Goal: Task Accomplishment & Management: Manage account settings

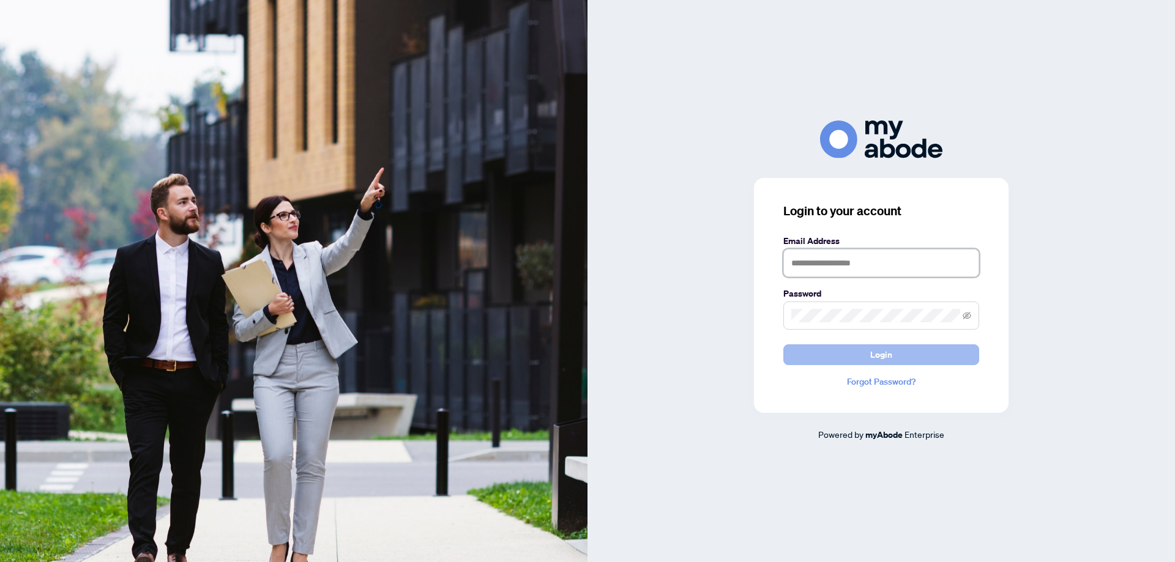
type input "**********"
click at [857, 349] on button "Login" at bounding box center [881, 354] width 196 height 21
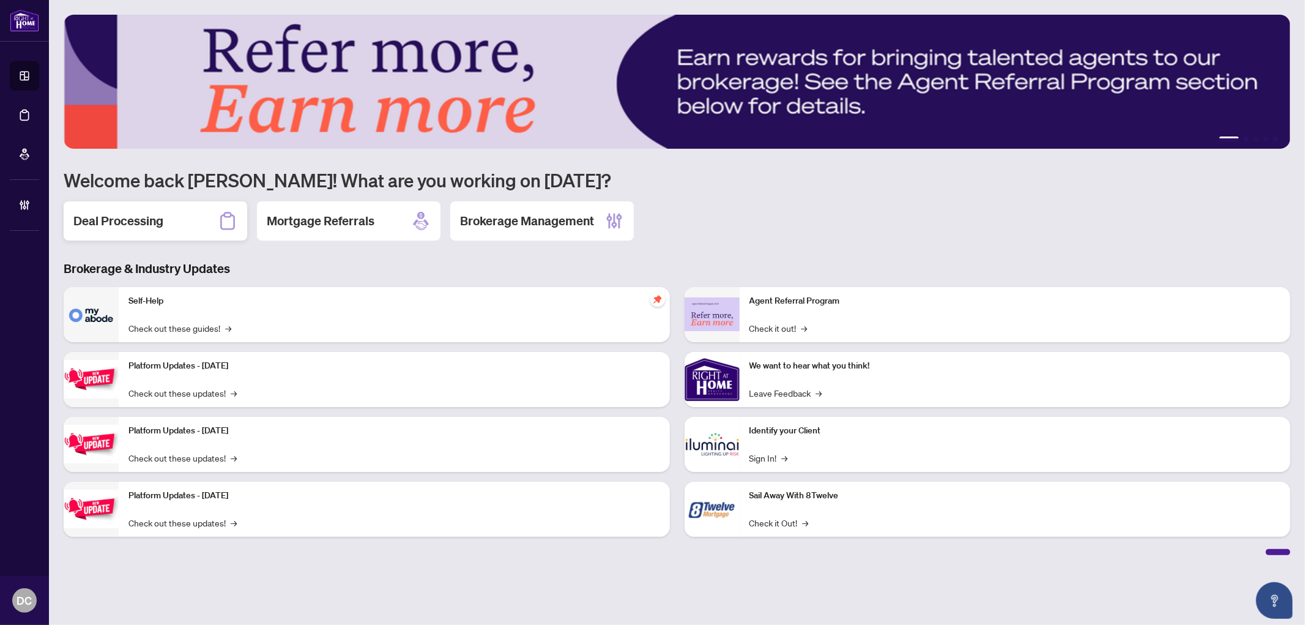
click at [143, 222] on h2 "Deal Processing" at bounding box center [118, 220] width 90 height 17
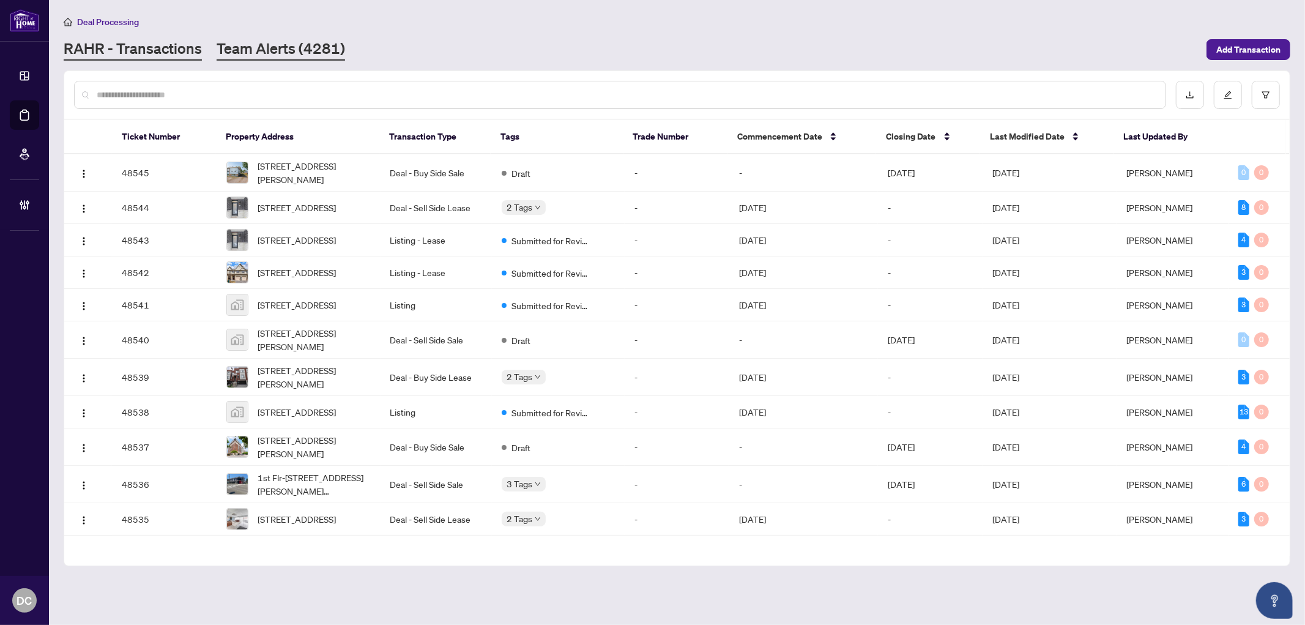
drag, startPoint x: 275, startPoint y: 33, endPoint x: 277, endPoint y: 45, distance: 11.8
click at [275, 38] on div "Deal Processing RAHR - Transactions Team Alerts (4281) Add Transaction" at bounding box center [677, 38] width 1227 height 46
click at [277, 45] on link "Team Alerts (4281)" at bounding box center [281, 50] width 128 height 22
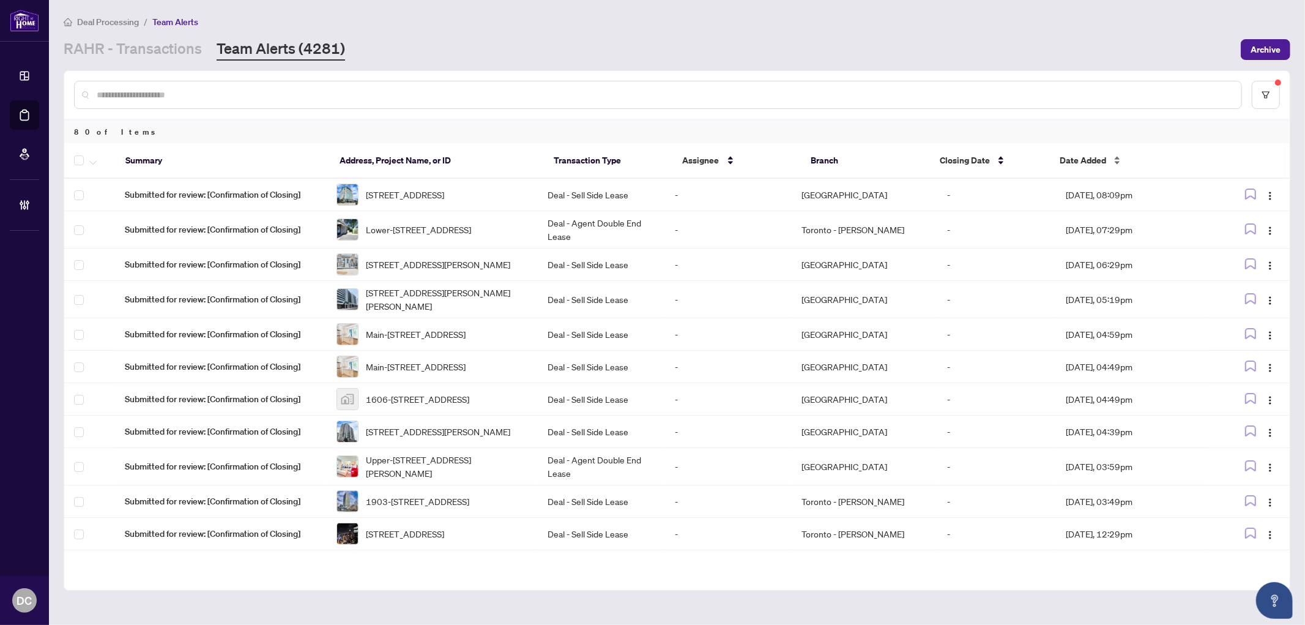
click at [1079, 162] on span "Date Added" at bounding box center [1083, 160] width 46 height 13
click at [1085, 160] on span "Date Added" at bounding box center [1083, 160] width 46 height 13
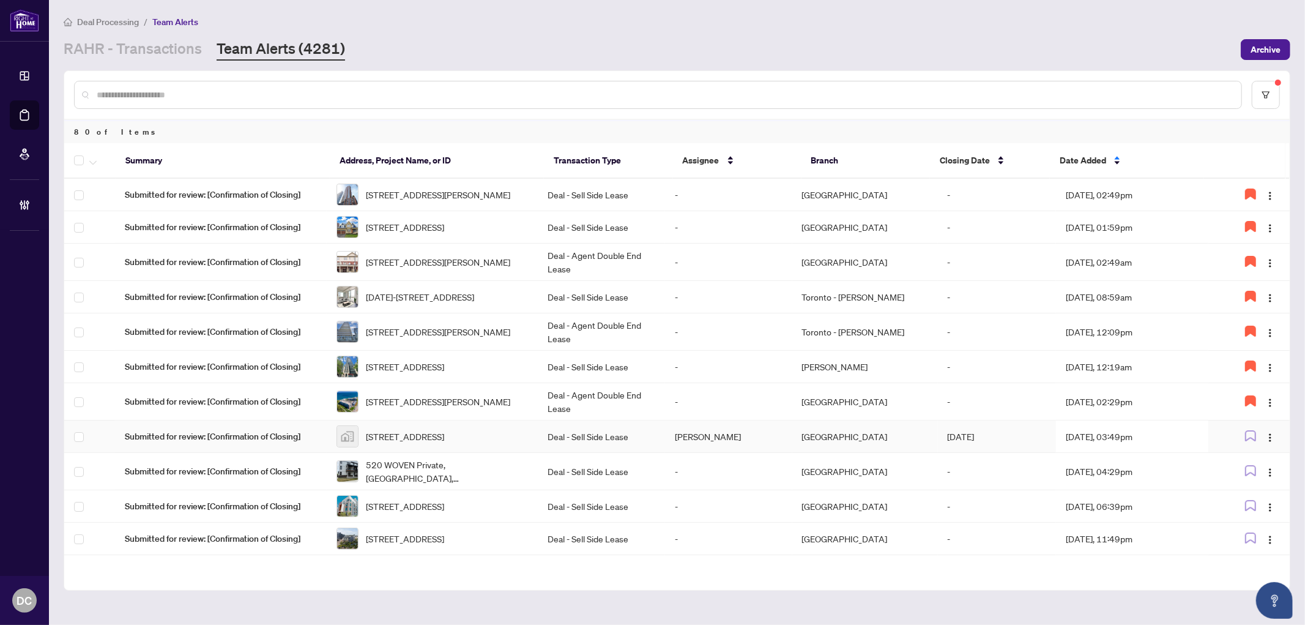
click at [1044, 450] on td "Jul/15/2025" at bounding box center [997, 436] width 119 height 32
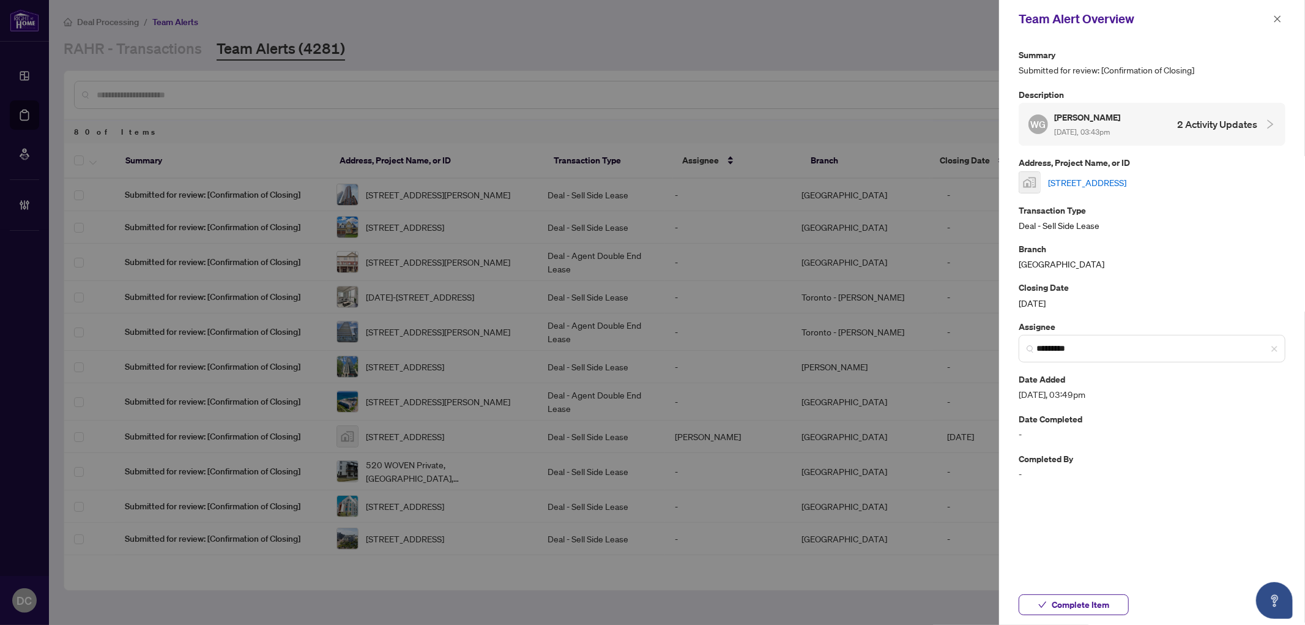
click at [1126, 180] on link "[STREET_ADDRESS]" at bounding box center [1087, 182] width 78 height 13
click at [1279, 346] on span "*********" at bounding box center [1152, 349] width 267 height 28
click at [1115, 603] on button "Complete Item" at bounding box center [1074, 604] width 110 height 21
click at [1276, 18] on icon "close" at bounding box center [1277, 18] width 7 height 7
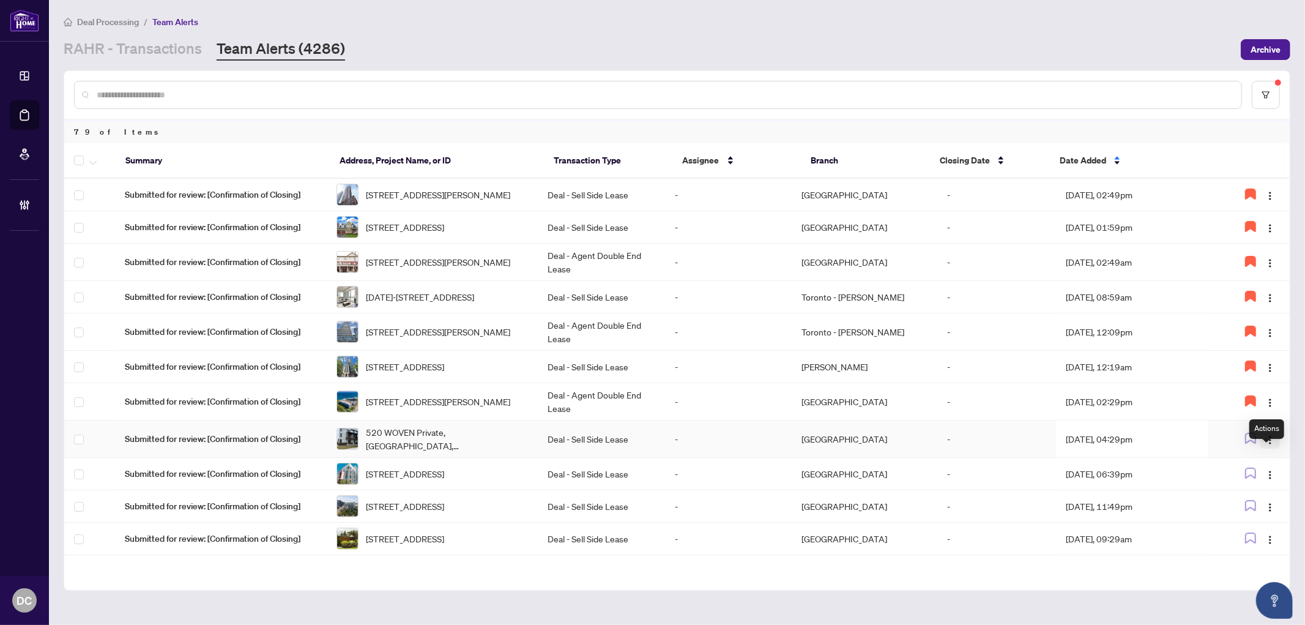
click at [1271, 445] on img "button" at bounding box center [1270, 440] width 10 height 10
click at [1254, 478] on span "Assign Myself" at bounding box center [1237, 480] width 57 height 13
click at [1161, 441] on td "Aug/08/2025, 04:29pm" at bounding box center [1132, 438] width 152 height 37
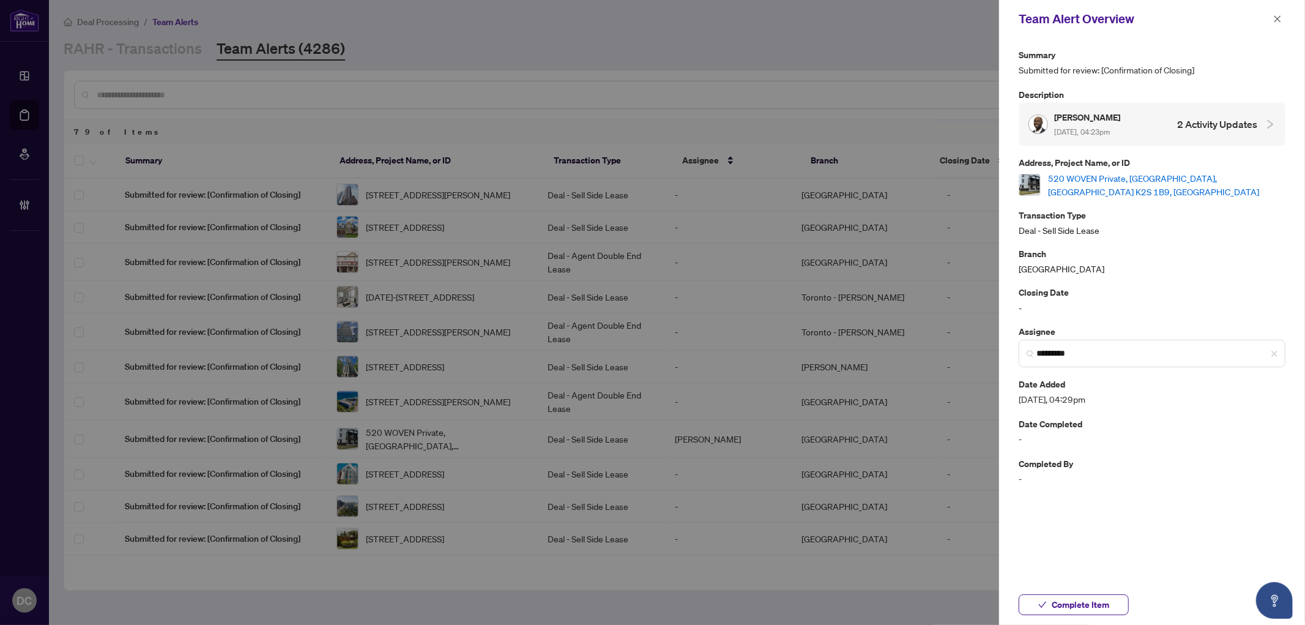
click at [1224, 176] on link "520 WOVEN Private, Ottawa, Ontario K2S 1B9, Canada" at bounding box center [1166, 184] width 237 height 27
click at [1279, 344] on span "*********" at bounding box center [1152, 354] width 267 height 28
click at [1279, 21] on icon "close" at bounding box center [1277, 19] width 9 height 9
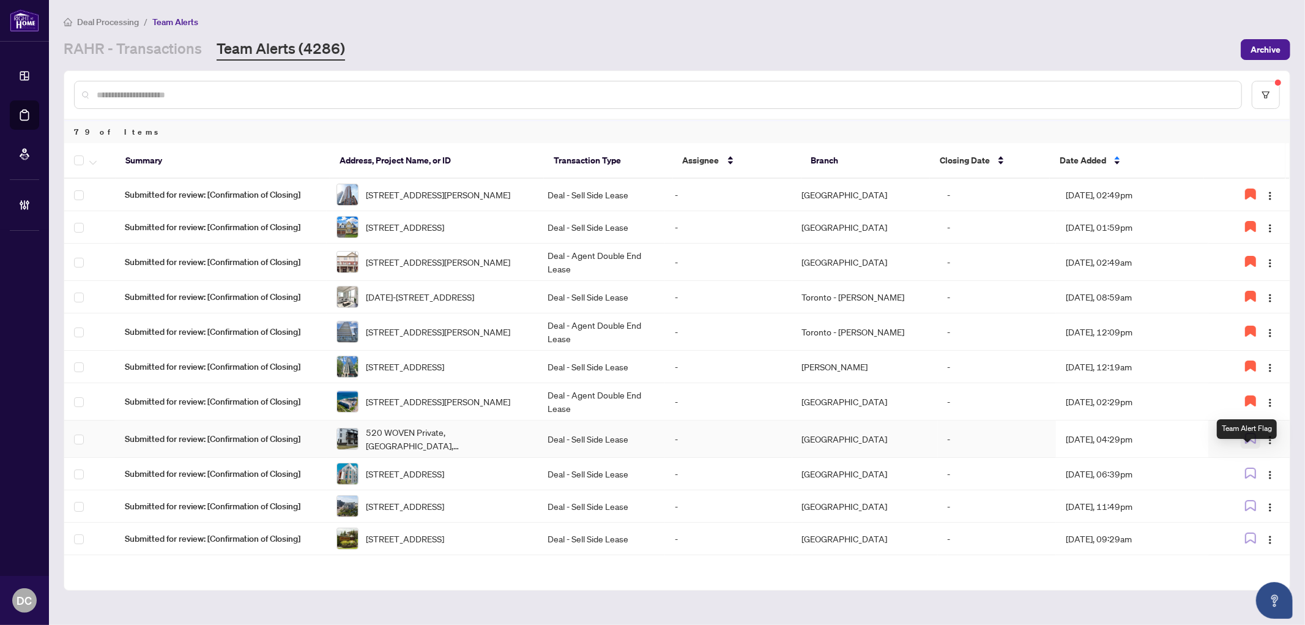
click at [1250, 444] on icon "button" at bounding box center [1250, 438] width 11 height 11
click at [1147, 490] on td "Aug/08/2025, 06:39pm" at bounding box center [1132, 474] width 152 height 32
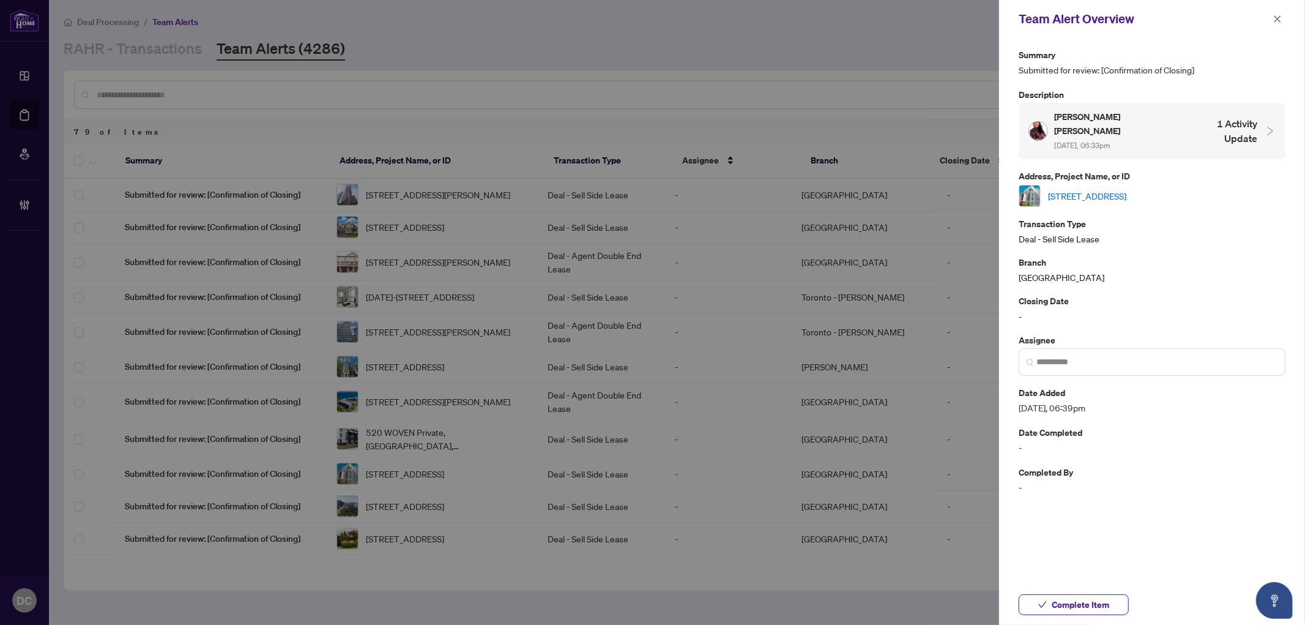
click at [1126, 189] on link "416-50 Kaitting Tr, Oakville, Ontario L6M 5N3, Canada" at bounding box center [1087, 195] width 78 height 13
click at [1086, 602] on span "Complete Item" at bounding box center [1081, 605] width 58 height 20
click at [1275, 17] on icon "close" at bounding box center [1277, 19] width 9 height 9
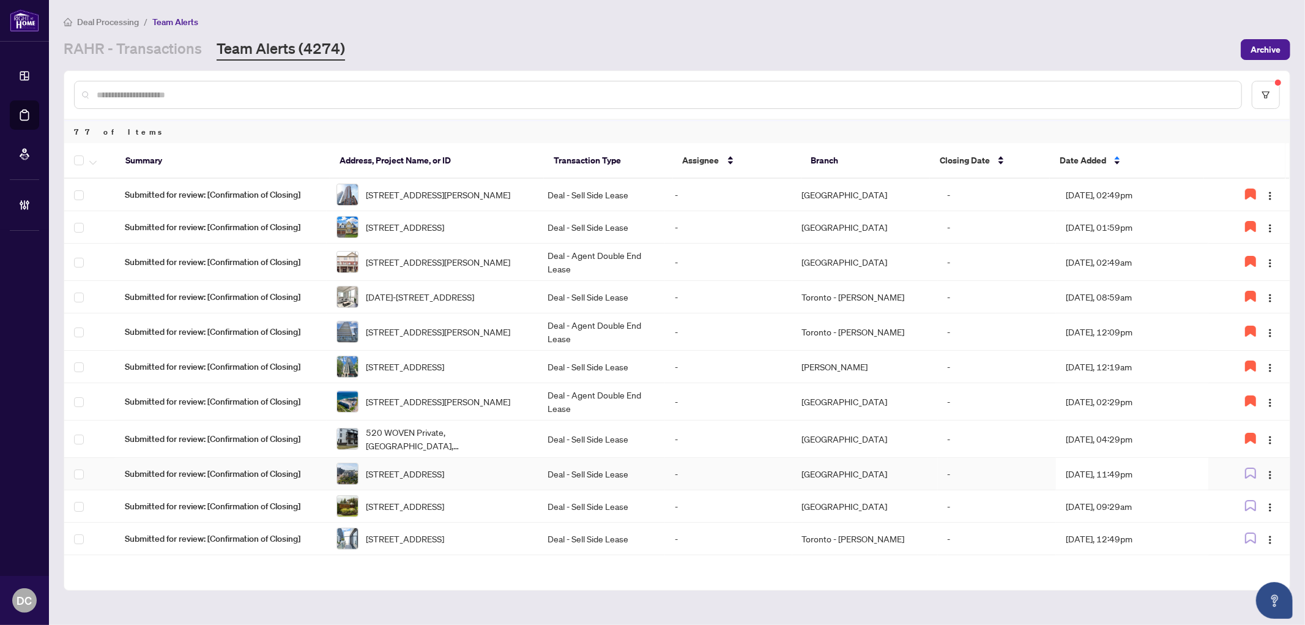
click at [1189, 490] on td "Aug/08/2025, 11:49pm" at bounding box center [1132, 474] width 152 height 32
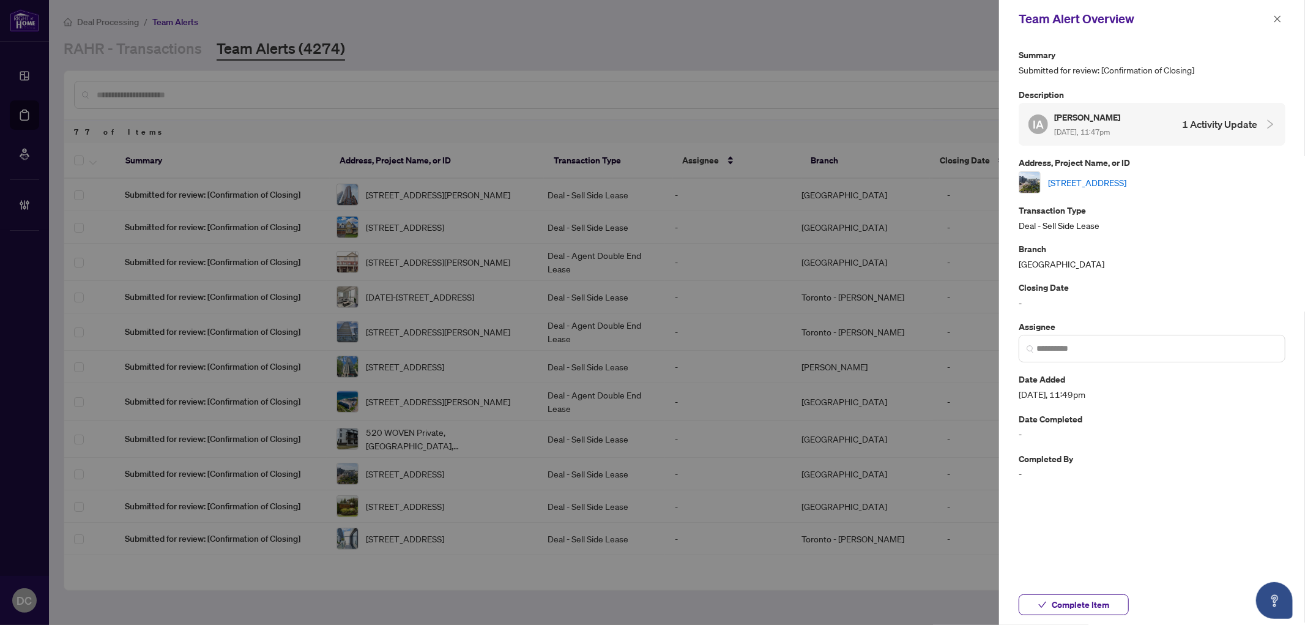
click at [1126, 176] on link "505-2495 Eglinton Ave, Mississauga, Ontario L5M 2T2, Canada" at bounding box center [1087, 182] width 78 height 13
click at [1103, 595] on span "Complete Item" at bounding box center [1081, 605] width 58 height 20
click at [1277, 17] on icon "close" at bounding box center [1277, 19] width 9 height 9
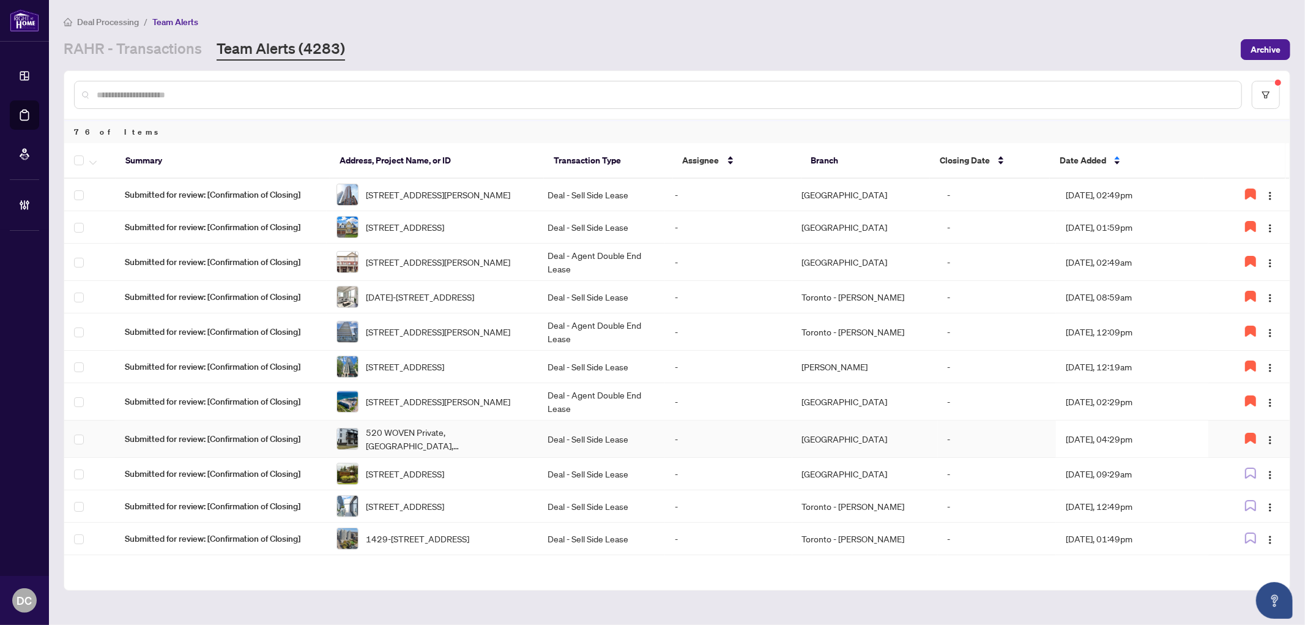
scroll to position [136, 0]
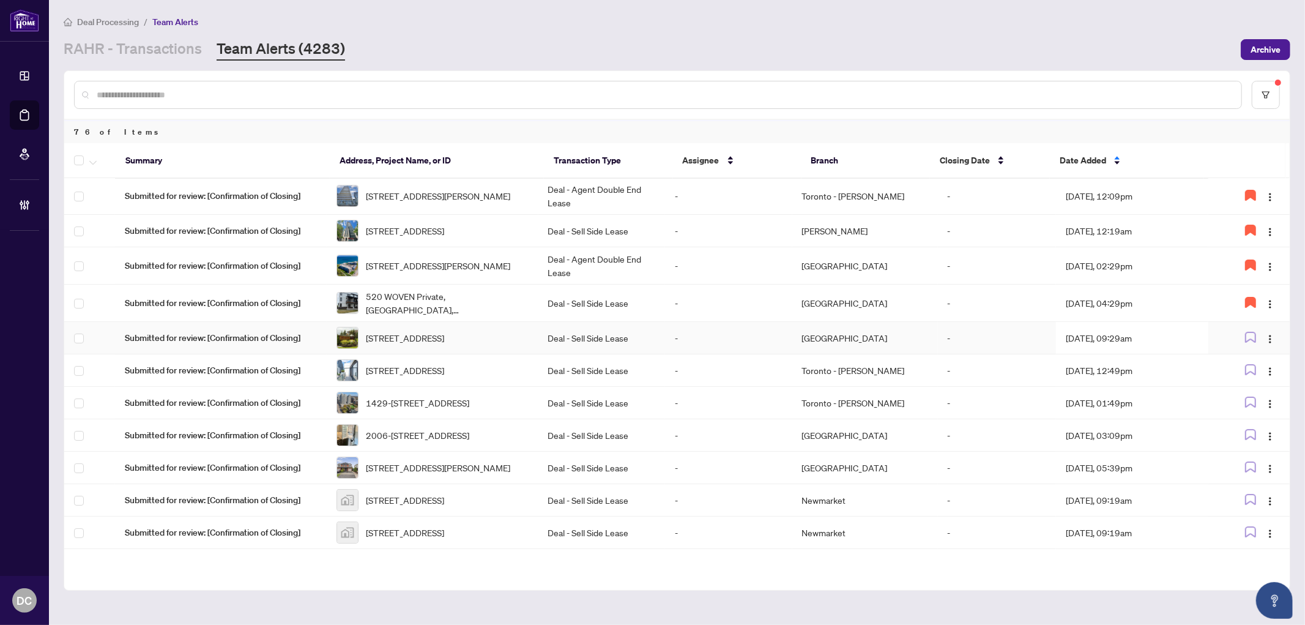
click at [1175, 351] on td "[DATE], 09:29am" at bounding box center [1132, 338] width 152 height 32
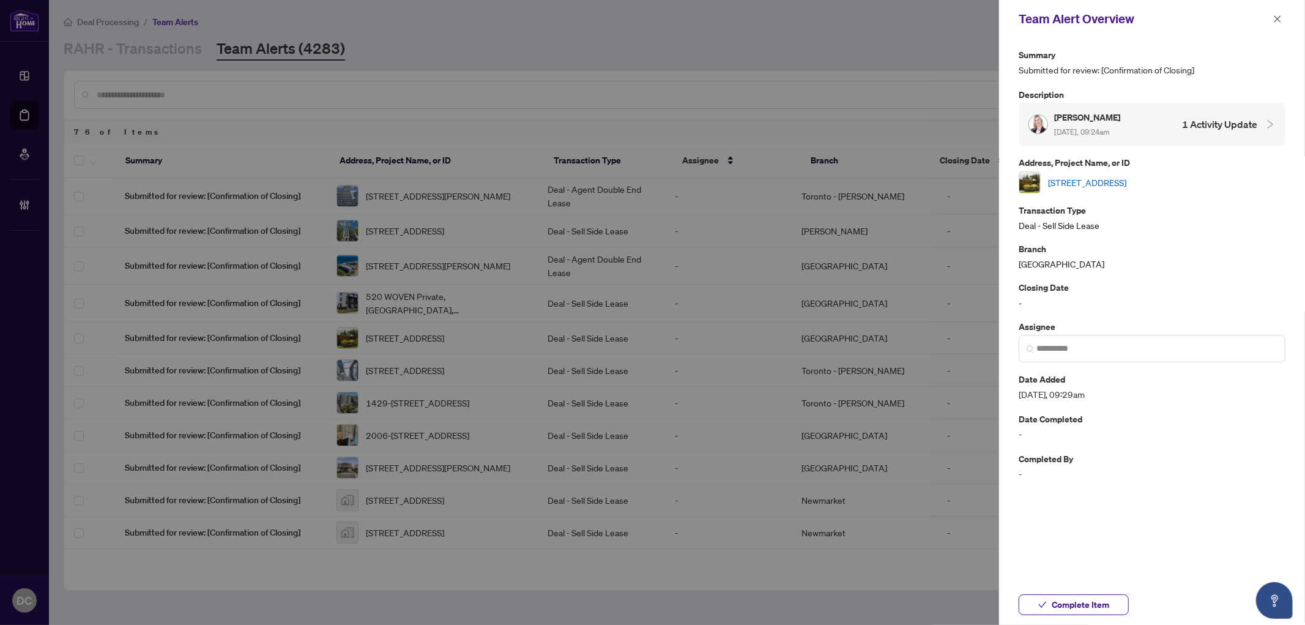
click at [1126, 177] on link "[STREET_ADDRESS]" at bounding box center [1087, 182] width 78 height 13
click at [1082, 617] on div "Complete Item" at bounding box center [1152, 604] width 306 height 40
drag, startPoint x: 1081, startPoint y: 609, endPoint x: 819, endPoint y: 389, distance: 342.6
click at [1081, 609] on span "Complete Item" at bounding box center [1081, 605] width 58 height 20
click at [1271, 19] on button "button" at bounding box center [1277, 19] width 16 height 15
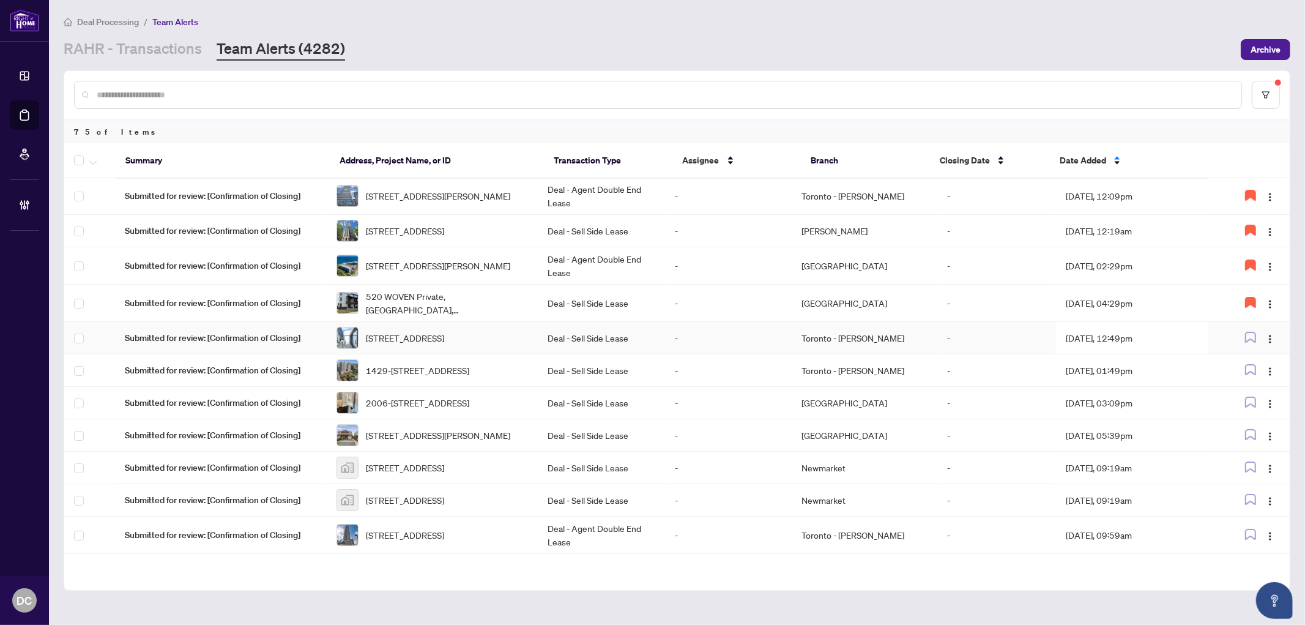
click at [1153, 354] on td "Aug/09/2025, 12:49pm" at bounding box center [1132, 338] width 152 height 32
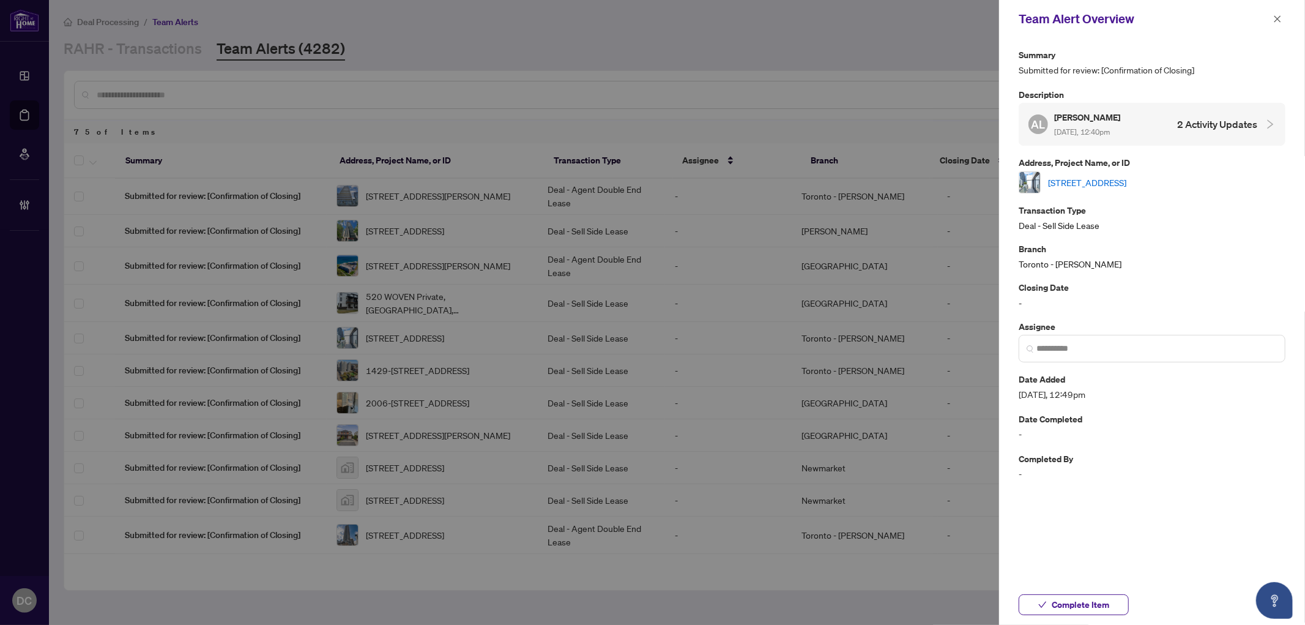
click at [1126, 176] on link "724-161 Roehampton Ave, Toronto, Ontario M4P 0C8, Canada" at bounding box center [1087, 182] width 78 height 13
click at [1274, 15] on icon "close" at bounding box center [1277, 19] width 9 height 9
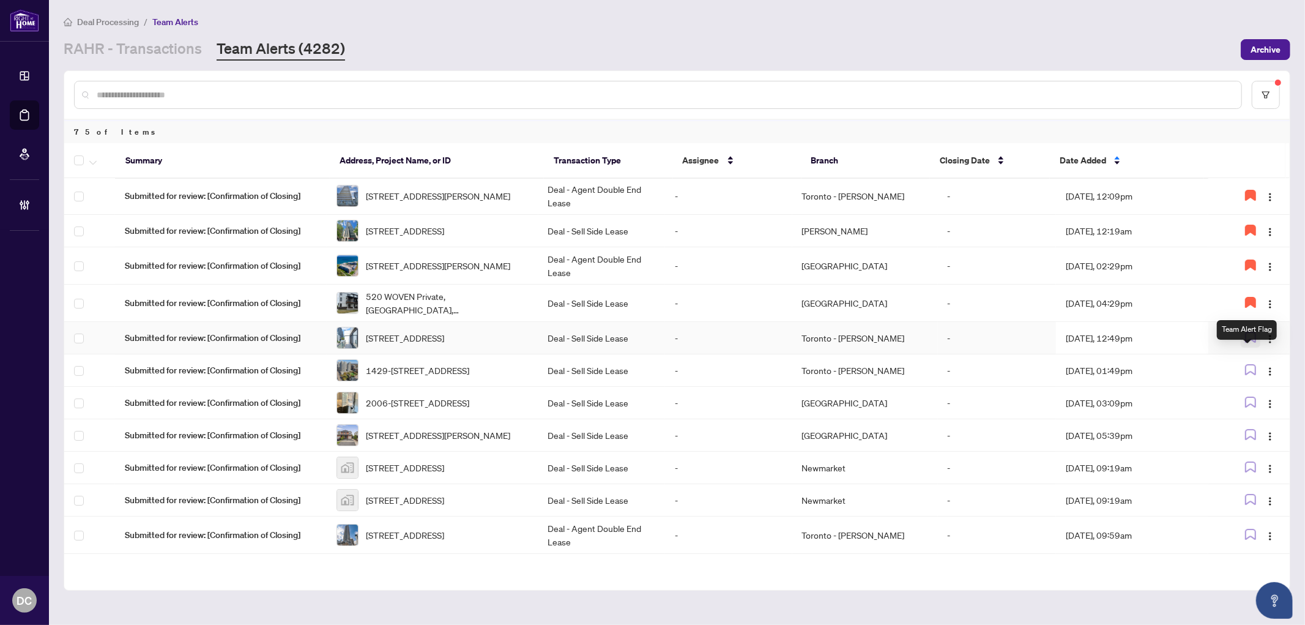
click at [1246, 343] on icon "button" at bounding box center [1250, 337] width 11 height 11
click at [1159, 387] on td "Aug/09/2025, 01:49pm" at bounding box center [1132, 370] width 152 height 32
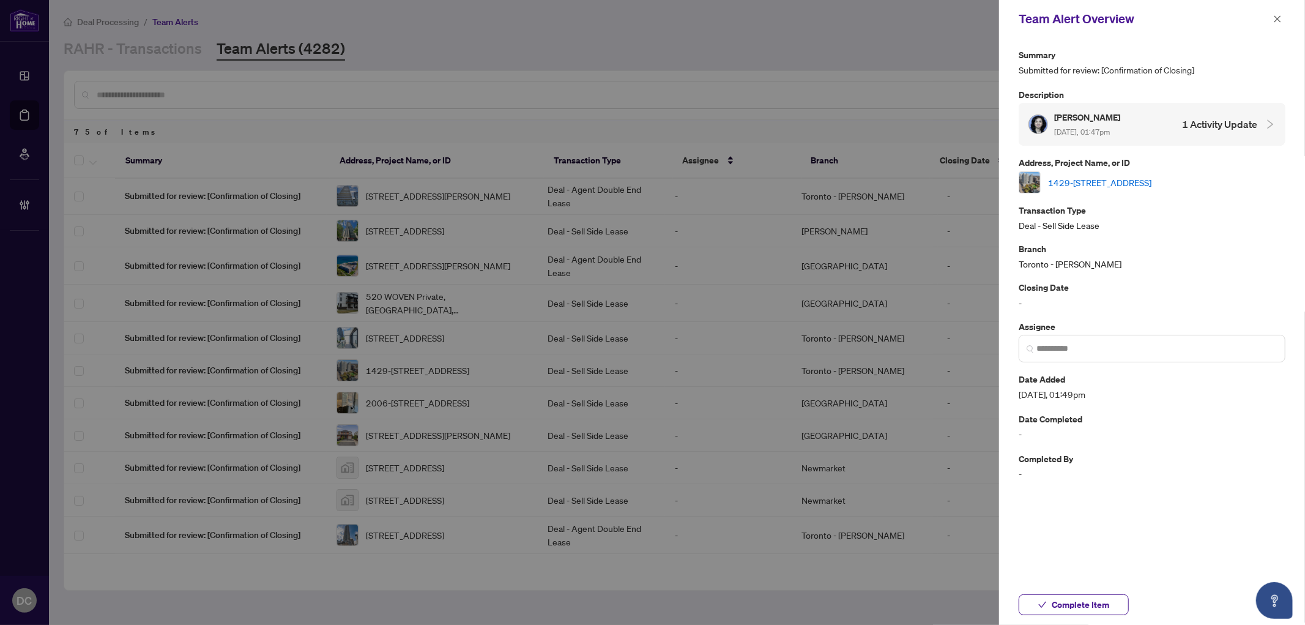
click at [1151, 178] on link "1429-15 Northtown Way, Toronto, Ontario M2N 7A2, Canada" at bounding box center [1099, 182] width 103 height 13
click at [1080, 601] on span "Complete Item" at bounding box center [1081, 605] width 58 height 20
click at [1276, 21] on icon "close" at bounding box center [1277, 19] width 9 height 9
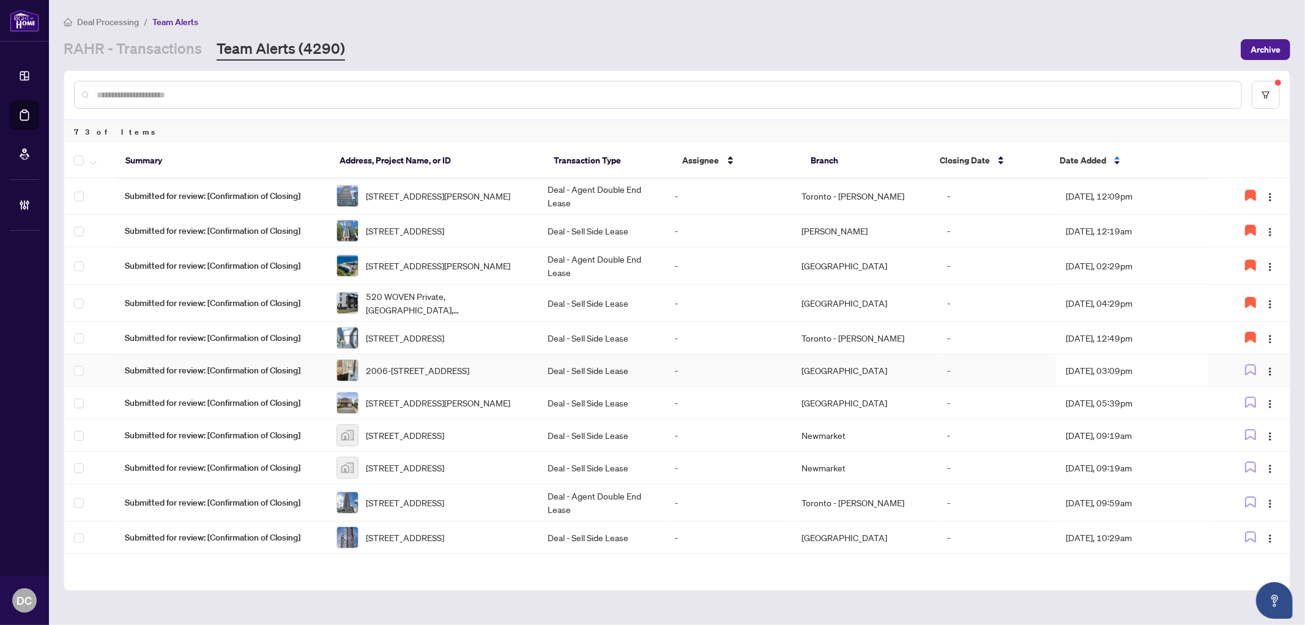
click at [1121, 387] on td "Aug/09/2025, 03:09pm" at bounding box center [1132, 370] width 152 height 32
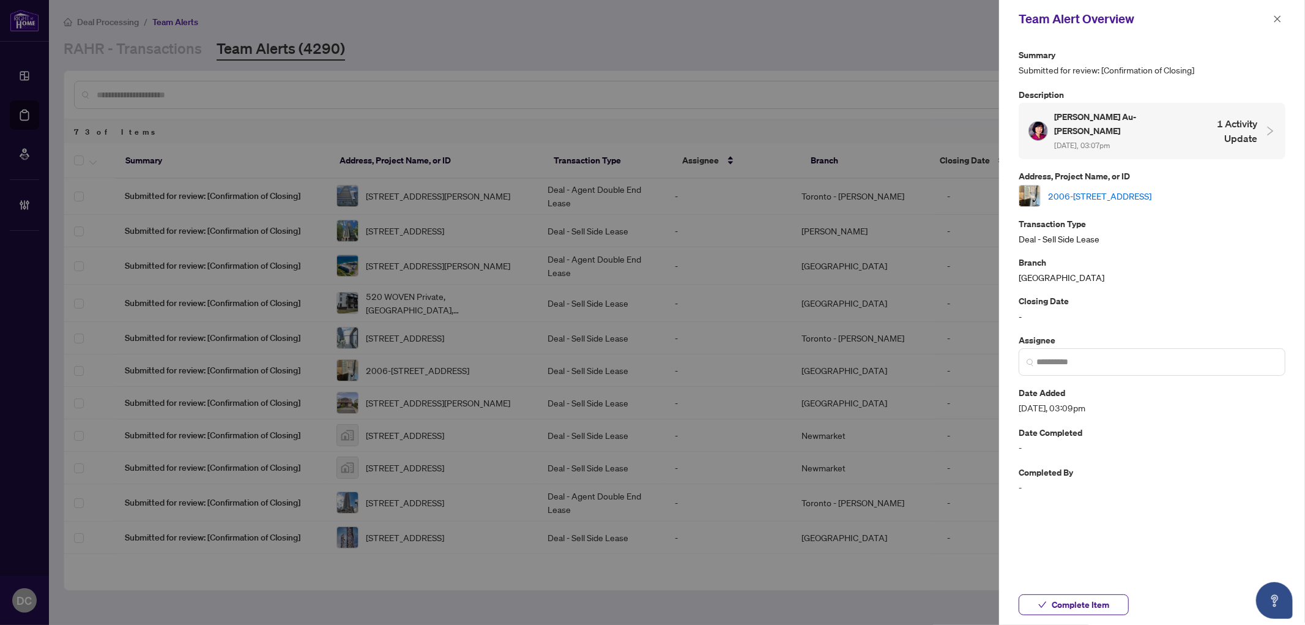
click at [1151, 189] on link "2006-403 Church St, Toronto, Ontario M4Y 0C9, Canada" at bounding box center [1099, 195] width 103 height 13
click at [1088, 598] on span "Complete Item" at bounding box center [1081, 605] width 58 height 20
click at [1279, 13] on span "button" at bounding box center [1277, 19] width 9 height 20
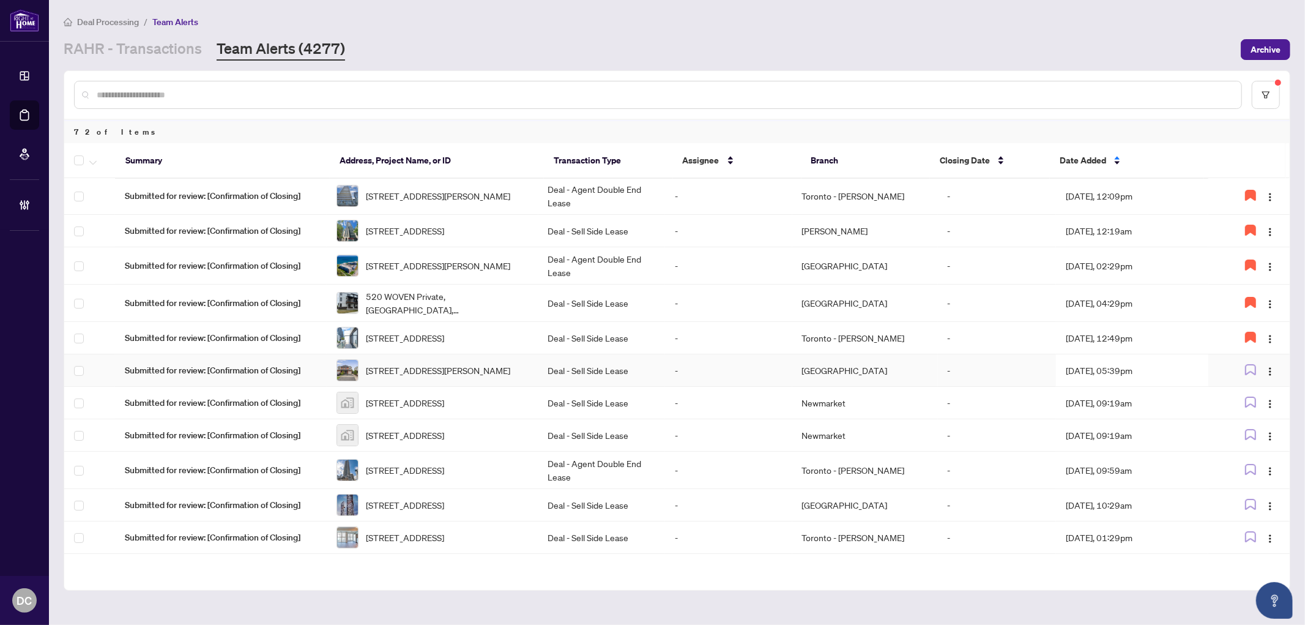
click at [1138, 387] on td "Aug/09/2025, 05:39pm" at bounding box center [1132, 370] width 152 height 32
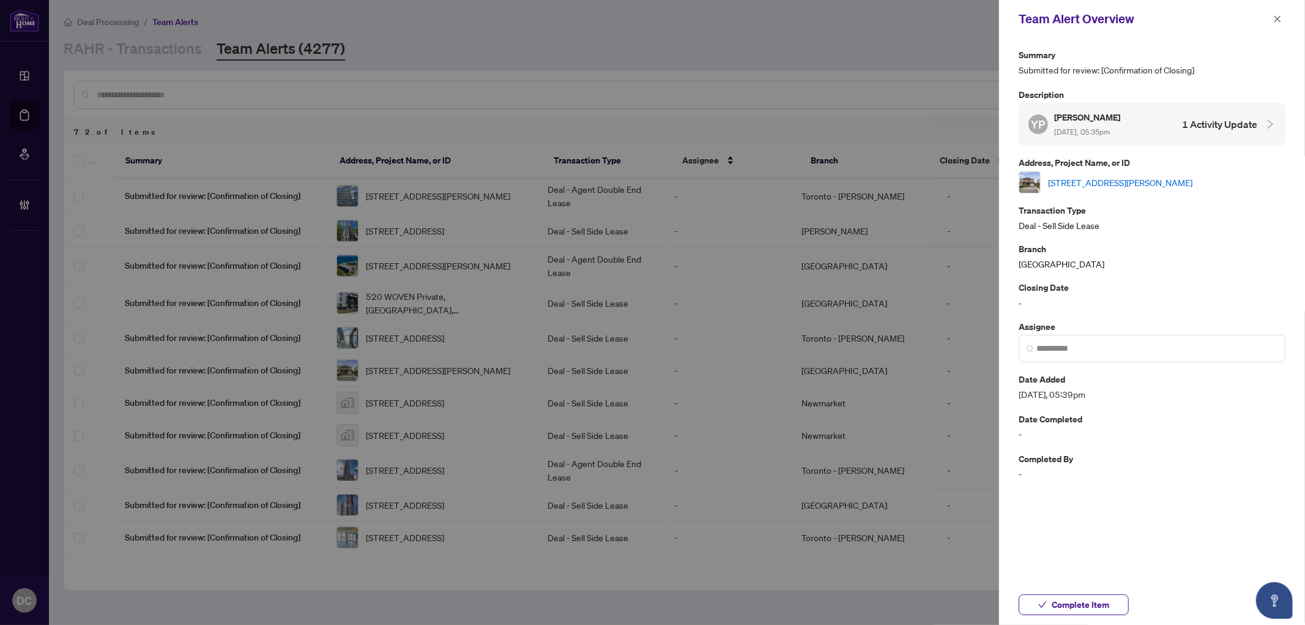
click at [1156, 180] on link "3014 Pendleton Rd, Mississauga, Ontario L5N 7C5, Canada" at bounding box center [1120, 182] width 144 height 13
click at [1086, 603] on span "Complete Item" at bounding box center [1081, 605] width 58 height 20
click at [1281, 16] on icon "close" at bounding box center [1277, 19] width 9 height 9
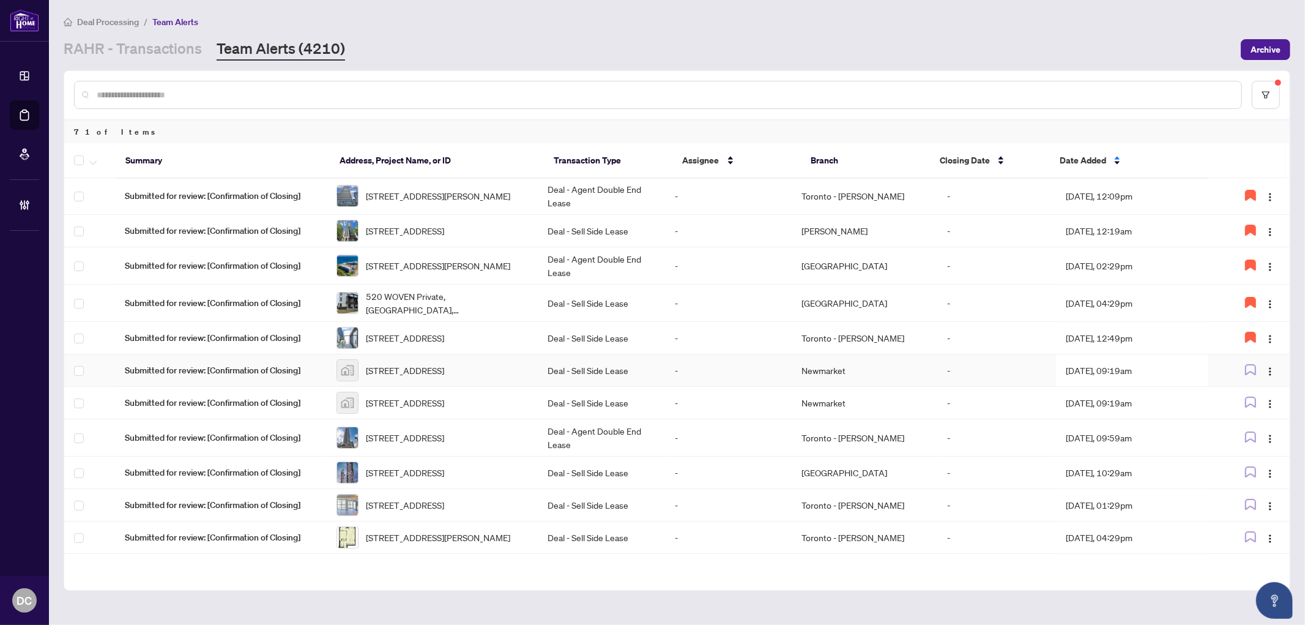
click at [1142, 387] on td "Aug/10/2025, 09:19am" at bounding box center [1132, 370] width 152 height 32
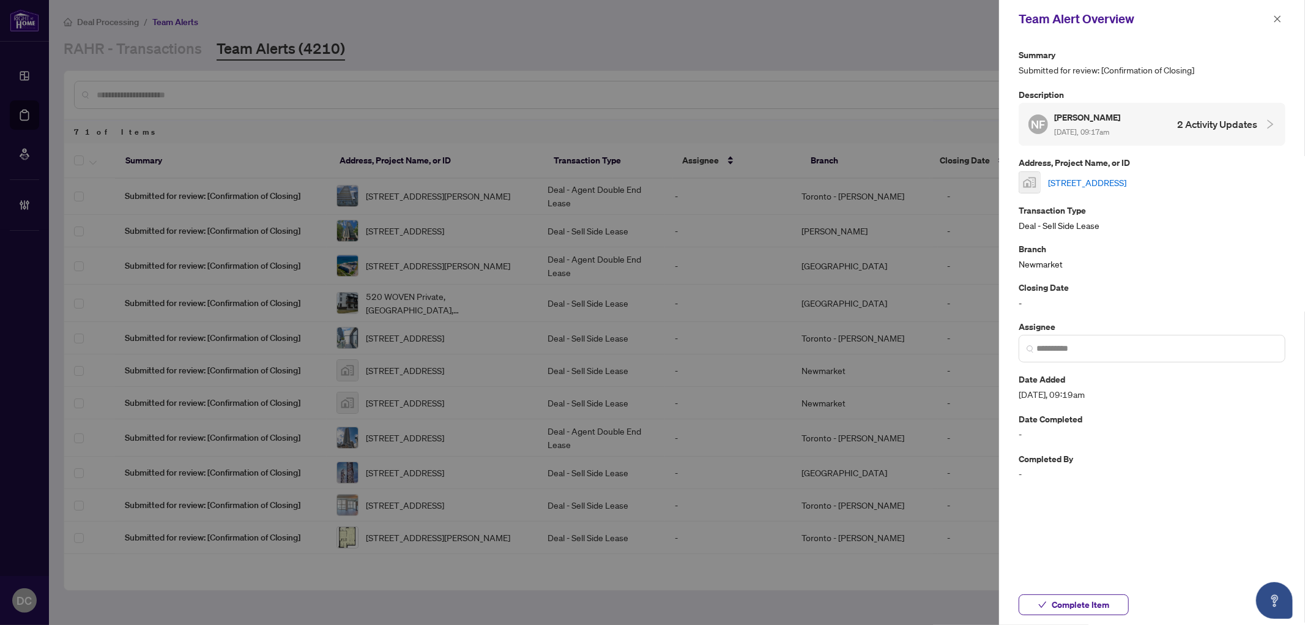
click at [1126, 184] on link "188 Fairview Mall Drive East #1507, North York, ON, Canada" at bounding box center [1087, 182] width 78 height 13
click at [1078, 607] on span "Complete Item" at bounding box center [1081, 605] width 58 height 20
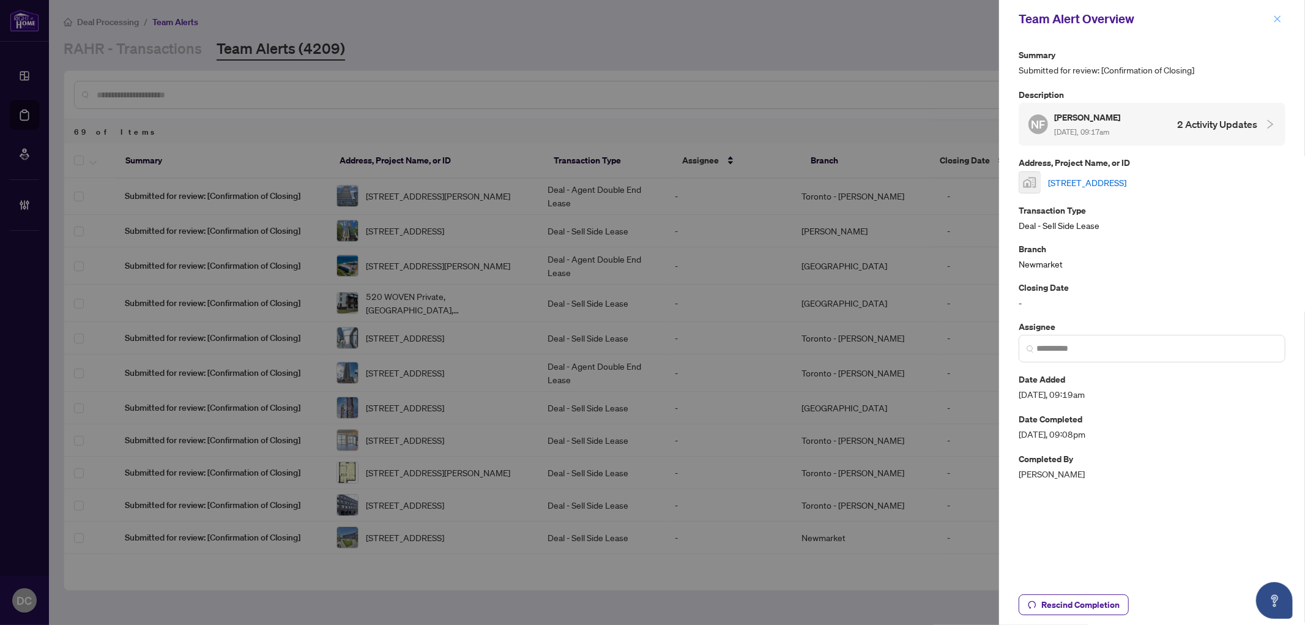
click at [1279, 15] on icon "close" at bounding box center [1277, 19] width 9 height 9
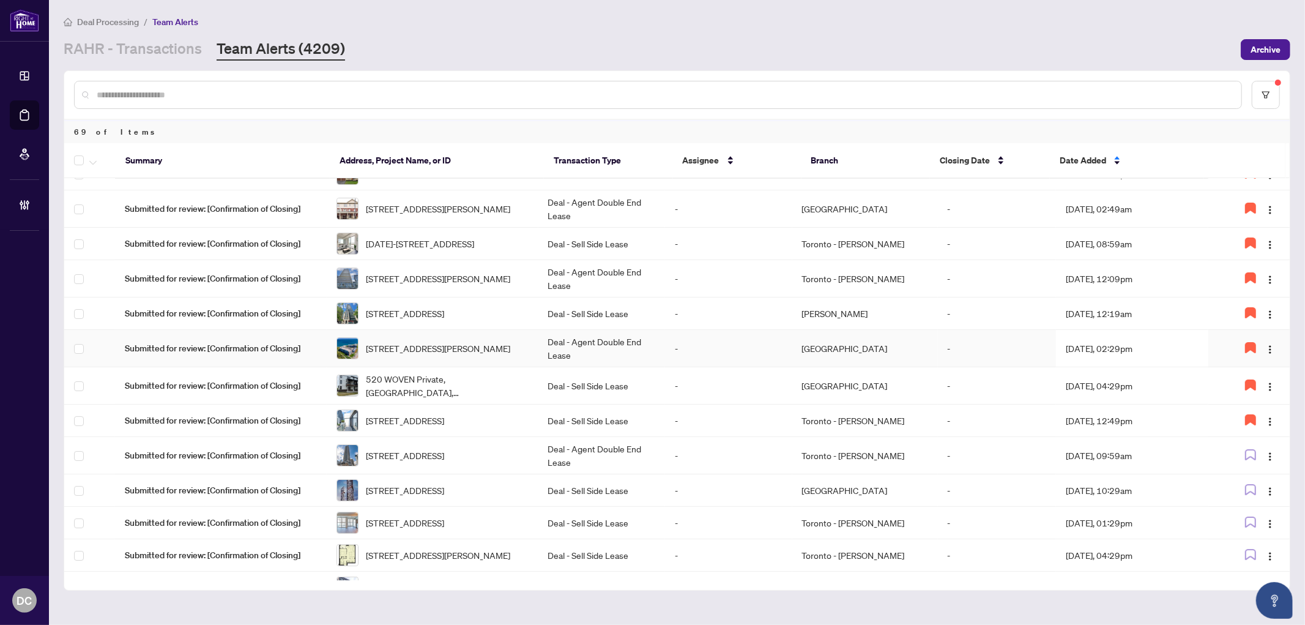
scroll to position [0, 0]
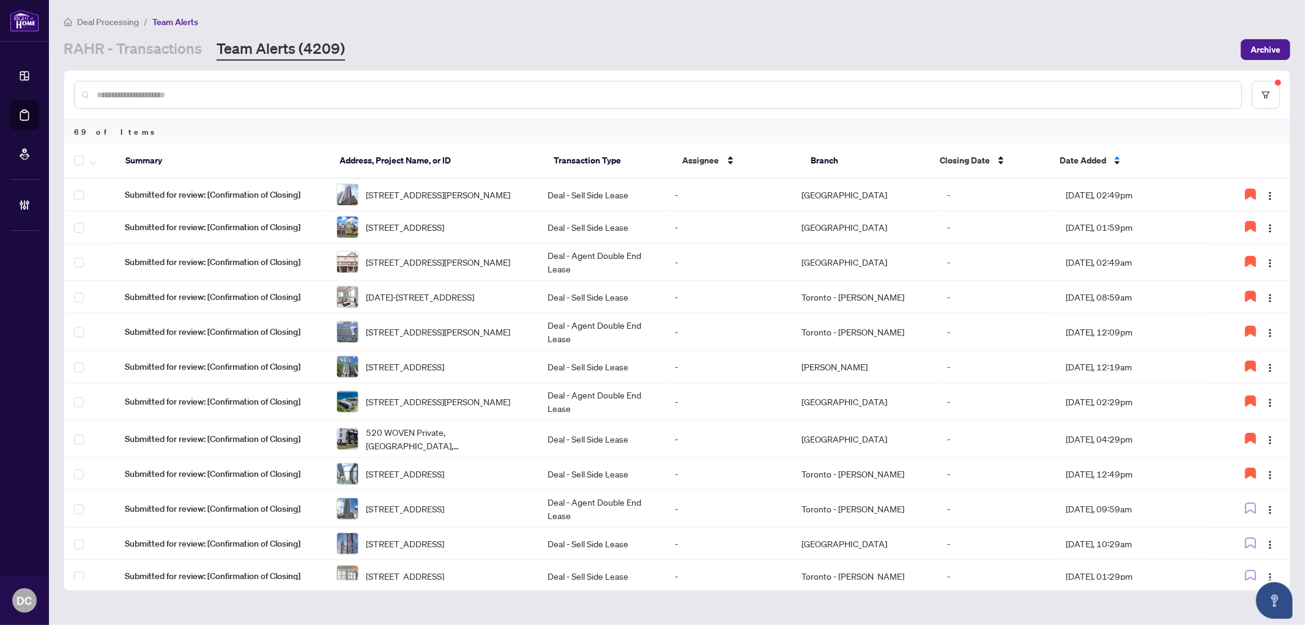
click at [418, 89] on input "text" at bounding box center [664, 94] width 1135 height 13
paste input "*******"
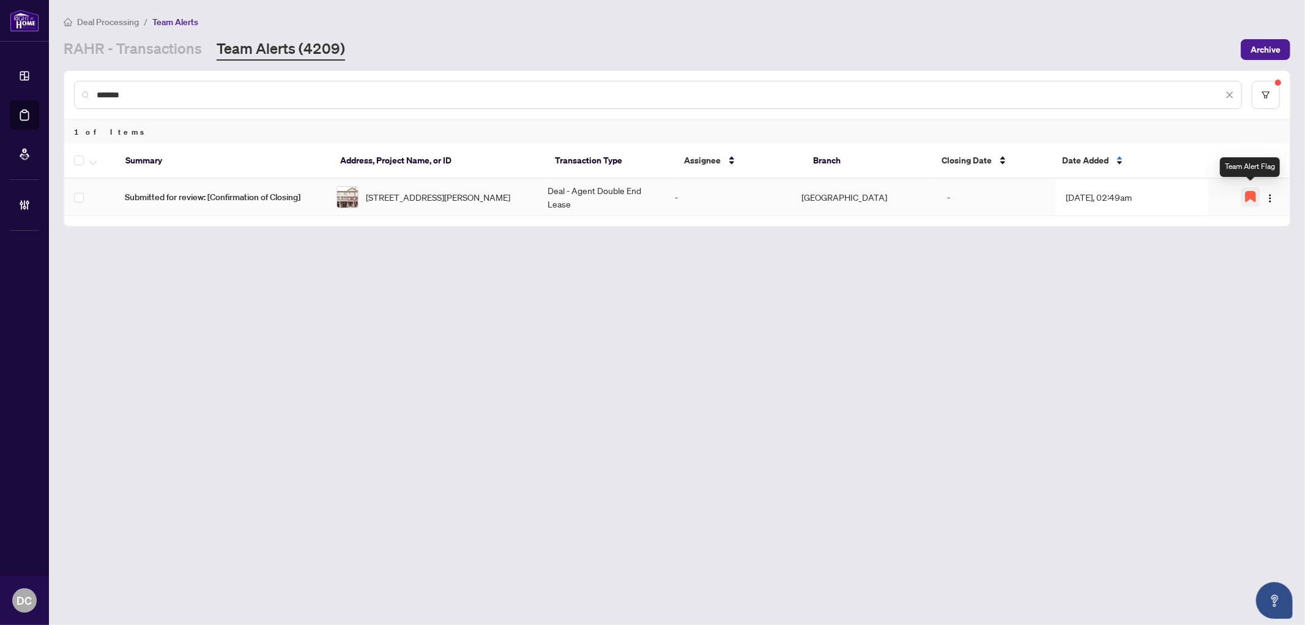
click at [1250, 193] on icon "button" at bounding box center [1251, 196] width 10 height 10
click at [1268, 193] on img "button" at bounding box center [1270, 198] width 10 height 10
click at [1245, 258] on span "Complete Item" at bounding box center [1241, 257] width 57 height 13
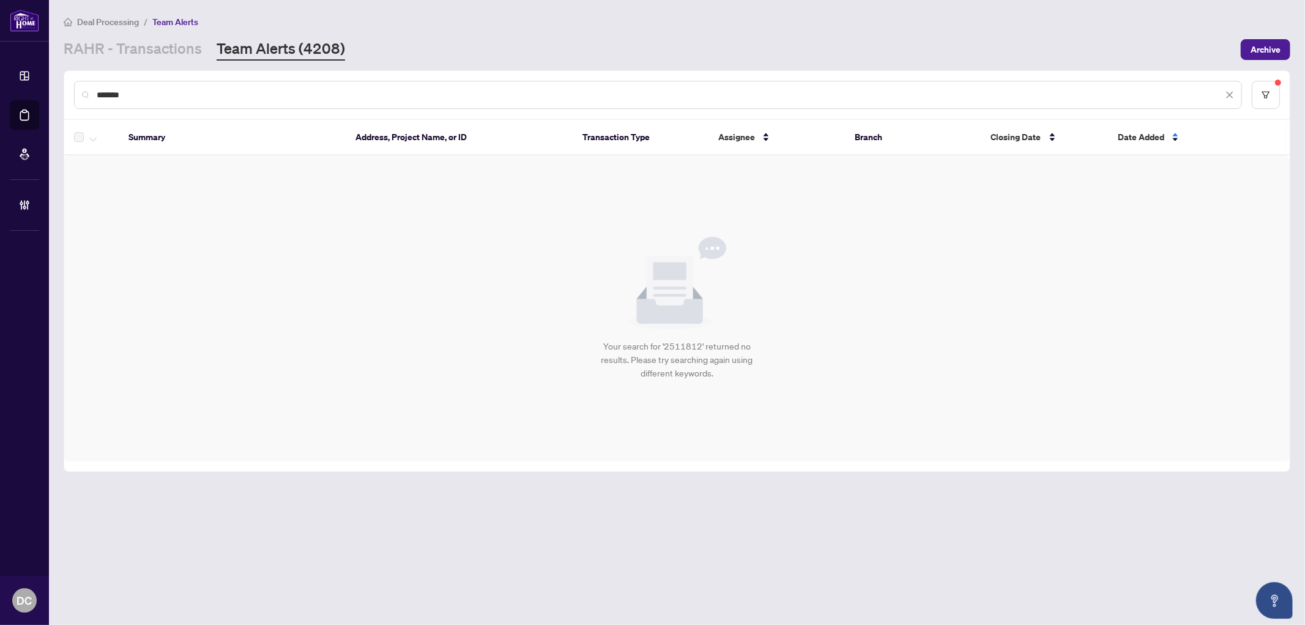
drag, startPoint x: 204, startPoint y: 100, endPoint x: -56, endPoint y: 87, distance: 259.7
click at [0, 87] on html "Dashboard Deal Processing Mortgage Referrals Brokerage Management DC Dawn Chan …" at bounding box center [652, 312] width 1305 height 625
paste input "text"
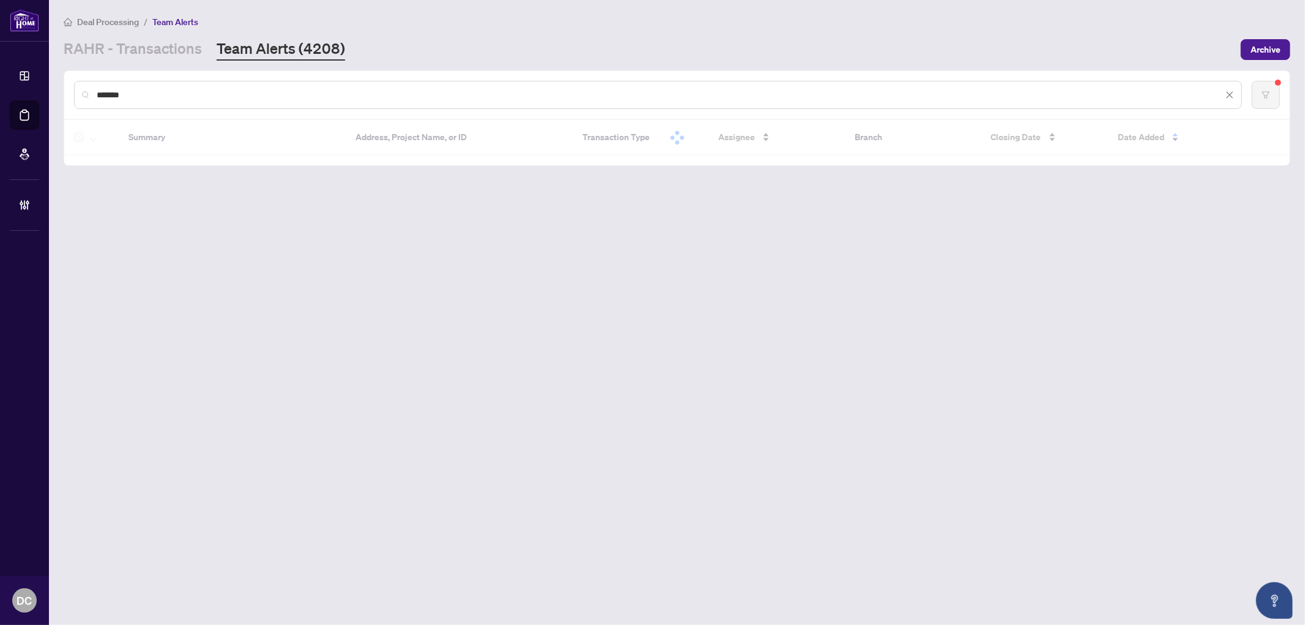
type input "*******"
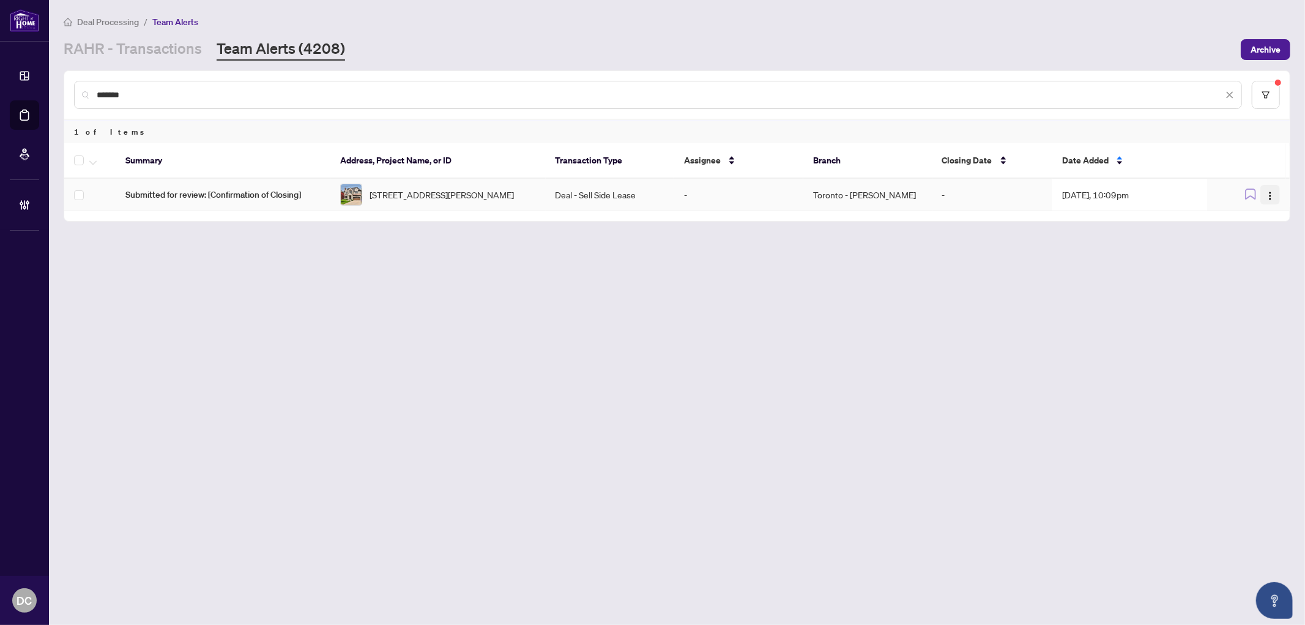
click at [1271, 191] on img "button" at bounding box center [1270, 196] width 10 height 10
click at [1244, 256] on span "Complete Item" at bounding box center [1241, 257] width 57 height 13
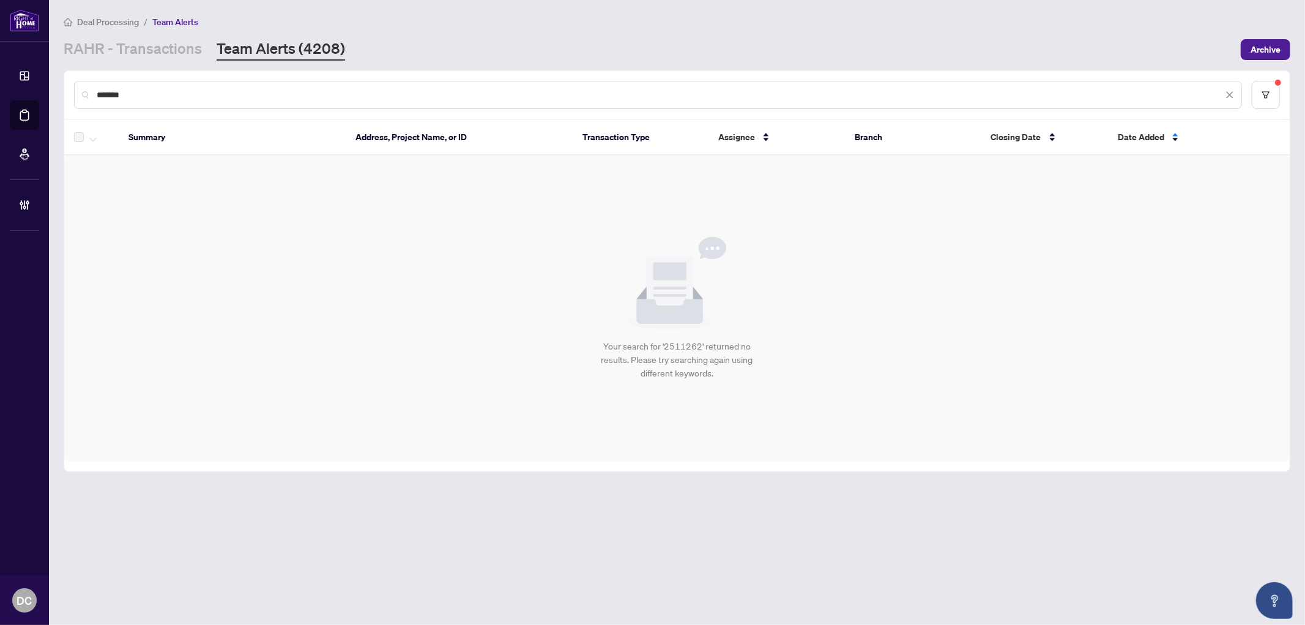
drag, startPoint x: 201, startPoint y: 94, endPoint x: 49, endPoint y: 83, distance: 152.1
click at [49, 83] on main "Deal Processing / Team Alerts RAHR - Transactions Team Alerts (4208) Archive **…" at bounding box center [677, 312] width 1256 height 625
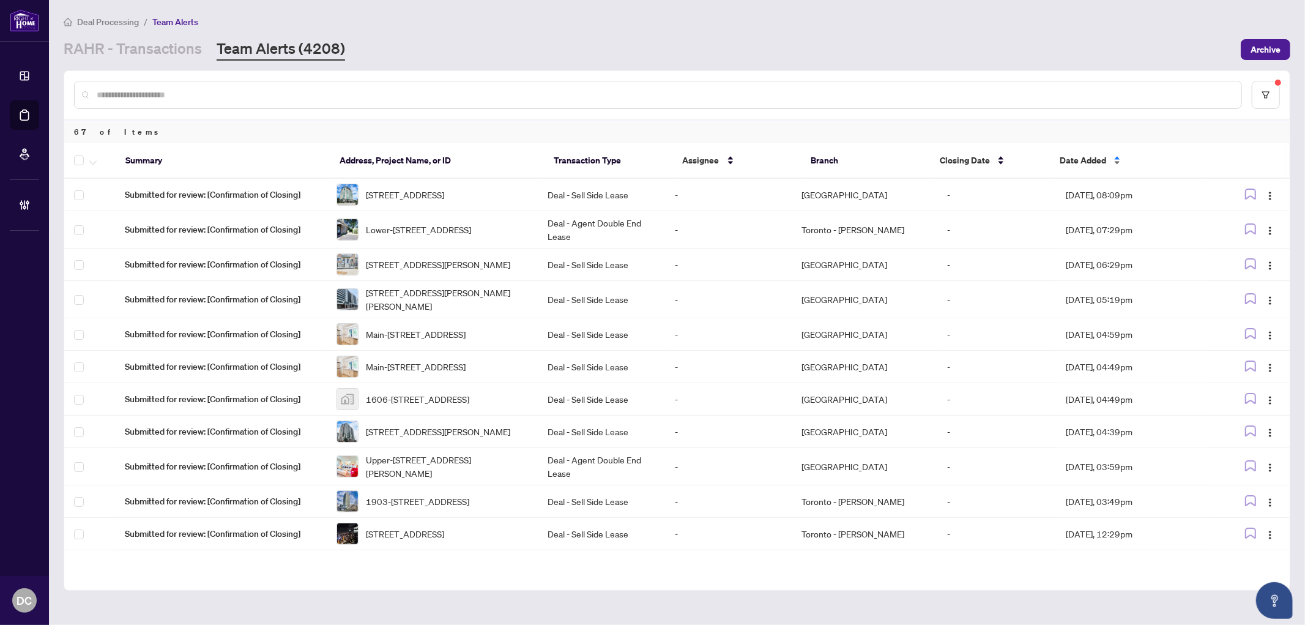
click at [1082, 157] on span "Date Added" at bounding box center [1083, 160] width 46 height 13
click at [1100, 157] on span "Date Added" at bounding box center [1083, 160] width 46 height 13
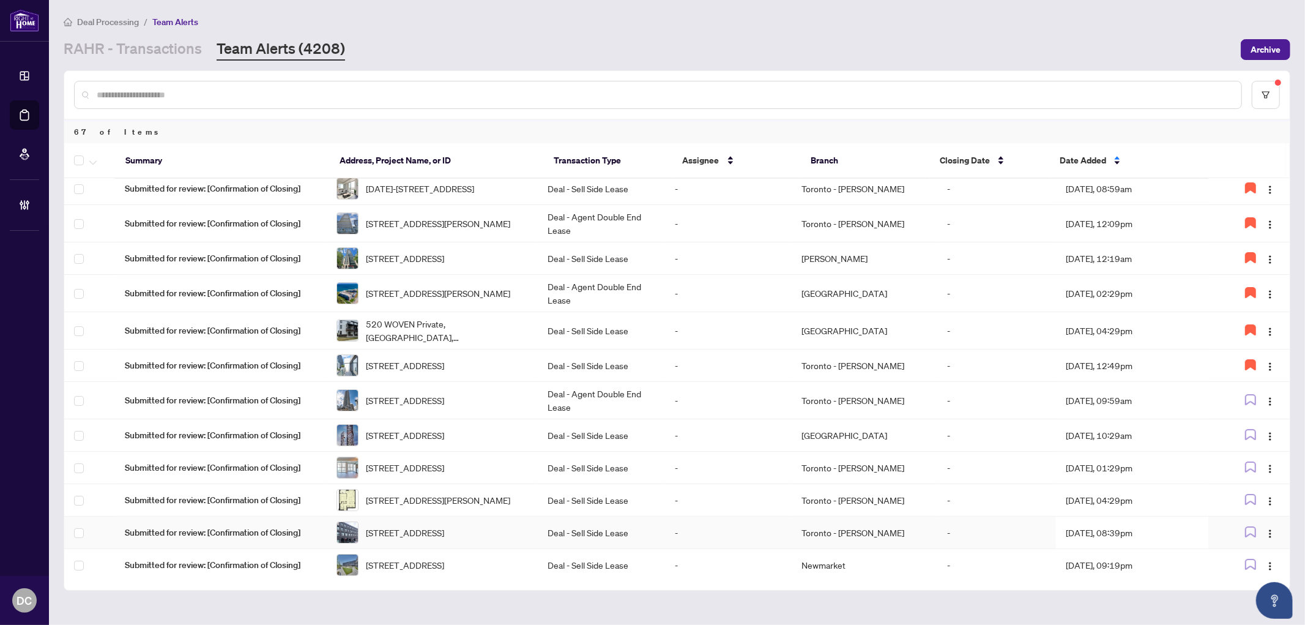
scroll to position [204, 0]
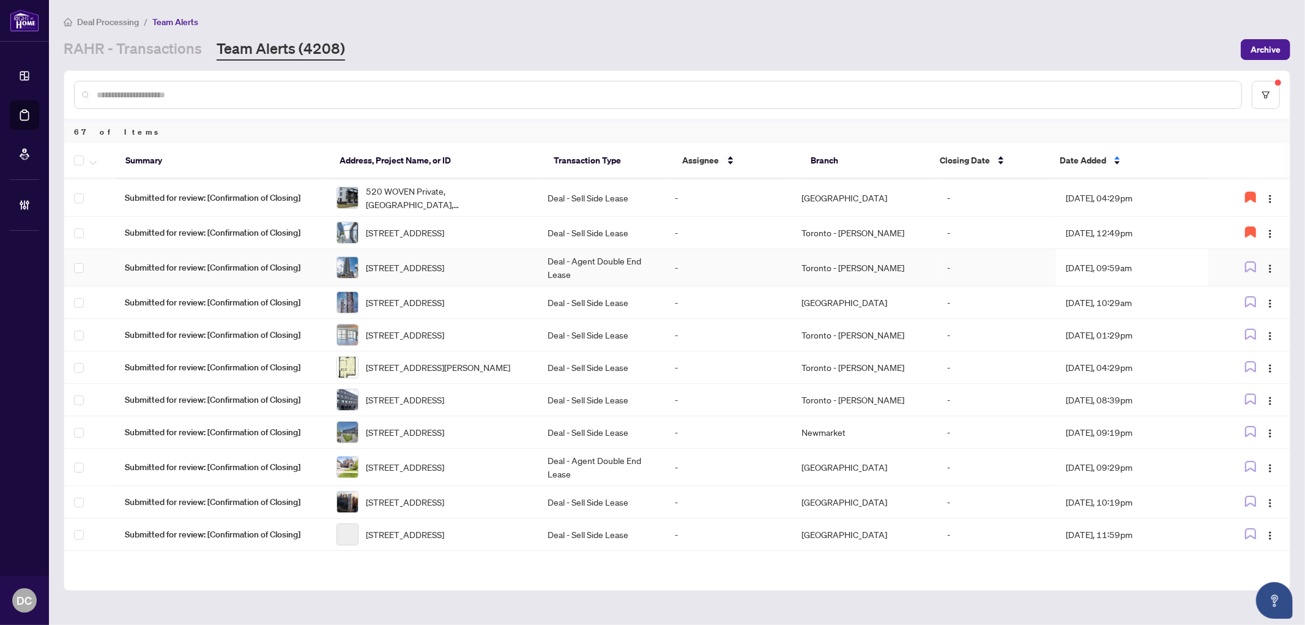
click at [1127, 286] on td "Aug/10/2025, 09:59am" at bounding box center [1132, 267] width 152 height 37
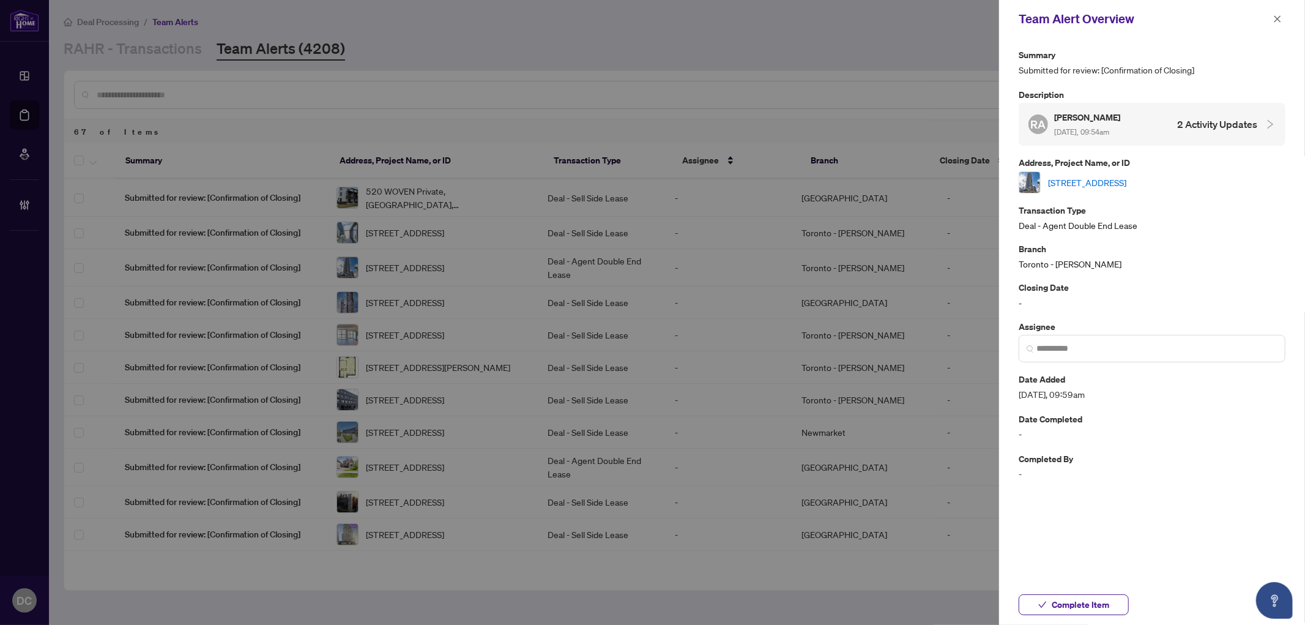
click at [1126, 180] on link "401-11 Wellesley St, Toronto, Ontario M4Y 1E8, Canada" at bounding box center [1087, 182] width 78 height 13
click at [1100, 603] on span "Complete Item" at bounding box center [1081, 605] width 58 height 20
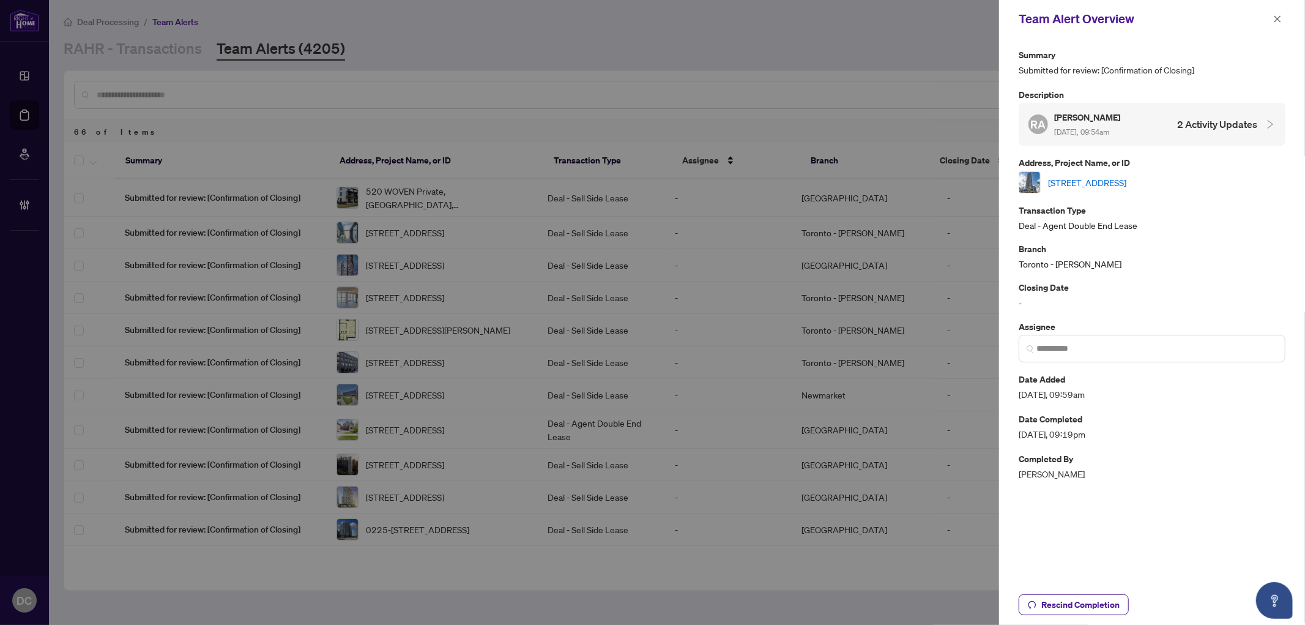
click at [1274, 17] on icon "close" at bounding box center [1277, 19] width 9 height 9
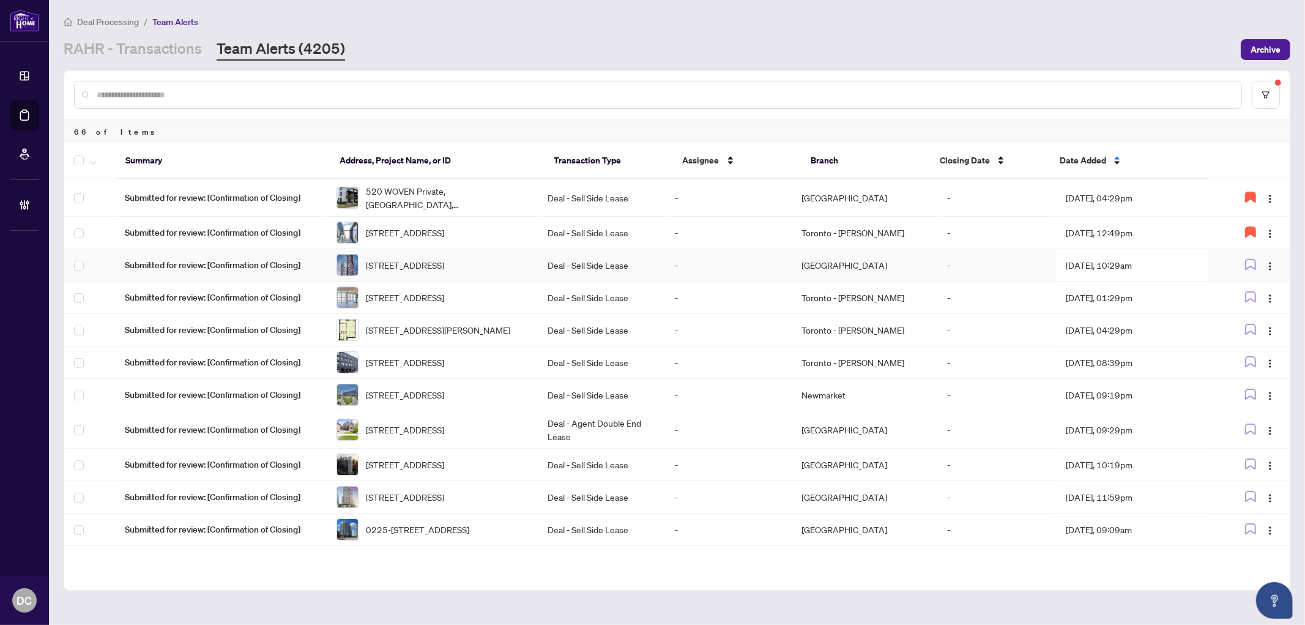
click at [1117, 281] on td "Aug/10/2025, 10:29am" at bounding box center [1132, 265] width 152 height 32
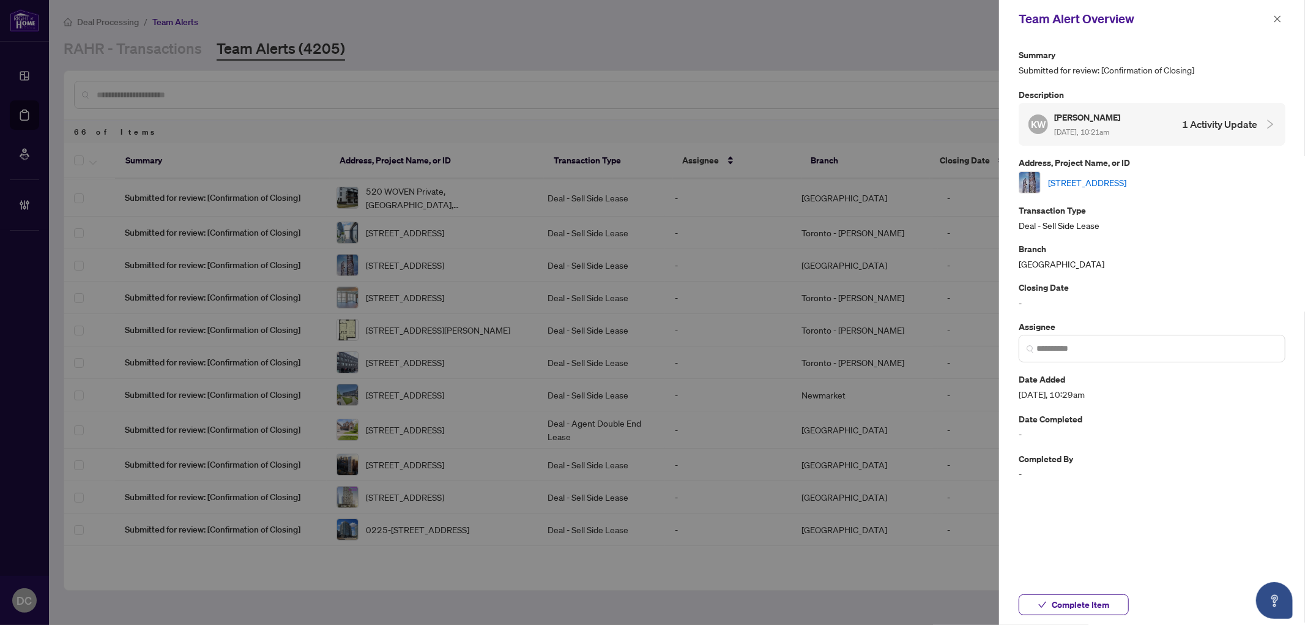
click at [1126, 179] on link "2903-8 Eglinton Ave, Toronto, Ontario M4P 1A6, Canada" at bounding box center [1087, 182] width 78 height 13
click at [1118, 598] on button "Complete Item" at bounding box center [1074, 604] width 110 height 21
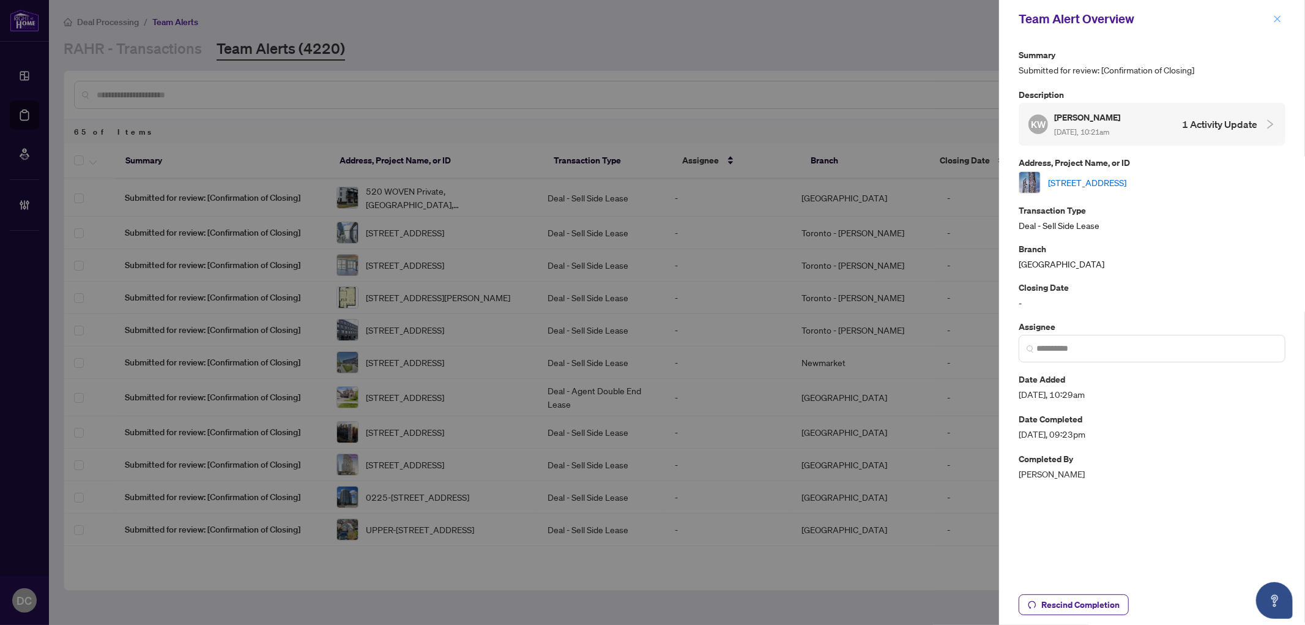
click at [1275, 21] on icon "close" at bounding box center [1277, 18] width 7 height 7
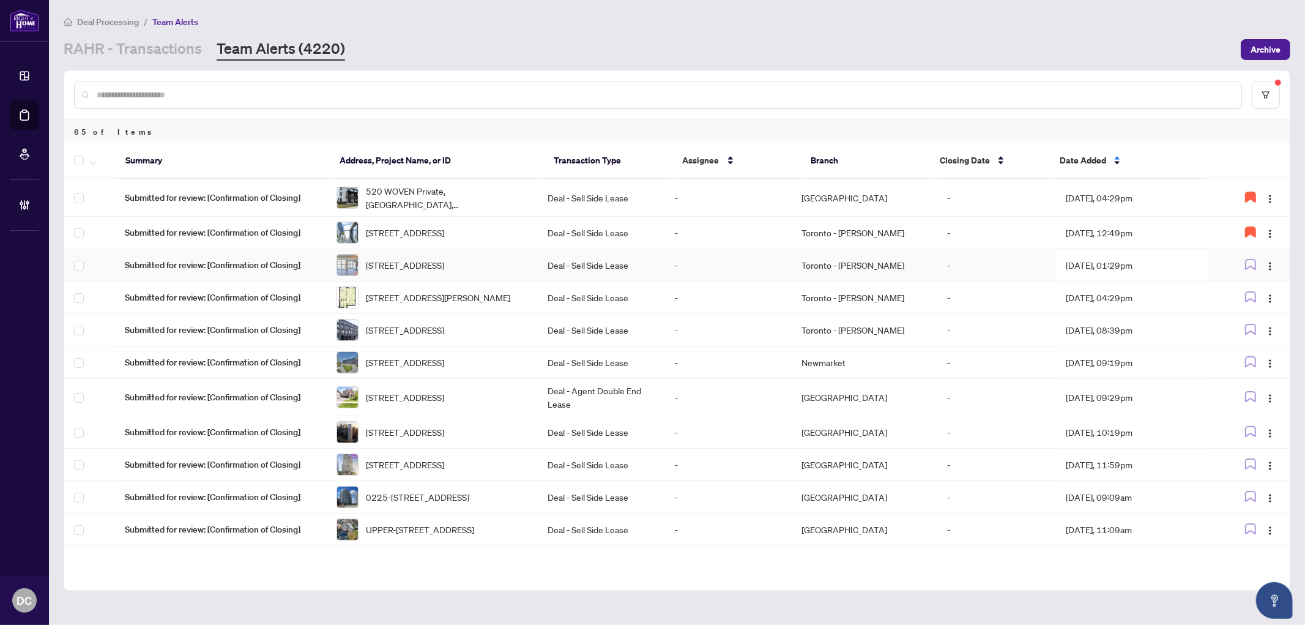
click at [1136, 281] on td "Aug/10/2025, 01:29pm" at bounding box center [1132, 265] width 152 height 32
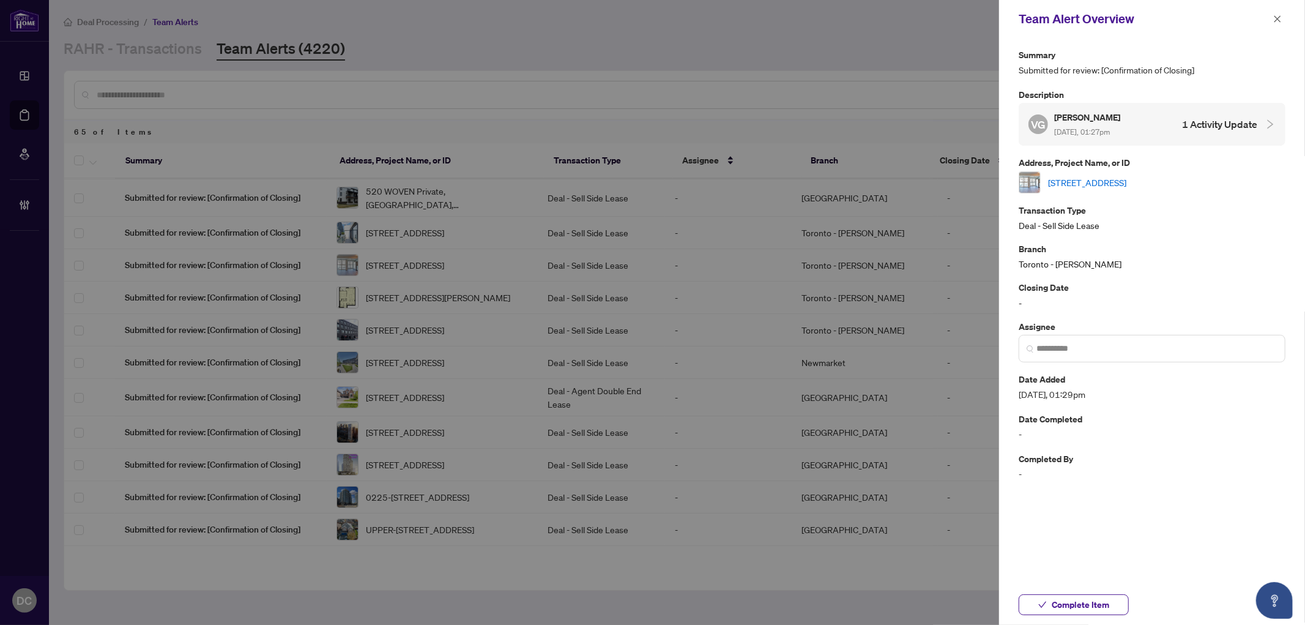
click at [1126, 180] on link "802-30 Meadowglen Pl, Toronto, Ontario M1G 0A6, Canada" at bounding box center [1087, 182] width 78 height 13
click at [1123, 603] on button "Complete Item" at bounding box center [1074, 604] width 110 height 21
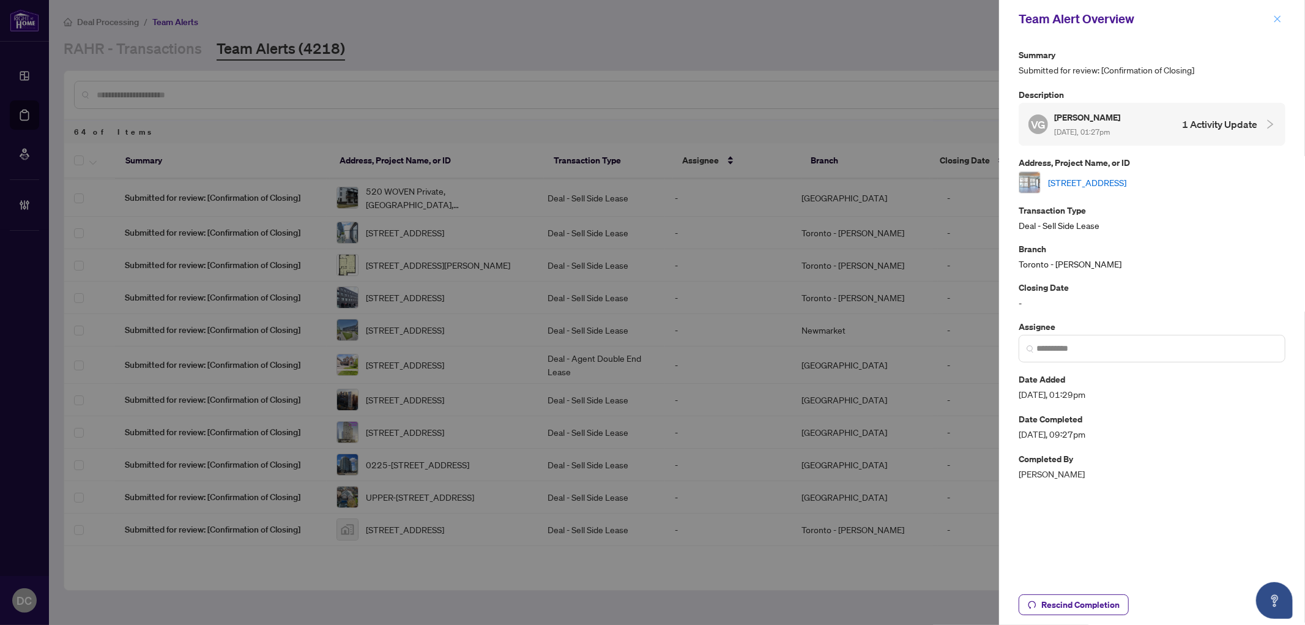
click at [1274, 18] on icon "close" at bounding box center [1277, 19] width 9 height 9
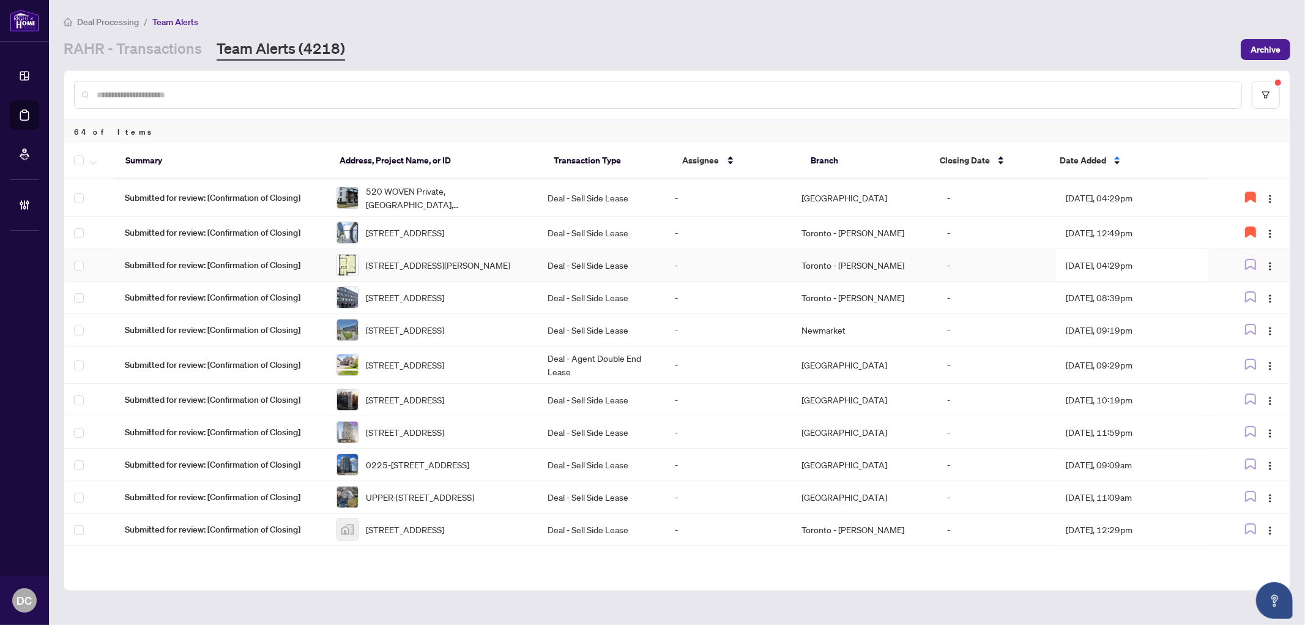
click at [1176, 281] on td "Aug/10/2025, 04:29pm" at bounding box center [1132, 265] width 152 height 32
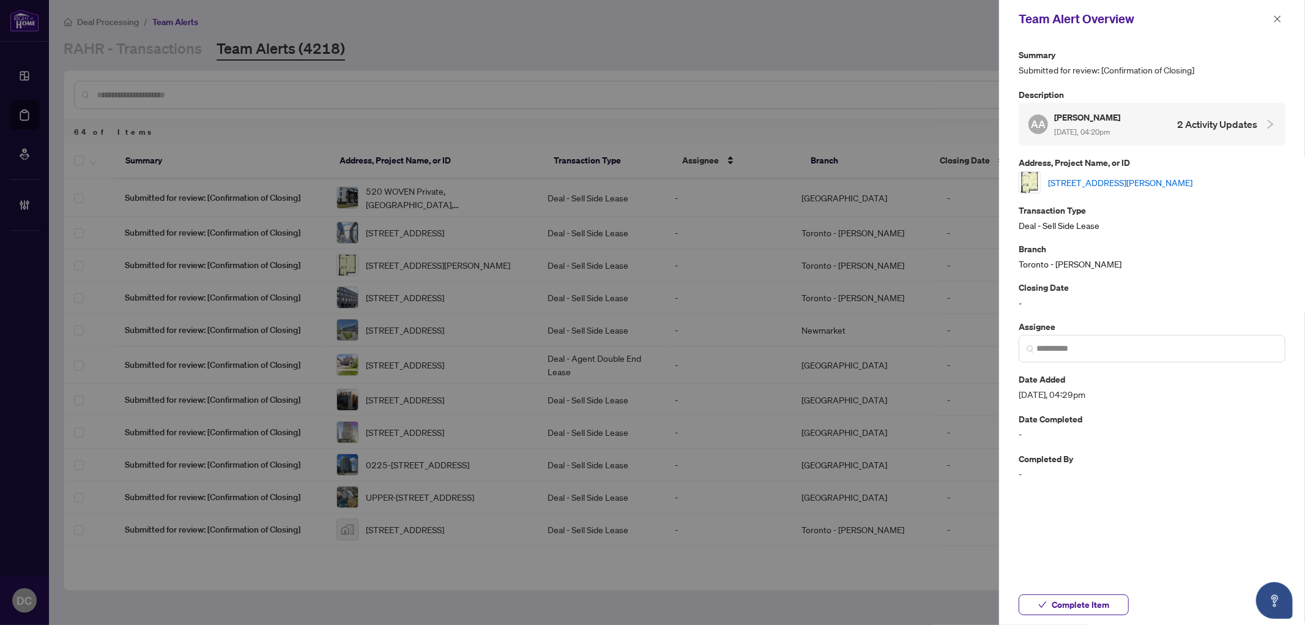
click at [1137, 176] on link "4808-88 Scott St, Toronto, Ontario M5E 0A9, Canada" at bounding box center [1120, 182] width 144 height 13
click at [1115, 604] on button "Complete Item" at bounding box center [1074, 604] width 110 height 21
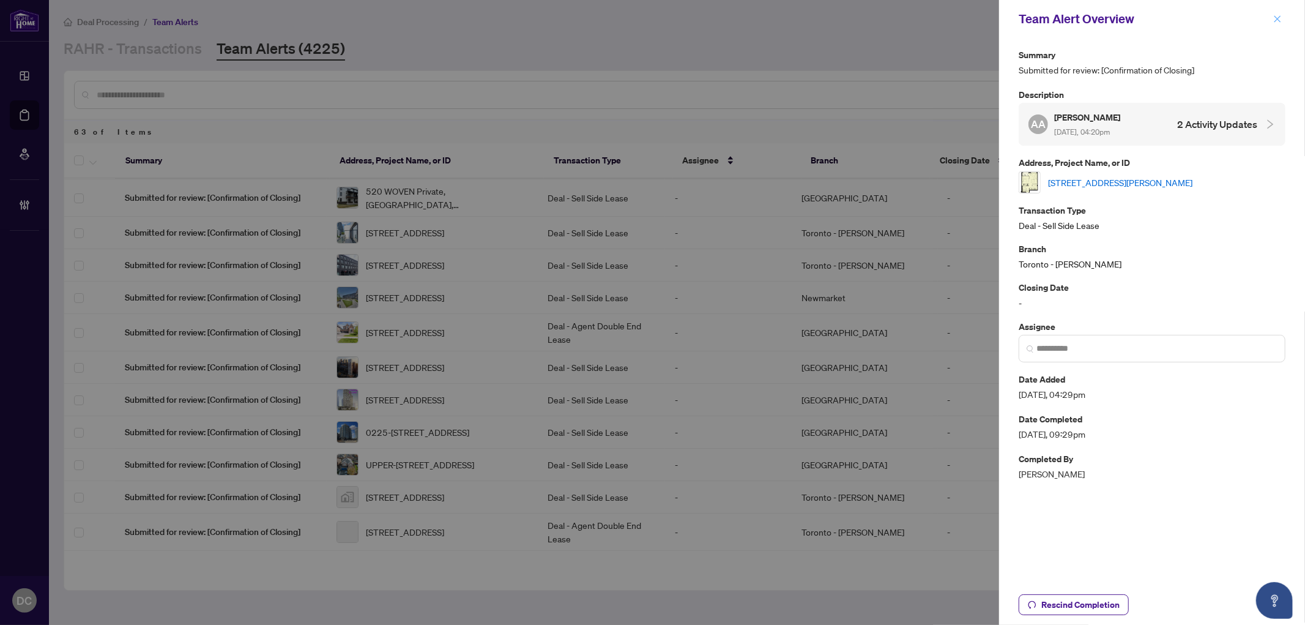
click at [1275, 17] on icon "close" at bounding box center [1277, 19] width 9 height 9
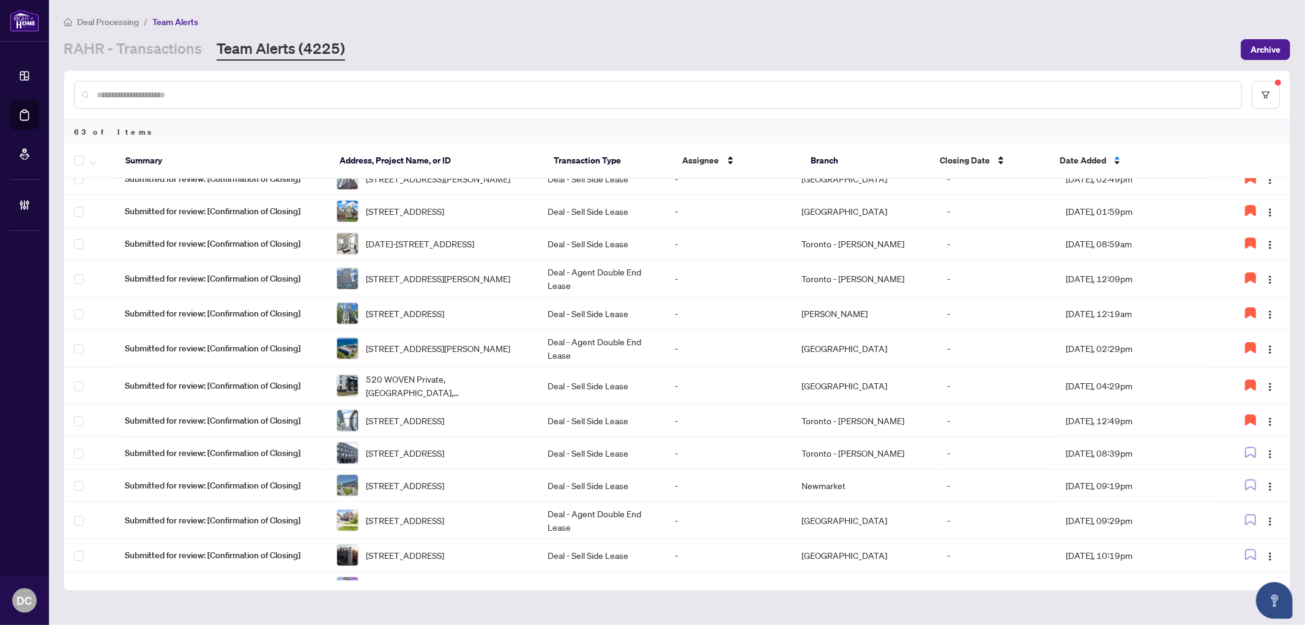
scroll to position [15, 0]
click at [1099, 470] on td "Aug/10/2025, 08:39pm" at bounding box center [1132, 453] width 152 height 32
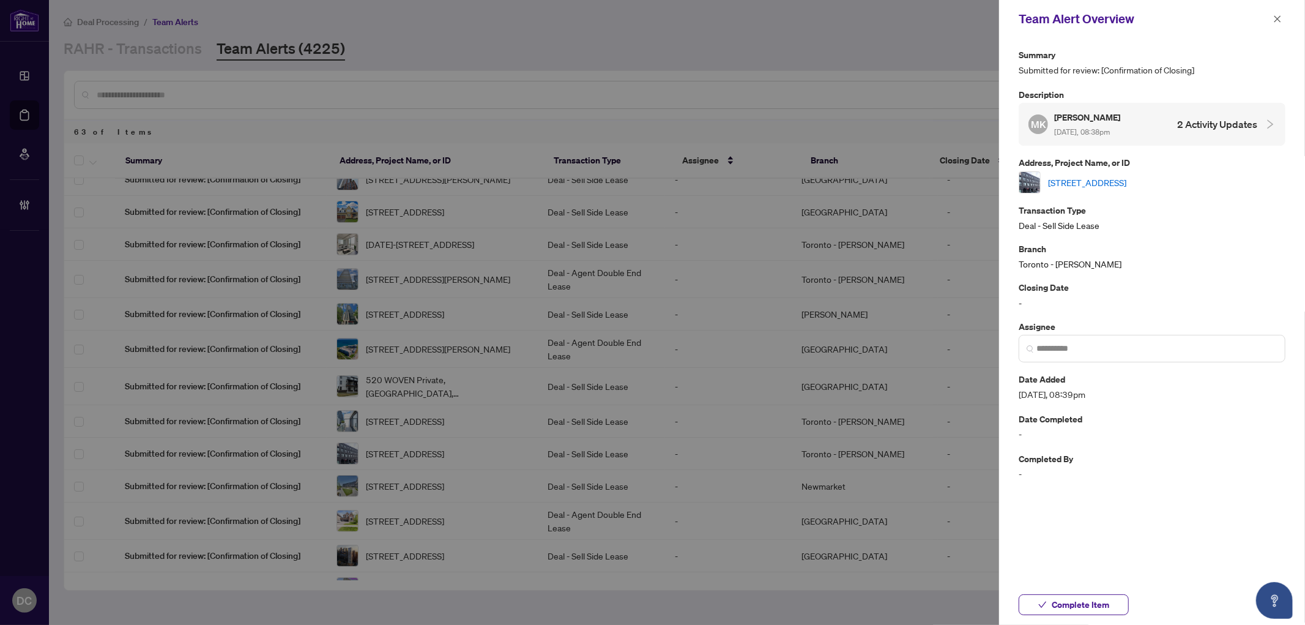
click at [1069, 176] on link "47-1740 Simcoe St, Oshawa, Ontario L1G 0C3, Canada" at bounding box center [1087, 182] width 78 height 13
drag, startPoint x: 1098, startPoint y: 600, endPoint x: 1190, endPoint y: 269, distance: 343.4
click at [1097, 601] on span "Complete Item" at bounding box center [1081, 605] width 58 height 20
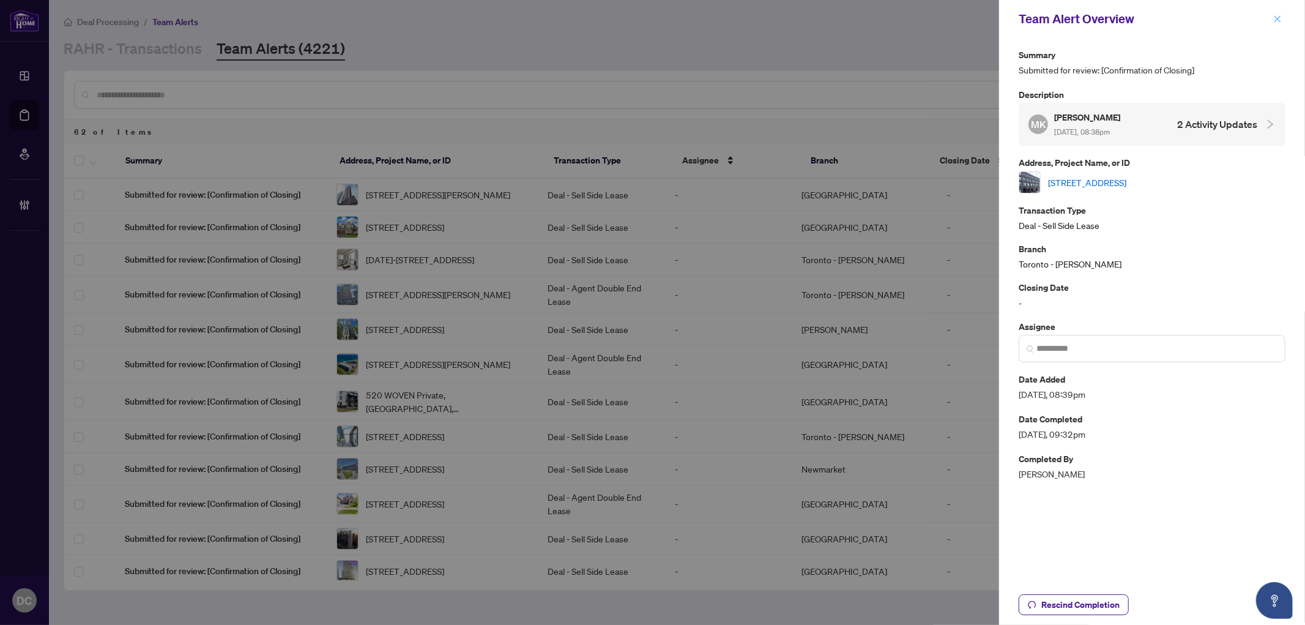
click at [1282, 19] on button "button" at bounding box center [1277, 19] width 16 height 15
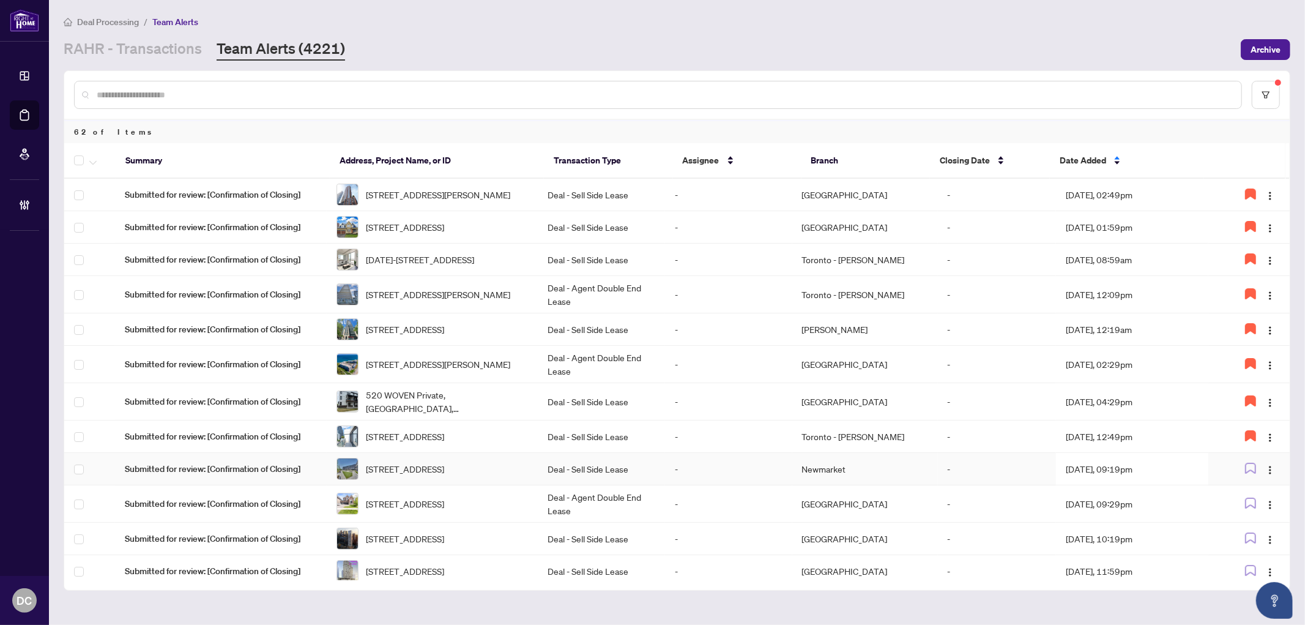
click at [1103, 485] on td "Aug/10/2025, 09:19pm" at bounding box center [1132, 469] width 152 height 32
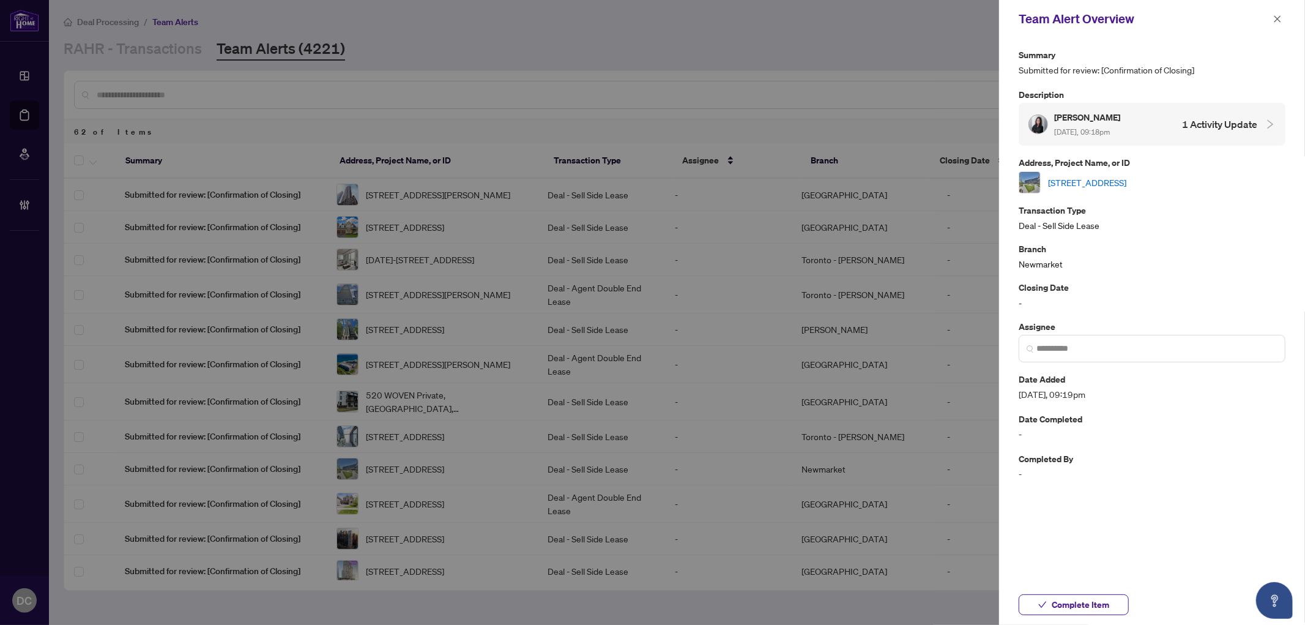
click at [1126, 179] on link "306-430 Essa Rd, Barrie, Ontario L9J 0M1, Canada" at bounding box center [1087, 182] width 78 height 13
click at [1114, 604] on button "Complete Item" at bounding box center [1074, 604] width 110 height 21
click at [1274, 13] on span "button" at bounding box center [1277, 19] width 9 height 20
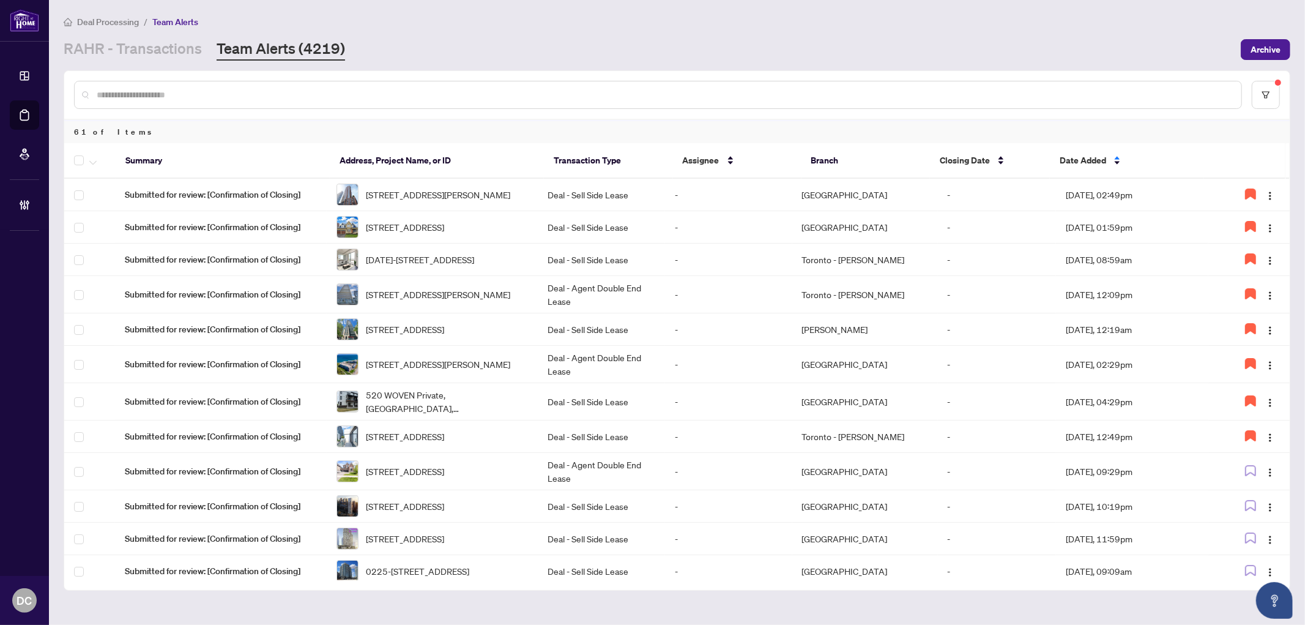
drag, startPoint x: 154, startPoint y: 50, endPoint x: 173, endPoint y: 65, distance: 24.8
click at [154, 50] on link "RAHR - Transactions" at bounding box center [133, 50] width 138 height 22
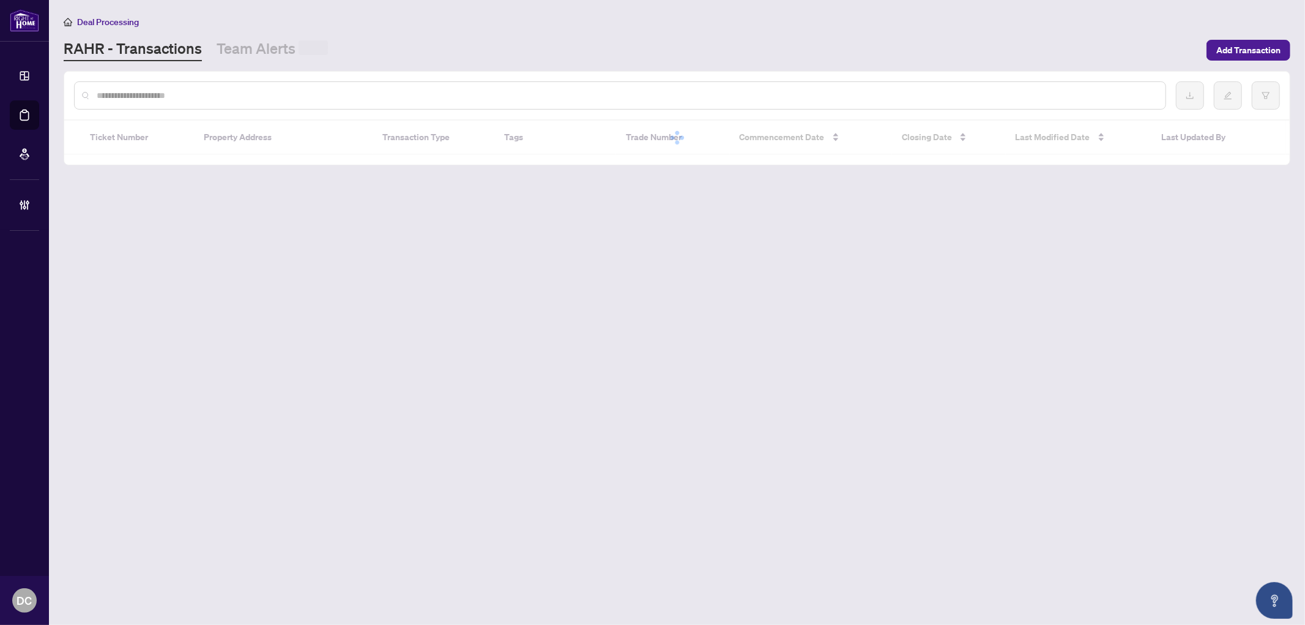
drag, startPoint x: 226, startPoint y: 100, endPoint x: 250, endPoint y: 102, distance: 23.3
click at [226, 100] on input "text" at bounding box center [626, 95] width 1059 height 13
paste input "*******"
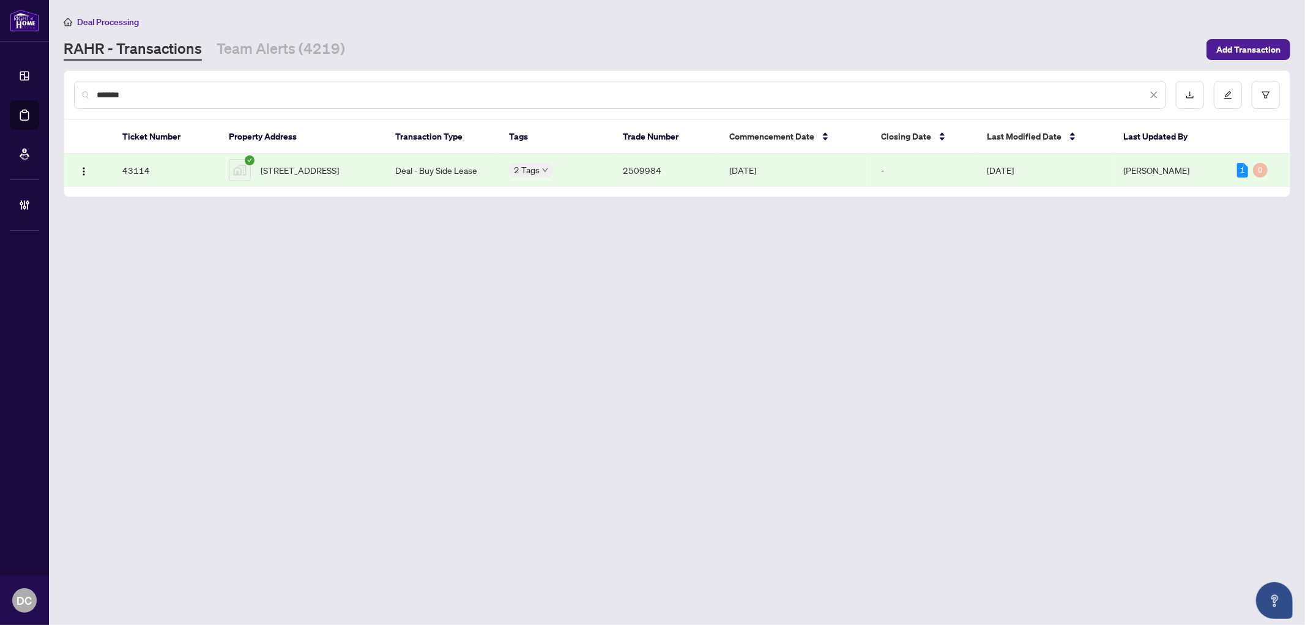
type input "*******"
click at [432, 179] on td "Deal - Buy Side Lease" at bounding box center [443, 170] width 114 height 32
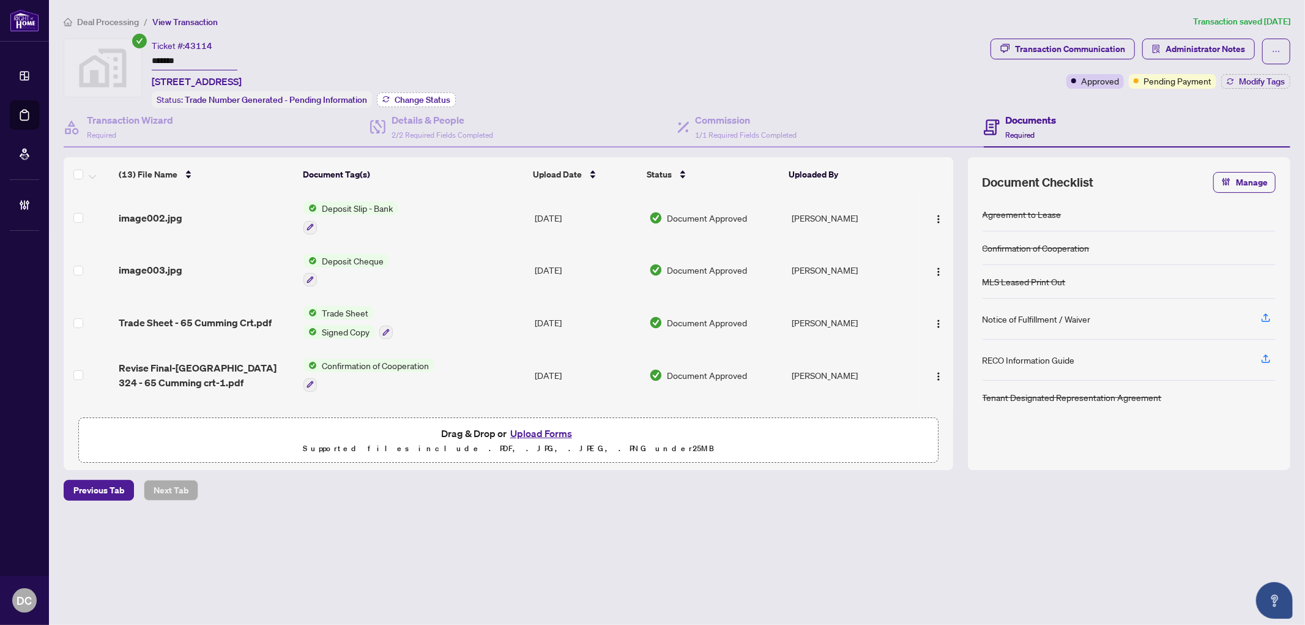
click at [437, 95] on span "Change Status" at bounding box center [423, 99] width 56 height 9
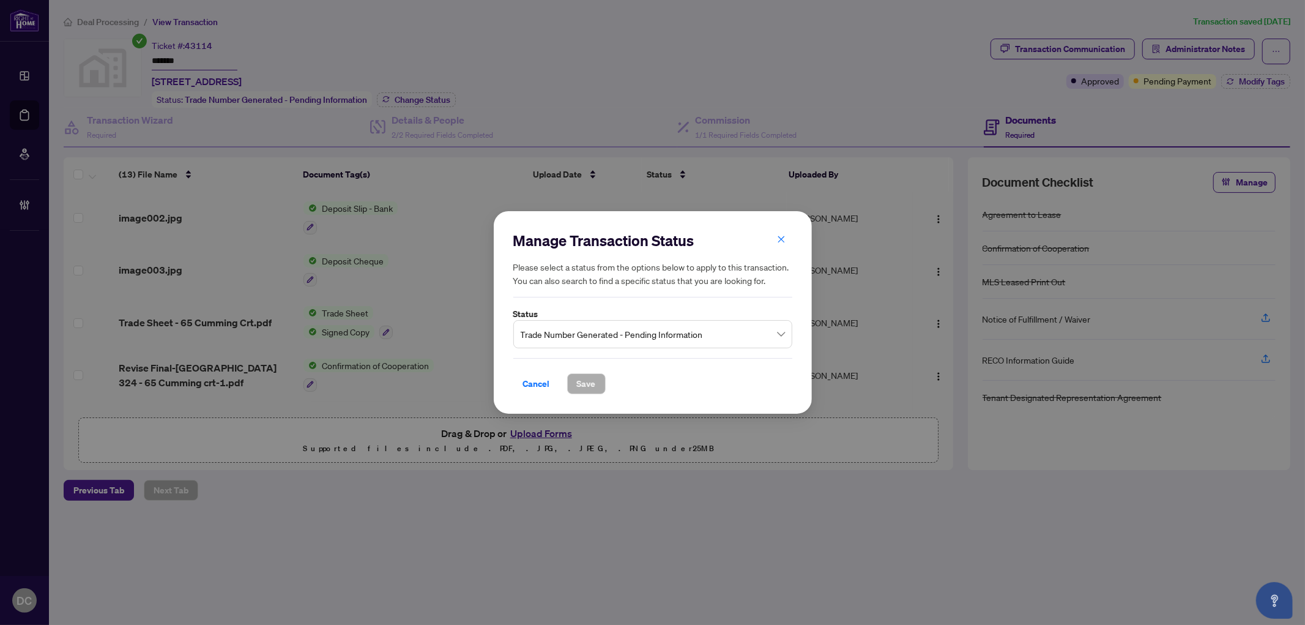
click at [614, 327] on span "Trade Number Generated - Pending Information" at bounding box center [653, 333] width 264 height 23
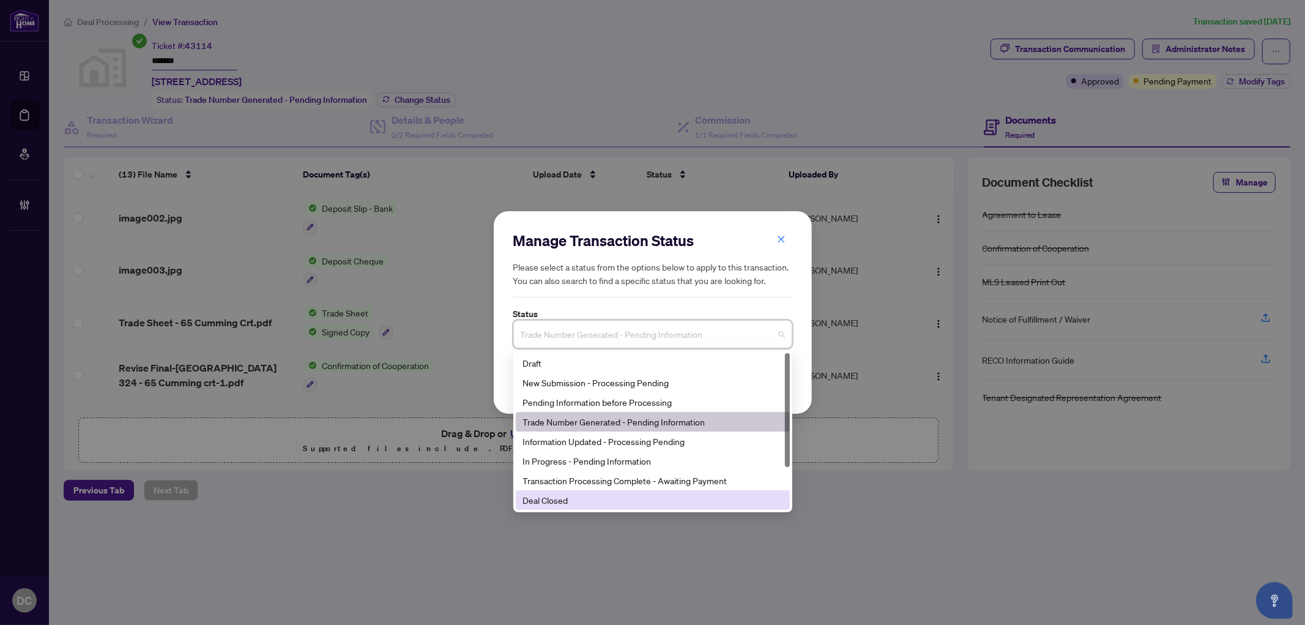
click at [597, 493] on div "Deal Closed" at bounding box center [652, 499] width 259 height 13
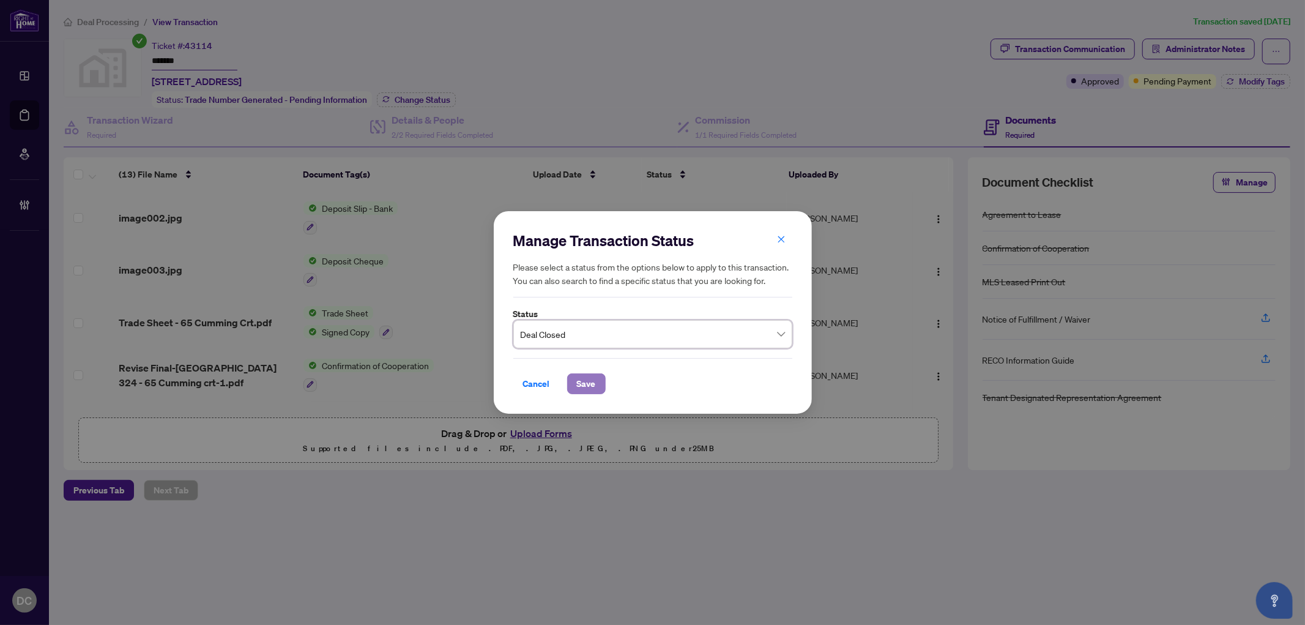
click at [596, 384] on button "Save" at bounding box center [586, 383] width 39 height 21
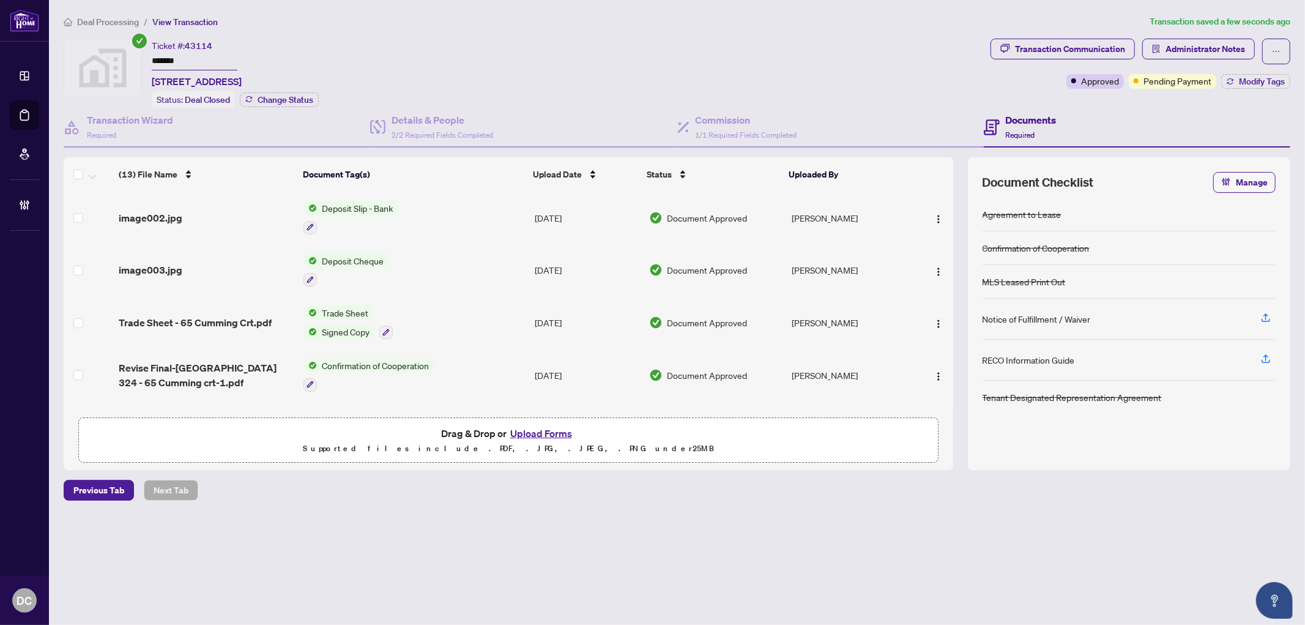
click at [525, 324] on td "Trade Sheet Signed Copy" at bounding box center [414, 322] width 231 height 53
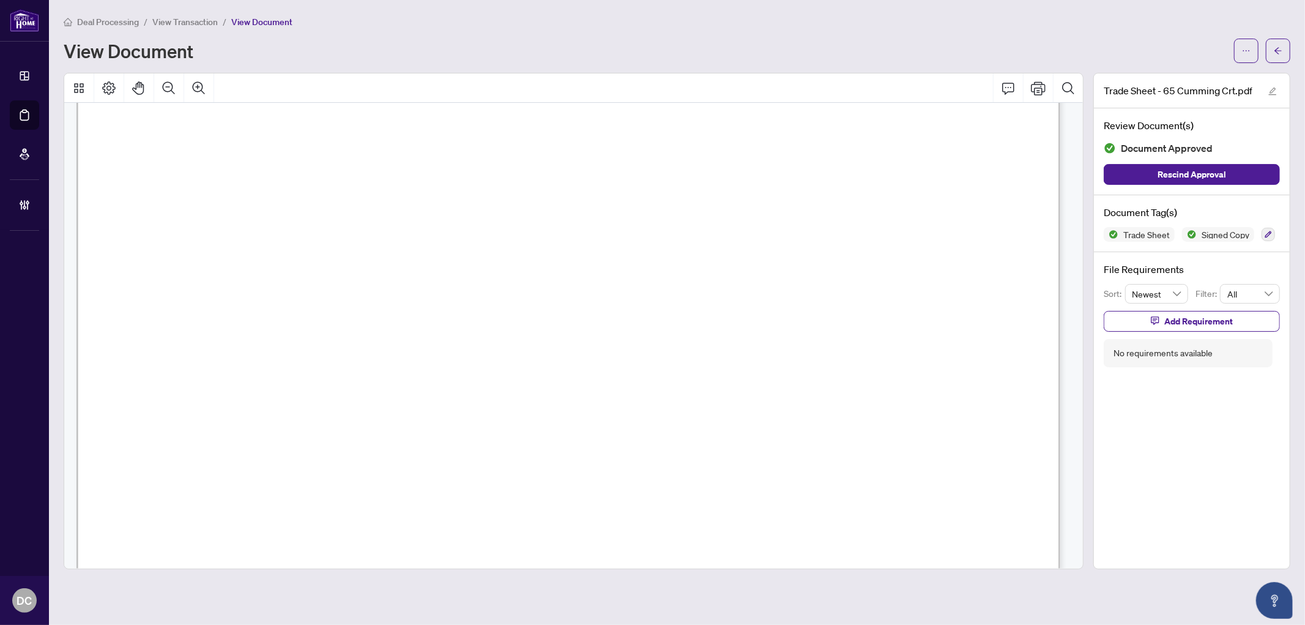
scroll to position [272, 0]
click at [1281, 53] on icon "arrow-left" at bounding box center [1278, 50] width 9 height 9
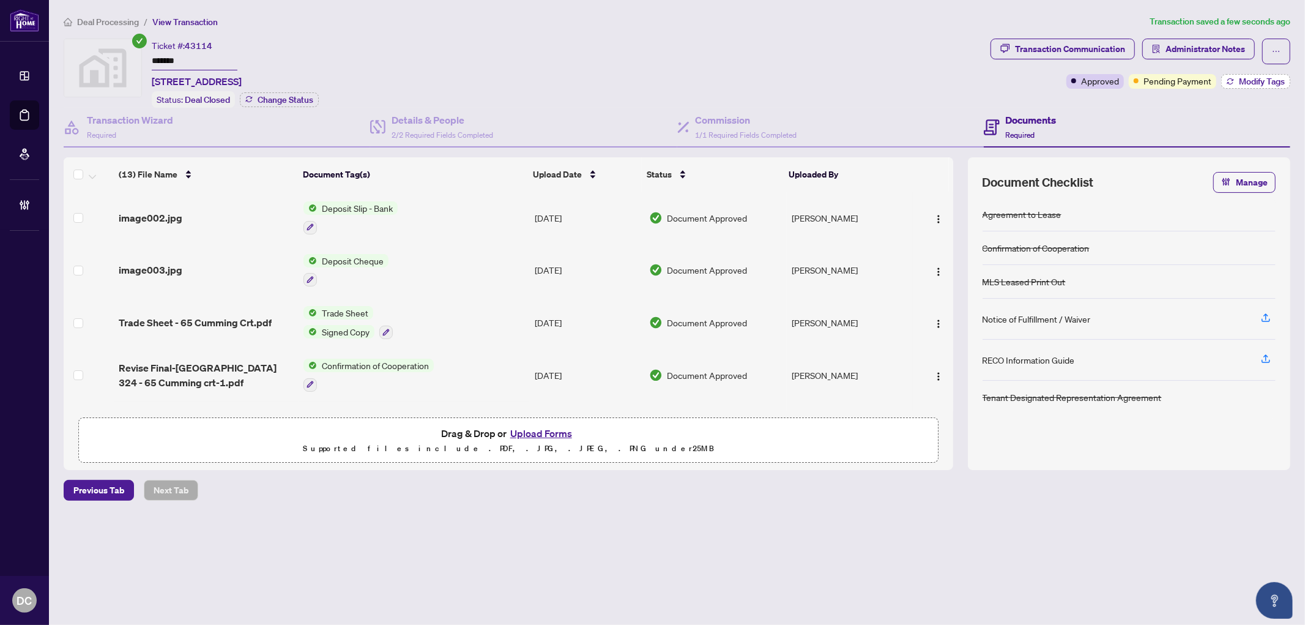
click at [1269, 83] on span "Modify Tags" at bounding box center [1262, 81] width 46 height 9
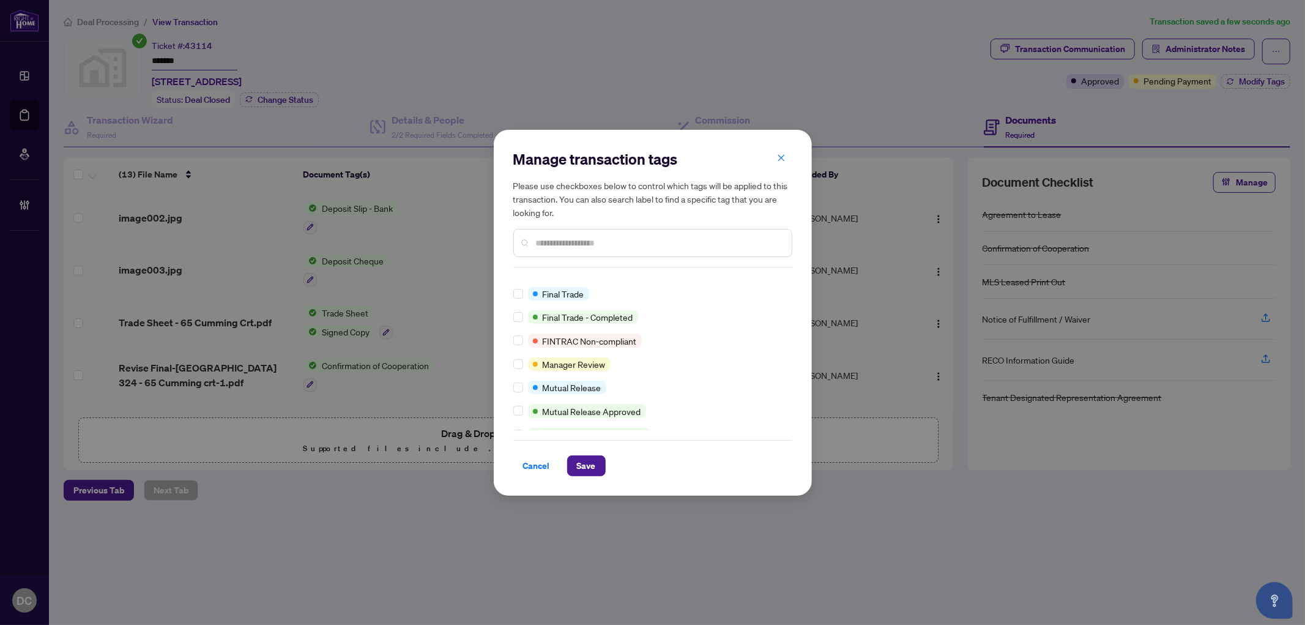
scroll to position [39, 0]
click at [598, 465] on button "Save" at bounding box center [586, 465] width 39 height 21
click at [1213, 45] on div "Manage transaction tags Please use checkboxes below to control which tags will …" at bounding box center [652, 312] width 1305 height 625
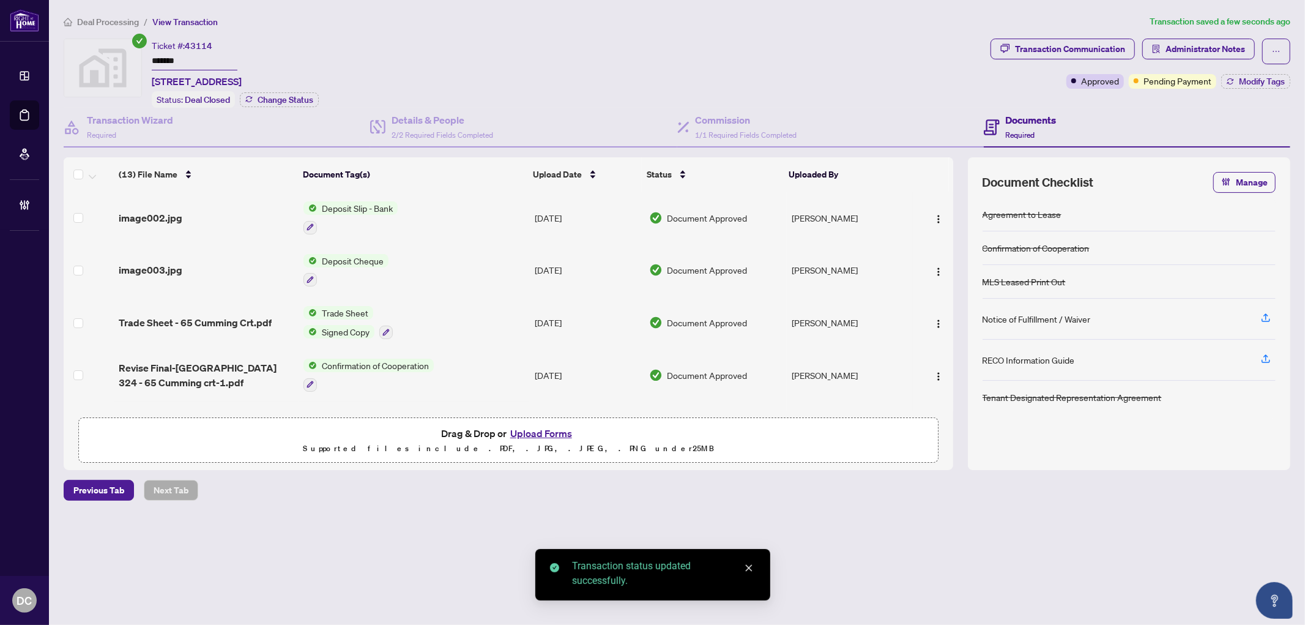
click at [1214, 48] on span "Administrator Notes" at bounding box center [1205, 49] width 80 height 20
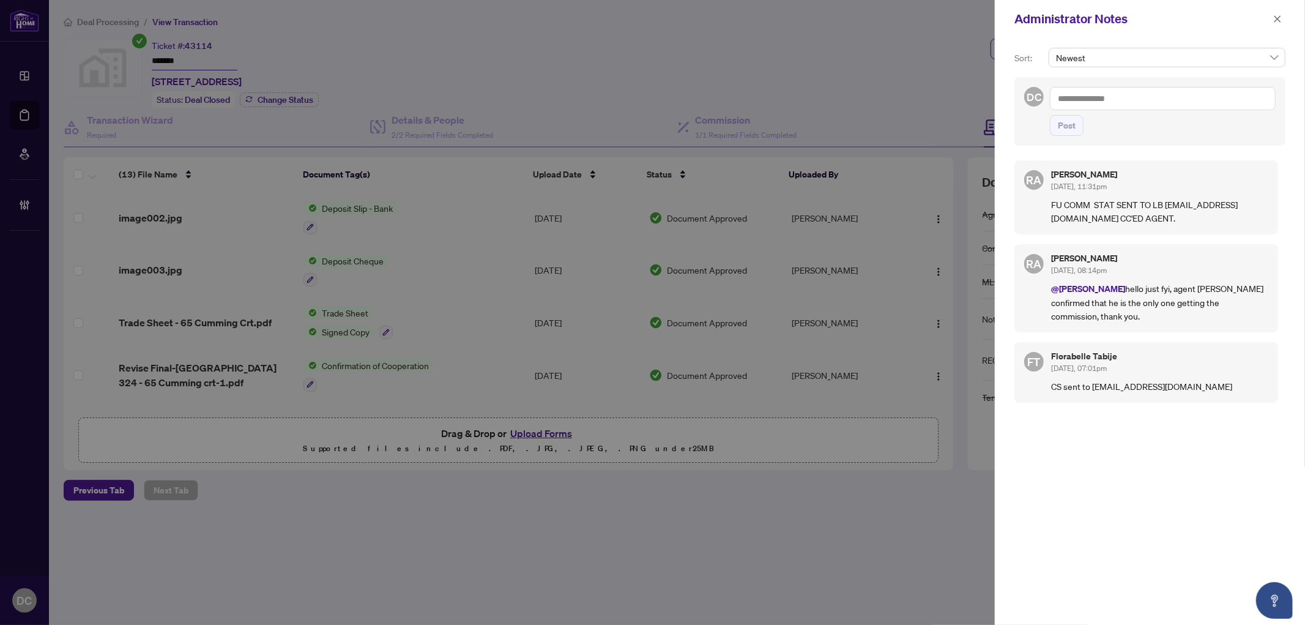
click at [1154, 102] on textarea at bounding box center [1163, 98] width 226 height 23
paste textarea "**********"
type textarea "**********"
click at [1079, 136] on button "Post" at bounding box center [1067, 125] width 34 height 21
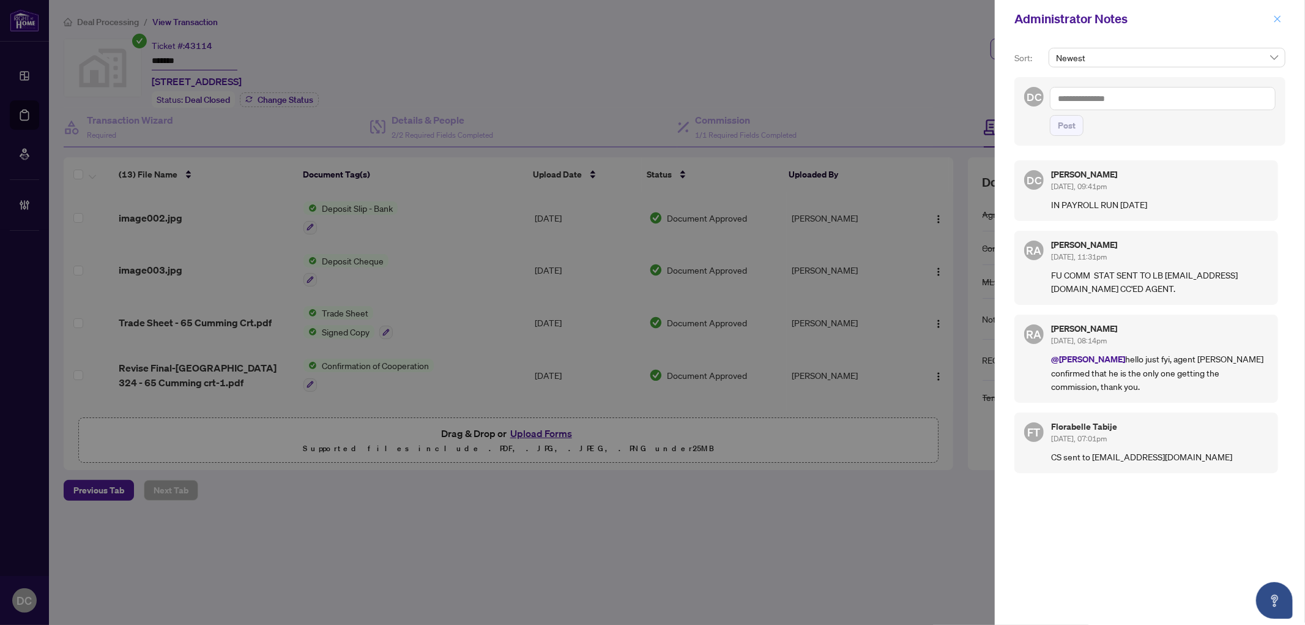
click at [1280, 15] on icon "close" at bounding box center [1277, 19] width 9 height 9
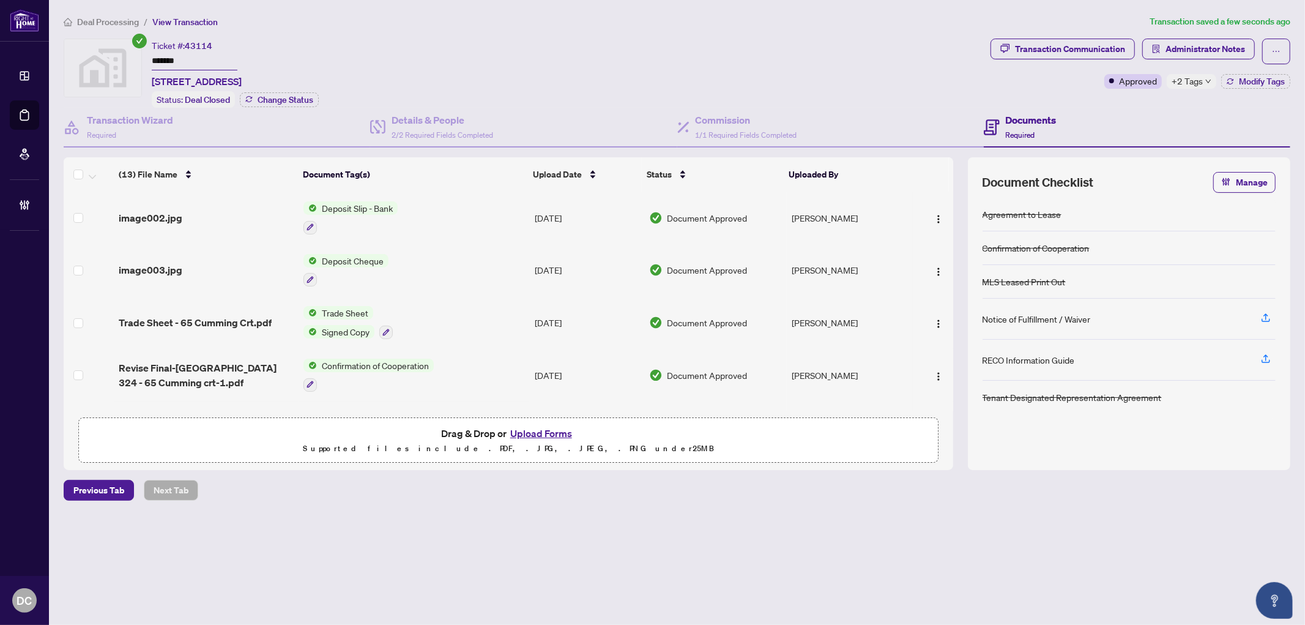
click at [1182, 78] on span "+2 Tags" at bounding box center [1187, 81] width 31 height 14
click at [1055, 86] on div "Transaction Communication Administrator Notes Approved +2 Tags Modify Tags" at bounding box center [1140, 64] width 300 height 50
click at [114, 23] on span "Deal Processing" at bounding box center [108, 22] width 62 height 11
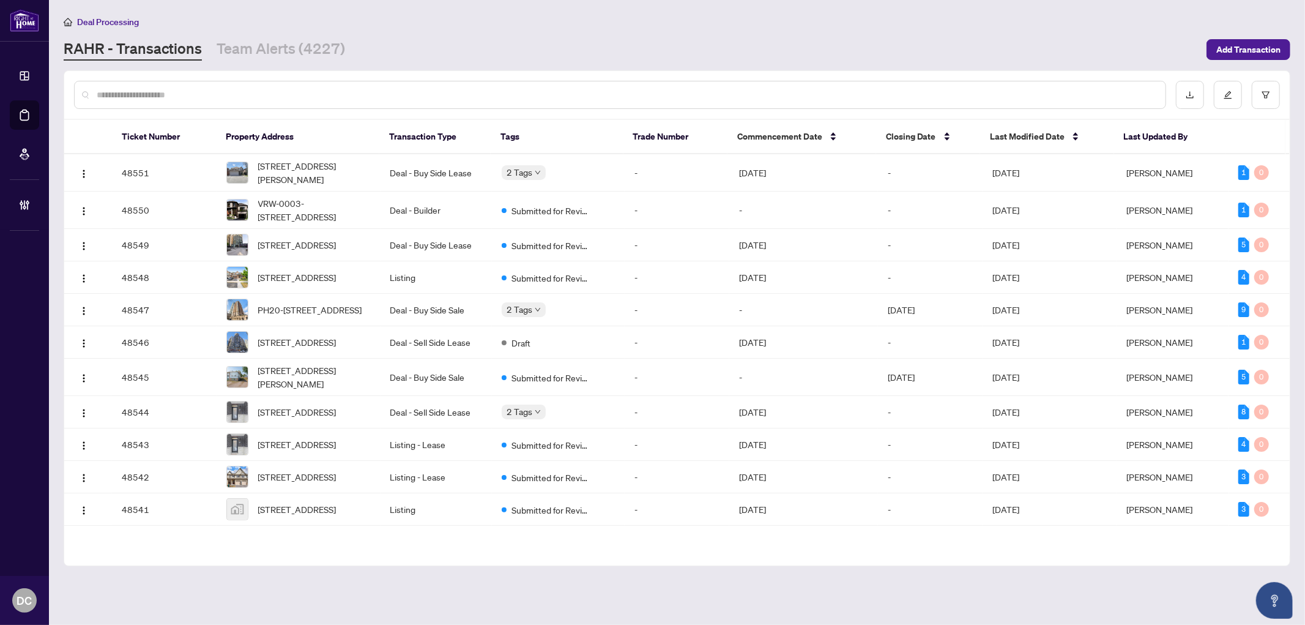
click at [197, 92] on input "text" at bounding box center [626, 94] width 1059 height 13
paste input "*******"
type input "*******"
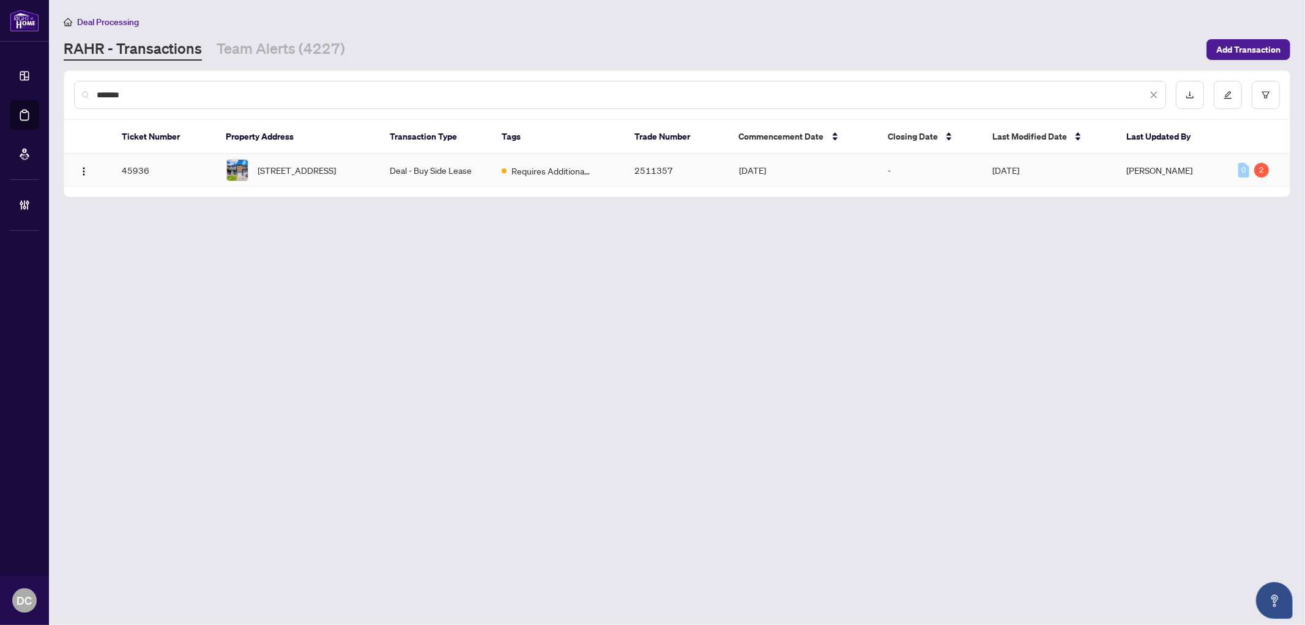
click at [336, 176] on span "129 NATARE Pl, Ottawa, Ontario K2T 0P6, Canada" at bounding box center [297, 169] width 78 height 13
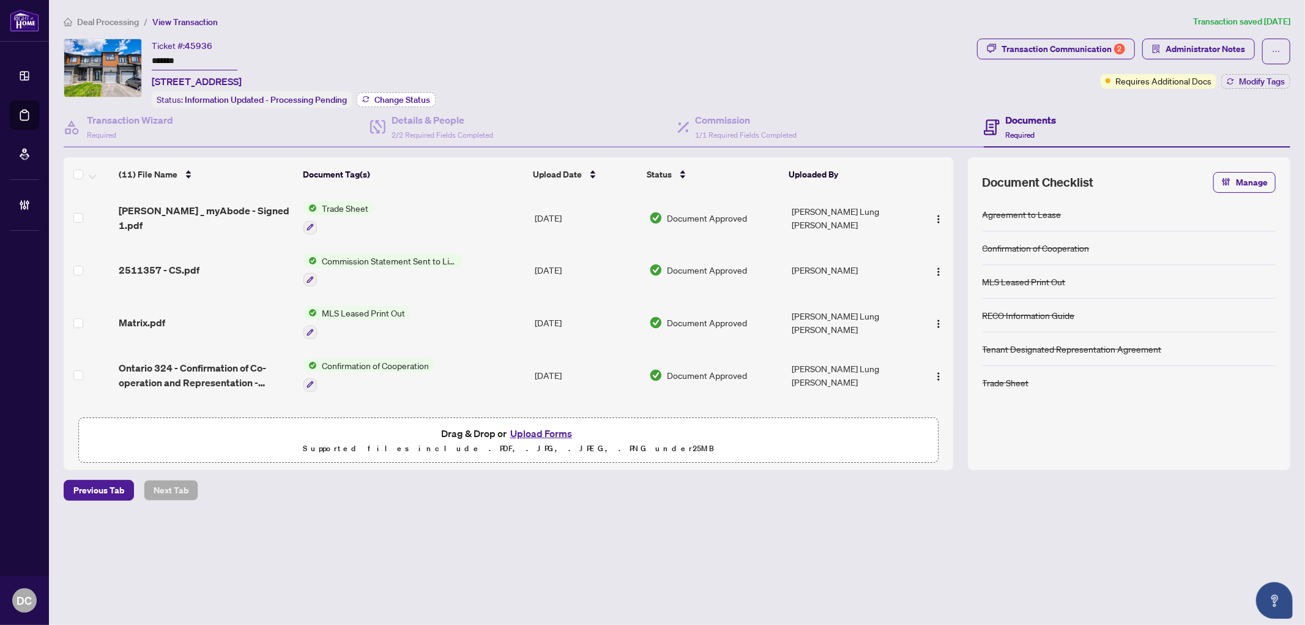
click at [423, 99] on span "Change Status" at bounding box center [402, 99] width 56 height 9
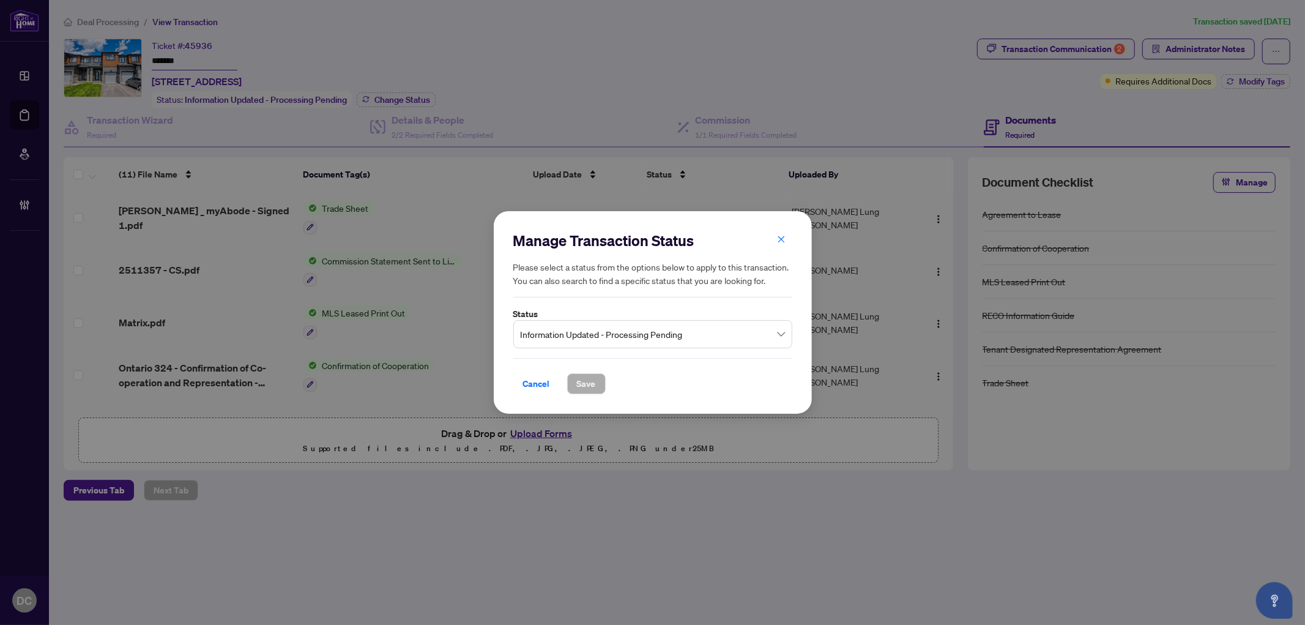
click at [615, 338] on span "Information Updated - Processing Pending" at bounding box center [653, 333] width 264 height 23
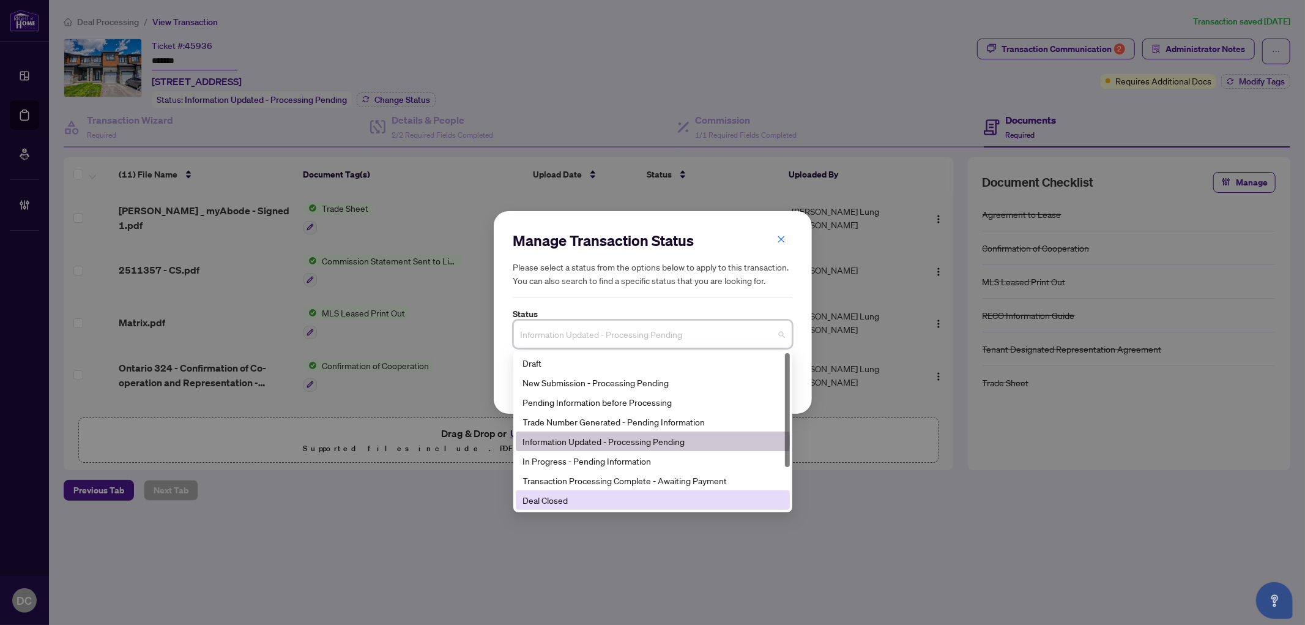
click at [566, 498] on div "Deal Closed" at bounding box center [652, 499] width 259 height 13
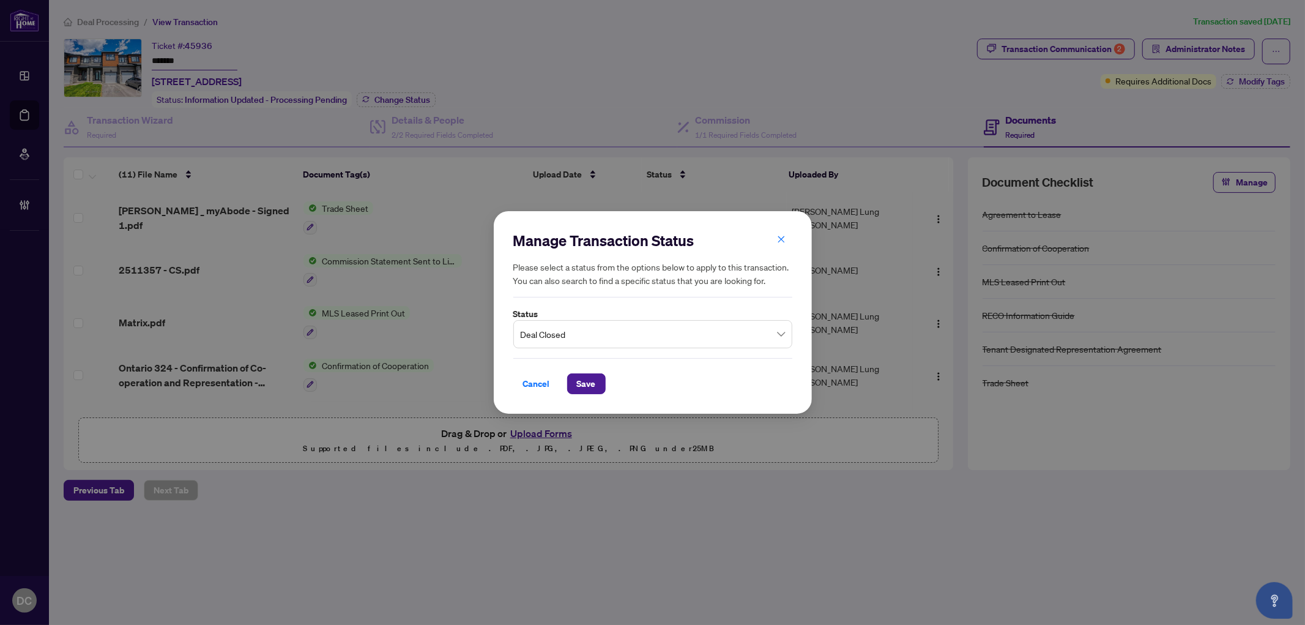
drag, startPoint x: 582, startPoint y: 385, endPoint x: 58, endPoint y: 376, distance: 525.0
click at [582, 384] on span "Save" at bounding box center [586, 384] width 19 height 20
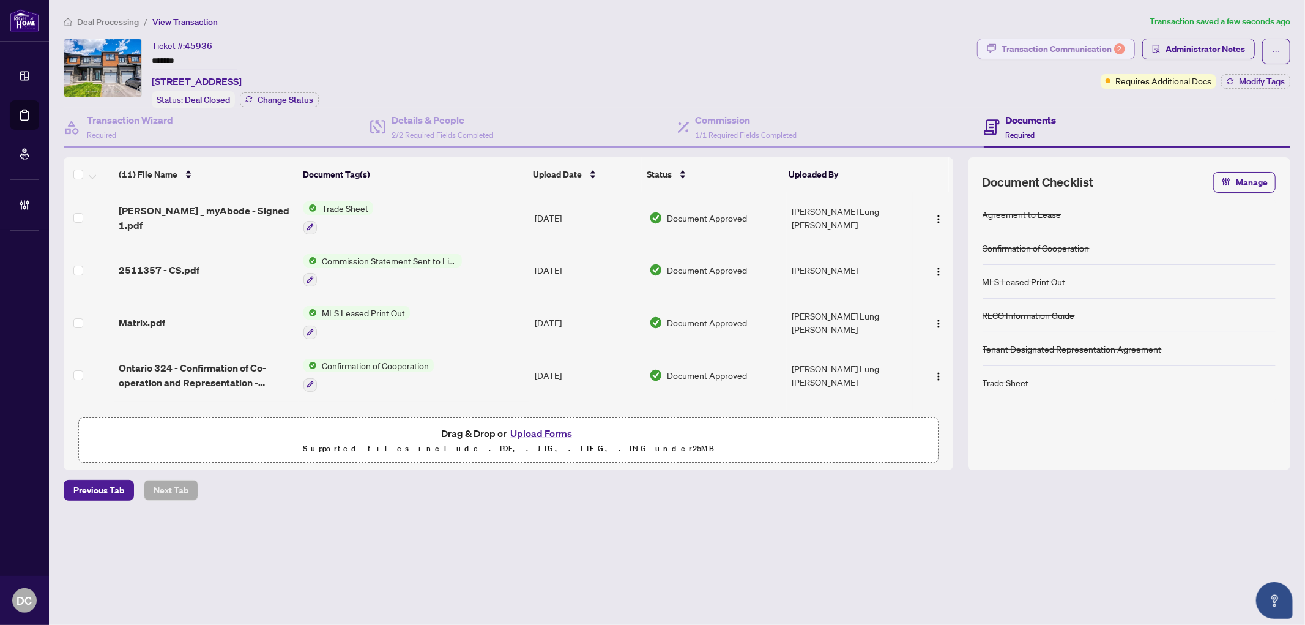
click at [1074, 46] on div "Transaction Communication 2" at bounding box center [1063, 49] width 124 height 20
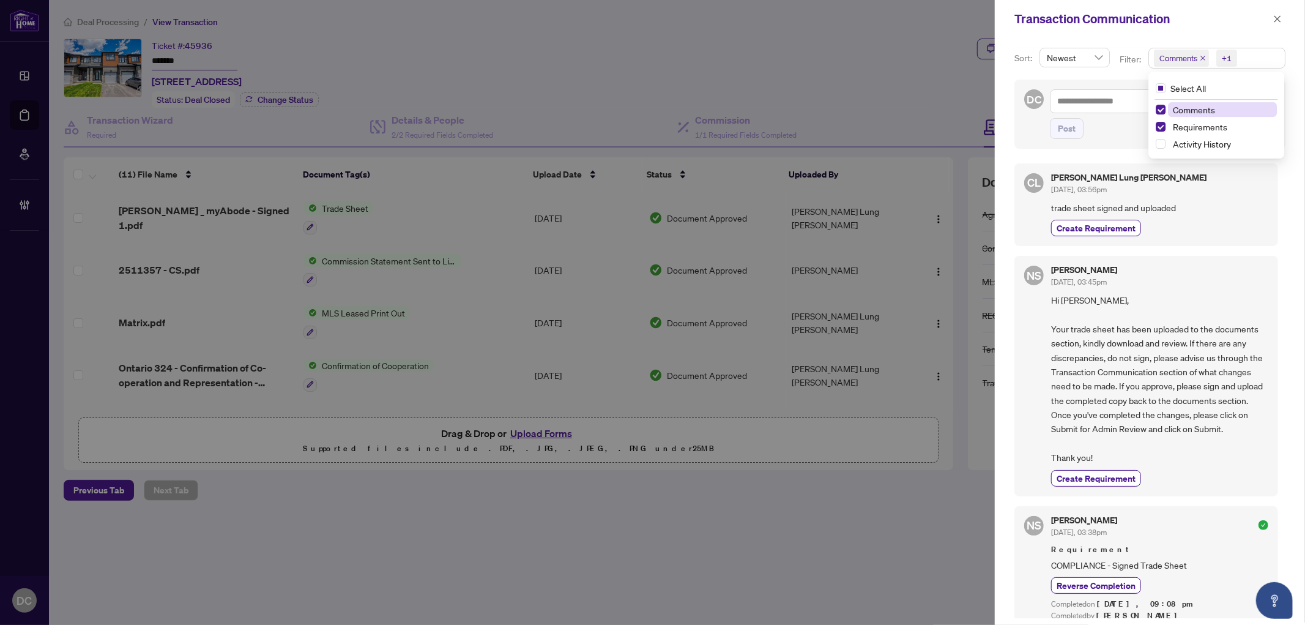
click at [1253, 59] on span "Comments +1" at bounding box center [1217, 58] width 136 height 20
click at [1201, 112] on span "Comments" at bounding box center [1194, 109] width 42 height 11
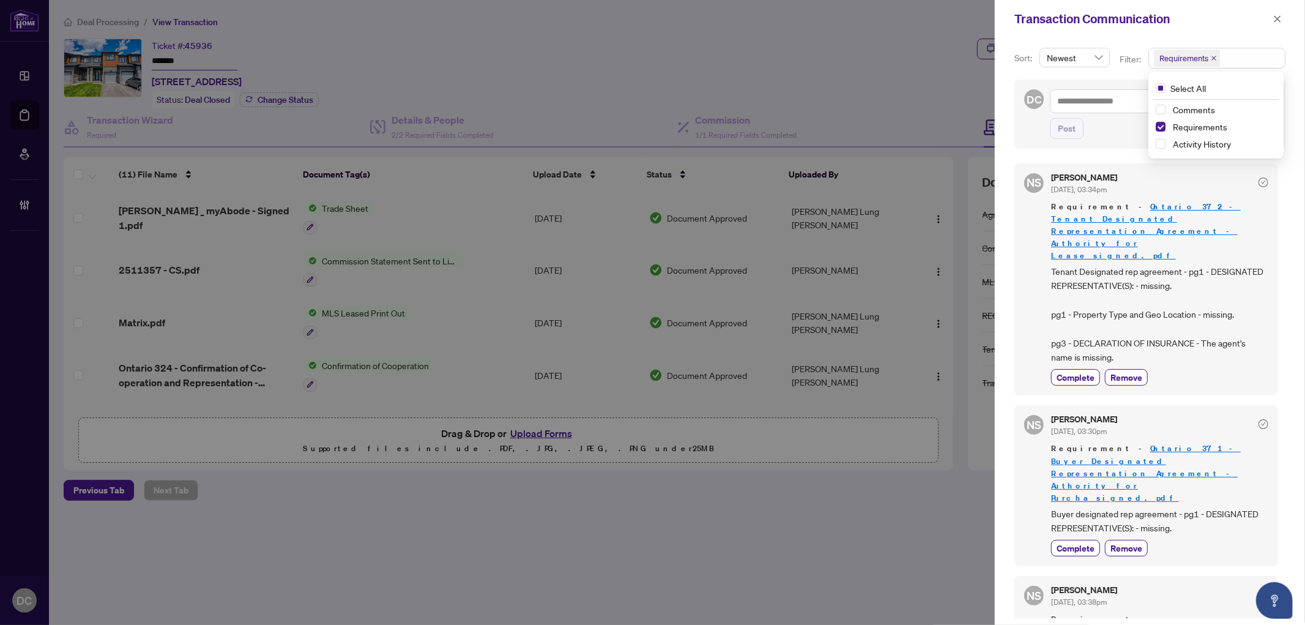
scroll to position [8, 0]
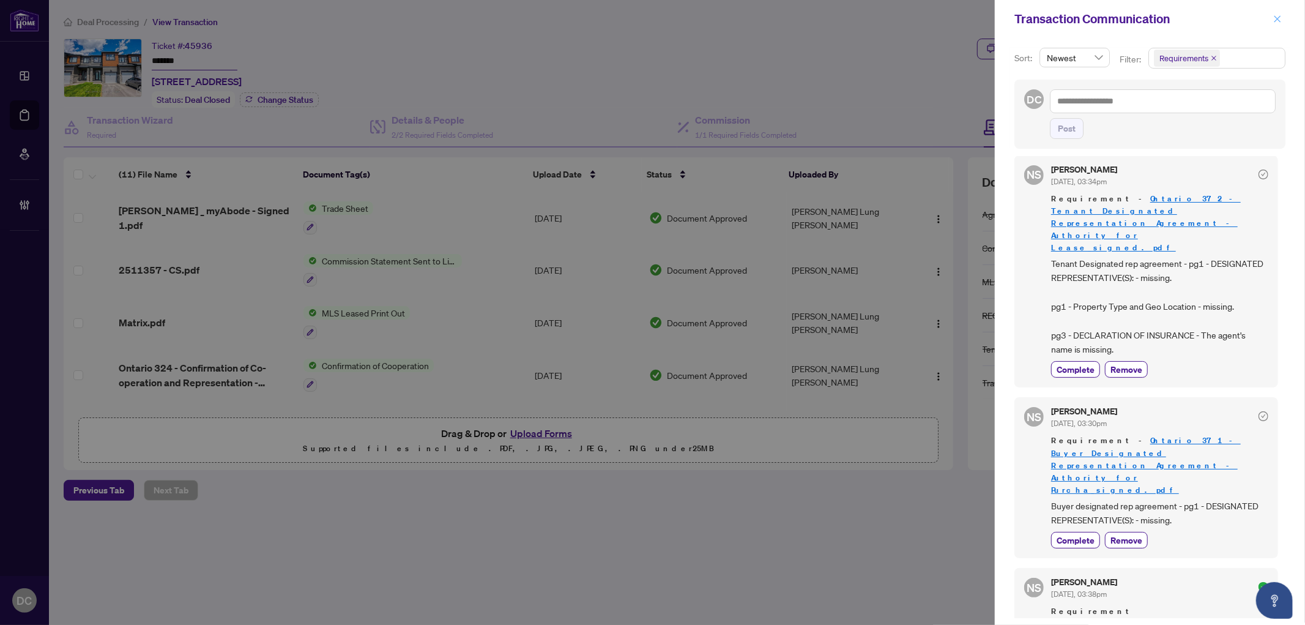
click at [1280, 17] on icon "close" at bounding box center [1277, 19] width 9 height 9
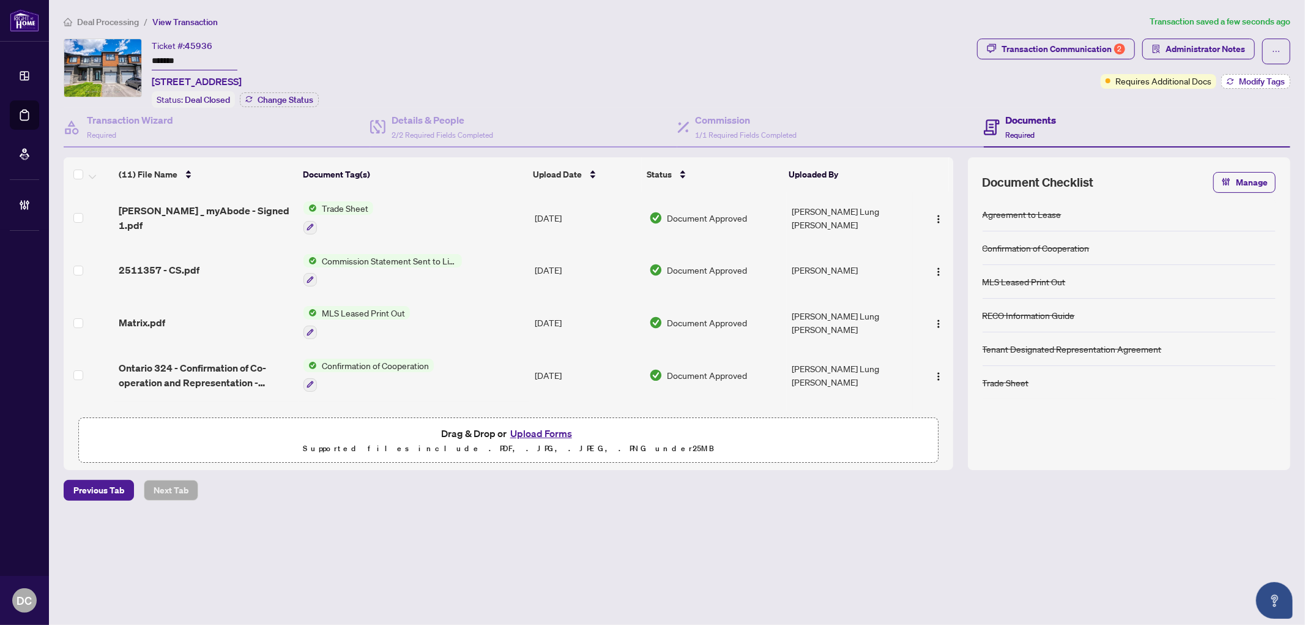
click at [1230, 87] on button "Modify Tags" at bounding box center [1255, 81] width 69 height 15
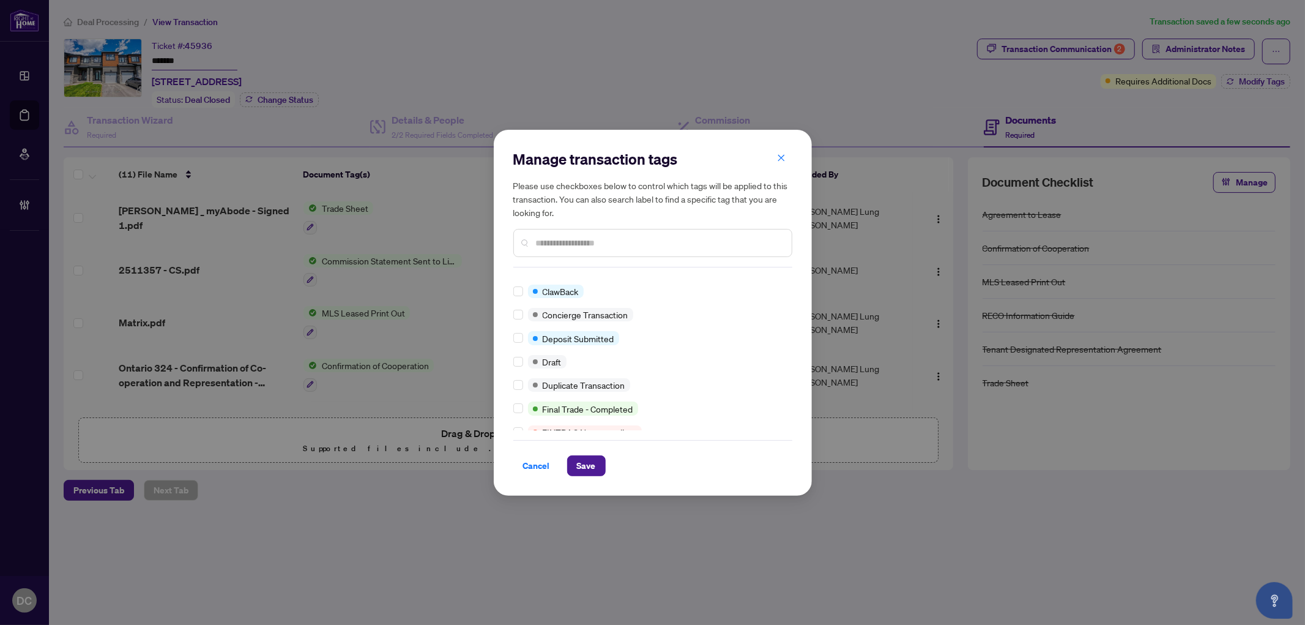
scroll to position [0, 0]
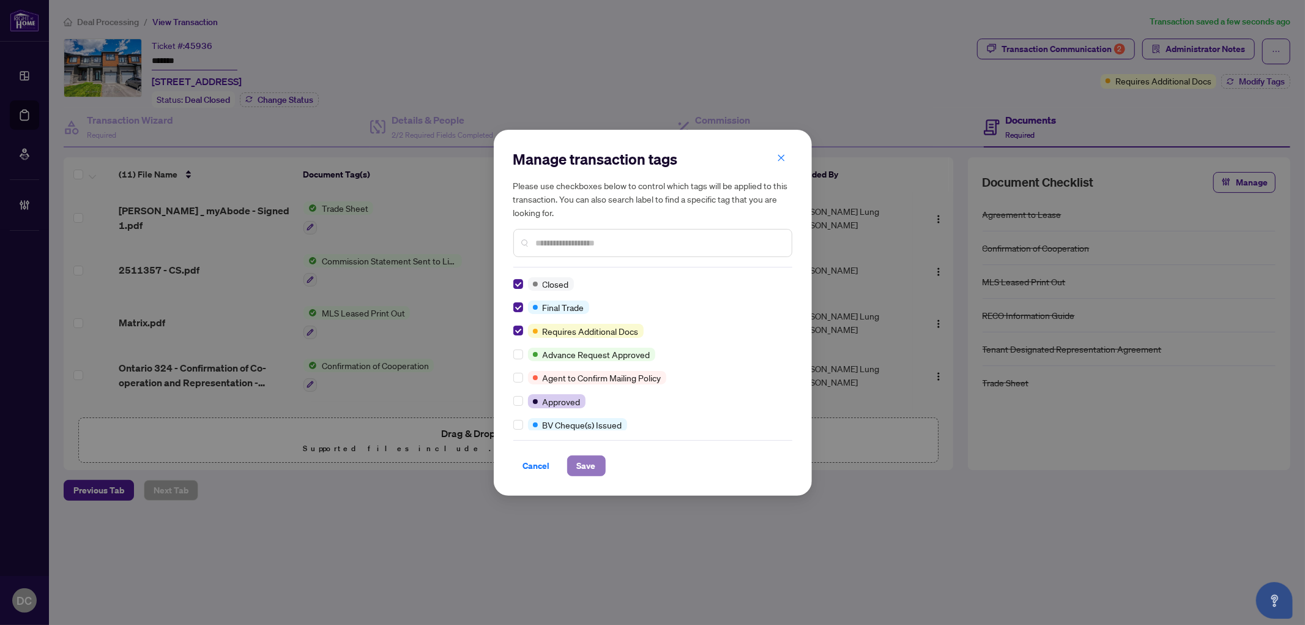
click at [583, 456] on button "Save" at bounding box center [586, 465] width 39 height 21
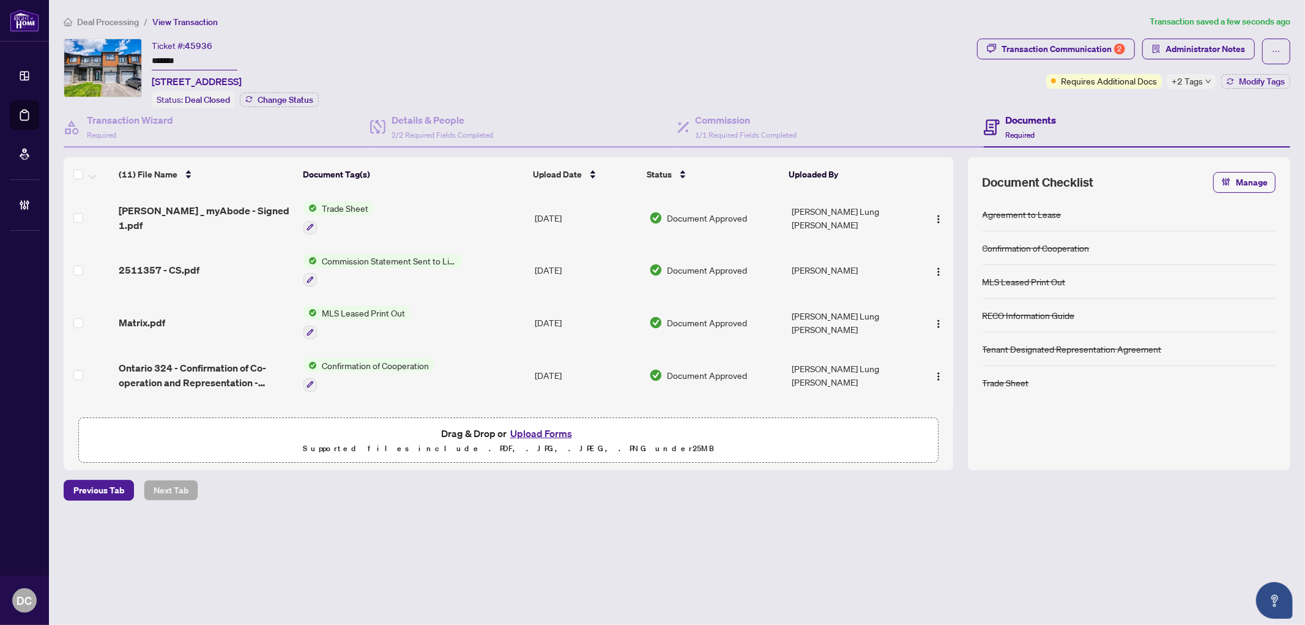
click at [1191, 76] on span "+2 Tags" at bounding box center [1187, 81] width 31 height 14
click at [1110, 108] on div "Documents Required" at bounding box center [1137, 128] width 306 height 40
click at [1176, 54] on span "Administrator Notes" at bounding box center [1205, 49] width 80 height 20
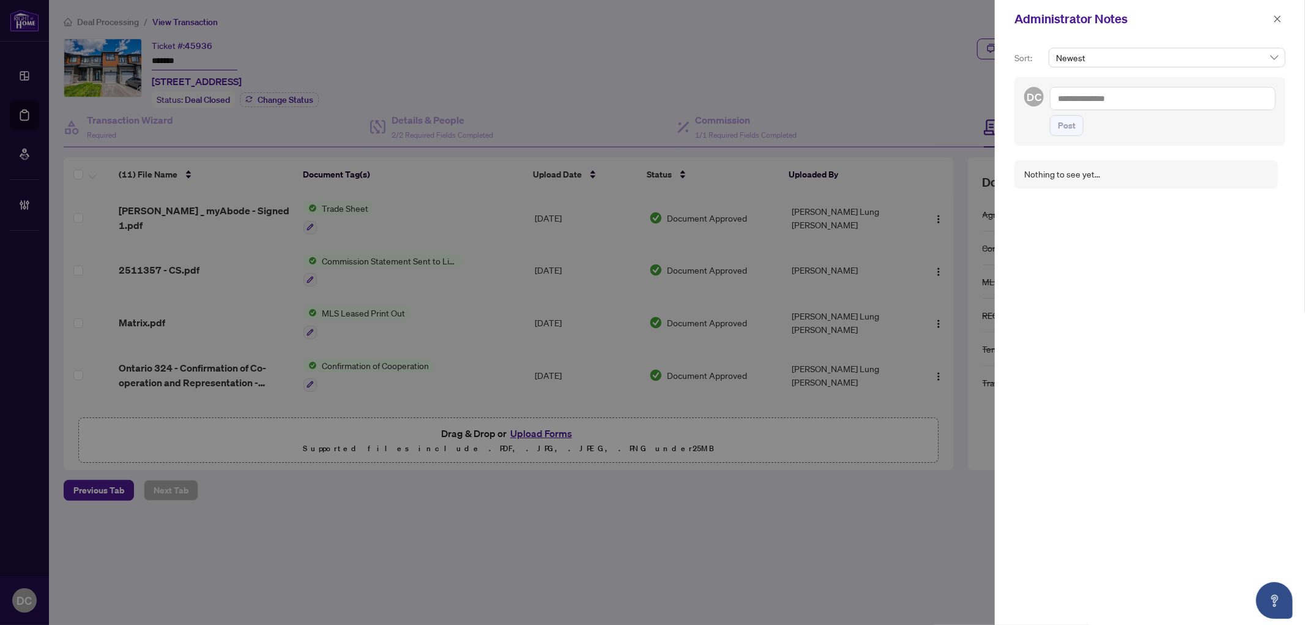
click at [1128, 102] on textarea at bounding box center [1163, 98] width 226 height 23
paste textarea "**********"
type textarea "**********"
click at [1056, 136] on button "Post" at bounding box center [1067, 125] width 34 height 21
click at [1282, 12] on button "button" at bounding box center [1277, 19] width 16 height 15
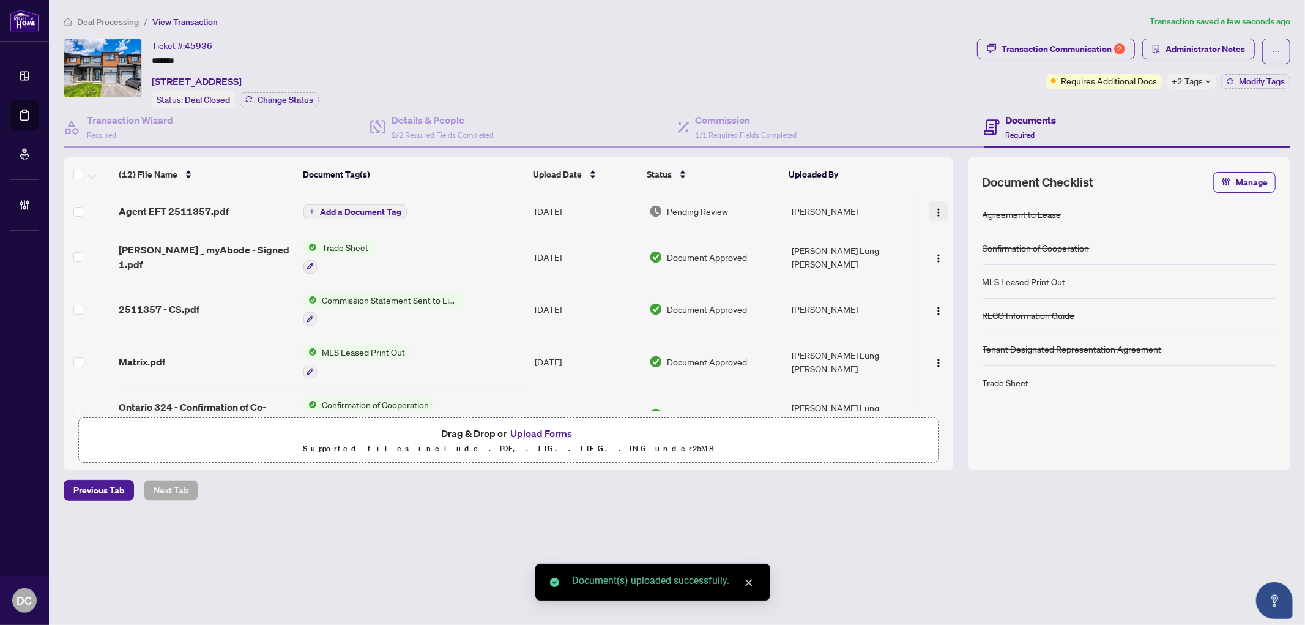
click at [940, 210] on button "button" at bounding box center [939, 211] width 20 height 20
click at [975, 312] on span "Document Permissions" at bounding box center [993, 310] width 117 height 13
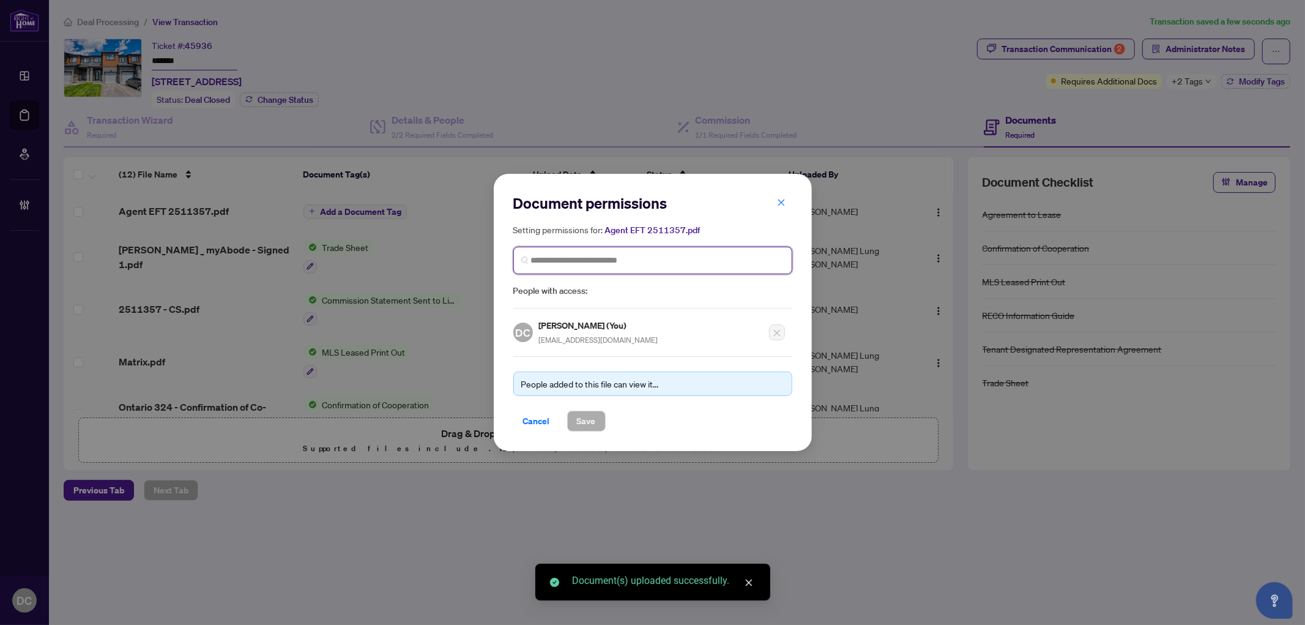
click at [663, 259] on input "search" at bounding box center [657, 260] width 253 height 13
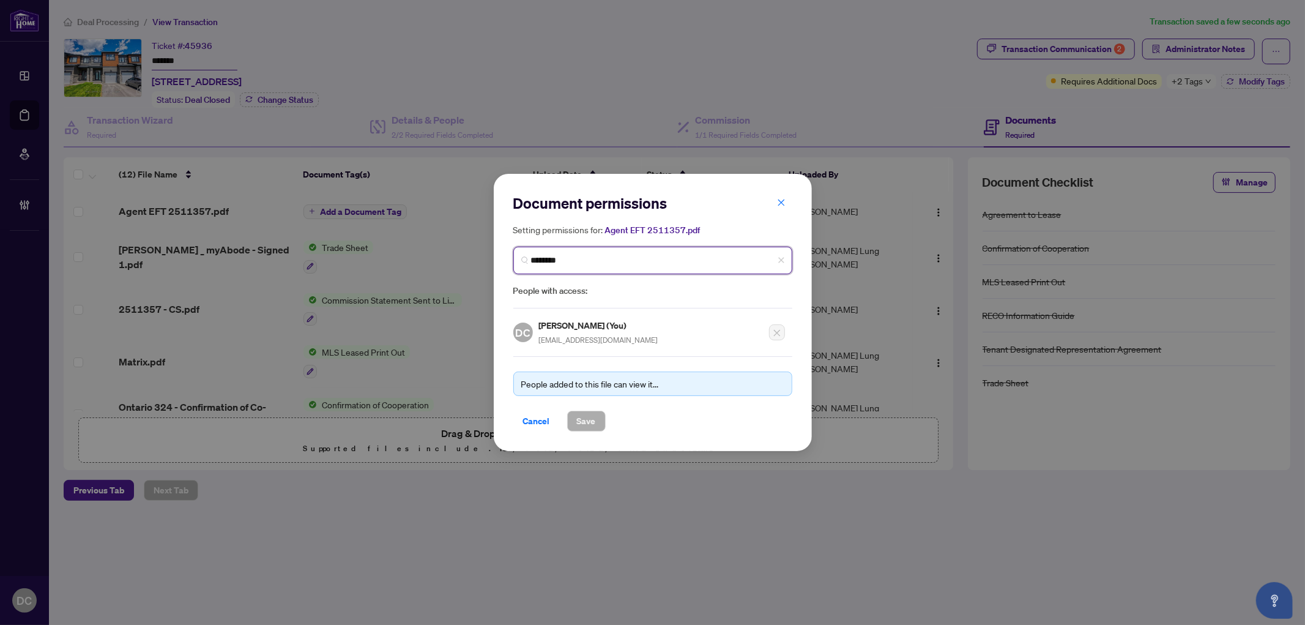
type input "*********"
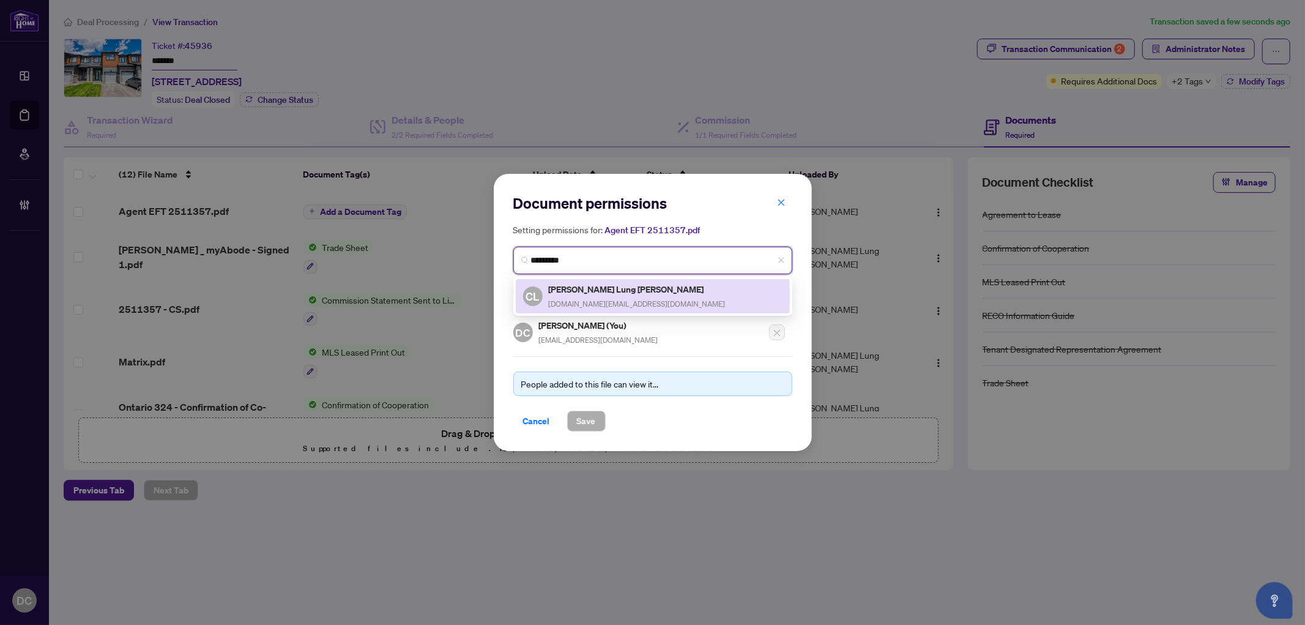
click at [635, 291] on h5 "Chen Lung Chen" at bounding box center [637, 289] width 177 height 14
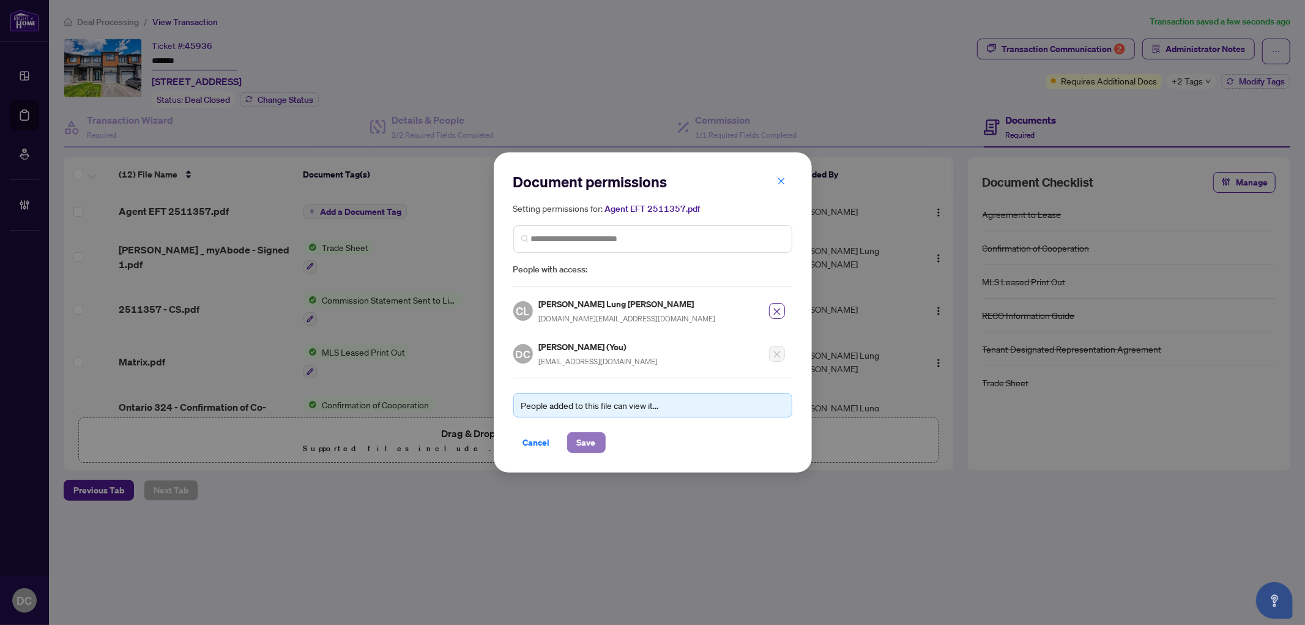
click at [587, 445] on span "Save" at bounding box center [586, 443] width 19 height 20
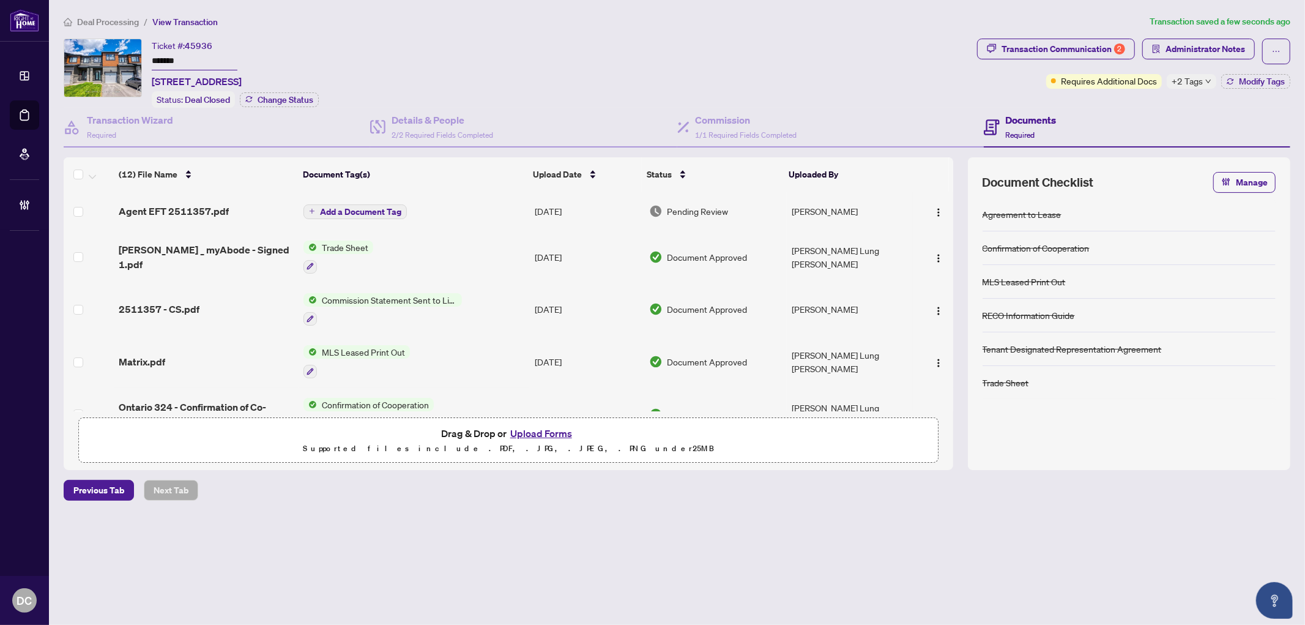
click at [387, 212] on span "Add a Document Tag" at bounding box center [360, 211] width 81 height 9
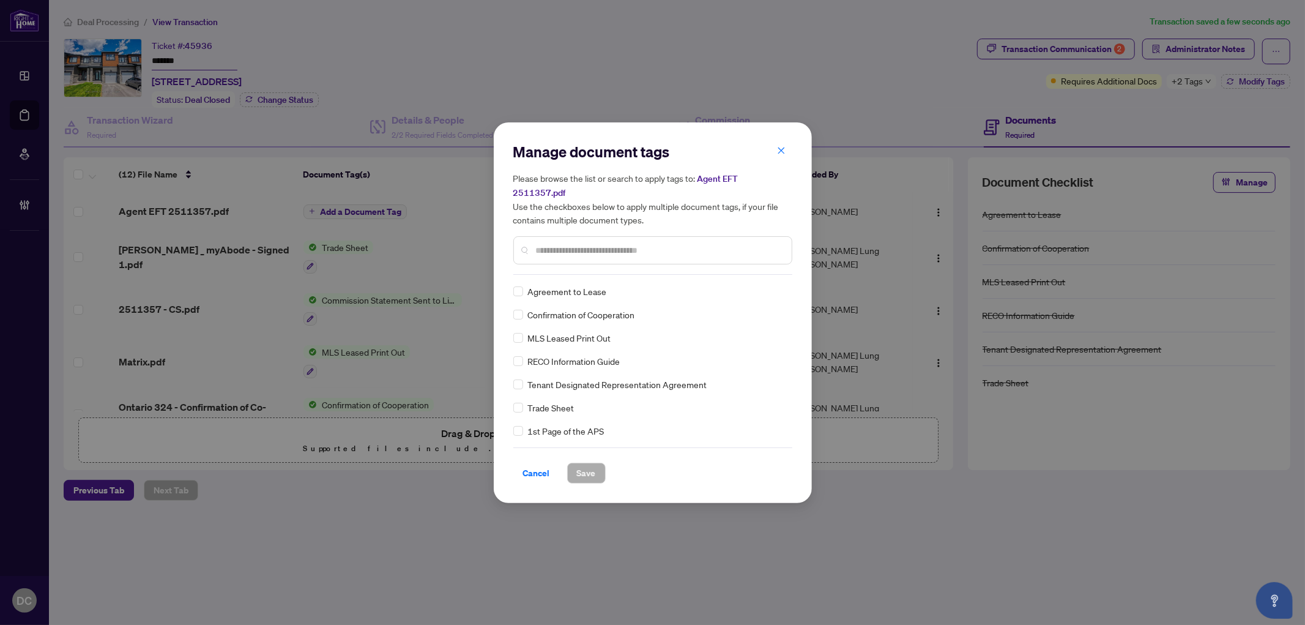
click at [692, 243] on input "text" at bounding box center [659, 249] width 246 height 13
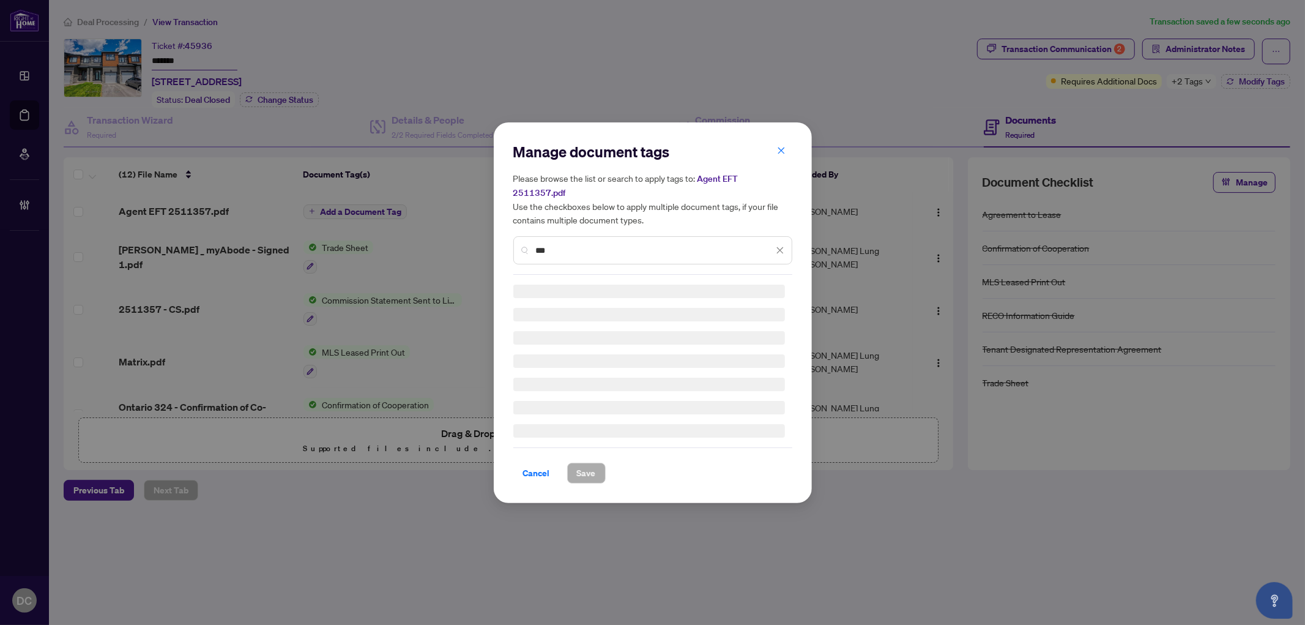
type input "***"
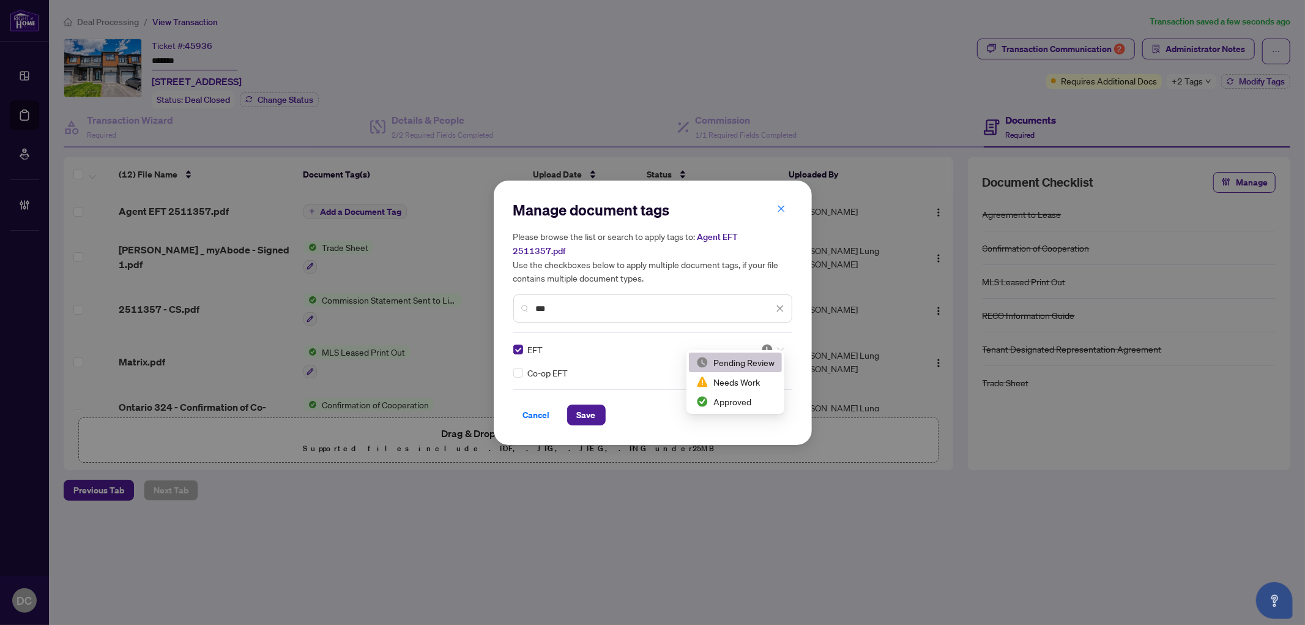
click at [778, 347] on icon at bounding box center [780, 349] width 7 height 4
click at [751, 401] on div "Approved" at bounding box center [735, 401] width 78 height 13
click at [589, 406] on span "Save" at bounding box center [586, 415] width 19 height 20
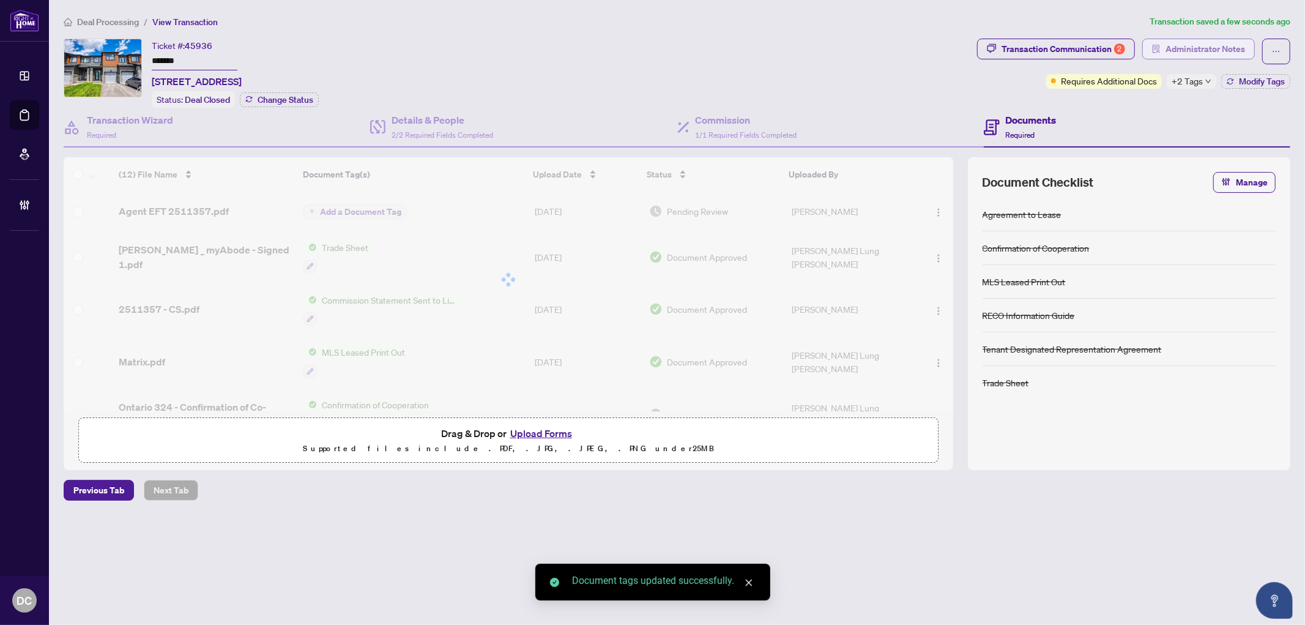
click at [1219, 53] on span "Administrator Notes" at bounding box center [1205, 49] width 80 height 20
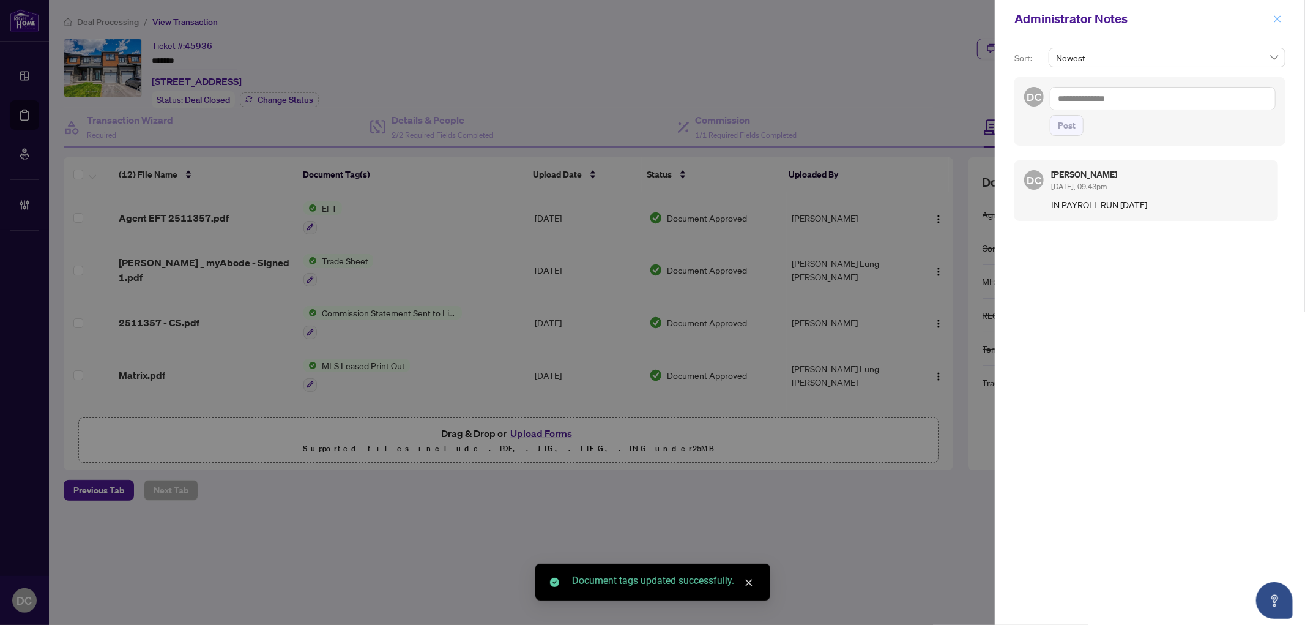
click at [1277, 15] on icon "close" at bounding box center [1277, 19] width 9 height 9
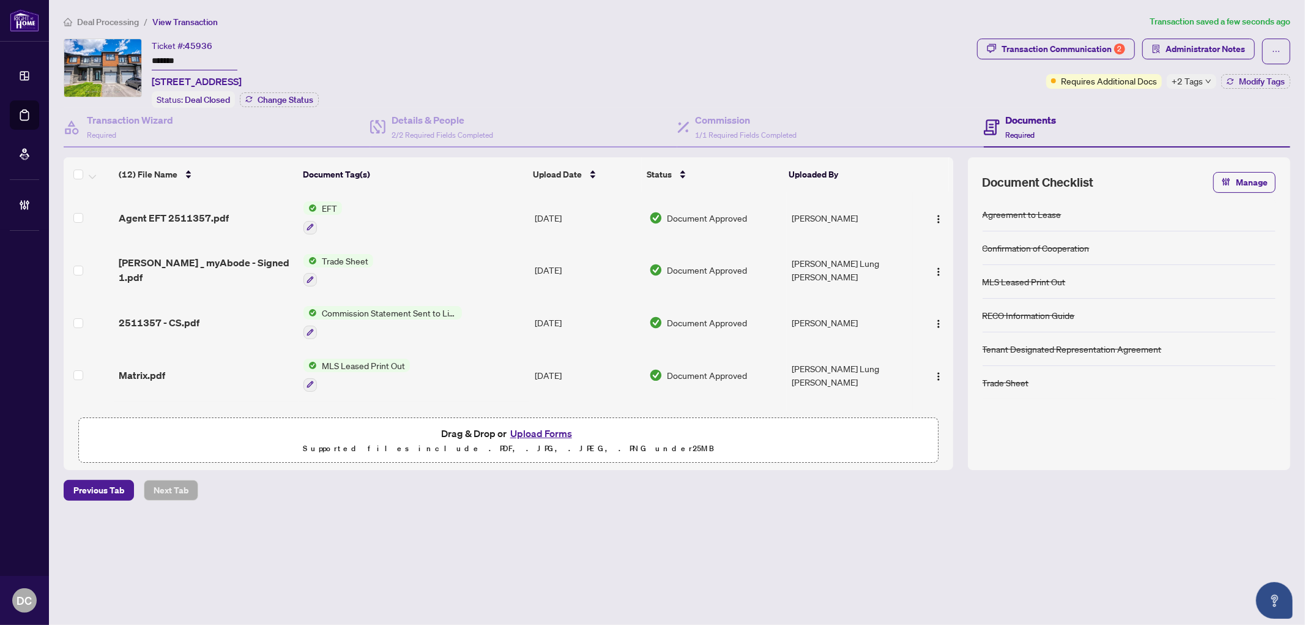
click at [124, 21] on span "Deal Processing" at bounding box center [108, 22] width 62 height 11
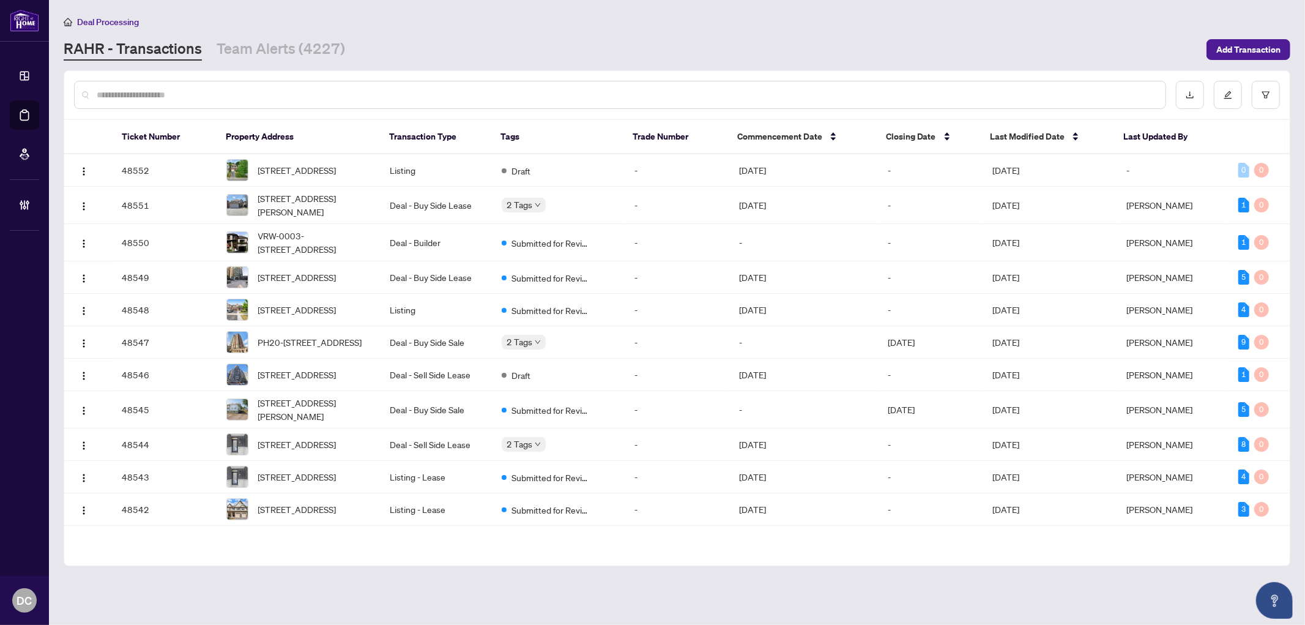
click at [240, 94] on input "text" at bounding box center [626, 94] width 1059 height 13
paste input "*******"
type input "*******"
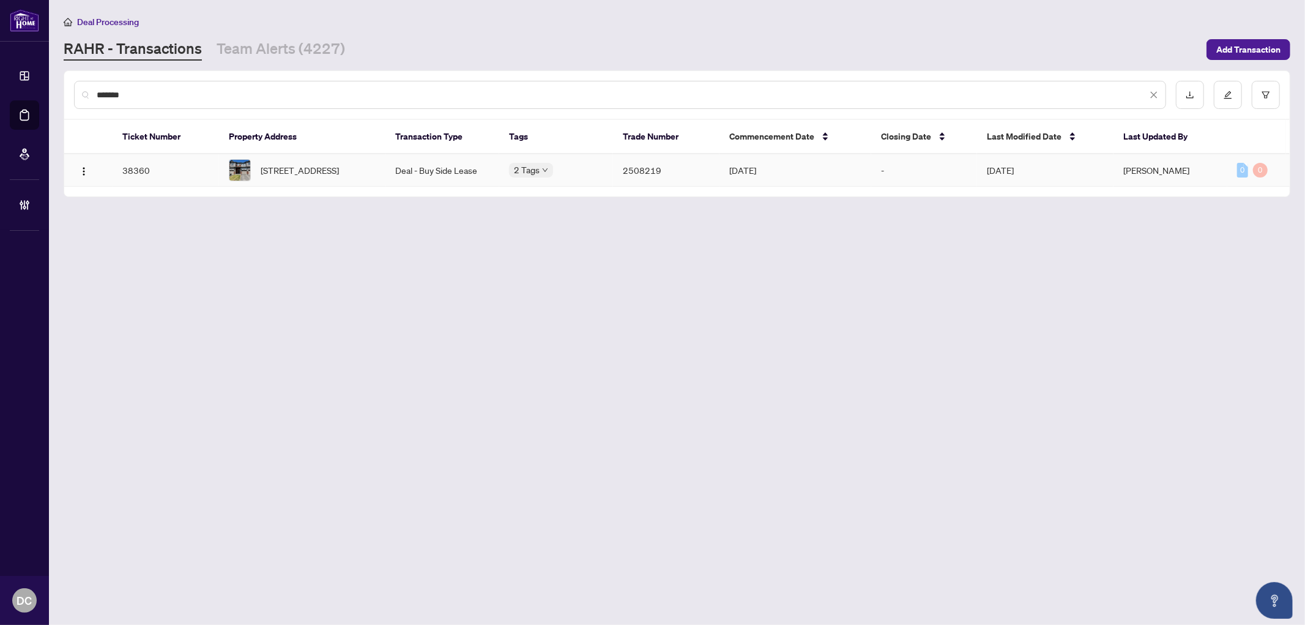
click at [429, 168] on td "Deal - Buy Side Lease" at bounding box center [443, 170] width 114 height 32
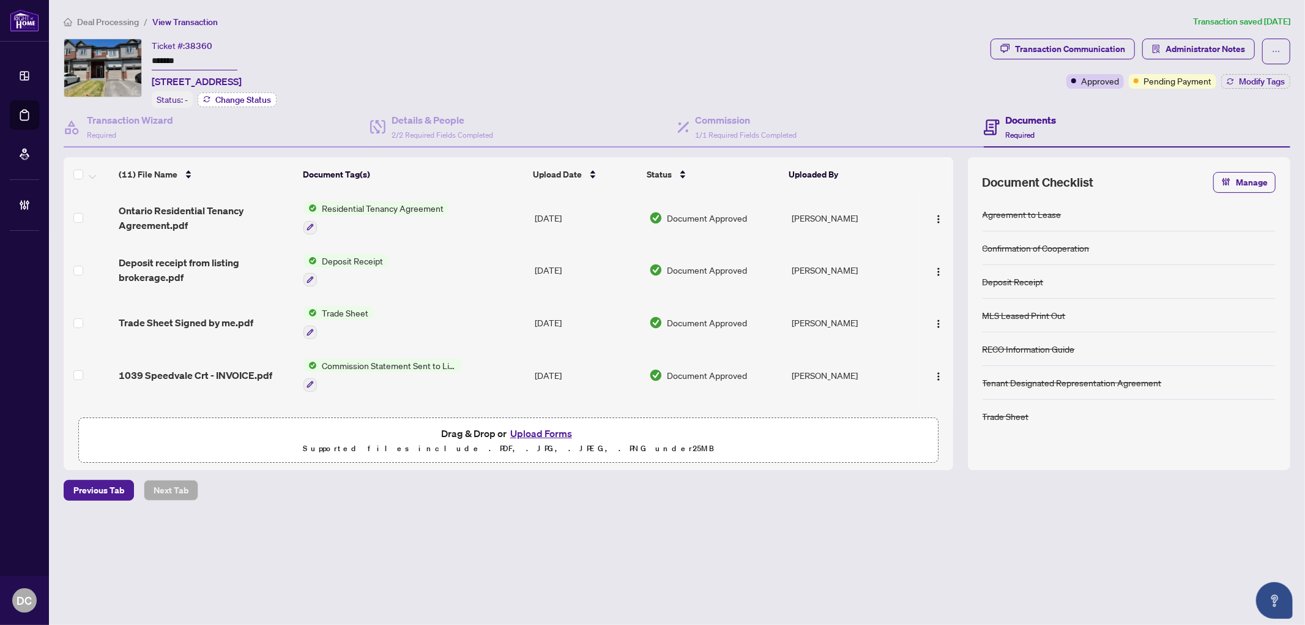
click at [236, 98] on span "Change Status" at bounding box center [243, 99] width 56 height 9
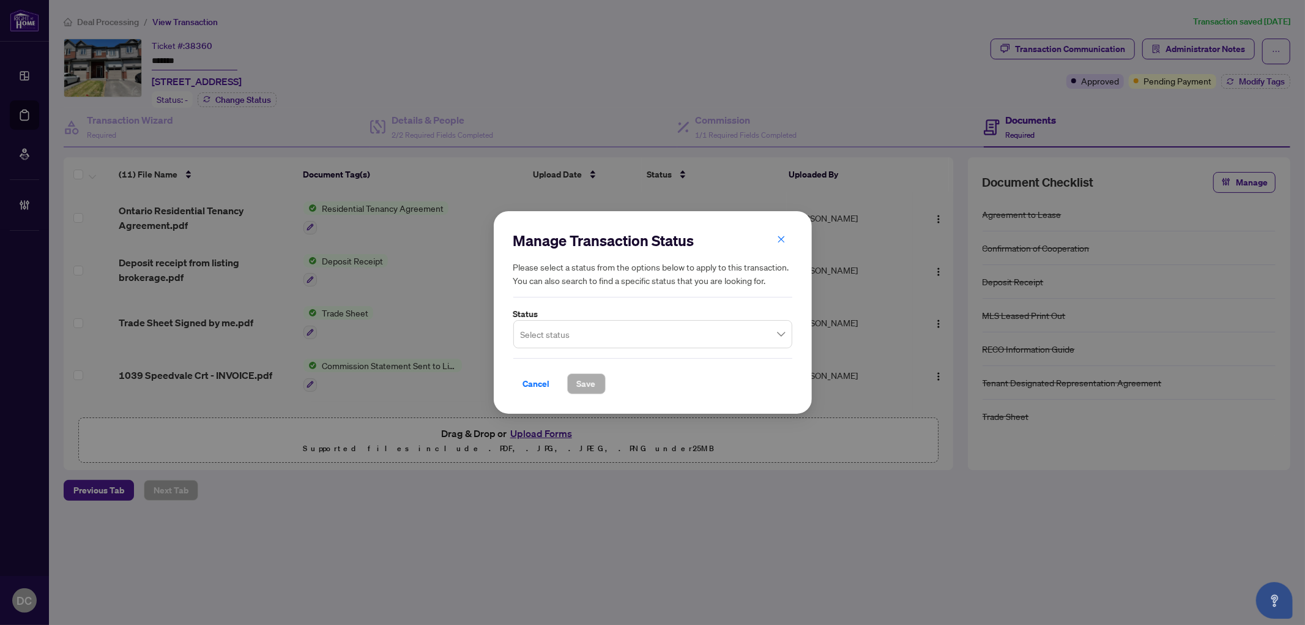
click at [549, 329] on input "search" at bounding box center [647, 335] width 253 height 27
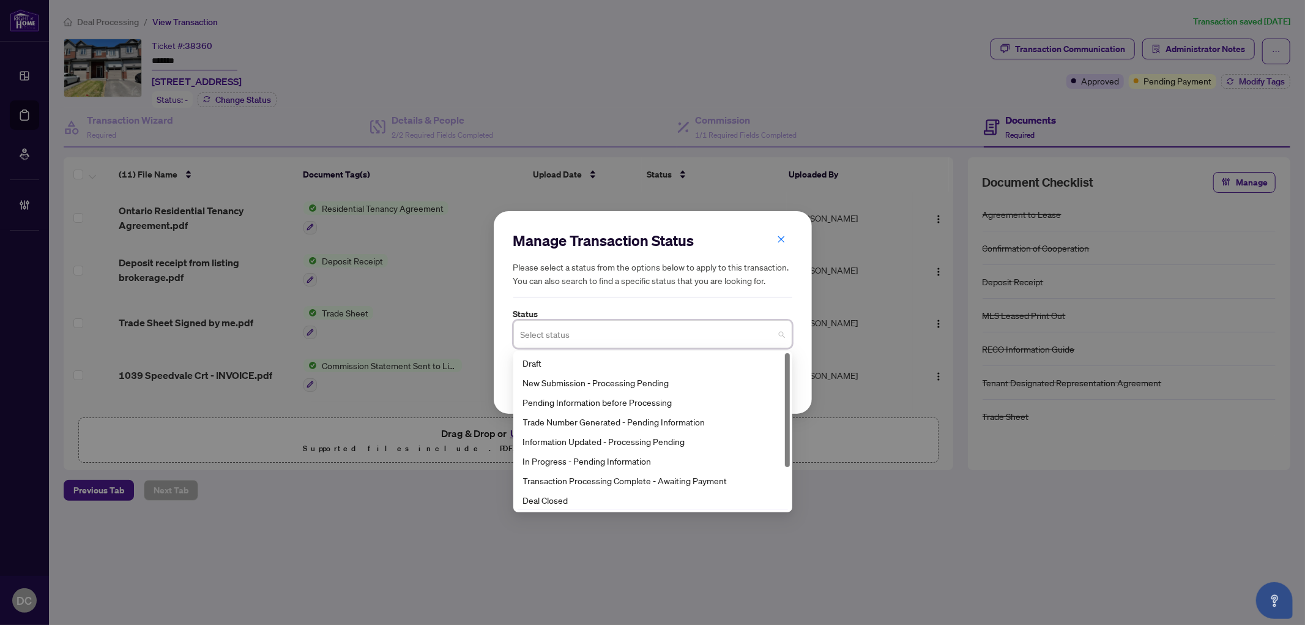
click at [595, 510] on div "Final Trade" at bounding box center [653, 520] width 274 height 20
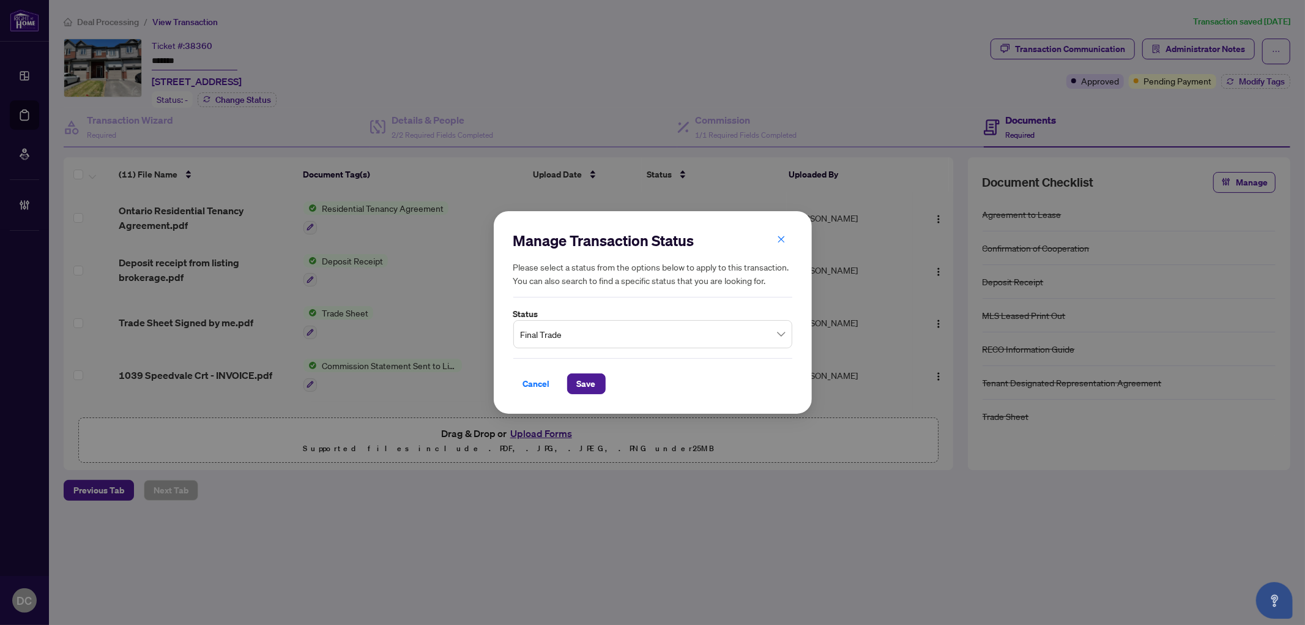
click at [600, 499] on div "Manage Transaction Status Please select a status from the options below to appl…" at bounding box center [652, 312] width 1305 height 625
click at [601, 331] on span "Final Trade" at bounding box center [653, 333] width 264 height 23
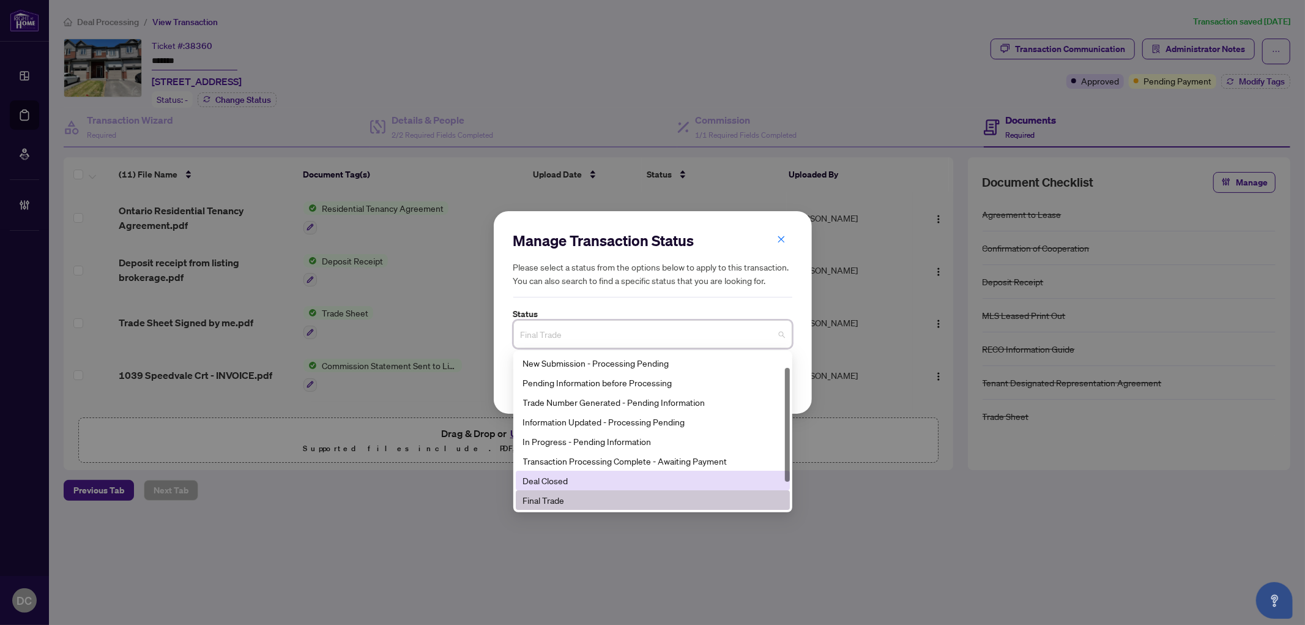
click at [570, 481] on div "Deal Closed" at bounding box center [652, 480] width 259 height 13
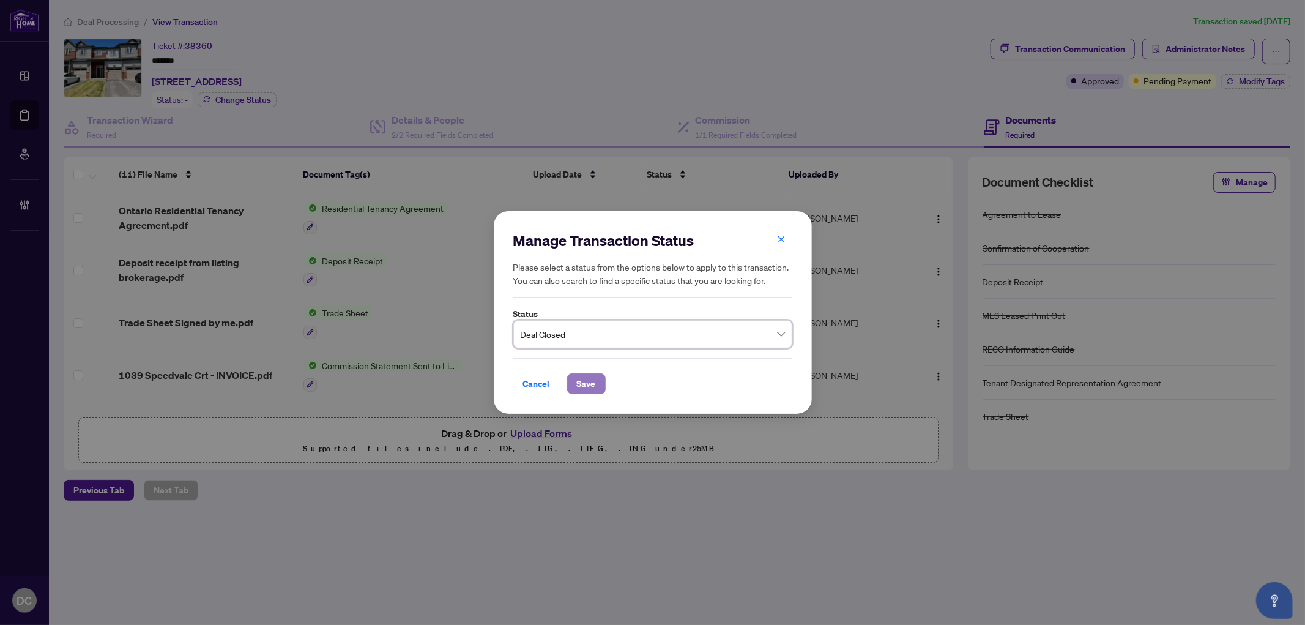
click at [586, 382] on span "Save" at bounding box center [586, 384] width 19 height 20
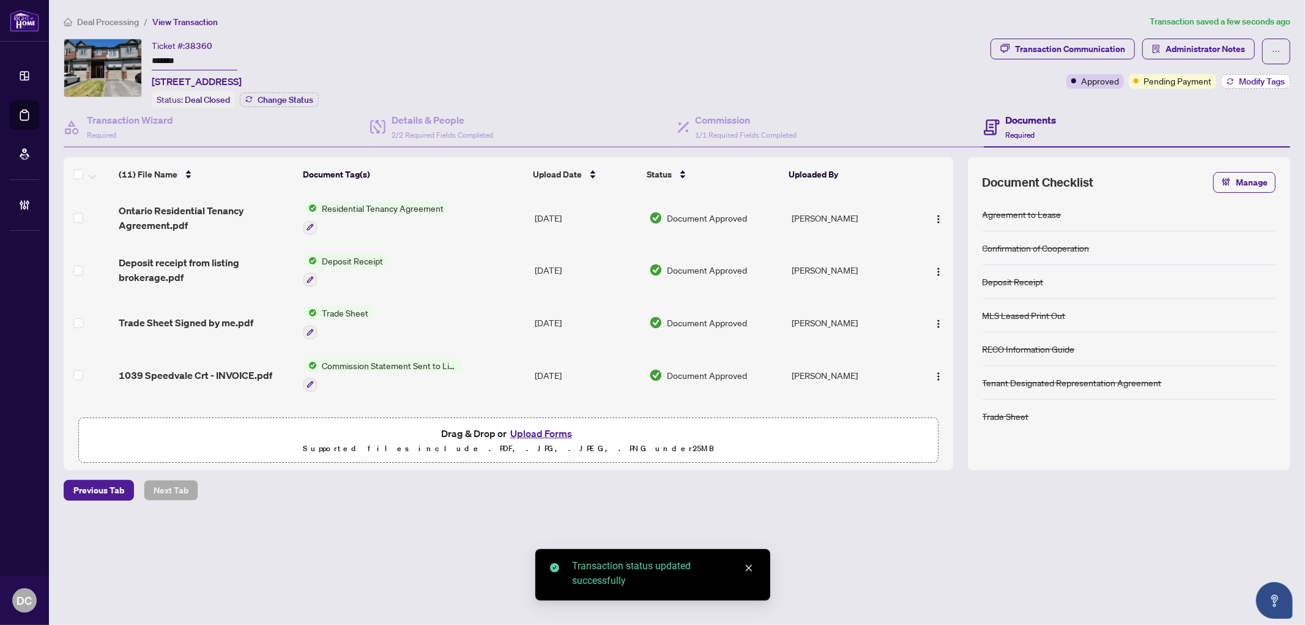
click at [1237, 77] on button "Modify Tags" at bounding box center [1255, 81] width 69 height 15
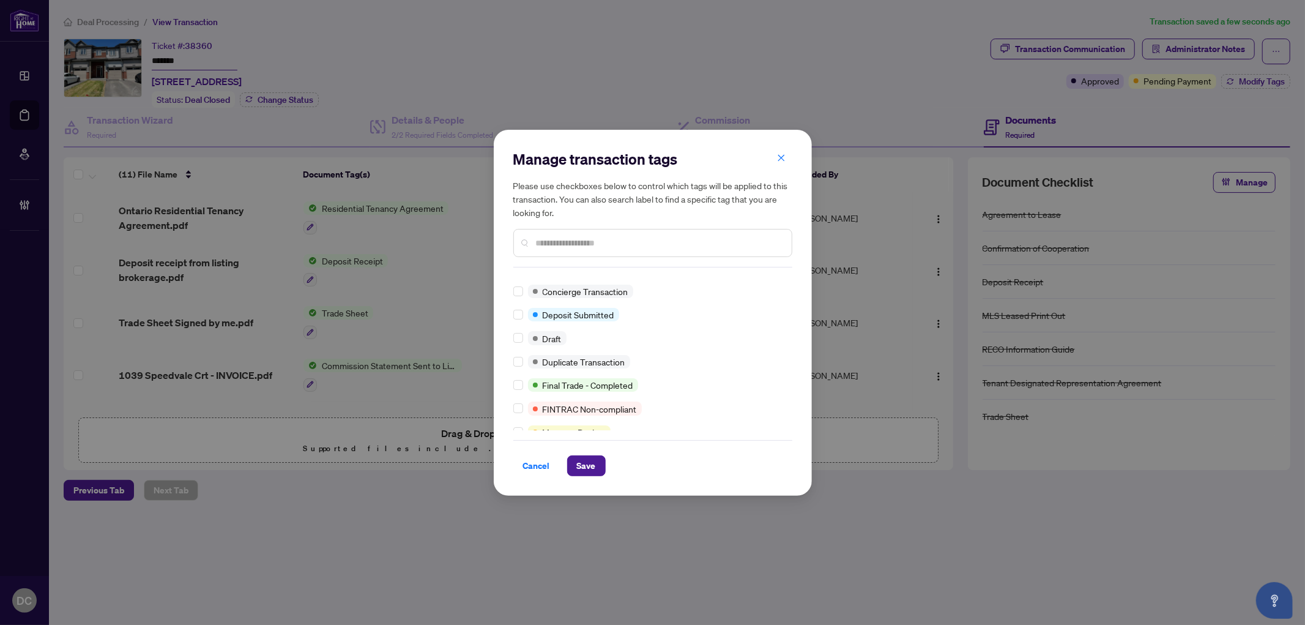
scroll to position [0, 0]
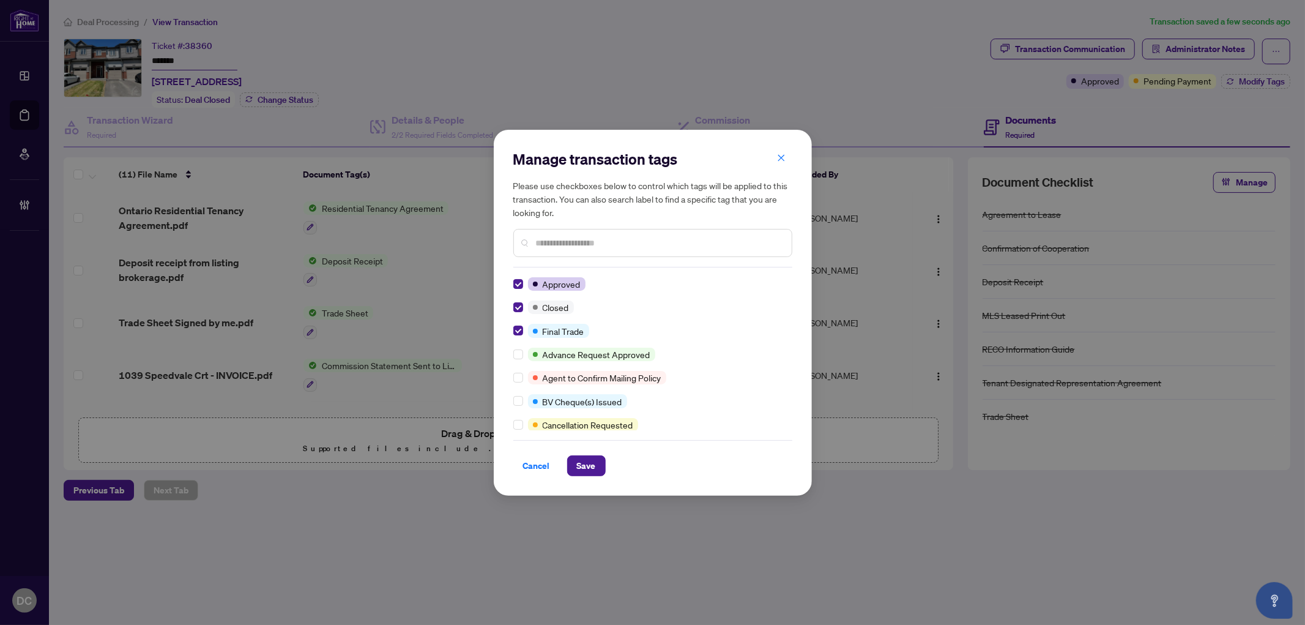
drag, startPoint x: 581, startPoint y: 463, endPoint x: 285, endPoint y: 368, distance: 311.1
click at [581, 456] on span "Save" at bounding box center [586, 466] width 19 height 20
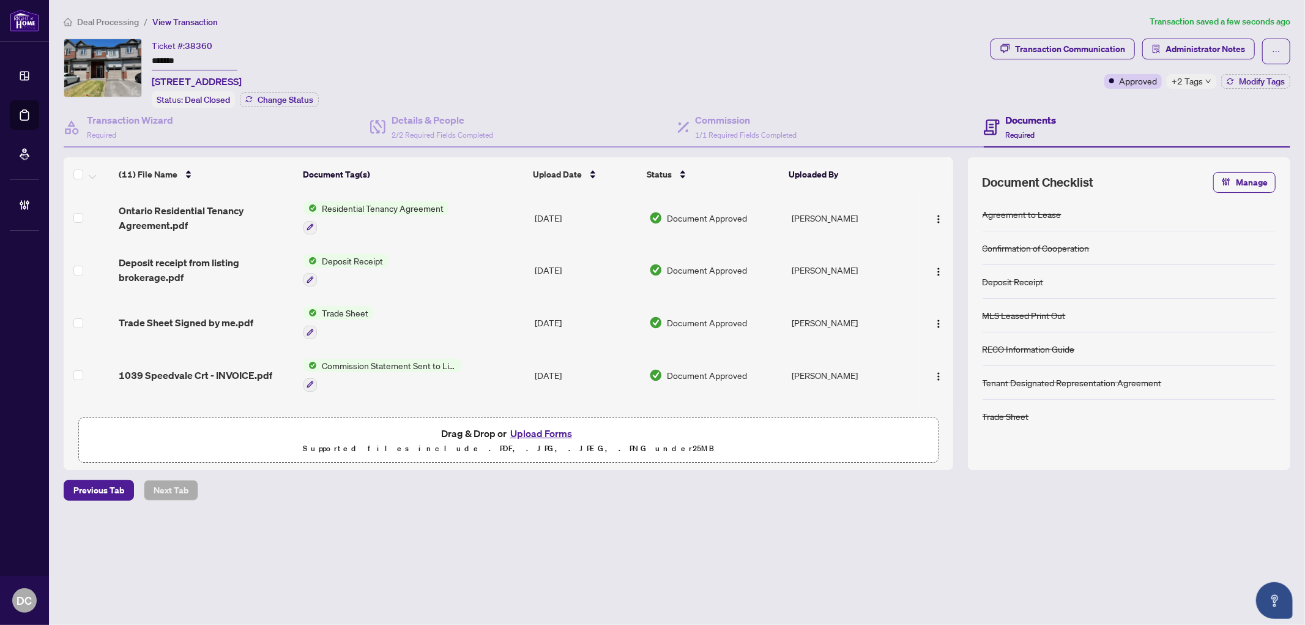
click at [554, 319] on td "Jun/14/2025" at bounding box center [587, 322] width 114 height 53
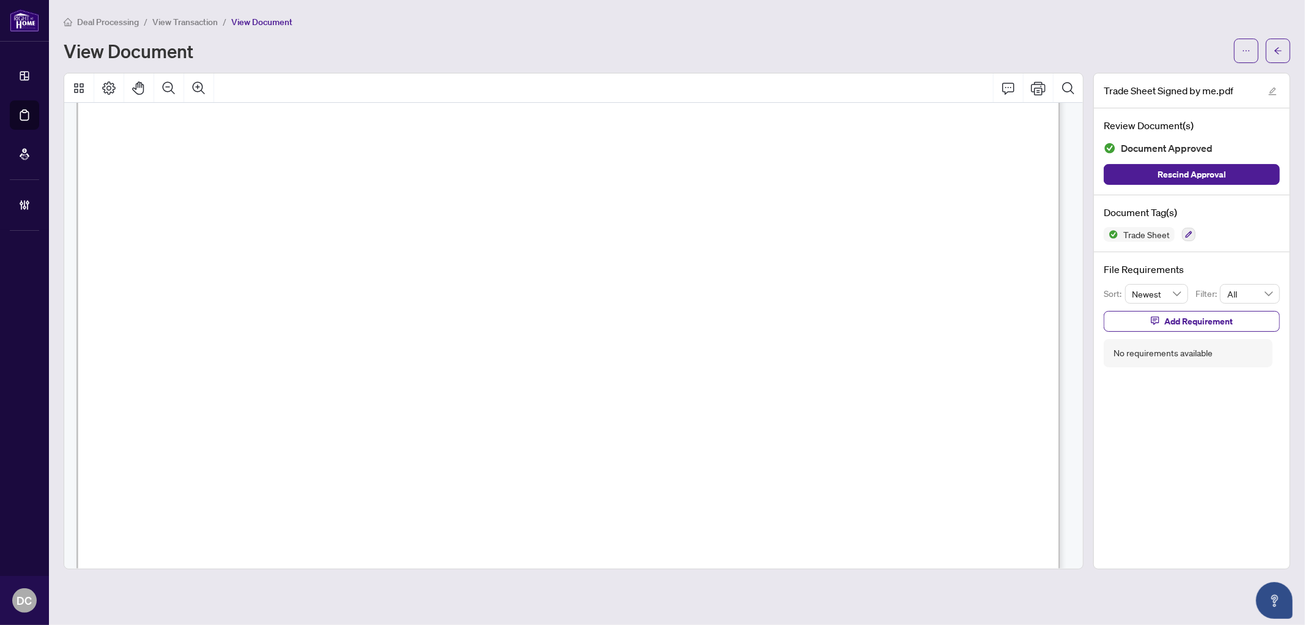
scroll to position [272, 0]
click at [1272, 46] on button "button" at bounding box center [1278, 51] width 24 height 24
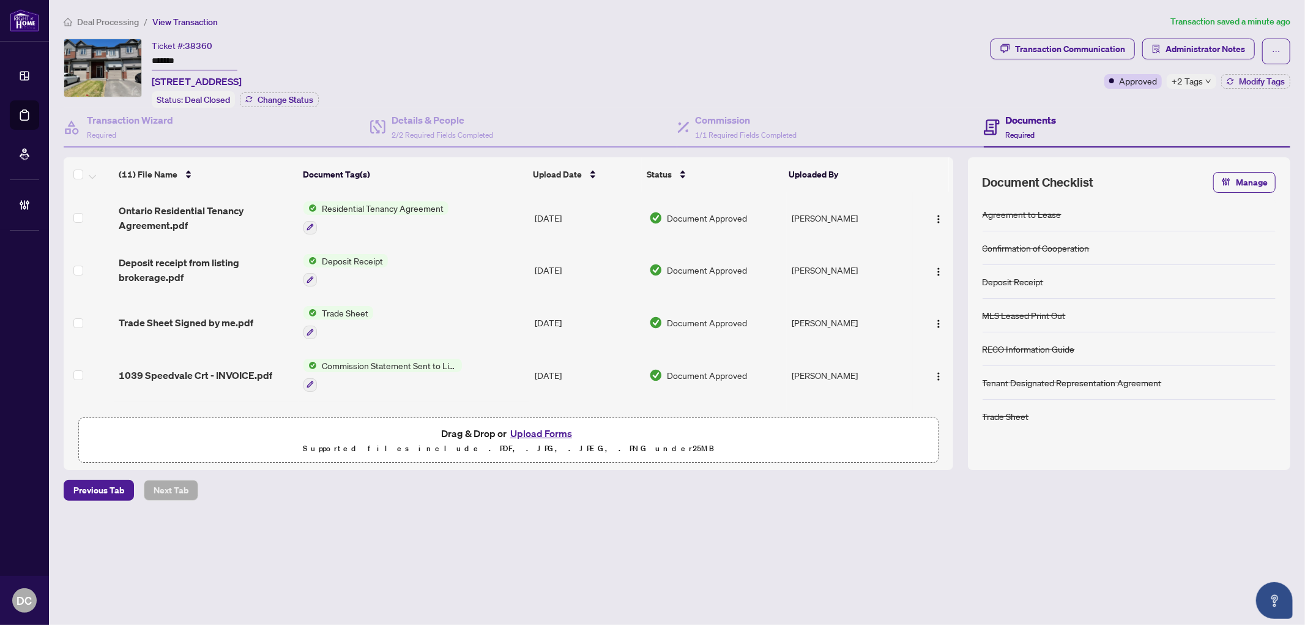
click at [1197, 78] on span "+2 Tags" at bounding box center [1187, 81] width 31 height 14
click at [1211, 55] on span "Administrator Notes" at bounding box center [1205, 49] width 80 height 20
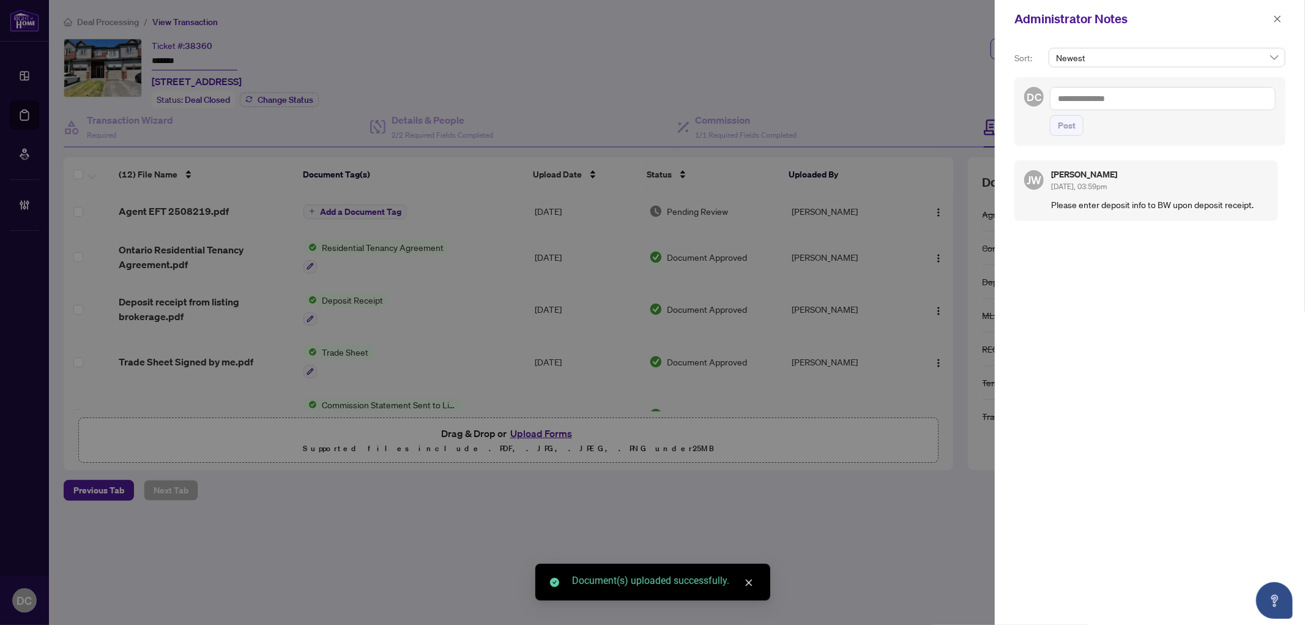
click at [1091, 92] on textarea at bounding box center [1163, 98] width 226 height 23
paste textarea "**********"
type textarea "**********"
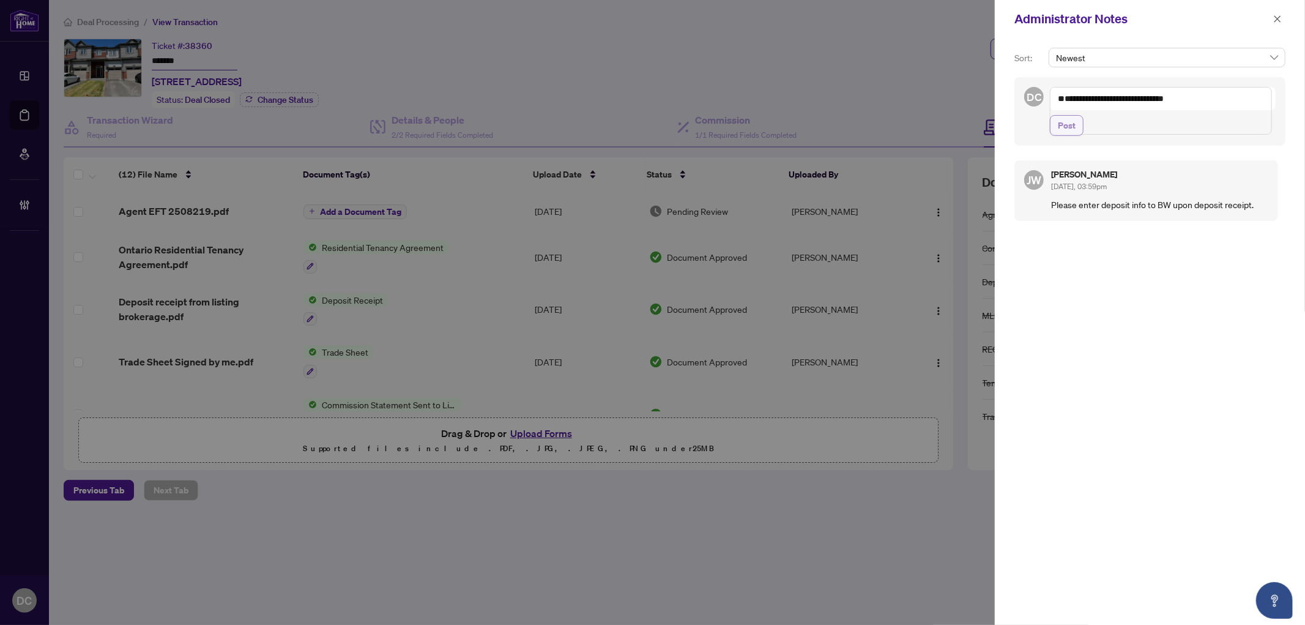
click at [1077, 136] on button "Post" at bounding box center [1067, 125] width 34 height 21
click at [1274, 18] on icon "close" at bounding box center [1277, 19] width 9 height 9
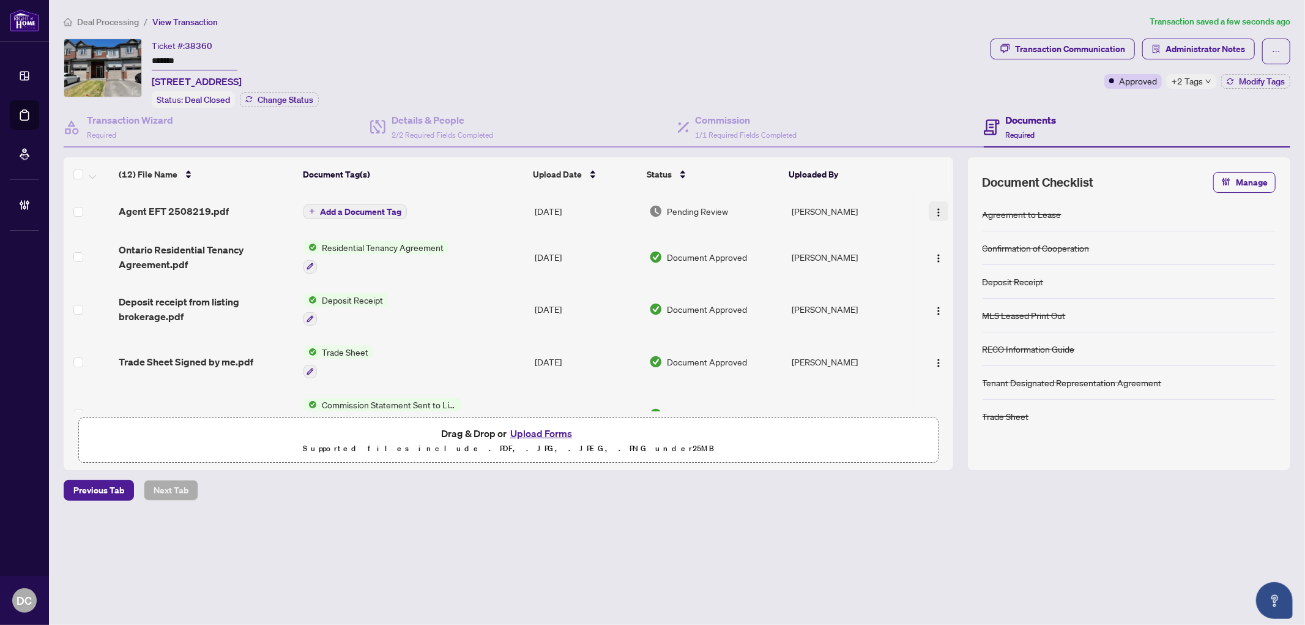
click at [935, 208] on img "button" at bounding box center [939, 212] width 10 height 10
click at [993, 304] on span "Document Permissions" at bounding box center [993, 310] width 117 height 13
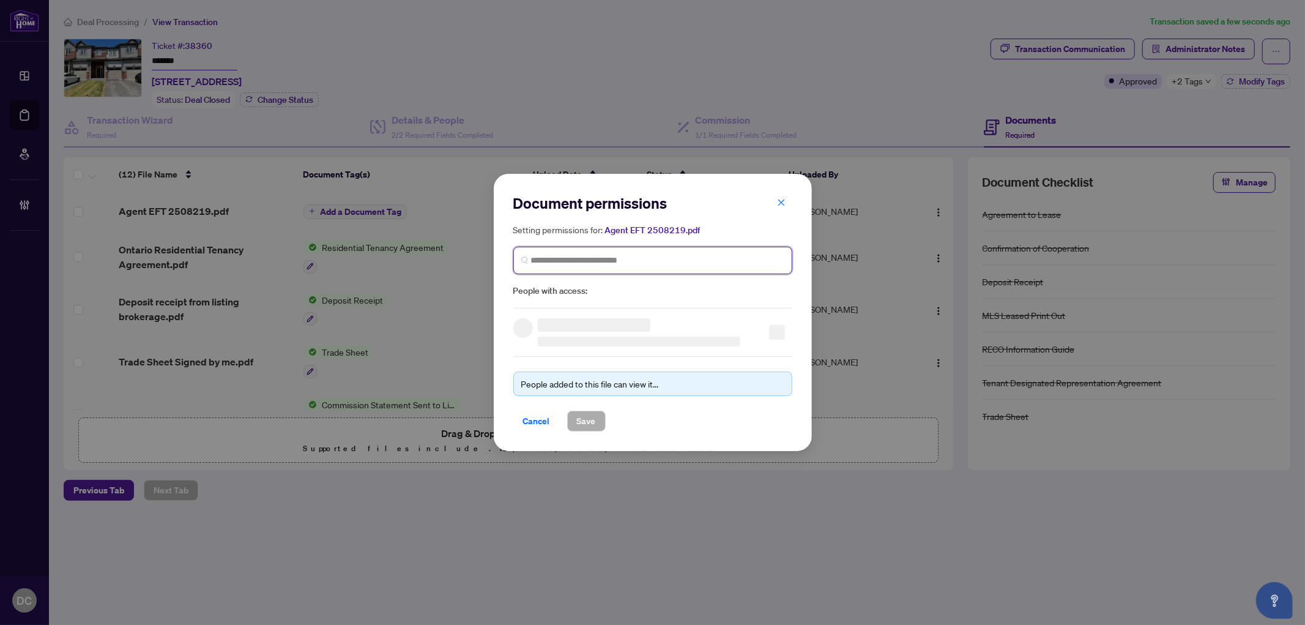
click at [705, 261] on input "search" at bounding box center [657, 260] width 253 height 13
type input "*********"
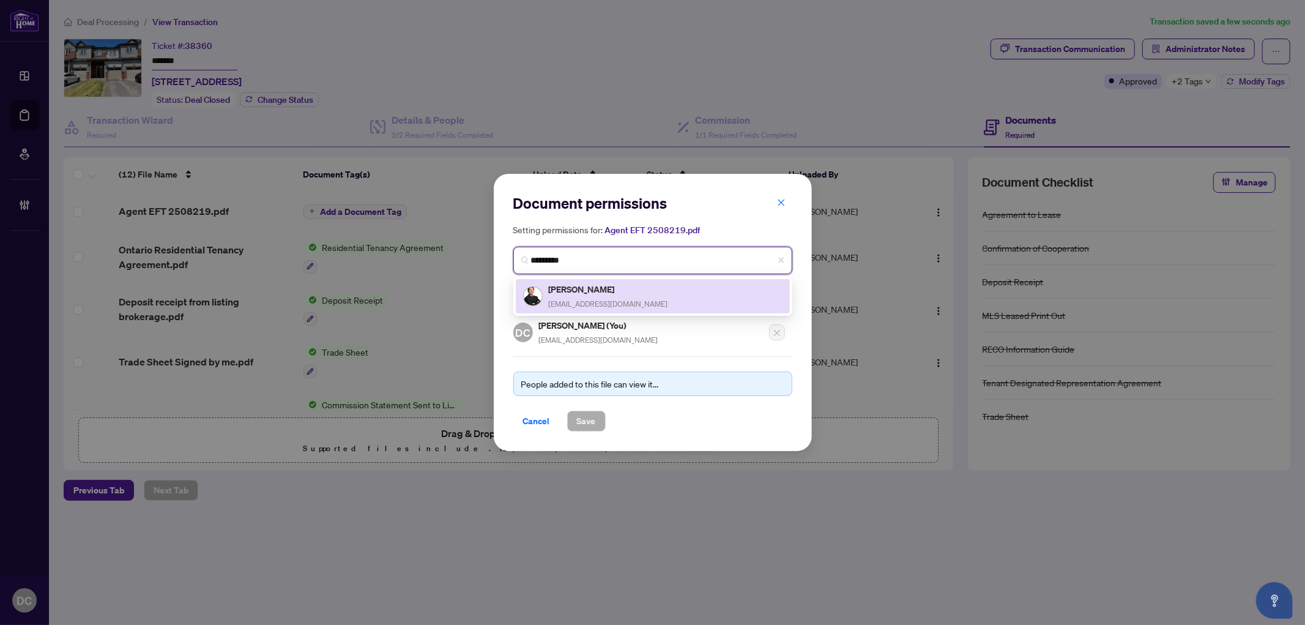
click at [646, 300] on div "Steven Wu stevenwuhome@gmail.com" at bounding box center [652, 296] width 259 height 28
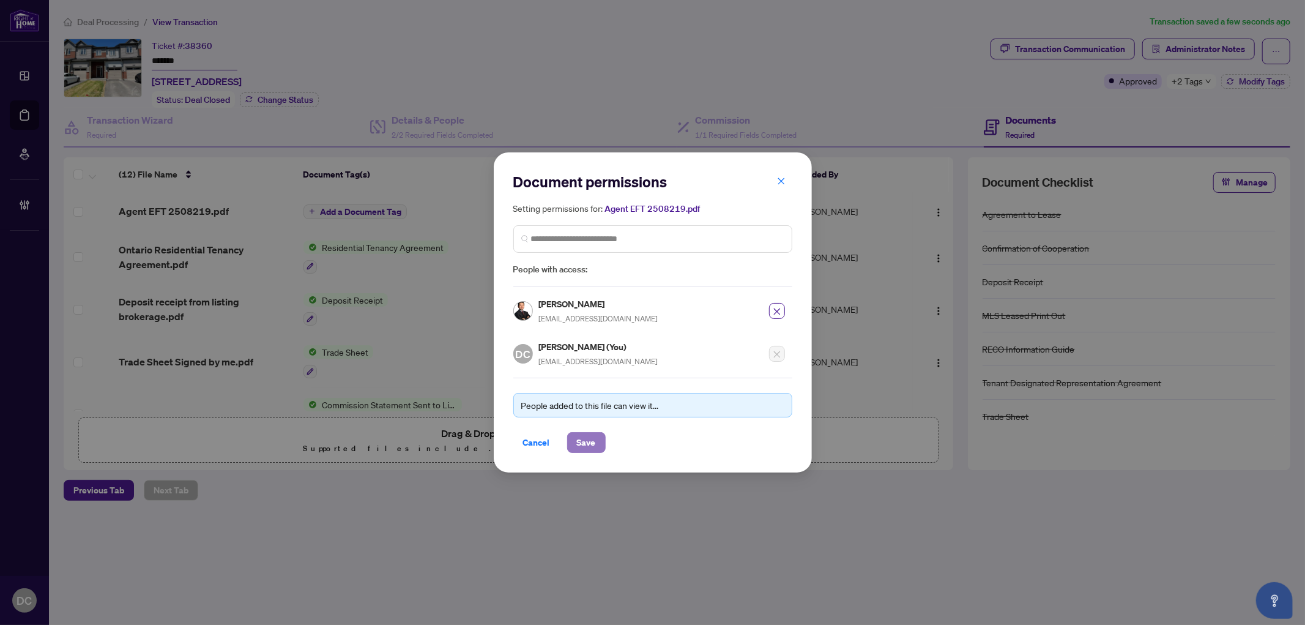
click at [600, 448] on button "Save" at bounding box center [586, 442] width 39 height 21
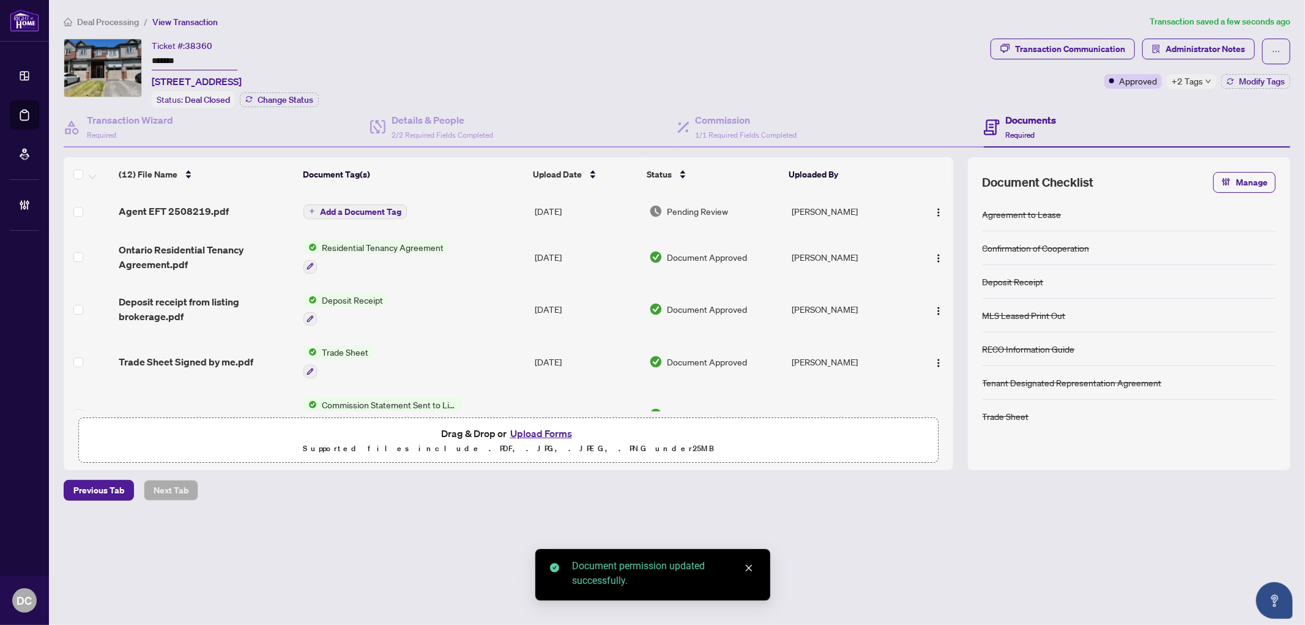
click at [398, 207] on span "Add a Document Tag" at bounding box center [360, 211] width 81 height 9
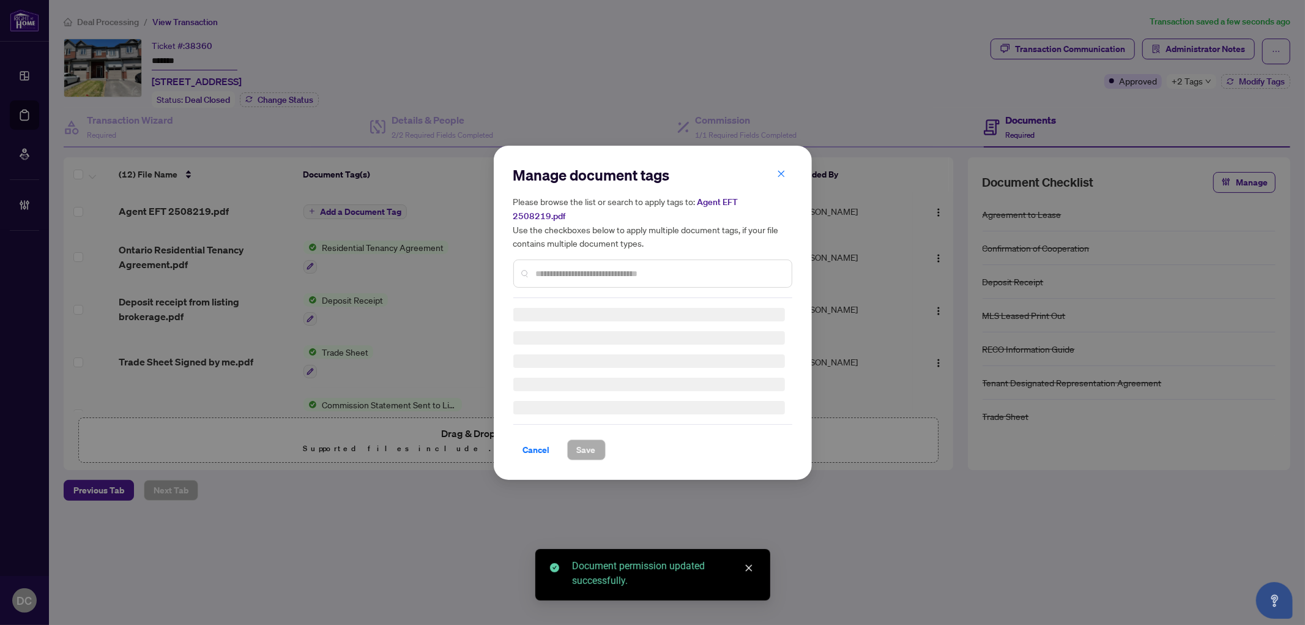
click at [678, 264] on div "Manage document tags Please browse the list or search to apply tags to: Agent E…" at bounding box center [652, 231] width 279 height 133
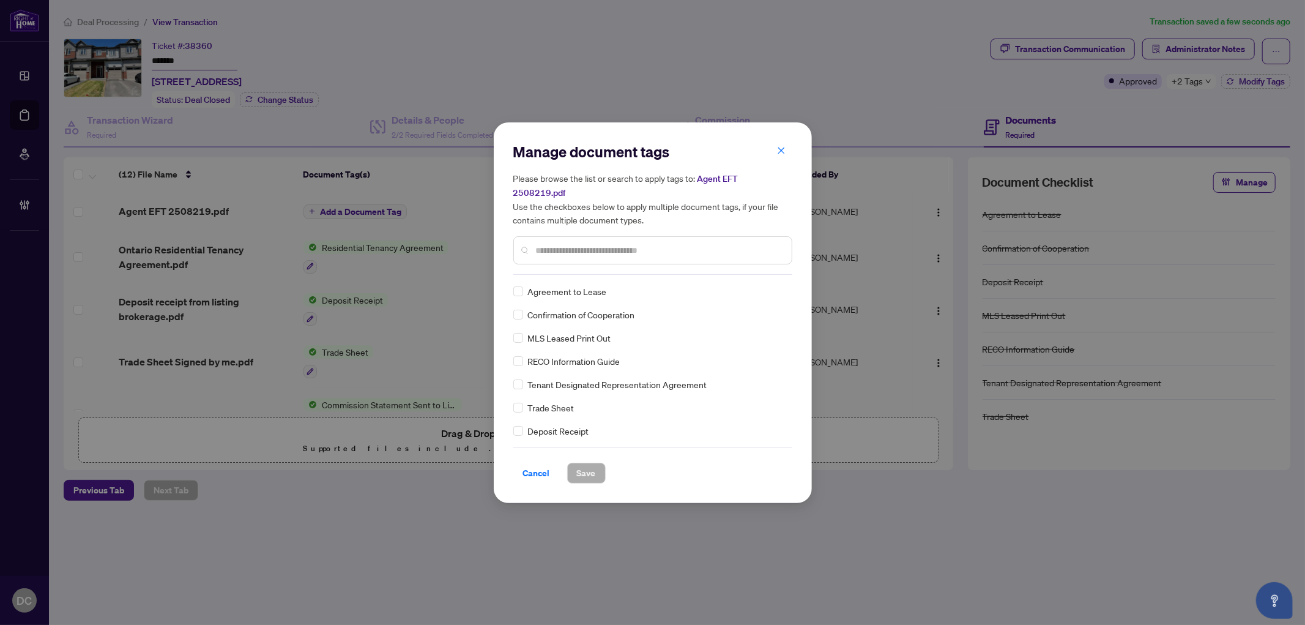
click at [723, 243] on input "text" at bounding box center [659, 249] width 246 height 13
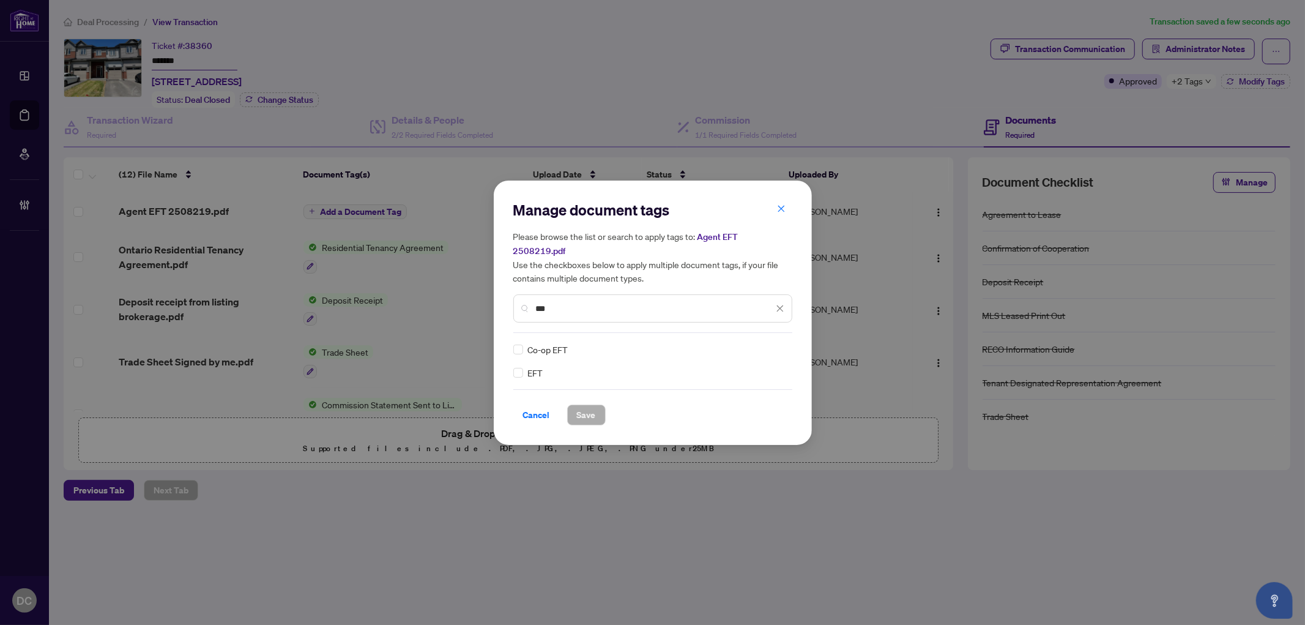
type input "***"
click at [761, 343] on img at bounding box center [767, 349] width 12 height 12
click at [748, 393] on div "Approved" at bounding box center [735, 402] width 93 height 20
click at [590, 408] on span "Save" at bounding box center [586, 415] width 19 height 20
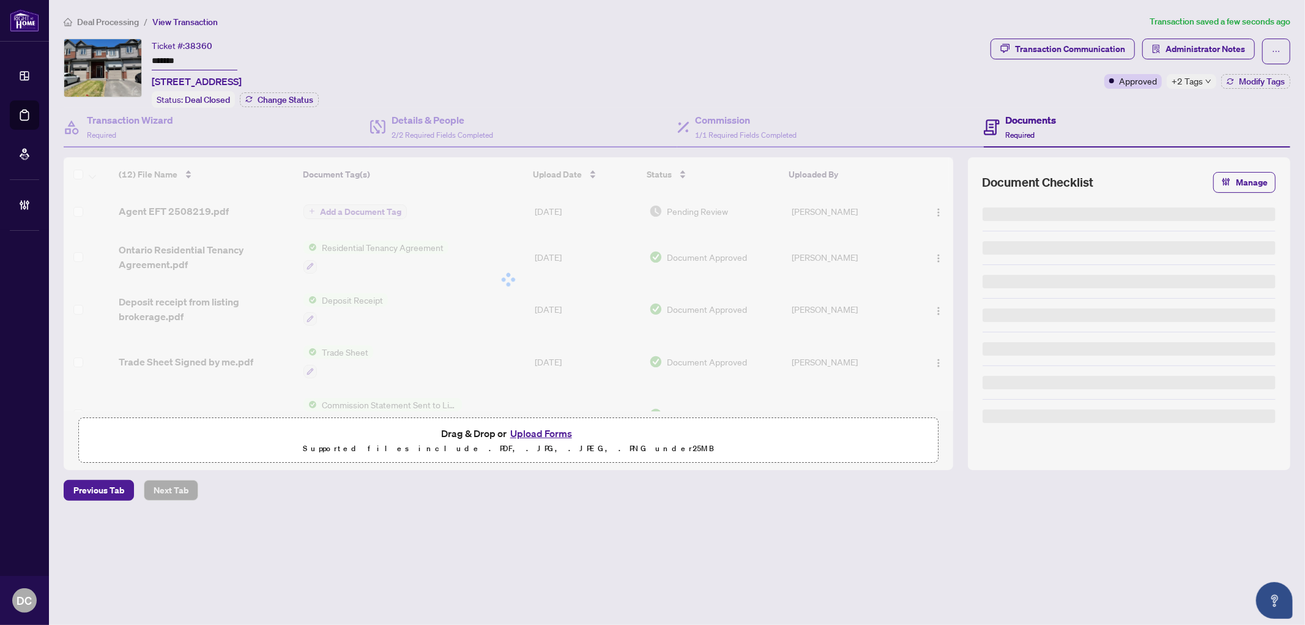
click at [1198, 45] on div "Manage document tags Please browse the list or search to apply tags to: Agent E…" at bounding box center [652, 312] width 1305 height 625
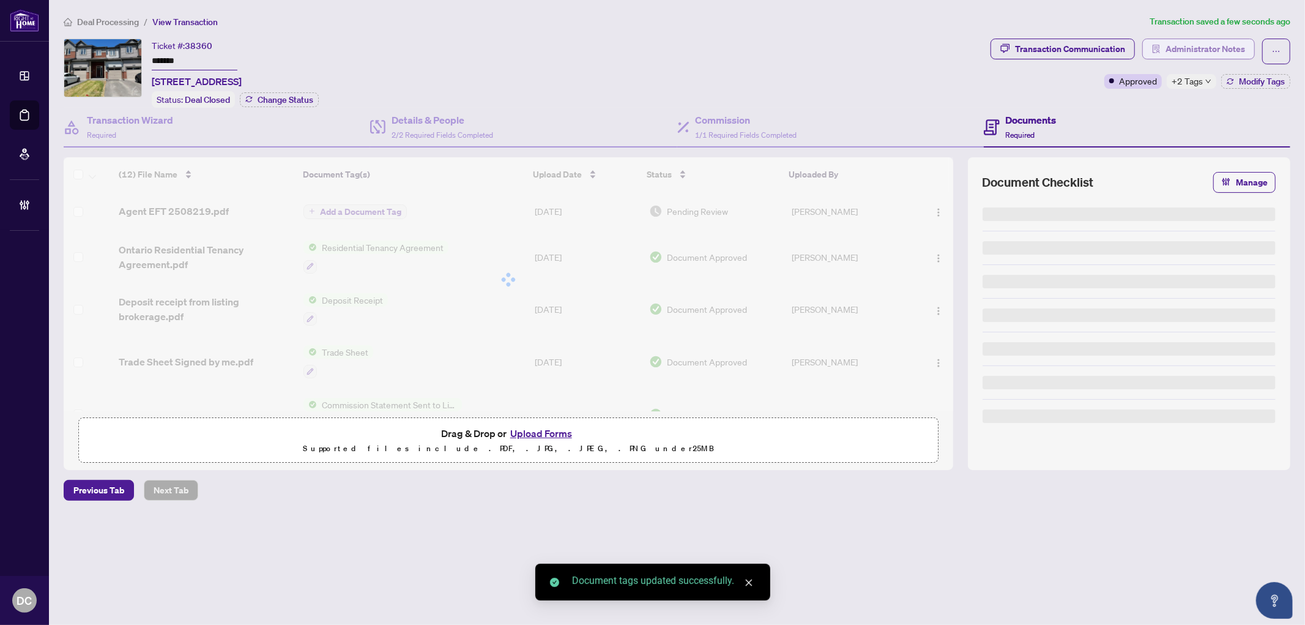
click at [1216, 49] on span "Administrator Notes" at bounding box center [1205, 49] width 80 height 20
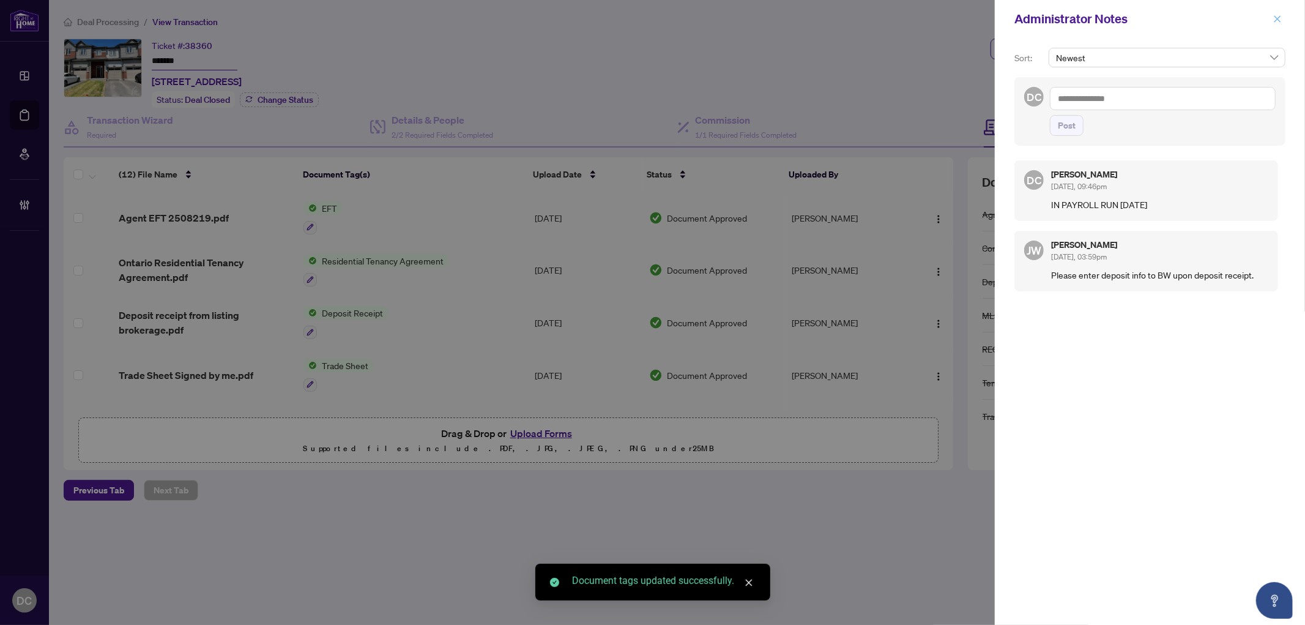
click at [1279, 17] on icon "close" at bounding box center [1277, 19] width 9 height 9
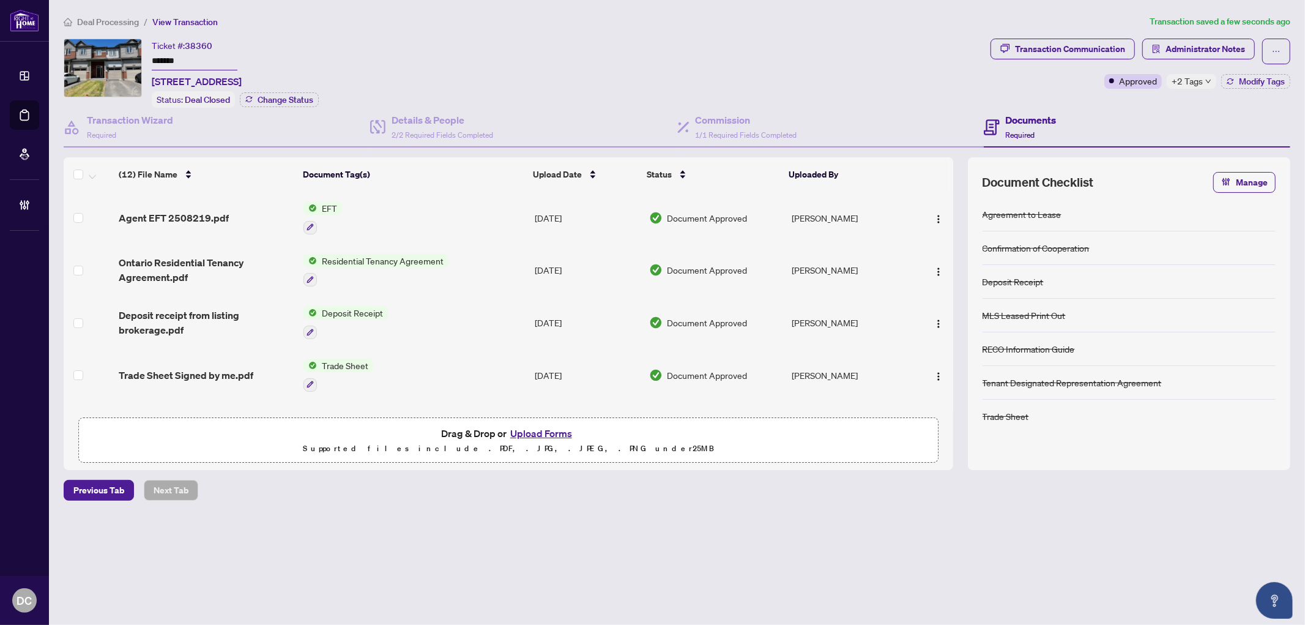
click at [98, 22] on span "Deal Processing" at bounding box center [108, 22] width 62 height 11
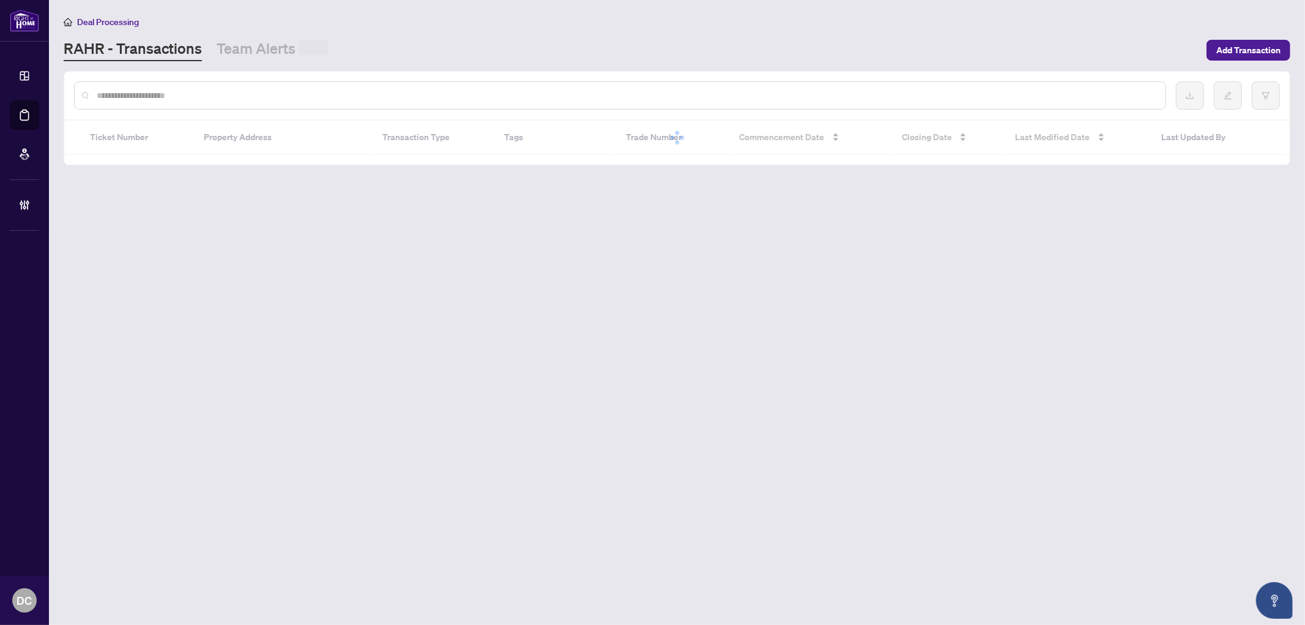
click at [187, 95] on input "text" at bounding box center [626, 95] width 1059 height 13
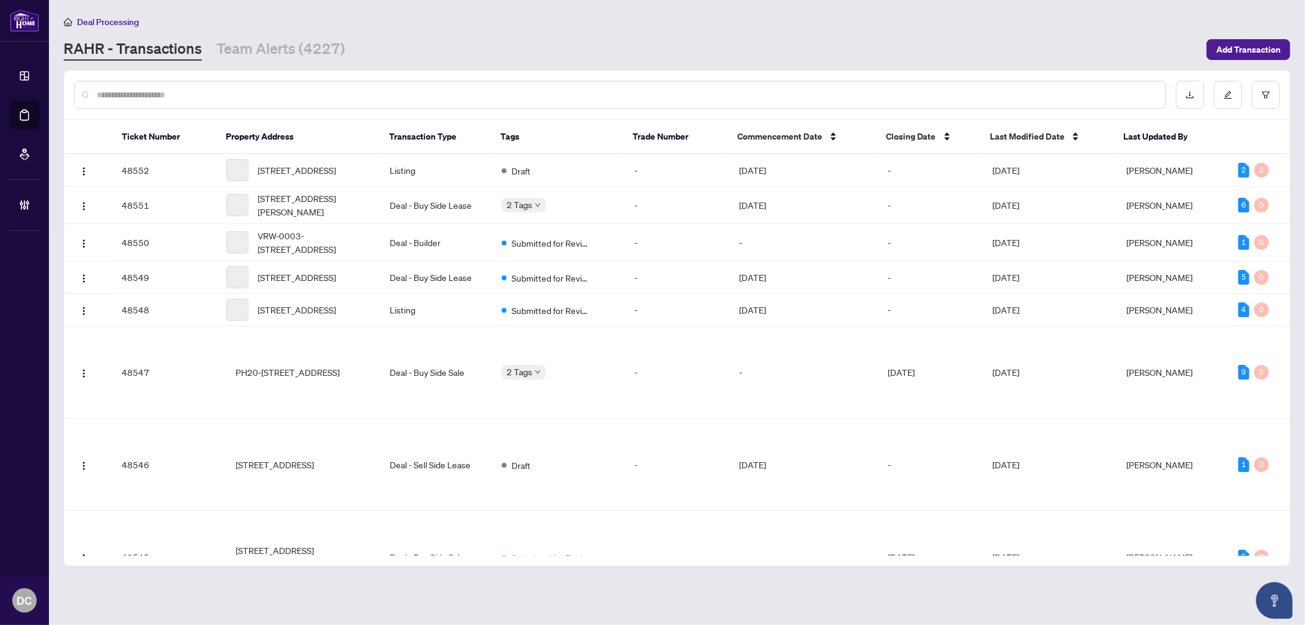
paste input "*******"
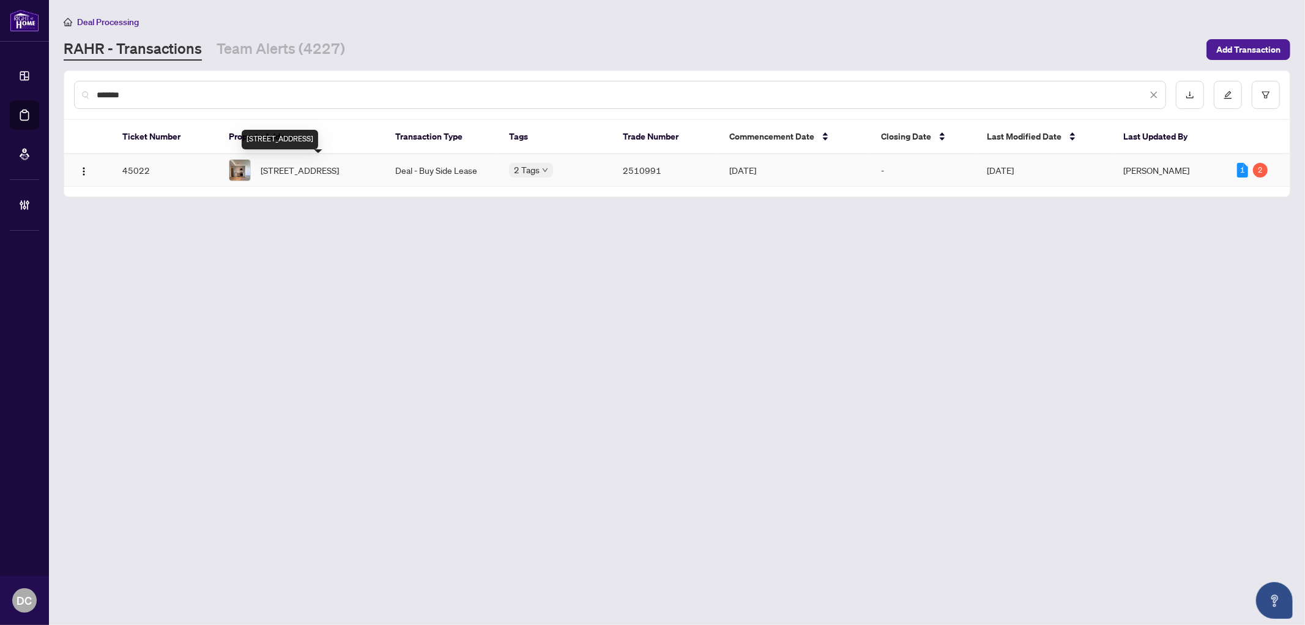
type input "*******"
click at [285, 174] on span "1205-185 Deerfield Rd, Newmarket, Ontario L3Y 0G7, Canada" at bounding box center [300, 169] width 78 height 13
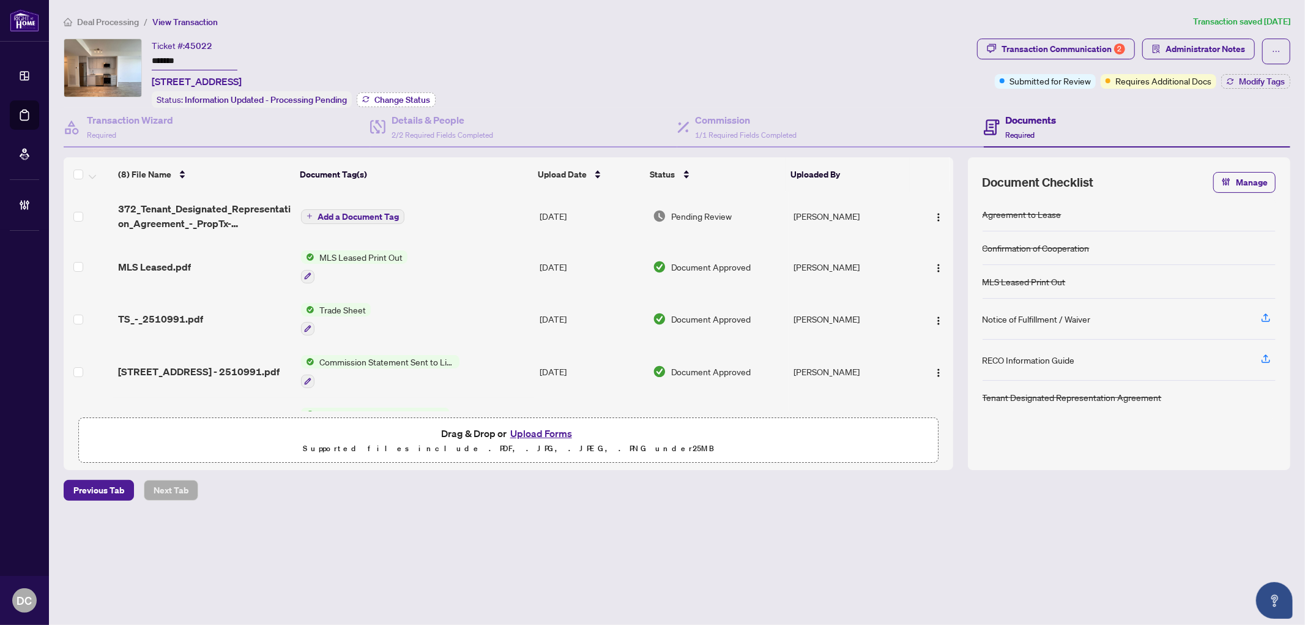
click at [418, 95] on span "Change Status" at bounding box center [402, 99] width 56 height 9
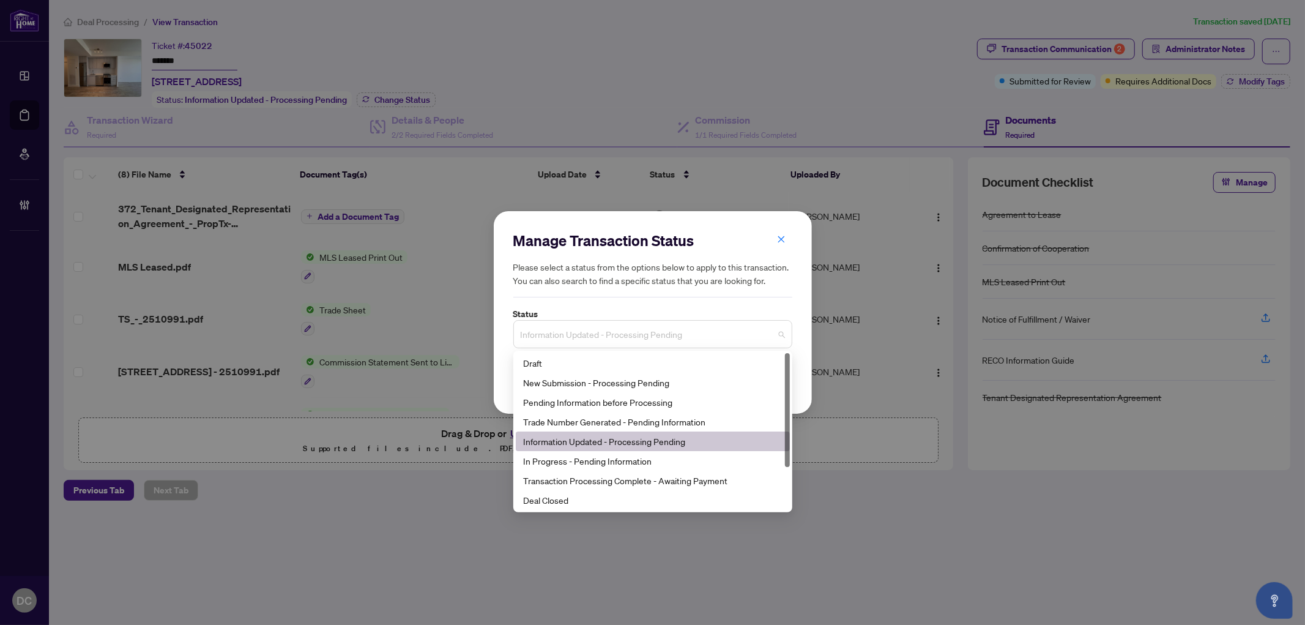
click at [682, 340] on span "Information Updated - Processing Pending" at bounding box center [653, 333] width 264 height 23
click at [571, 505] on div "Deal Closed" at bounding box center [652, 499] width 259 height 13
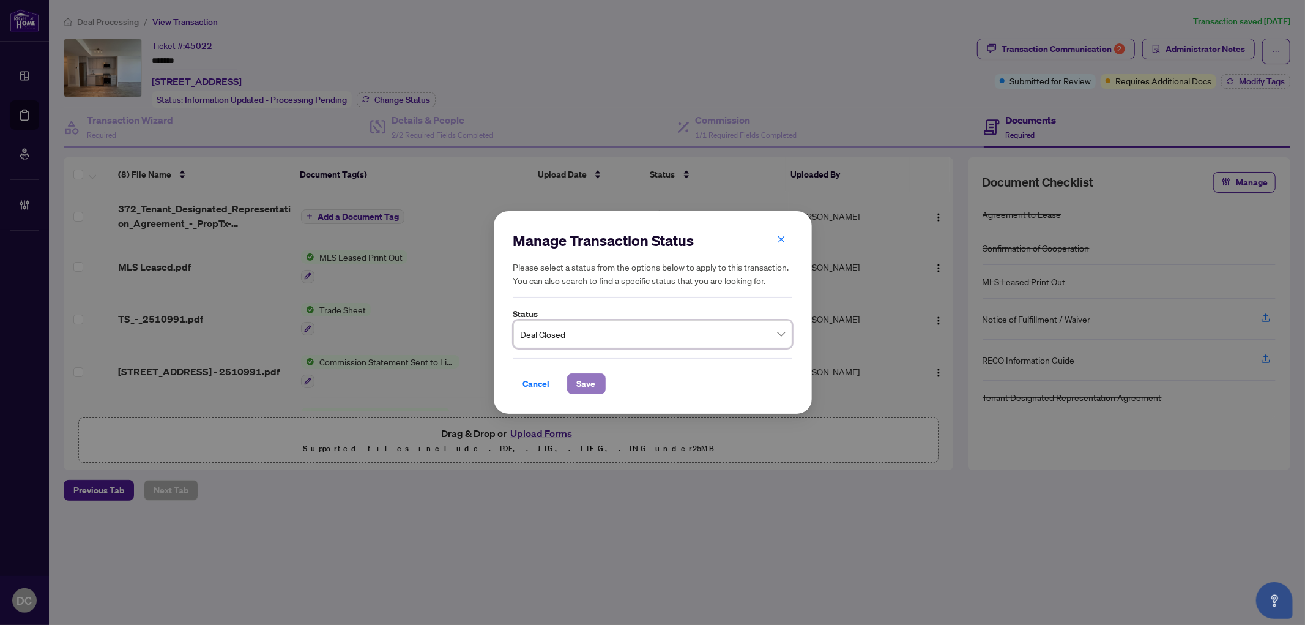
click at [584, 377] on span "Save" at bounding box center [586, 384] width 19 height 20
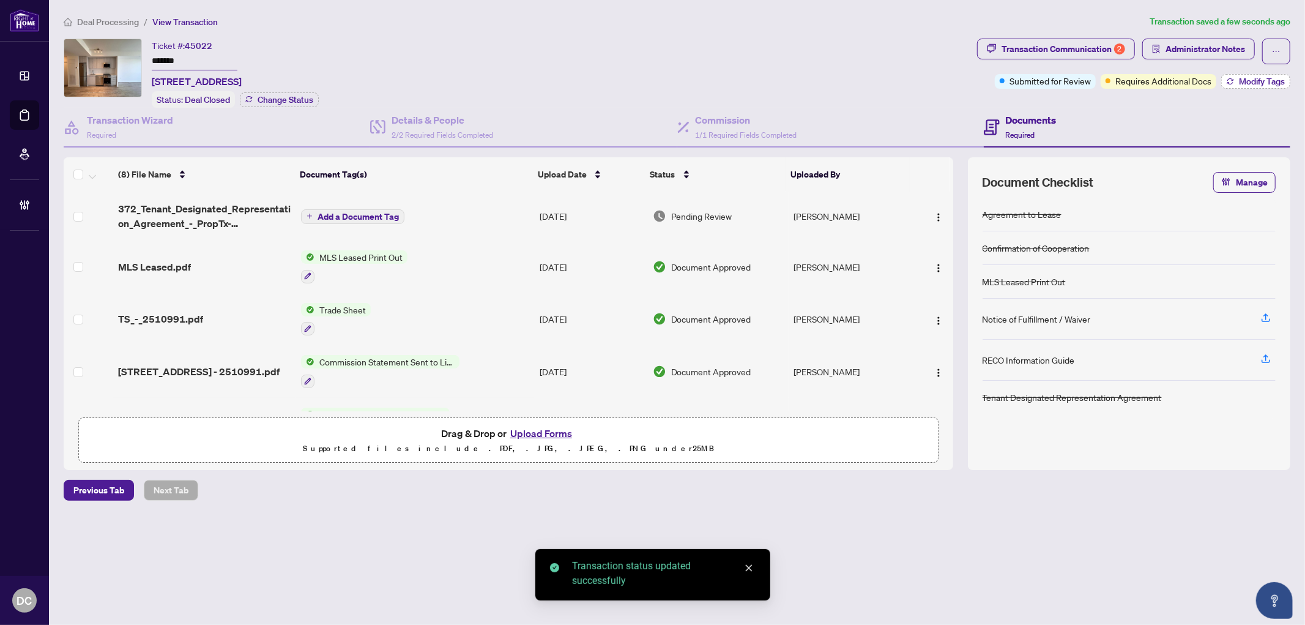
click at [1246, 78] on span "Modify Tags" at bounding box center [1262, 81] width 46 height 9
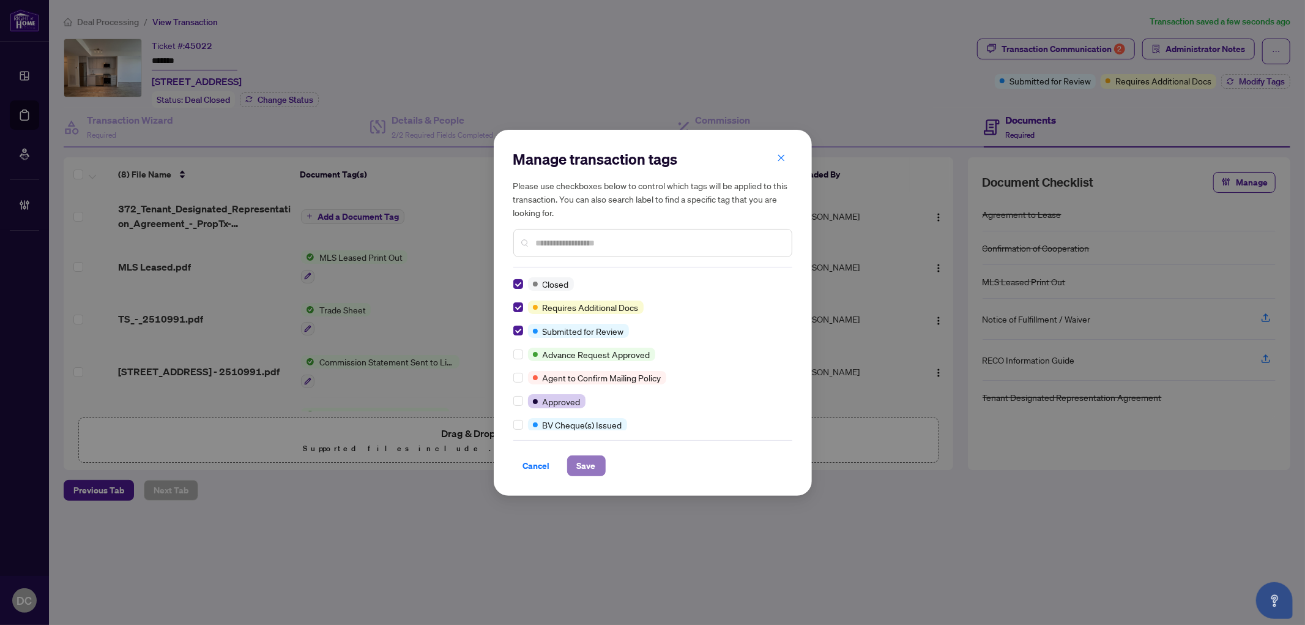
click at [587, 467] on span "Save" at bounding box center [586, 466] width 19 height 20
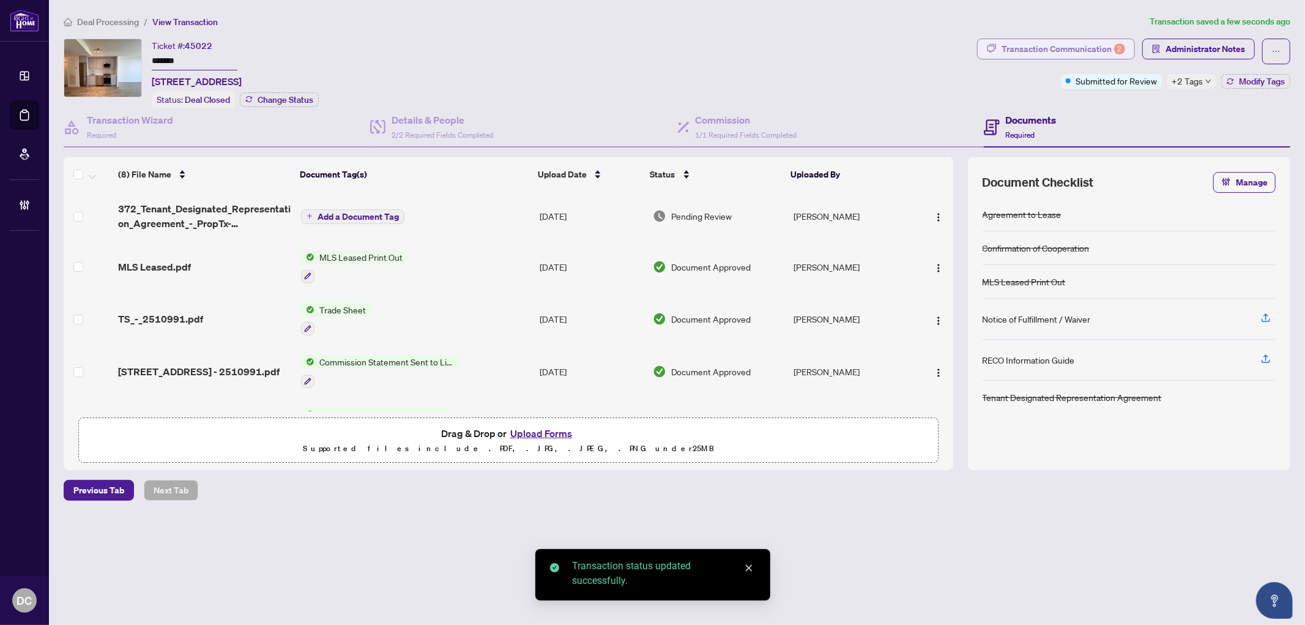
click at [1124, 43] on div "Transaction Communication 2" at bounding box center [1063, 49] width 124 height 20
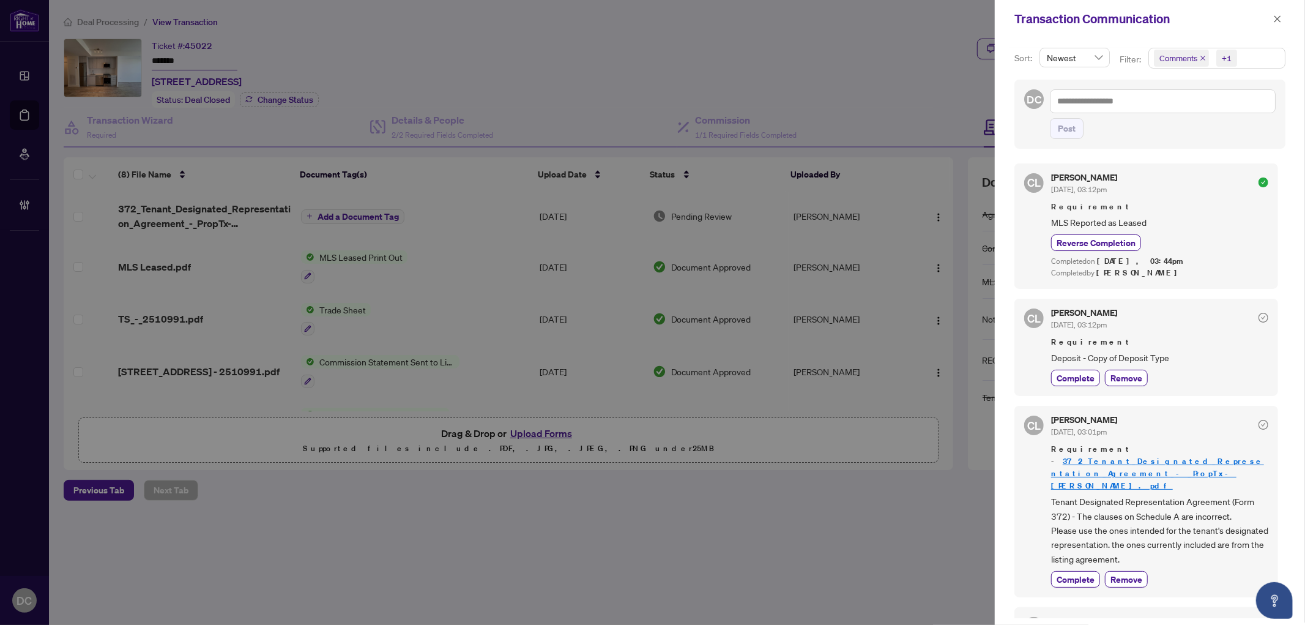
drag, startPoint x: 1276, startPoint y: 23, endPoint x: 1250, endPoint y: 16, distance: 26.7
click at [1276, 23] on span "button" at bounding box center [1277, 19] width 9 height 20
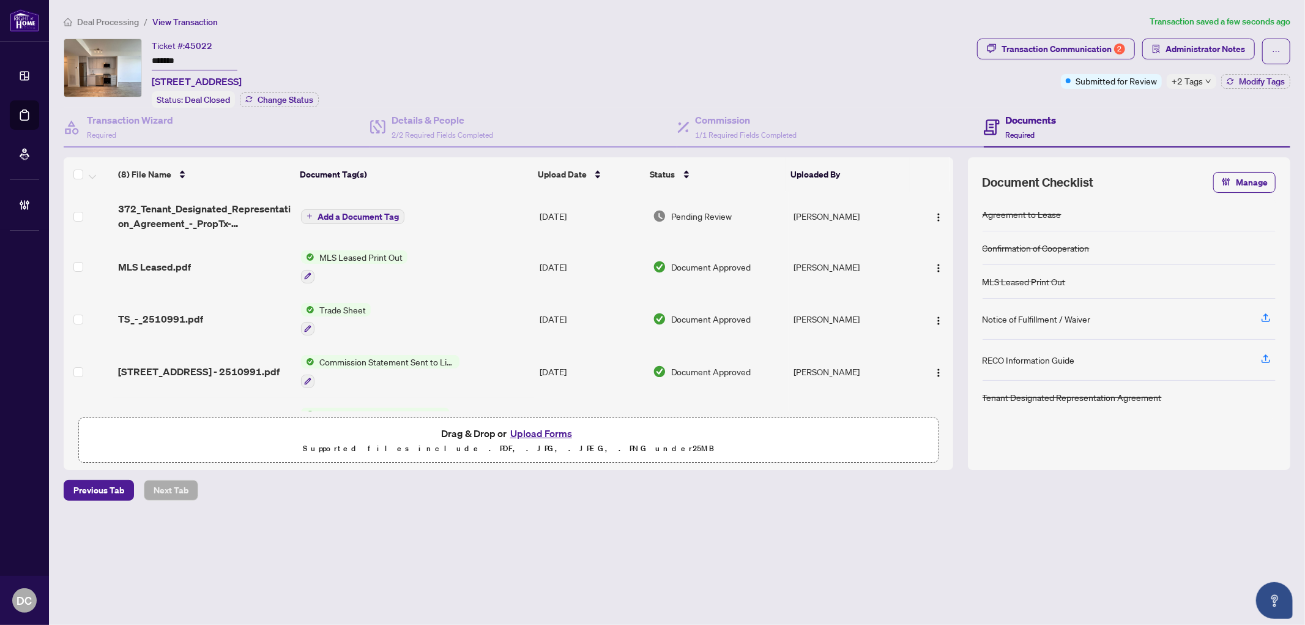
drag, startPoint x: 1249, startPoint y: 84, endPoint x: 1009, endPoint y: 81, distance: 239.2
click at [1249, 84] on span "Modify Tags" at bounding box center [1262, 81] width 46 height 9
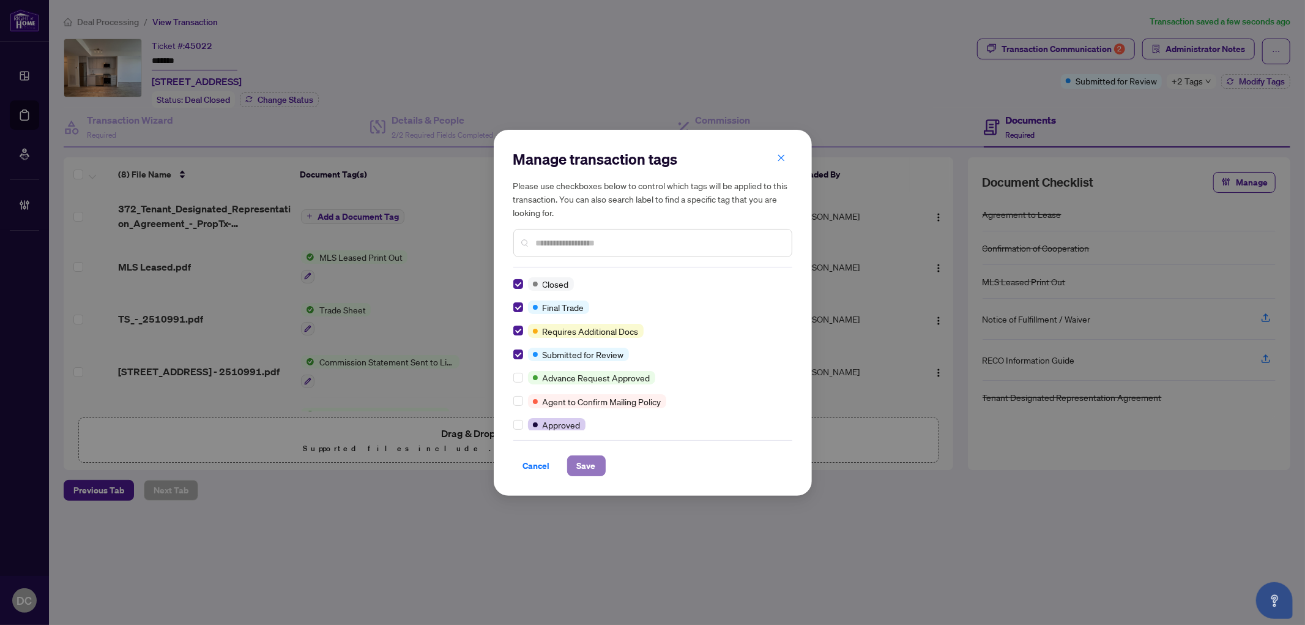
click at [580, 463] on span "Save" at bounding box center [586, 466] width 19 height 20
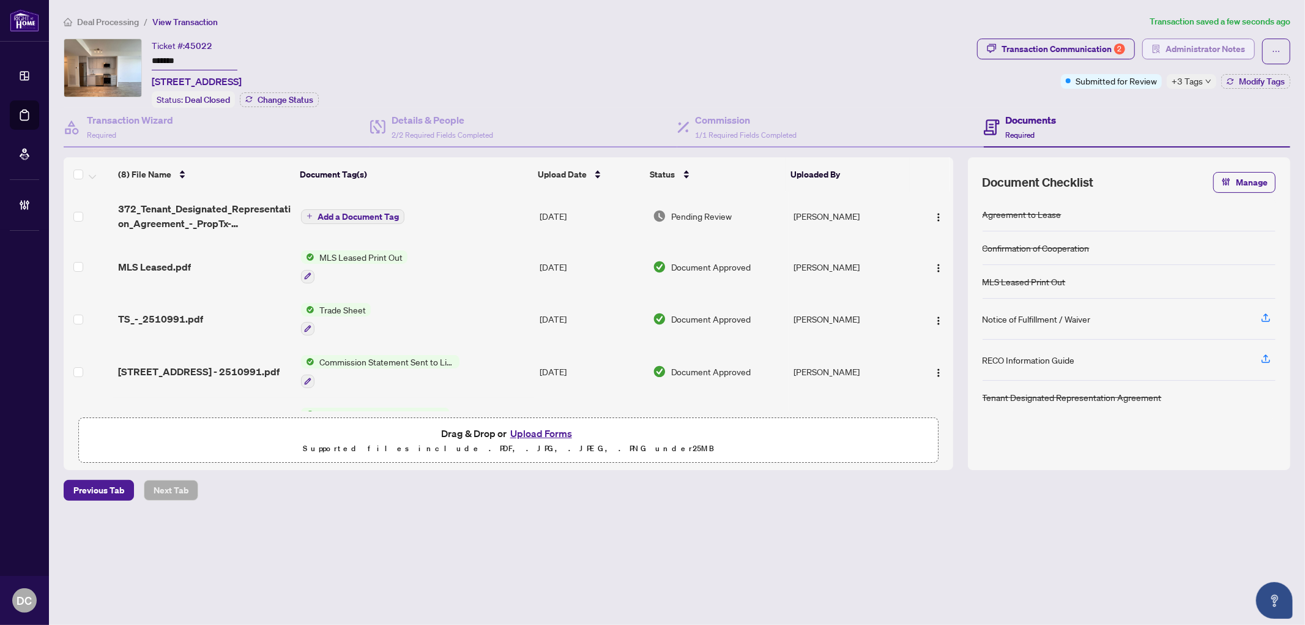
click at [1234, 48] on span "Administrator Notes" at bounding box center [1205, 49] width 80 height 20
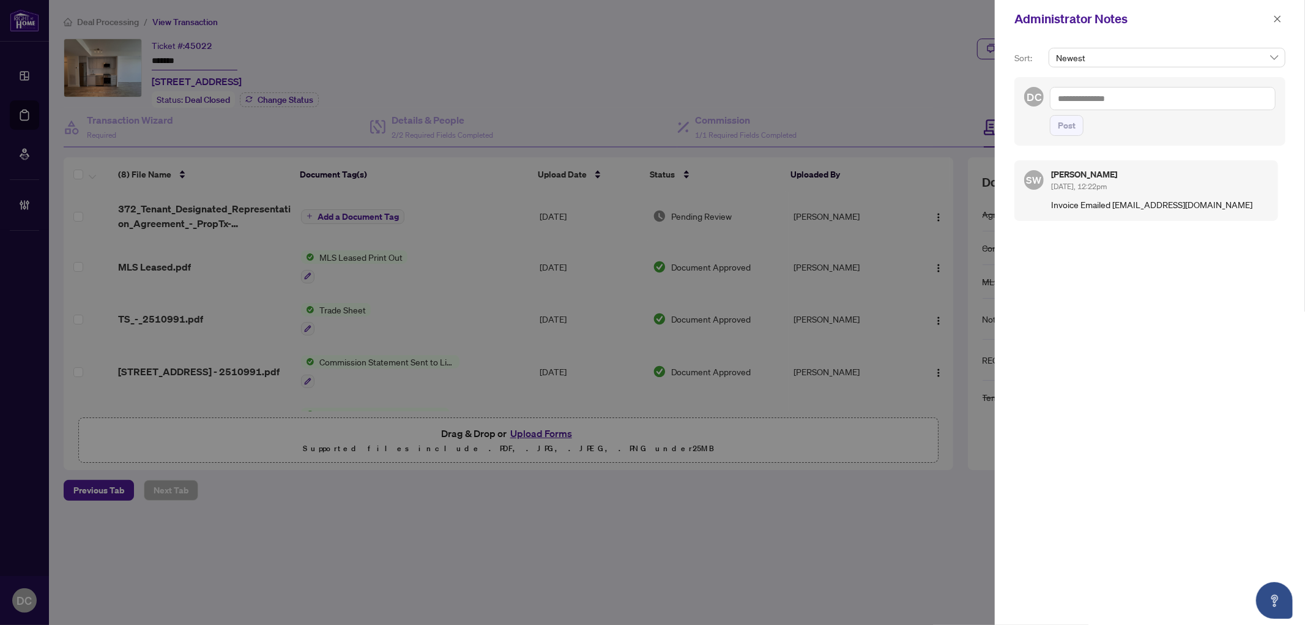
click at [1184, 112] on div "Post" at bounding box center [1163, 111] width 226 height 49
click at [1185, 105] on textarea at bounding box center [1163, 98] width 226 height 23
paste textarea "**********"
type textarea "**********"
click at [1064, 135] on span "Post" at bounding box center [1067, 126] width 18 height 20
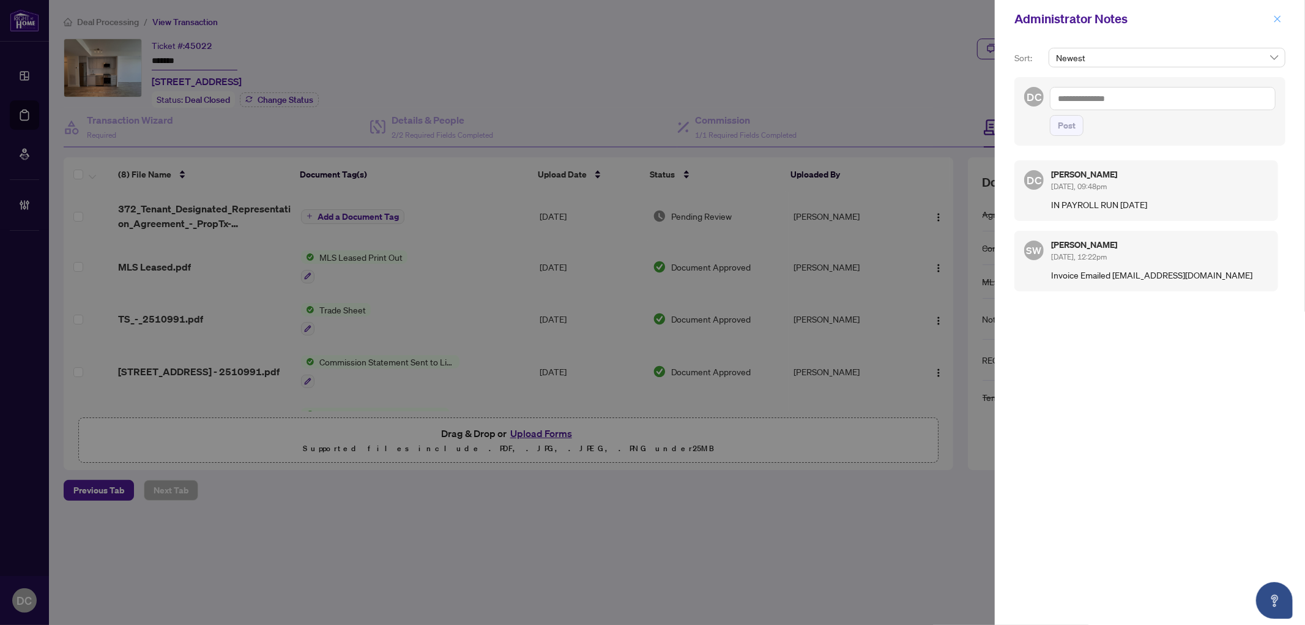
click at [1275, 15] on icon "close" at bounding box center [1277, 19] width 9 height 9
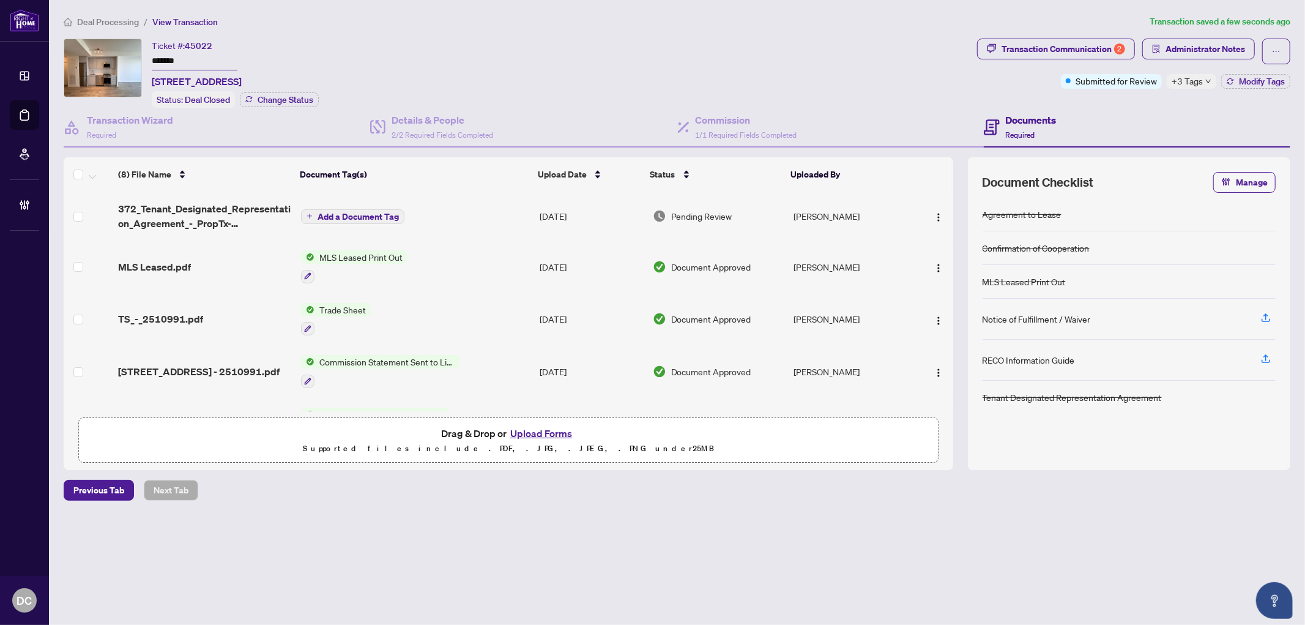
click at [1205, 83] on icon "down" at bounding box center [1208, 81] width 6 height 6
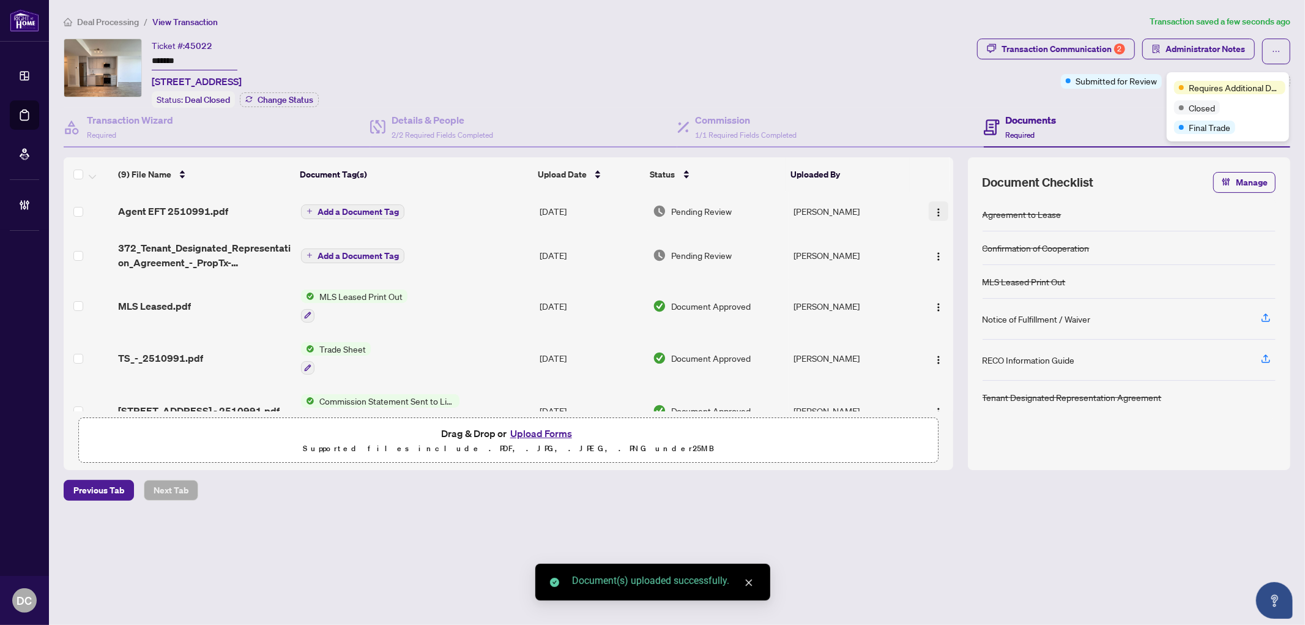
click at [934, 209] on img "button" at bounding box center [939, 212] width 10 height 10
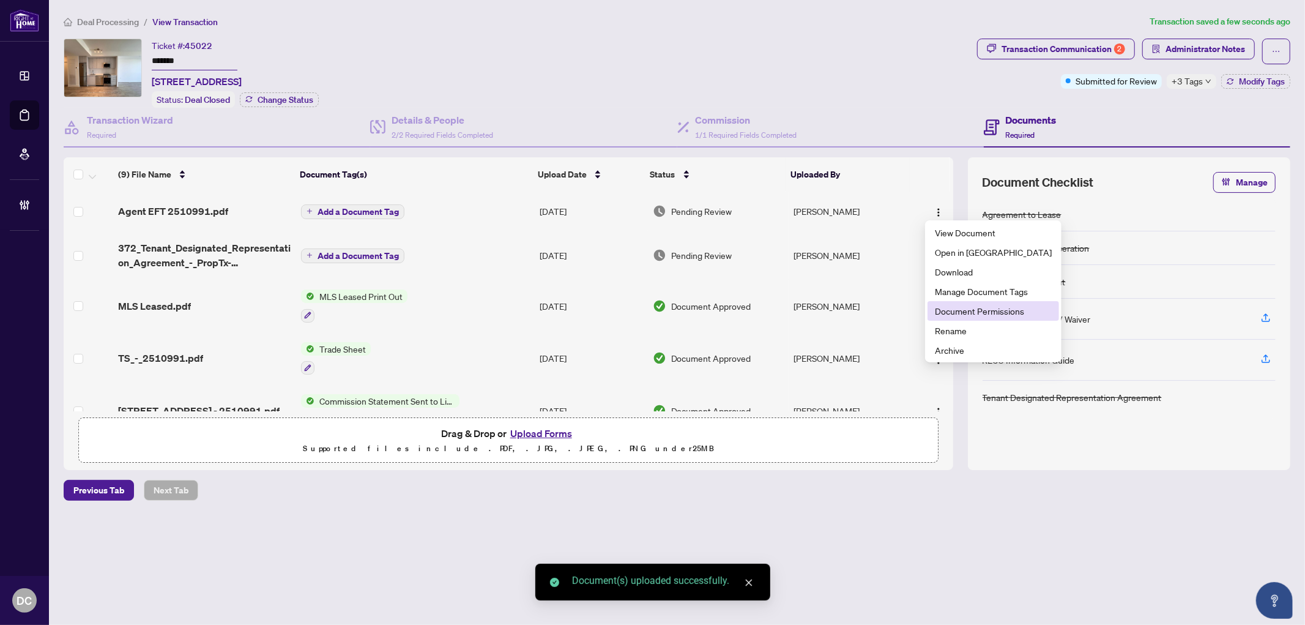
click at [964, 310] on span "Document Permissions" at bounding box center [993, 310] width 117 height 13
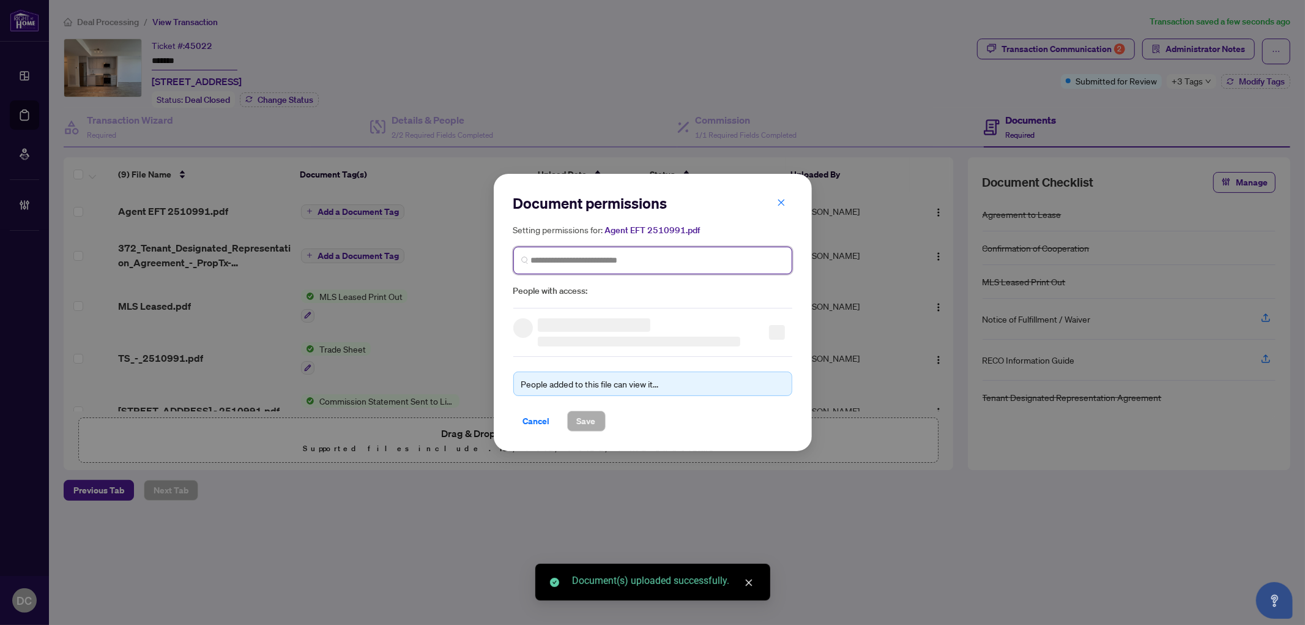
click at [596, 254] on input "search" at bounding box center [657, 260] width 253 height 13
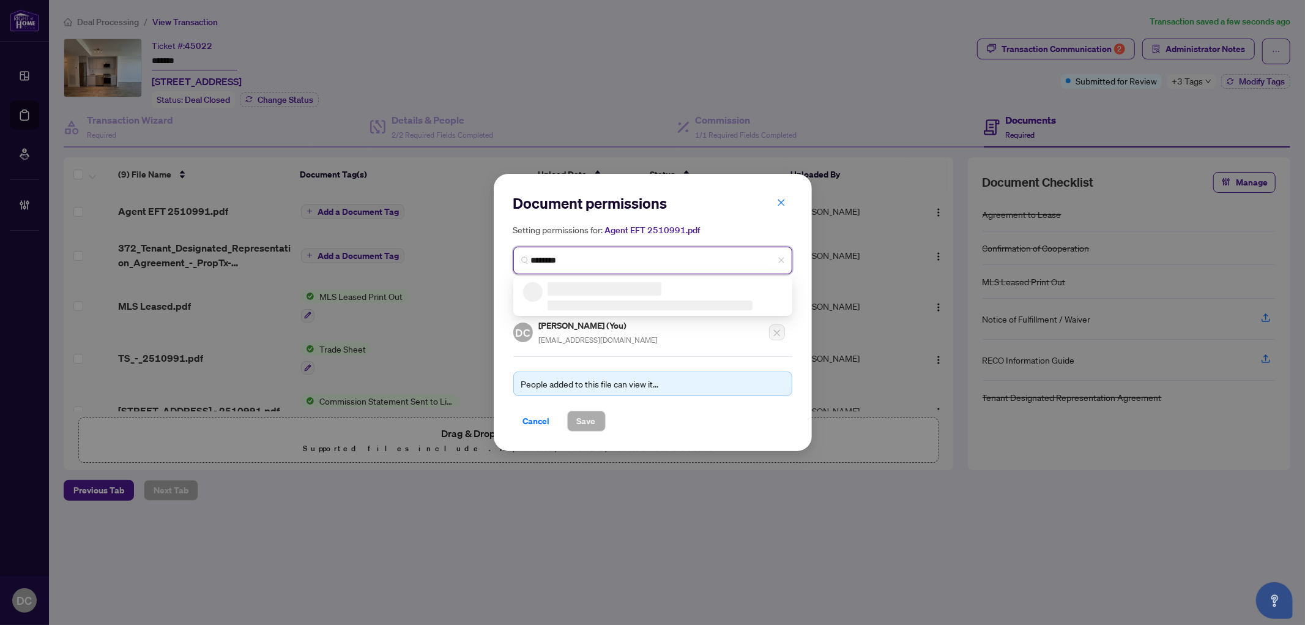
type input "*********"
click at [577, 294] on h5 "Fateh Vaziri" at bounding box center [608, 289] width 119 height 14
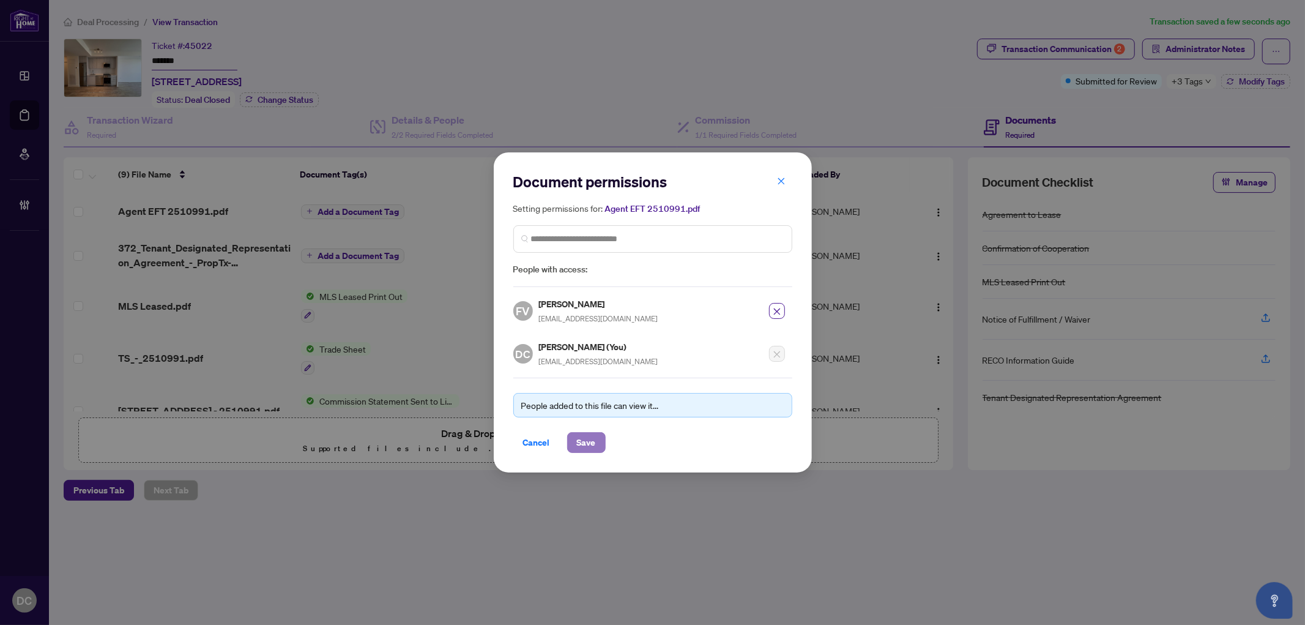
click at [590, 441] on span "Save" at bounding box center [586, 443] width 19 height 20
click at [361, 205] on div "Document permissions Setting permissions for: Agent EFT 2510991.pdf 2061 FV Fat…" at bounding box center [652, 312] width 1305 height 625
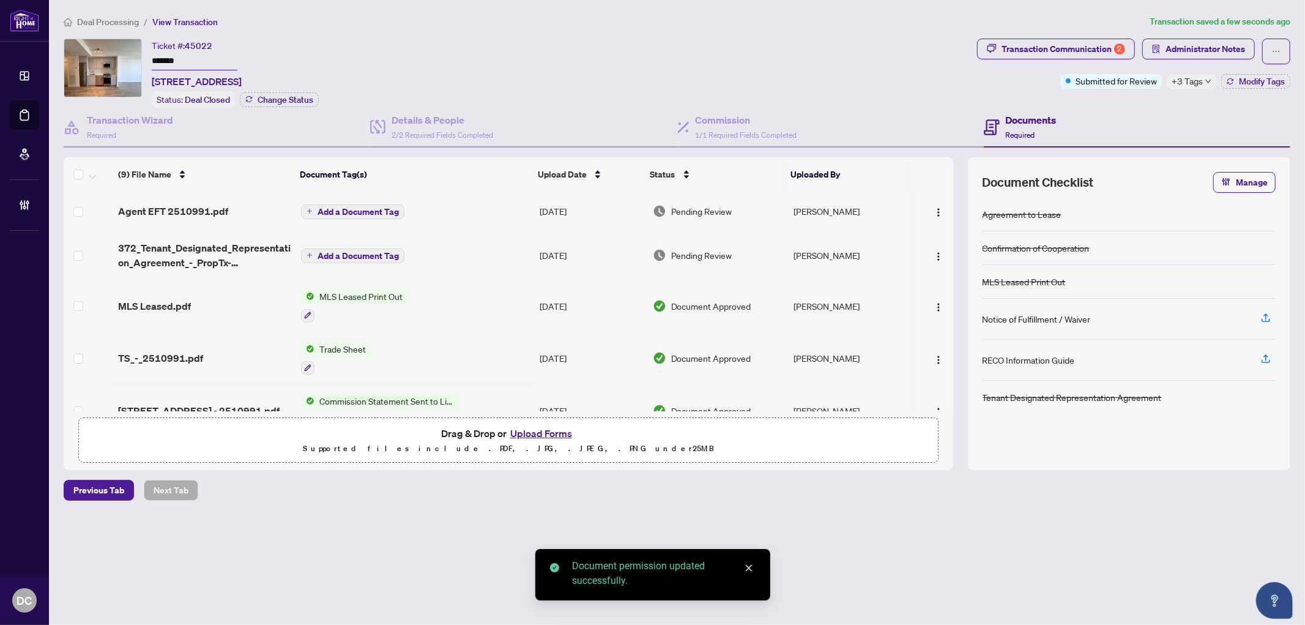
click at [374, 207] on span "Add a Document Tag" at bounding box center [358, 211] width 81 height 9
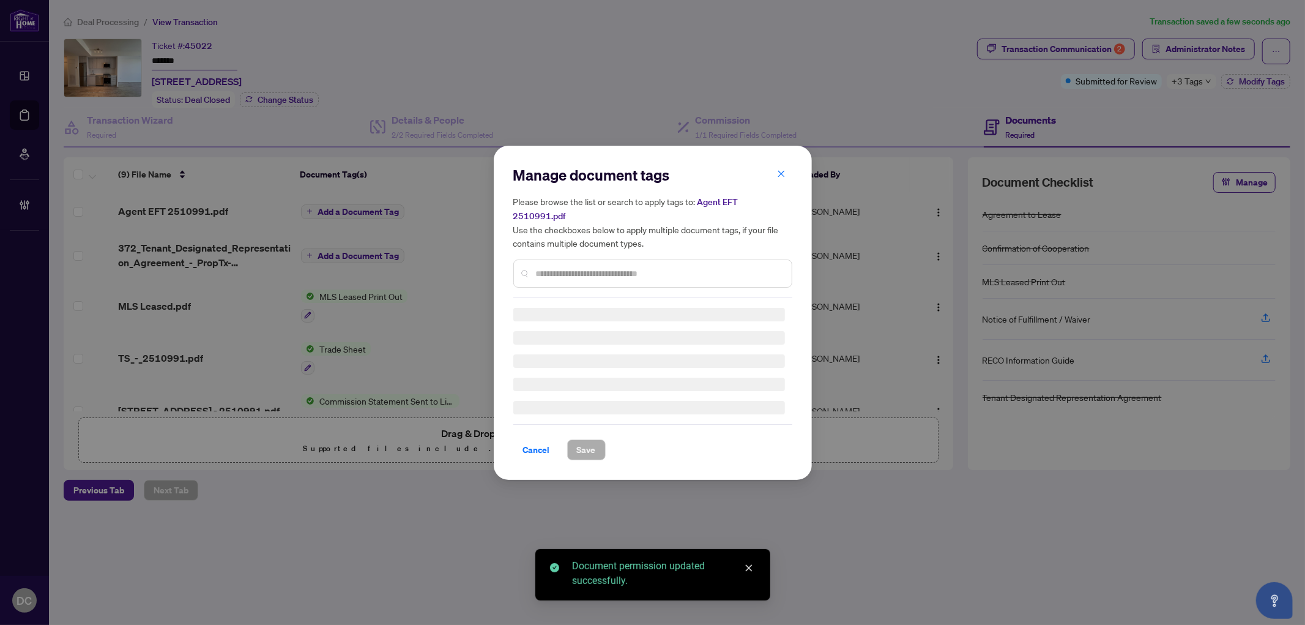
click at [623, 270] on div "Manage document tags Please browse the list or search to apply tags to: Agent E…" at bounding box center [652, 312] width 279 height 295
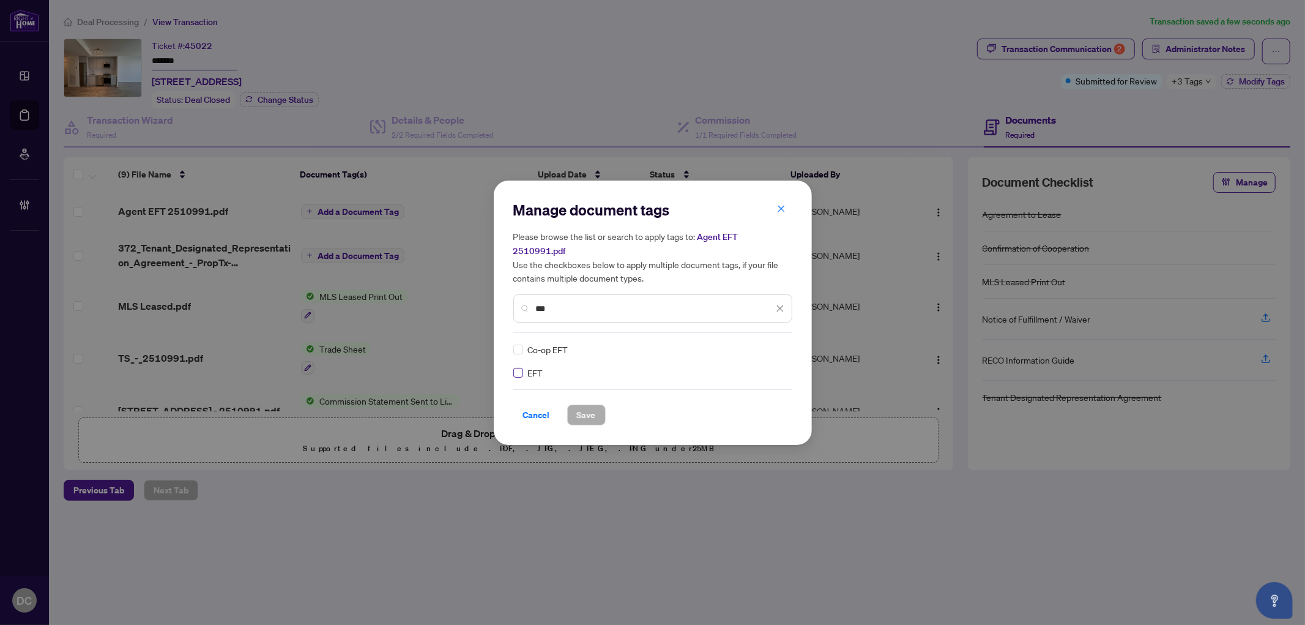
type input "***"
click at [777, 347] on icon at bounding box center [780, 349] width 7 height 5
click at [743, 406] on div "Approved" at bounding box center [735, 401] width 78 height 13
click at [582, 412] on span "Save" at bounding box center [586, 415] width 19 height 20
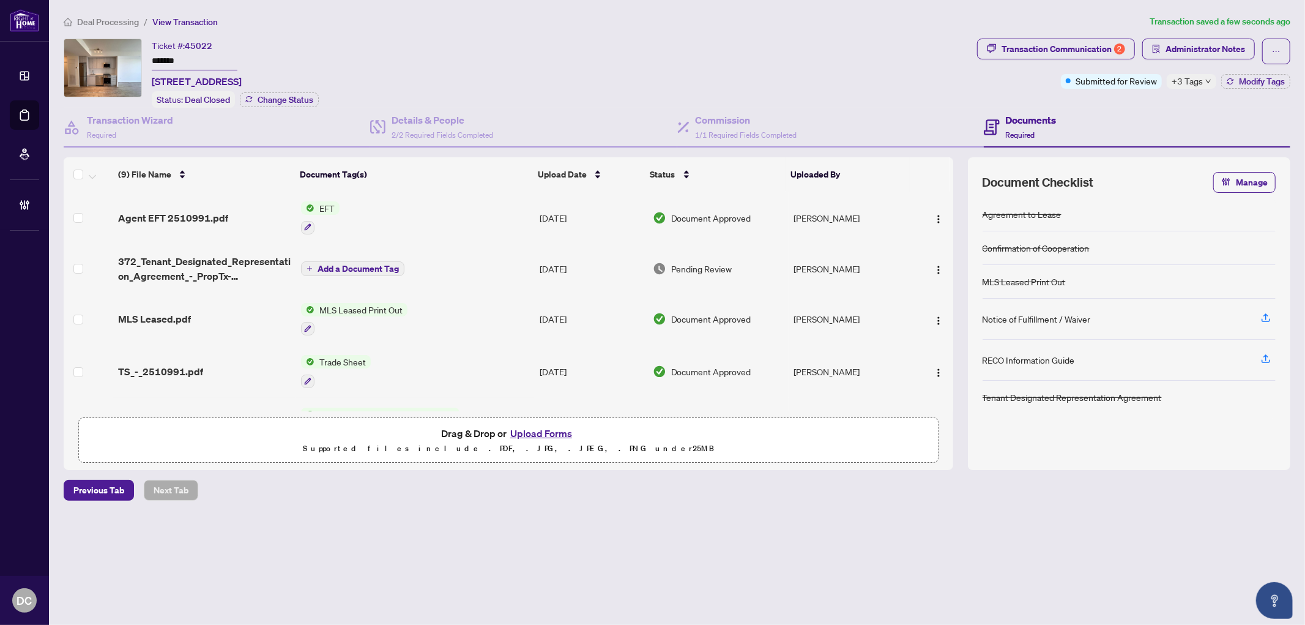
click at [123, 22] on span "Deal Processing" at bounding box center [108, 22] width 62 height 11
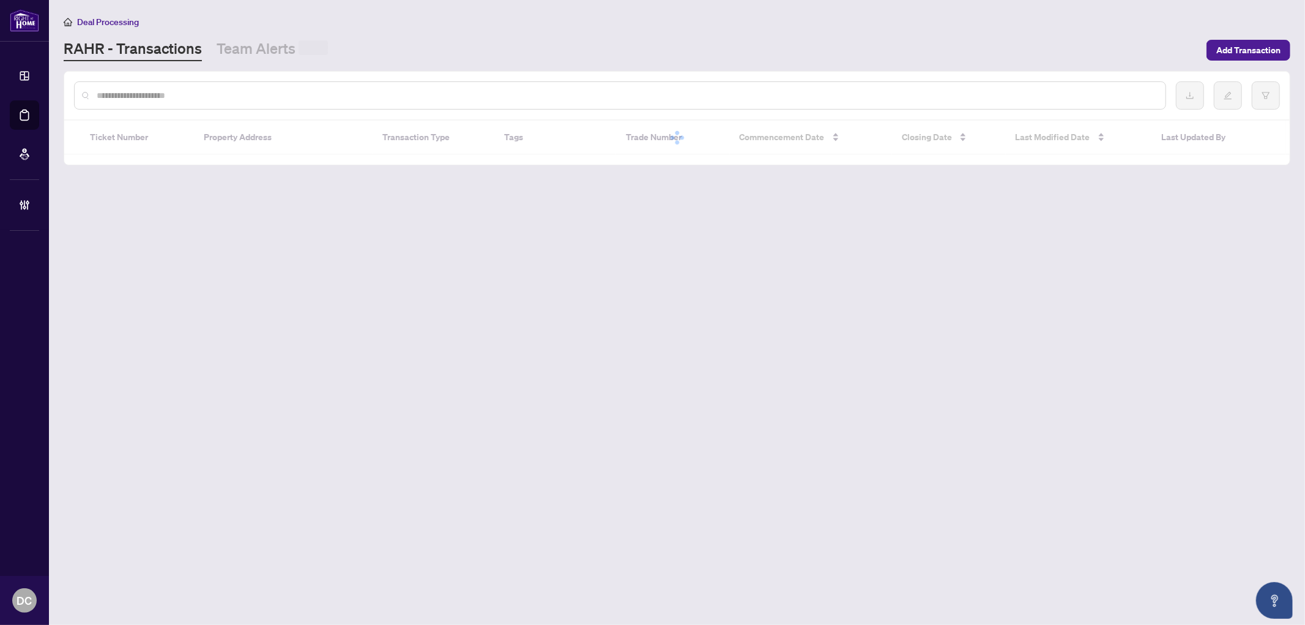
drag, startPoint x: 303, startPoint y: 105, endPoint x: 311, endPoint y: 94, distance: 13.7
click at [303, 105] on div at bounding box center [620, 95] width 1092 height 28
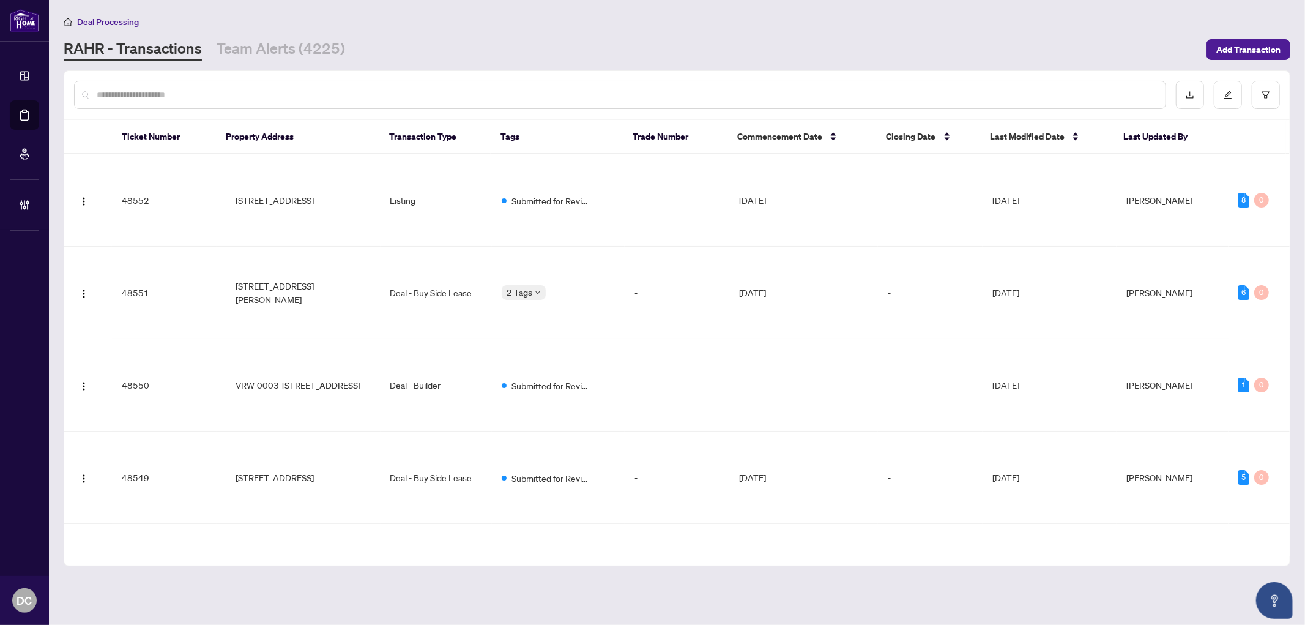
click at [311, 94] on input "text" at bounding box center [626, 94] width 1059 height 13
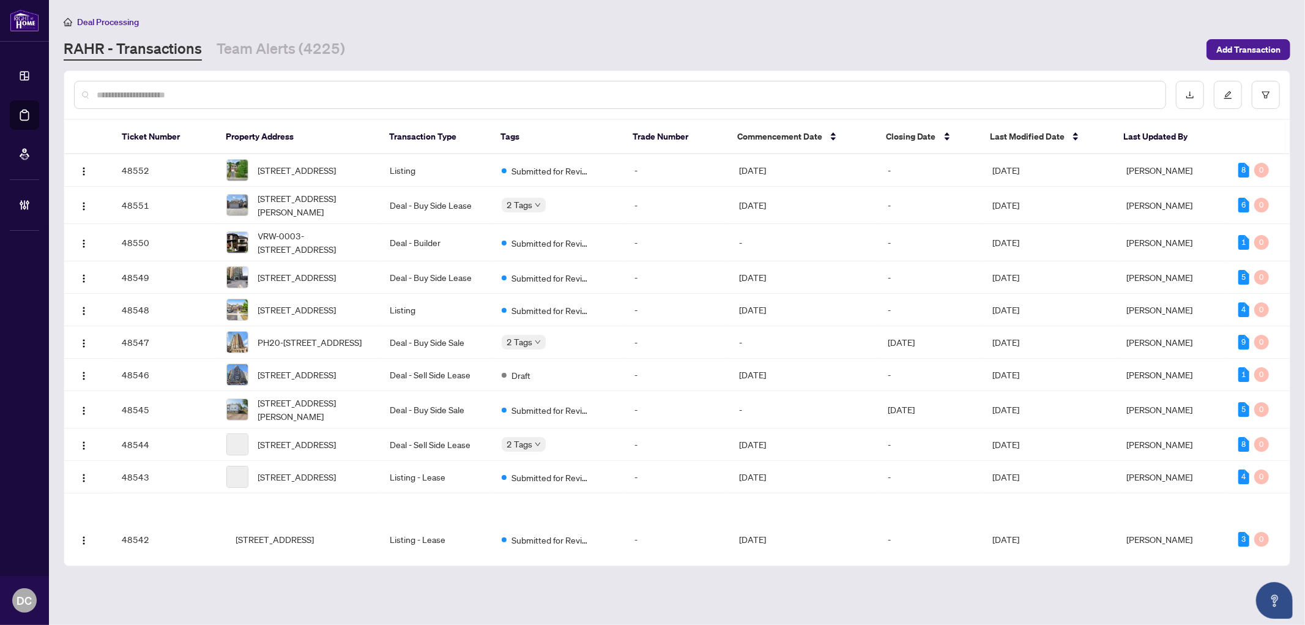
paste input "*******"
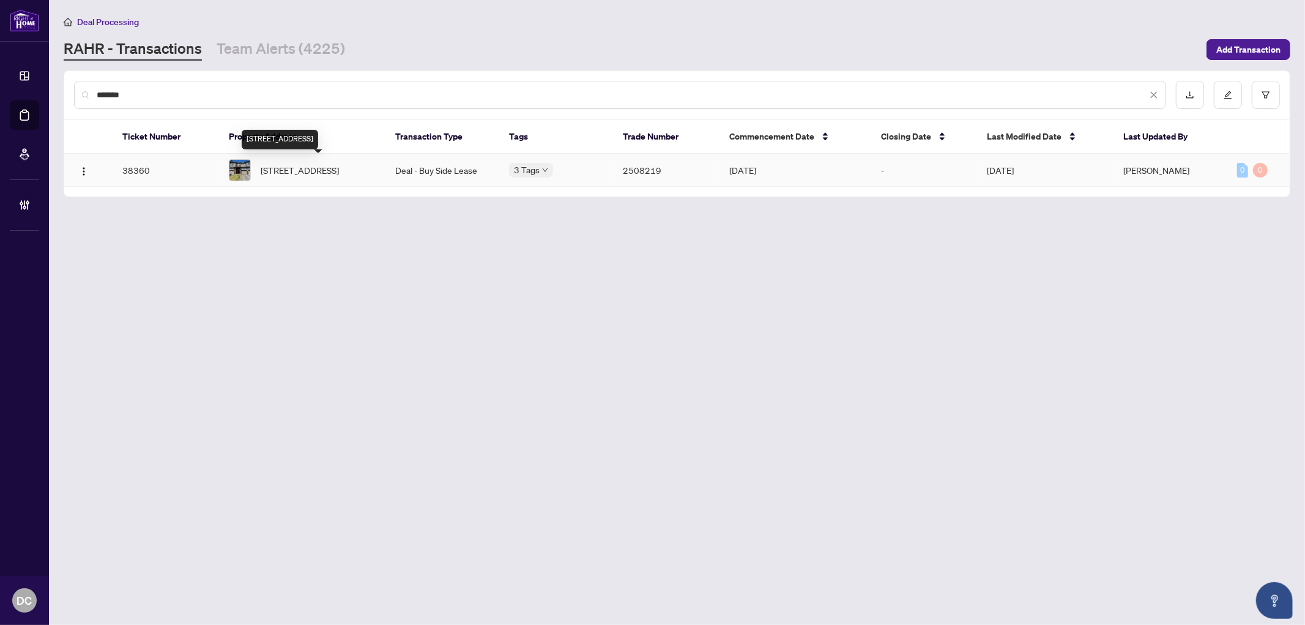
type input "*******"
click at [319, 176] on span "1039 Speedvale Crt, Ottawa, Ontario K2T 0P6, Canada" at bounding box center [300, 169] width 78 height 13
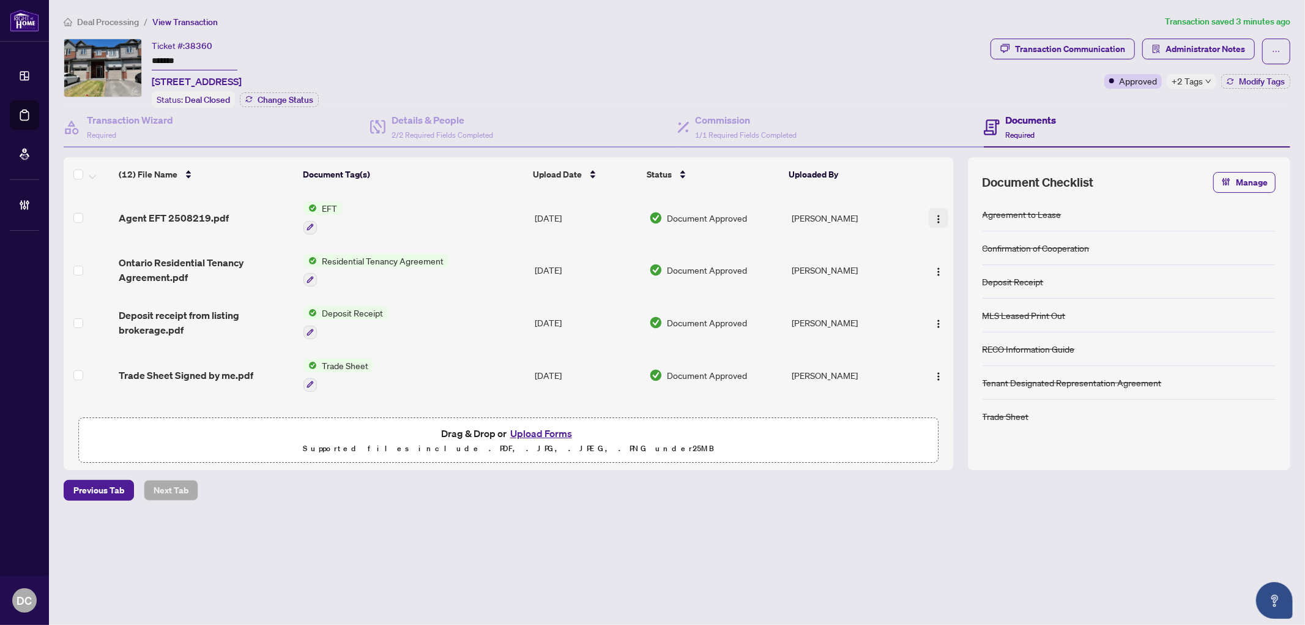
click at [934, 214] on img "button" at bounding box center [939, 219] width 10 height 10
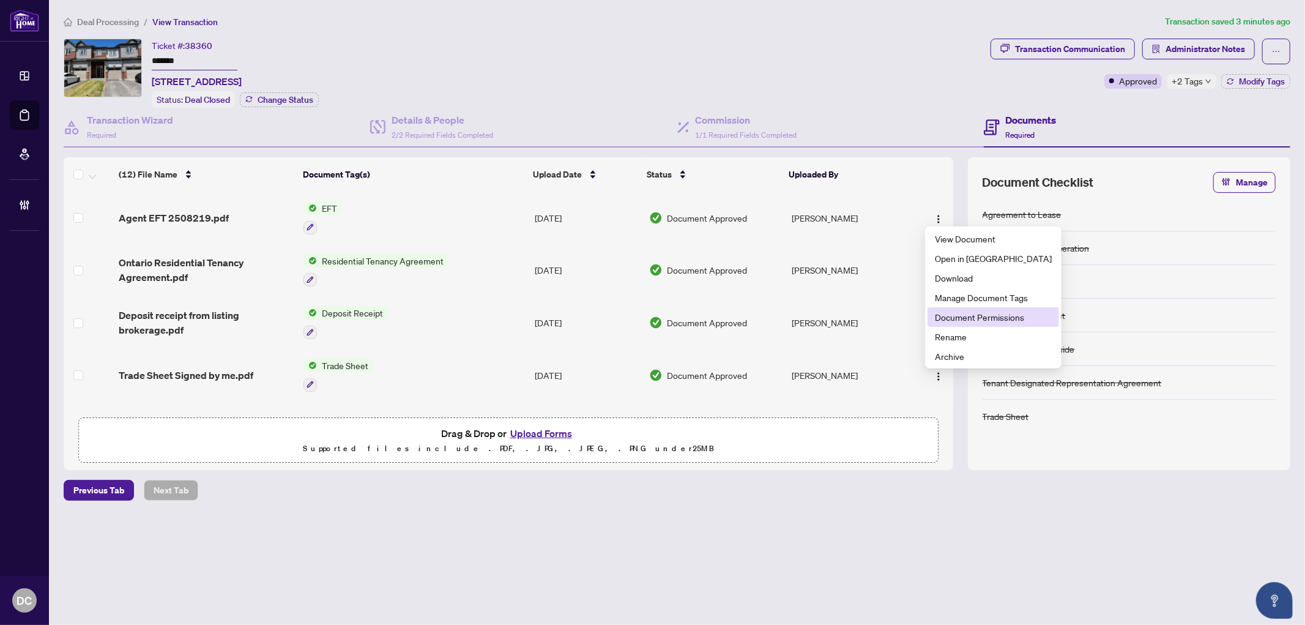
click at [949, 318] on span "Document Permissions" at bounding box center [993, 316] width 117 height 13
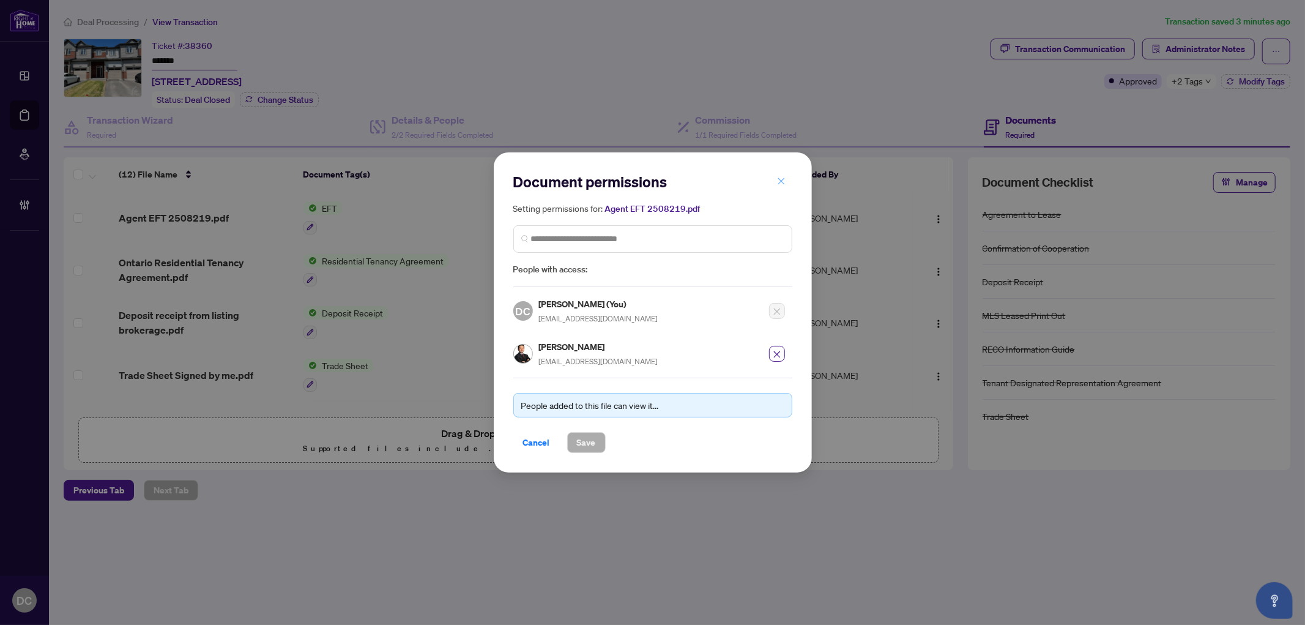
click at [781, 184] on icon "close" at bounding box center [781, 181] width 9 height 9
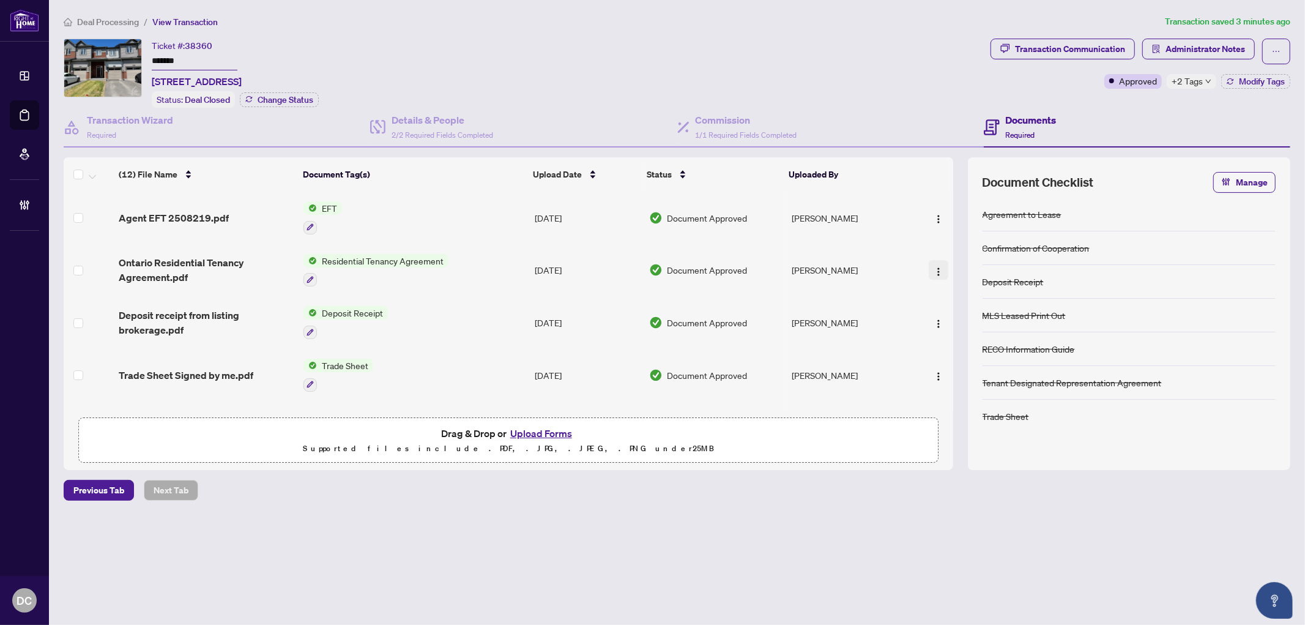
click at [929, 264] on button "button" at bounding box center [939, 270] width 20 height 20
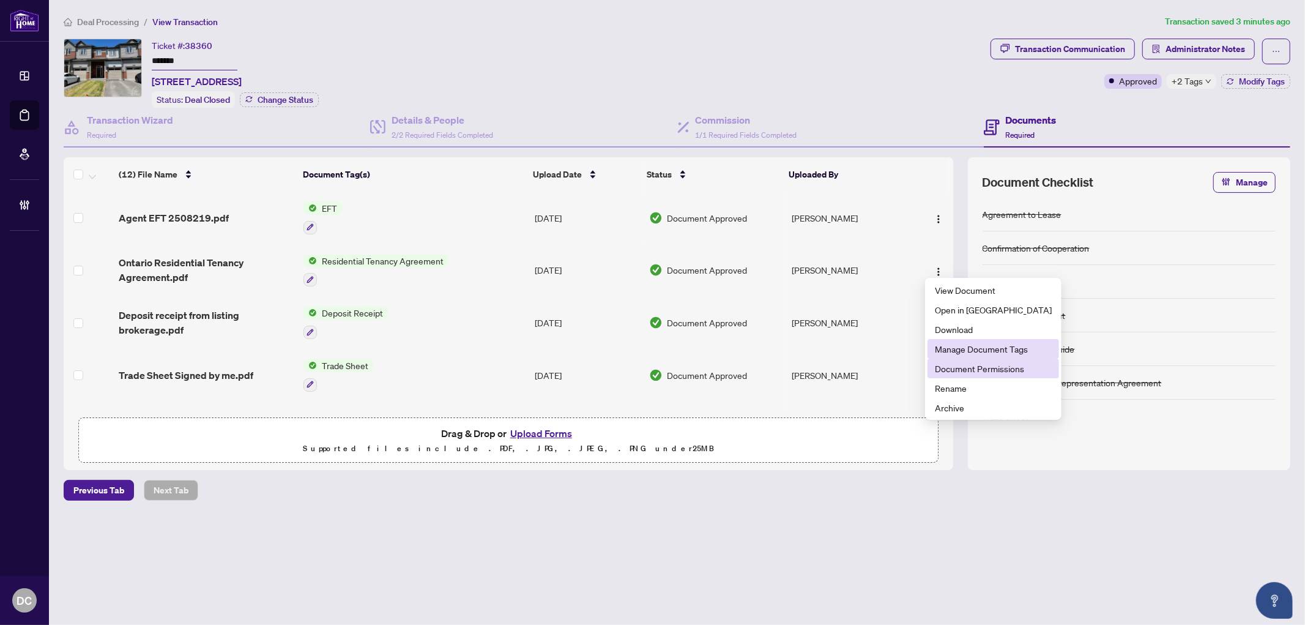
click at [962, 363] on span "Document Permissions" at bounding box center [993, 368] width 117 height 13
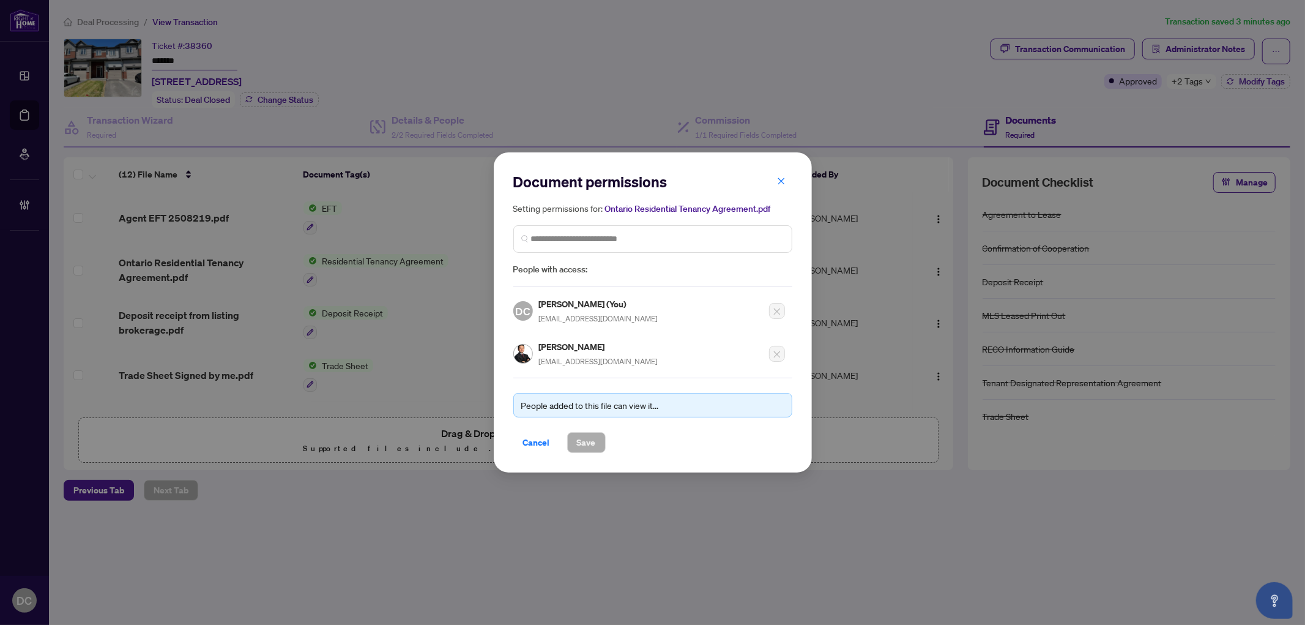
click at [534, 436] on span "Cancel" at bounding box center [536, 443] width 27 height 20
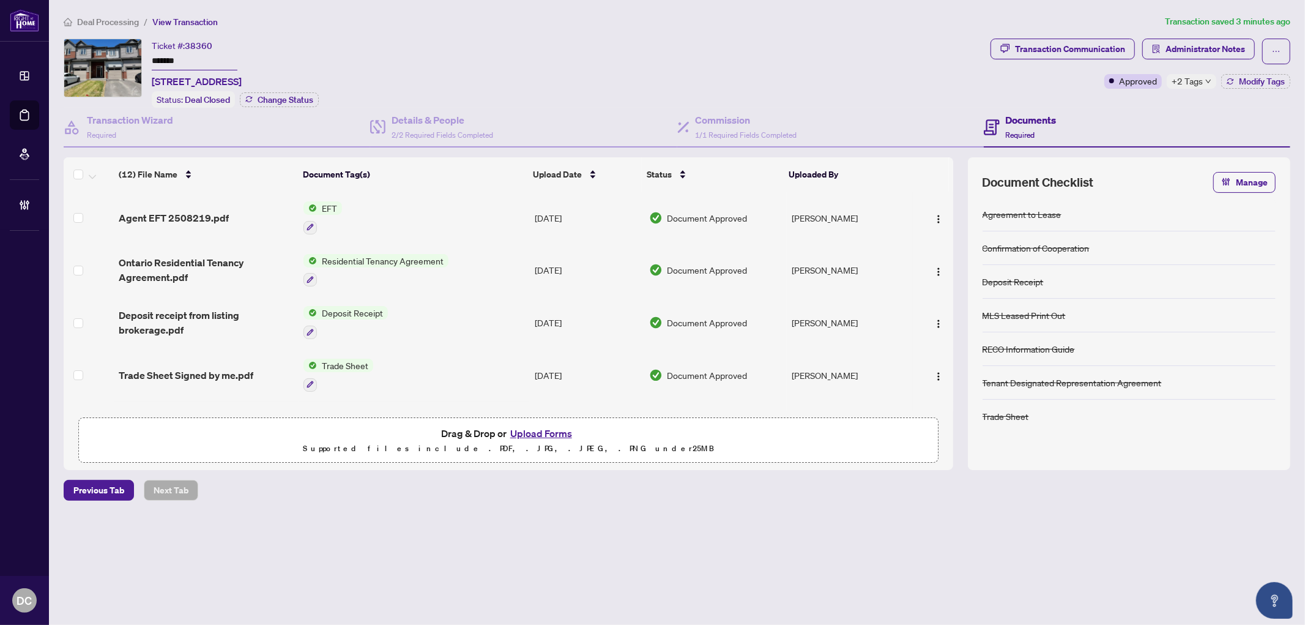
click at [108, 17] on span "Deal Processing" at bounding box center [108, 22] width 62 height 11
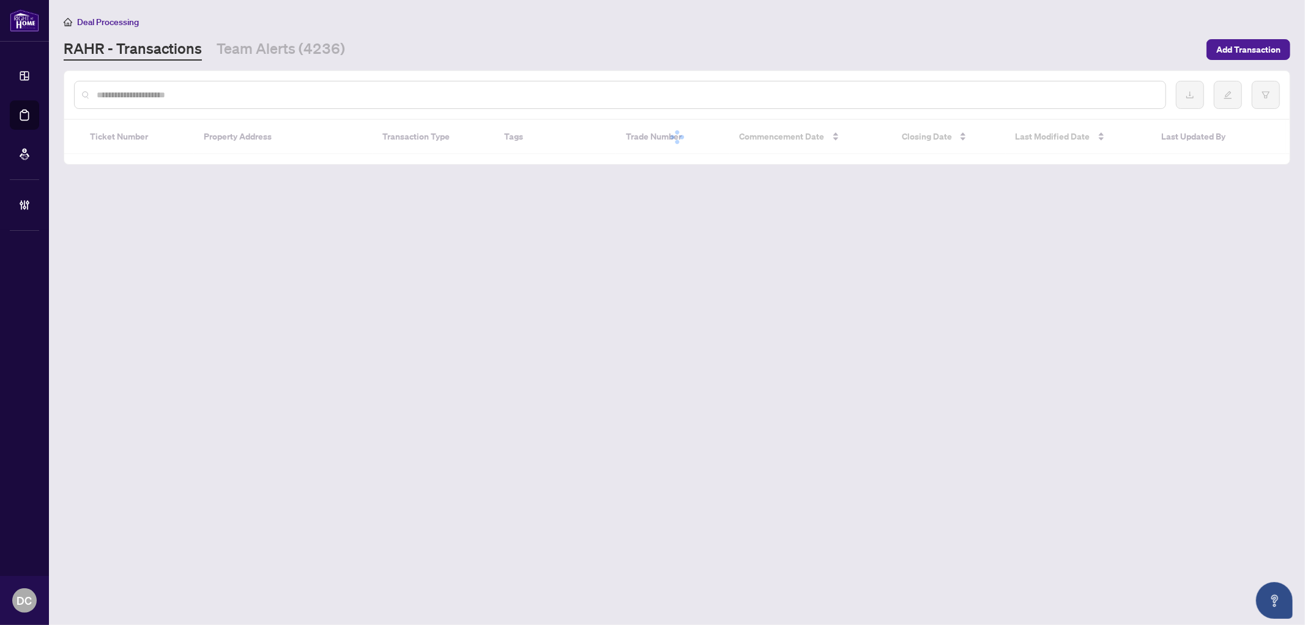
click at [187, 98] on input "text" at bounding box center [626, 94] width 1059 height 13
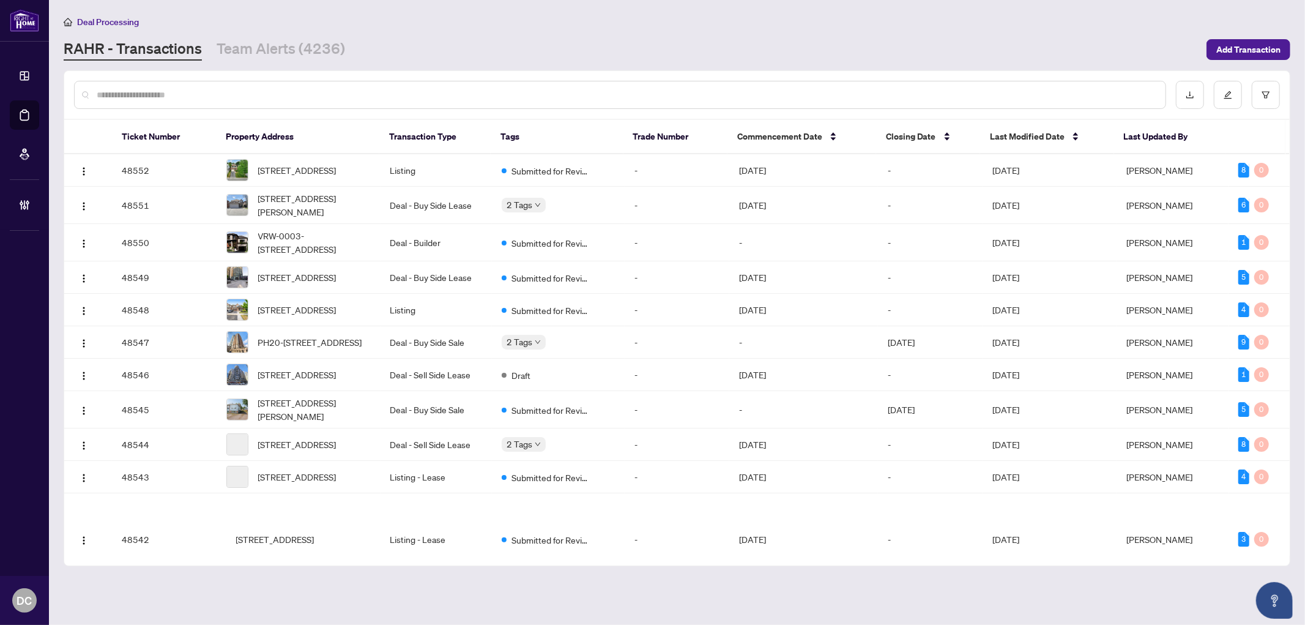
paste input "*******"
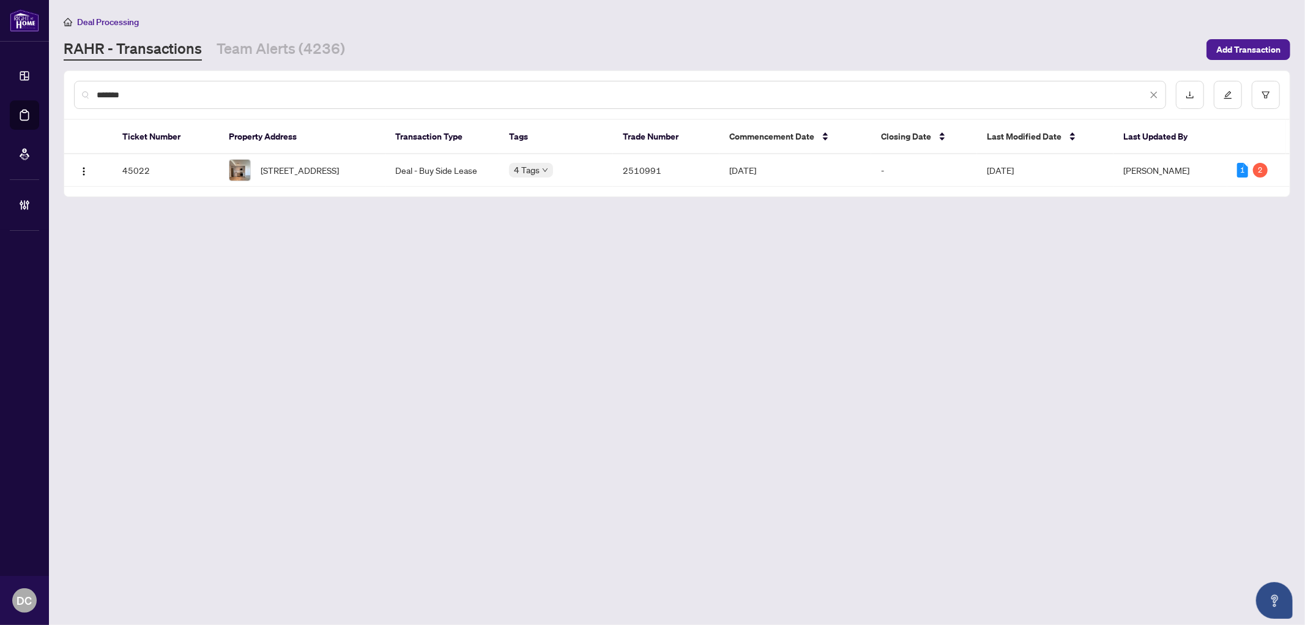
type input "*******"
click at [864, 163] on td "Jul/31/2025" at bounding box center [795, 170] width 152 height 32
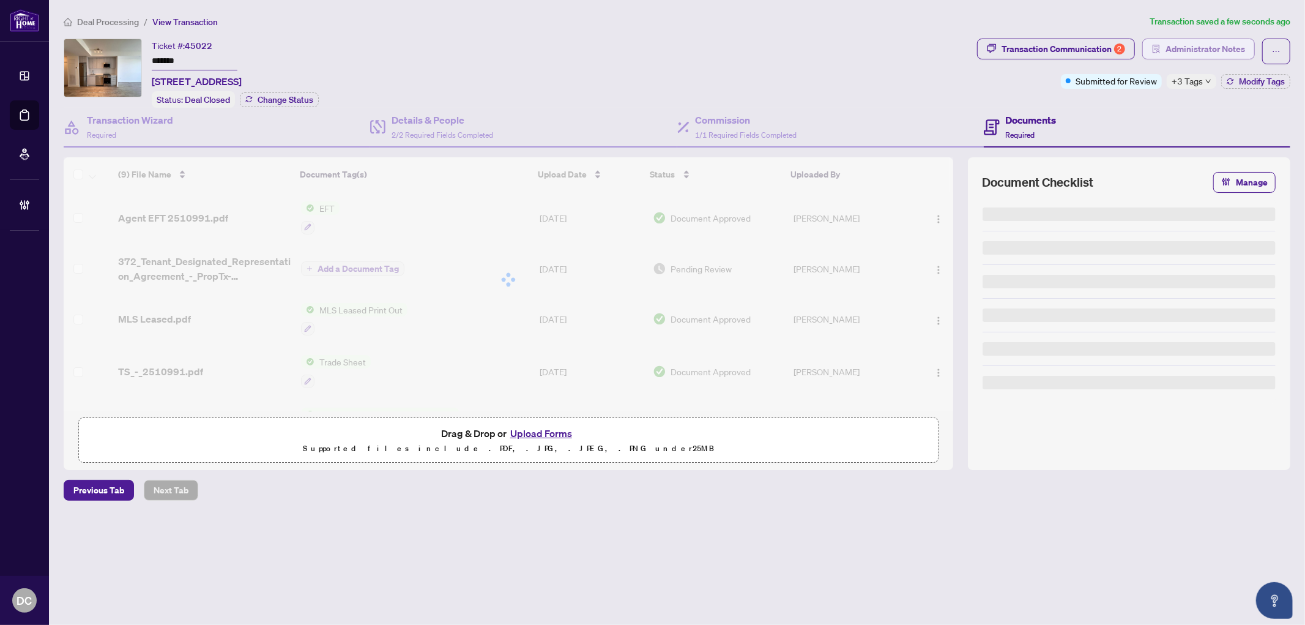
click at [1207, 49] on span "Administrator Notes" at bounding box center [1205, 49] width 80 height 20
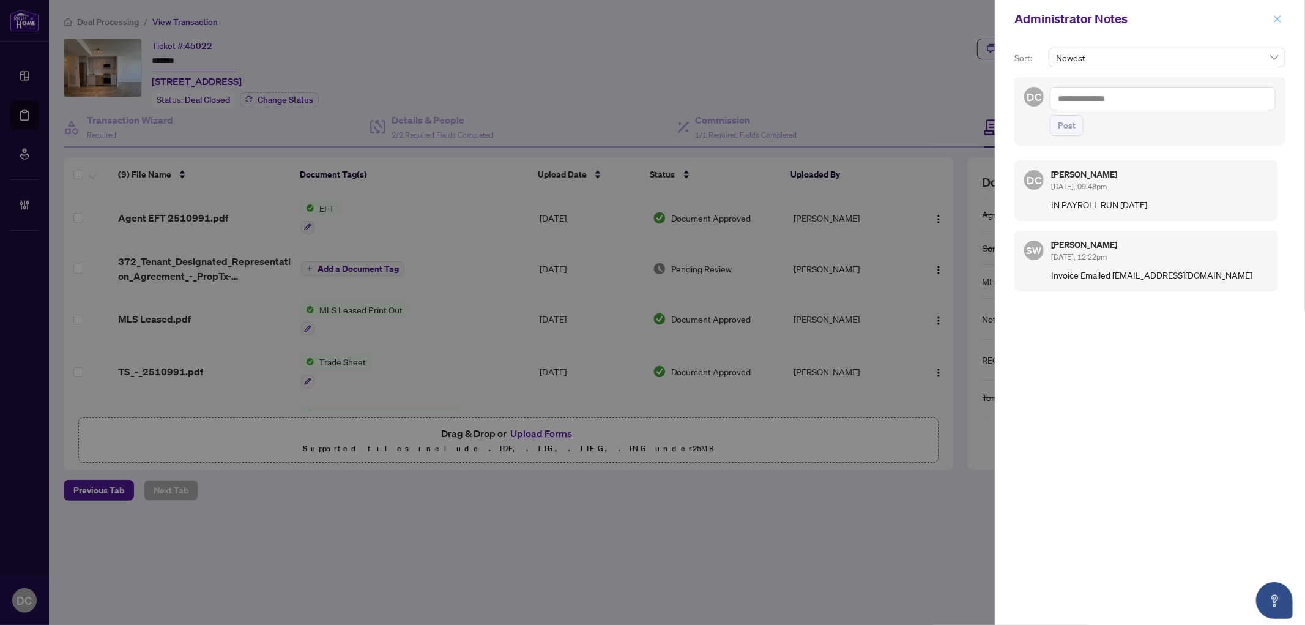
click at [1283, 17] on button "button" at bounding box center [1277, 19] width 16 height 15
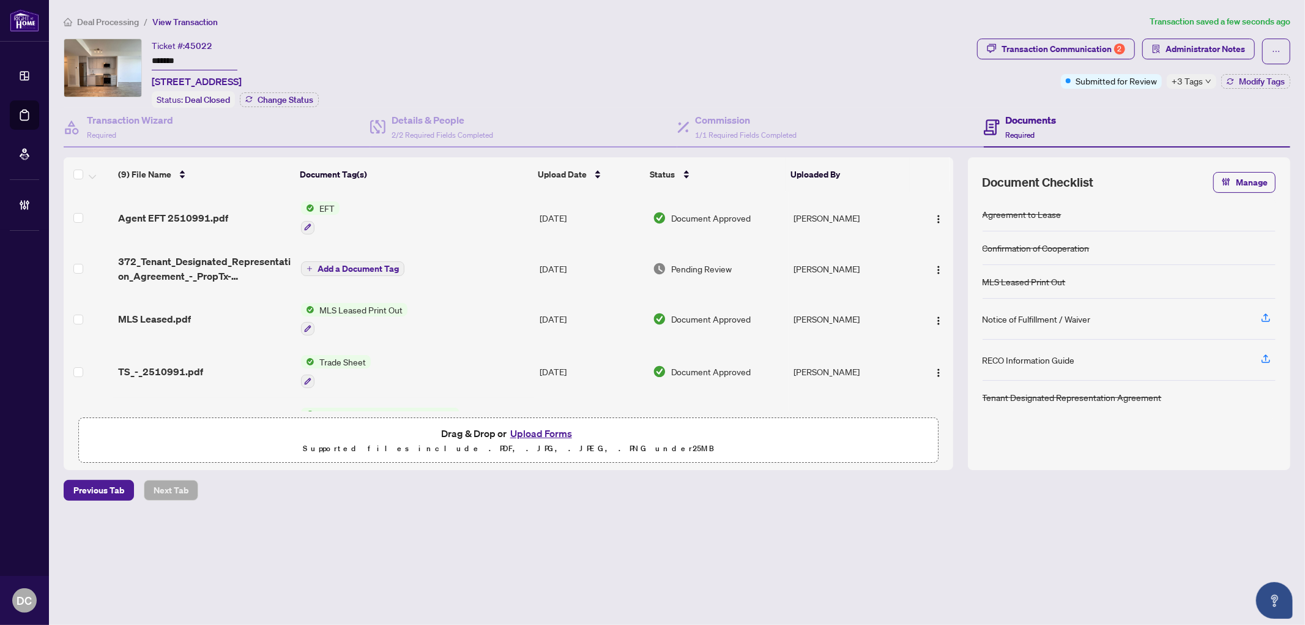
click at [124, 23] on span "Deal Processing" at bounding box center [108, 22] width 62 height 11
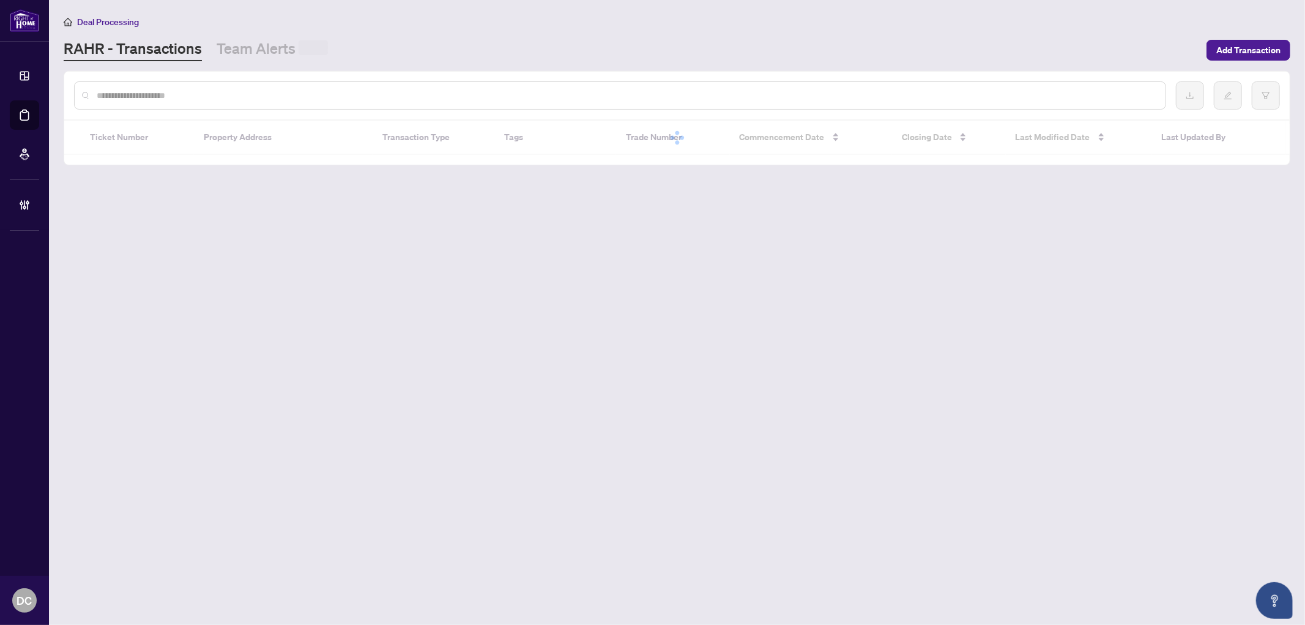
click at [130, 89] on input "text" at bounding box center [626, 95] width 1059 height 13
paste input "*******"
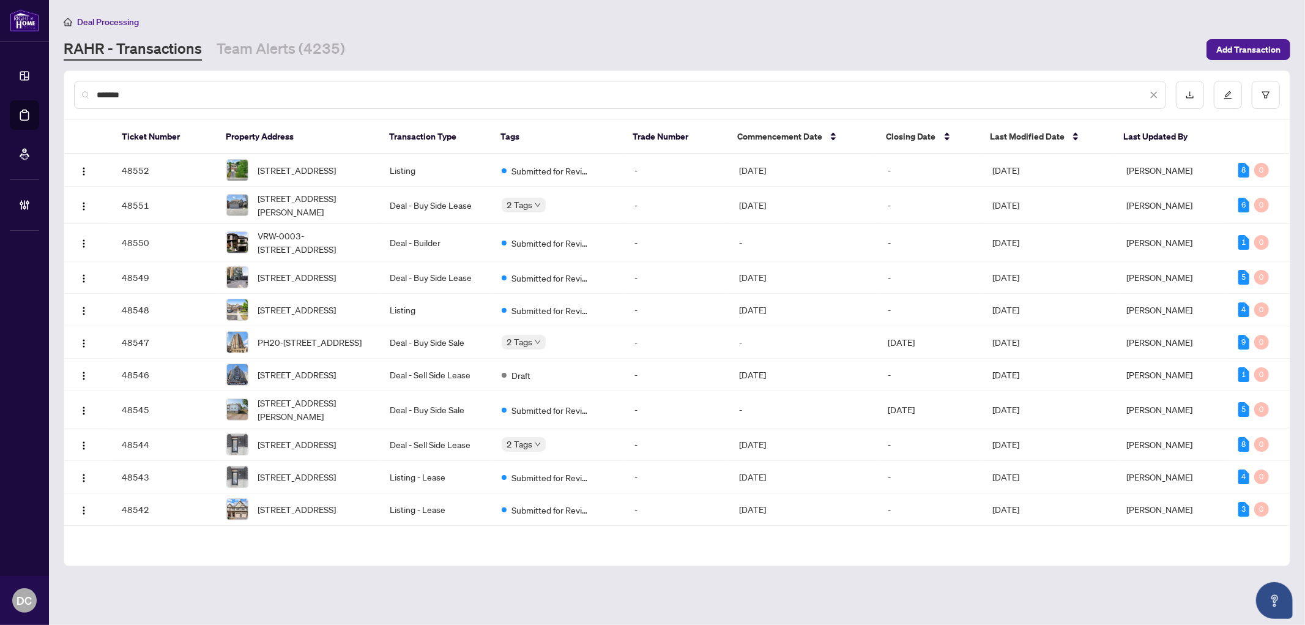
type input "*******"
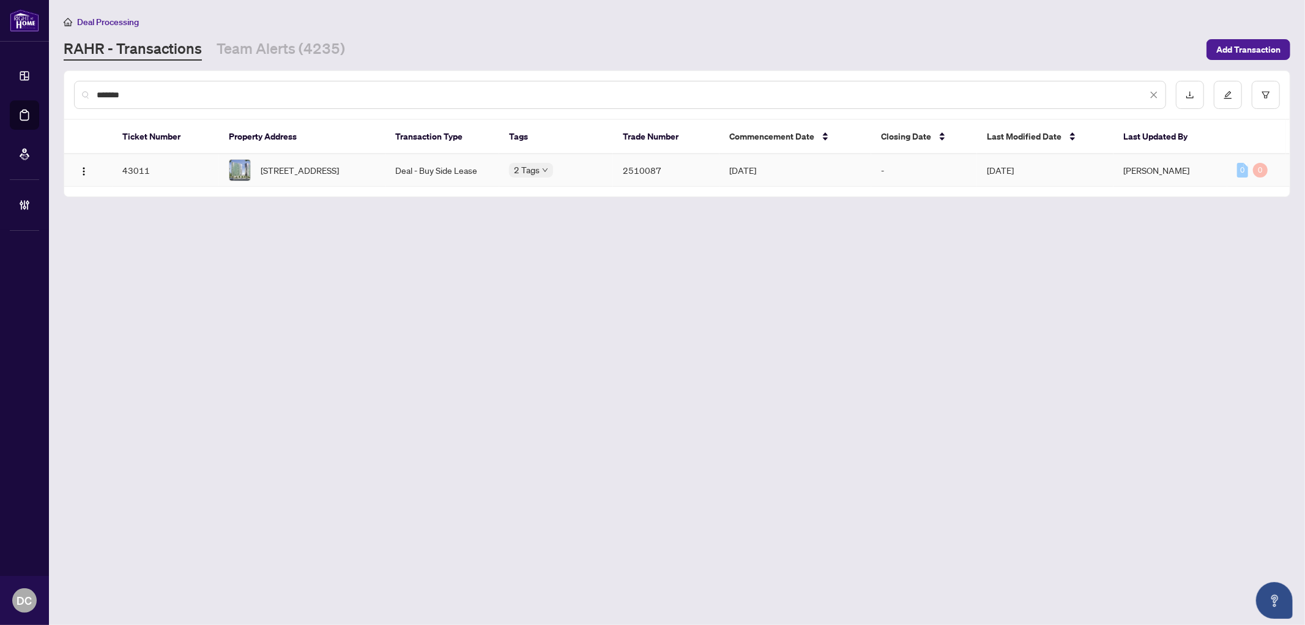
click at [429, 171] on td "Deal - Buy Side Lease" at bounding box center [443, 170] width 114 height 32
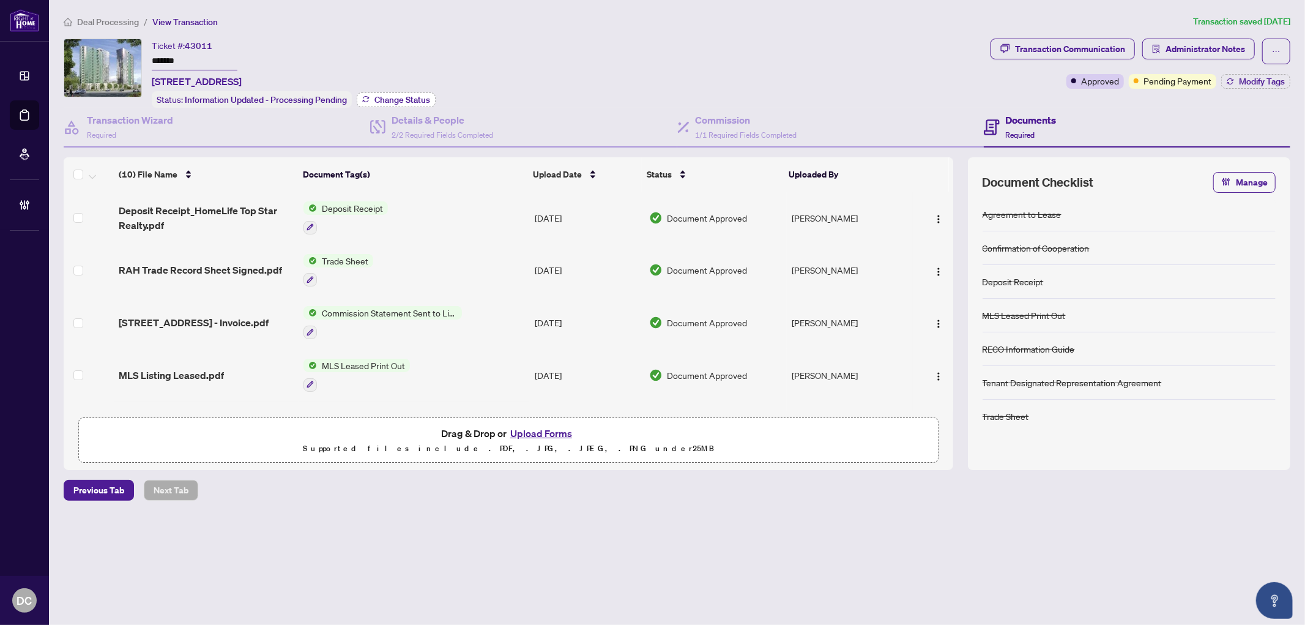
click at [415, 97] on span "Change Status" at bounding box center [402, 99] width 56 height 9
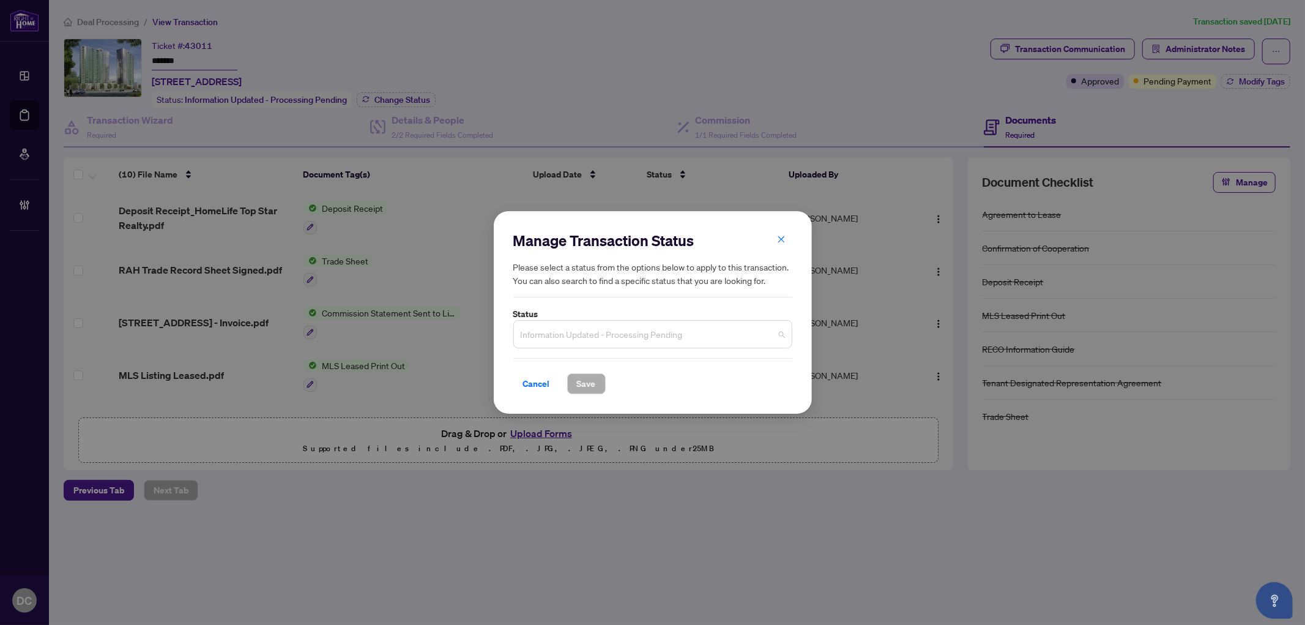
click at [751, 343] on span "Information Updated - Processing Pending" at bounding box center [653, 333] width 264 height 23
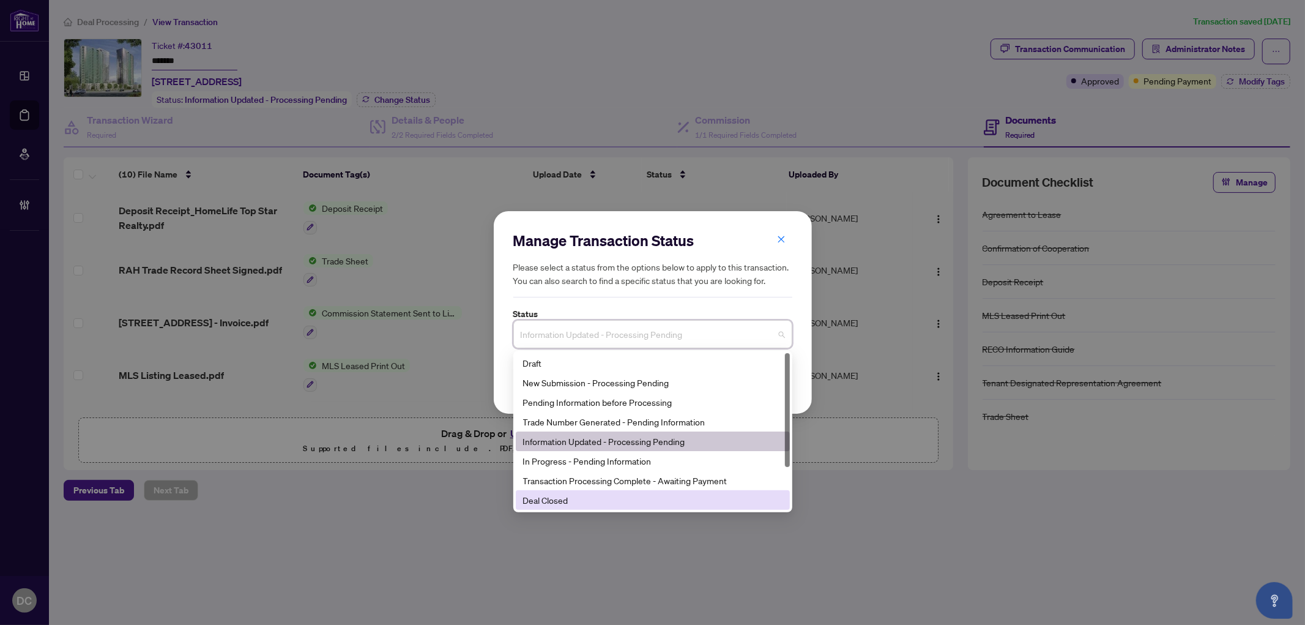
click at [579, 503] on div "Deal Closed" at bounding box center [652, 499] width 259 height 13
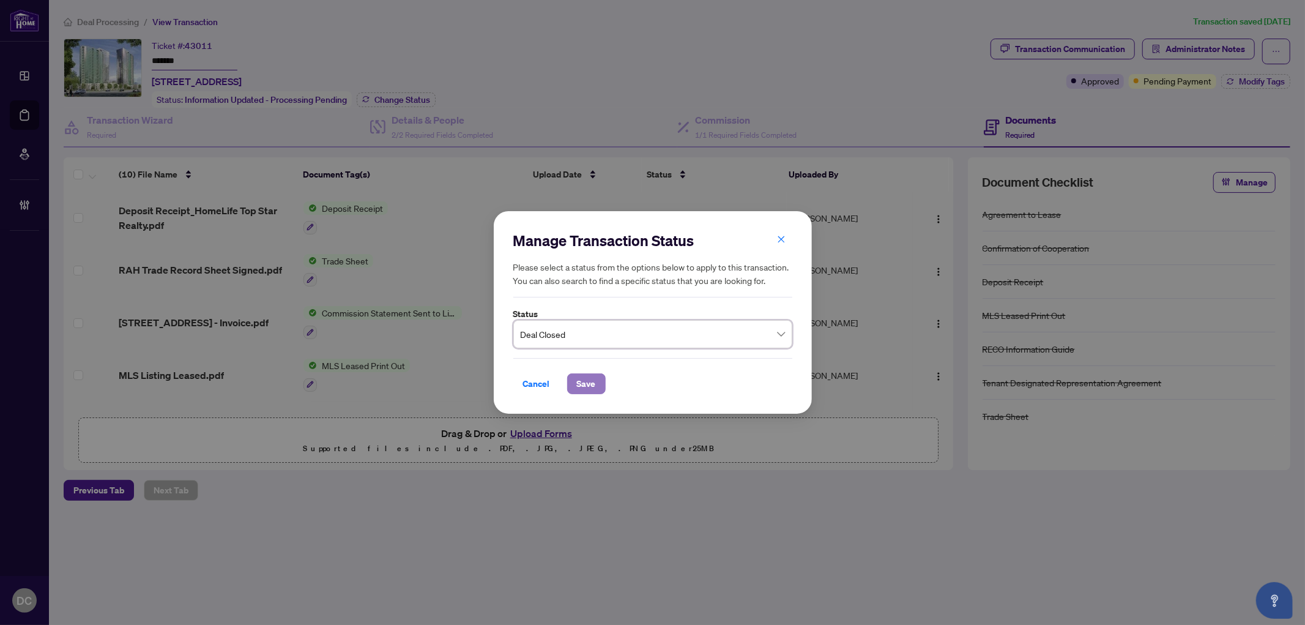
click at [597, 382] on button "Save" at bounding box center [586, 383] width 39 height 21
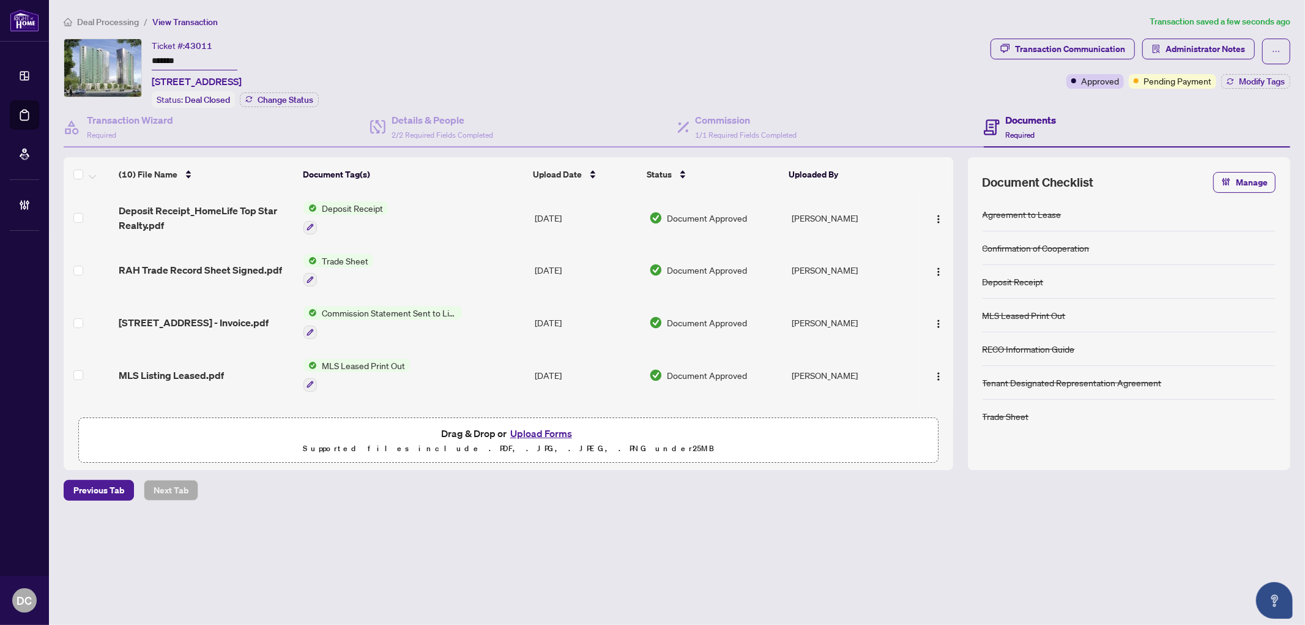
click at [510, 272] on td "Trade Sheet" at bounding box center [414, 270] width 231 height 53
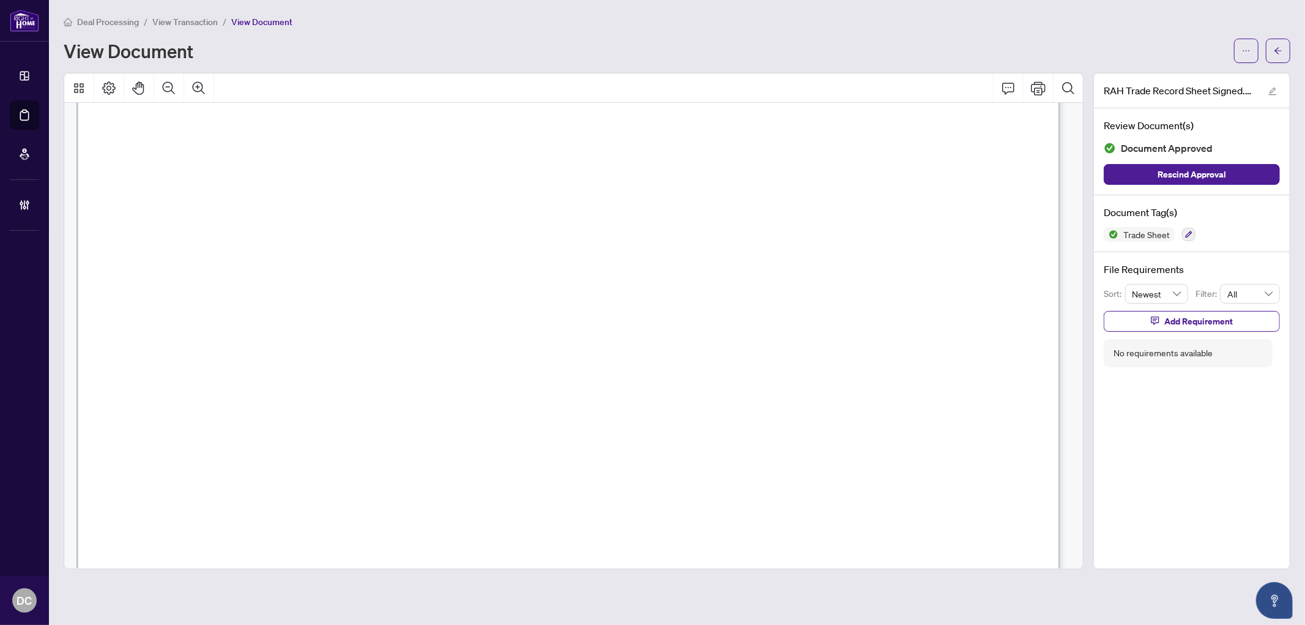
scroll to position [543, 0]
click at [1288, 42] on button "button" at bounding box center [1278, 51] width 24 height 24
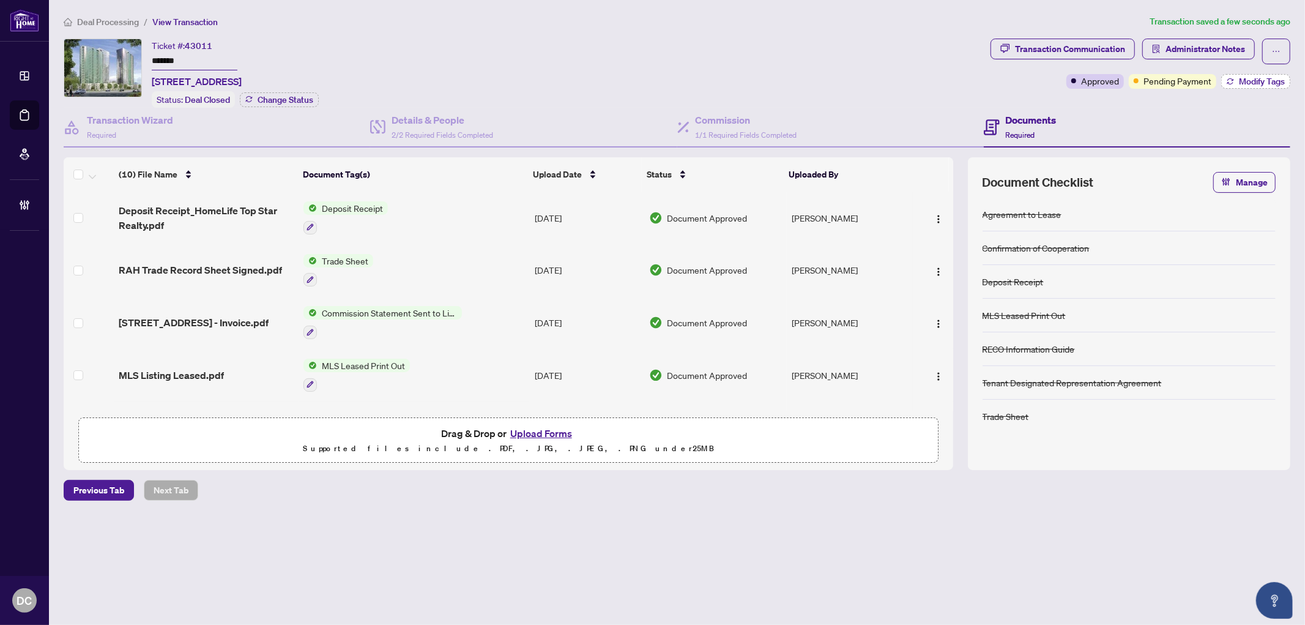
click at [1239, 81] on span "Modify Tags" at bounding box center [1262, 81] width 46 height 9
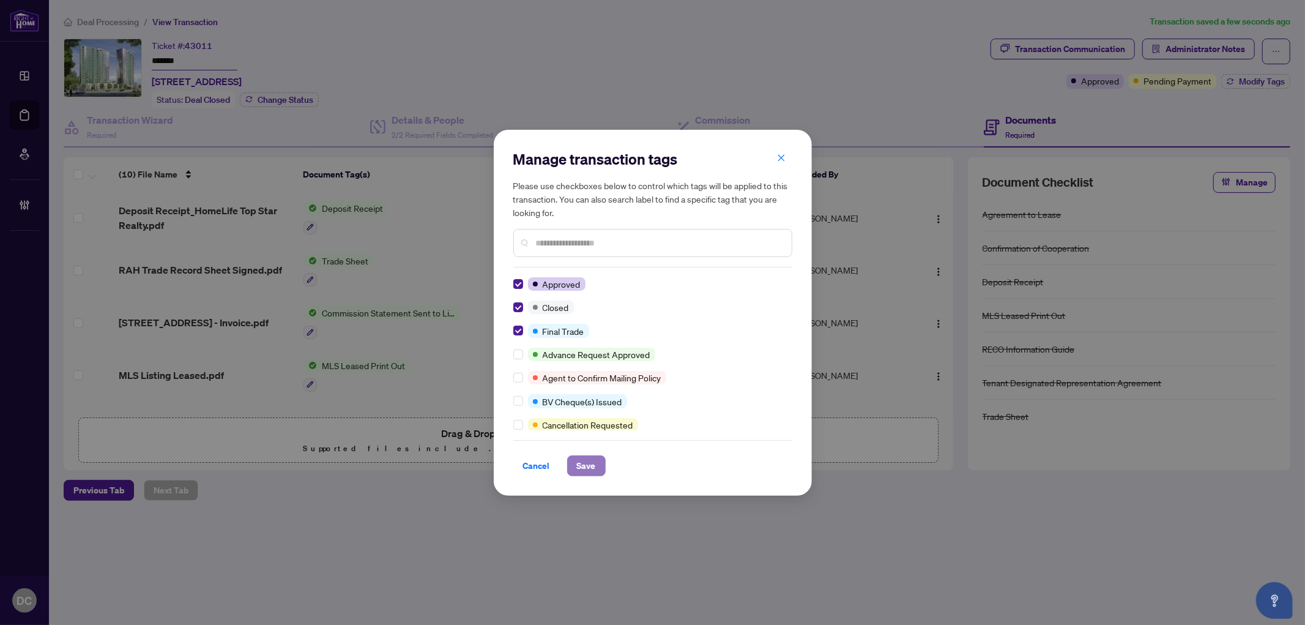
click at [592, 471] on span "Save" at bounding box center [586, 466] width 19 height 20
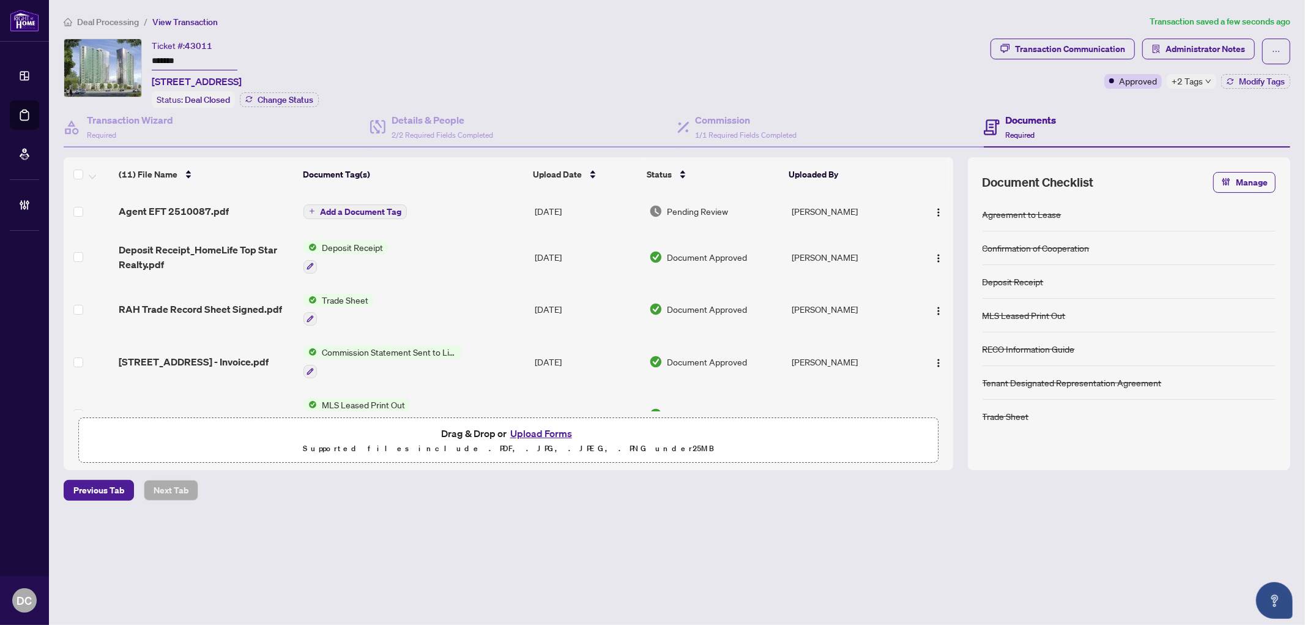
click at [945, 201] on td at bounding box center [933, 210] width 40 height 39
click at [934, 208] on img "button" at bounding box center [939, 212] width 10 height 10
click at [1004, 304] on span "Document Permissions" at bounding box center [993, 310] width 117 height 13
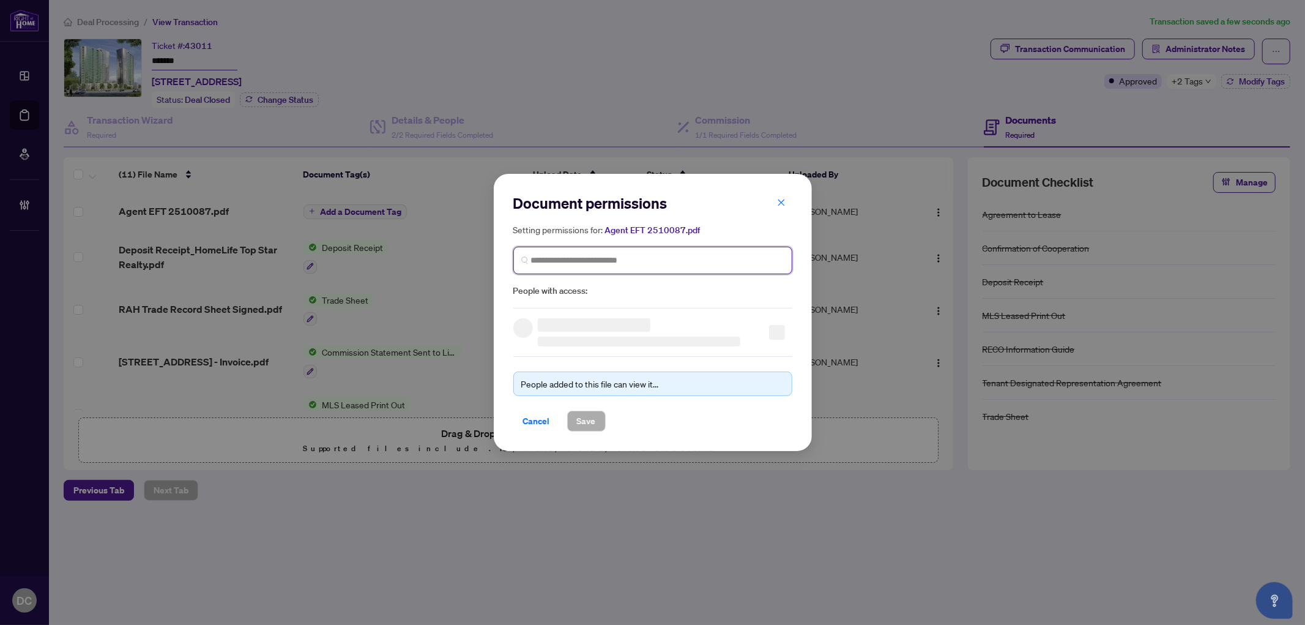
click at [642, 261] on input "search" at bounding box center [657, 260] width 253 height 13
type input "*******"
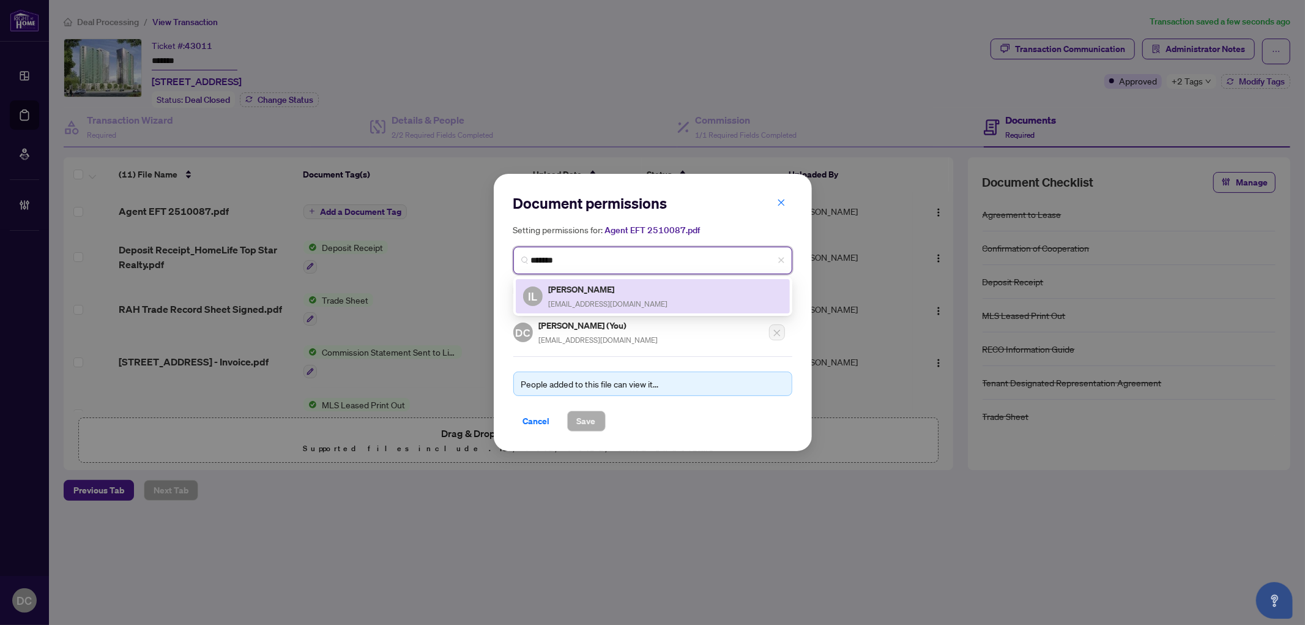
click at [618, 283] on div "IL Ivy Liu ivypsliu@gmail.com" at bounding box center [652, 296] width 259 height 28
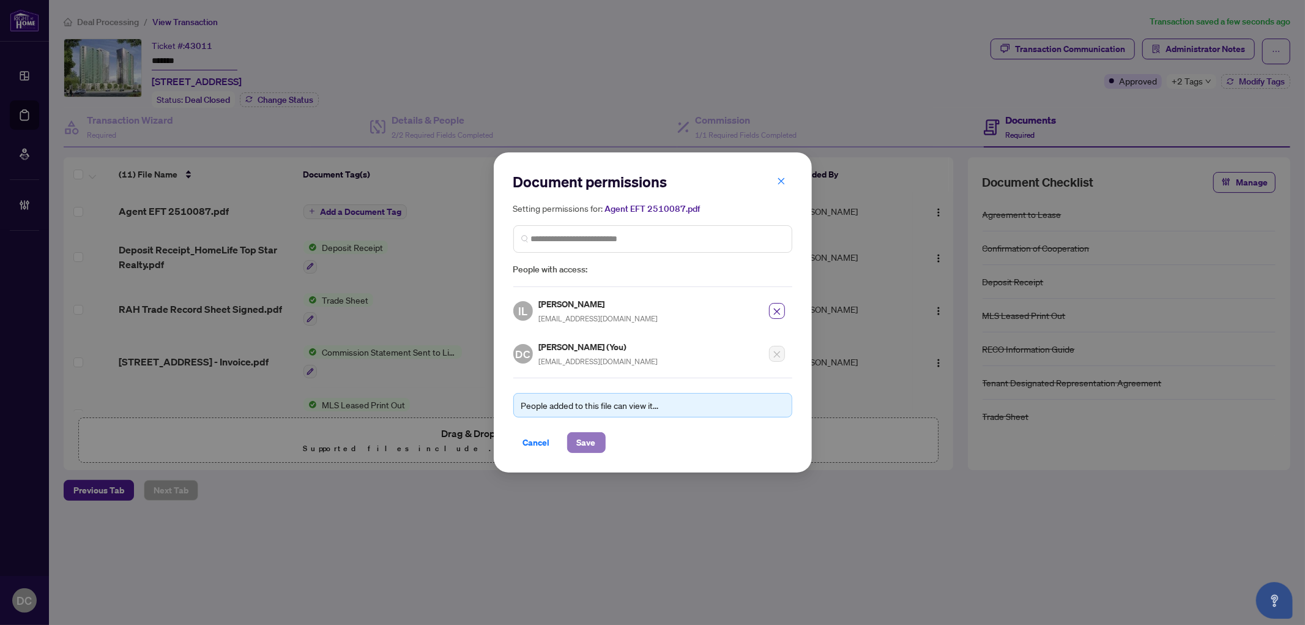
click at [594, 442] on span "Save" at bounding box center [586, 443] width 19 height 20
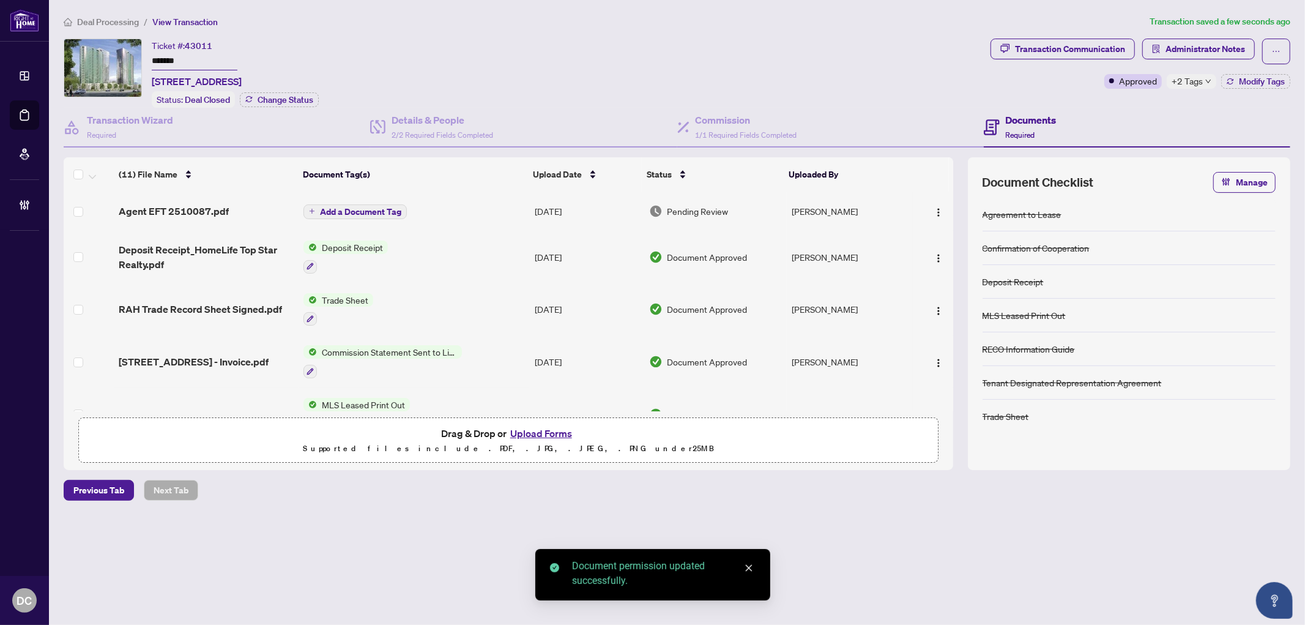
click at [362, 212] on span "Add a Document Tag" at bounding box center [360, 211] width 81 height 9
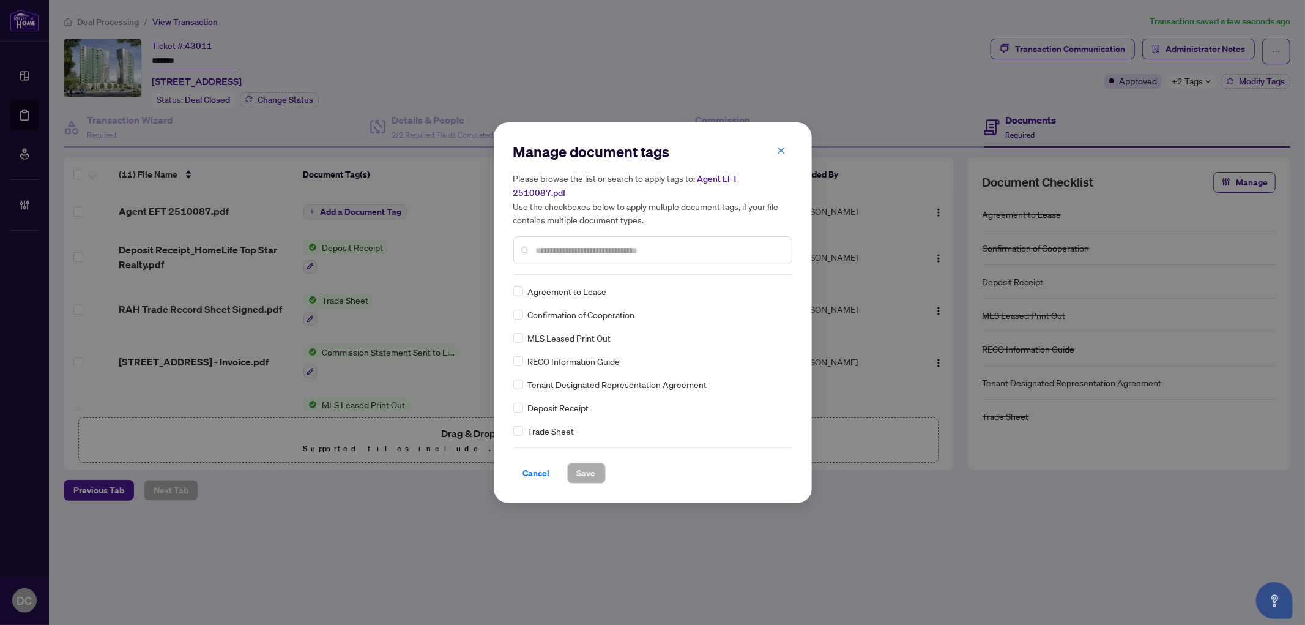
click at [598, 262] on div "Manage document tags Please browse the list or search to apply tags to: Agent E…" at bounding box center [652, 208] width 279 height 133
click at [619, 245] on input "text" at bounding box center [659, 249] width 246 height 13
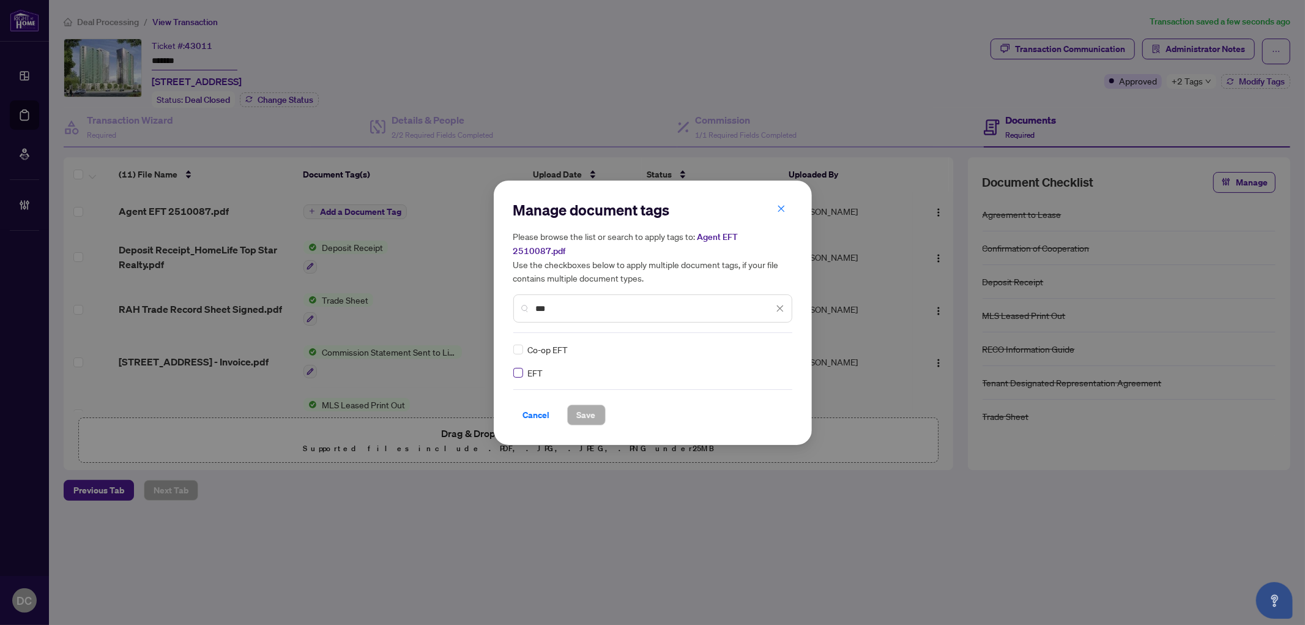
type input "***"
click at [782, 347] on icon at bounding box center [780, 349] width 7 height 5
click at [732, 411] on div "2 3 Pending Review Needs Work Approved" at bounding box center [735, 382] width 98 height 64
click at [732, 402] on div "Approved" at bounding box center [735, 401] width 78 height 13
click at [584, 408] on span "Save" at bounding box center [586, 415] width 19 height 20
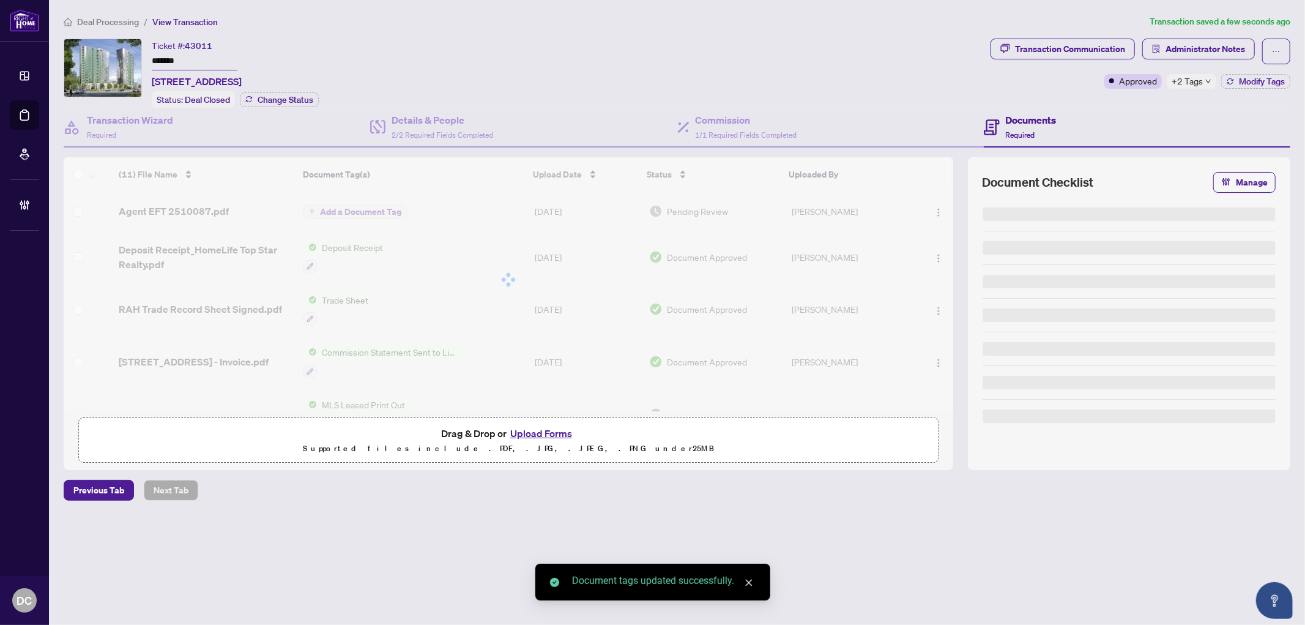
click at [1201, 51] on body "Dashboard Deal Processing Mortgage Referrals Brokerage Management DC Dawn Chan …" at bounding box center [652, 312] width 1305 height 625
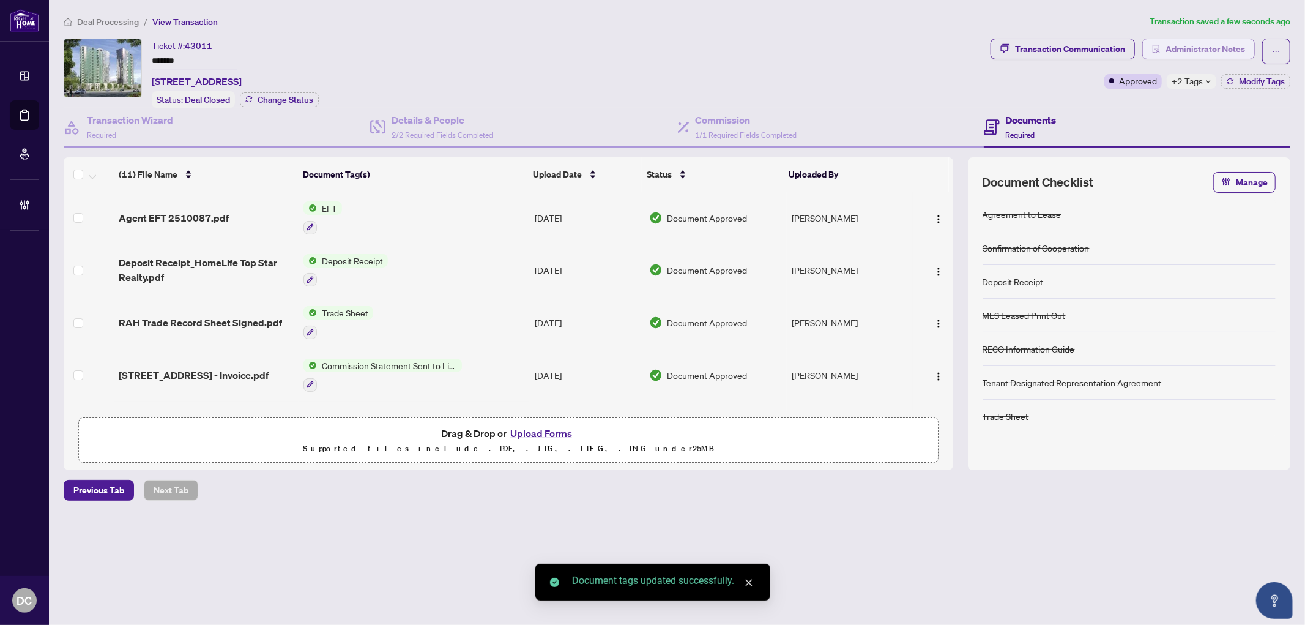
click at [1215, 50] on span "Administrator Notes" at bounding box center [1205, 49] width 80 height 20
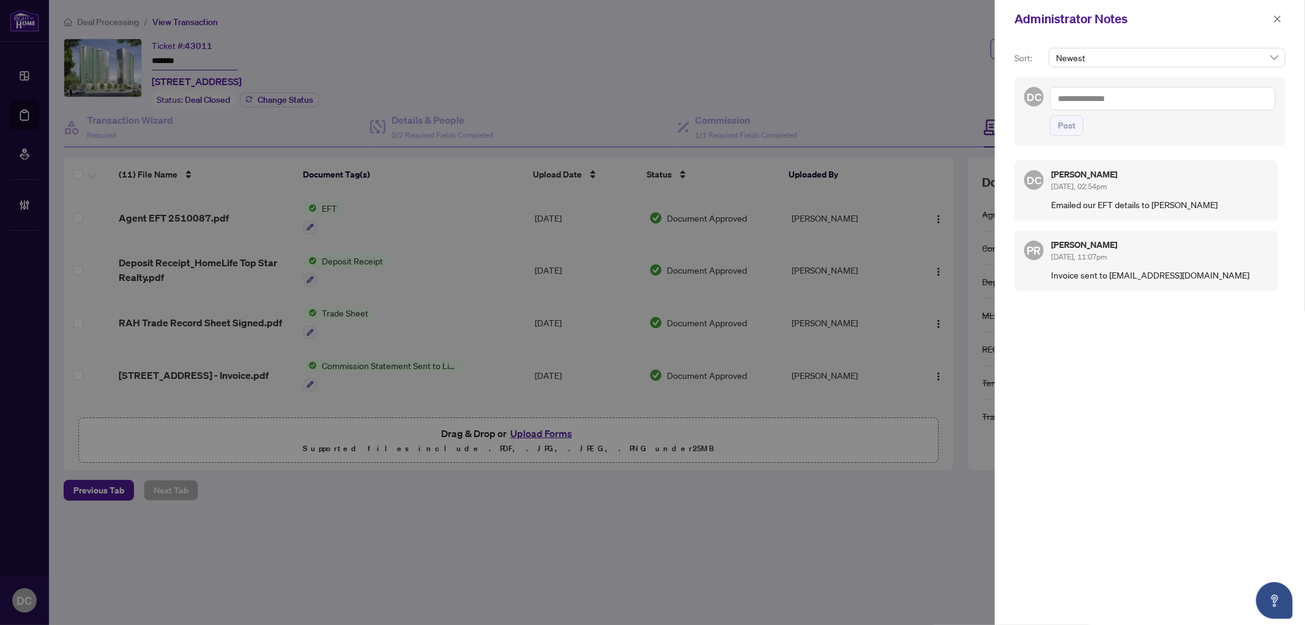
click at [1134, 104] on textarea at bounding box center [1163, 98] width 226 height 23
paste textarea "**********"
type textarea "**********"
click at [1079, 136] on button "Post" at bounding box center [1067, 125] width 34 height 21
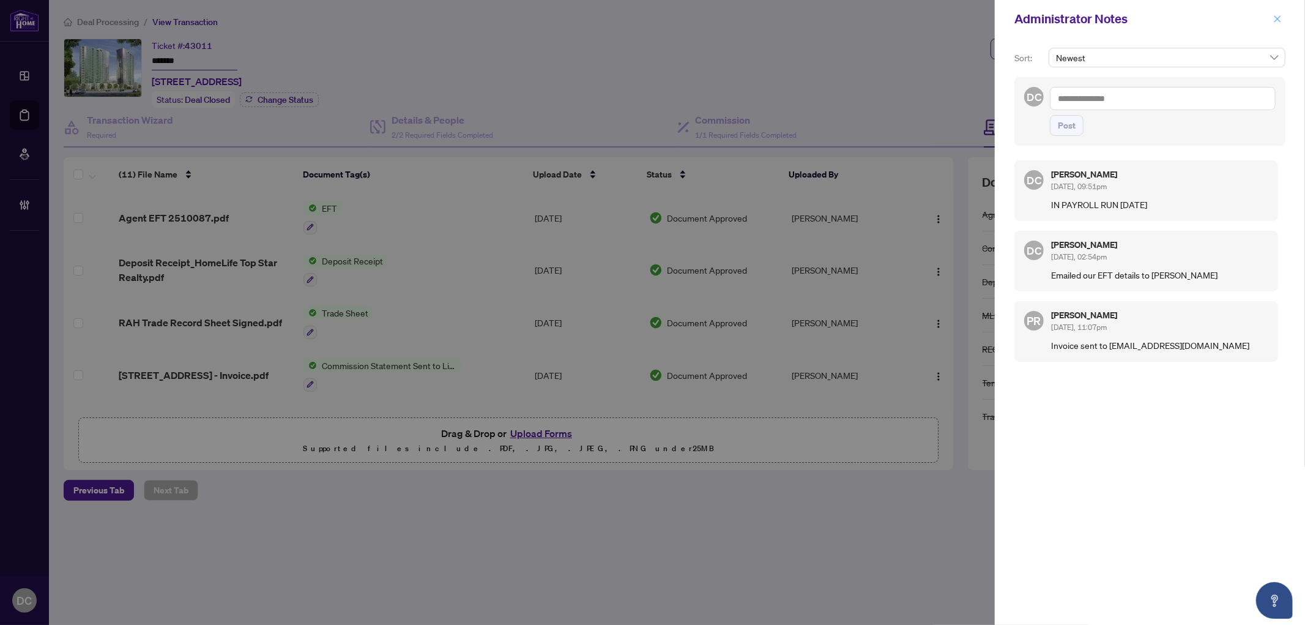
click at [1274, 21] on icon "close" at bounding box center [1277, 19] width 9 height 9
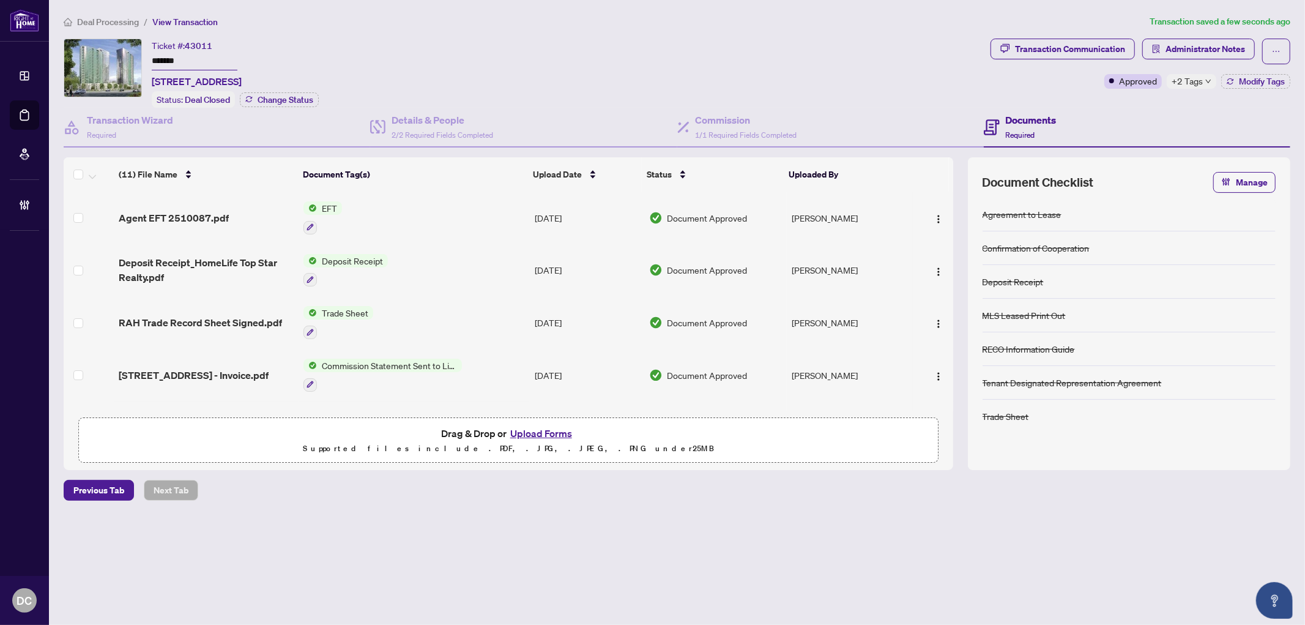
click at [126, 25] on span "Deal Processing" at bounding box center [108, 22] width 62 height 11
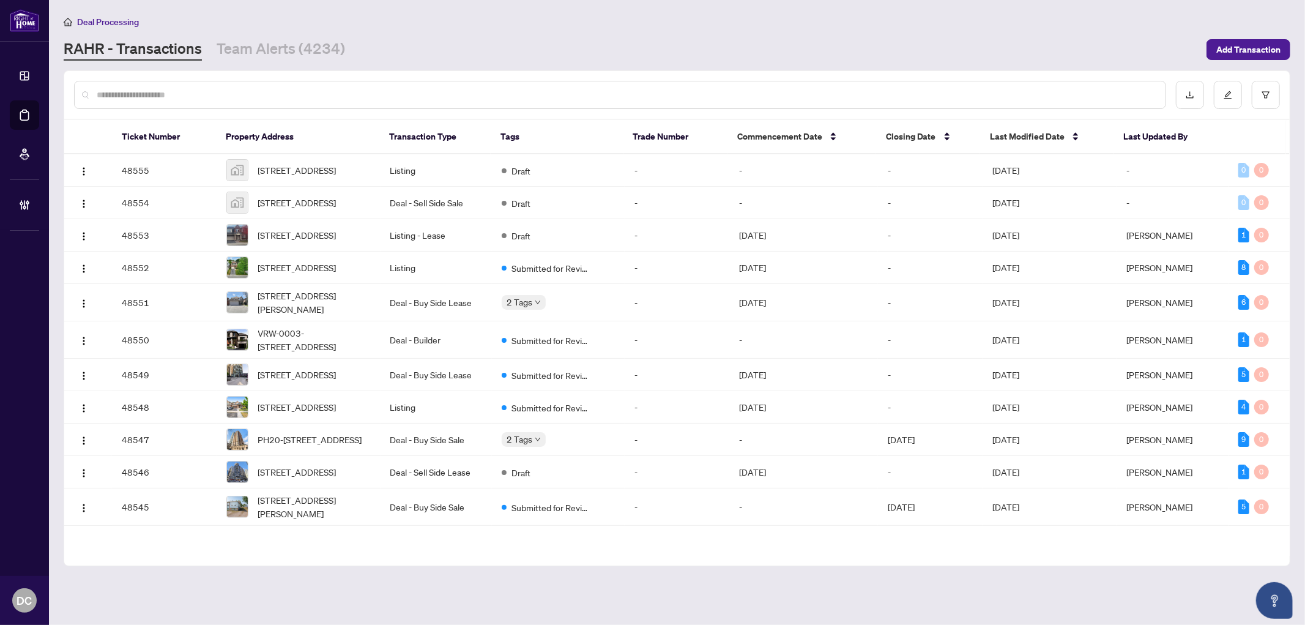
click at [275, 94] on input "text" at bounding box center [626, 94] width 1059 height 13
paste input "*******"
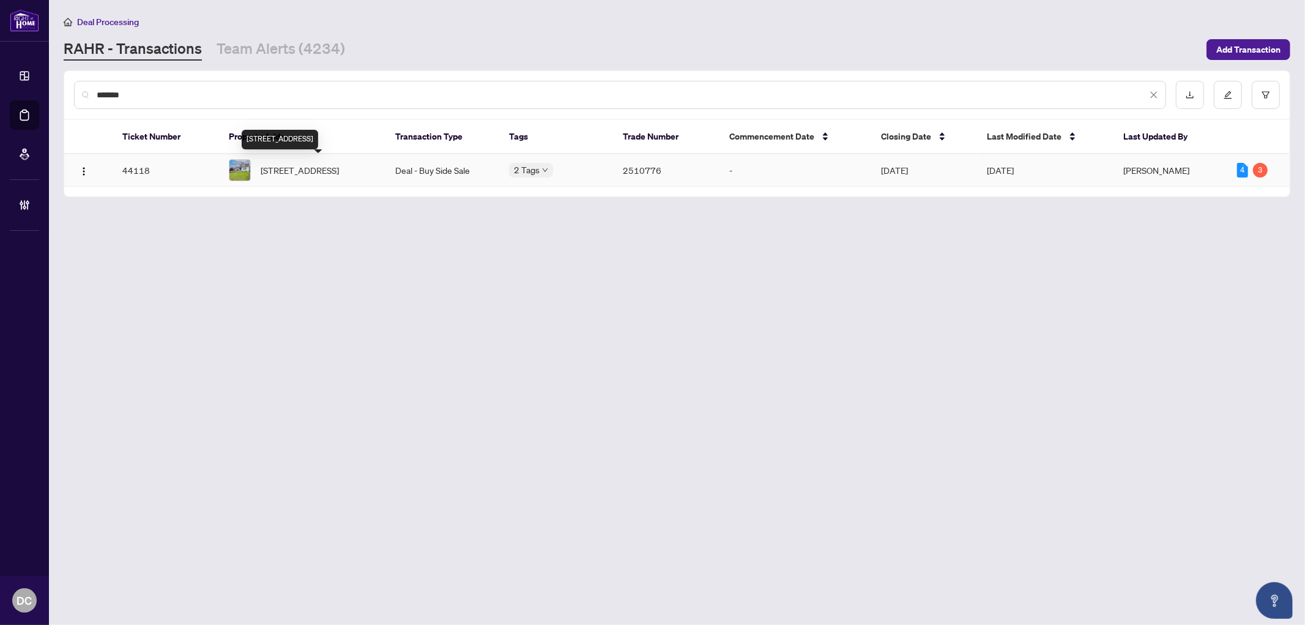
type input "*******"
click at [338, 169] on span "1876 Keele St, Toronto, Ontario M6M 3X6, Canada" at bounding box center [300, 169] width 78 height 13
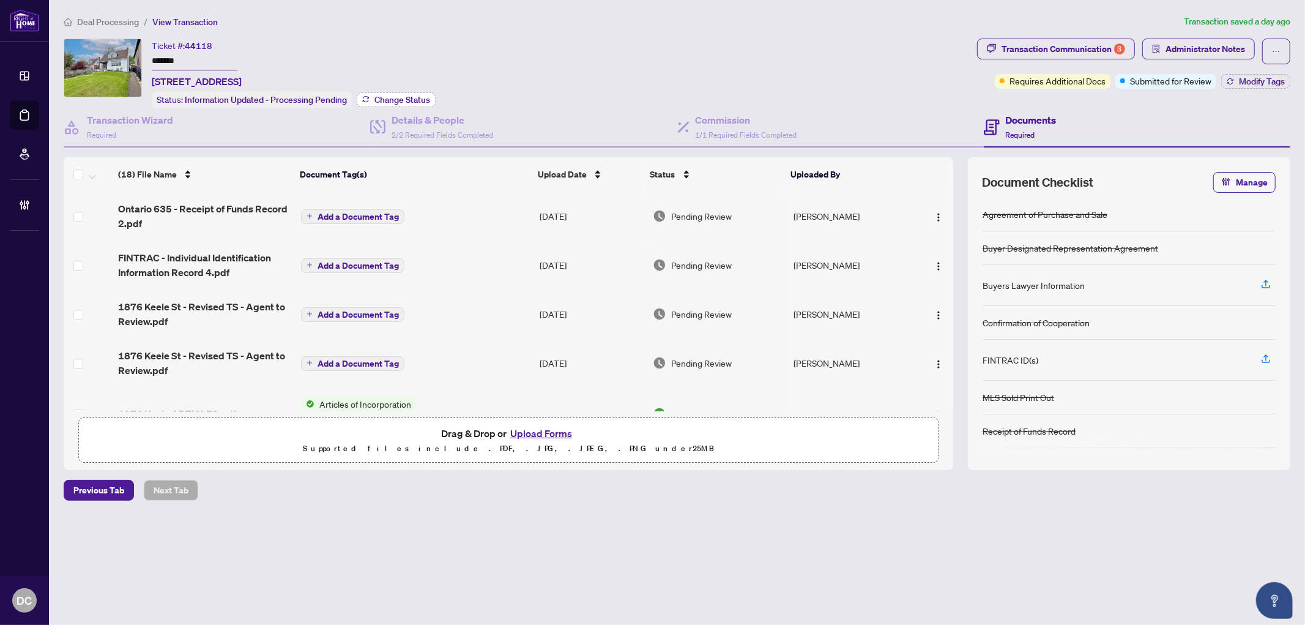
click at [382, 103] on button "Change Status" at bounding box center [396, 99] width 79 height 15
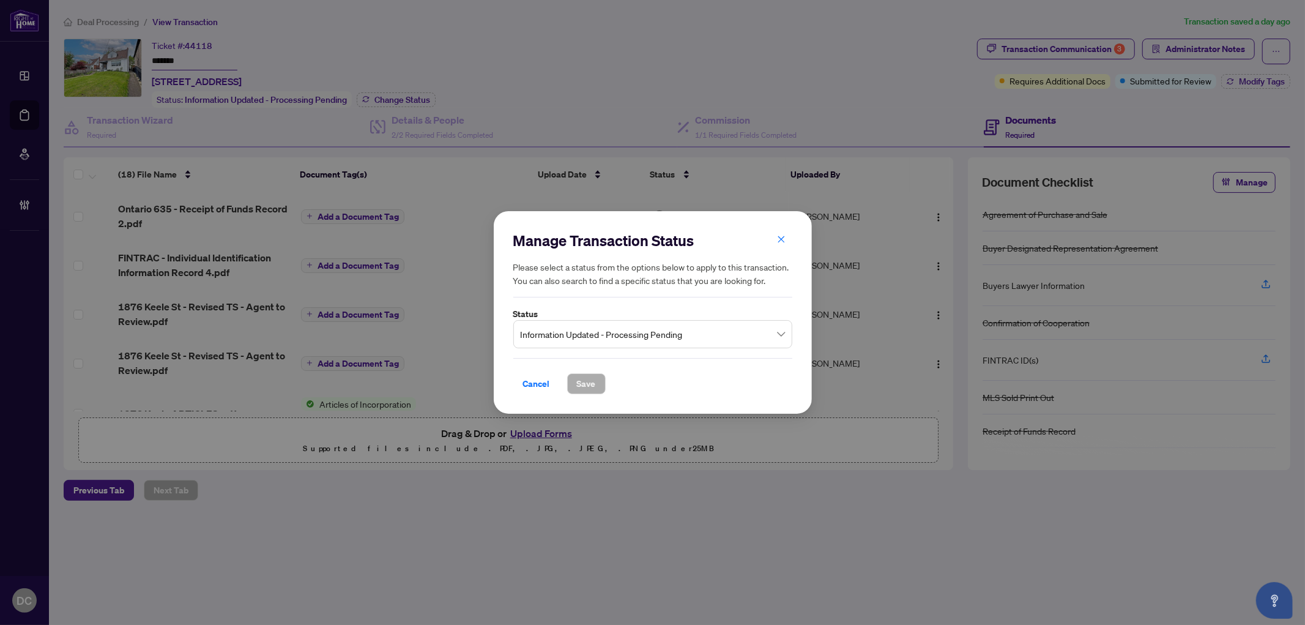
click at [652, 340] on span "Information Updated - Processing Pending" at bounding box center [653, 333] width 264 height 23
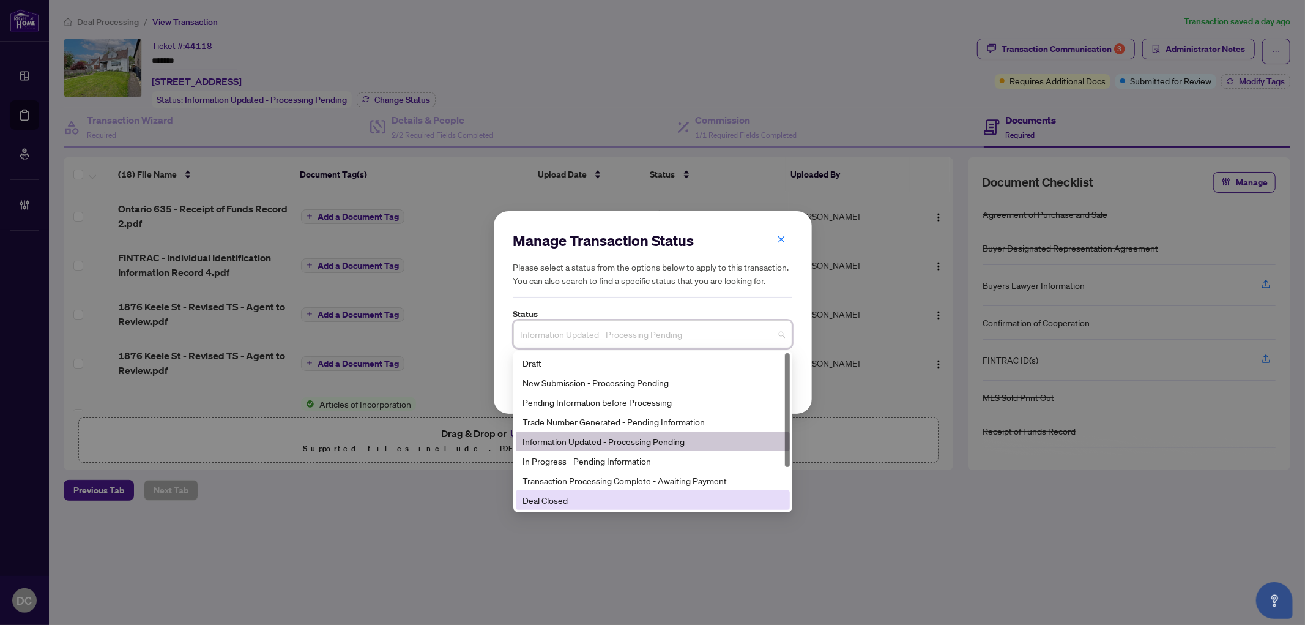
click at [572, 499] on div "Deal Closed" at bounding box center [652, 499] width 259 height 13
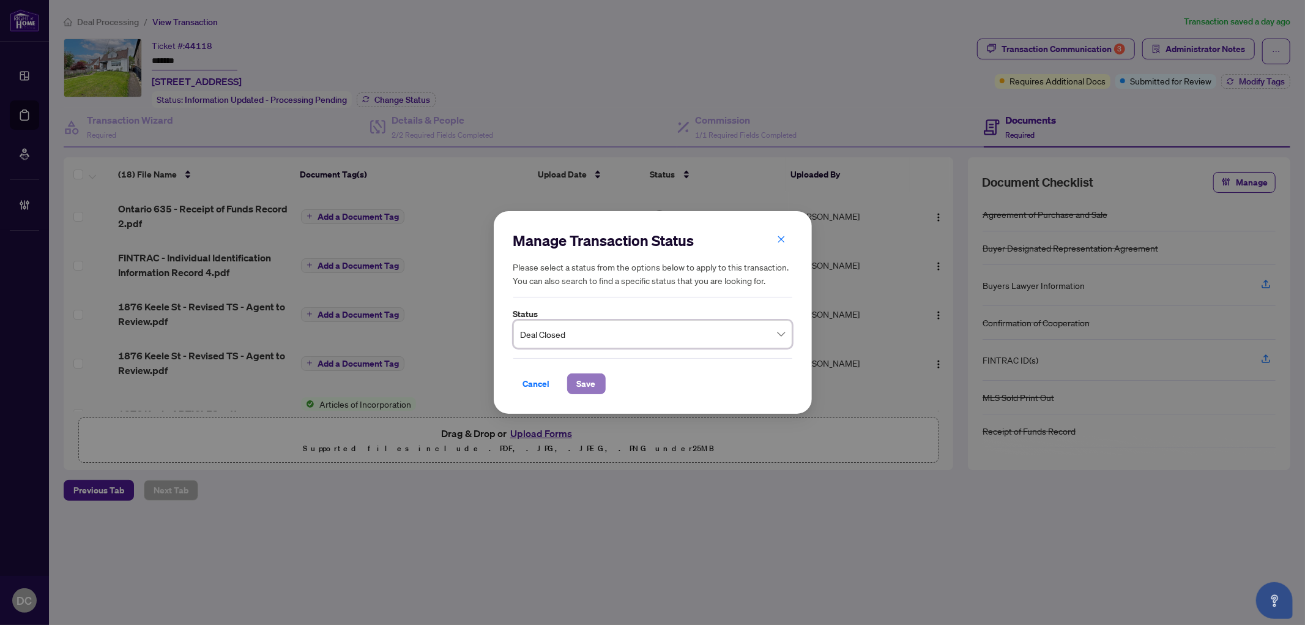
click at [587, 382] on span "Save" at bounding box center [586, 384] width 19 height 20
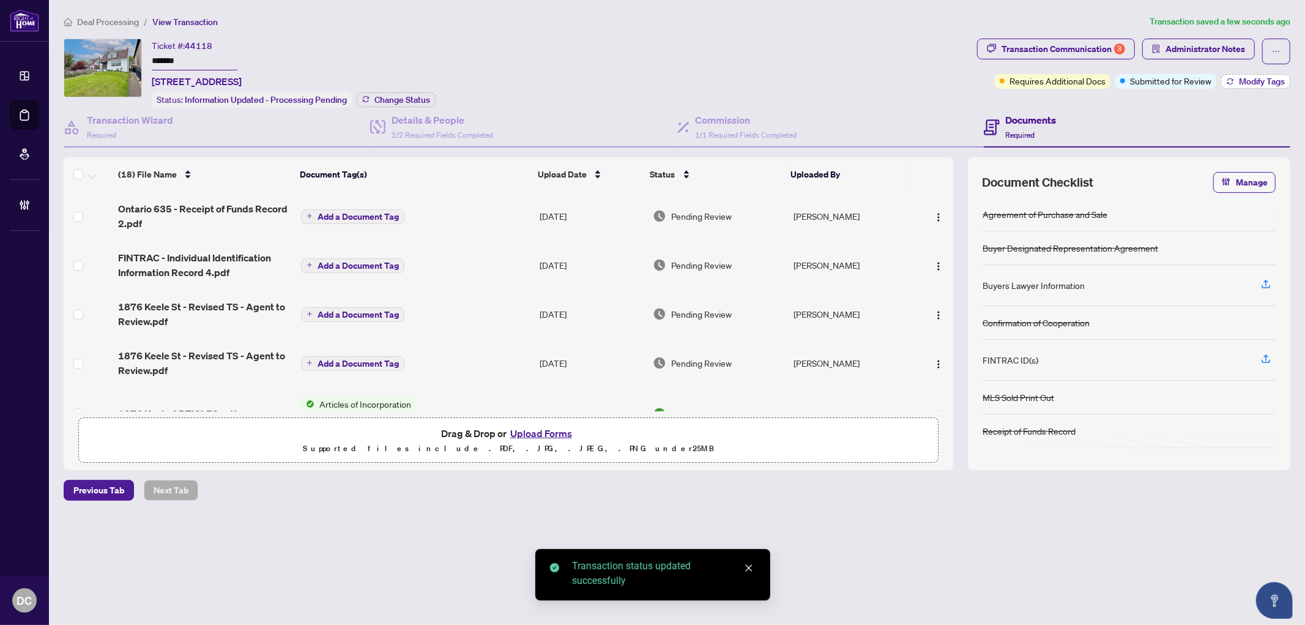
click at [1261, 84] on span "Modify Tags" at bounding box center [1262, 81] width 46 height 9
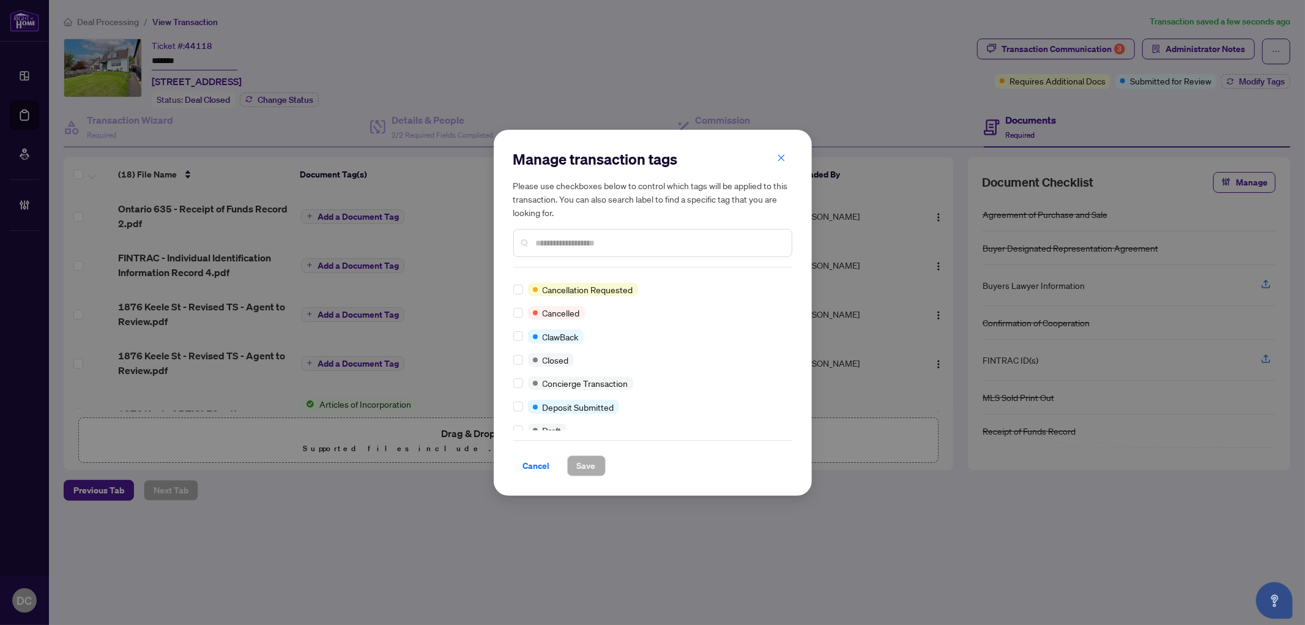
scroll to position [136, 0]
click at [514, 349] on div "Requires Additional Docs Submitted for Review Advance Request Approved Agent to…" at bounding box center [652, 353] width 279 height 153
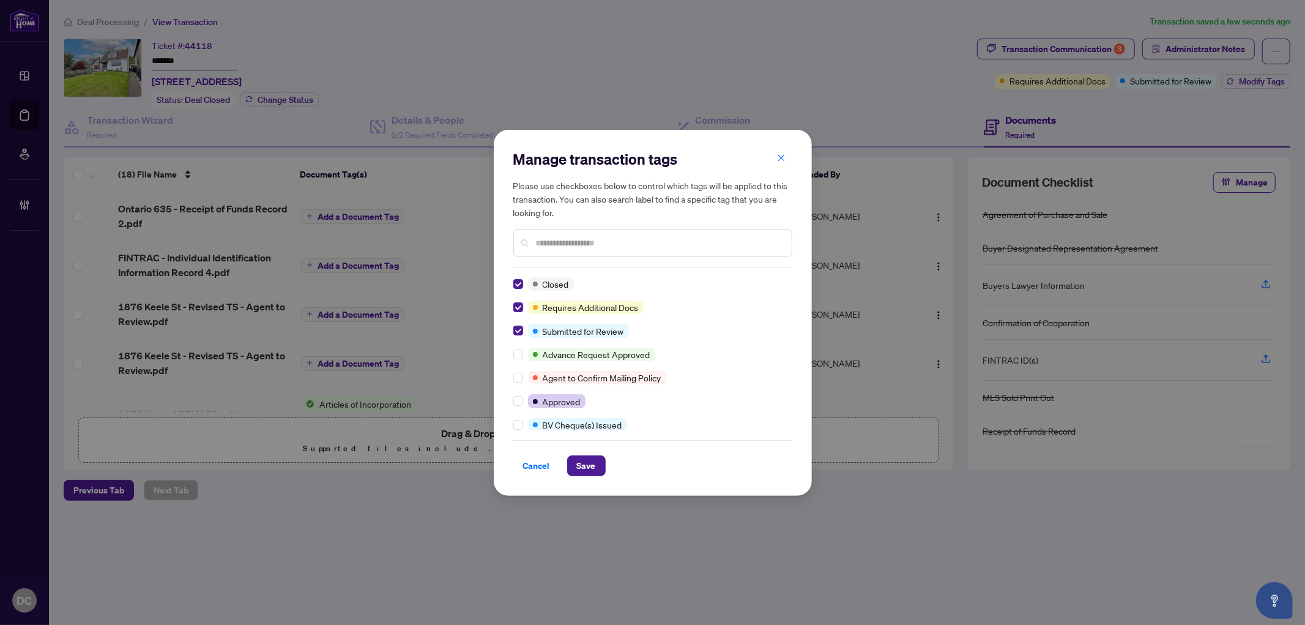
click at [569, 242] on input "text" at bounding box center [659, 242] width 246 height 13
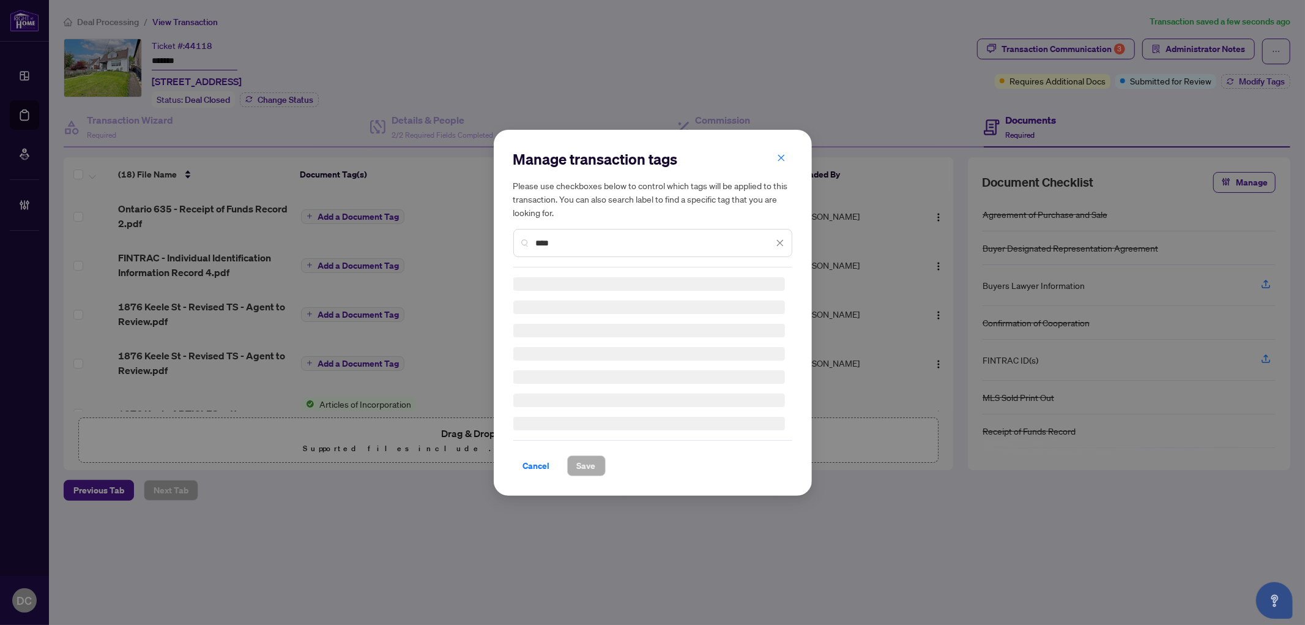
type input "****"
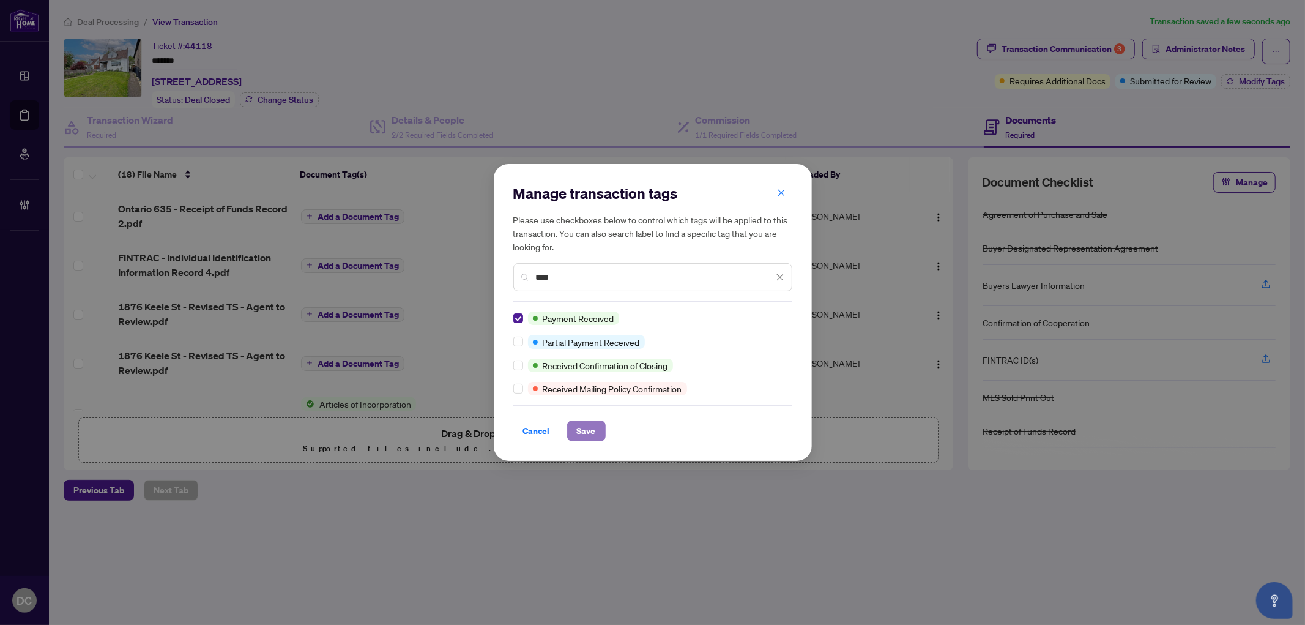
click at [604, 430] on button "Save" at bounding box center [586, 430] width 39 height 21
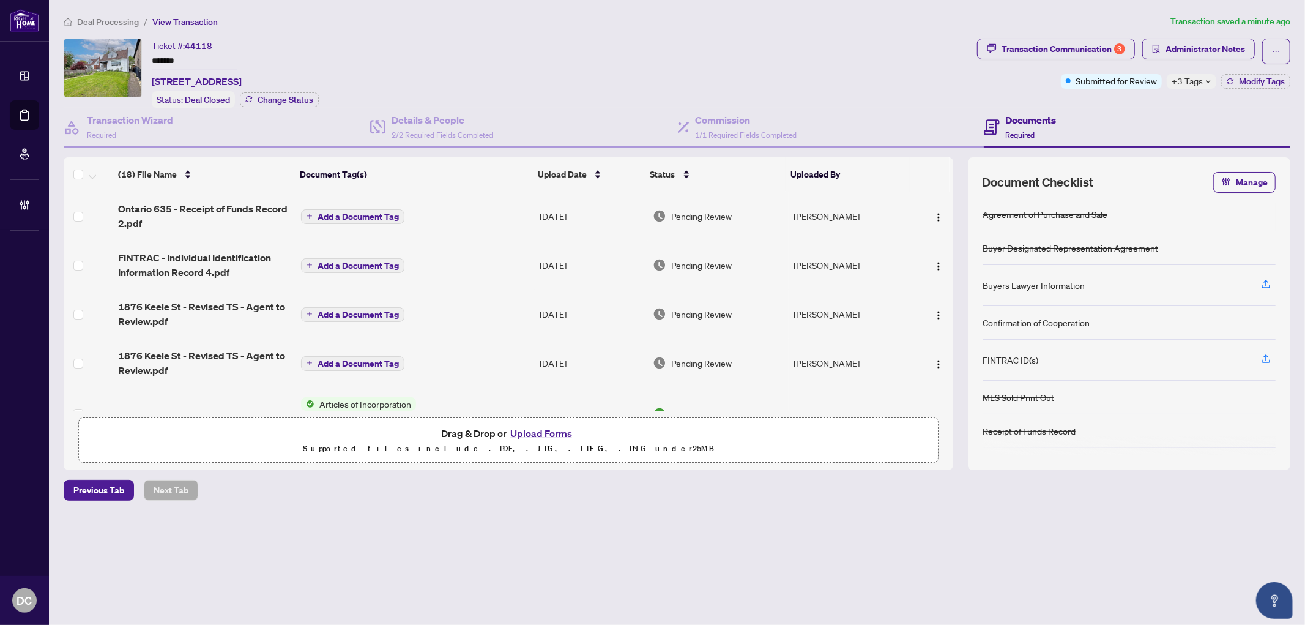
click at [1202, 80] on div "+3 Tags" at bounding box center [1192, 81] width 50 height 15
click at [1111, 102] on div "Transaction Communication 3 Administrator Notes Submitted for Review +3 Tags Mo…" at bounding box center [1134, 73] width 318 height 69
click at [95, 19] on span "Deal Processing" at bounding box center [108, 22] width 62 height 11
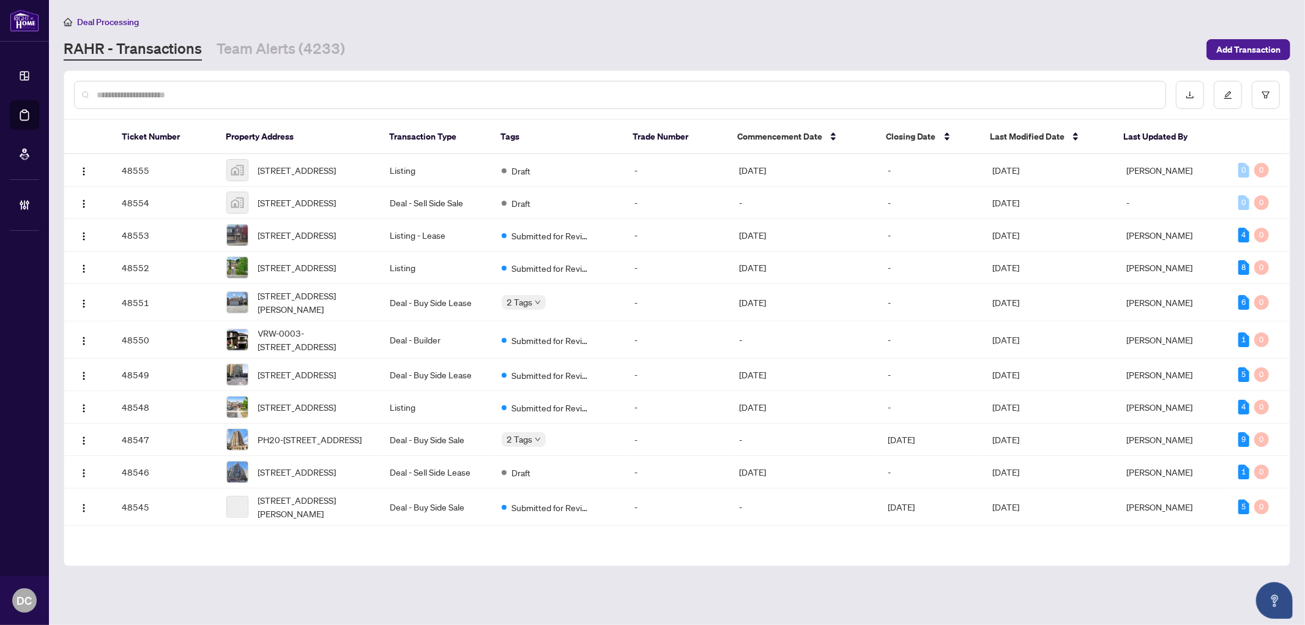
click at [284, 89] on input "text" at bounding box center [626, 94] width 1059 height 13
paste input "*******"
type input "*******"
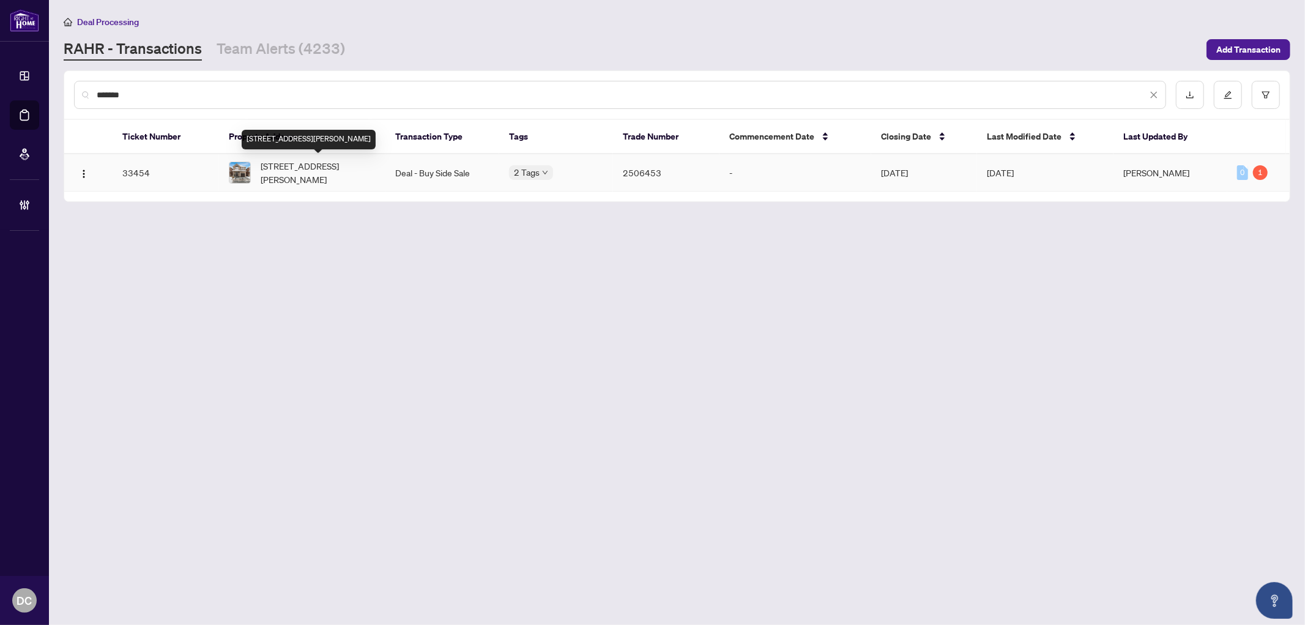
click at [308, 178] on span "171 Canada Dr, Vaughan, Ontario L4H 0K1, Canada" at bounding box center [319, 172] width 116 height 27
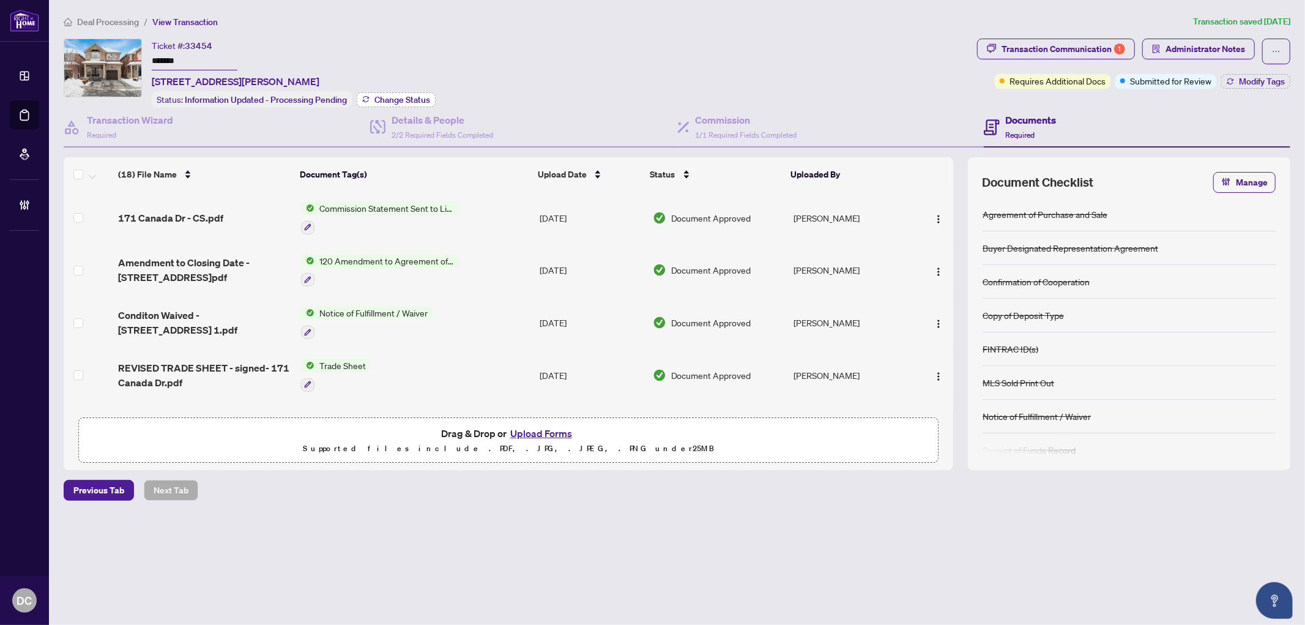
click at [395, 98] on span "Change Status" at bounding box center [402, 99] width 56 height 9
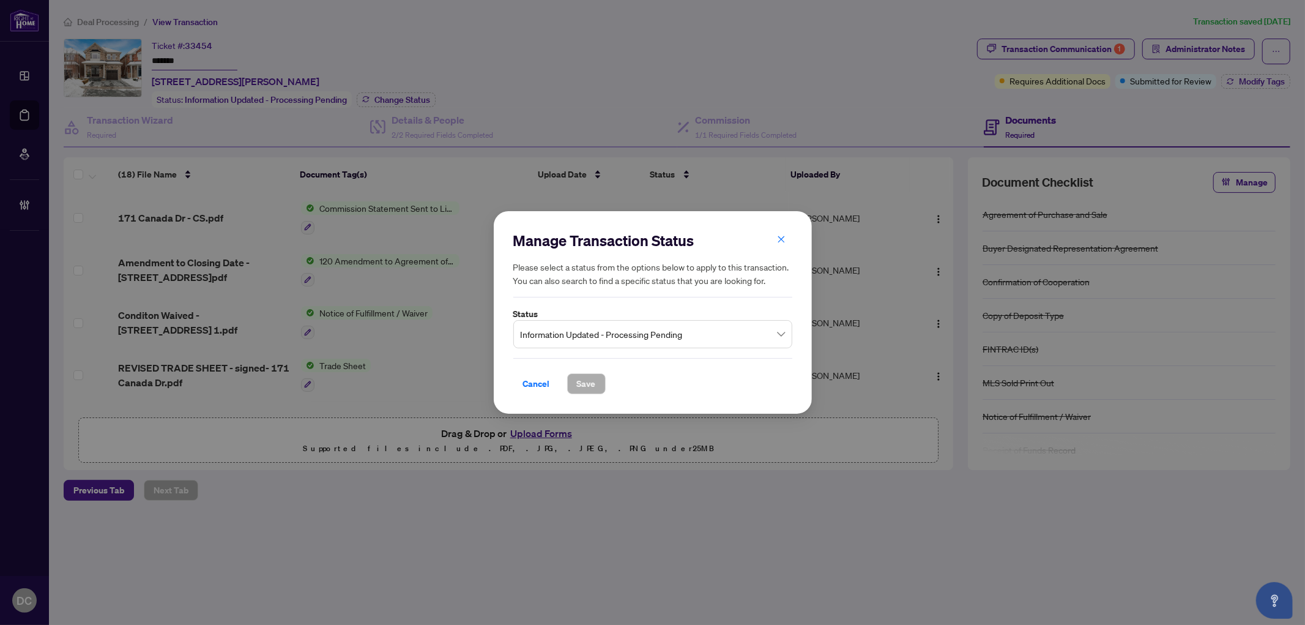
click at [652, 343] on span "Information Updated - Processing Pending" at bounding box center [653, 333] width 264 height 23
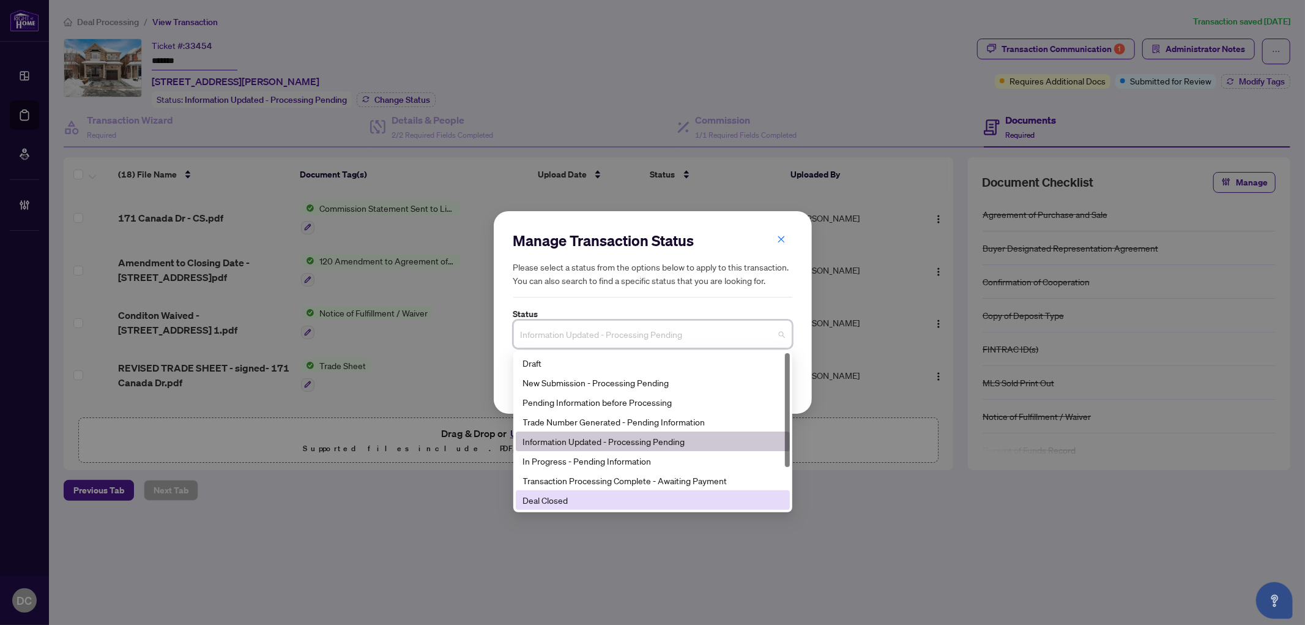
click at [578, 504] on div "Deal Closed" at bounding box center [652, 499] width 259 height 13
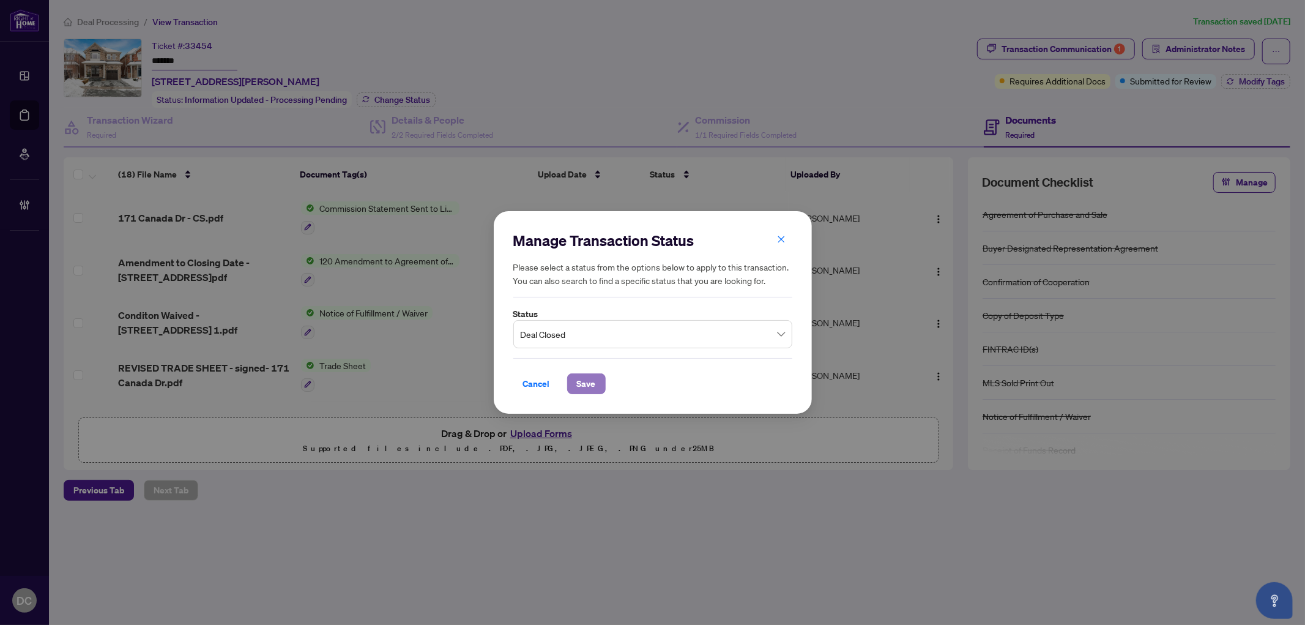
click at [596, 378] on button "Save" at bounding box center [586, 383] width 39 height 21
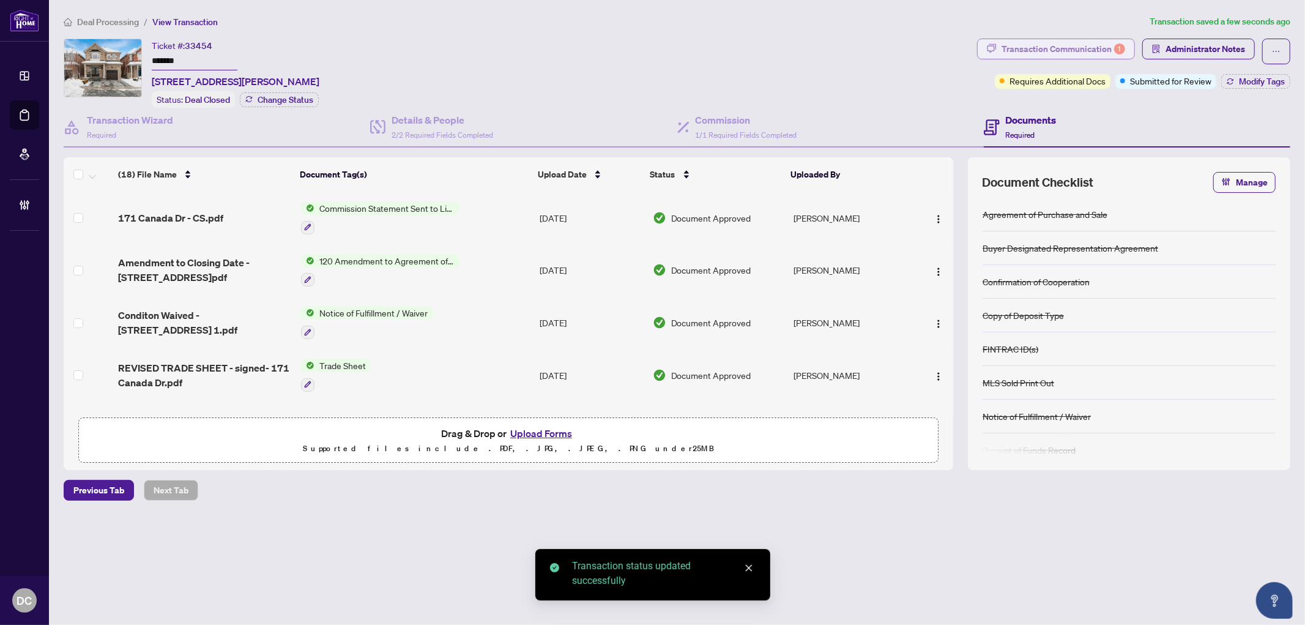
click at [1028, 50] on div "Transaction Communication 1" at bounding box center [1063, 49] width 124 height 20
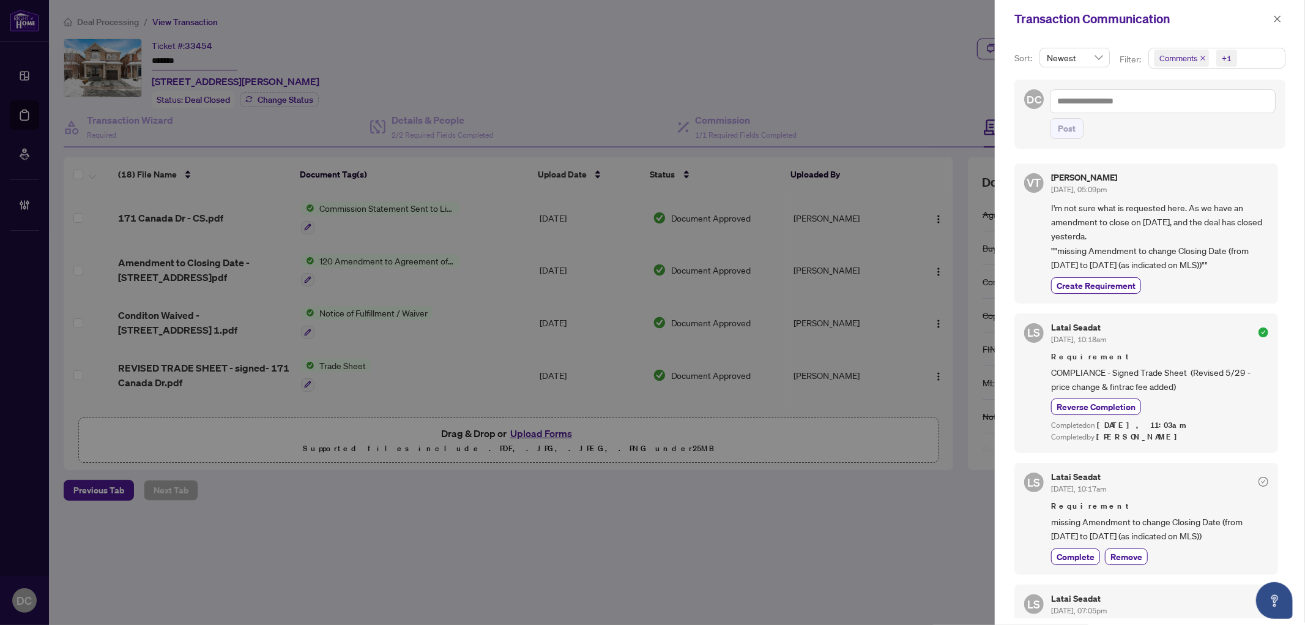
click at [1249, 56] on span "Comments +1" at bounding box center [1217, 58] width 136 height 20
click at [1191, 109] on span "Comments" at bounding box center [1194, 109] width 42 height 11
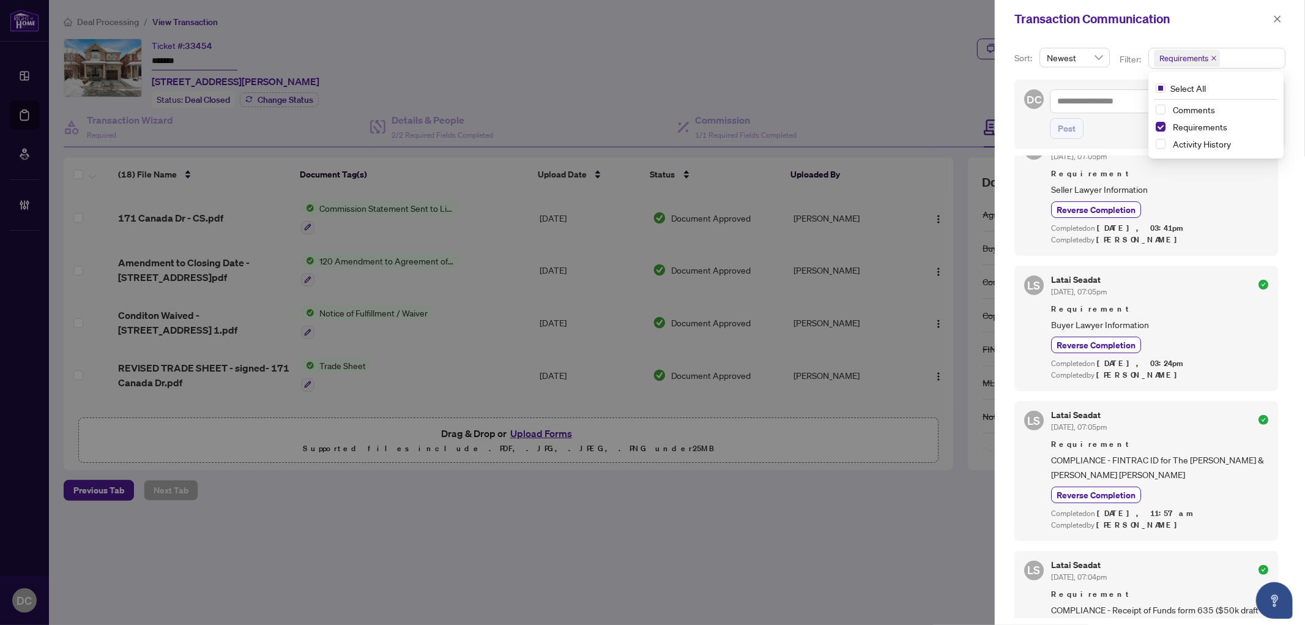
scroll to position [340, 0]
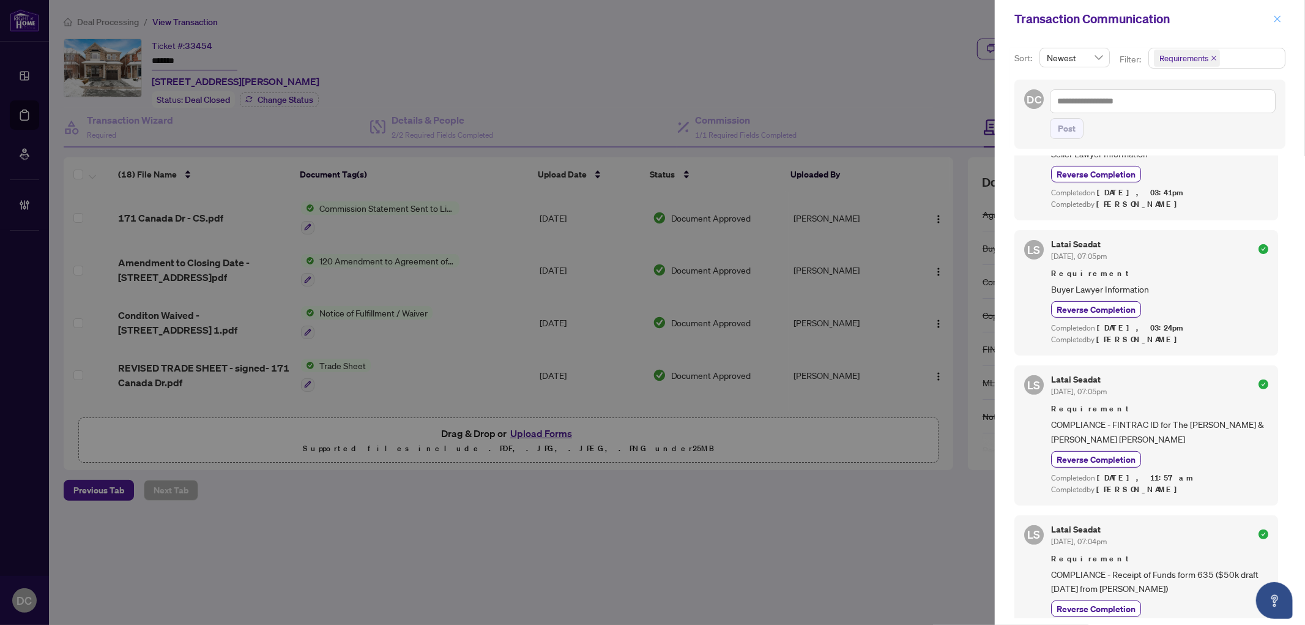
click at [1280, 19] on icon "close" at bounding box center [1277, 19] width 9 height 9
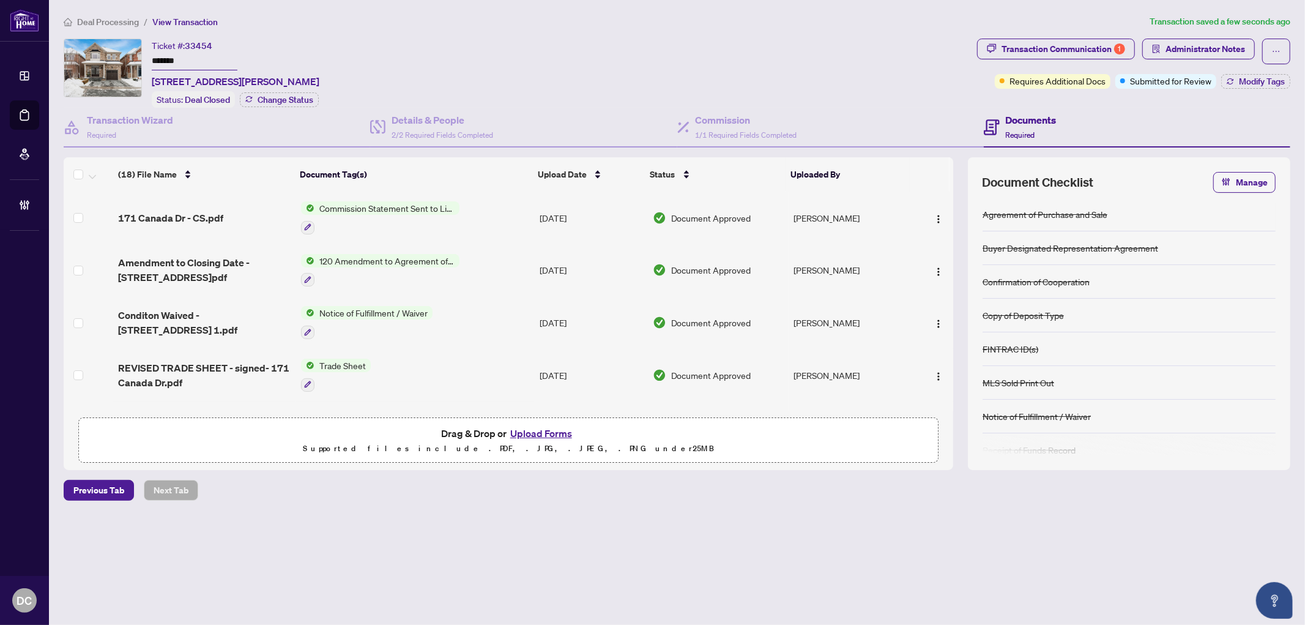
click at [1074, 35] on div "Deal Processing / View Transaction Transaction saved a few seconds ago Ticket #…" at bounding box center [677, 279] width 1236 height 529
click at [1091, 49] on div "Transaction Communication 1" at bounding box center [1063, 49] width 124 height 20
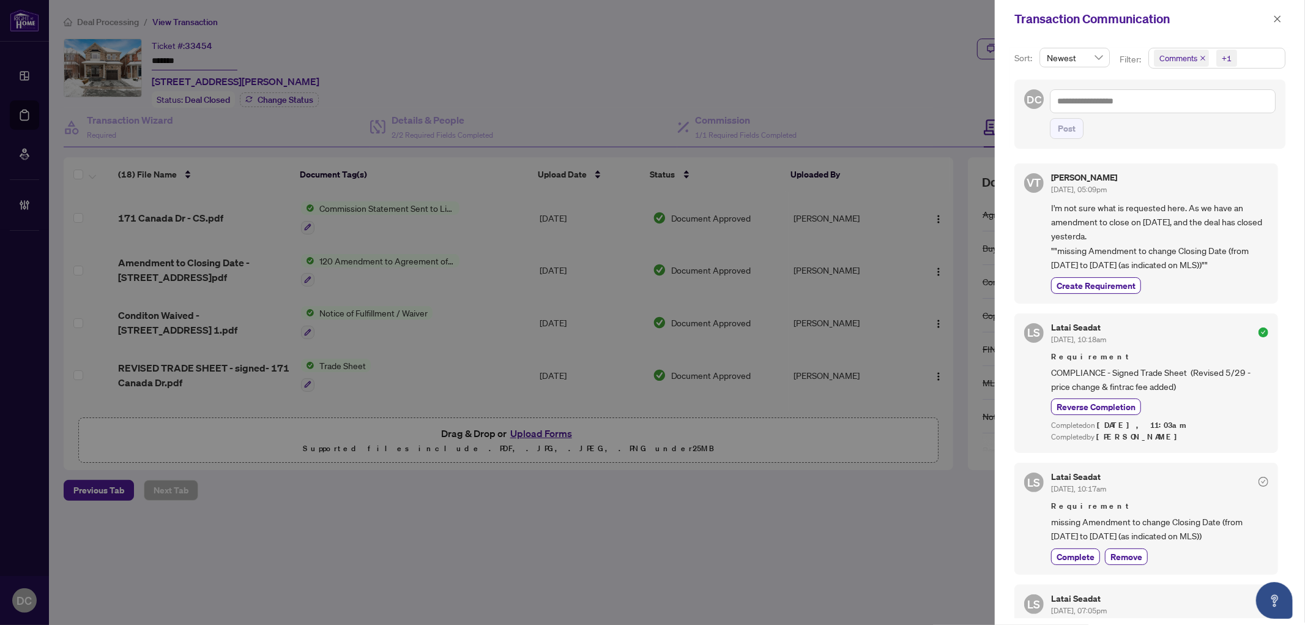
click at [1237, 59] on div "+1" at bounding box center [1225, 58] width 28 height 20
click at [1209, 108] on span "Comments" at bounding box center [1194, 109] width 42 height 11
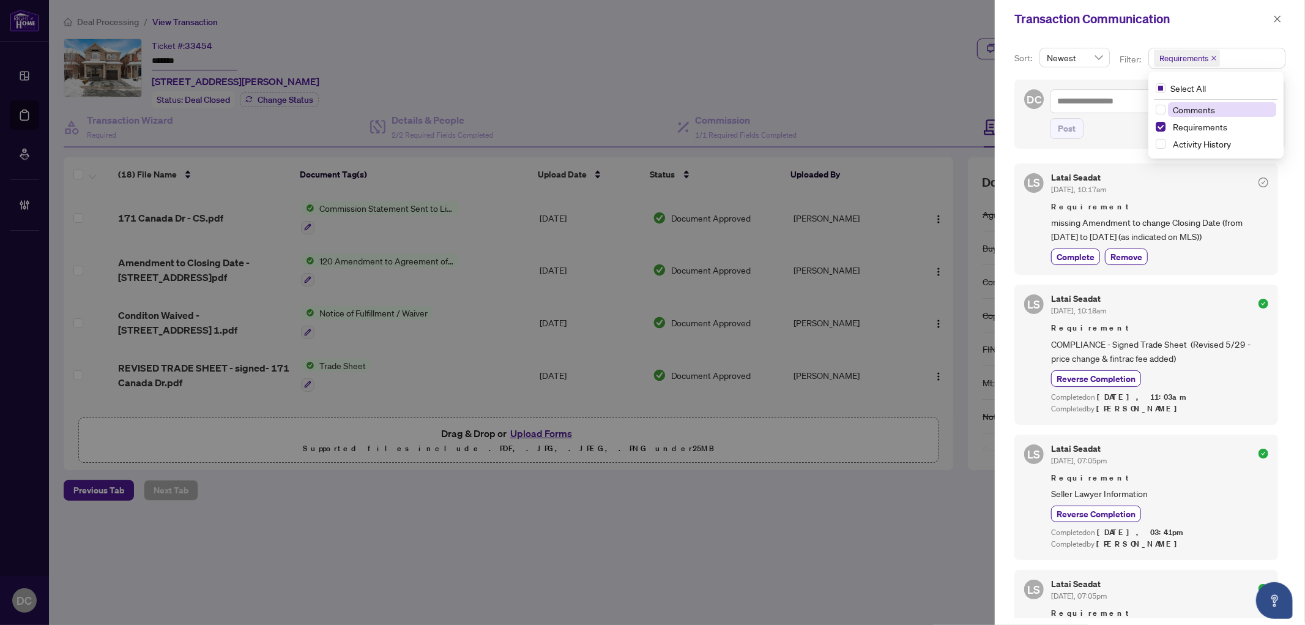
click at [1207, 108] on span "Comments" at bounding box center [1194, 109] width 42 height 11
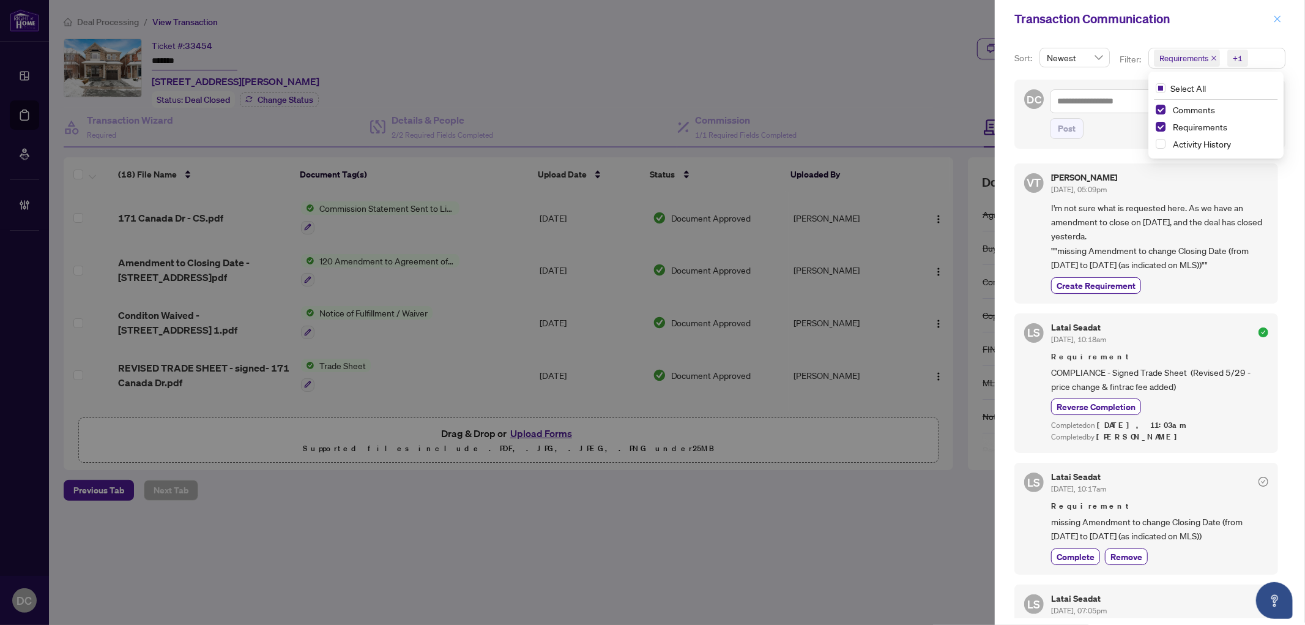
click at [1276, 16] on icon "close" at bounding box center [1277, 19] width 9 height 9
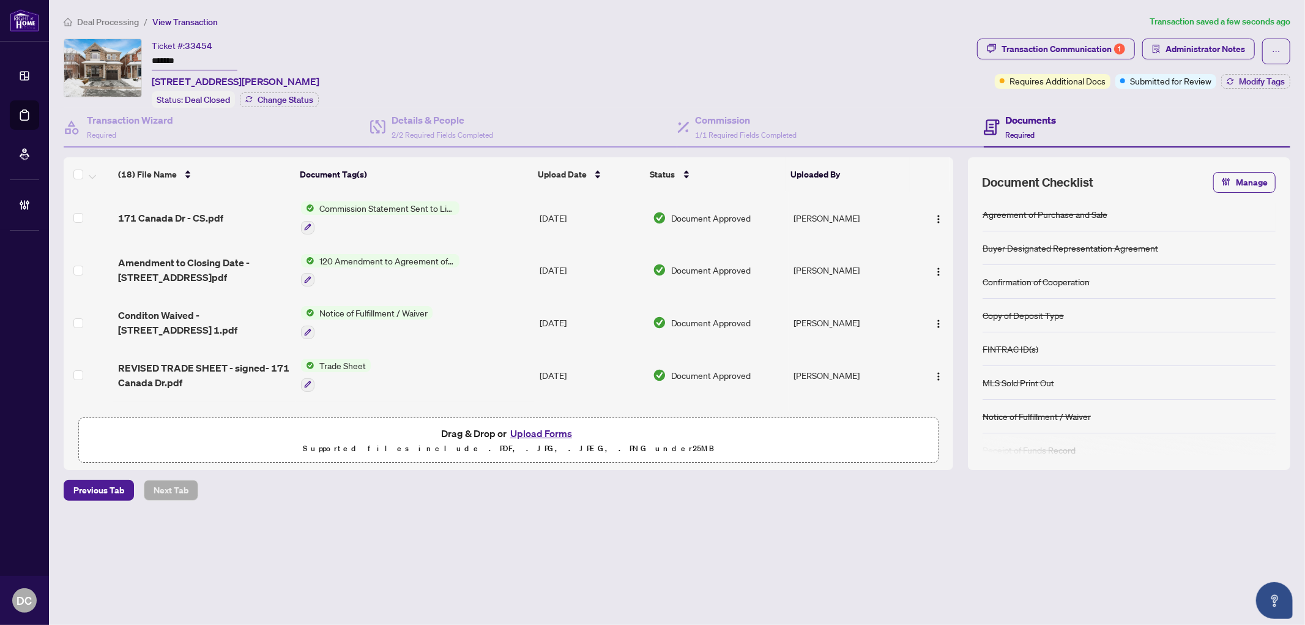
click at [447, 376] on td "Trade Sheet" at bounding box center [415, 375] width 239 height 53
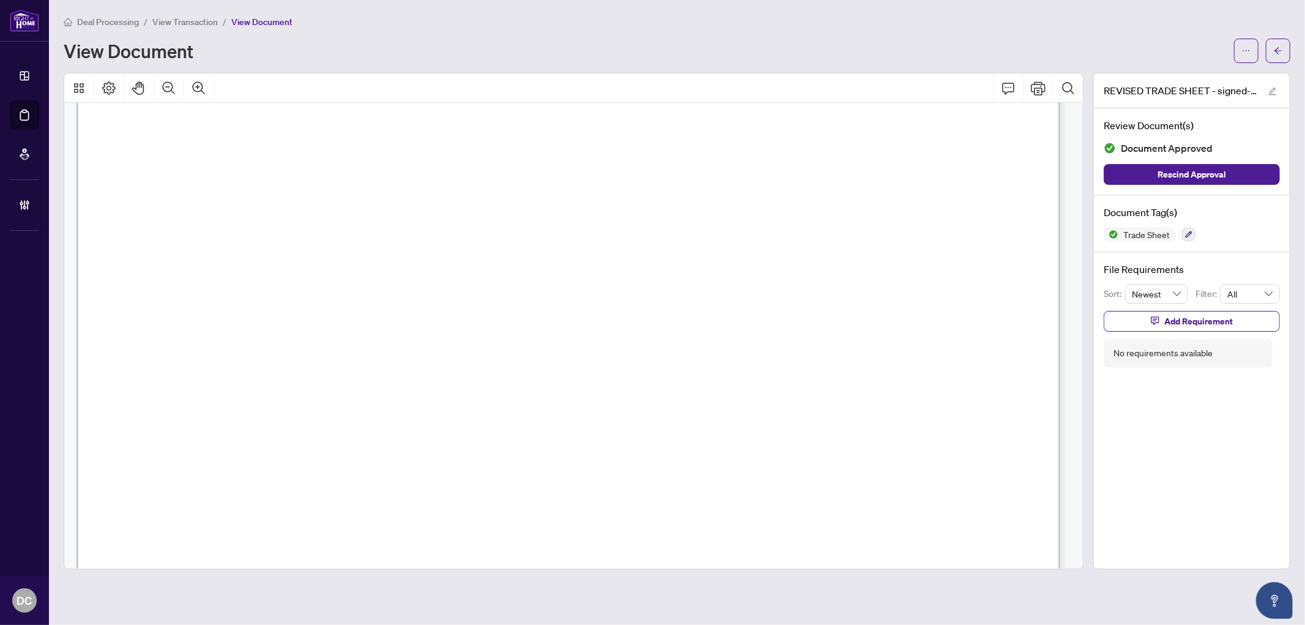
scroll to position [475, 0]
click at [1274, 53] on span "button" at bounding box center [1278, 51] width 9 height 20
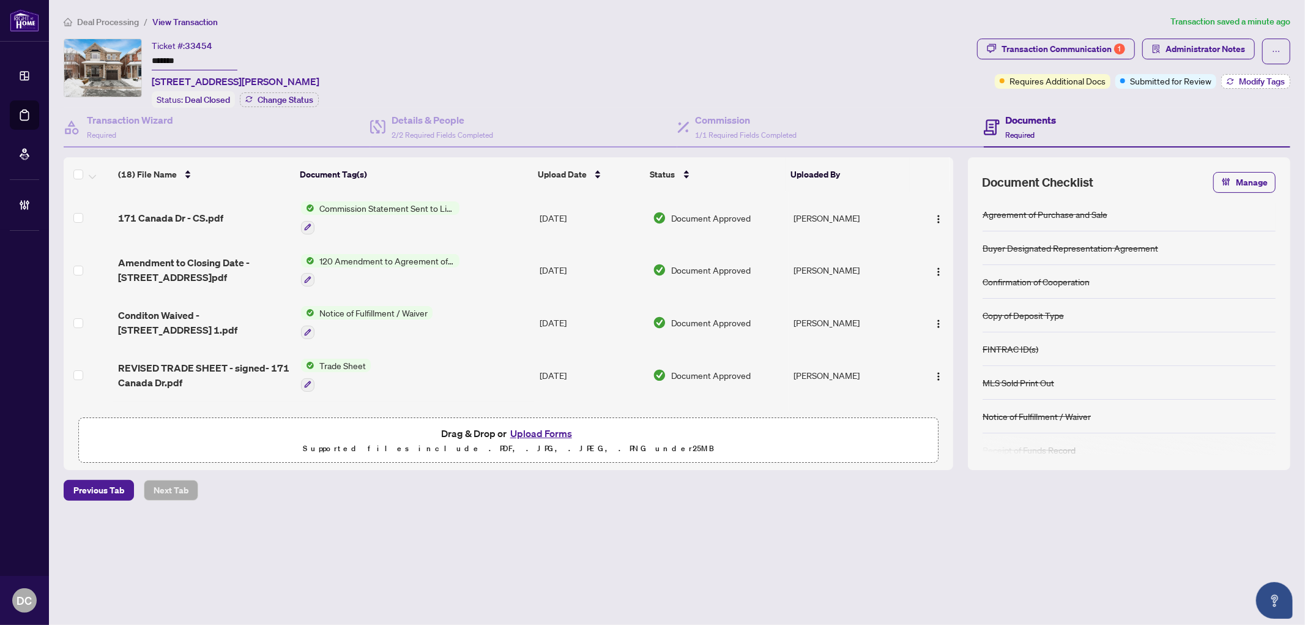
click at [1242, 78] on span "Modify Tags" at bounding box center [1262, 81] width 46 height 9
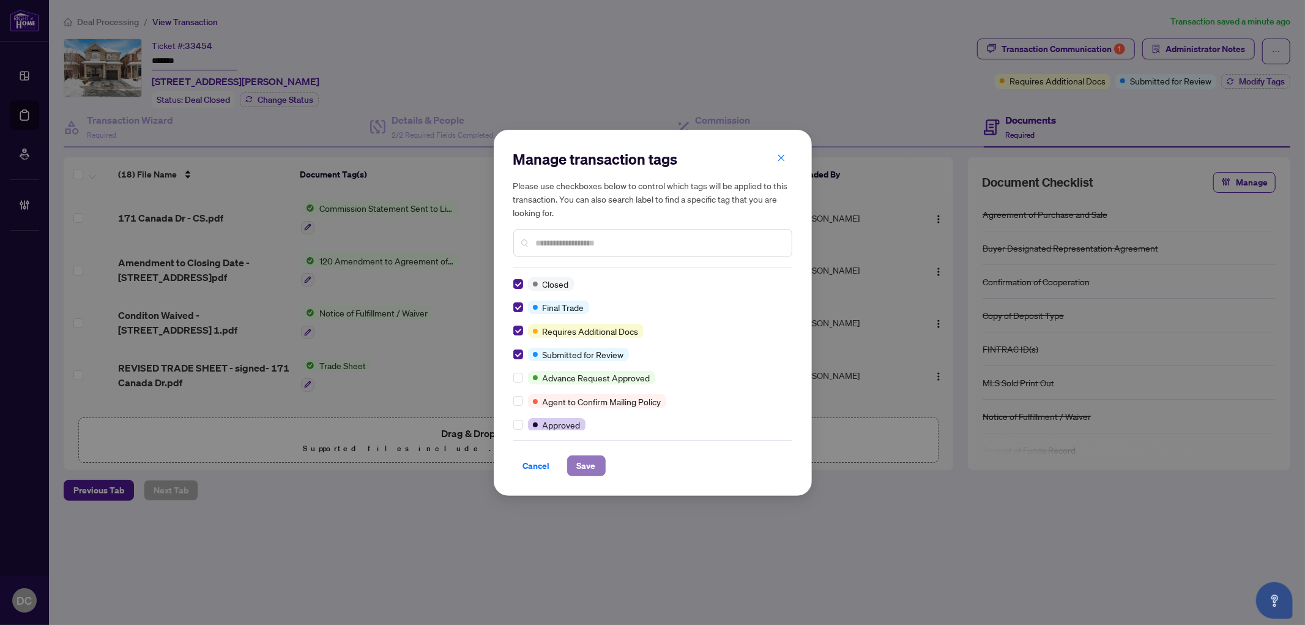
click at [600, 463] on button "Save" at bounding box center [586, 465] width 39 height 21
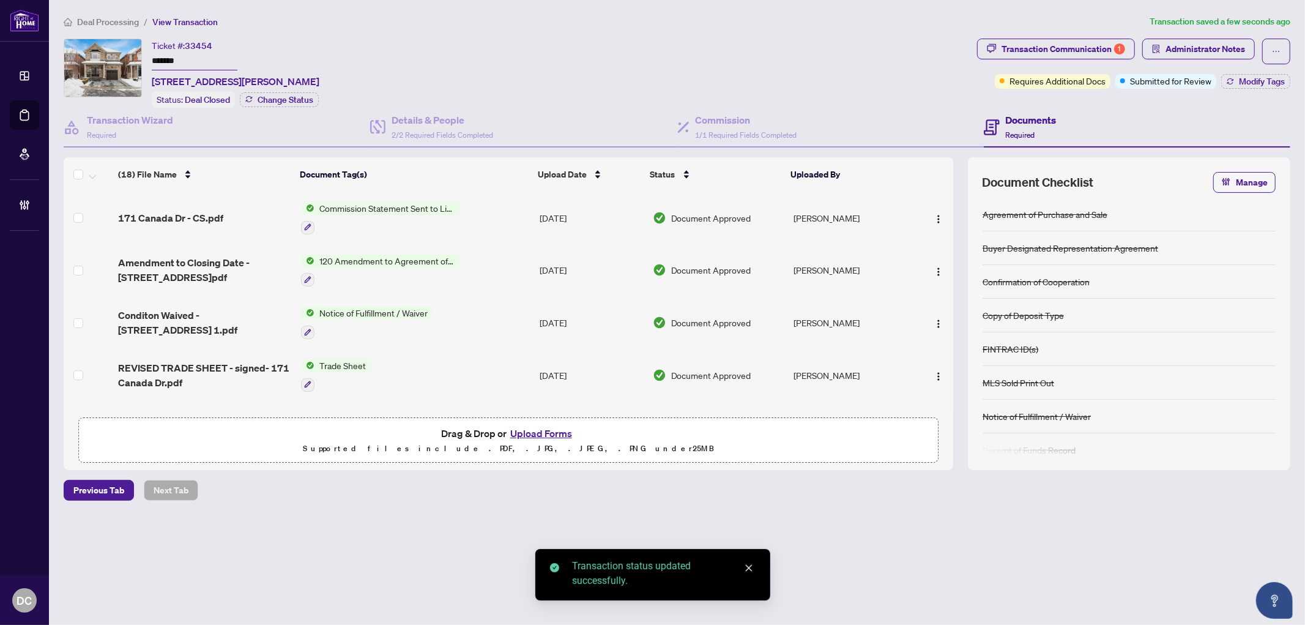
click at [1222, 43] on div "Manage transaction tags Please use checkboxes below to control which tags will …" at bounding box center [652, 312] width 1305 height 625
click at [1220, 49] on span "Administrator Notes" at bounding box center [1205, 49] width 80 height 20
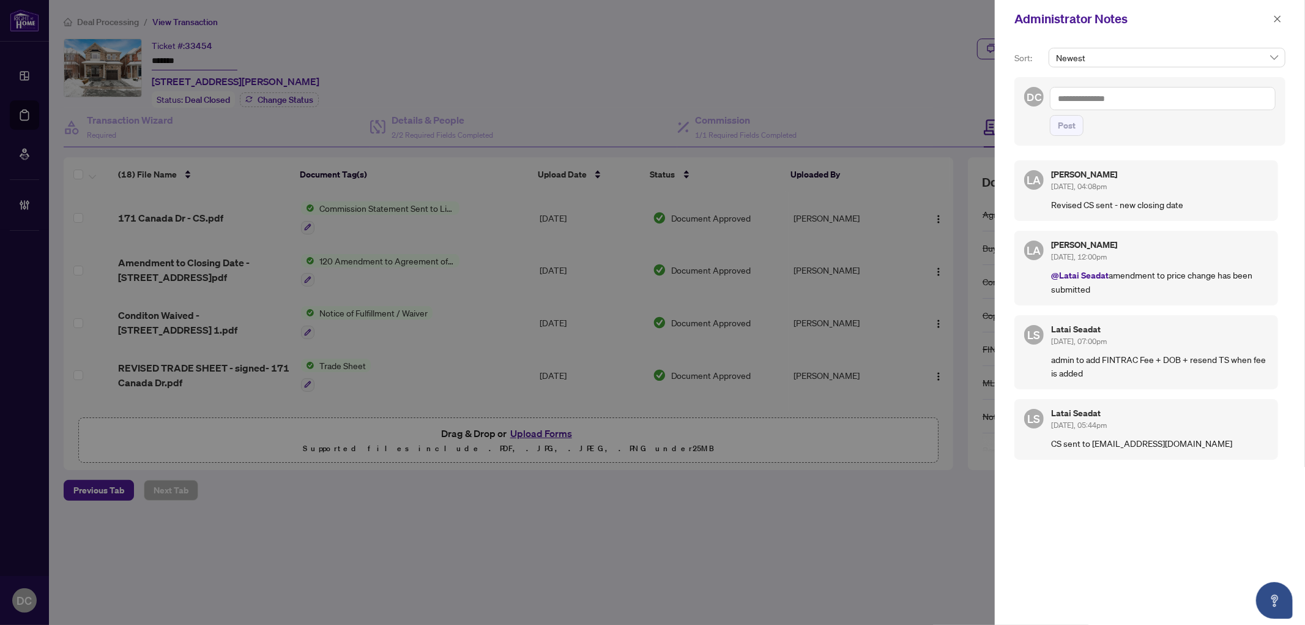
click at [1194, 94] on textarea at bounding box center [1163, 98] width 226 height 23
paste textarea "**********"
type textarea "**********"
click at [1072, 135] on span "Post" at bounding box center [1067, 126] width 18 height 20
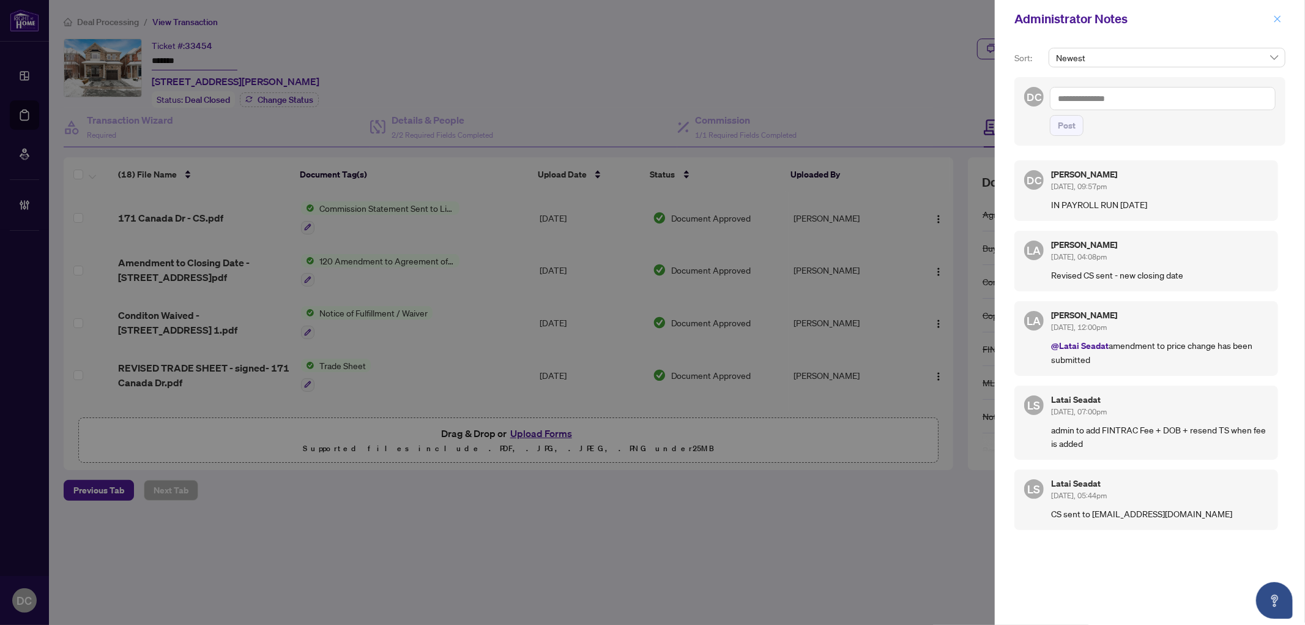
click at [1279, 21] on icon "close" at bounding box center [1277, 19] width 9 height 9
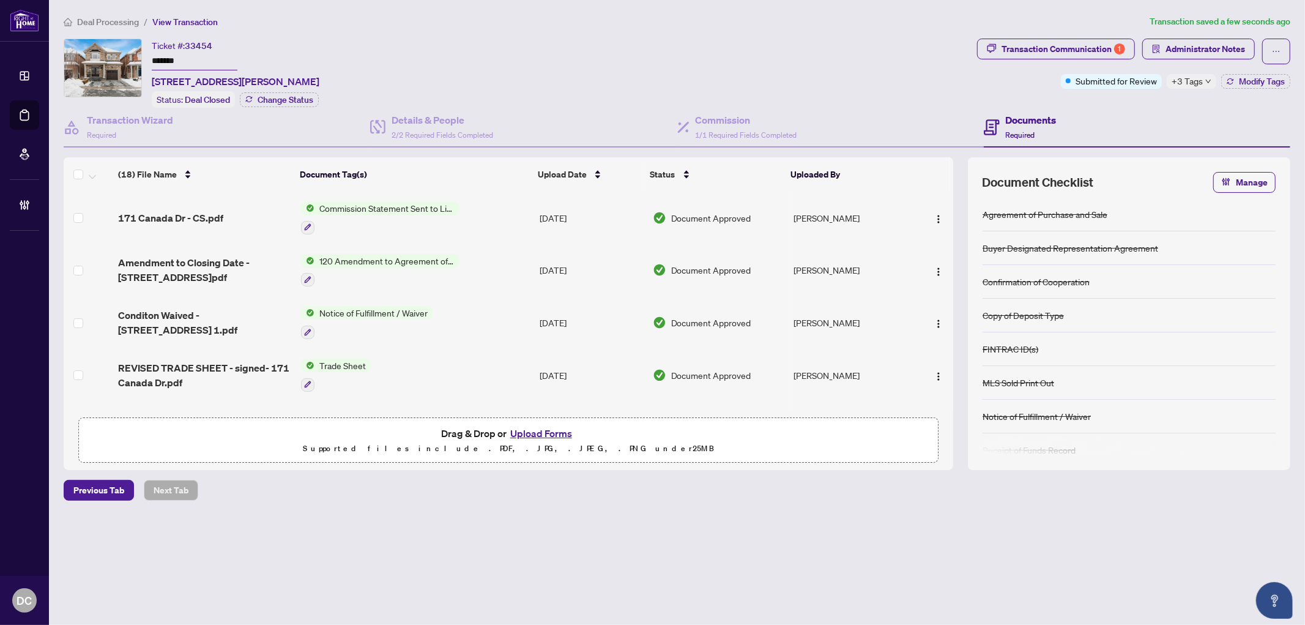
drag, startPoint x: 210, startPoint y: 59, endPoint x: 89, endPoint y: 55, distance: 120.6
click at [89, 55] on div "Ticket #: 33454 ******* 171 Canada Dr, Vaughan, Ontario L4H 0K1, Canada Status:…" at bounding box center [518, 73] width 908 height 69
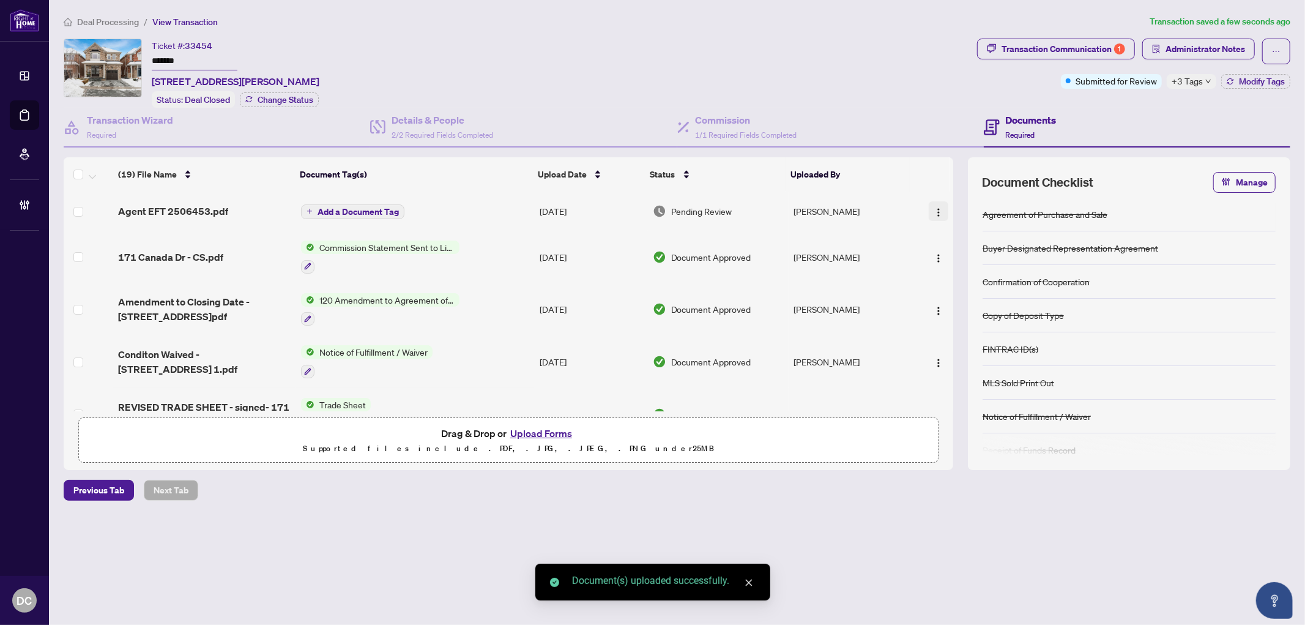
click at [934, 210] on img "button" at bounding box center [939, 212] width 10 height 10
click at [969, 311] on span "Document Permissions" at bounding box center [993, 310] width 117 height 13
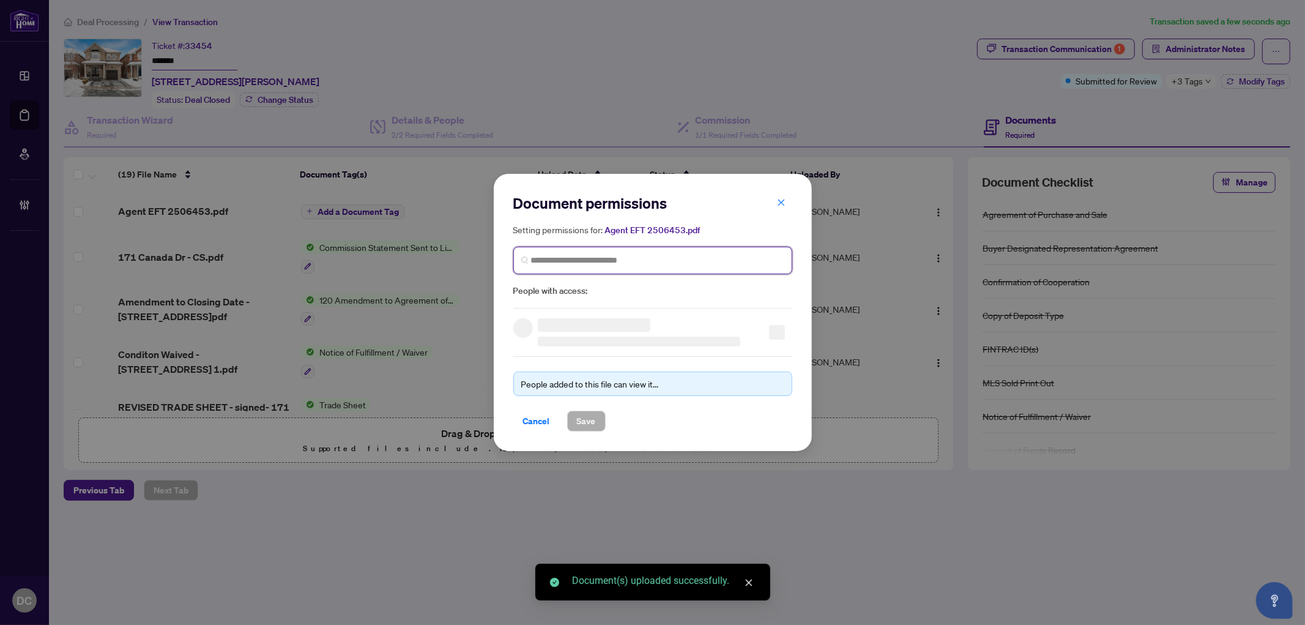
click at [679, 263] on input "search" at bounding box center [657, 260] width 253 height 13
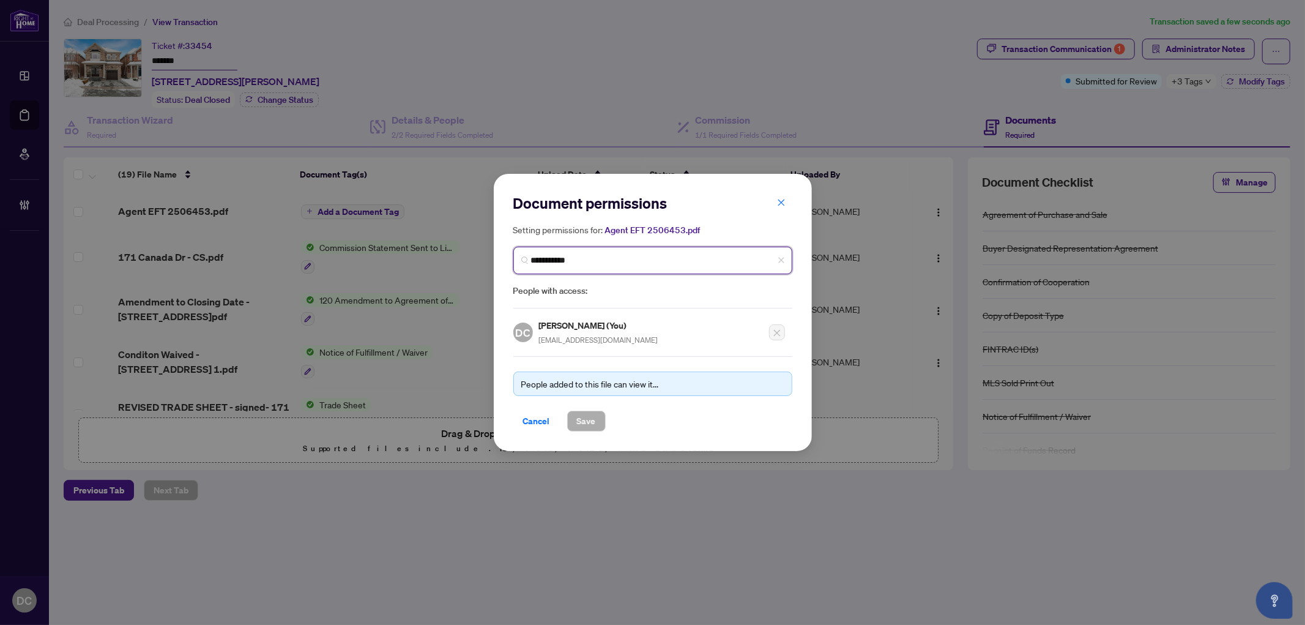
type input "**********"
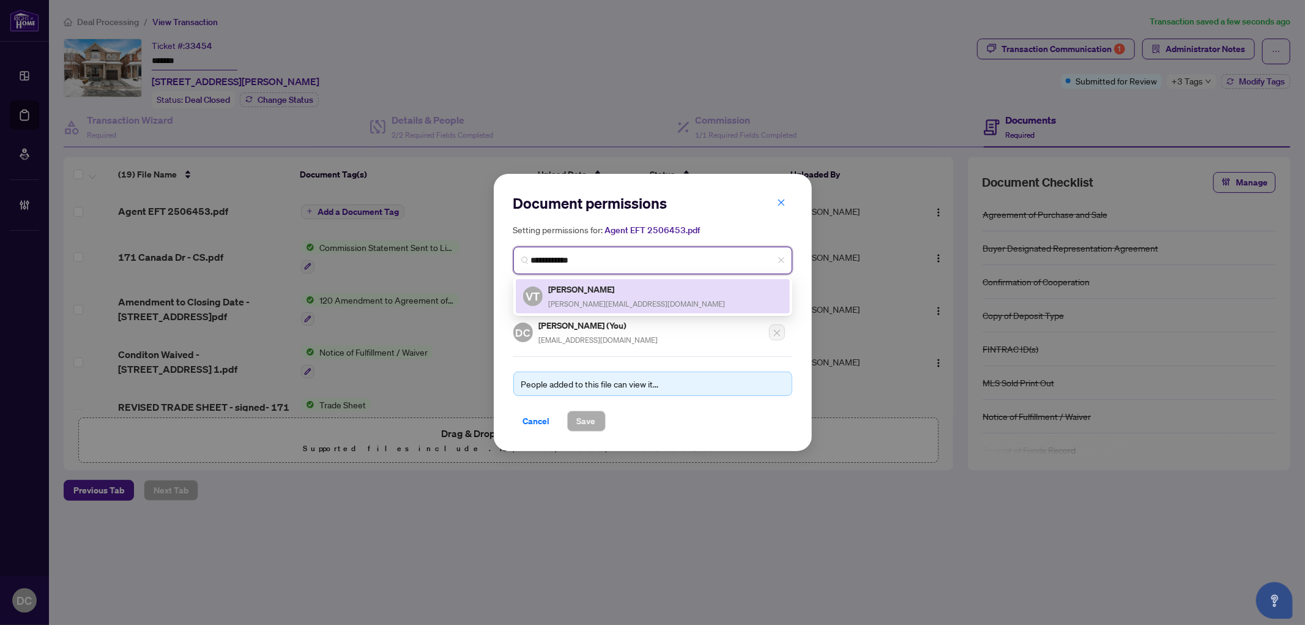
click at [619, 300] on span "vincent@makewealth.ca" at bounding box center [637, 303] width 177 height 9
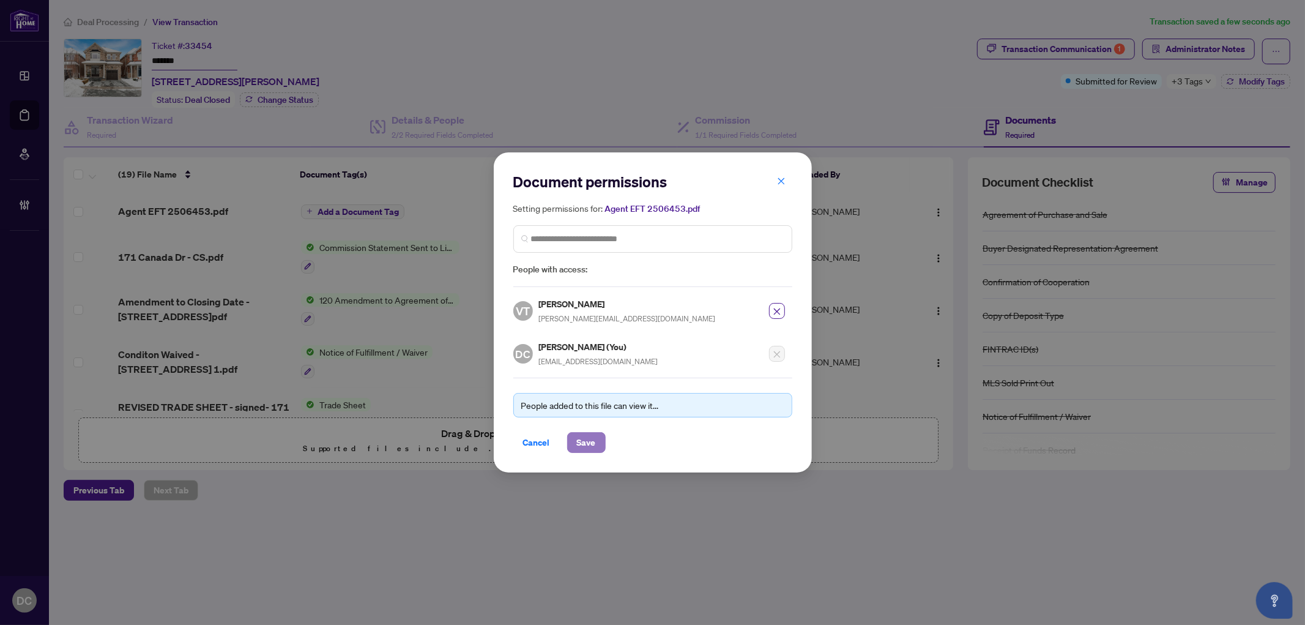
click at [587, 433] on span "Save" at bounding box center [586, 443] width 19 height 20
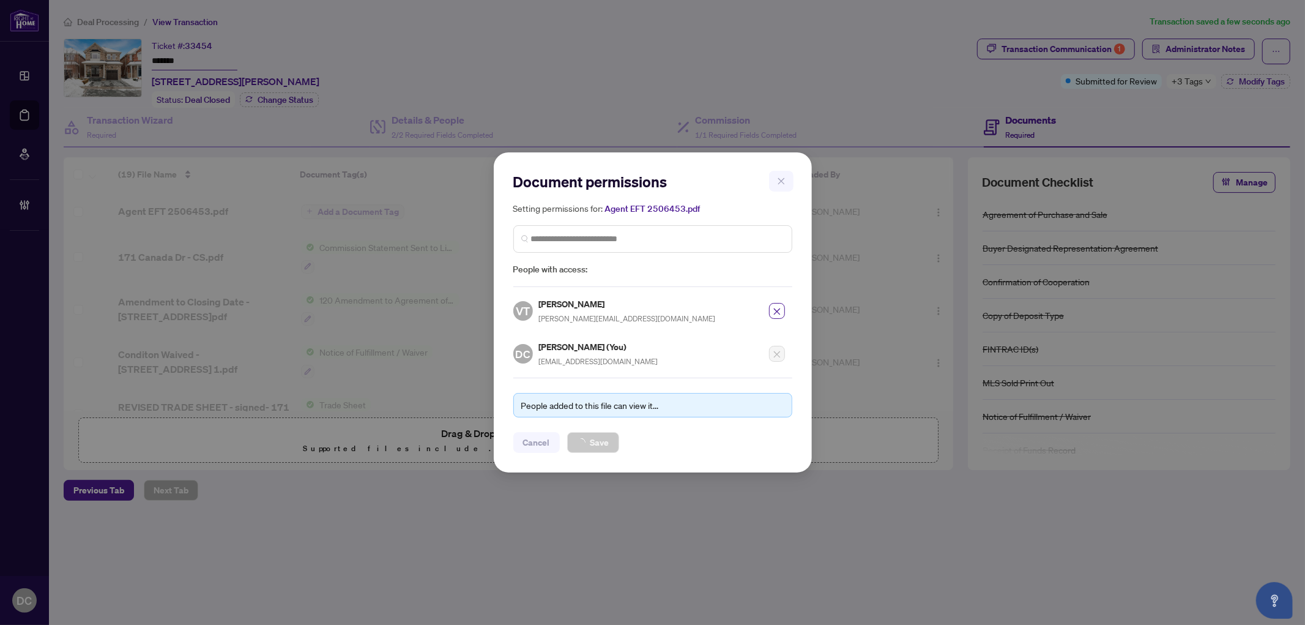
click at [333, 207] on div "Document permissions Setting permissions for: Agent EFT 2506453.pdf 1343 VT Vin…" at bounding box center [652, 312] width 1305 height 625
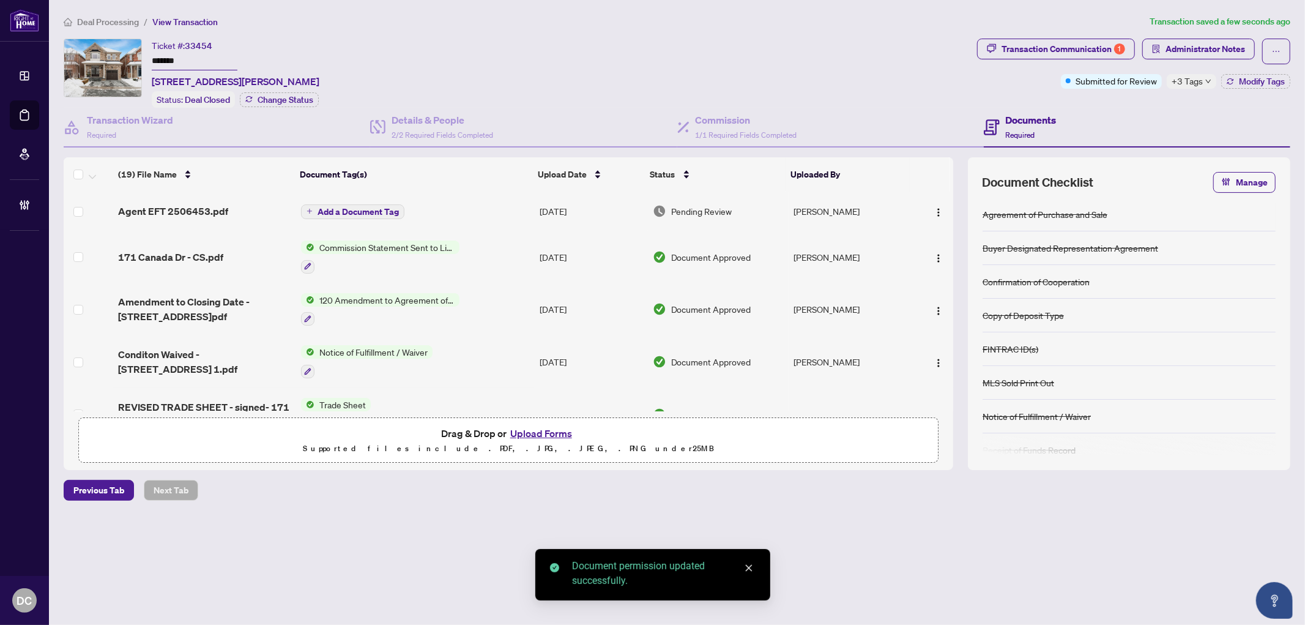
click at [378, 210] on span "Add a Document Tag" at bounding box center [358, 211] width 81 height 9
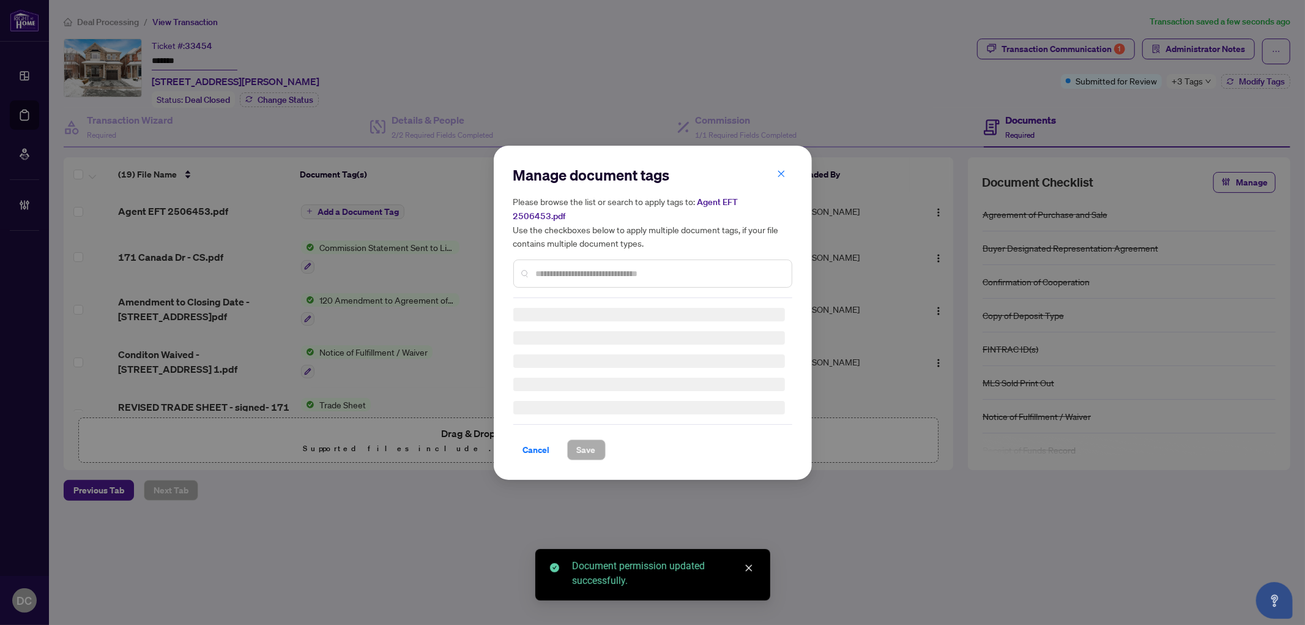
click at [676, 272] on div "Manage document tags Please browse the list or search to apply tags to: Agent E…" at bounding box center [652, 312] width 279 height 295
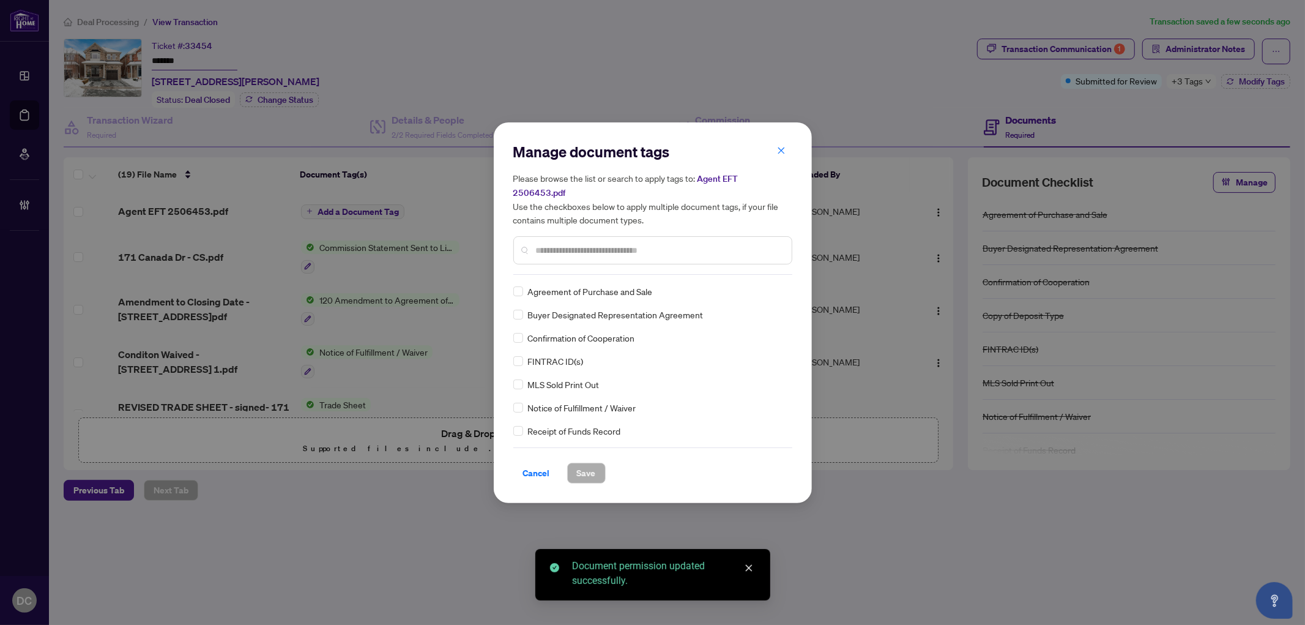
click at [681, 245] on input "text" at bounding box center [659, 249] width 246 height 13
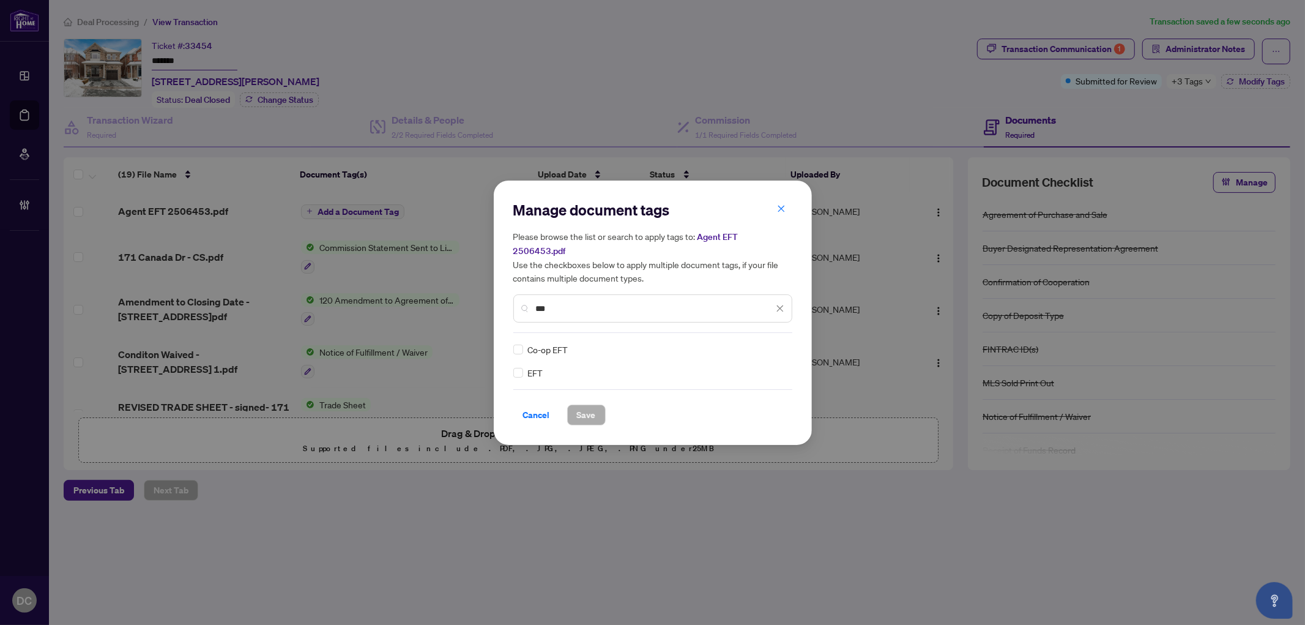
type input "***"
click at [779, 343] on div at bounding box center [772, 349] width 23 height 12
click at [747, 392] on div "Approved" at bounding box center [735, 402] width 93 height 20
click at [600, 406] on button "Save" at bounding box center [586, 414] width 39 height 21
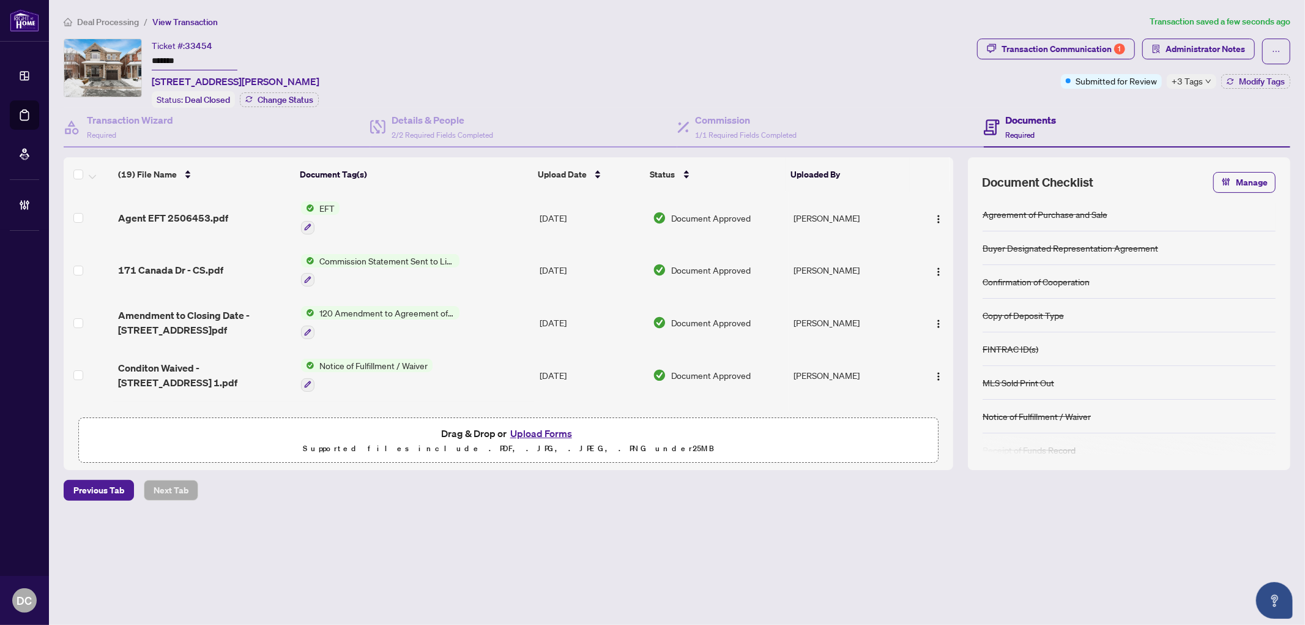
click at [99, 20] on span "Deal Processing" at bounding box center [108, 22] width 62 height 11
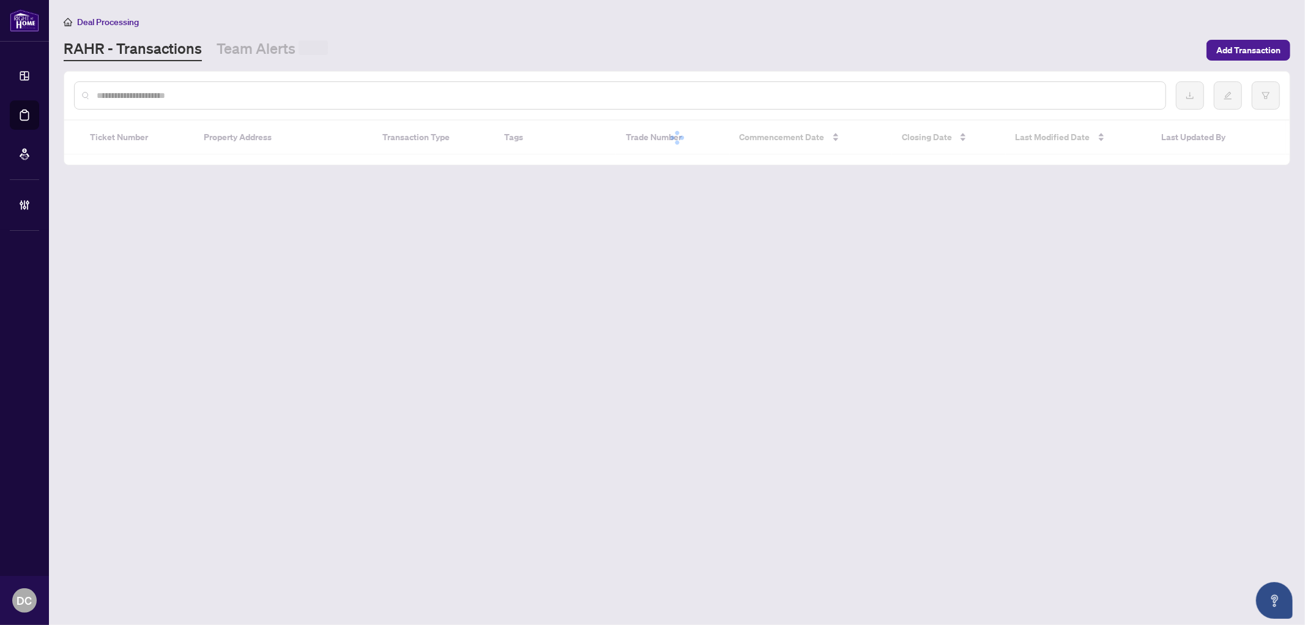
click at [190, 98] on input "text" at bounding box center [626, 95] width 1059 height 13
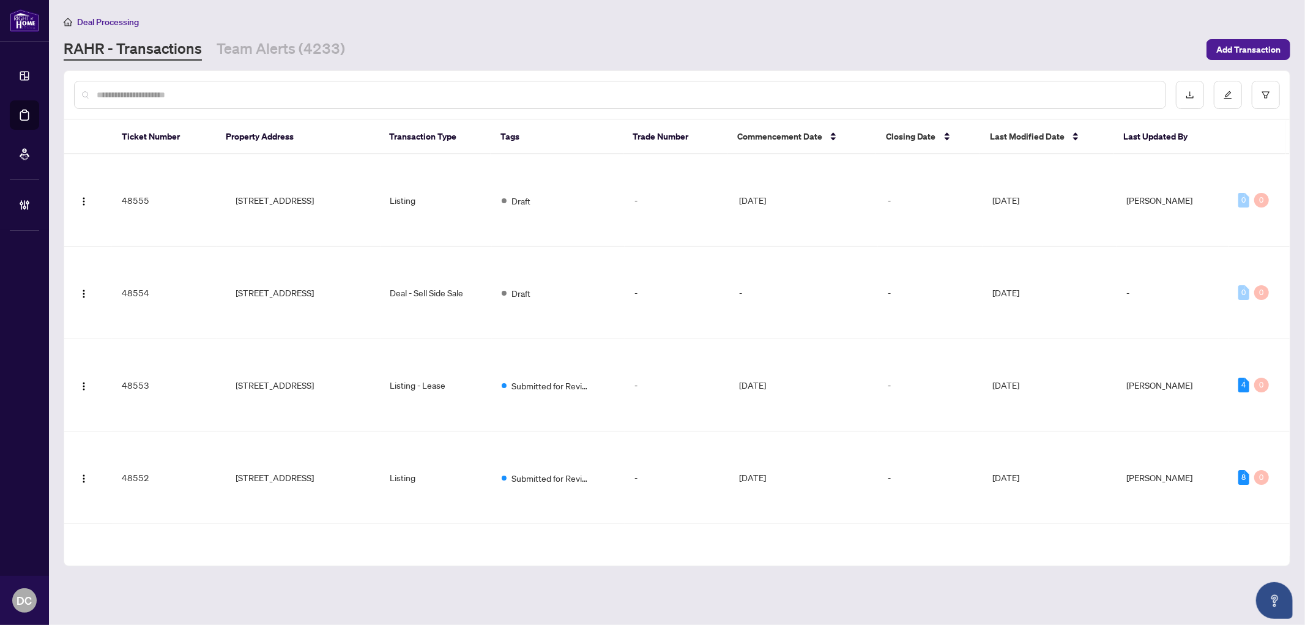
paste input "*******"
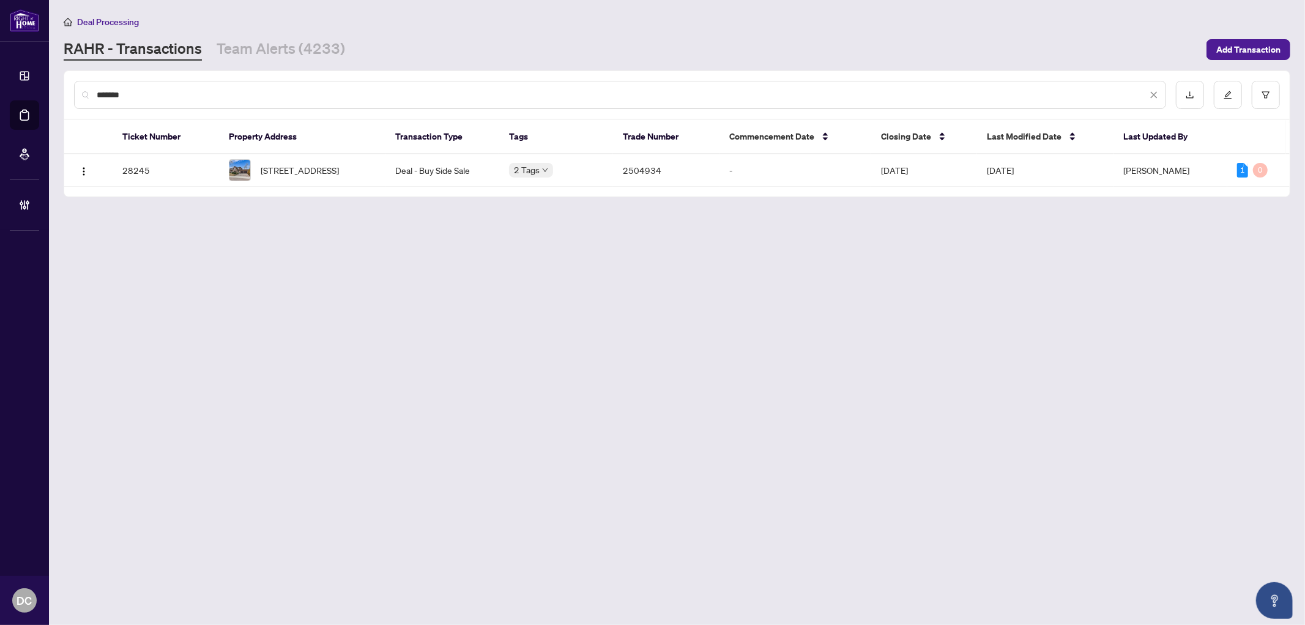
type input "*******"
click at [425, 174] on td "Deal - Buy Side Sale" at bounding box center [443, 170] width 114 height 32
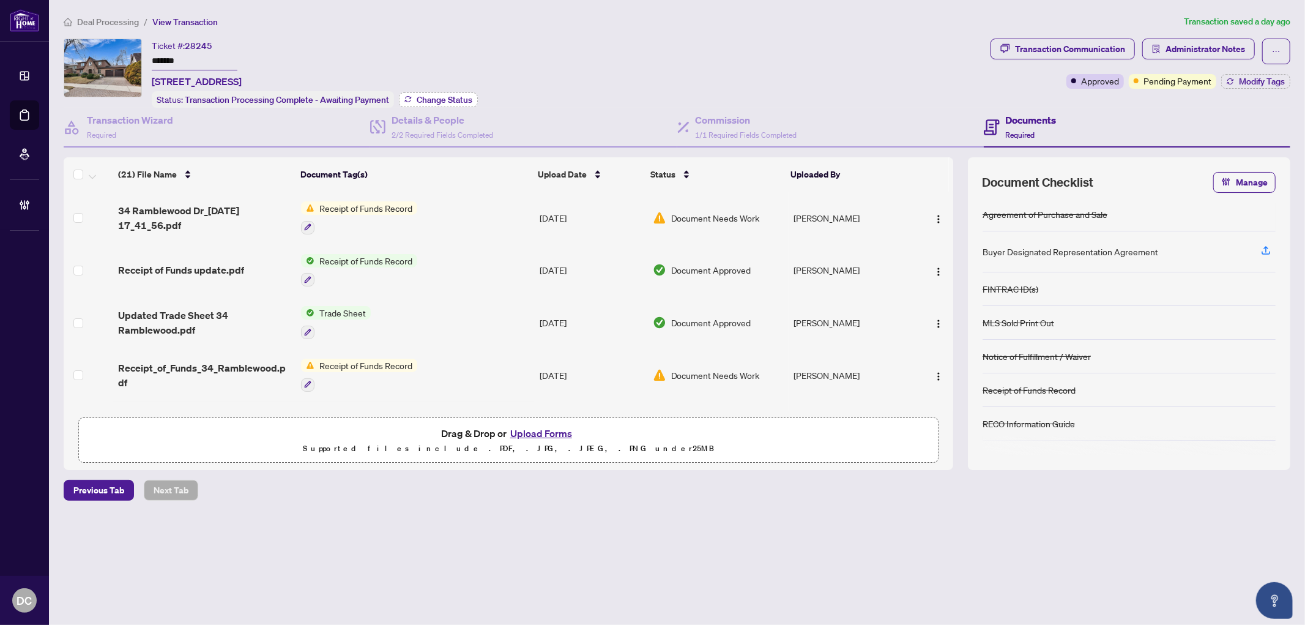
click at [444, 99] on span "Change Status" at bounding box center [445, 99] width 56 height 9
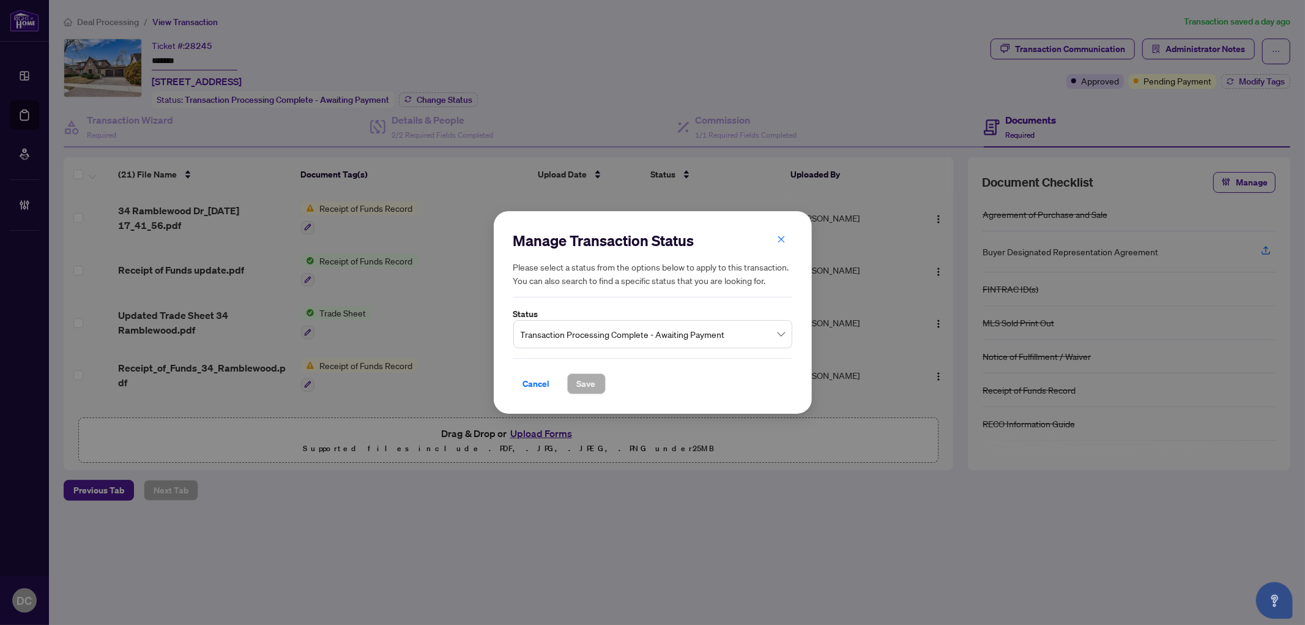
click at [596, 333] on span "Transaction Processing Complete - Awaiting Payment" at bounding box center [653, 333] width 264 height 23
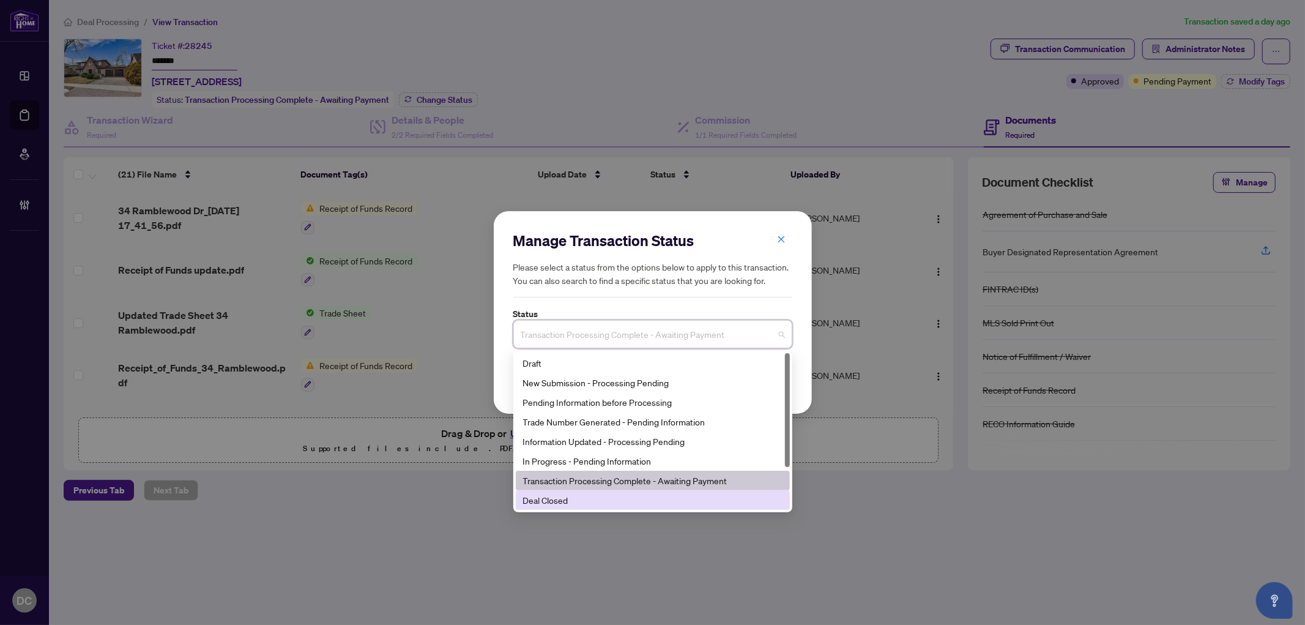
click at [571, 504] on div "Deal Closed" at bounding box center [652, 499] width 259 height 13
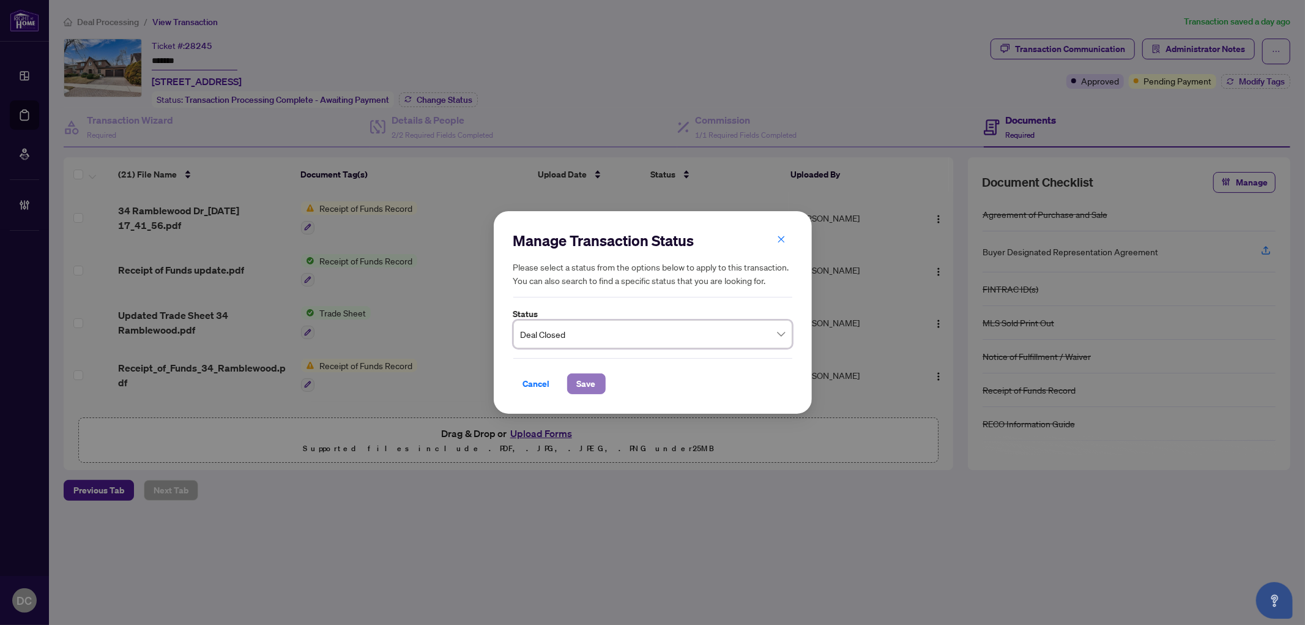
click at [589, 384] on span "Save" at bounding box center [586, 384] width 19 height 20
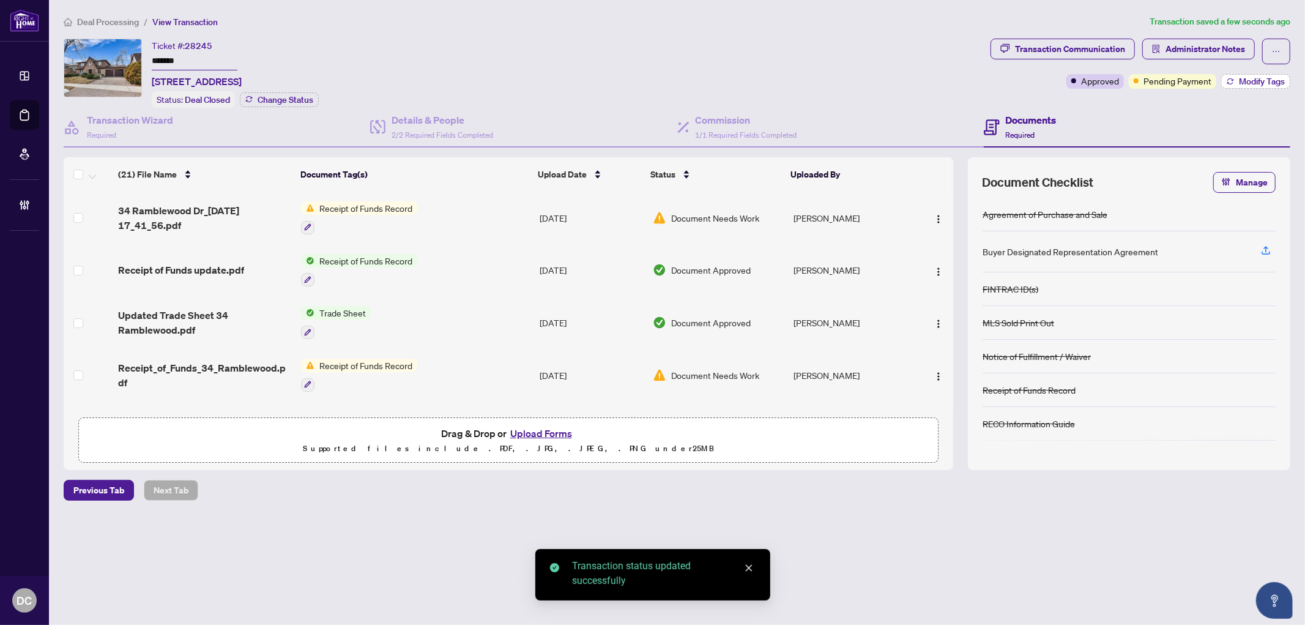
click at [1250, 77] on span "Modify Tags" at bounding box center [1262, 81] width 46 height 9
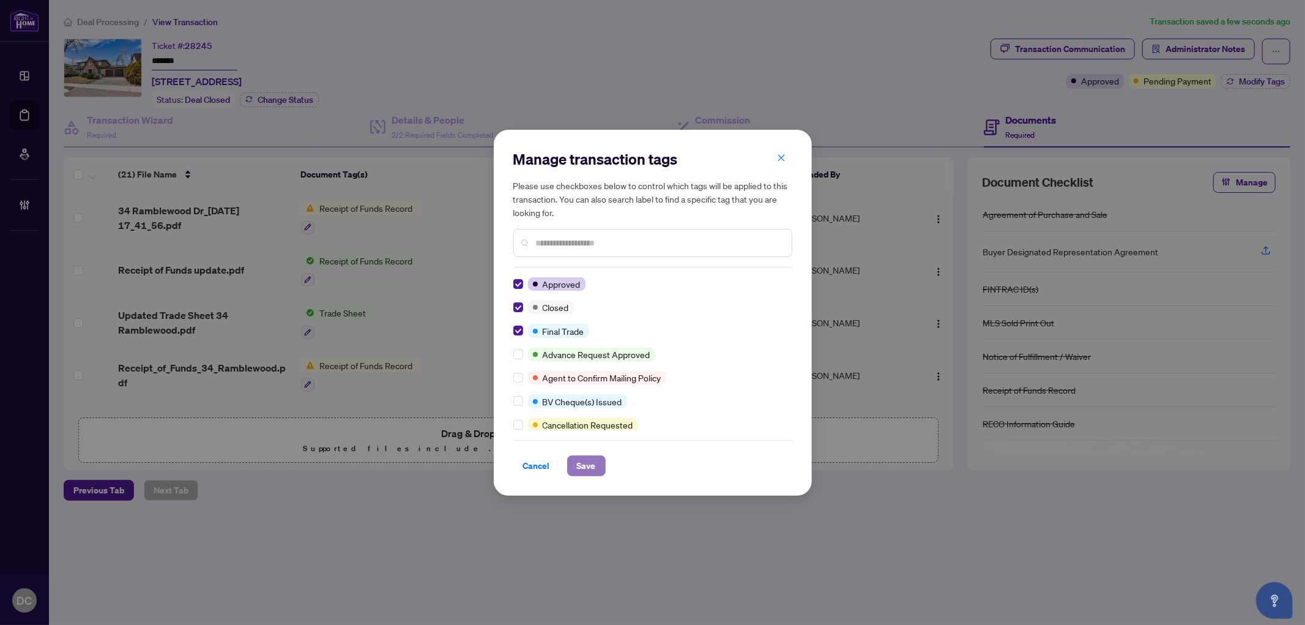
click at [577, 460] on span "Save" at bounding box center [586, 466] width 19 height 20
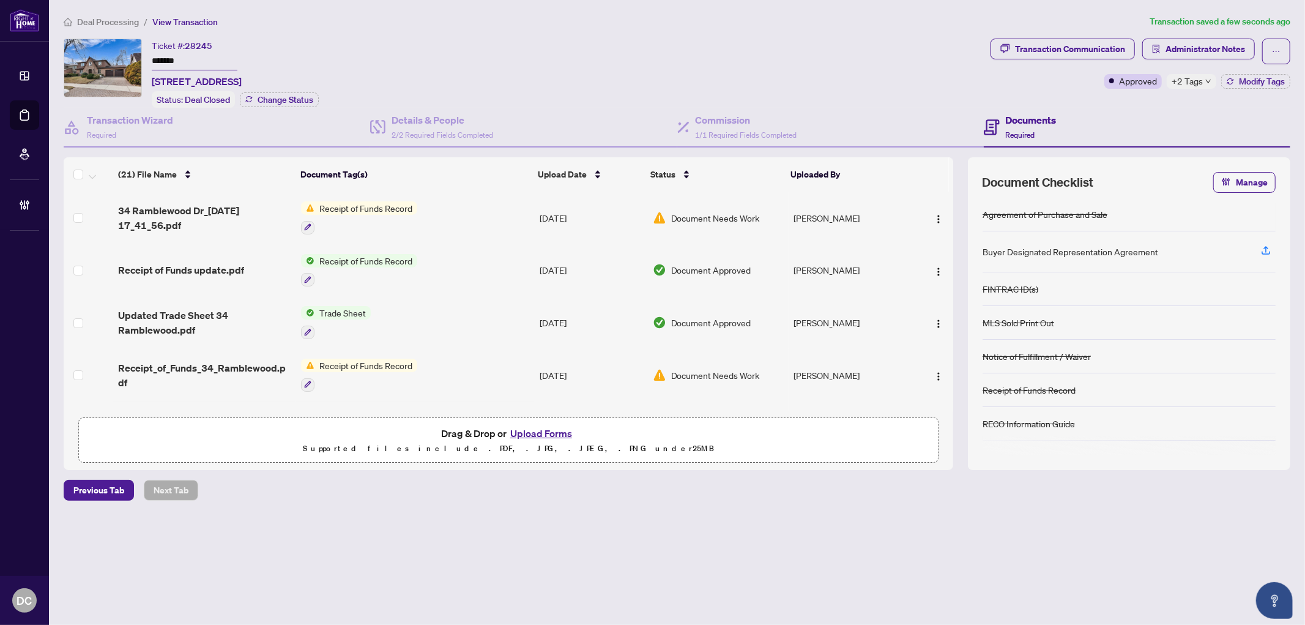
click at [1207, 78] on icon "down" at bounding box center [1208, 81] width 6 height 6
click at [1099, 108] on div "Documents Required" at bounding box center [1137, 128] width 306 height 40
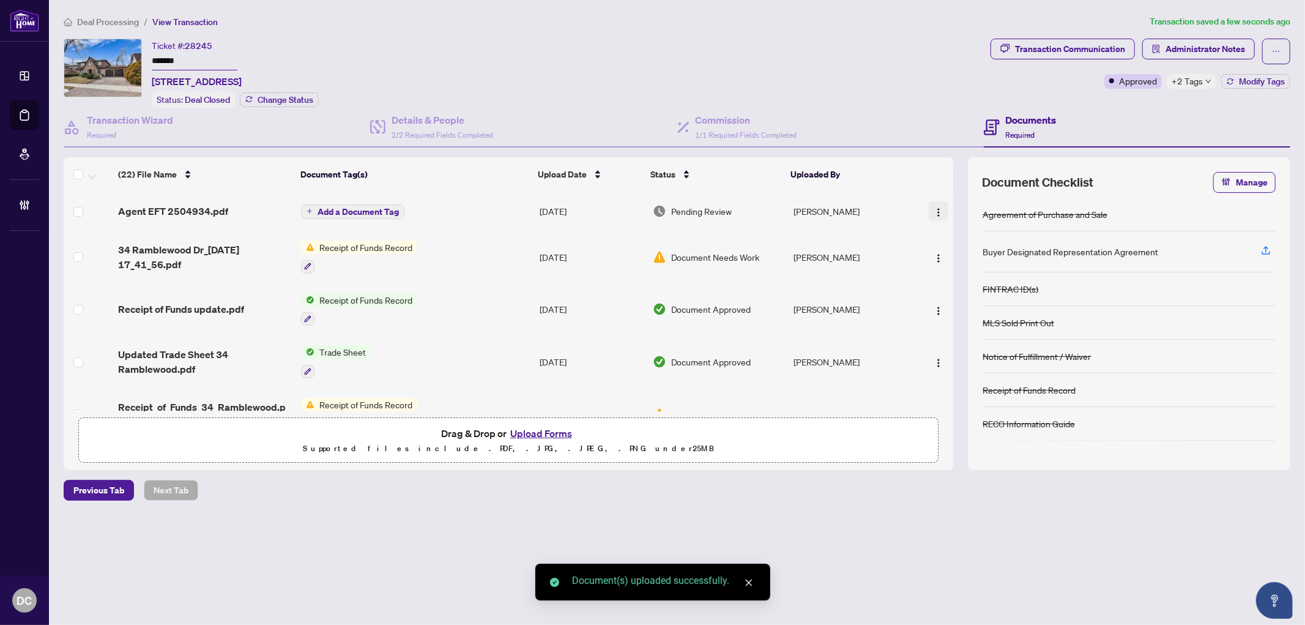
click at [934, 207] on img "button" at bounding box center [939, 212] width 10 height 10
click at [959, 313] on span "Document Permissions" at bounding box center [993, 310] width 117 height 13
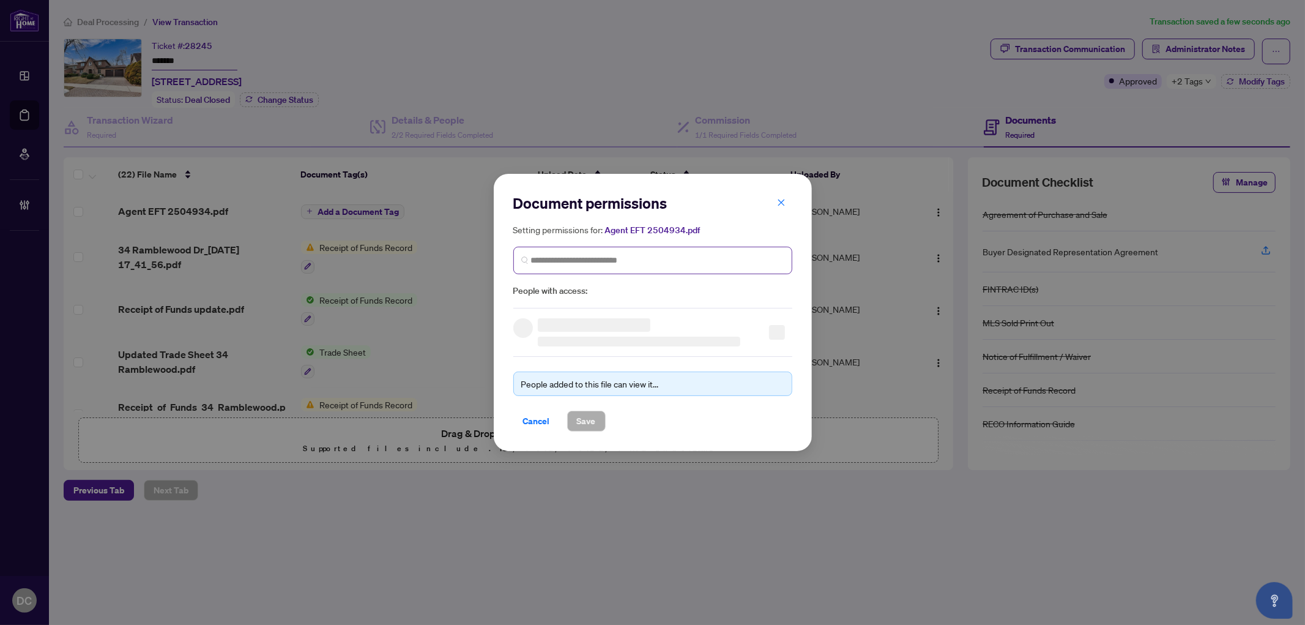
click at [729, 266] on span at bounding box center [652, 261] width 279 height 28
type input "*********"
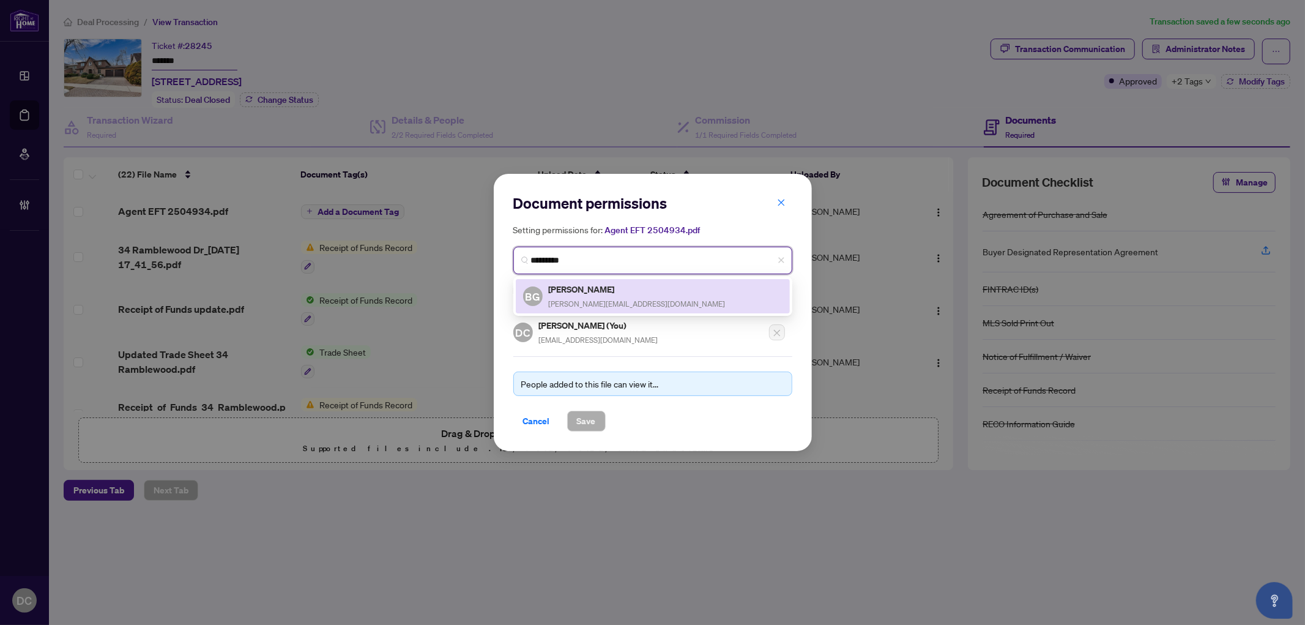
click at [686, 286] on div "BG Brian Guy brian@guysrealty.com" at bounding box center [652, 296] width 259 height 28
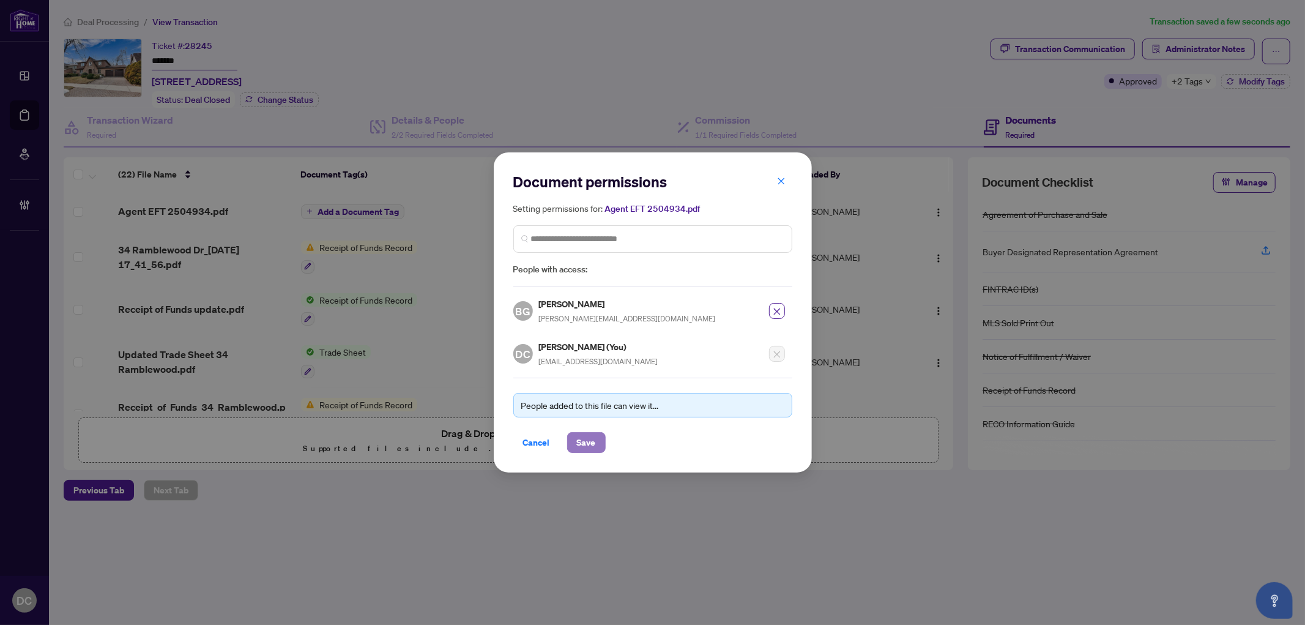
click at [587, 438] on span "Save" at bounding box center [586, 443] width 19 height 20
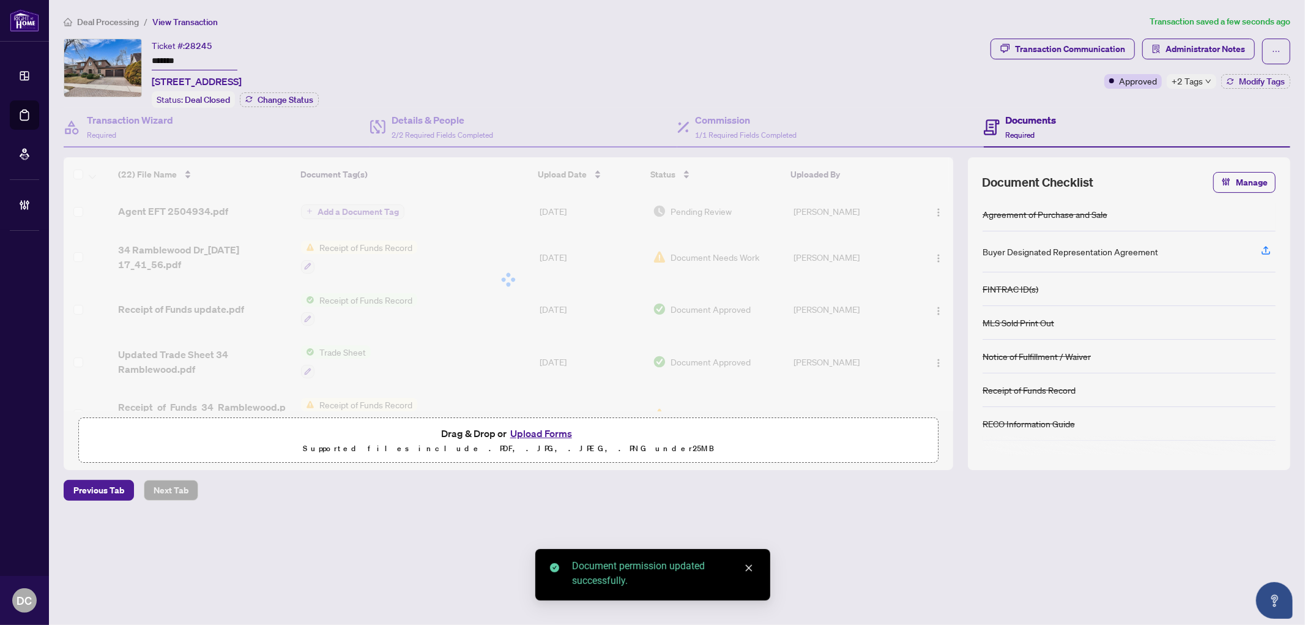
click at [363, 212] on div "Document permissions Setting permissions for: Agent EFT 2504934.pdf 1000 BG Bri…" at bounding box center [652, 312] width 1305 height 625
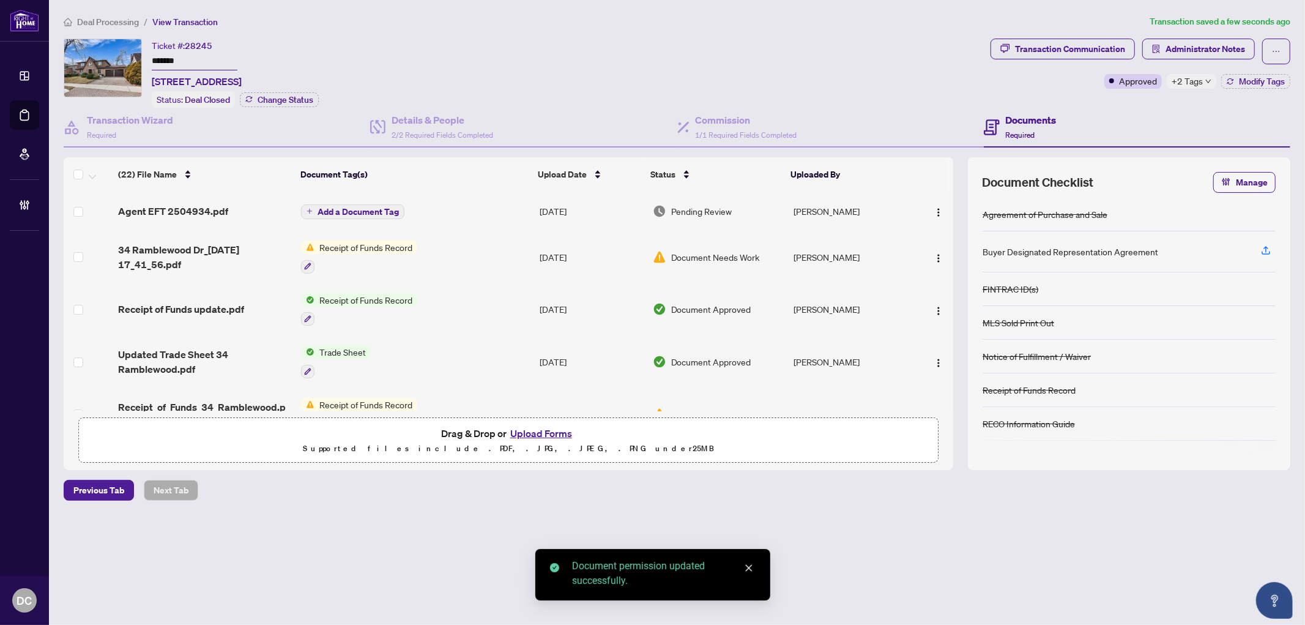
click at [390, 209] on span "Add a Document Tag" at bounding box center [358, 211] width 81 height 9
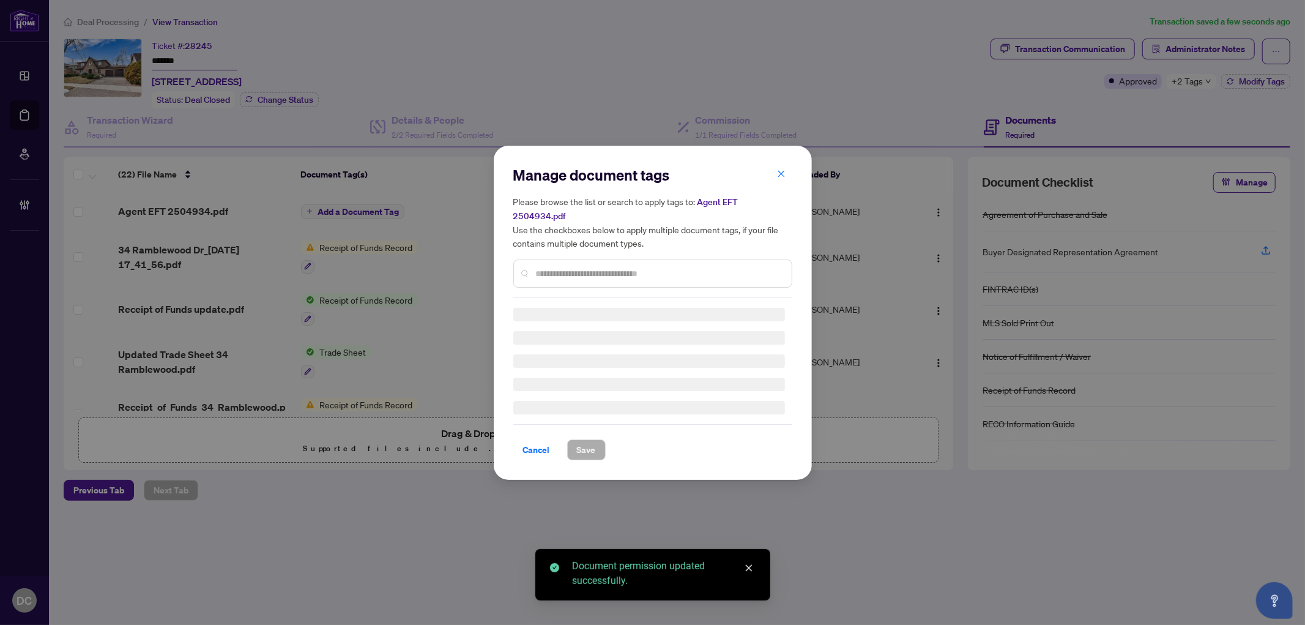
click at [586, 267] on input "text" at bounding box center [659, 273] width 246 height 13
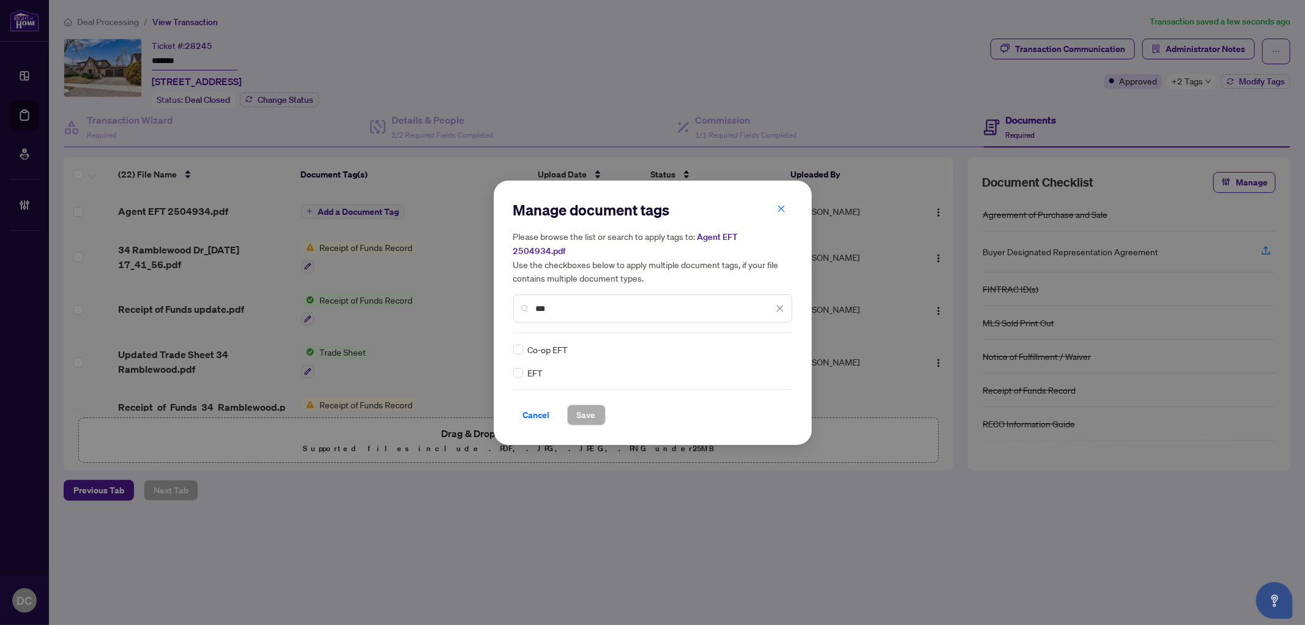
type input "***"
click at [774, 343] on div at bounding box center [772, 349] width 23 height 12
click at [747, 405] on div "Approved" at bounding box center [735, 401] width 78 height 13
click at [585, 406] on span "Save" at bounding box center [586, 415] width 19 height 20
click at [1197, 84] on div "Manage document tags Please browse the list or search to apply tags to: Agent E…" at bounding box center [652, 312] width 1305 height 625
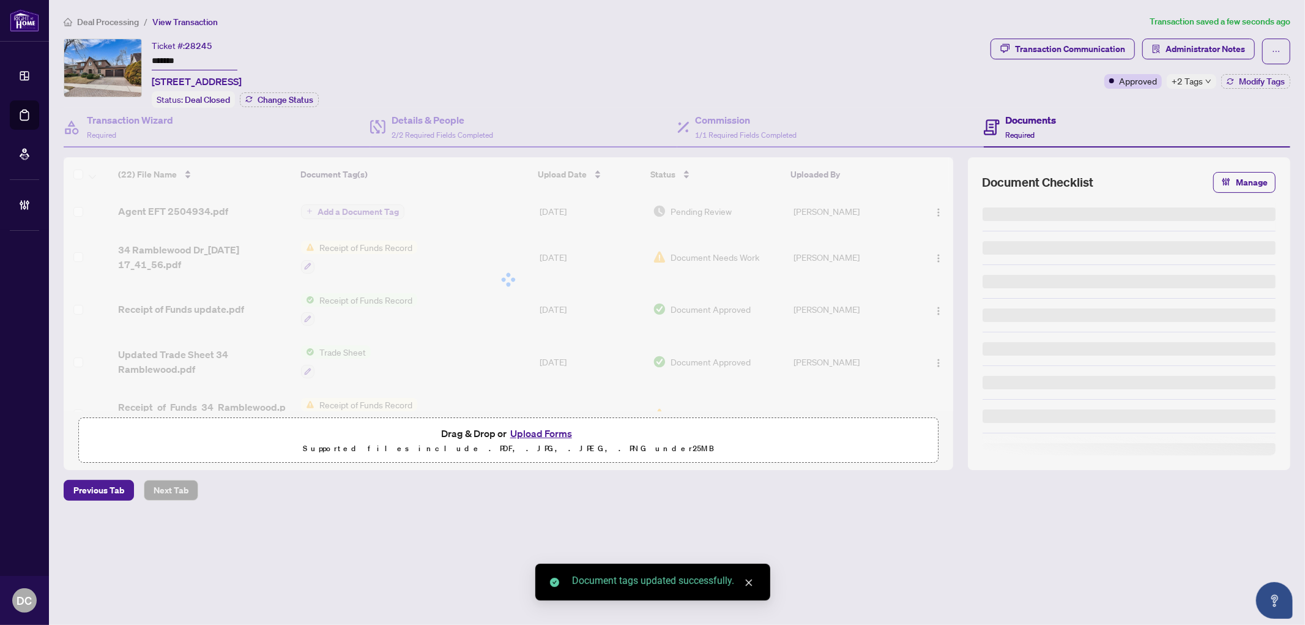
click at [1198, 82] on body "Dashboard Deal Processing Mortgage Referrals Brokerage Management DC Dawn Chan …" at bounding box center [652, 312] width 1305 height 625
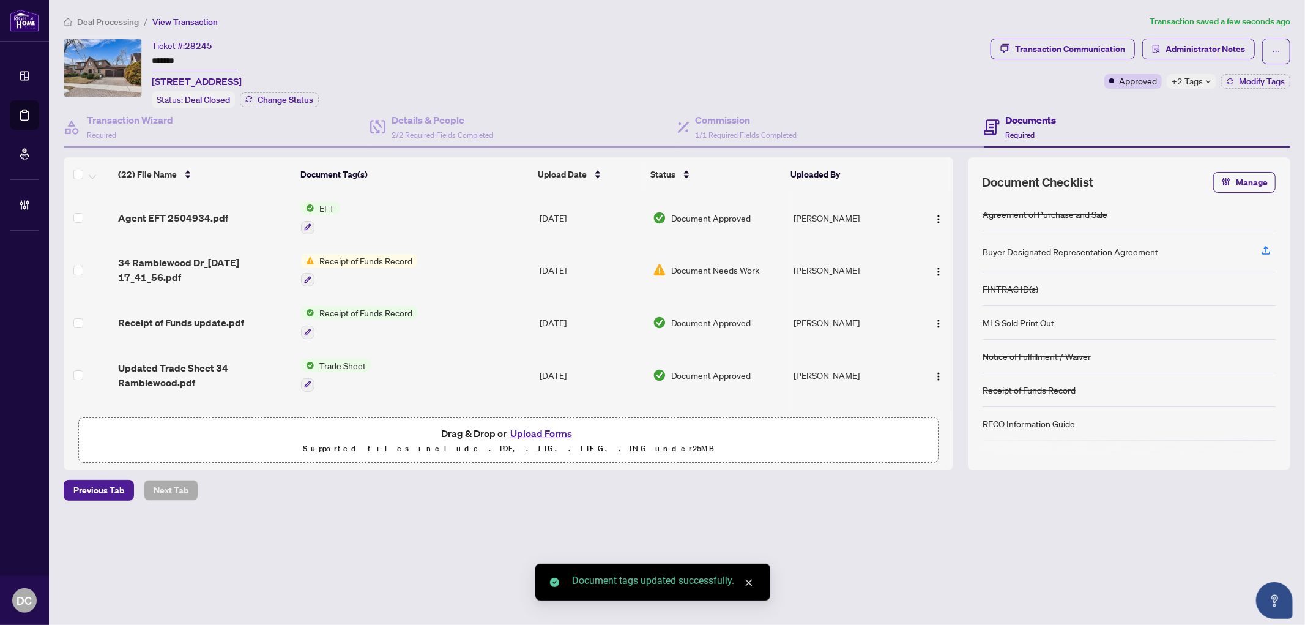
drag, startPoint x: 1175, startPoint y: 75, endPoint x: 1203, endPoint y: 73, distance: 28.8
click at [1175, 76] on span "+2 Tags" at bounding box center [1187, 81] width 31 height 14
click at [1218, 50] on span "Administrator Notes" at bounding box center [1205, 49] width 80 height 20
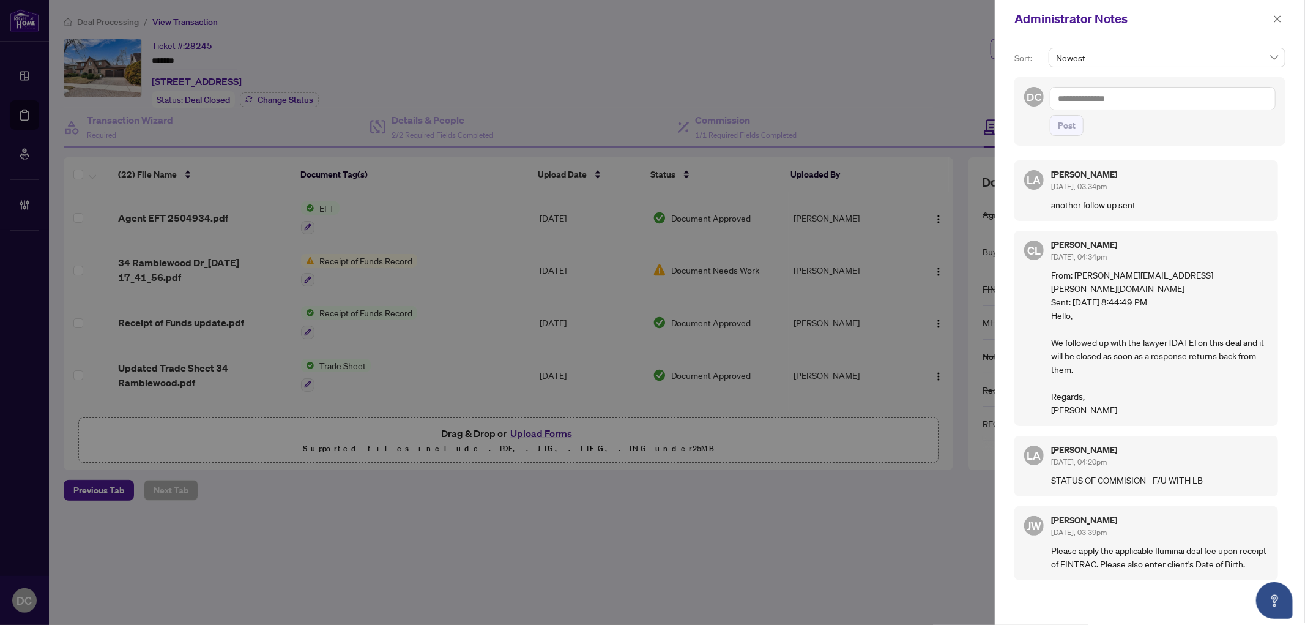
click at [1154, 108] on textarea at bounding box center [1163, 98] width 226 height 23
click at [1154, 100] on textarea at bounding box center [1163, 98] width 226 height 23
paste textarea "**********"
type textarea "**********"
drag, startPoint x: 1061, startPoint y: 151, endPoint x: 1086, endPoint y: 144, distance: 26.1
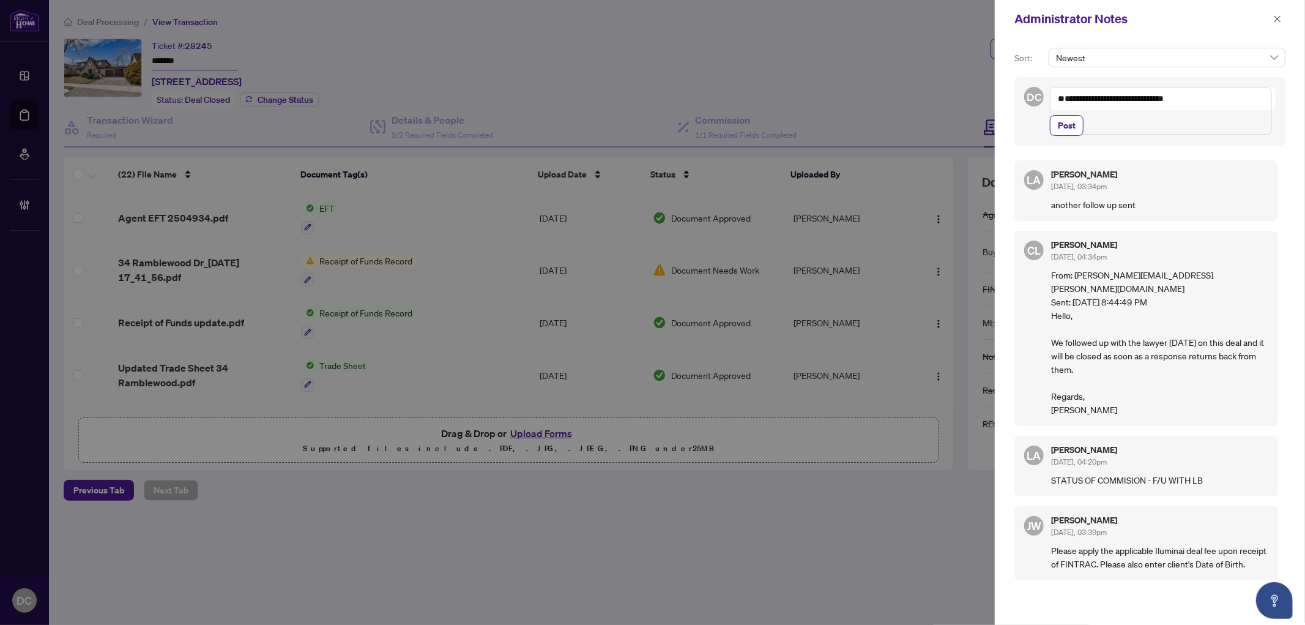
click at [1062, 135] on span "Post" at bounding box center [1067, 126] width 18 height 20
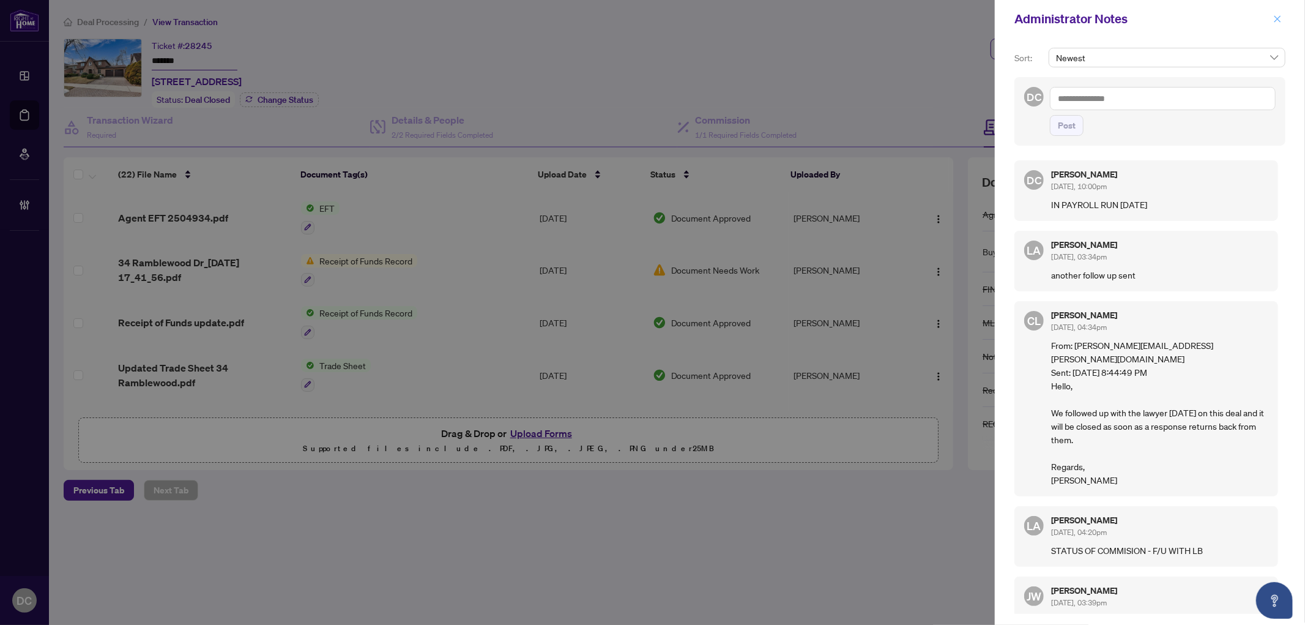
click at [1277, 17] on icon "close" at bounding box center [1277, 19] width 9 height 9
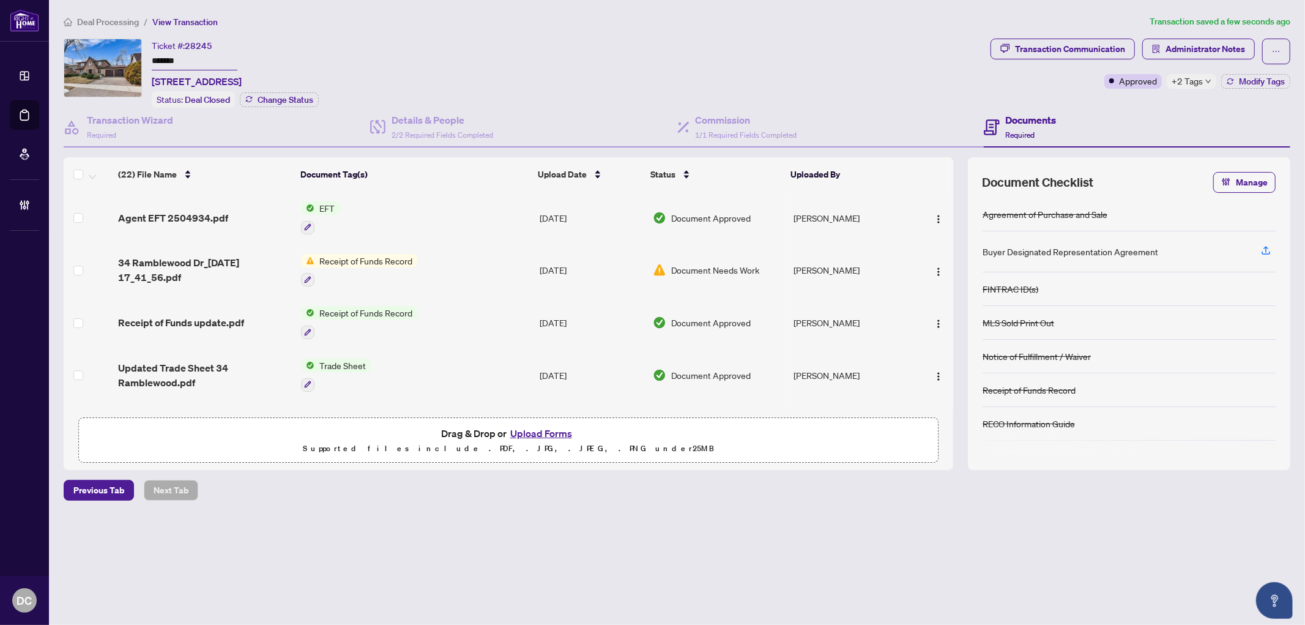
click at [98, 17] on span "Deal Processing" at bounding box center [108, 22] width 62 height 11
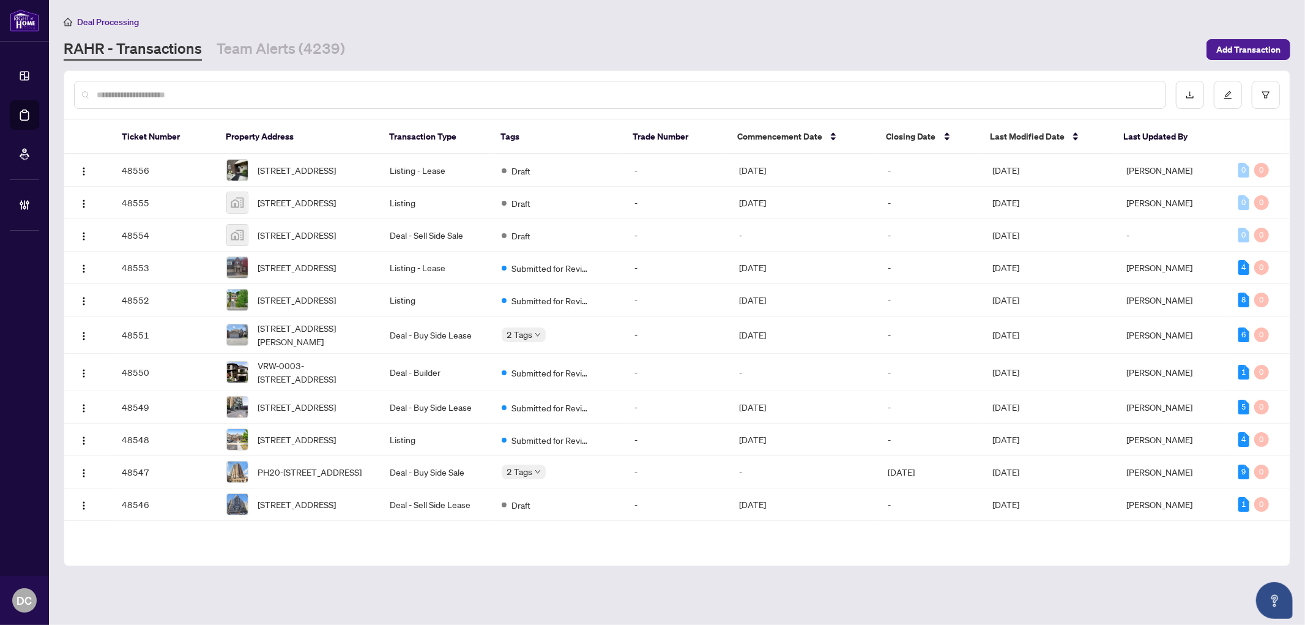
click at [243, 91] on input "text" at bounding box center [626, 94] width 1059 height 13
paste input "*******"
type input "*******"
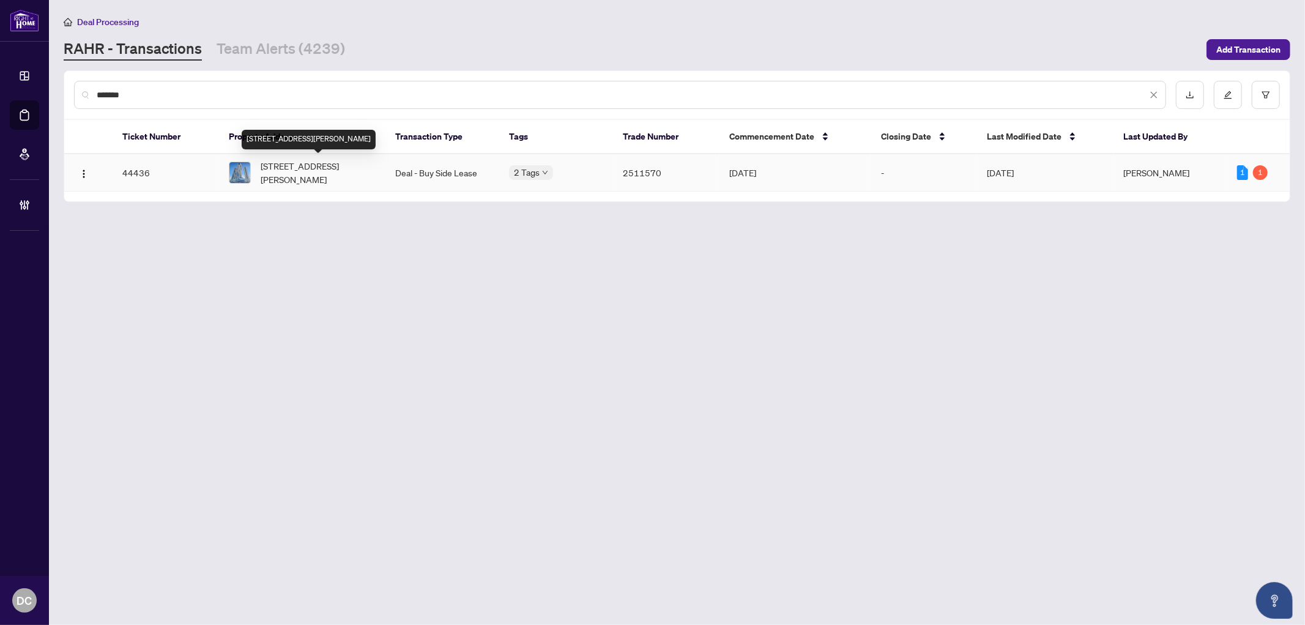
click at [327, 161] on span "5510-225 Commerce St, Vaughan, Ontario L4K 0R1, Canada" at bounding box center [319, 172] width 116 height 27
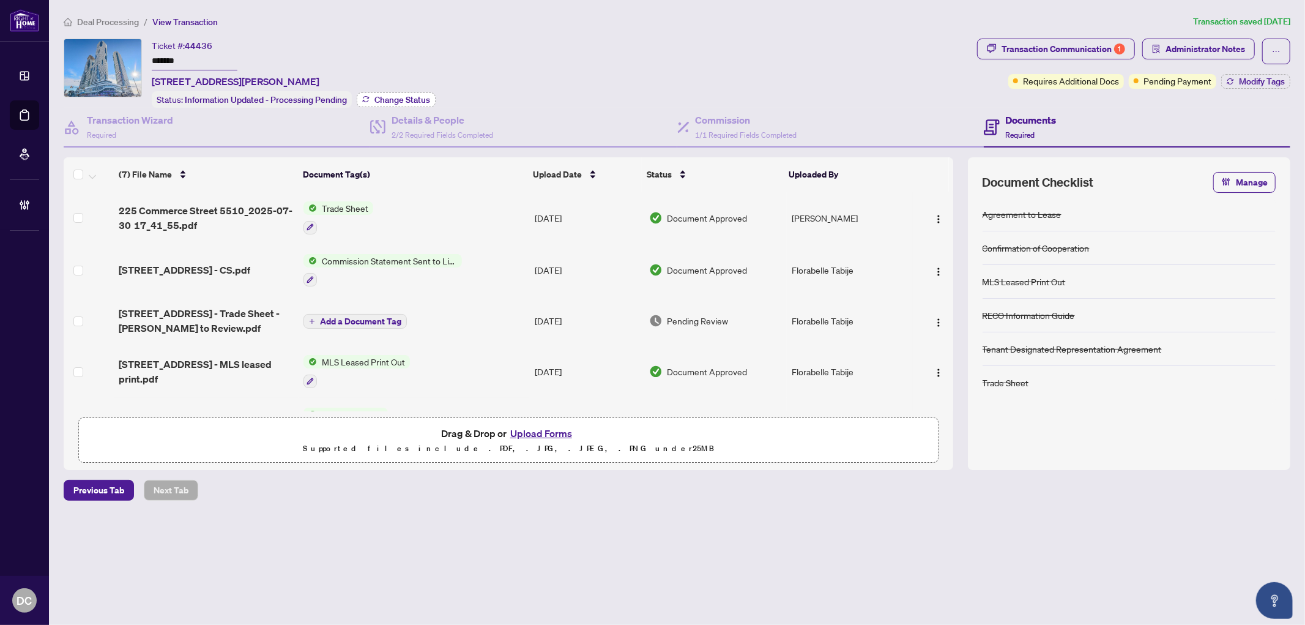
click at [417, 100] on span "Change Status" at bounding box center [402, 99] width 56 height 9
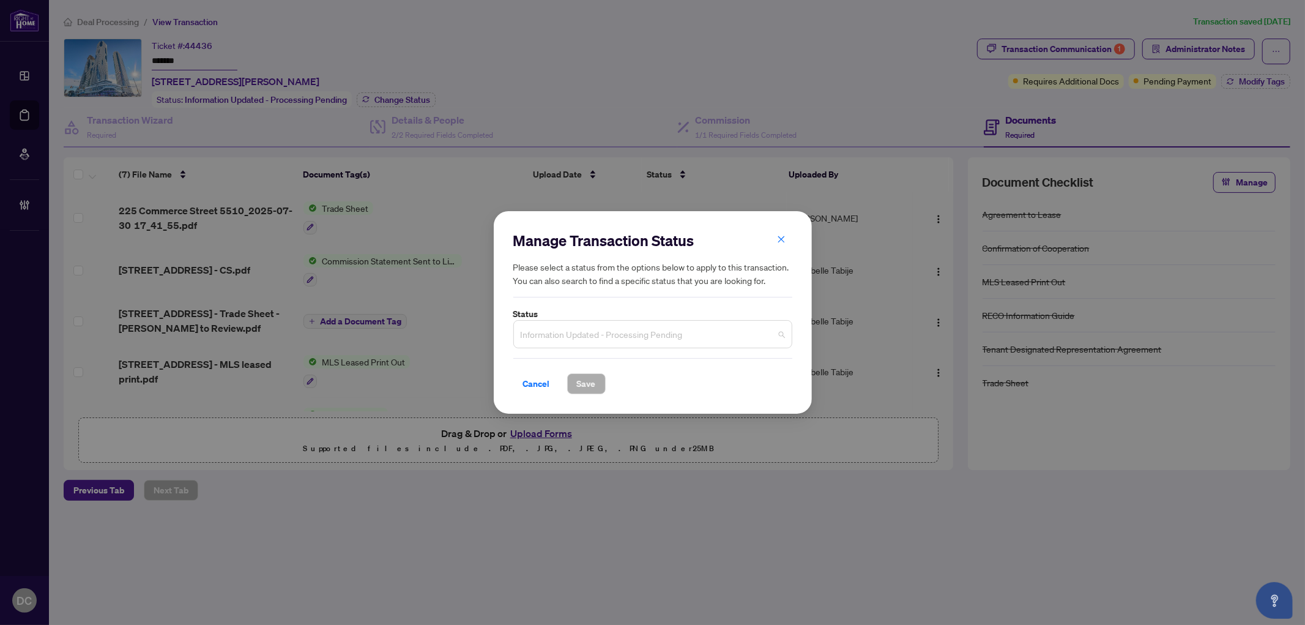
click at [546, 333] on span "Information Updated - Processing Pending" at bounding box center [653, 333] width 264 height 23
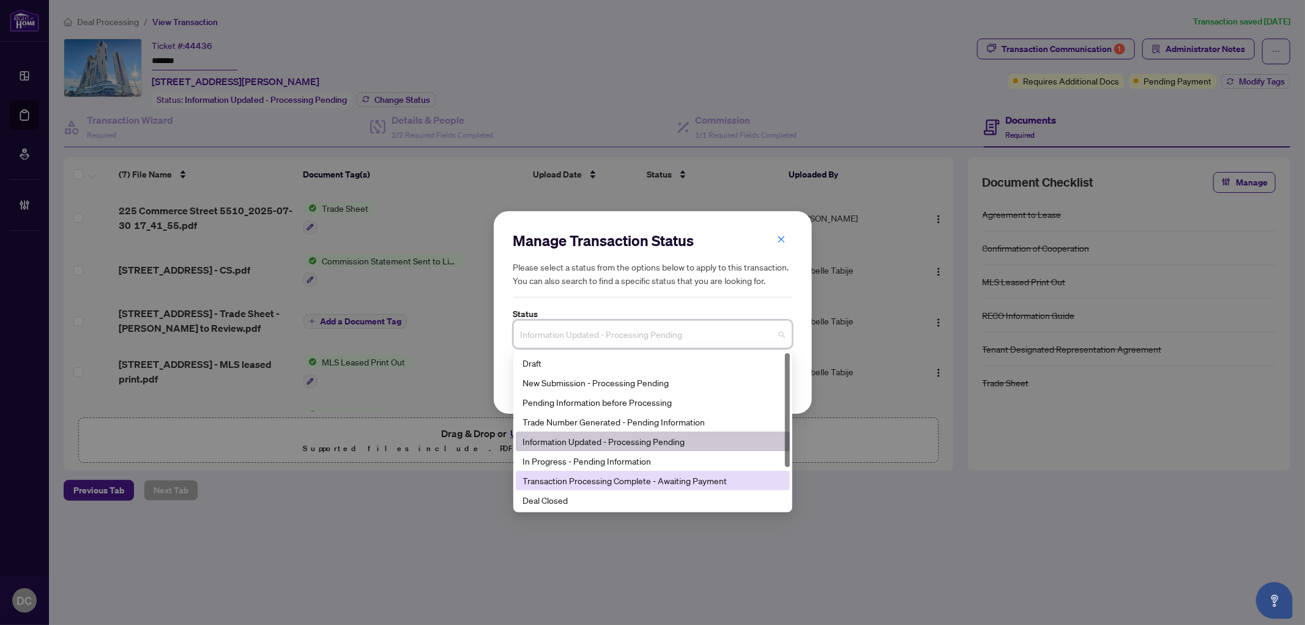
click at [557, 498] on div "Deal Closed" at bounding box center [652, 499] width 259 height 13
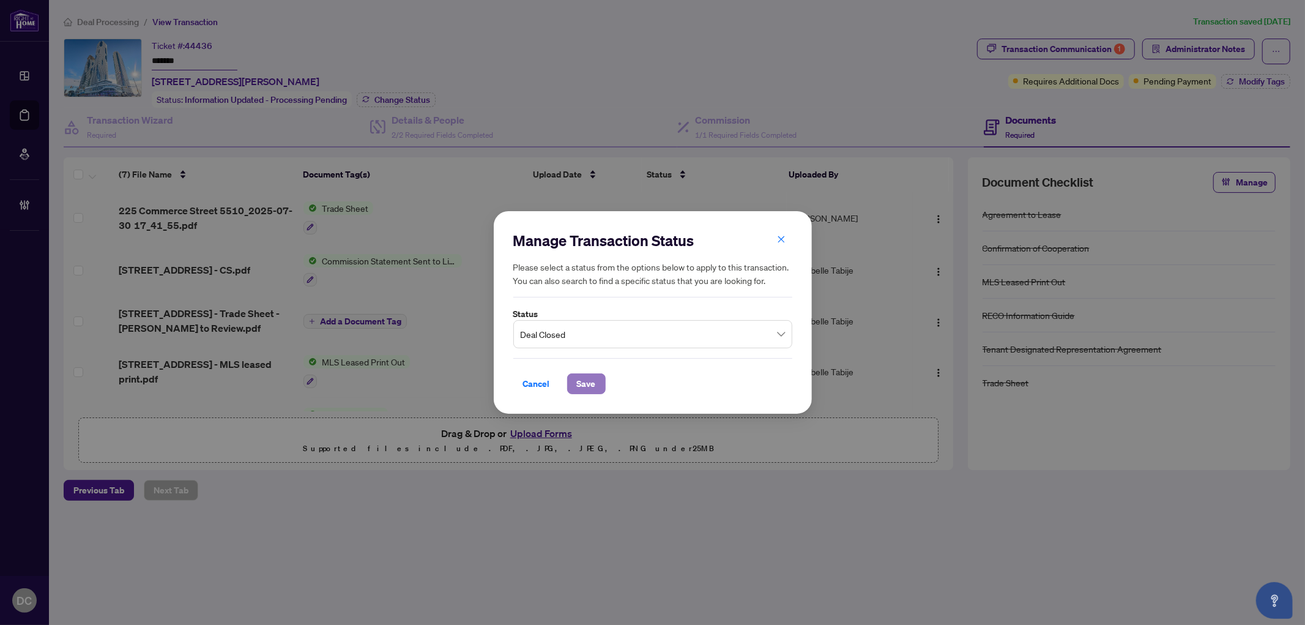
click at [582, 385] on span "Save" at bounding box center [586, 384] width 19 height 20
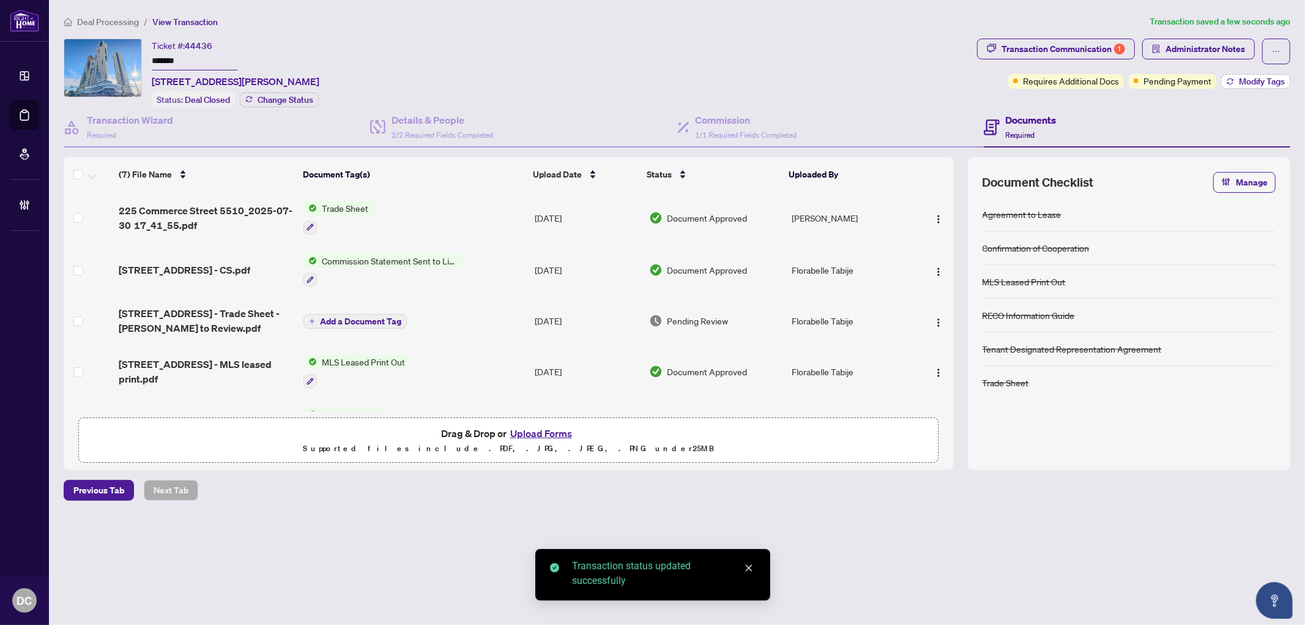
click at [1242, 80] on span "Modify Tags" at bounding box center [1262, 81] width 46 height 9
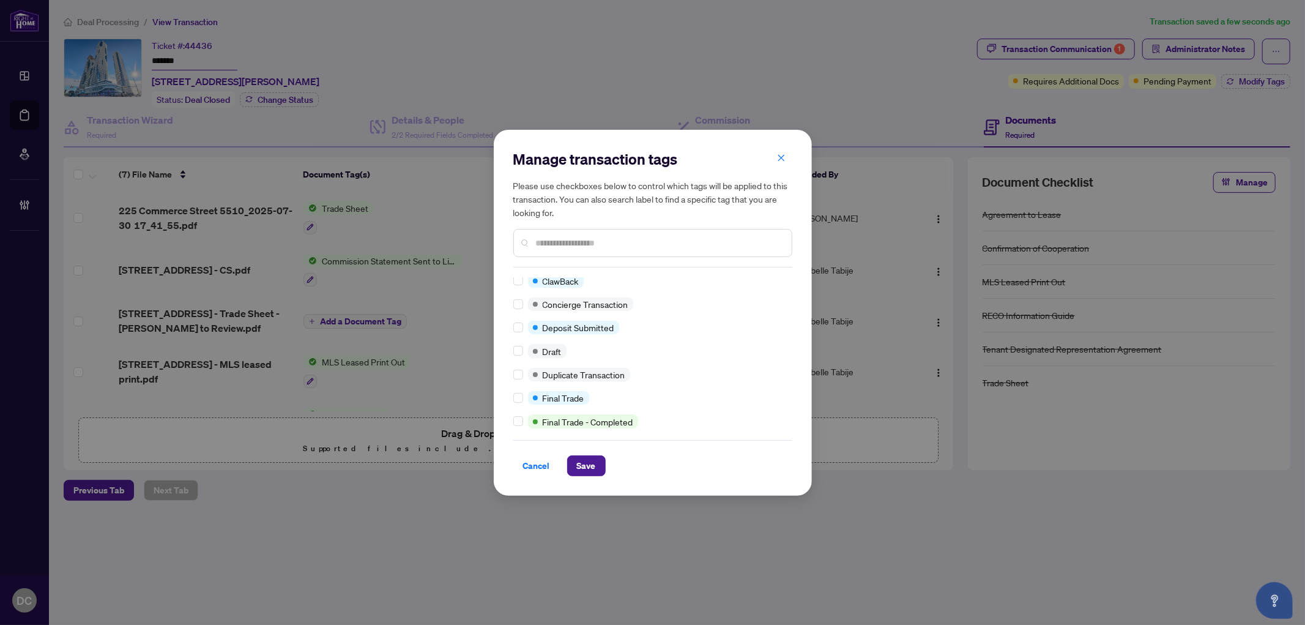
scroll to position [204, 0]
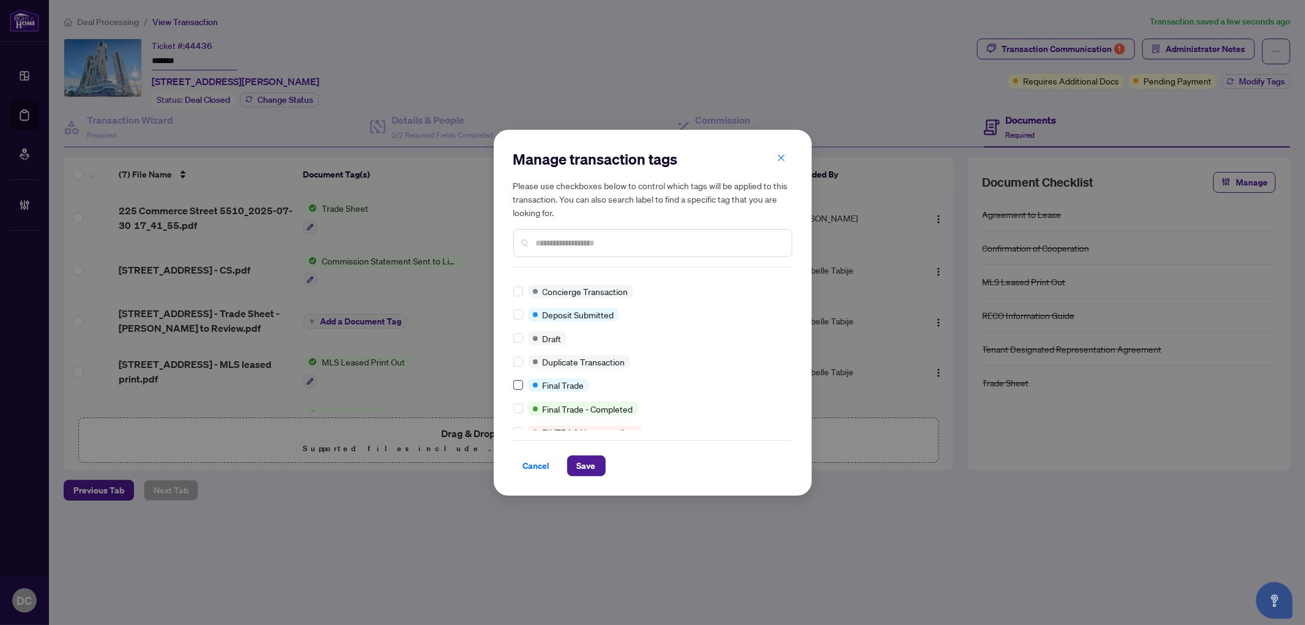
click at [516, 387] on label at bounding box center [518, 384] width 10 height 13
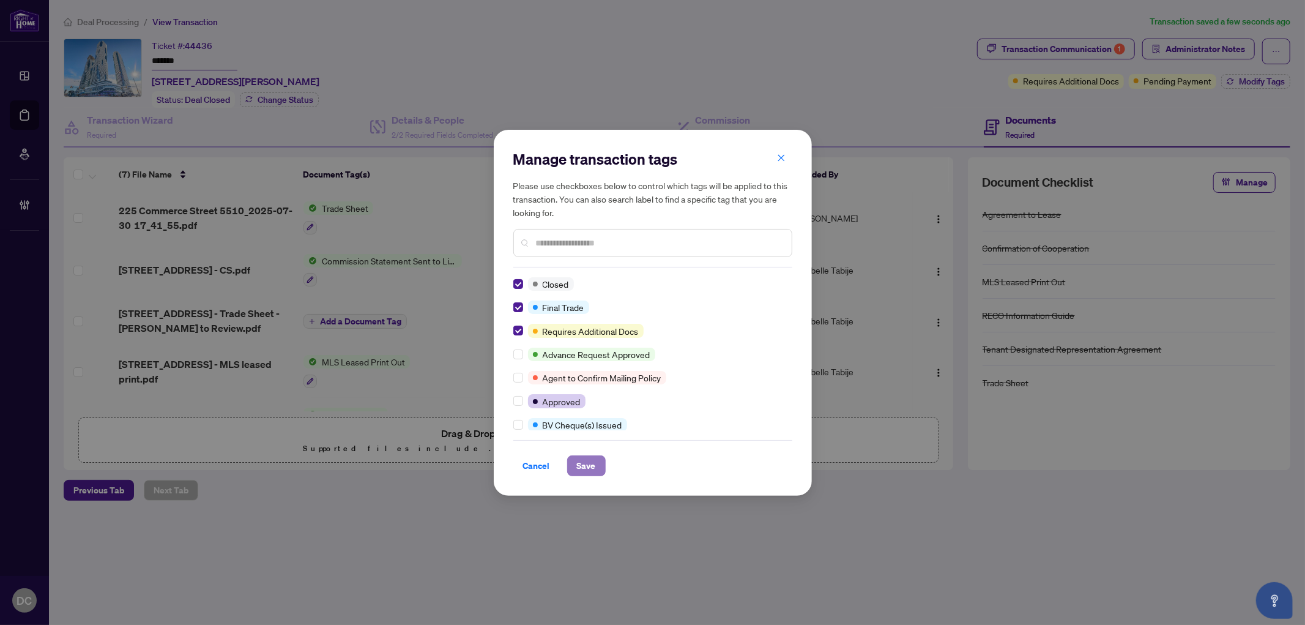
click at [586, 463] on span "Save" at bounding box center [586, 466] width 19 height 20
click at [1069, 51] on div "Manage transaction tags Please use checkboxes below to control which tags will …" at bounding box center [652, 312] width 1305 height 625
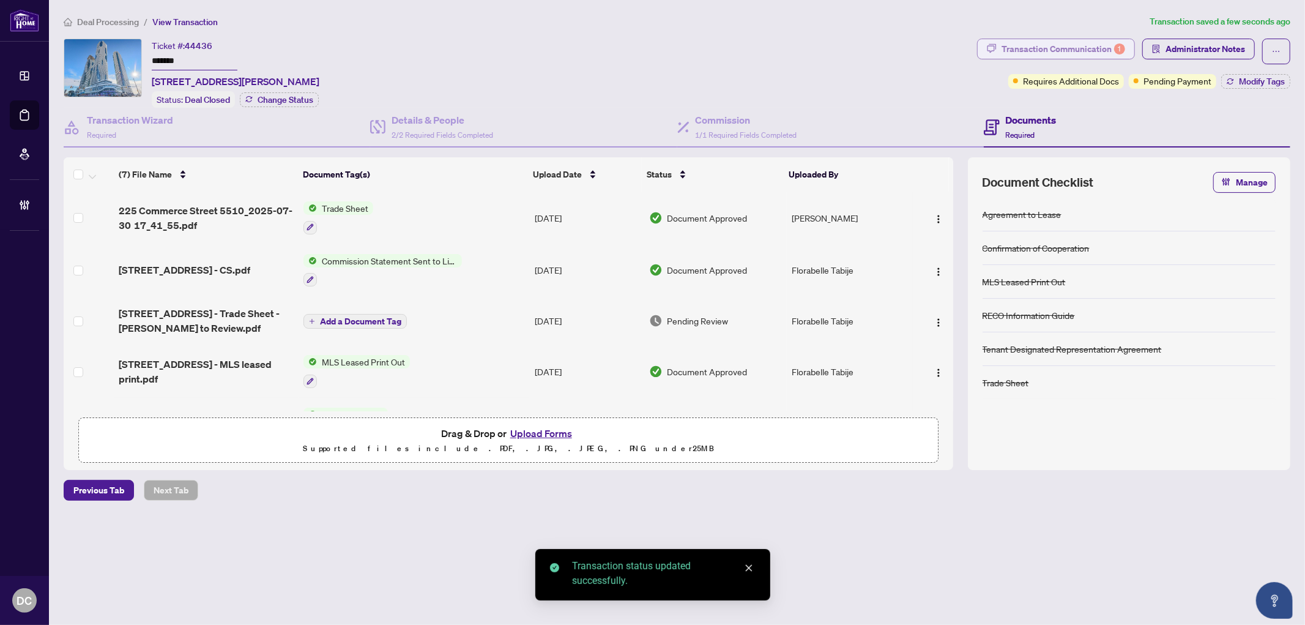
click at [1069, 45] on div "Transaction Communication 1" at bounding box center [1063, 49] width 124 height 20
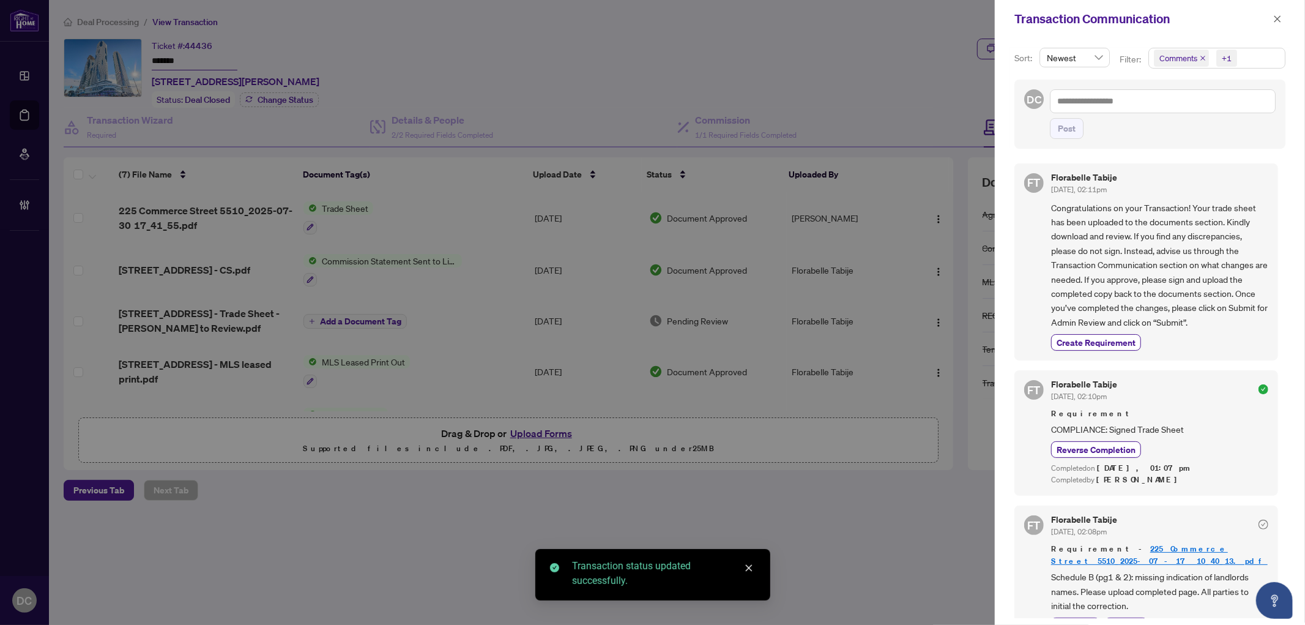
click at [1276, 51] on span "Comments +1" at bounding box center [1217, 58] width 136 height 20
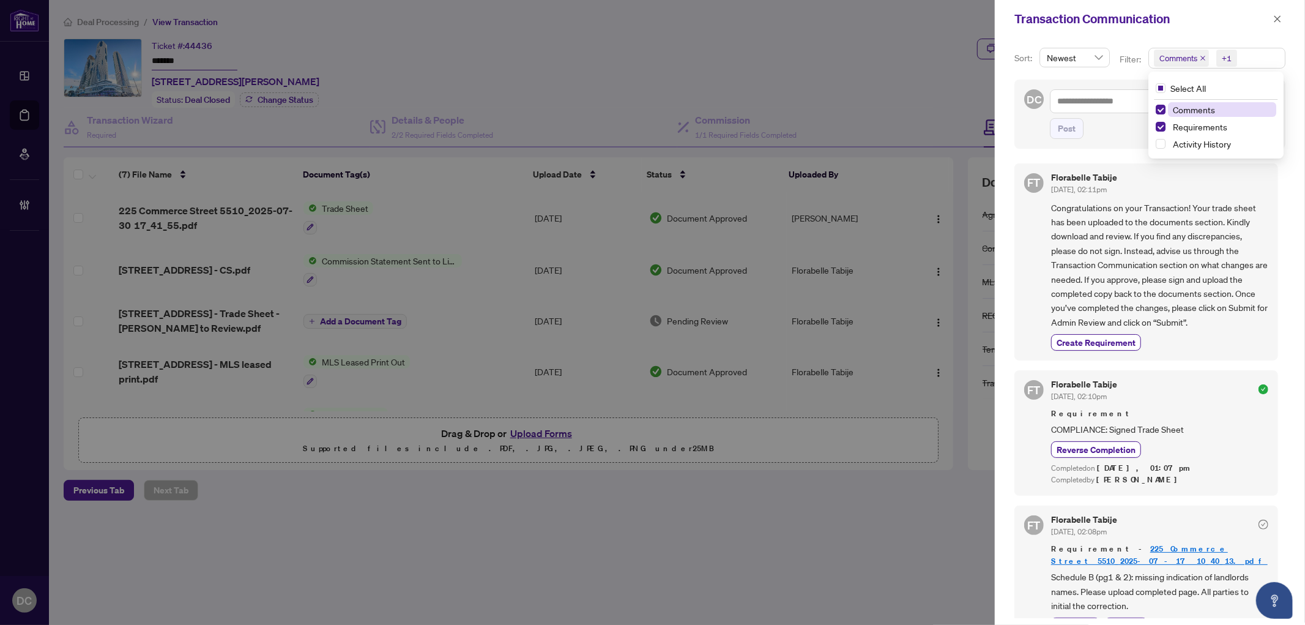
click at [1218, 105] on span "Comments" at bounding box center [1222, 109] width 109 height 15
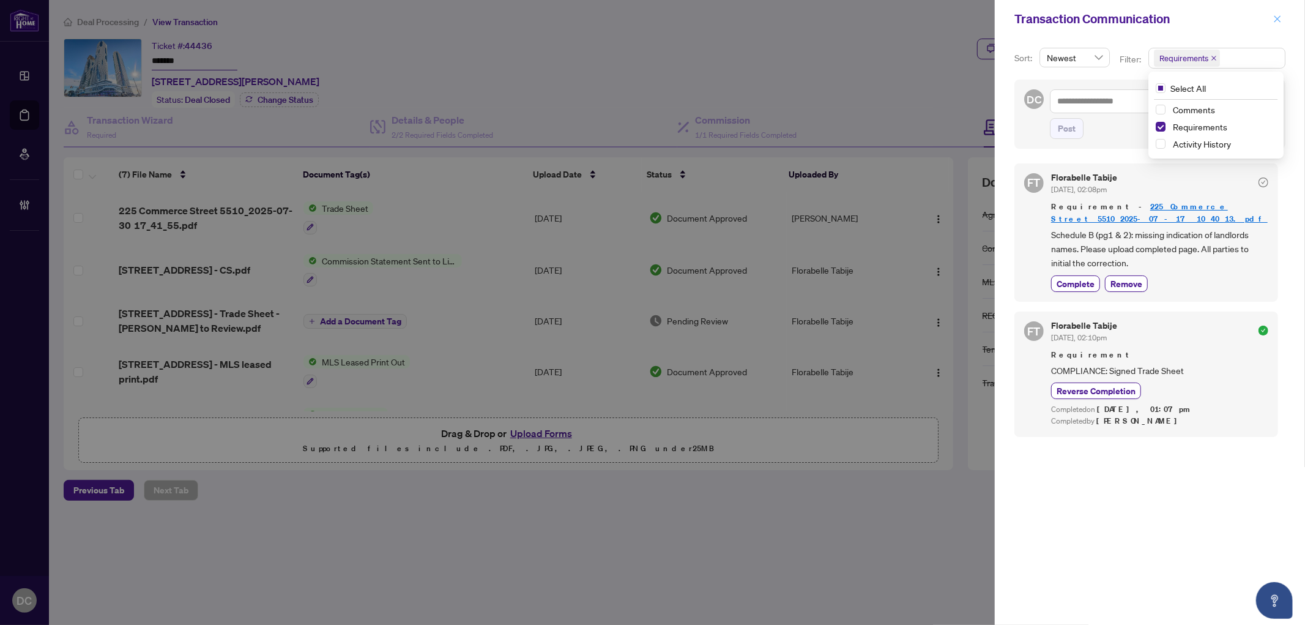
click at [1276, 17] on icon "close" at bounding box center [1277, 18] width 7 height 7
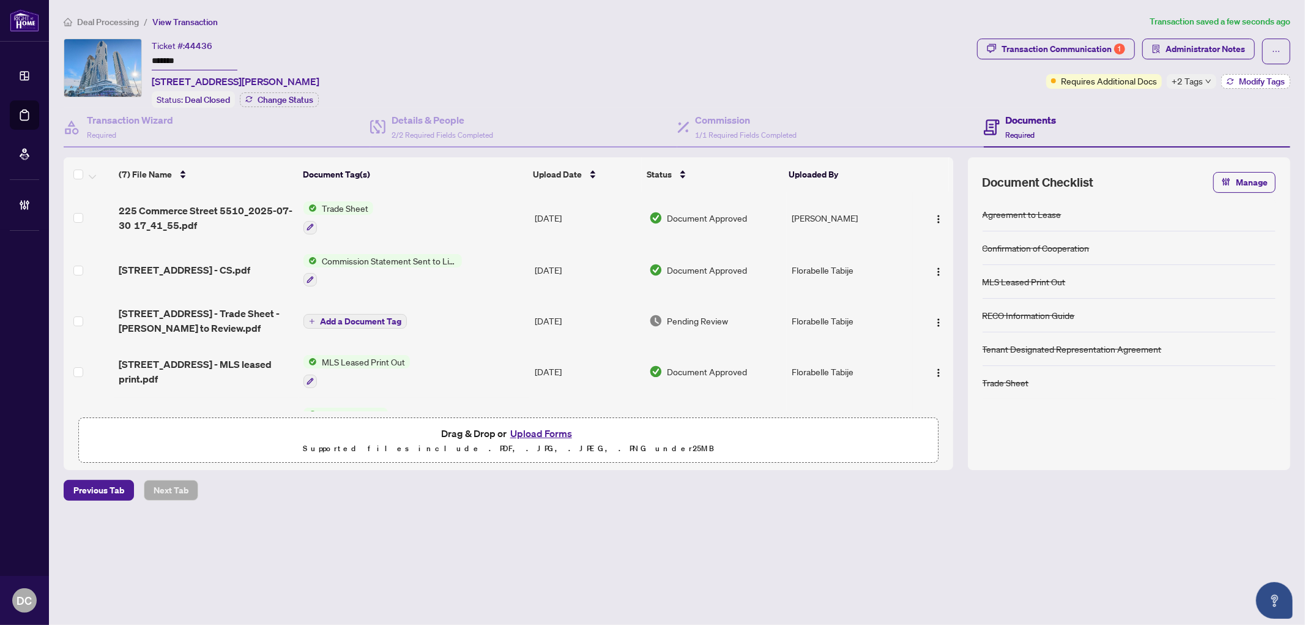
click at [1238, 78] on button "Modify Tags" at bounding box center [1255, 81] width 69 height 15
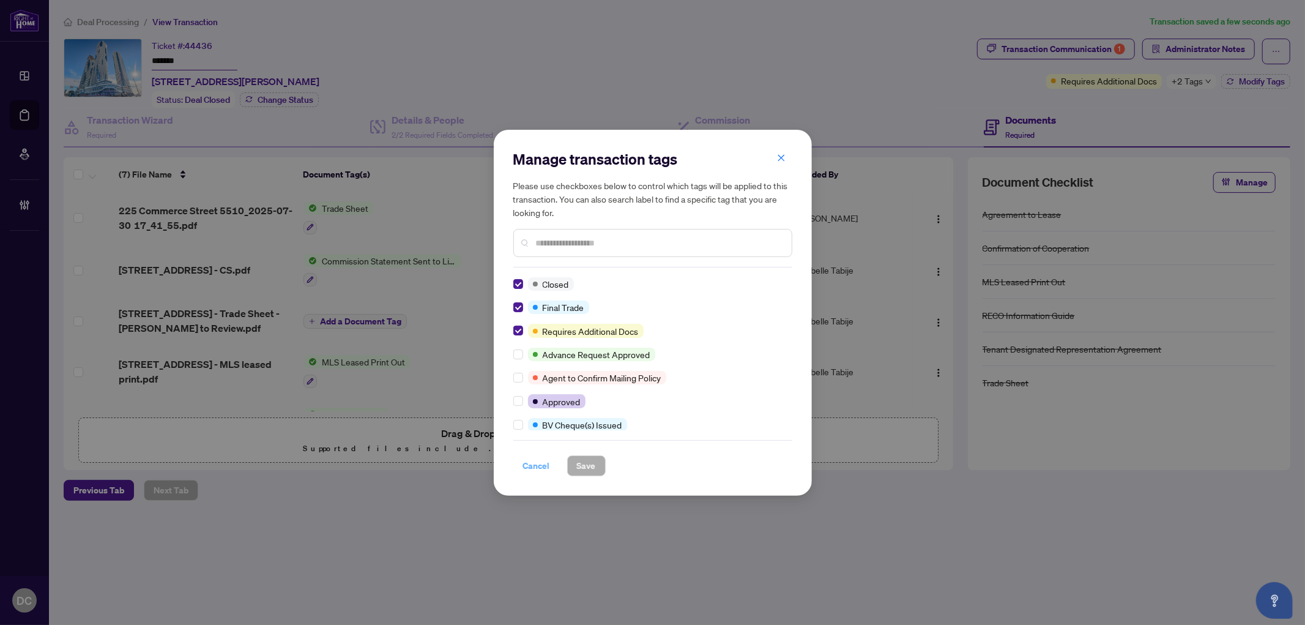
click at [536, 469] on span "Cancel" at bounding box center [536, 466] width 27 height 20
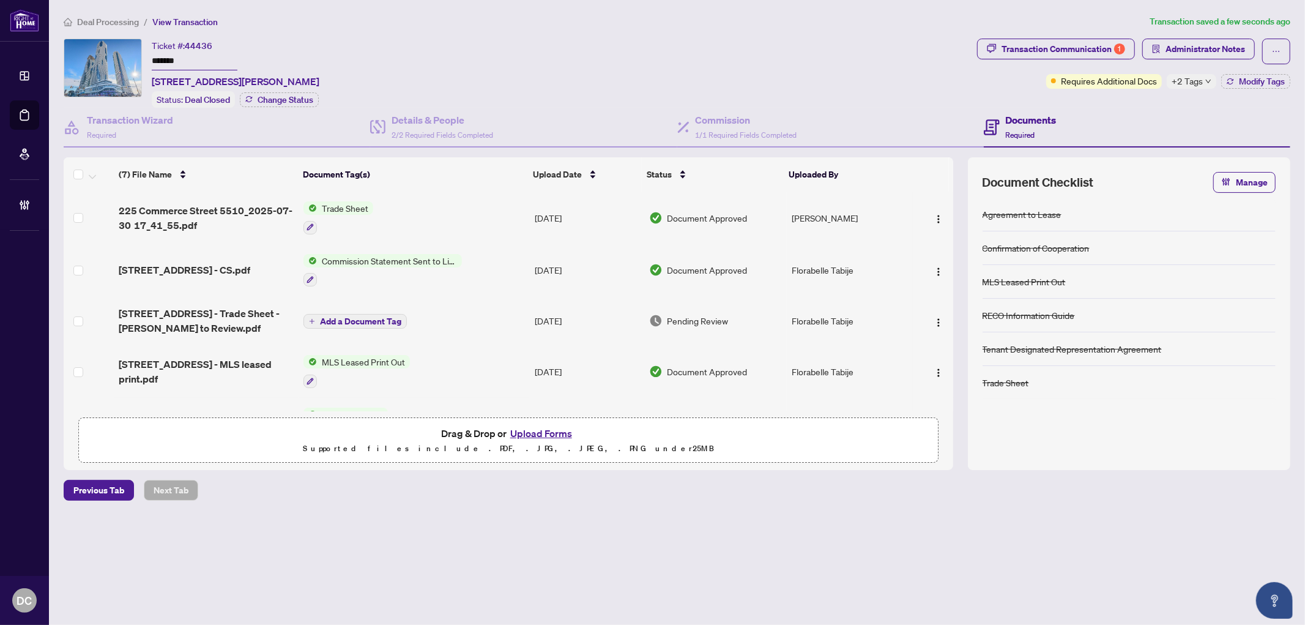
click at [540, 217] on td "Jul/30/2025" at bounding box center [587, 217] width 114 height 53
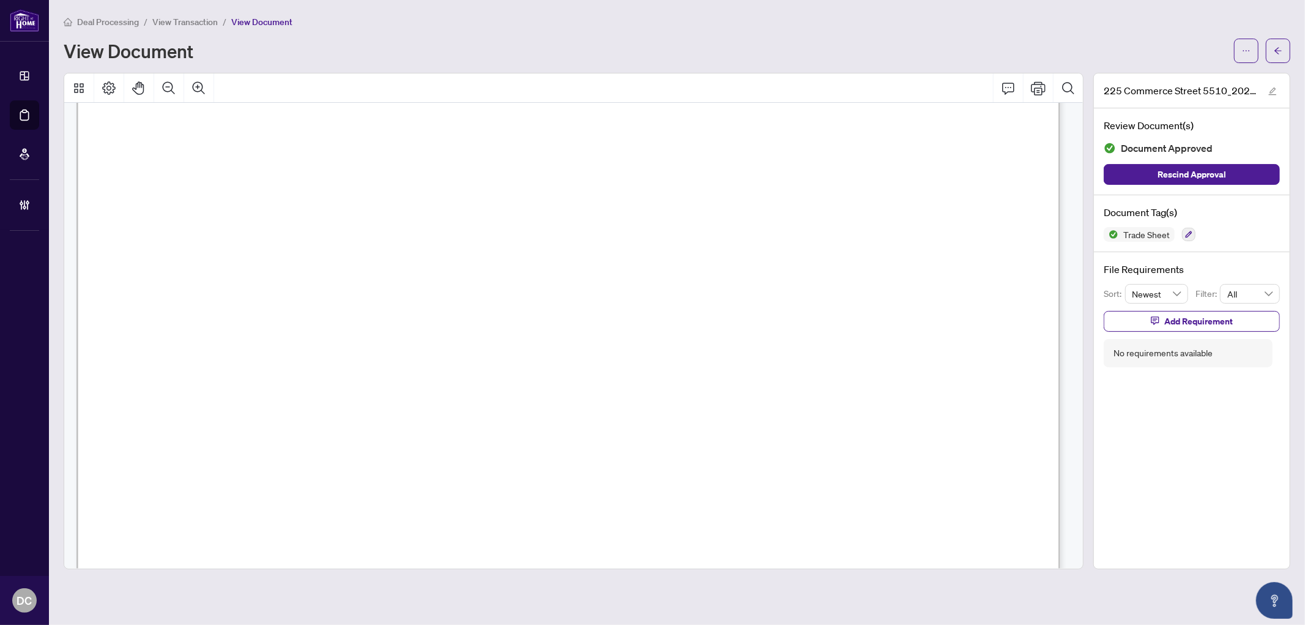
scroll to position [475, 0]
click at [1262, 55] on div at bounding box center [1262, 51] width 56 height 24
click at [1277, 53] on icon "arrow-left" at bounding box center [1278, 50] width 9 height 9
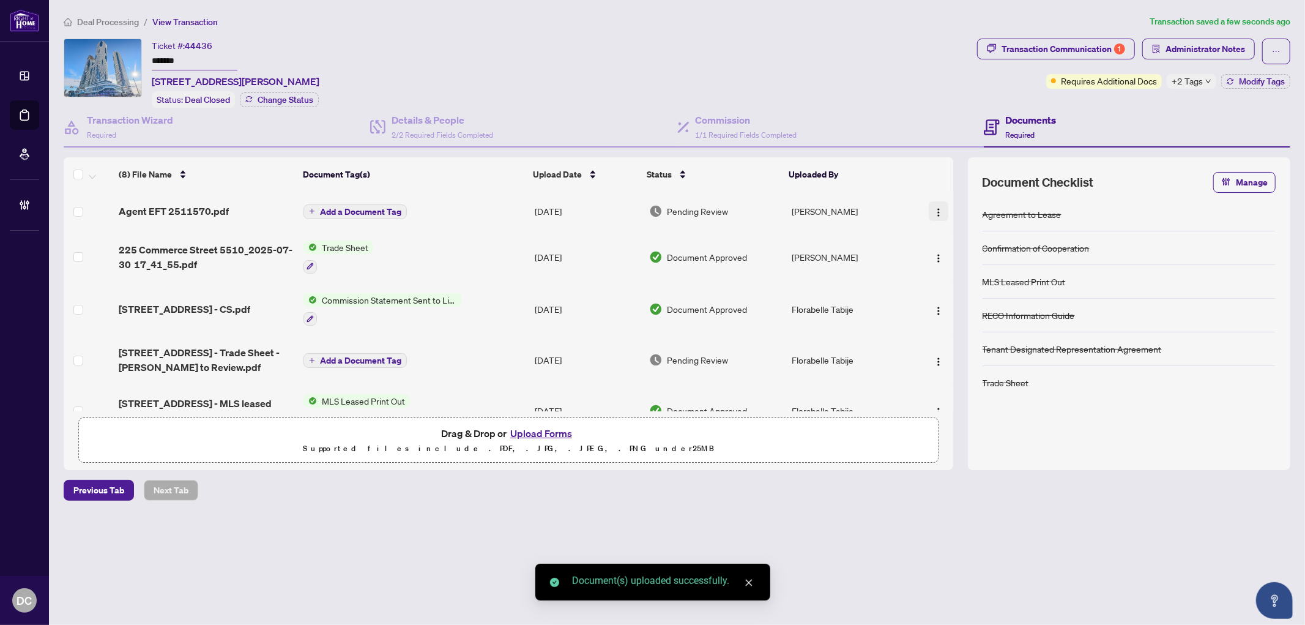
click at [934, 209] on img "button" at bounding box center [939, 212] width 10 height 10
click at [953, 306] on span "Document Permissions" at bounding box center [993, 310] width 117 height 13
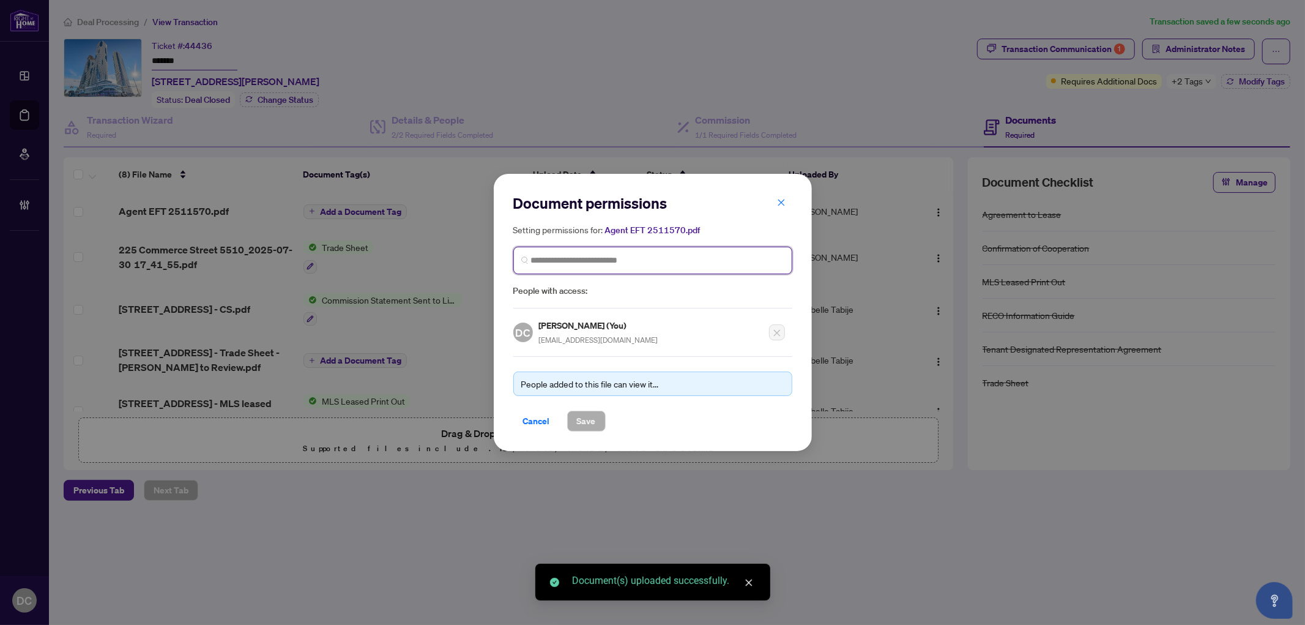
click at [602, 254] on input "search" at bounding box center [657, 260] width 253 height 13
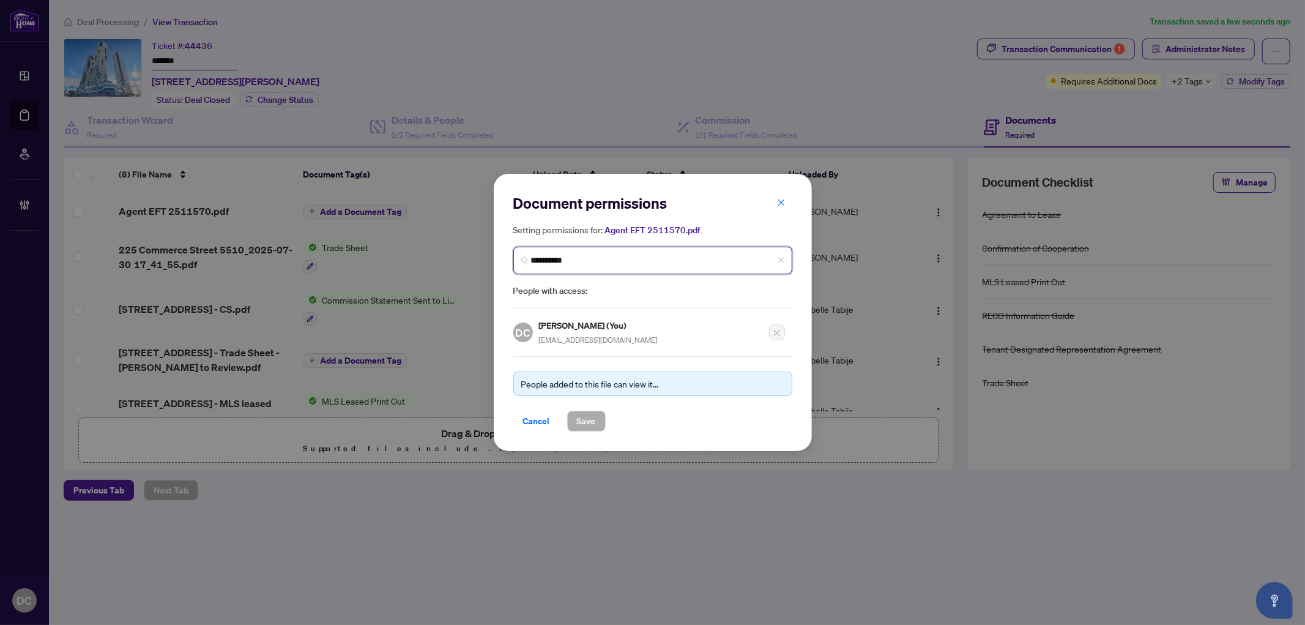
type input "**********"
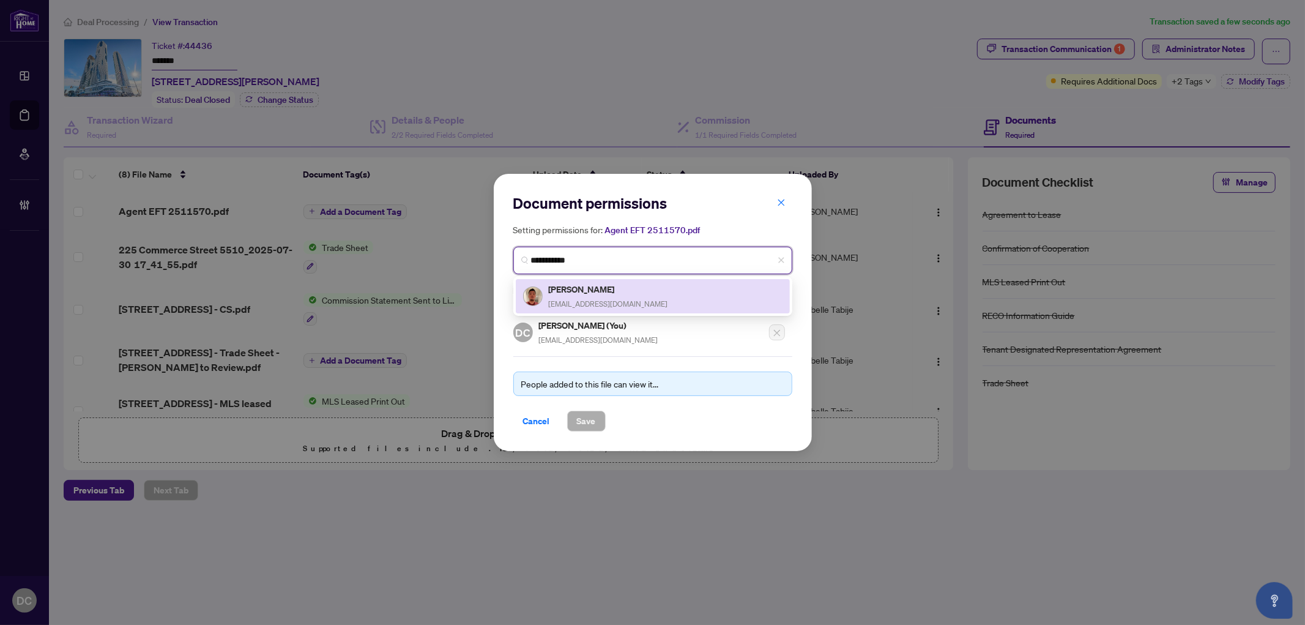
click at [602, 301] on span "Danielsrc18@gmail.com" at bounding box center [608, 303] width 119 height 9
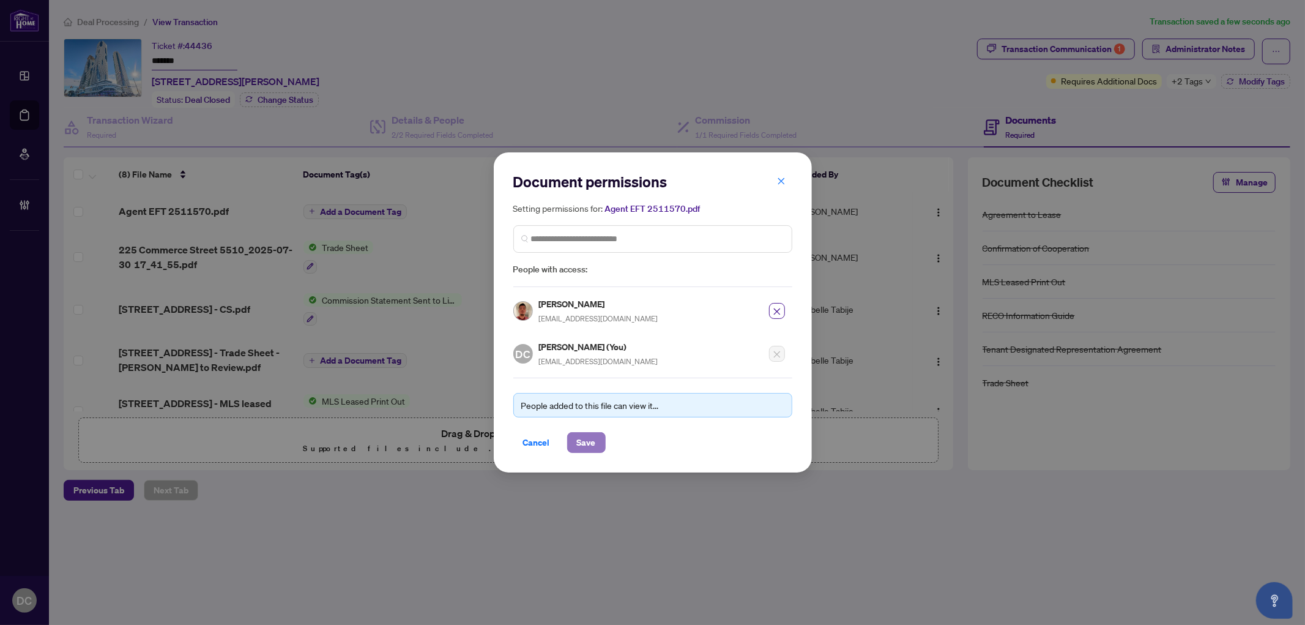
click at [593, 438] on span "Save" at bounding box center [586, 443] width 19 height 20
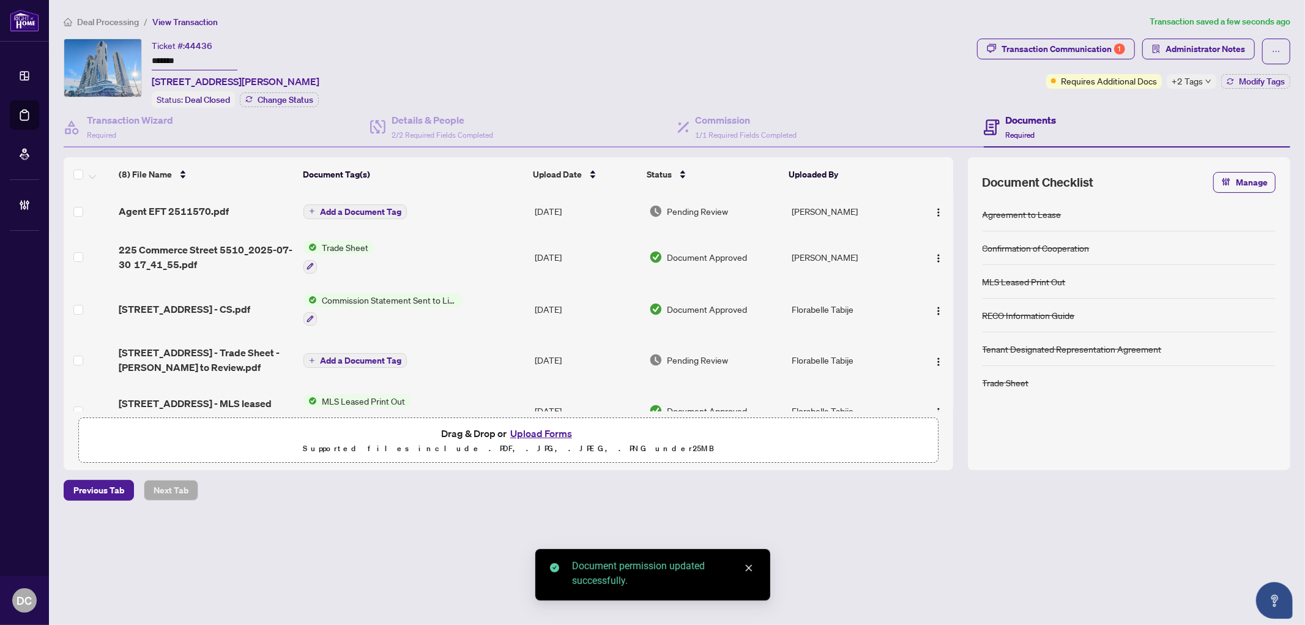
click at [393, 212] on span "Add a Document Tag" at bounding box center [360, 211] width 81 height 9
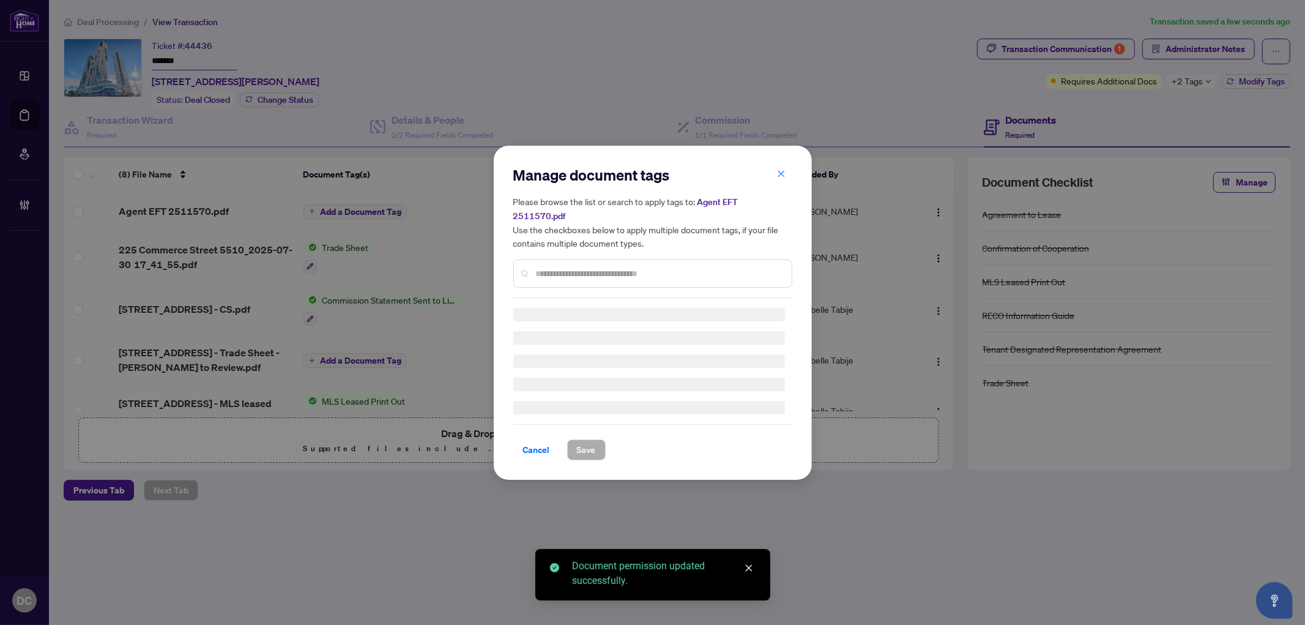
click at [688, 265] on div "Manage document tags Please browse the list or search to apply tags to: Agent E…" at bounding box center [652, 231] width 279 height 133
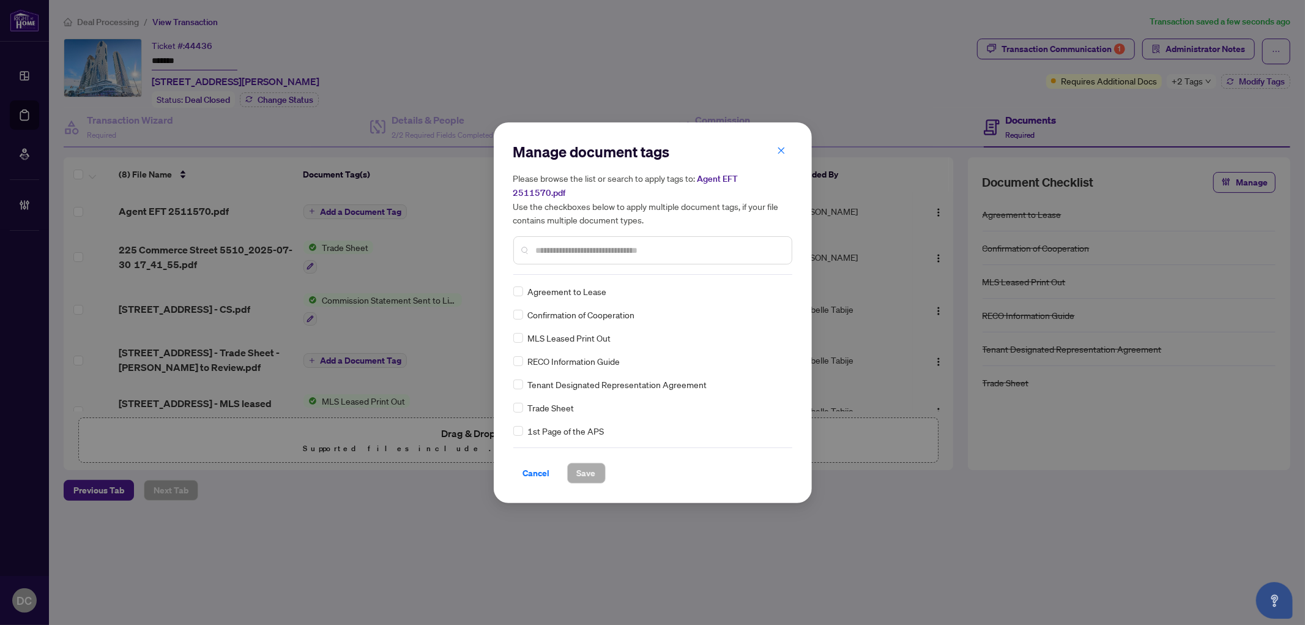
click at [698, 243] on input "text" at bounding box center [659, 249] width 246 height 13
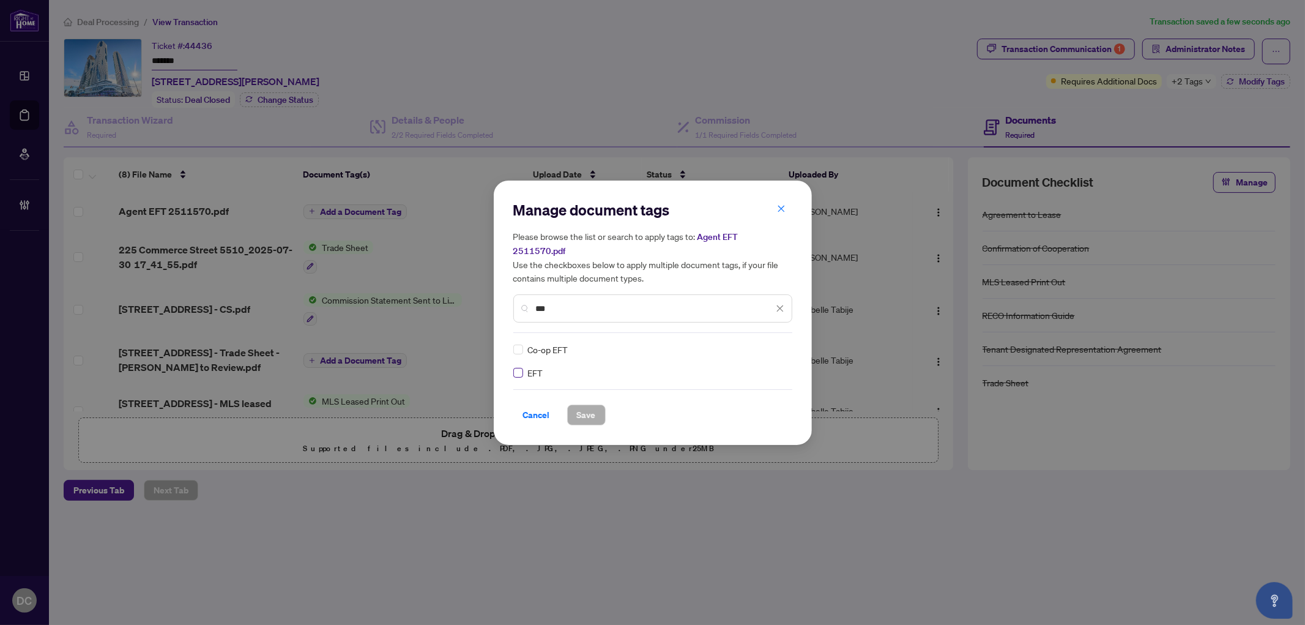
type input "***"
click at [765, 344] on img at bounding box center [767, 349] width 12 height 12
click at [739, 404] on div "Approved" at bounding box center [735, 401] width 78 height 13
click at [592, 406] on span "Save" at bounding box center [586, 415] width 19 height 20
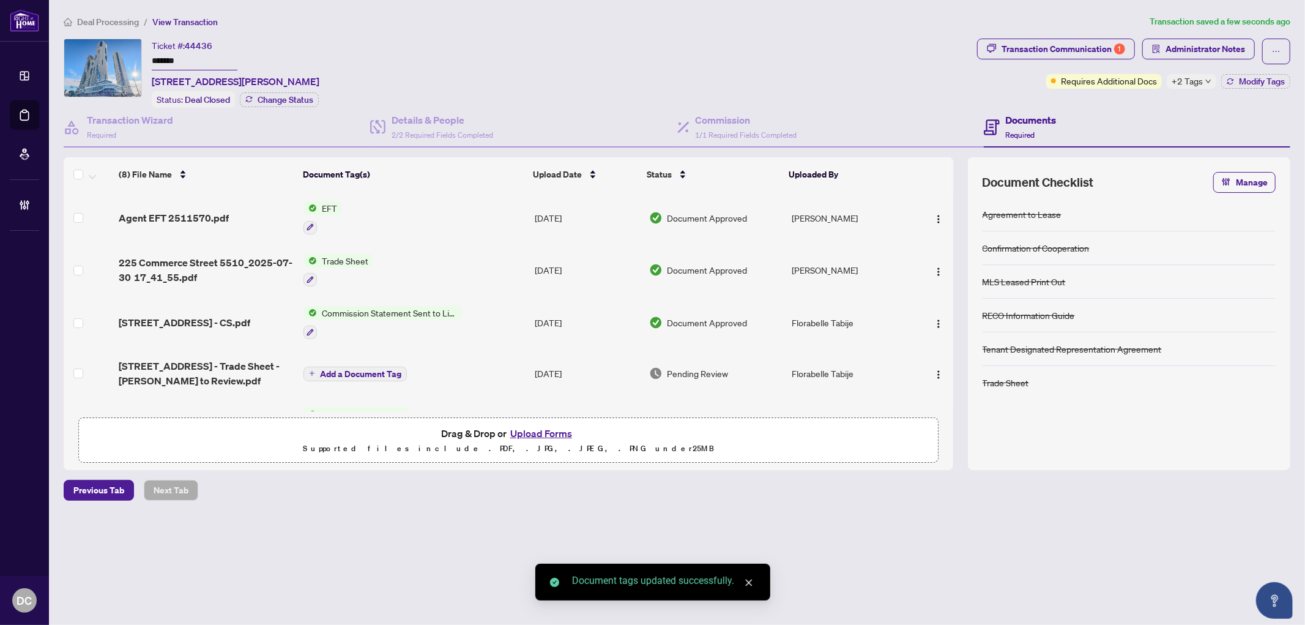
click at [1203, 83] on div "+2 Tags" at bounding box center [1192, 81] width 50 height 15
click at [1227, 50] on span "Administrator Notes" at bounding box center [1205, 49] width 80 height 20
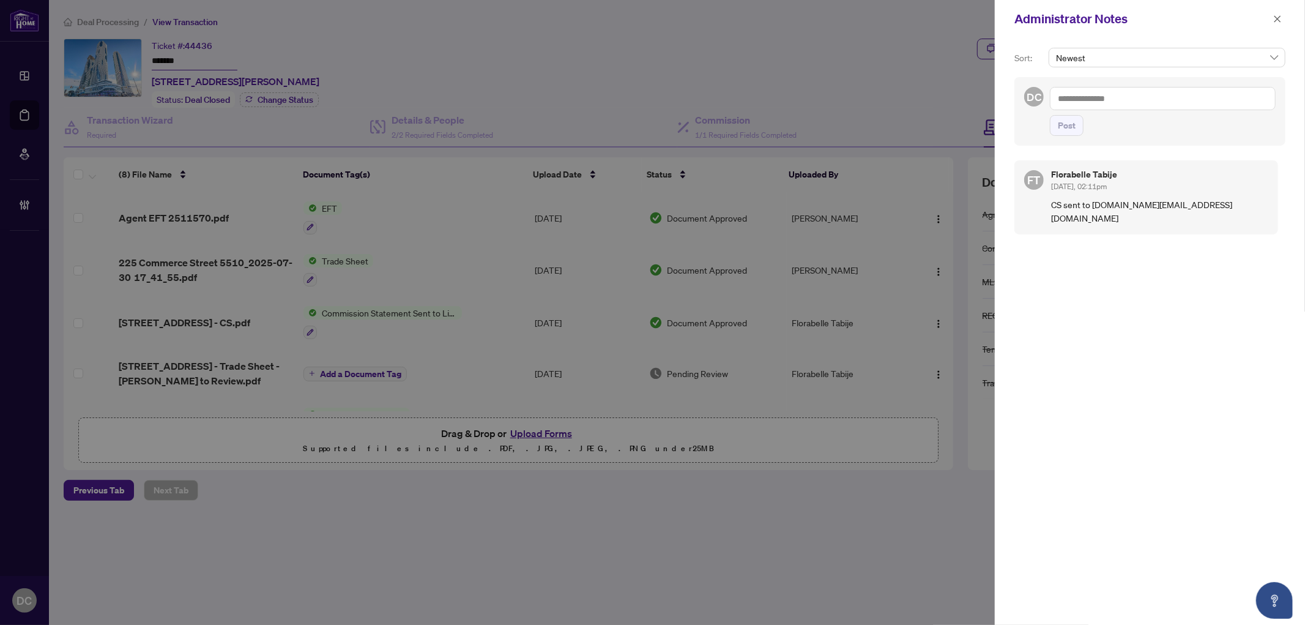
drag, startPoint x: 1130, startPoint y: 83, endPoint x: 1135, endPoint y: 87, distance: 7.4
click at [1130, 83] on div "DC Post" at bounding box center [1149, 111] width 271 height 69
click at [1140, 97] on textarea at bounding box center [1163, 98] width 226 height 23
paste textarea "**********"
type textarea "**********"
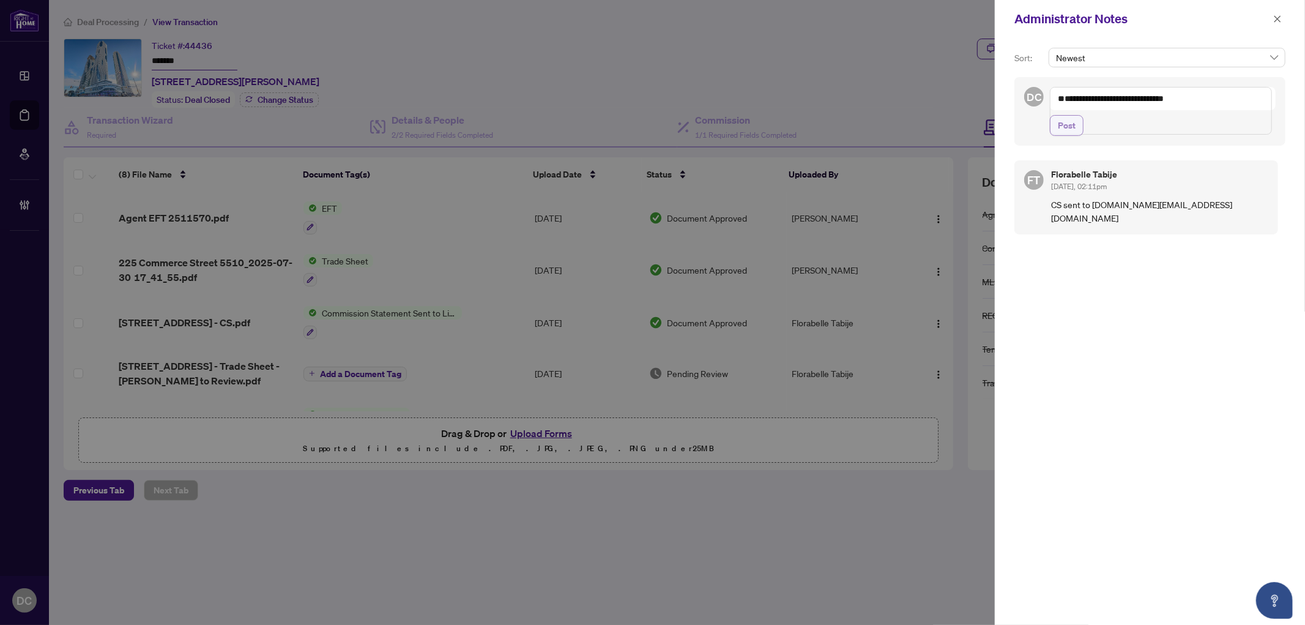
click at [1071, 135] on span "Post" at bounding box center [1067, 126] width 18 height 20
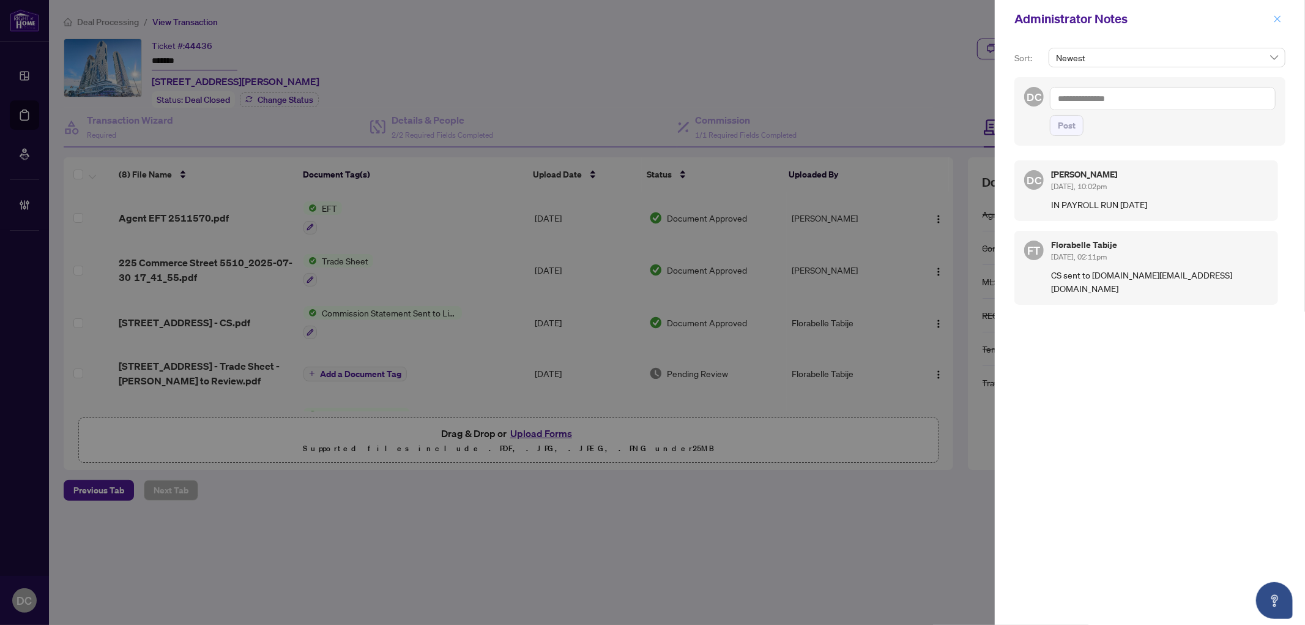
click at [1283, 18] on button "button" at bounding box center [1277, 19] width 16 height 15
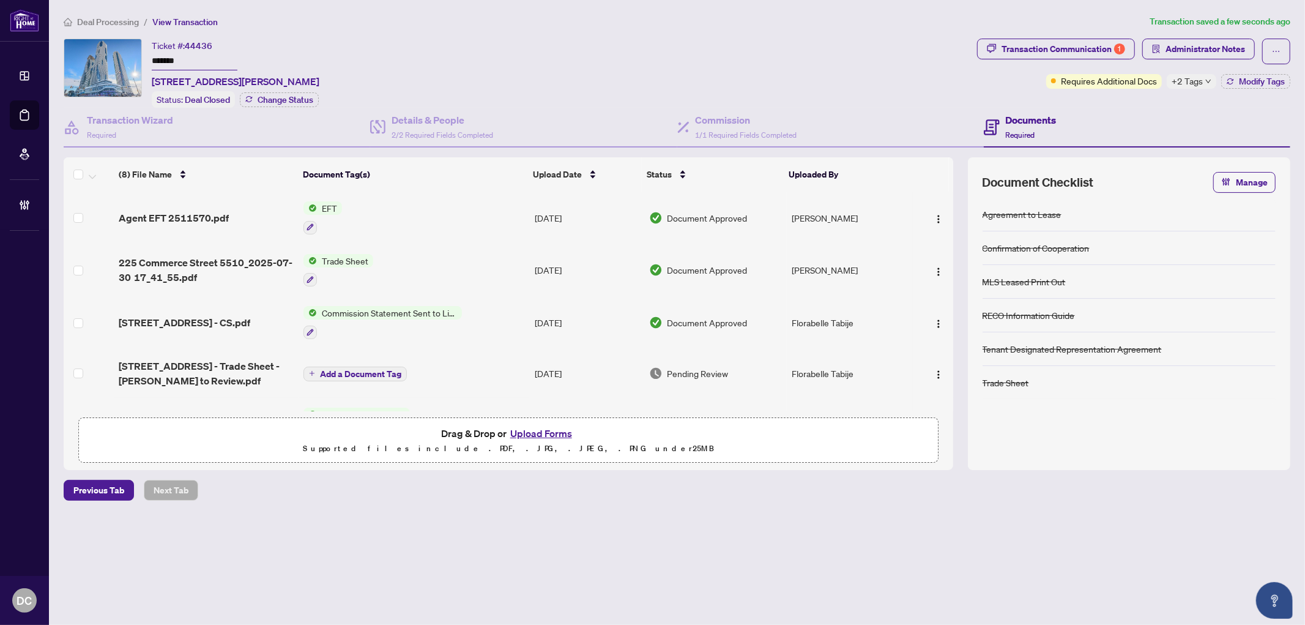
click at [130, 19] on span "Deal Processing" at bounding box center [108, 22] width 62 height 11
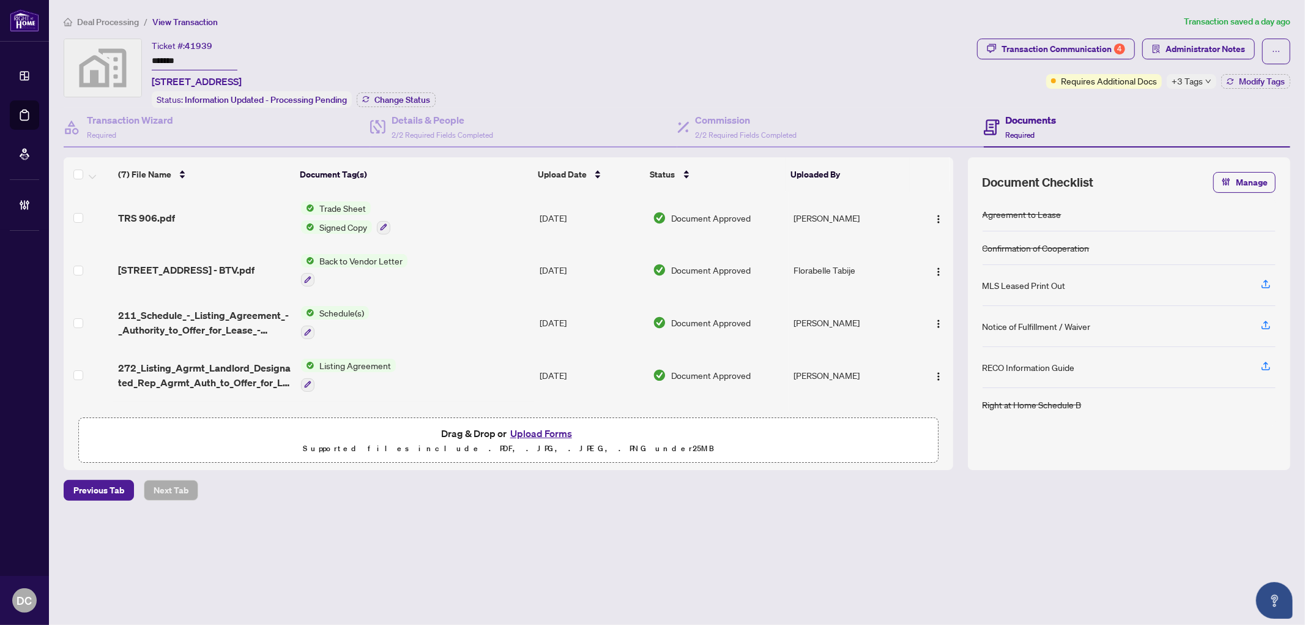
drag, startPoint x: 199, startPoint y: 62, endPoint x: 114, endPoint y: 57, distance: 85.2
click at [114, 57] on div "Ticket #: 41939 ******* [STREET_ADDRESS] Status: Information Updated - Processi…" at bounding box center [518, 73] width 908 height 69
click at [387, 96] on span "Change Status" at bounding box center [402, 99] width 56 height 9
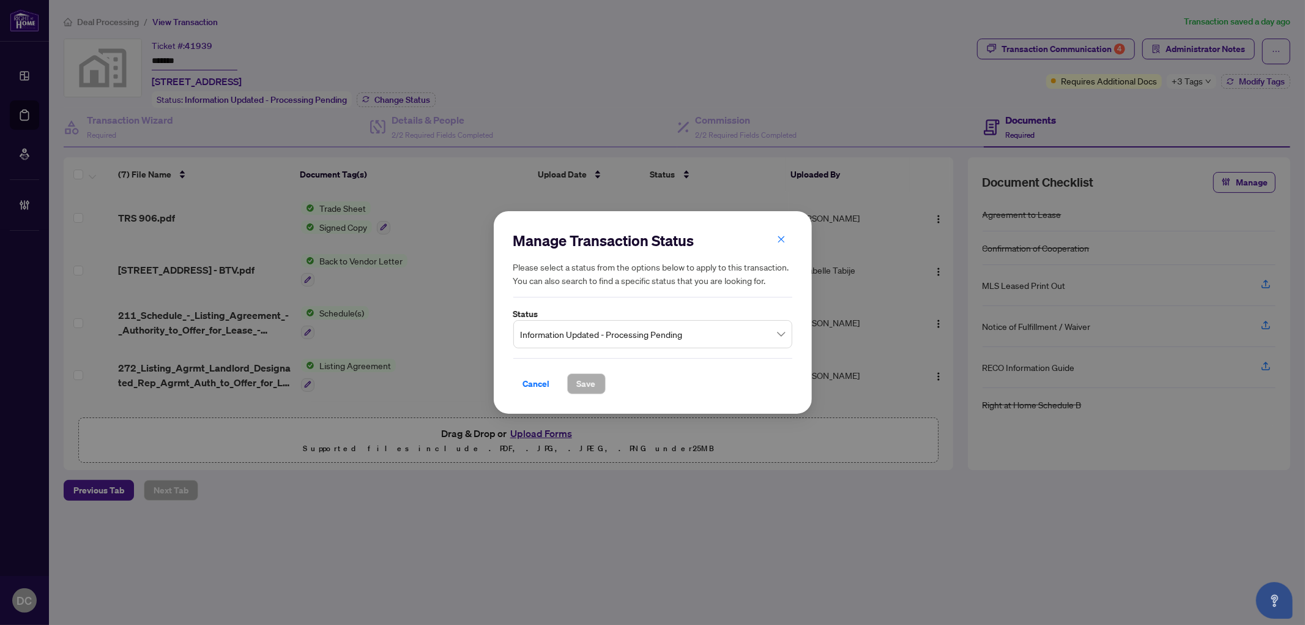
click at [630, 329] on span "Information Updated - Processing Pending" at bounding box center [653, 333] width 264 height 23
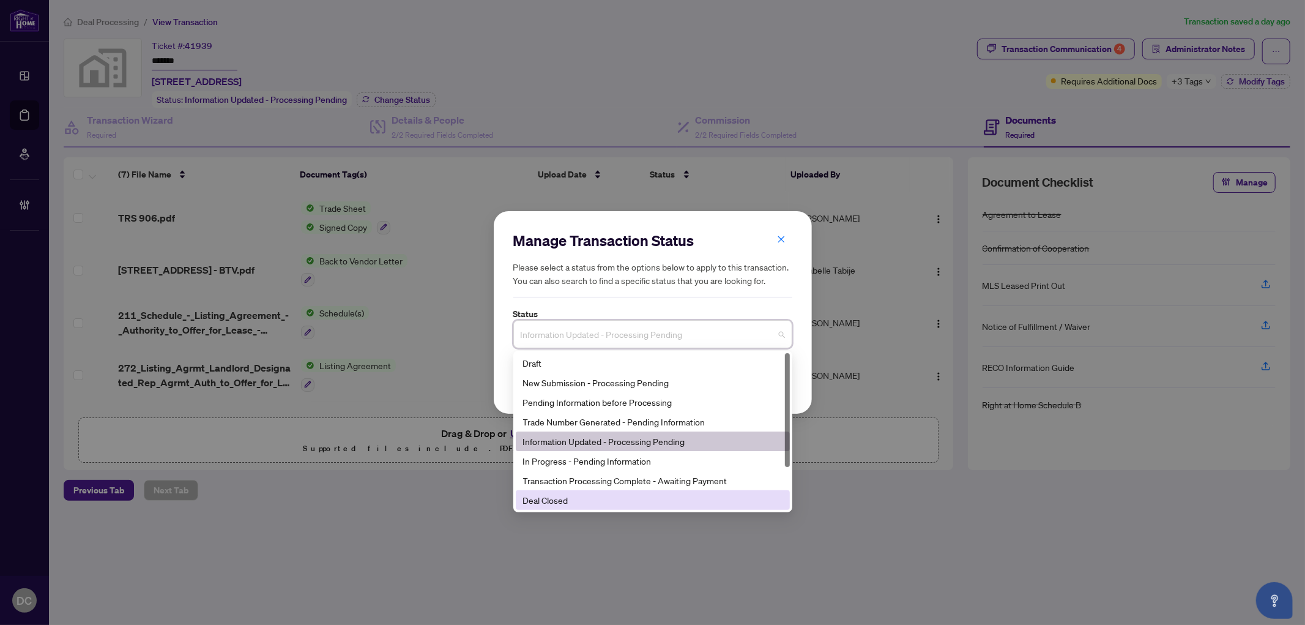
click at [584, 505] on div "Deal Closed" at bounding box center [652, 499] width 259 height 13
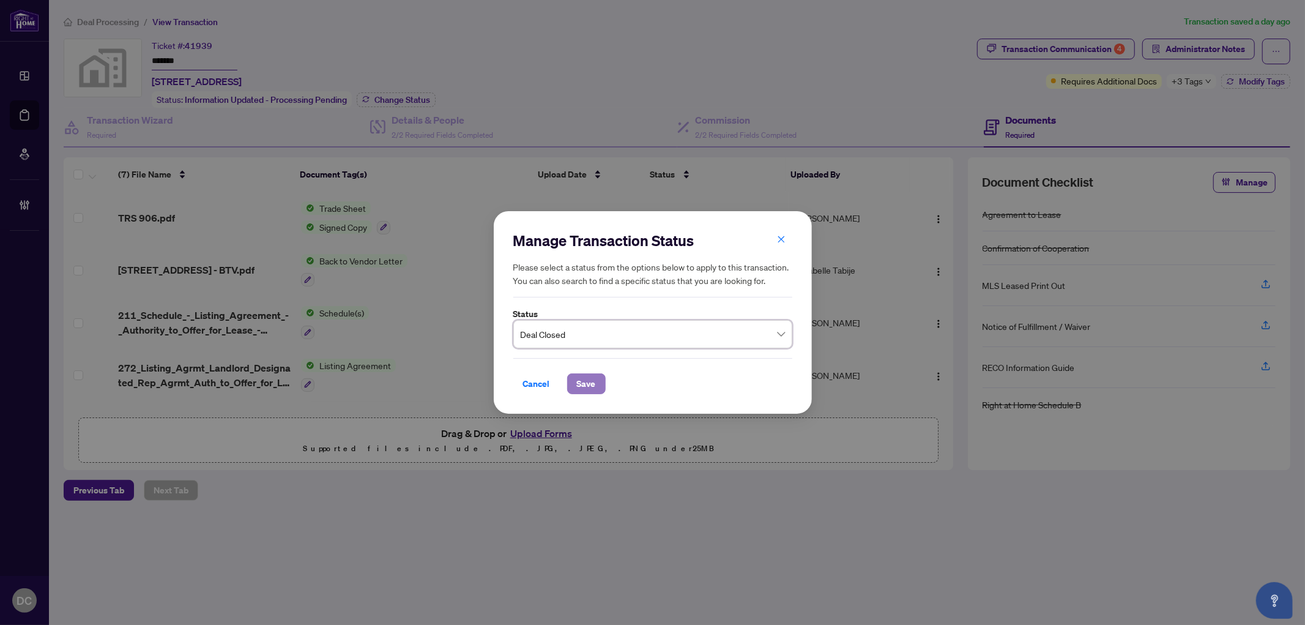
click at [579, 381] on span "Save" at bounding box center [586, 384] width 19 height 20
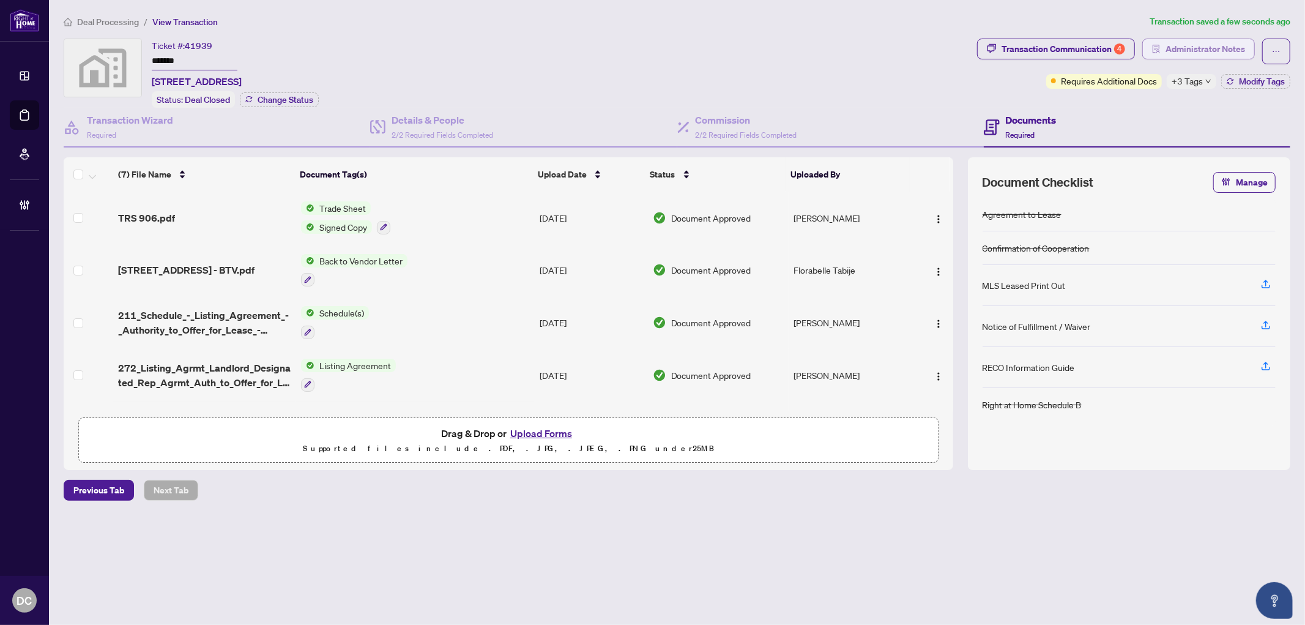
click at [1231, 47] on span "Administrator Notes" at bounding box center [1205, 49] width 80 height 20
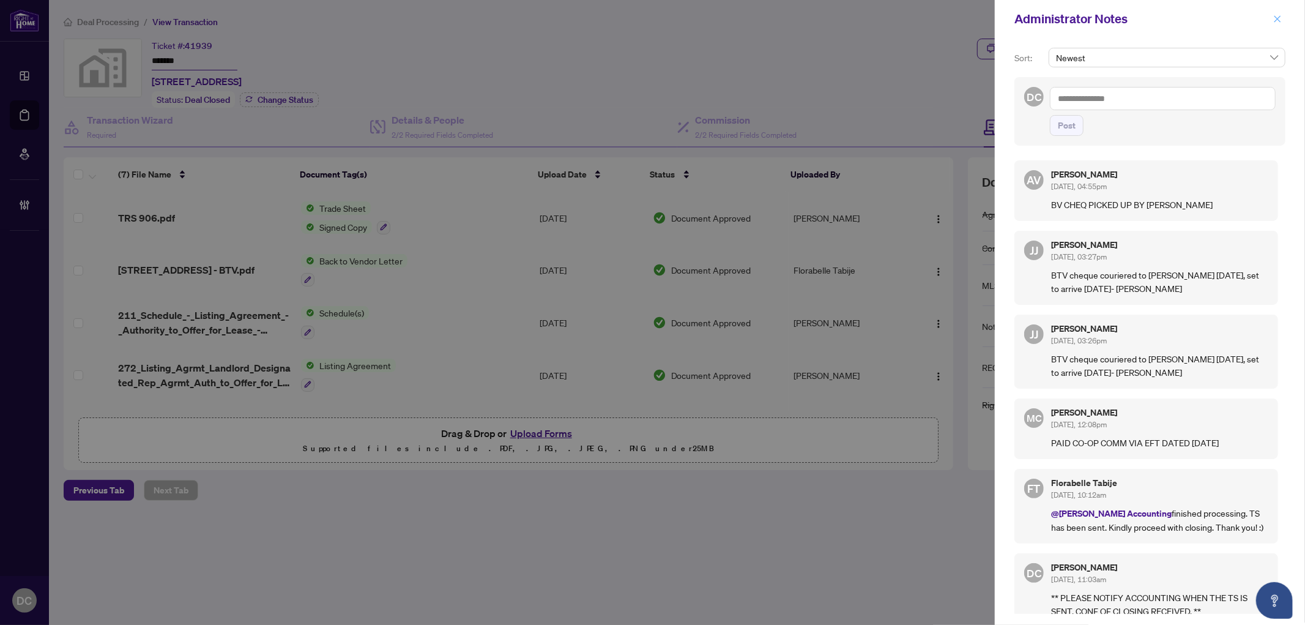
click at [1277, 20] on icon "close" at bounding box center [1277, 18] width 7 height 7
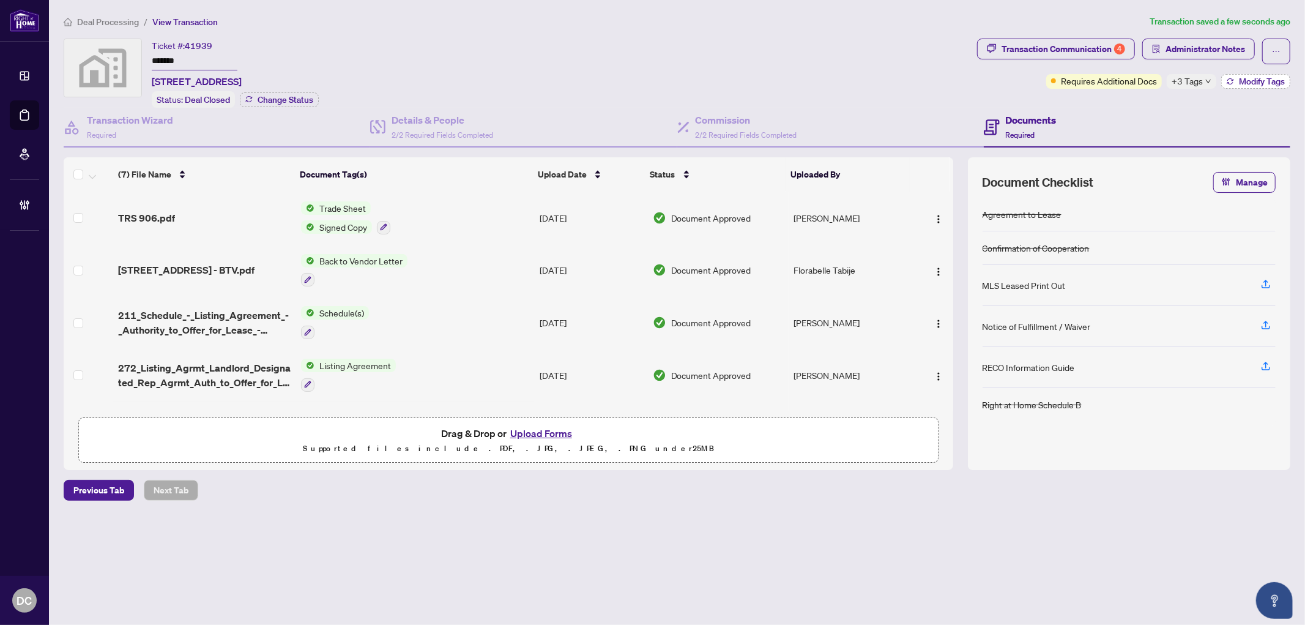
click at [1255, 81] on span "Modify Tags" at bounding box center [1262, 81] width 46 height 9
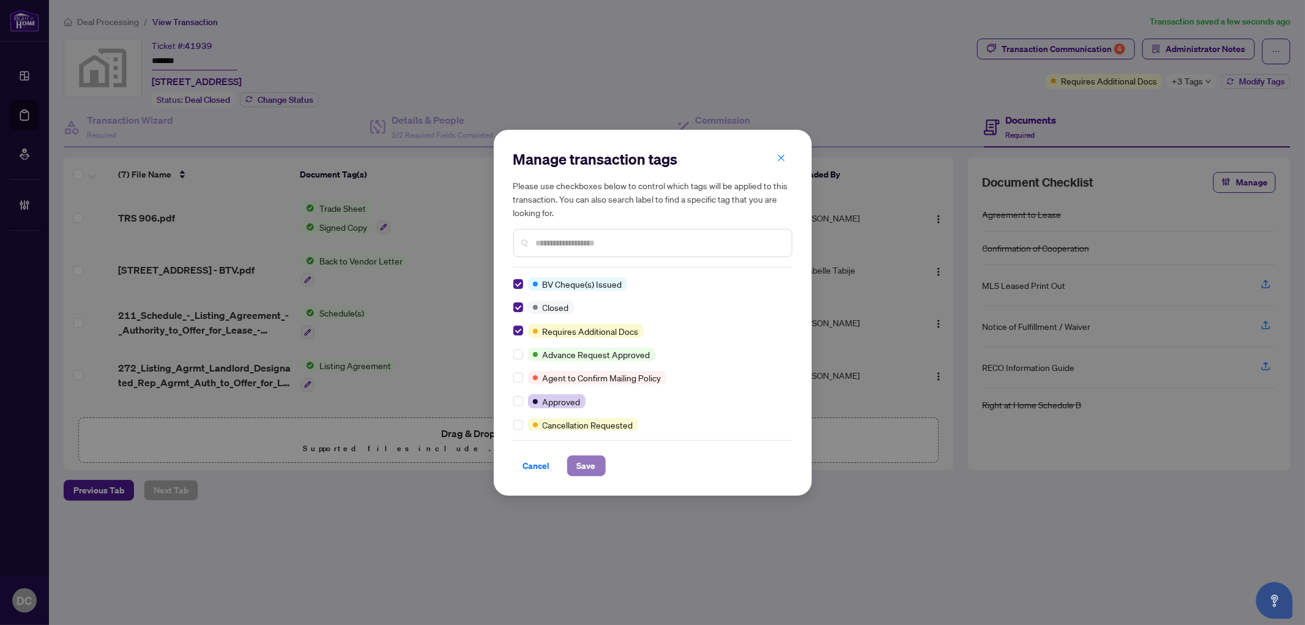
click at [595, 463] on span "Save" at bounding box center [586, 466] width 19 height 20
click at [1044, 53] on div "Manage transaction tags Please use checkboxes below to control which tags will …" at bounding box center [652, 312] width 1305 height 625
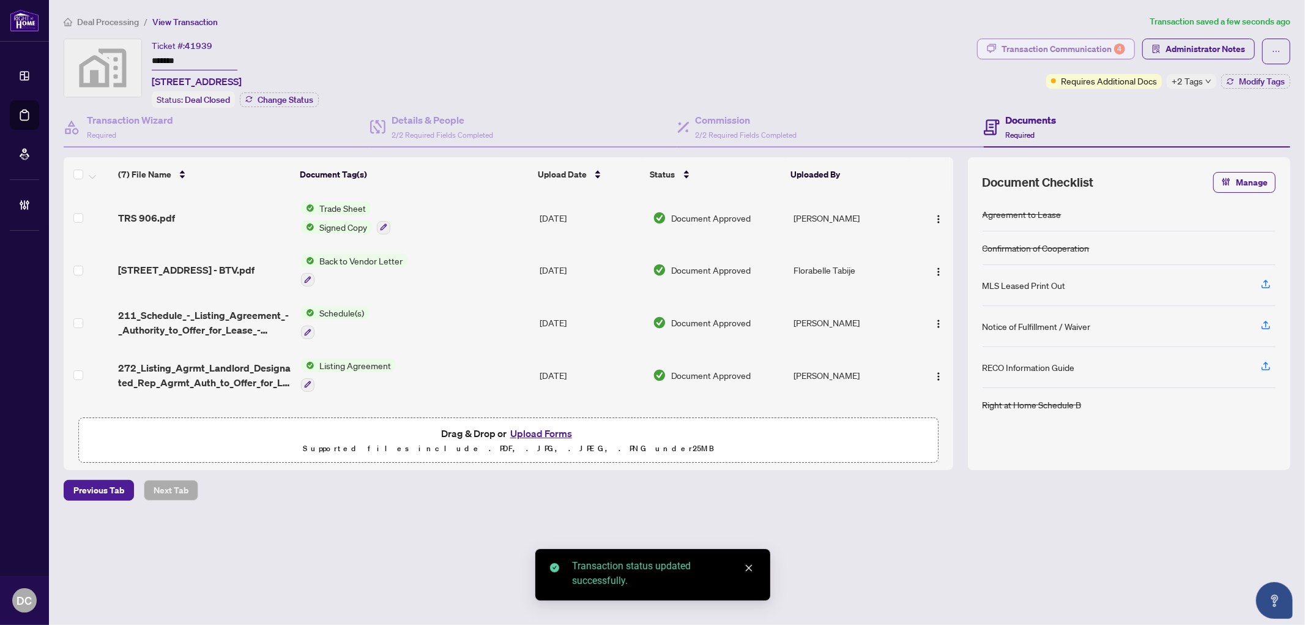
click at [1061, 50] on div "Transaction Communication 4" at bounding box center [1063, 49] width 124 height 20
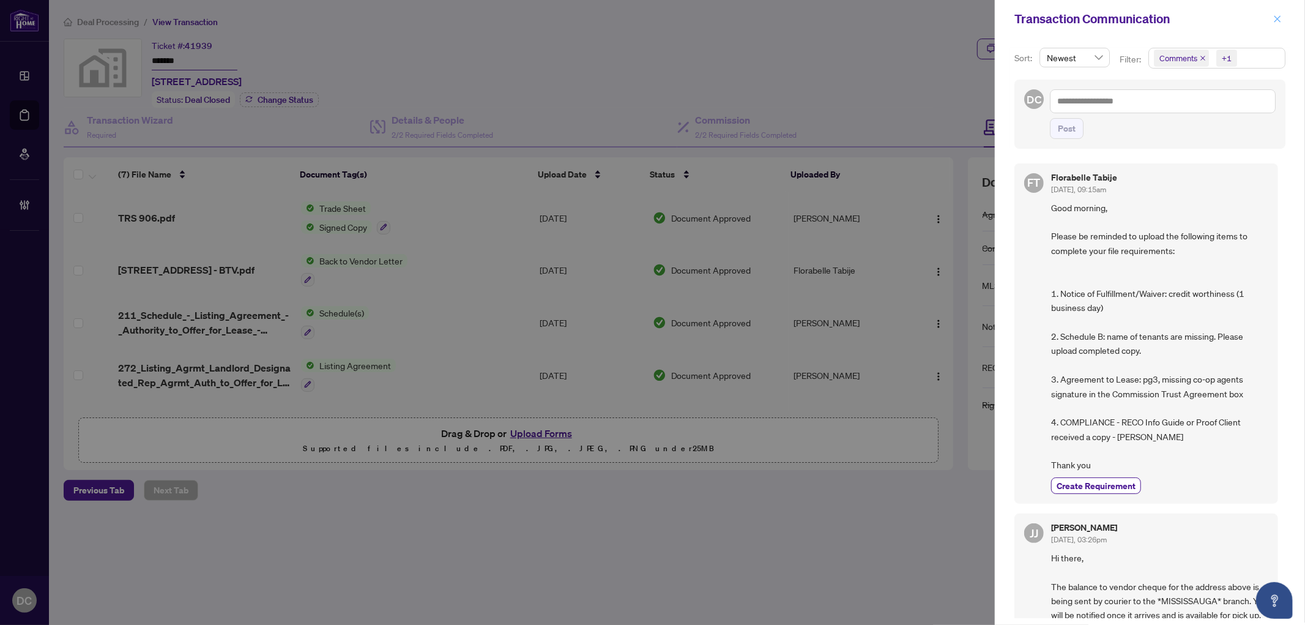
click at [1274, 26] on span "button" at bounding box center [1277, 19] width 9 height 20
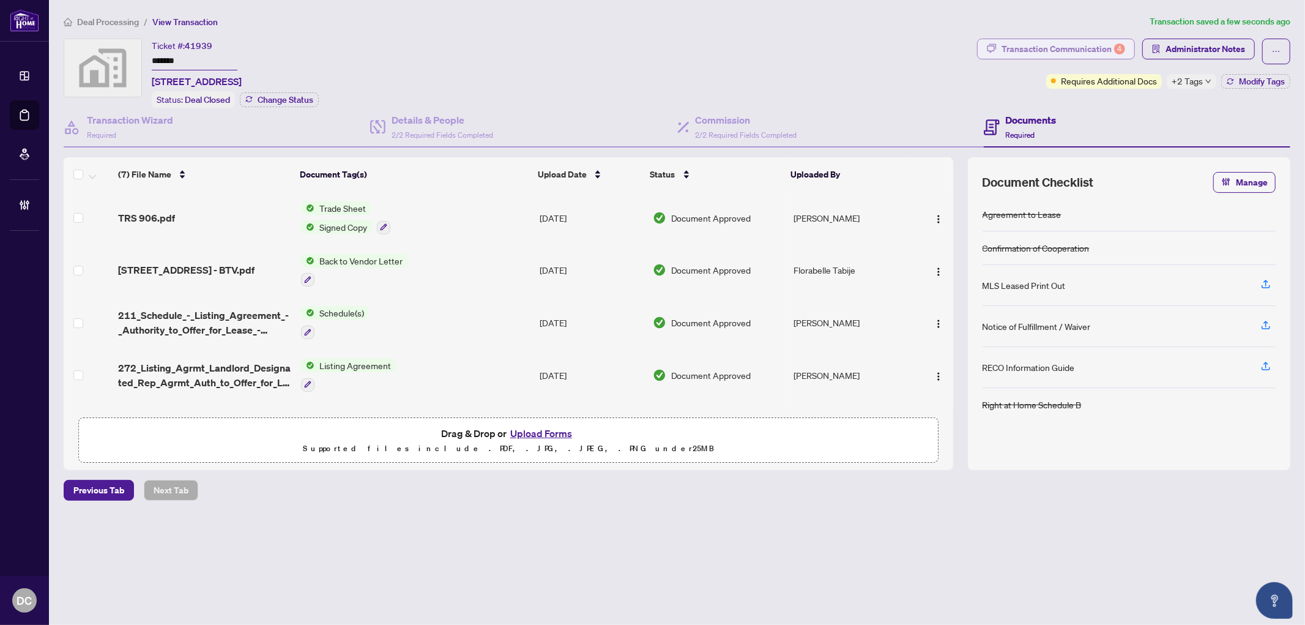
click at [1063, 56] on div "Transaction Communication 4" at bounding box center [1063, 49] width 124 height 20
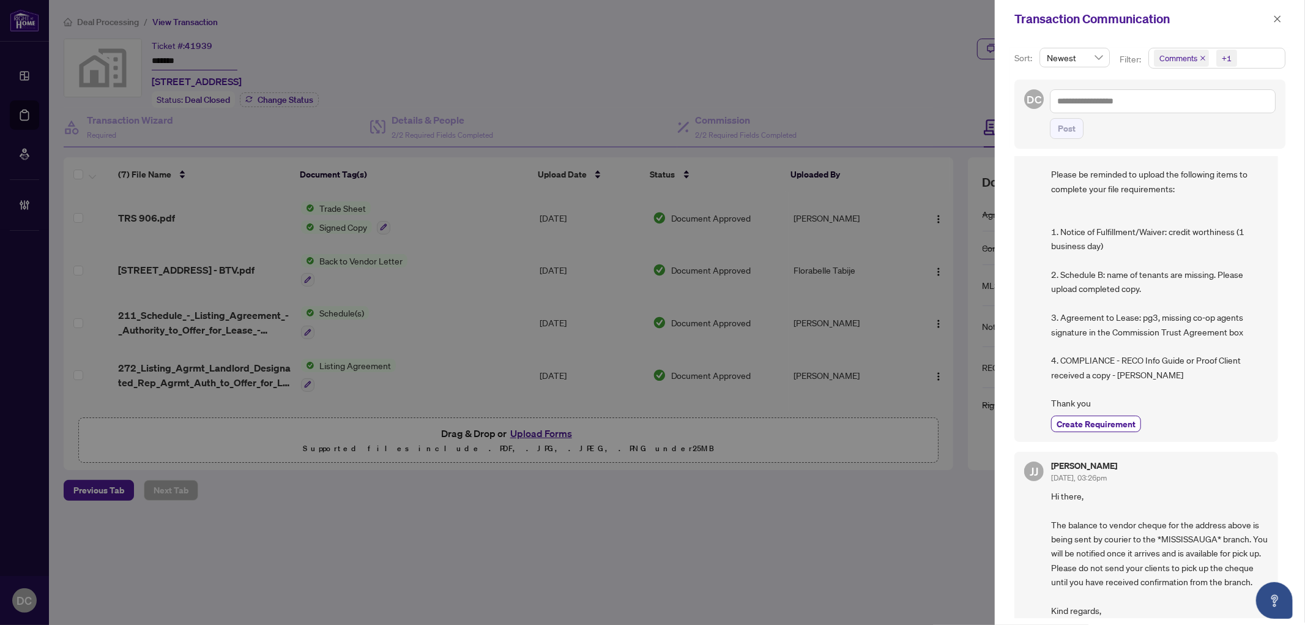
scroll to position [136, 0]
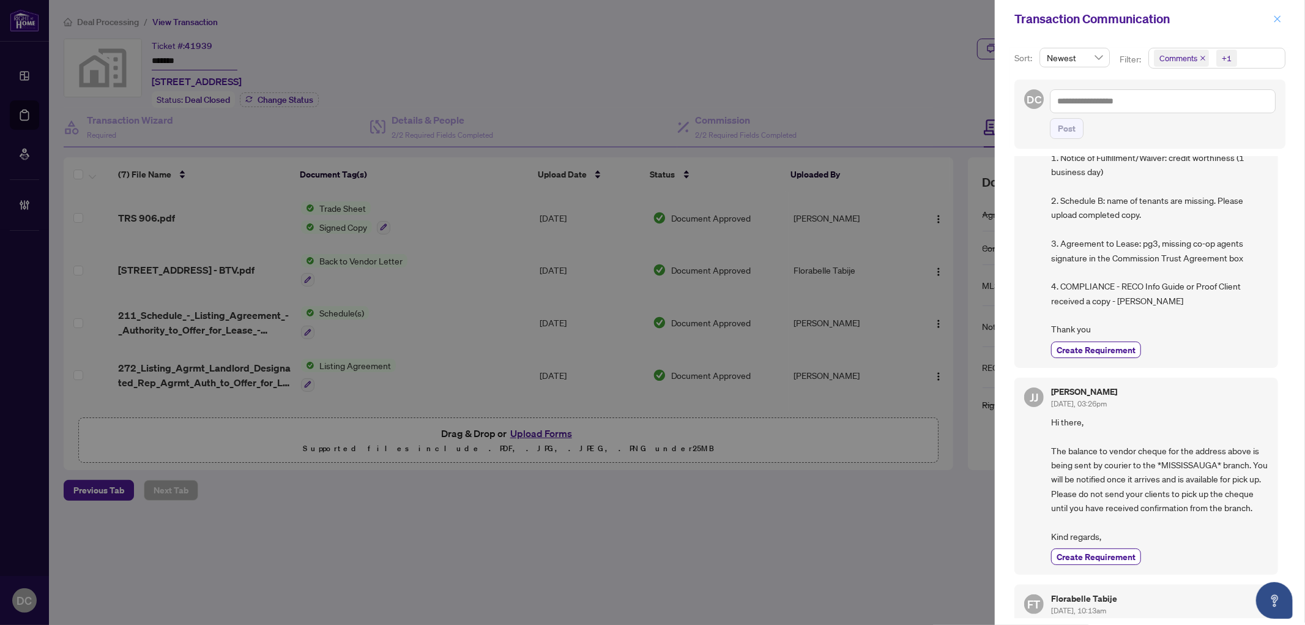
click at [1270, 15] on button "button" at bounding box center [1277, 19] width 16 height 15
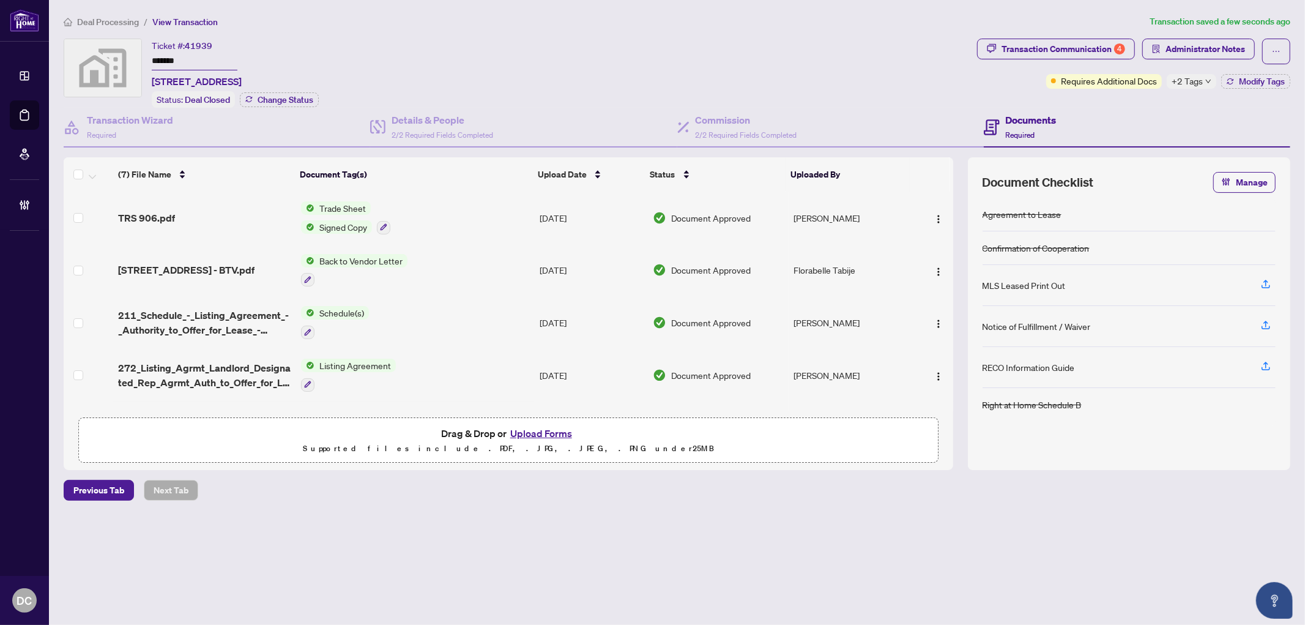
click at [132, 18] on span "Deal Processing" at bounding box center [108, 22] width 62 height 11
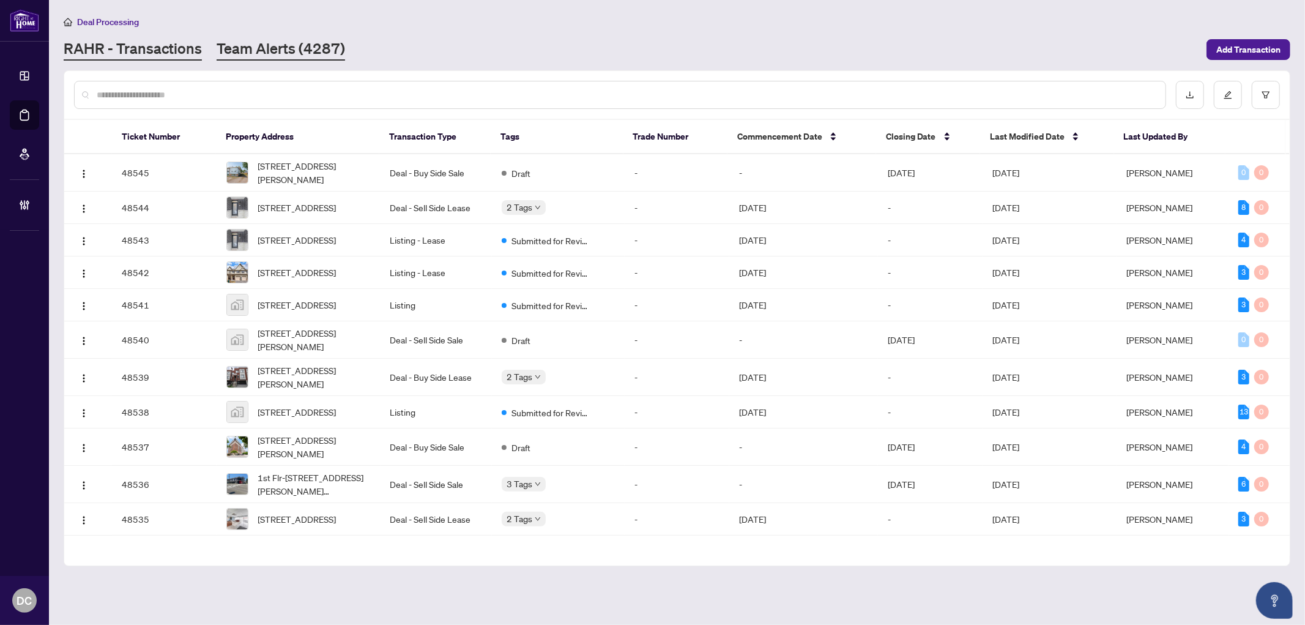
click at [267, 56] on link "Team Alerts (4287)" at bounding box center [281, 50] width 128 height 22
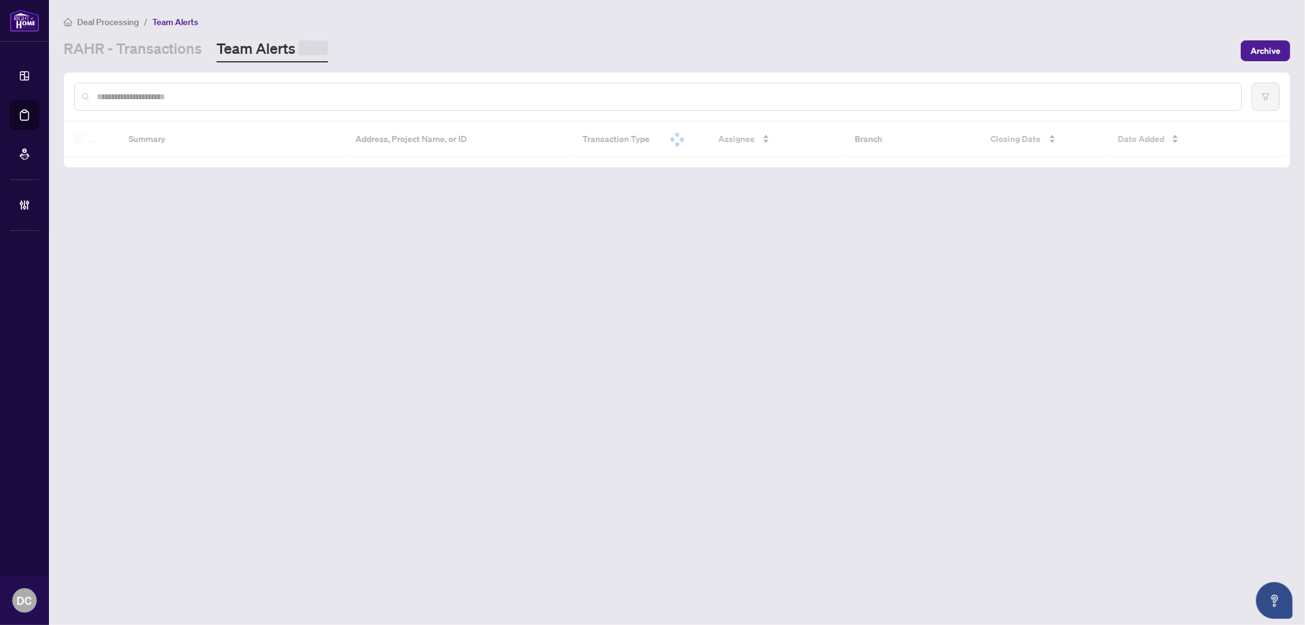
click at [272, 97] on input "text" at bounding box center [664, 96] width 1135 height 13
paste input "*******"
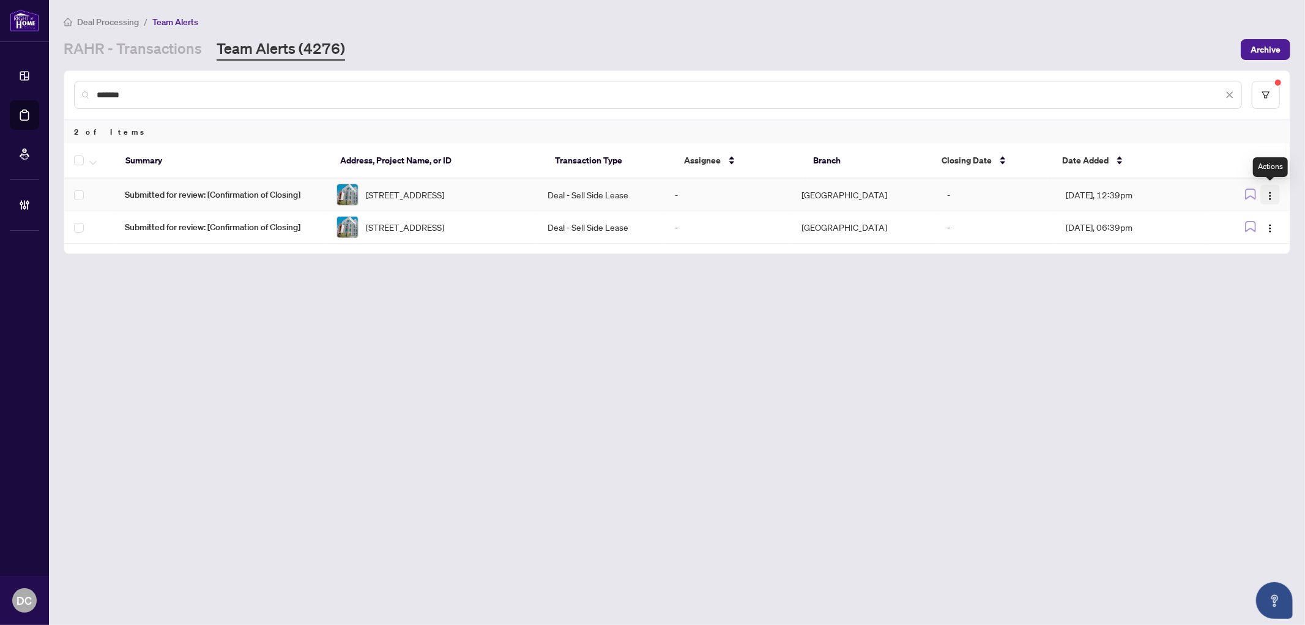
click at [1265, 191] on img "button" at bounding box center [1270, 196] width 10 height 10
click at [1258, 266] on li "Complete Item" at bounding box center [1242, 258] width 72 height 20
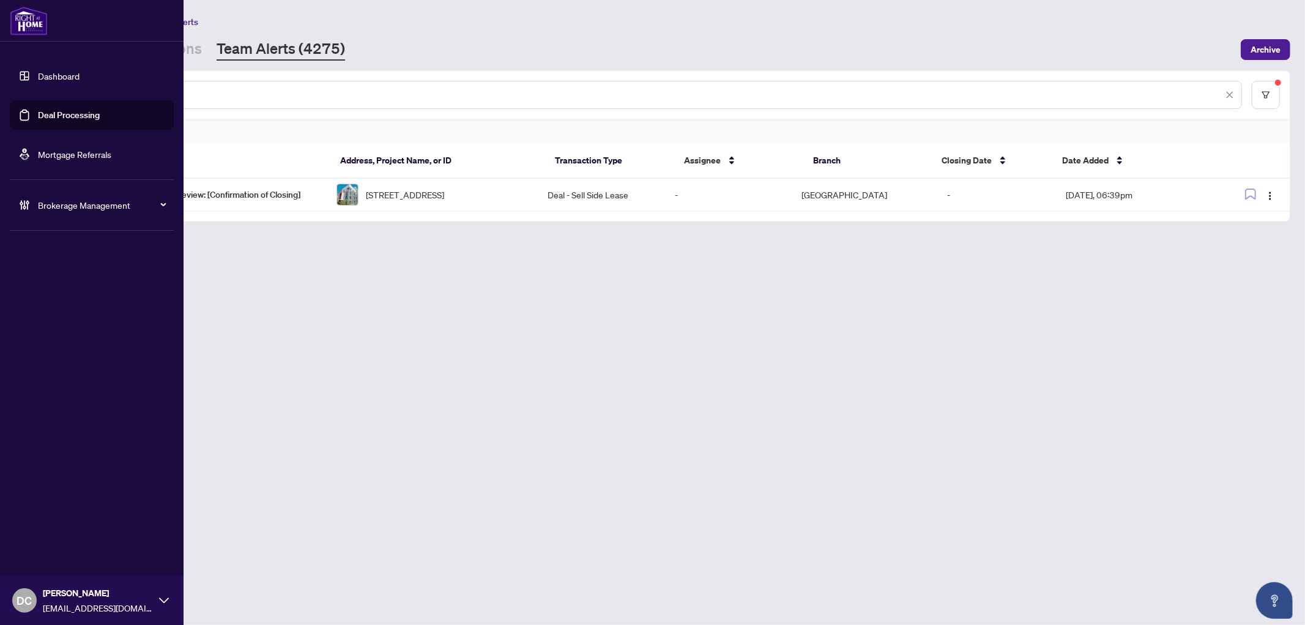
drag, startPoint x: 153, startPoint y: 86, endPoint x: -5, endPoint y: 83, distance: 157.9
click at [0, 83] on html "**********" at bounding box center [652, 312] width 1305 height 625
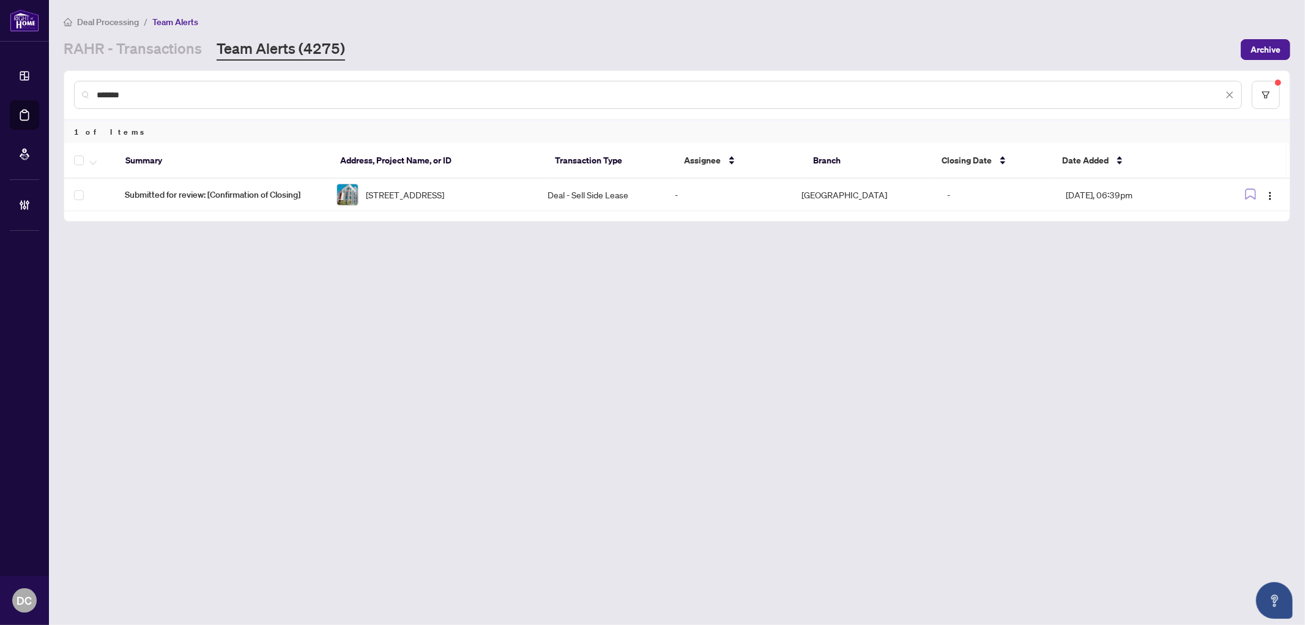
paste input "text"
drag, startPoint x: 206, startPoint y: 94, endPoint x: 31, endPoint y: 94, distance: 175.0
click at [31, 94] on div "Dashboard Deal Processing Mortgage Referrals Brokerage Management DC Dawn Chan …" at bounding box center [652, 312] width 1305 height 625
drag, startPoint x: 185, startPoint y: 90, endPoint x: 57, endPoint y: 86, distance: 128.5
click at [57, 86] on main "Deal Processing / Team Alerts RAHR - Transactions Team Alerts (4275) Archive **…" at bounding box center [677, 312] width 1256 height 625
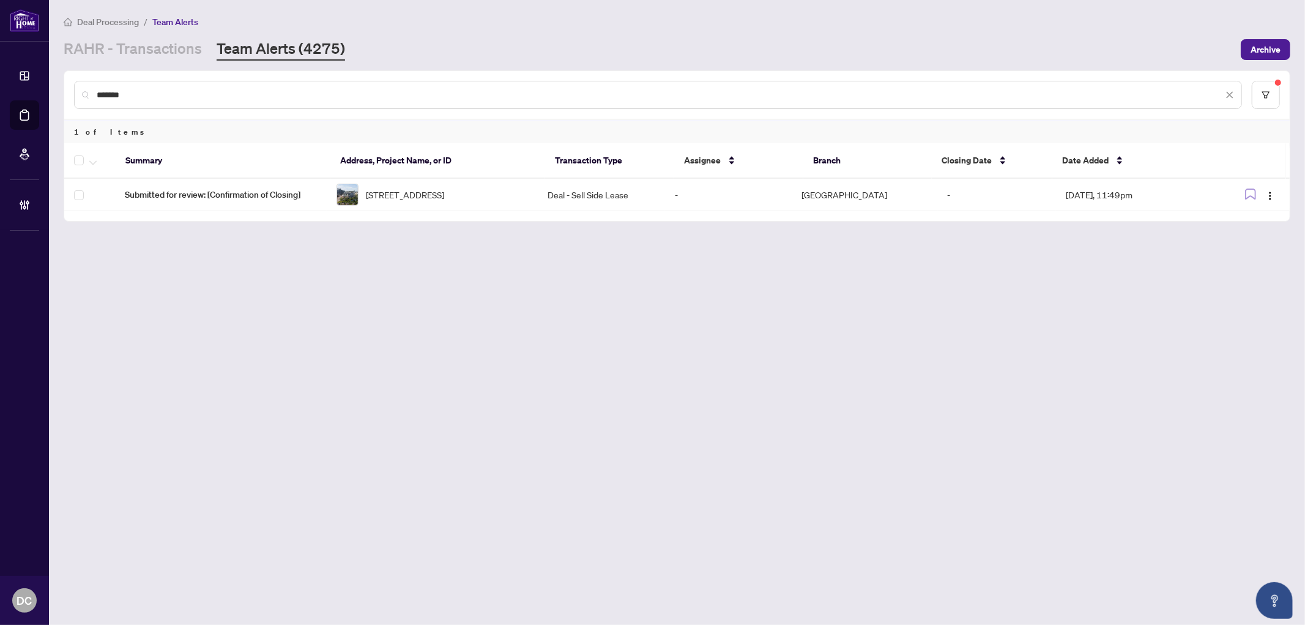
paste input "text"
type input "*******"
click at [188, 50] on link "RAHR - Transactions" at bounding box center [133, 50] width 138 height 22
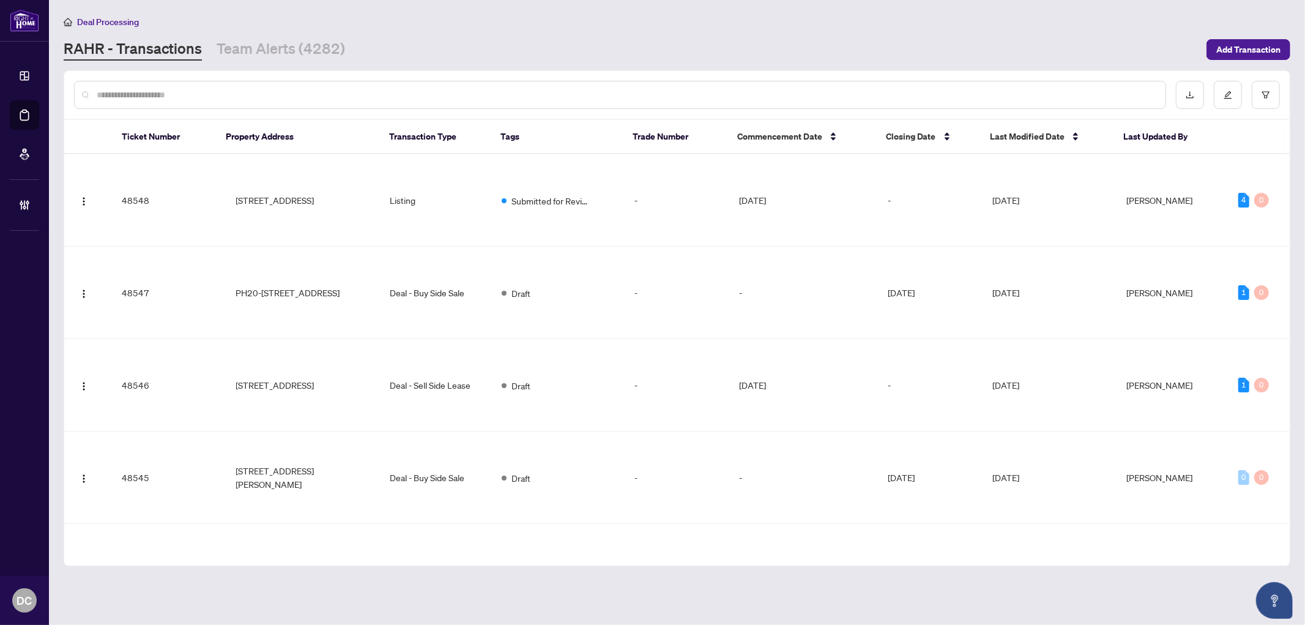
click at [291, 95] on input "text" at bounding box center [626, 94] width 1059 height 13
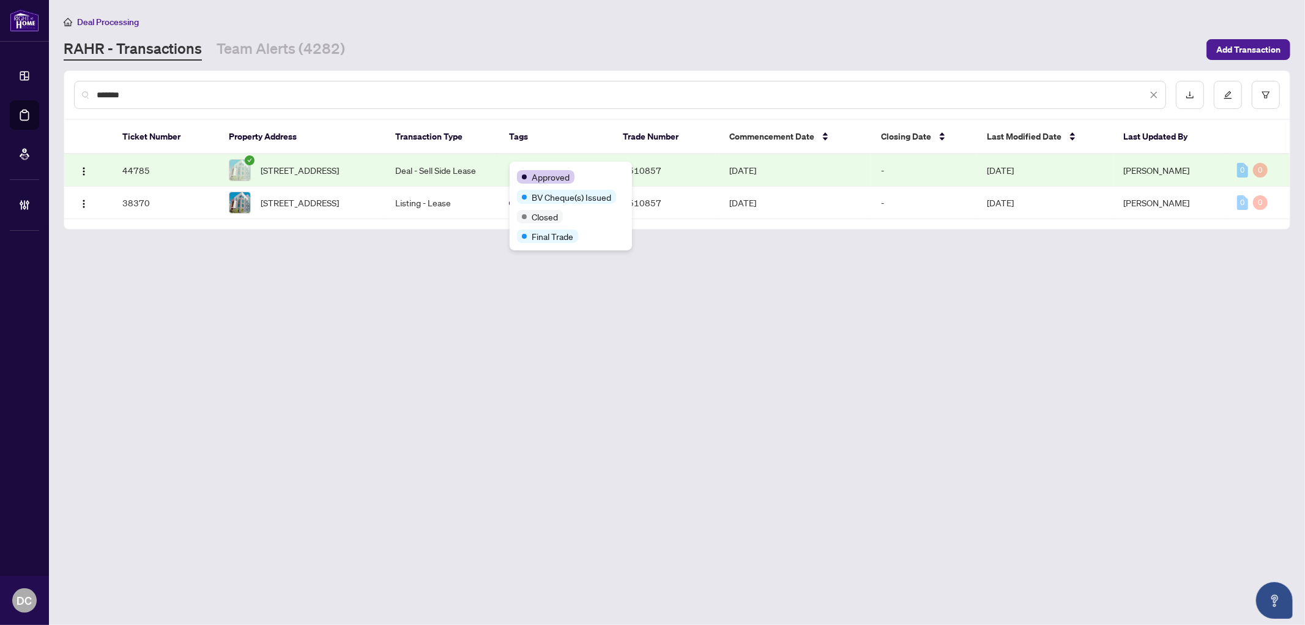
type input "*******"
click at [448, 171] on td "Deal - Sell Side Lease" at bounding box center [443, 170] width 114 height 32
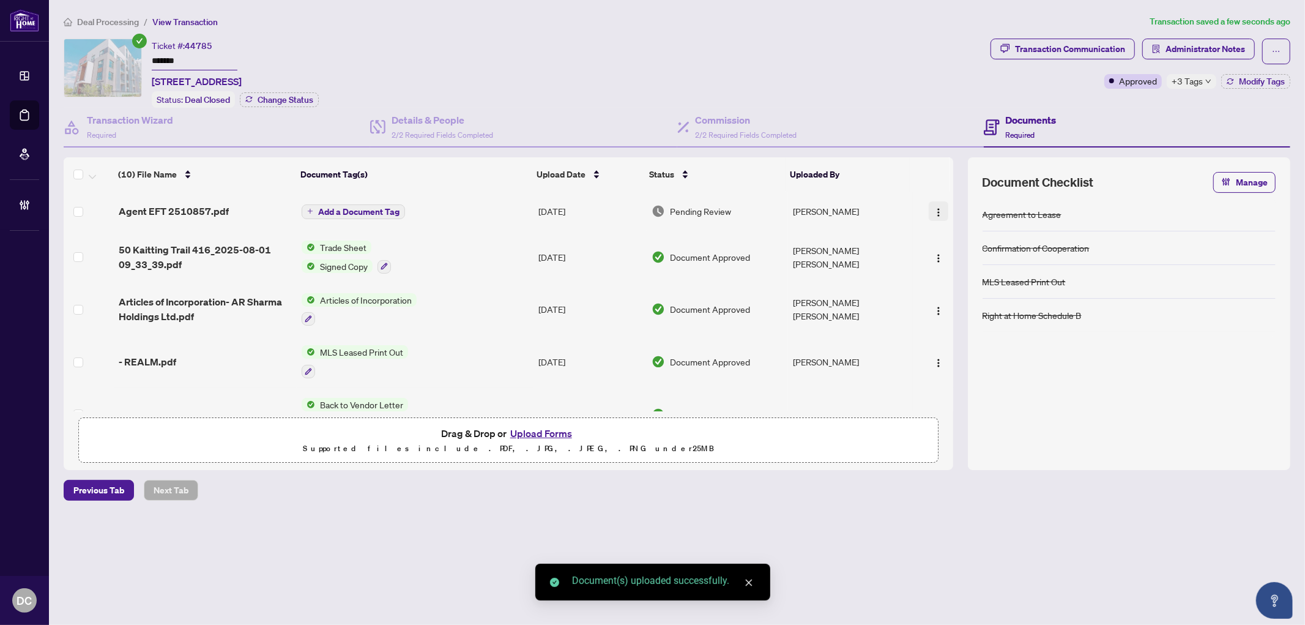
click at [938, 208] on img "button" at bounding box center [939, 212] width 10 height 10
click at [975, 309] on span "Document Permissions" at bounding box center [993, 310] width 117 height 13
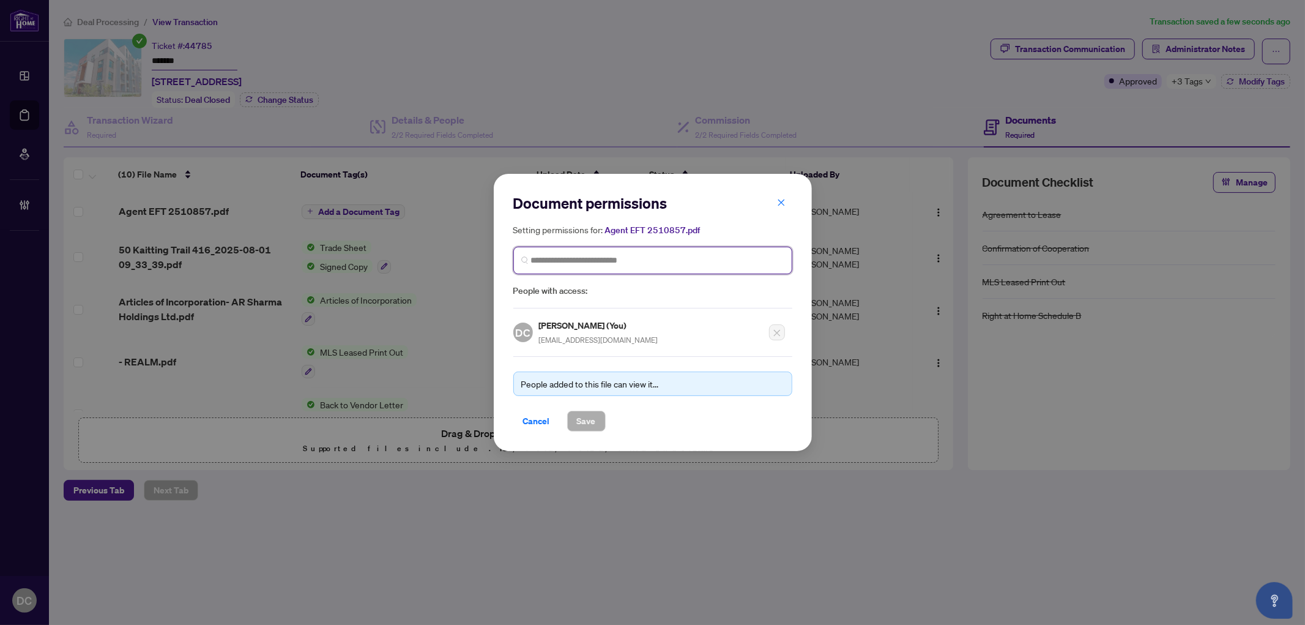
click at [649, 257] on input "search" at bounding box center [657, 260] width 253 height 13
type input "*******"
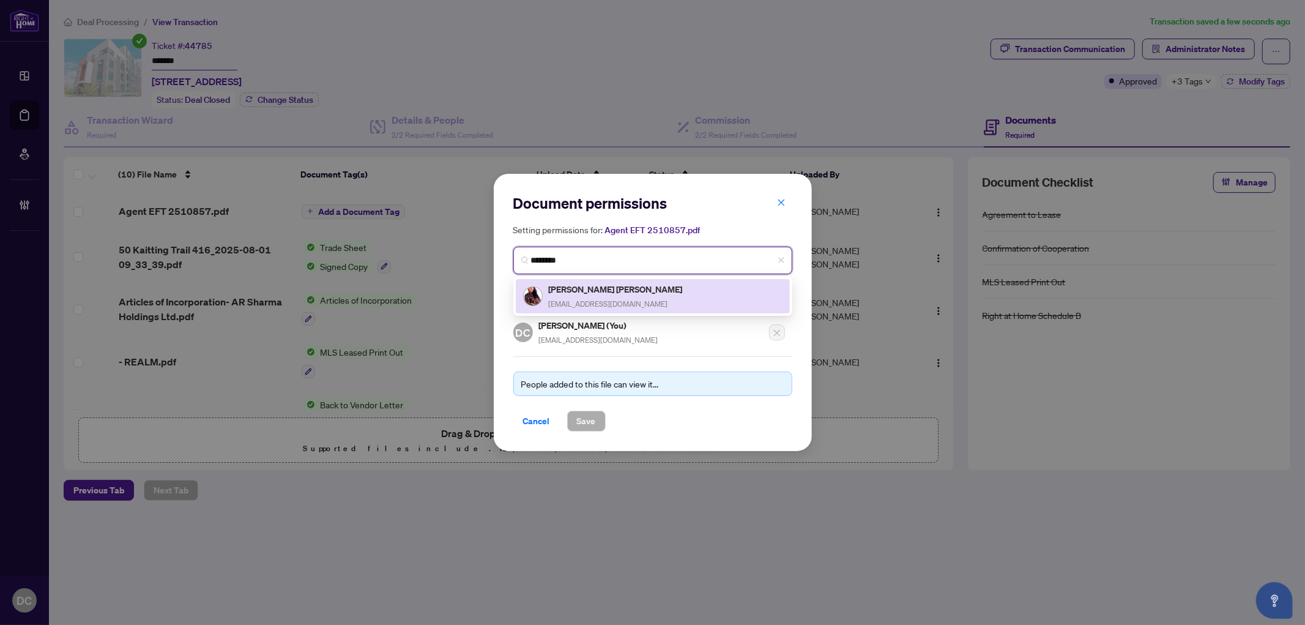
click at [629, 299] on span "REALTORSANJANA@GMAIL.COM" at bounding box center [608, 303] width 119 height 9
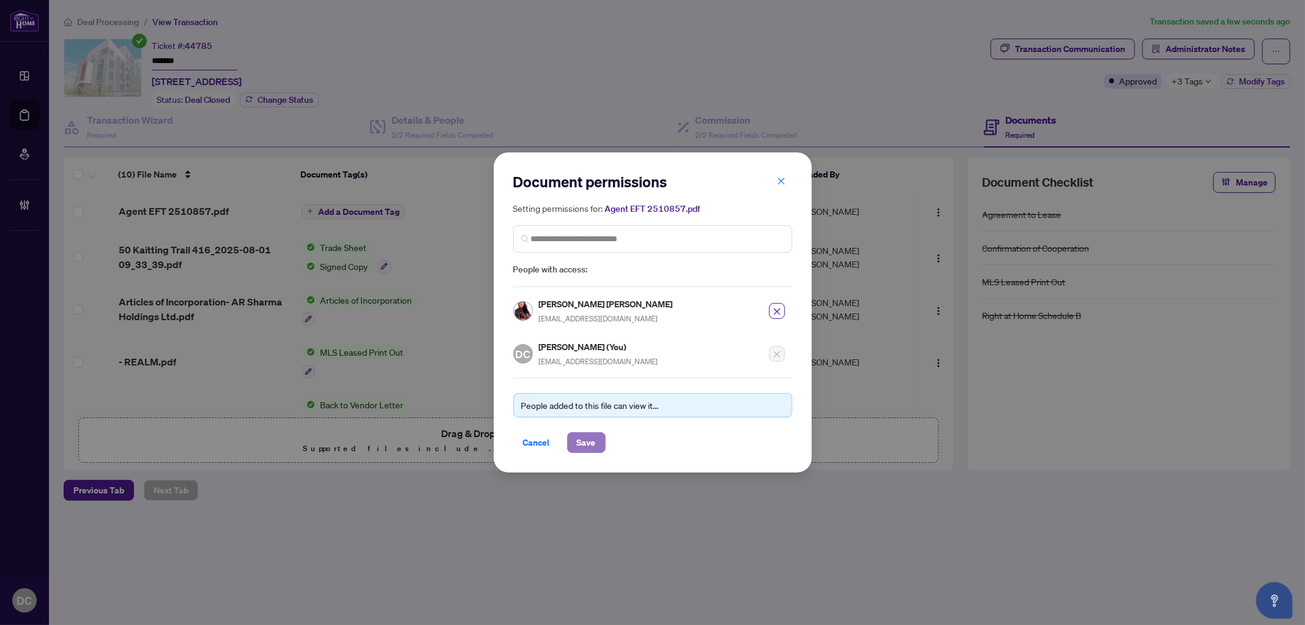
click at [591, 443] on span "Save" at bounding box center [586, 443] width 19 height 20
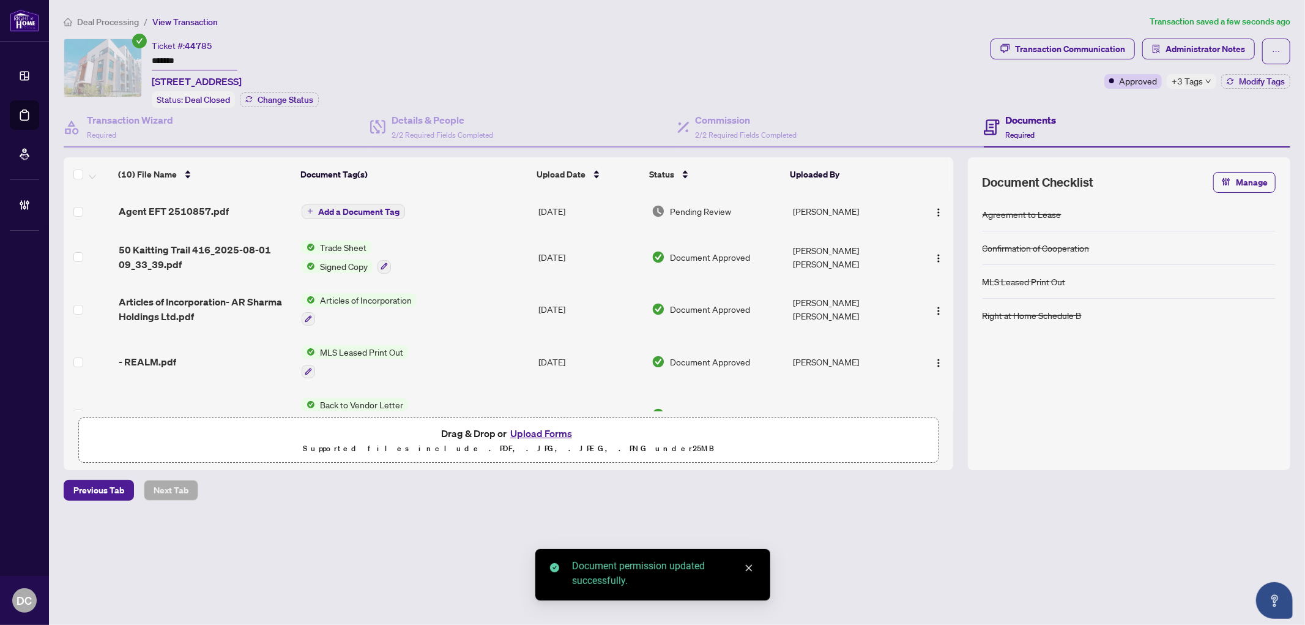
click at [361, 212] on span "Add a Document Tag" at bounding box center [358, 211] width 81 height 9
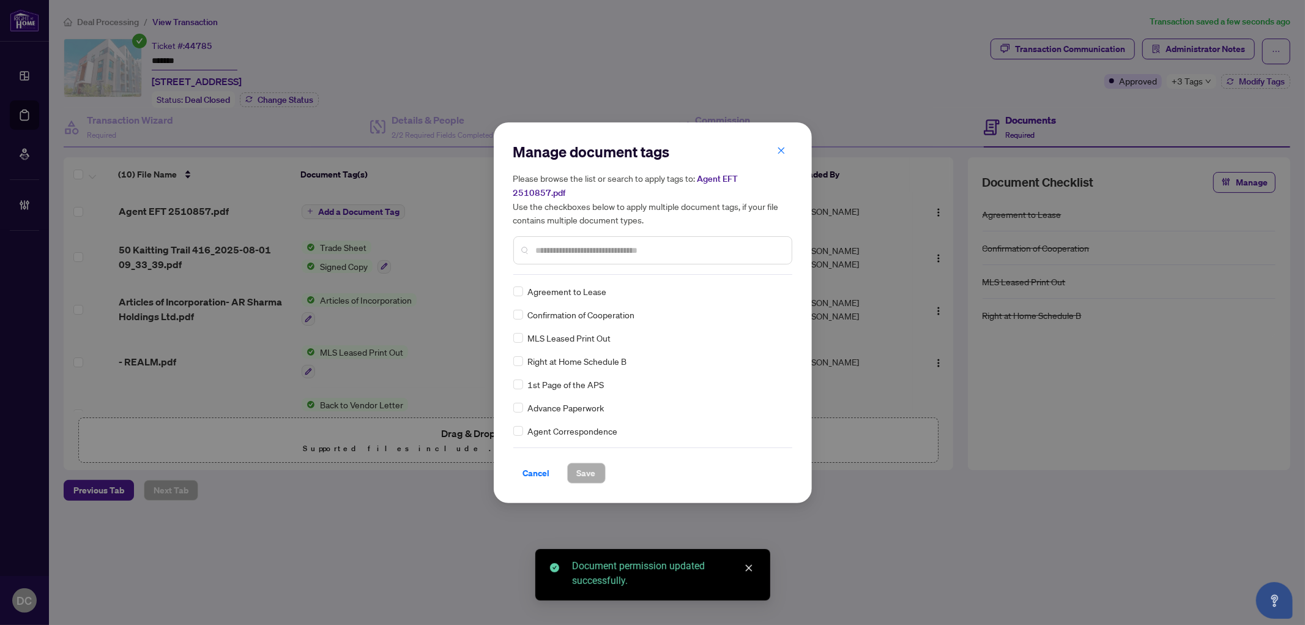
click at [683, 263] on div "Manage document tags Please browse the list or search to apply tags to: Agent E…" at bounding box center [652, 208] width 279 height 133
click at [681, 245] on input "text" at bounding box center [659, 249] width 246 height 13
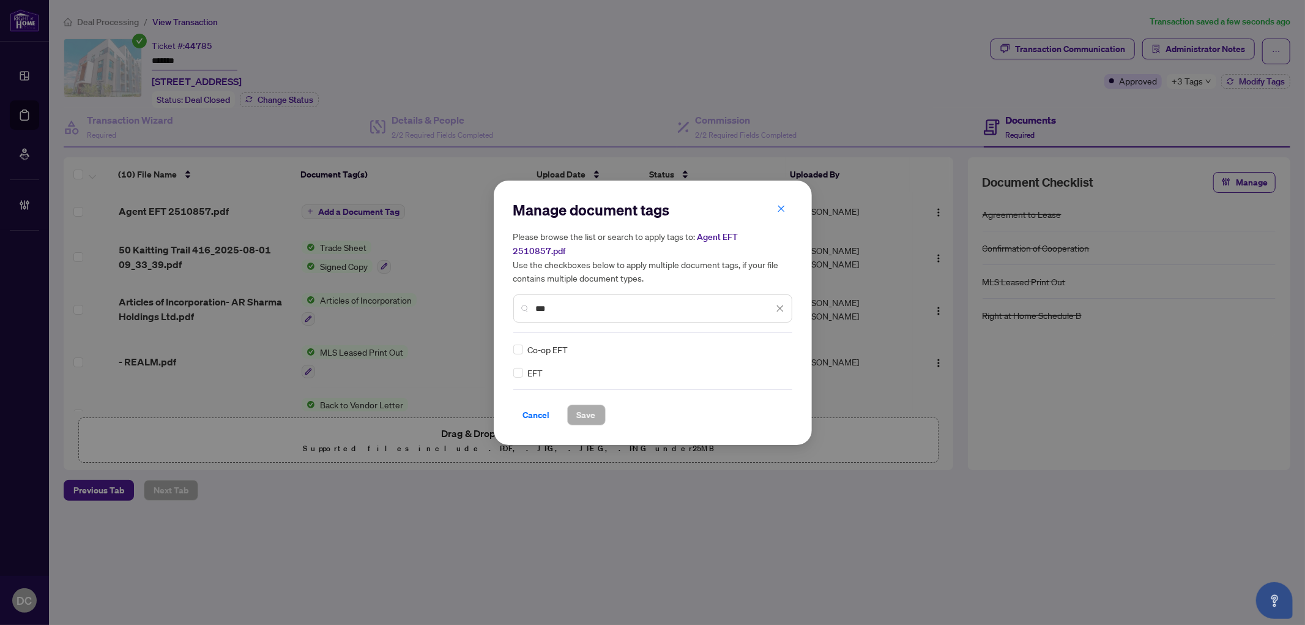
type input "***"
click at [781, 347] on icon at bounding box center [780, 349] width 7 height 5
click at [757, 392] on div "Approved" at bounding box center [735, 402] width 93 height 20
click at [592, 412] on span "Save" at bounding box center [586, 415] width 19 height 20
click at [1209, 50] on div "Manage document tags Please browse the list or search to apply tags to: Agent E…" at bounding box center [652, 312] width 1305 height 625
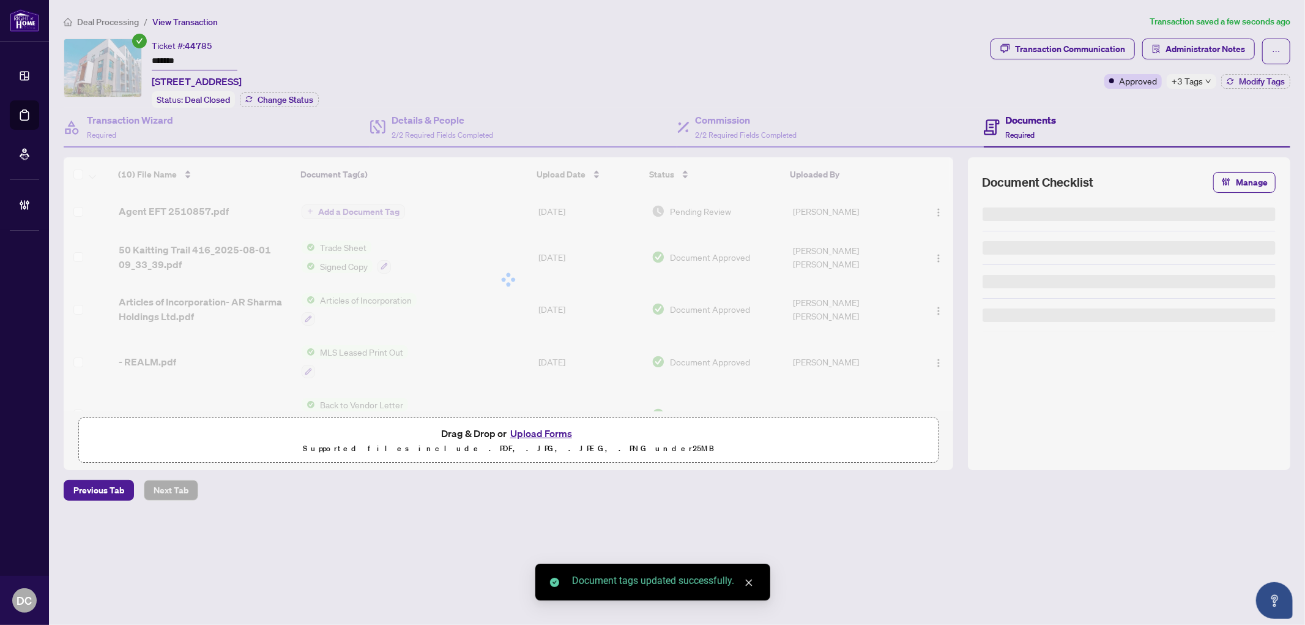
click at [1203, 53] on span "Administrator Notes" at bounding box center [1205, 49] width 80 height 20
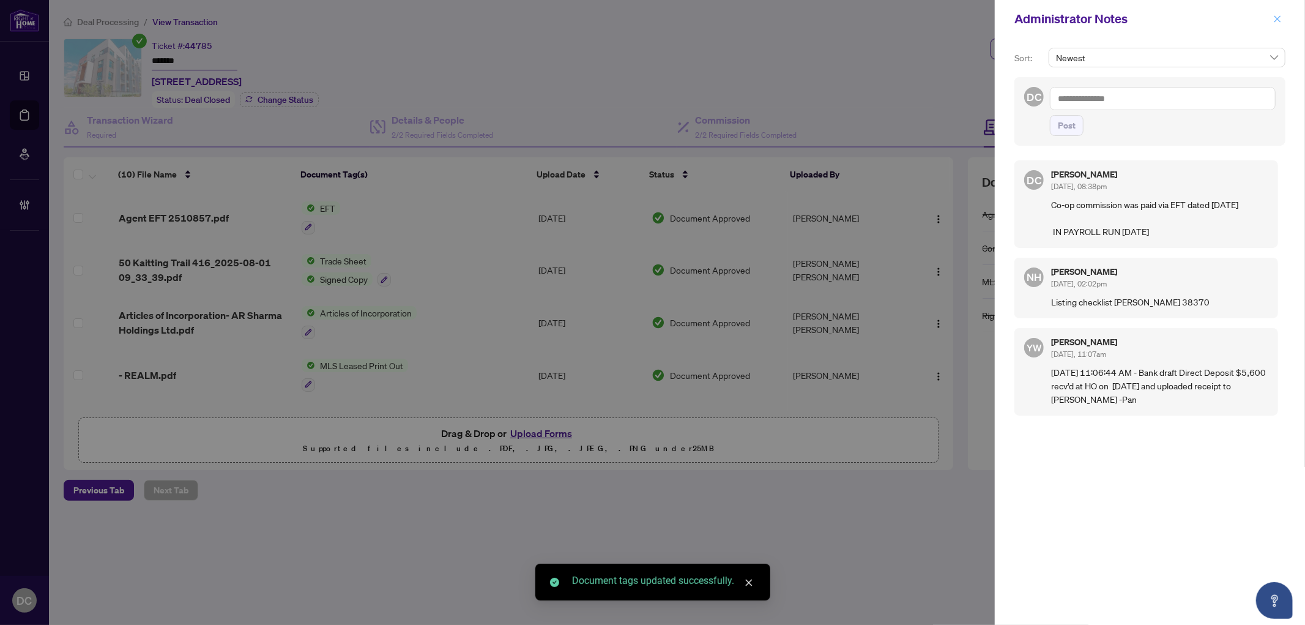
click at [1283, 20] on button "button" at bounding box center [1277, 19] width 16 height 15
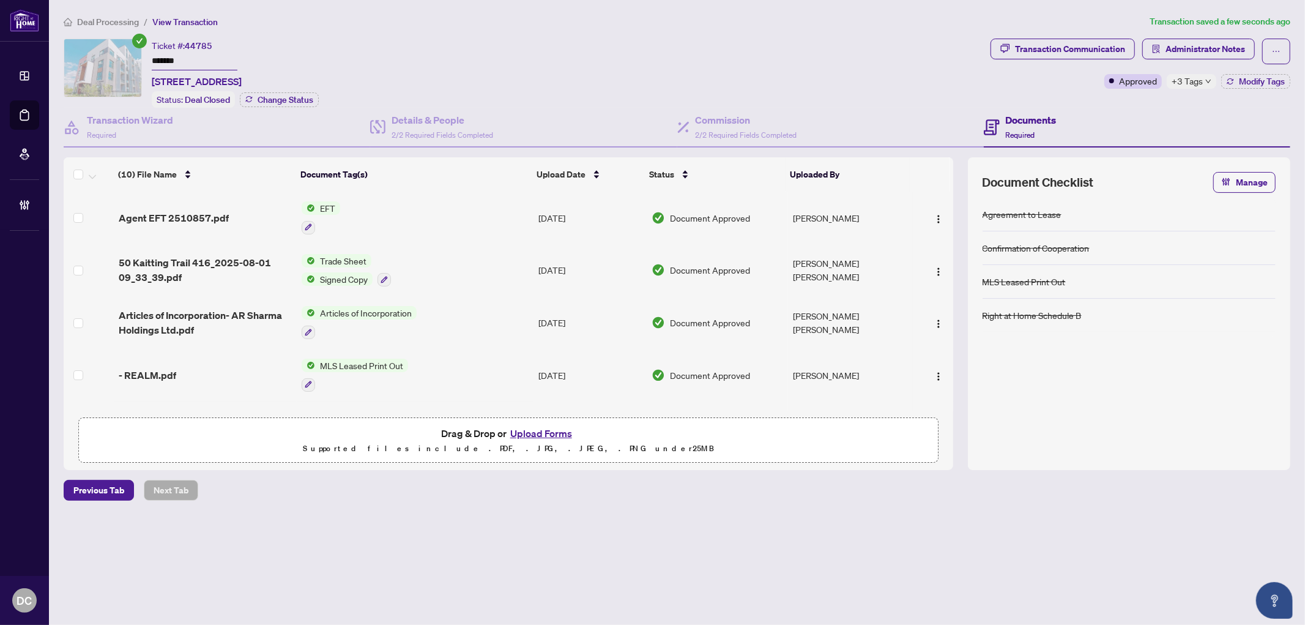
click at [133, 20] on span "Deal Processing" at bounding box center [108, 22] width 62 height 11
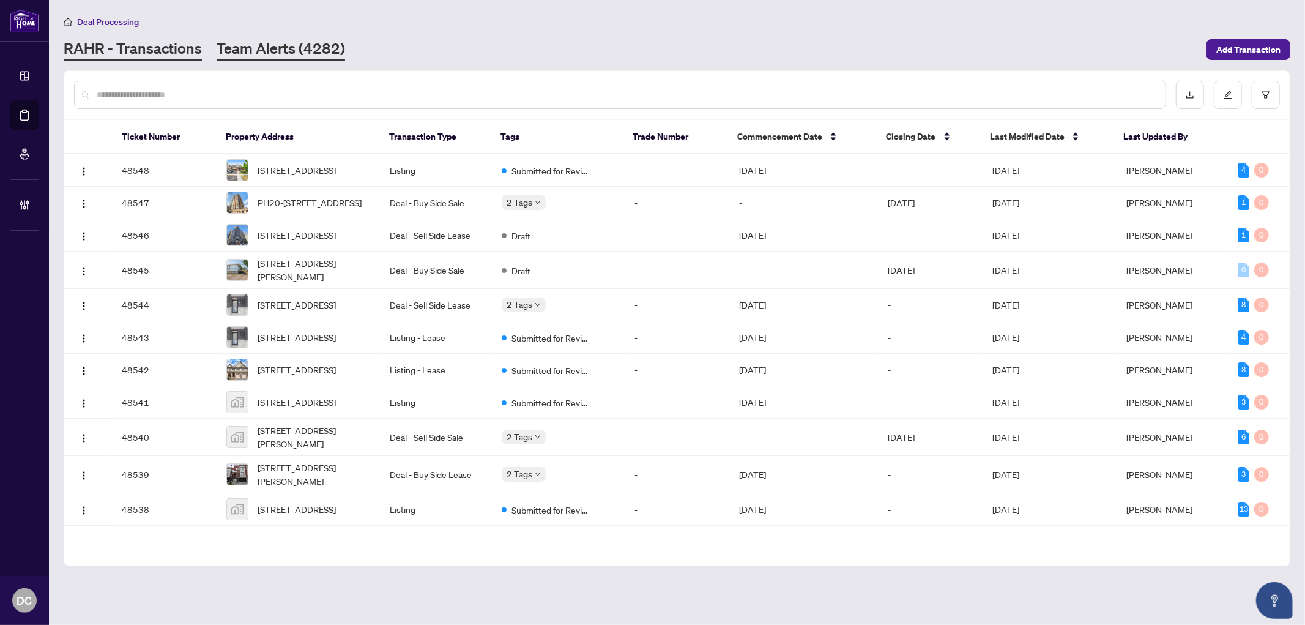
click at [280, 41] on link "Team Alerts (4282)" at bounding box center [281, 50] width 128 height 22
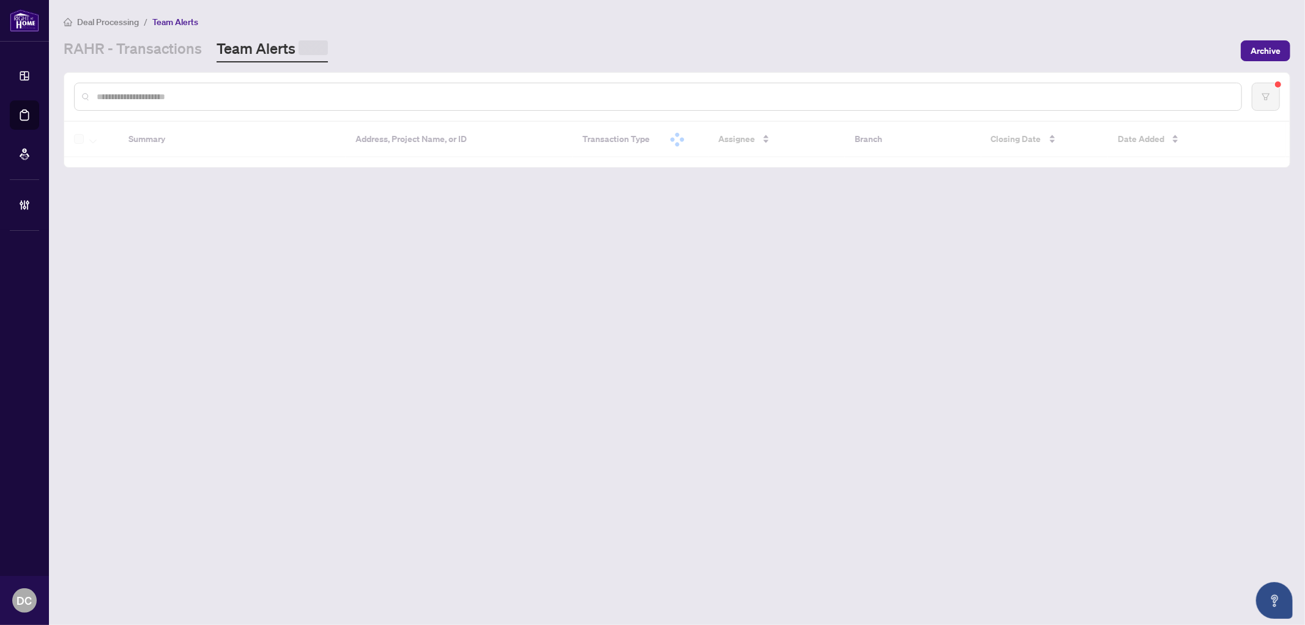
click at [261, 90] on input "text" at bounding box center [664, 96] width 1135 height 13
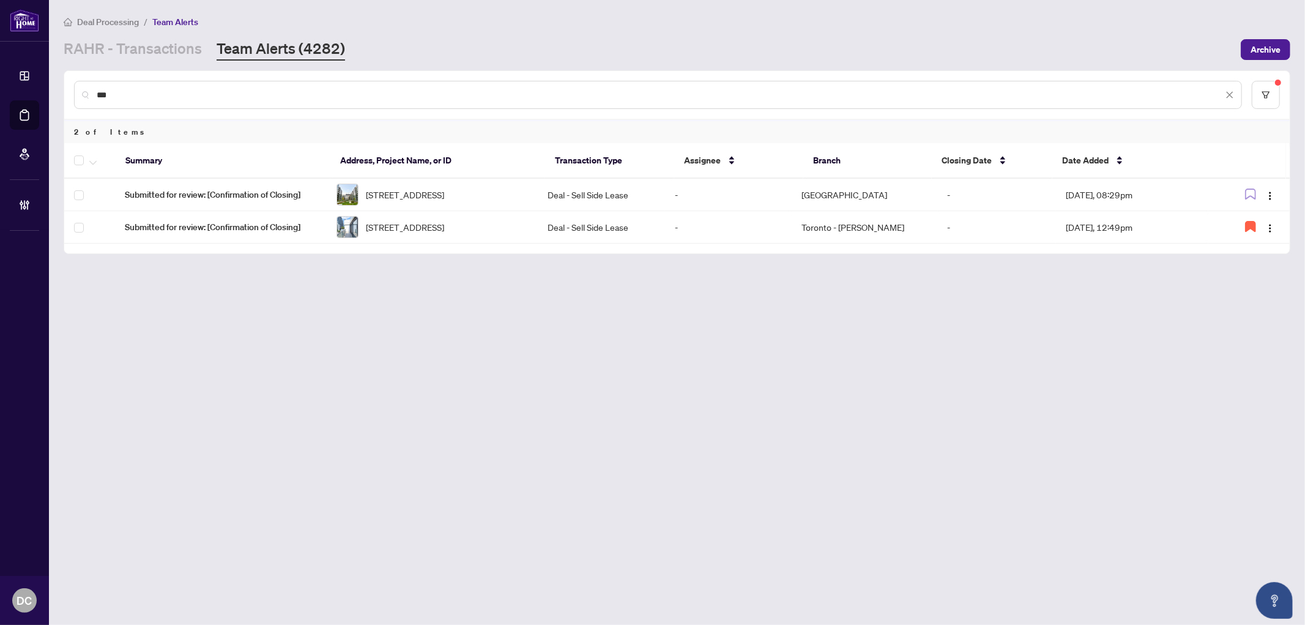
drag, startPoint x: 146, startPoint y: 96, endPoint x: -139, endPoint y: 89, distance: 284.6
click at [0, 89] on html "Dashboard Deal Processing Mortgage Referrals Brokerage Management DC Dawn Chan …" at bounding box center [652, 312] width 1305 height 625
paste input "****"
click at [1271, 198] on img "button" at bounding box center [1270, 196] width 10 height 10
click at [1252, 249] on li "Complete Item" at bounding box center [1242, 258] width 72 height 20
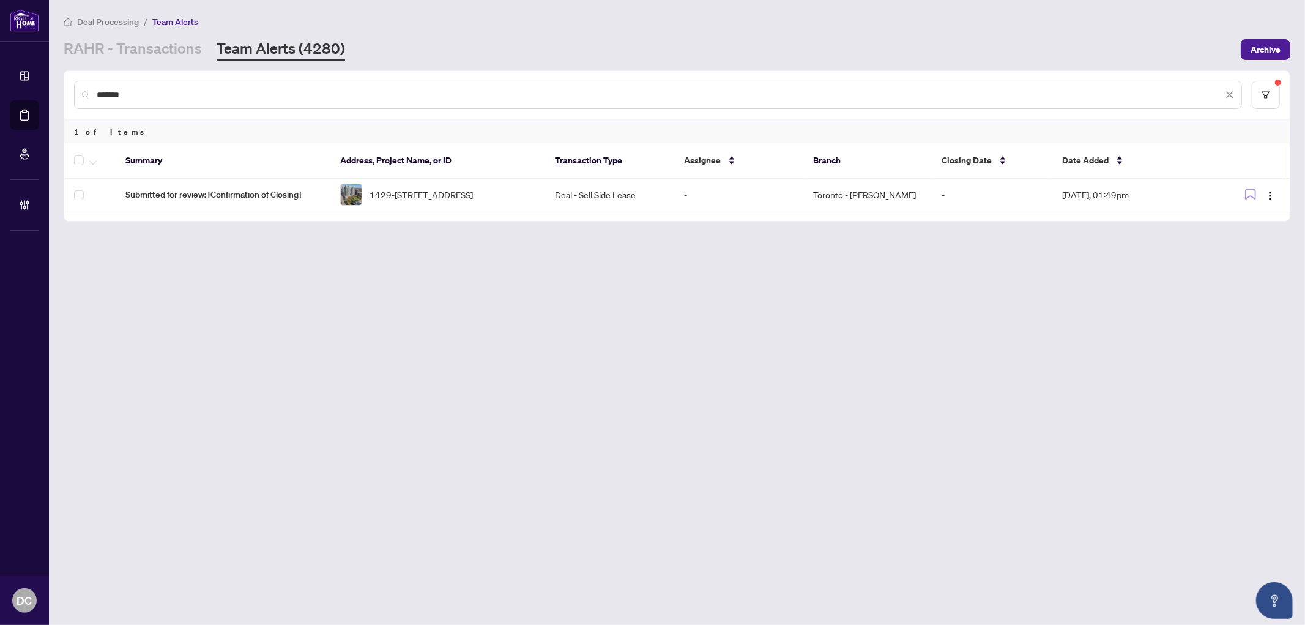
drag, startPoint x: 162, startPoint y: 98, endPoint x: 63, endPoint y: 92, distance: 98.7
click at [64, 92] on div "******* 1 of Items Summary Address, Project Name, or ID Transaction Type Assign…" at bounding box center [677, 145] width 1227 height 151
drag, startPoint x: 173, startPoint y: 94, endPoint x: 68, endPoint y: 89, distance: 105.3
click at [68, 89] on div "*******" at bounding box center [676, 95] width 1225 height 48
paste input "text"
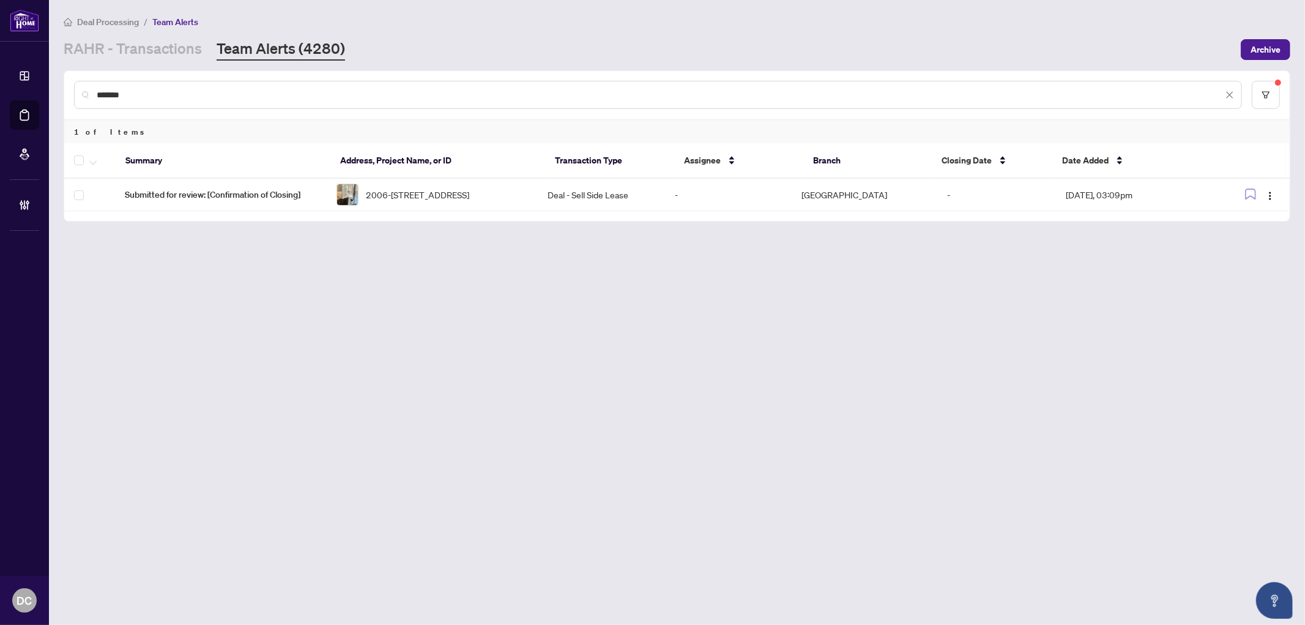
drag, startPoint x: 318, startPoint y: 94, endPoint x: 29, endPoint y: 83, distance: 289.5
click at [29, 83] on div "Dashboard Deal Processing Mortgage Referrals Brokerage Management DC Dawn Chan …" at bounding box center [652, 312] width 1305 height 625
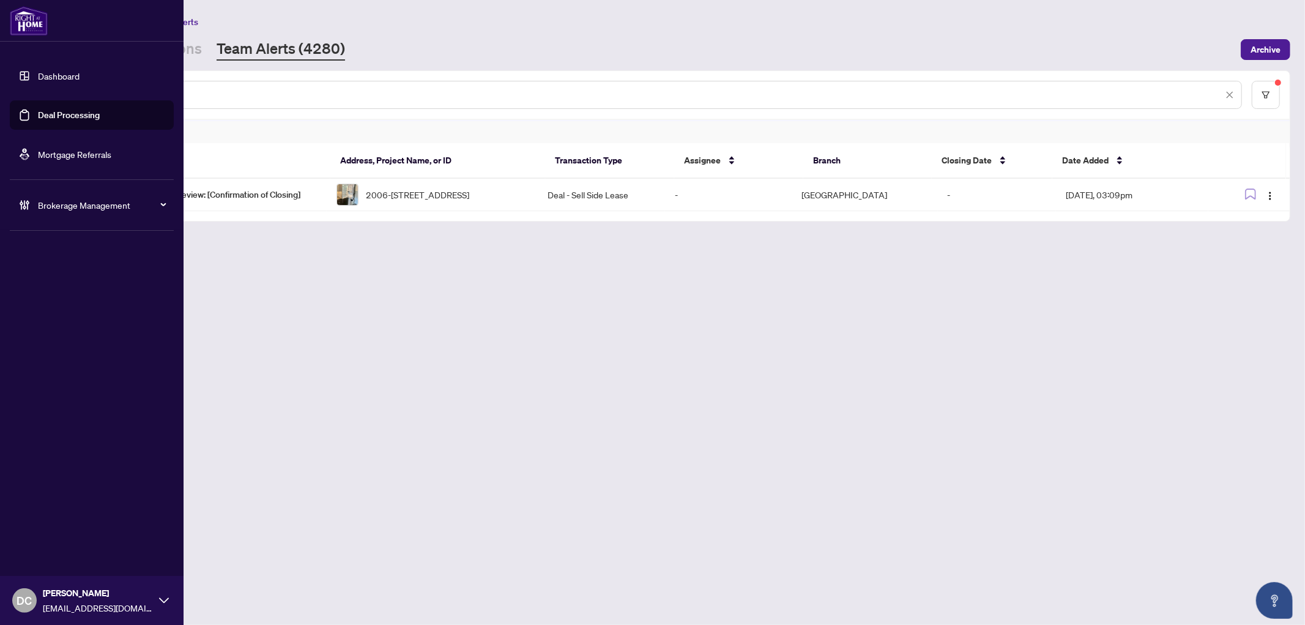
paste input "text"
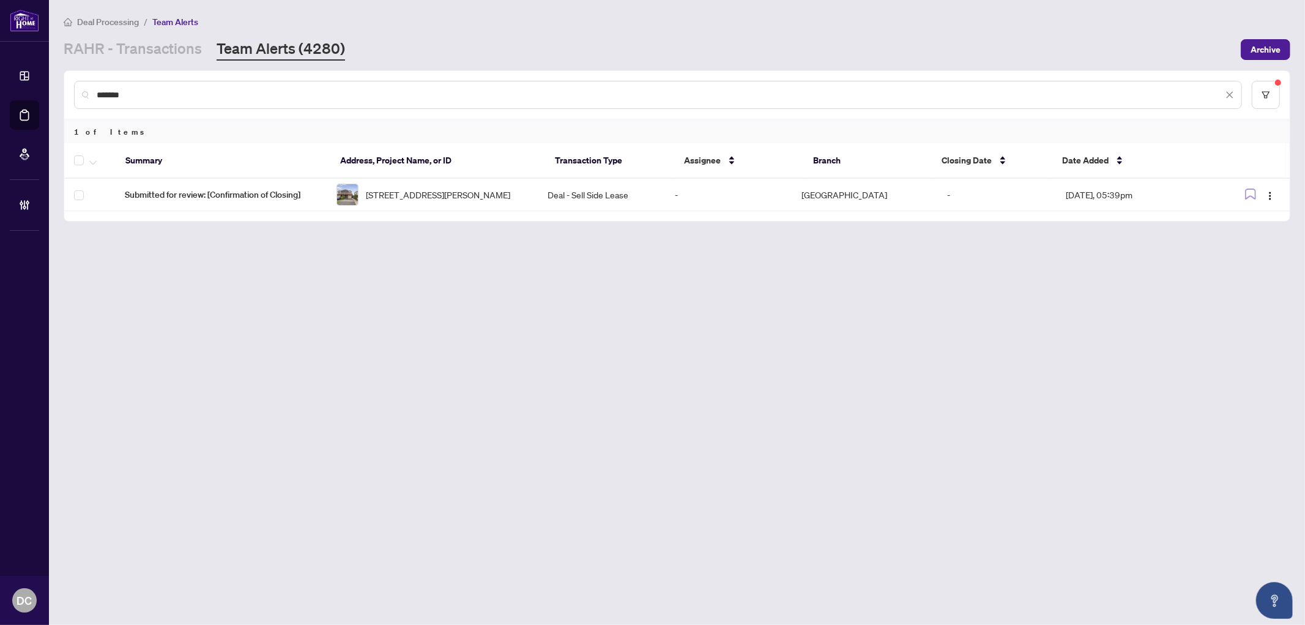
drag, startPoint x: 179, startPoint y: 90, endPoint x: 64, endPoint y: 87, distance: 114.4
click at [64, 87] on div "*******" at bounding box center [676, 95] width 1225 height 48
paste input "text"
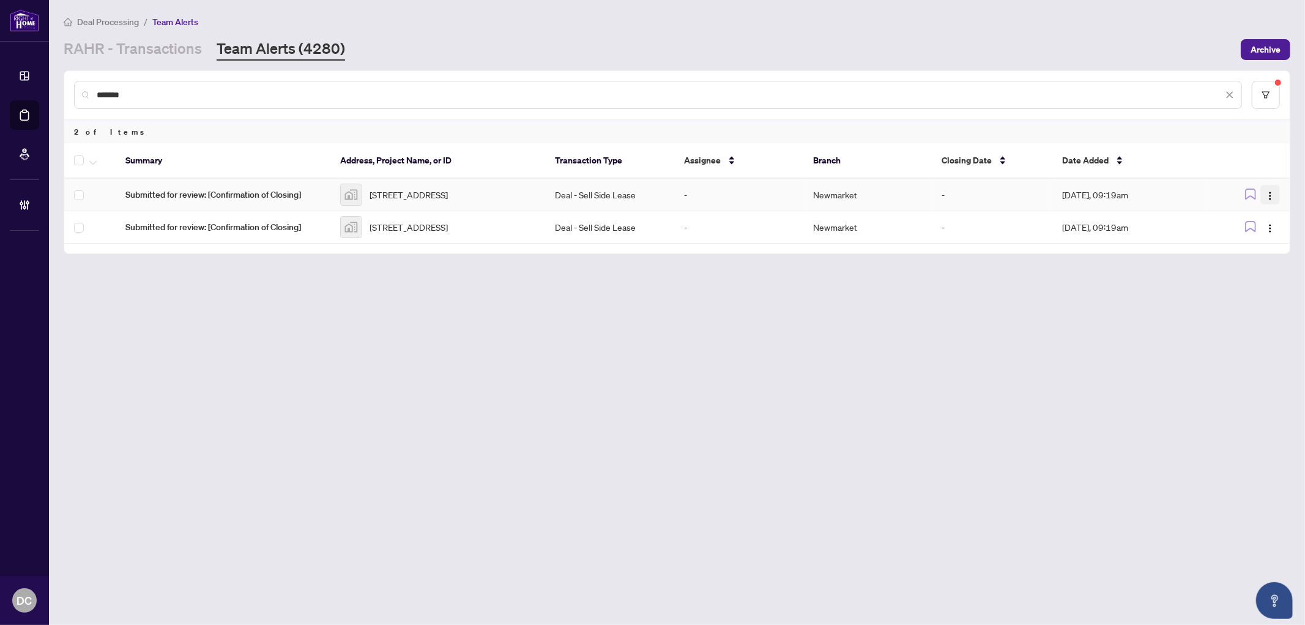
click at [1269, 191] on img "button" at bounding box center [1270, 196] width 10 height 10
click at [1243, 255] on span "Complete Item" at bounding box center [1241, 257] width 57 height 13
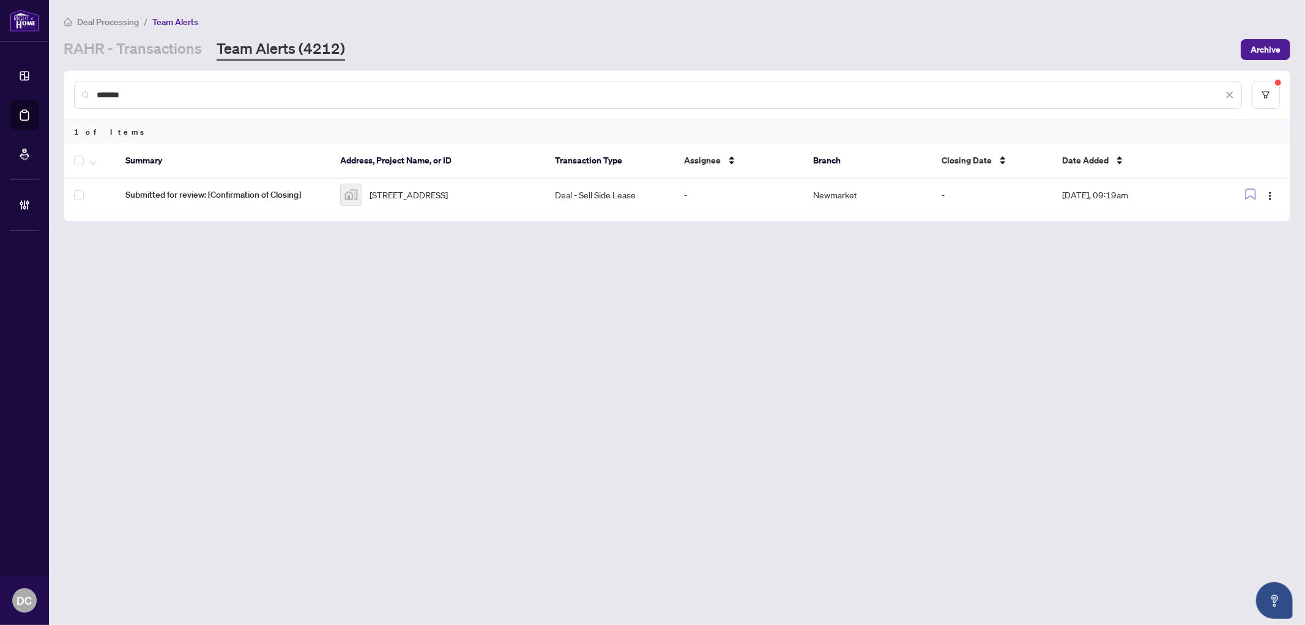
click at [174, 90] on input "*******" at bounding box center [660, 94] width 1126 height 13
drag, startPoint x: 200, startPoint y: 96, endPoint x: 84, endPoint y: 84, distance: 116.3
click at [84, 84] on div "*******" at bounding box center [658, 95] width 1168 height 28
paste input "text"
click at [180, 96] on input "*******" at bounding box center [660, 94] width 1126 height 13
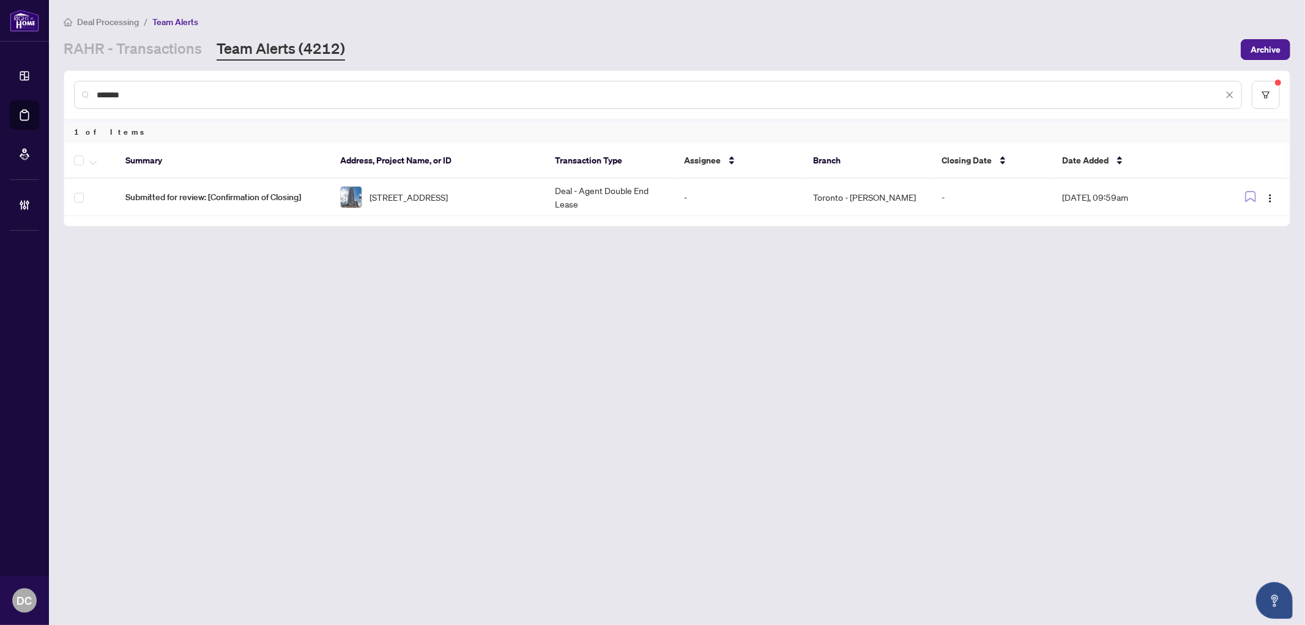
drag, startPoint x: 169, startPoint y: 92, endPoint x: 65, endPoint y: 91, distance: 104.0
click at [65, 91] on div "*******" at bounding box center [676, 95] width 1225 height 48
paste input "text"
drag, startPoint x: 168, startPoint y: 90, endPoint x: 81, endPoint y: 93, distance: 86.3
click at [81, 93] on div "*******" at bounding box center [658, 95] width 1168 height 28
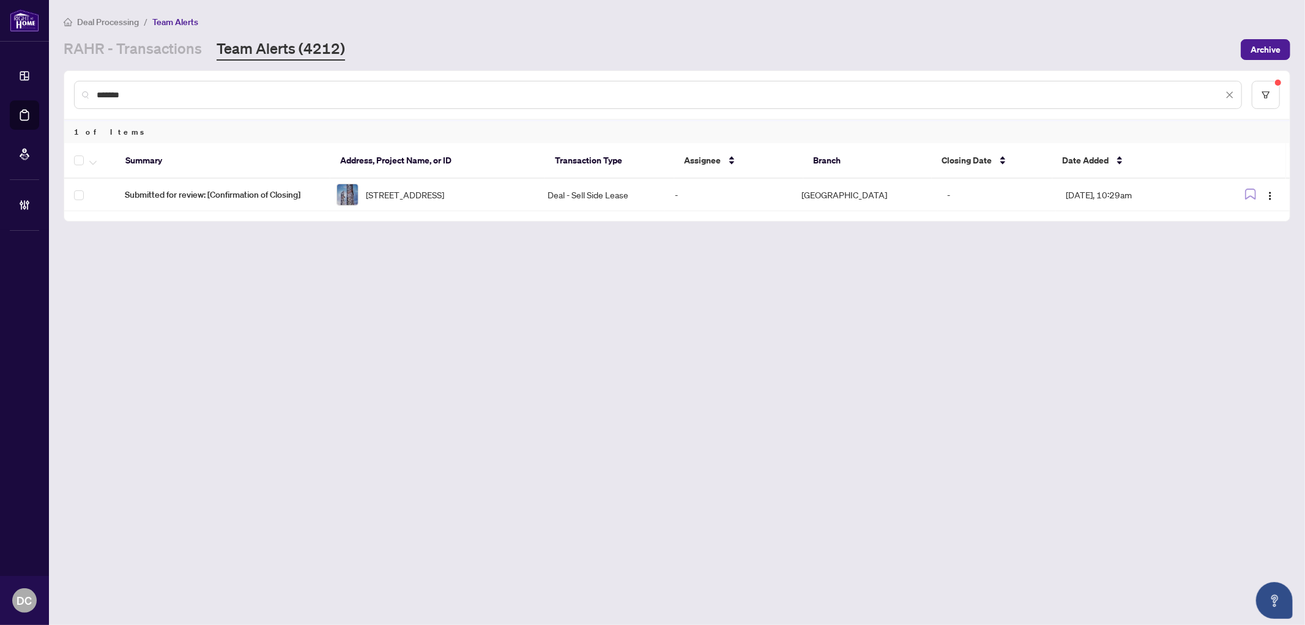
paste input "text"
drag, startPoint x: 198, startPoint y: 92, endPoint x: 62, endPoint y: 87, distance: 135.9
click at [62, 87] on main "Deal Processing / Team Alerts RAHR - Transactions Team Alerts (4212) Archive **…" at bounding box center [677, 312] width 1256 height 625
paste input "text"
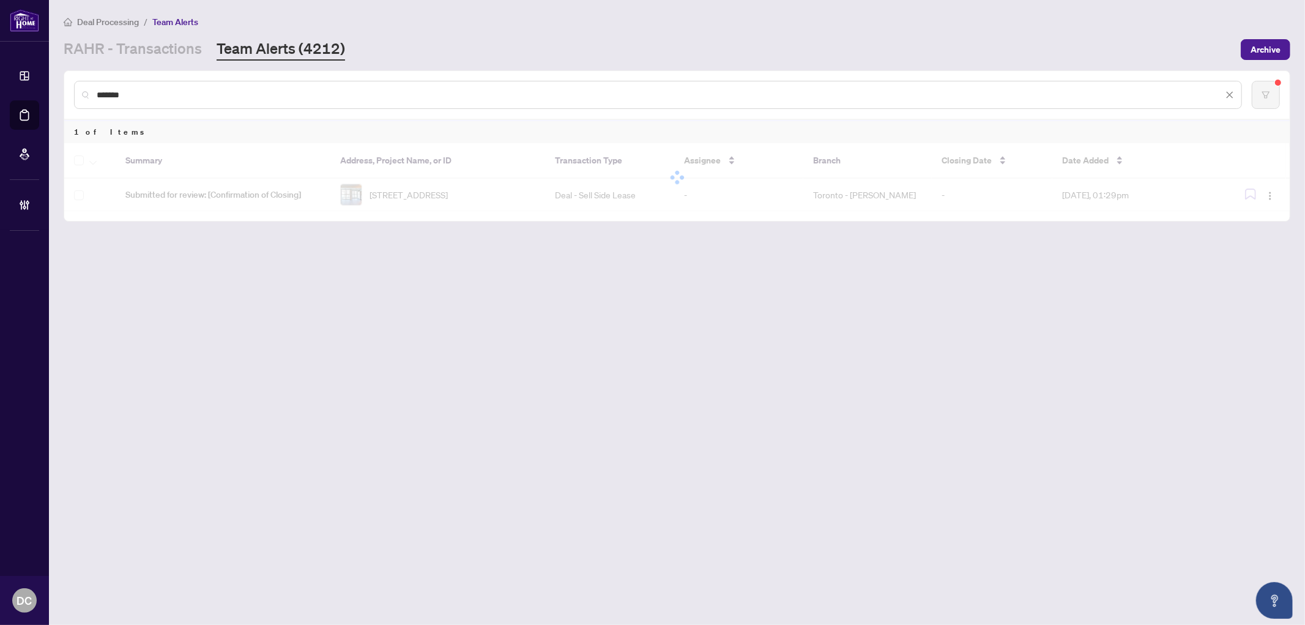
type input "*******"
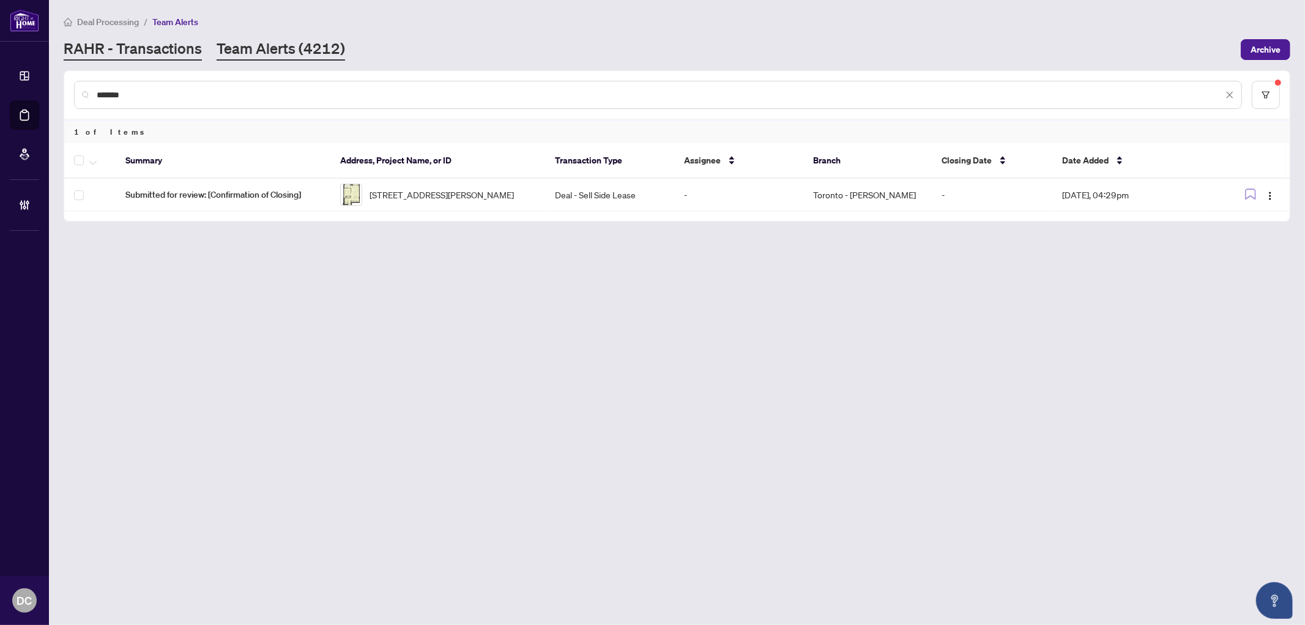
click at [167, 40] on link "RAHR - Transactions" at bounding box center [133, 50] width 138 height 22
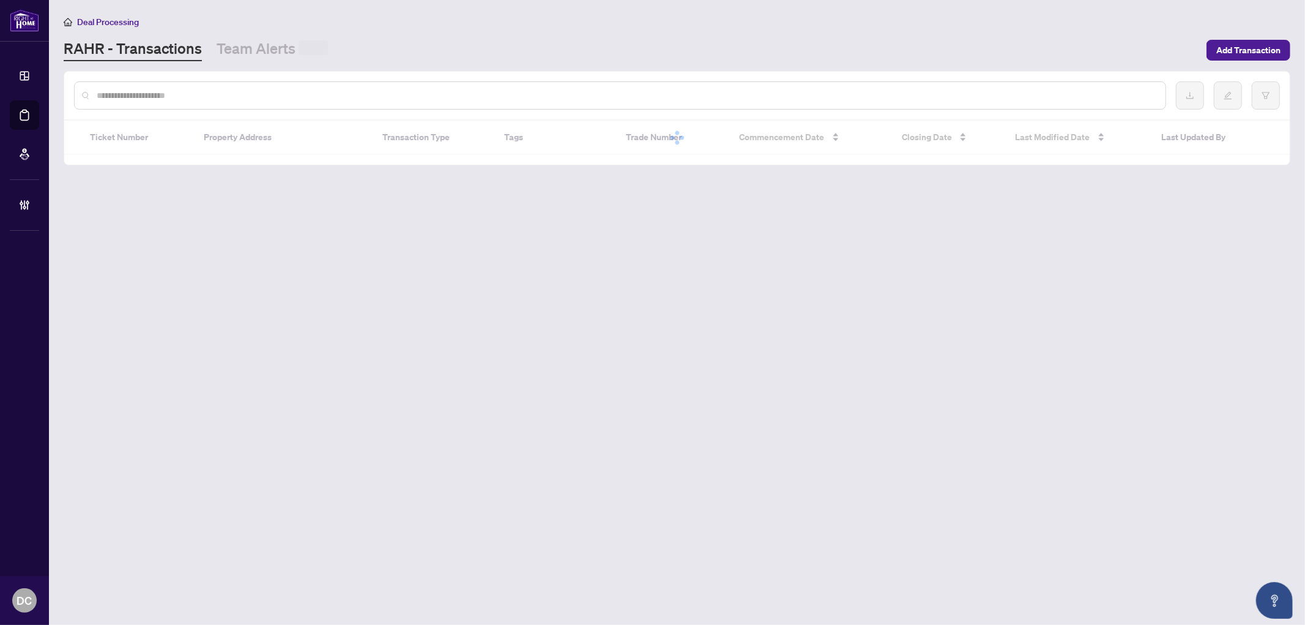
click at [228, 100] on input "text" at bounding box center [626, 95] width 1059 height 13
paste input "*******"
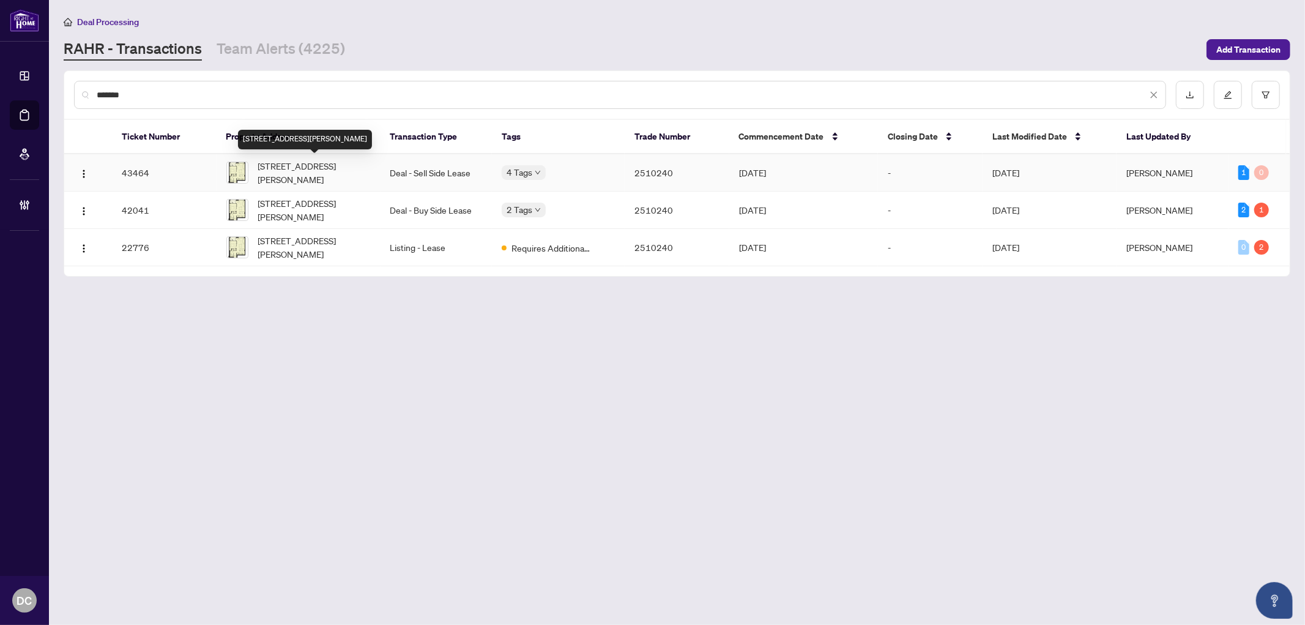
type input "*******"
drag, startPoint x: 327, startPoint y: 173, endPoint x: 328, endPoint y: 209, distance: 36.1
click at [328, 209] on tbody "43464 4808-88 Scott St, Toronto, Ontario M5E 0A9, Canada Deal - Sell Side Lease…" at bounding box center [676, 210] width 1225 height 112
click at [362, 209] on span "4808-88 Scott St, Toronto, Ontario M5E 0A9, Canada" at bounding box center [314, 209] width 113 height 27
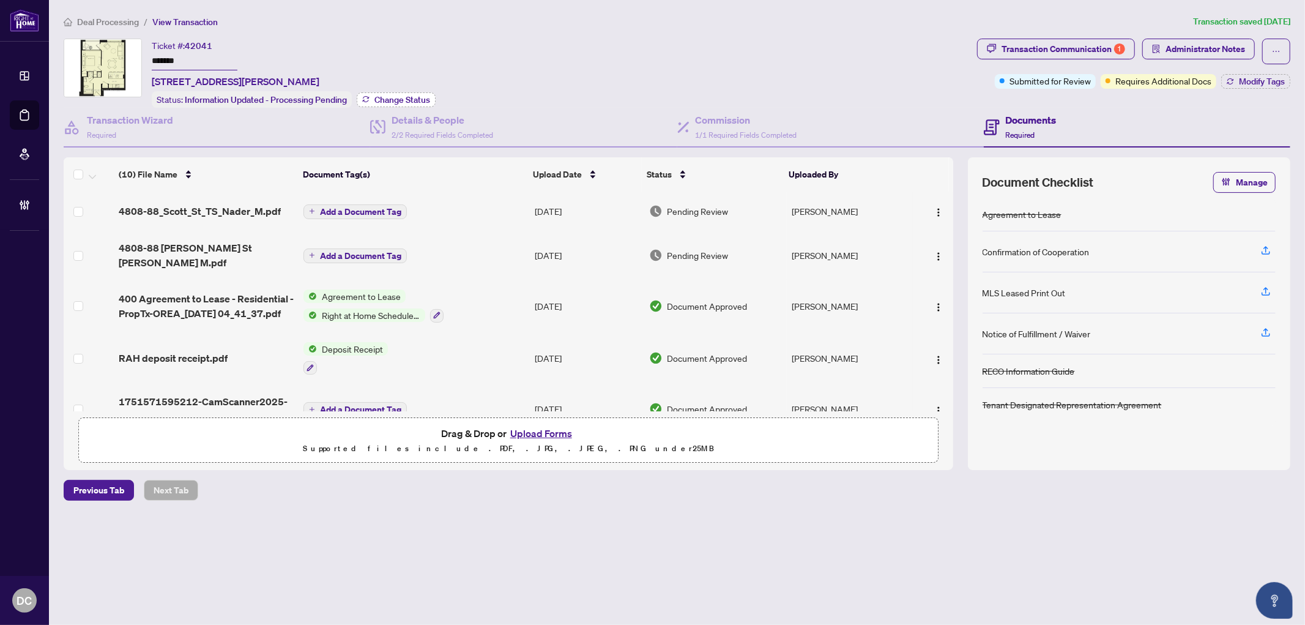
click at [417, 97] on span "Change Status" at bounding box center [402, 99] width 56 height 9
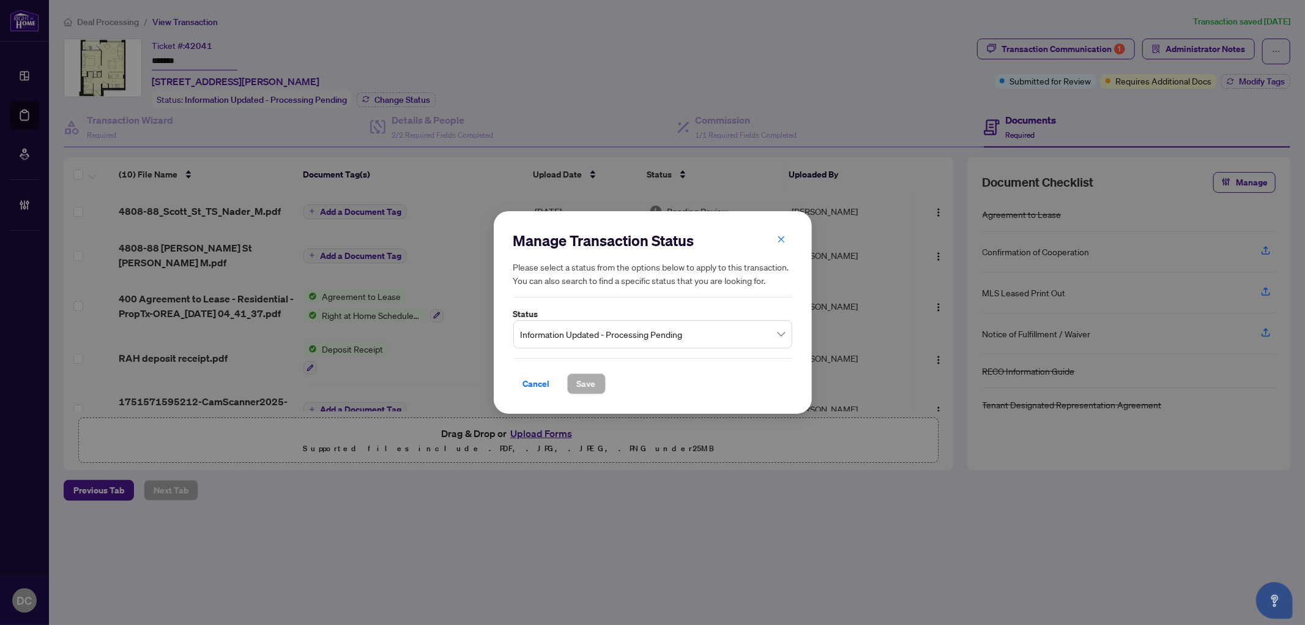
click at [606, 340] on span "Information Updated - Processing Pending" at bounding box center [653, 333] width 264 height 23
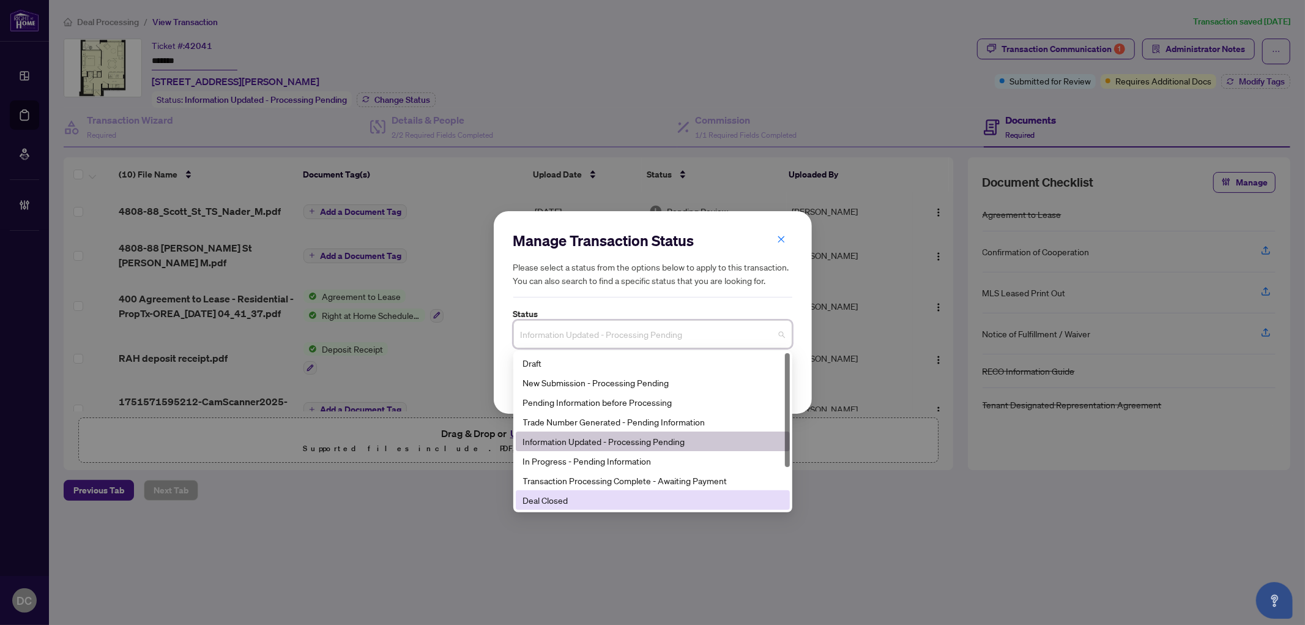
click at [572, 496] on div "Deal Closed" at bounding box center [652, 499] width 259 height 13
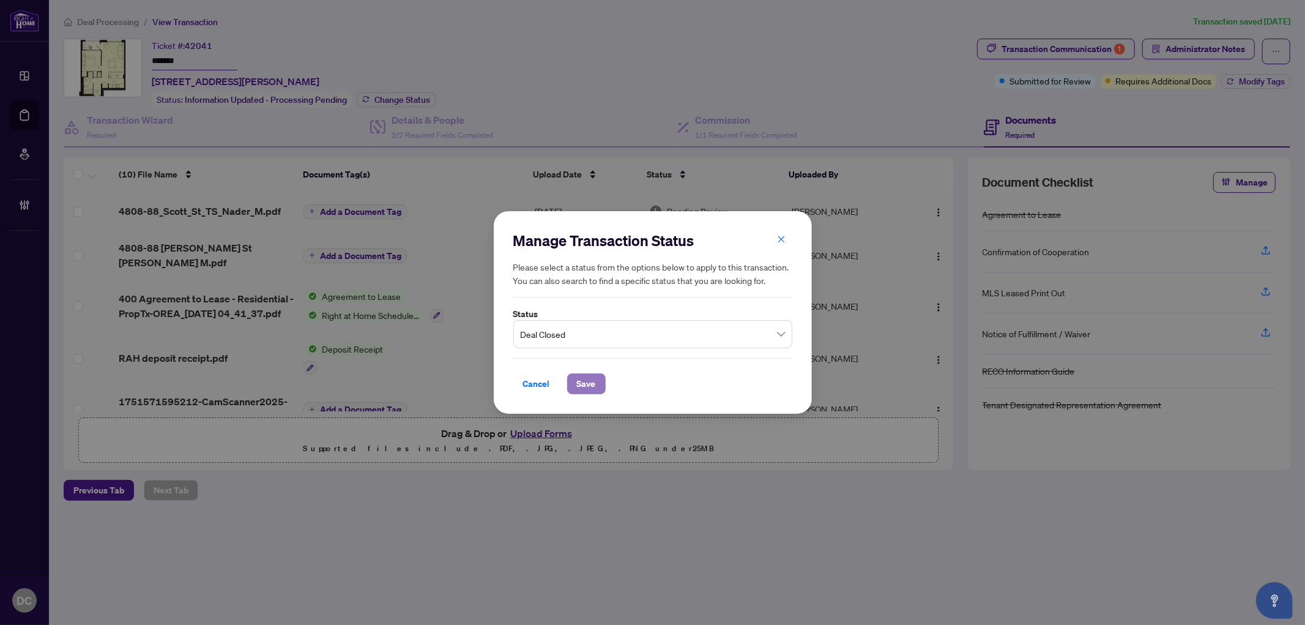
click at [582, 380] on span "Save" at bounding box center [586, 384] width 19 height 20
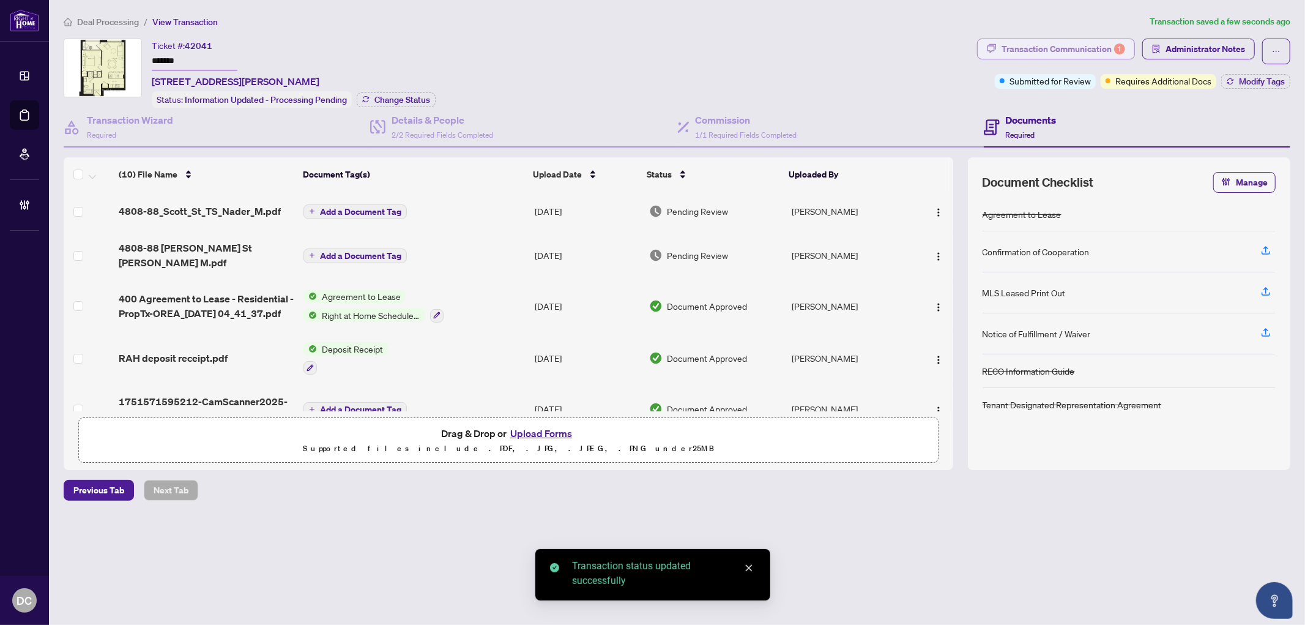
click at [1090, 45] on div "Transaction Communication 1" at bounding box center [1063, 49] width 124 height 20
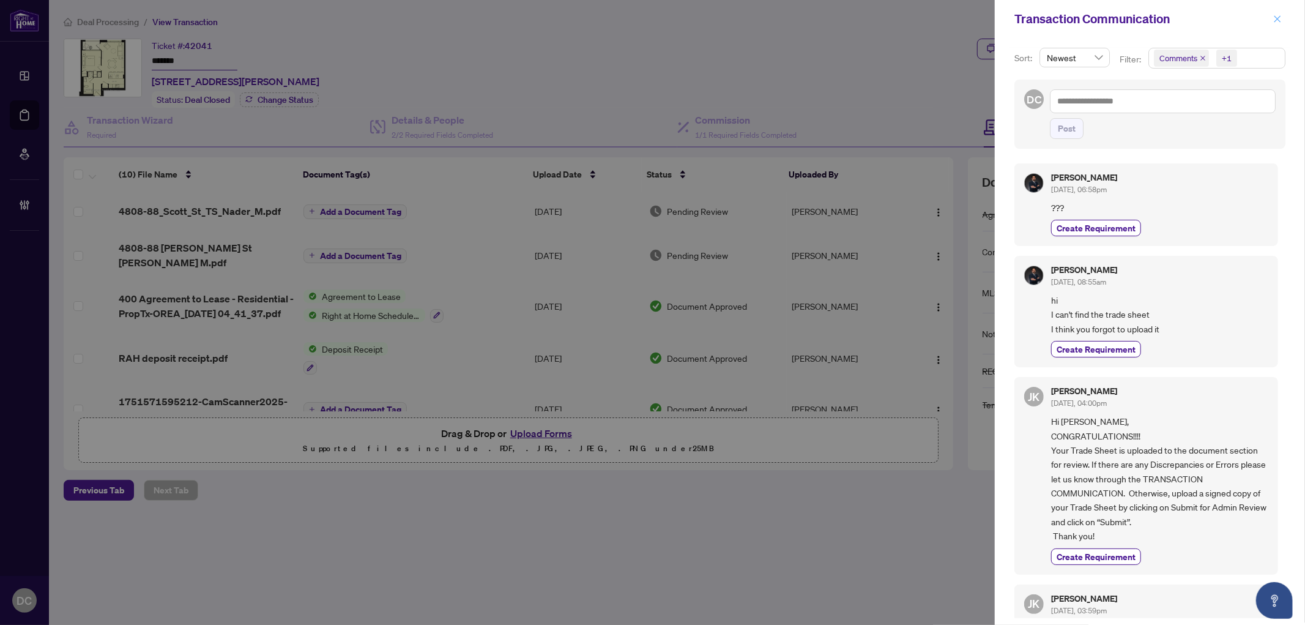
click at [1280, 17] on icon "close" at bounding box center [1277, 19] width 9 height 9
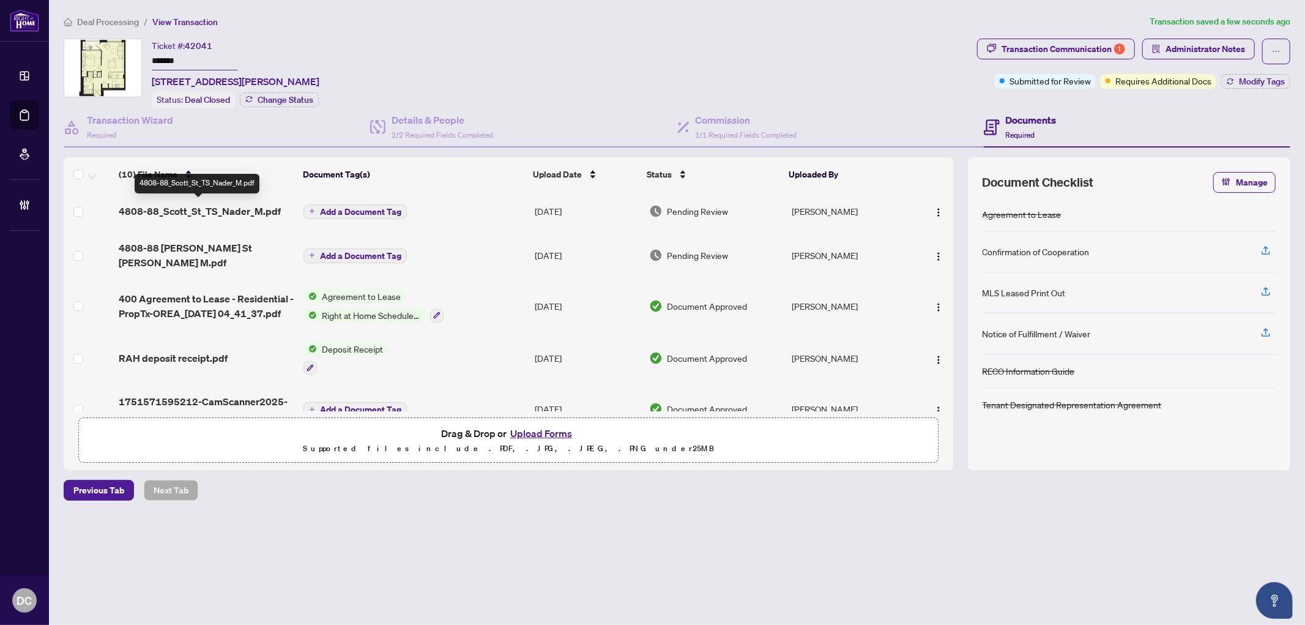
click at [246, 209] on span "4808-88_Scott_St_TS_Nader_M.pdf" at bounding box center [200, 211] width 162 height 15
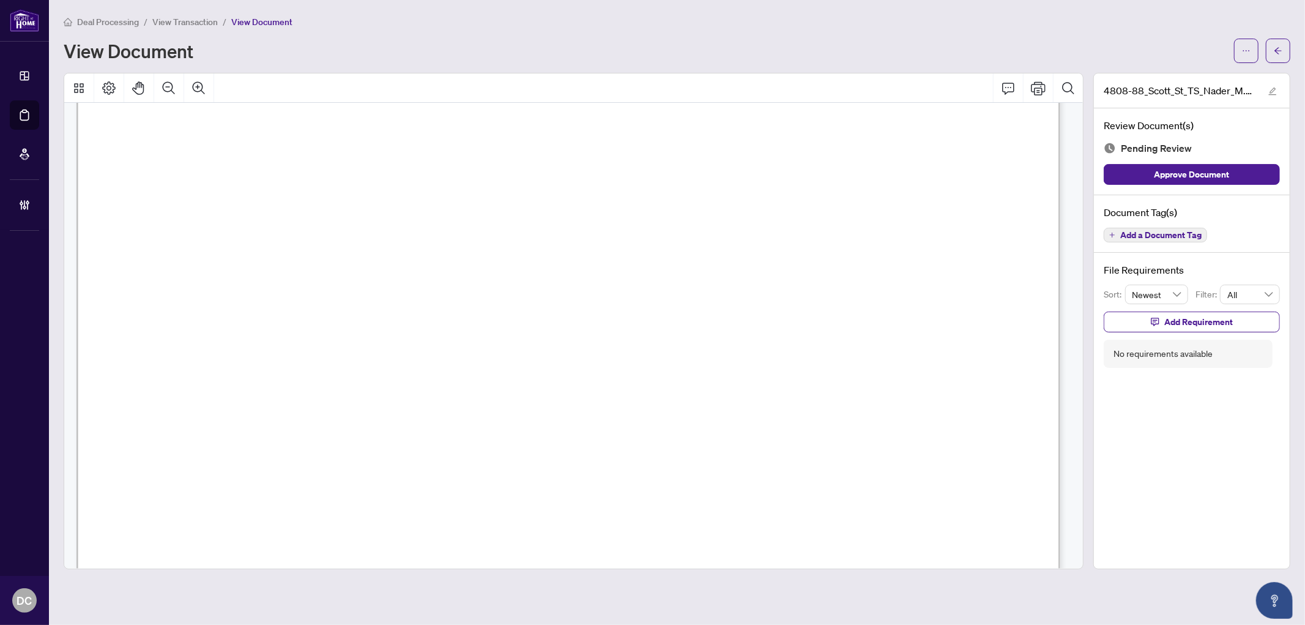
scroll to position [680, 0]
click at [1279, 51] on icon "arrow-left" at bounding box center [1278, 50] width 9 height 9
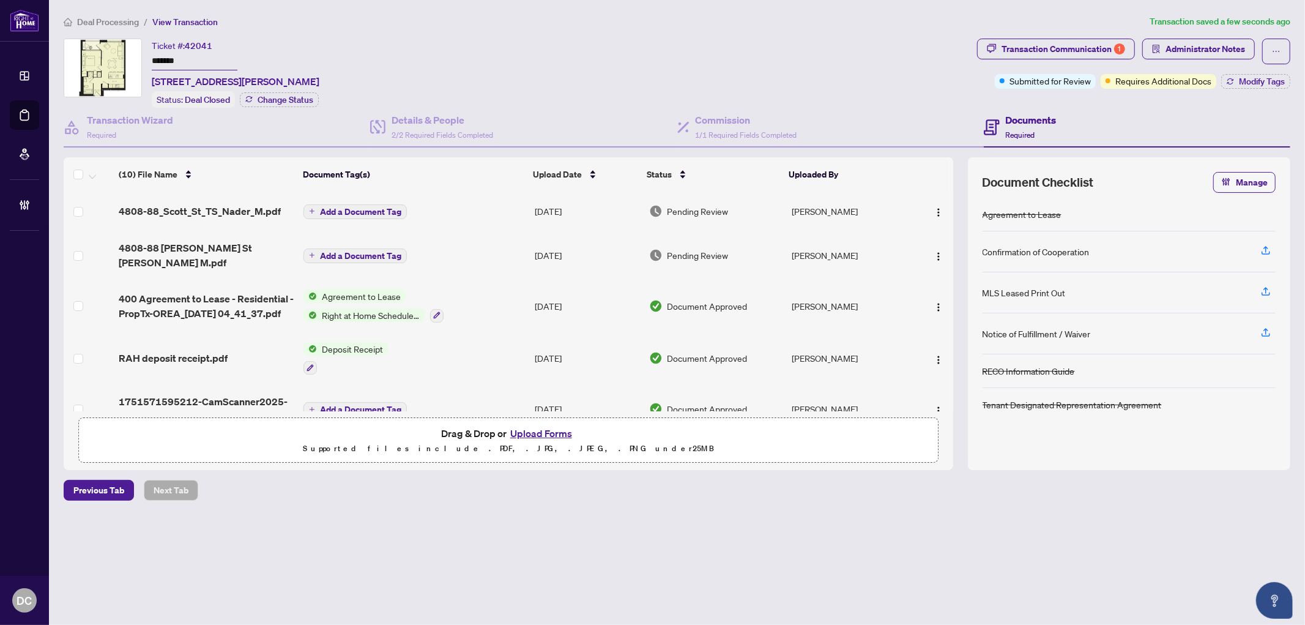
click at [700, 215] on td "Pending Review" at bounding box center [715, 210] width 143 height 39
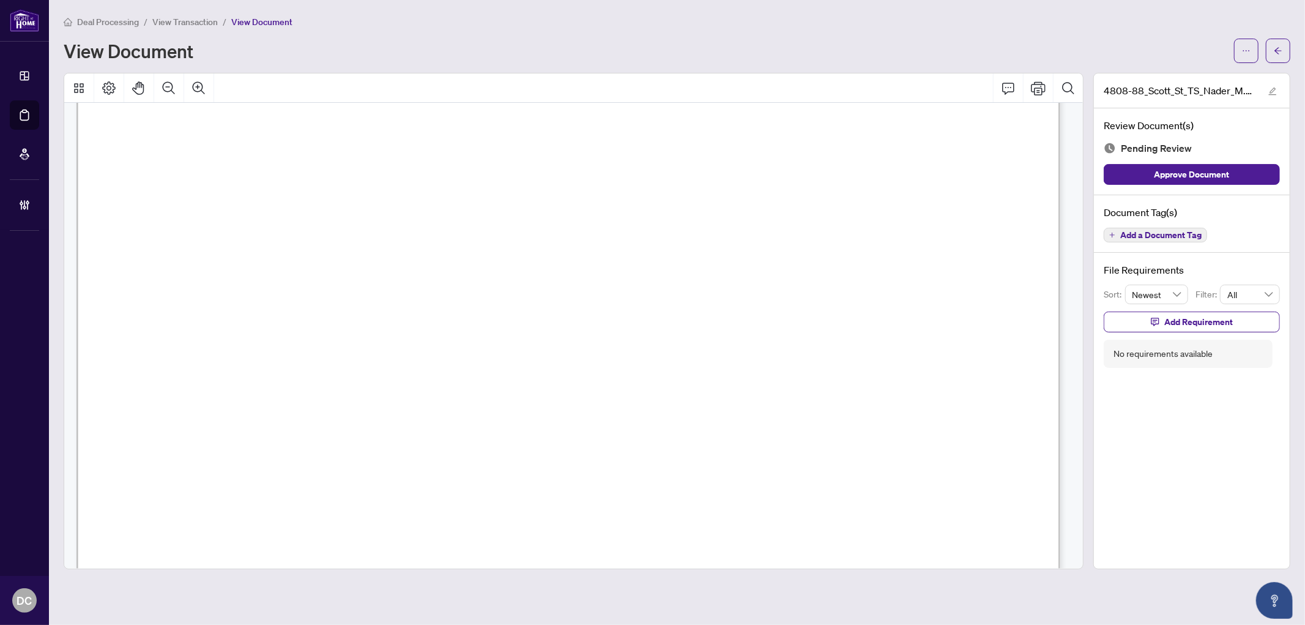
scroll to position [272, 0]
drag, startPoint x: 1273, startPoint y: 46, endPoint x: 212, endPoint y: 580, distance: 1187.4
click at [1271, 46] on button "button" at bounding box center [1278, 51] width 24 height 24
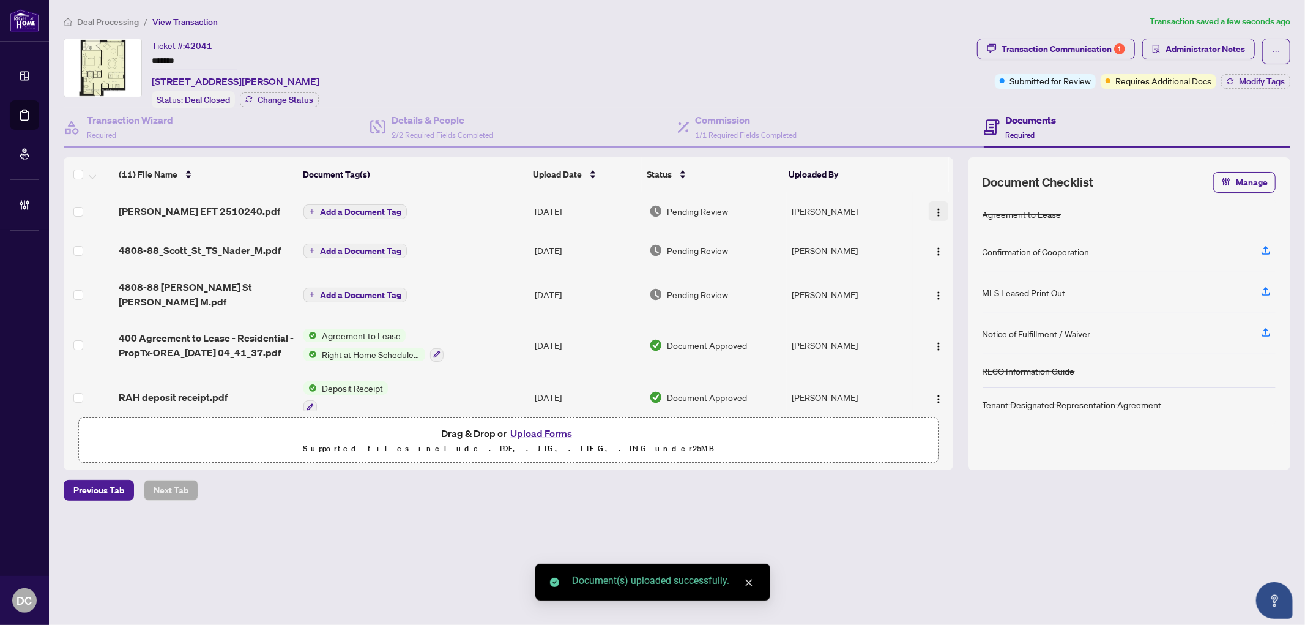
click at [934, 212] on img "button" at bounding box center [939, 212] width 10 height 10
click at [967, 312] on span "Document Permissions" at bounding box center [993, 310] width 117 height 13
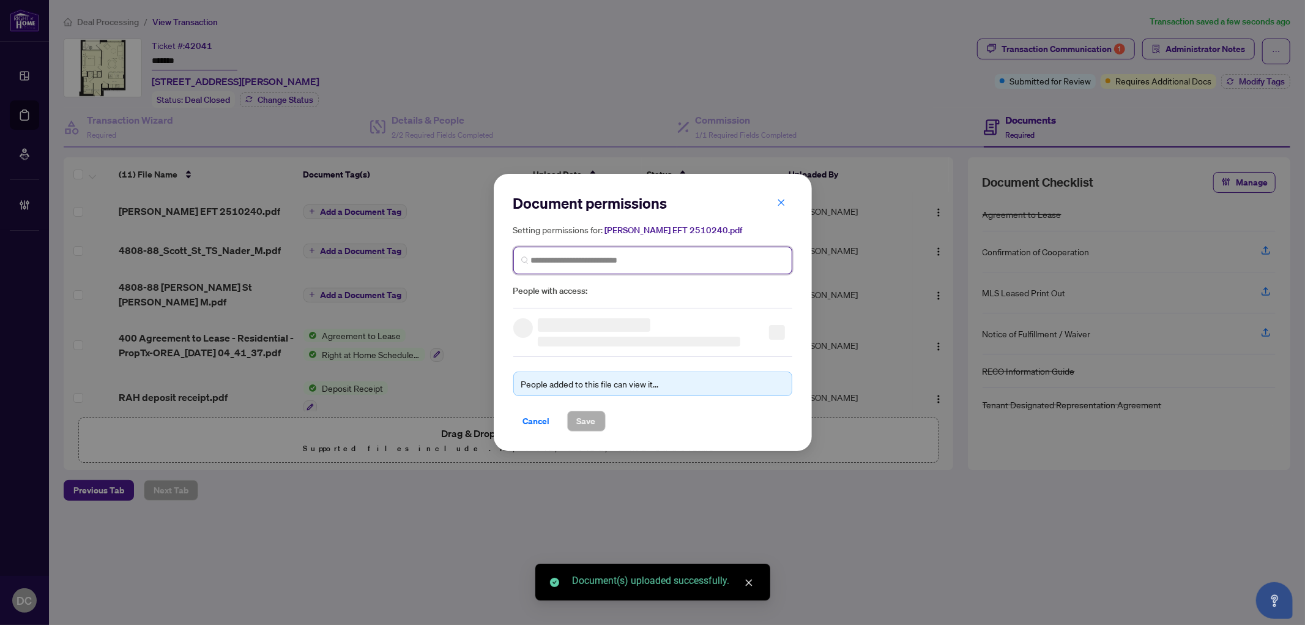
click at [722, 254] on input "search" at bounding box center [657, 260] width 253 height 13
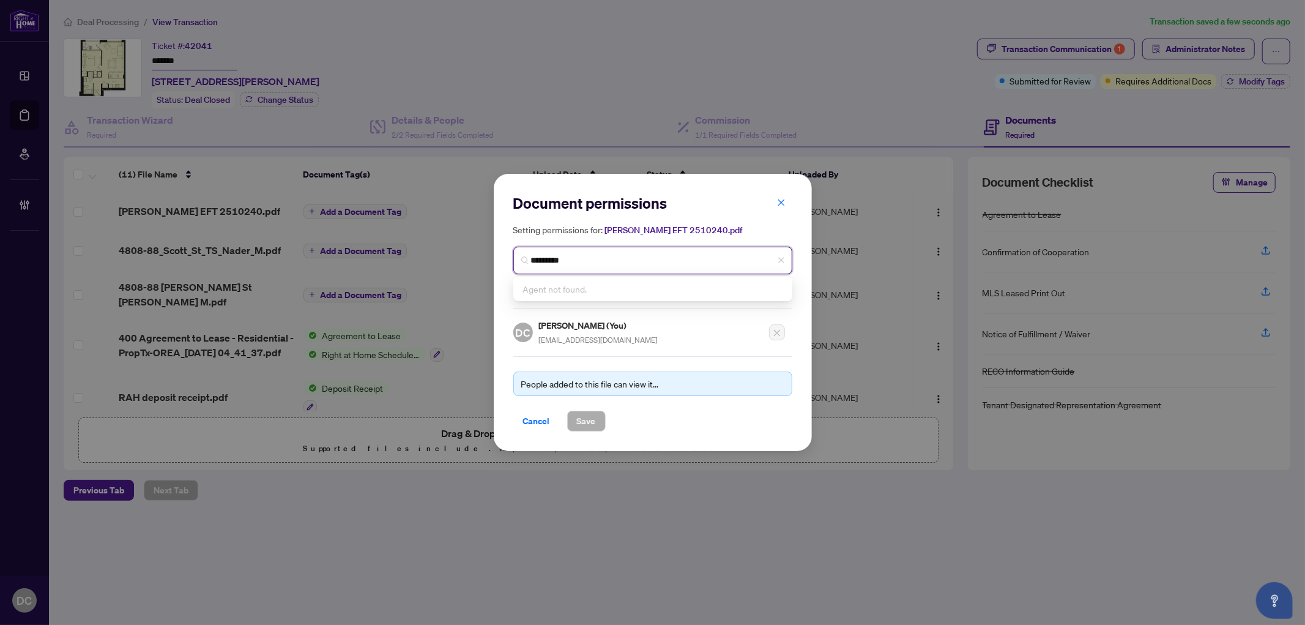
type input "**********"
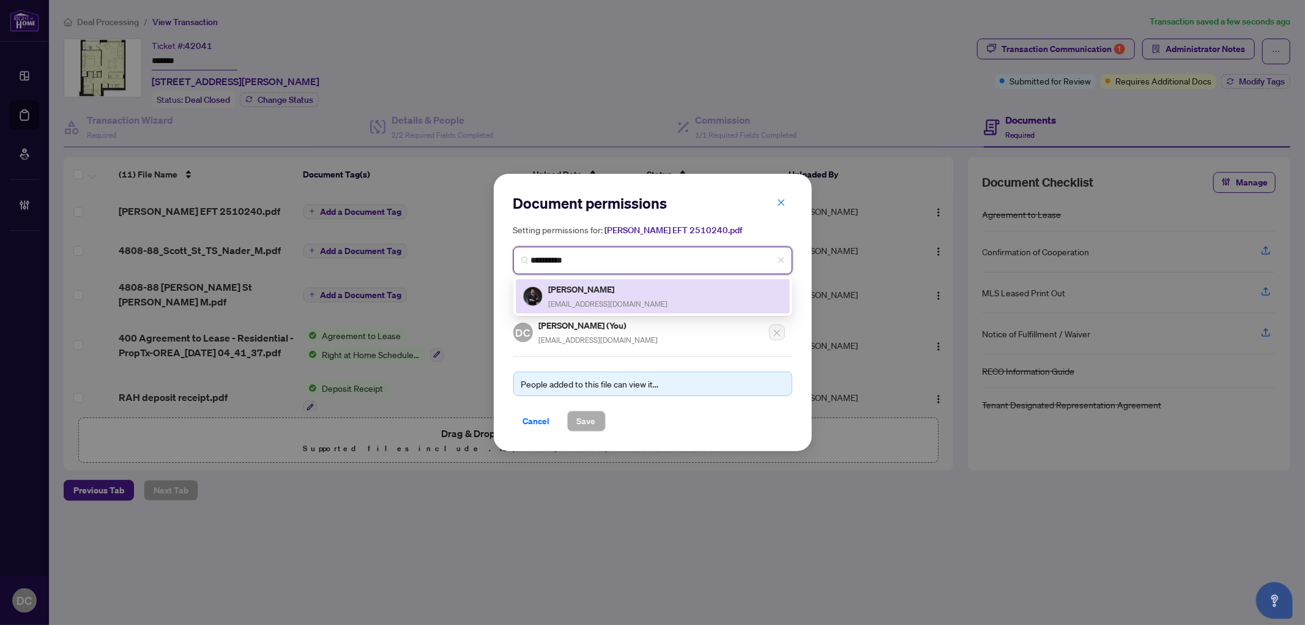
click at [652, 296] on div "Nader Moghaddari nmoghaddari@yahoo.com" at bounding box center [652, 296] width 259 height 28
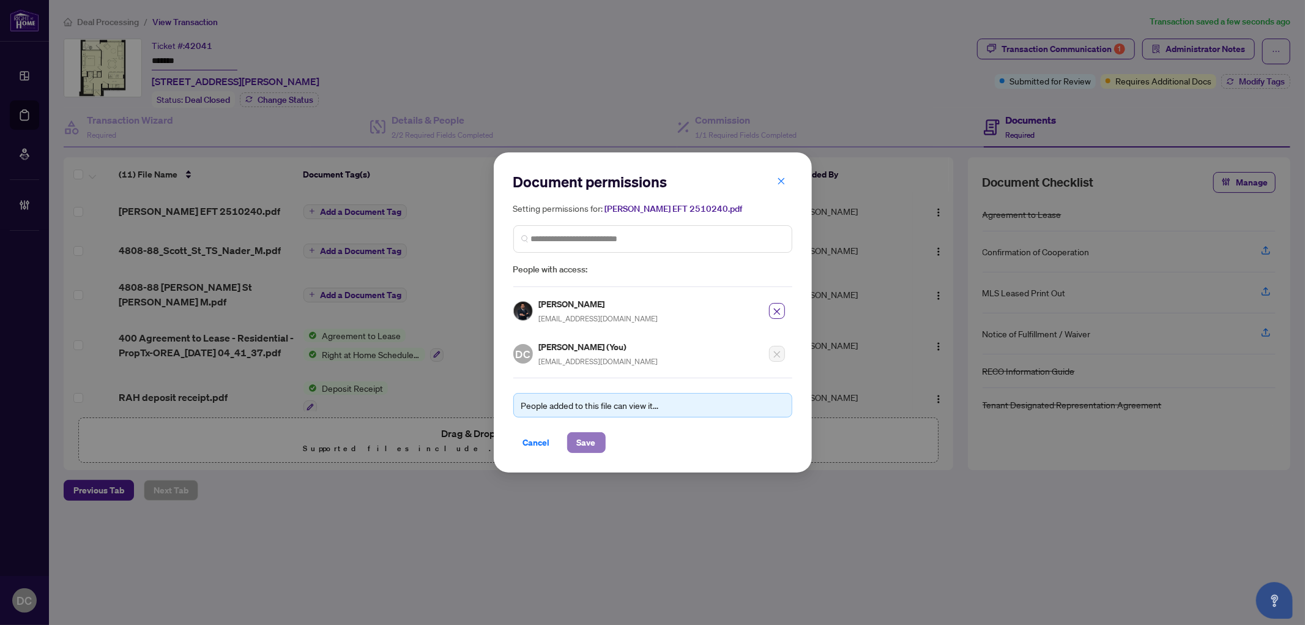
click at [592, 439] on span "Save" at bounding box center [586, 443] width 19 height 20
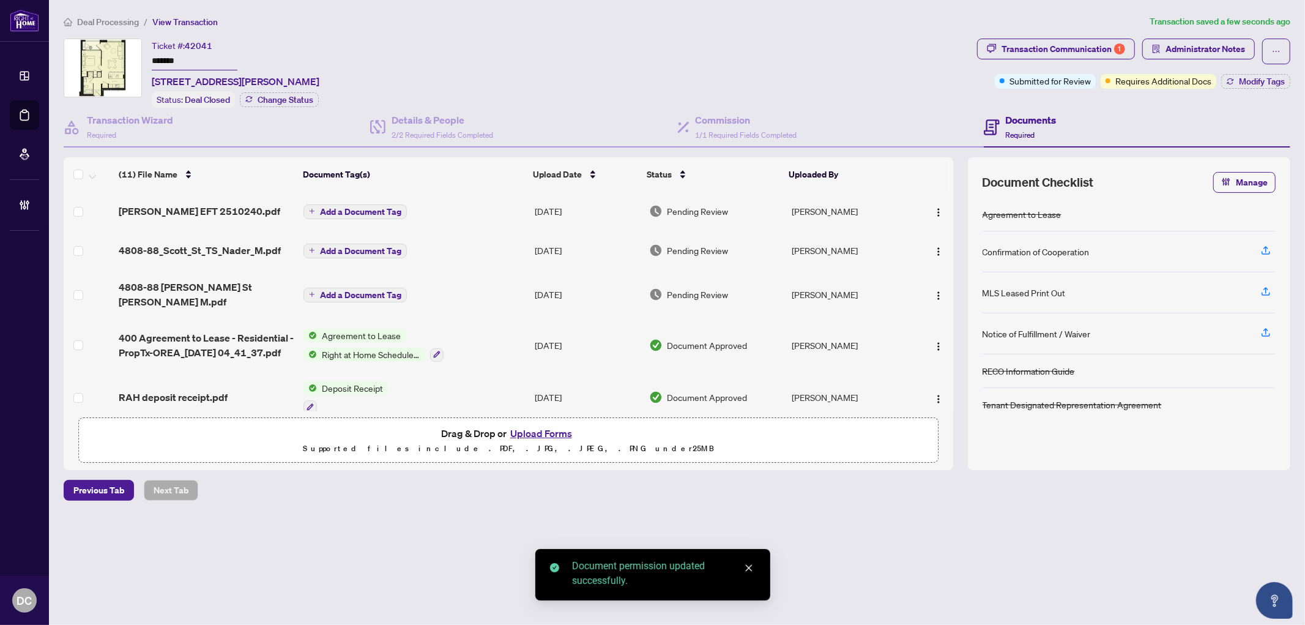
click at [368, 207] on span "Add a Document Tag" at bounding box center [360, 211] width 81 height 9
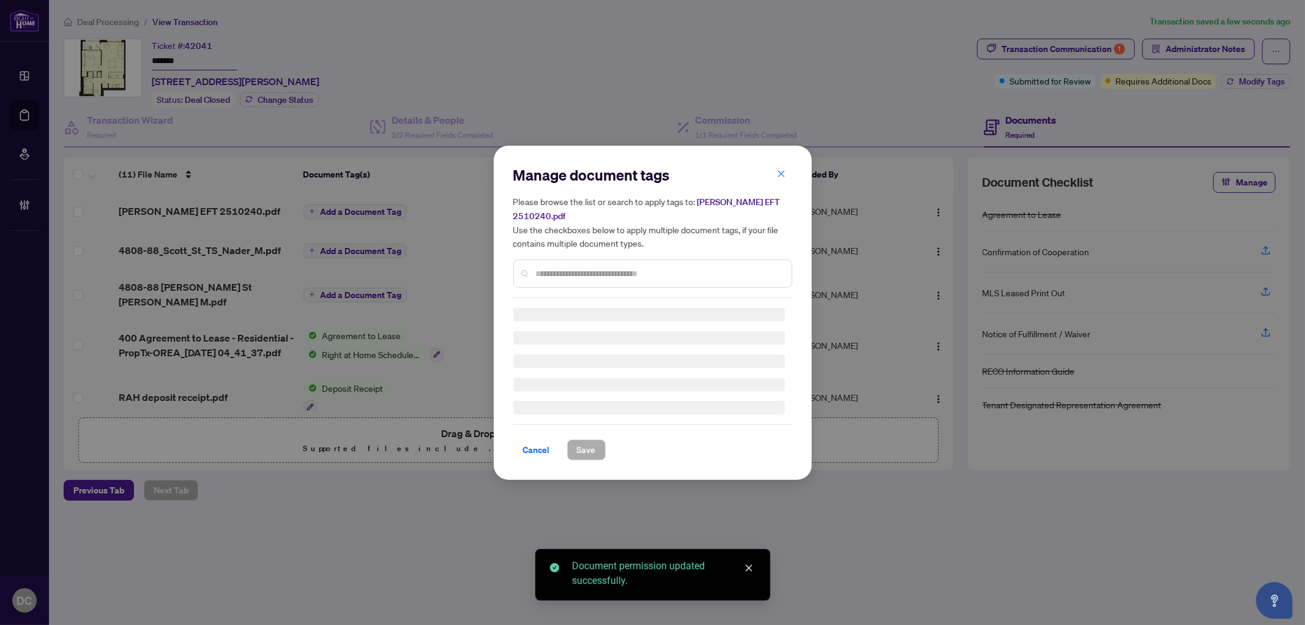
click at [657, 258] on div "Manage document tags Please browse the list or search to apply tags to: Nader E…" at bounding box center [652, 231] width 279 height 133
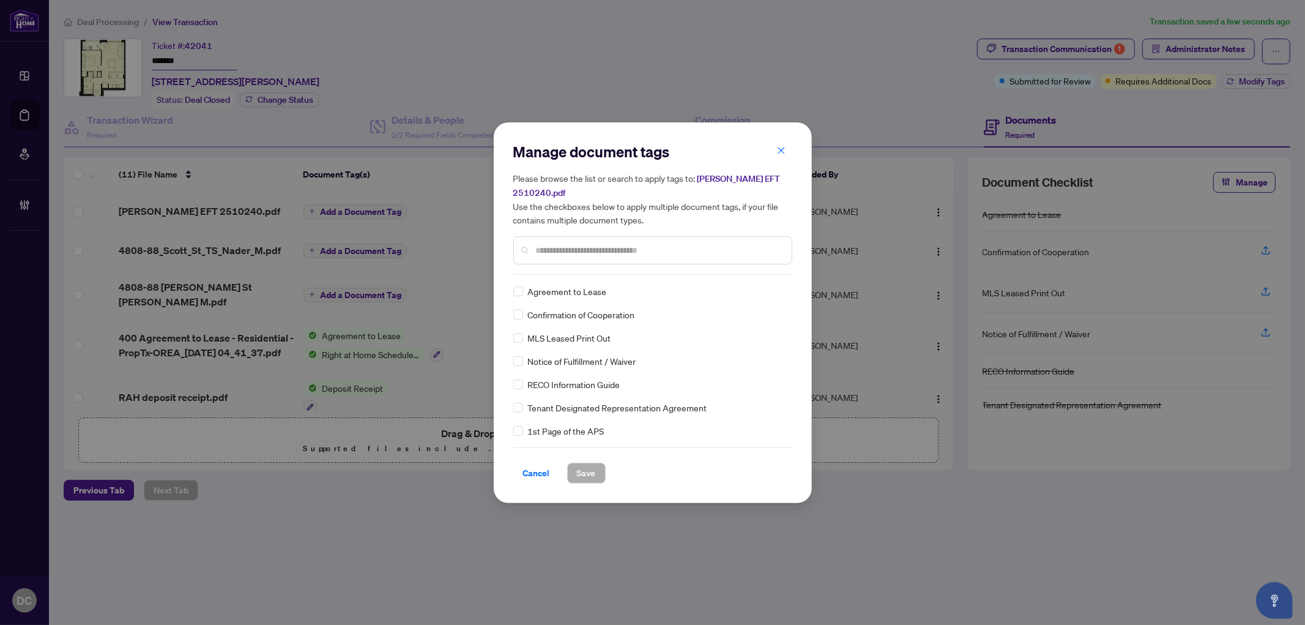
click at [695, 243] on input "text" at bounding box center [659, 249] width 246 height 13
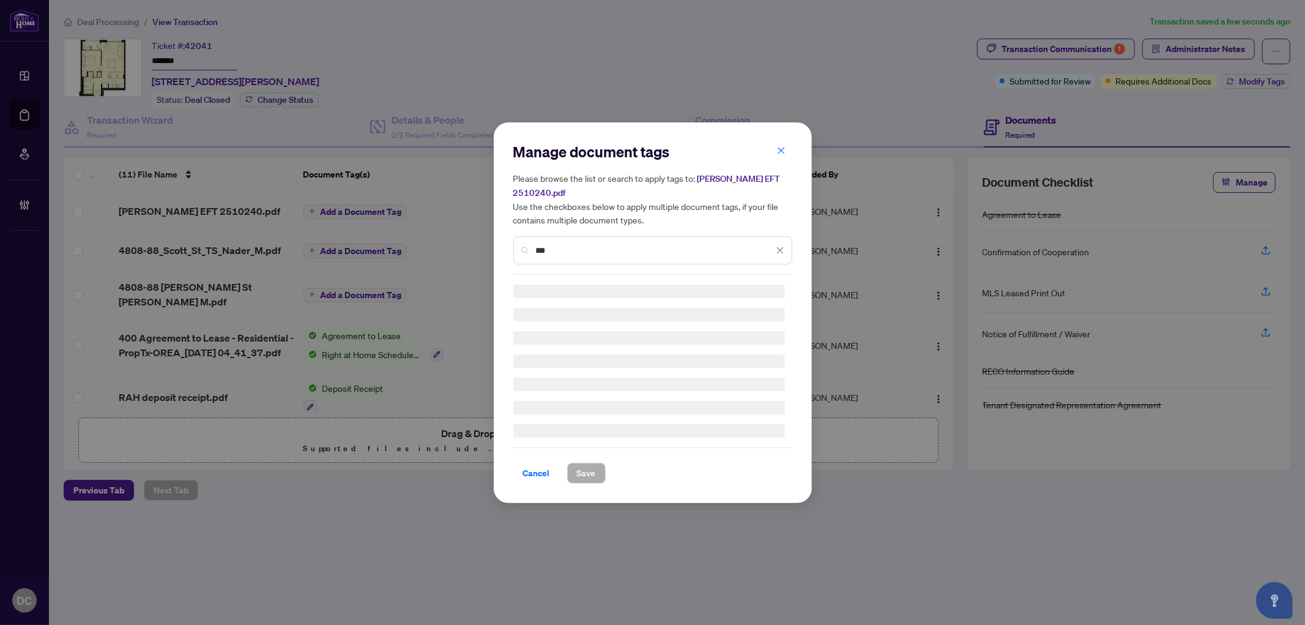
type input "***"
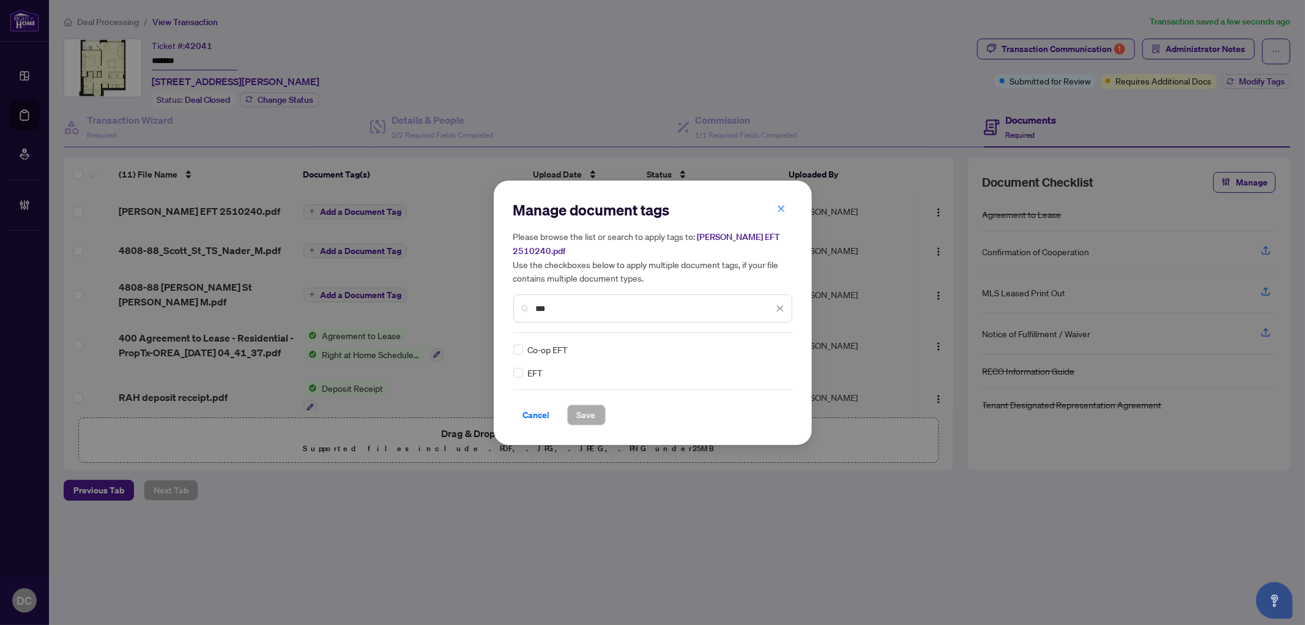
click at [524, 366] on div "EFT" at bounding box center [649, 372] width 272 height 13
click at [789, 346] on div "EFT Co-op EFT" at bounding box center [652, 361] width 279 height 37
click at [775, 343] on div at bounding box center [772, 349] width 23 height 12
click at [750, 396] on div "Approved" at bounding box center [735, 401] width 78 height 13
click at [595, 410] on button "Save" at bounding box center [586, 414] width 39 height 21
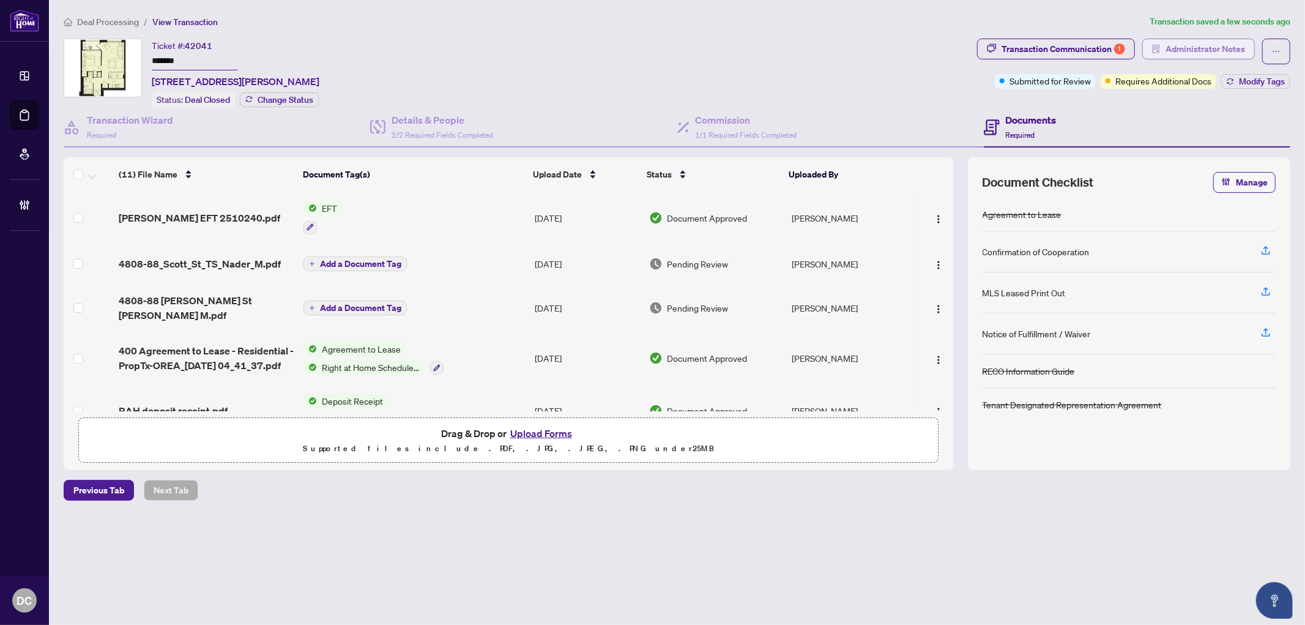
click at [1241, 44] on span "Administrator Notes" at bounding box center [1205, 49] width 80 height 20
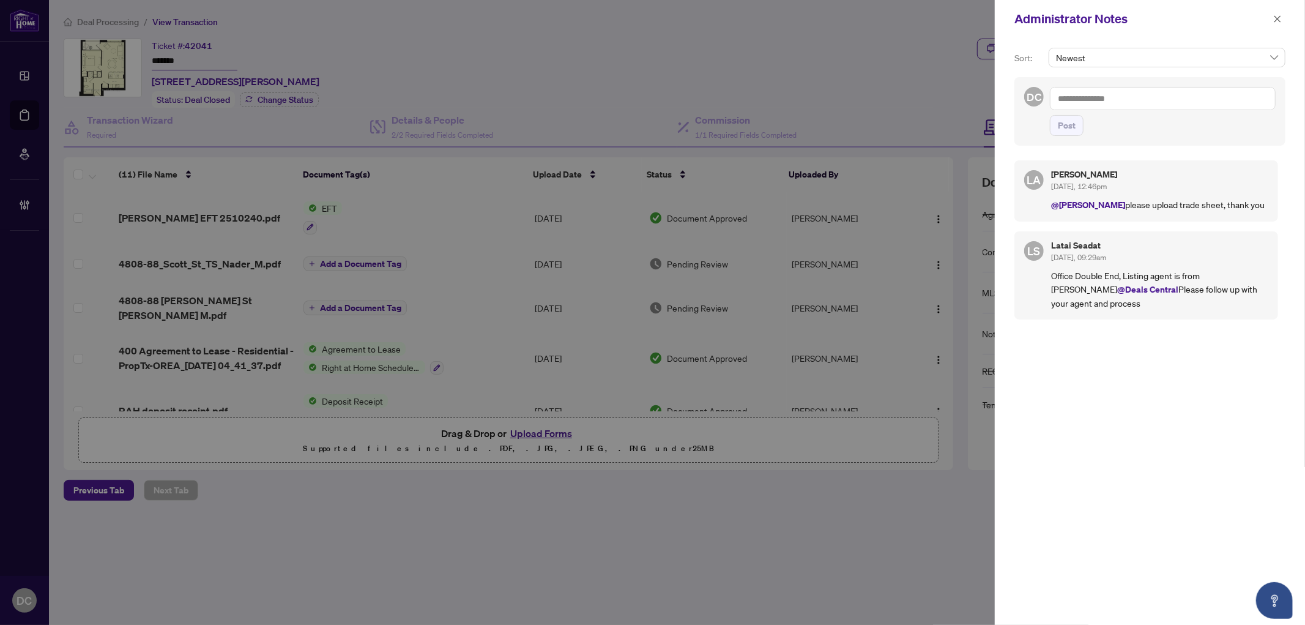
click at [1181, 98] on textarea at bounding box center [1163, 98] width 226 height 23
paste textarea "**********"
type textarea "**********"
click at [1071, 128] on span "Post" at bounding box center [1067, 126] width 18 height 20
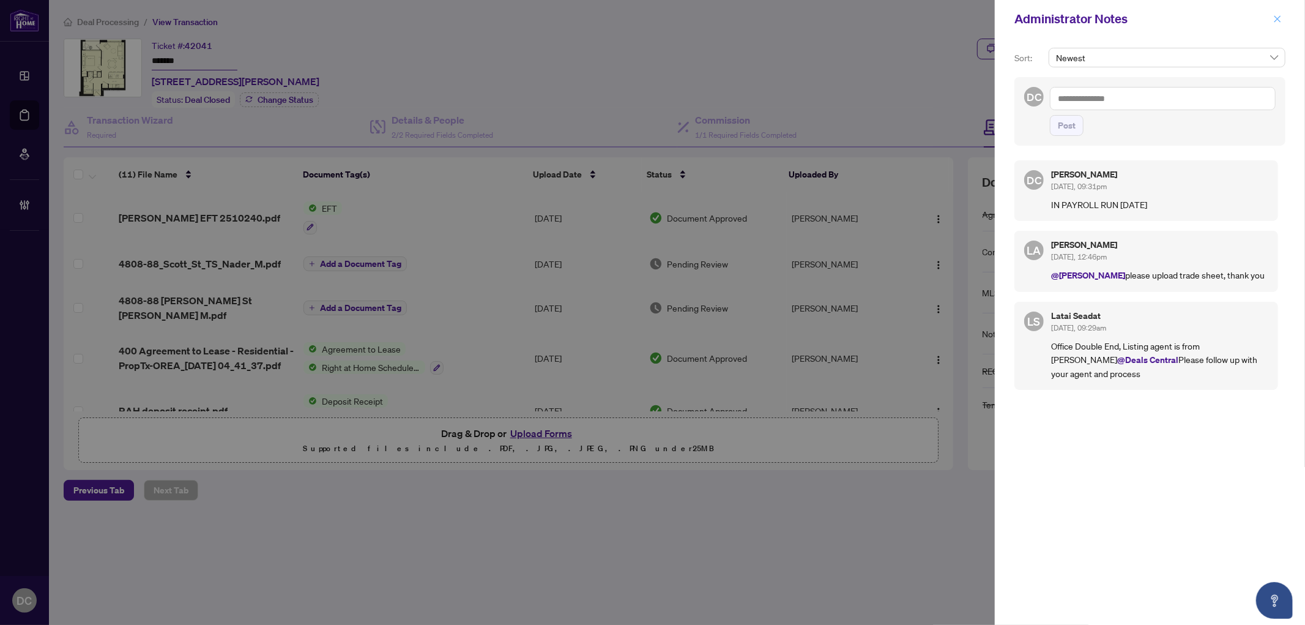
click at [1274, 15] on icon "close" at bounding box center [1277, 19] width 9 height 9
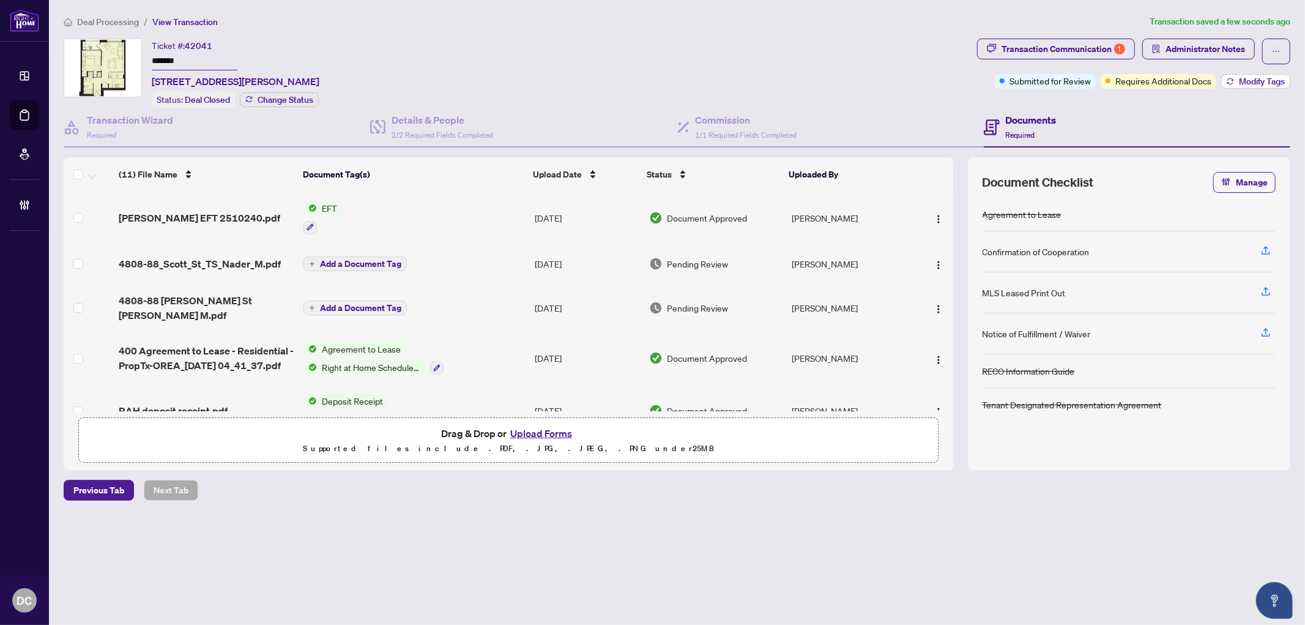
click at [1252, 74] on button "Modify Tags" at bounding box center [1255, 81] width 69 height 15
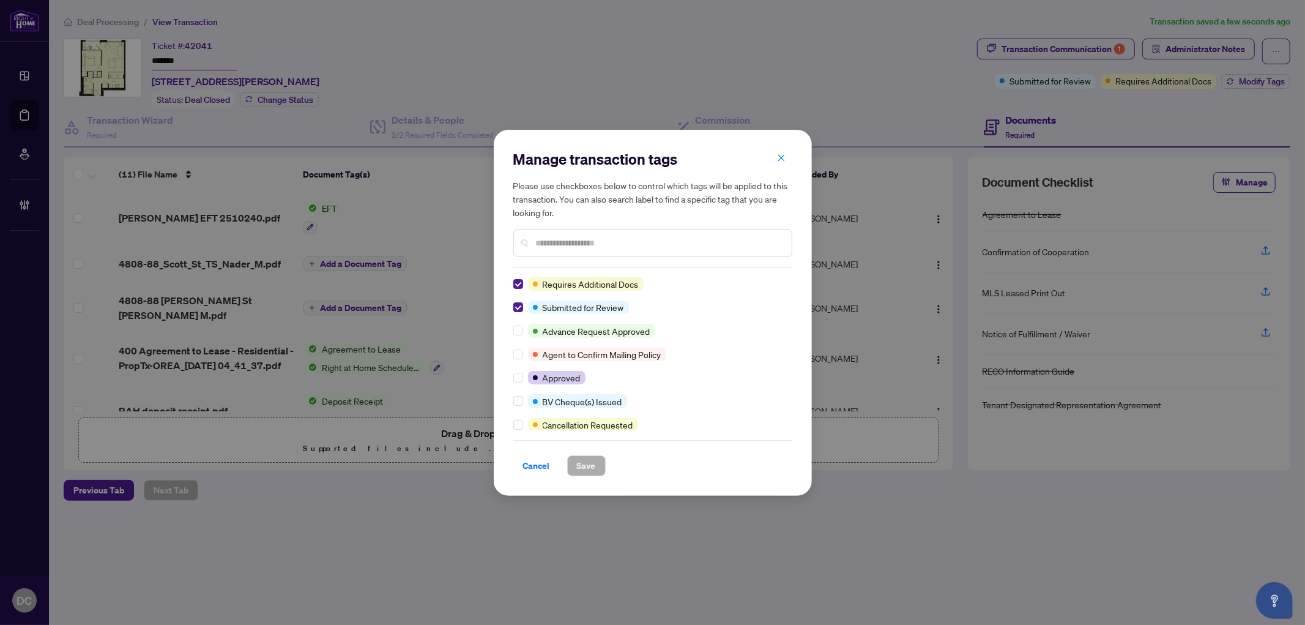
click at [664, 256] on div at bounding box center [652, 243] width 279 height 28
click at [671, 242] on input "text" at bounding box center [659, 242] width 246 height 13
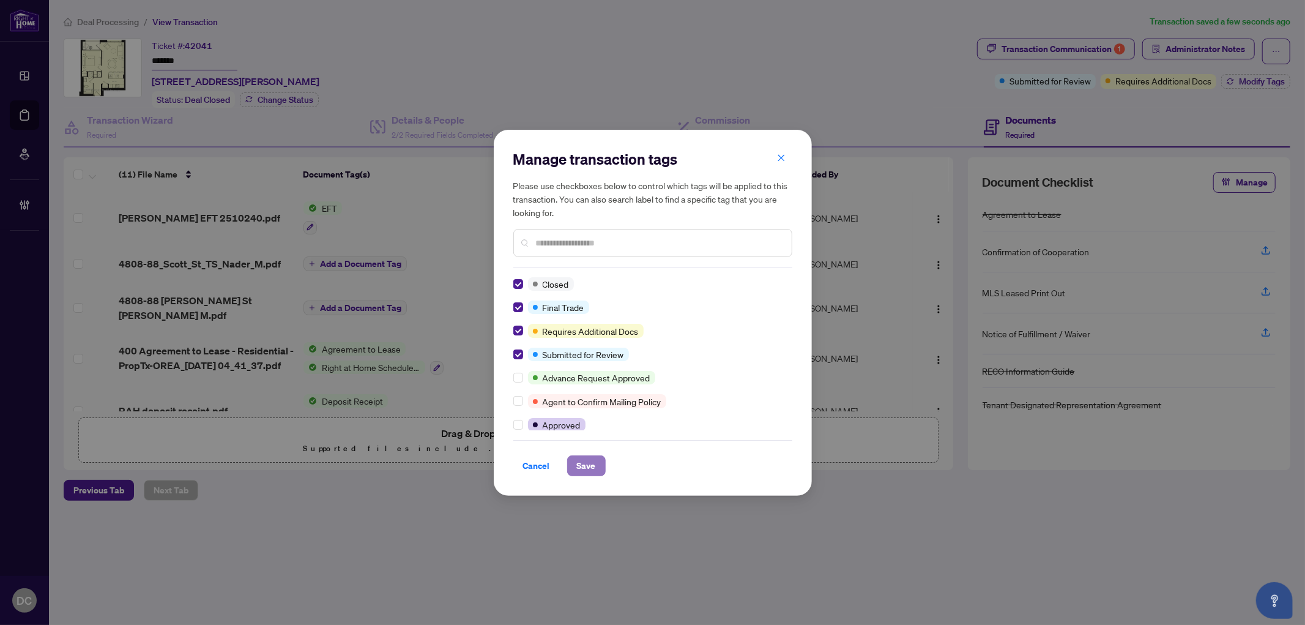
drag, startPoint x: 595, startPoint y: 474, endPoint x: 590, endPoint y: 469, distance: 7.0
click at [595, 472] on span "Save" at bounding box center [586, 466] width 19 height 20
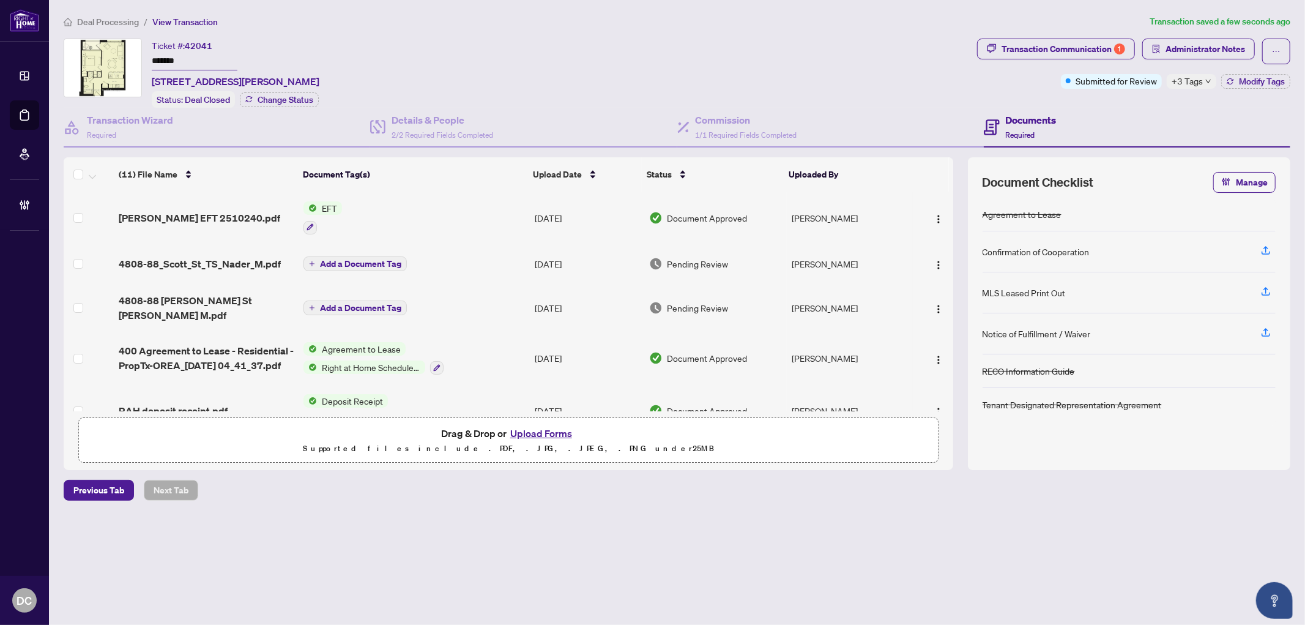
drag, startPoint x: 184, startPoint y: 53, endPoint x: 132, endPoint y: 54, distance: 52.0
click at [132, 54] on div "Ticket #: 42041 ******* 4808-88 Scott St, Toronto, Ontario M5E 0A9, Canada Stat…" at bounding box center [518, 73] width 908 height 69
click at [107, 27] on li "Deal Processing" at bounding box center [101, 22] width 75 height 14
click at [110, 20] on span "Deal Processing" at bounding box center [108, 22] width 62 height 11
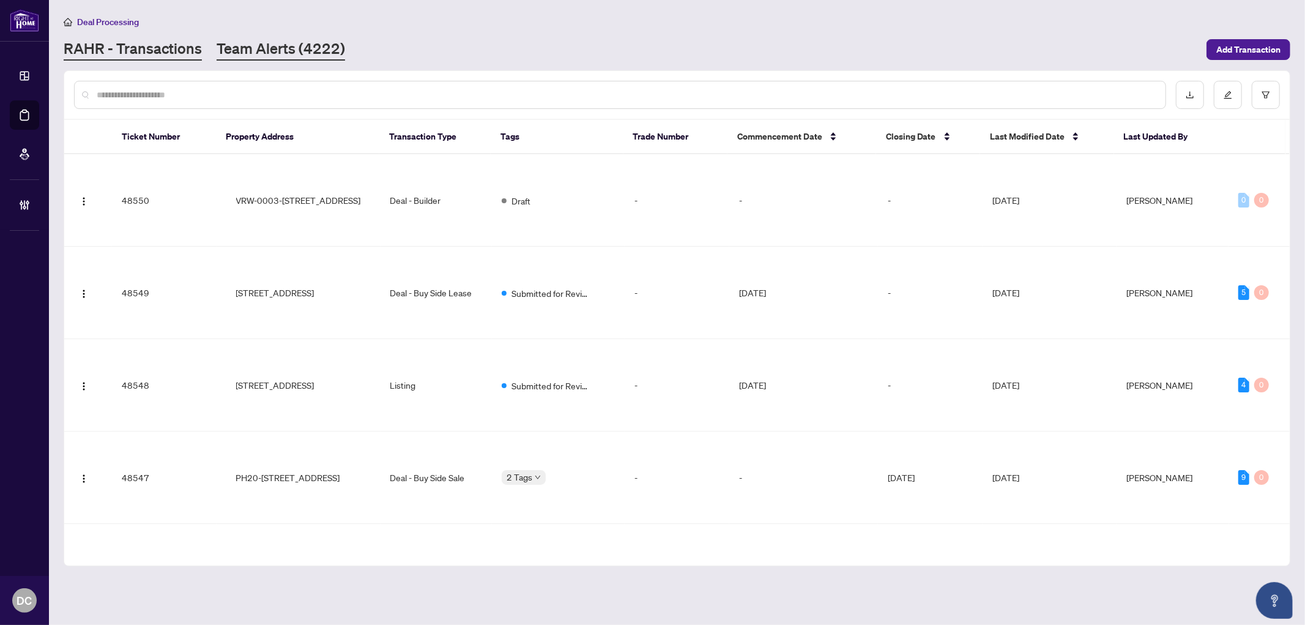
click at [261, 51] on link "Team Alerts (4222)" at bounding box center [281, 50] width 128 height 22
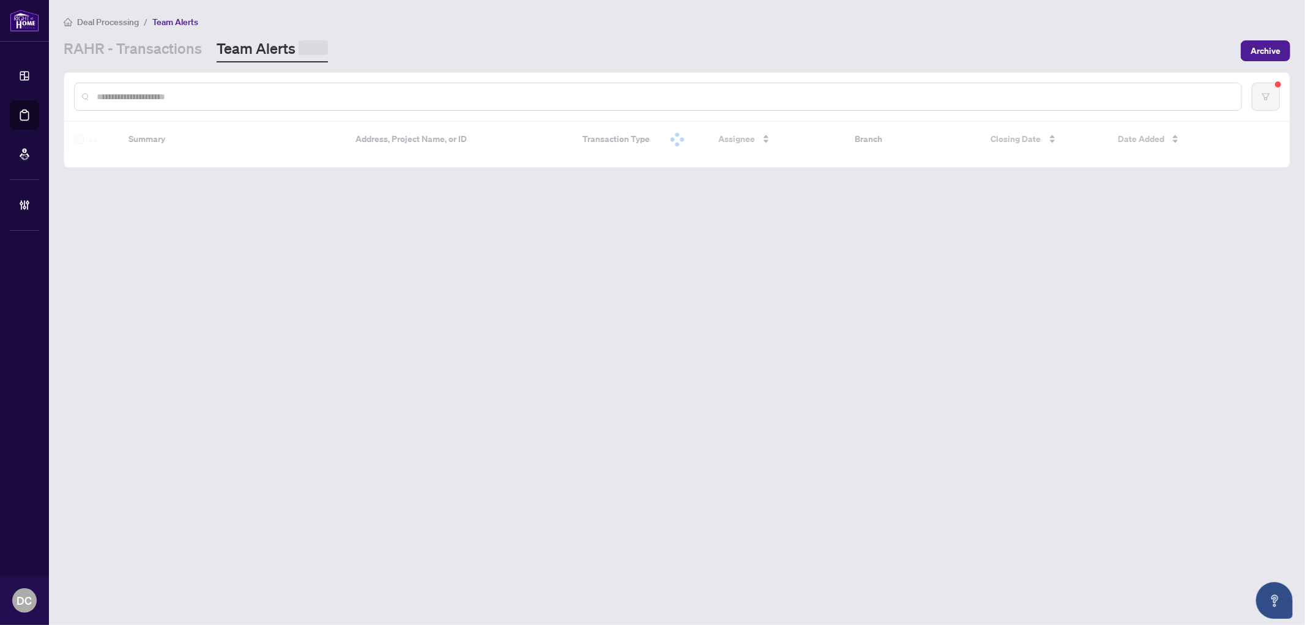
click at [286, 95] on input "text" at bounding box center [664, 96] width 1135 height 13
paste input "*******"
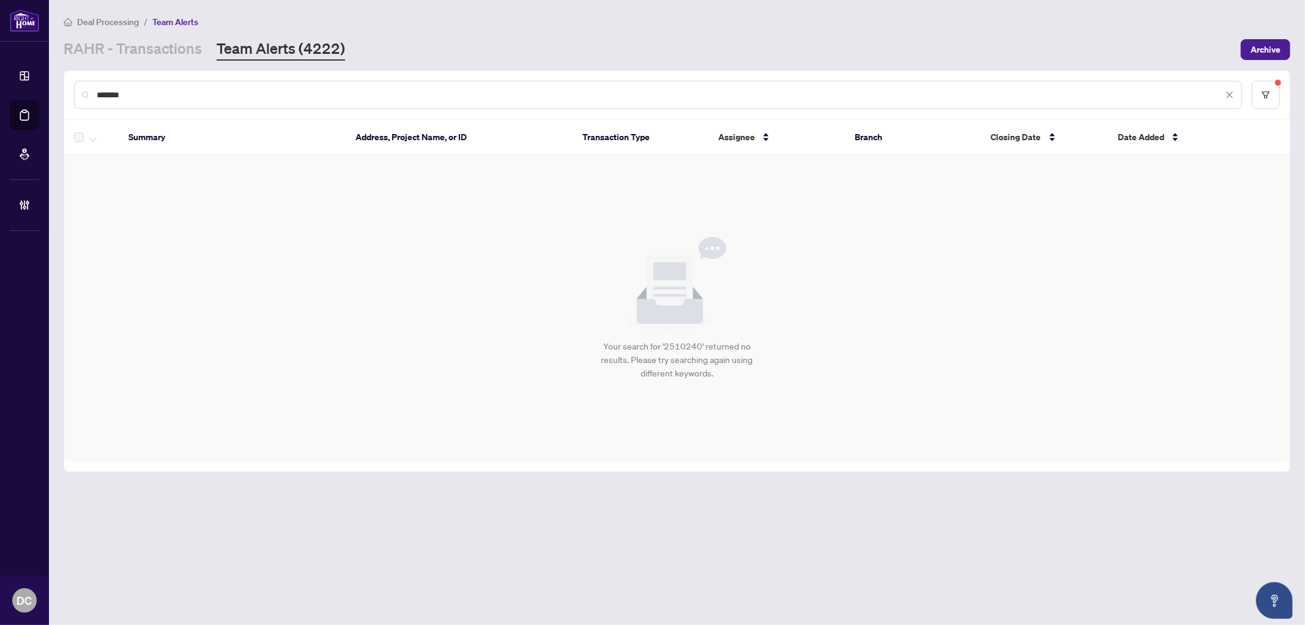
drag, startPoint x: 450, startPoint y: 95, endPoint x: 49, endPoint y: 97, distance: 400.7
click at [49, 97] on main "Deal Processing / Team Alerts RAHR - Transactions Team Alerts (4222) Archive **…" at bounding box center [677, 312] width 1256 height 625
paste input "text"
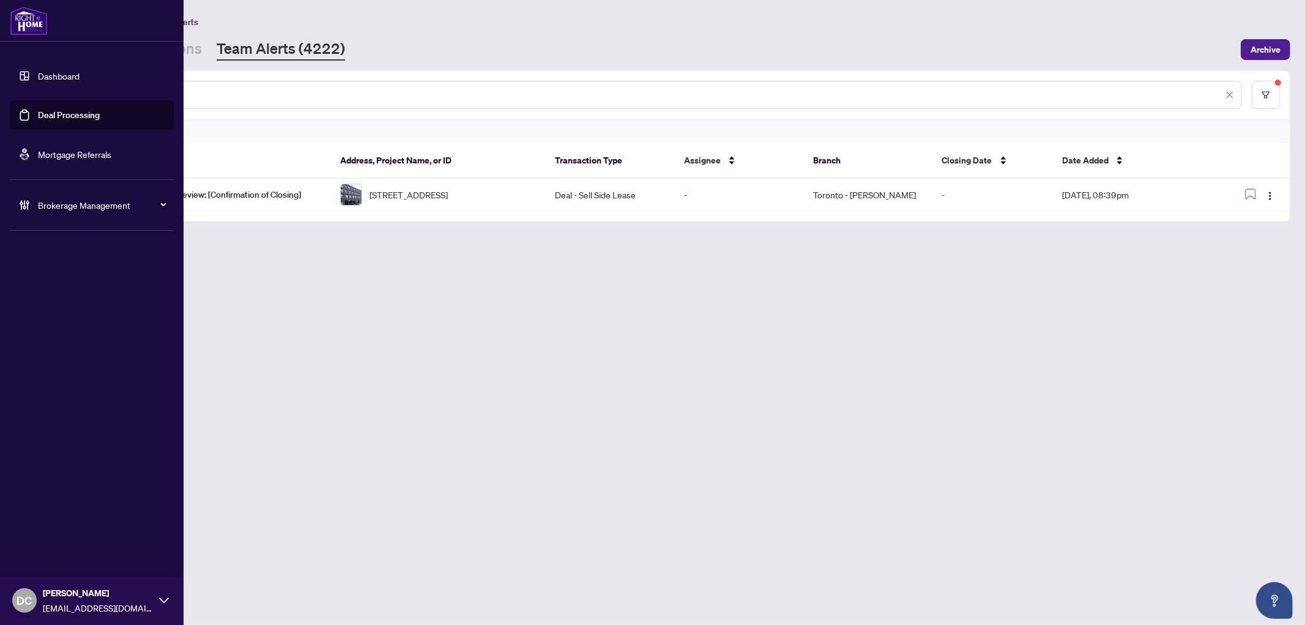
drag, startPoint x: 179, startPoint y: 84, endPoint x: 9, endPoint y: 89, distance: 170.2
click at [9, 89] on div "Dashboard Deal Processing Mortgage Referrals Brokerage Management DC Dawn Chan …" at bounding box center [652, 312] width 1305 height 625
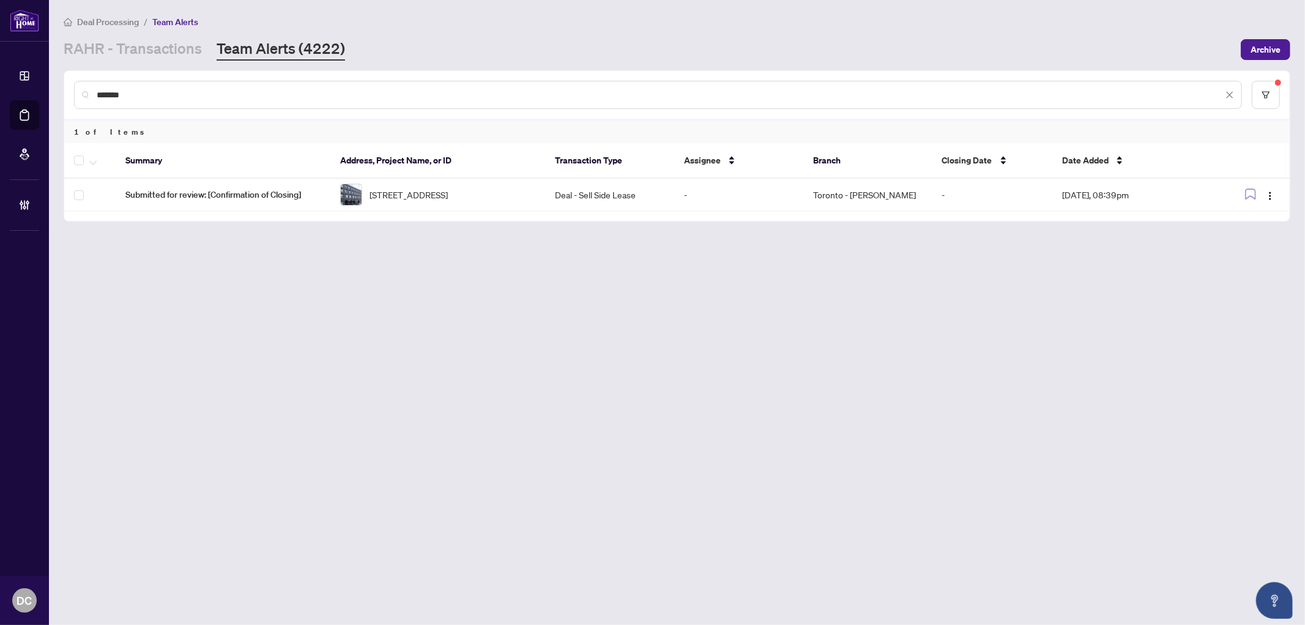
paste input "text"
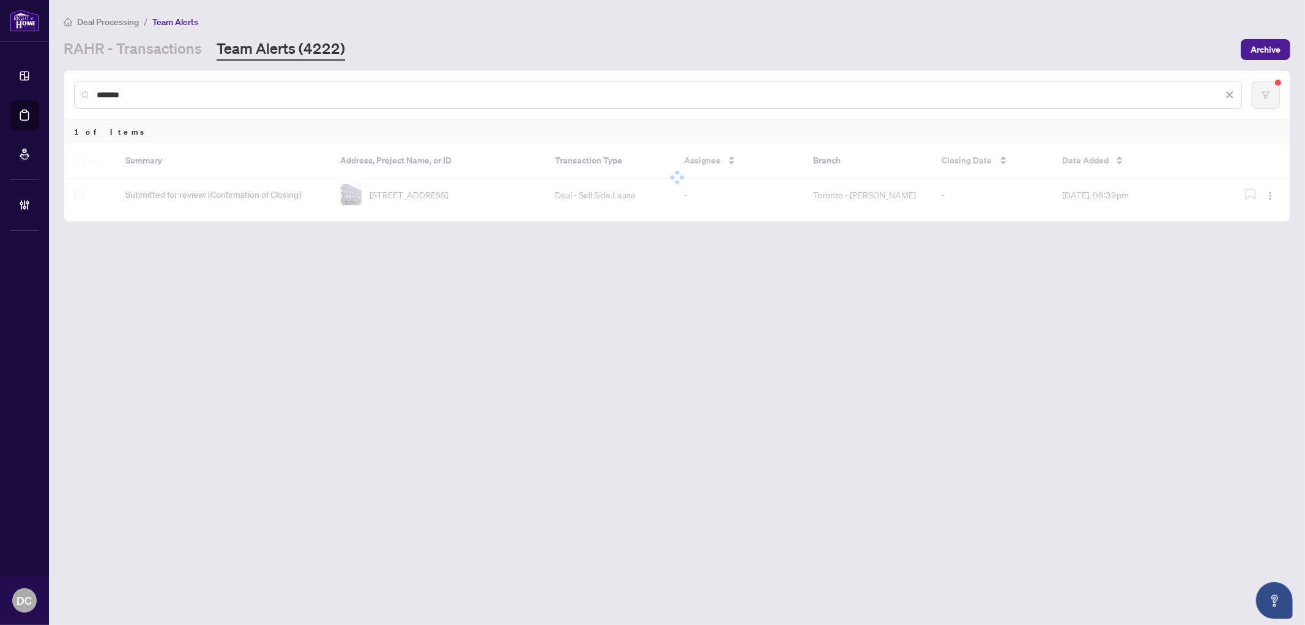
type input "*******"
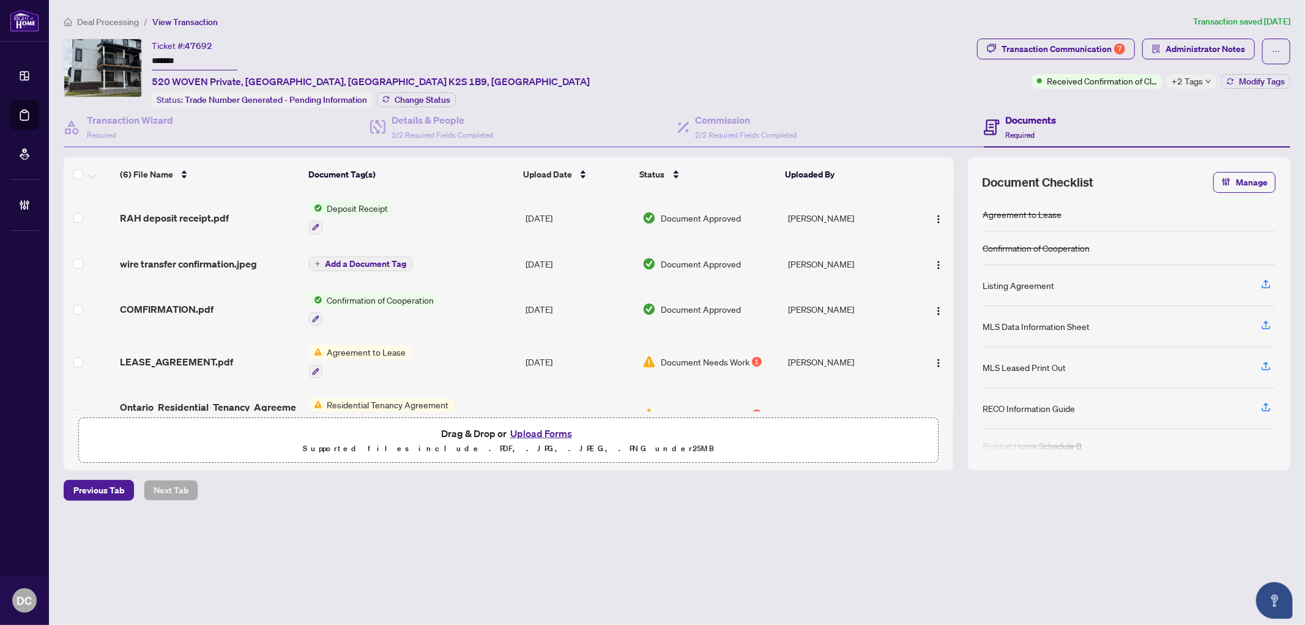
drag, startPoint x: 229, startPoint y: 63, endPoint x: 114, endPoint y: 62, distance: 114.4
click at [114, 62] on div "Ticket #: 47692 ******* 520 WOVEN Private, Ottawa, Ontario K2S 1B9, Canada Stat…" at bounding box center [518, 73] width 908 height 69
click at [1225, 45] on span "Administrator Notes" at bounding box center [1205, 49] width 80 height 20
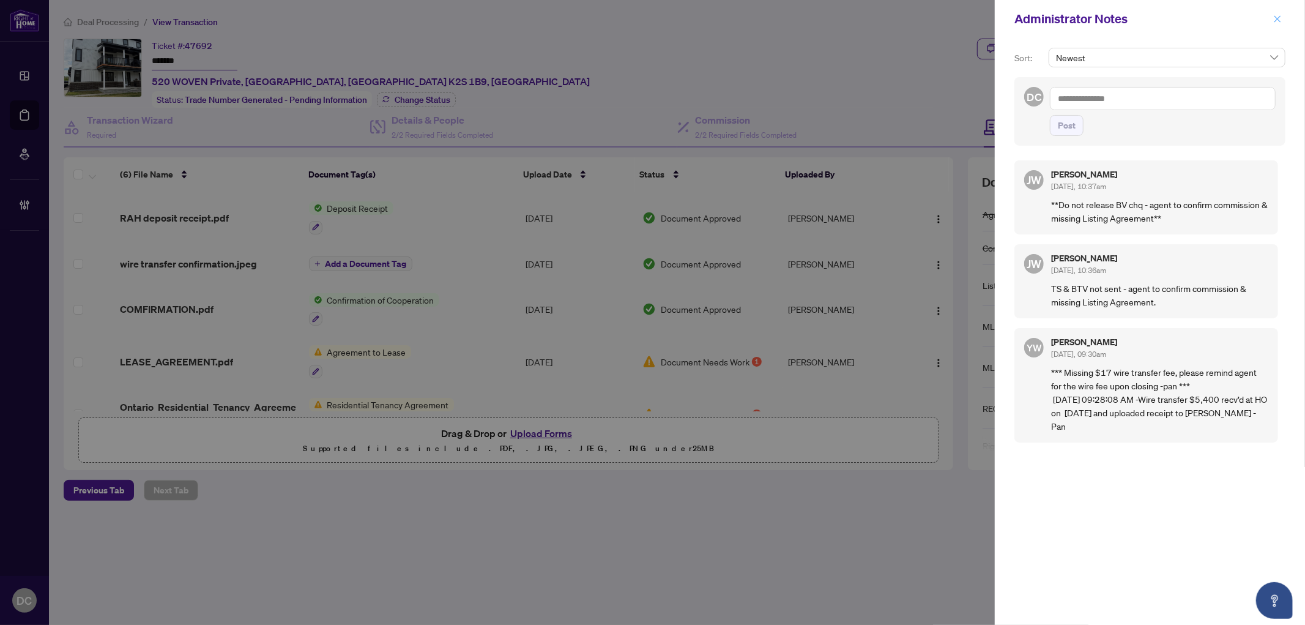
click at [1277, 25] on span "button" at bounding box center [1277, 19] width 9 height 20
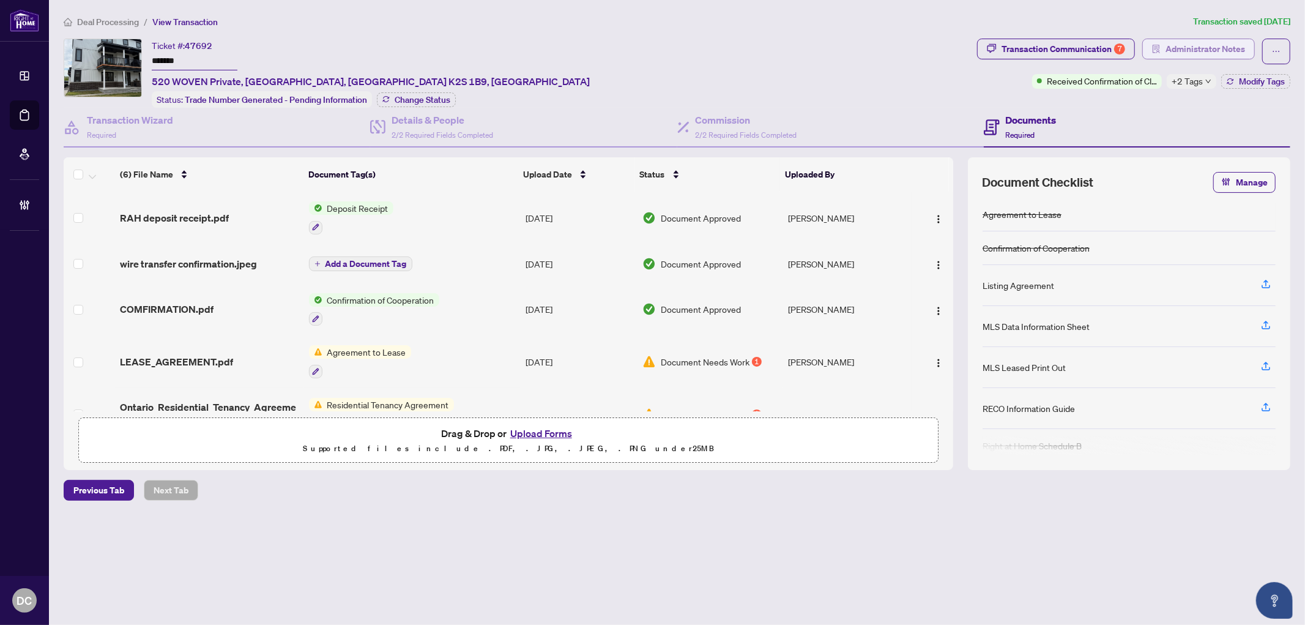
click at [1200, 48] on span "Administrator Notes" at bounding box center [1205, 49] width 80 height 20
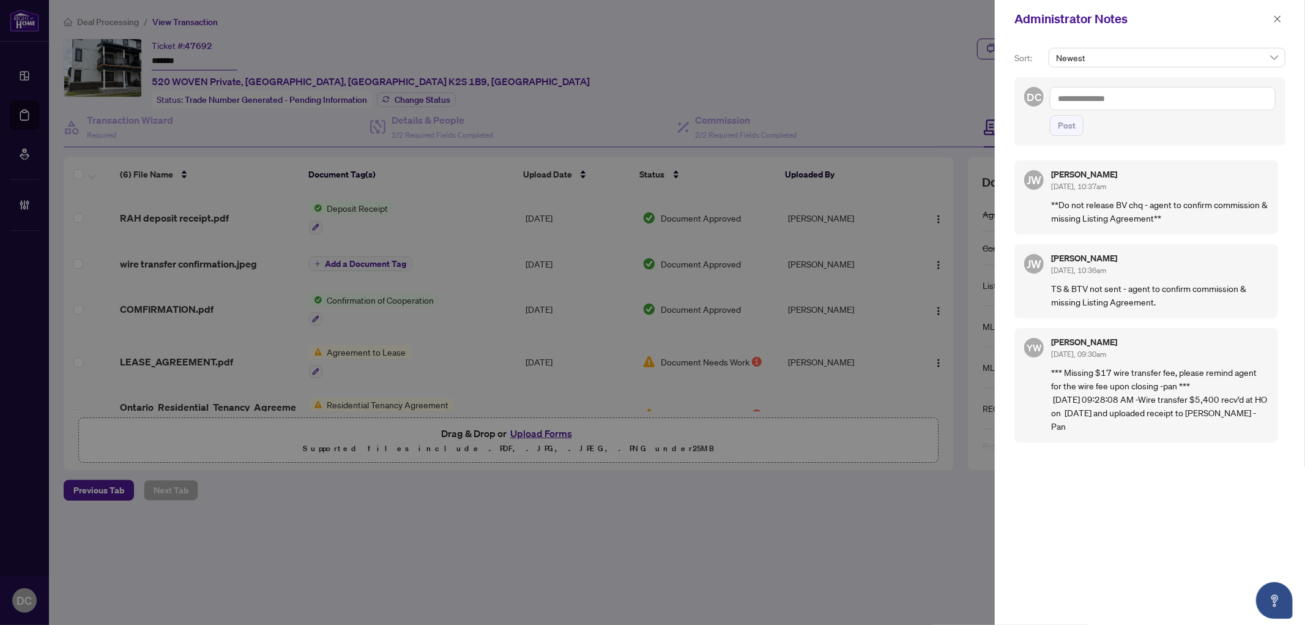
click at [1187, 91] on textarea at bounding box center [1163, 98] width 226 height 23
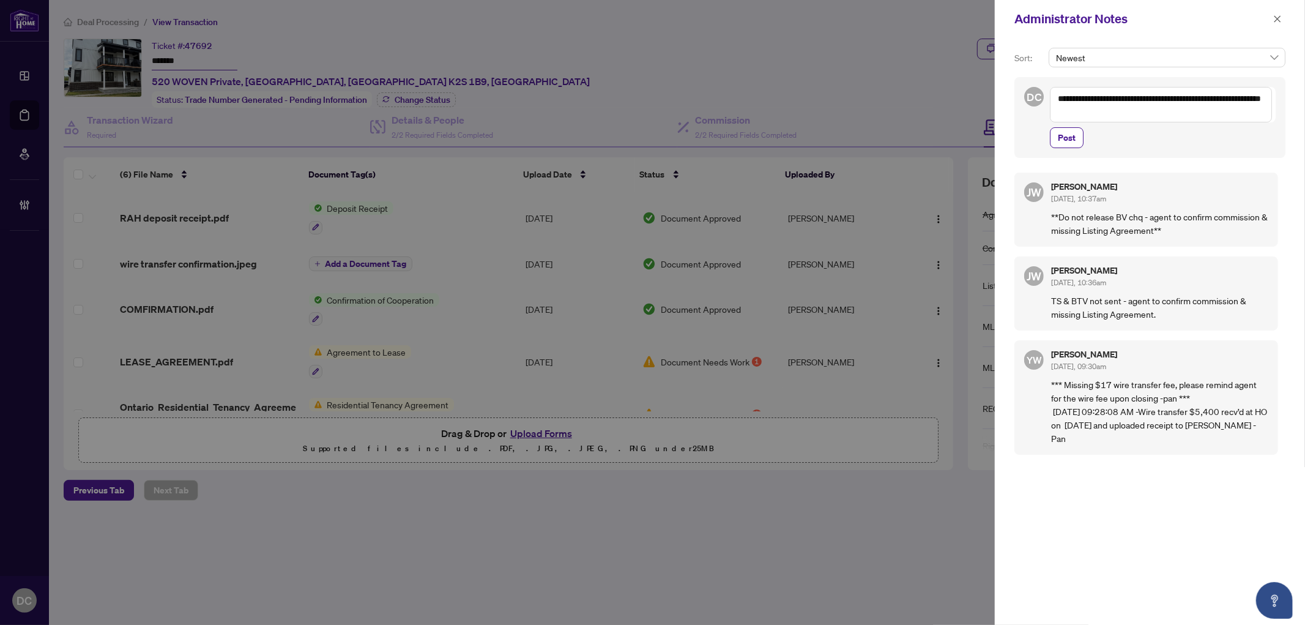
drag, startPoint x: 1178, startPoint y: 113, endPoint x: 946, endPoint y: 95, distance: 231.9
click at [946, 95] on div "**********" at bounding box center [652, 312] width 1305 height 625
type textarea "**********"
click at [1280, 20] on icon "close" at bounding box center [1277, 19] width 9 height 9
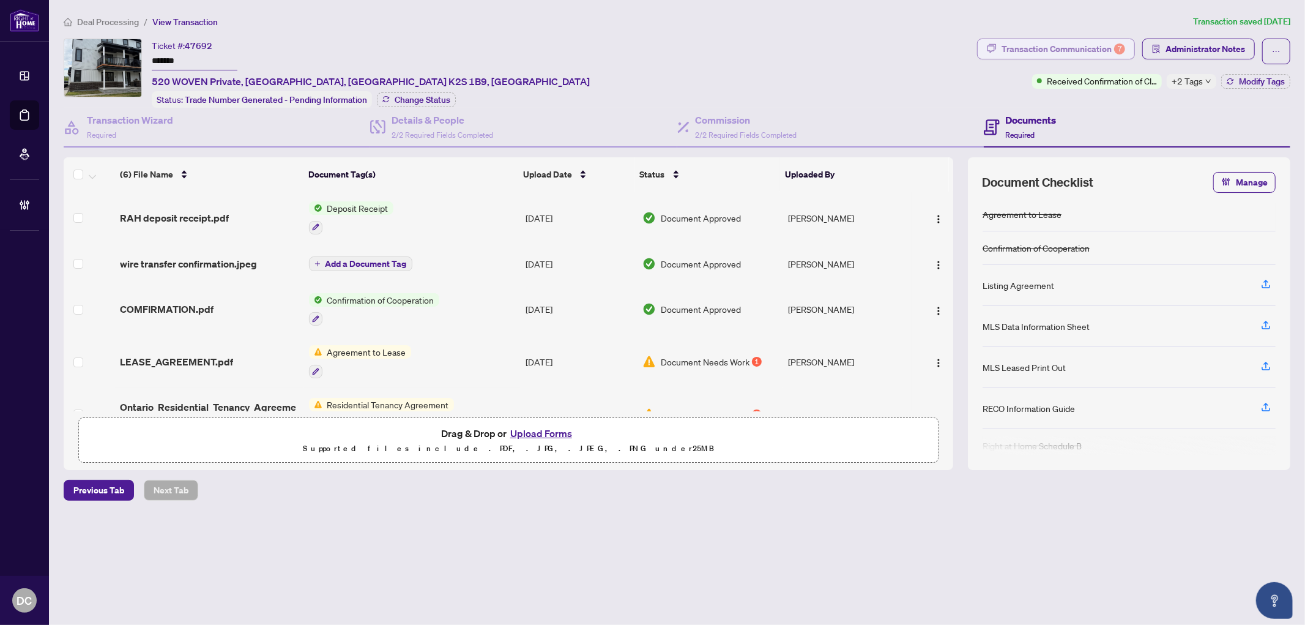
click at [1123, 46] on div "7" at bounding box center [1119, 48] width 11 height 11
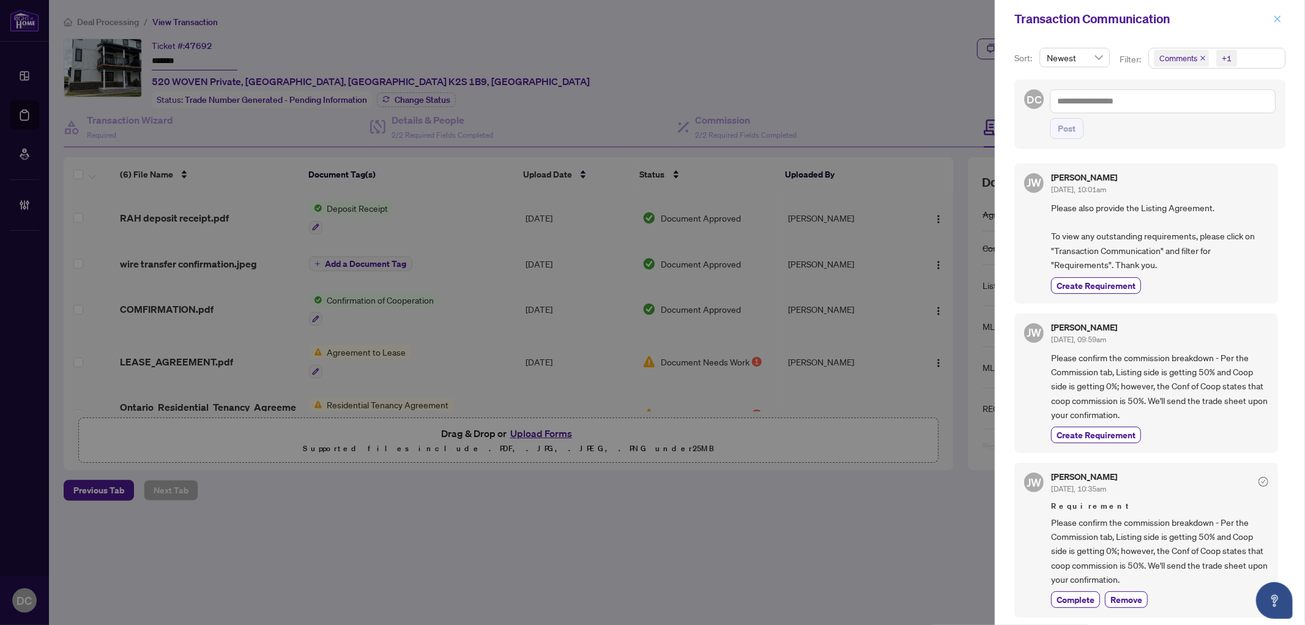
click at [1277, 18] on icon "close" at bounding box center [1277, 18] width 7 height 7
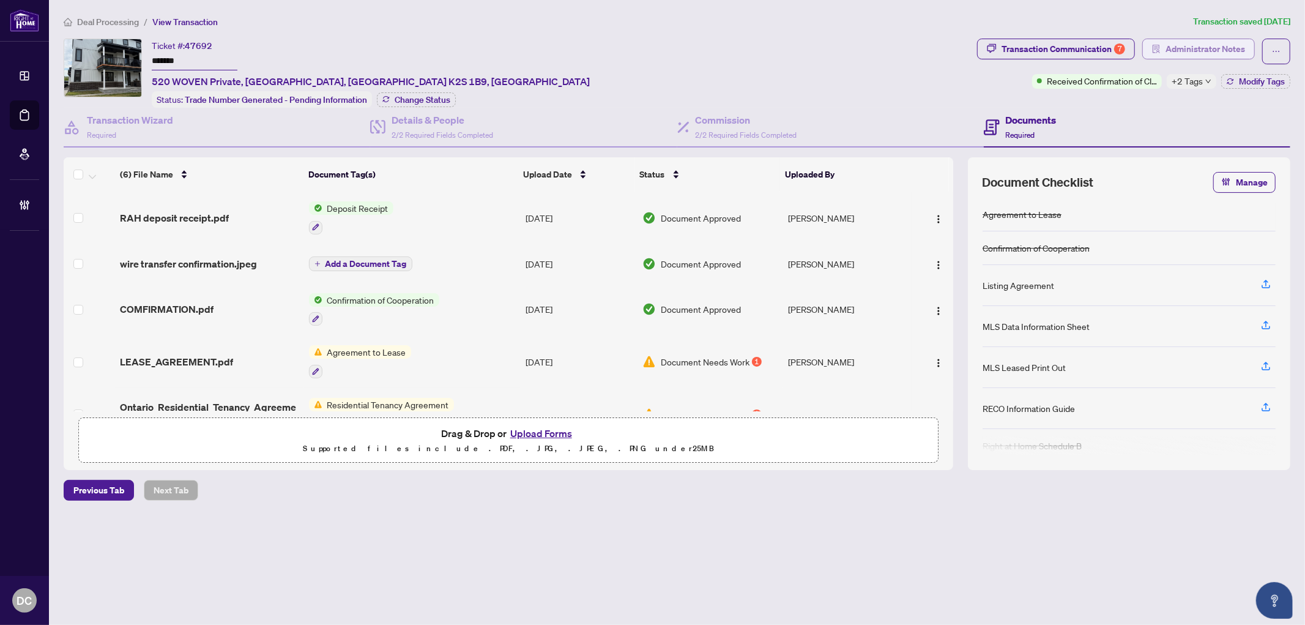
click at [1194, 56] on span "Administrator Notes" at bounding box center [1205, 49] width 80 height 20
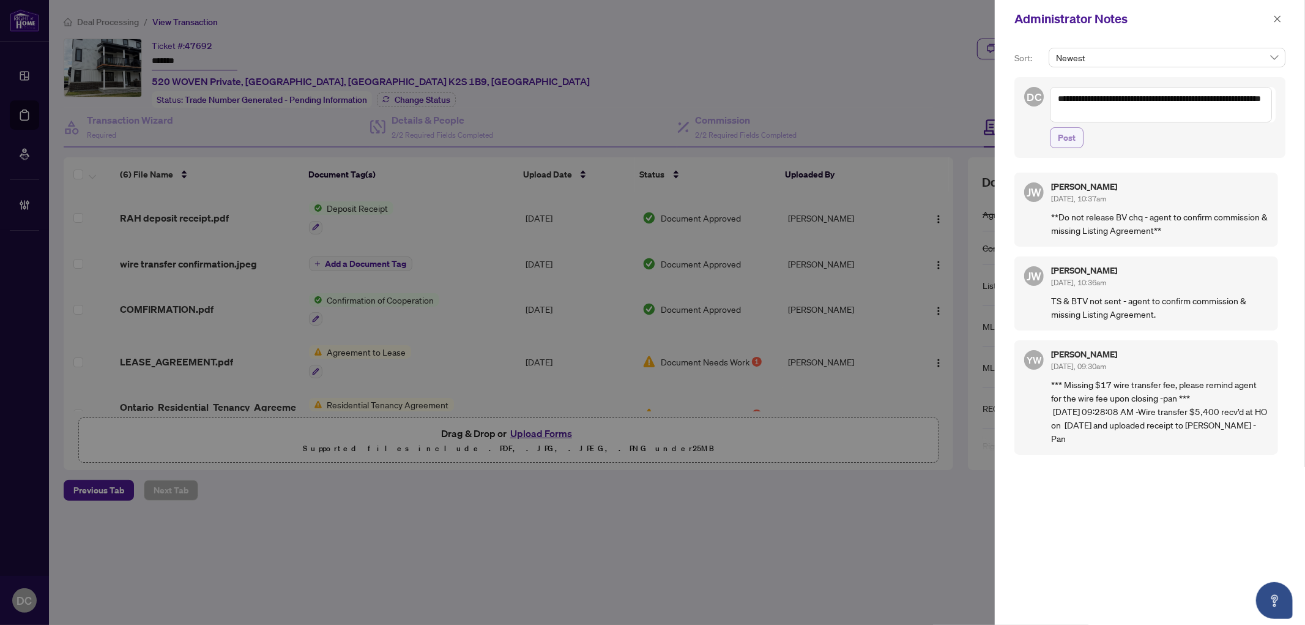
click at [1077, 136] on button "Post" at bounding box center [1067, 137] width 34 height 21
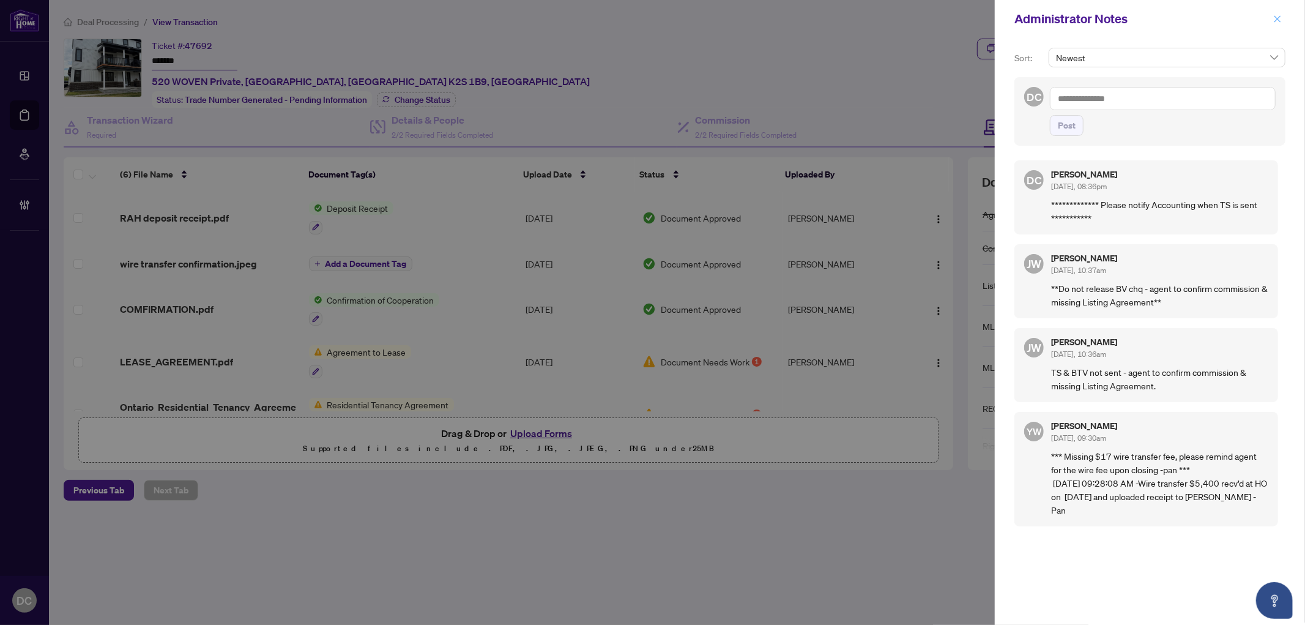
click at [1275, 18] on icon "close" at bounding box center [1277, 19] width 9 height 9
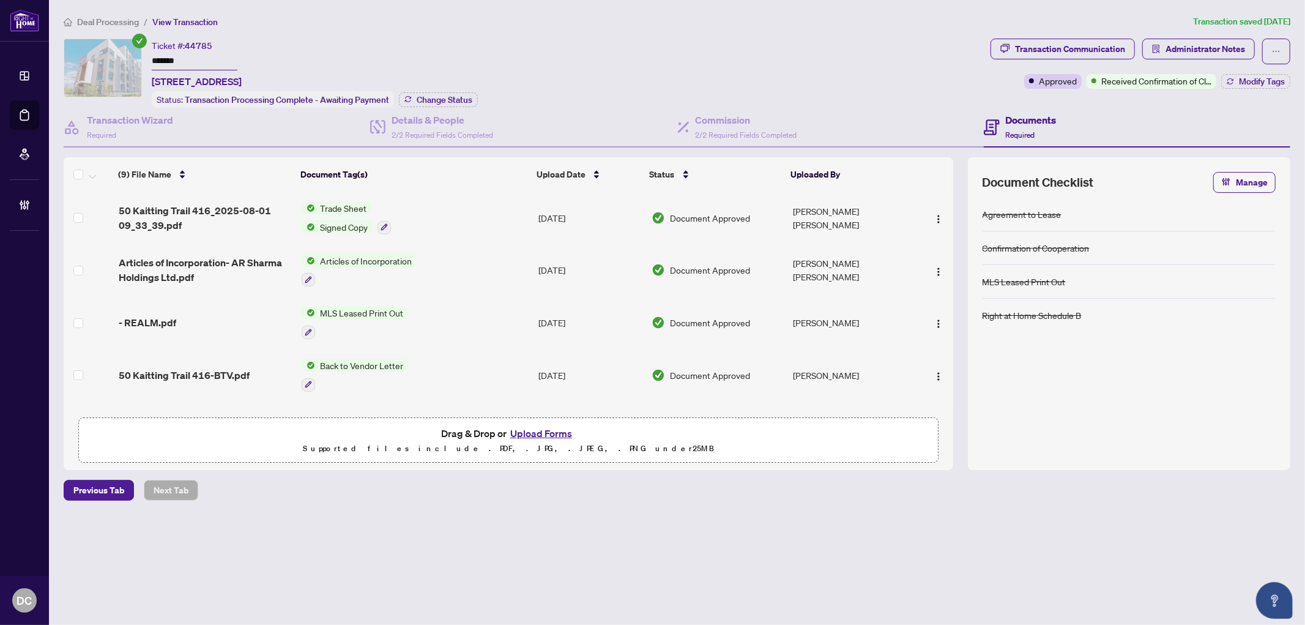
drag, startPoint x: 205, startPoint y: 58, endPoint x: 105, endPoint y: 63, distance: 99.9
click at [83, 54] on div "Ticket #: 44785 ******* [STREET_ADDRESS] Status: Transaction Processing Complet…" at bounding box center [525, 73] width 922 height 69
click at [438, 100] on span "Change Status" at bounding box center [445, 99] width 56 height 9
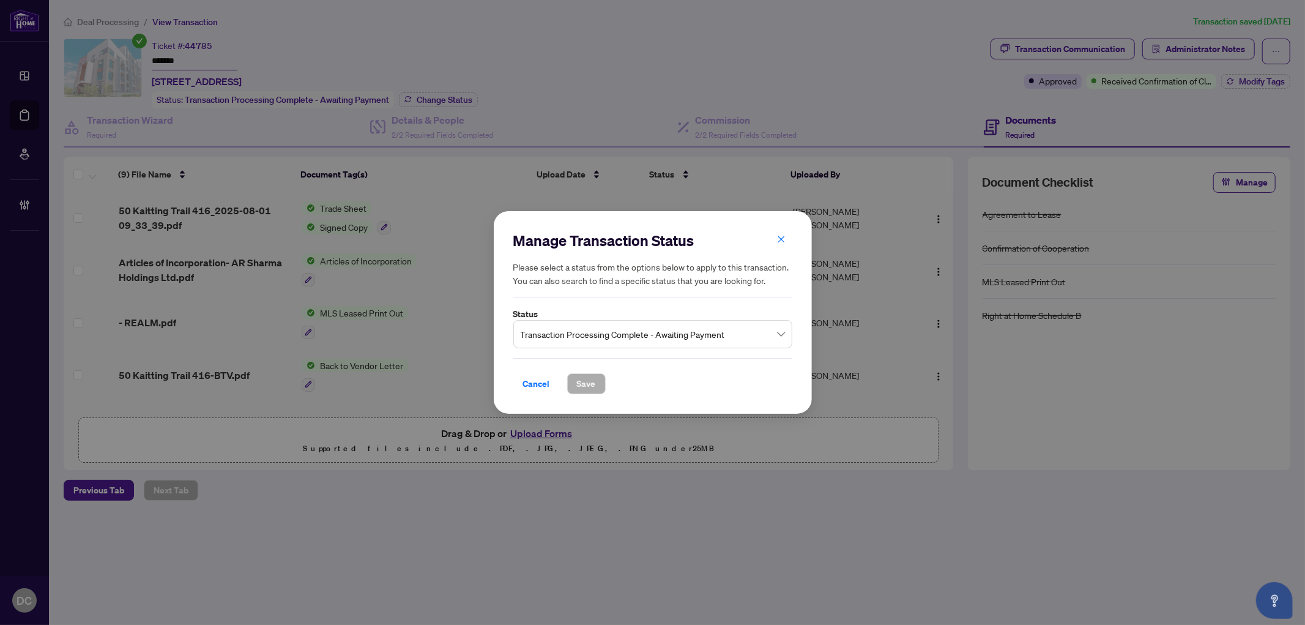
click at [571, 346] on input "search" at bounding box center [647, 335] width 253 height 27
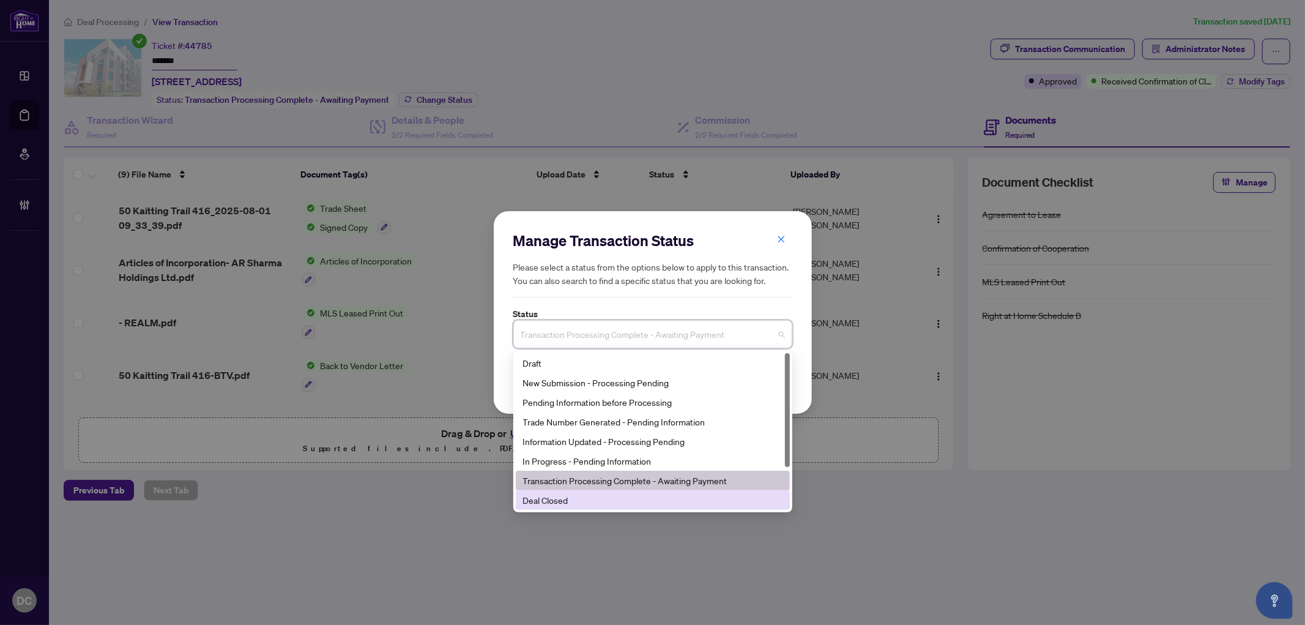
click at [564, 504] on div "Deal Closed" at bounding box center [652, 499] width 259 height 13
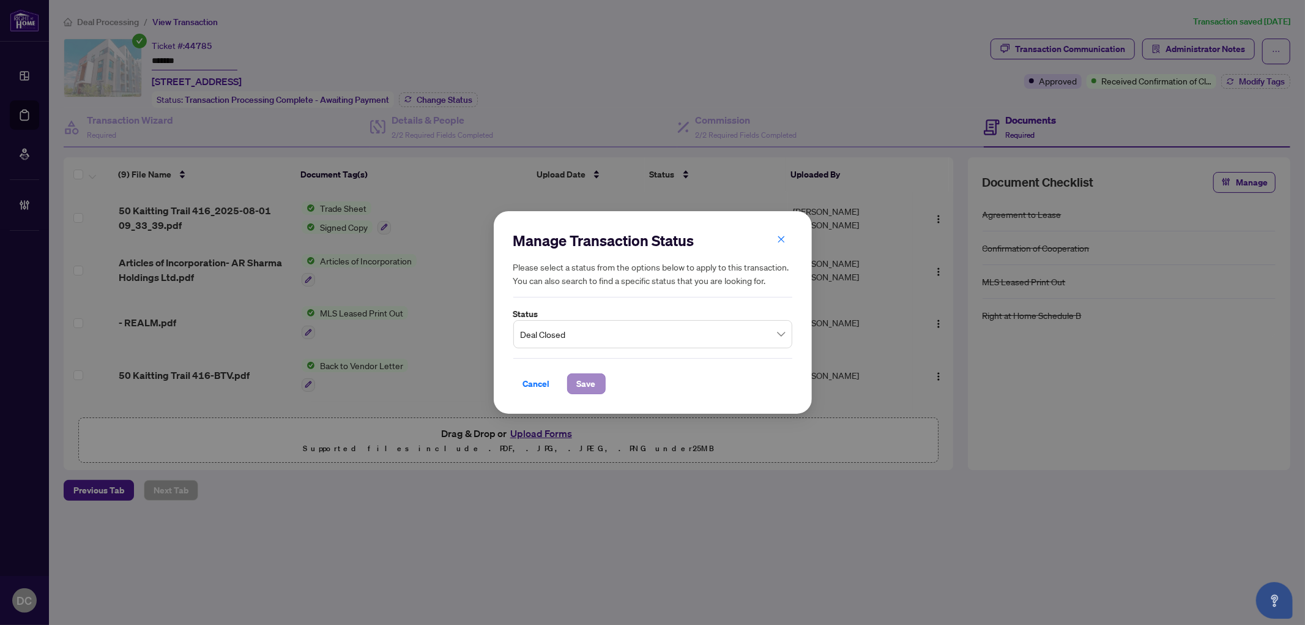
click at [573, 373] on div "Cancel Save" at bounding box center [652, 376] width 279 height 36
click at [575, 384] on button "Save" at bounding box center [586, 383] width 39 height 21
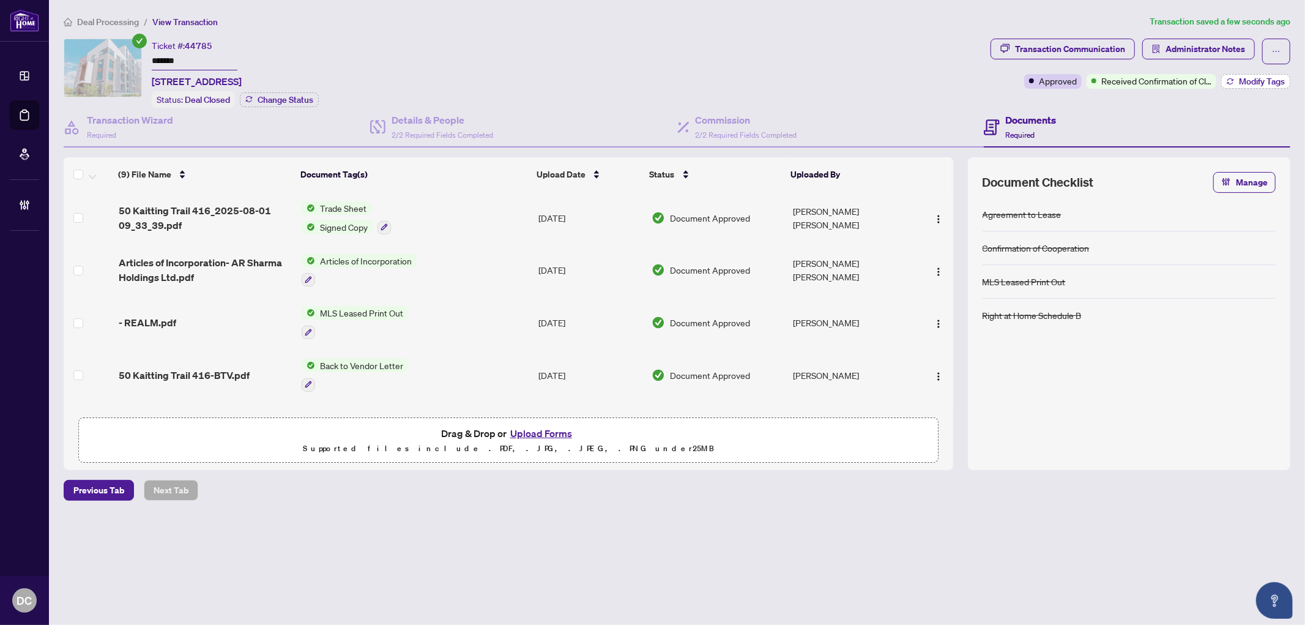
click at [1259, 83] on span "Modify Tags" at bounding box center [1262, 81] width 46 height 9
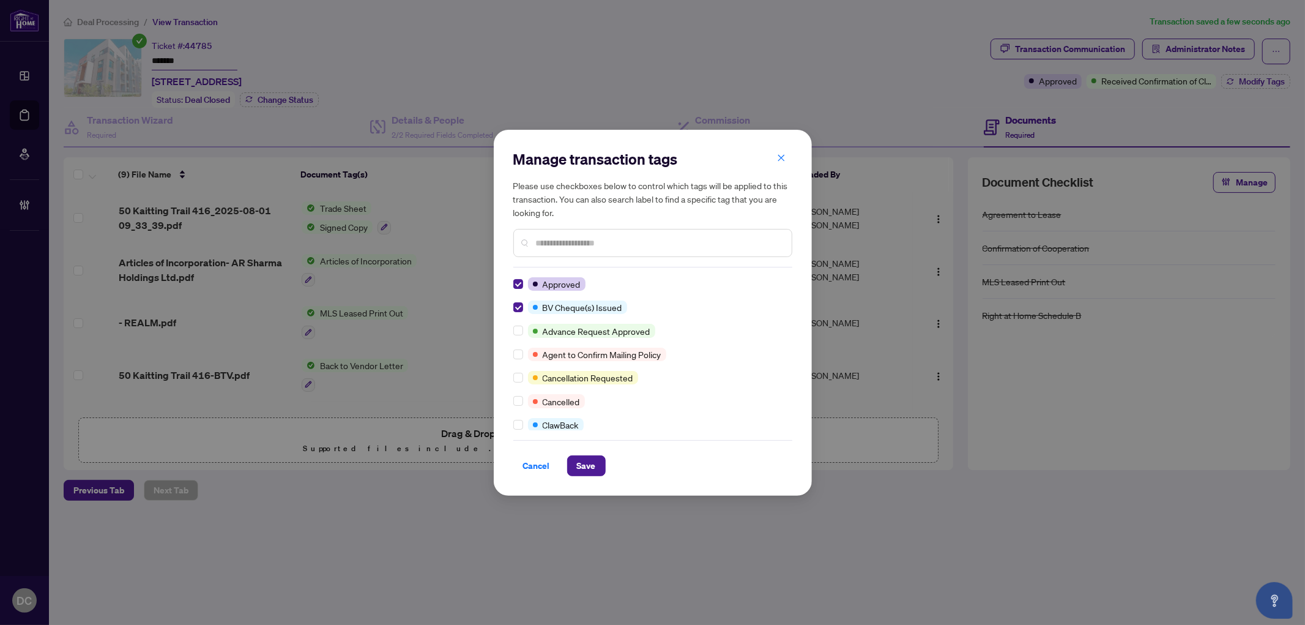
scroll to position [68, 0]
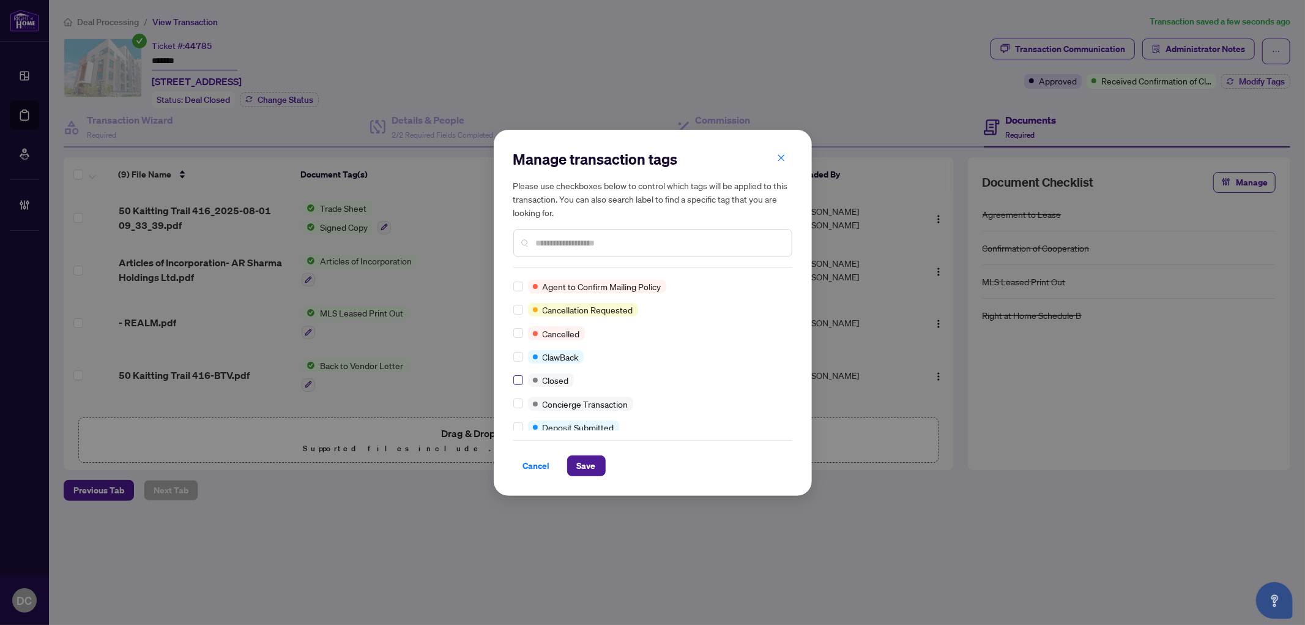
click at [522, 384] on label at bounding box center [518, 379] width 10 height 13
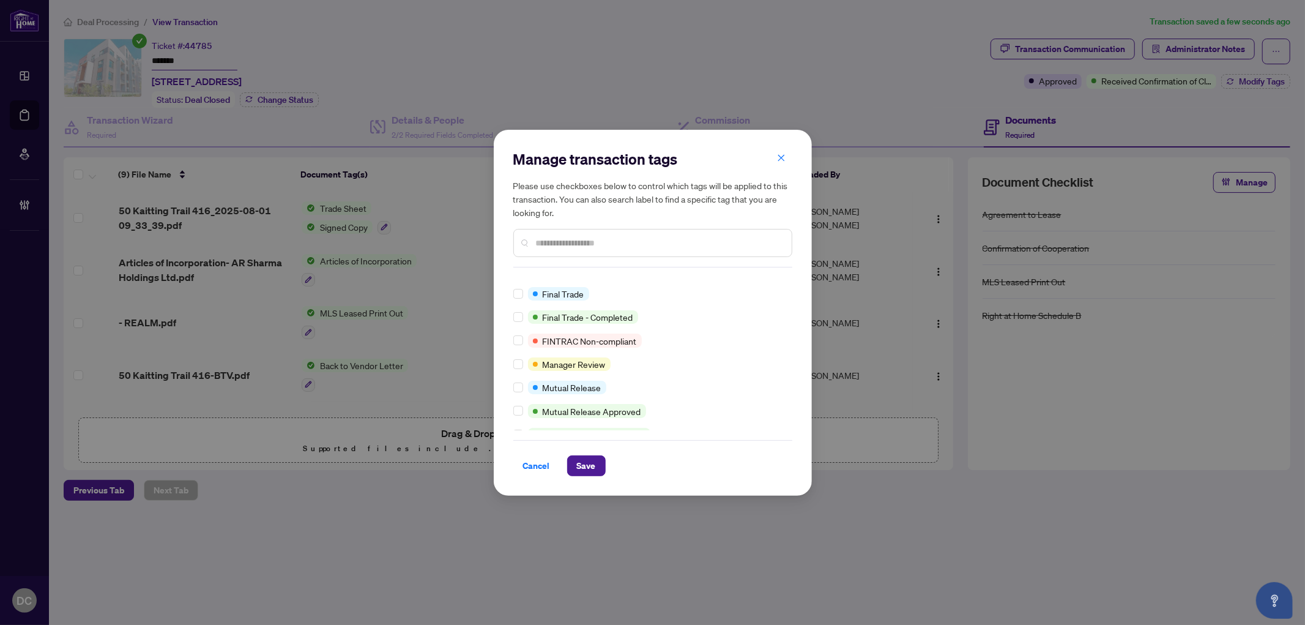
scroll to position [63, 0]
click at [592, 467] on span "Save" at bounding box center [586, 466] width 19 height 20
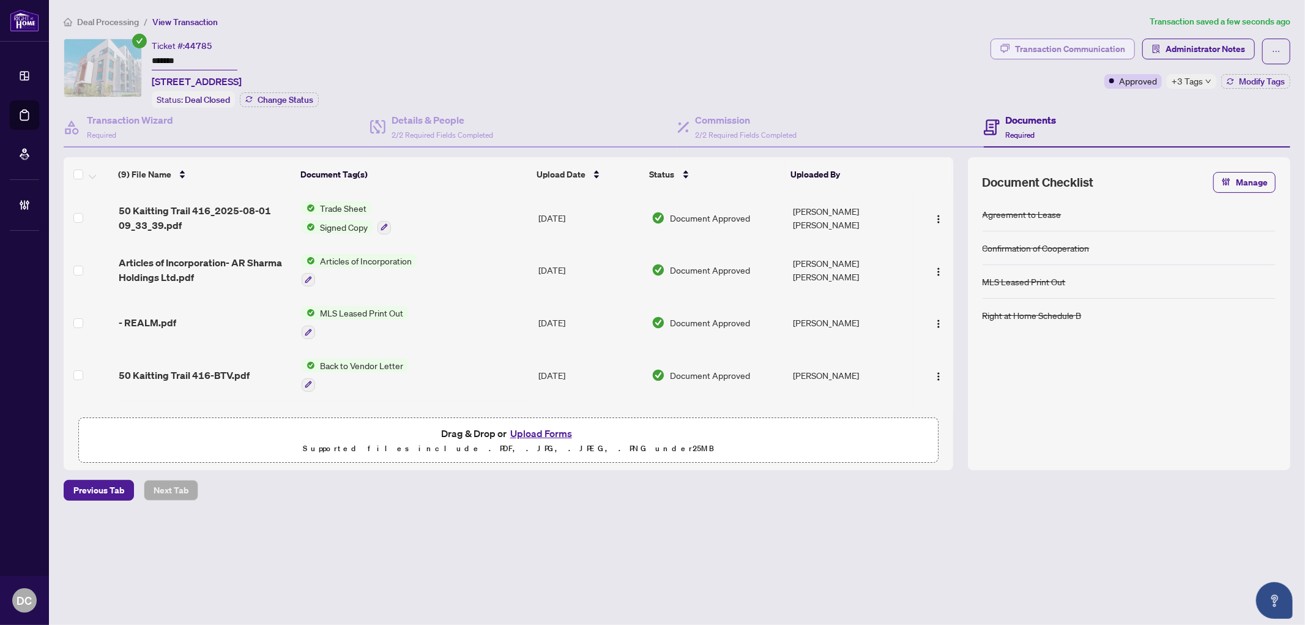
click at [1104, 56] on div "Transaction Communication" at bounding box center [1070, 49] width 110 height 20
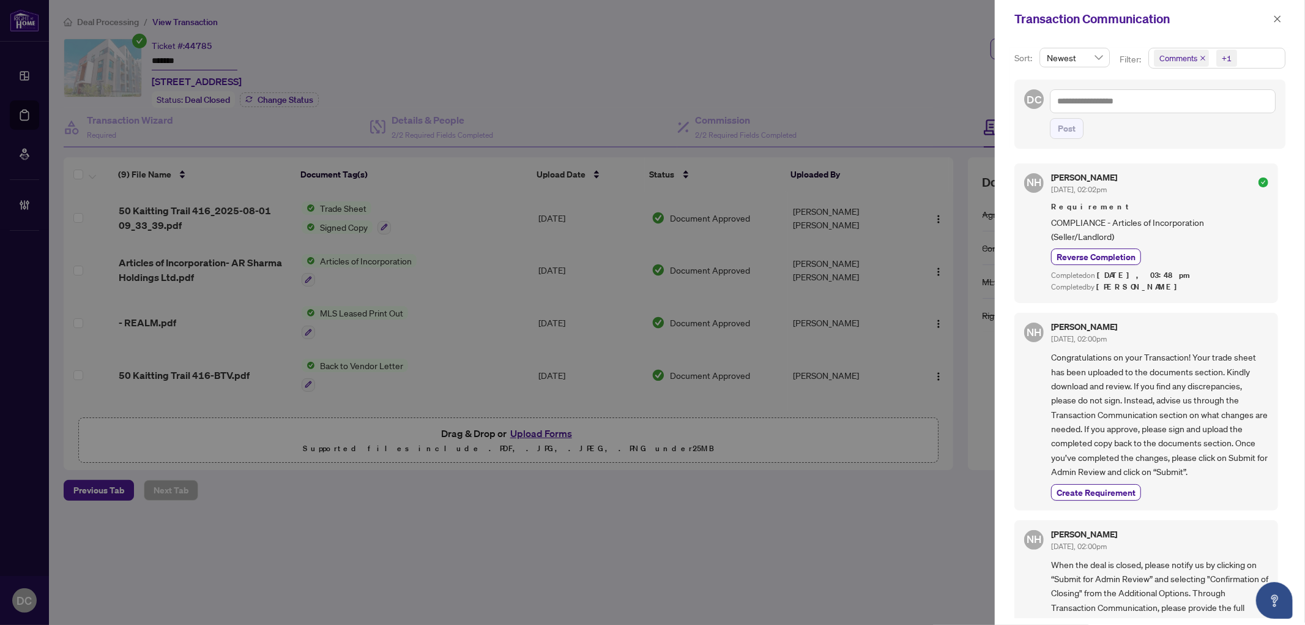
click at [1224, 55] on div "+1" at bounding box center [1227, 58] width 10 height 12
click at [1203, 125] on span "Requirements" at bounding box center [1200, 126] width 54 height 11
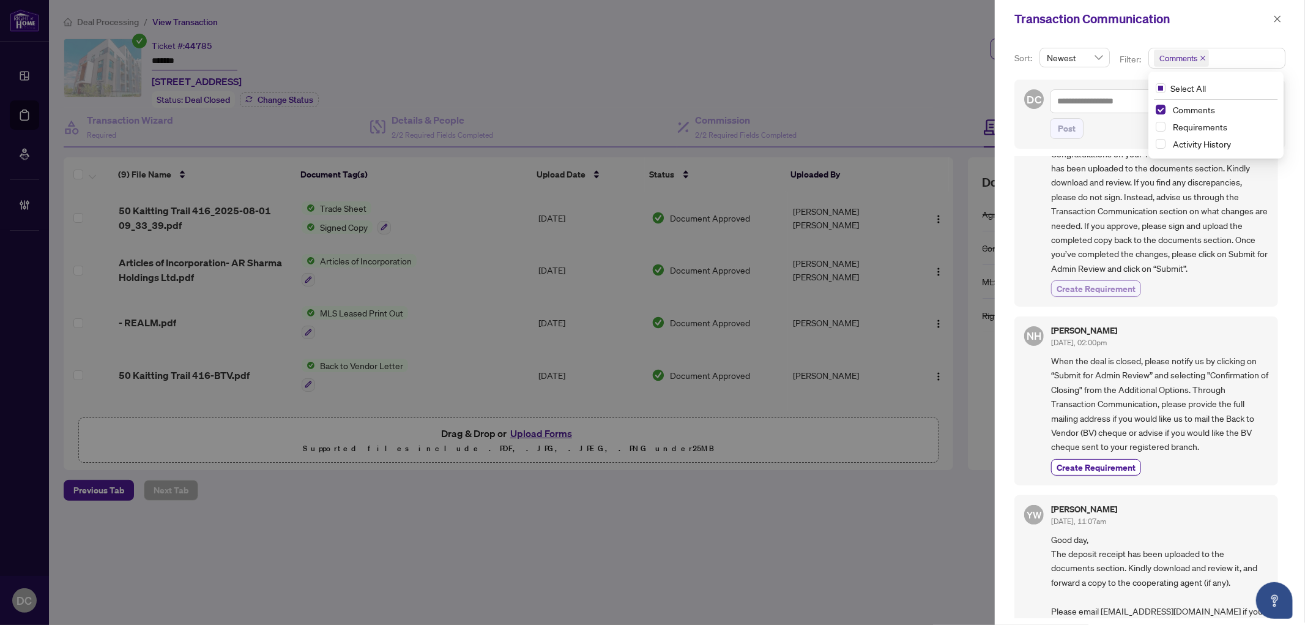
scroll to position [0, 0]
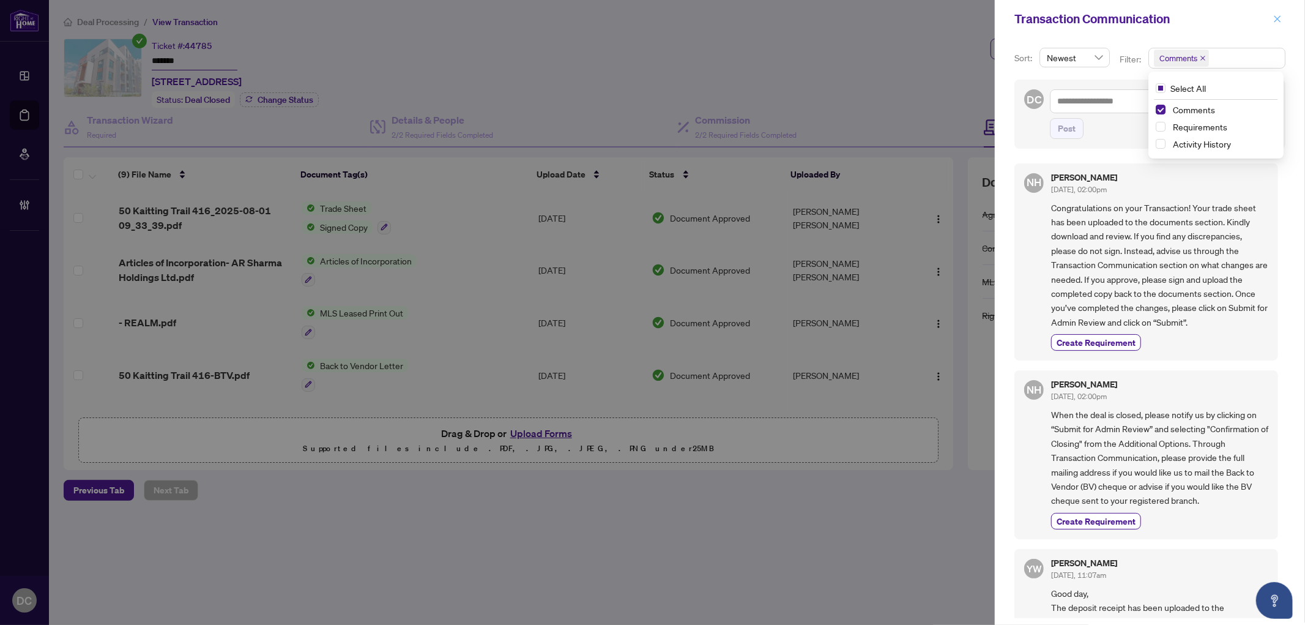
click at [1282, 20] on button "button" at bounding box center [1277, 19] width 16 height 15
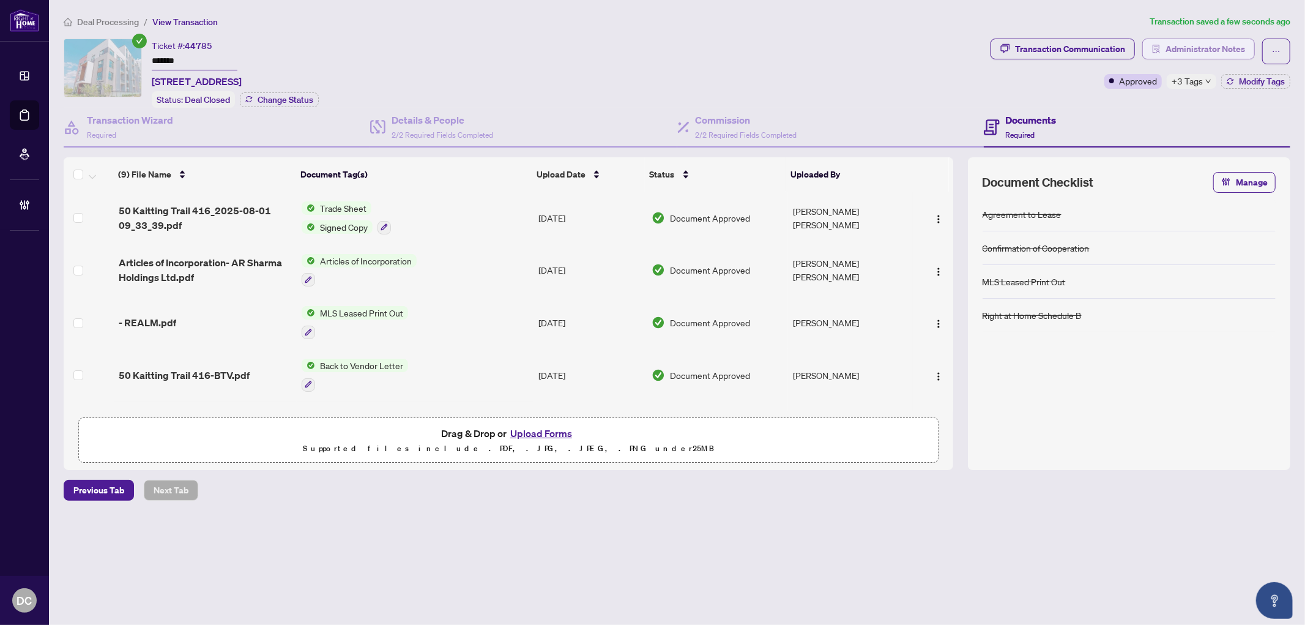
click at [1214, 49] on span "Administrator Notes" at bounding box center [1205, 49] width 80 height 20
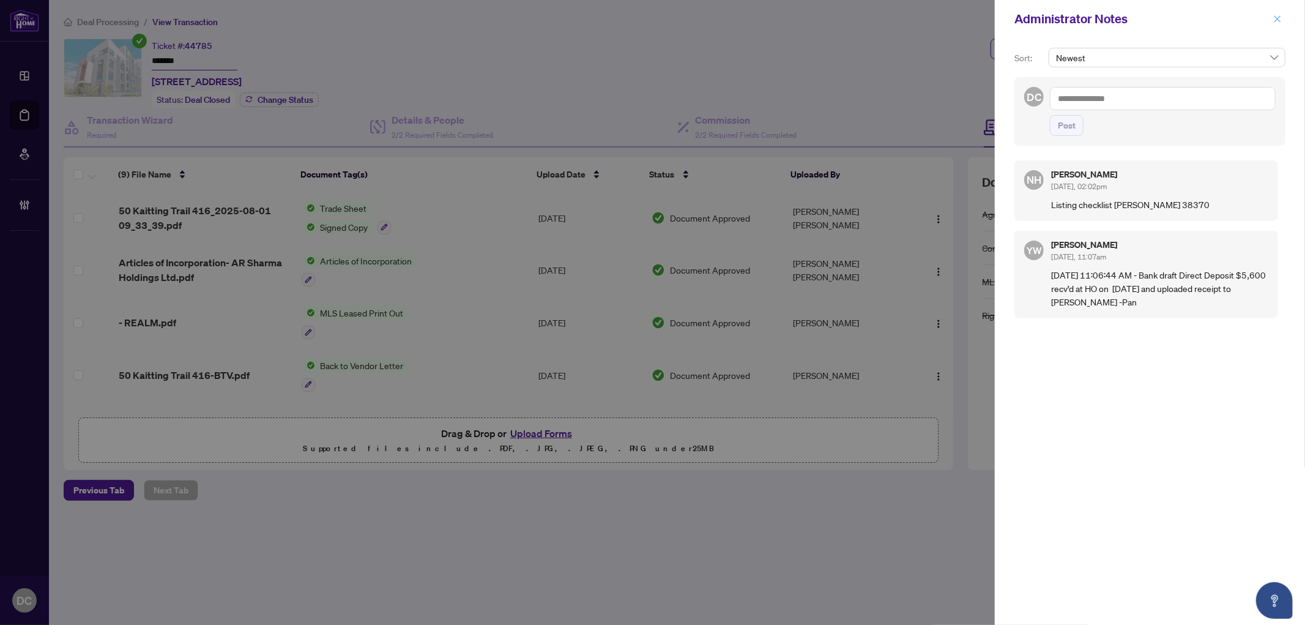
click at [1277, 20] on icon "close" at bounding box center [1277, 19] width 9 height 9
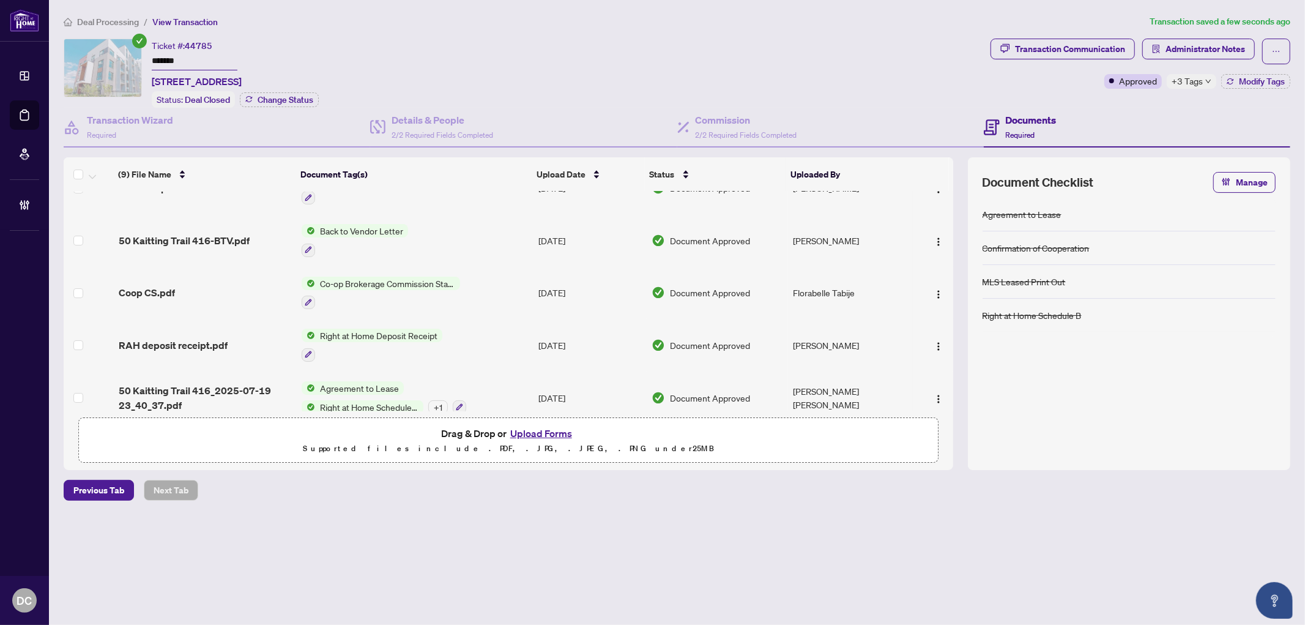
scroll to position [136, 0]
click at [478, 283] on td "Co-op Brokerage Commission Statement" at bounding box center [415, 292] width 237 height 53
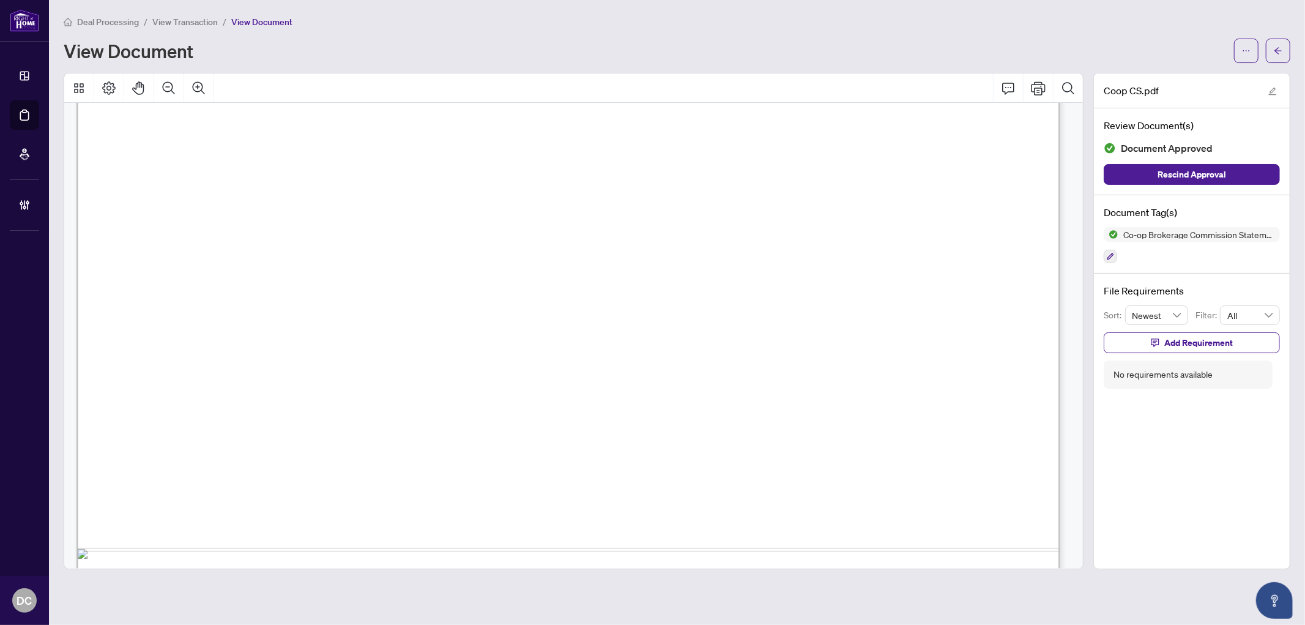
scroll to position [612, 0]
click at [1275, 41] on span "button" at bounding box center [1278, 51] width 9 height 20
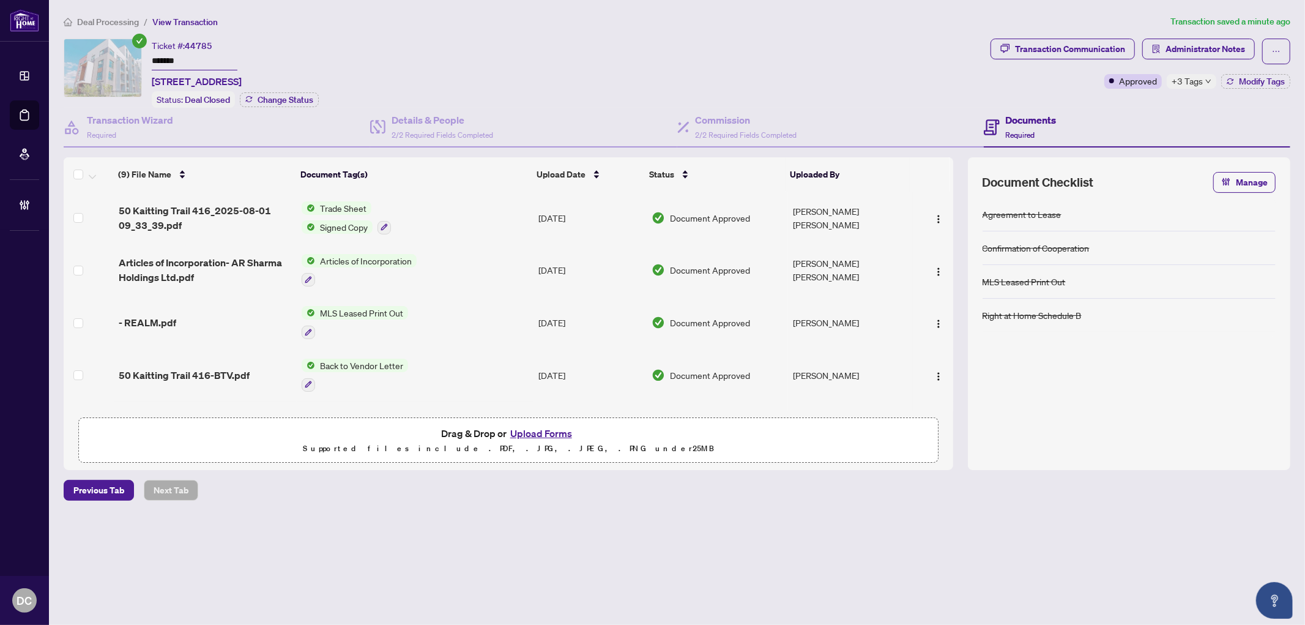
click at [423, 203] on td "Trade Sheet Signed Copy" at bounding box center [415, 217] width 237 height 53
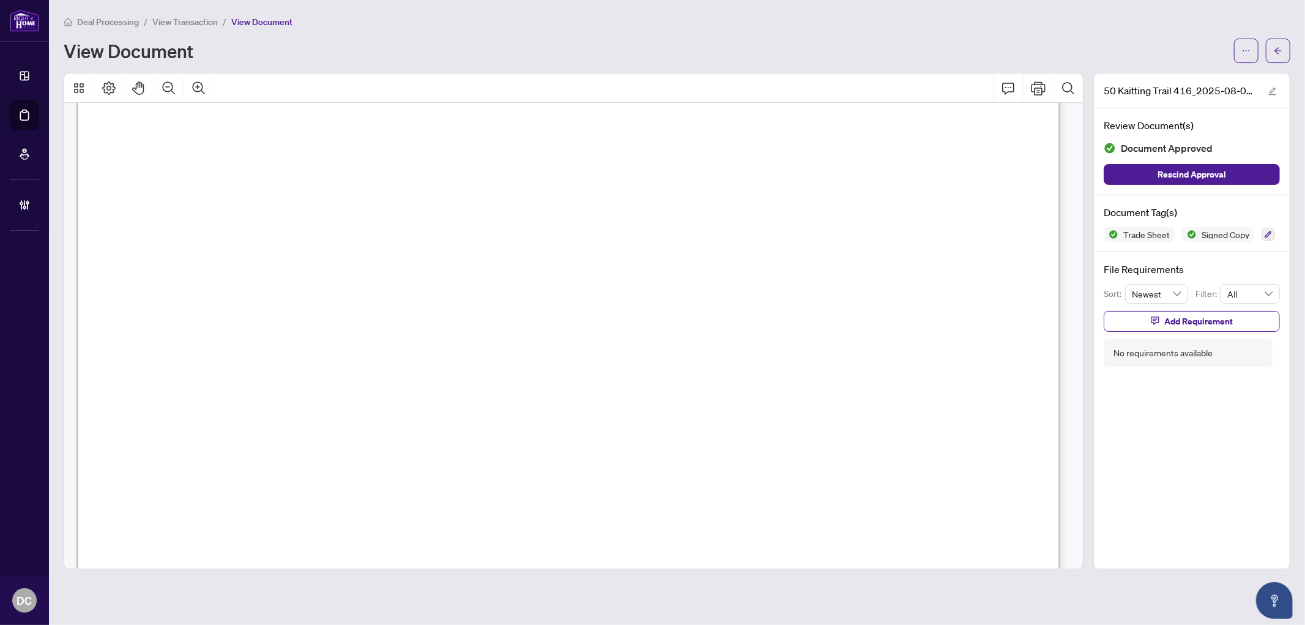
scroll to position [475, 0]
click at [1275, 47] on icon "arrow-left" at bounding box center [1278, 50] width 9 height 9
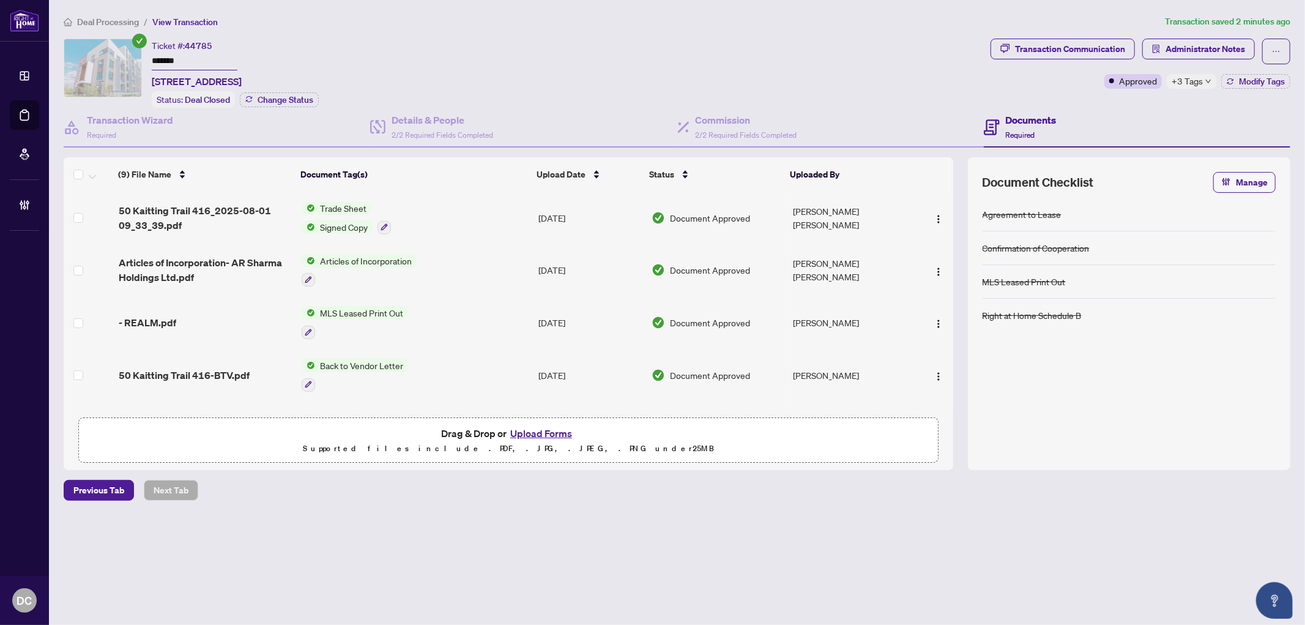
click at [1197, 80] on span "+3 Tags" at bounding box center [1187, 81] width 31 height 14
click at [1140, 108] on div "Documents Required" at bounding box center [1137, 128] width 306 height 40
click at [1203, 50] on span "Administrator Notes" at bounding box center [1205, 49] width 80 height 20
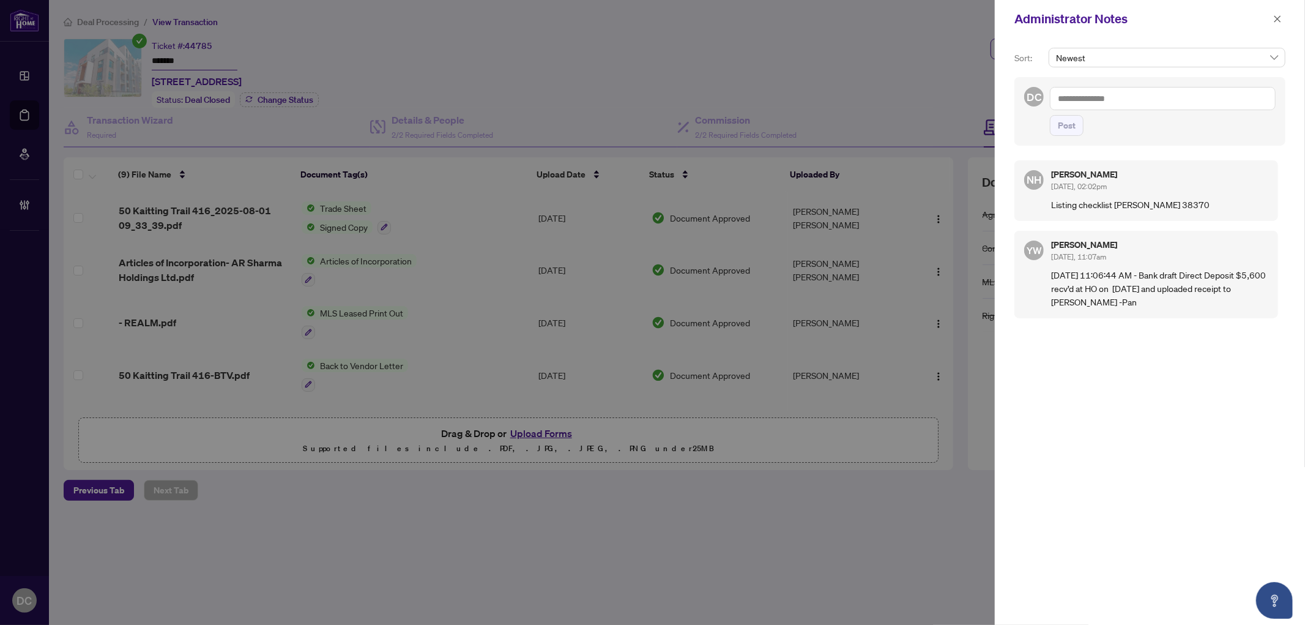
click at [1074, 95] on textarea at bounding box center [1163, 98] width 226 height 23
paste textarea "**********"
type textarea "**********"
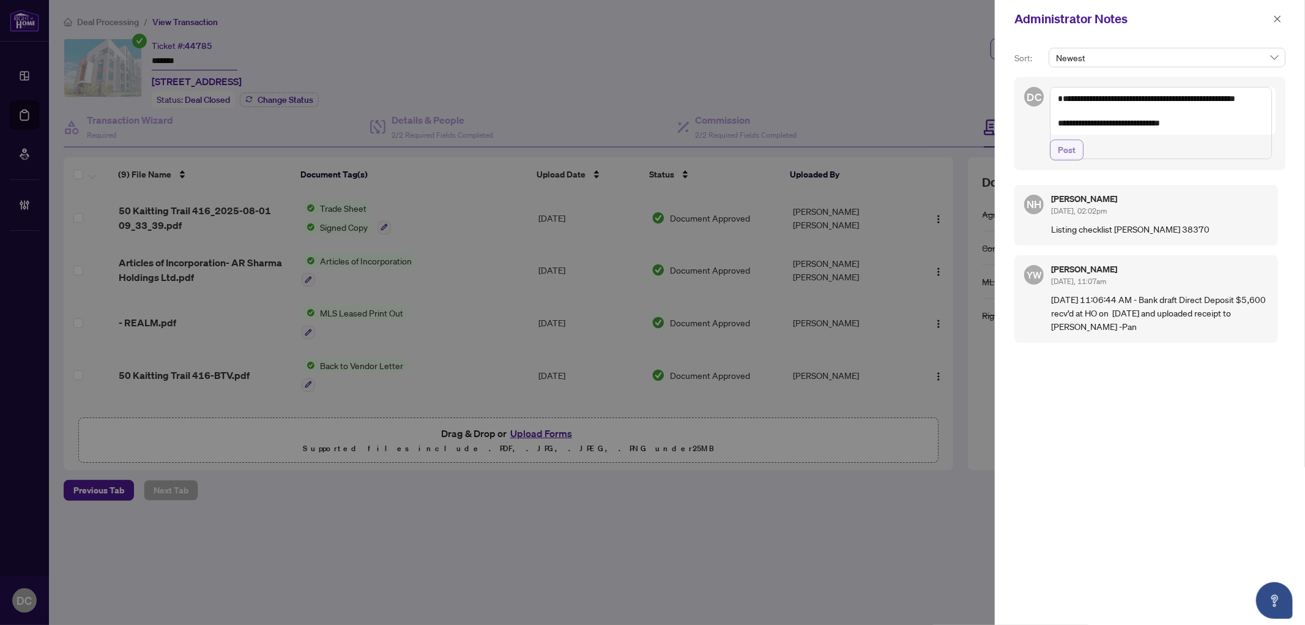
click at [1072, 160] on span "Post" at bounding box center [1067, 150] width 18 height 20
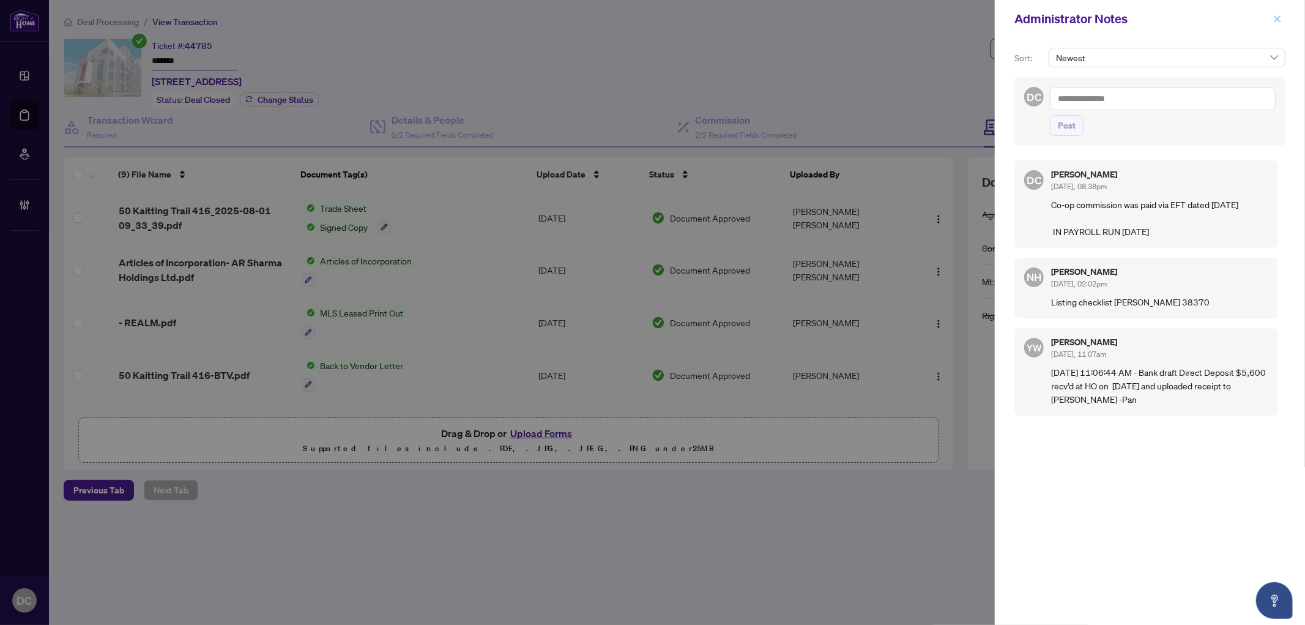
click at [1276, 18] on icon "close" at bounding box center [1277, 19] width 9 height 9
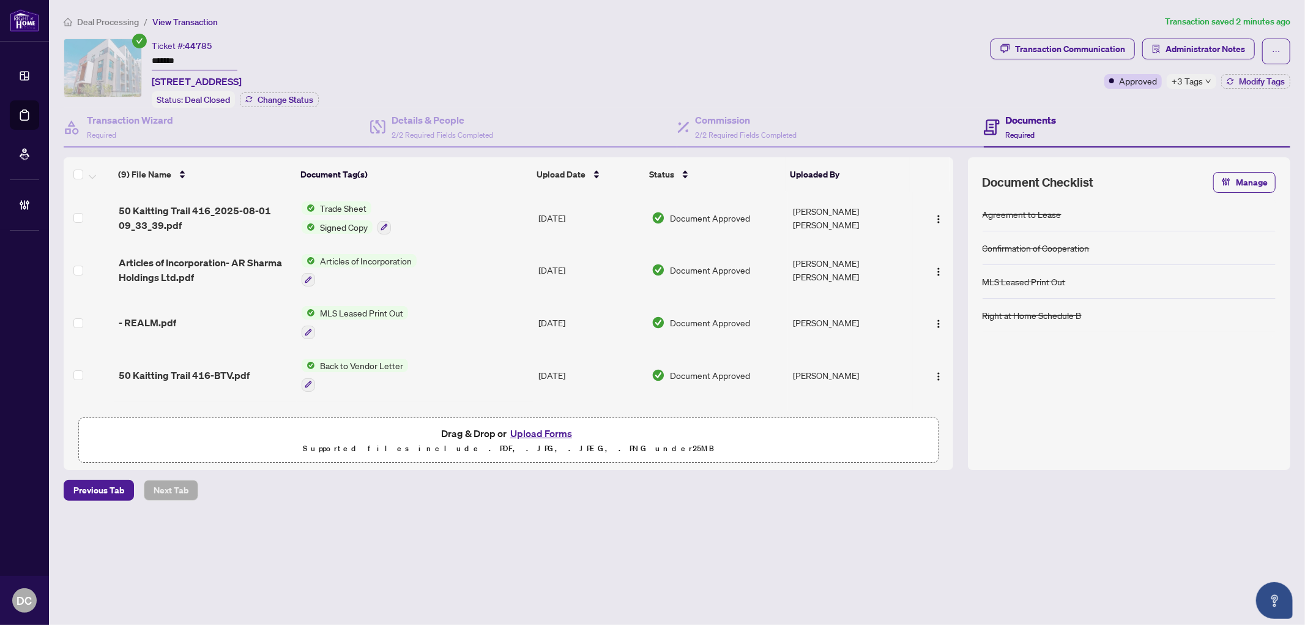
click at [1203, 82] on div "+3 Tags" at bounding box center [1192, 81] width 50 height 15
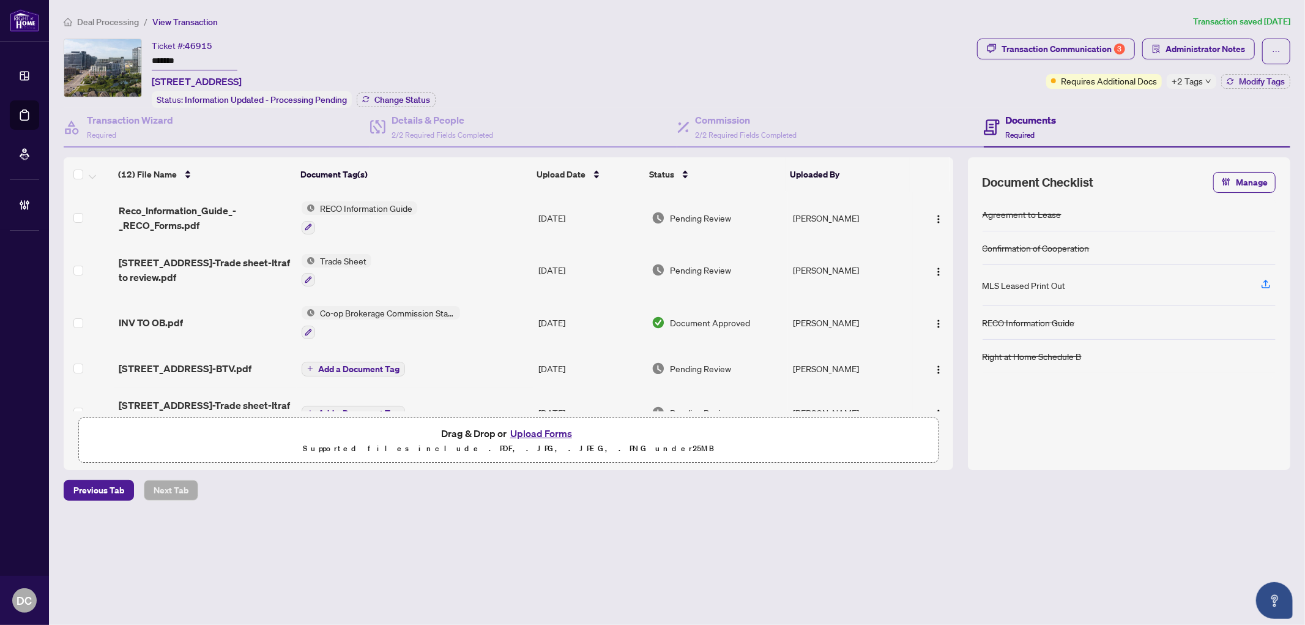
drag, startPoint x: 217, startPoint y: 57, endPoint x: 152, endPoint y: 78, distance: 68.3
click at [92, 56] on div "Ticket #: 46915 ******* 505-2495 Eglinton Ave, Mississauga, Ontario L5M 2T2, Ca…" at bounding box center [518, 73] width 908 height 69
click at [426, 100] on span "Change Status" at bounding box center [402, 99] width 56 height 9
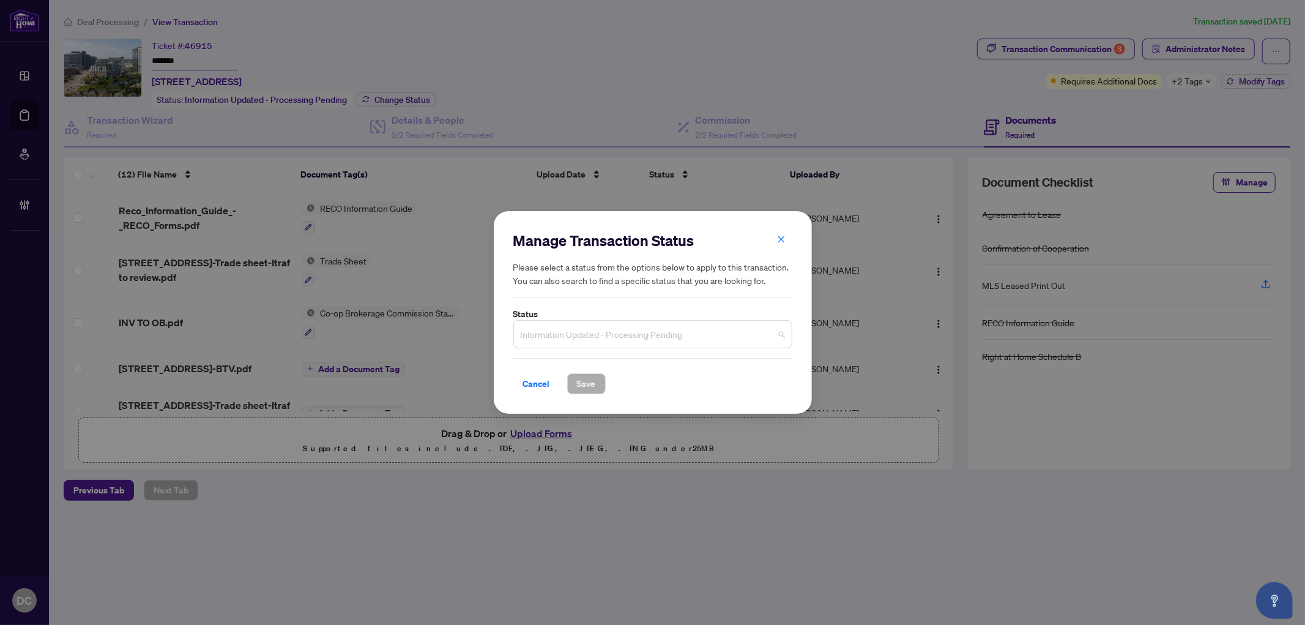
drag, startPoint x: 577, startPoint y: 329, endPoint x: 557, endPoint y: 327, distance: 20.3
click at [577, 331] on span "Information Updated - Processing Pending" at bounding box center [653, 333] width 264 height 23
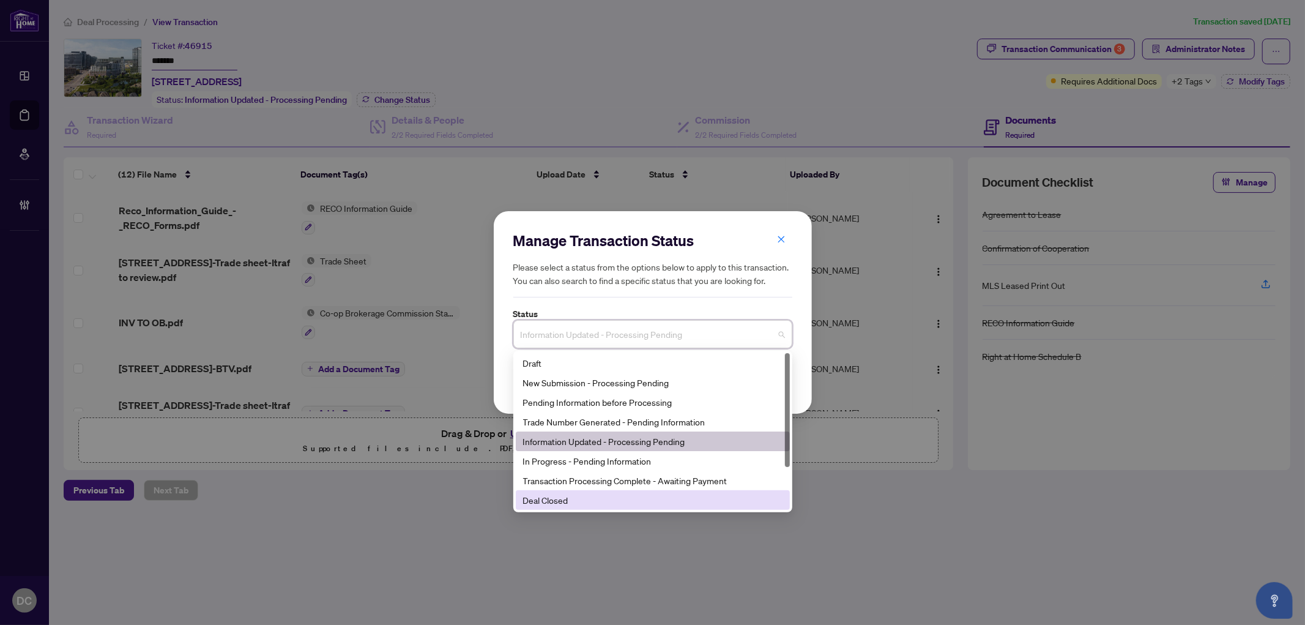
click at [595, 499] on div "Deal Closed" at bounding box center [652, 499] width 259 height 13
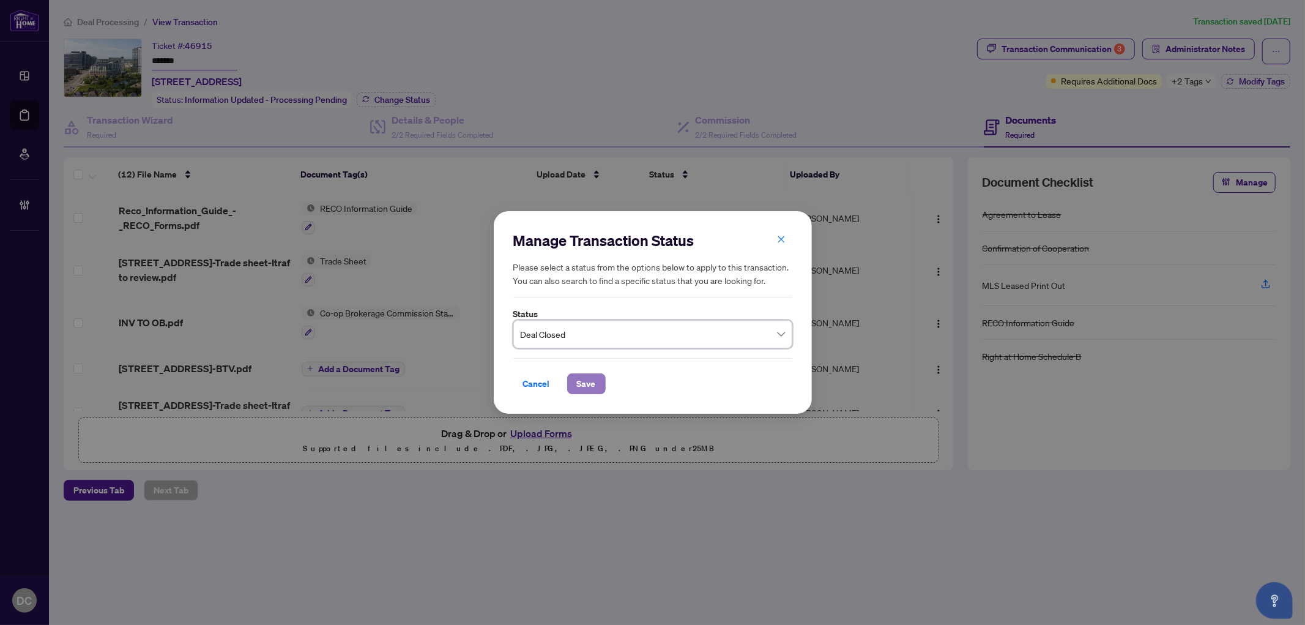
click at [601, 382] on button "Save" at bounding box center [586, 383] width 39 height 21
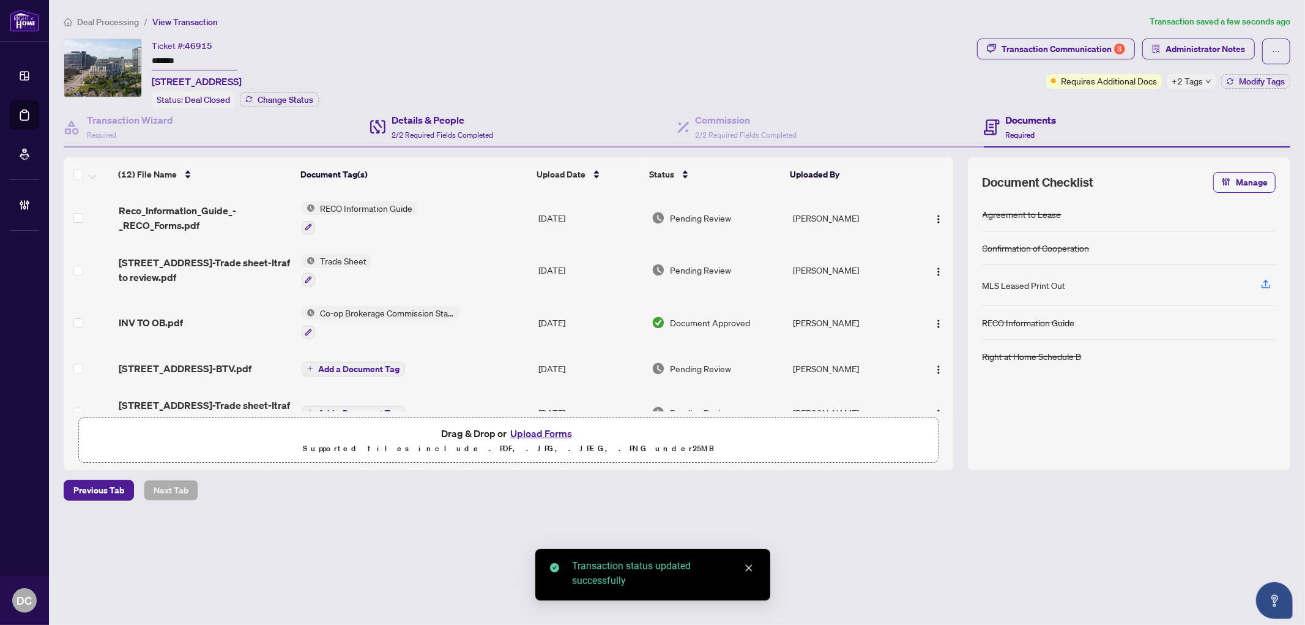
click at [378, 108] on div "Details & People 2/2 Required Fields Completed" at bounding box center [523, 128] width 306 height 40
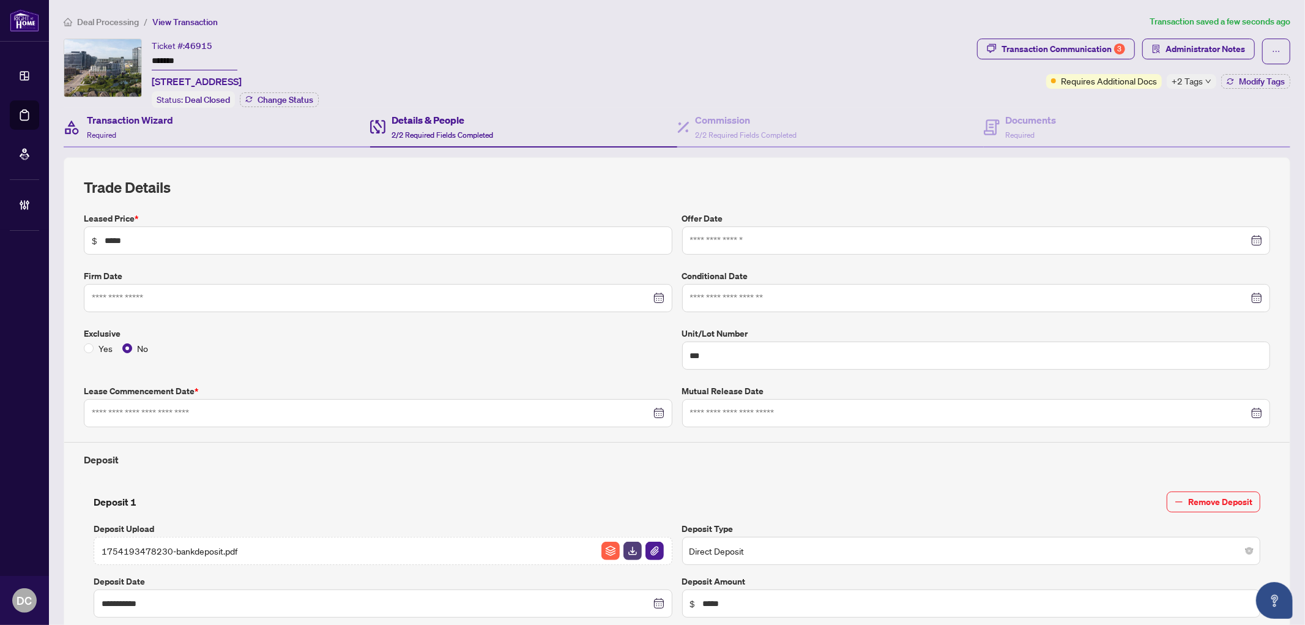
type input "**********"
drag, startPoint x: 830, startPoint y: 128, endPoint x: 876, endPoint y: 130, distance: 45.9
click at [830, 128] on div "Commission 2/2 Required Fields Completed" at bounding box center [830, 128] width 306 height 40
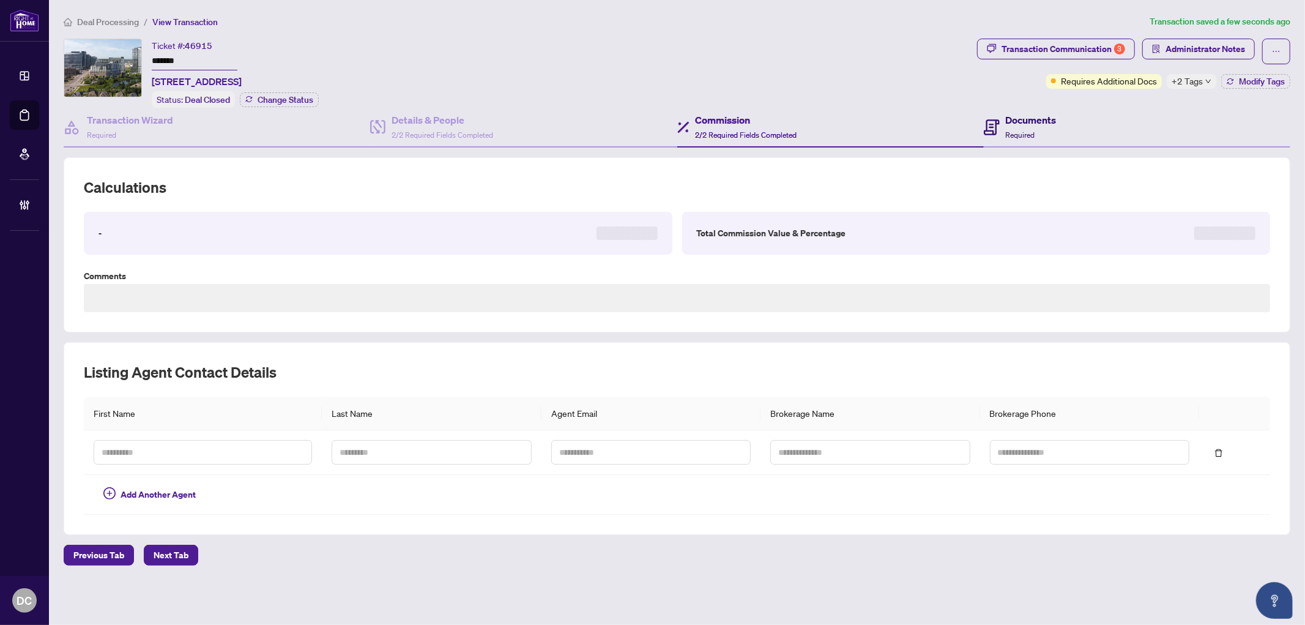
click at [1027, 122] on h4 "Documents" at bounding box center [1031, 120] width 51 height 15
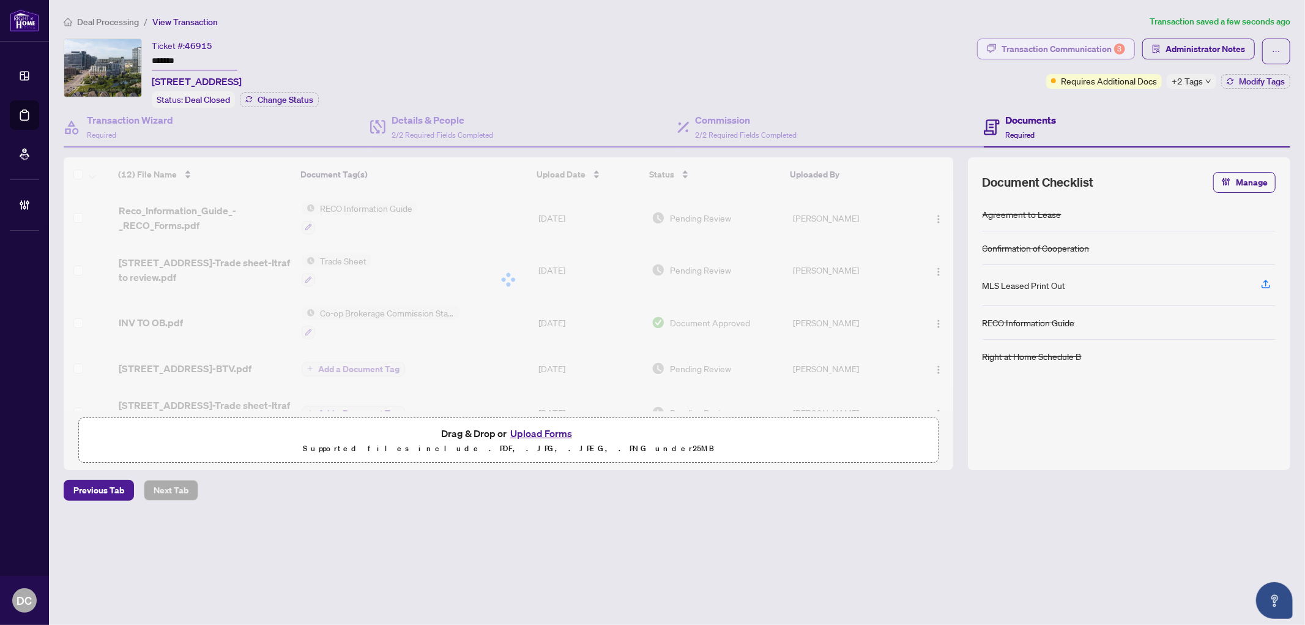
click at [1069, 45] on div "Transaction Communication 3" at bounding box center [1063, 49] width 124 height 20
type textarea "**********"
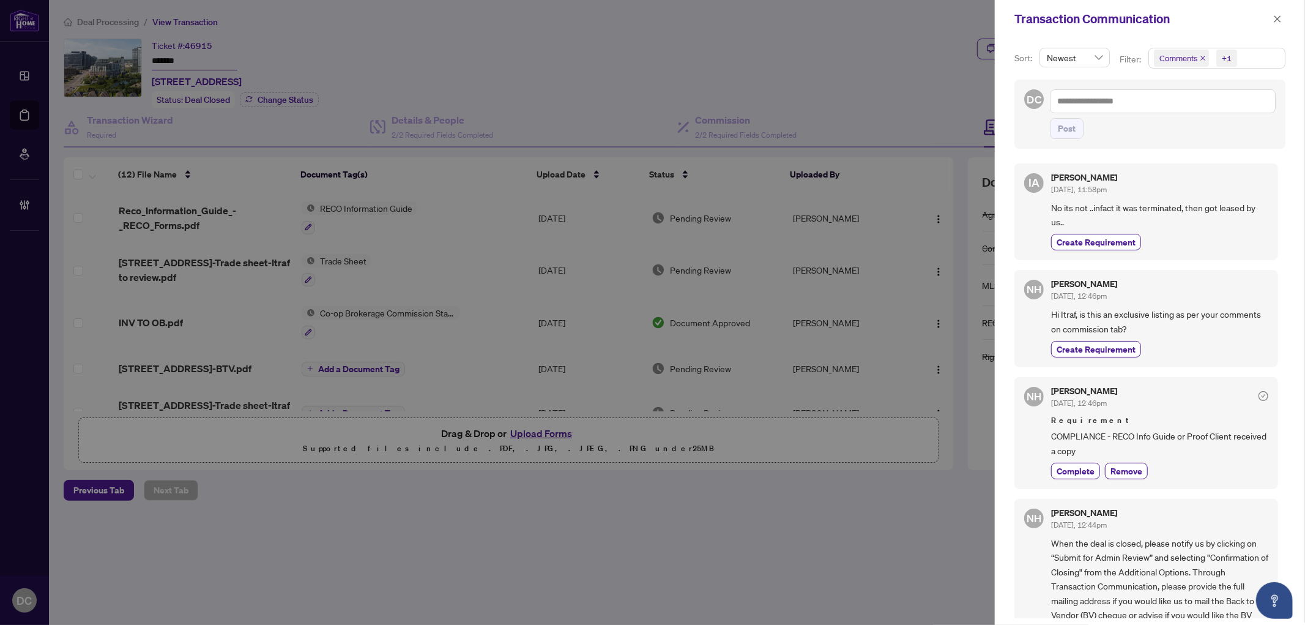
click at [1239, 60] on span "Comments +1" at bounding box center [1217, 58] width 136 height 20
drag, startPoint x: 1220, startPoint y: 132, endPoint x: 1197, endPoint y: 266, distance: 136.1
click at [1194, 264] on div "Sort: Newest Filter: Comments +1 Select All Comments Requirements Activity Hist…" at bounding box center [1150, 331] width 310 height 587
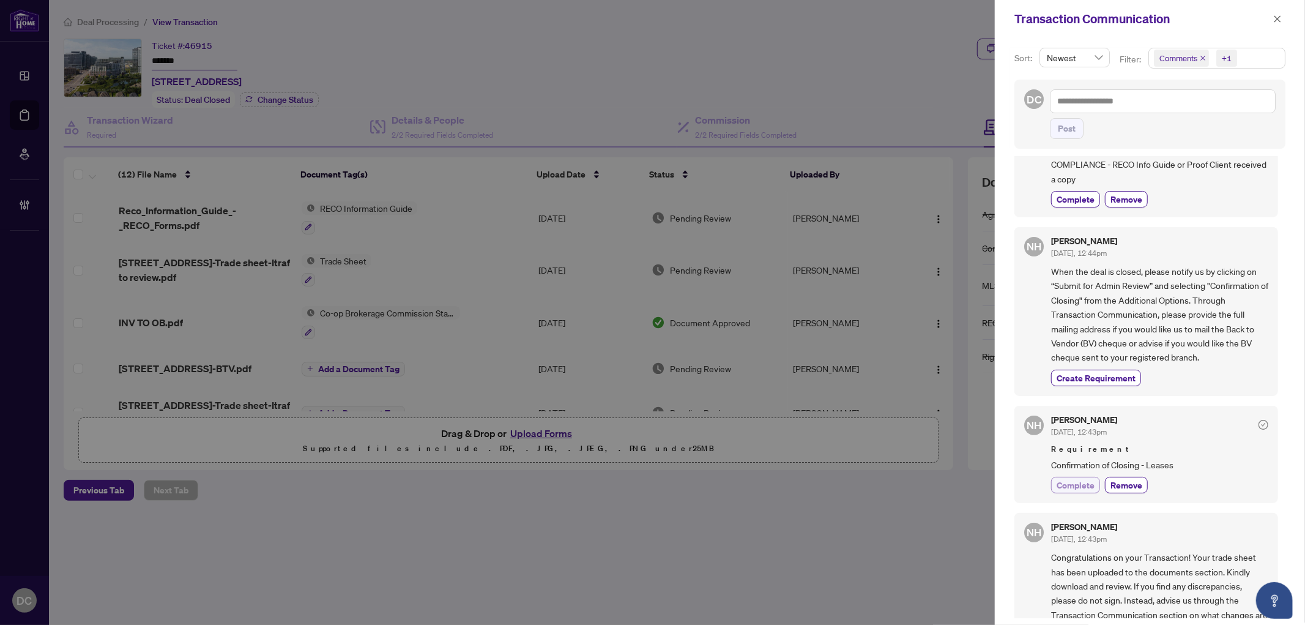
click at [1085, 480] on span "Complete" at bounding box center [1076, 484] width 38 height 13
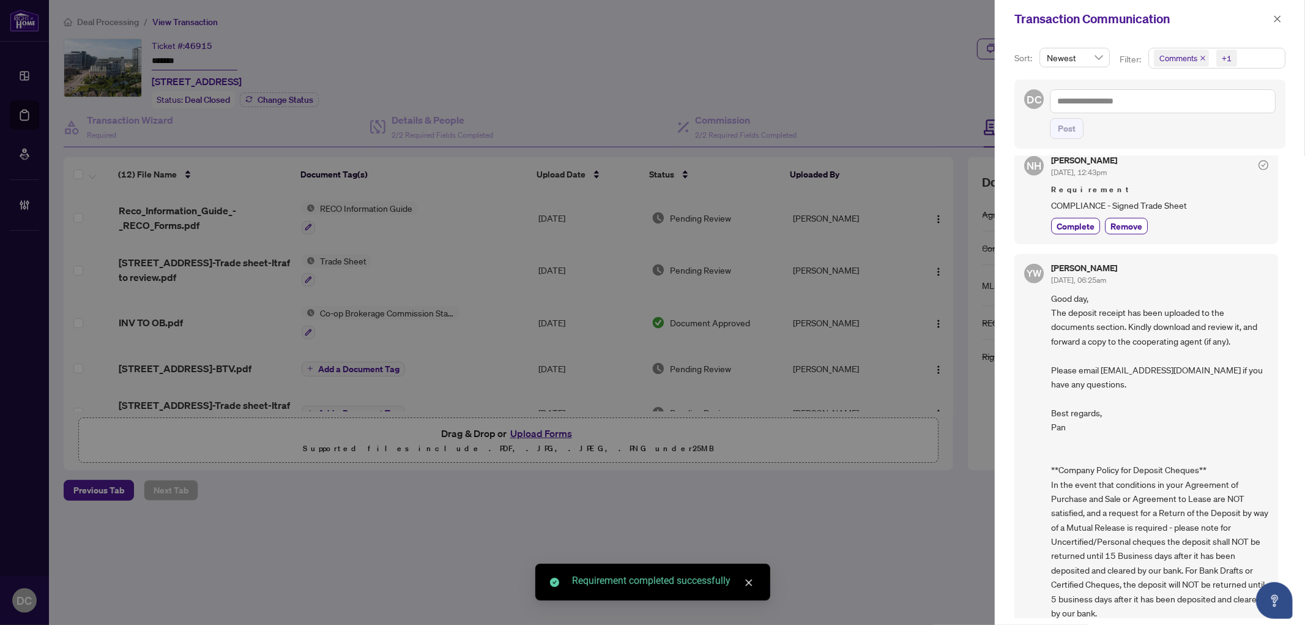
scroll to position [883, 0]
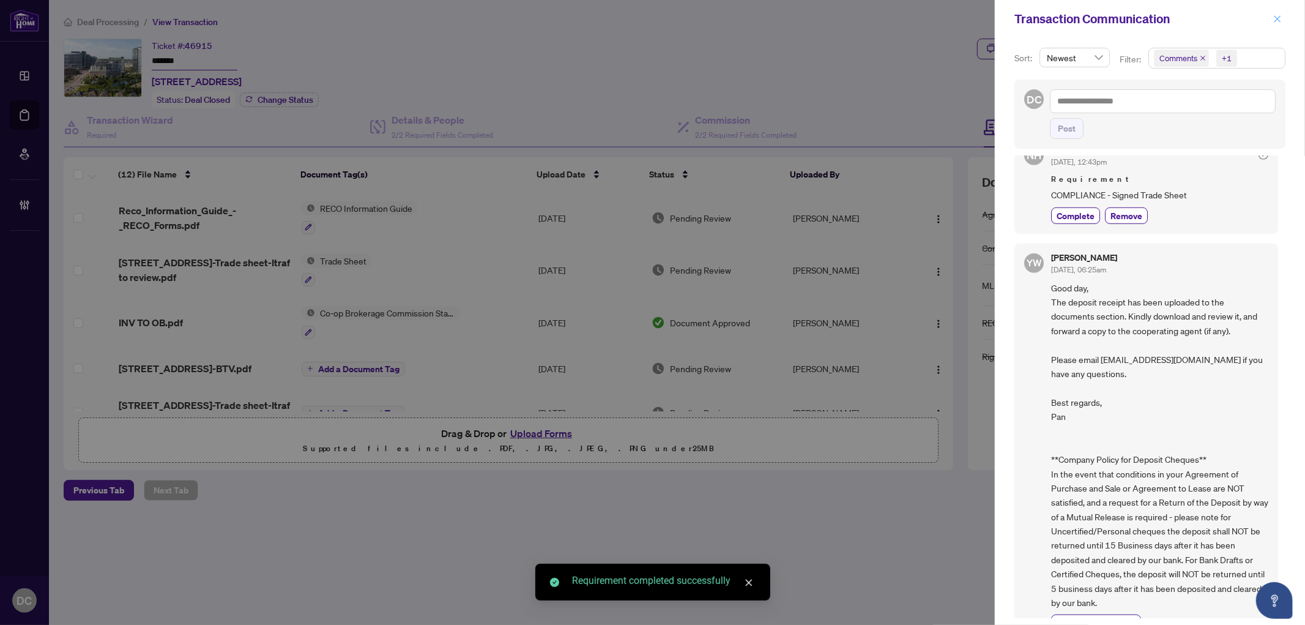
click at [1276, 19] on icon "close" at bounding box center [1277, 19] width 9 height 9
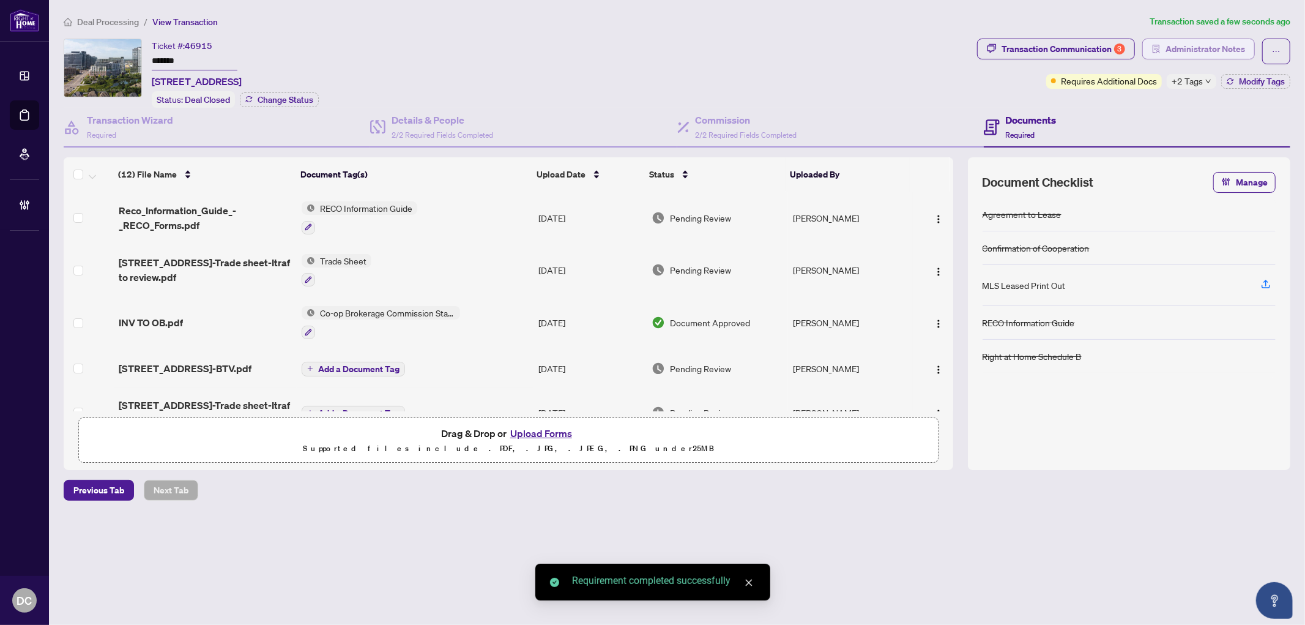
click at [1183, 46] on span "Administrator Notes" at bounding box center [1205, 49] width 80 height 20
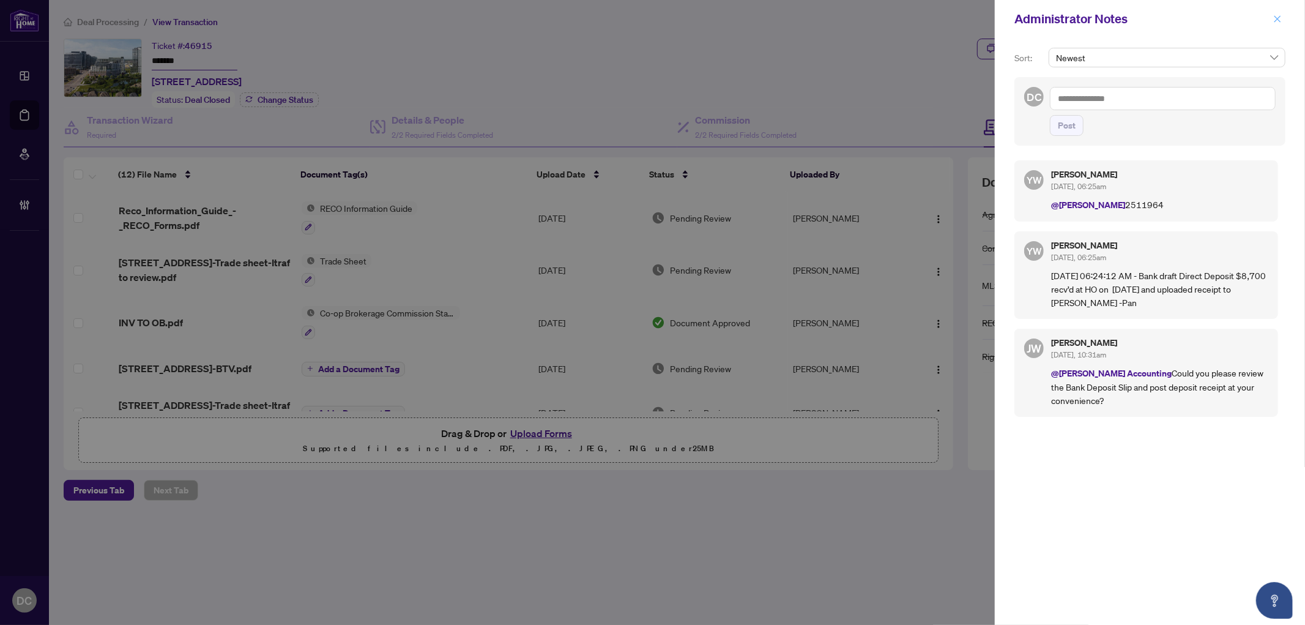
click at [1282, 17] on button "button" at bounding box center [1277, 19] width 16 height 15
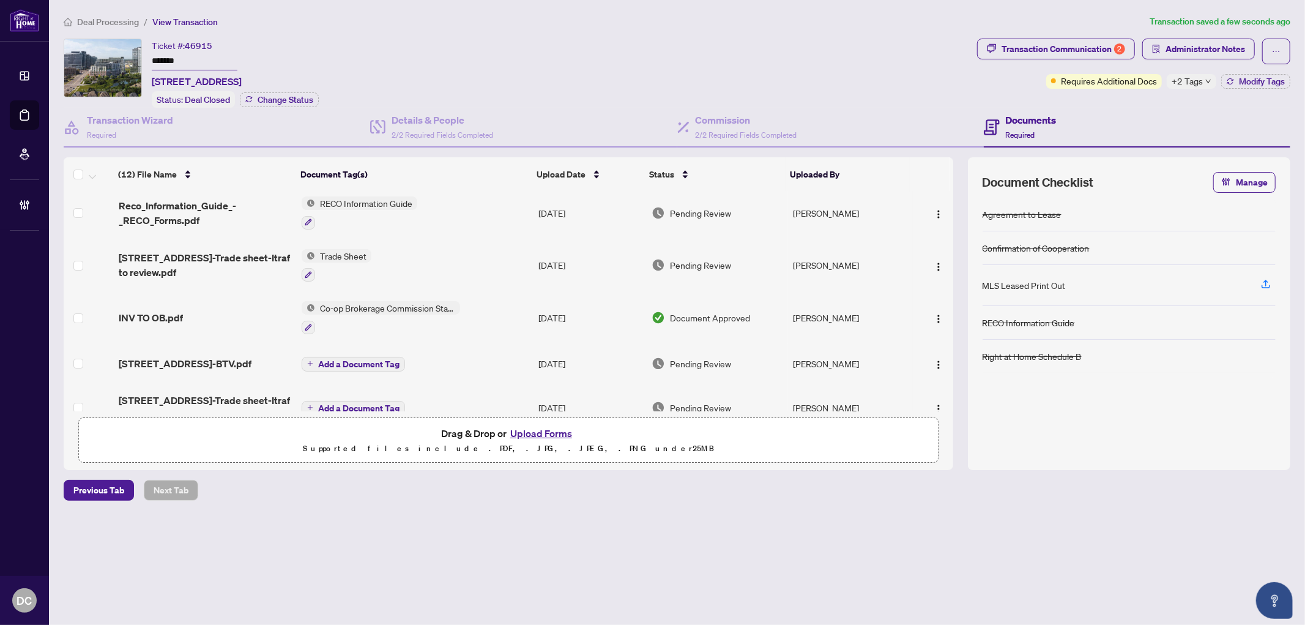
scroll to position [0, 0]
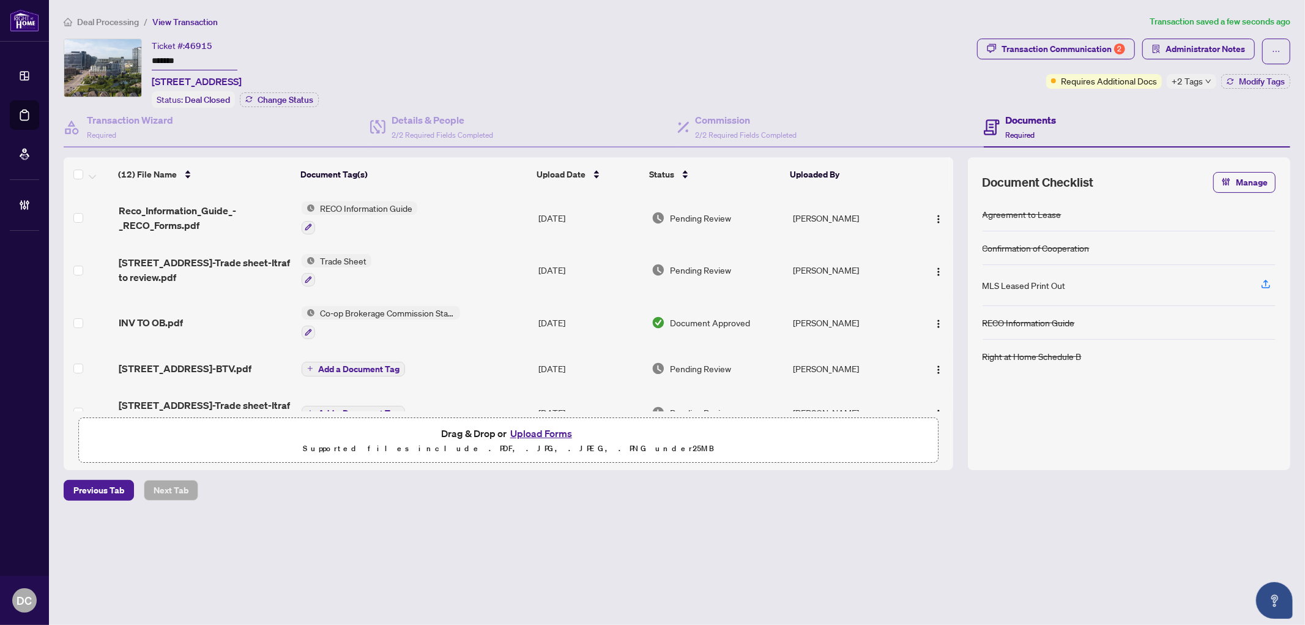
click at [516, 336] on td "Co-op Brokerage Commission Statement" at bounding box center [415, 322] width 237 height 53
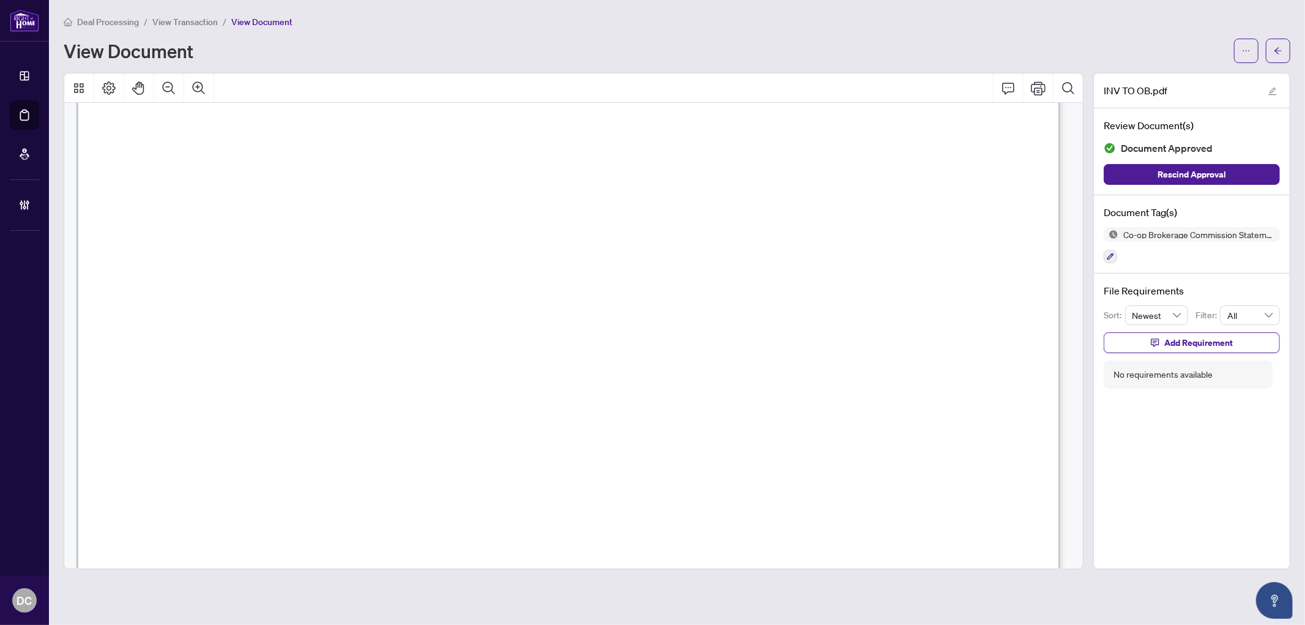
scroll to position [272, 0]
click at [1279, 51] on icon "arrow-left" at bounding box center [1278, 50] width 9 height 9
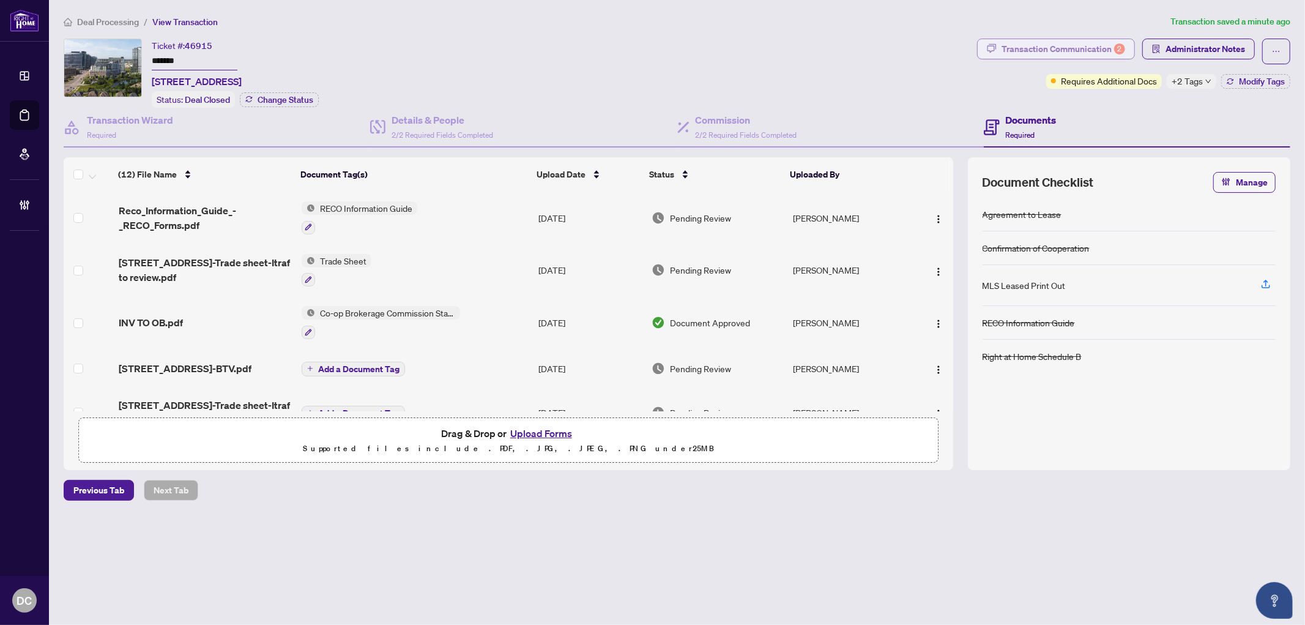
click at [1042, 47] on div "Transaction Communication 2" at bounding box center [1063, 49] width 124 height 20
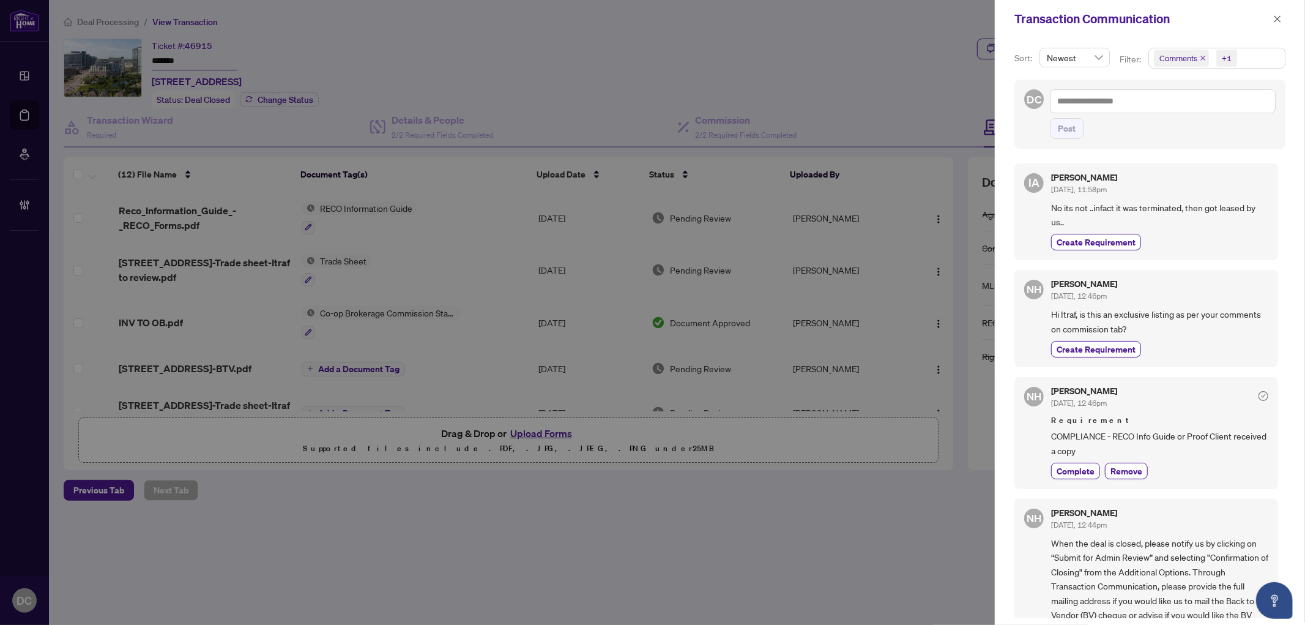
click at [1255, 60] on span "Comments +1" at bounding box center [1217, 58] width 136 height 20
click at [1210, 106] on span "Comments" at bounding box center [1194, 109] width 42 height 11
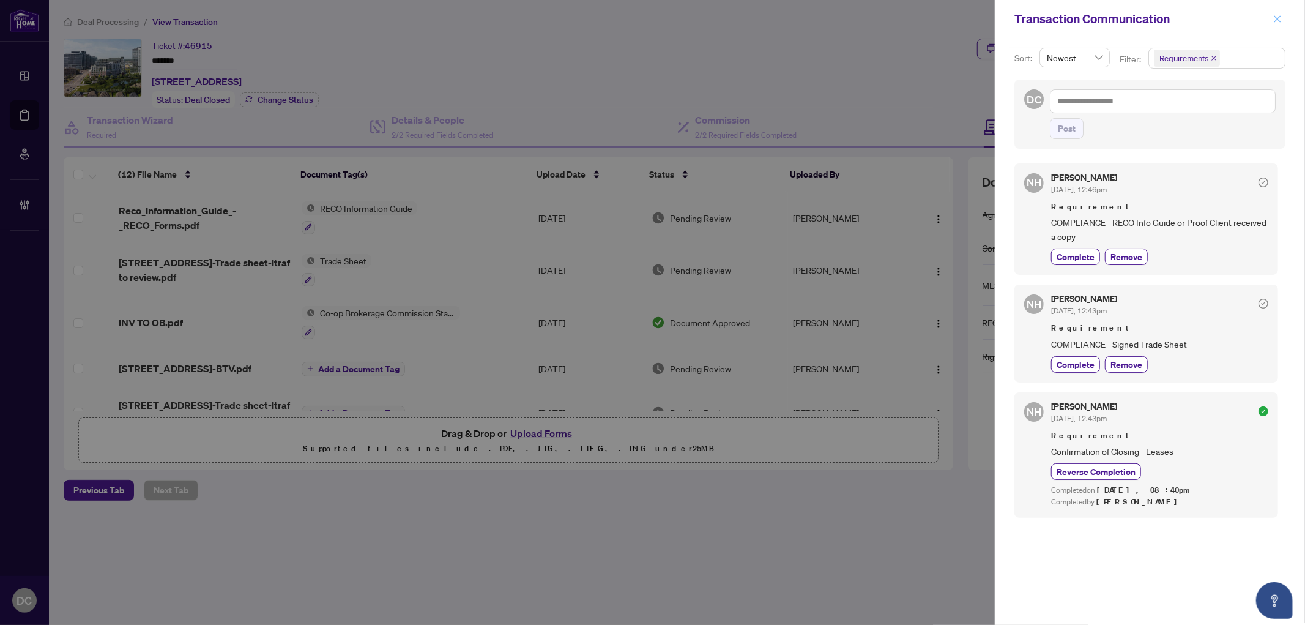
click at [1277, 18] on icon "close" at bounding box center [1277, 18] width 7 height 7
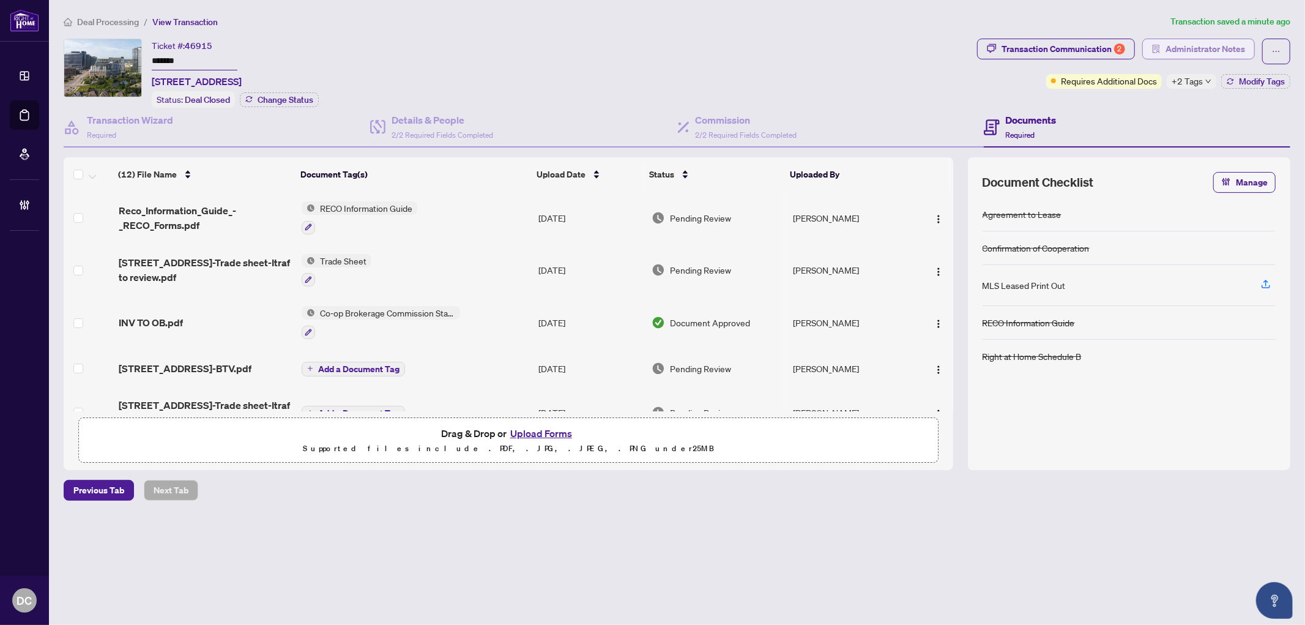
click at [1234, 43] on span "Administrator Notes" at bounding box center [1205, 49] width 80 height 20
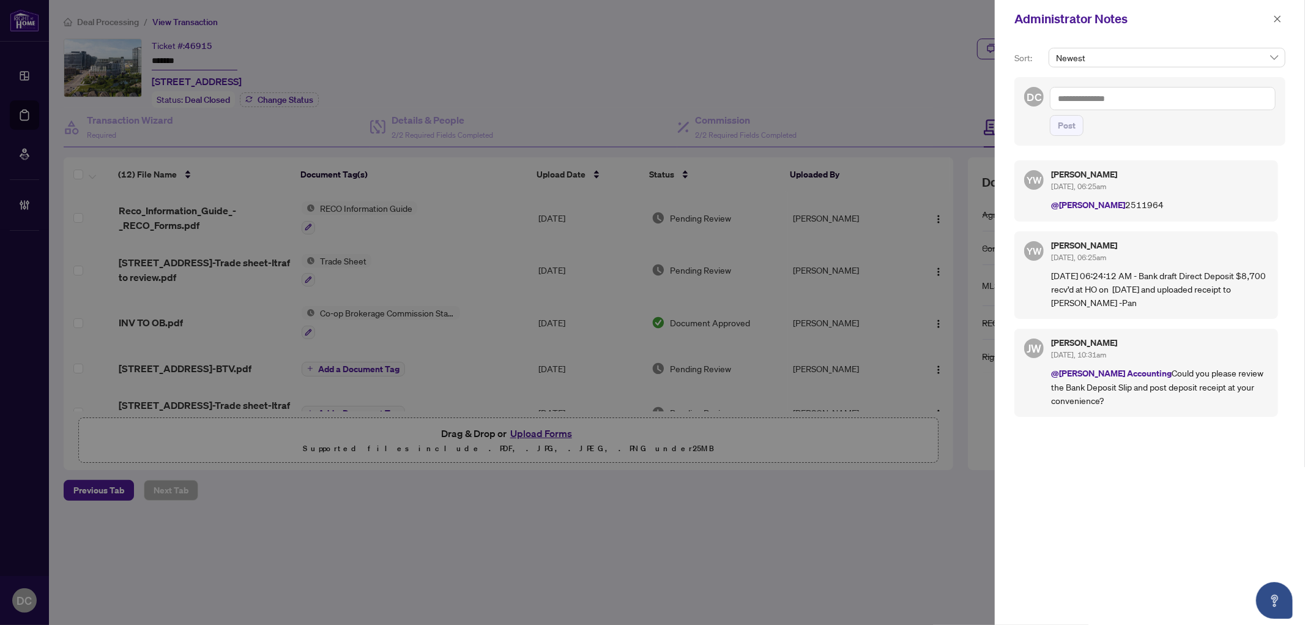
click at [1173, 98] on textarea at bounding box center [1163, 98] width 226 height 23
paste textarea "**********"
type textarea "**********"
click at [1077, 136] on button "Post" at bounding box center [1067, 125] width 34 height 21
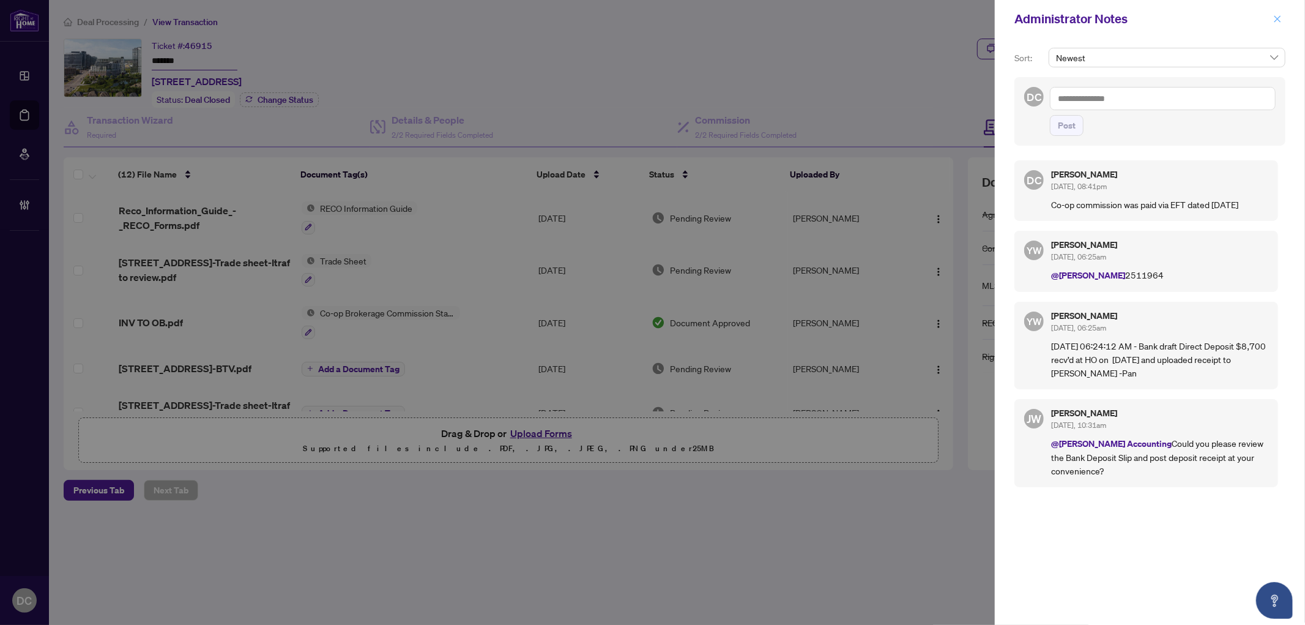
click at [1279, 15] on icon "close" at bounding box center [1277, 19] width 9 height 9
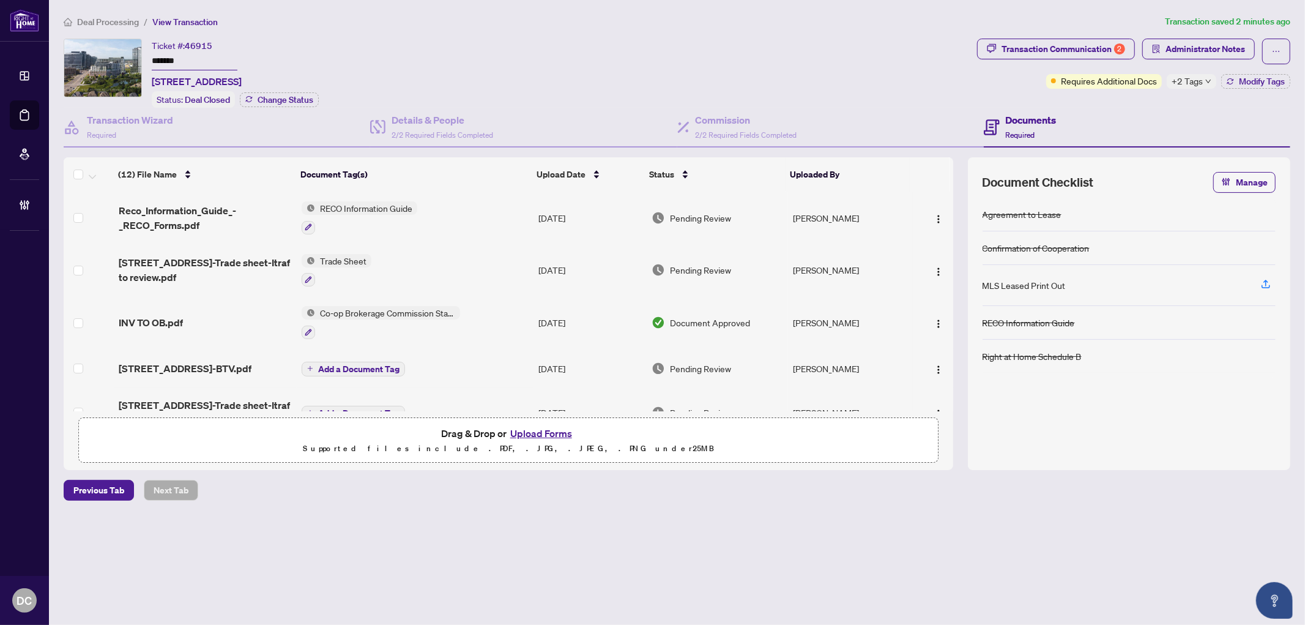
drag, startPoint x: 222, startPoint y: 61, endPoint x: 112, endPoint y: 58, distance: 110.2
click at [112, 58] on div "Ticket #: 46915 ******* 505-2495 Eglinton Ave, Mississauga, Ontario L5M 2T2, Ca…" at bounding box center [518, 73] width 908 height 69
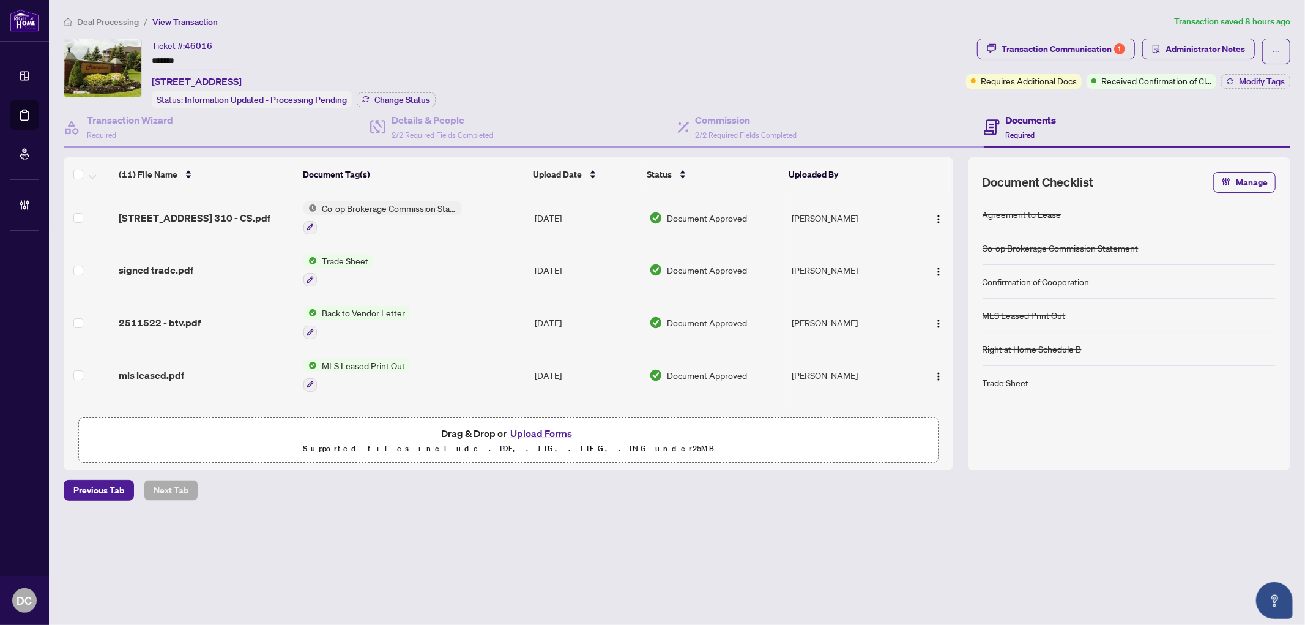
click at [92, 56] on div "Ticket #: 46016 ******* [STREET_ADDRESS] Status: Information Updated - Processi…" at bounding box center [512, 73] width 897 height 69
click at [406, 98] on span "Change Status" at bounding box center [402, 99] width 56 height 9
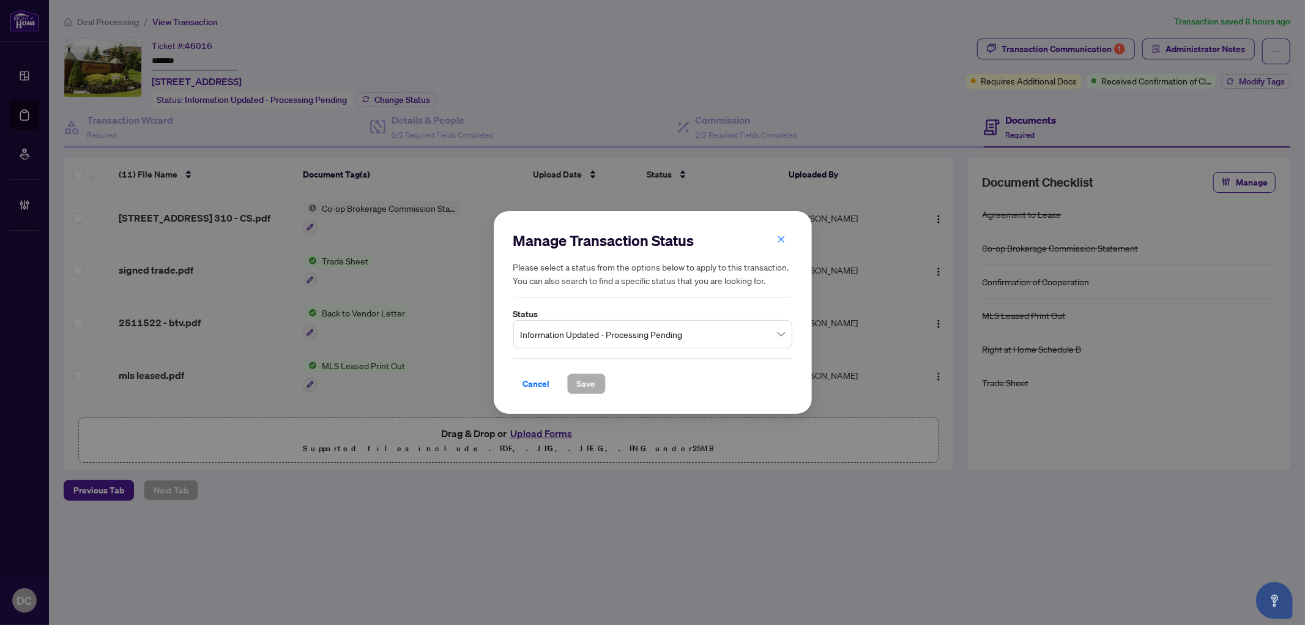
click at [595, 327] on span "Information Updated - Processing Pending" at bounding box center [653, 333] width 264 height 23
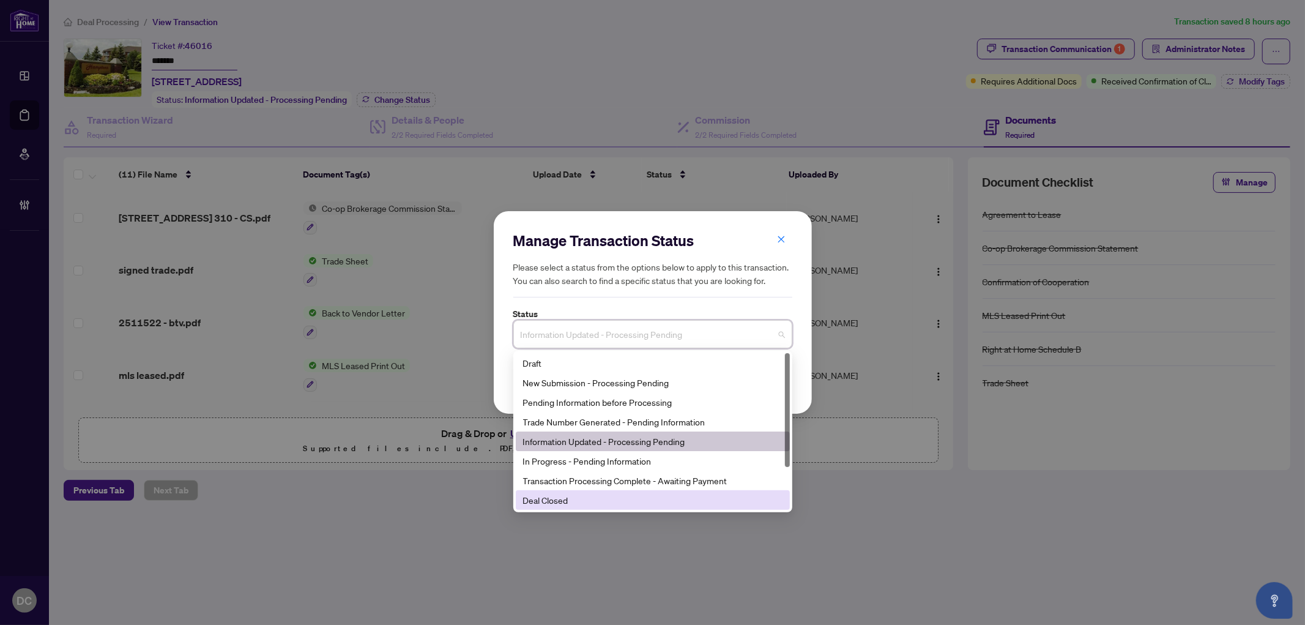
click at [588, 500] on div "Deal Closed" at bounding box center [652, 499] width 259 height 13
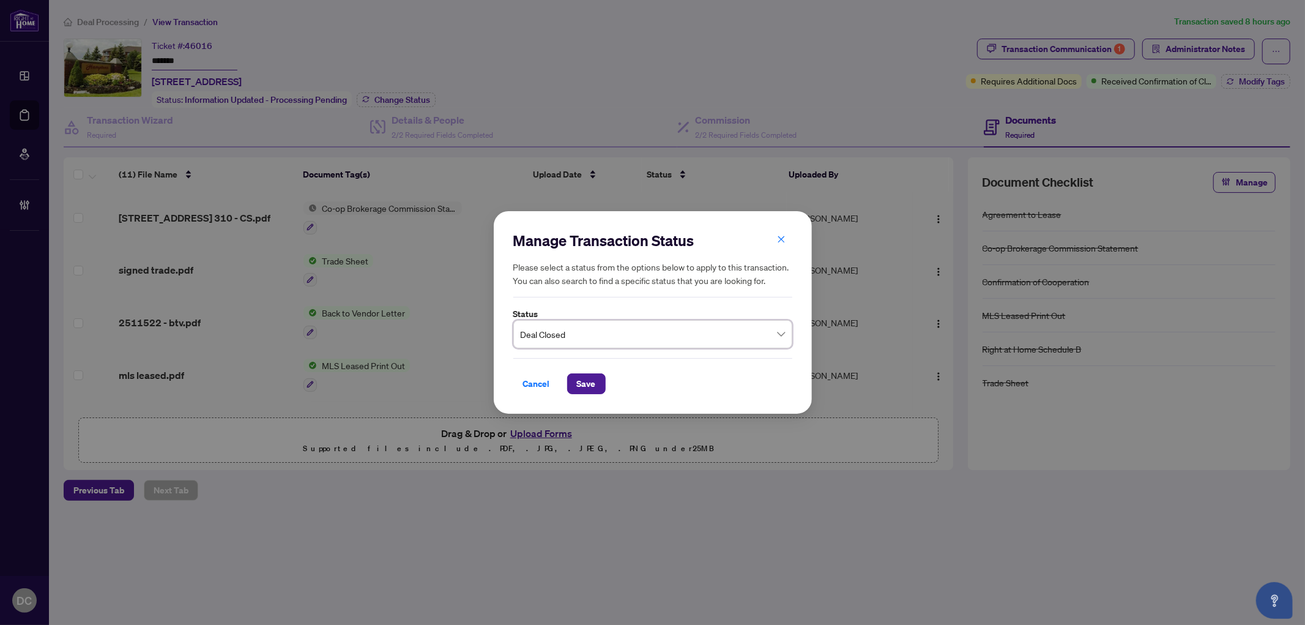
click at [591, 330] on span "Deal Closed" at bounding box center [653, 333] width 264 height 23
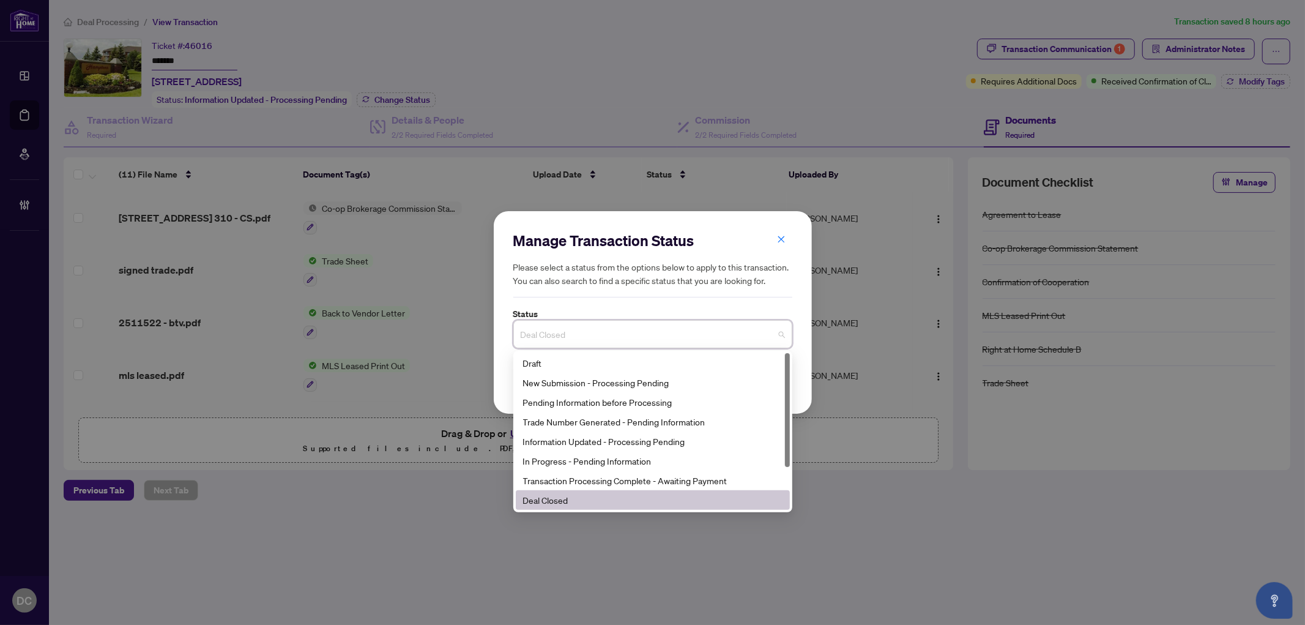
click at [595, 340] on span "Deal Closed" at bounding box center [653, 333] width 264 height 23
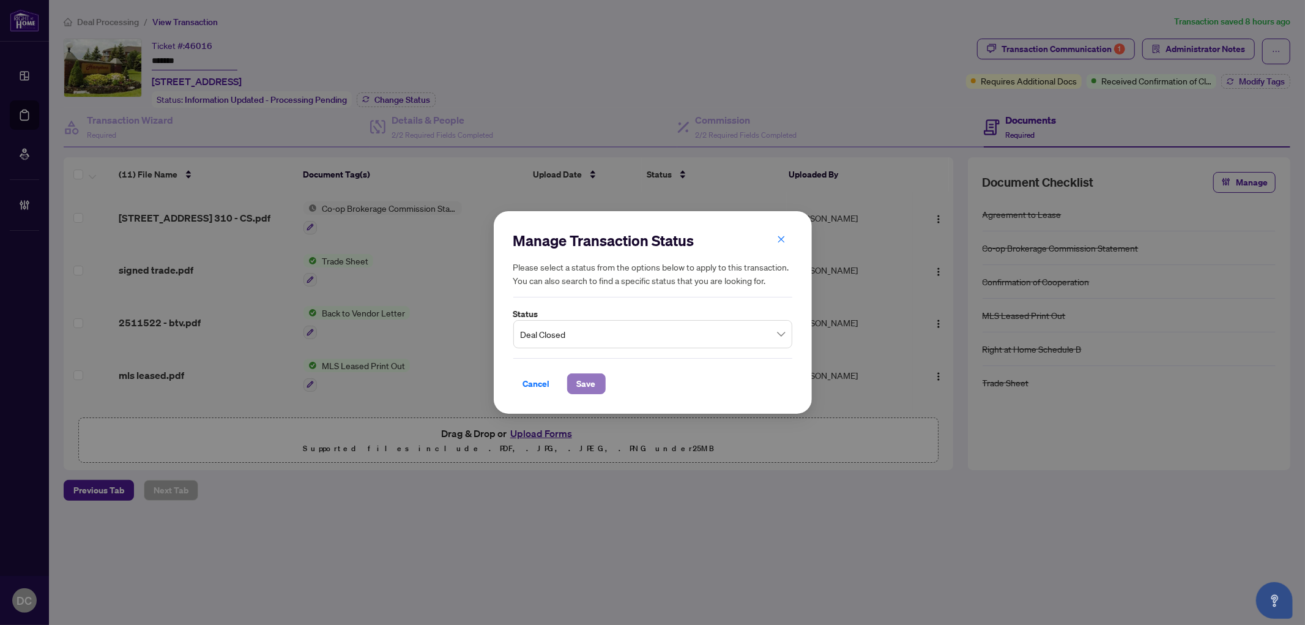
click at [597, 381] on button "Save" at bounding box center [586, 383] width 39 height 21
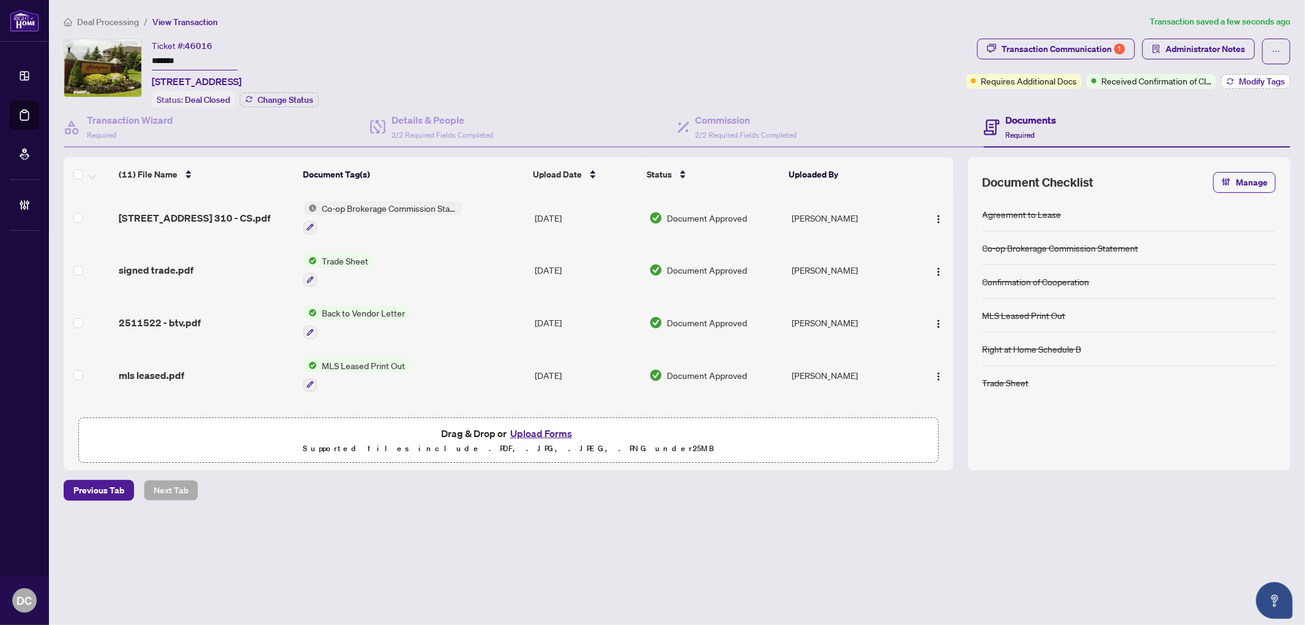
click at [1254, 80] on span "Modify Tags" at bounding box center [1262, 81] width 46 height 9
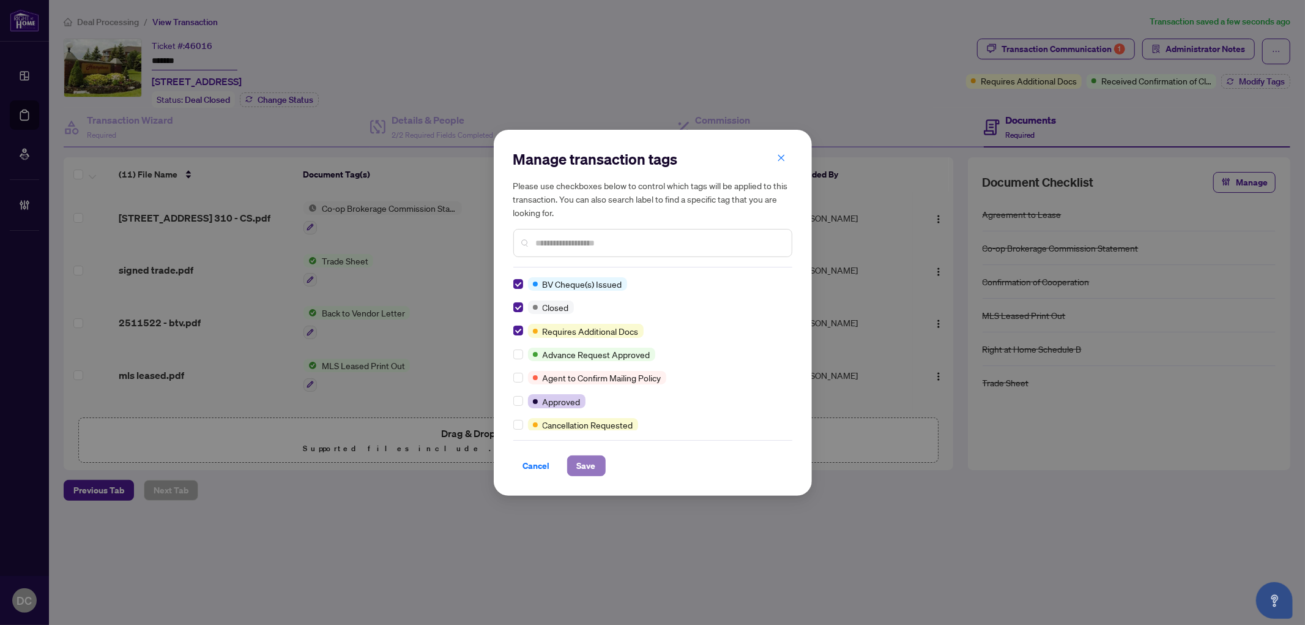
click at [577, 465] on span "Save" at bounding box center [586, 466] width 19 height 20
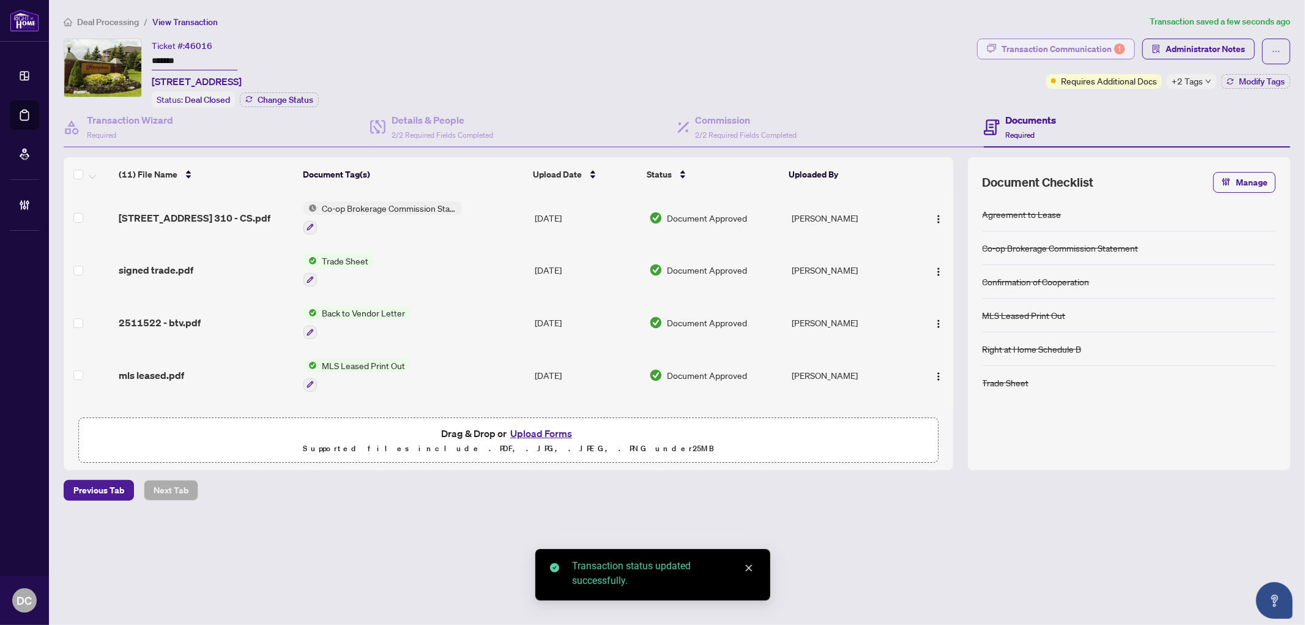
click at [1109, 56] on div "Transaction Communication 1" at bounding box center [1063, 49] width 124 height 20
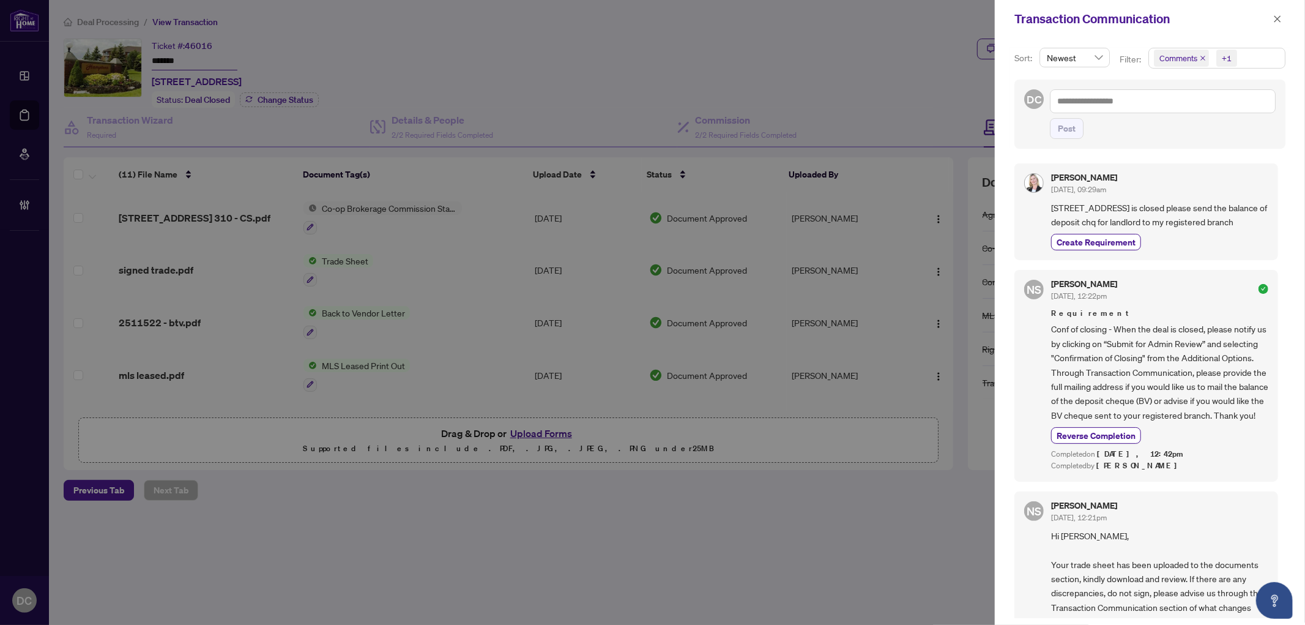
drag, startPoint x: 1230, startPoint y: 206, endPoint x: 1232, endPoint y: 240, distance: 33.7
click at [1232, 229] on span "[STREET_ADDRESS] is closed please send the balance of deposit chq for landlord …" at bounding box center [1159, 215] width 217 height 29
click at [1277, 9] on span "button" at bounding box center [1277, 19] width 9 height 20
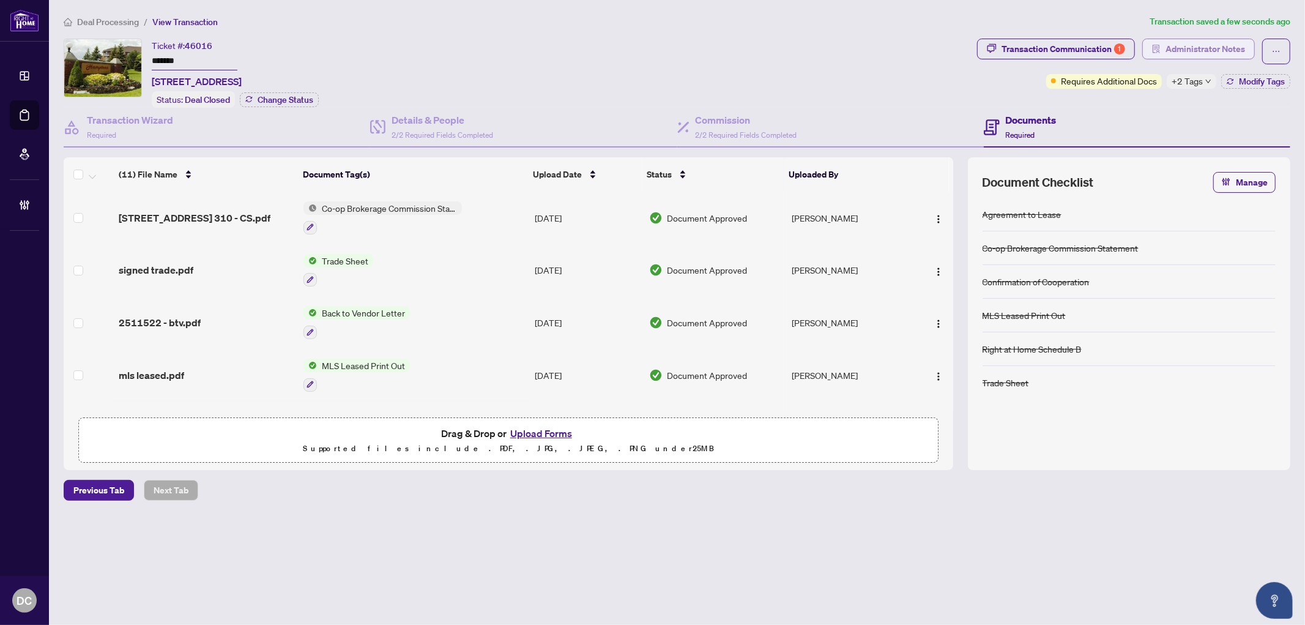
click at [1230, 53] on span "Administrator Notes" at bounding box center [1205, 49] width 80 height 20
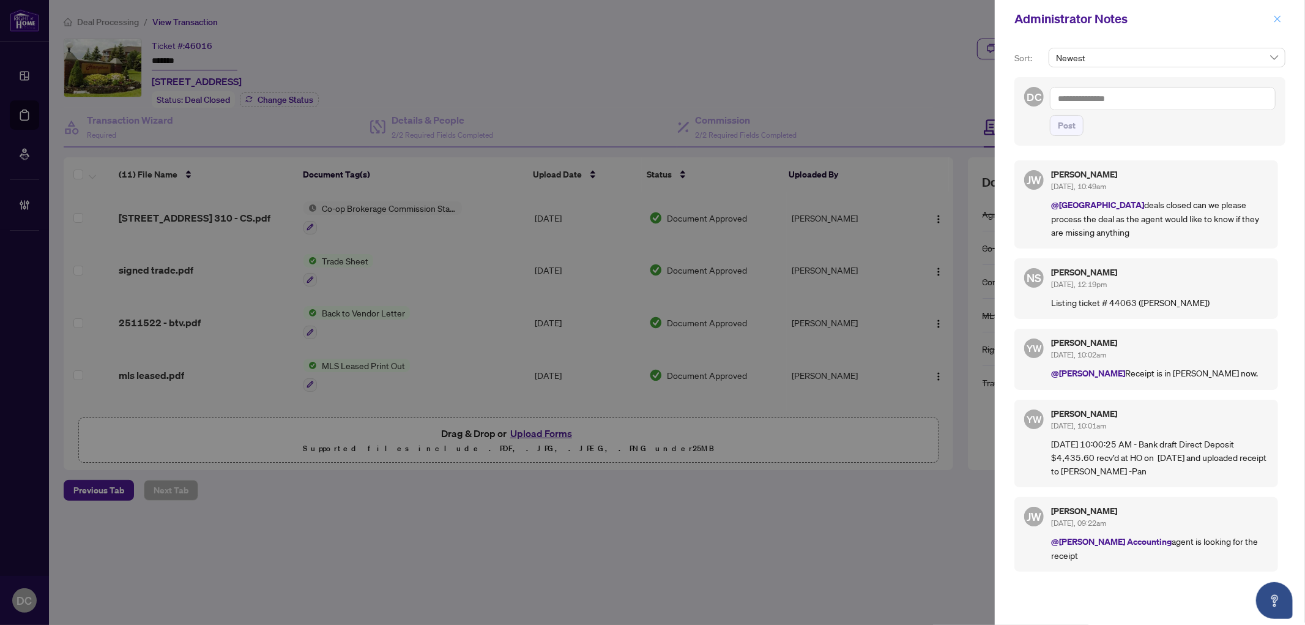
click at [1283, 17] on button "button" at bounding box center [1277, 19] width 16 height 15
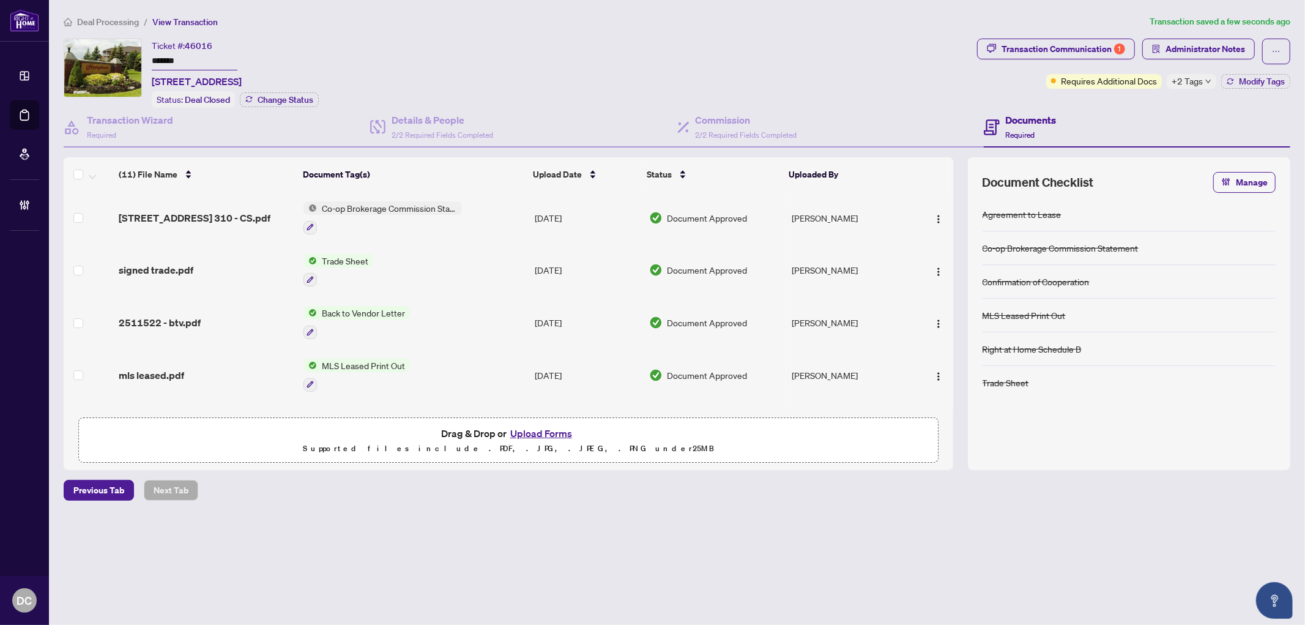
click at [516, 214] on td "Co-op Brokerage Commission Statement" at bounding box center [414, 217] width 231 height 53
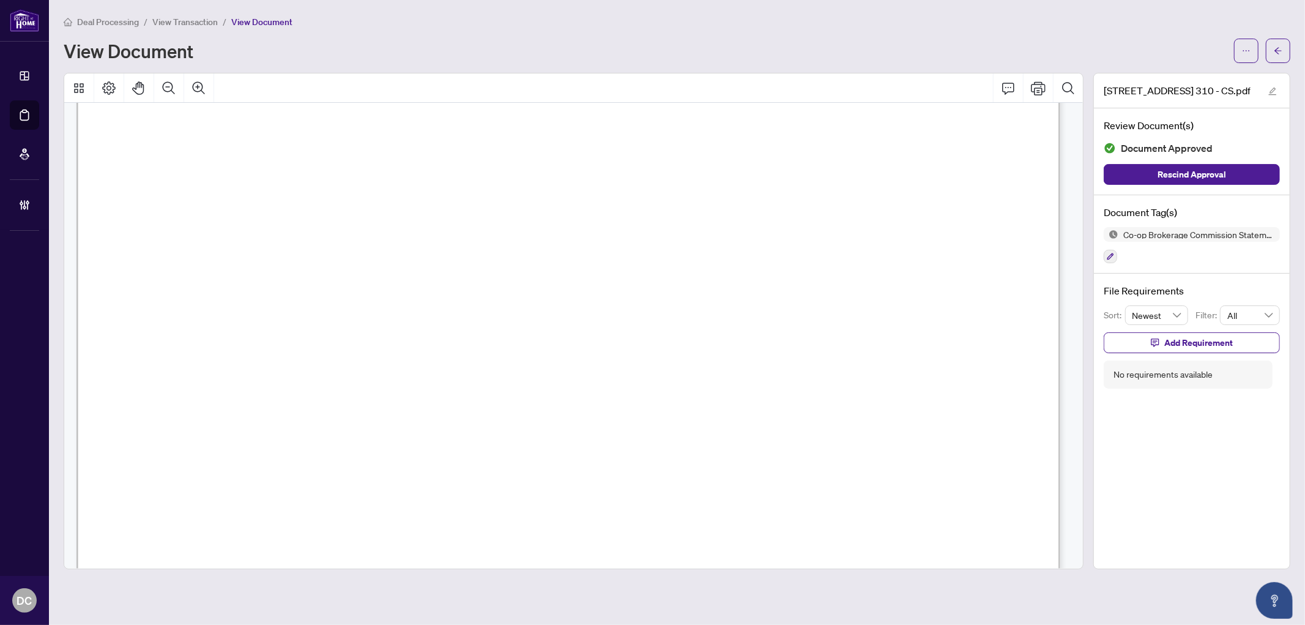
scroll to position [204, 0]
drag, startPoint x: 1271, startPoint y: 51, endPoint x: 974, endPoint y: 240, distance: 352.1
click at [981, 229] on div "Deal Processing / View Transaction / View Document View Document [STREET_ADDRES…" at bounding box center [677, 292] width 1227 height 554
click at [1280, 53] on span "button" at bounding box center [1278, 51] width 9 height 20
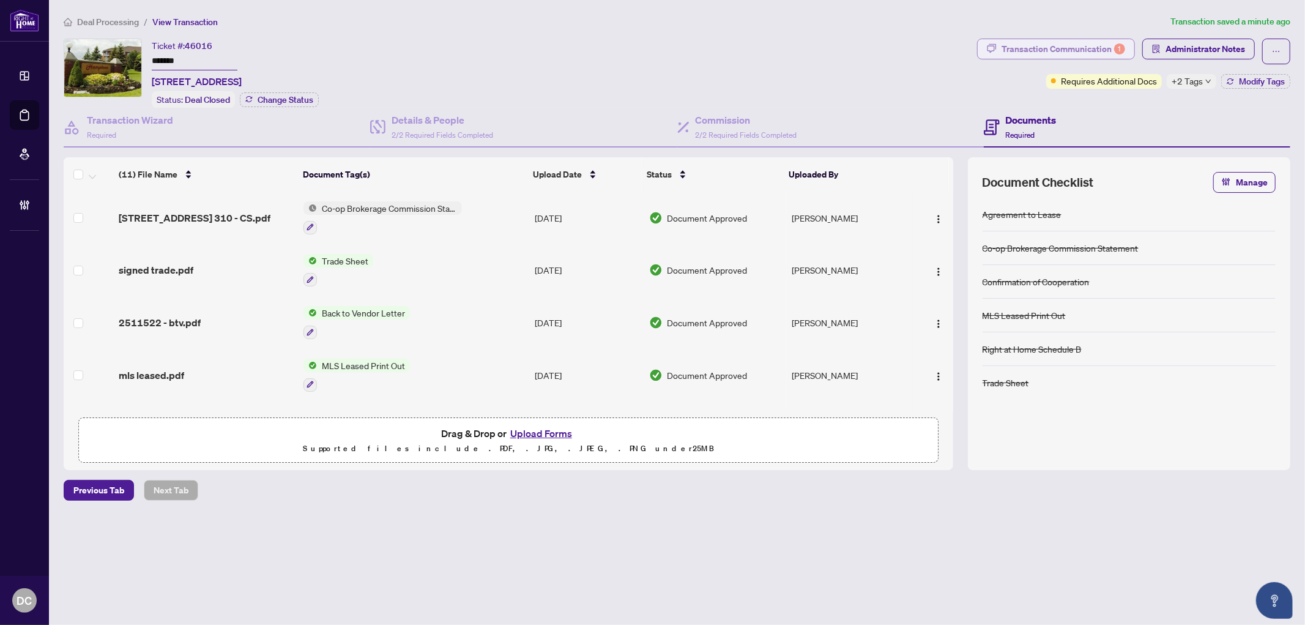
click at [1061, 45] on div "Transaction Communication 1" at bounding box center [1063, 49] width 124 height 20
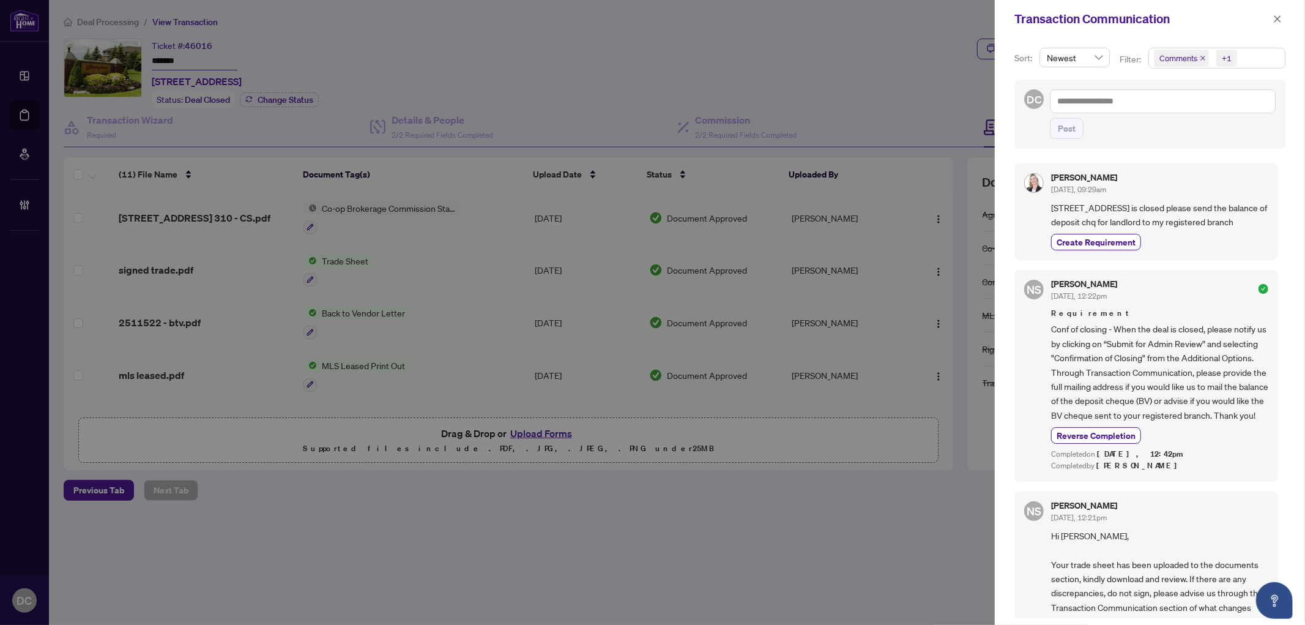
click at [1239, 56] on span "Comments +1" at bounding box center [1217, 58] width 136 height 20
click at [1202, 111] on span "Comments" at bounding box center [1194, 109] width 42 height 11
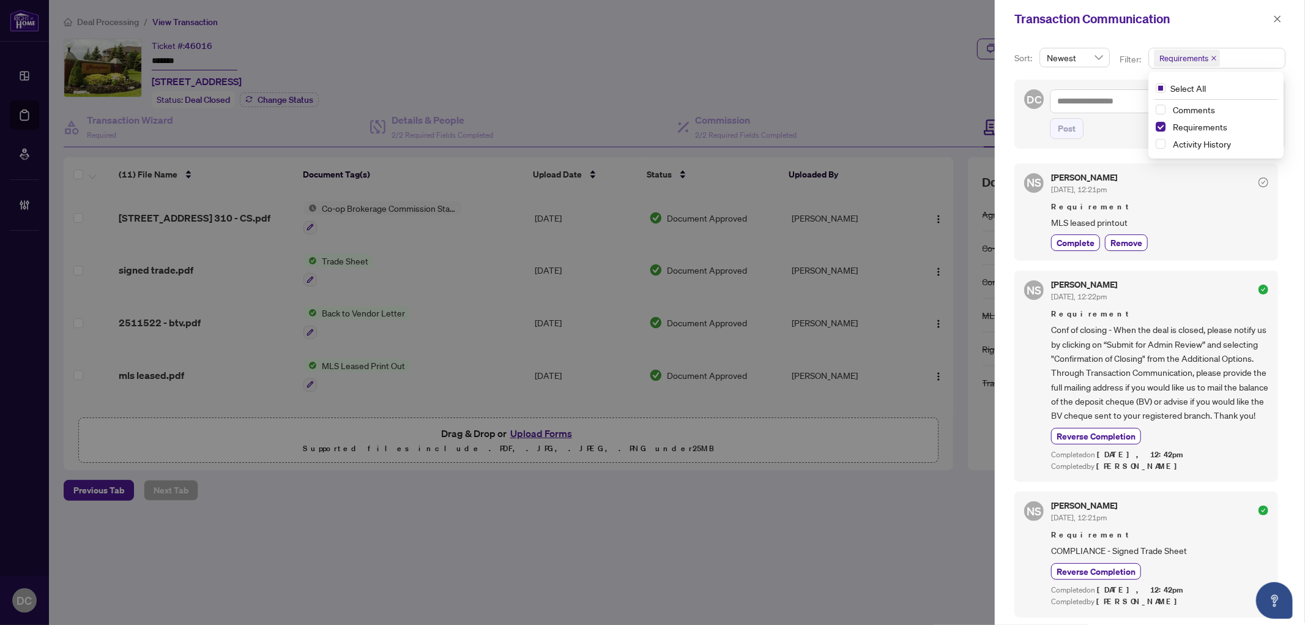
scroll to position [11, 0]
click at [1282, 13] on button "button" at bounding box center [1277, 19] width 16 height 15
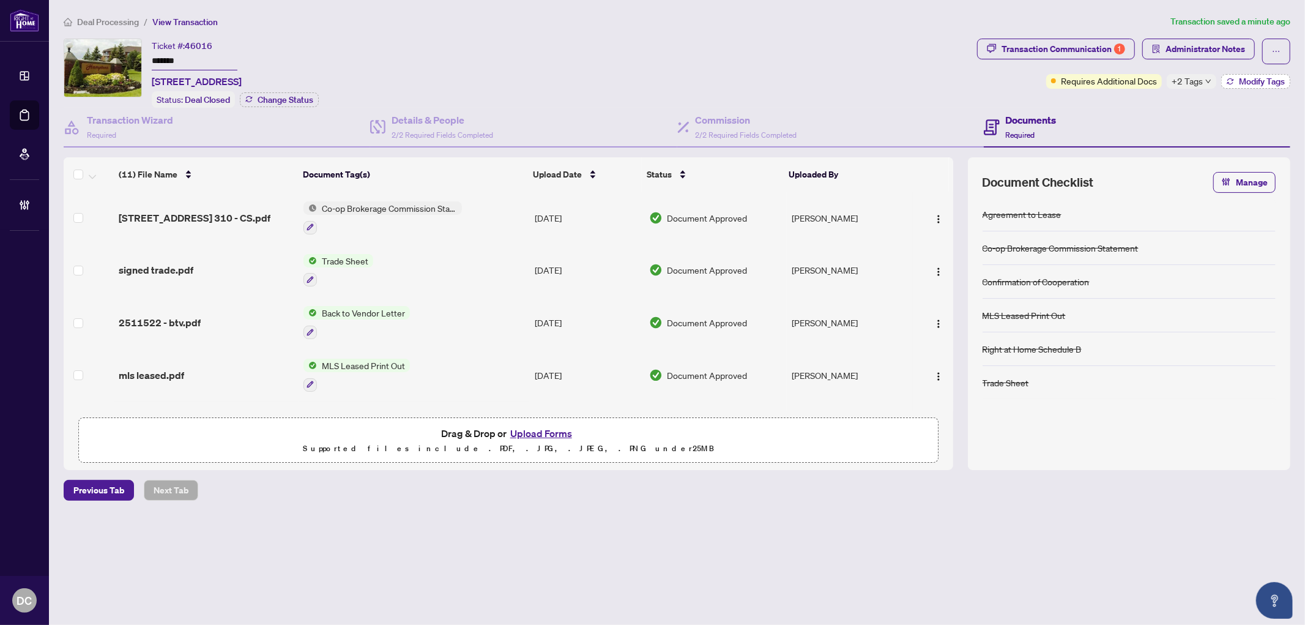
click at [1249, 82] on span "Modify Tags" at bounding box center [1262, 81] width 46 height 9
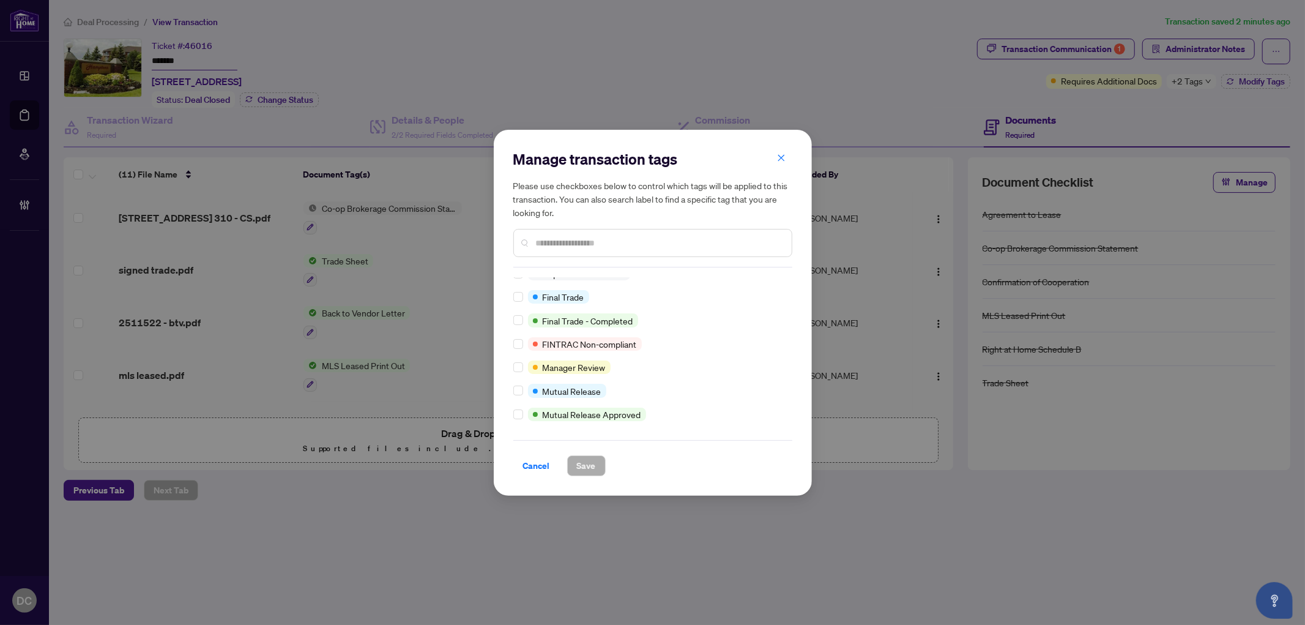
scroll to position [204, 0]
click at [510, 375] on div "Manage transaction tags Please use checkboxes below to control which tags will …" at bounding box center [653, 313] width 318 height 366
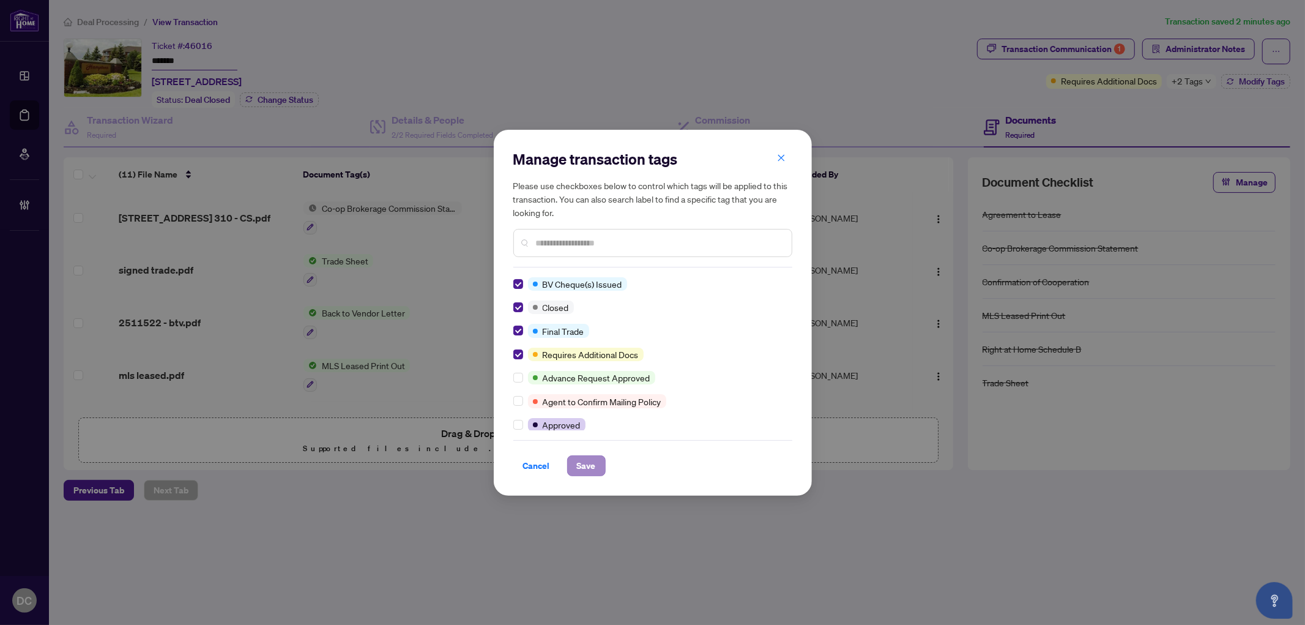
drag, startPoint x: 569, startPoint y: 453, endPoint x: 579, endPoint y: 460, distance: 12.4
click at [570, 455] on div "Cancel Save" at bounding box center [652, 458] width 279 height 36
click at [580, 462] on span "Save" at bounding box center [586, 466] width 19 height 20
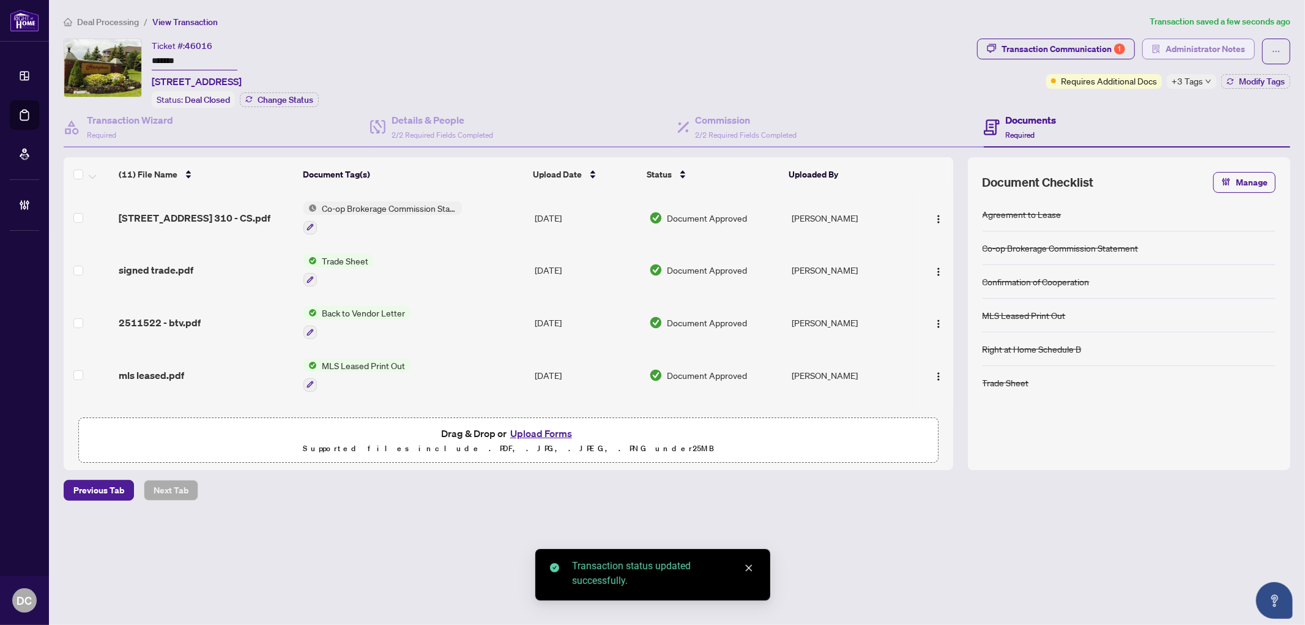
click at [1201, 51] on span "Administrator Notes" at bounding box center [1205, 49] width 80 height 20
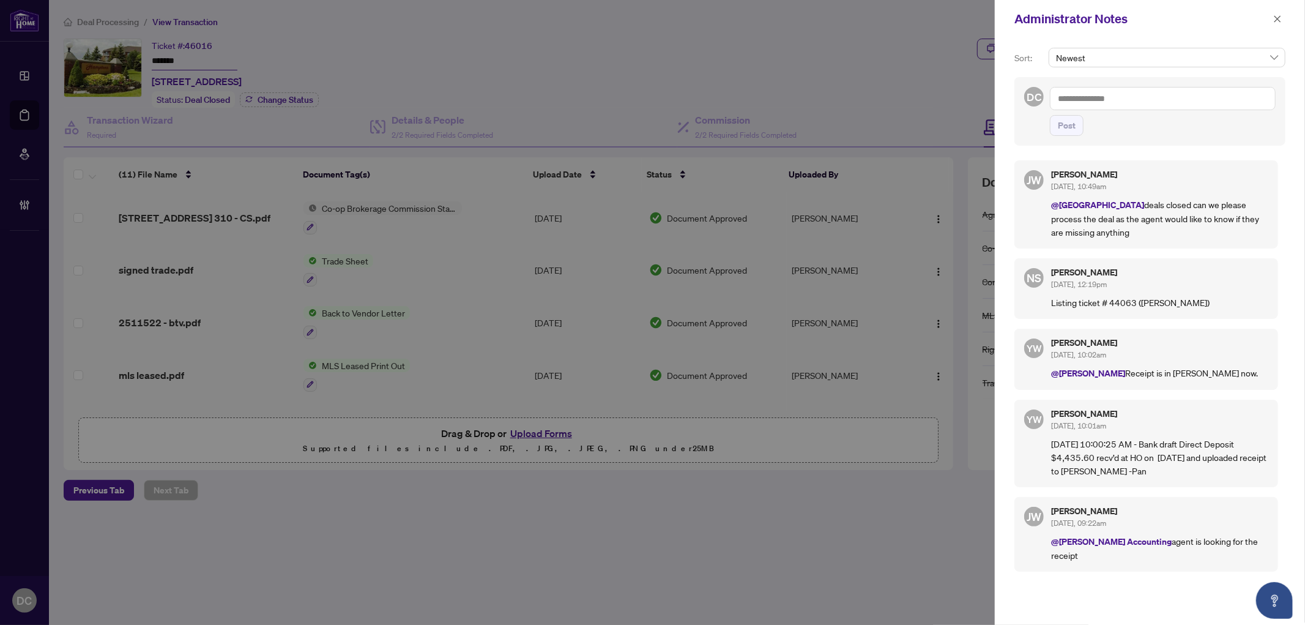
click at [1131, 107] on textarea at bounding box center [1163, 98] width 226 height 23
paste textarea "**********"
type textarea "**********"
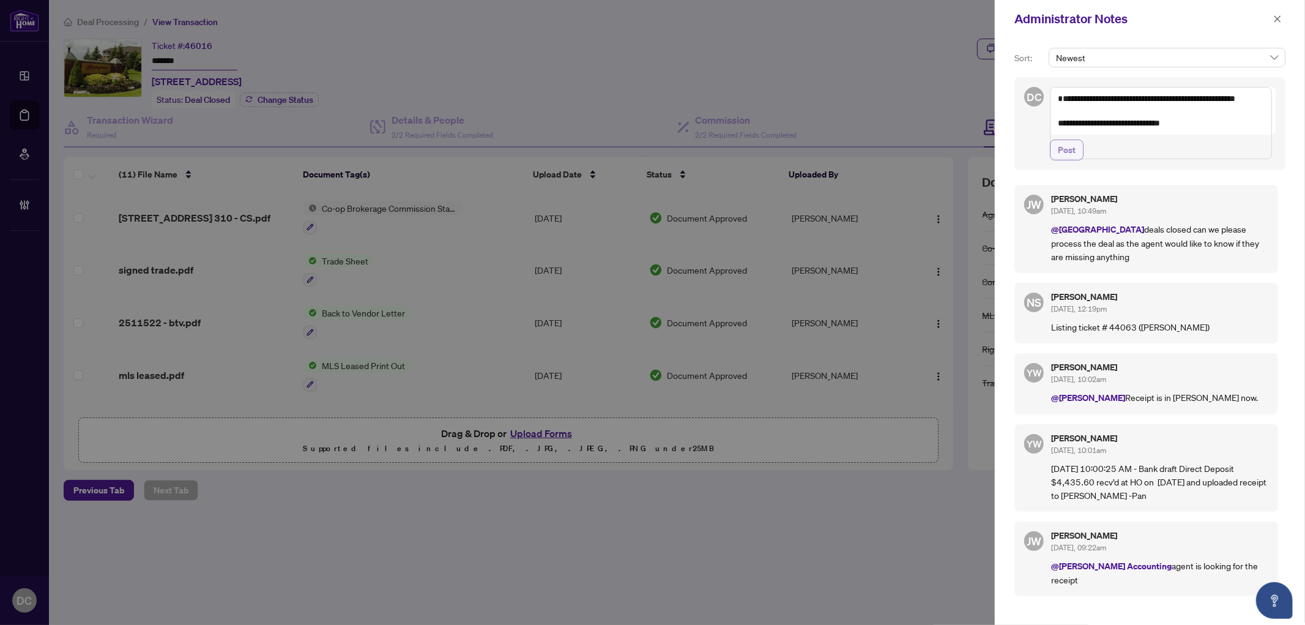
click at [1074, 160] on span "Post" at bounding box center [1067, 150] width 18 height 20
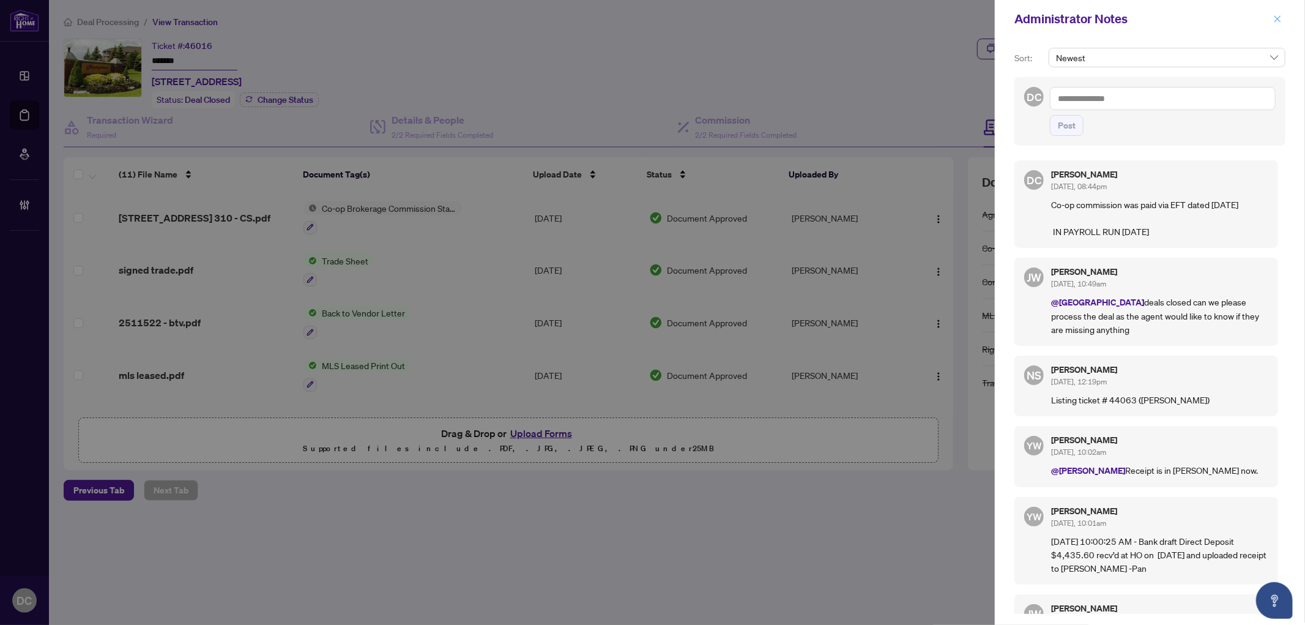
click at [1280, 20] on icon "close" at bounding box center [1277, 19] width 9 height 9
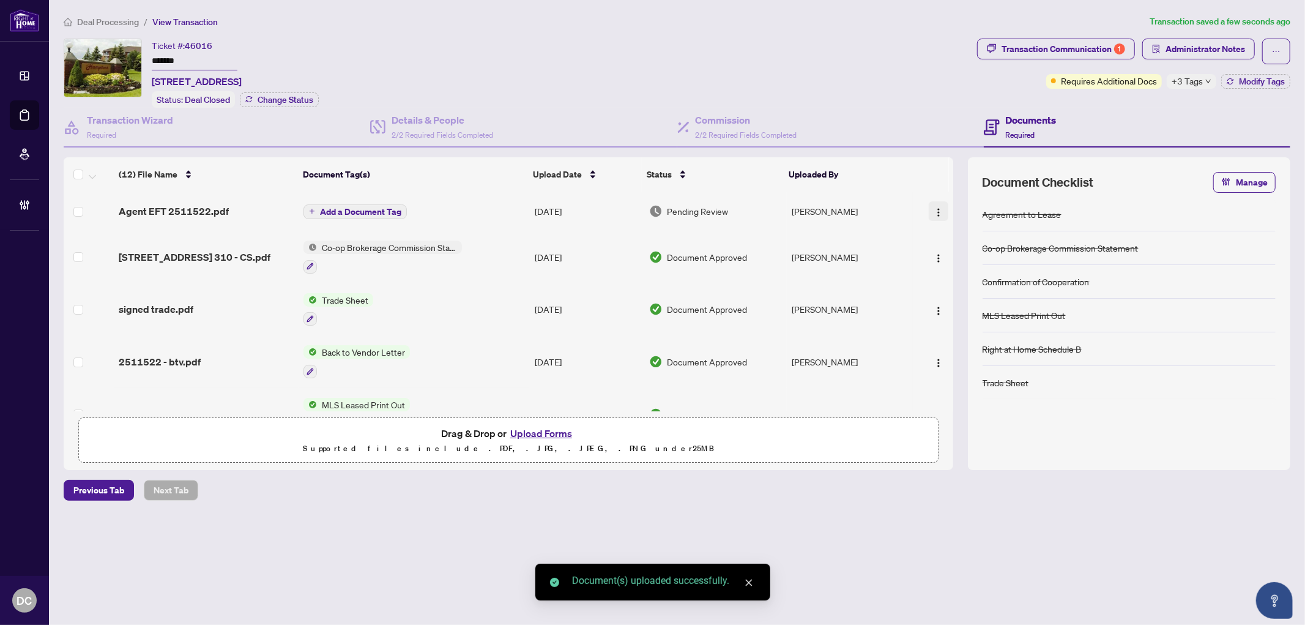
click at [934, 210] on img "button" at bounding box center [939, 212] width 10 height 10
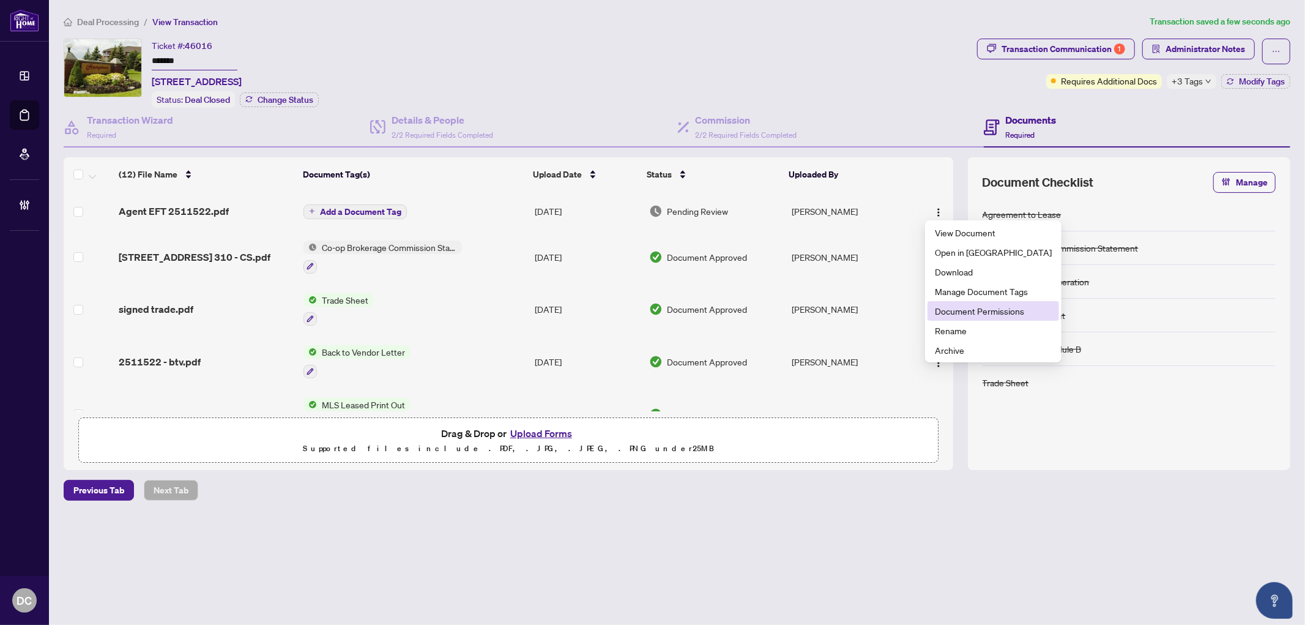
click at [962, 312] on span "Document Permissions" at bounding box center [993, 310] width 117 height 13
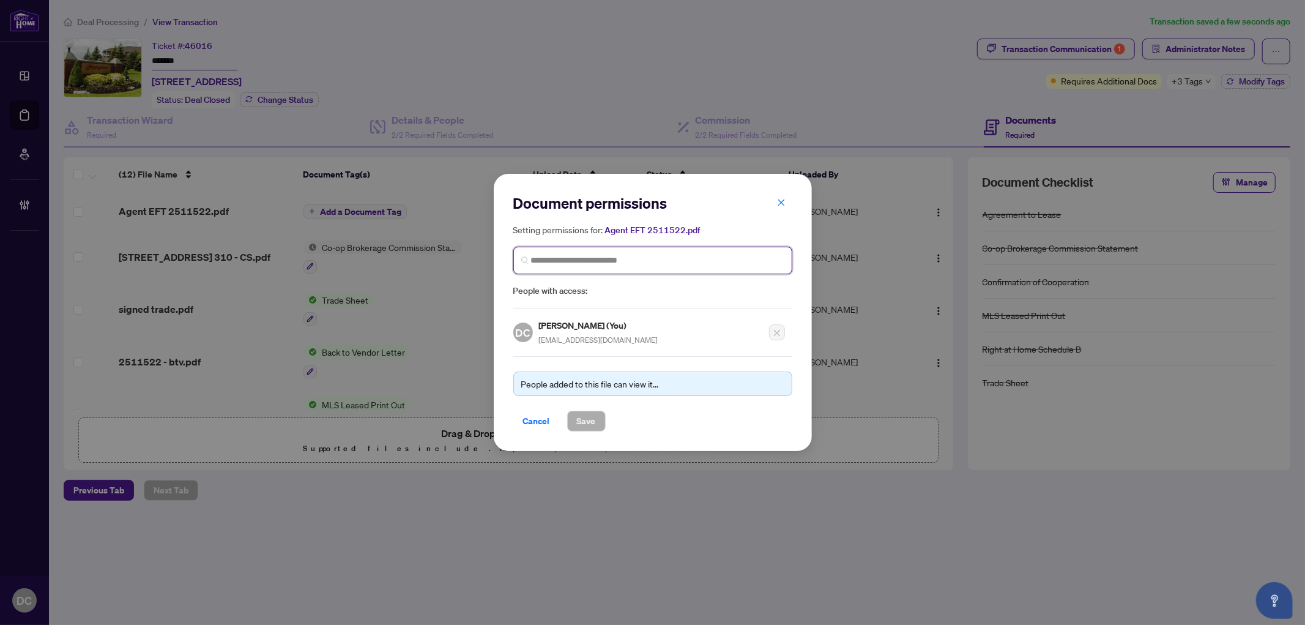
click at [652, 263] on input "search" at bounding box center [657, 260] width 253 height 13
type input "*********"
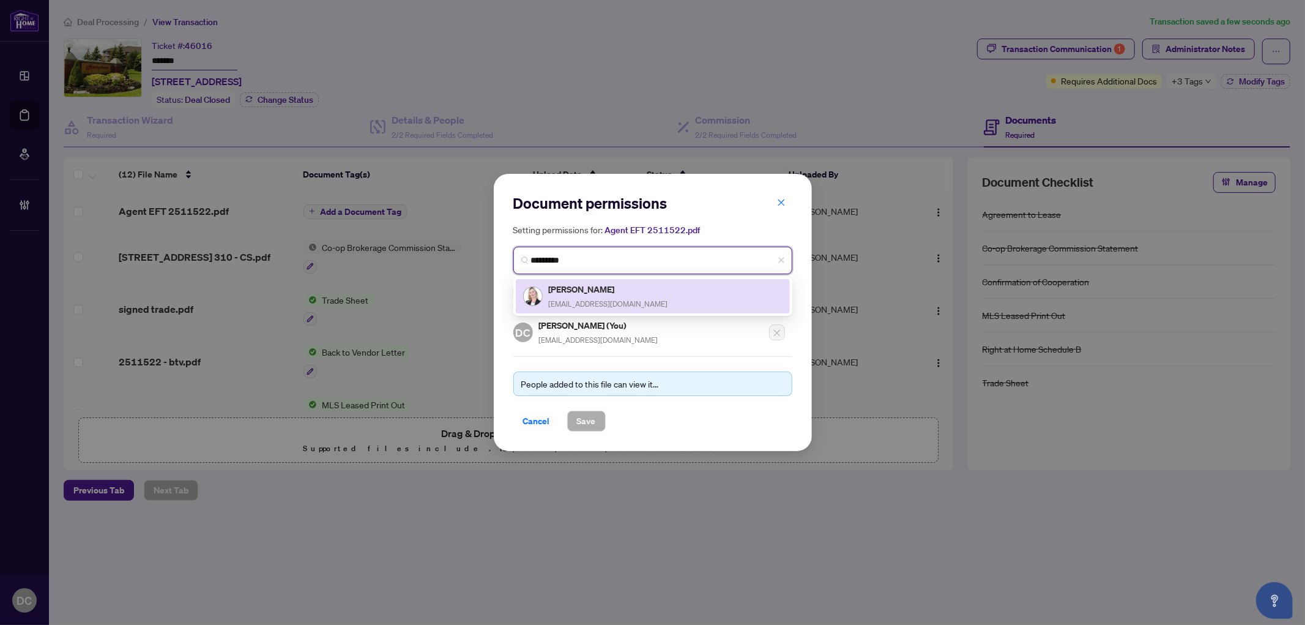
click at [633, 292] on h5 "[PERSON_NAME]" at bounding box center [608, 289] width 119 height 14
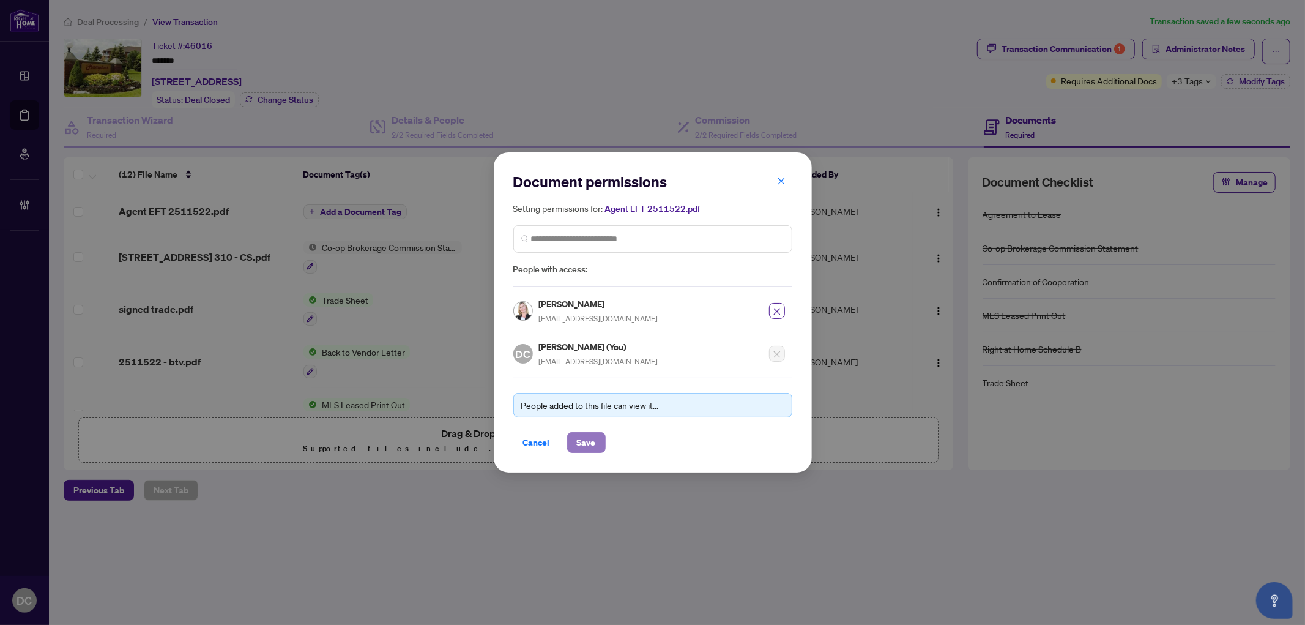
click at [584, 437] on span "Save" at bounding box center [586, 443] width 19 height 20
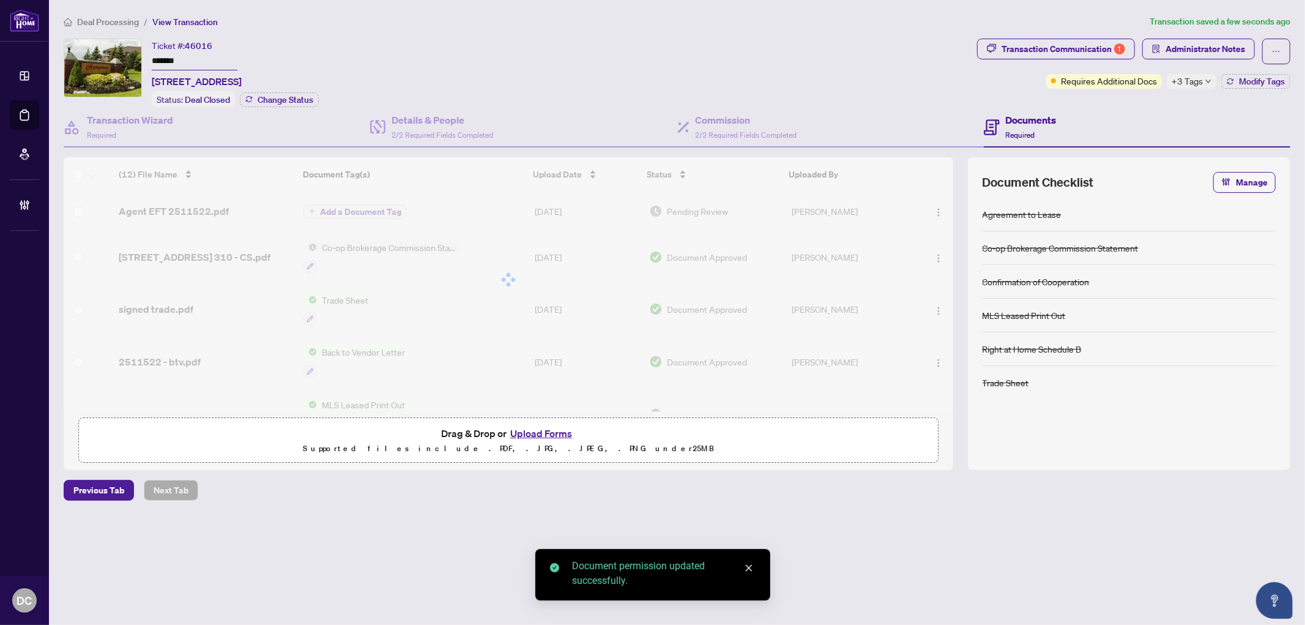
click at [371, 207] on div at bounding box center [508, 279] width 889 height 245
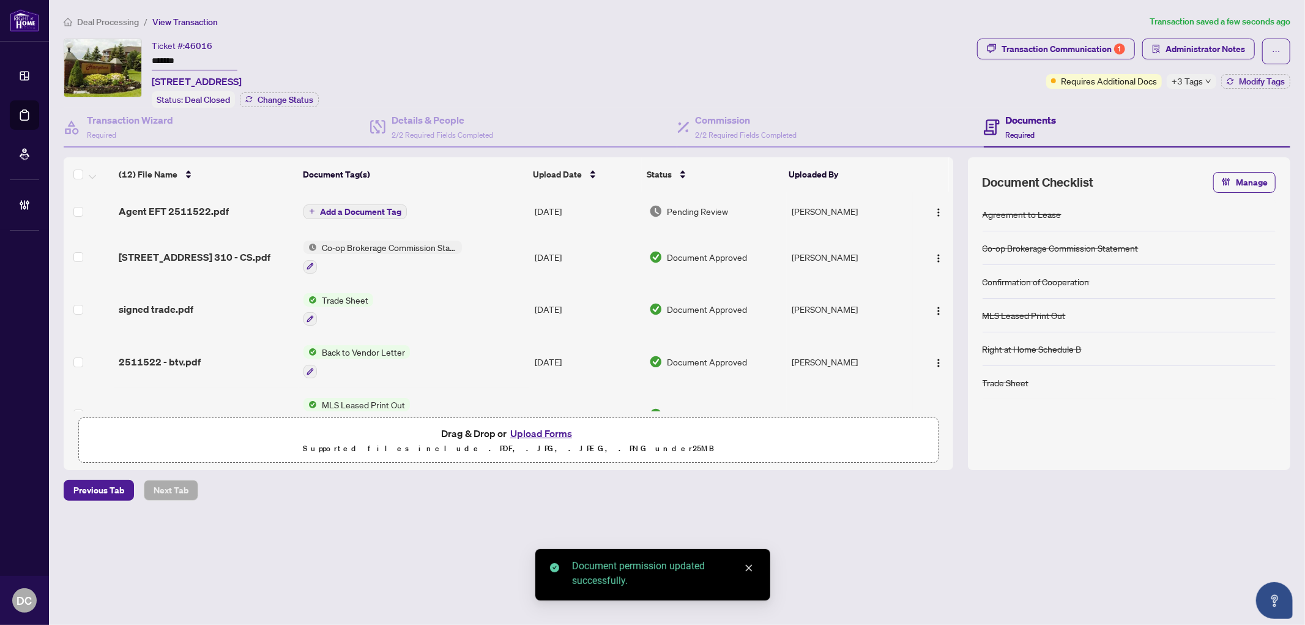
click at [381, 208] on span "Add a Document Tag" at bounding box center [360, 211] width 81 height 9
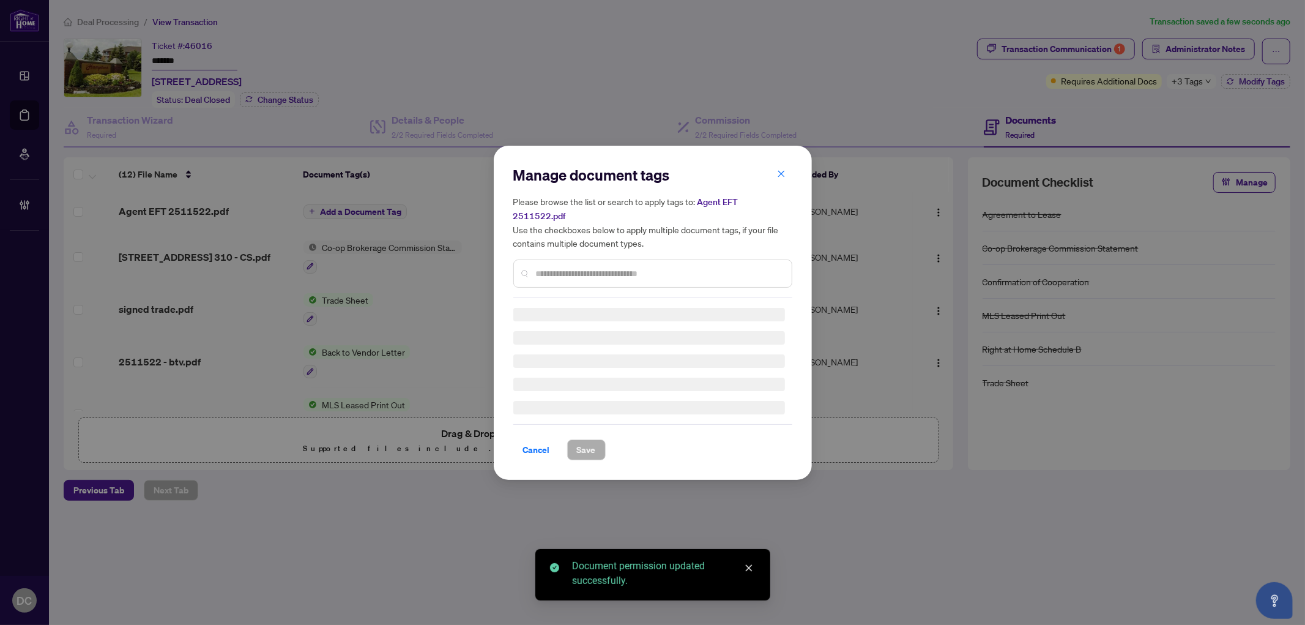
click at [705, 272] on div "Manage document tags Please browse the list or search to apply tags to: Agent E…" at bounding box center [652, 312] width 279 height 295
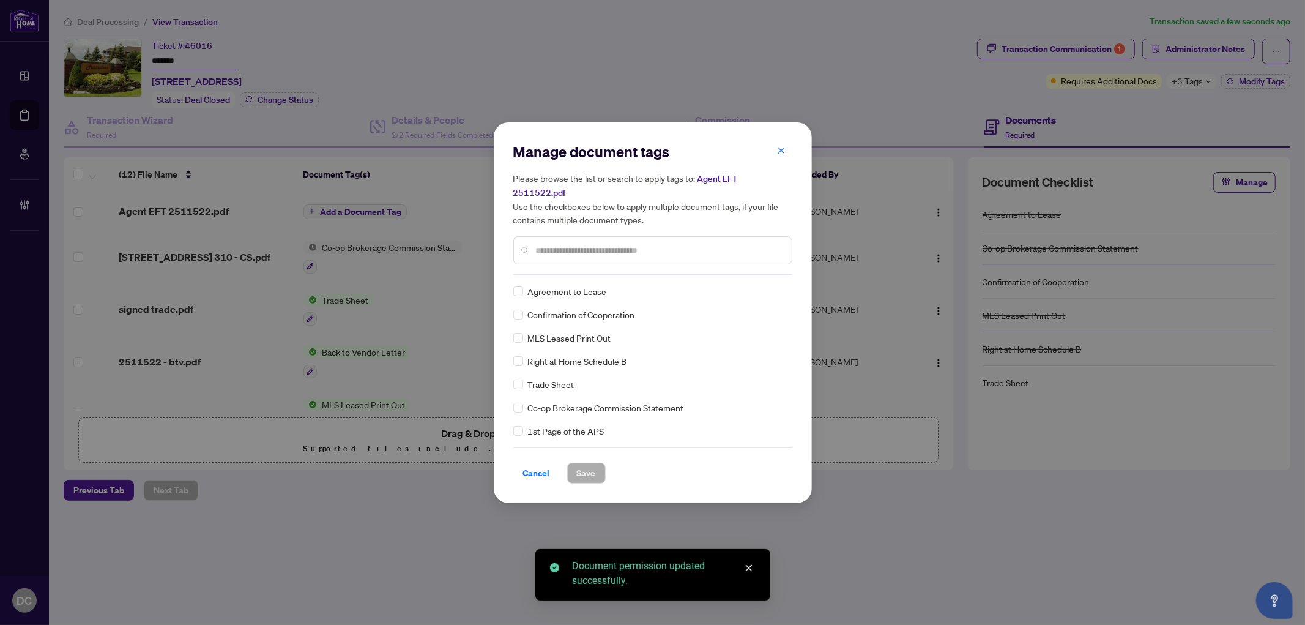
click at [680, 243] on input "text" at bounding box center [659, 249] width 246 height 13
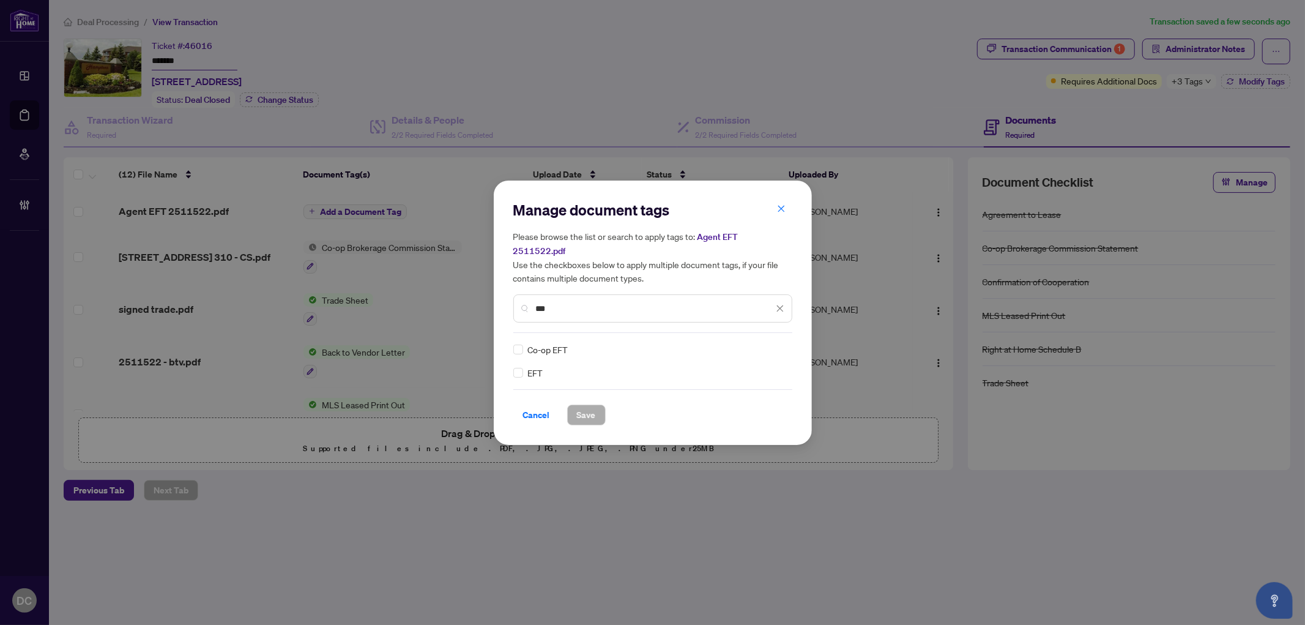
type input "***"
click at [759, 343] on div at bounding box center [769, 349] width 31 height 12
click at [731, 412] on div "2 3 Pending Review Needs Work Approved" at bounding box center [735, 382] width 98 height 64
click at [591, 408] on span "Save" at bounding box center [586, 415] width 19 height 20
click at [782, 347] on span at bounding box center [772, 349] width 23 height 18
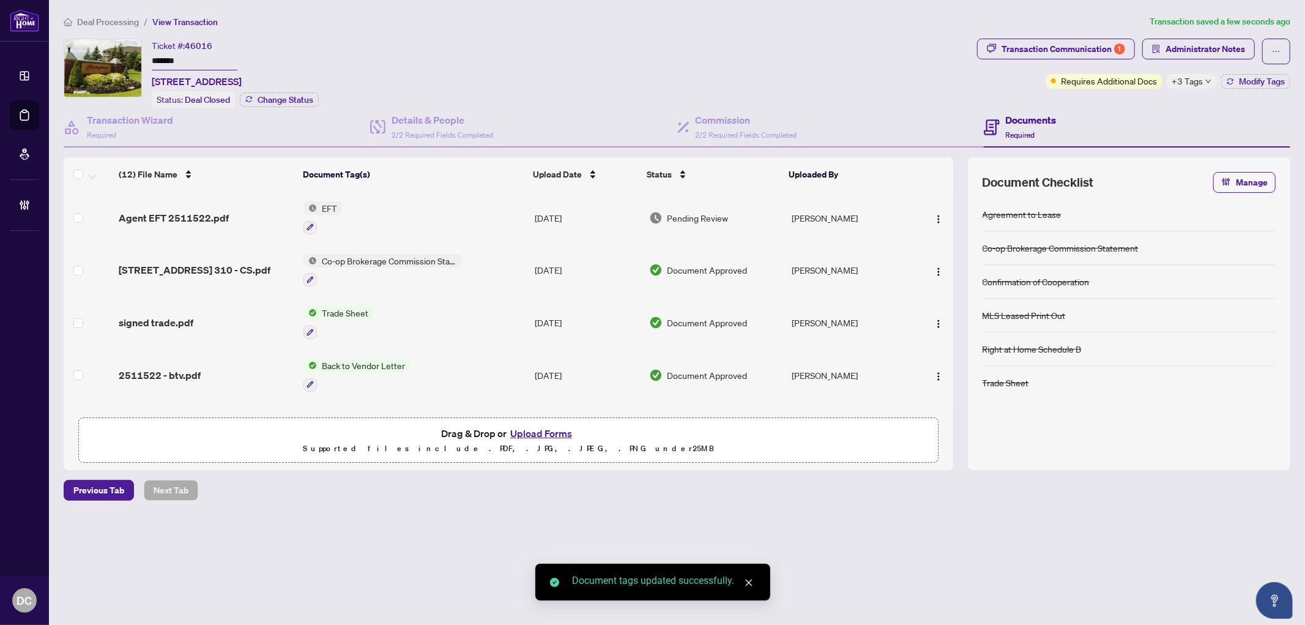
click at [377, 204] on td "EFT" at bounding box center [414, 217] width 231 height 53
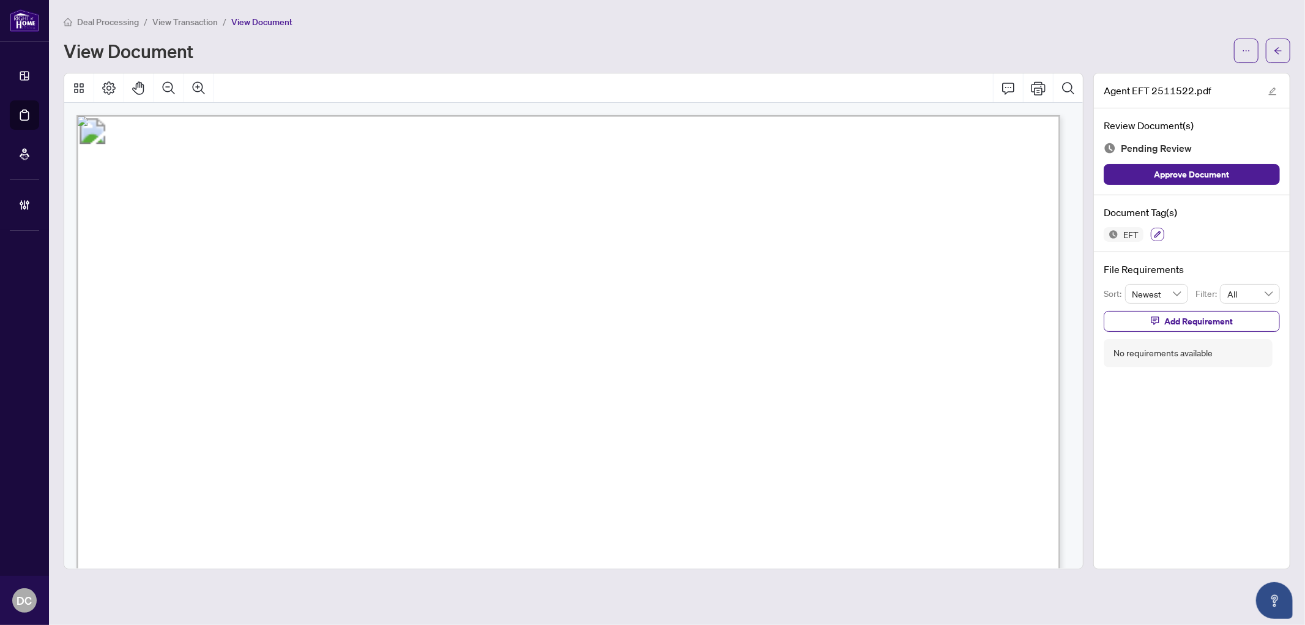
click at [1155, 231] on icon "button" at bounding box center [1157, 234] width 7 height 7
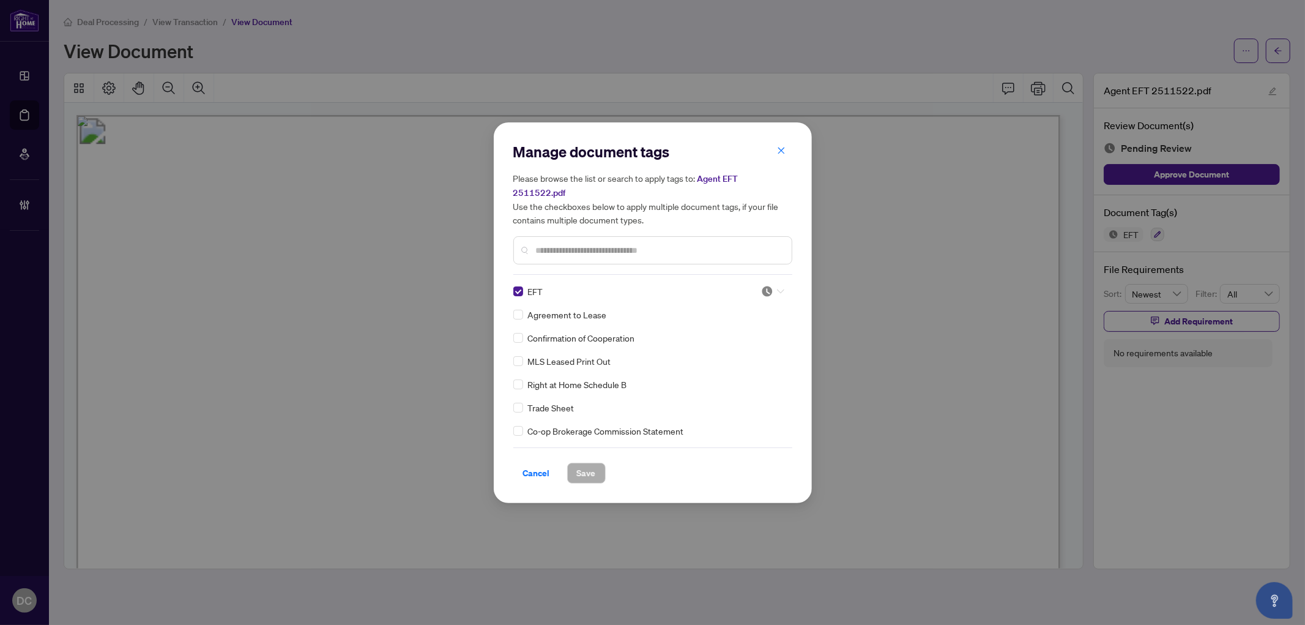
click at [771, 285] on div at bounding box center [772, 291] width 23 height 12
click at [765, 341] on div "Approved" at bounding box center [732, 342] width 78 height 13
click at [583, 463] on span "Save" at bounding box center [586, 473] width 19 height 20
click at [1283, 44] on div "Manage document tags Please browse the list or search to apply tags to: Agent E…" at bounding box center [652, 312] width 1305 height 625
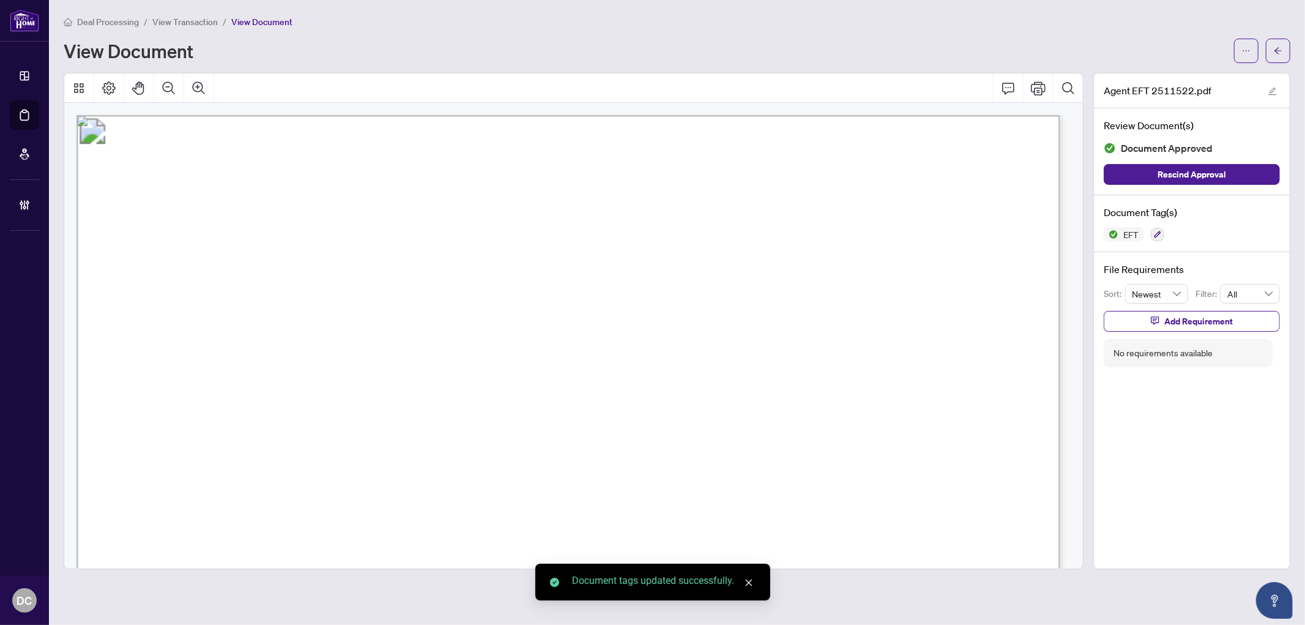
click at [1283, 53] on button "button" at bounding box center [1278, 51] width 24 height 24
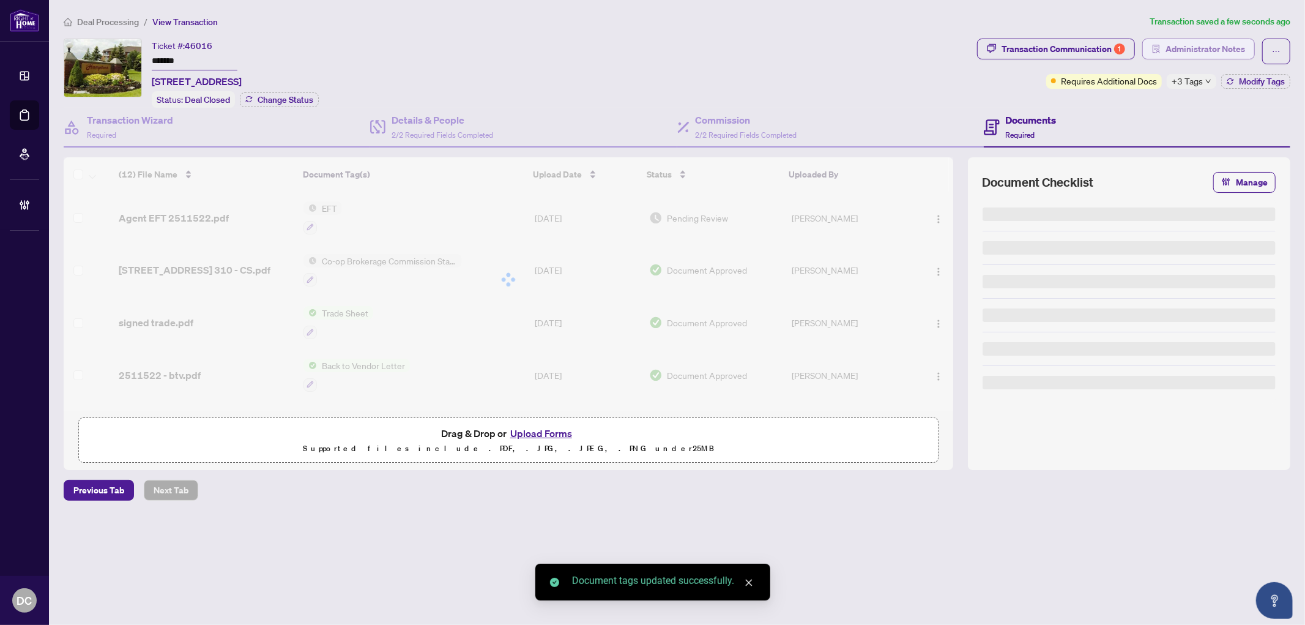
click at [1215, 48] on span "Administrator Notes" at bounding box center [1205, 49] width 80 height 20
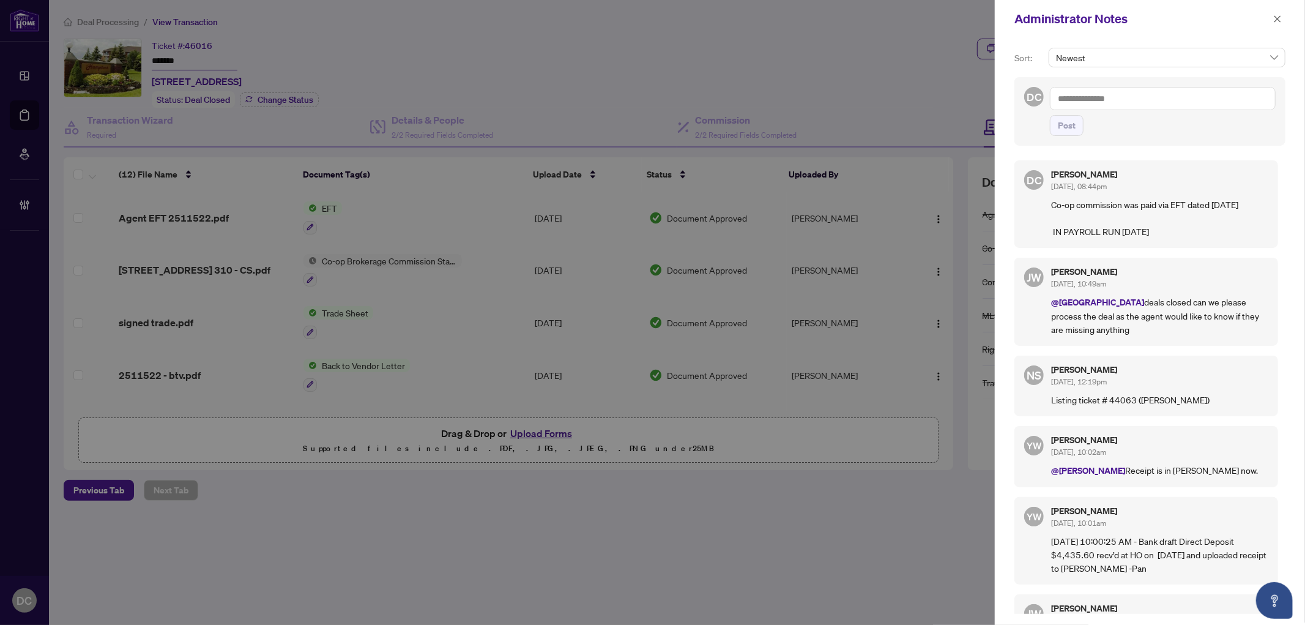
drag, startPoint x: 1285, startPoint y: 20, endPoint x: 1266, endPoint y: 14, distance: 19.3
click at [1283, 20] on button "button" at bounding box center [1277, 19] width 16 height 15
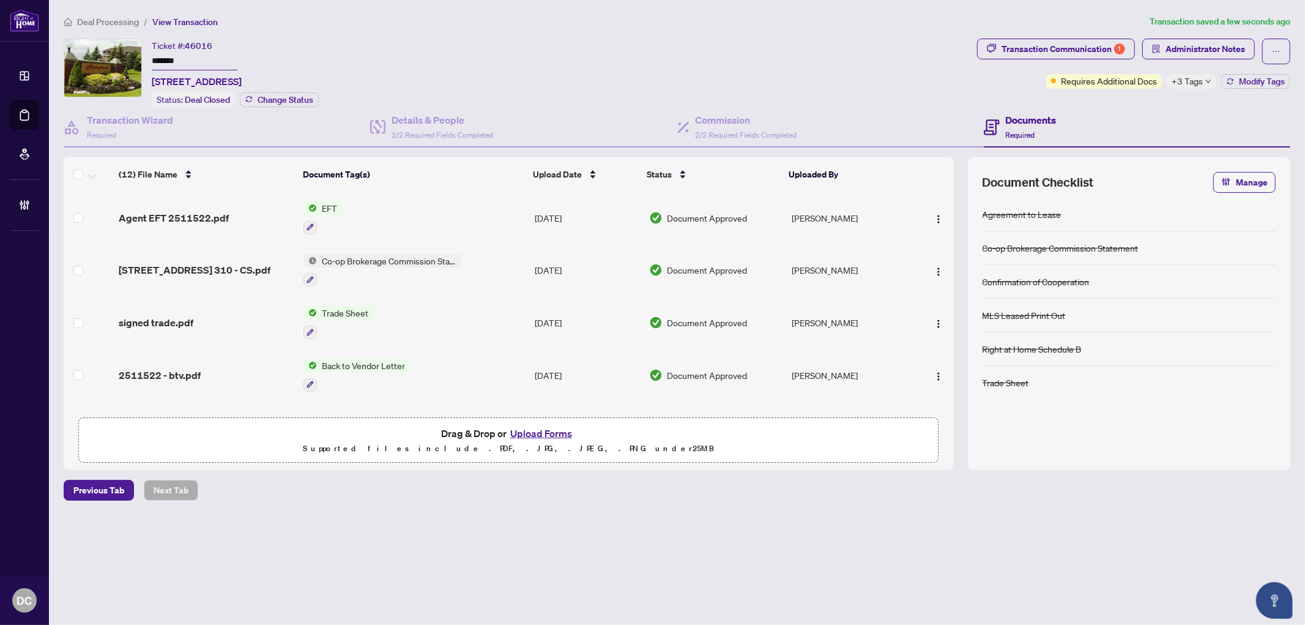
drag, startPoint x: 224, startPoint y: 56, endPoint x: 113, endPoint y: 53, distance: 110.8
click at [113, 53] on div "Ticket #: 46016 ******* [STREET_ADDRESS] Status: Deal Closed Change Status" at bounding box center [518, 73] width 908 height 69
click at [1203, 80] on div "+3 Tags" at bounding box center [1192, 81] width 50 height 15
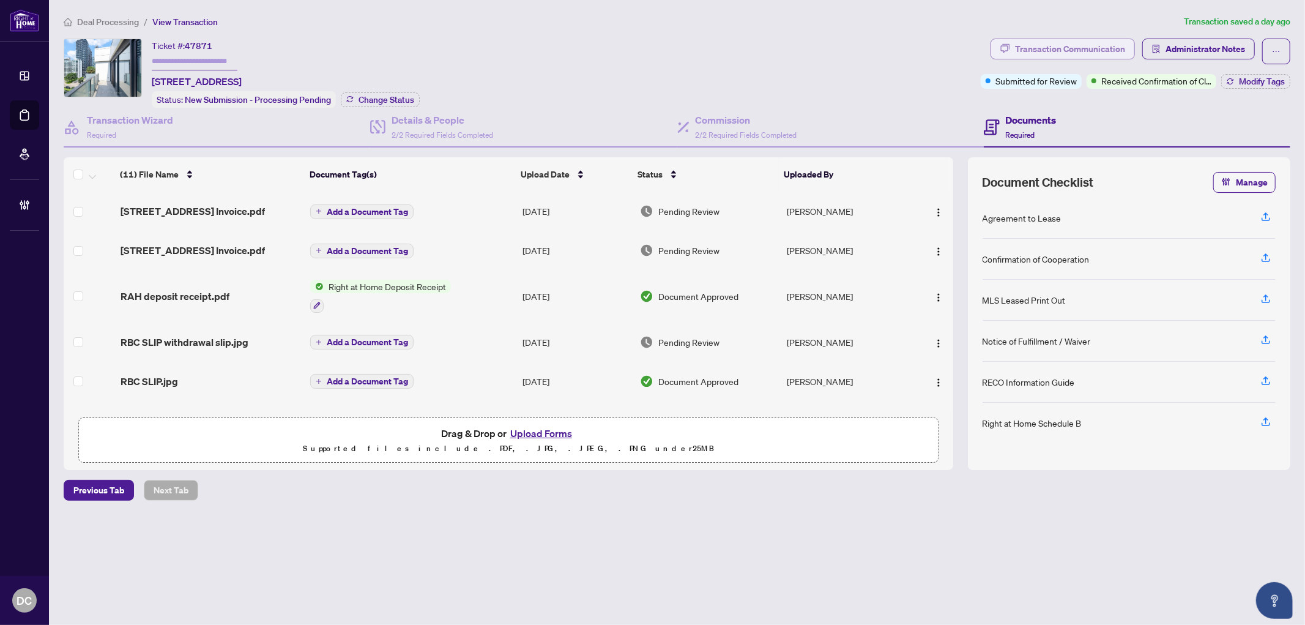
click at [1120, 49] on div "Transaction Communication" at bounding box center [1070, 49] width 110 height 20
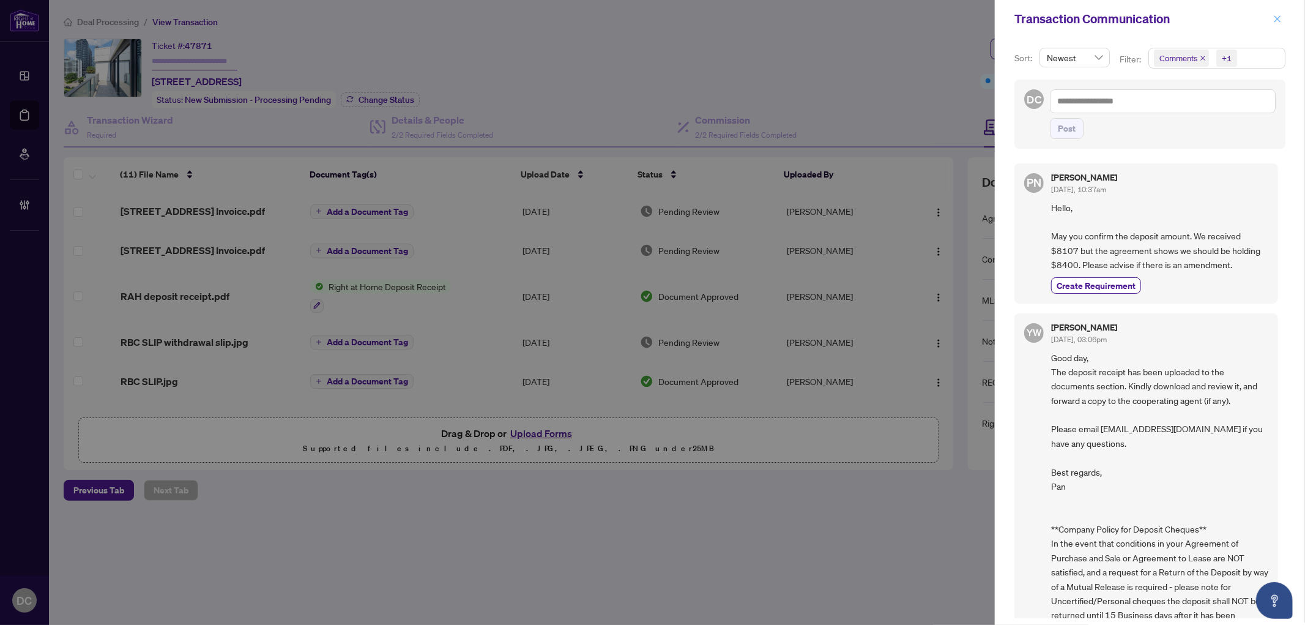
click at [1277, 15] on icon "close" at bounding box center [1277, 19] width 9 height 9
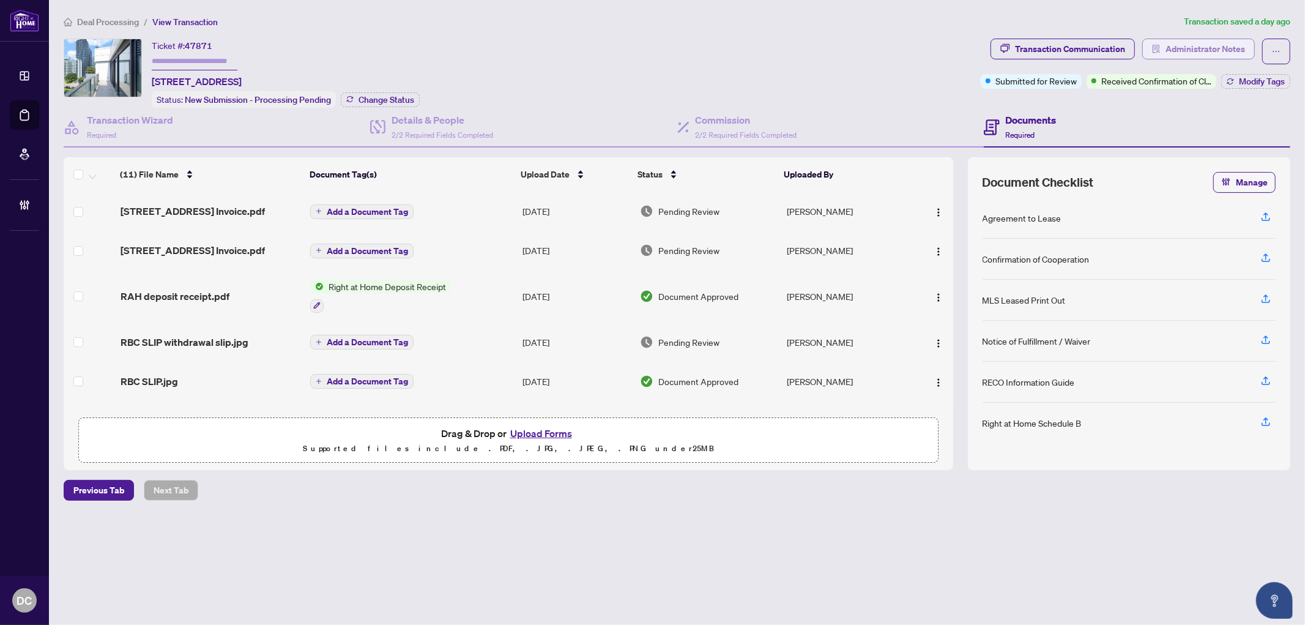
click at [1185, 47] on span "Administrator Notes" at bounding box center [1205, 49] width 80 height 20
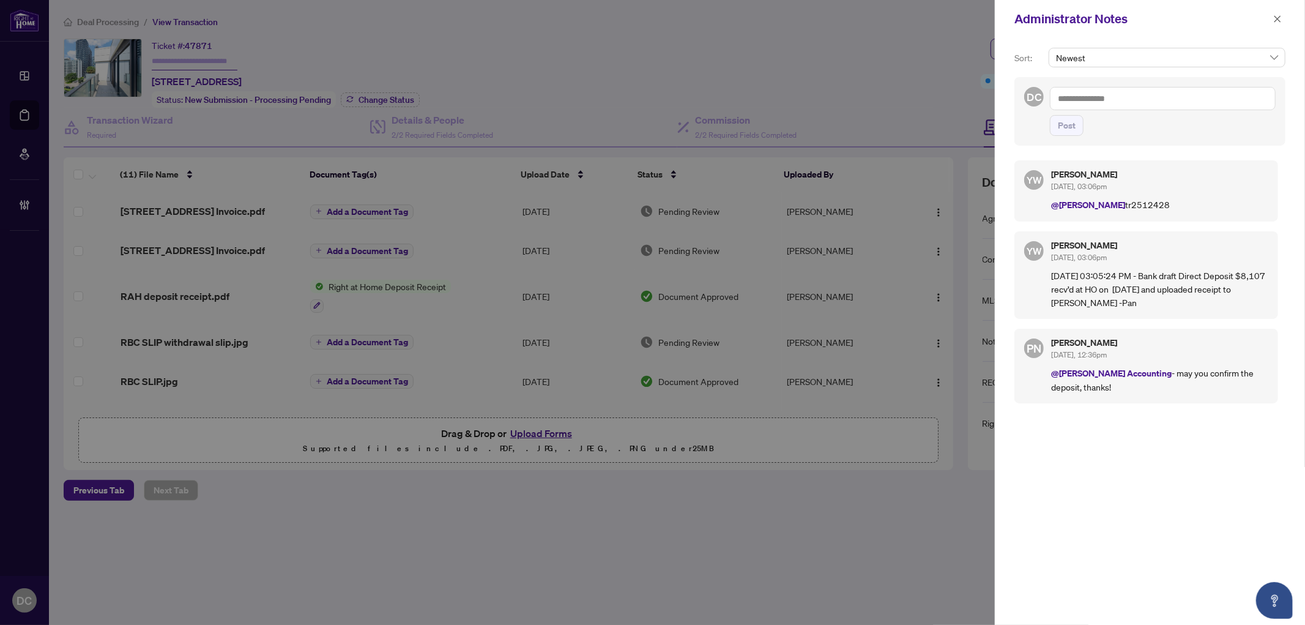
click at [1255, 105] on textarea at bounding box center [1163, 98] width 226 height 23
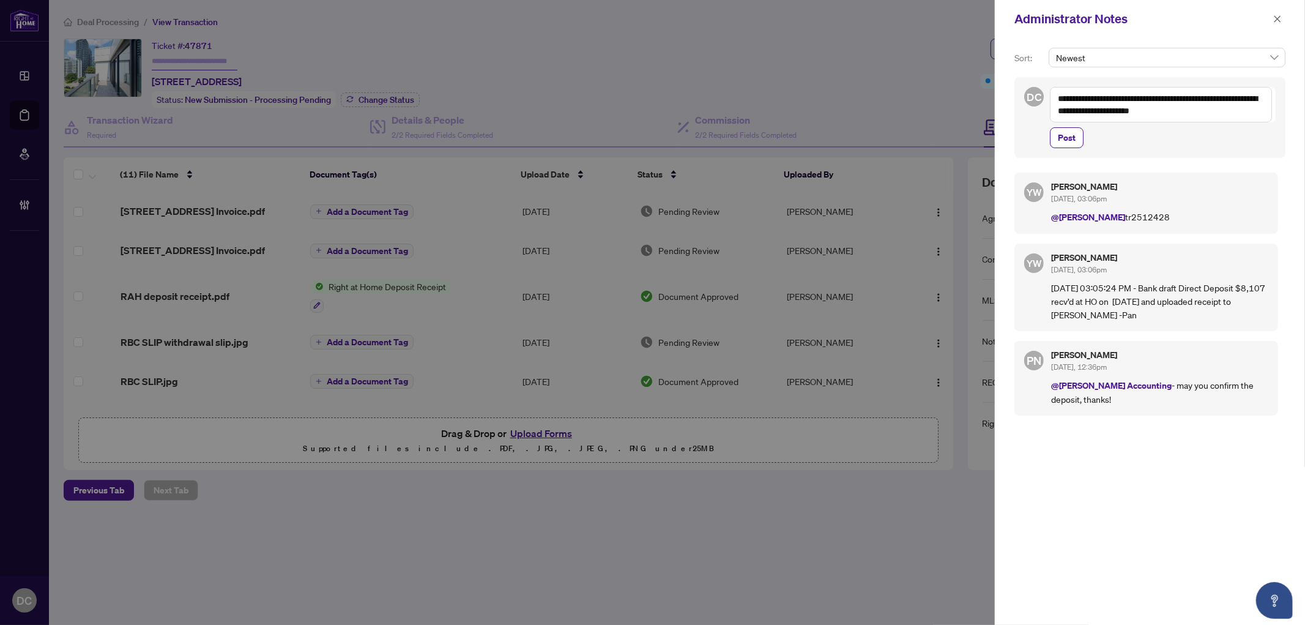
click at [1159, 98] on textarea "**********" at bounding box center [1161, 104] width 222 height 35
click at [1249, 111] on textarea "**********" at bounding box center [1161, 104] width 222 height 35
click at [1196, 111] on textarea "**********" at bounding box center [1161, 104] width 222 height 35
drag, startPoint x: 1236, startPoint y: 113, endPoint x: 1012, endPoint y: 88, distance: 225.3
click at [1012, 88] on div "**********" at bounding box center [1150, 331] width 310 height 587
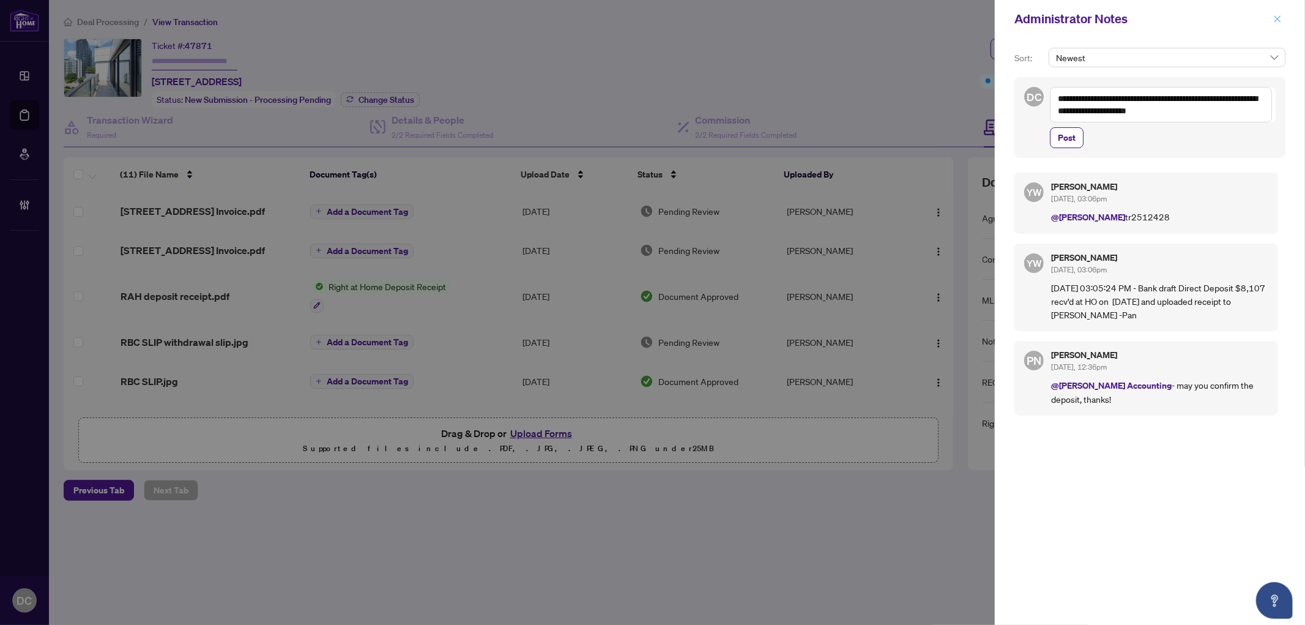
type textarea "**********"
click at [1274, 22] on icon "close" at bounding box center [1277, 19] width 9 height 9
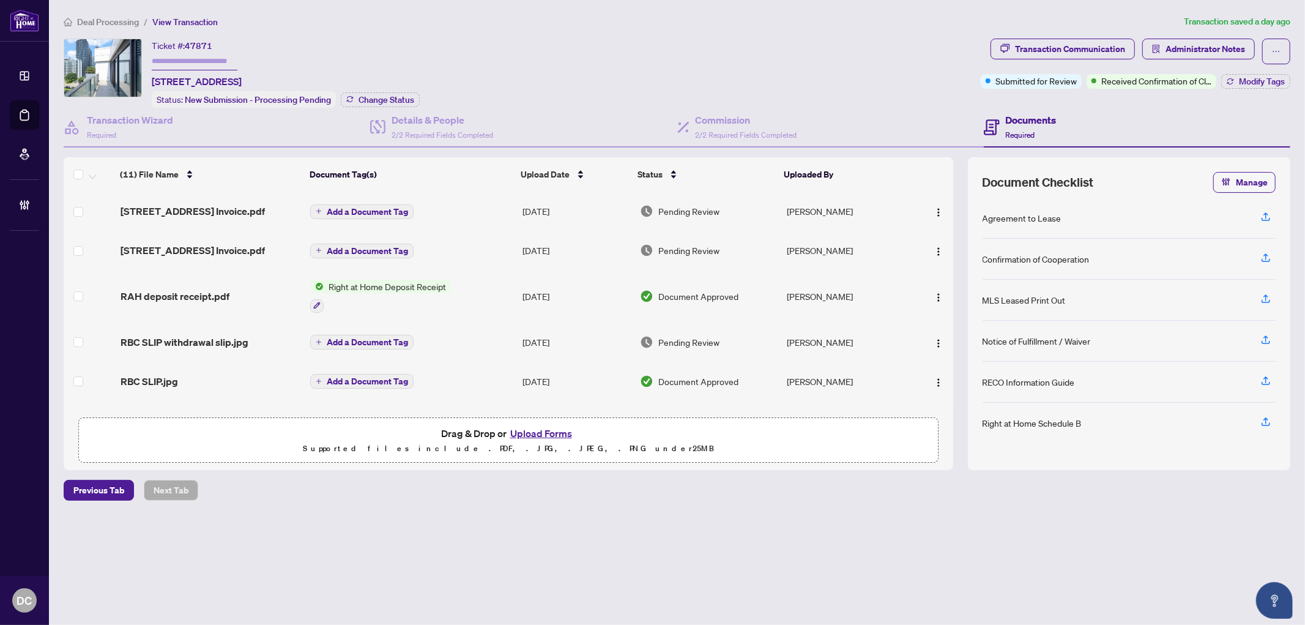
click at [486, 206] on td "Add a Document Tag" at bounding box center [411, 210] width 212 height 39
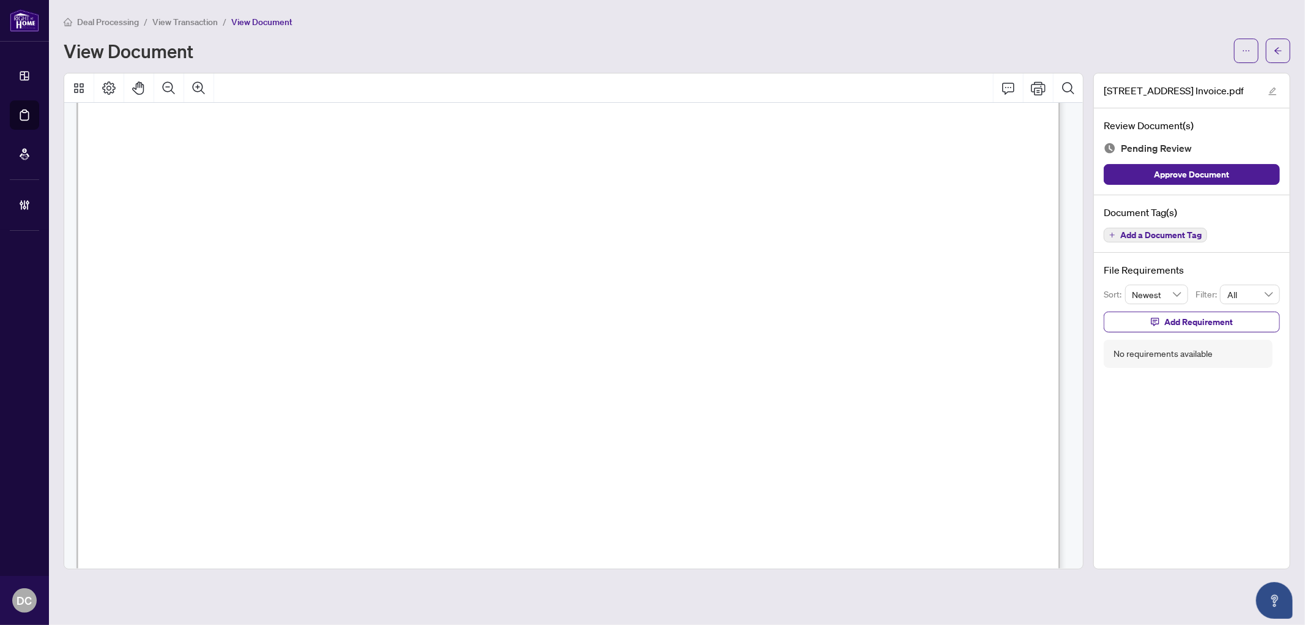
scroll to position [407, 0]
click at [1269, 59] on button "button" at bounding box center [1278, 51] width 24 height 24
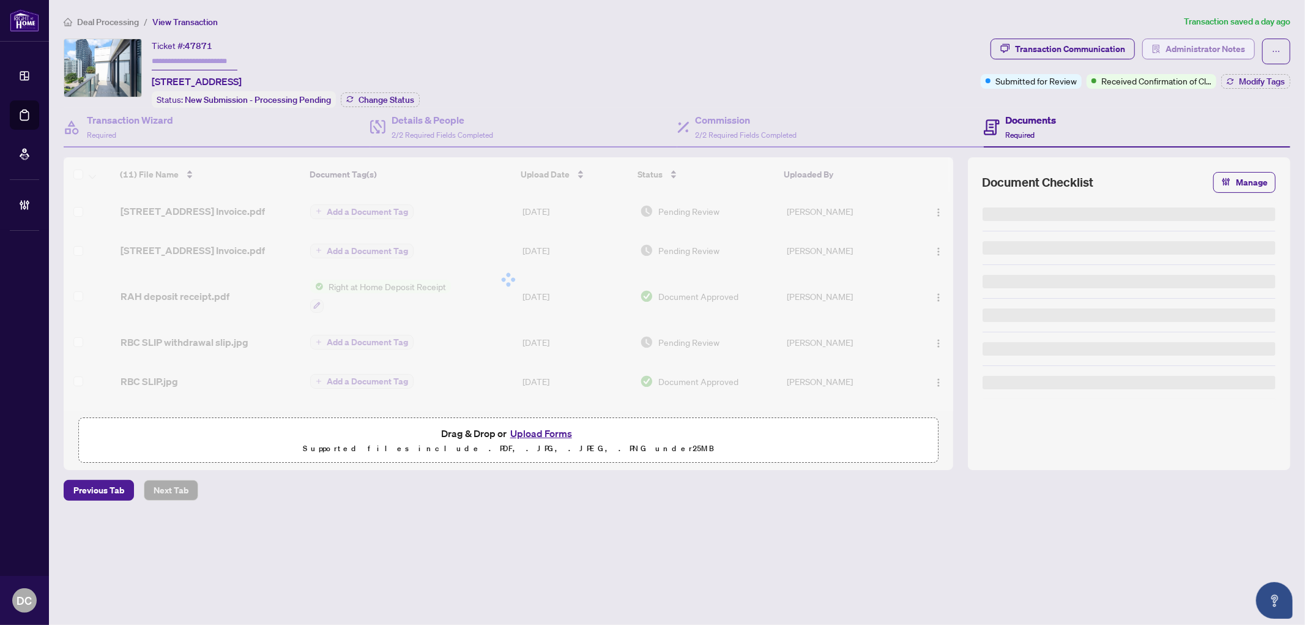
click at [1218, 52] on span "Administrator Notes" at bounding box center [1205, 49] width 80 height 20
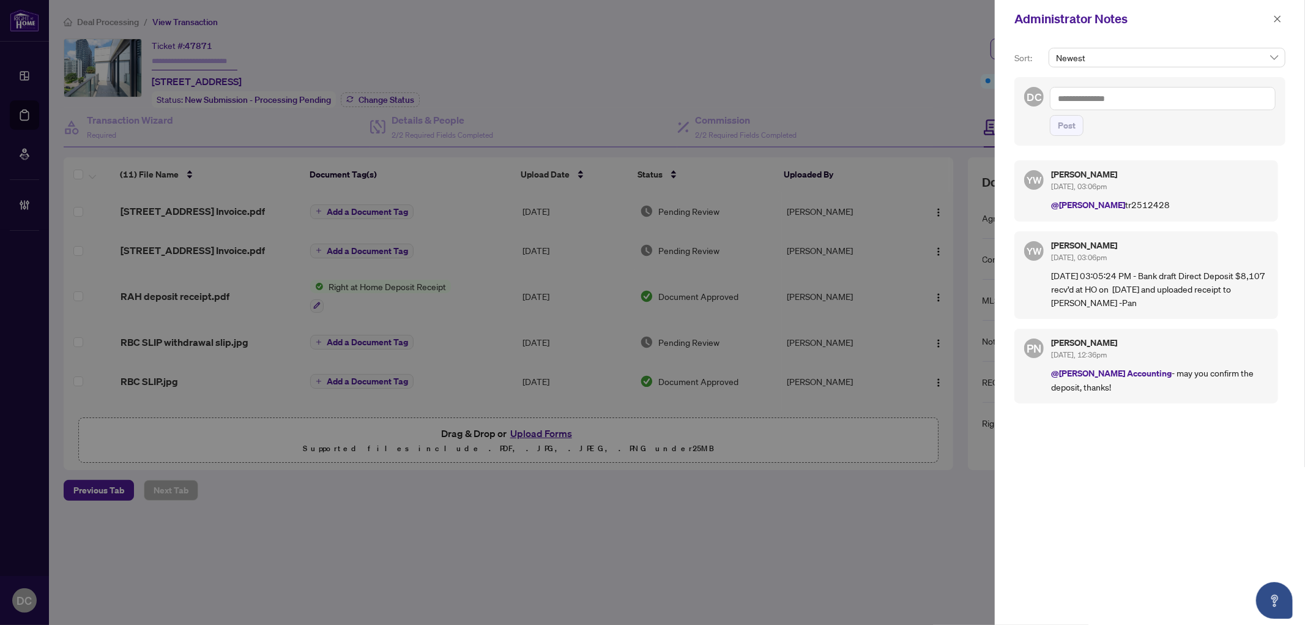
click at [1179, 100] on textarea at bounding box center [1163, 98] width 226 height 23
paste textarea "**********"
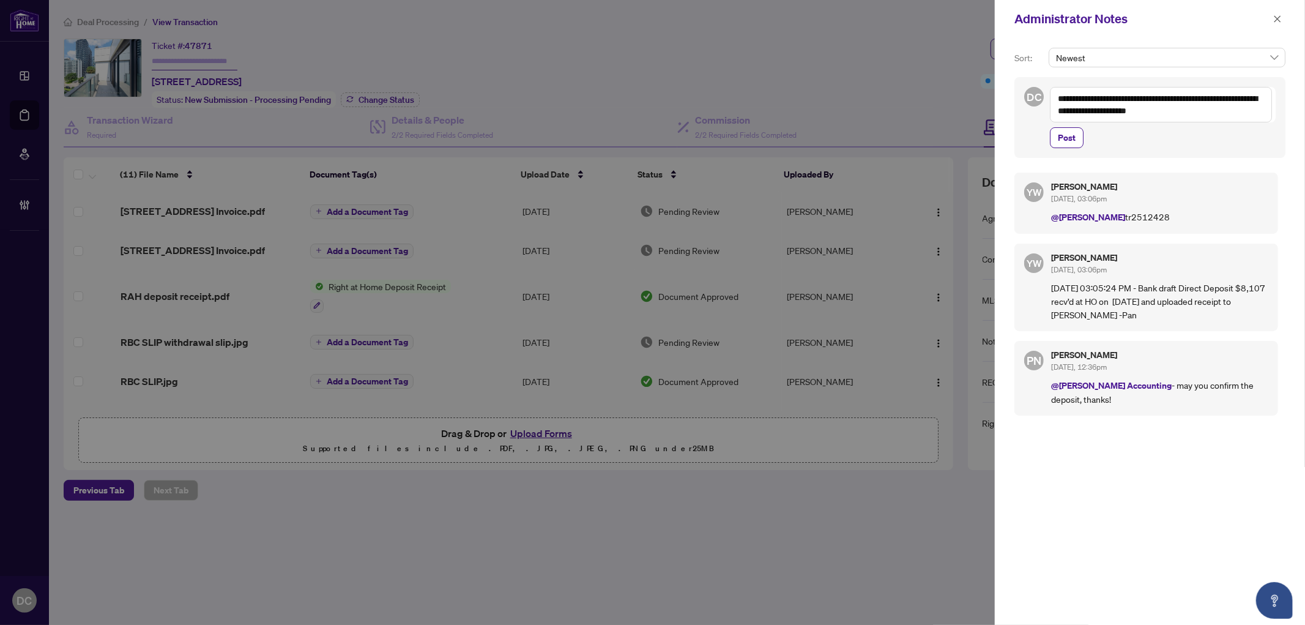
click at [1061, 95] on textarea "**********" at bounding box center [1161, 104] width 222 height 35
drag, startPoint x: 1135, startPoint y: 94, endPoint x: 1022, endPoint y: 91, distance: 112.6
click at [1022, 89] on div "**********" at bounding box center [1149, 117] width 271 height 81
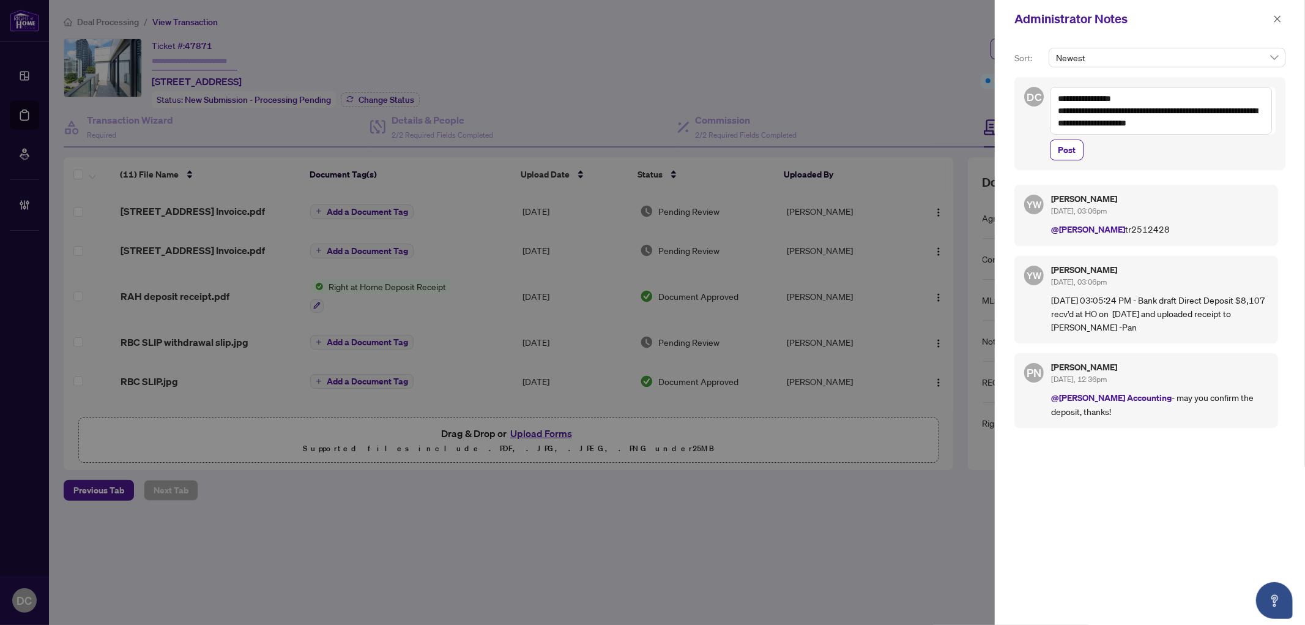
click at [1239, 125] on textarea "**********" at bounding box center [1161, 111] width 222 height 48
paste textarea "**********"
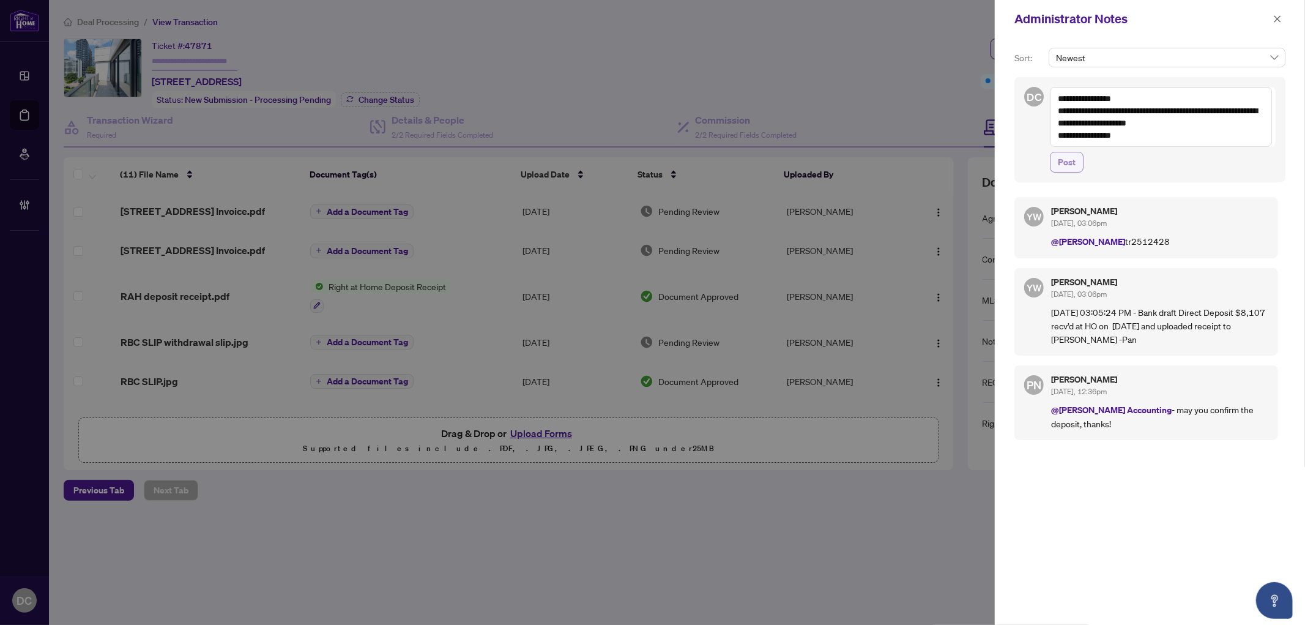
type textarea "**********"
click at [1075, 163] on span "Post" at bounding box center [1067, 162] width 18 height 20
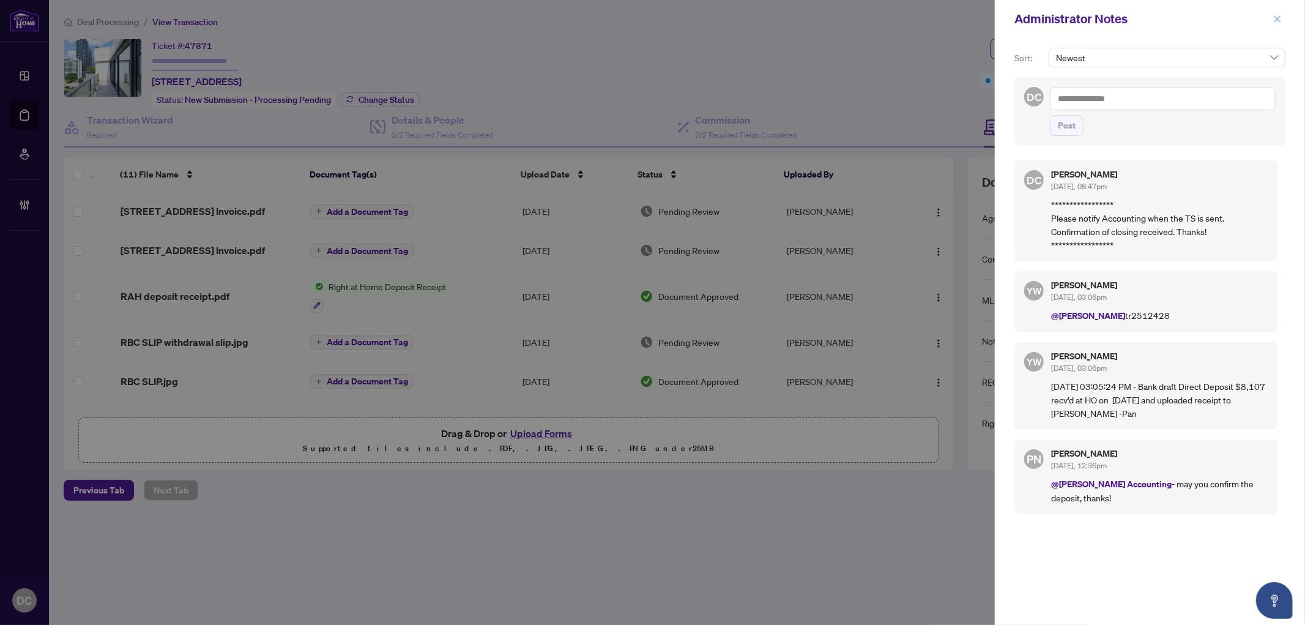
click at [1281, 26] on span "button" at bounding box center [1277, 19] width 9 height 20
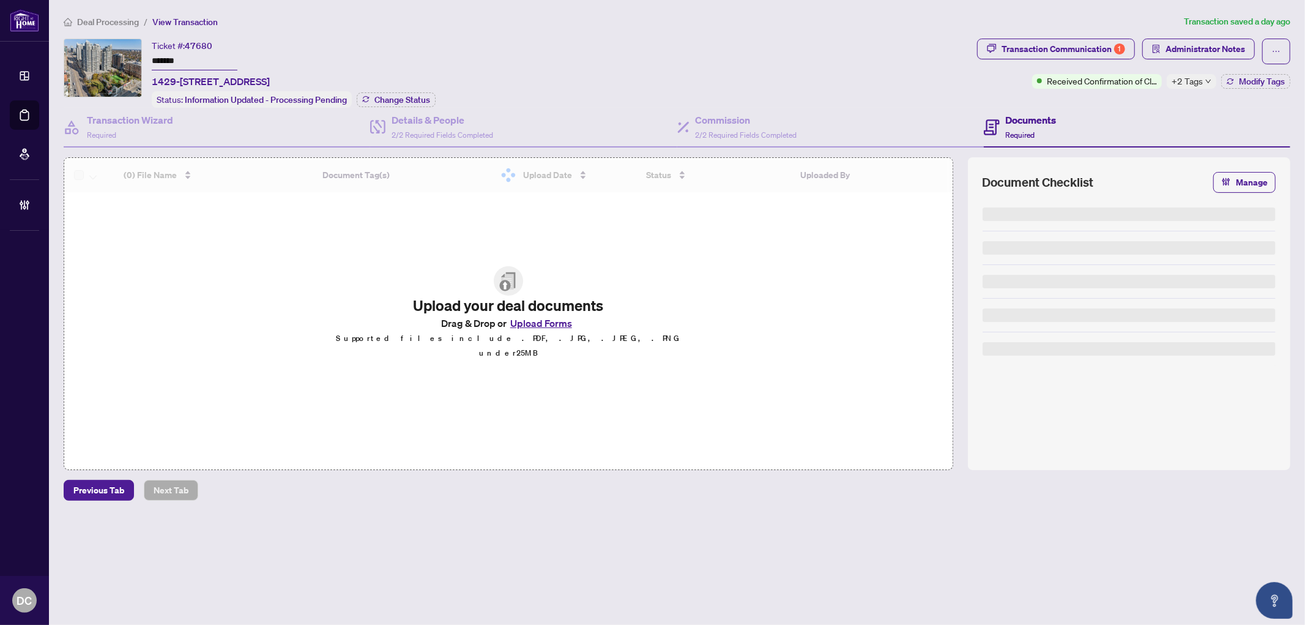
drag, startPoint x: 203, startPoint y: 57, endPoint x: 113, endPoint y: 54, distance: 90.0
click at [113, 54] on div "Ticket #: 47680 ******* [STREET_ADDRESS] Status: Information Updated - Processi…" at bounding box center [518, 73] width 908 height 69
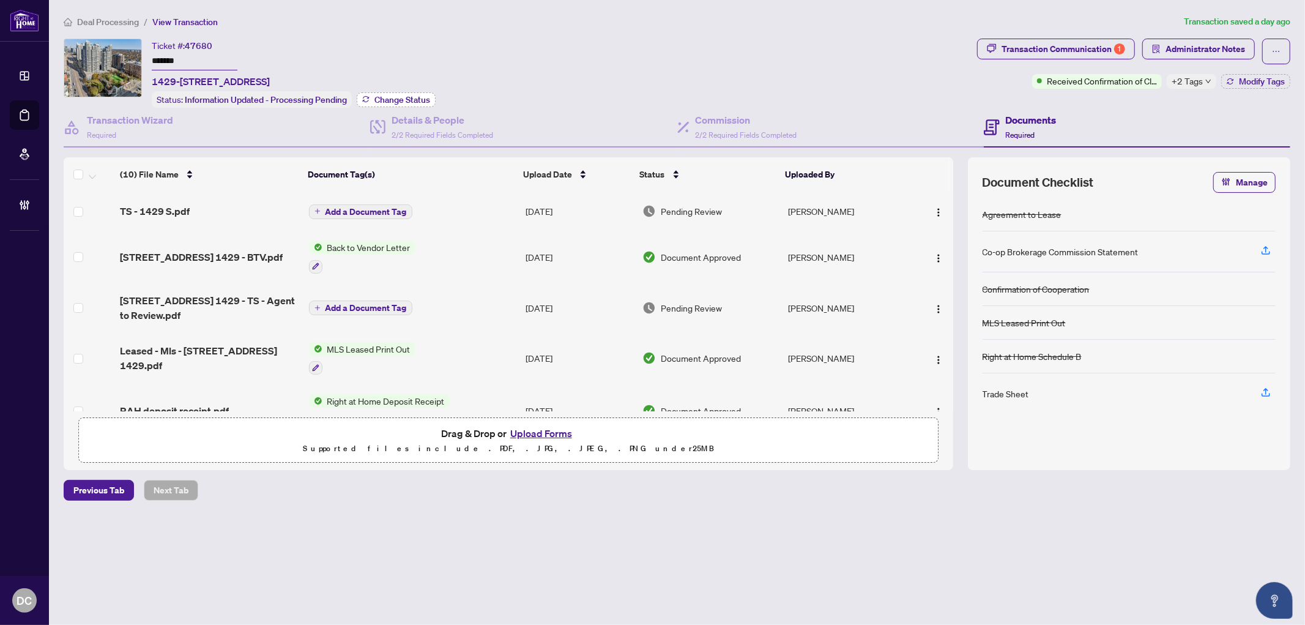
click at [396, 98] on span "Change Status" at bounding box center [402, 99] width 56 height 9
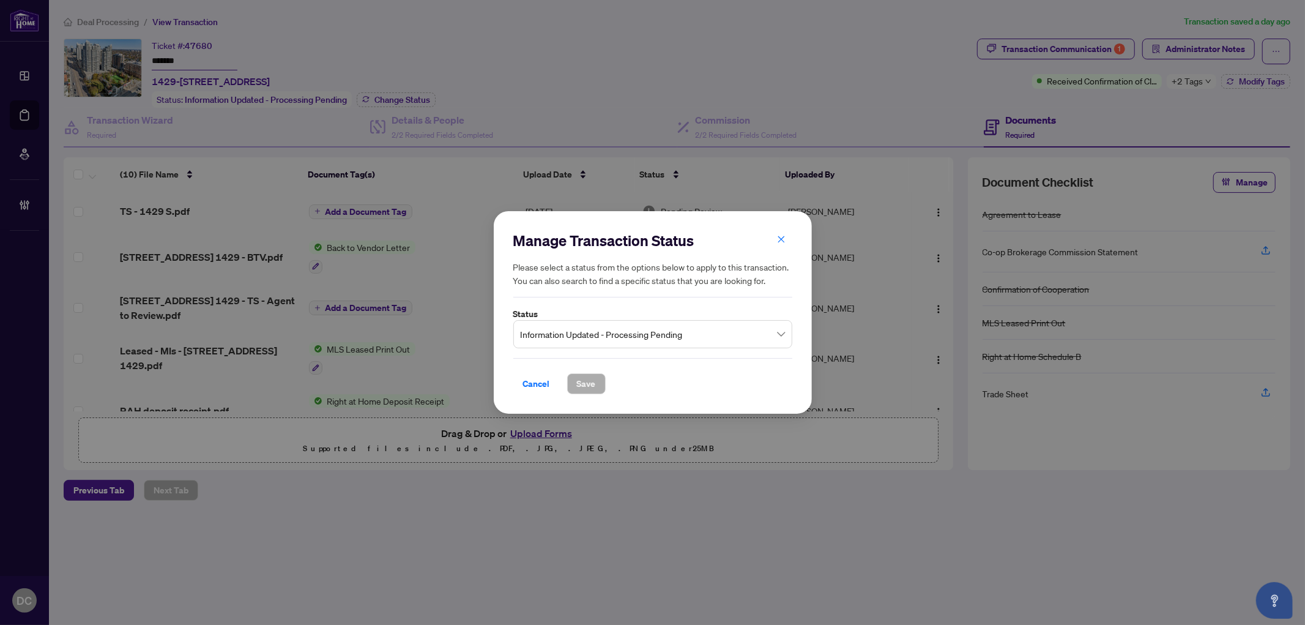
click at [737, 325] on span "Information Updated - Processing Pending" at bounding box center [653, 333] width 264 height 23
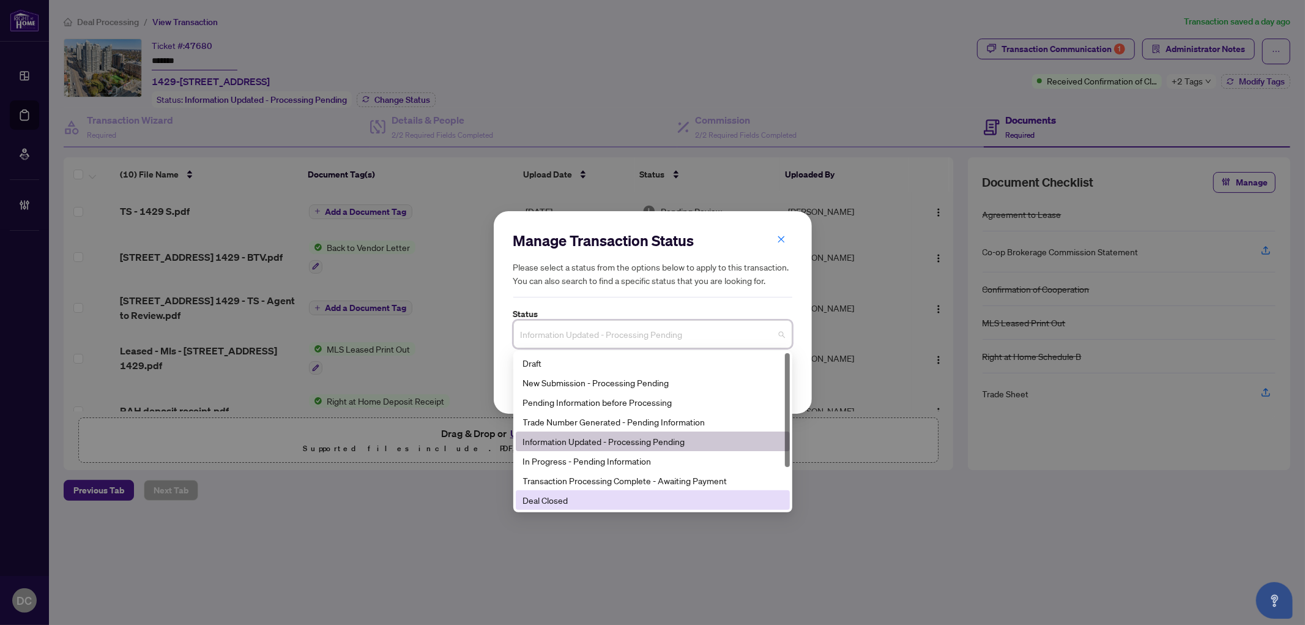
click at [590, 500] on div "Deal Closed" at bounding box center [652, 499] width 259 height 13
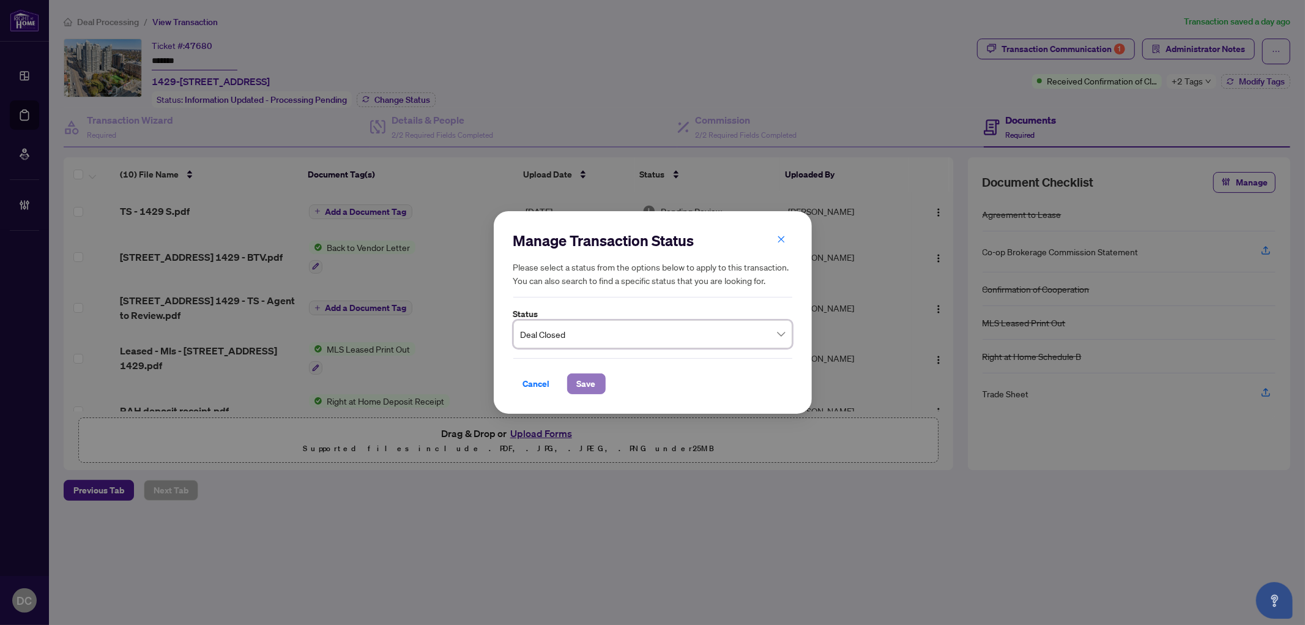
click at [586, 381] on span "Save" at bounding box center [586, 384] width 19 height 20
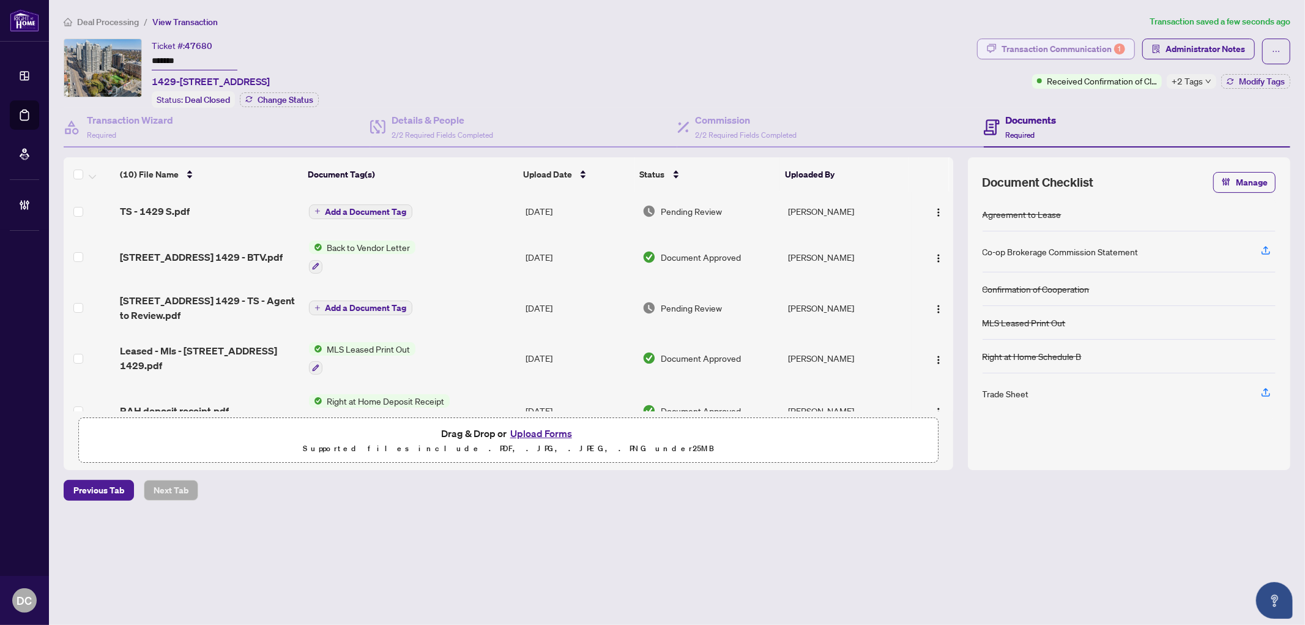
click at [1066, 48] on div "Transaction Communication 1" at bounding box center [1063, 49] width 124 height 20
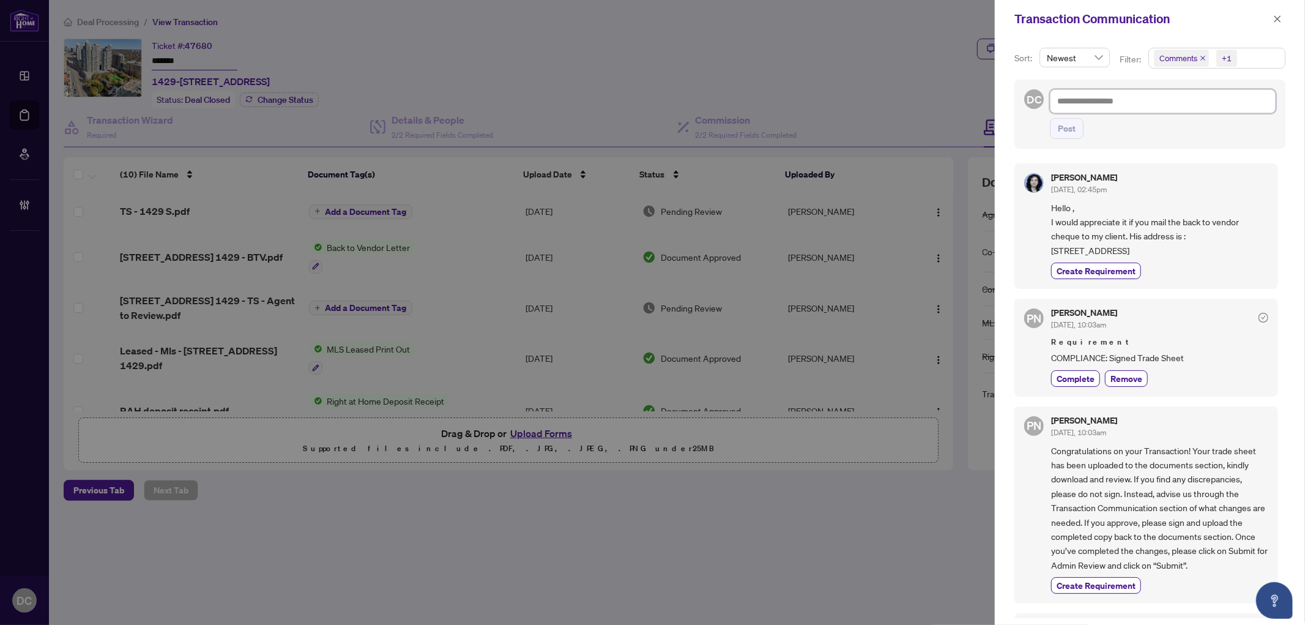
click at [1190, 100] on textarea at bounding box center [1163, 100] width 226 height 23
paste textarea "**********"
type textarea "**********"
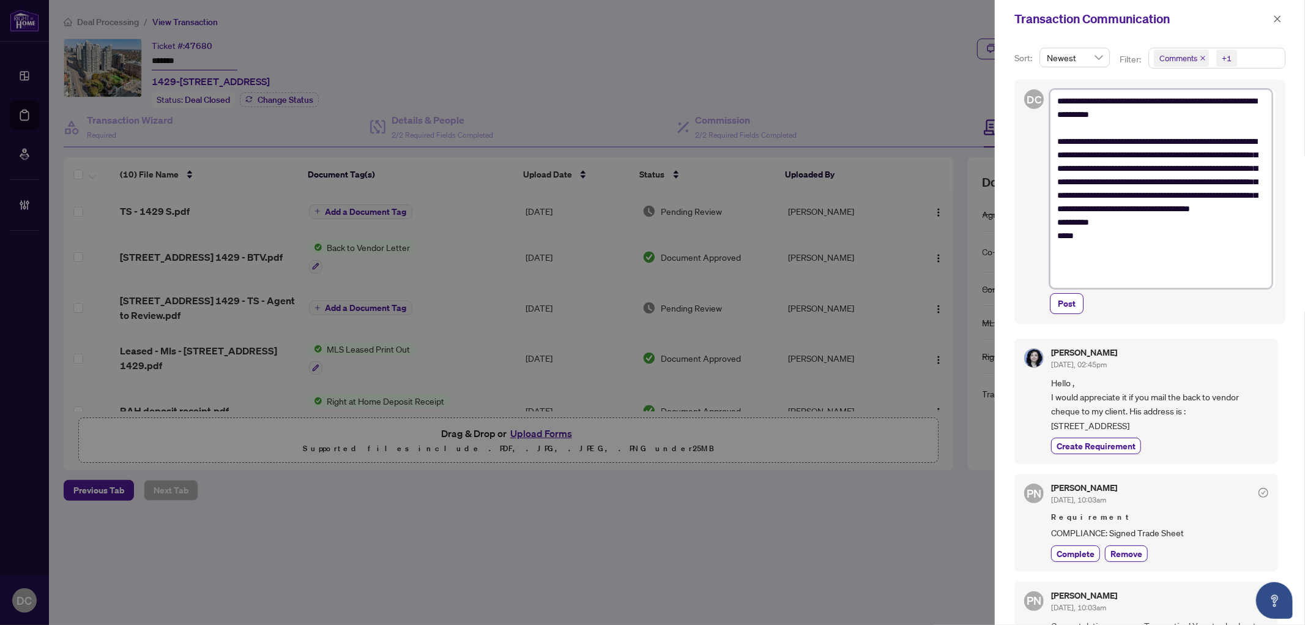
click at [1057, 99] on textarea "**********" at bounding box center [1161, 188] width 222 height 198
type textarea "**********"
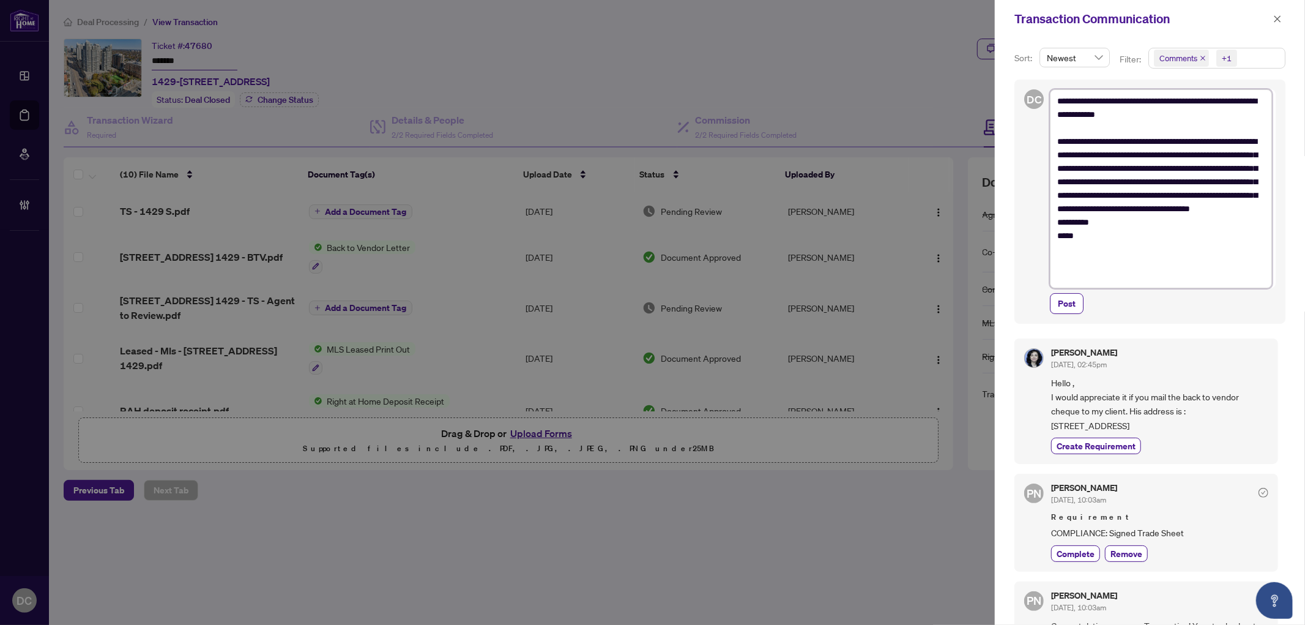
type textarea "**********"
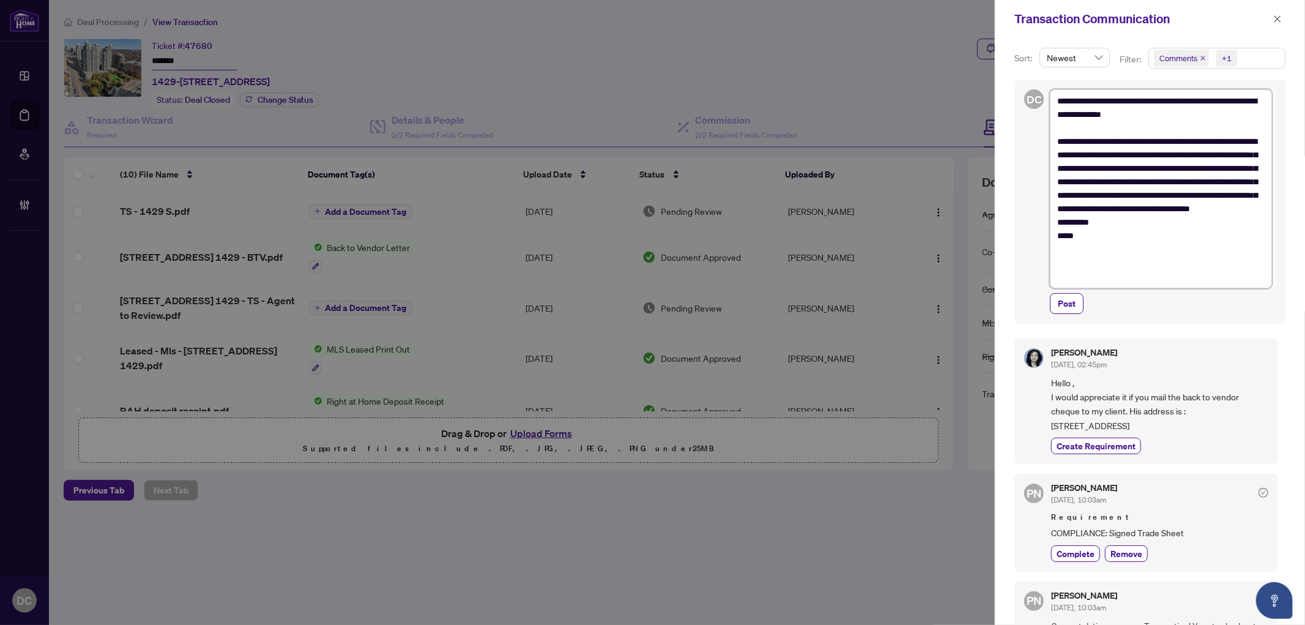
type textarea "**********"
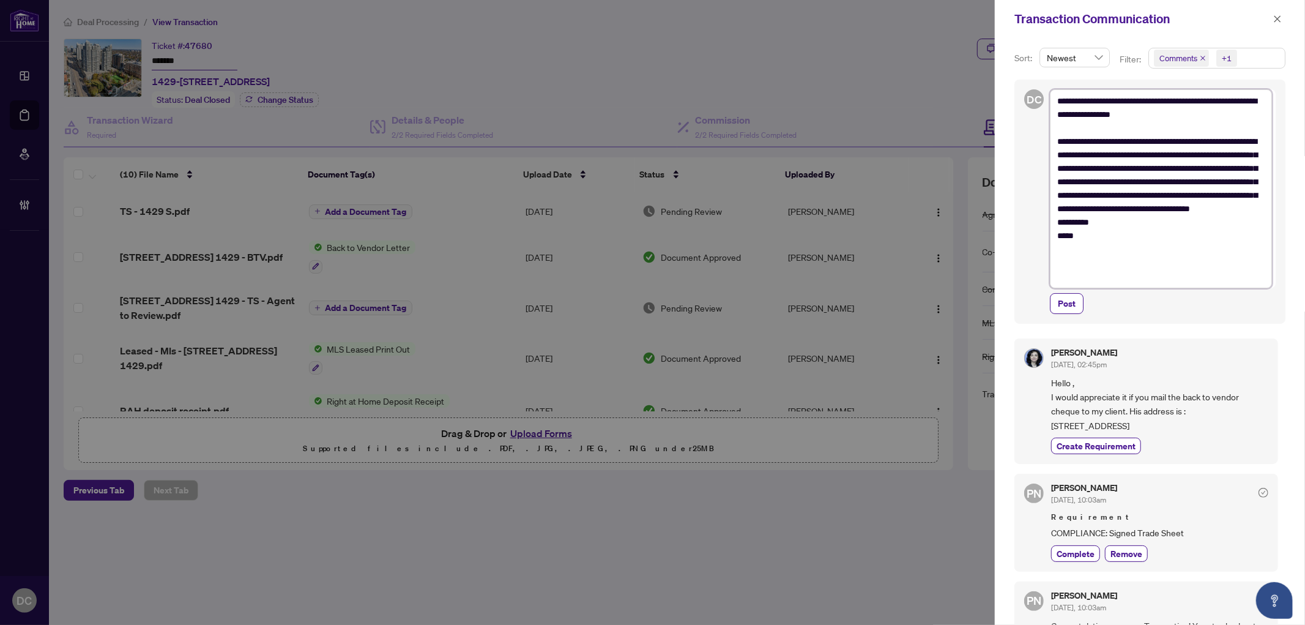
type textarea "**********"
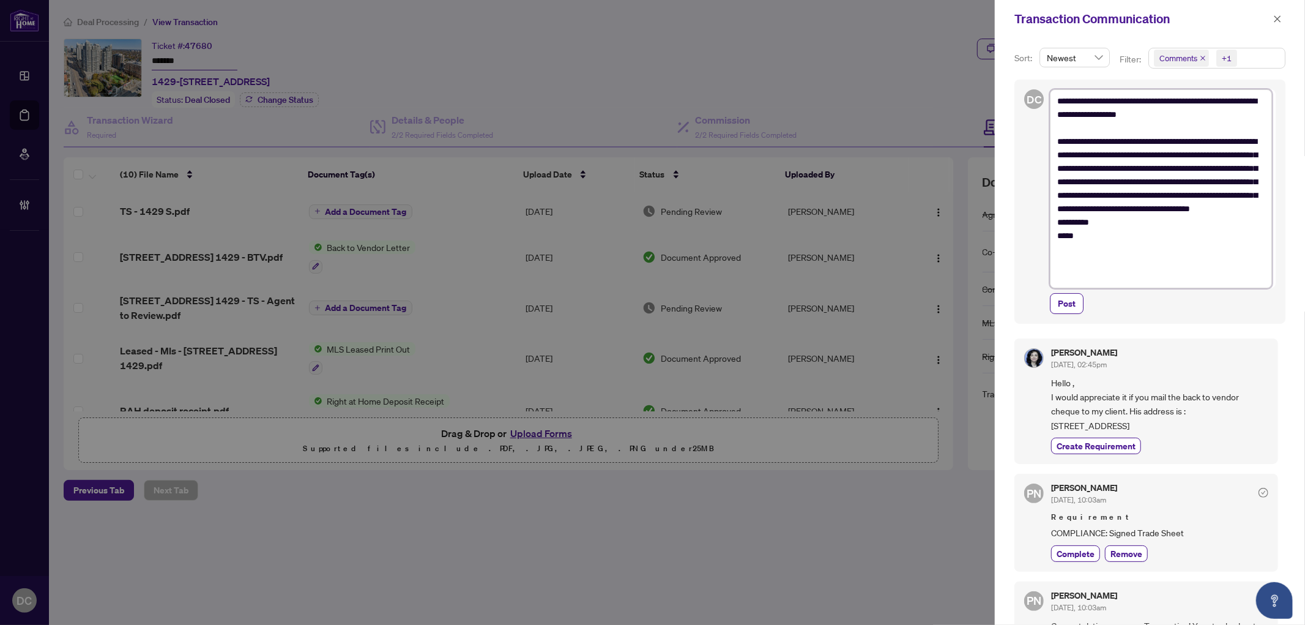
type textarea "**********"
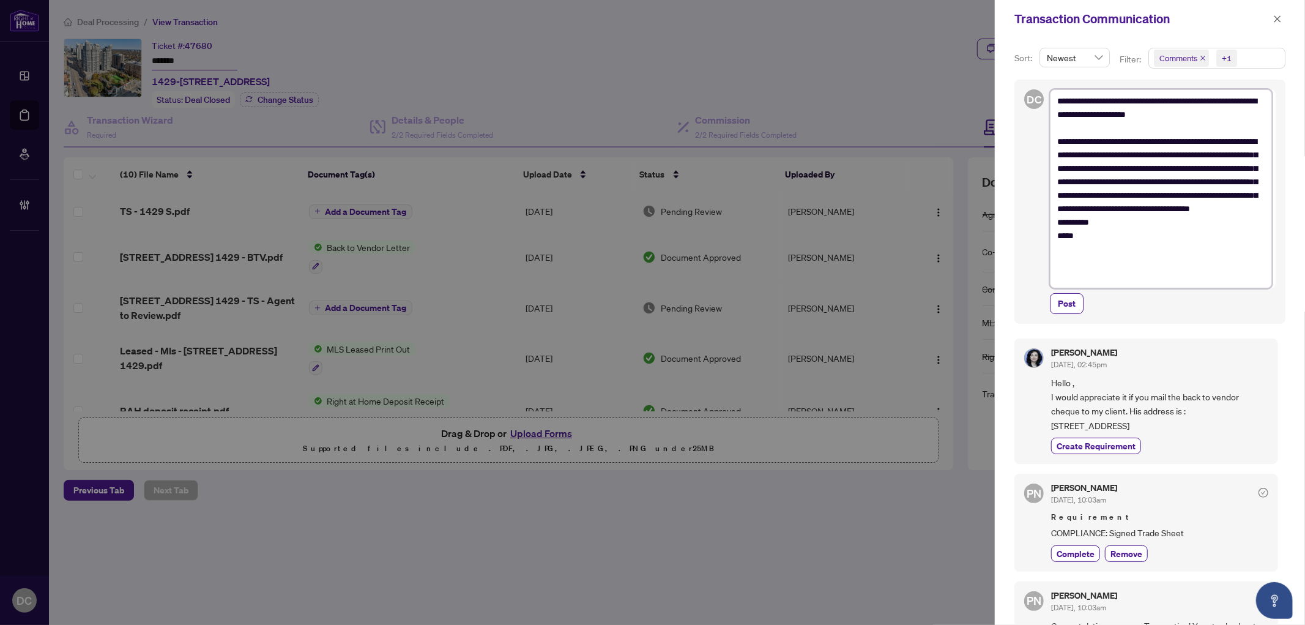
type textarea "**********"
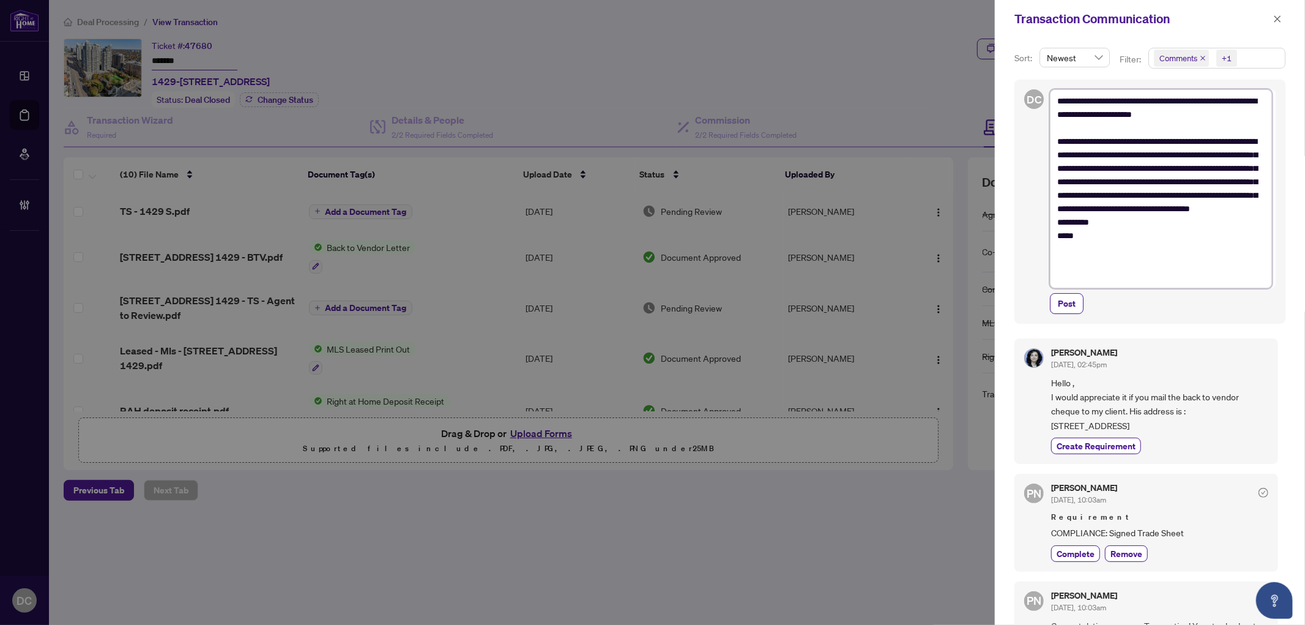
type textarea "**********"
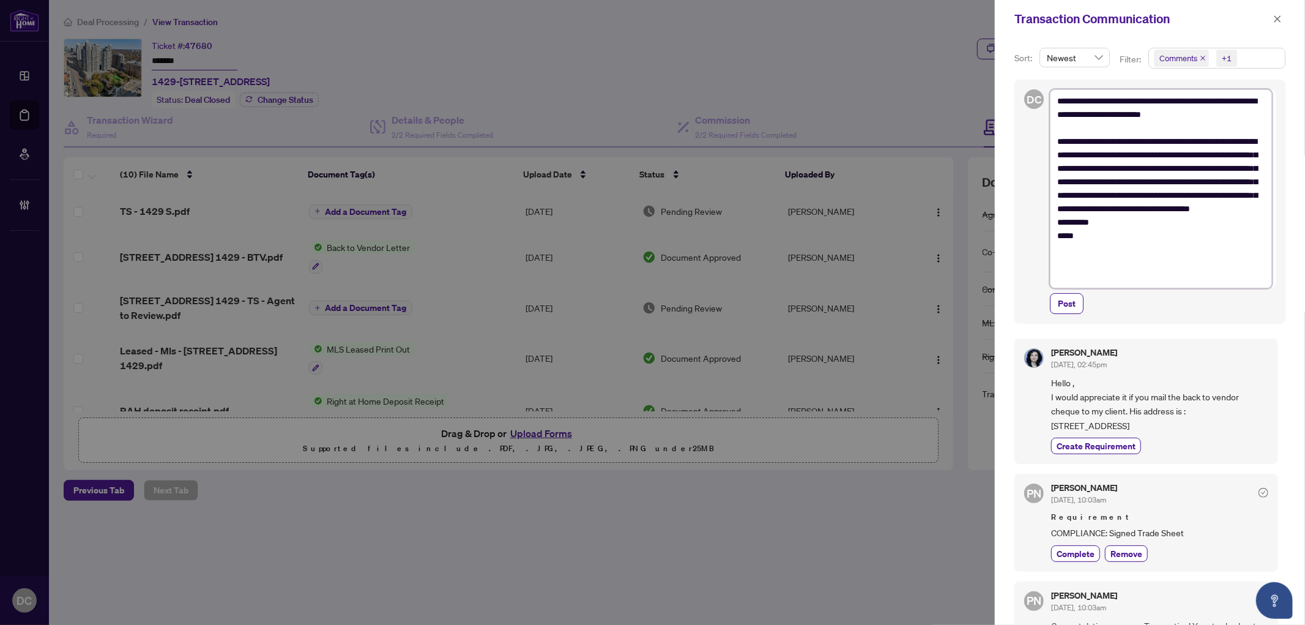
type textarea "**********"
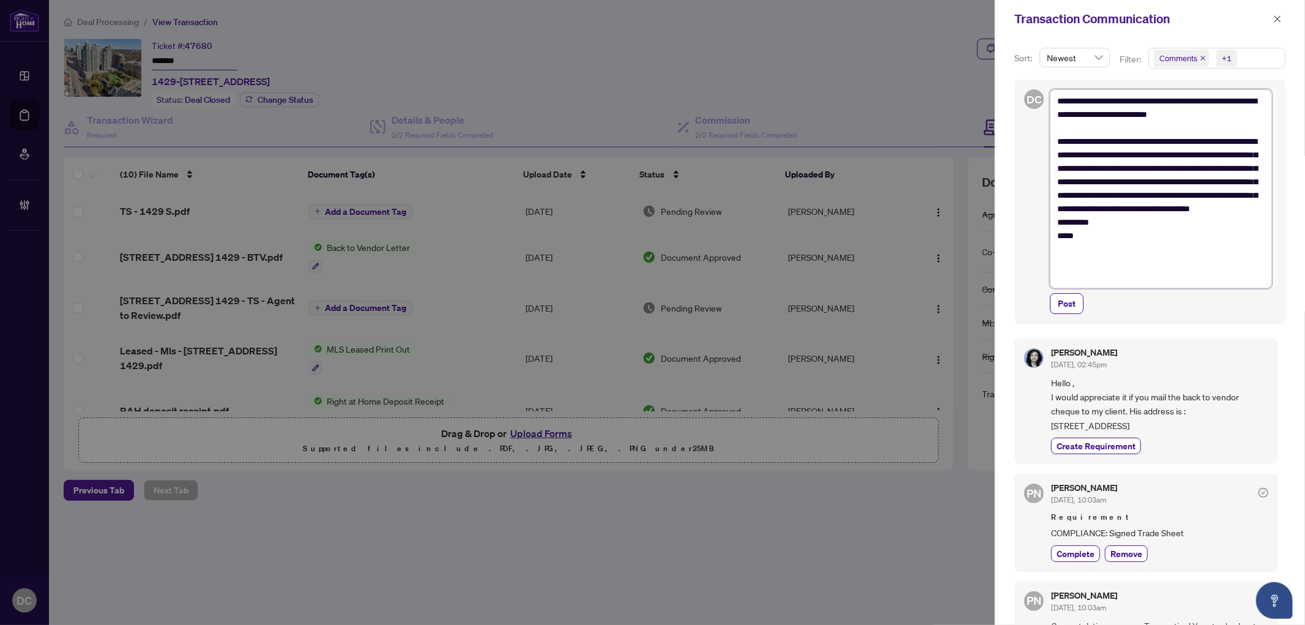
type textarea "**********"
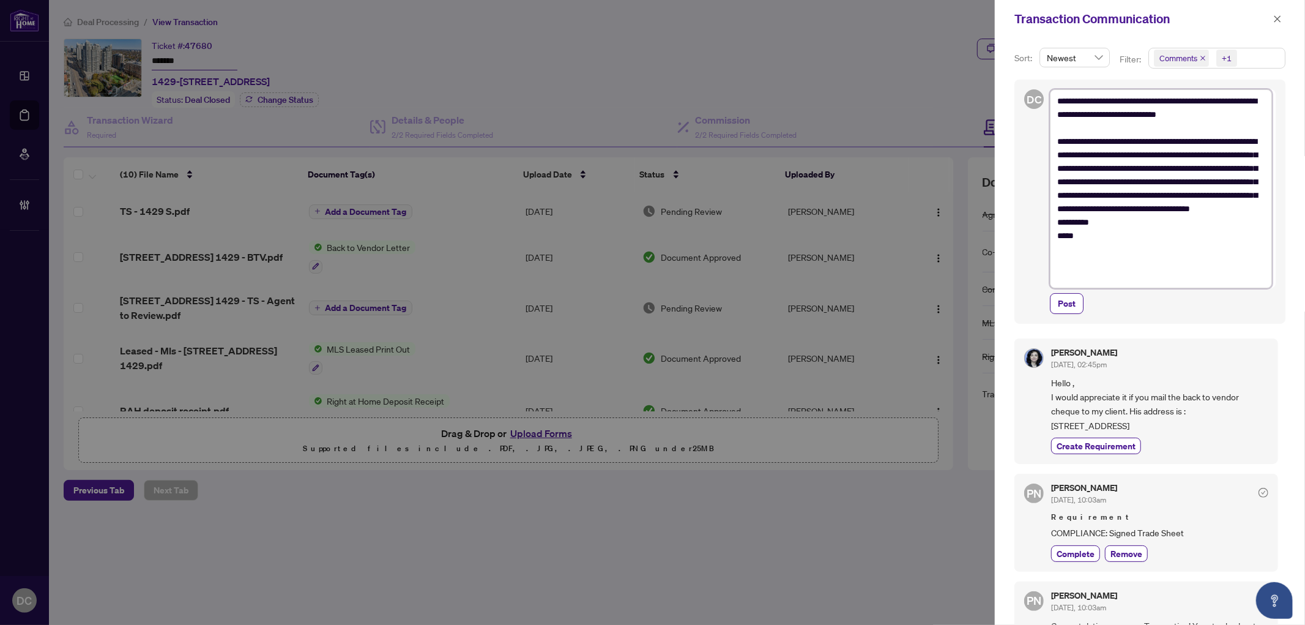
type textarea "**********"
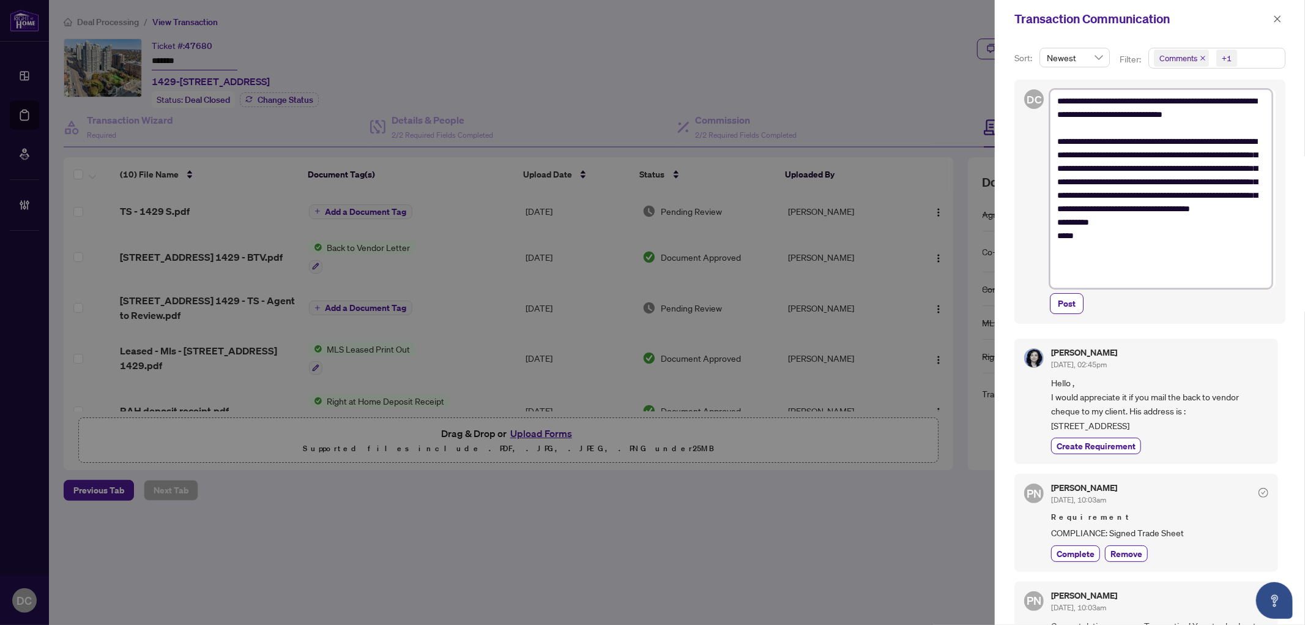
type textarea "**********"
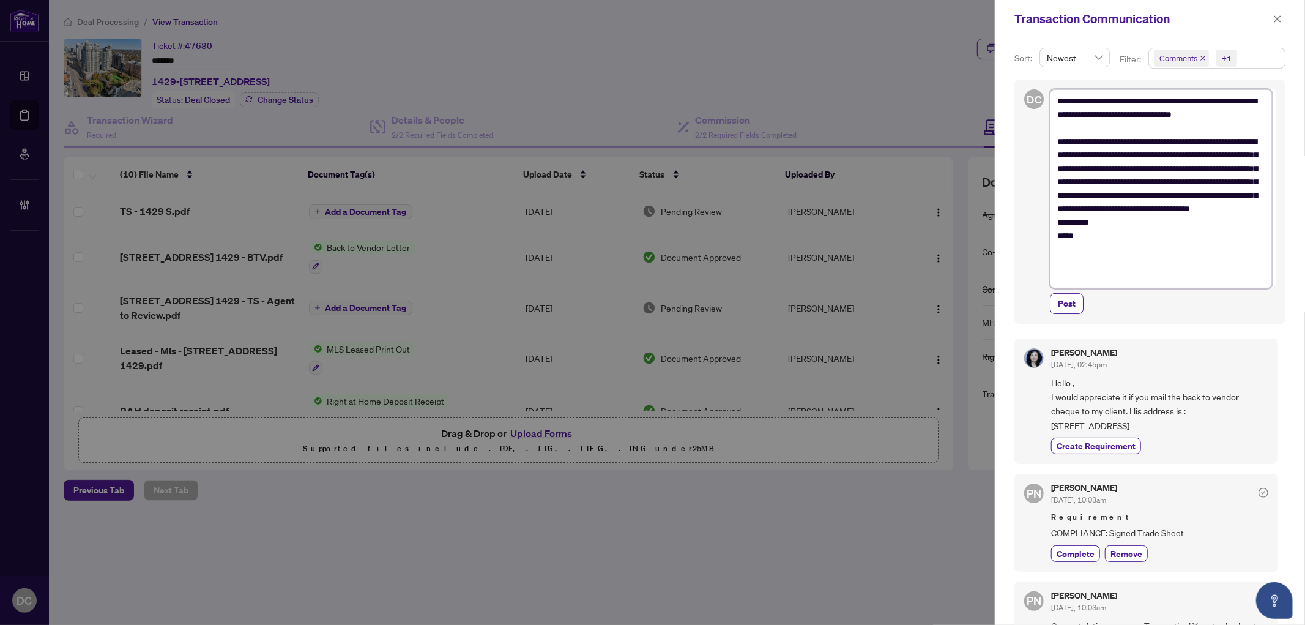
type textarea "**********"
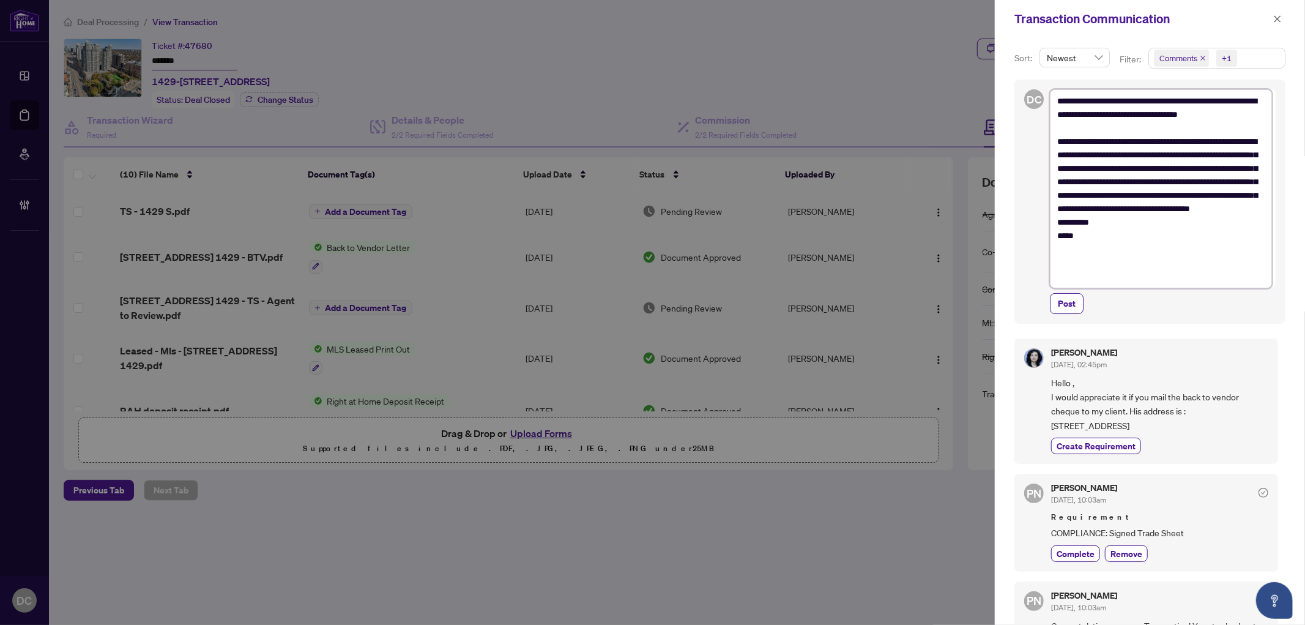
type textarea "**********"
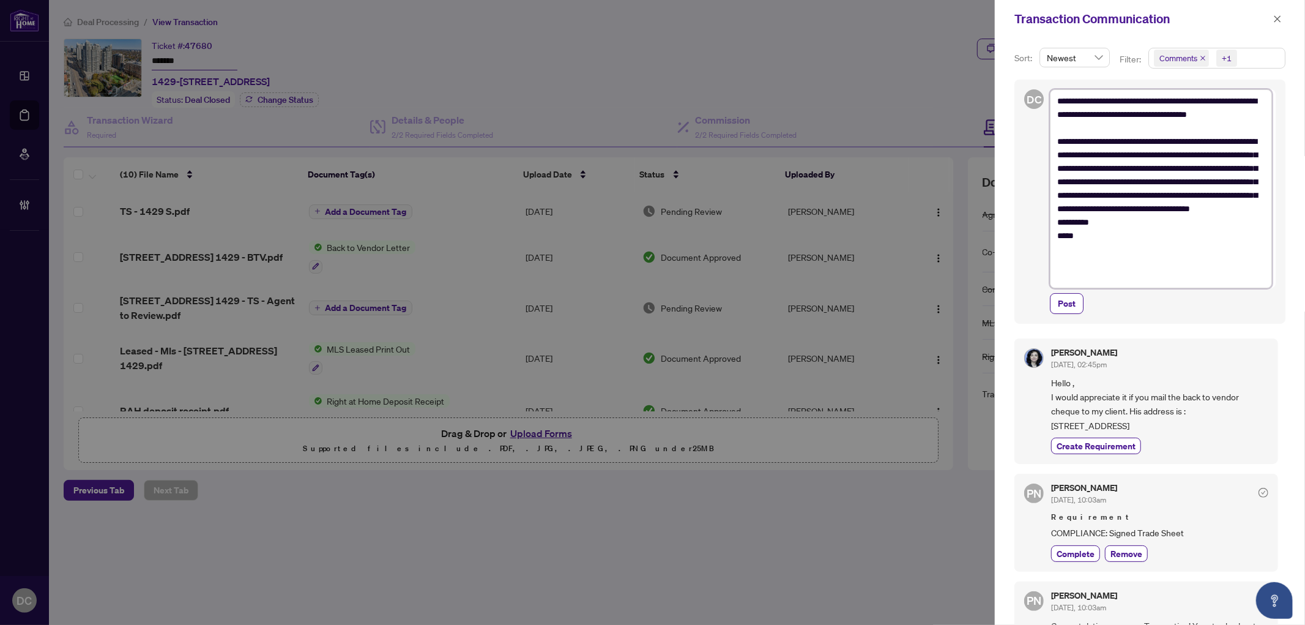
type textarea "**********"
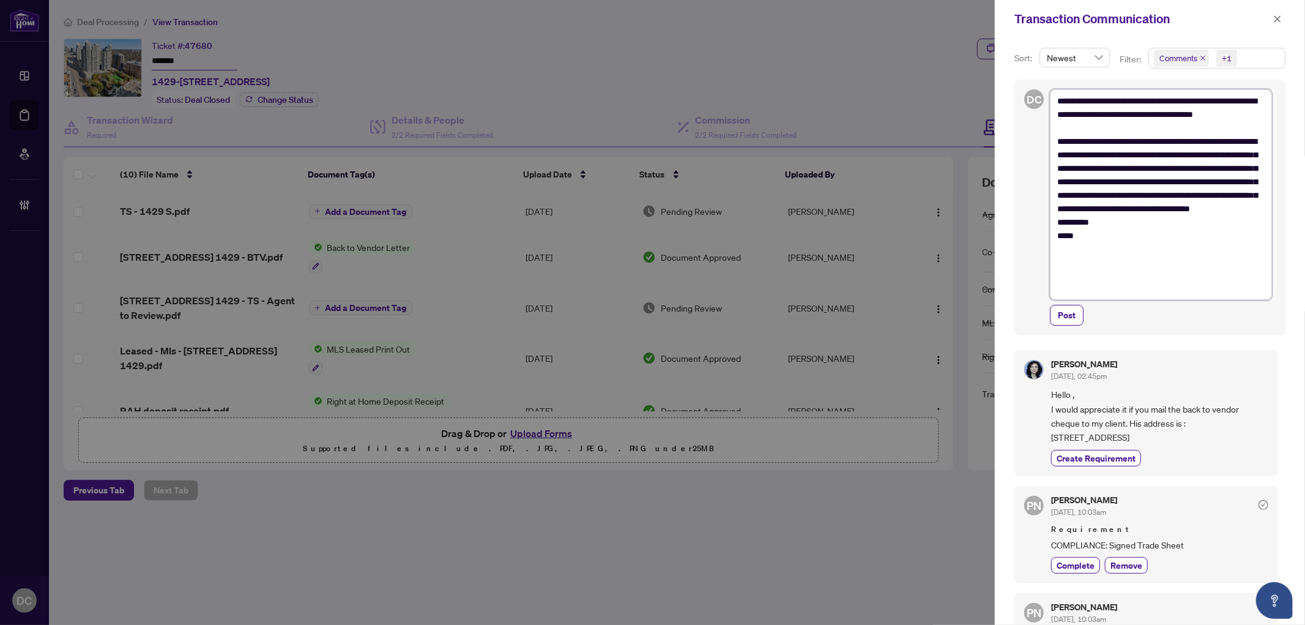
type textarea "**********"
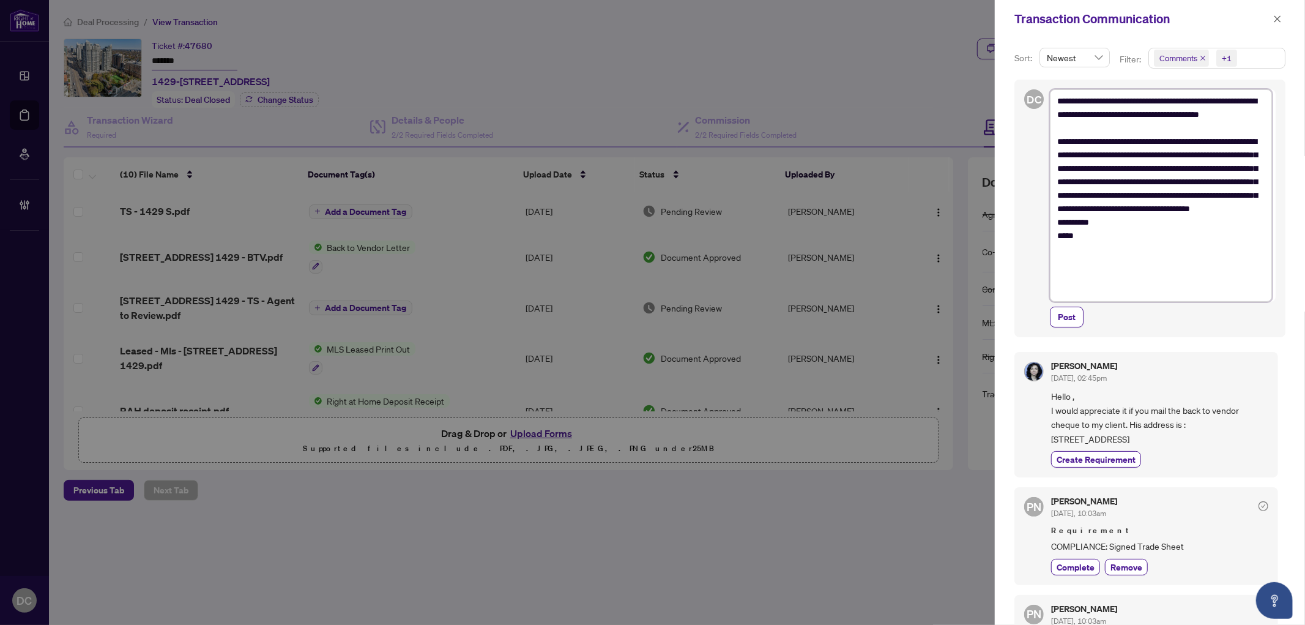
type textarea "**********"
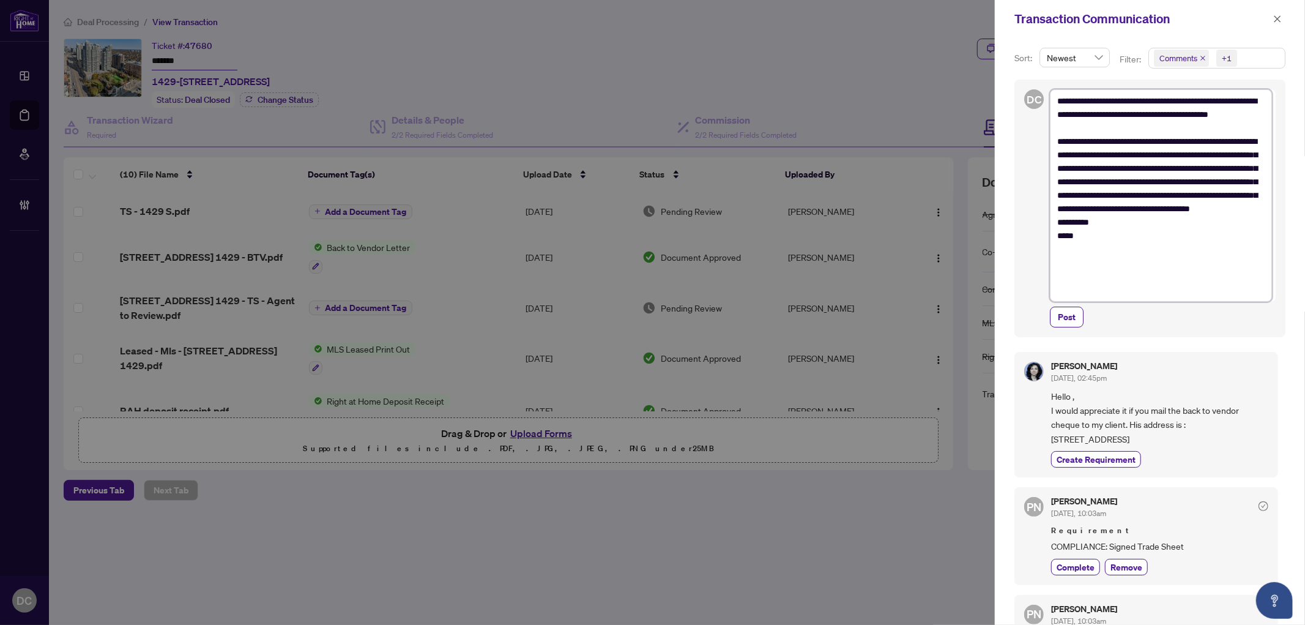
type textarea "**********"
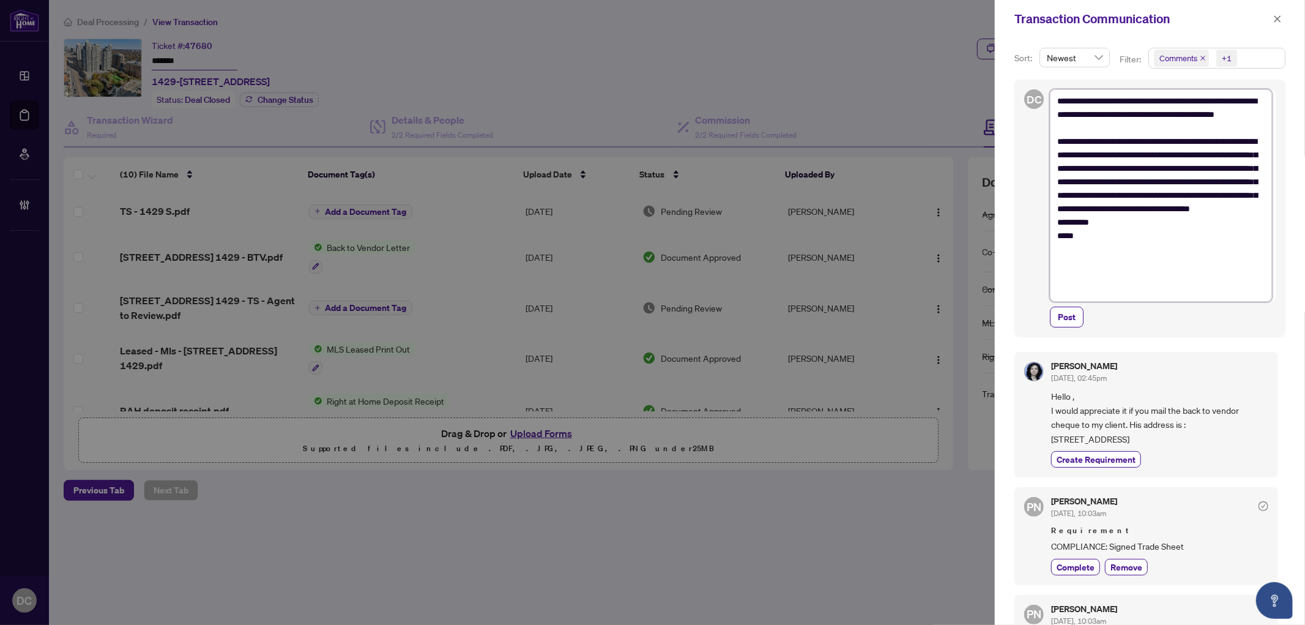
type textarea "**********"
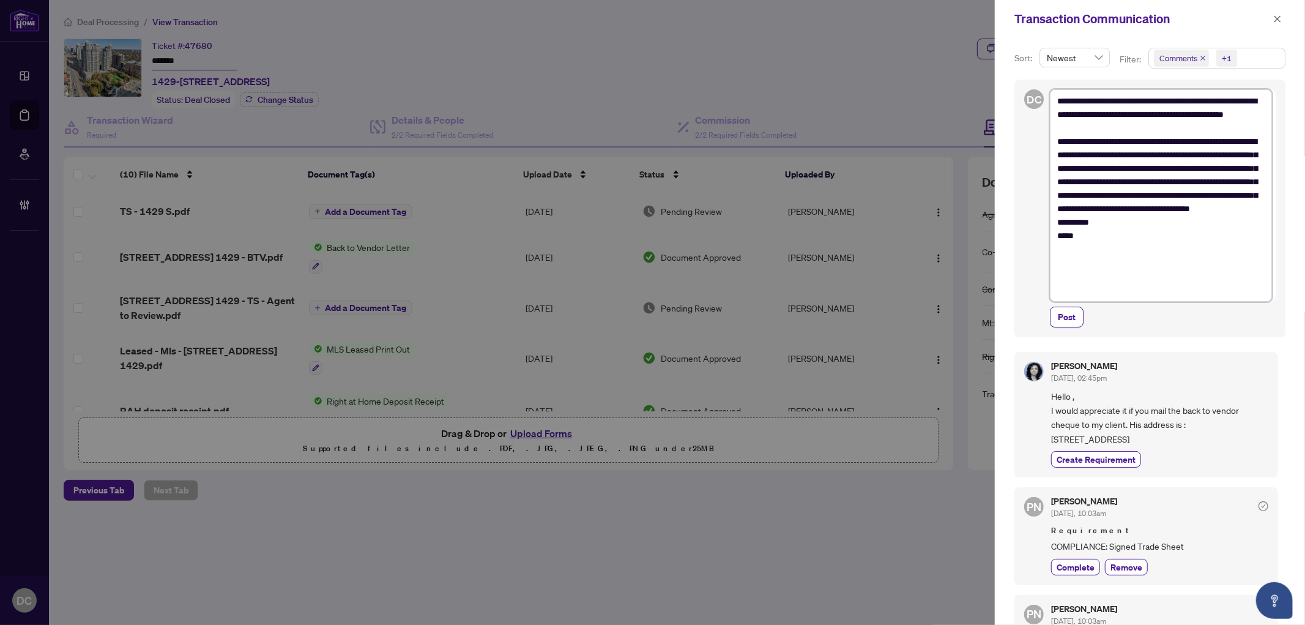
type textarea "**********"
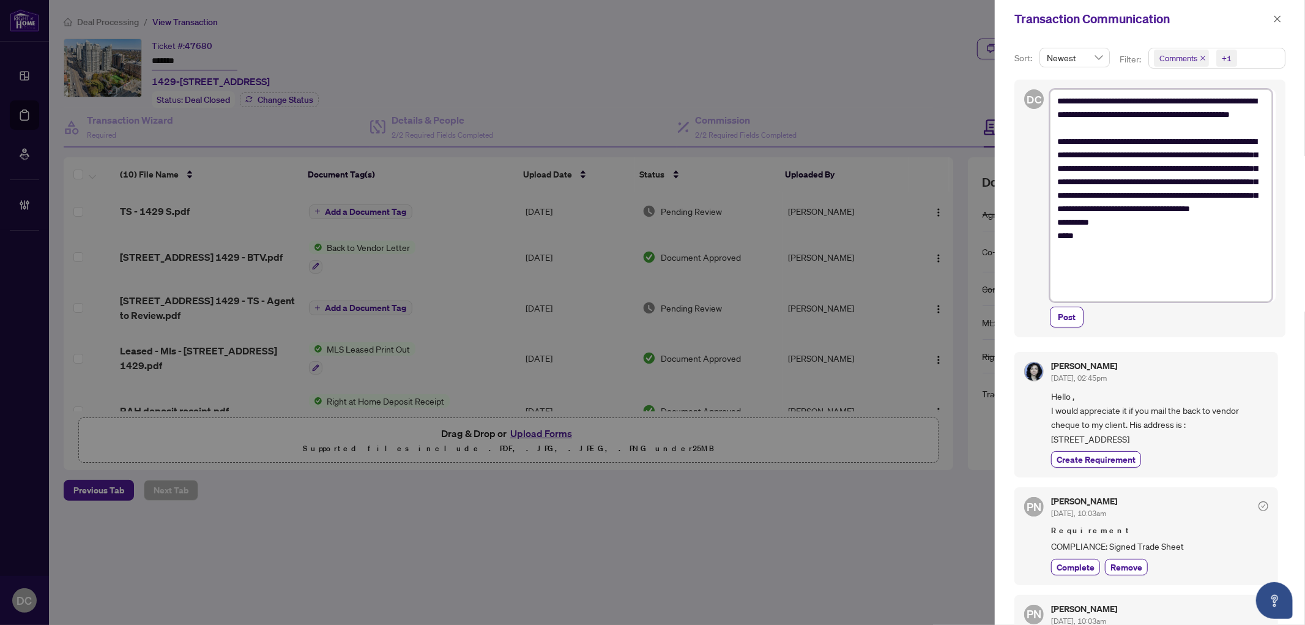
type textarea "**********"
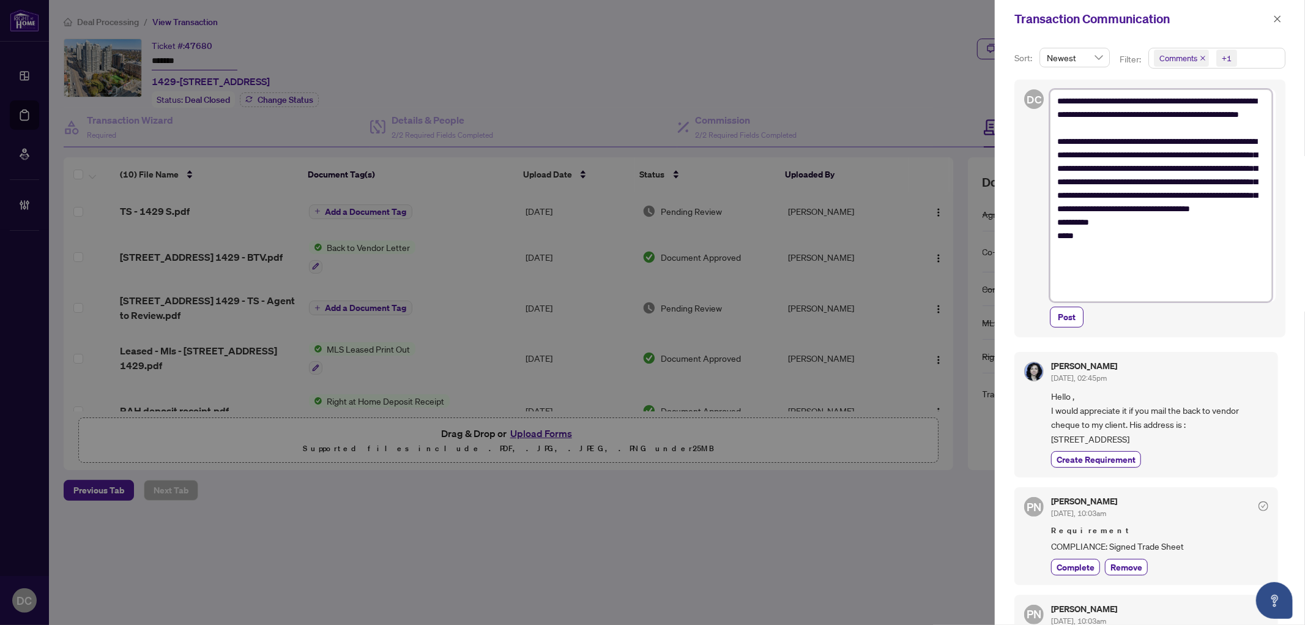
type textarea "**********"
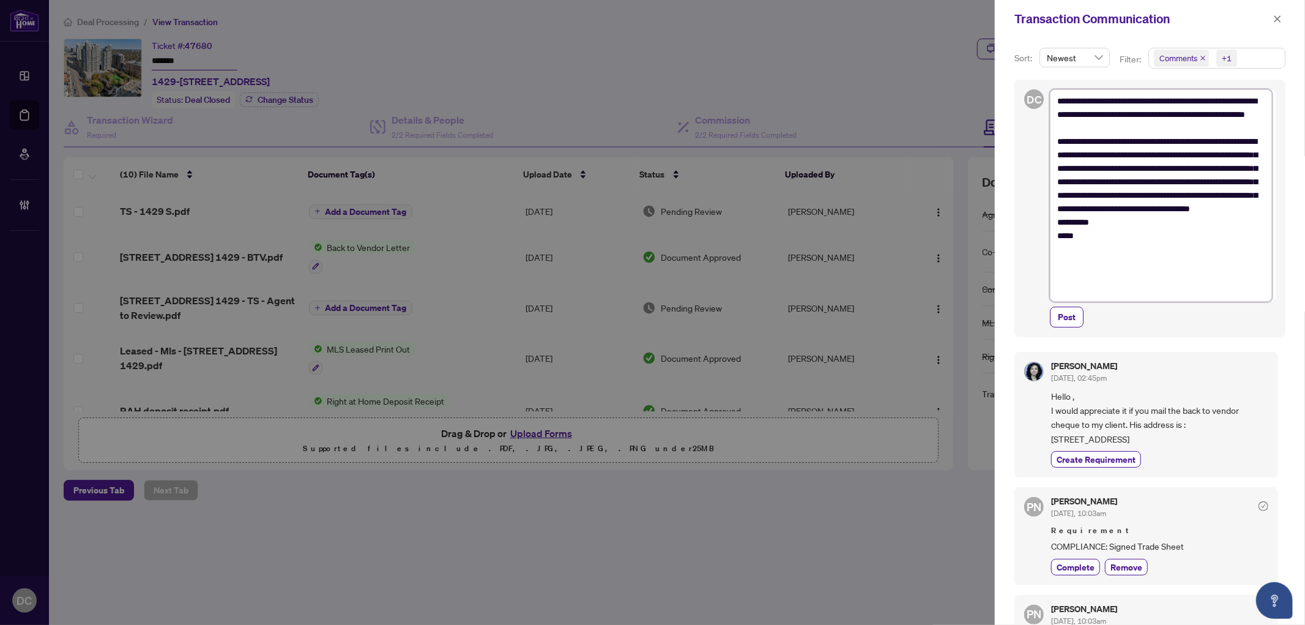
type textarea "**********"
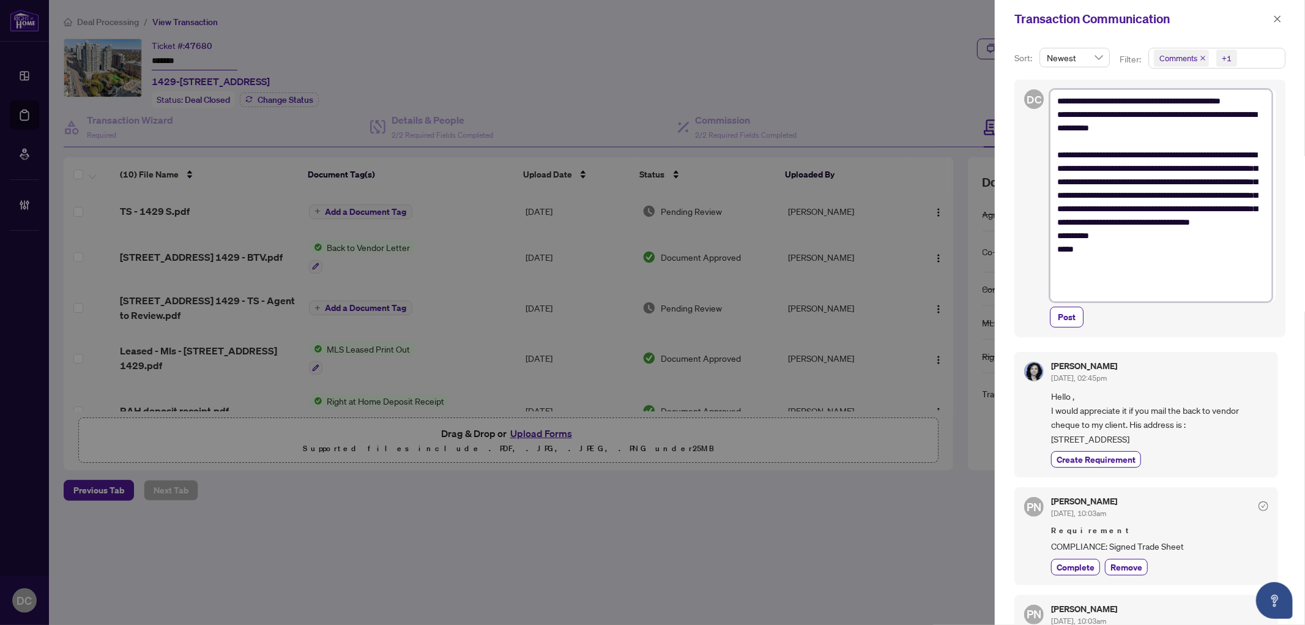
type textarea "**********"
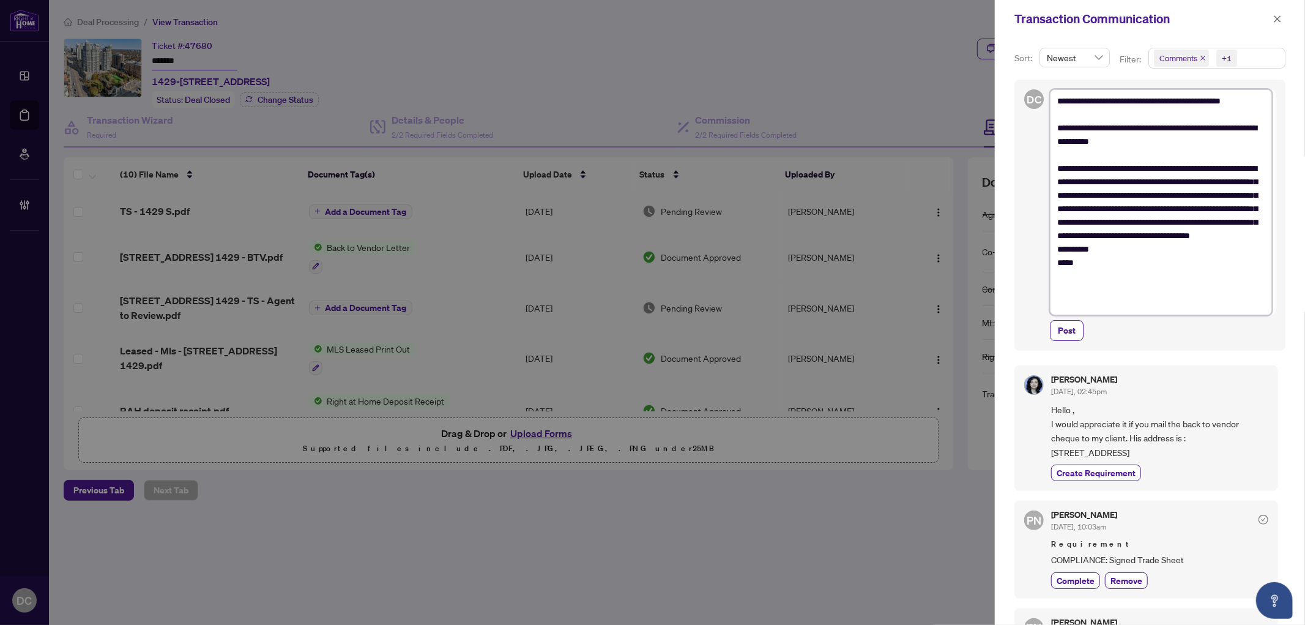
click at [1133, 260] on textarea "**********" at bounding box center [1161, 201] width 222 height 225
type textarea "**********"
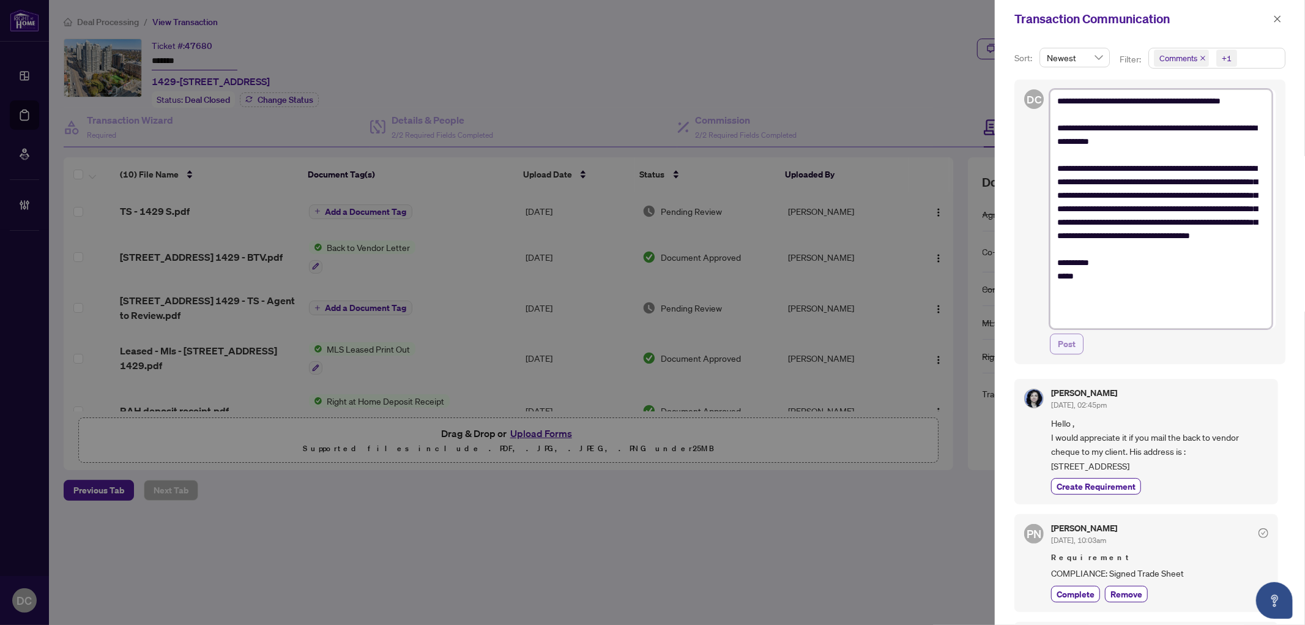
type textarea "**********"
drag, startPoint x: 1068, startPoint y: 344, endPoint x: 1089, endPoint y: 339, distance: 21.5
click at [1068, 344] on span "Post" at bounding box center [1067, 344] width 18 height 20
type textarea "**********"
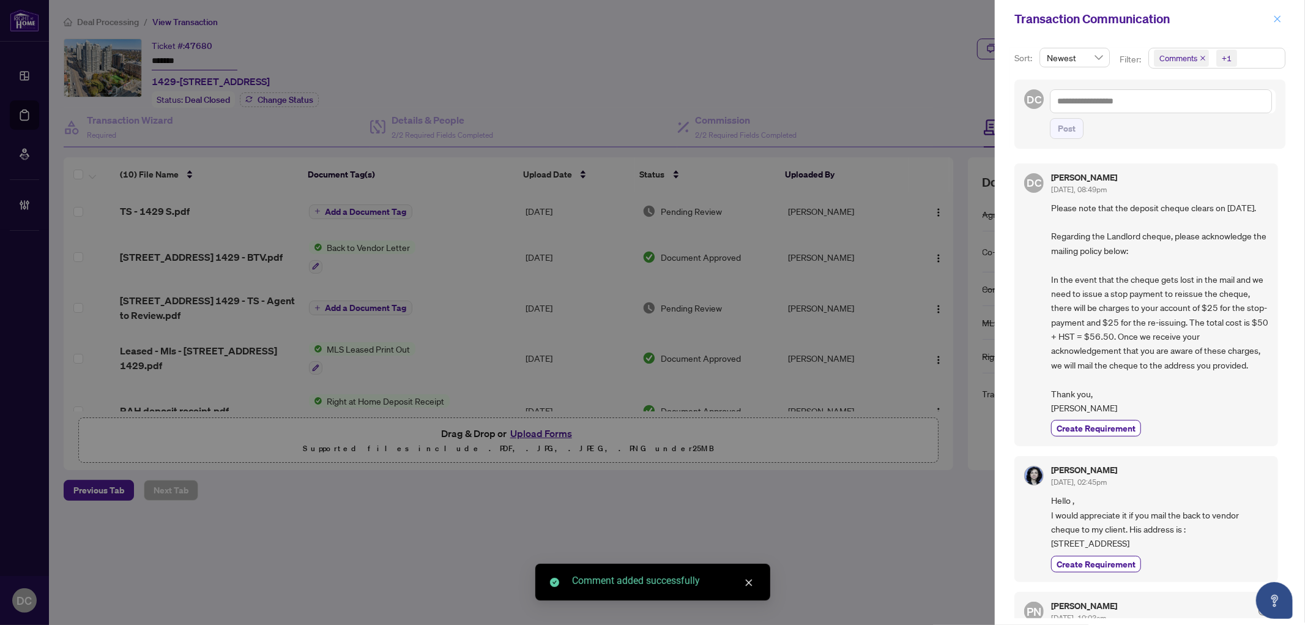
click at [1274, 20] on icon "close" at bounding box center [1277, 19] width 9 height 9
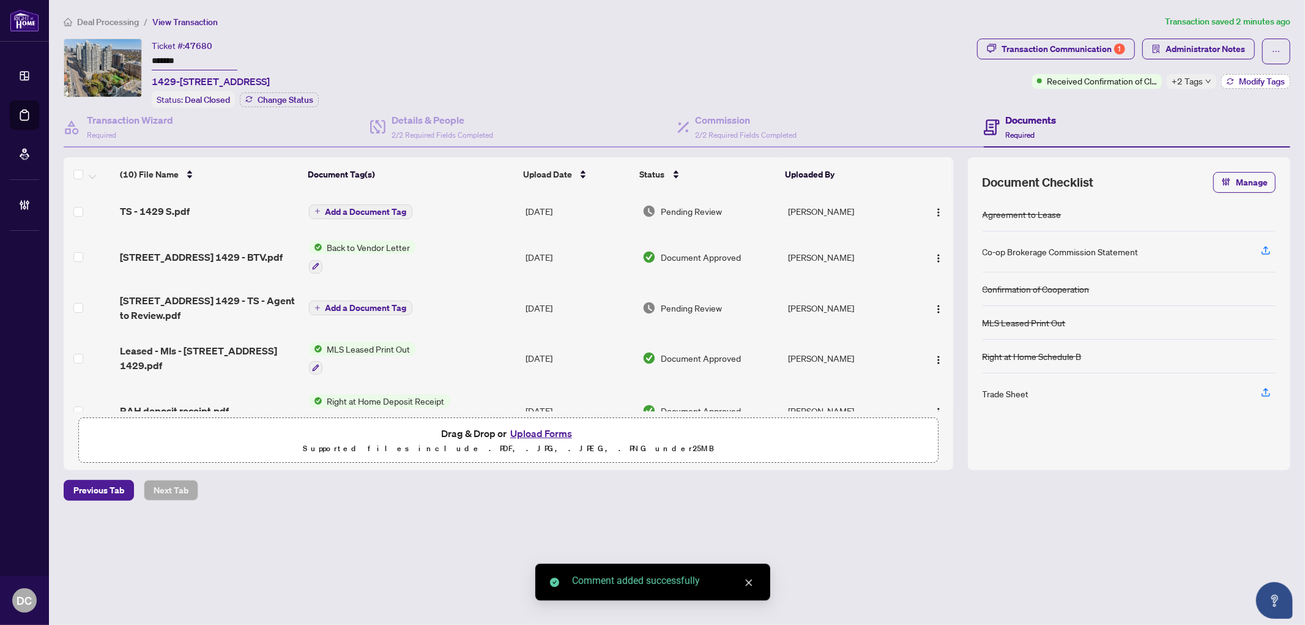
click at [1236, 78] on button "Modify Tags" at bounding box center [1255, 81] width 69 height 15
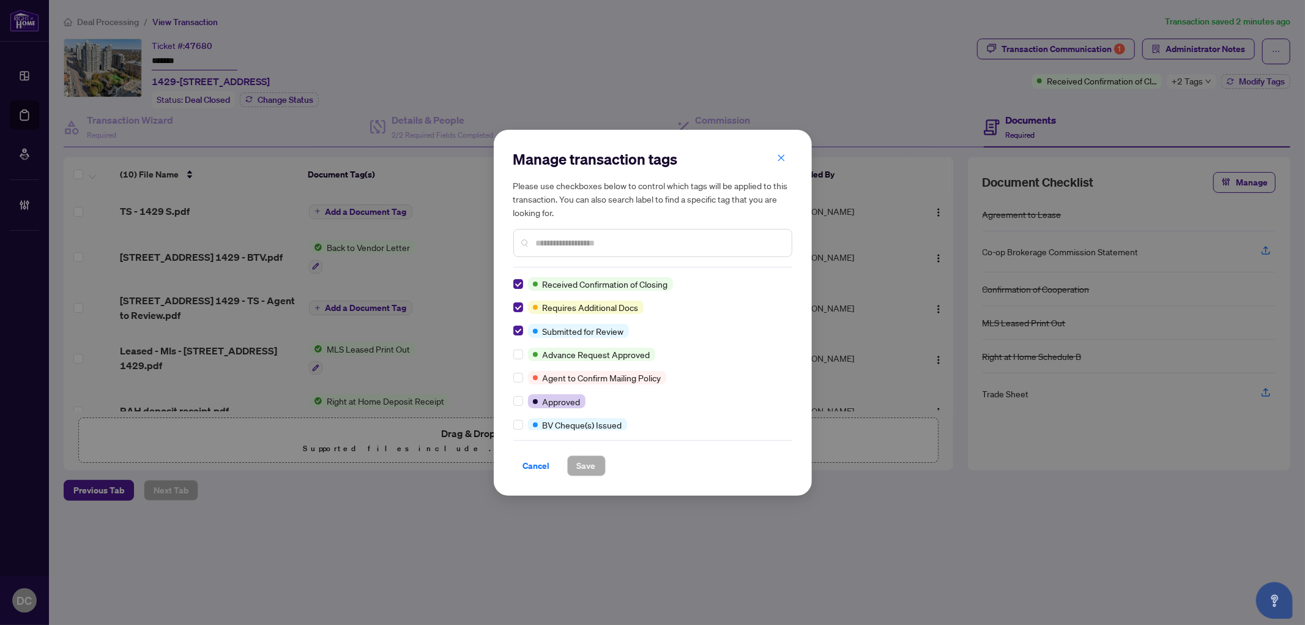
click at [633, 231] on div at bounding box center [652, 243] width 279 height 28
click at [633, 237] on input "text" at bounding box center [659, 242] width 246 height 13
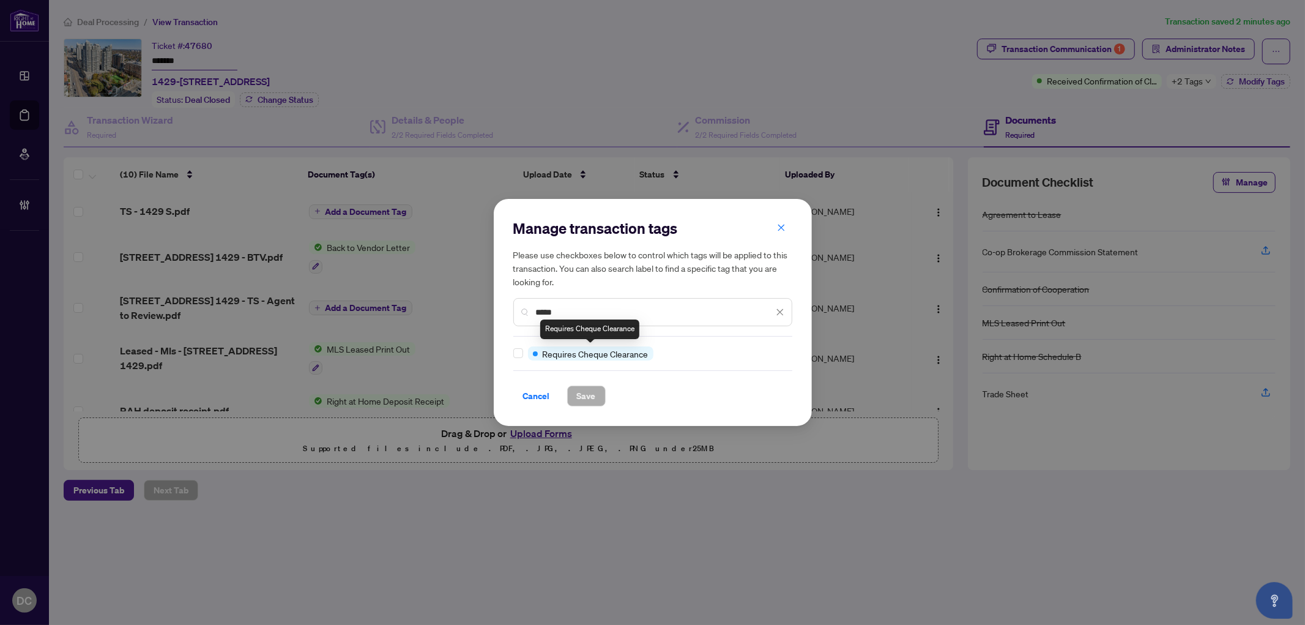
type input "*****"
click at [585, 408] on div "Manage transaction tags Please use checkboxes below to control which tags will …" at bounding box center [653, 312] width 318 height 226
click at [586, 387] on span "Save" at bounding box center [586, 396] width 19 height 20
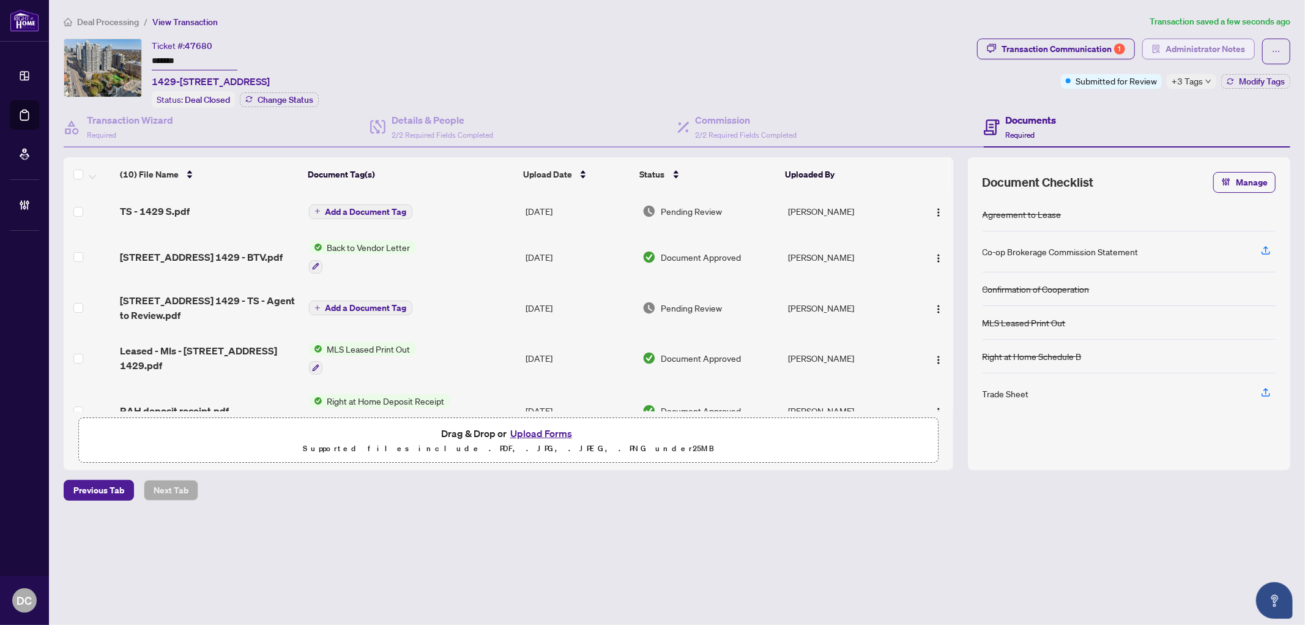
click at [1170, 49] on span "Administrator Notes" at bounding box center [1205, 49] width 80 height 20
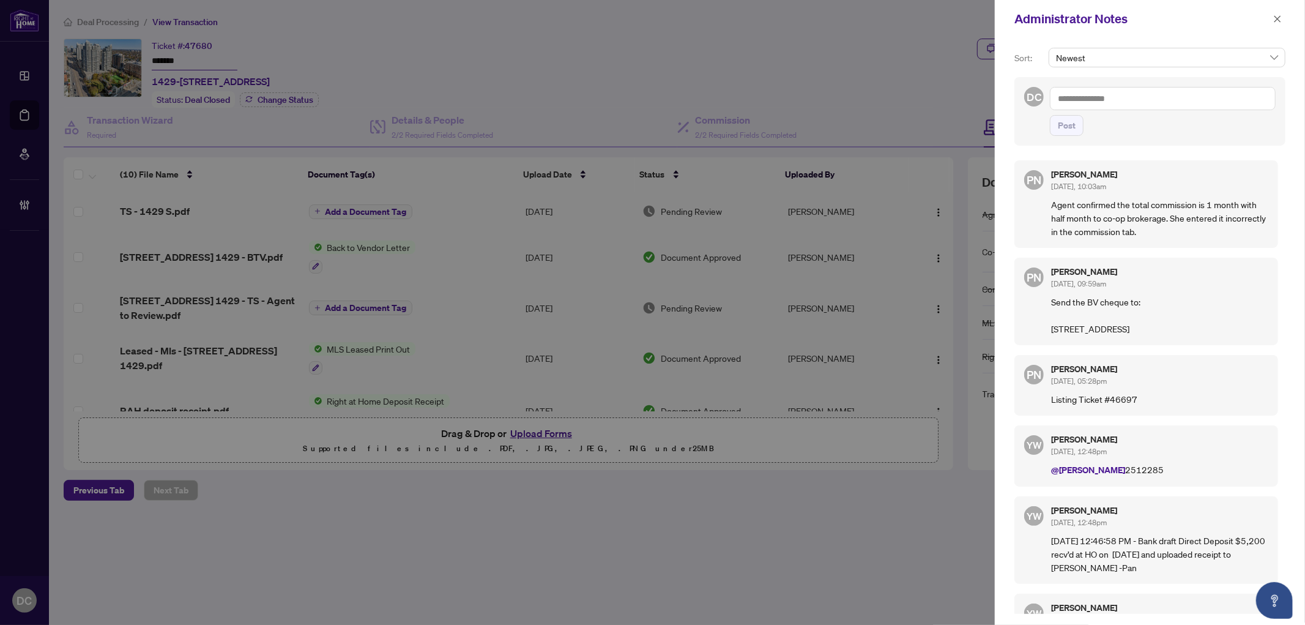
click at [1187, 100] on textarea at bounding box center [1163, 98] width 226 height 23
paste textarea "**********"
type textarea "**********"
click at [1072, 130] on span "Post" at bounding box center [1067, 126] width 18 height 20
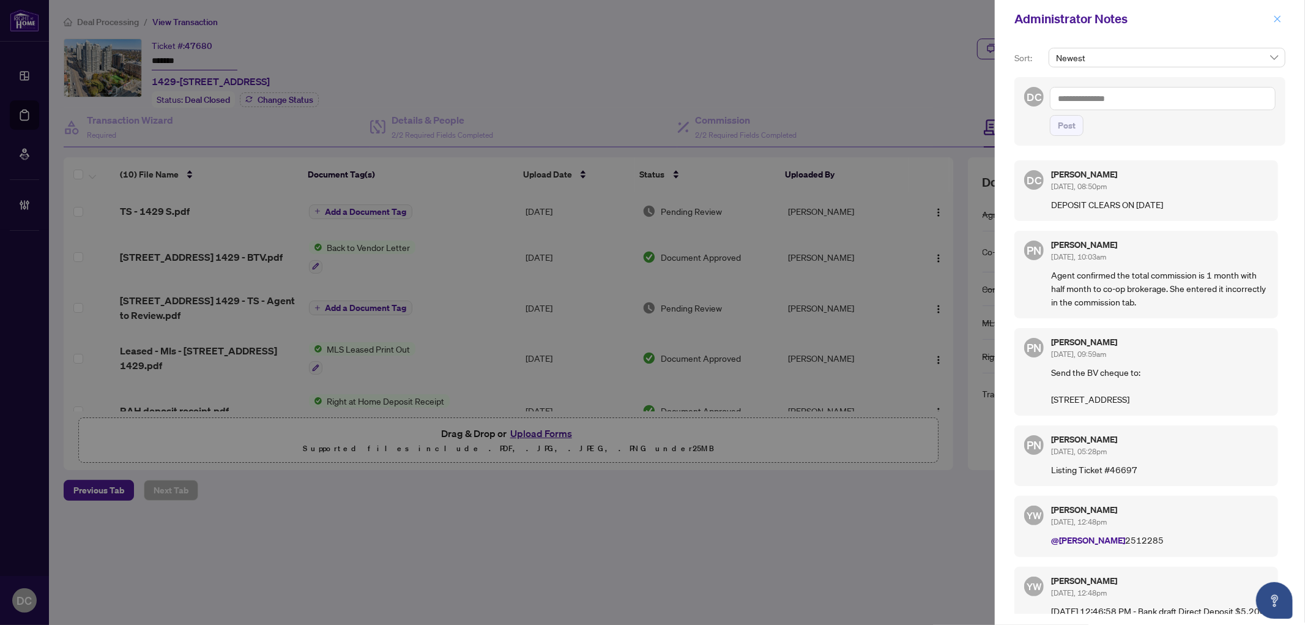
click at [1280, 17] on icon "close" at bounding box center [1277, 19] width 9 height 9
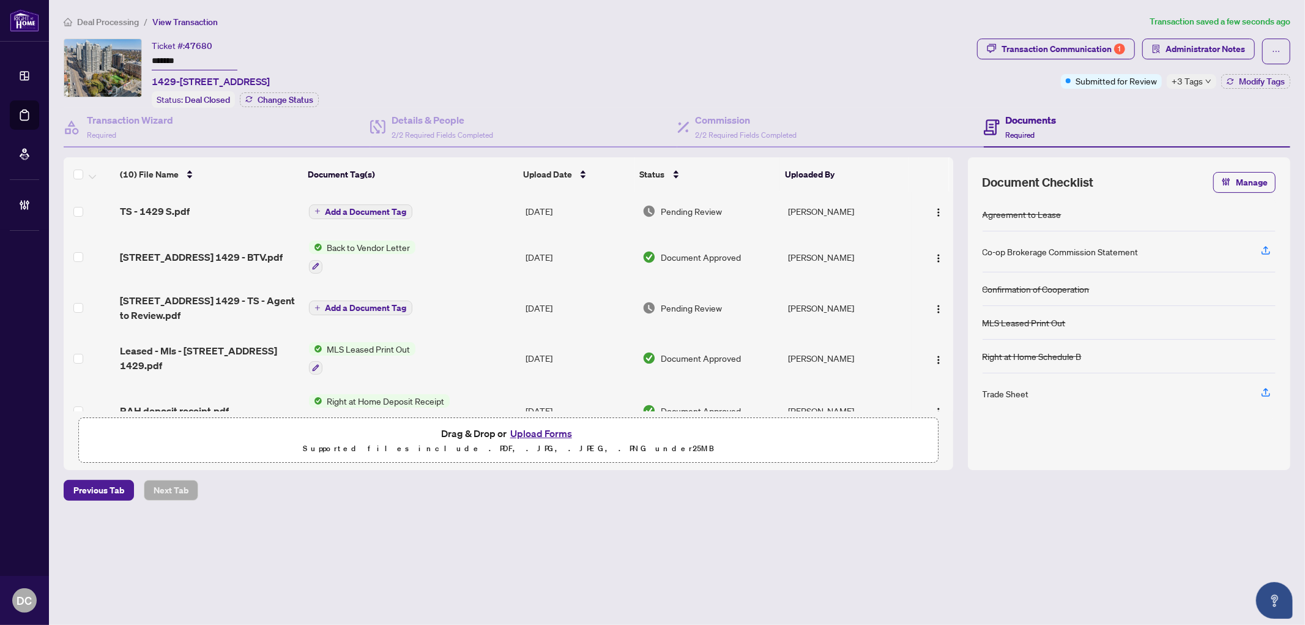
drag, startPoint x: 185, startPoint y: 57, endPoint x: 100, endPoint y: 55, distance: 85.1
click at [100, 55] on div "Ticket #: 47680 ******* 1429-15 Northtown Way, Toronto, Ontario M2N 7A2, Canada…" at bounding box center [518, 73] width 908 height 69
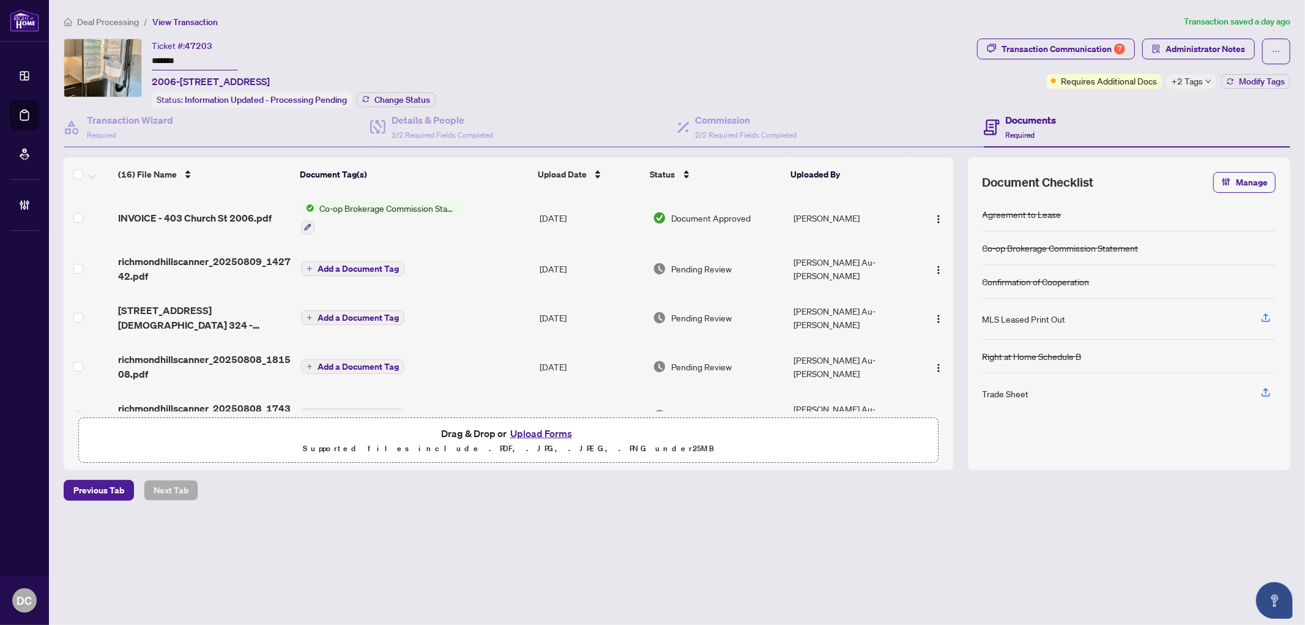
drag, startPoint x: 225, startPoint y: 62, endPoint x: 120, endPoint y: 54, distance: 105.6
click at [120, 54] on div "Ticket #: 47203 ******* 2006-[STREET_ADDRESS] Status: Information Updated - Pro…" at bounding box center [518, 73] width 908 height 69
click at [429, 95] on span "Change Status" at bounding box center [402, 99] width 56 height 9
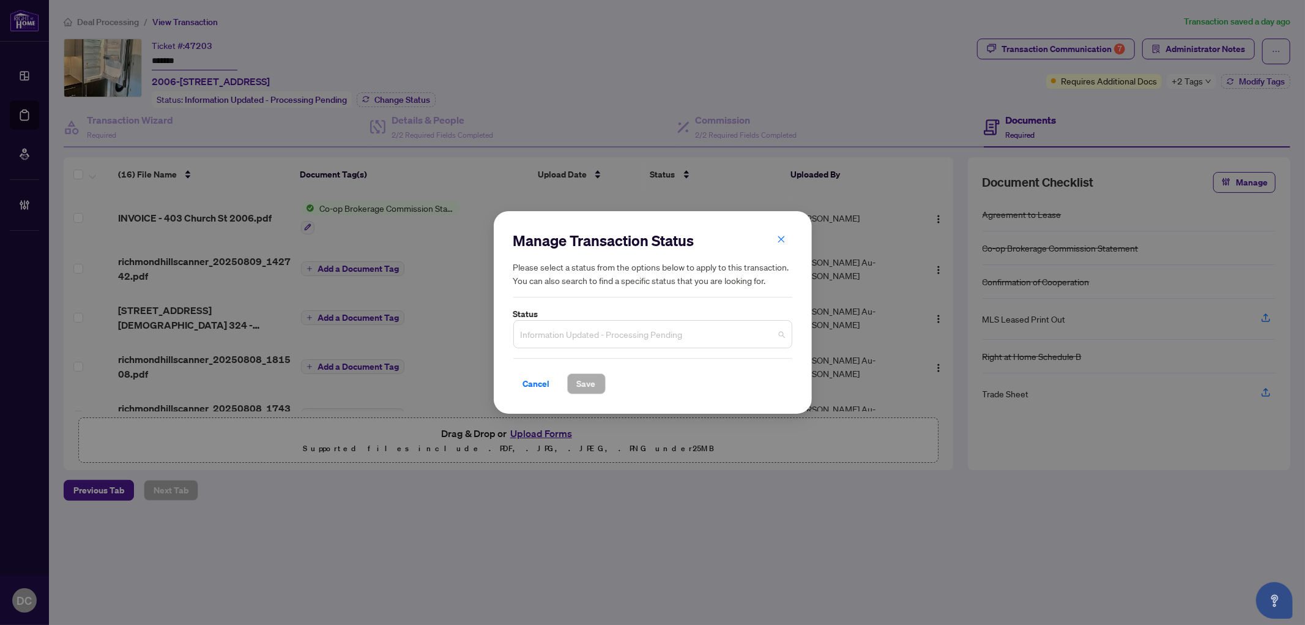
click at [575, 334] on span "Information Updated - Processing Pending" at bounding box center [653, 333] width 264 height 23
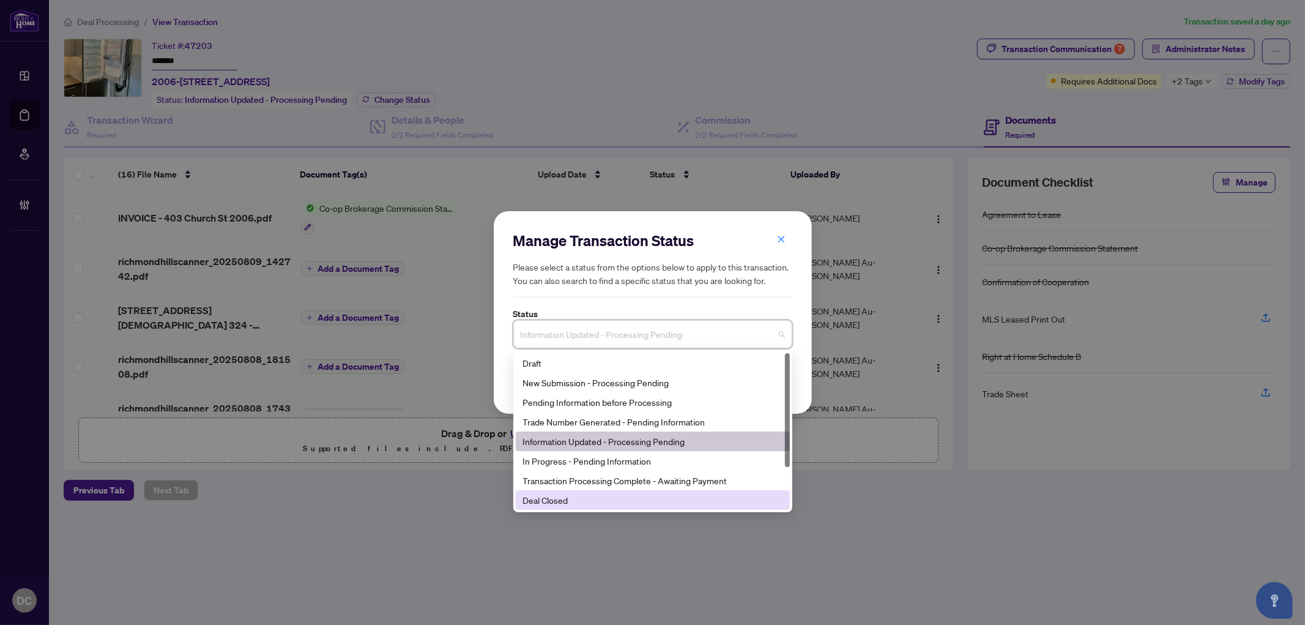
click at [570, 500] on div "Deal Closed" at bounding box center [652, 499] width 259 height 13
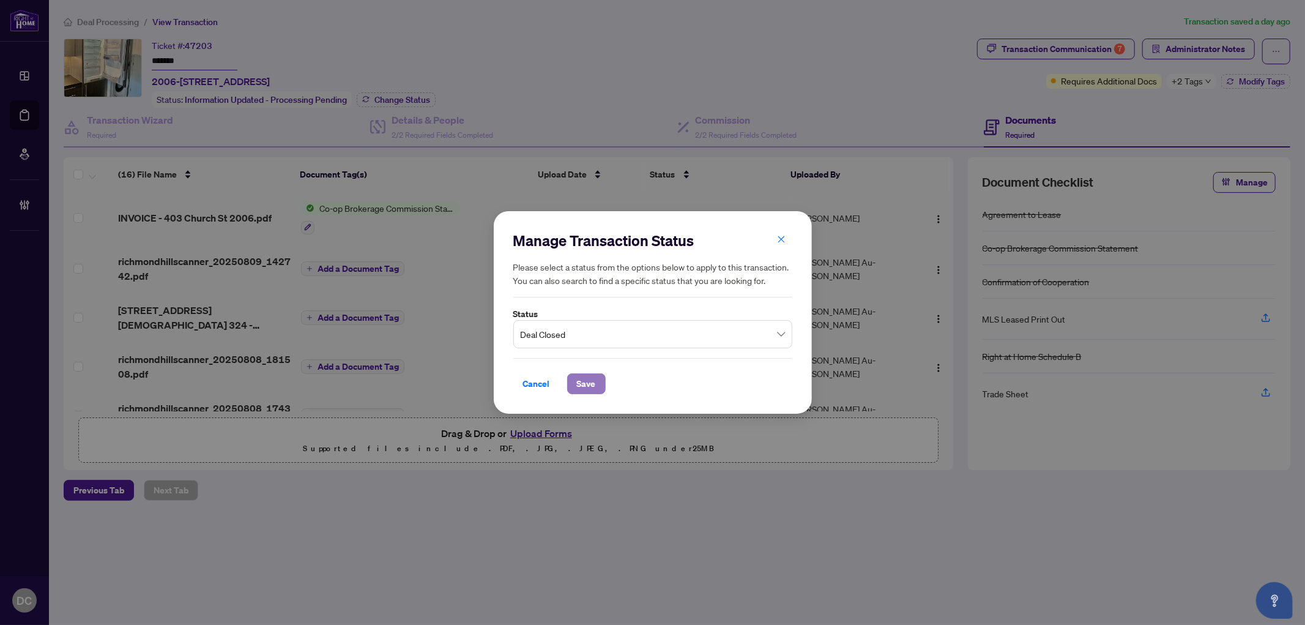
click at [590, 387] on span "Save" at bounding box center [586, 384] width 19 height 20
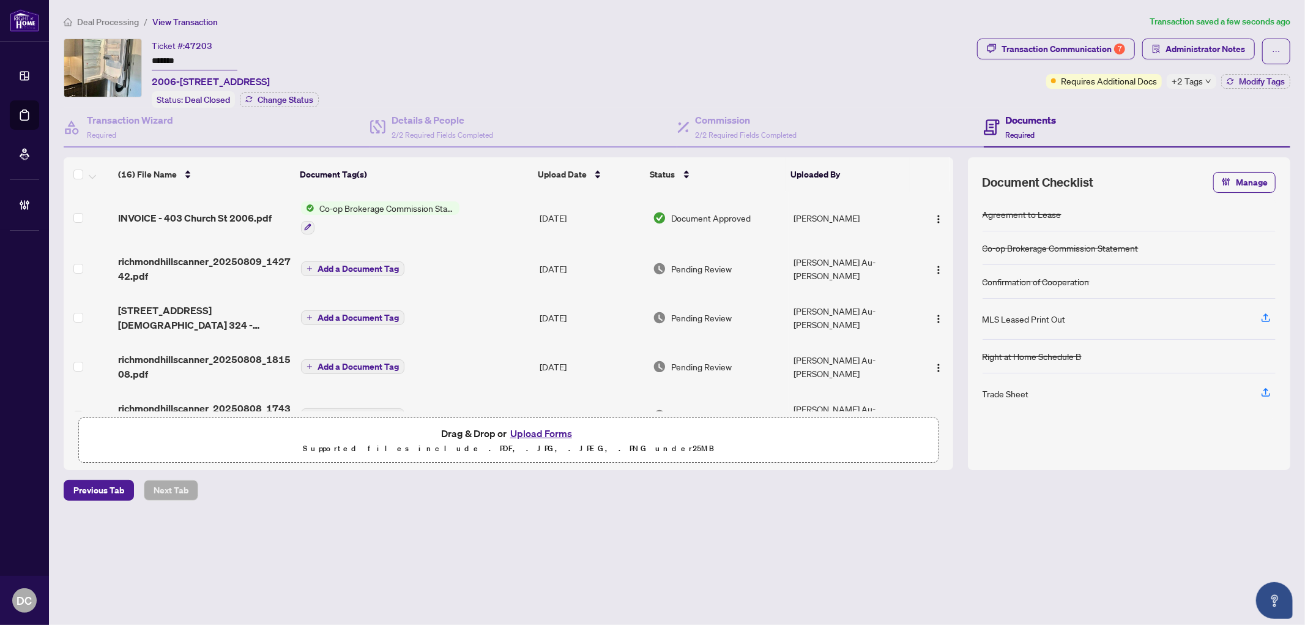
click at [1189, 78] on span "+2 Tags" at bounding box center [1187, 81] width 31 height 14
click at [1124, 100] on div "Transaction Communication 7 Administrator Notes Requires Additional Docs +2 Tag…" at bounding box center [1134, 73] width 318 height 69
click at [1253, 83] on span "Modify Tags" at bounding box center [1262, 81] width 46 height 9
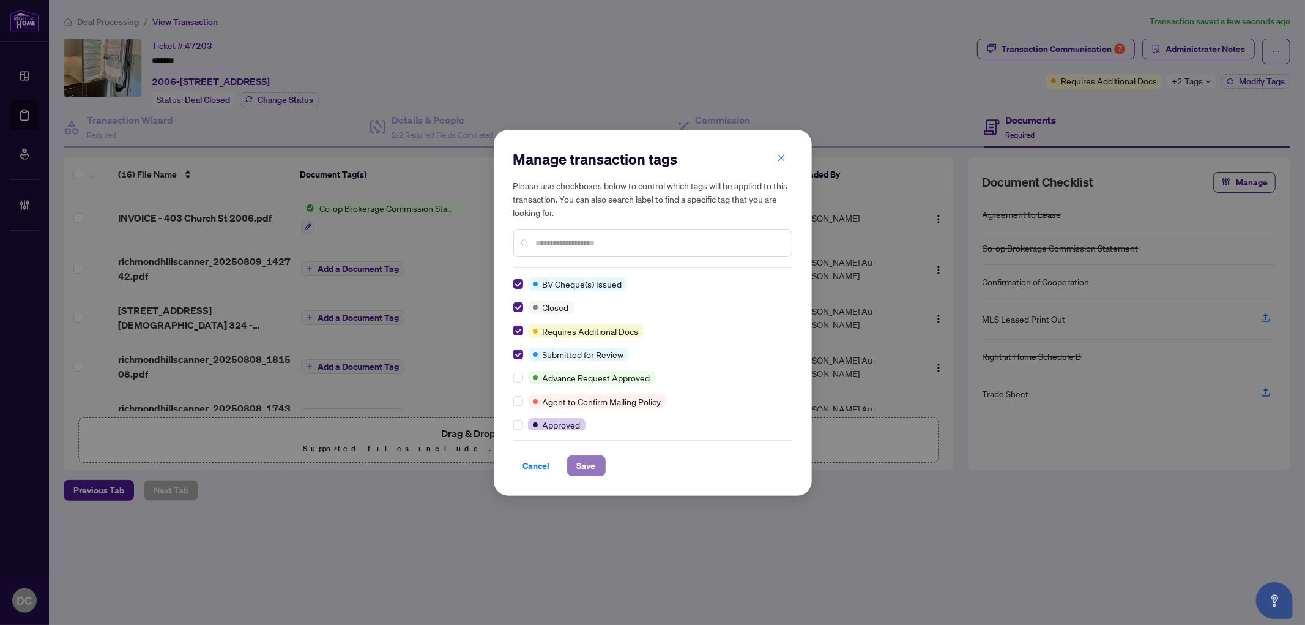
click at [579, 466] on span "Save" at bounding box center [586, 466] width 19 height 20
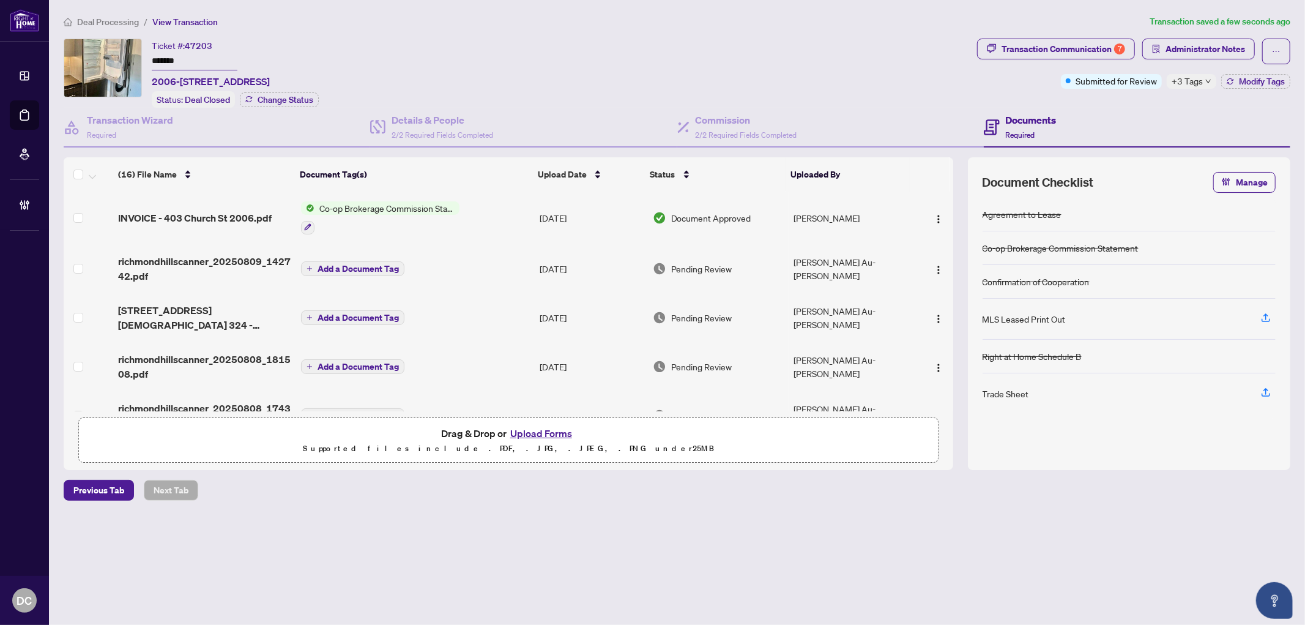
click at [1031, 37] on div "Deal Processing / View Transaction Transaction saved a few seconds ago Ticket #…" at bounding box center [677, 279] width 1236 height 529
click at [1032, 43] on div "Transaction Communication 7" at bounding box center [1063, 49] width 124 height 20
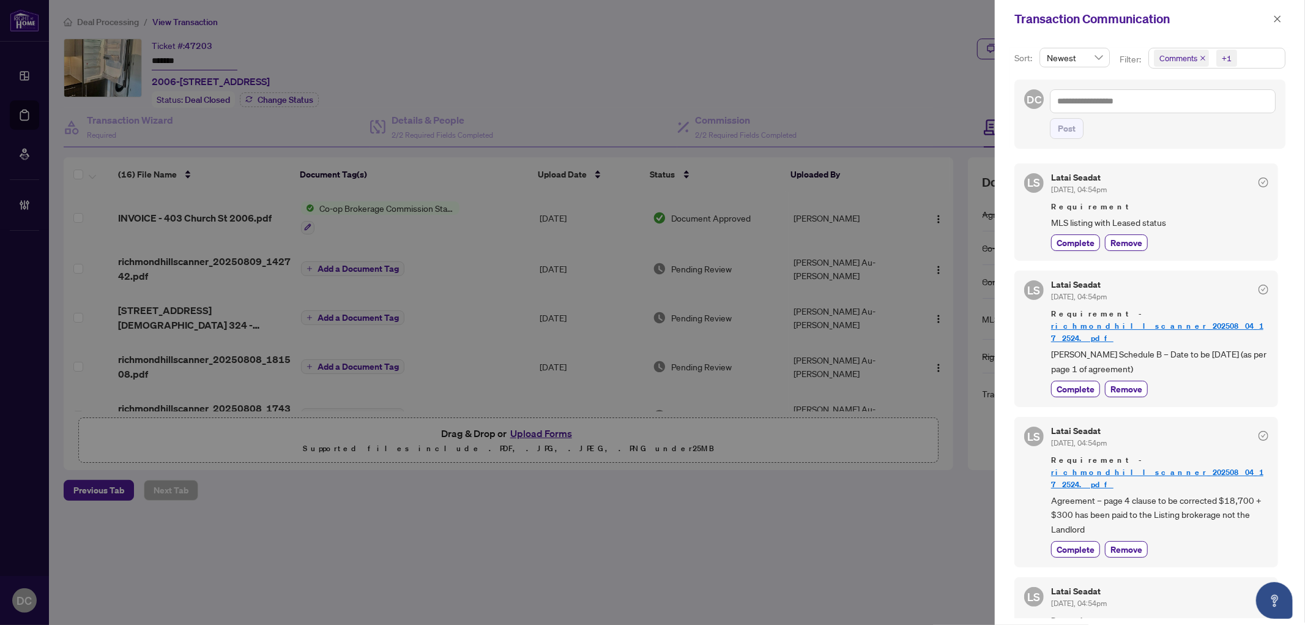
click at [1262, 59] on span "Comments +1" at bounding box center [1217, 58] width 136 height 20
click at [1213, 125] on span "Requirements" at bounding box center [1200, 126] width 54 height 11
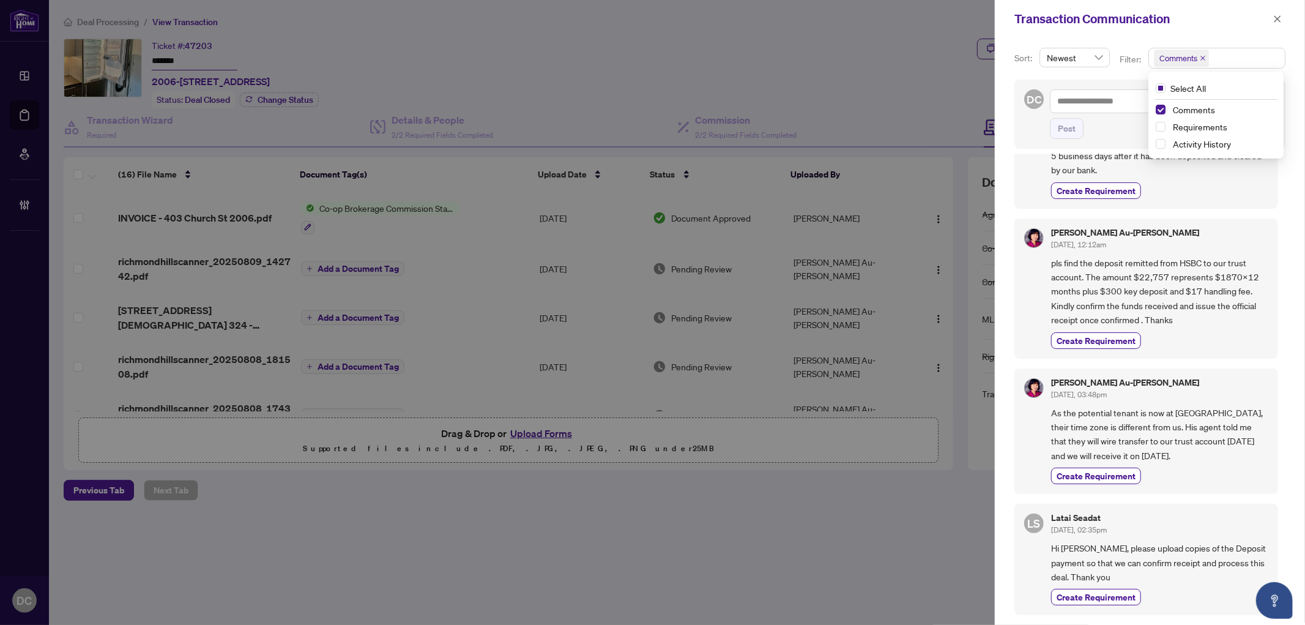
scroll to position [3, 0]
click at [1283, 14] on button "button" at bounding box center [1277, 19] width 16 height 15
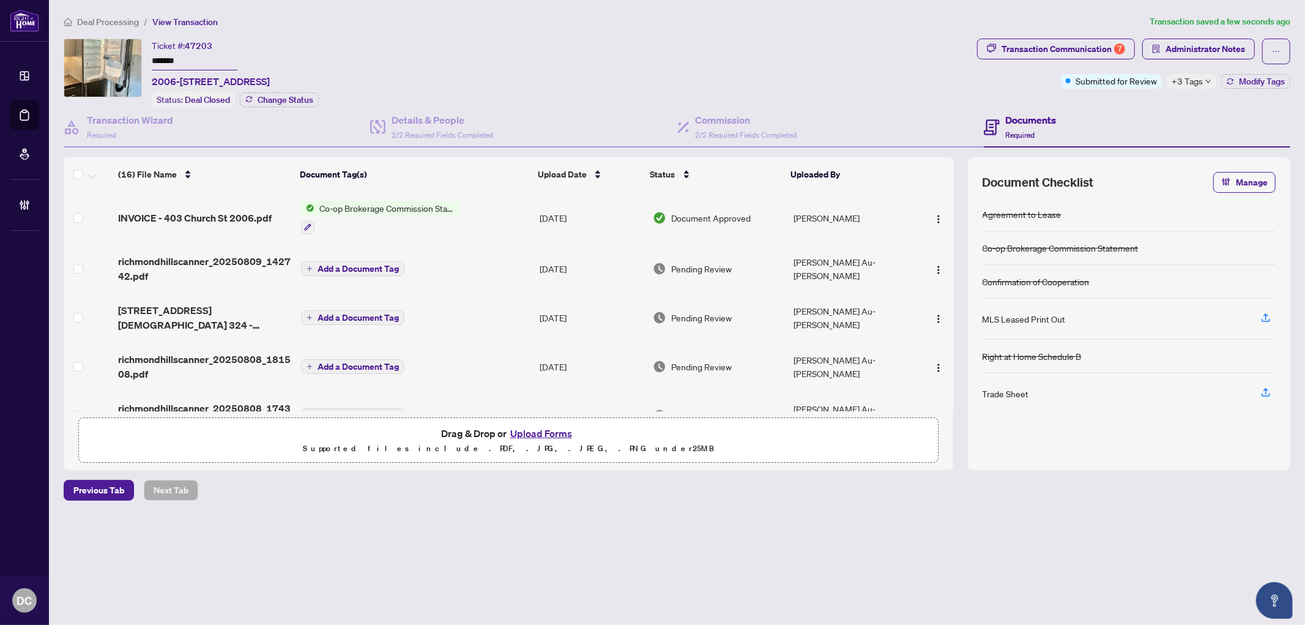
click at [1241, 56] on span "Administrator Notes" at bounding box center [1205, 49] width 80 height 20
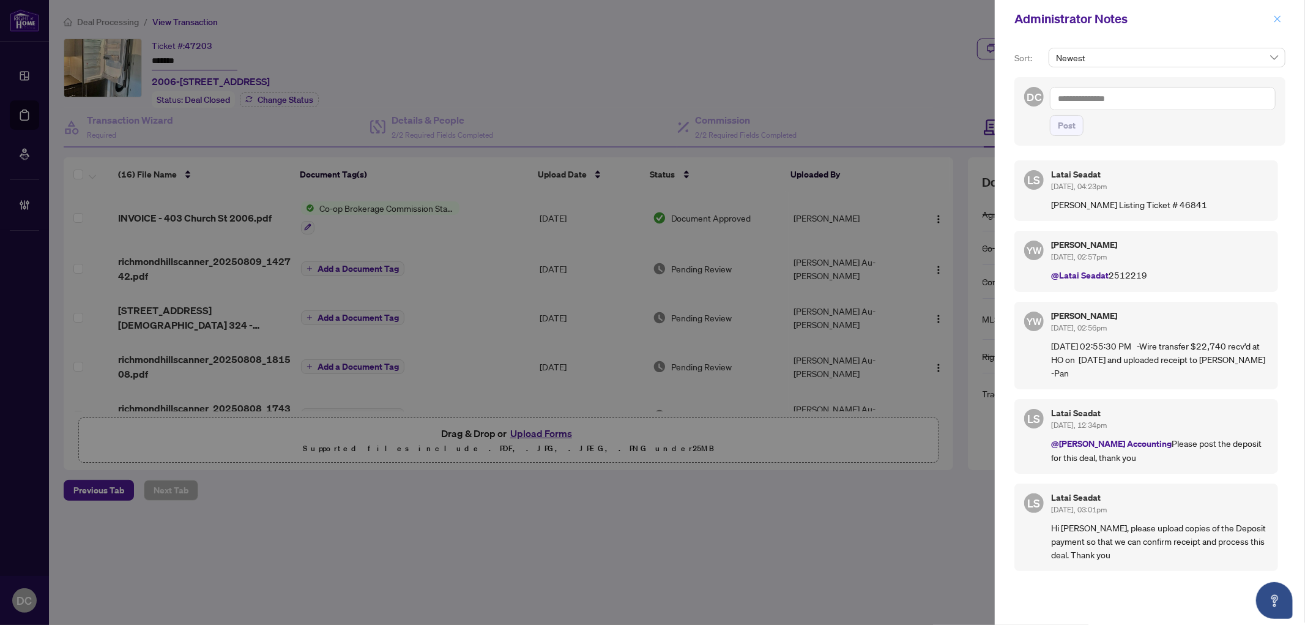
click at [1276, 17] on icon "close" at bounding box center [1277, 19] width 9 height 9
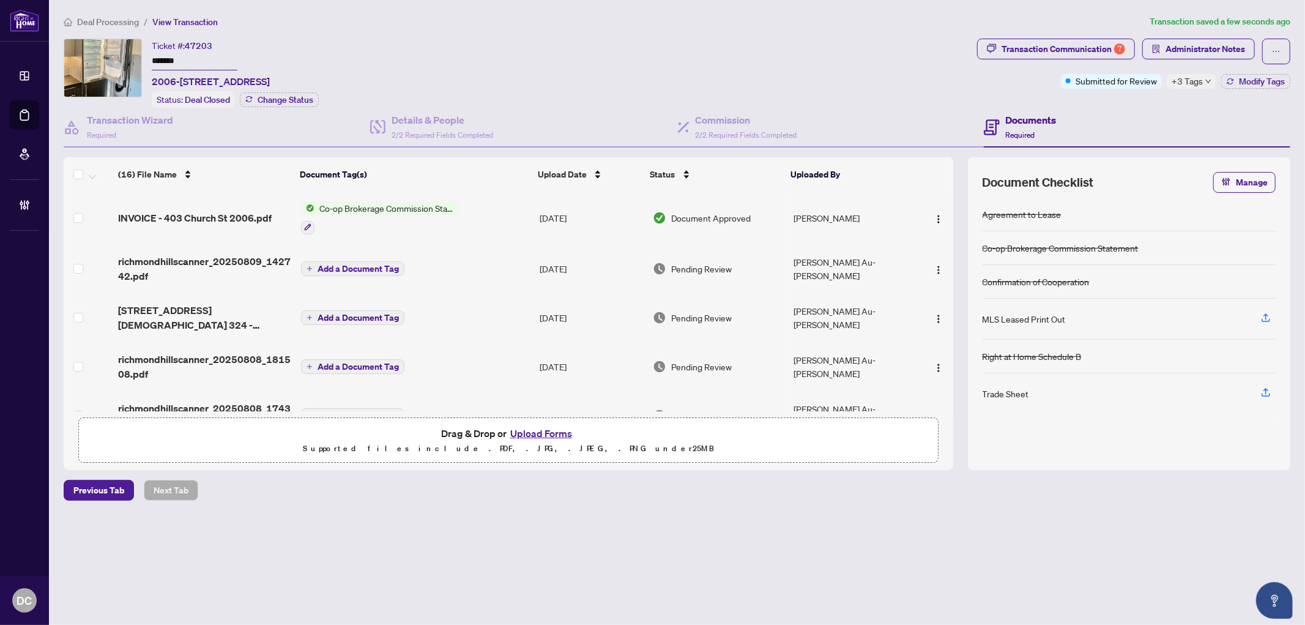
click at [477, 217] on td "Co-op Brokerage Commission Statement" at bounding box center [415, 217] width 239 height 53
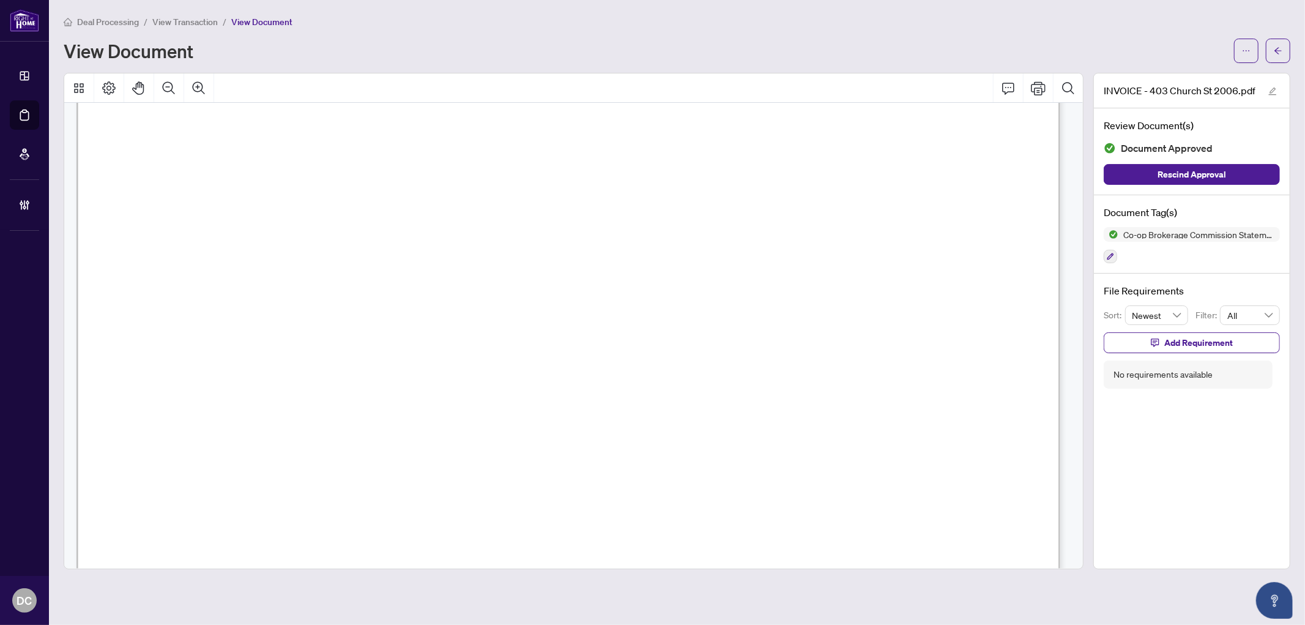
scroll to position [543, 0]
click at [1276, 43] on span "button" at bounding box center [1278, 51] width 9 height 20
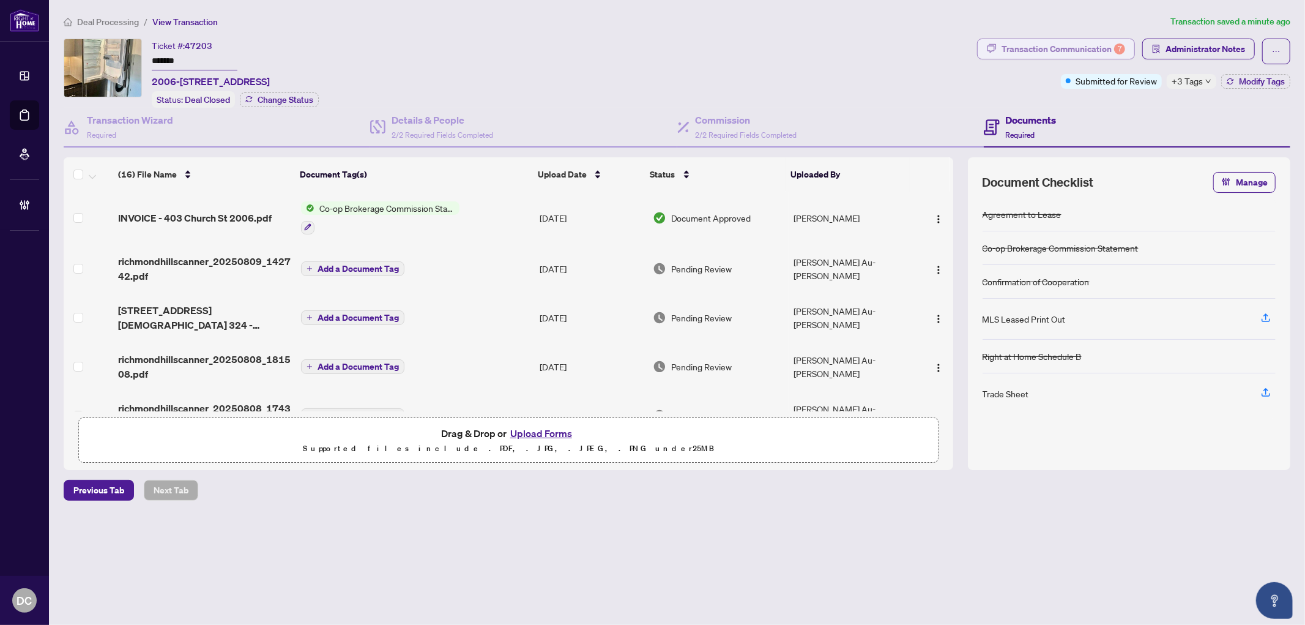
click at [1063, 46] on div "Transaction Communication 7" at bounding box center [1063, 49] width 124 height 20
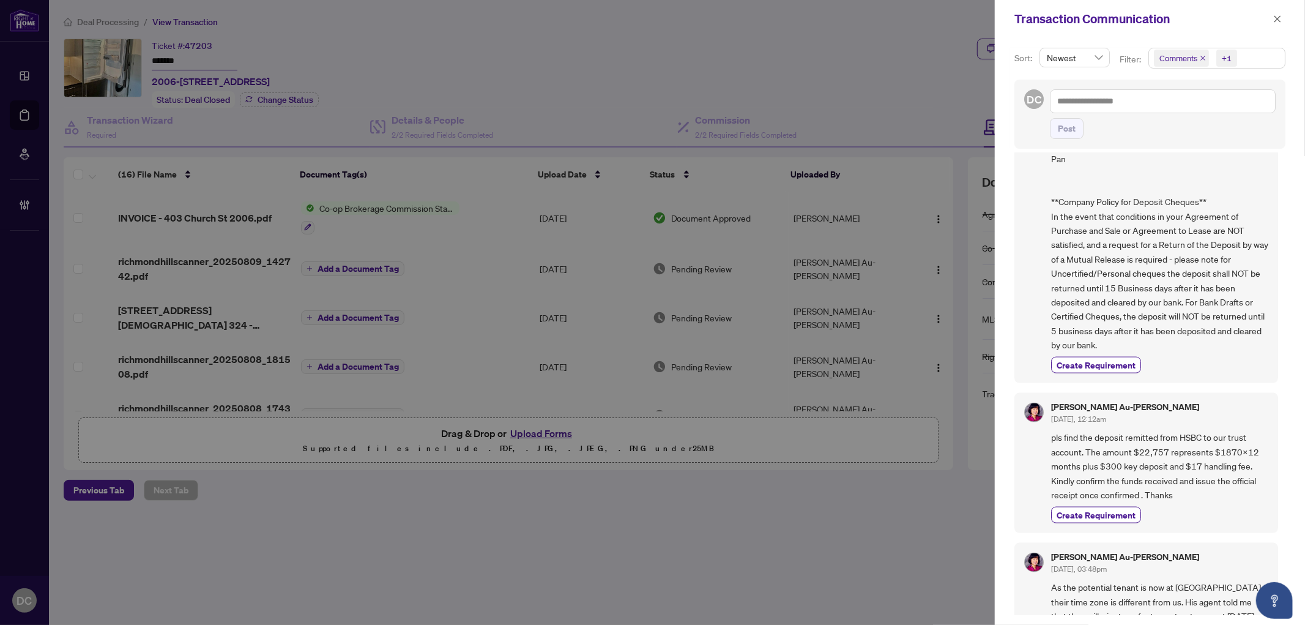
scroll to position [1457, 0]
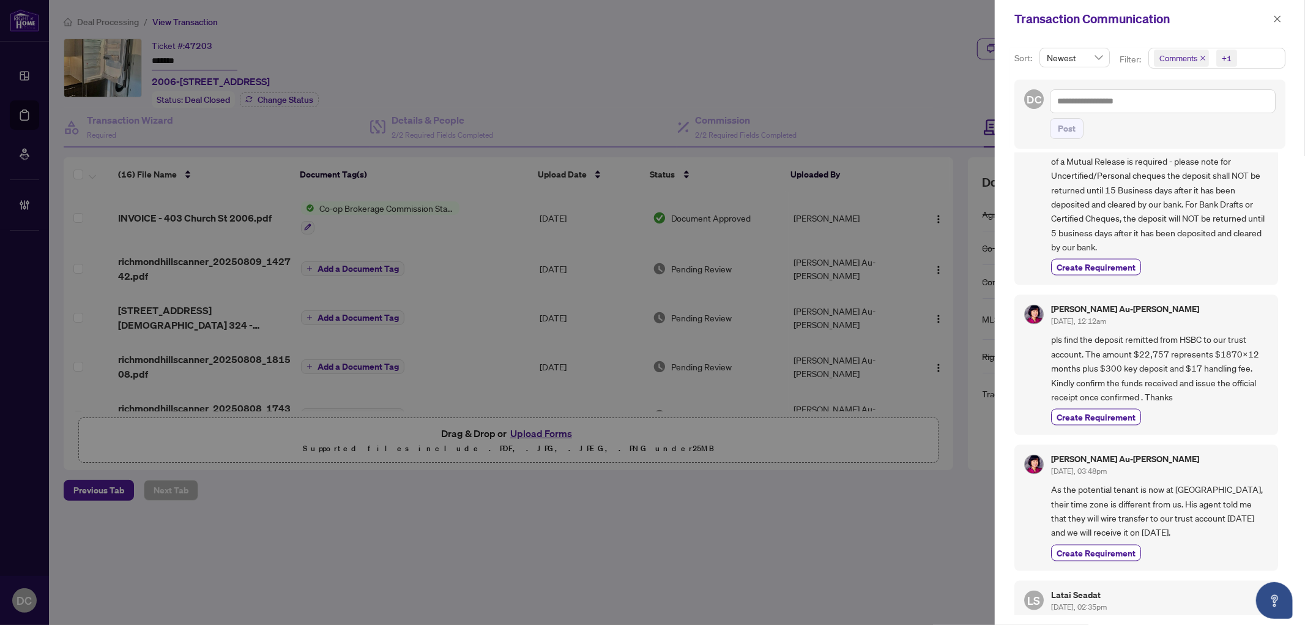
click at [1258, 45] on div "Sort: Newest Filter: Comments +1 DC Post LS Latai Seadat Aug/08/2025, 04:54pm R…" at bounding box center [1150, 331] width 310 height 587
click at [1259, 56] on span "Comments +1" at bounding box center [1217, 58] width 136 height 20
click at [1219, 112] on span "Comments" at bounding box center [1222, 109] width 109 height 15
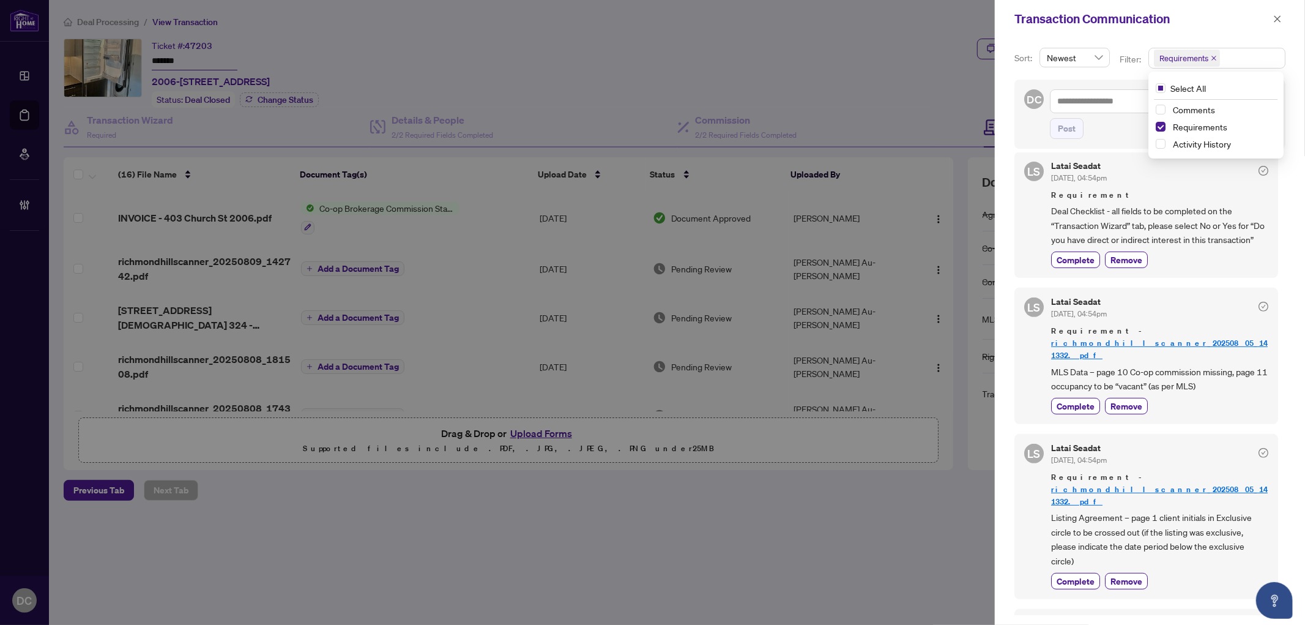
scroll to position [425, 0]
click at [1280, 17] on icon "close" at bounding box center [1277, 19] width 9 height 9
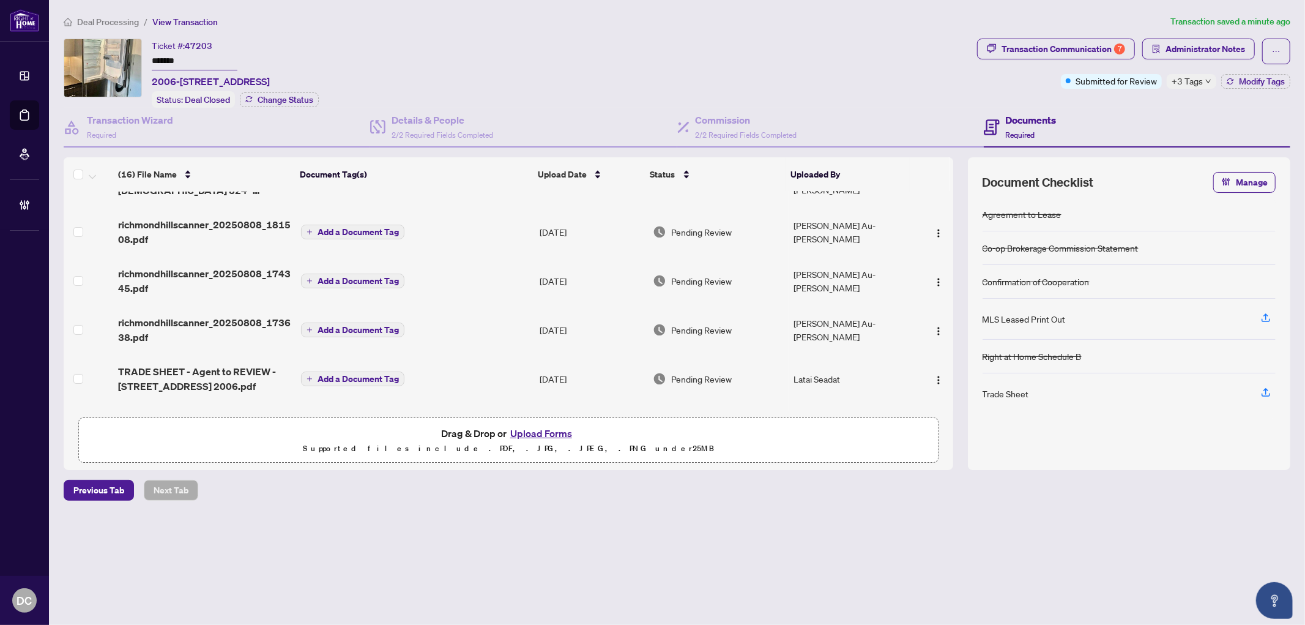
scroll to position [136, 0]
click at [486, 379] on td "Add a Document Tag" at bounding box center [415, 377] width 239 height 49
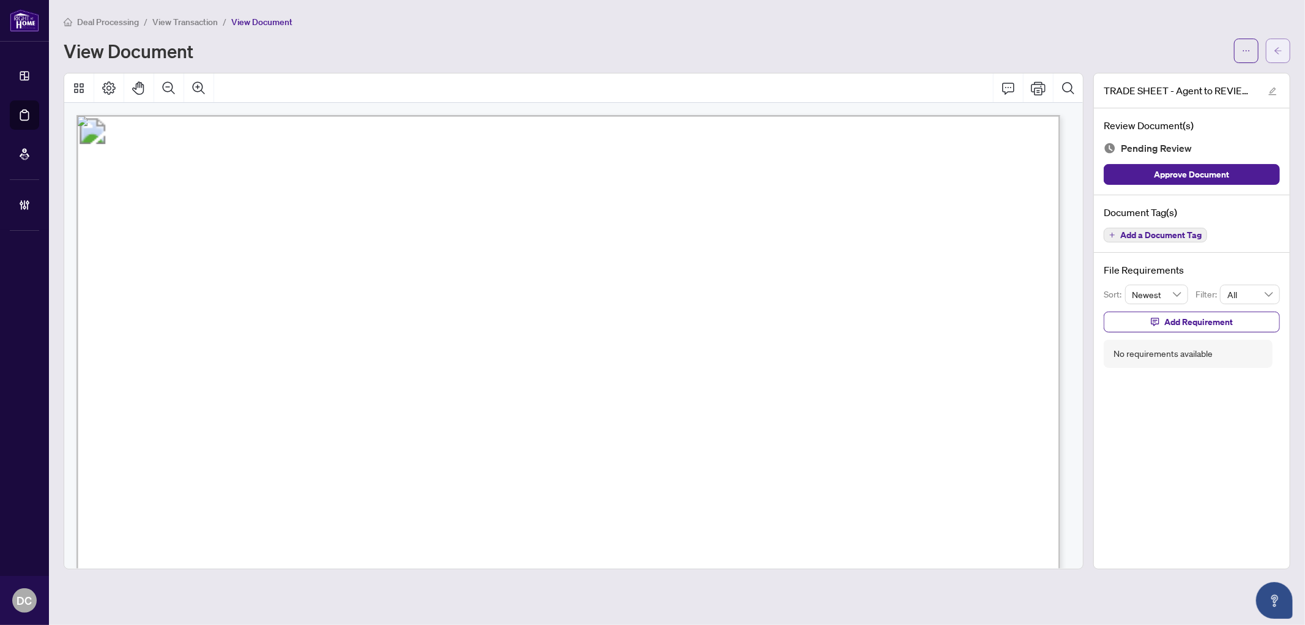
click at [1271, 51] on button "button" at bounding box center [1278, 51] width 24 height 24
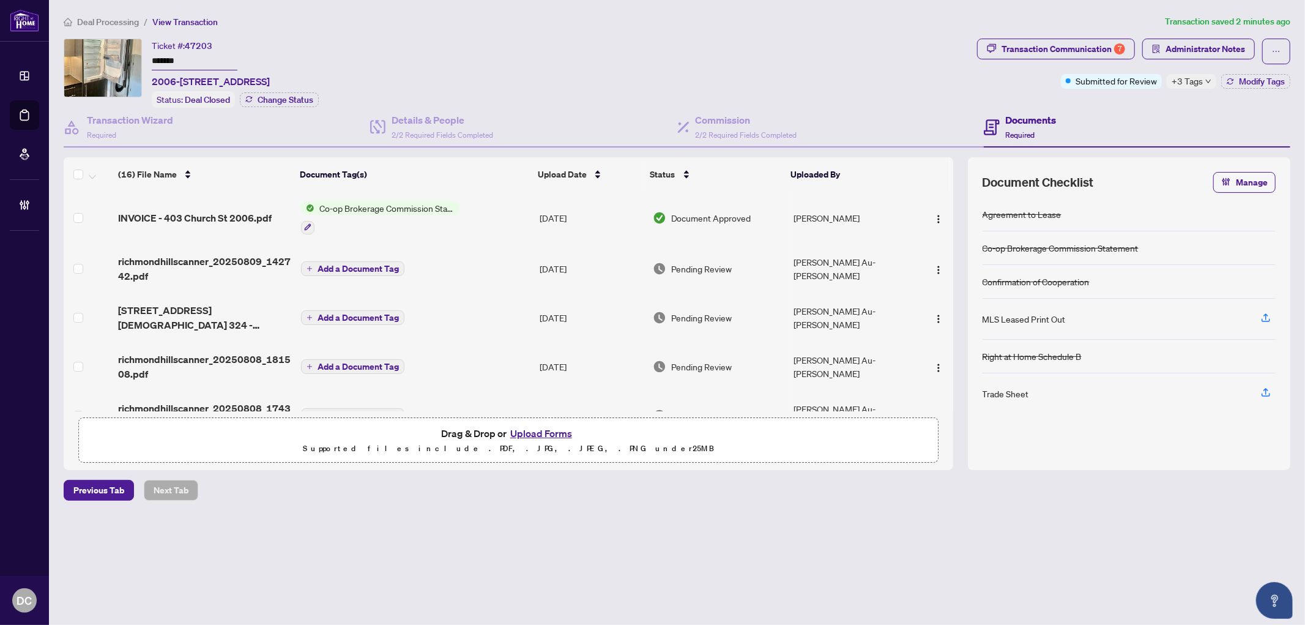
click at [451, 371] on td "Add a Document Tag" at bounding box center [415, 366] width 239 height 49
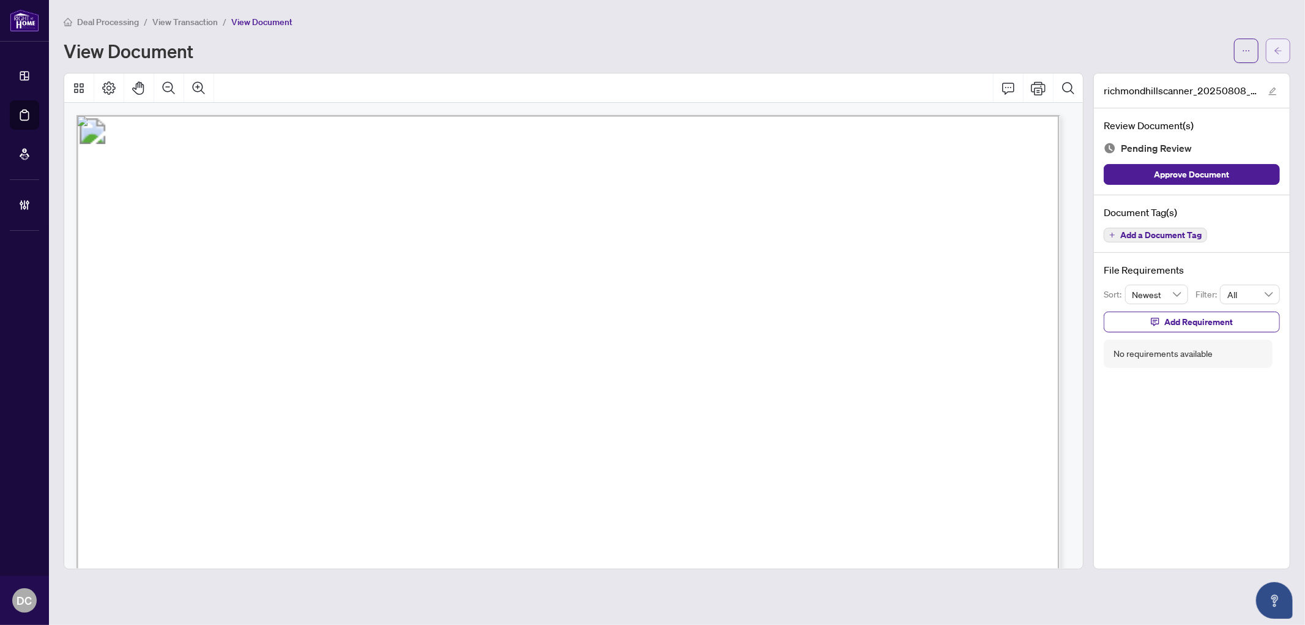
click at [1283, 47] on button "button" at bounding box center [1278, 51] width 24 height 24
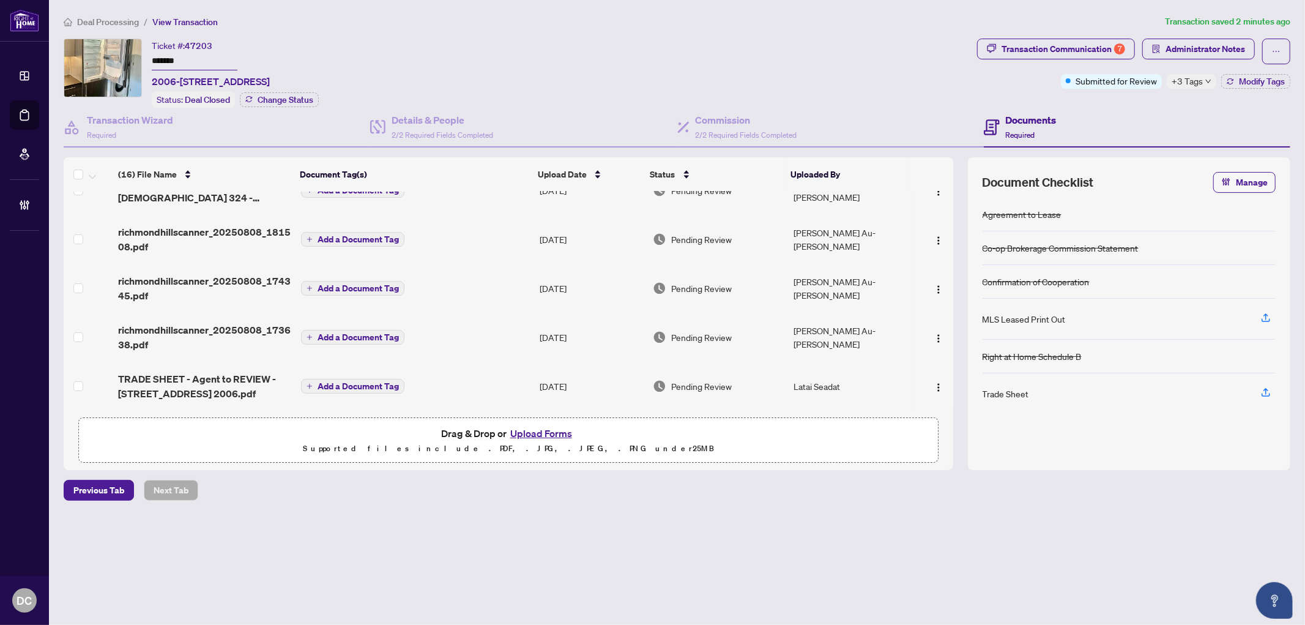
scroll to position [136, 0]
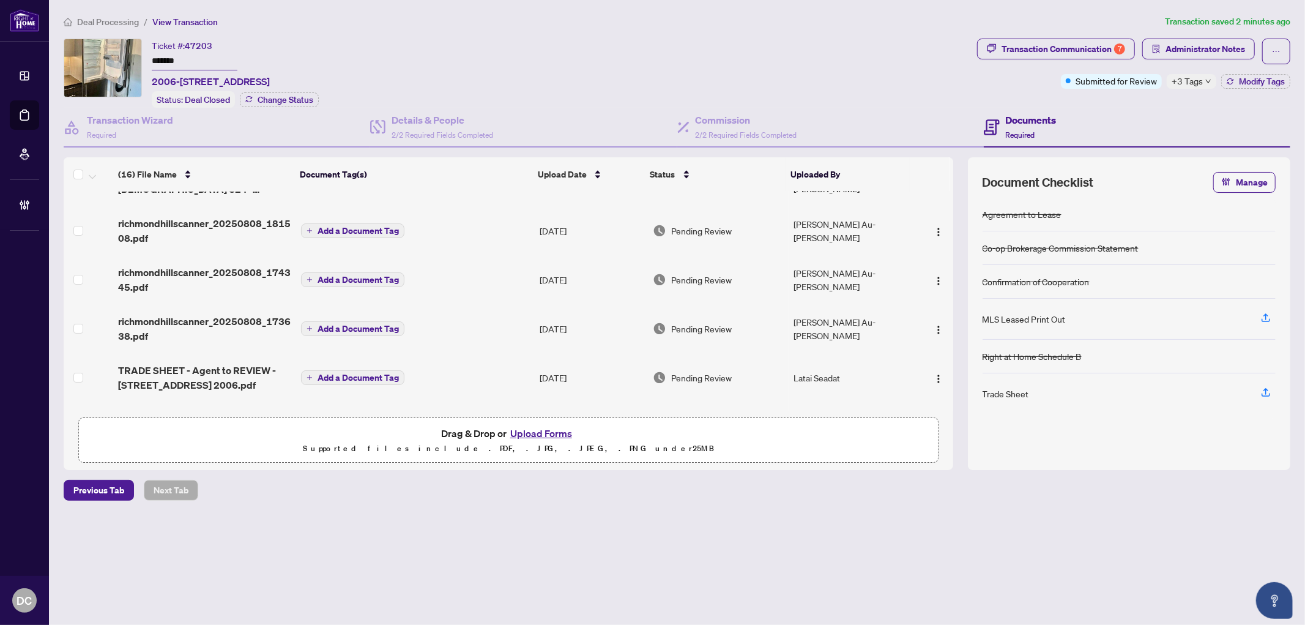
click at [450, 317] on td "Add a Document Tag" at bounding box center [415, 328] width 239 height 49
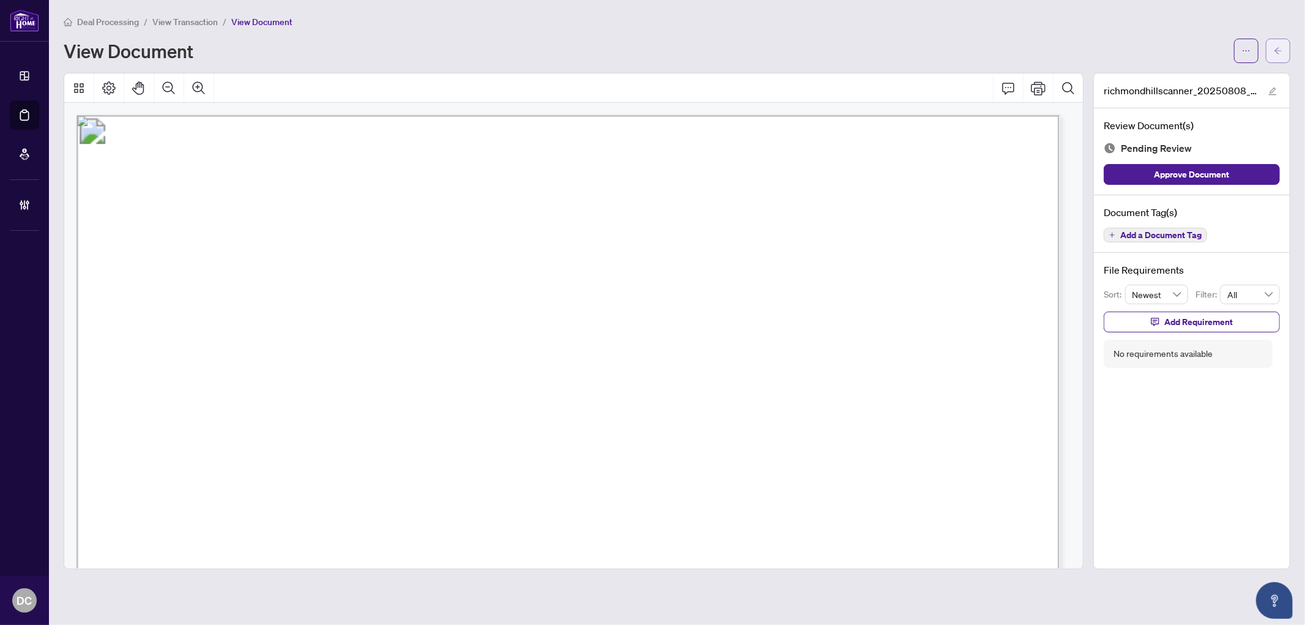
click at [1279, 54] on span "button" at bounding box center [1278, 51] width 9 height 20
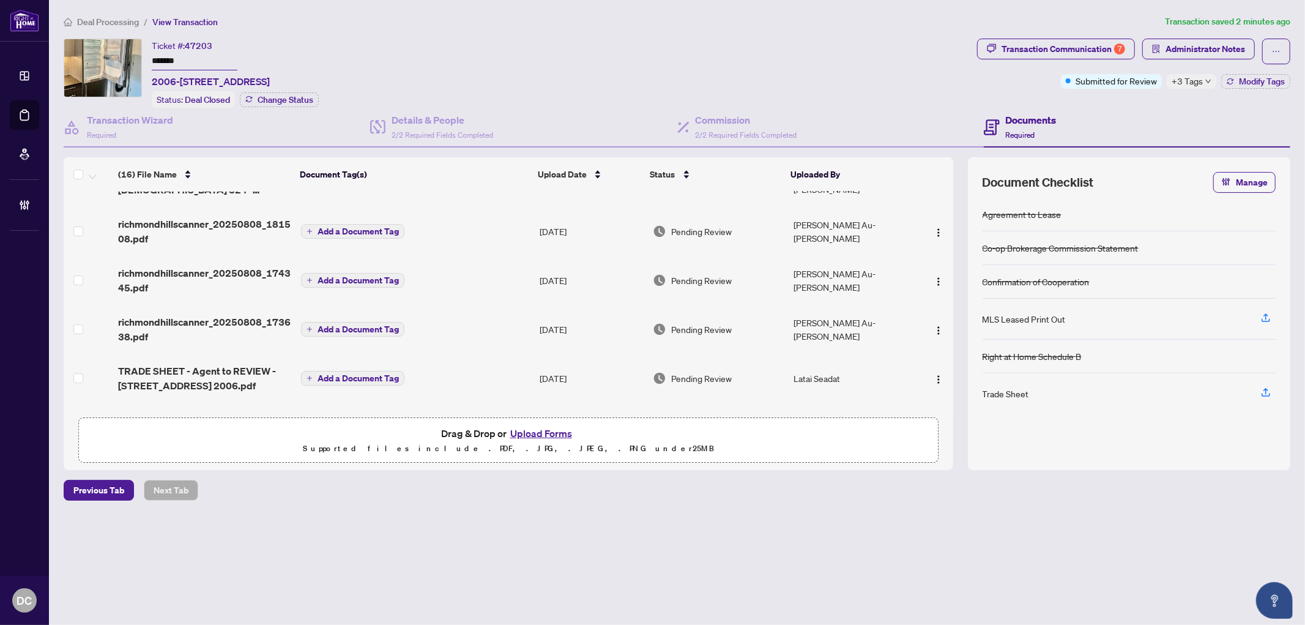
scroll to position [136, 0]
click at [508, 325] on td "Add a Document Tag" at bounding box center [415, 328] width 239 height 49
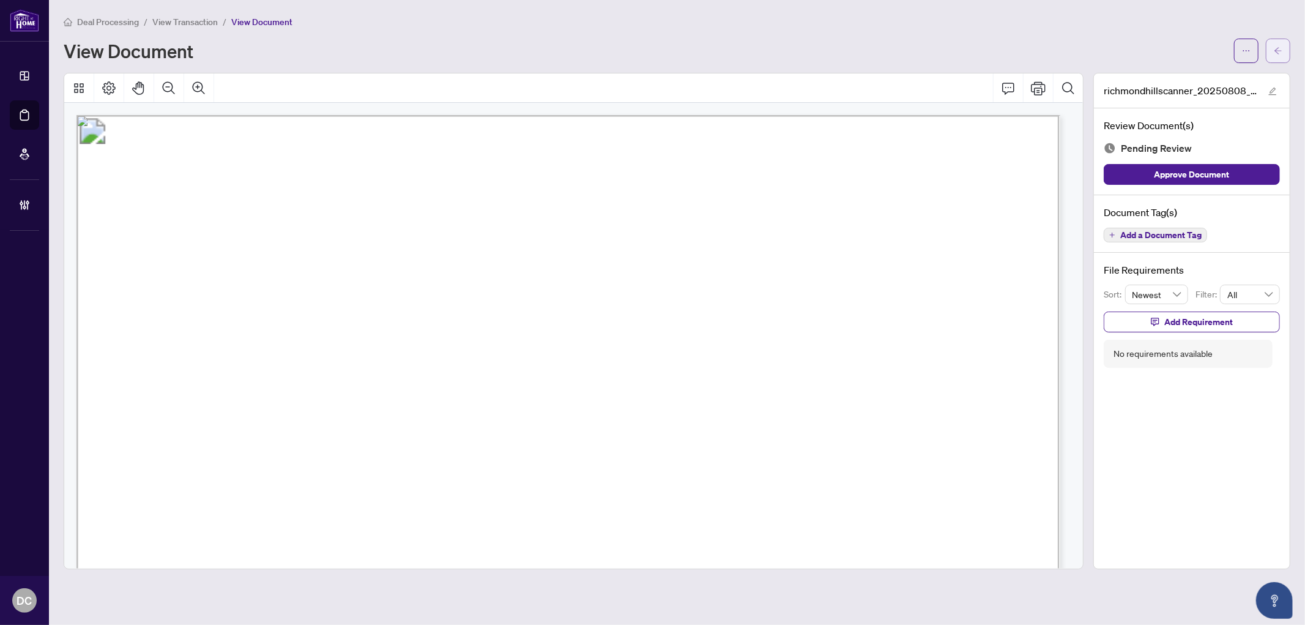
click at [1280, 49] on icon "arrow-left" at bounding box center [1278, 50] width 9 height 9
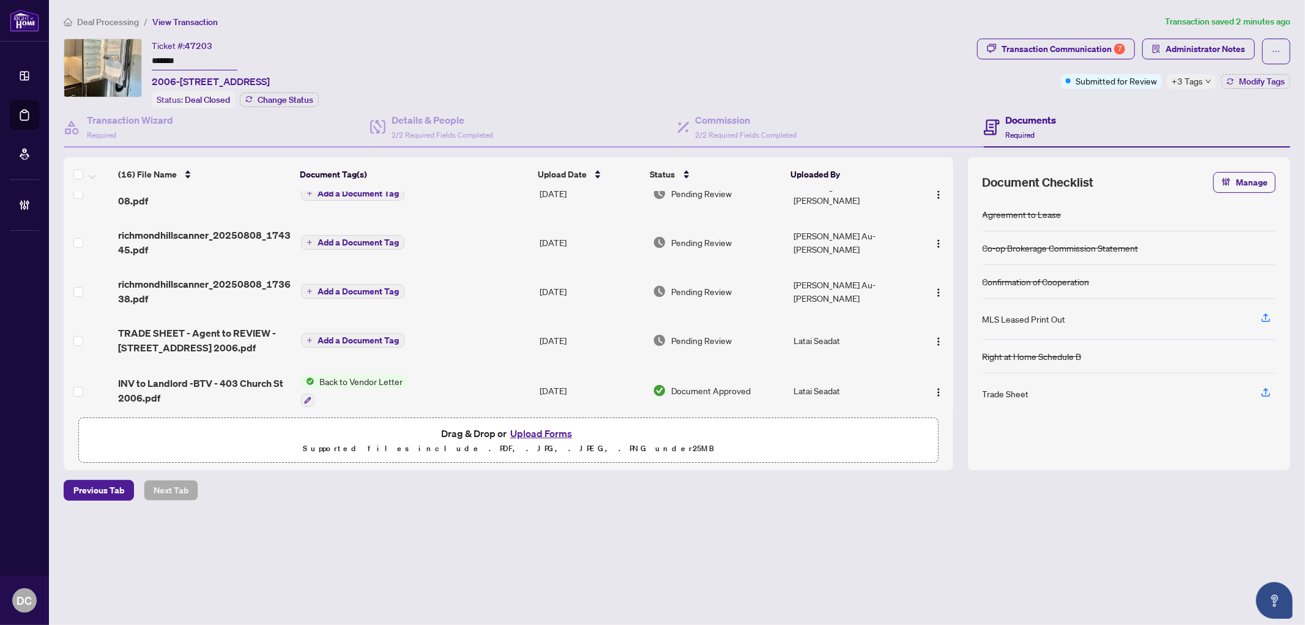
scroll to position [204, 0]
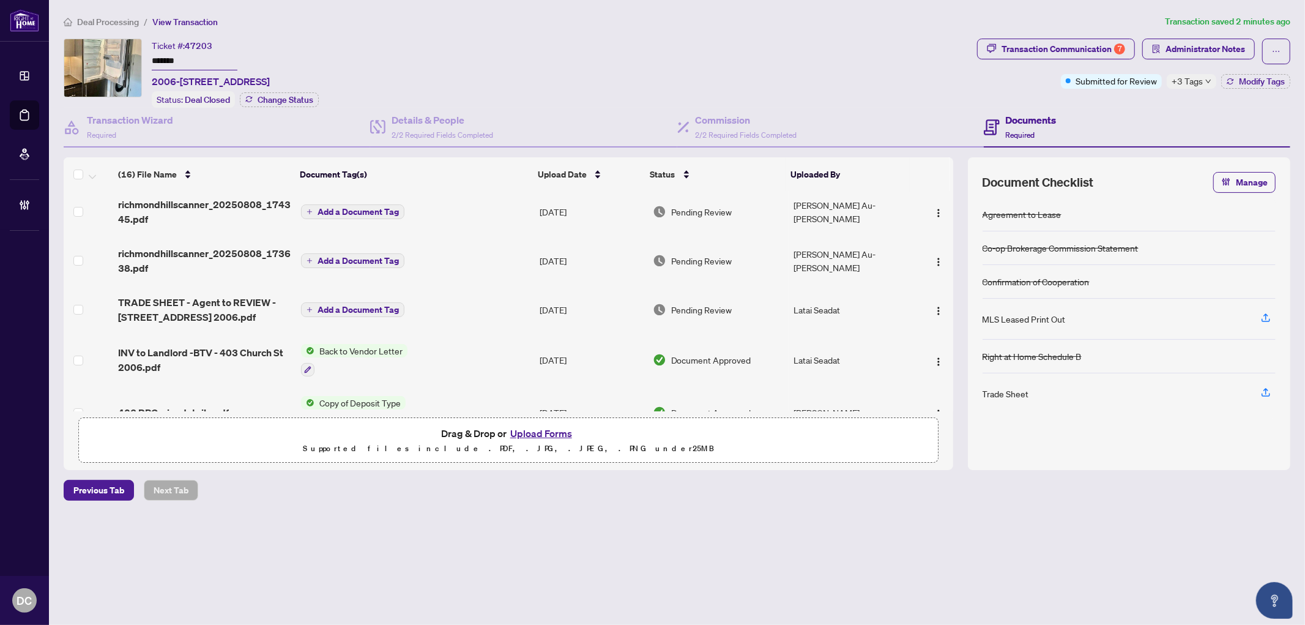
click at [473, 254] on td "Add a Document Tag" at bounding box center [415, 260] width 239 height 49
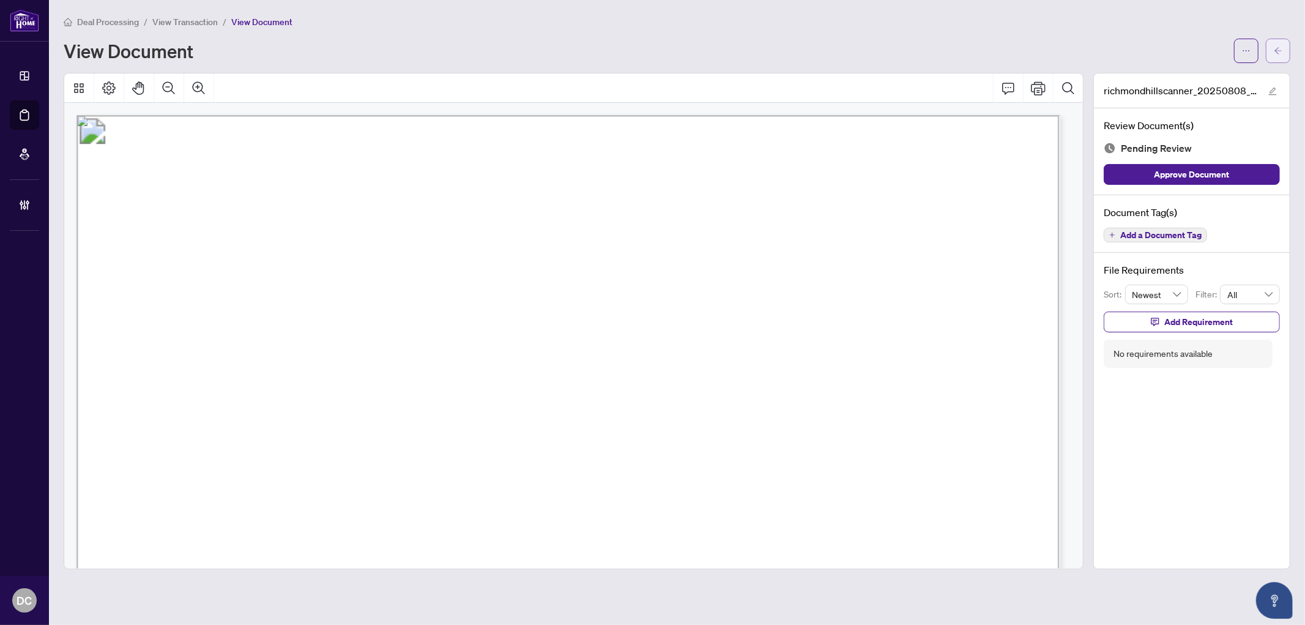
click at [1269, 50] on button "button" at bounding box center [1278, 51] width 24 height 24
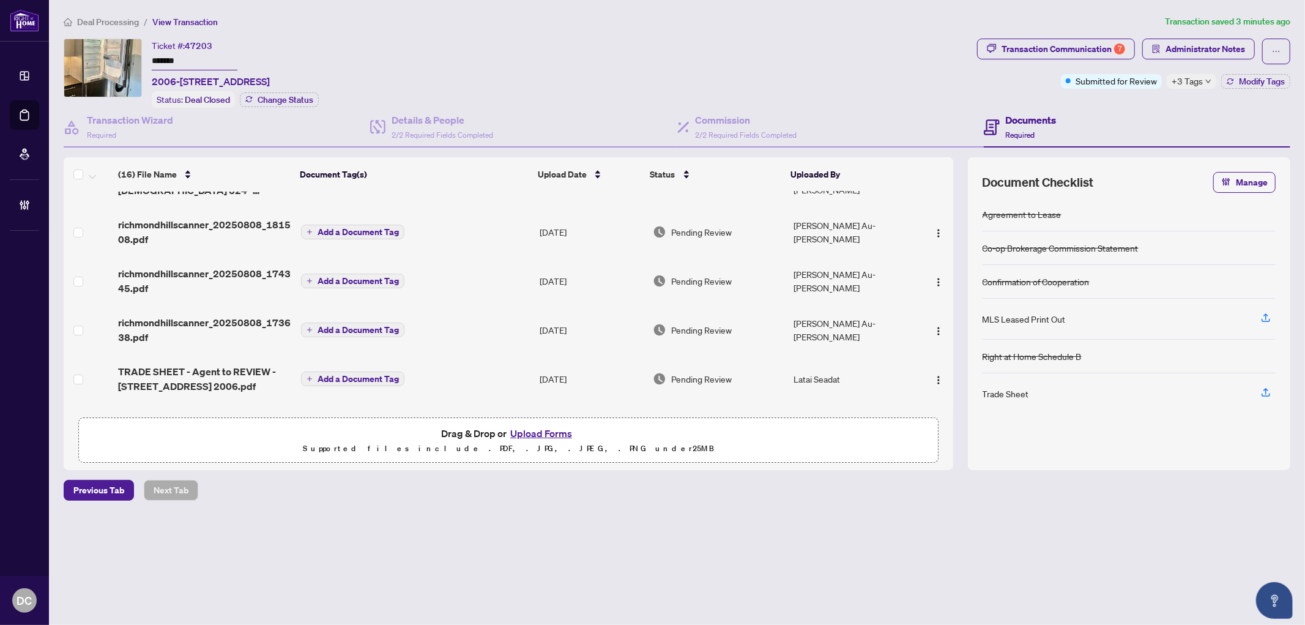
scroll to position [136, 0]
click at [455, 272] on td "Add a Document Tag" at bounding box center [415, 279] width 239 height 49
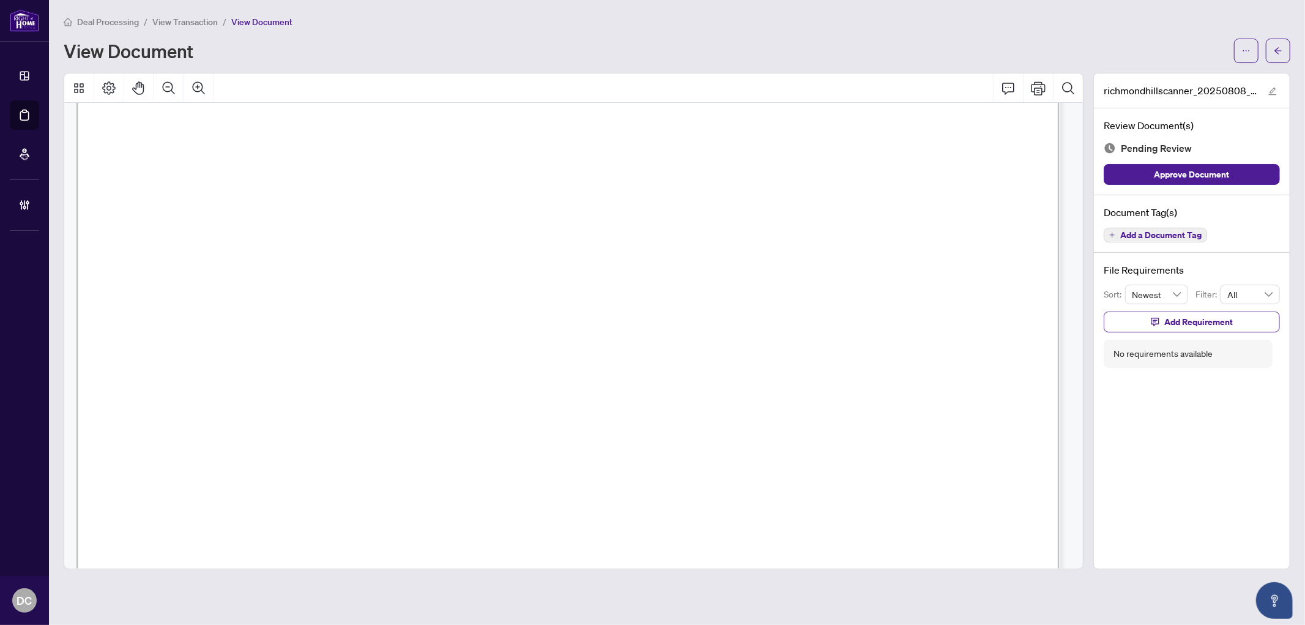
scroll to position [475, 0]
click at [1276, 51] on icon "arrow-left" at bounding box center [1277, 50] width 7 height 7
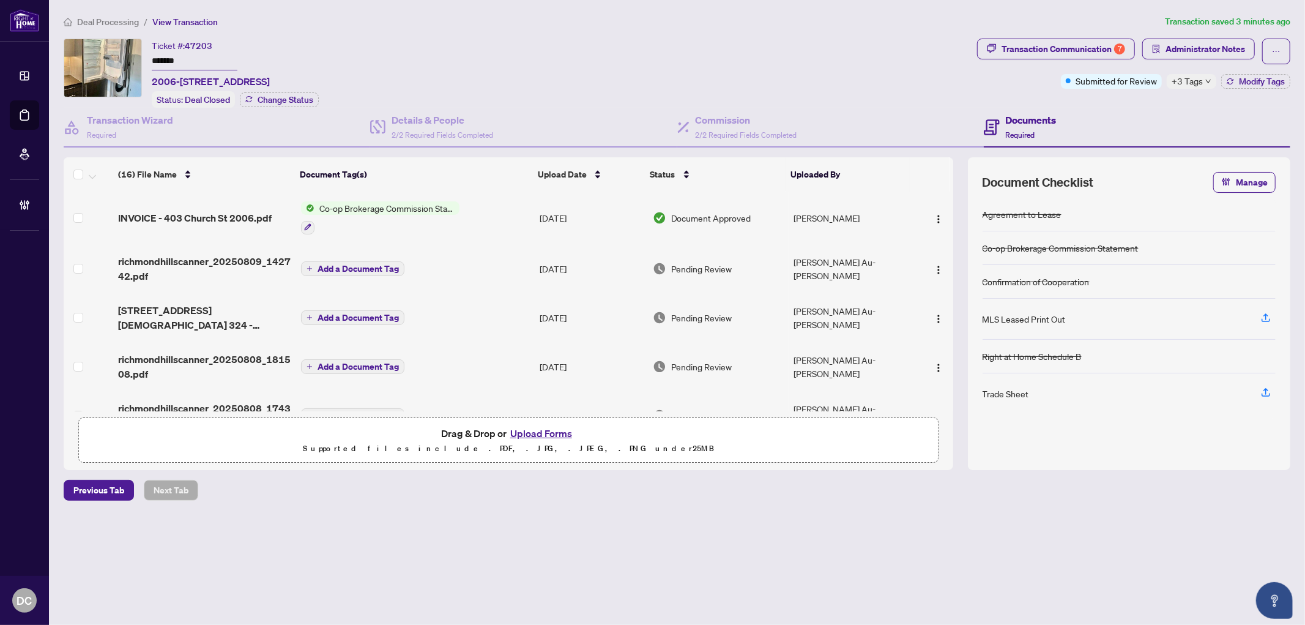
drag, startPoint x: 202, startPoint y: 62, endPoint x: 95, endPoint y: 56, distance: 107.2
click at [95, 56] on div "Ticket #: 47203 ******* 2006-403 Church St, Toronto, Ontario M4Y 0C9, Canada St…" at bounding box center [518, 73] width 908 height 69
click at [1239, 77] on span "Modify Tags" at bounding box center [1262, 81] width 46 height 9
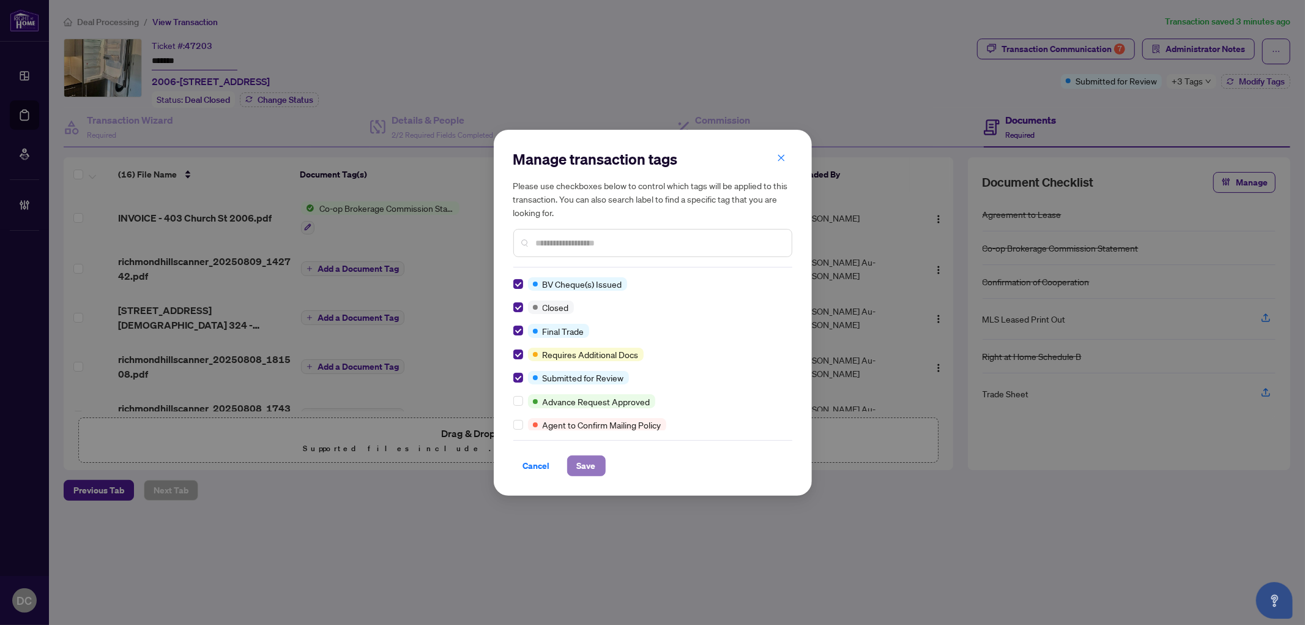
click at [573, 461] on button "Save" at bounding box center [586, 465] width 39 height 21
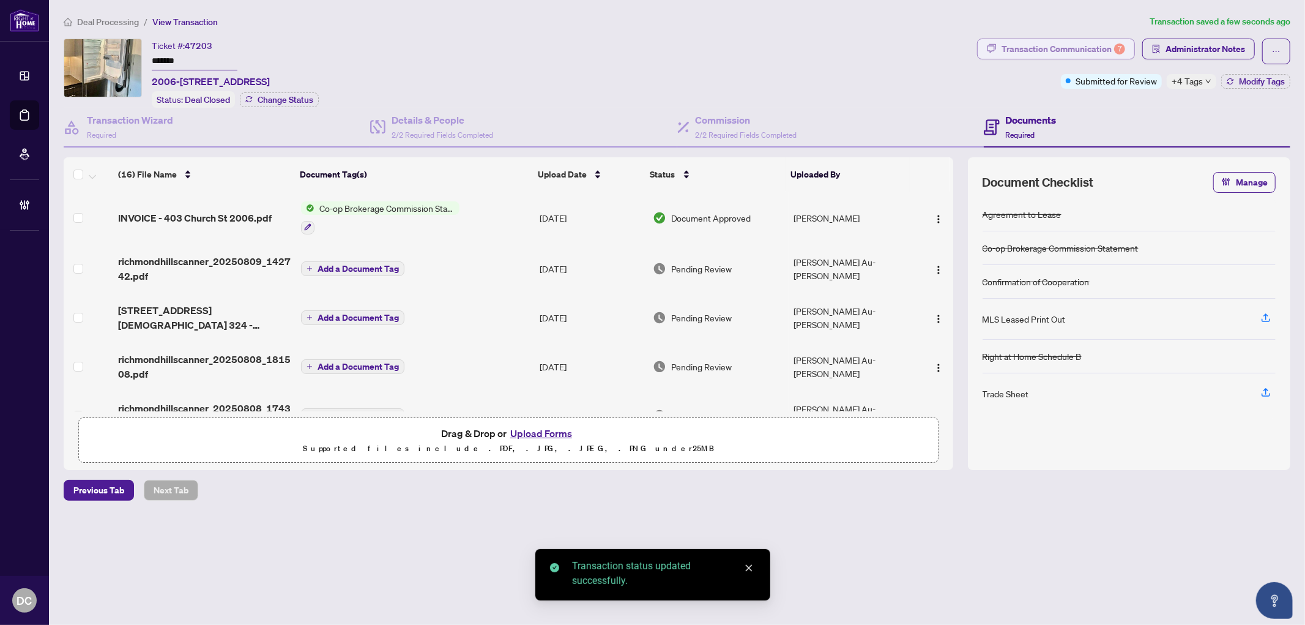
click at [1065, 51] on div "Transaction Communication 7" at bounding box center [1063, 49] width 124 height 20
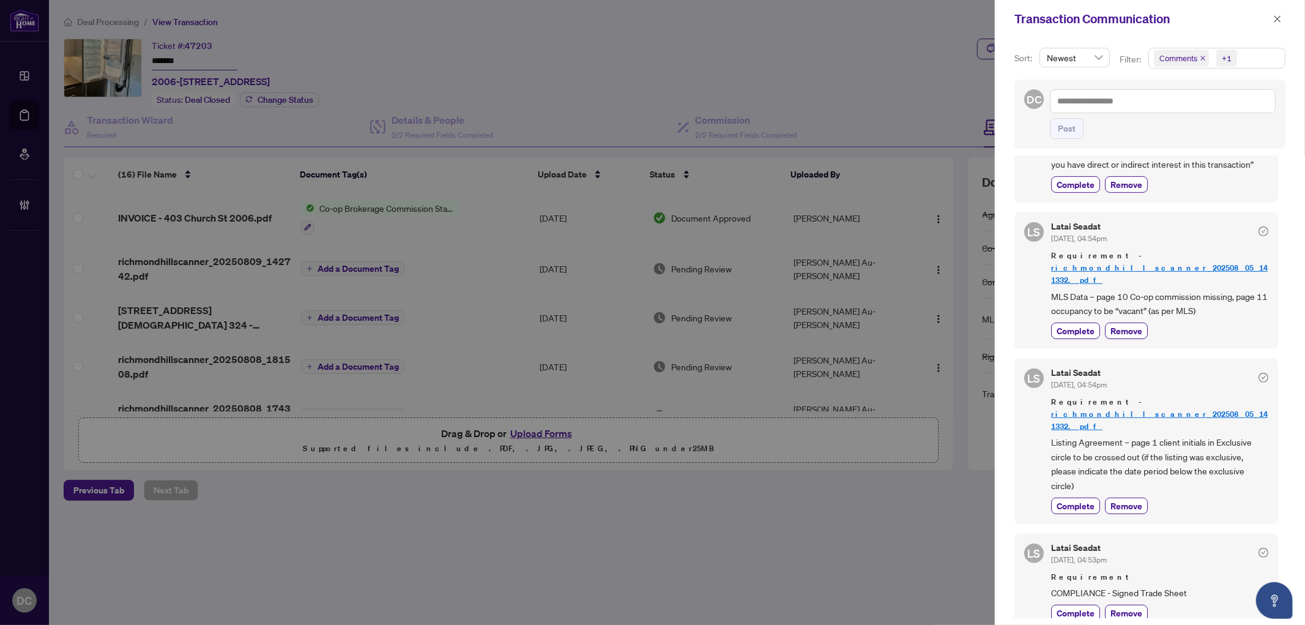
scroll to position [543, 0]
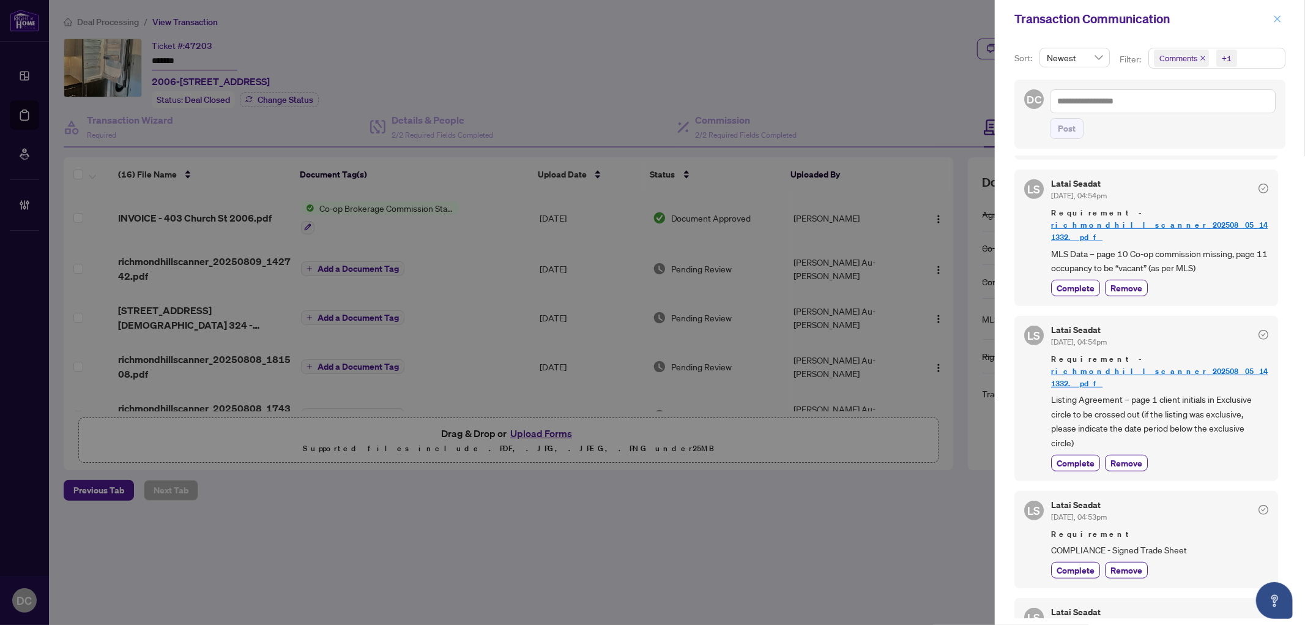
click at [1283, 20] on button "button" at bounding box center [1277, 19] width 16 height 15
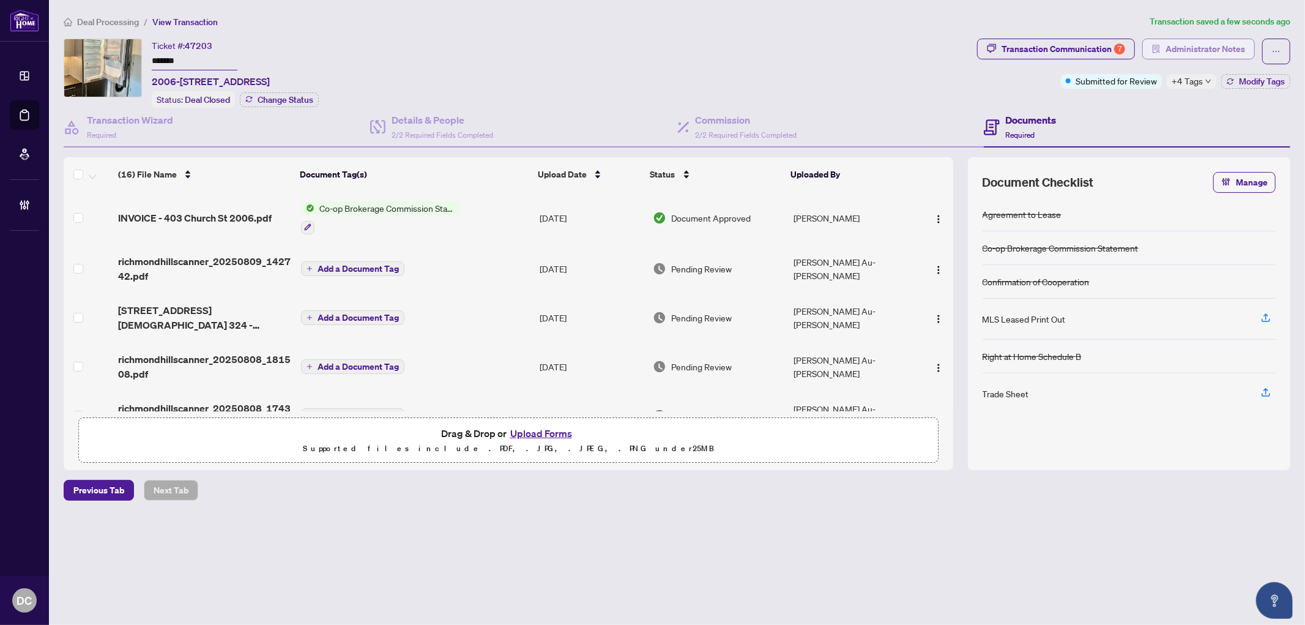
click at [1251, 52] on button "Administrator Notes" at bounding box center [1198, 49] width 113 height 21
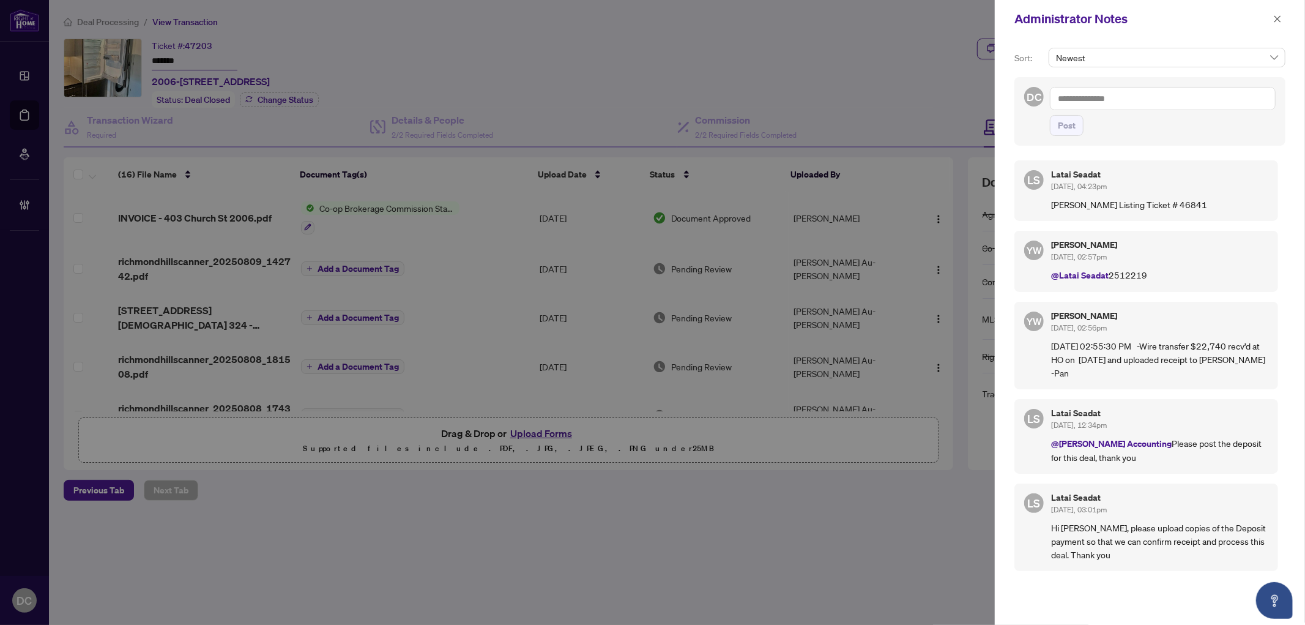
click at [1219, 102] on textarea at bounding box center [1163, 98] width 226 height 23
paste textarea "**********"
type textarea "**********"
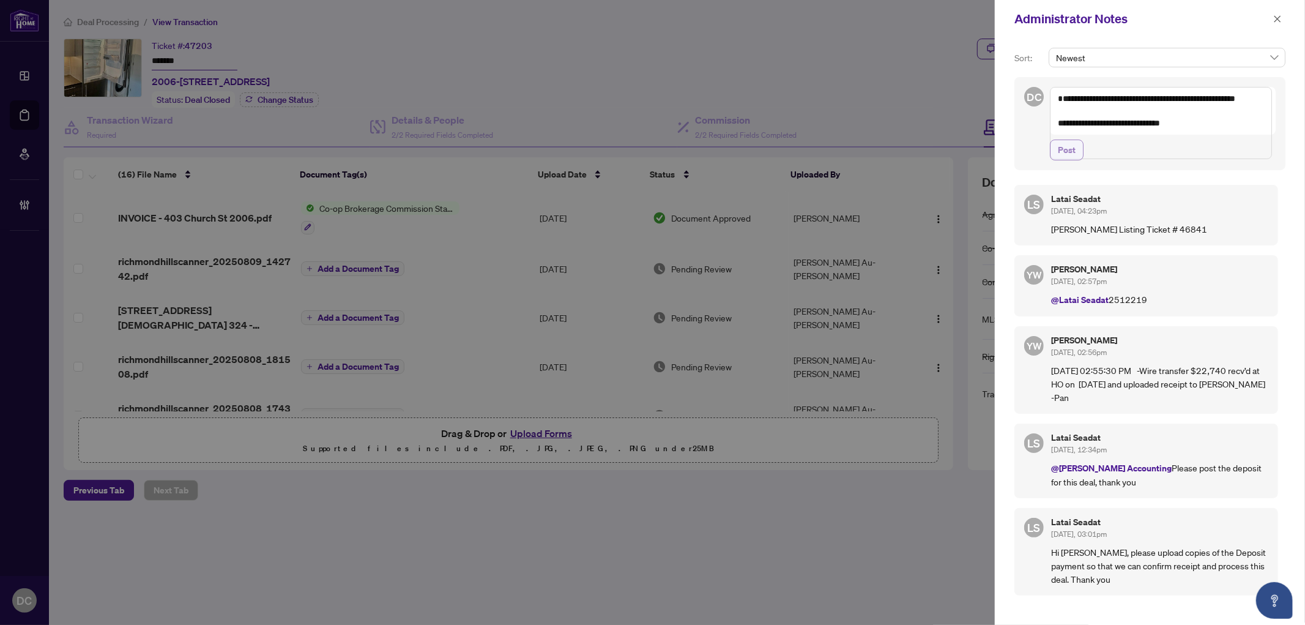
click at [1072, 160] on span "Post" at bounding box center [1067, 150] width 18 height 20
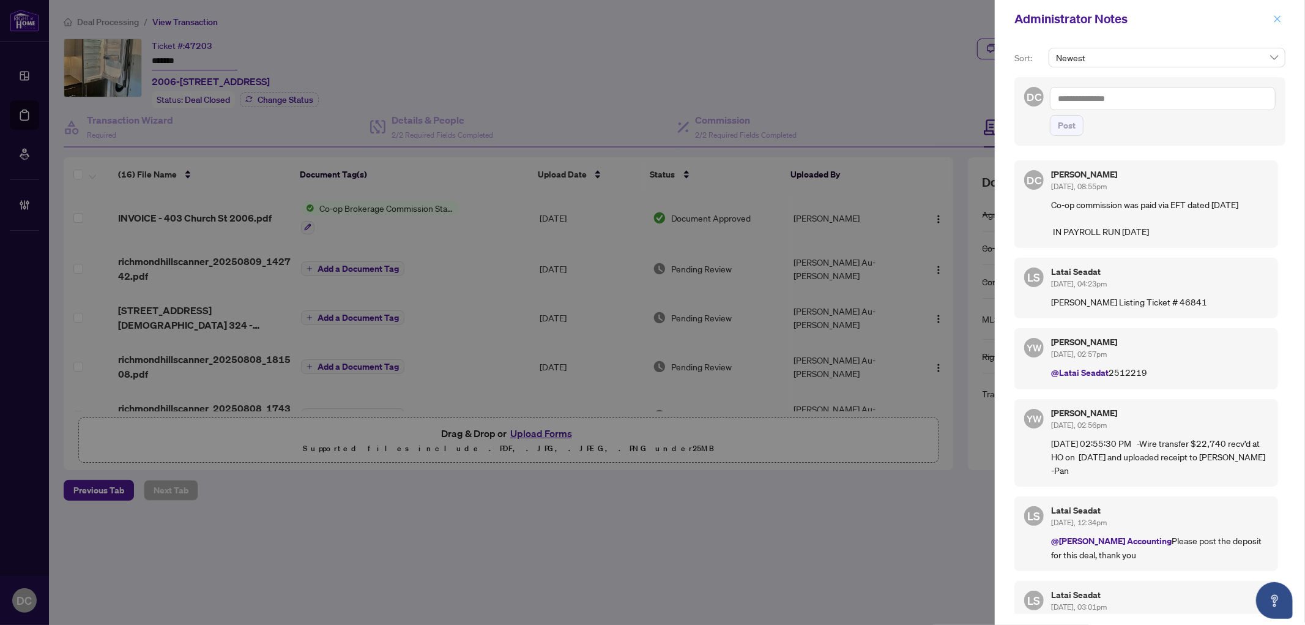
click at [1279, 21] on icon "close" at bounding box center [1277, 19] width 9 height 9
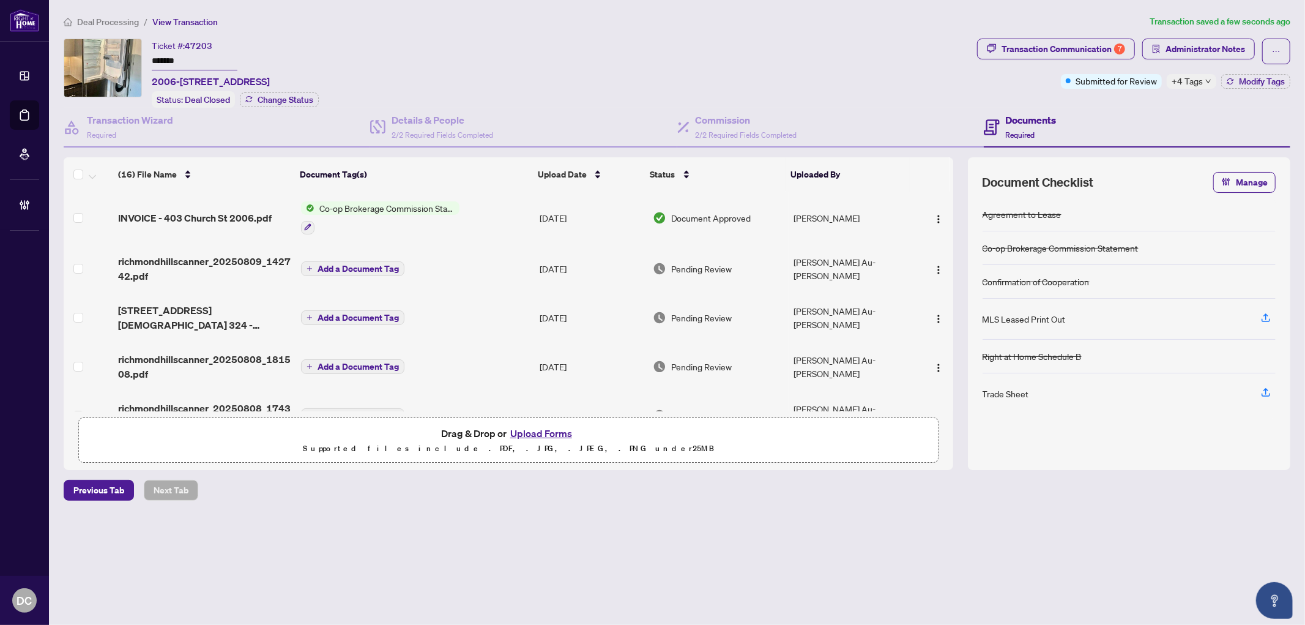
click at [111, 17] on span "Deal Processing" at bounding box center [108, 22] width 62 height 11
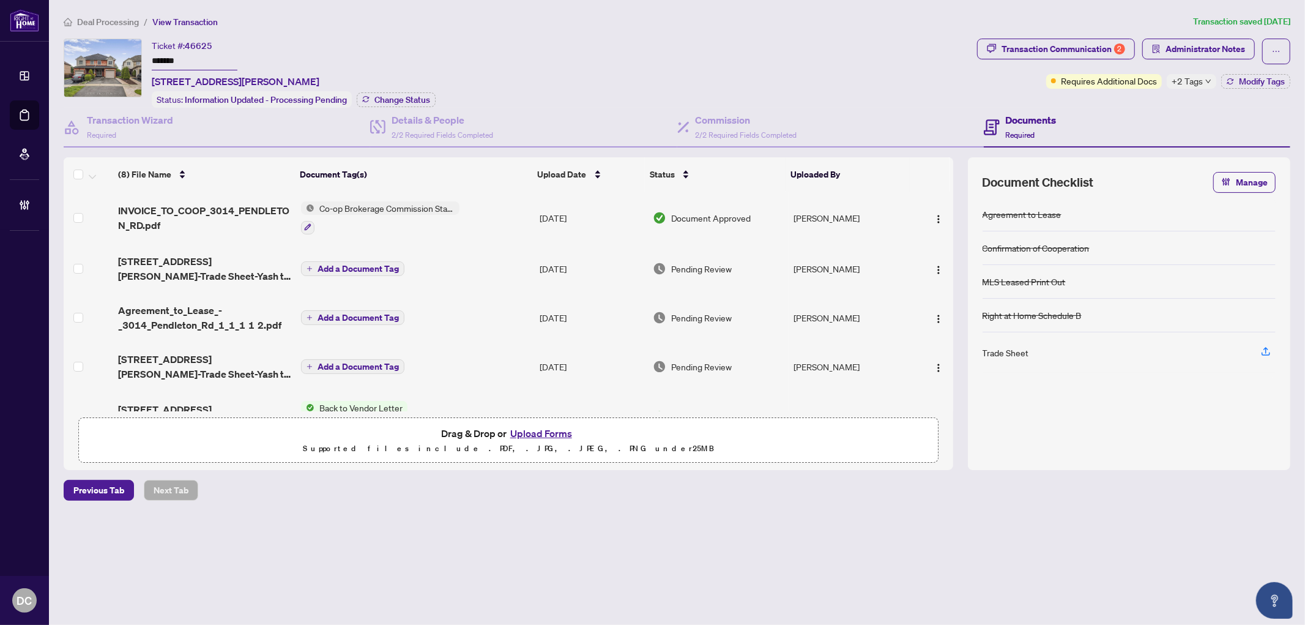
click at [121, 51] on div "Ticket #: 46625 ******* [STREET_ADDRESS][PERSON_NAME] Status: Information Updat…" at bounding box center [518, 73] width 908 height 69
click at [417, 95] on span "Change Status" at bounding box center [402, 99] width 56 height 9
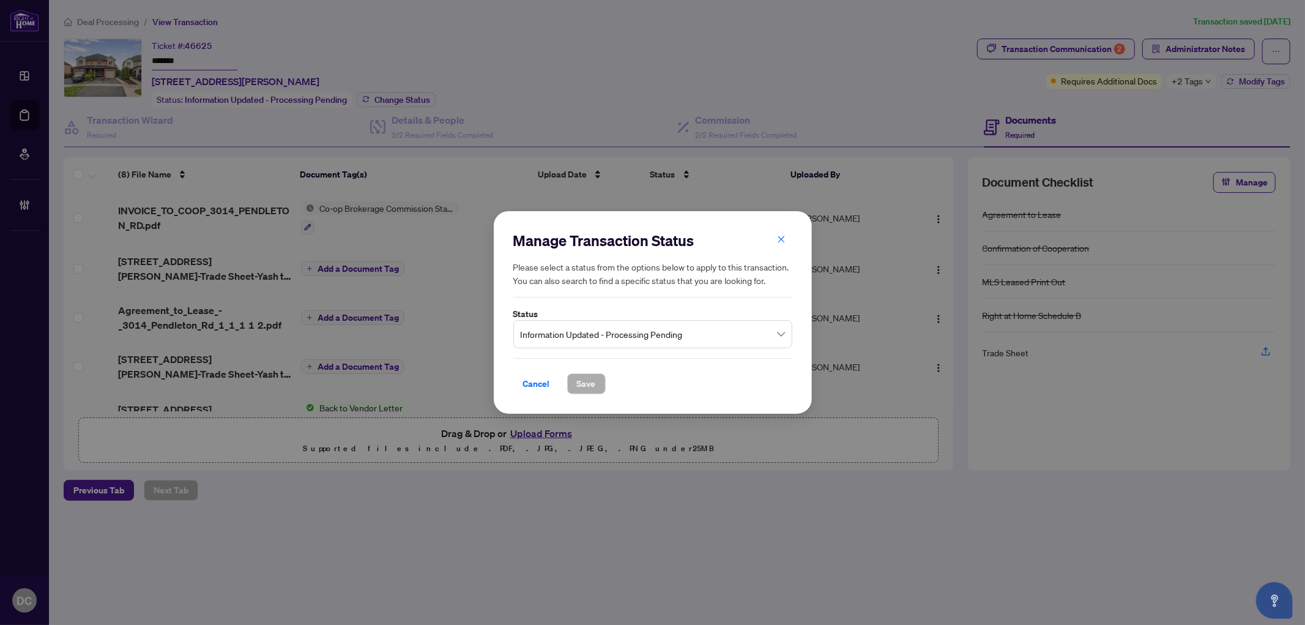
click at [606, 331] on span "Information Updated - Processing Pending" at bounding box center [653, 333] width 264 height 23
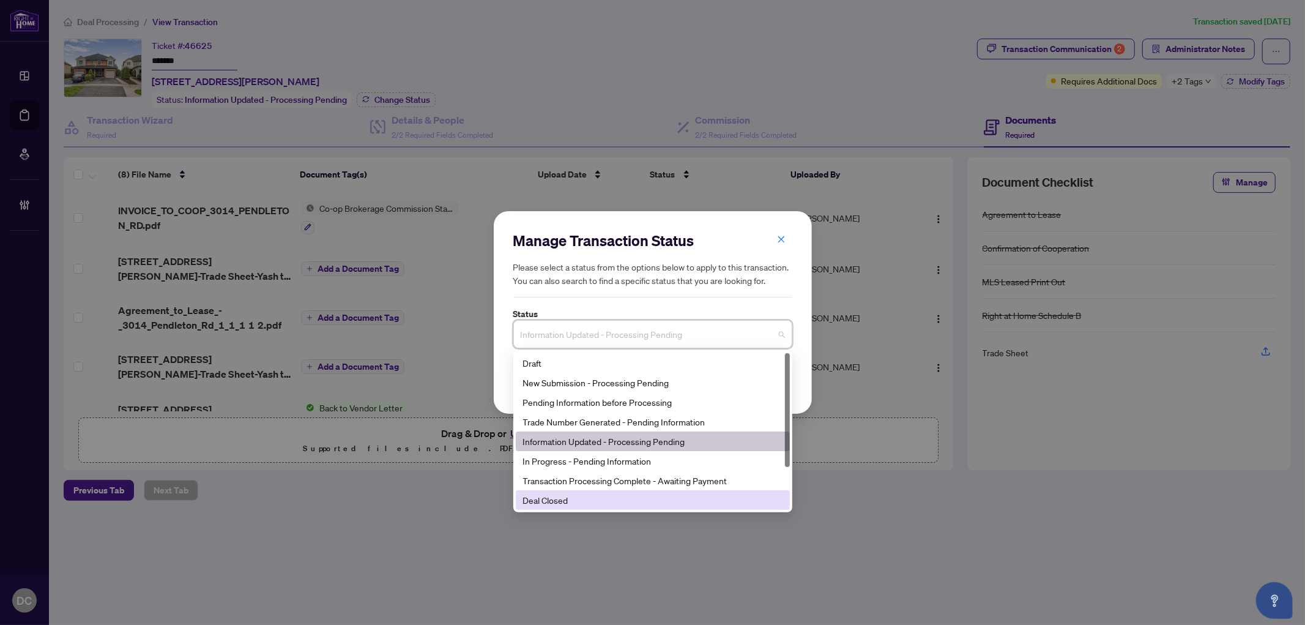
click at [632, 499] on div "Deal Closed" at bounding box center [652, 499] width 259 height 13
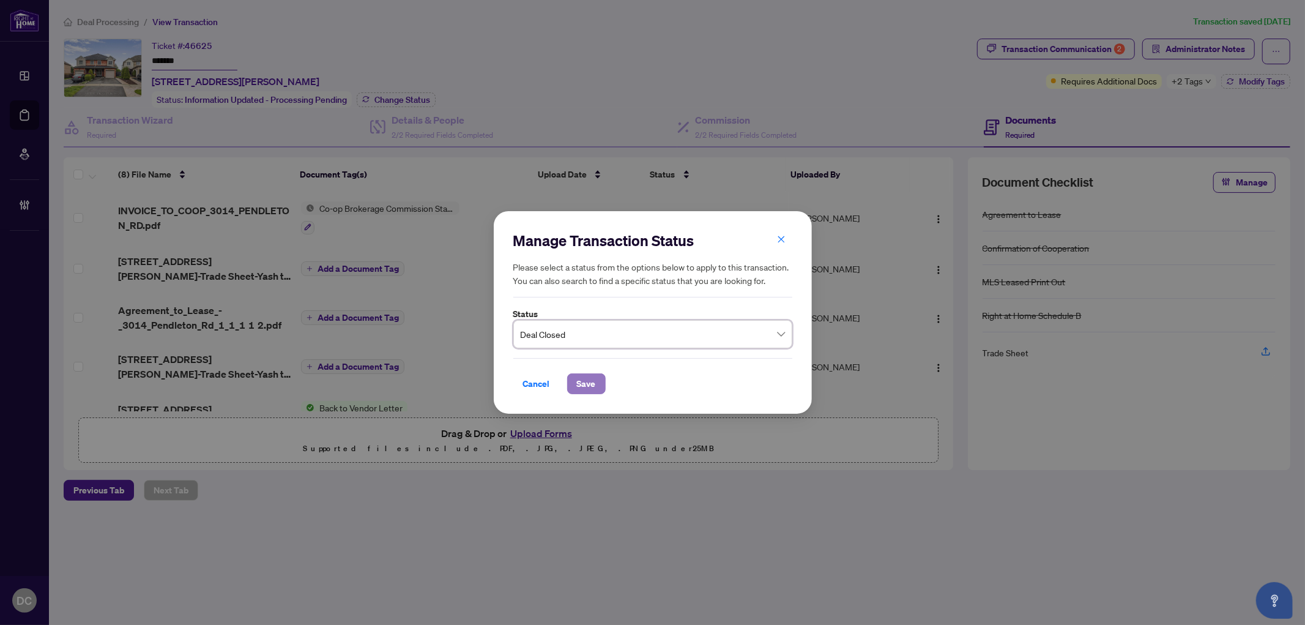
click at [582, 389] on span "Save" at bounding box center [586, 384] width 19 height 20
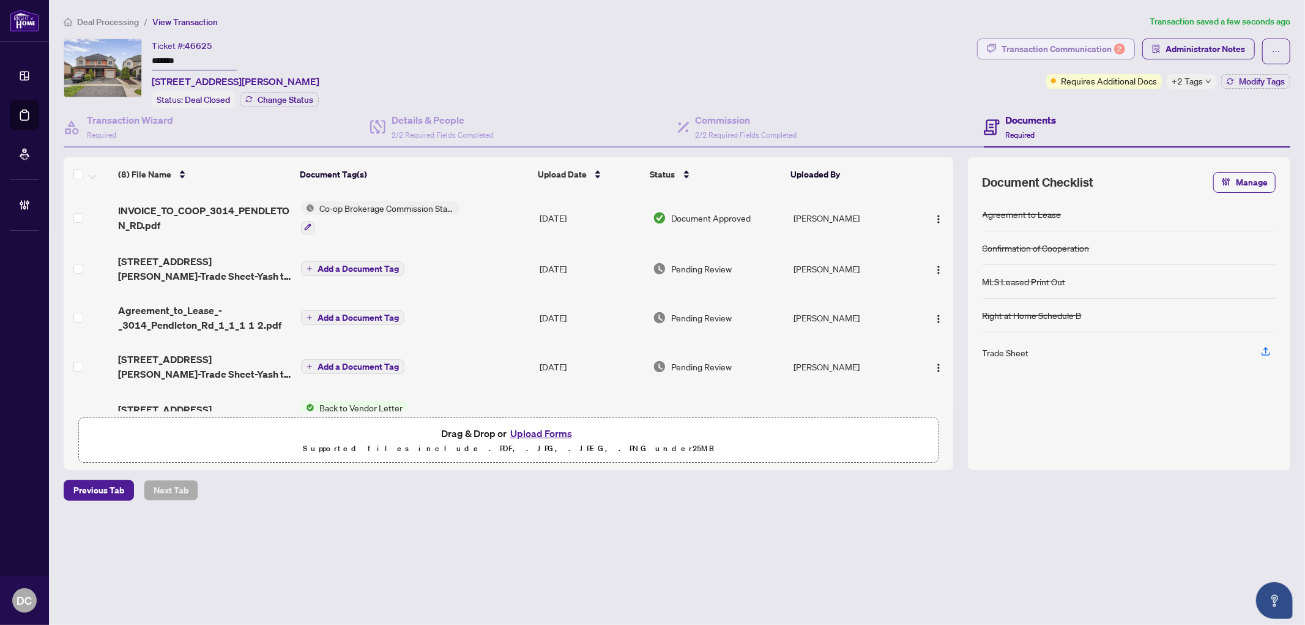
click at [1133, 50] on button "Transaction Communication 2" at bounding box center [1056, 49] width 158 height 21
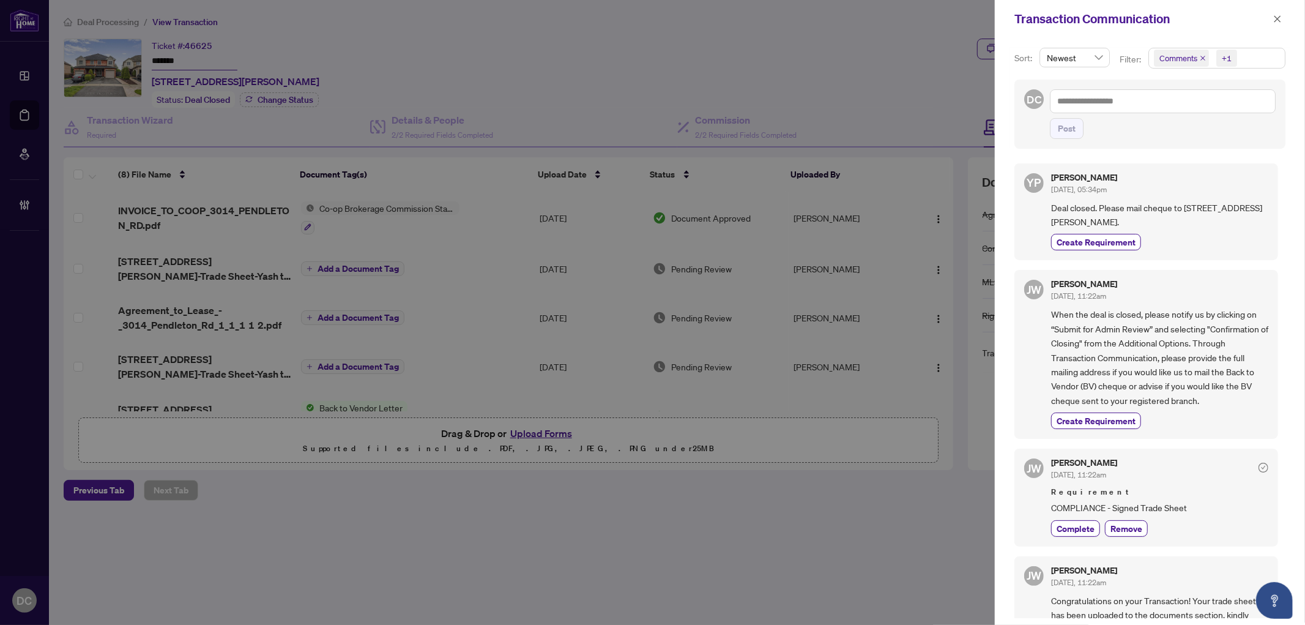
drag, startPoint x: 1187, startPoint y: 204, endPoint x: 1197, endPoint y: 223, distance: 21.3
click at [1197, 223] on span "Deal closed. Please mail cheque to [STREET_ADDRESS][PERSON_NAME]." at bounding box center [1159, 215] width 217 height 29
copy span "[STREET_ADDRESS][PERSON_NAME]."
click at [1222, 237] on div "Create Requirement" at bounding box center [1159, 242] width 217 height 17
drag, startPoint x: 1190, startPoint y: 223, endPoint x: 1162, endPoint y: 223, distance: 27.5
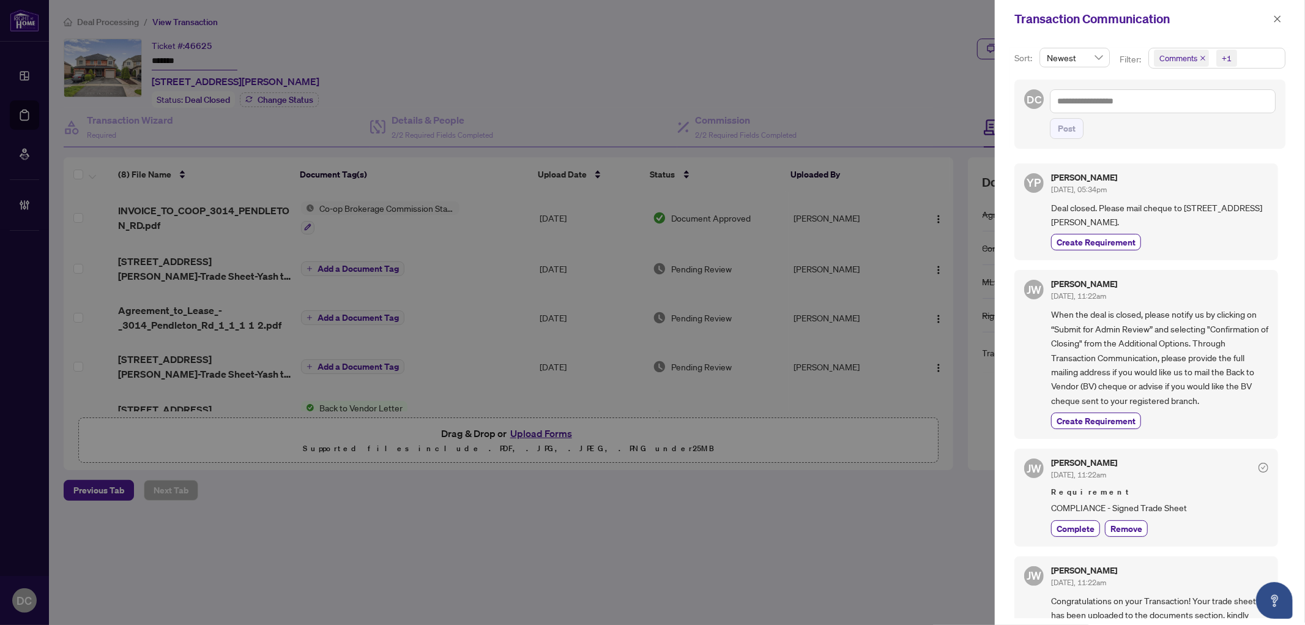
click at [1162, 223] on span "Deal closed. Please mail cheque to [STREET_ADDRESS][PERSON_NAME]." at bounding box center [1159, 215] width 217 height 29
copy span "L4Z3V4"
click at [1182, 101] on textarea at bounding box center [1163, 100] width 226 height 23
paste textarea "**********"
type textarea "**********"
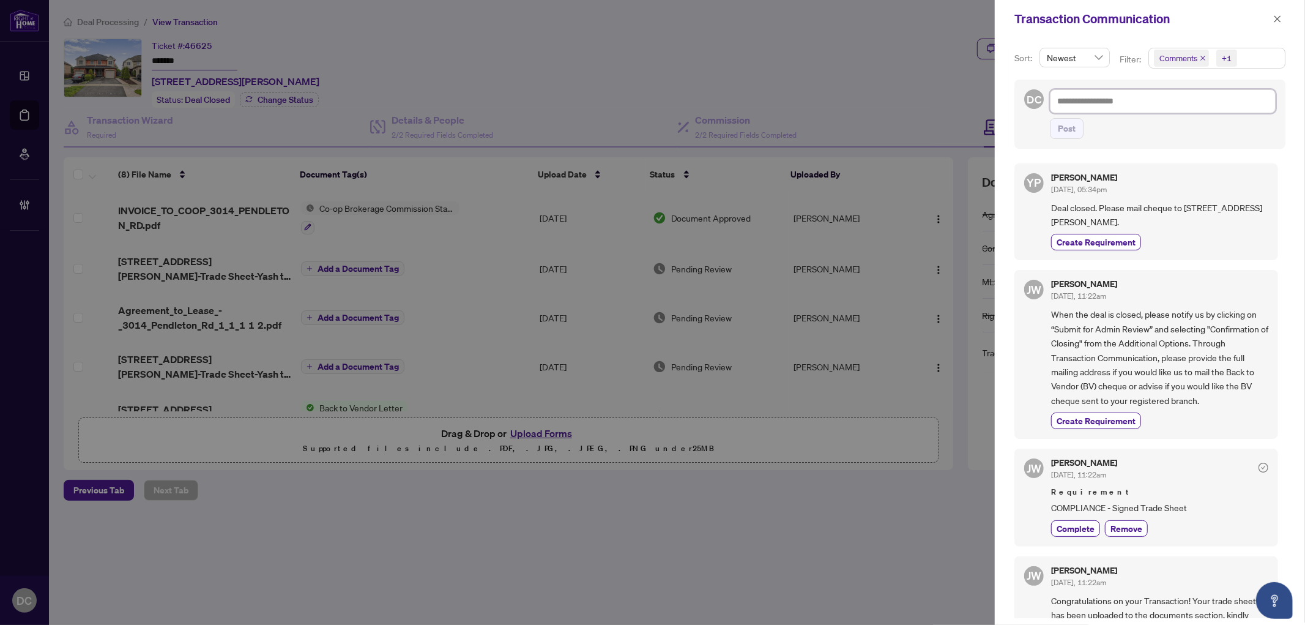
type textarea "**********"
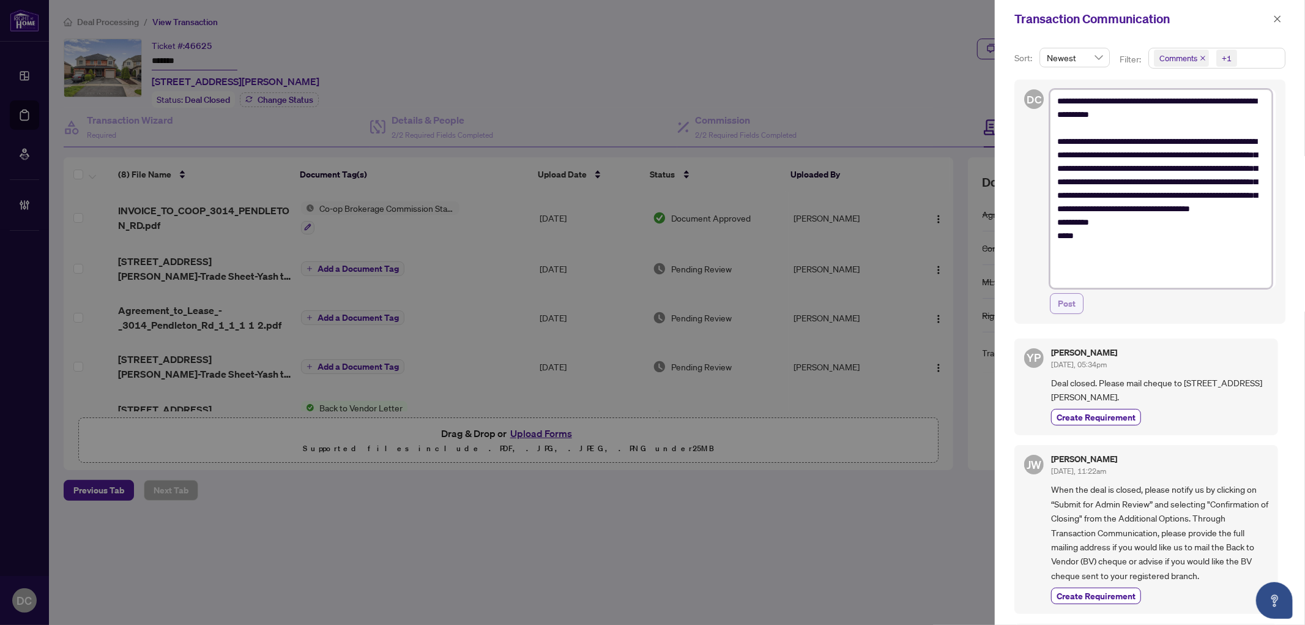
type textarea "**********"
click at [1071, 302] on span "Post" at bounding box center [1067, 304] width 18 height 20
type textarea "**********"
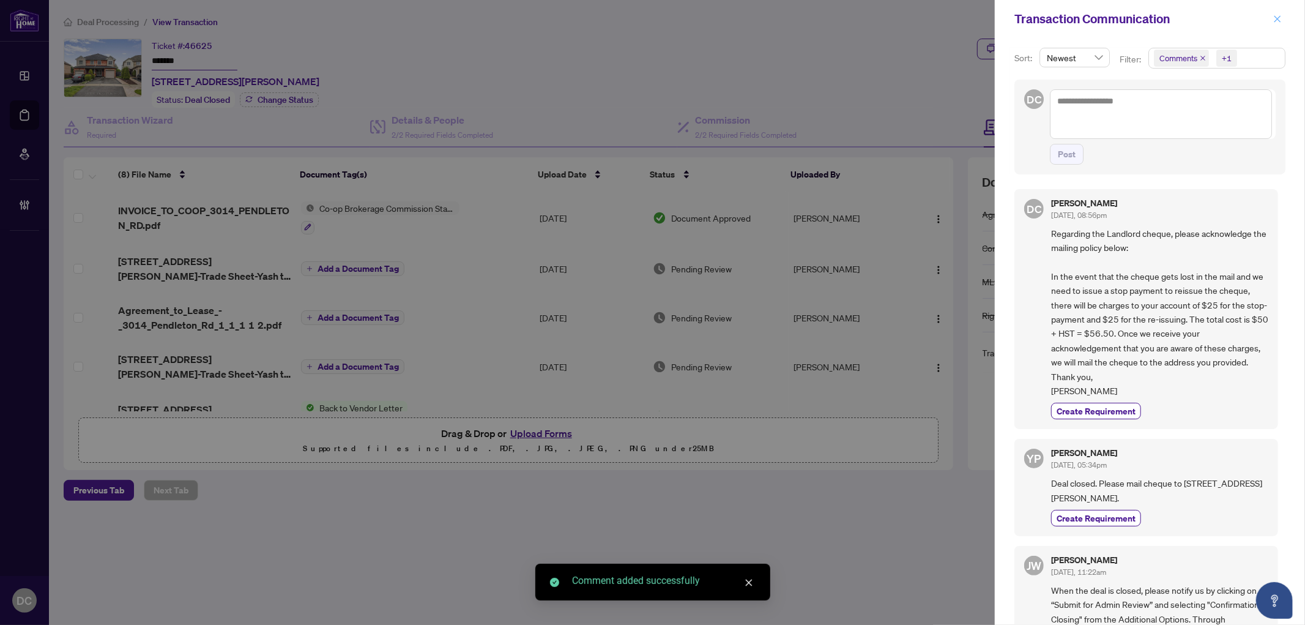
click at [1280, 20] on icon "close" at bounding box center [1277, 19] width 9 height 9
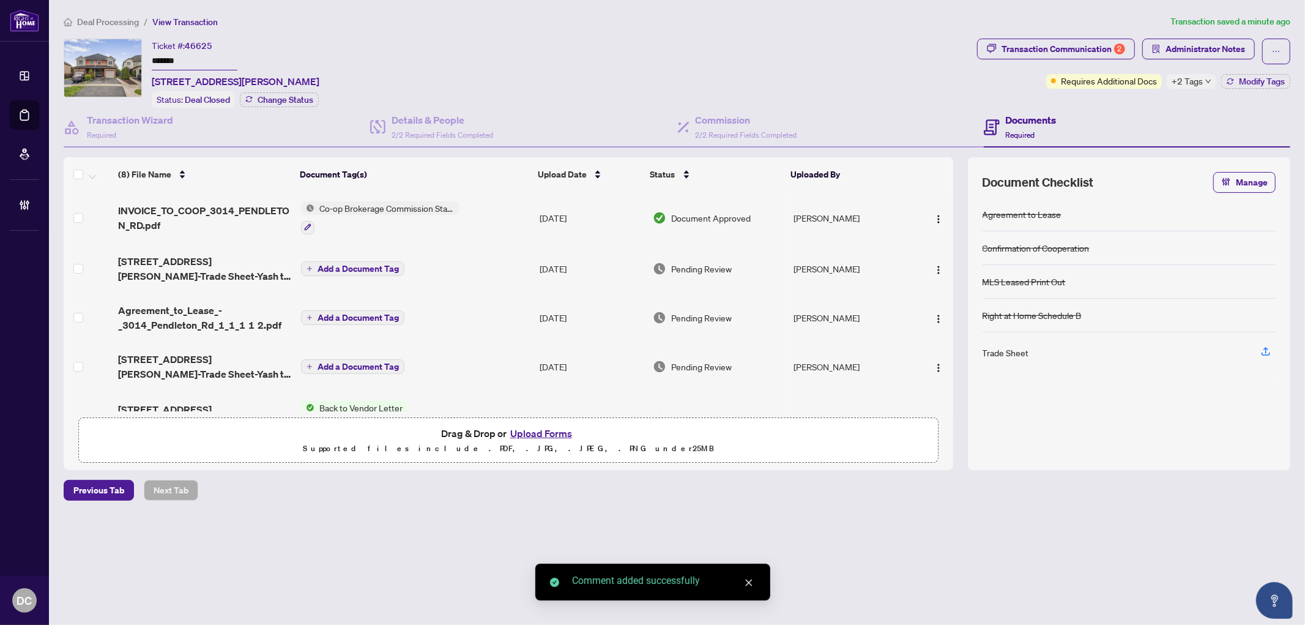
click at [420, 212] on div "Co-op Brokerage Commission Statement" at bounding box center [380, 217] width 158 height 33
drag, startPoint x: 208, startPoint y: 58, endPoint x: 138, endPoint y: 58, distance: 69.7
click at [138, 58] on div "Ticket #: 46625 ******* [STREET_ADDRESS][PERSON_NAME] Status: Deal Closed Chang…" at bounding box center [518, 73] width 908 height 69
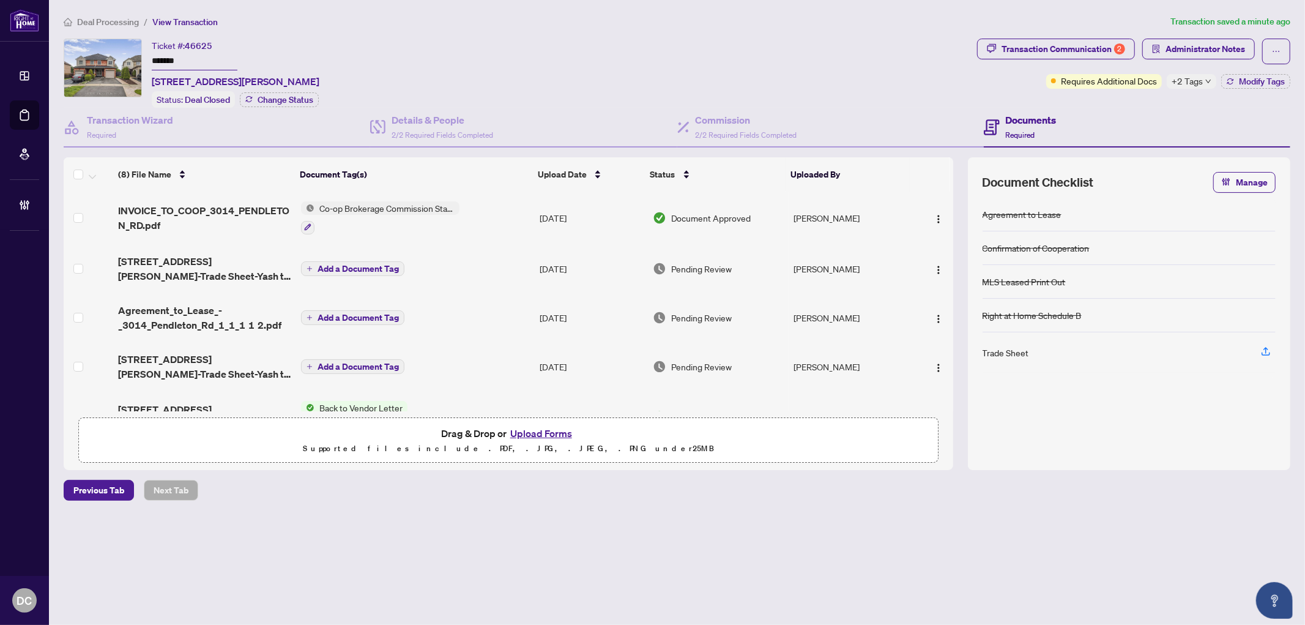
click at [502, 219] on td "Co-op Brokerage Commission Statement" at bounding box center [415, 217] width 239 height 53
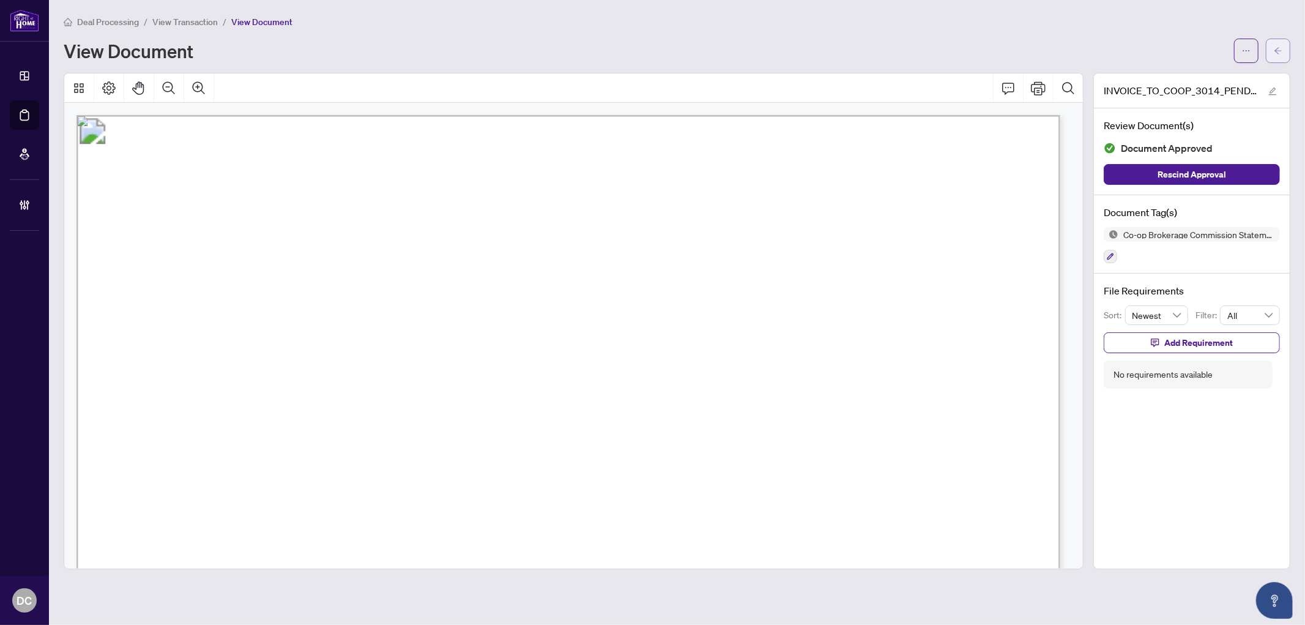
click at [1280, 50] on icon "arrow-left" at bounding box center [1277, 50] width 7 height 7
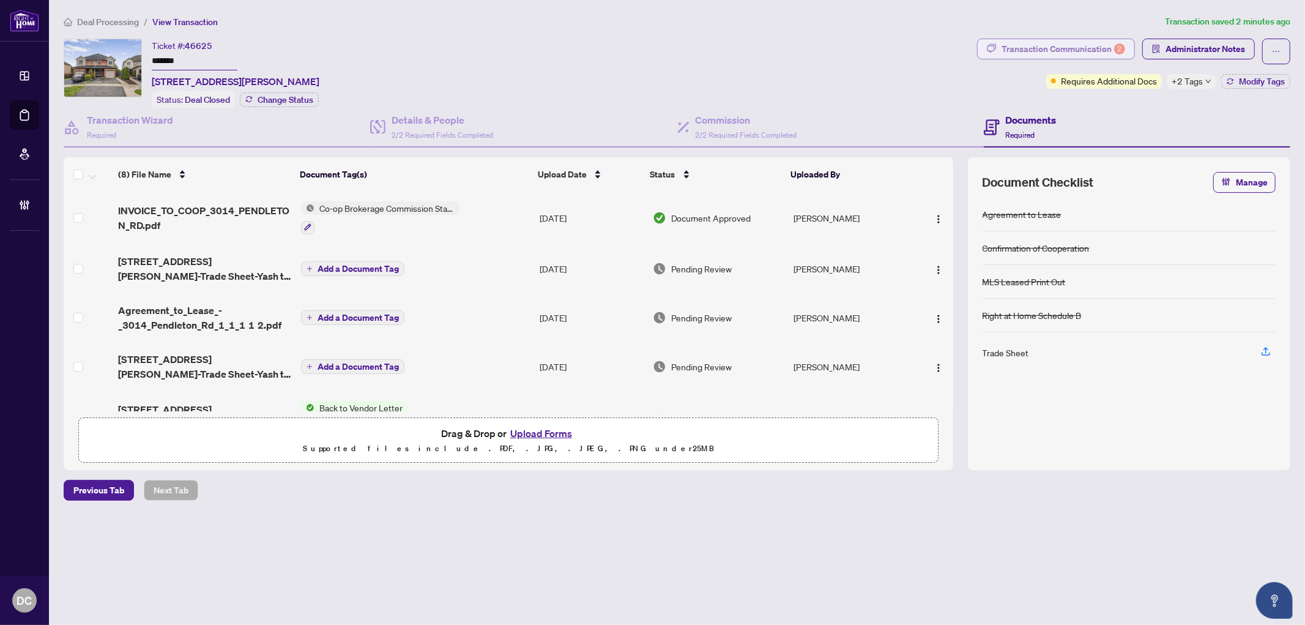
click at [1035, 53] on div "Transaction Communication 2" at bounding box center [1063, 49] width 124 height 20
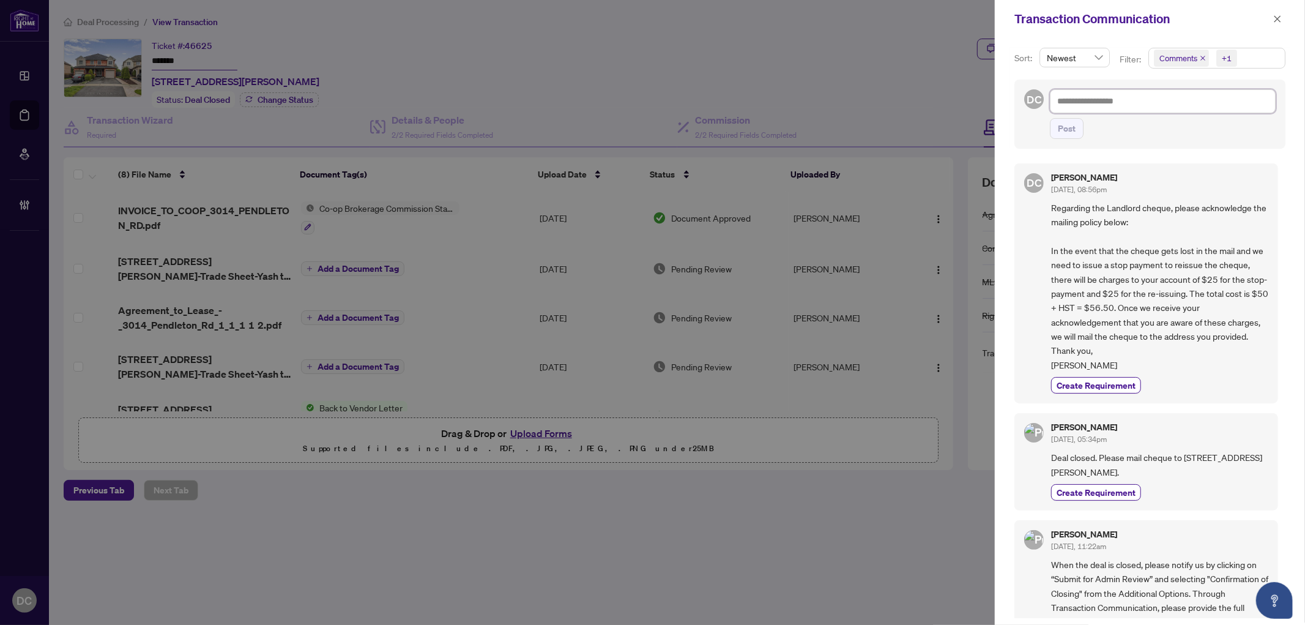
click at [1191, 102] on textarea at bounding box center [1163, 100] width 226 height 23
click at [1261, 56] on span "Comments +1" at bounding box center [1217, 58] width 136 height 20
click at [1214, 111] on span "Comments" at bounding box center [1222, 109] width 109 height 15
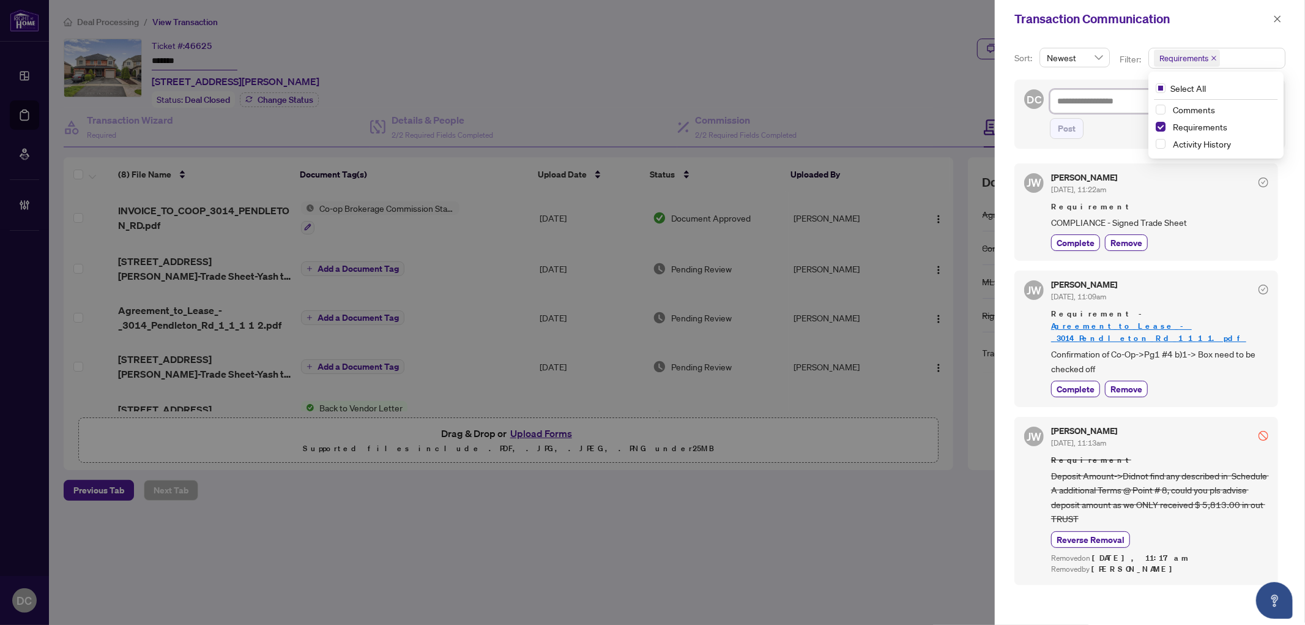
scroll to position [3, 0]
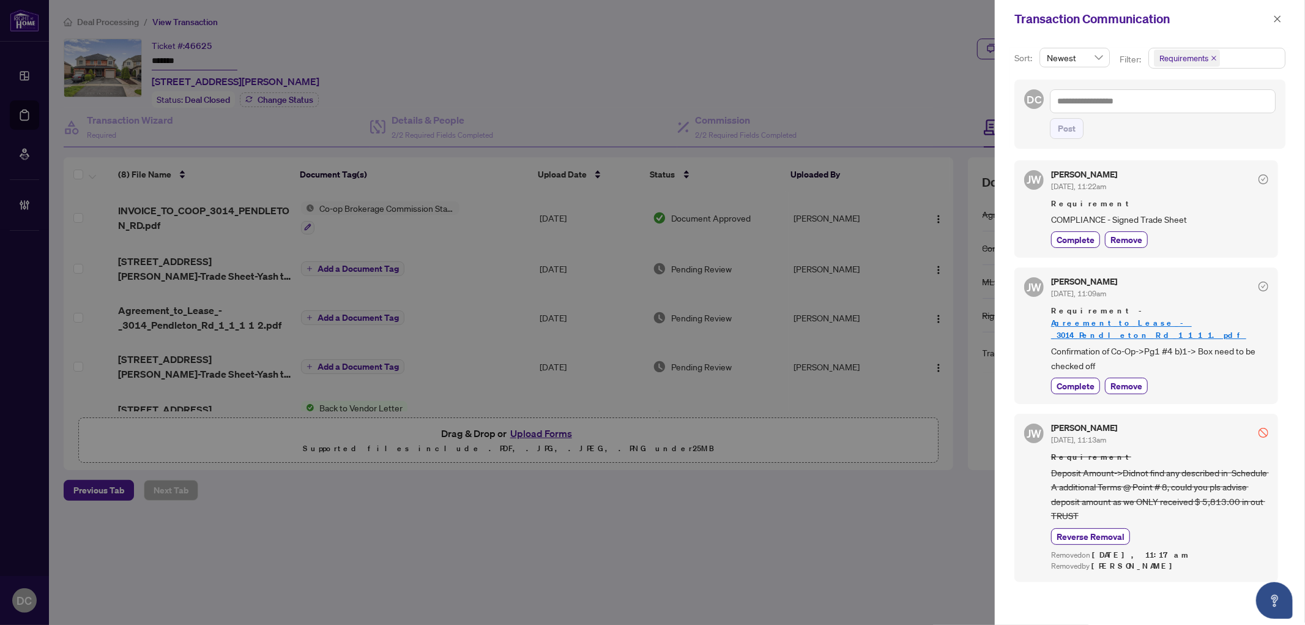
drag, startPoint x: 1280, startPoint y: 15, endPoint x: 1149, endPoint y: 24, distance: 131.3
click at [1280, 15] on icon "close" at bounding box center [1277, 19] width 9 height 9
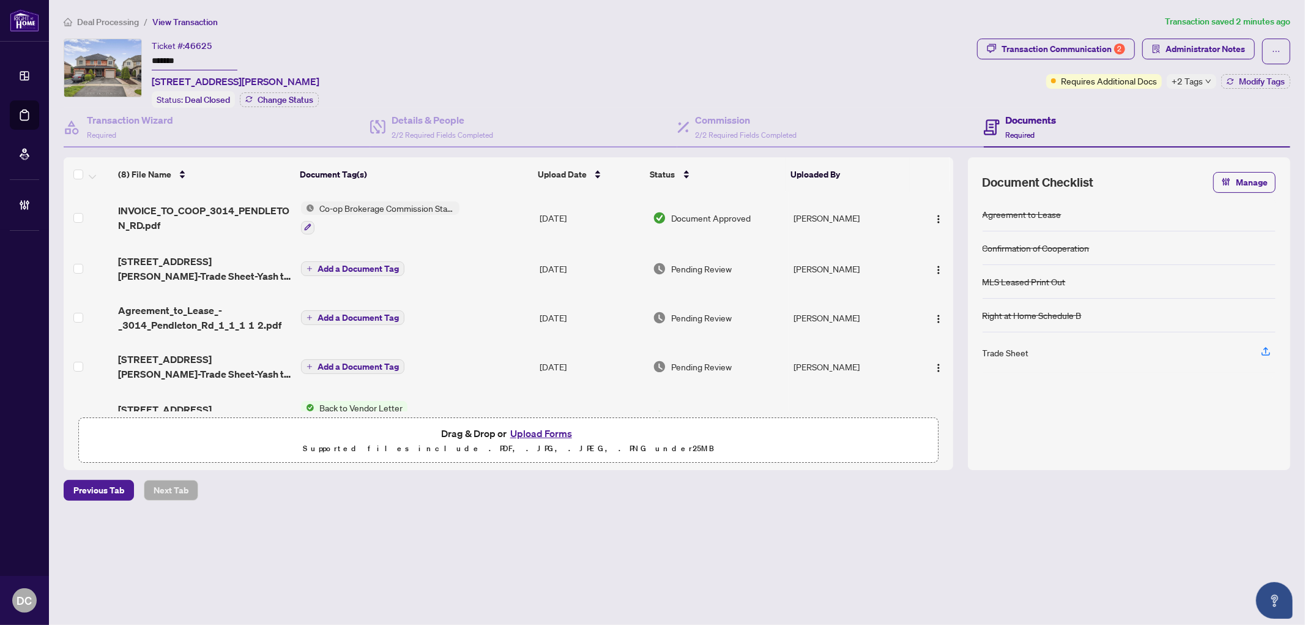
click at [223, 277] on span "[STREET_ADDRESS][PERSON_NAME]-Trade Sheet-Yash to Review 1.pdf" at bounding box center [204, 268] width 173 height 29
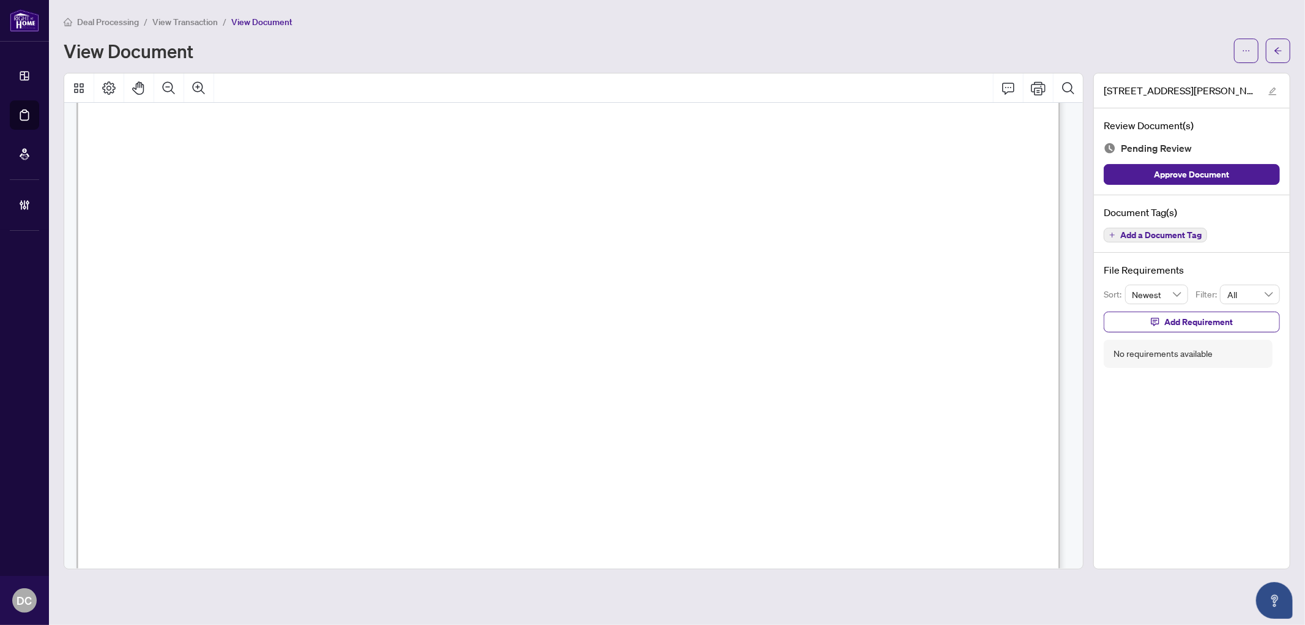
scroll to position [612, 0]
click at [1283, 50] on button "button" at bounding box center [1278, 51] width 24 height 24
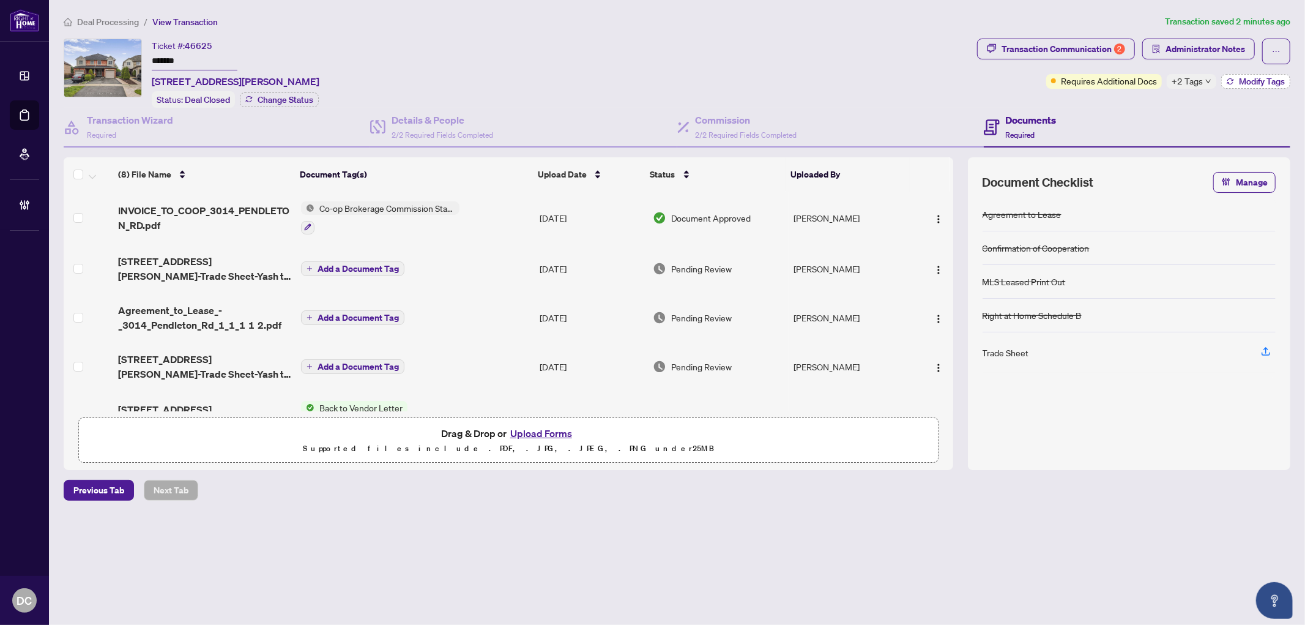
click at [1227, 81] on icon "button" at bounding box center [1230, 81] width 7 height 7
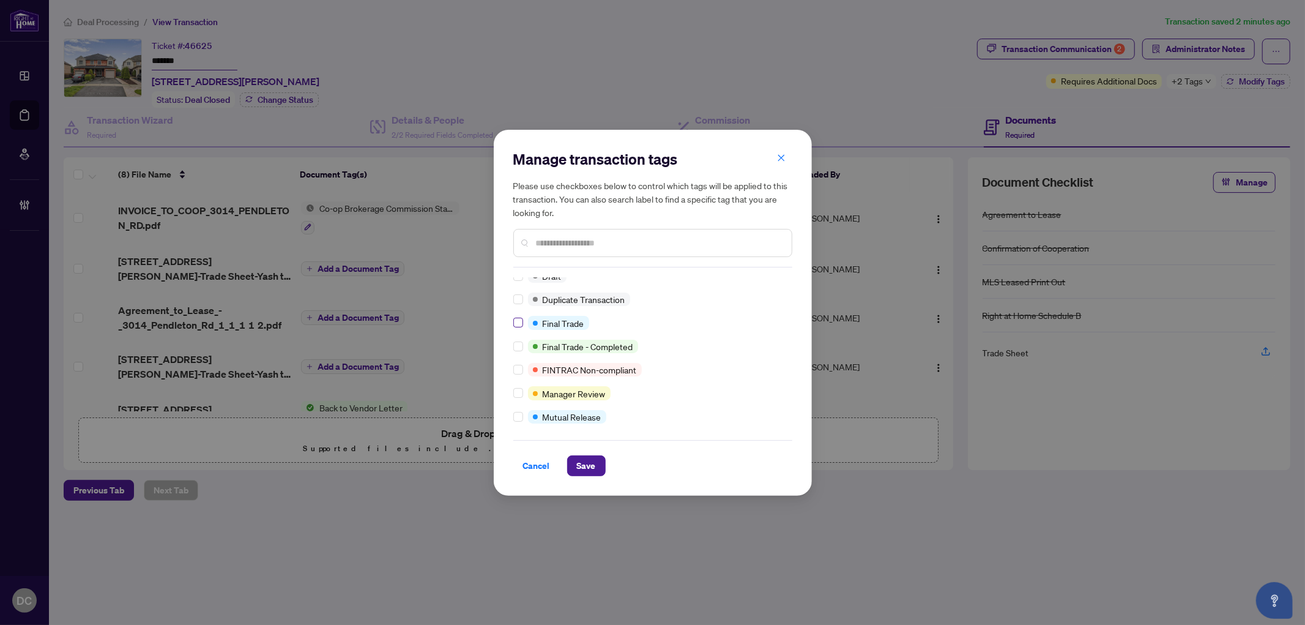
scroll to position [10, 0]
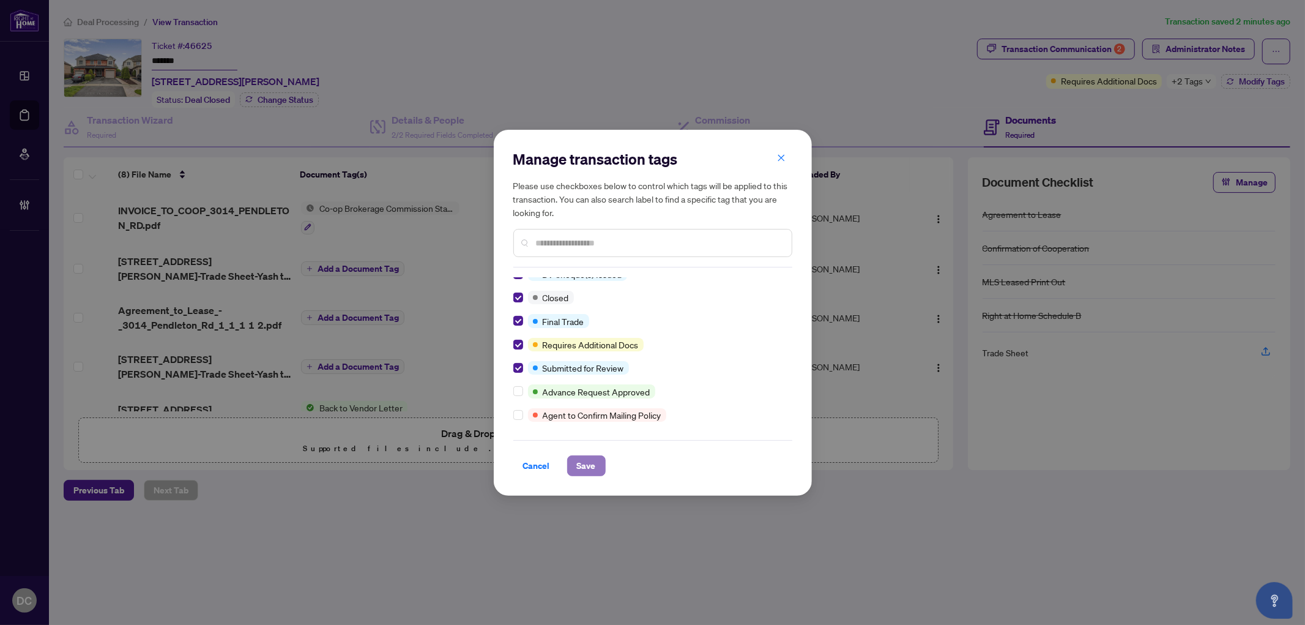
click at [594, 474] on span "Save" at bounding box center [586, 466] width 19 height 20
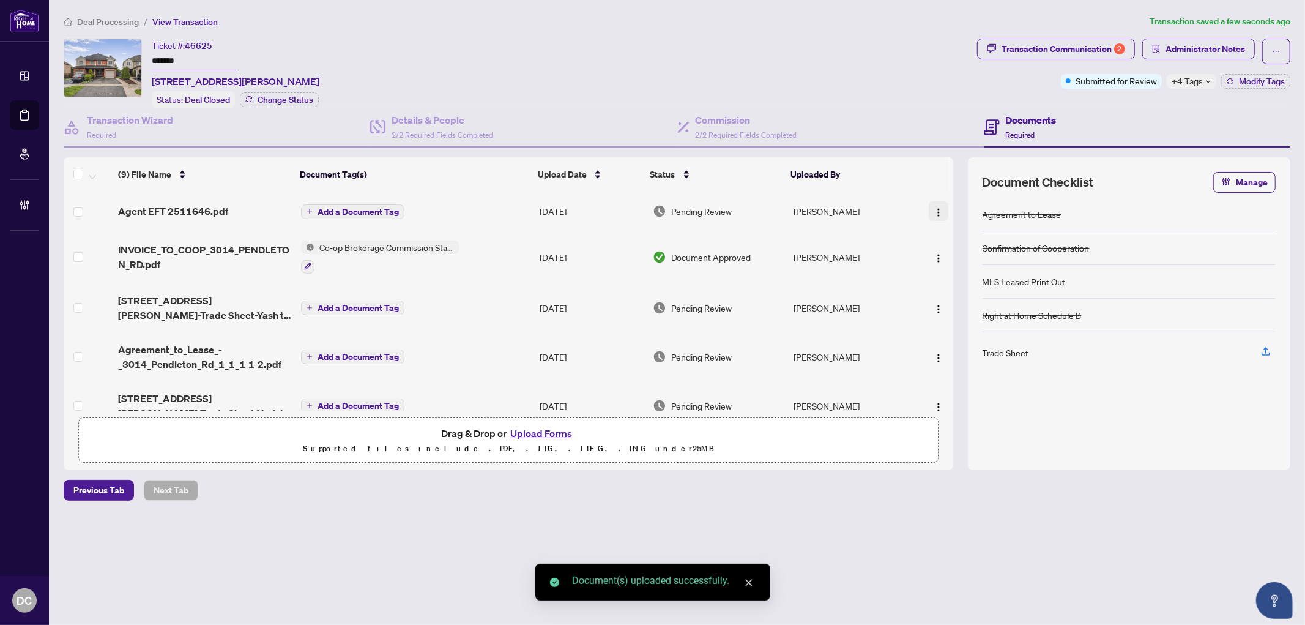
click at [938, 207] on img "button" at bounding box center [939, 212] width 10 height 10
click at [981, 301] on li "Document Permissions" at bounding box center [993, 311] width 132 height 20
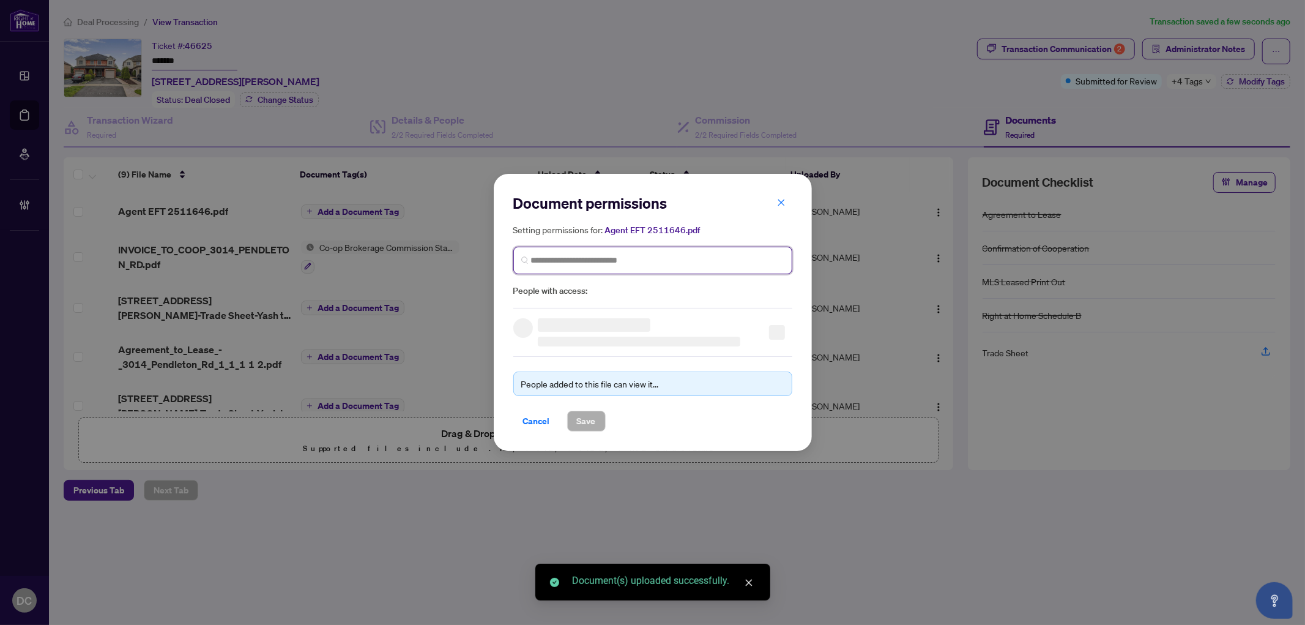
click at [668, 256] on input "search" at bounding box center [657, 260] width 253 height 13
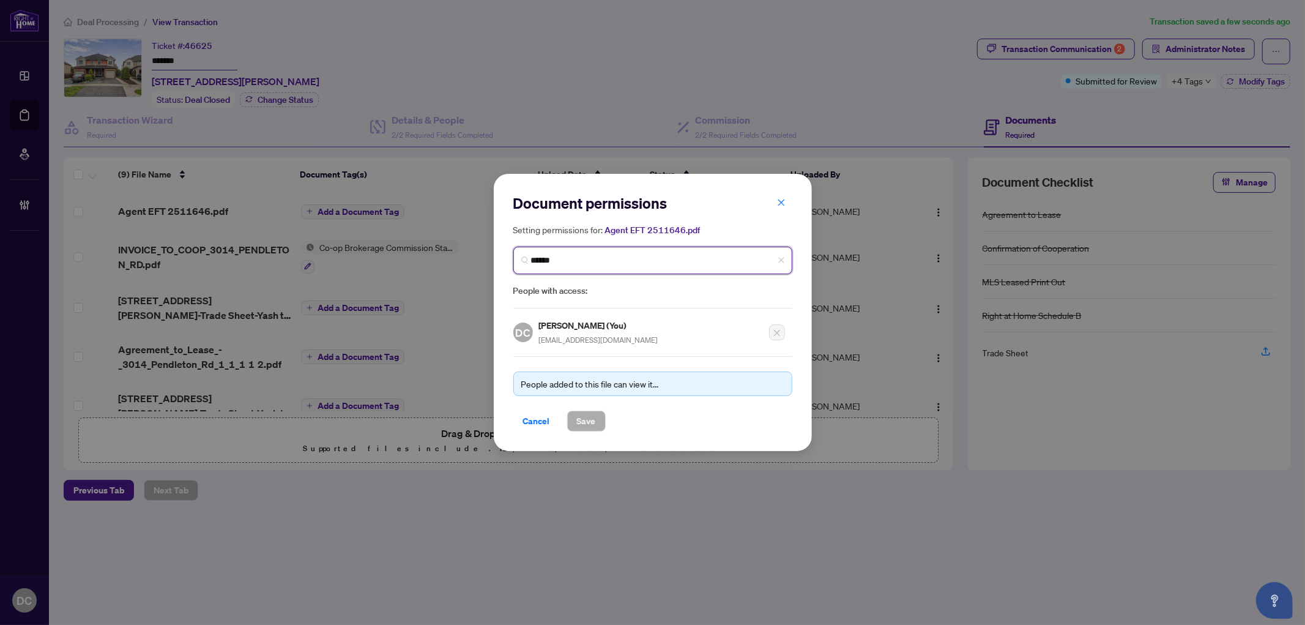
type input "*******"
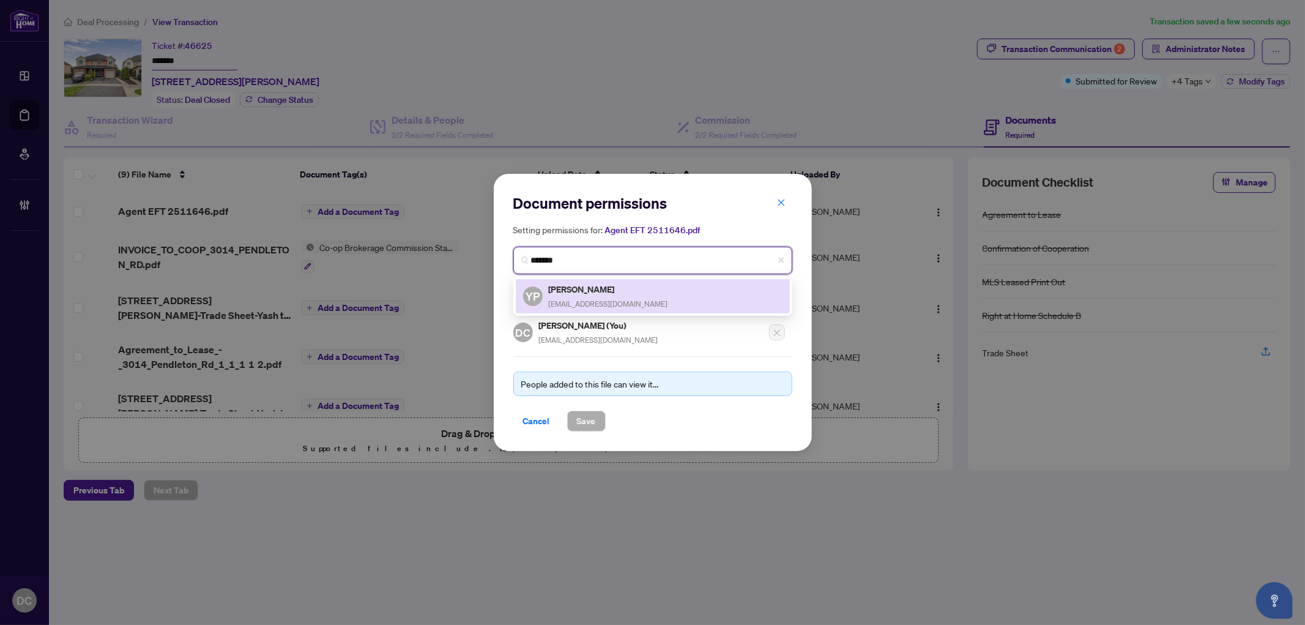
click at [661, 286] on div "YP Yash Palse [EMAIL_ADDRESS][DOMAIN_NAME]" at bounding box center [652, 296] width 259 height 28
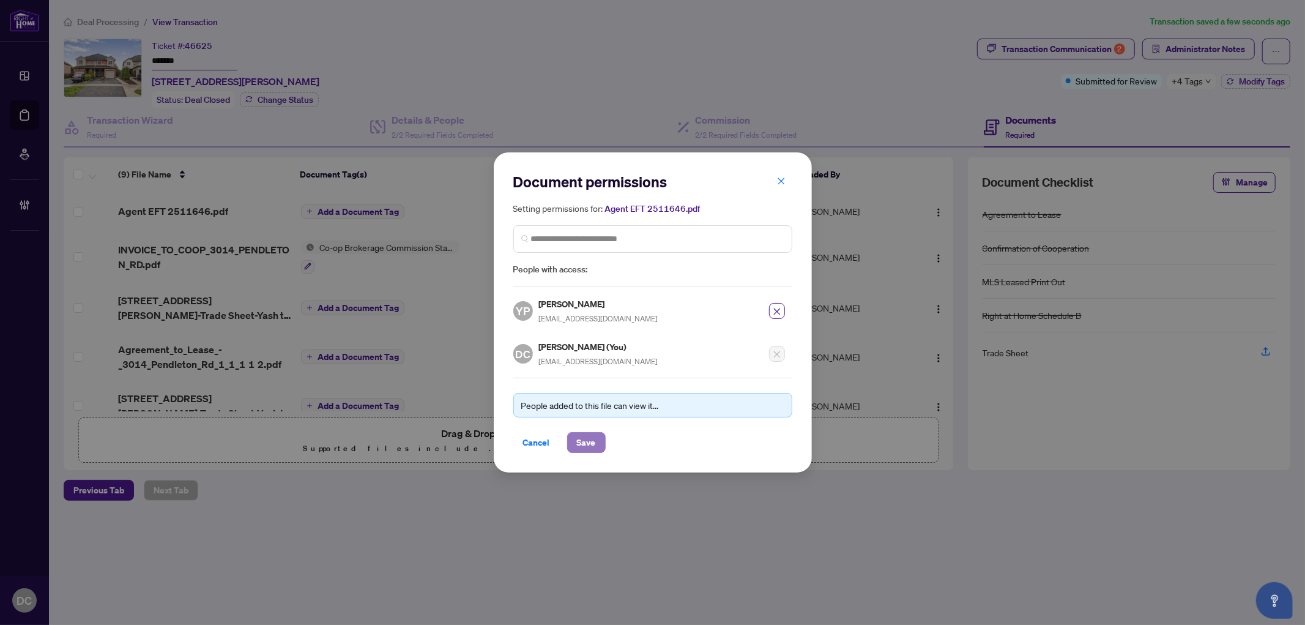
click at [587, 437] on span "Save" at bounding box center [586, 443] width 19 height 20
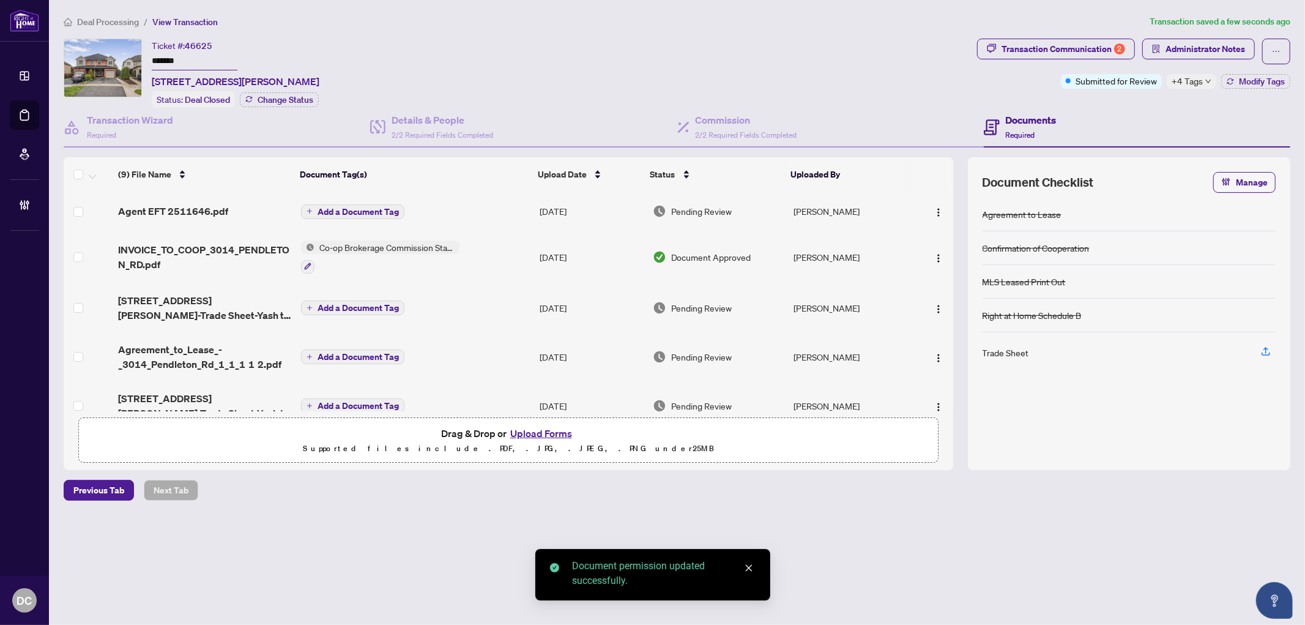
click at [370, 207] on span "Add a Document Tag" at bounding box center [358, 211] width 81 height 9
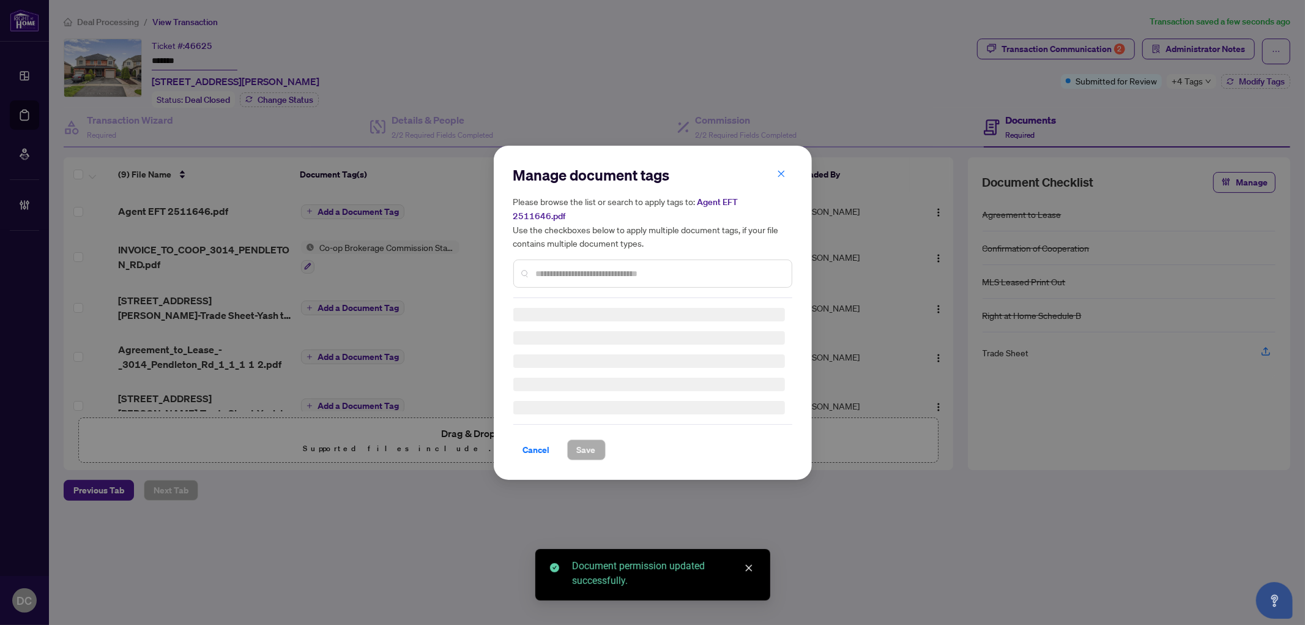
click at [671, 265] on div "Manage document tags Please browse the list or search to apply tags to: Agent E…" at bounding box center [652, 231] width 279 height 133
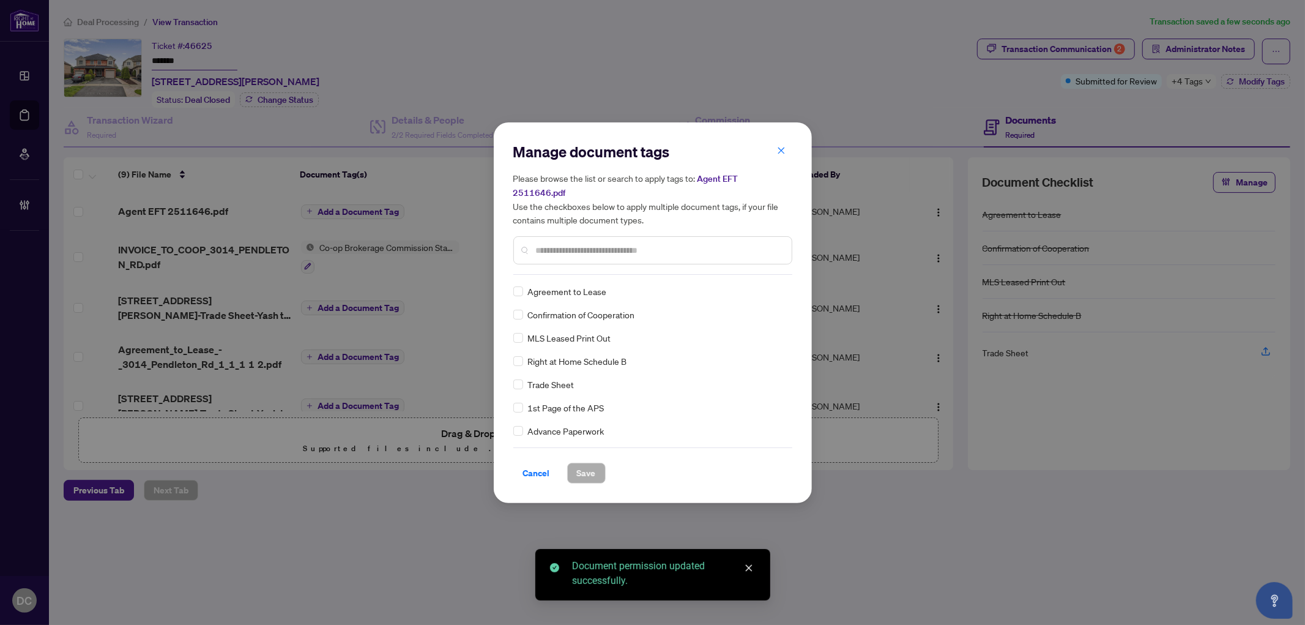
click at [683, 243] on input "text" at bounding box center [659, 249] width 246 height 13
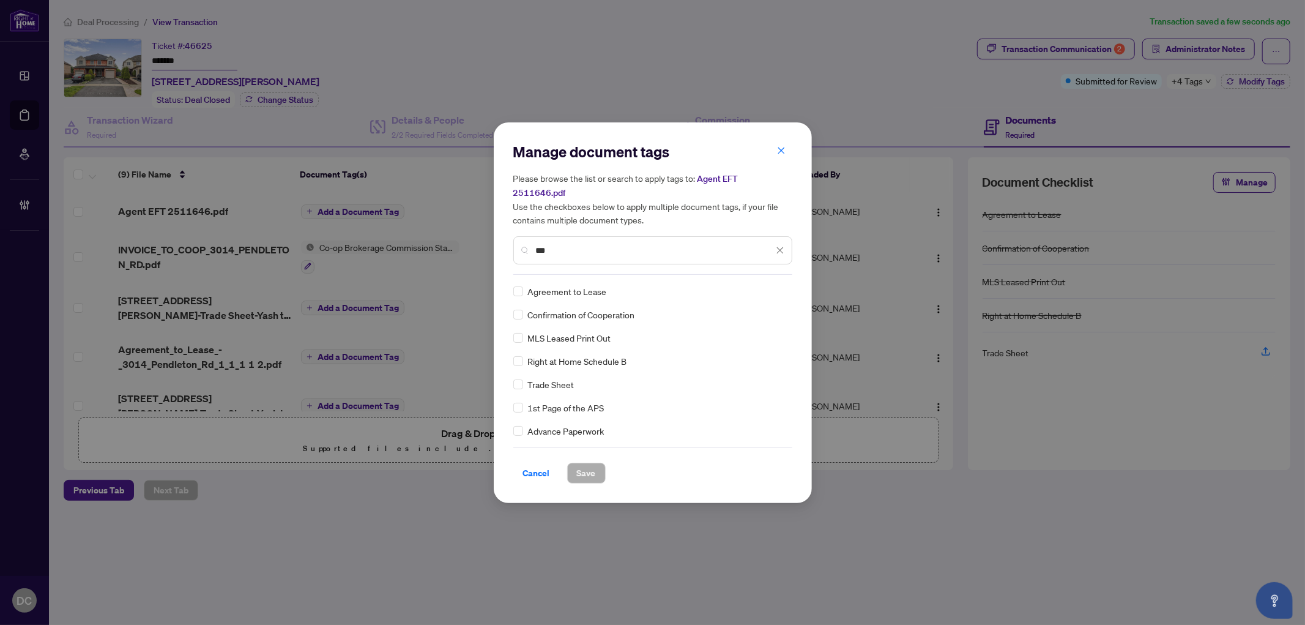
type input "***"
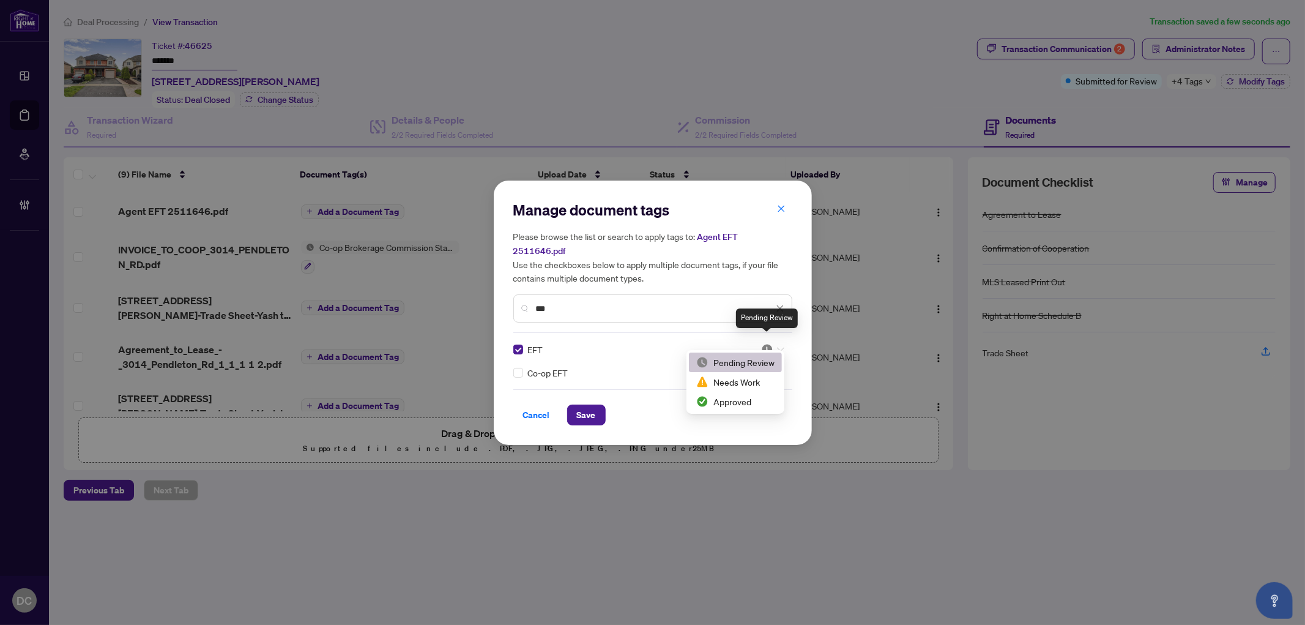
click at [762, 343] on img at bounding box center [767, 349] width 12 height 12
click at [747, 400] on div "Approved" at bounding box center [735, 401] width 78 height 13
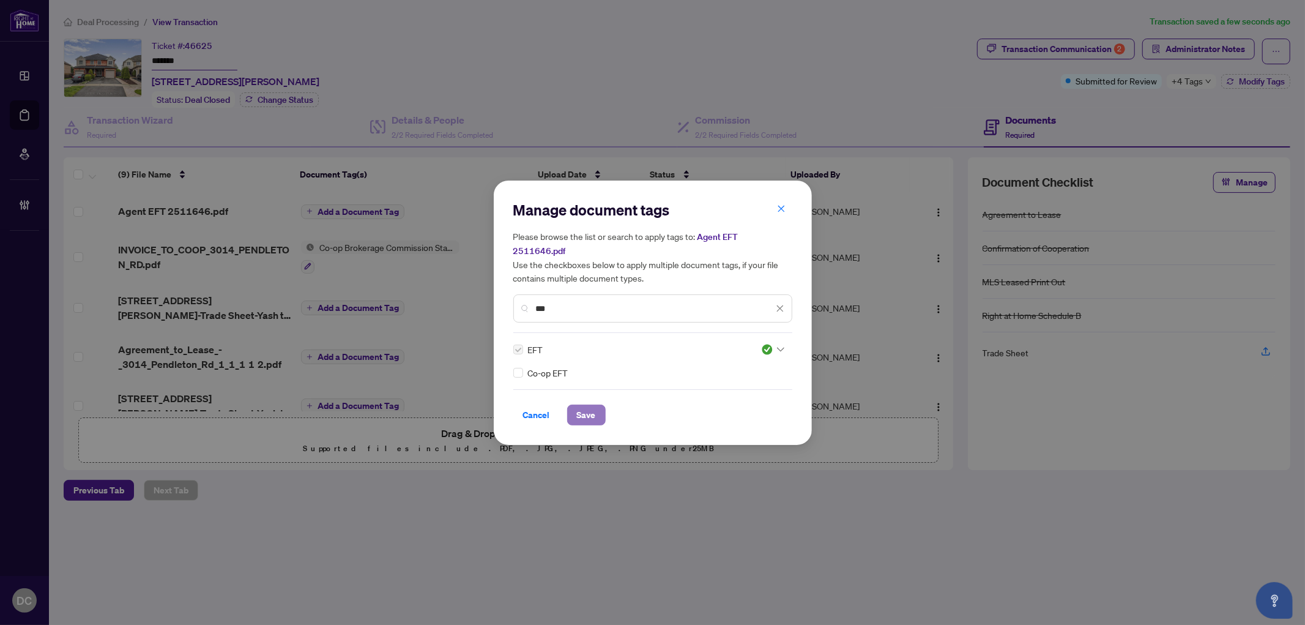
click at [601, 412] on button "Save" at bounding box center [586, 414] width 39 height 21
click at [1226, 57] on div "Manage document tags Please browse the list or search to apply tags to: Agent E…" at bounding box center [652, 312] width 1305 height 625
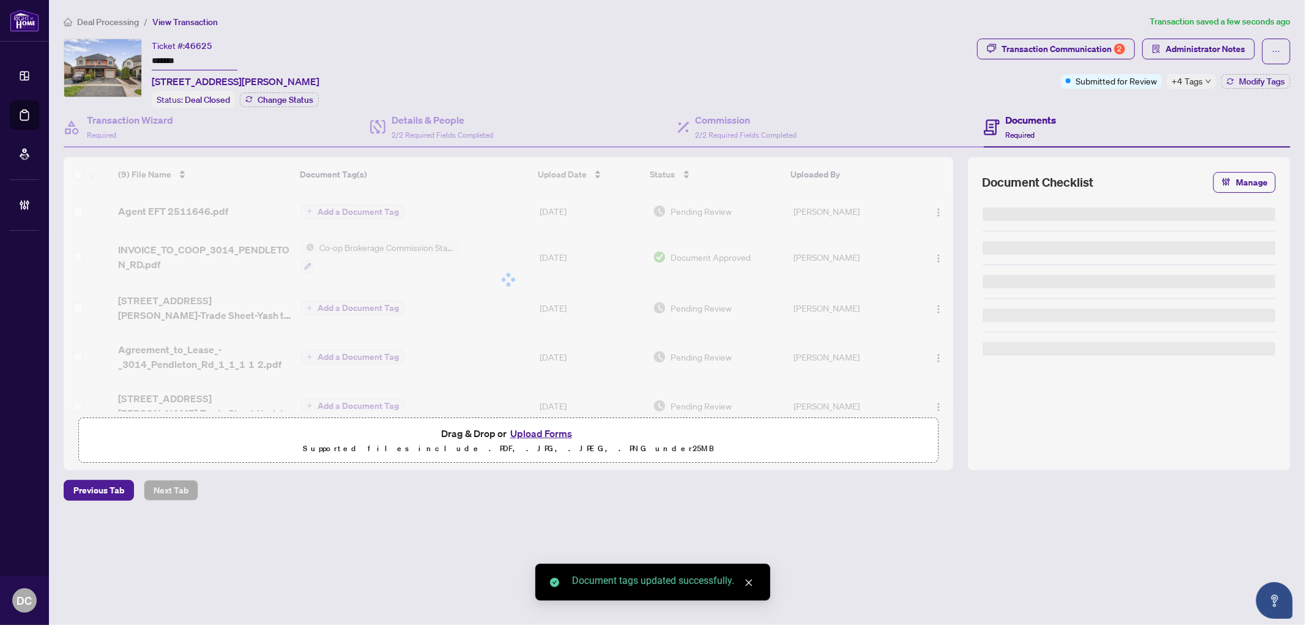
click at [1220, 51] on span "Administrator Notes" at bounding box center [1205, 49] width 80 height 20
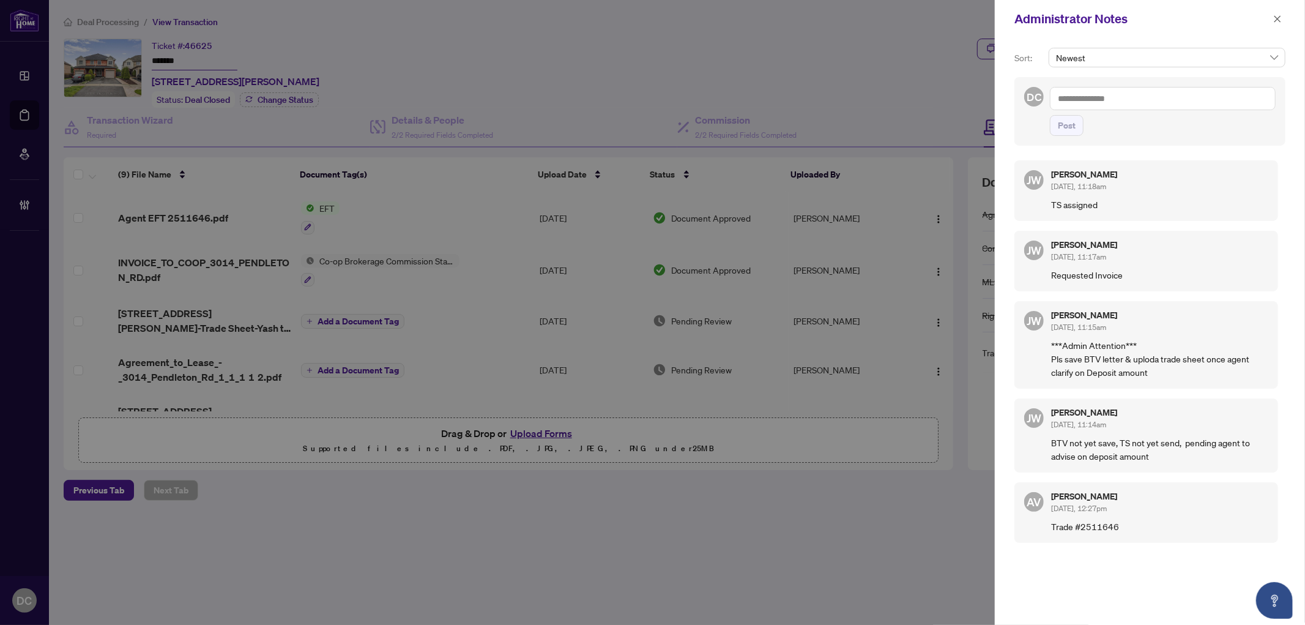
click at [1099, 102] on textarea at bounding box center [1163, 98] width 226 height 23
paste textarea "**********"
type textarea "**********"
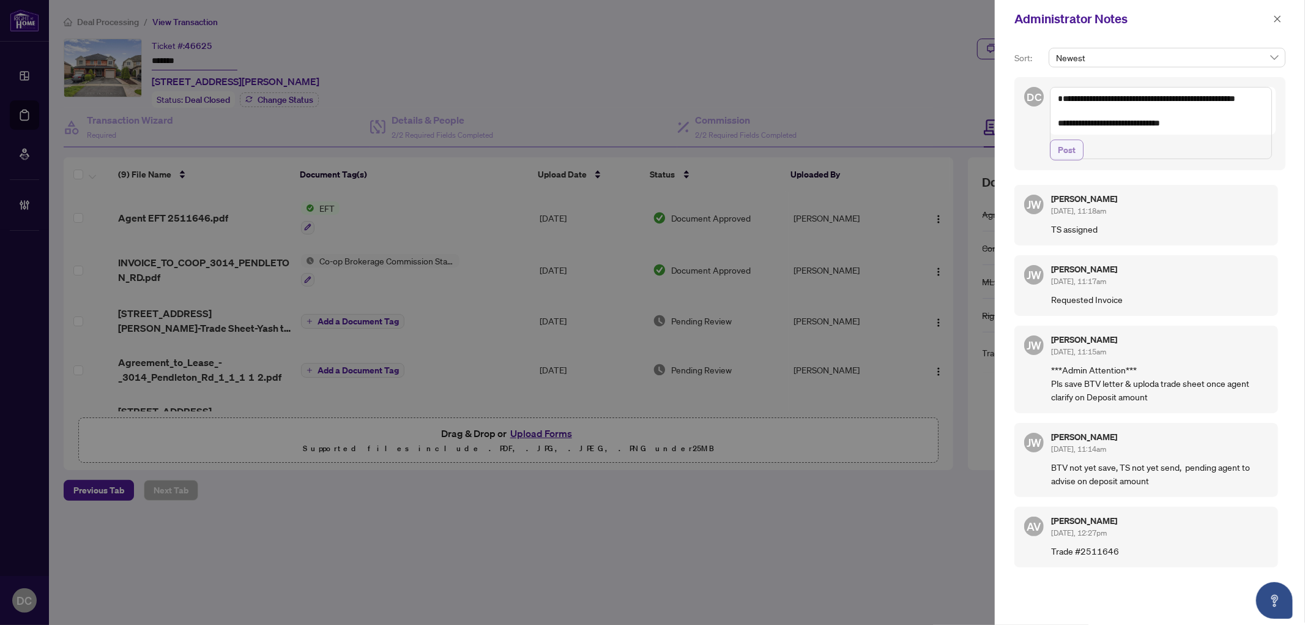
click at [1067, 160] on span "Post" at bounding box center [1067, 150] width 18 height 20
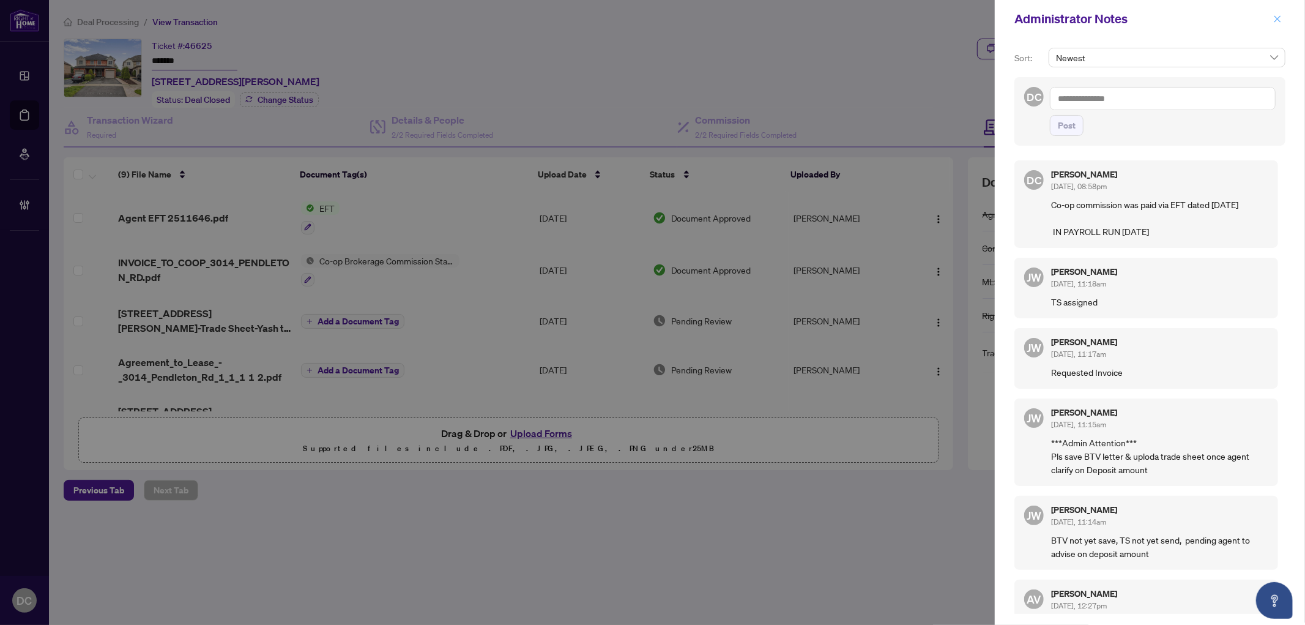
click at [1280, 15] on icon "close" at bounding box center [1277, 19] width 9 height 9
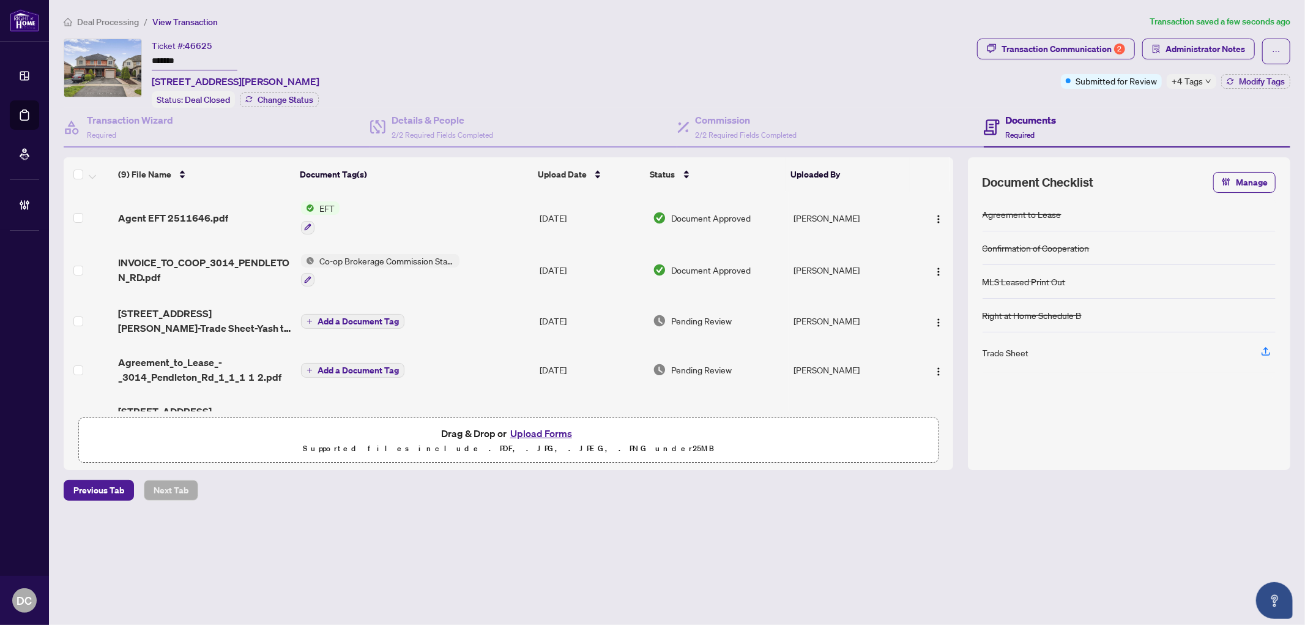
drag, startPoint x: 191, startPoint y: 57, endPoint x: 98, endPoint y: 55, distance: 93.6
click at [98, 55] on div "Ticket #: 46625 ******* 3014 Pendleton Rd, Mississauga, Ontario L5N 7C5, Canada…" at bounding box center [518, 73] width 908 height 69
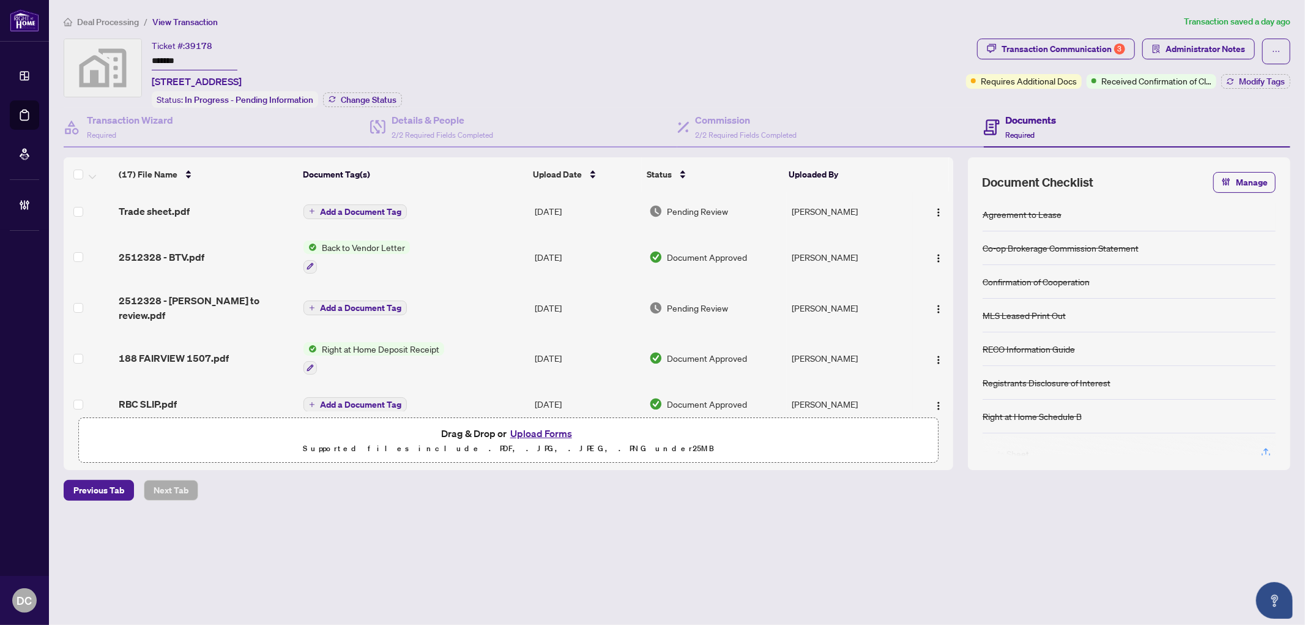
drag, startPoint x: 206, startPoint y: 58, endPoint x: 117, endPoint y: 58, distance: 89.3
click at [117, 58] on div "Ticket #: 39178 ******* [STREET_ADDRESS] Status: In Progress - Pending Informat…" at bounding box center [512, 73] width 897 height 69
click at [357, 99] on span "Change Status" at bounding box center [369, 99] width 56 height 9
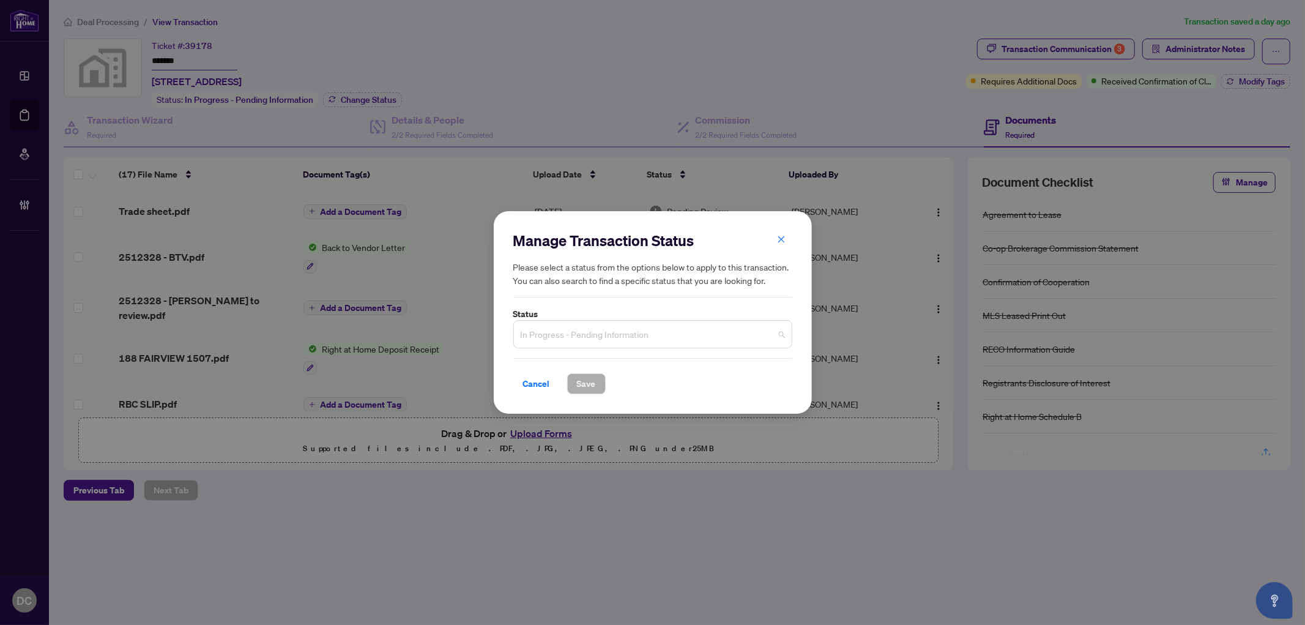
click at [547, 334] on span "In Progress - Pending Information" at bounding box center [653, 333] width 264 height 23
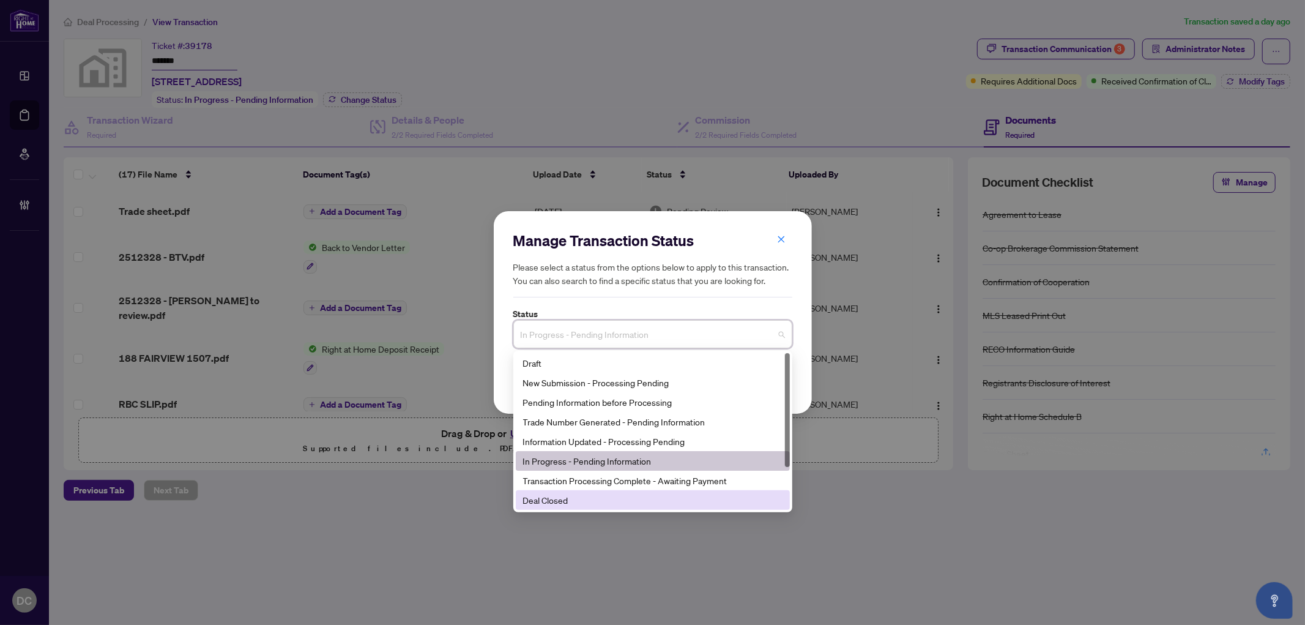
click at [557, 505] on div "Deal Closed" at bounding box center [652, 499] width 259 height 13
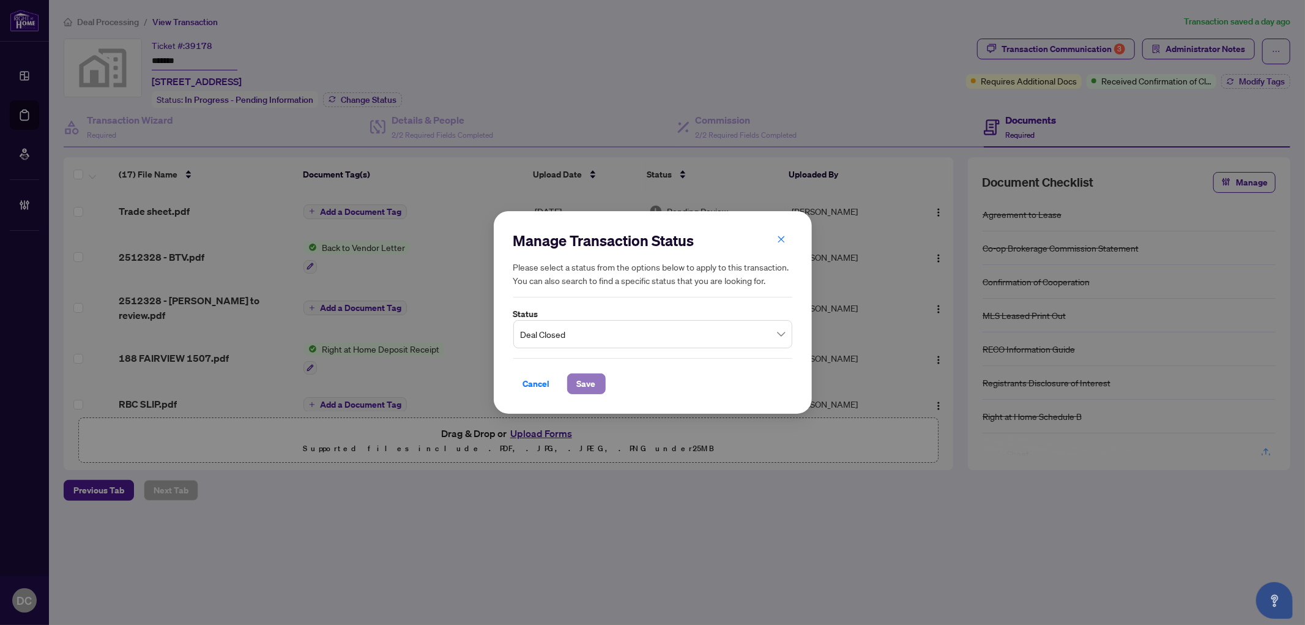
click at [583, 387] on span "Save" at bounding box center [586, 384] width 19 height 20
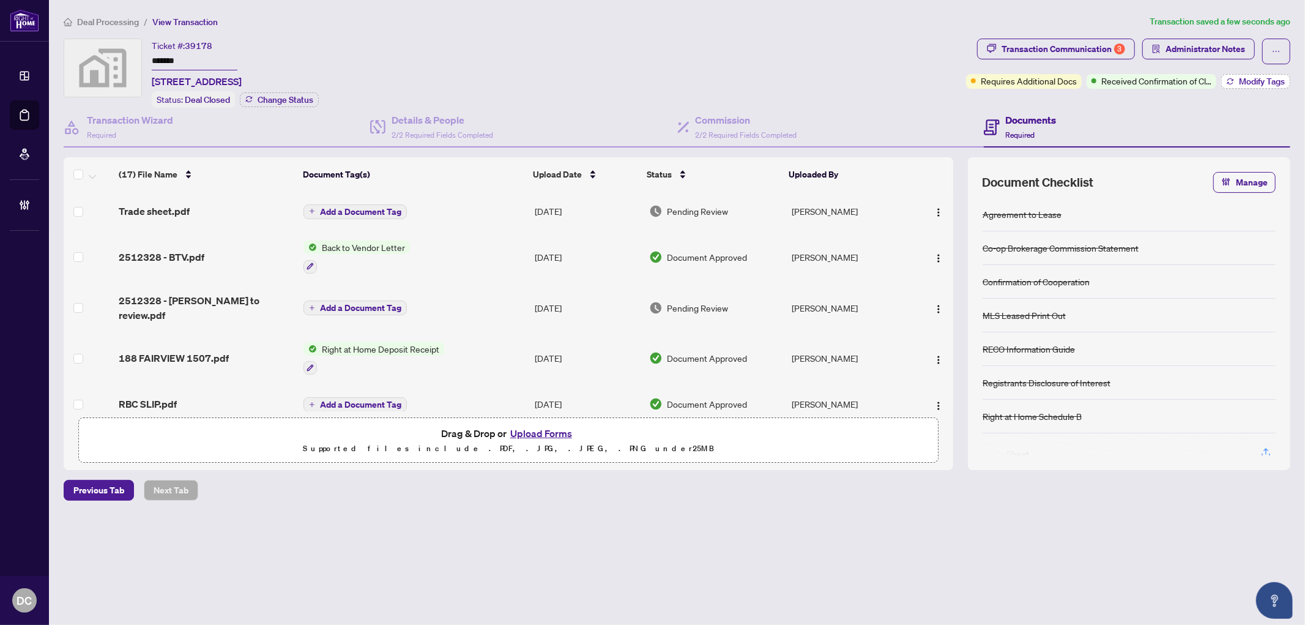
click at [1245, 78] on span "Modify Tags" at bounding box center [1262, 81] width 46 height 9
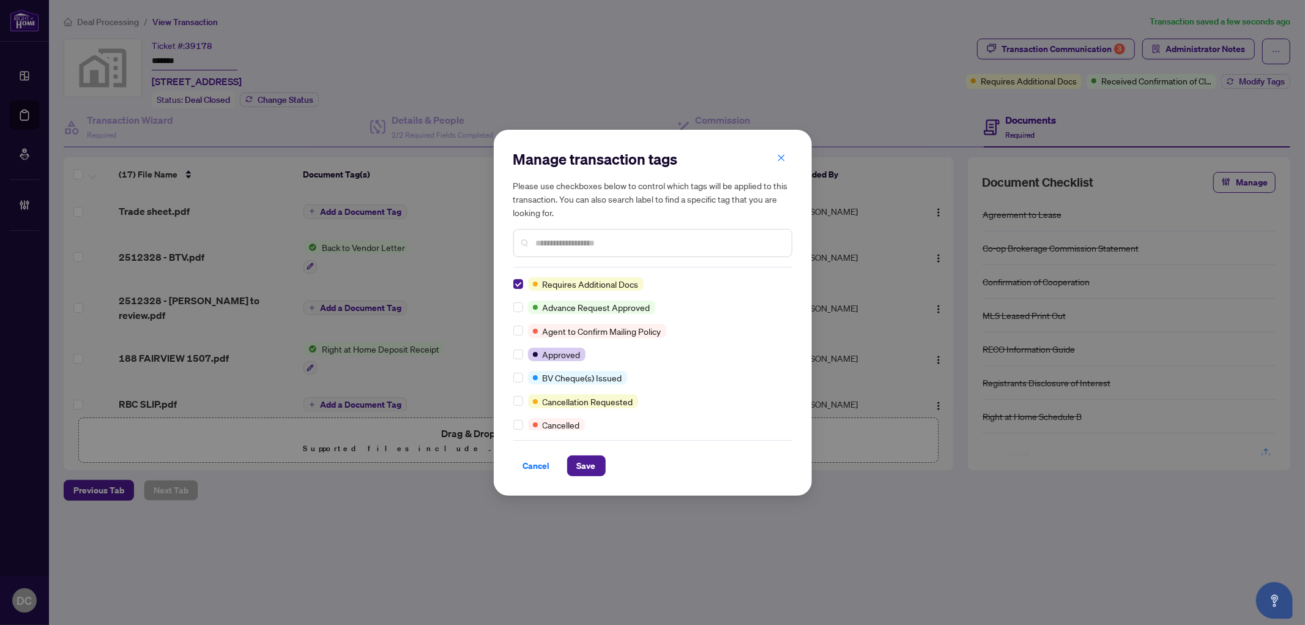
click at [520, 384] on div "Requires Additional Docs Advance Request Approved Agent to Confirm Mailing Poli…" at bounding box center [652, 353] width 279 height 153
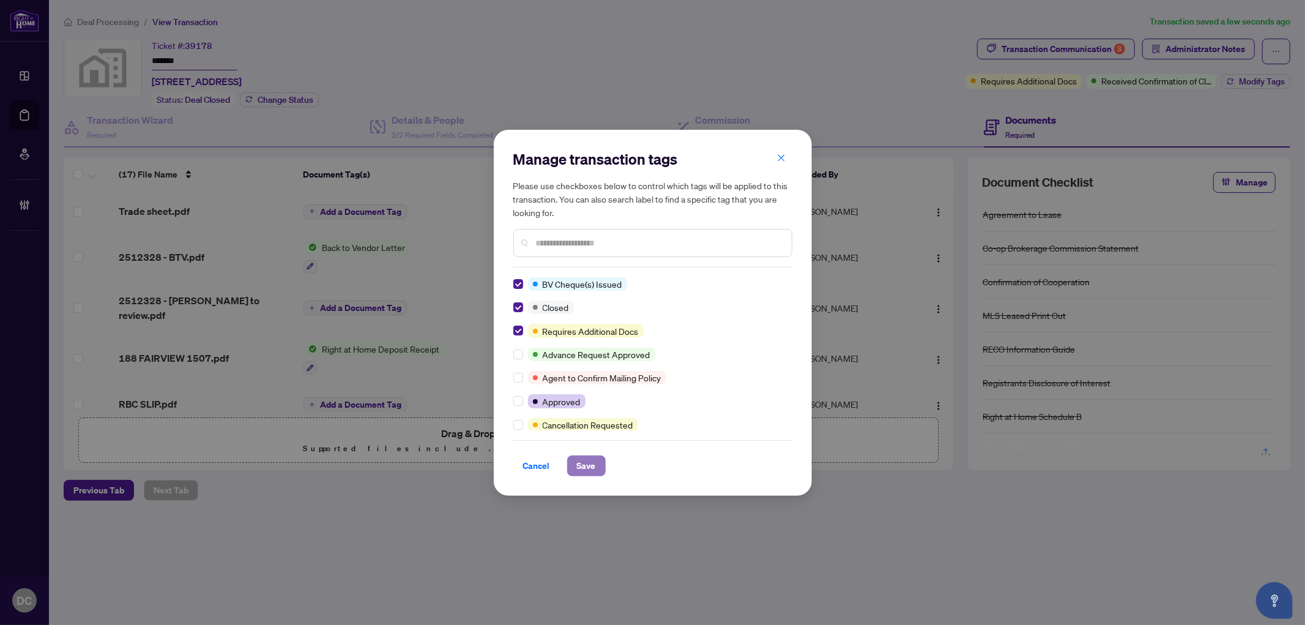
click at [577, 463] on span "Save" at bounding box center [586, 466] width 19 height 20
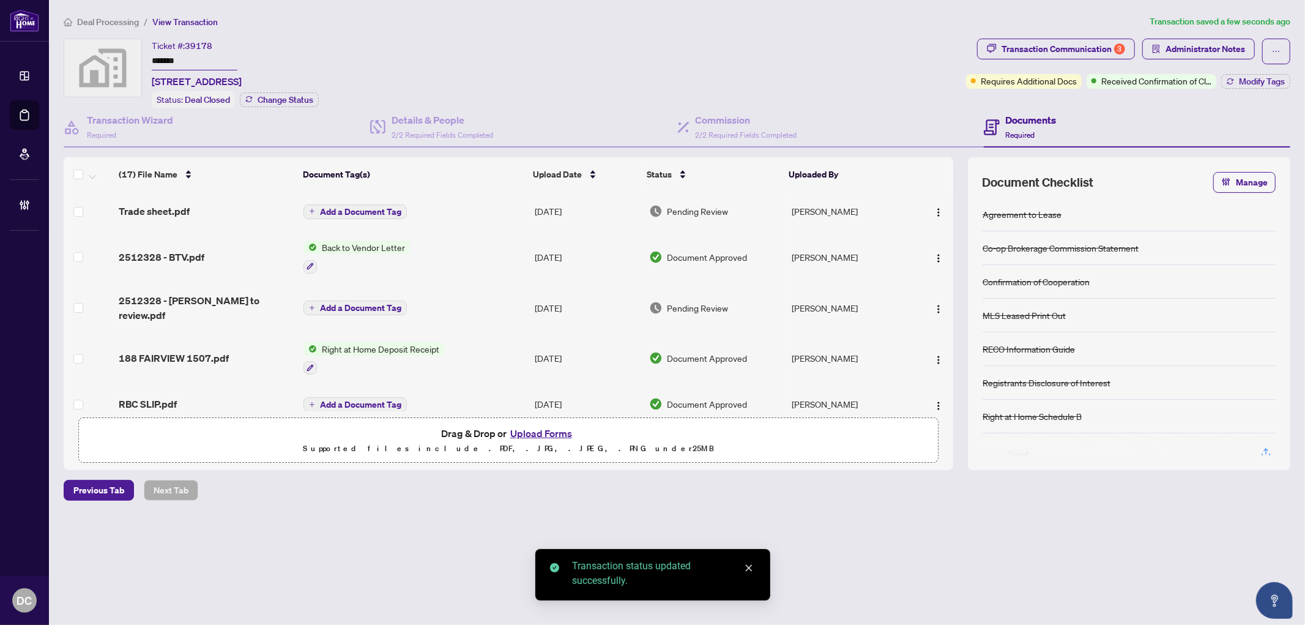
click at [1091, 43] on body "Dashboard Deal Processing Mortgage Referrals Brokerage Management DC Dawn Chan …" at bounding box center [652, 312] width 1305 height 625
click at [1089, 46] on div "Transaction Communication 3" at bounding box center [1063, 49] width 124 height 20
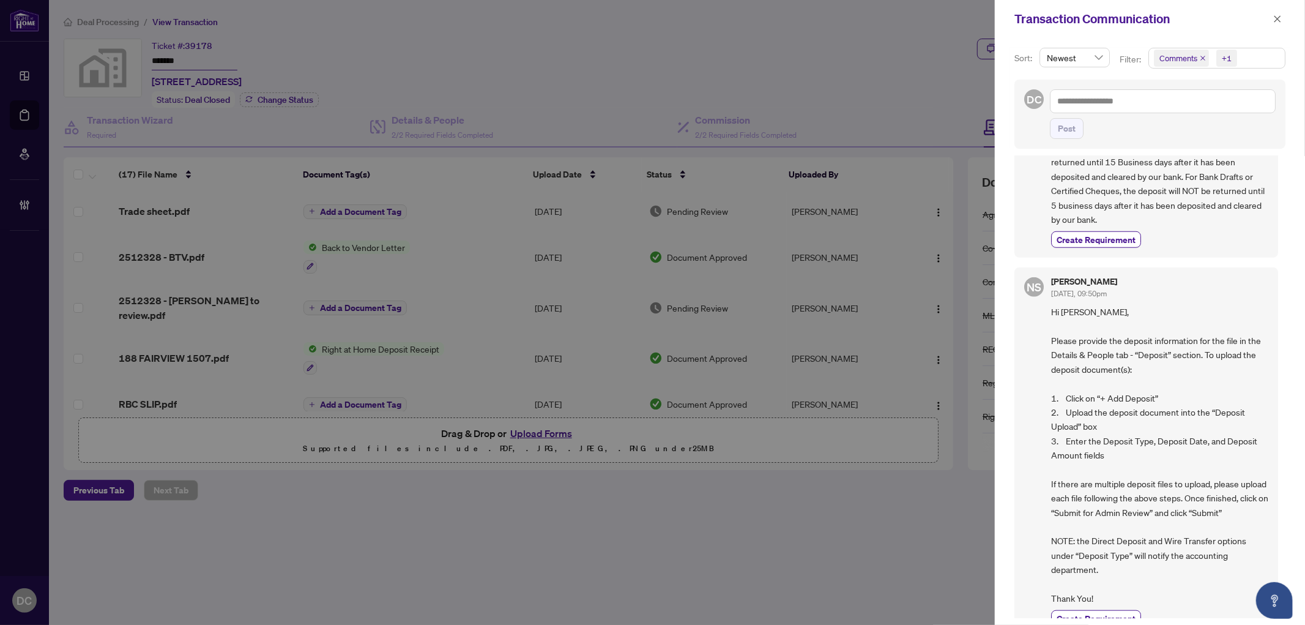
scroll to position [748, 0]
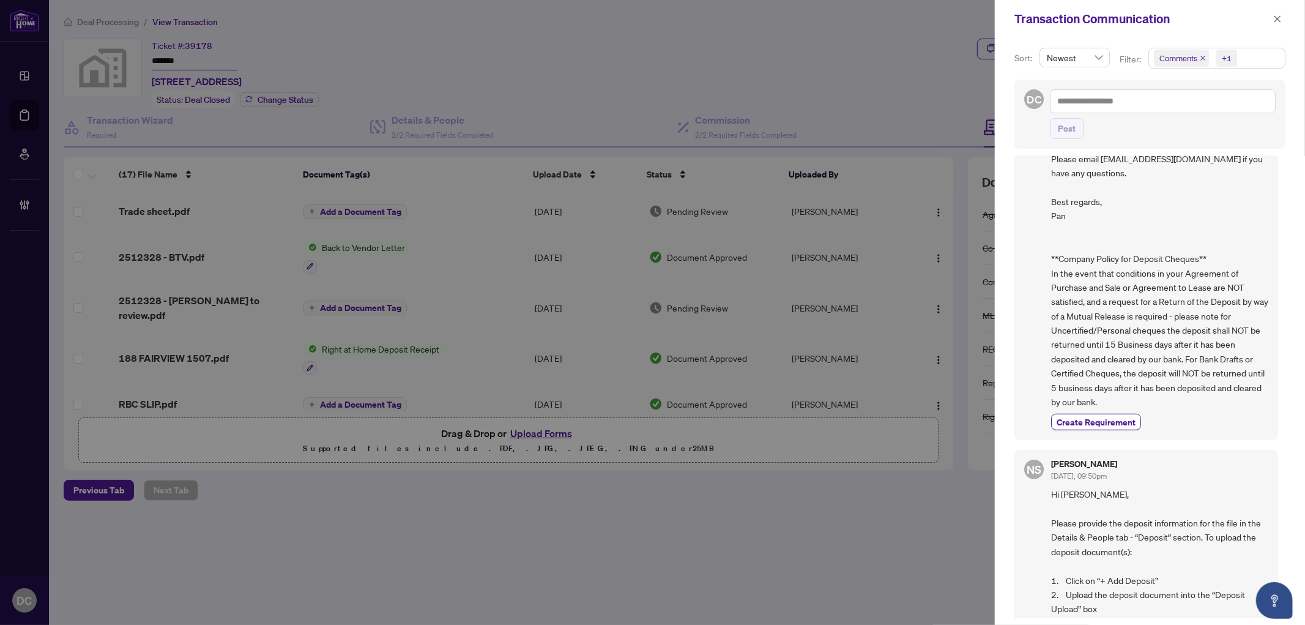
click at [1257, 59] on span "Comments +1" at bounding box center [1217, 58] width 136 height 20
click at [1203, 110] on span "Comments" at bounding box center [1194, 109] width 42 height 11
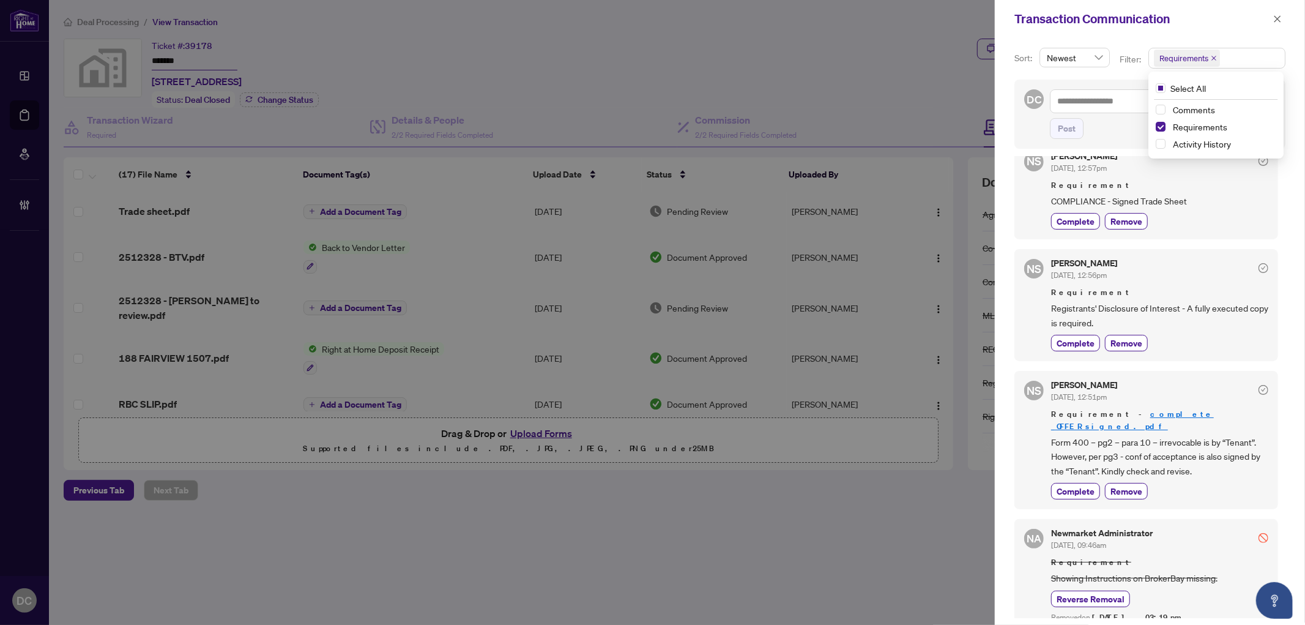
scroll to position [33, 0]
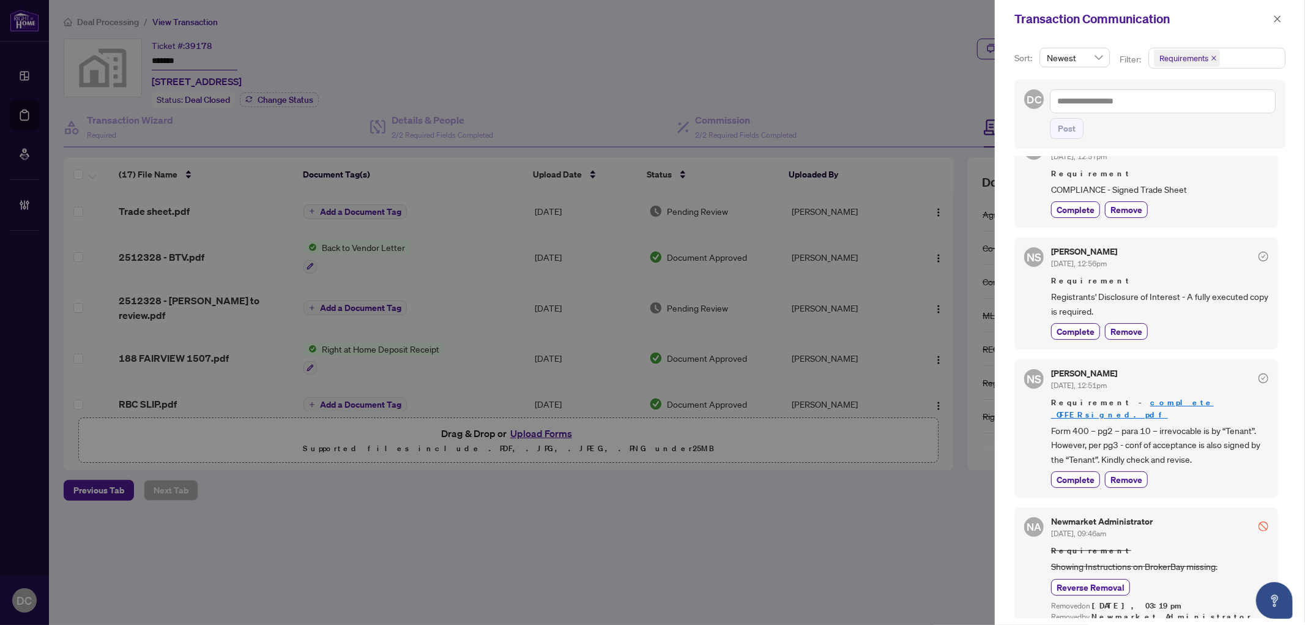
click at [1288, 15] on div "Transaction Communication" at bounding box center [1150, 19] width 310 height 38
click at [1280, 17] on icon "close" at bounding box center [1277, 19] width 9 height 9
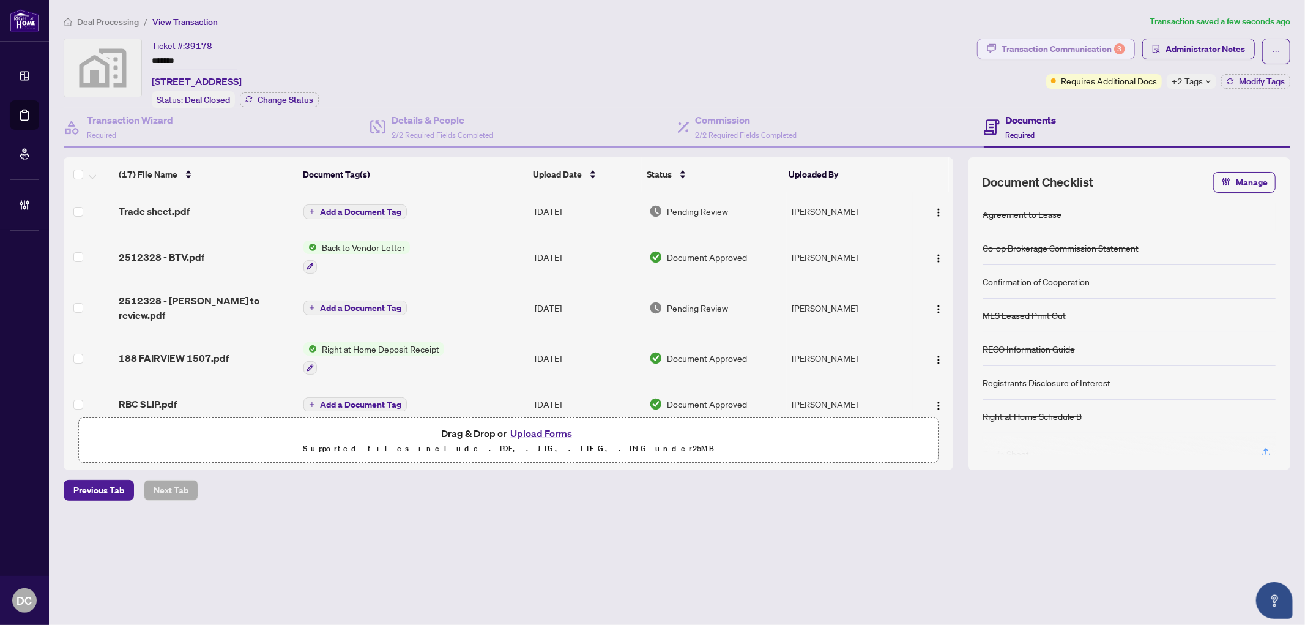
click at [1105, 46] on div "Transaction Communication 3" at bounding box center [1063, 49] width 124 height 20
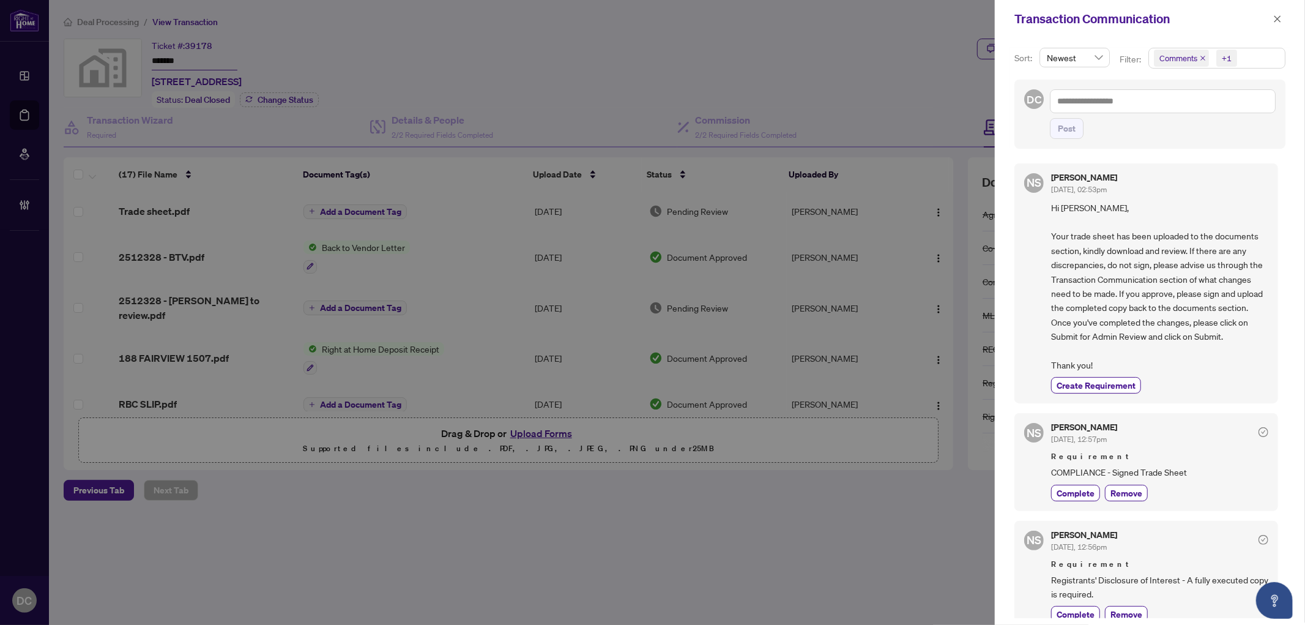
click at [1274, 50] on span "Comments +1" at bounding box center [1217, 58] width 136 height 20
click at [1214, 103] on span "Comments" at bounding box center [1222, 109] width 109 height 15
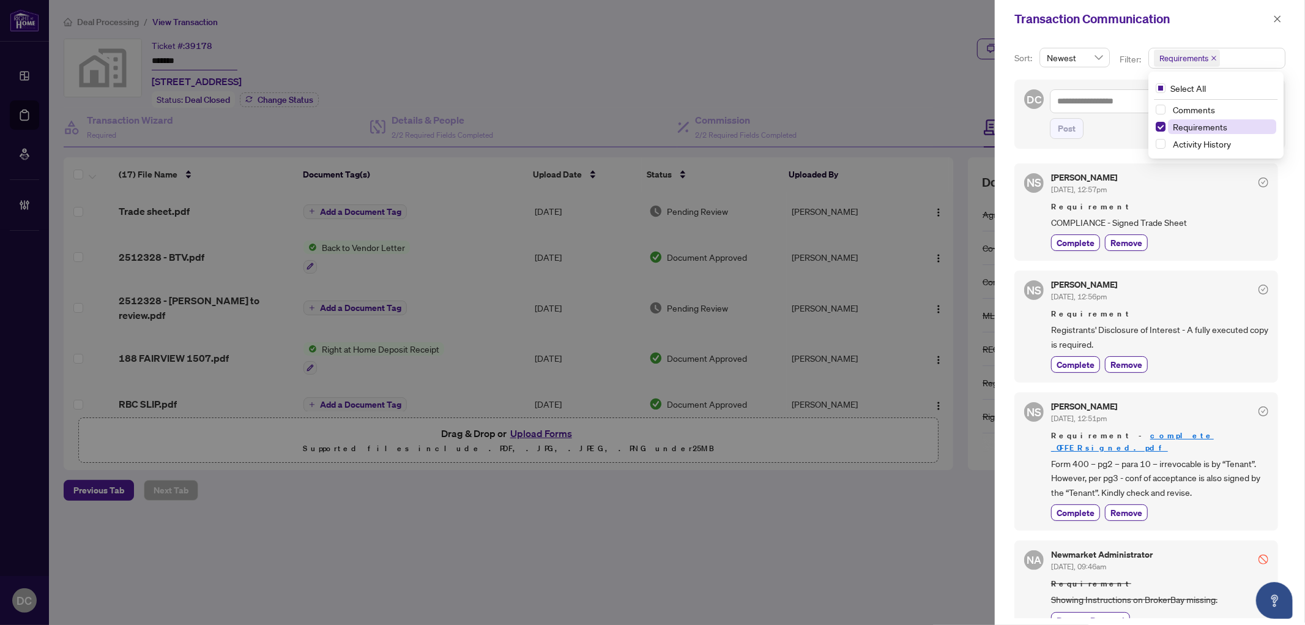
click at [1196, 121] on span "Requirements" at bounding box center [1200, 126] width 54 height 11
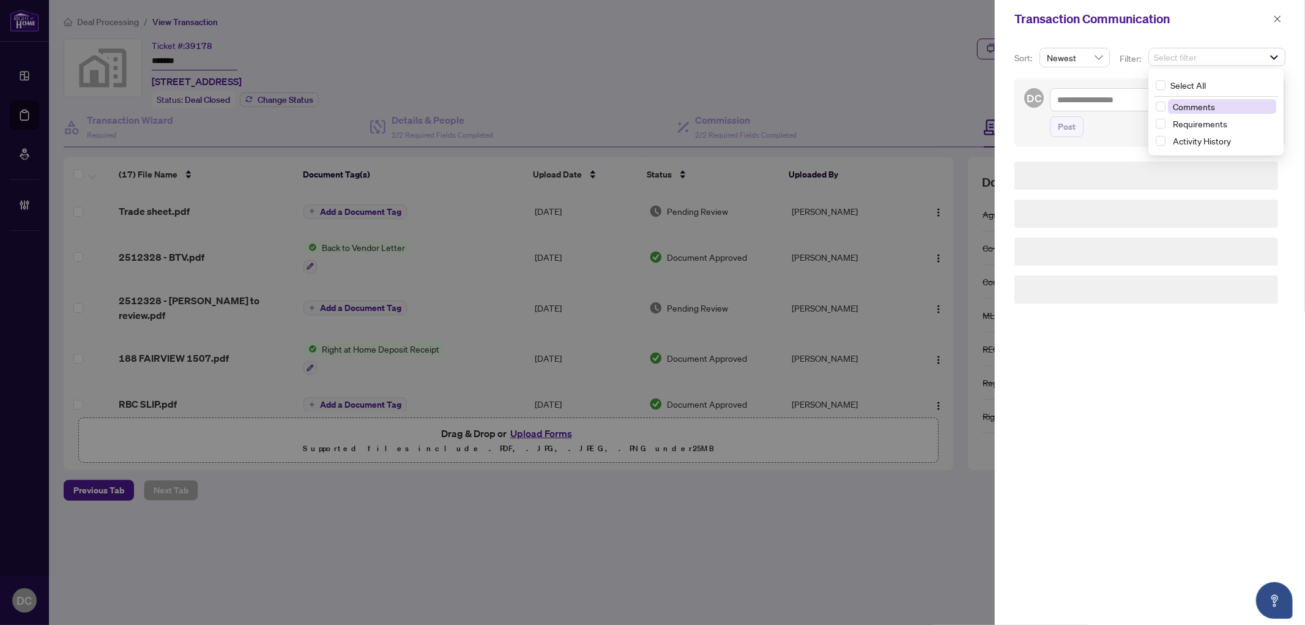
click at [1199, 110] on span "Comments" at bounding box center [1194, 106] width 42 height 11
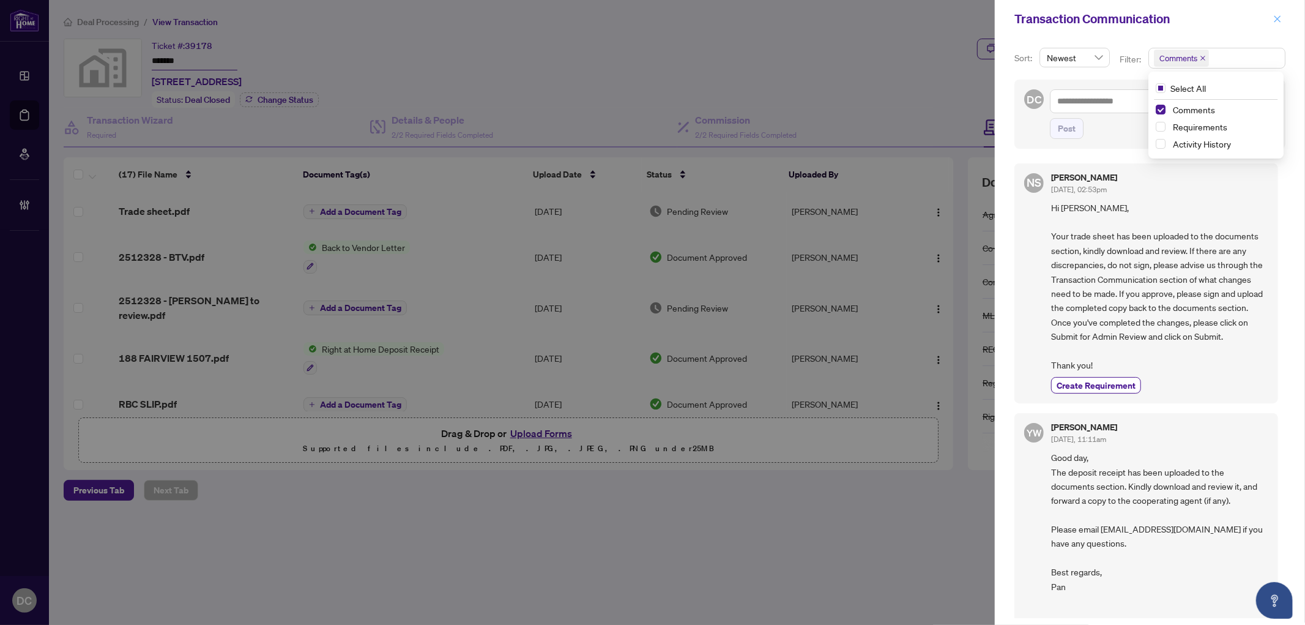
click at [1277, 16] on icon "close" at bounding box center [1277, 19] width 9 height 9
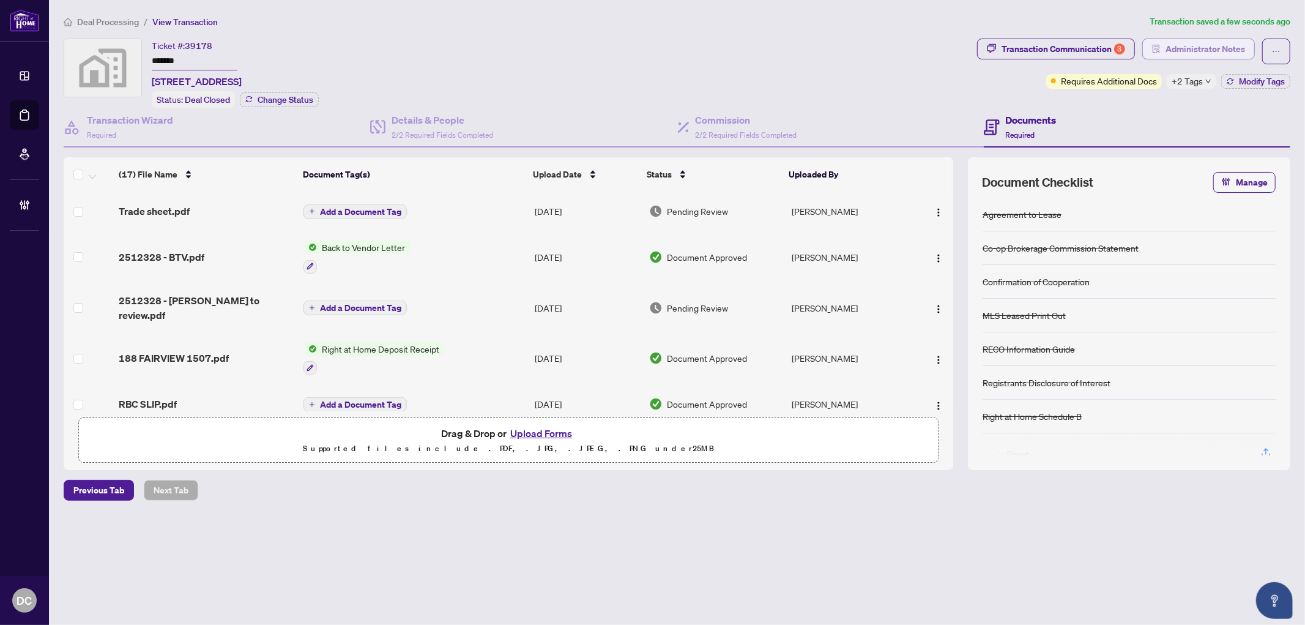
click at [1230, 45] on span "Administrator Notes" at bounding box center [1205, 49] width 80 height 20
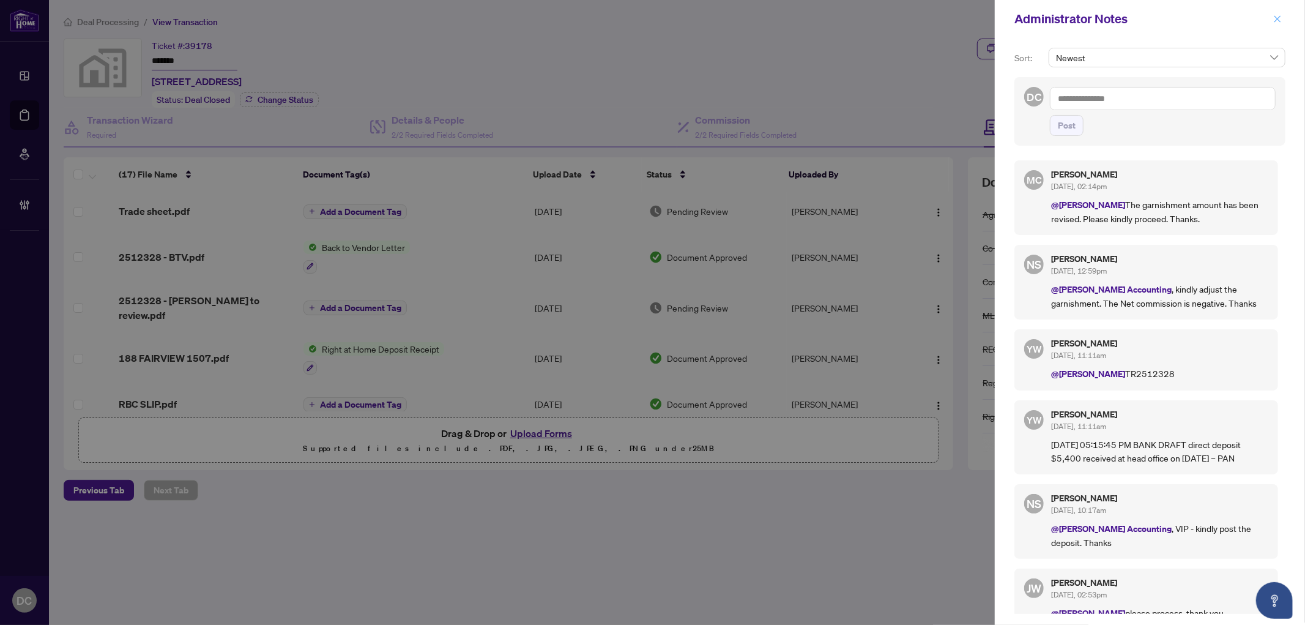
click at [1279, 21] on icon "close" at bounding box center [1277, 19] width 9 height 9
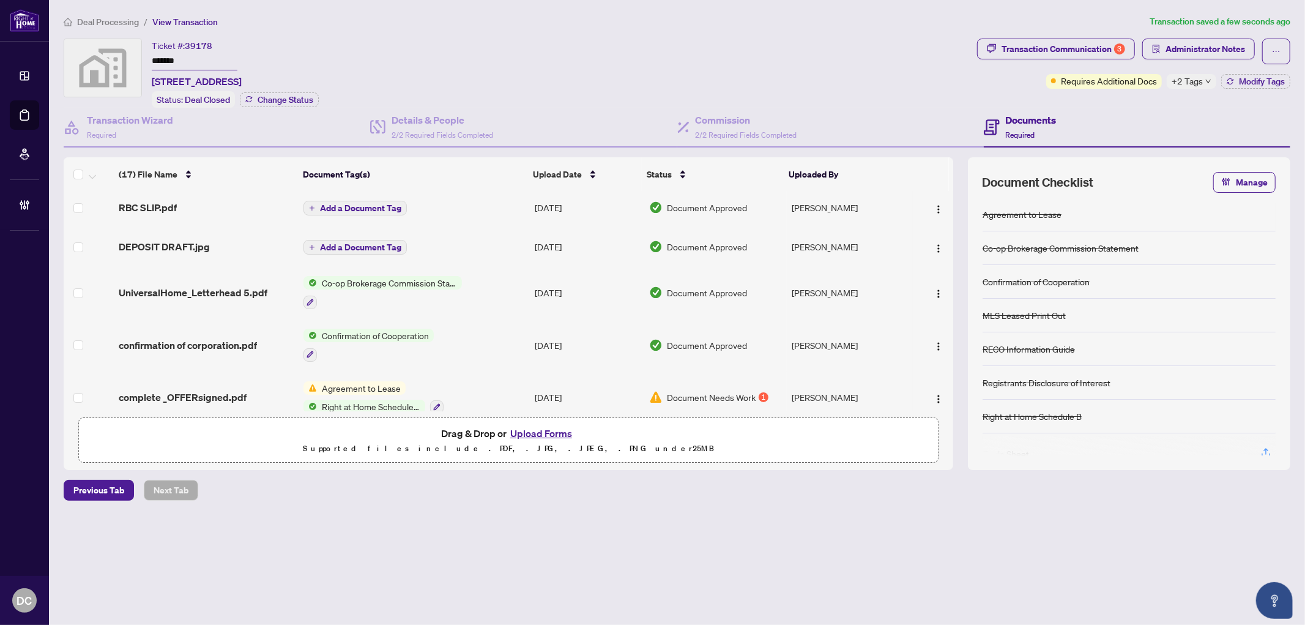
scroll to position [204, 0]
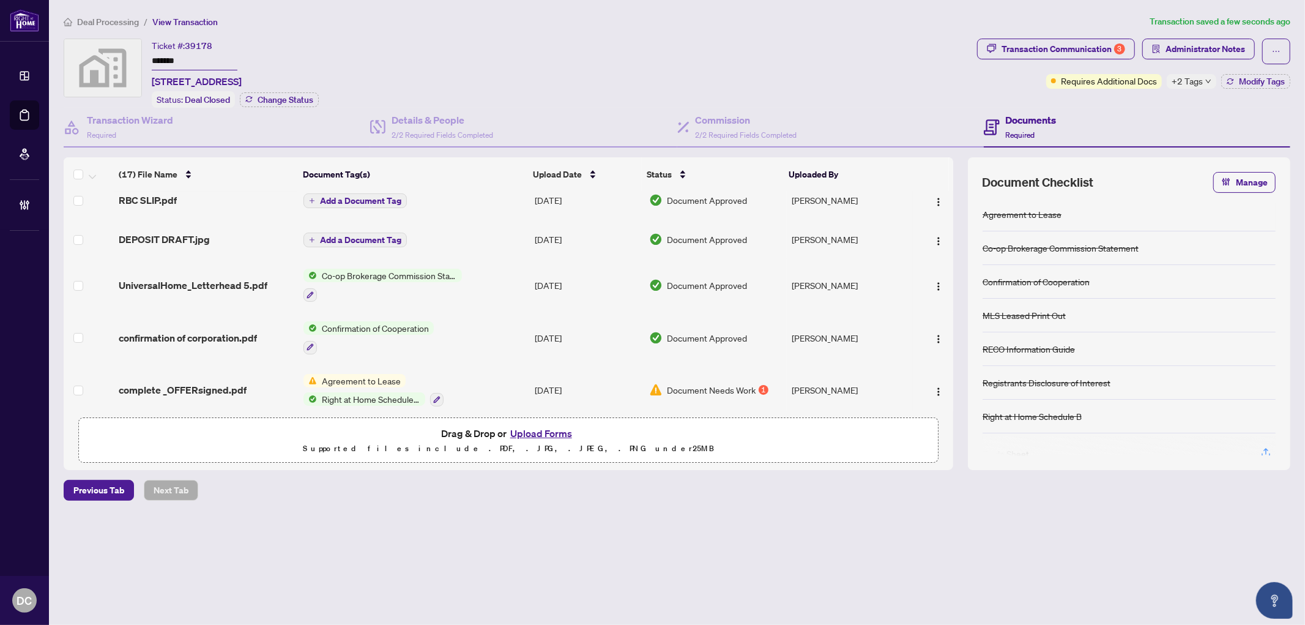
click at [510, 263] on td "Co-op Brokerage Commission Statement" at bounding box center [414, 285] width 231 height 53
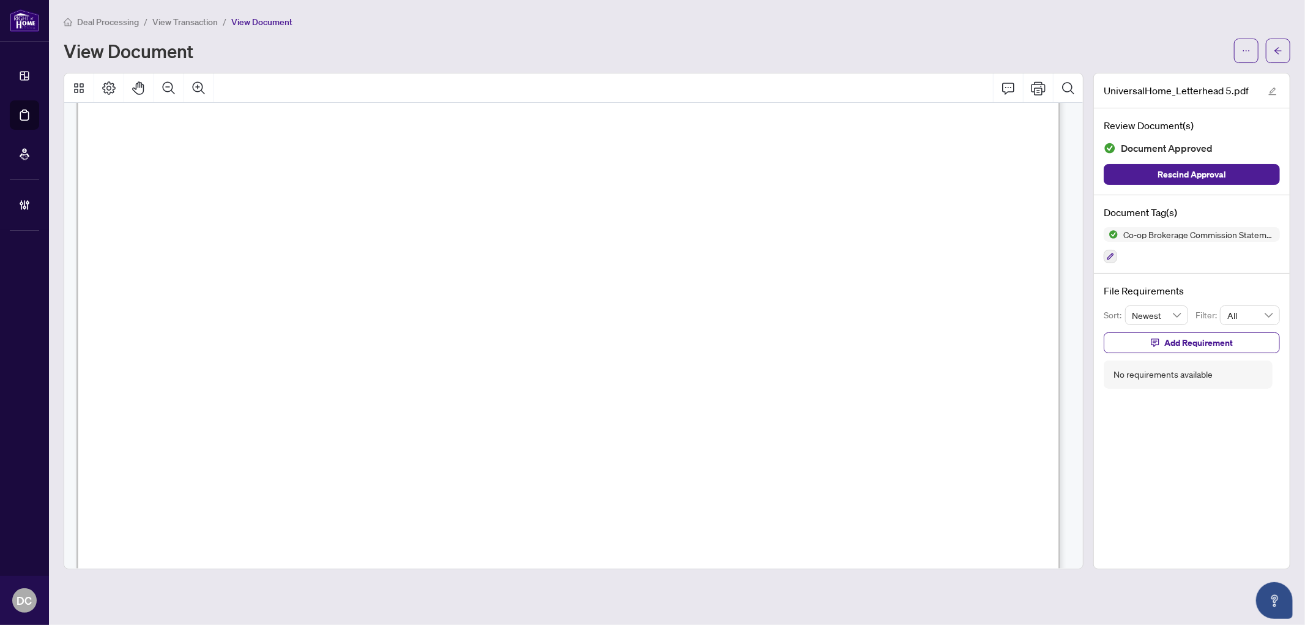
scroll to position [204, 0]
click at [1264, 47] on div at bounding box center [1262, 51] width 56 height 24
click at [1276, 53] on icon "arrow-left" at bounding box center [1278, 50] width 9 height 9
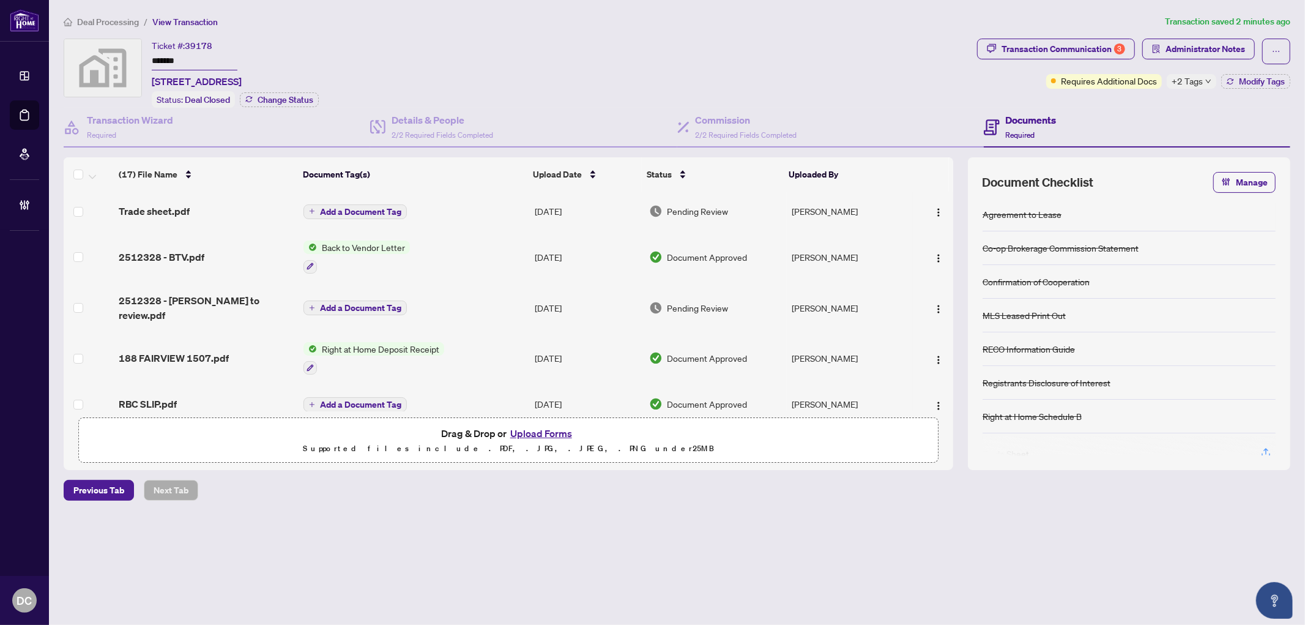
click at [601, 205] on td "Aug/12/2025" at bounding box center [587, 210] width 114 height 39
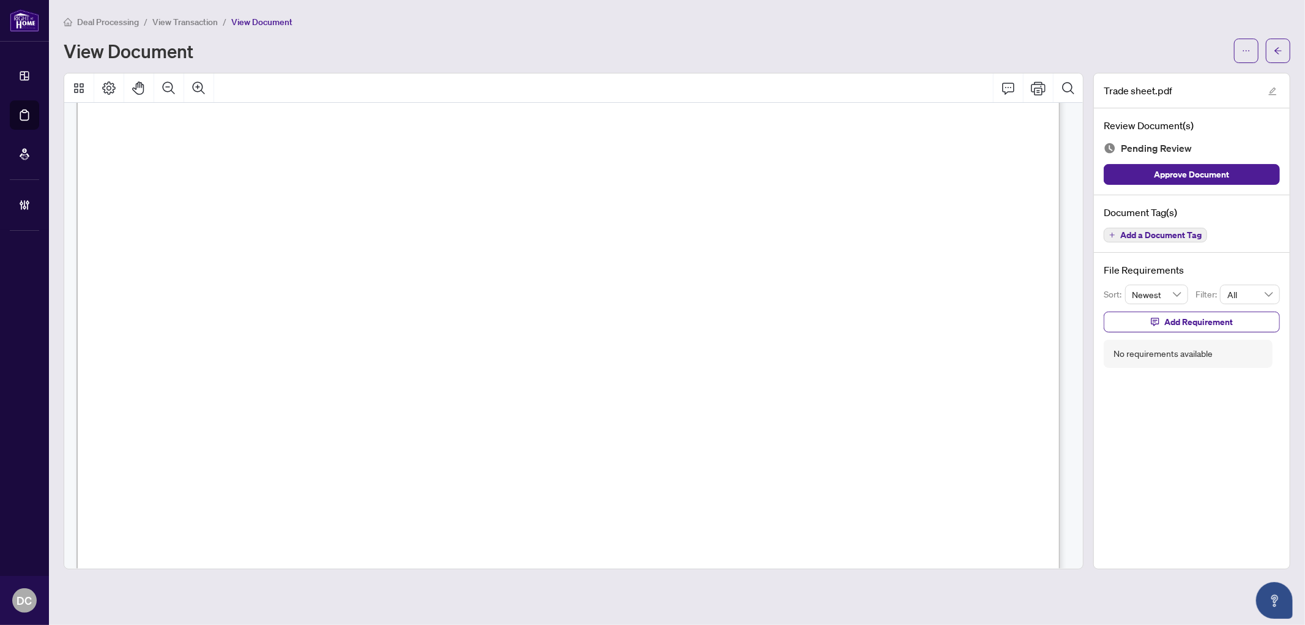
scroll to position [319, 0]
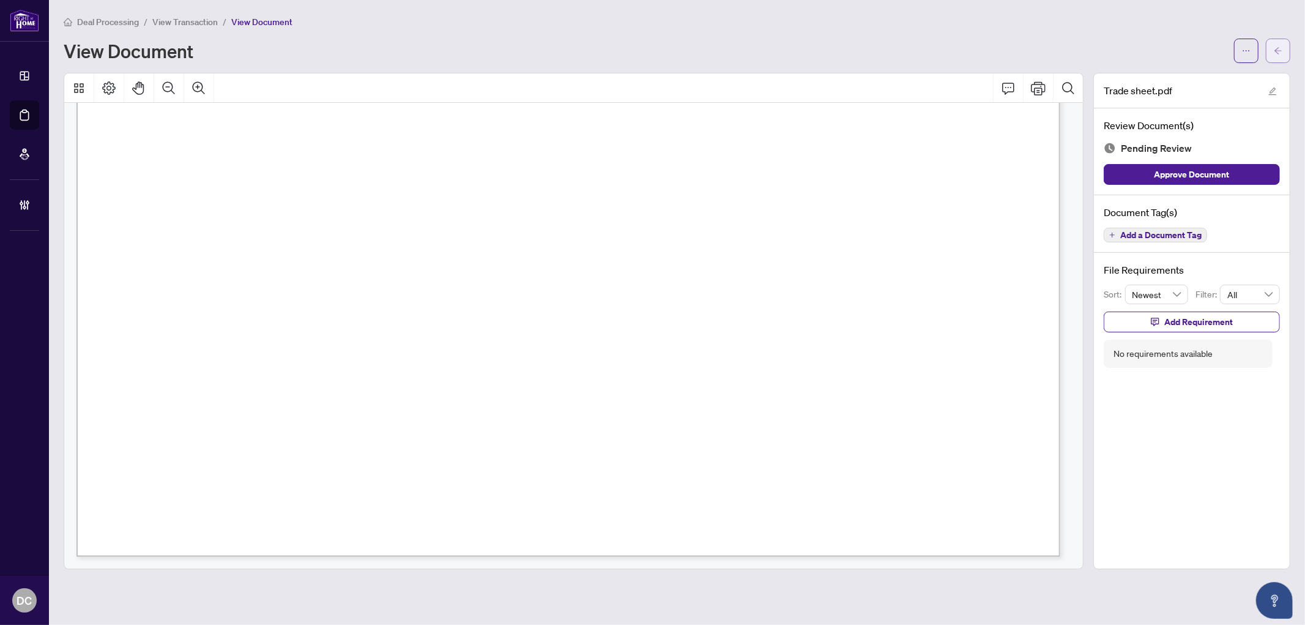
click at [1276, 45] on span "button" at bounding box center [1278, 51] width 9 height 20
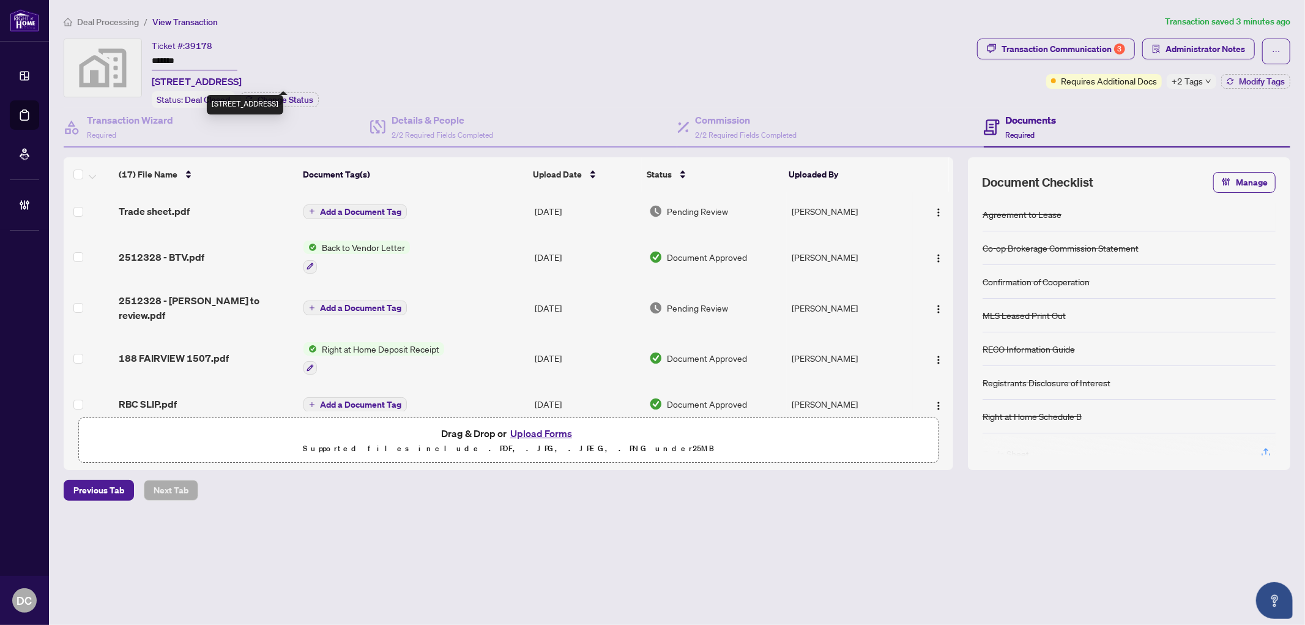
drag, startPoint x: 151, startPoint y: 78, endPoint x: 309, endPoint y: 78, distance: 157.8
click at [309, 78] on div "Ticket #: 39178 ******* 188 Fairview Mall Drive East #1507, North York, ON, Can…" at bounding box center [518, 73] width 908 height 69
copy span "188 Fairview Mall Drive East #1507,"
drag, startPoint x: 217, startPoint y: 59, endPoint x: 148, endPoint y: 57, distance: 69.2
click at [148, 57] on div "Ticket #: 39178 ******* 188 Fairview Mall Drive East #1507, North York, ON, Can…" at bounding box center [518, 73] width 908 height 69
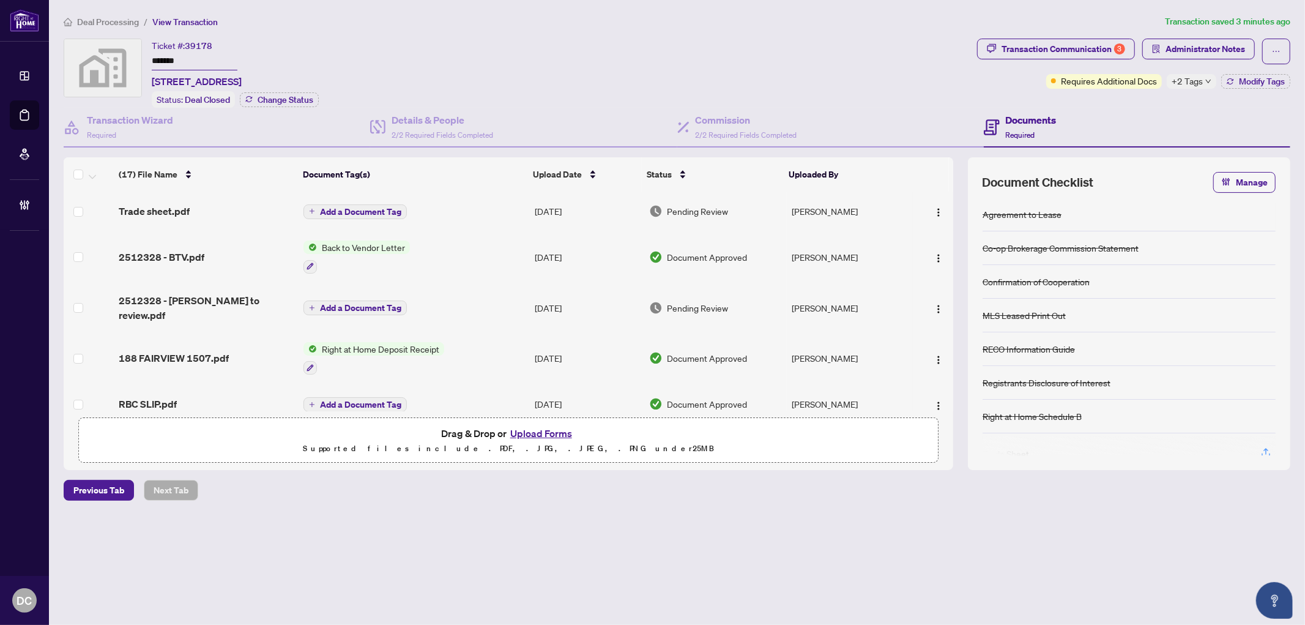
click at [1179, 75] on span "+2 Tags" at bounding box center [1187, 81] width 31 height 14
click at [1132, 101] on div "Transaction Communication 3 Administrator Notes Requires Additional Docs +2 Tag…" at bounding box center [1134, 73] width 318 height 69
click at [1252, 83] on span "Modify Tags" at bounding box center [1262, 81] width 46 height 9
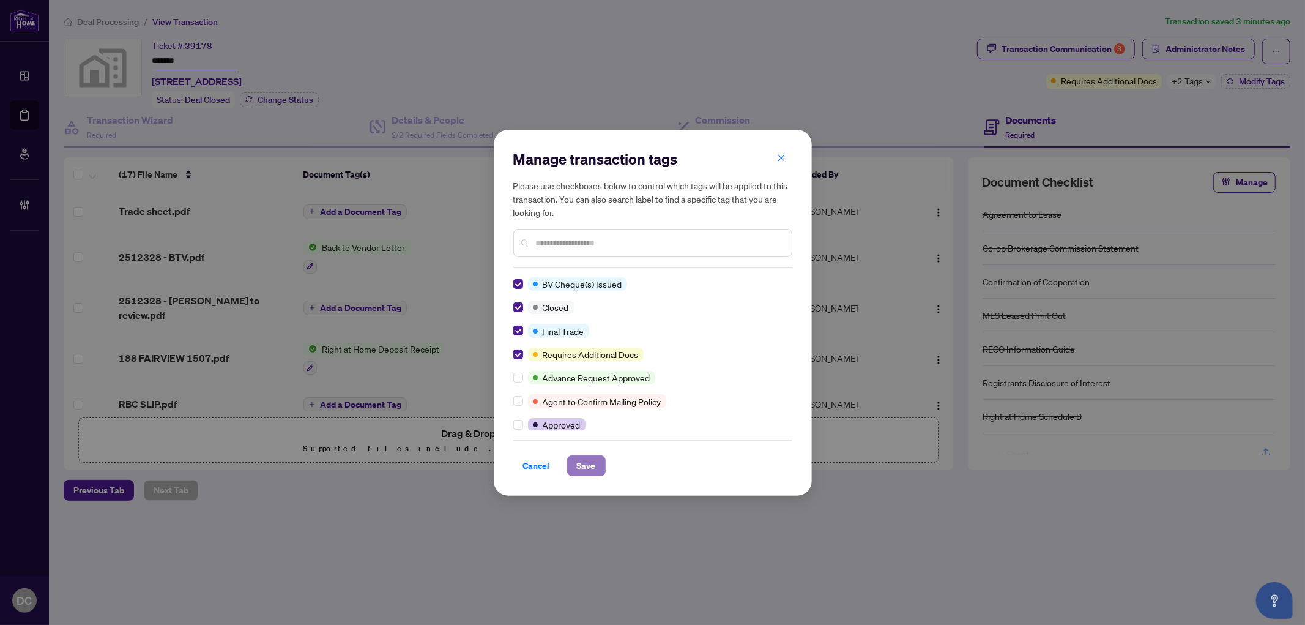
click at [587, 465] on span "Save" at bounding box center [586, 466] width 19 height 20
click at [1085, 43] on div "Manage transaction tags Please use checkboxes below to control which tags will …" at bounding box center [652, 312] width 1305 height 625
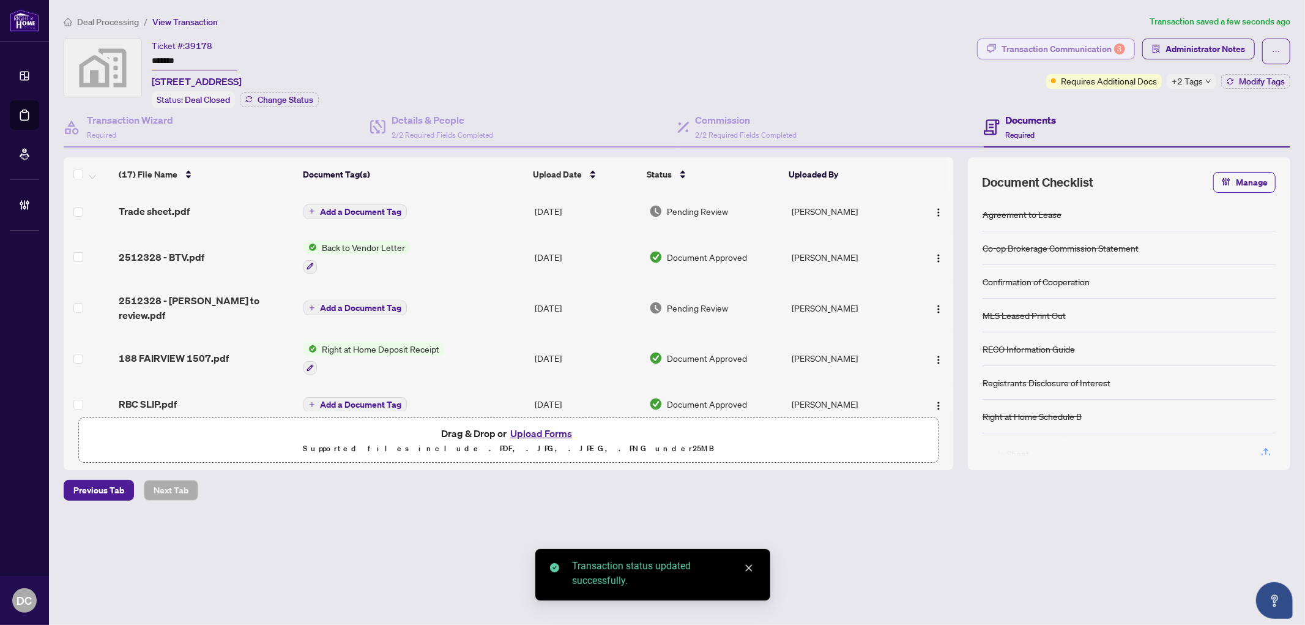
click at [1081, 44] on div "Transaction Communication 3" at bounding box center [1063, 49] width 124 height 20
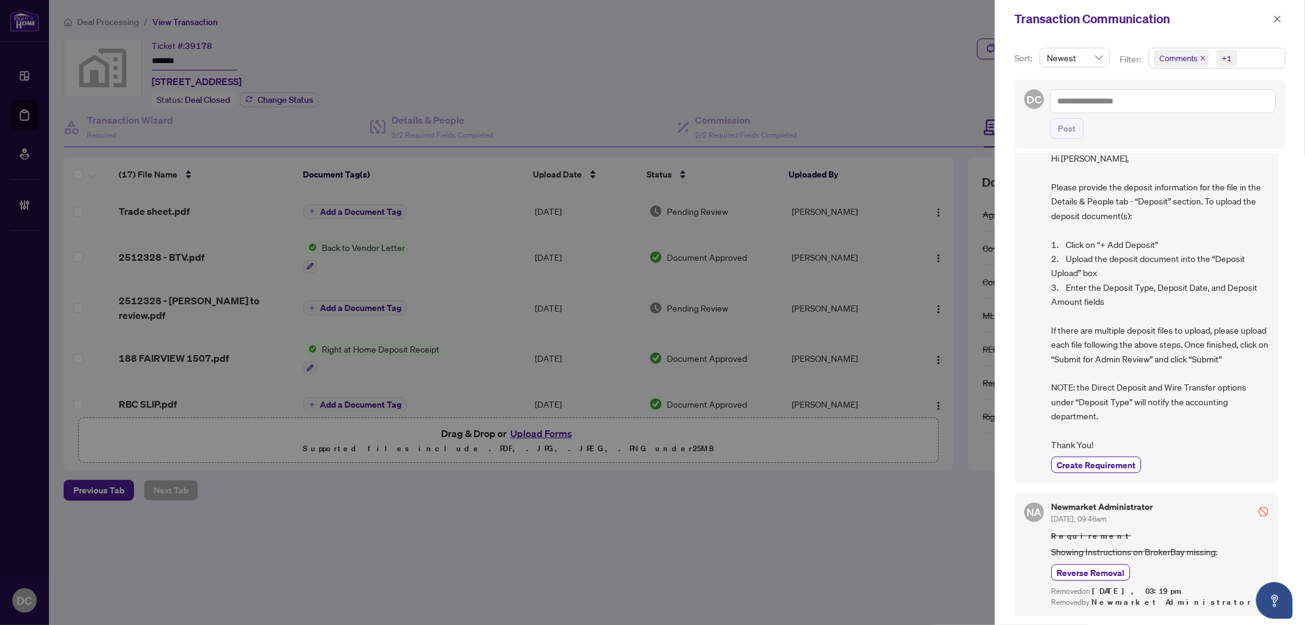
scroll to position [3, 0]
drag, startPoint x: 1279, startPoint y: 23, endPoint x: 1253, endPoint y: 18, distance: 26.0
click at [1279, 22] on icon "close" at bounding box center [1277, 19] width 9 height 9
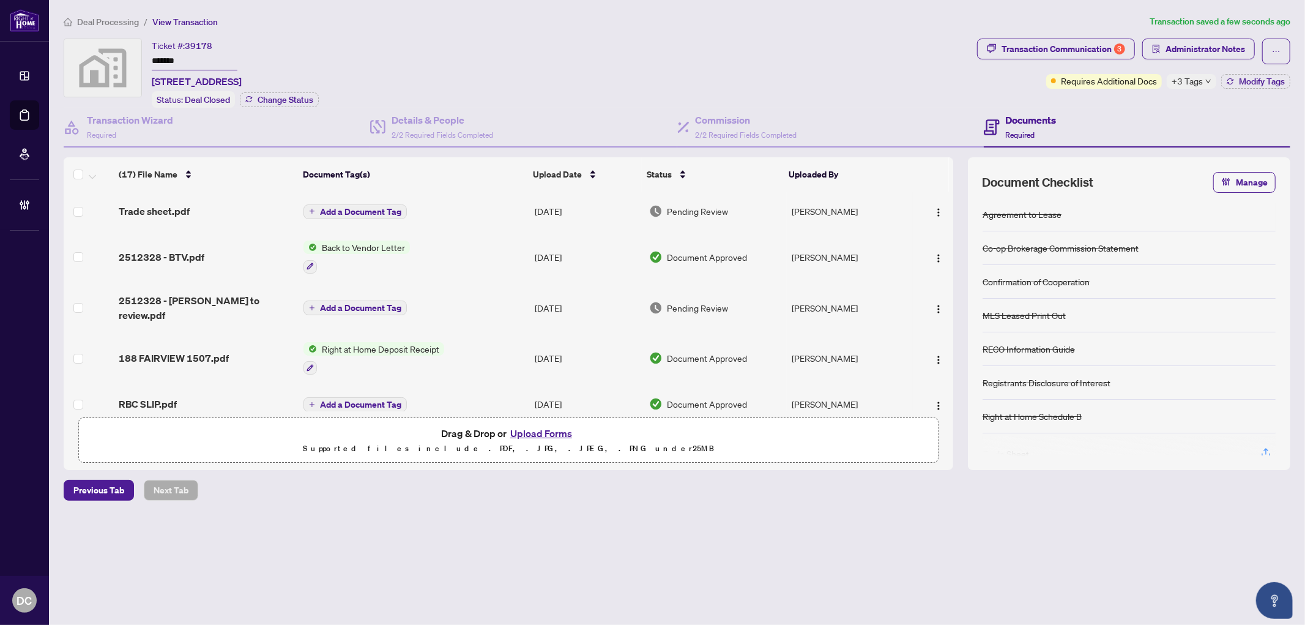
drag, startPoint x: 210, startPoint y: 61, endPoint x: 143, endPoint y: 59, distance: 66.7
click at [143, 59] on div "Ticket #: 39178 ******* 188 Fairview Mall Drive East #1507, North York, ON, Can…" at bounding box center [518, 73] width 908 height 69
click at [1194, 50] on span "Administrator Notes" at bounding box center [1205, 49] width 80 height 20
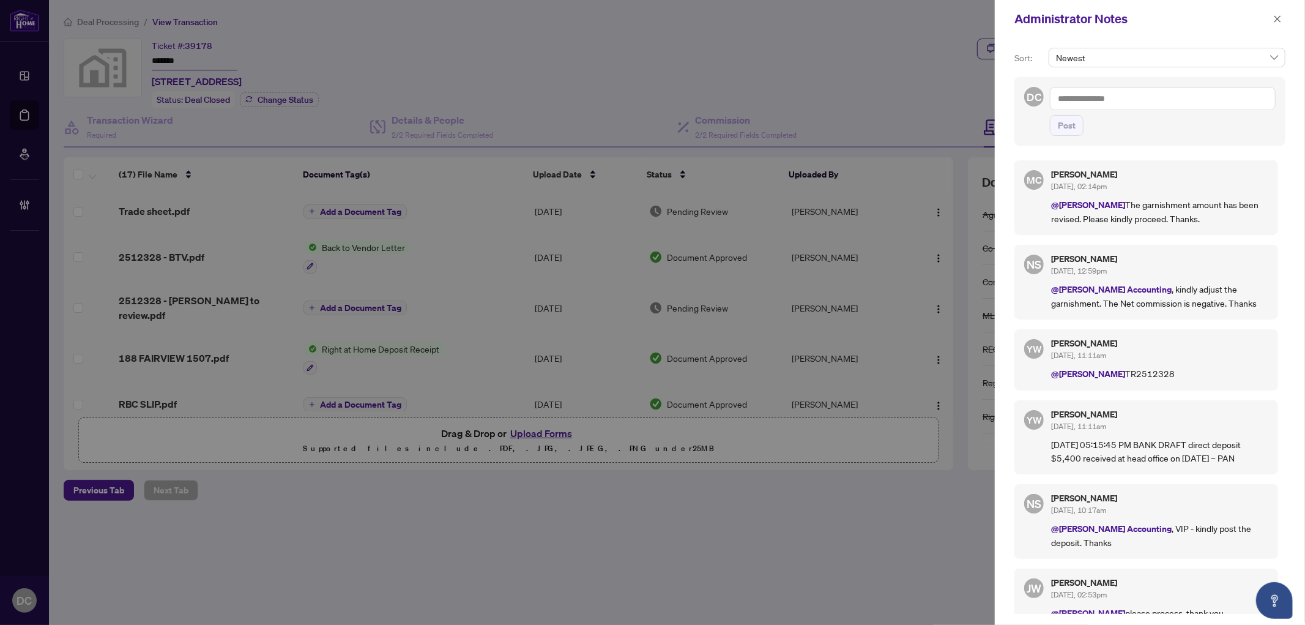
click at [1178, 99] on textarea at bounding box center [1163, 98] width 226 height 23
click at [1280, 15] on icon "close" at bounding box center [1277, 19] width 9 height 9
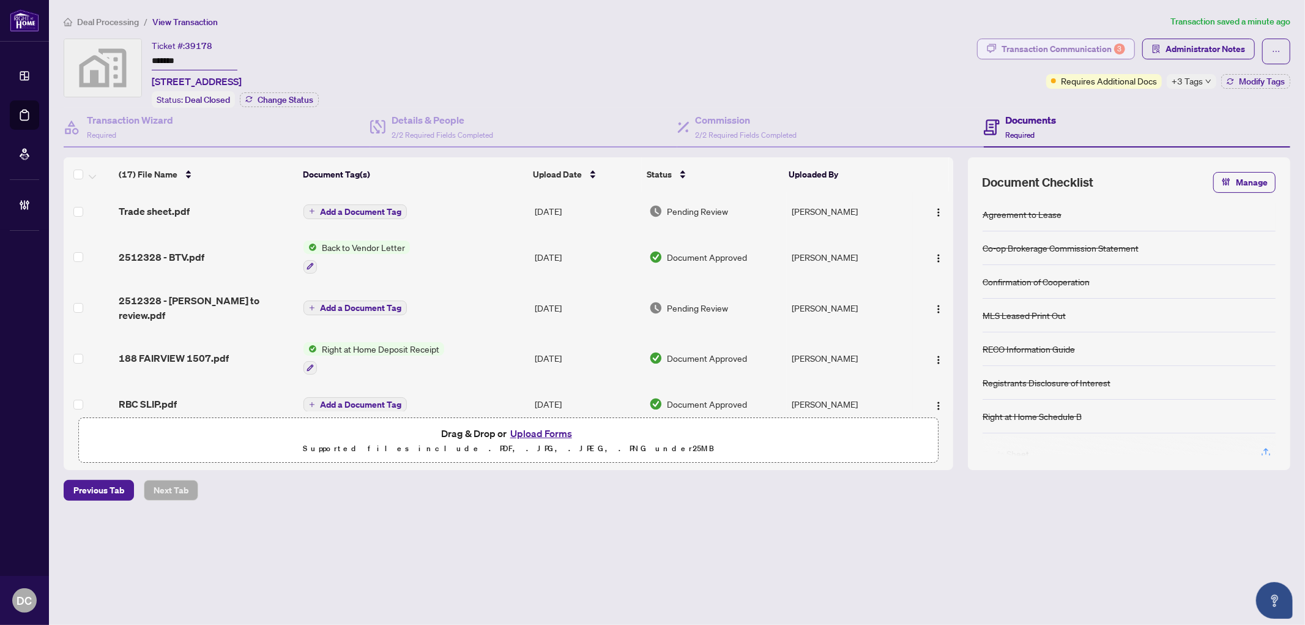
click at [1110, 47] on div "Transaction Communication 3" at bounding box center [1063, 49] width 124 height 20
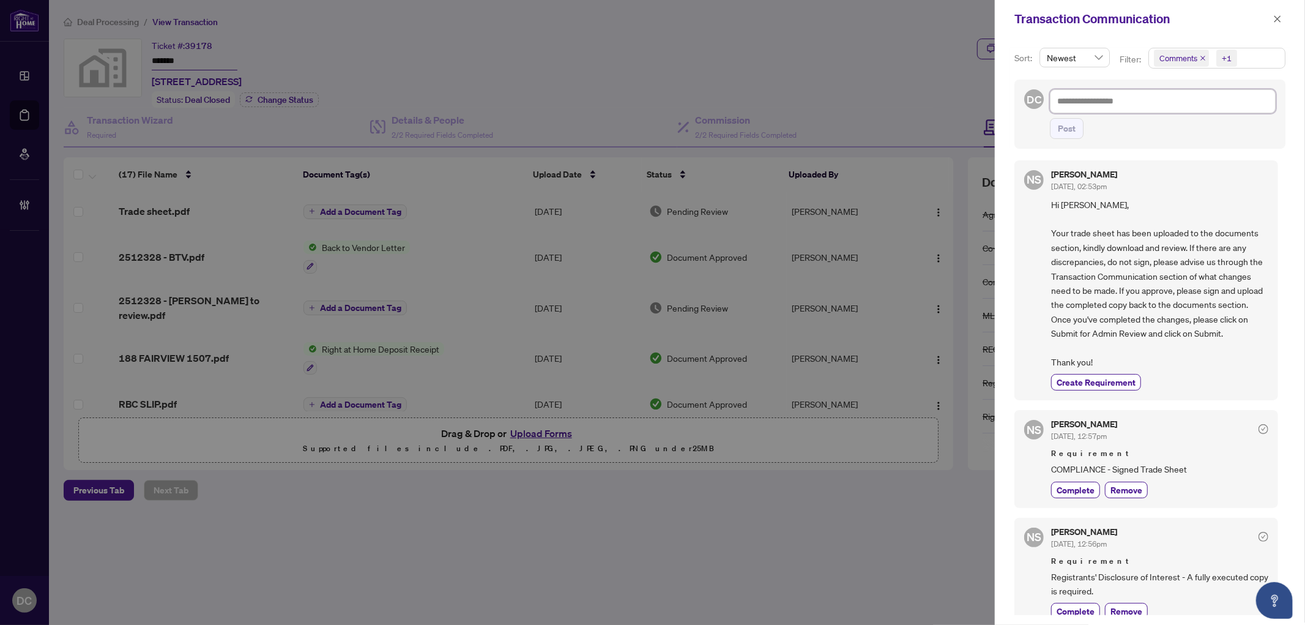
click at [1132, 102] on textarea at bounding box center [1163, 100] width 226 height 23
click at [1080, 105] on textarea at bounding box center [1163, 100] width 226 height 23
type textarea "*"
type textarea "**********"
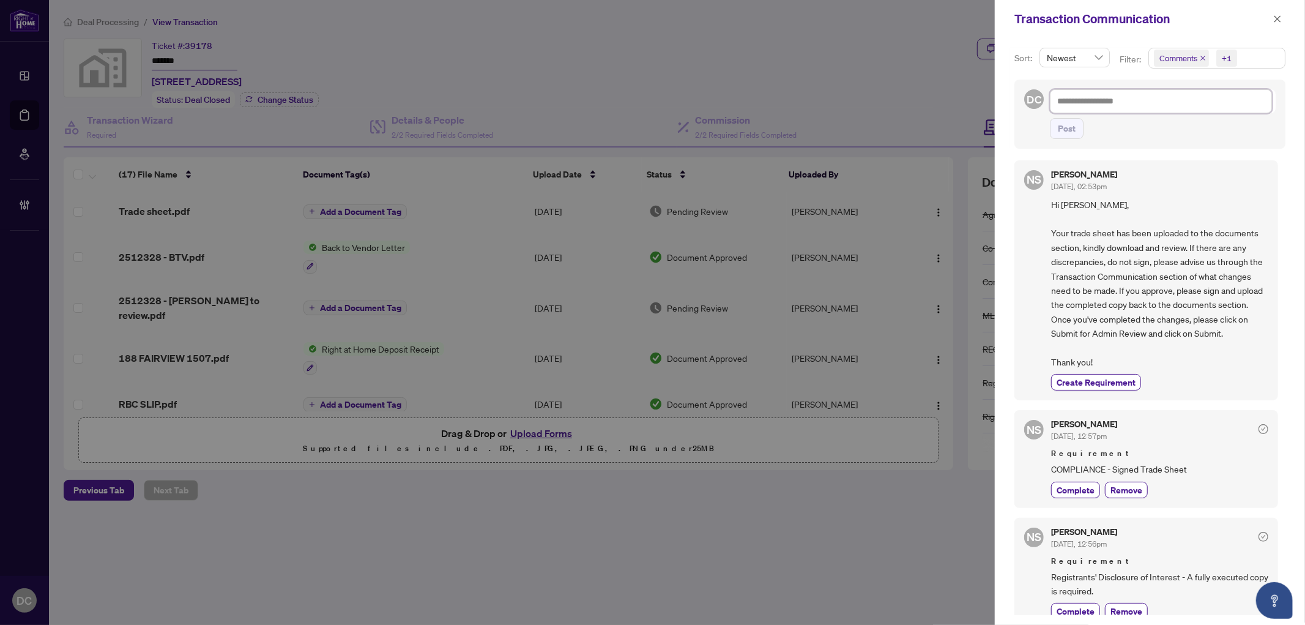
paste textarea "**********"
type textarea "**********"
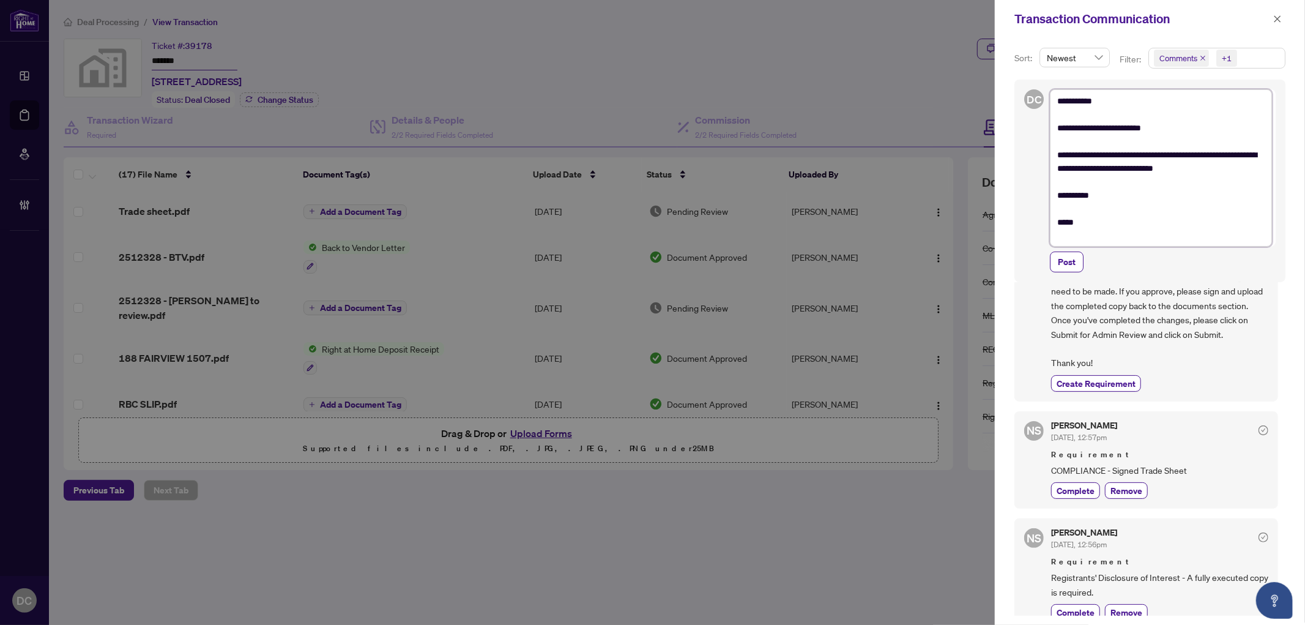
scroll to position [138, 0]
drag, startPoint x: 1069, startPoint y: 98, endPoint x: 1130, endPoint y: 92, distance: 61.5
click at [1130, 92] on textarea "**********" at bounding box center [1161, 168] width 222 height 158
type textarea "**********"
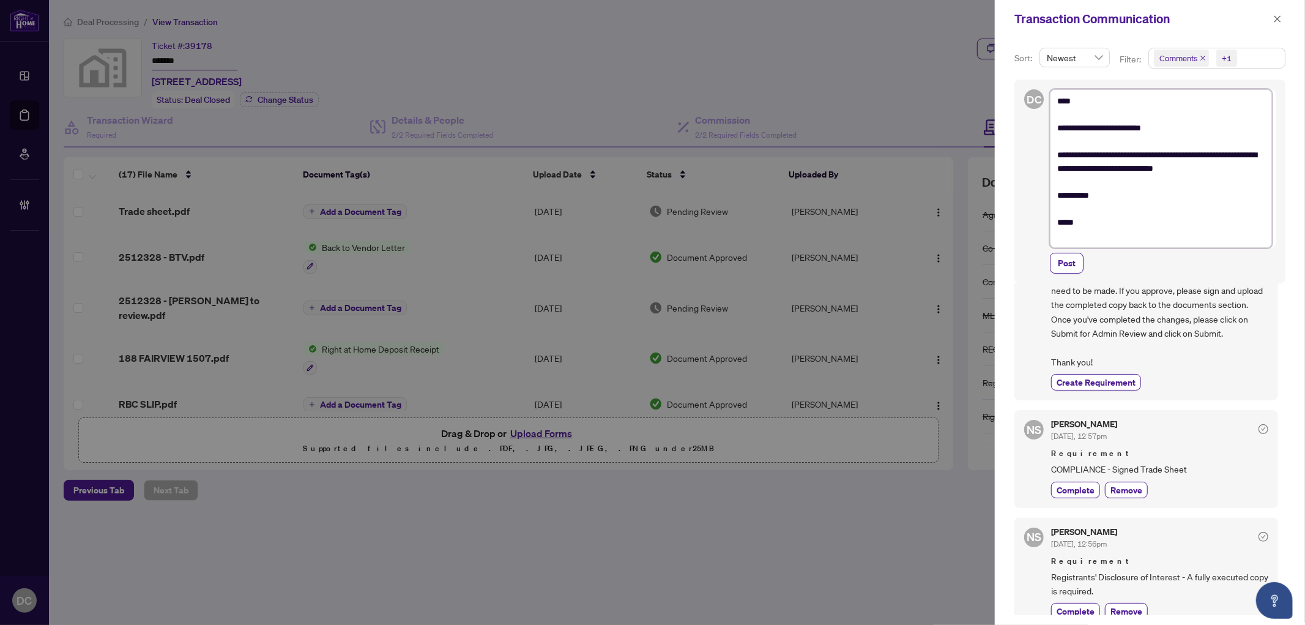
type textarea "**********"
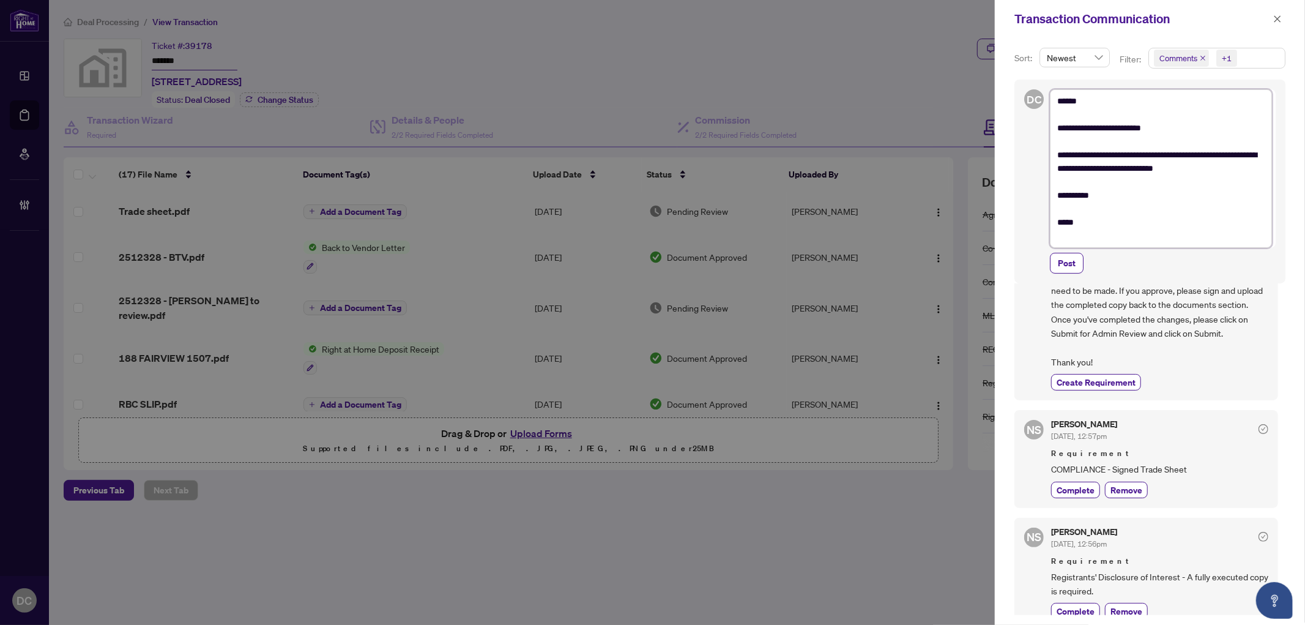
type textarea "**********"
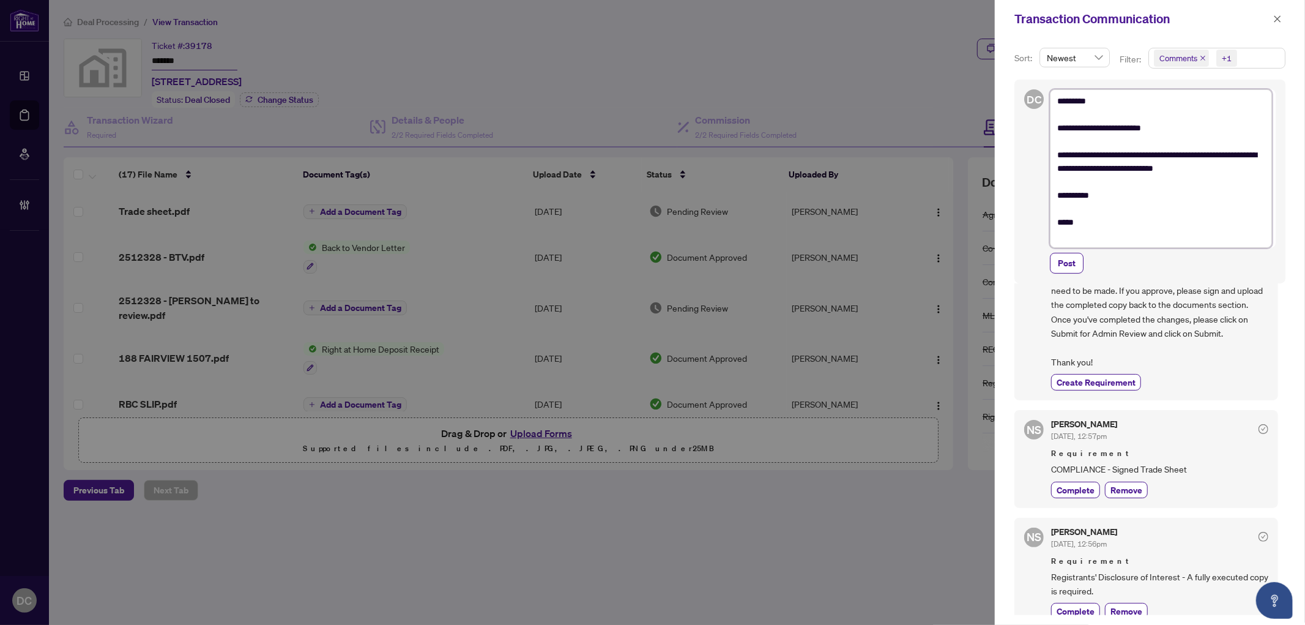
drag, startPoint x: 1209, startPoint y: 153, endPoint x: 1247, endPoint y: 169, distance: 41.1
click at [1247, 169] on textarea "**********" at bounding box center [1161, 168] width 222 height 158
type textarea "**********"
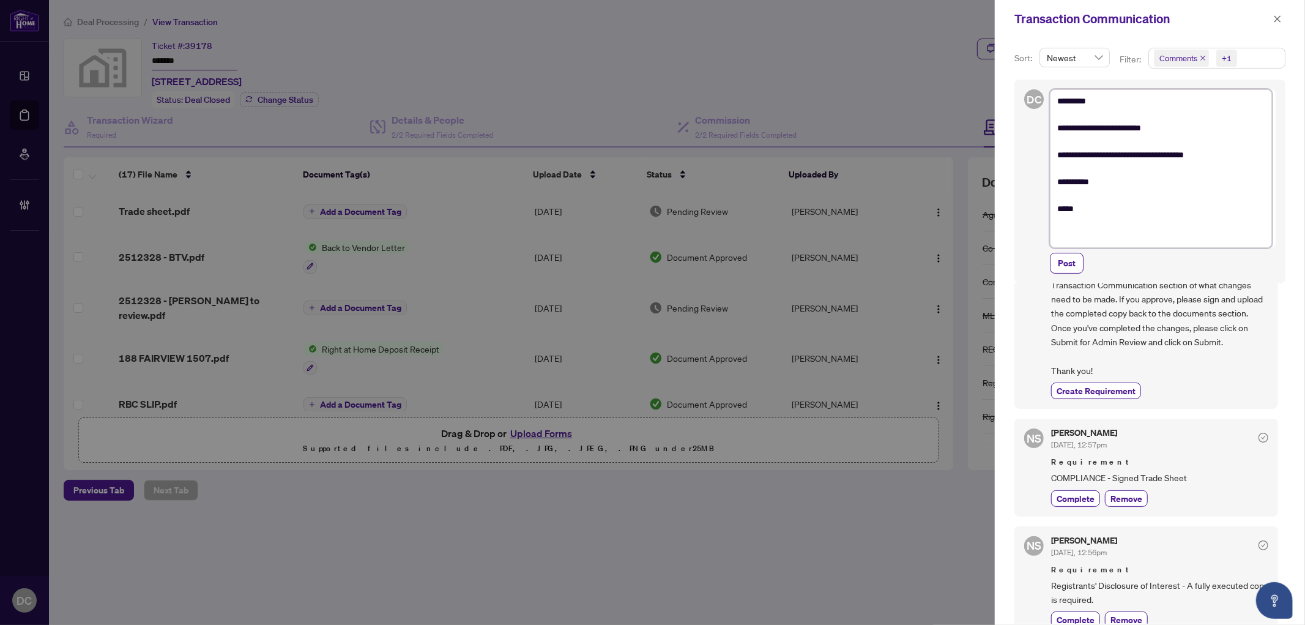
type textarea "**********"
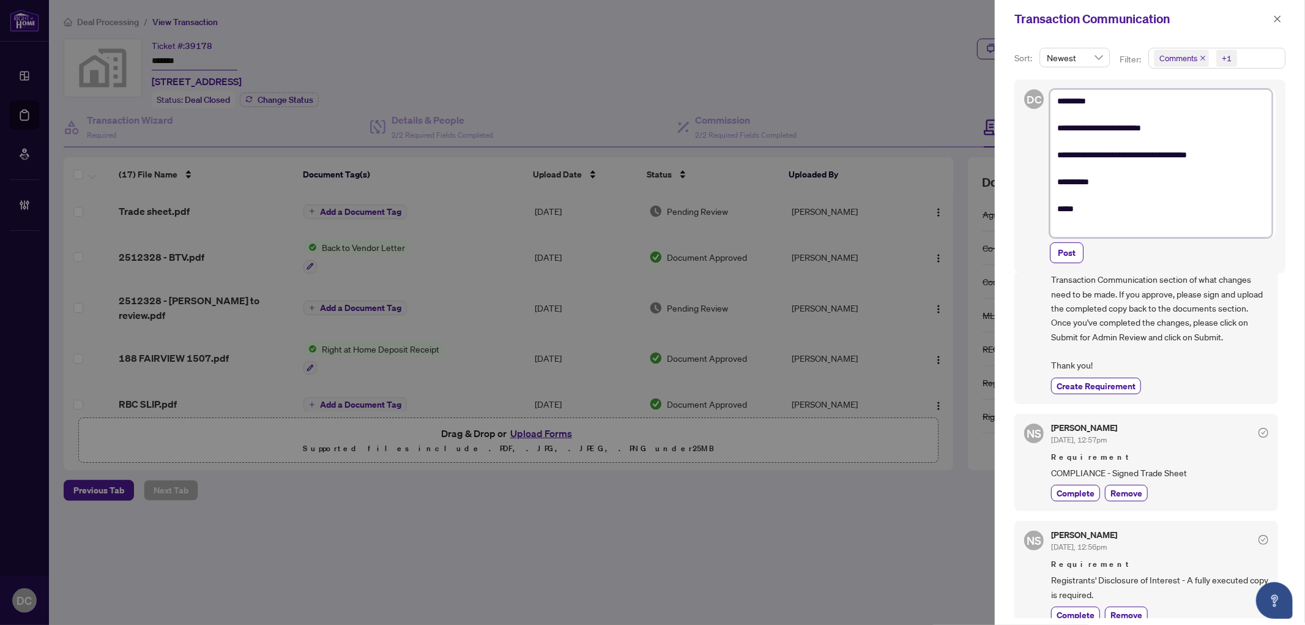
type textarea "**********"
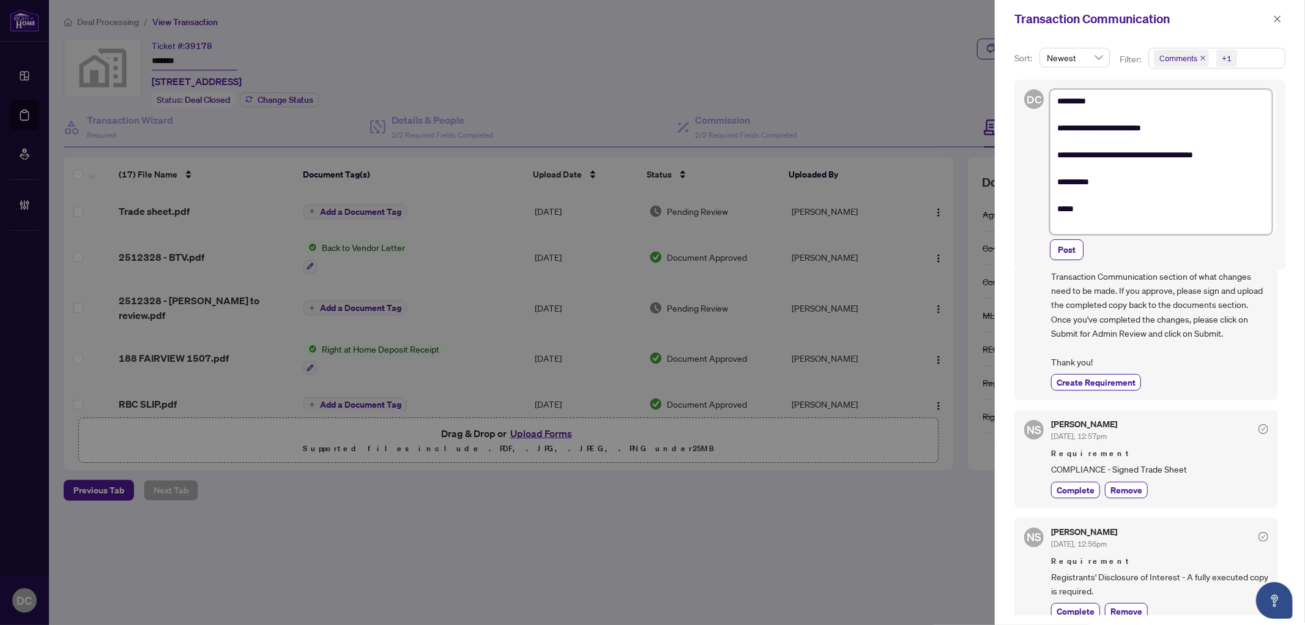
type textarea "**********"
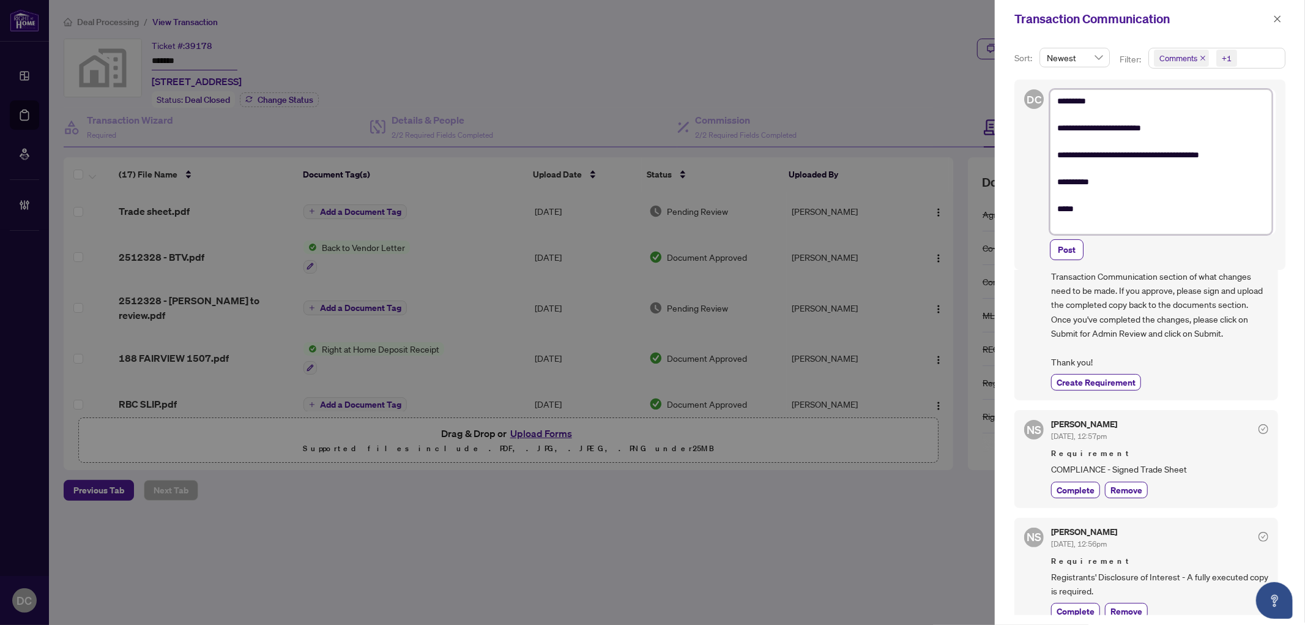
type textarea "**********"
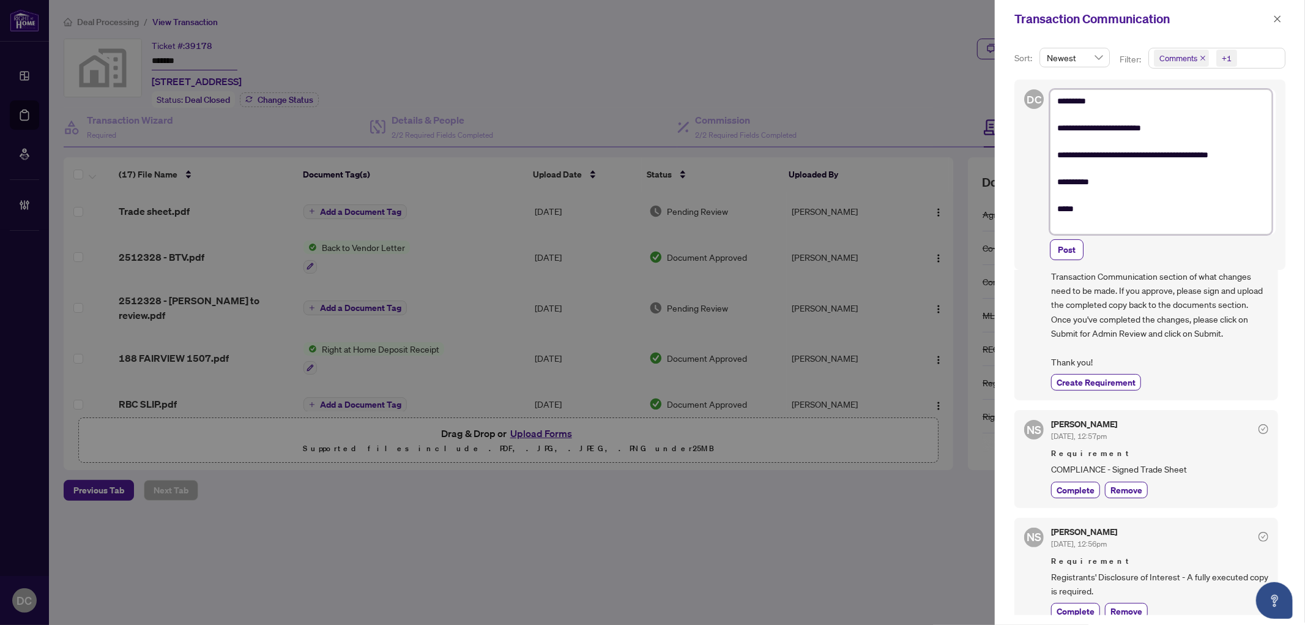
type textarea "**********"
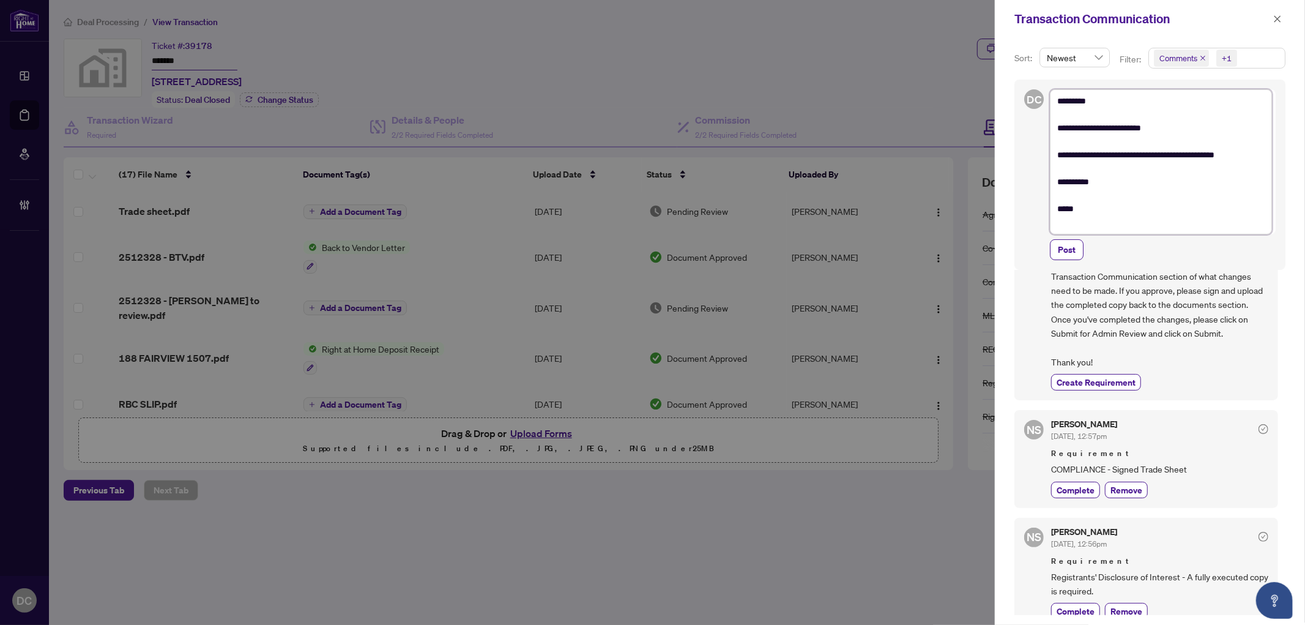
type textarea "**********"
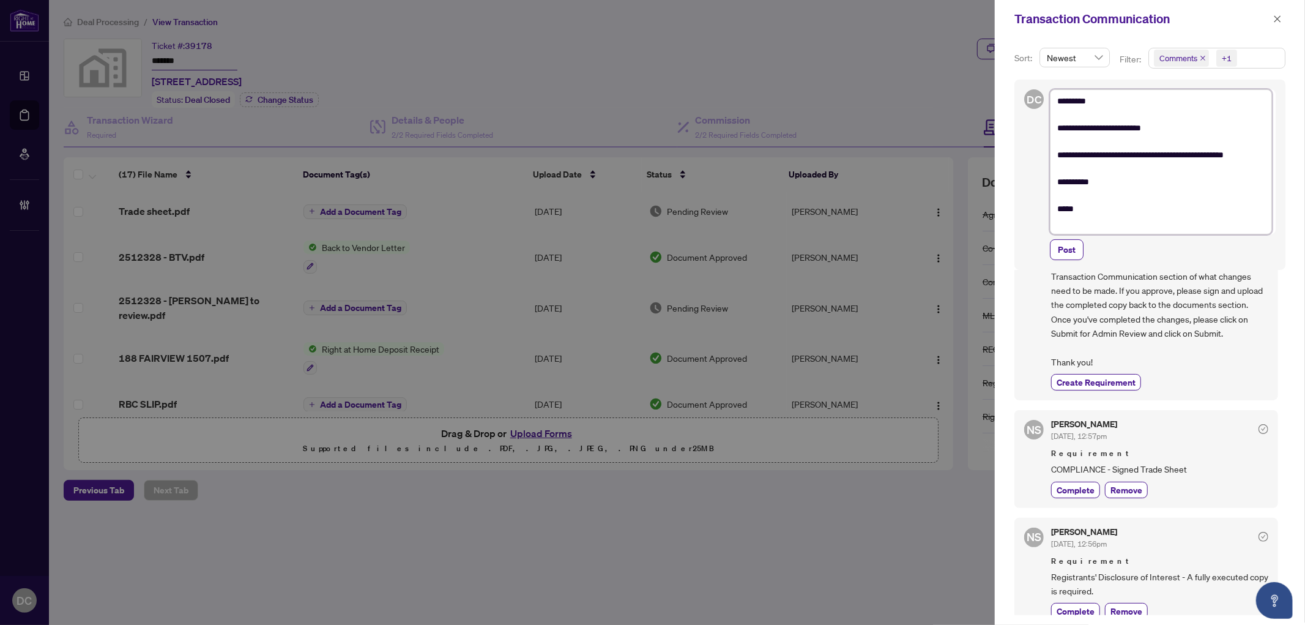
type textarea "**********"
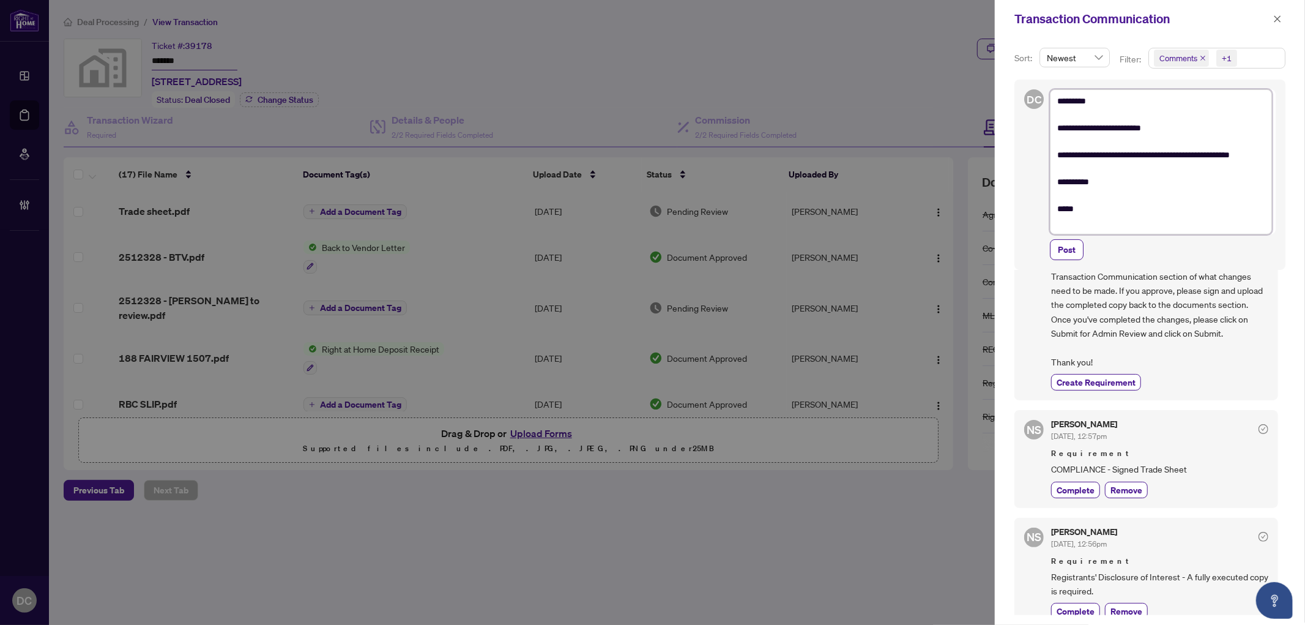
type textarea "**********"
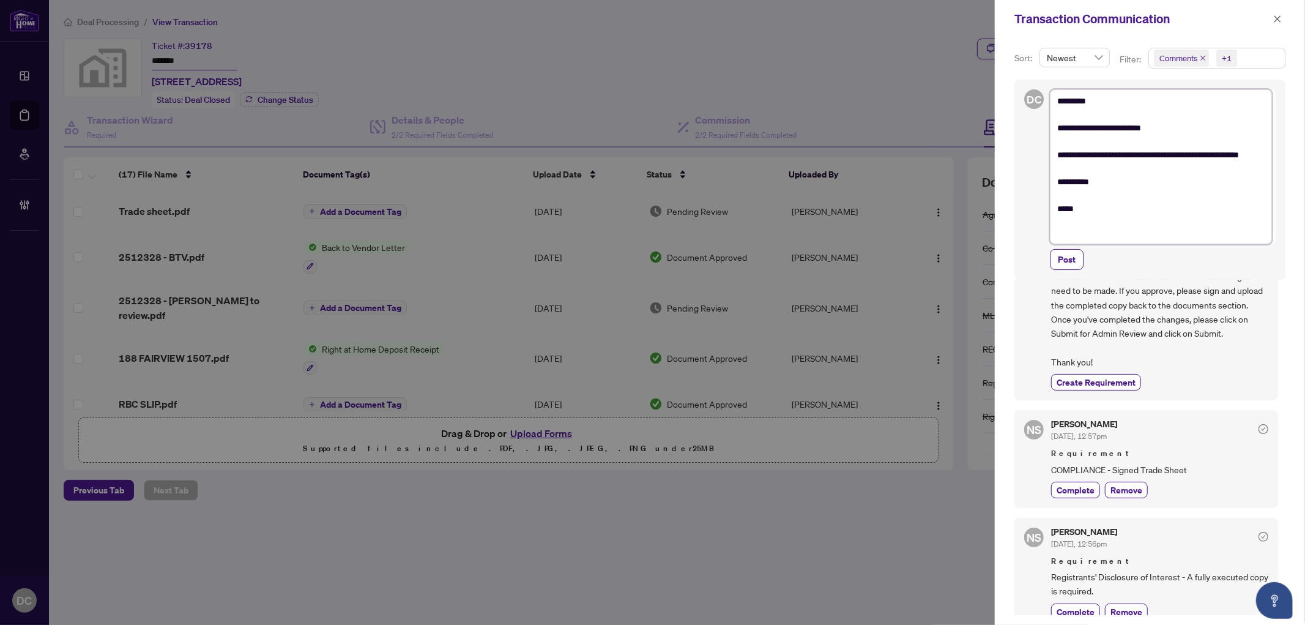
scroll to position [138, 0]
type textarea "**********"
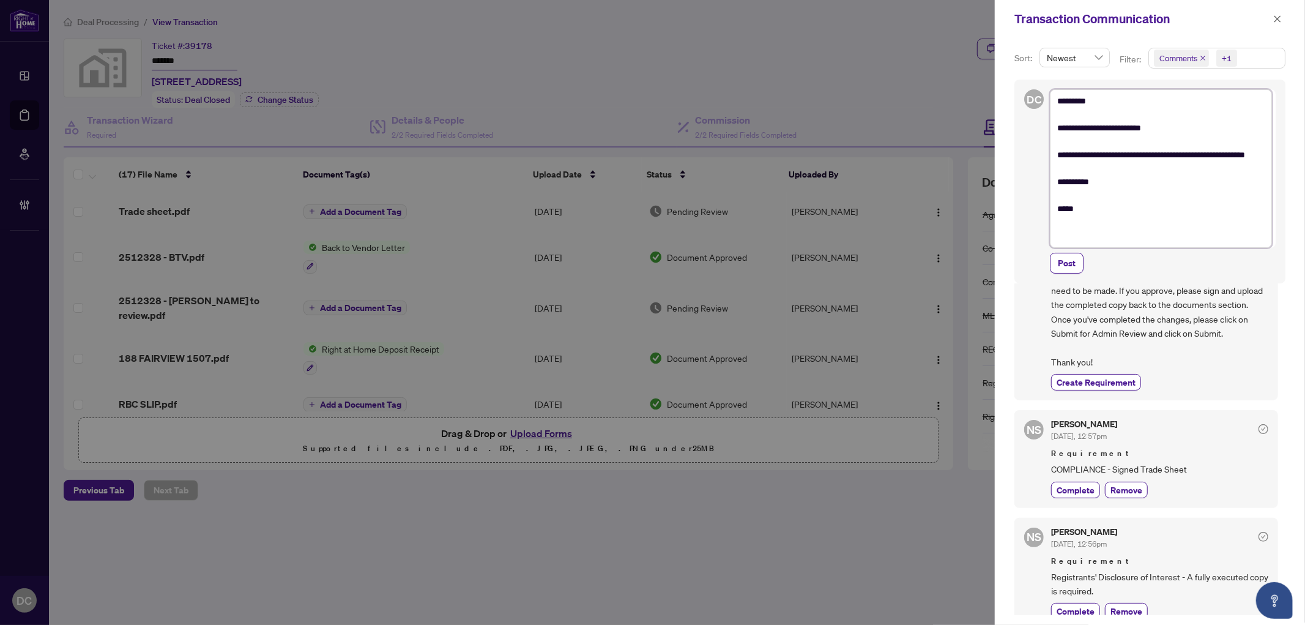
type textarea "**********"
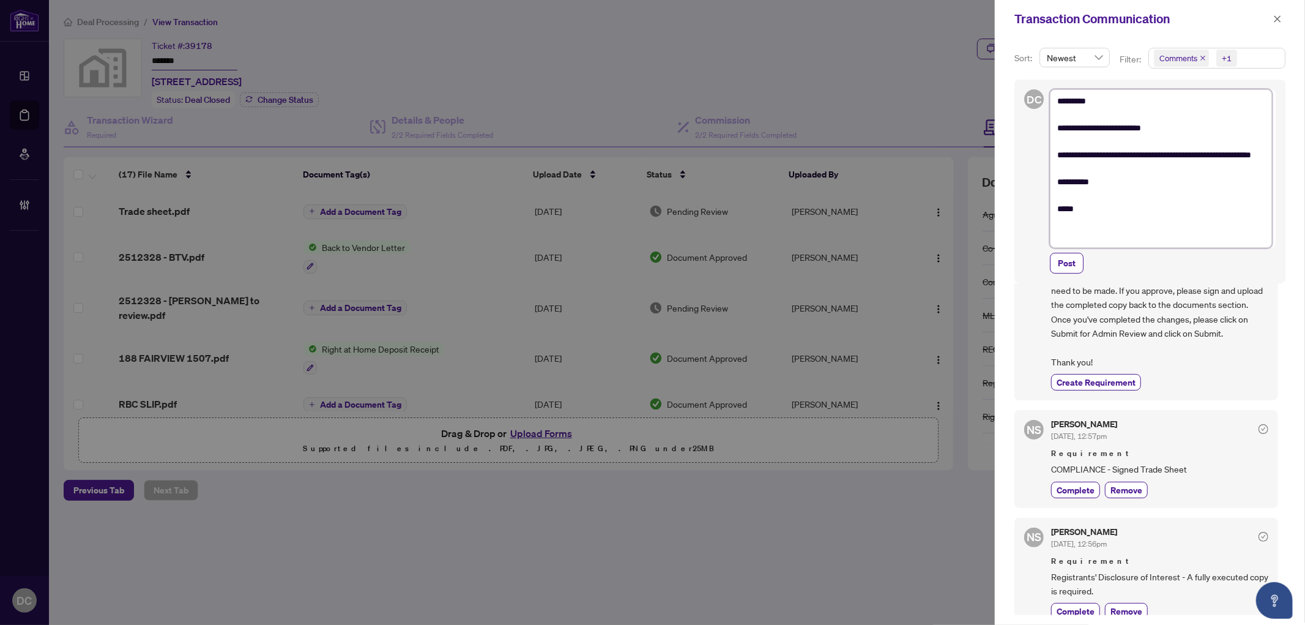
type textarea "**********"
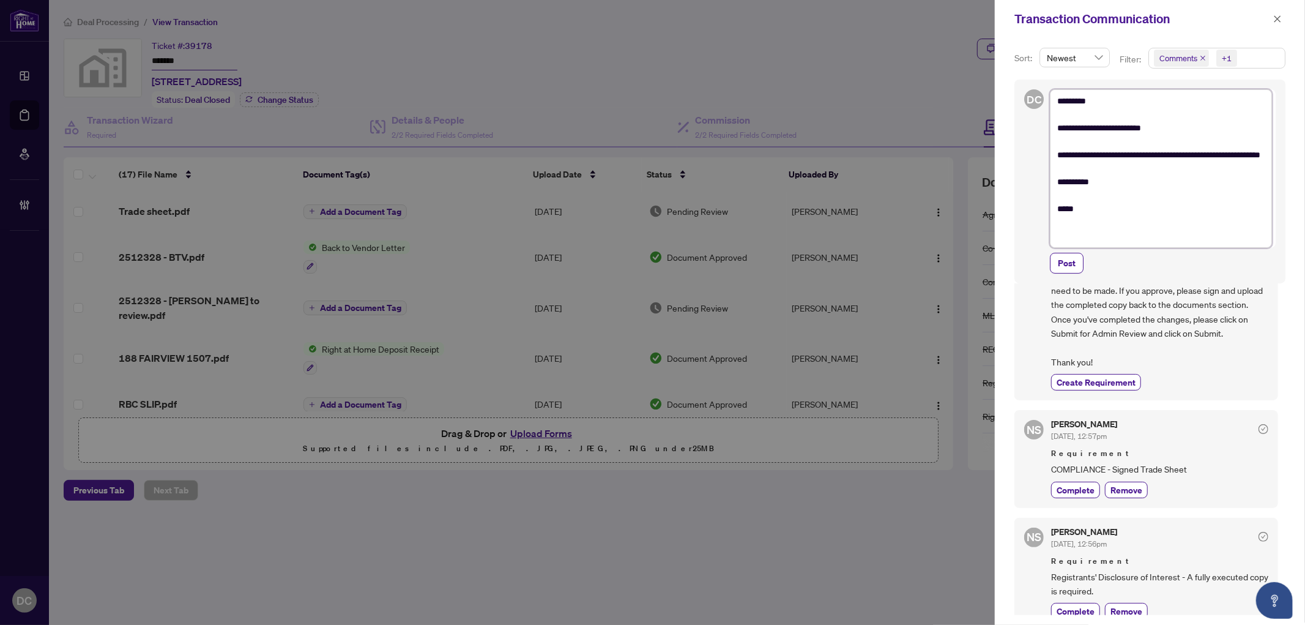
type textarea "**********"
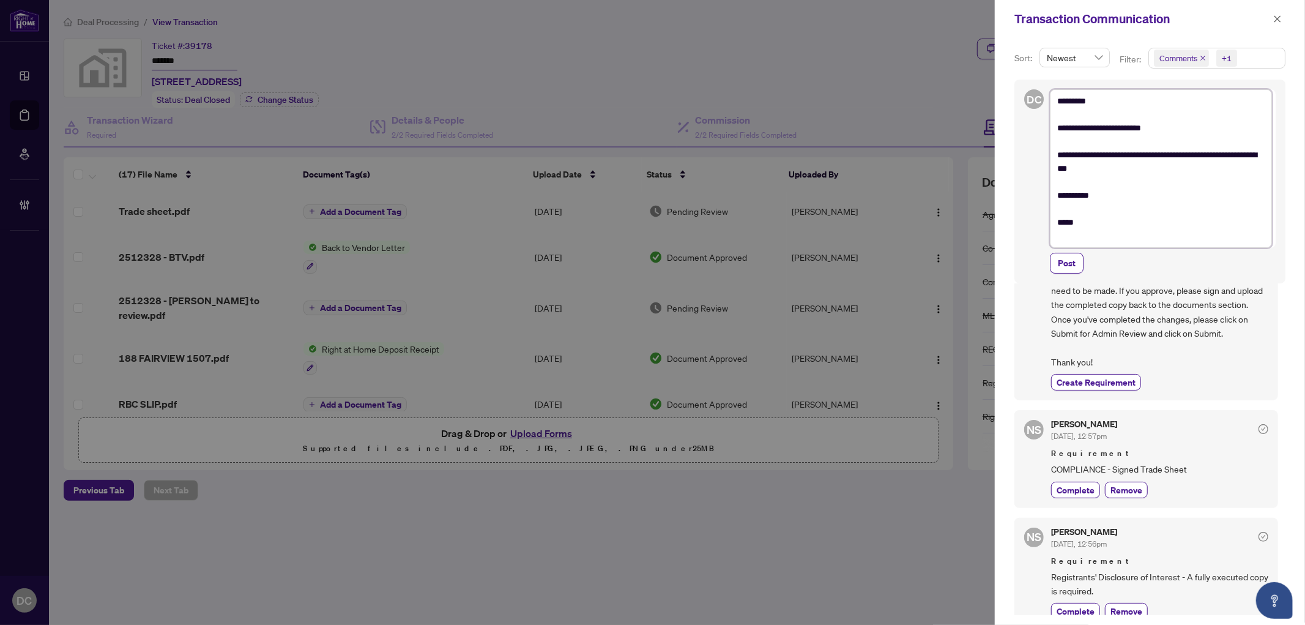
type textarea "**********"
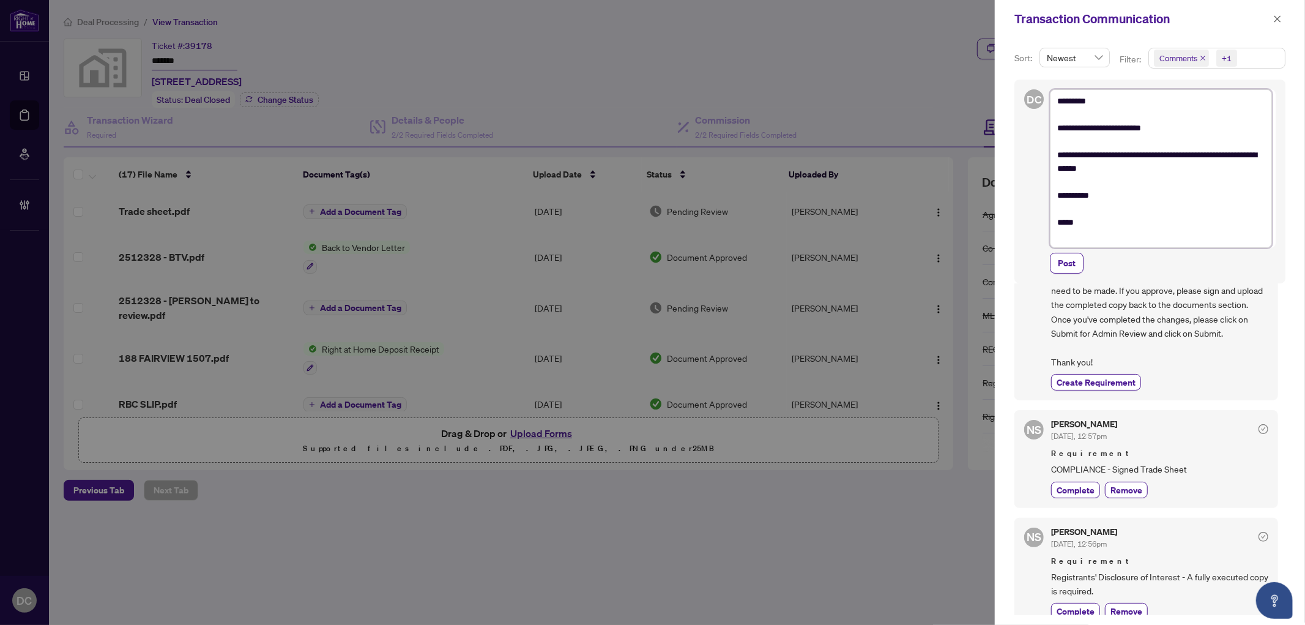
type textarea "**********"
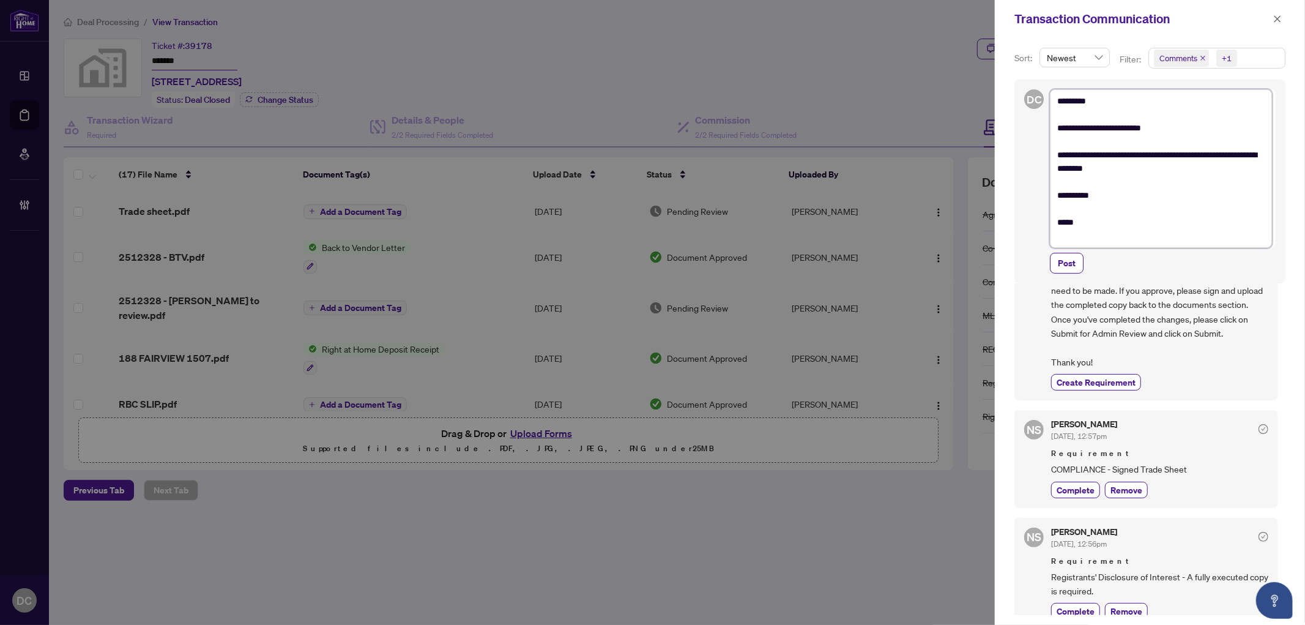
type textarea "**********"
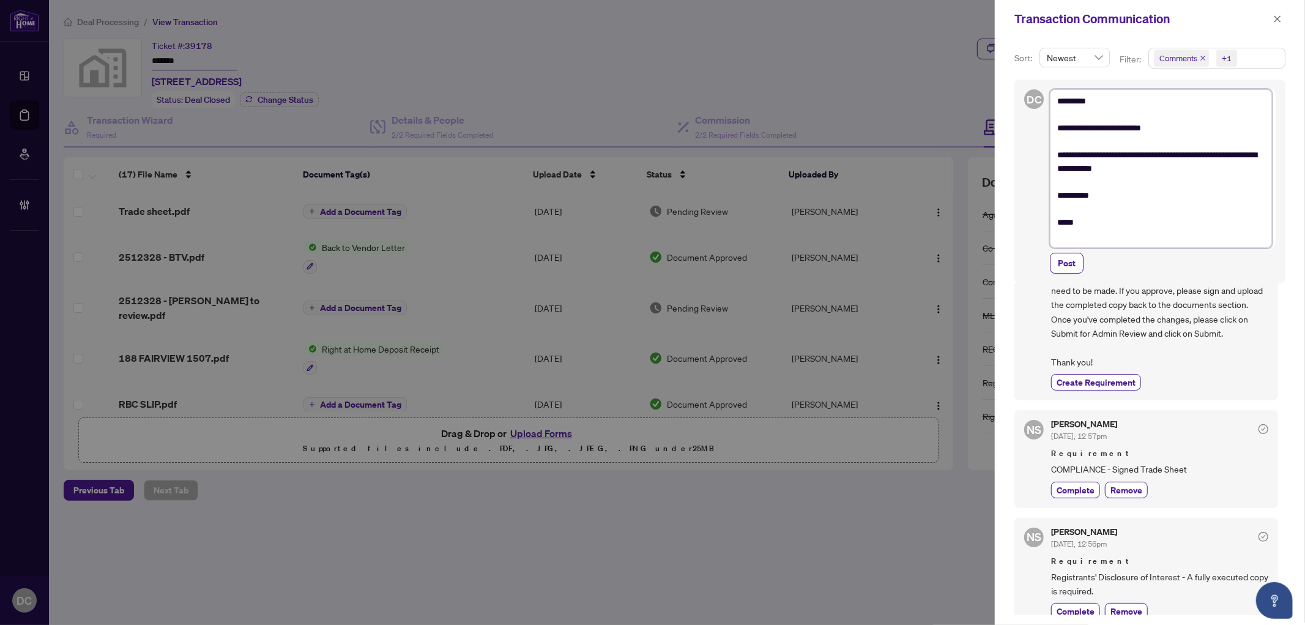
type textarea "**********"
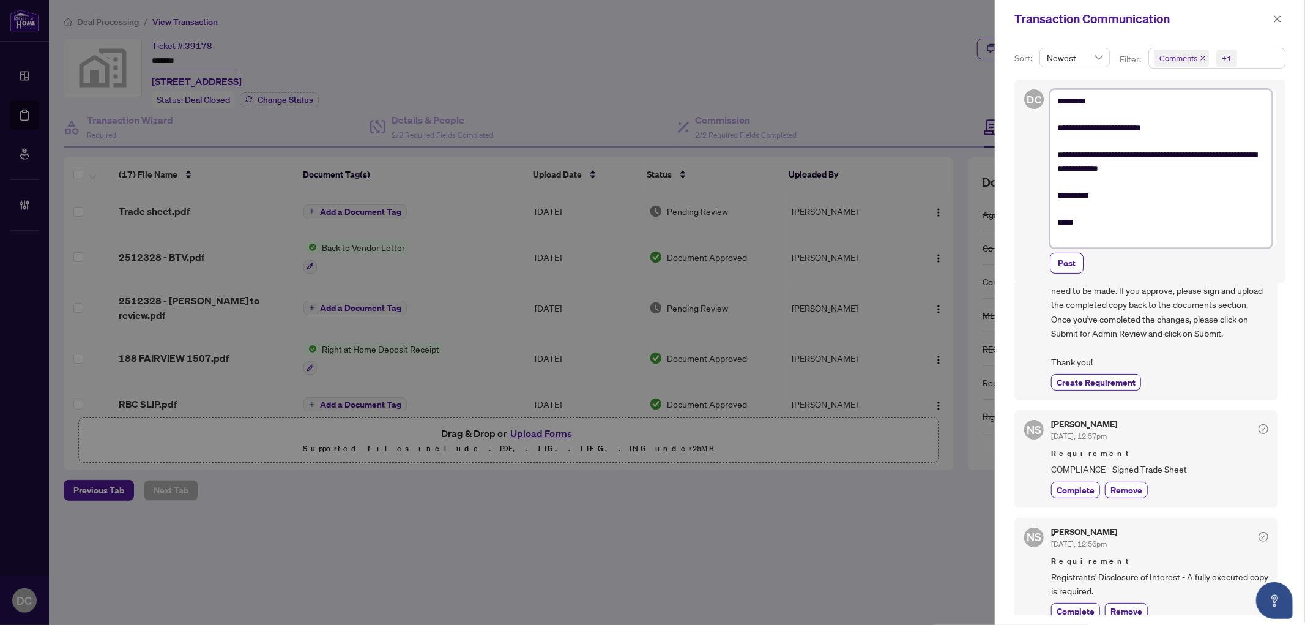
type textarea "**********"
click at [1209, 153] on textarea "**********" at bounding box center [1161, 168] width 222 height 158
type textarea "**********"
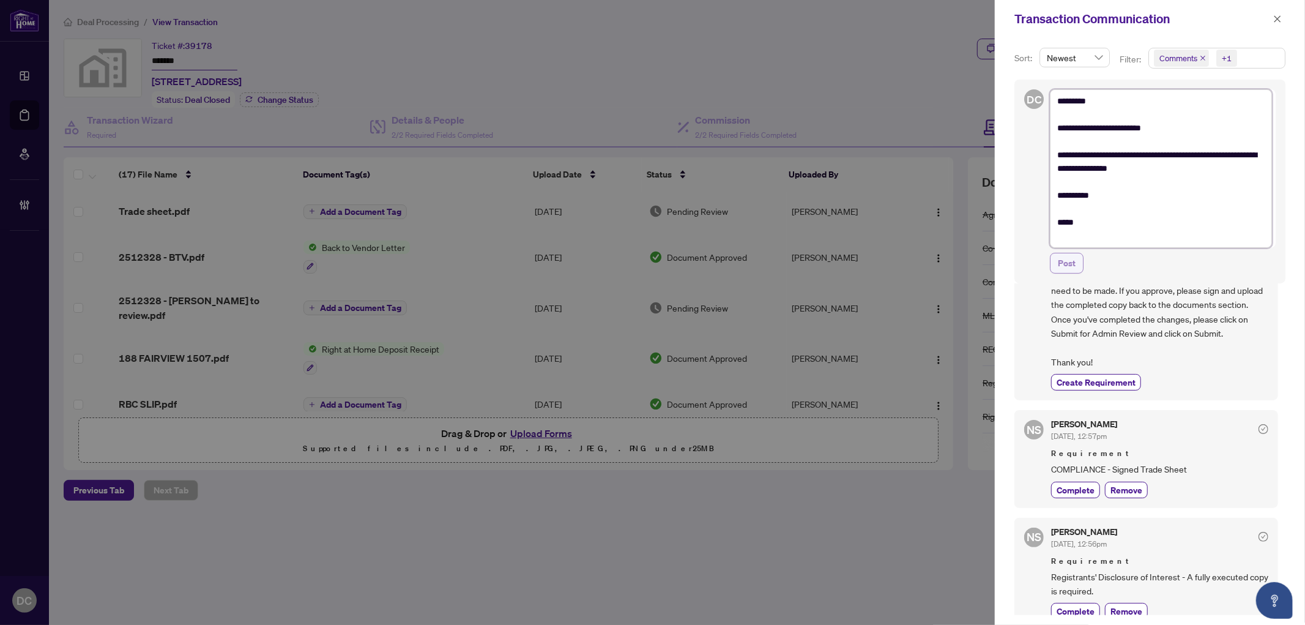
type textarea "**********"
drag, startPoint x: 1077, startPoint y: 259, endPoint x: 1147, endPoint y: 240, distance: 72.7
click at [1077, 259] on button "Post" at bounding box center [1067, 263] width 34 height 21
type textarea "**********"
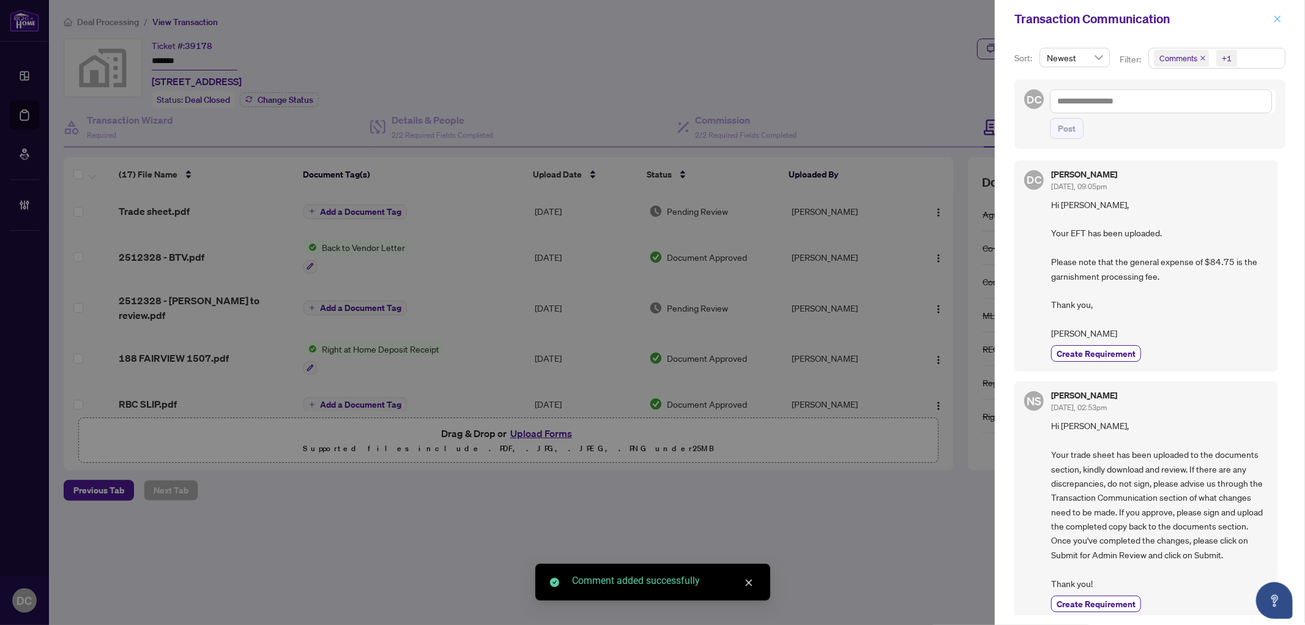
scroll to position [3, 0]
click at [1279, 20] on icon "close" at bounding box center [1277, 18] width 7 height 7
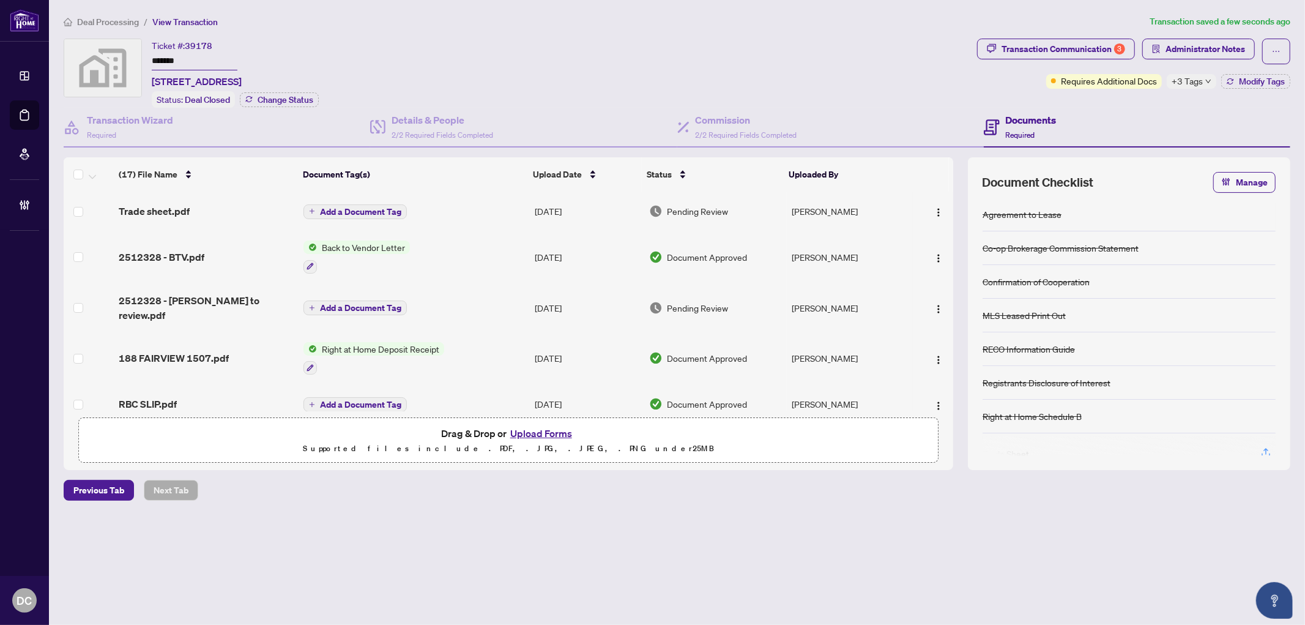
drag, startPoint x: 193, startPoint y: 61, endPoint x: 144, endPoint y: 57, distance: 49.7
click at [144, 57] on div "Ticket #: 39178 ******* 188 Fairview Mall Drive East #1507, North York, ON, Can…" at bounding box center [518, 73] width 908 height 69
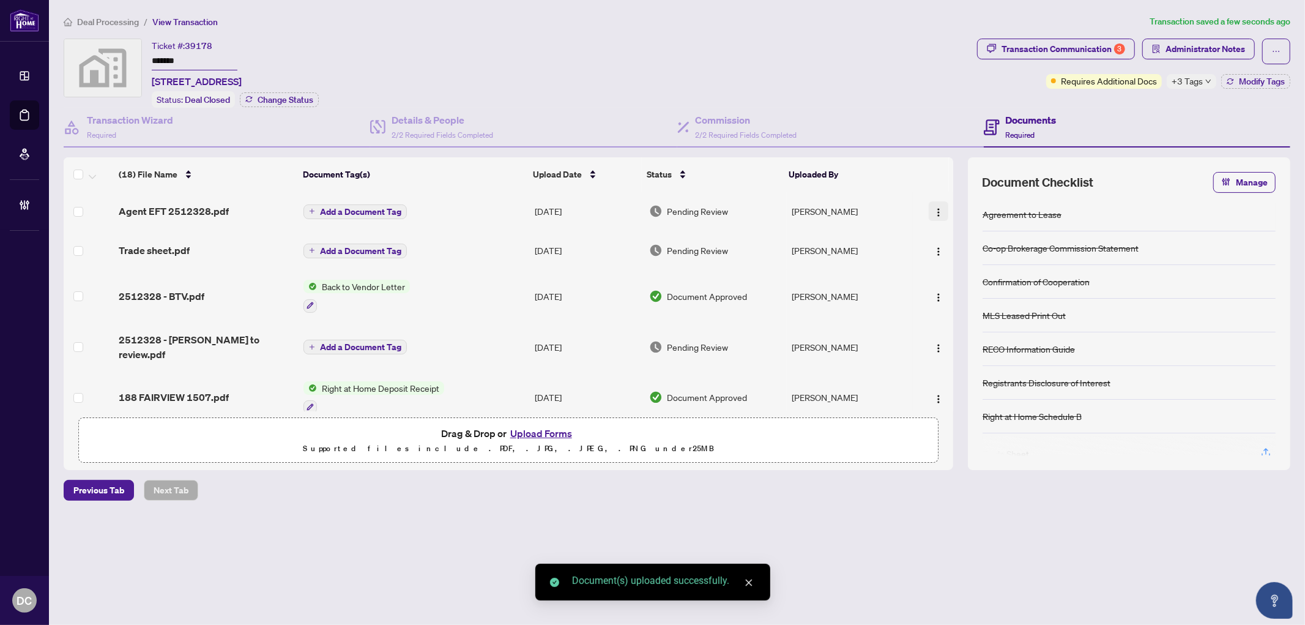
click at [934, 210] on img "button" at bounding box center [939, 212] width 10 height 10
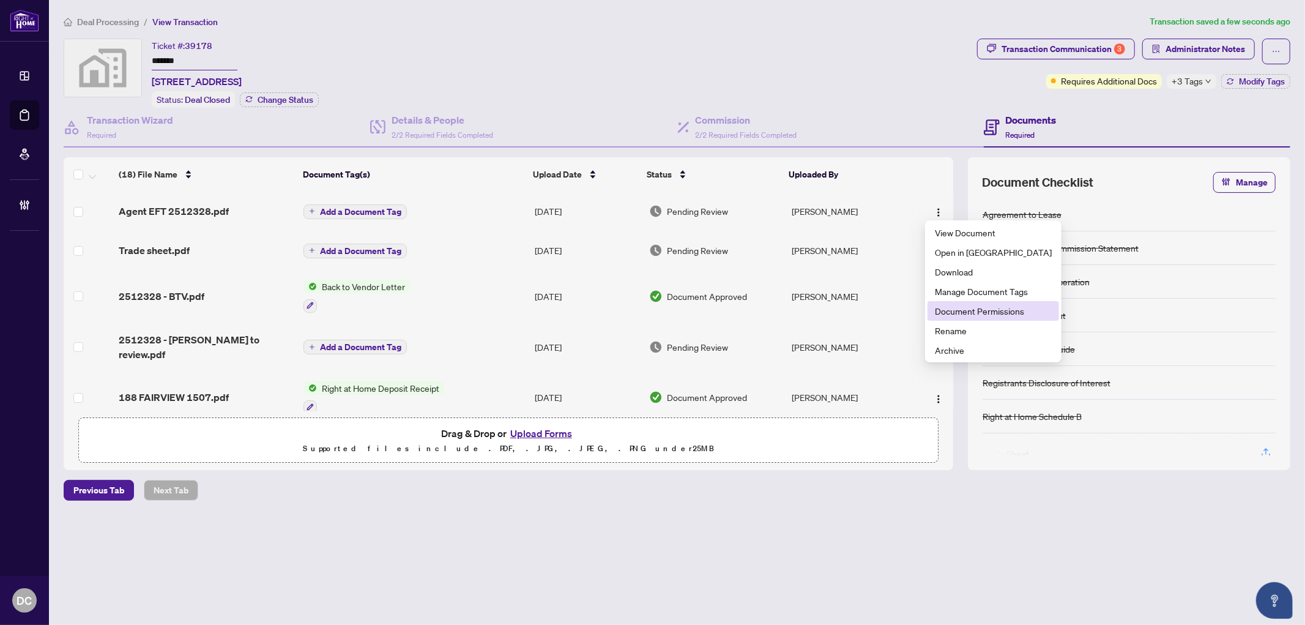
click at [953, 310] on span "Document Permissions" at bounding box center [993, 310] width 117 height 13
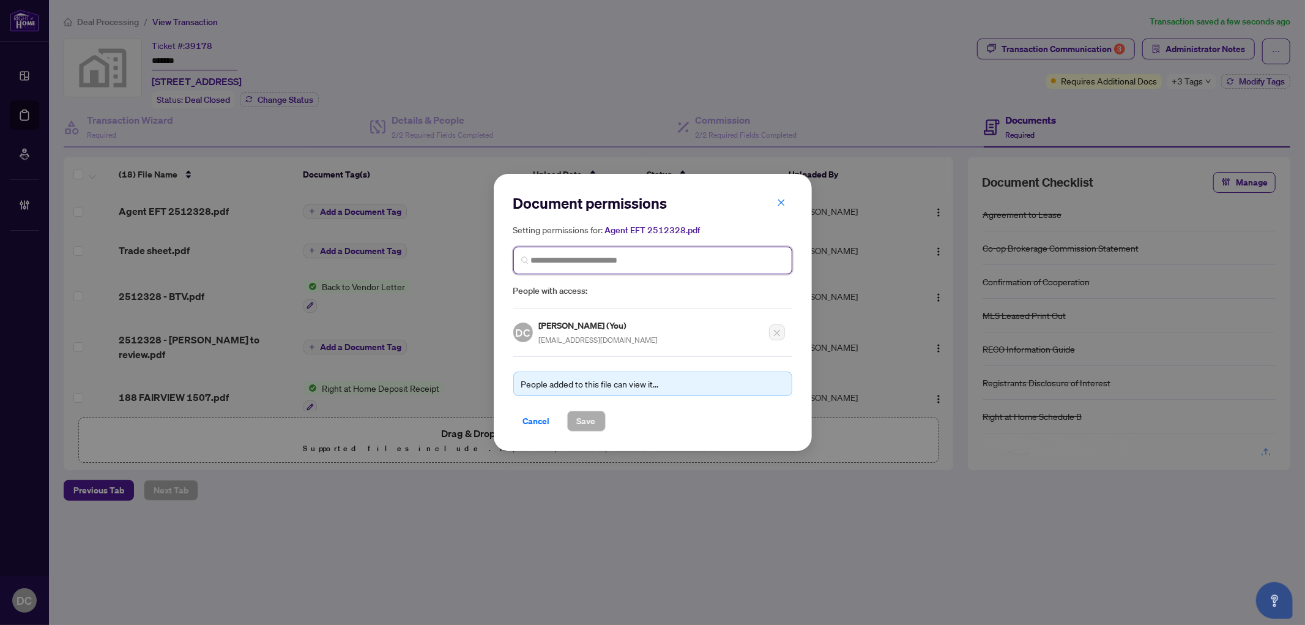
click at [560, 260] on input "search" at bounding box center [657, 260] width 253 height 13
type input "**********"
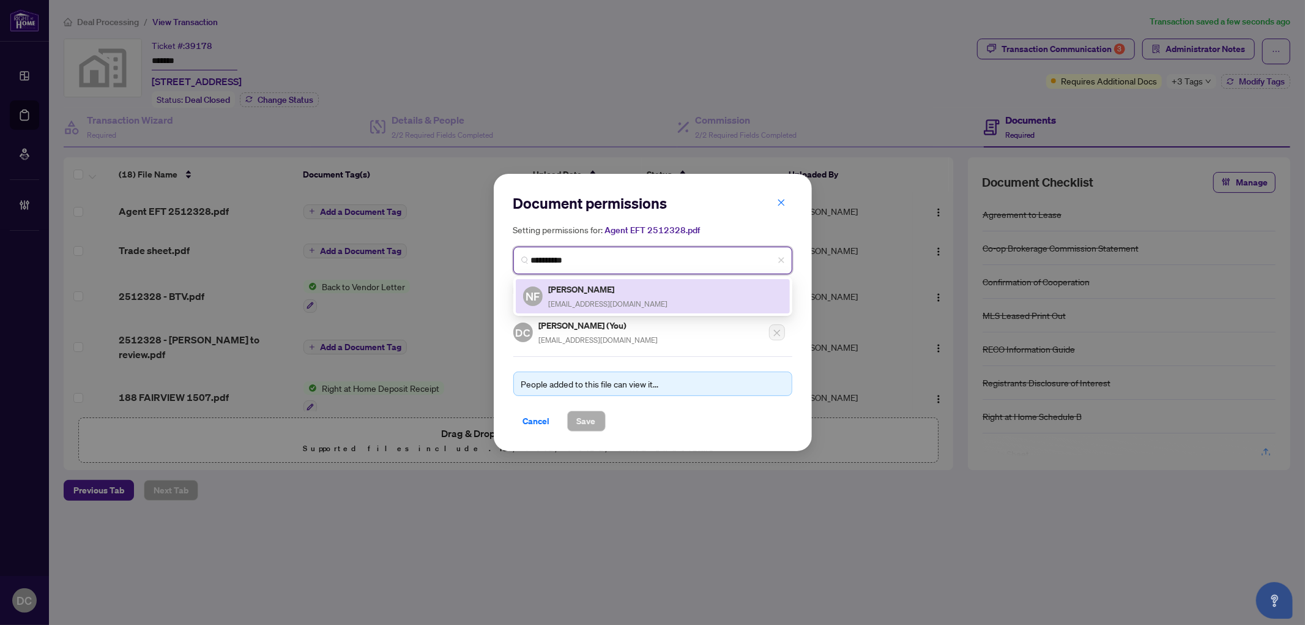
click at [572, 299] on span "the3n@yahoo.com" at bounding box center [608, 303] width 119 height 9
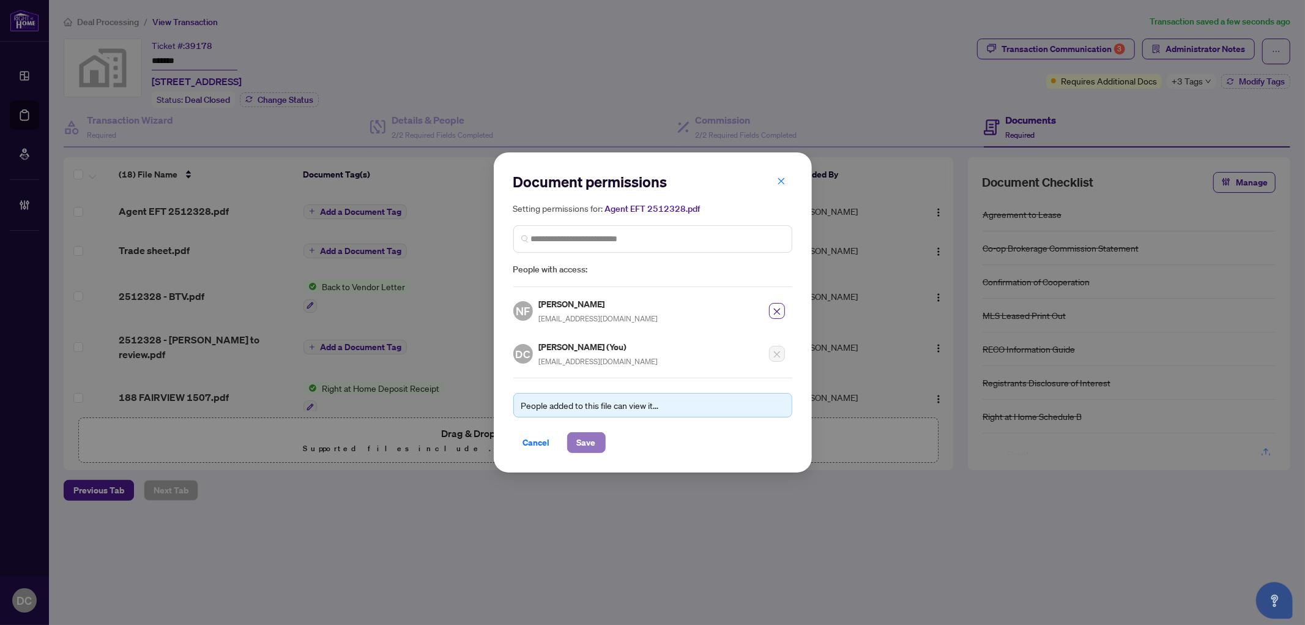
click at [604, 448] on button "Save" at bounding box center [586, 442] width 39 height 21
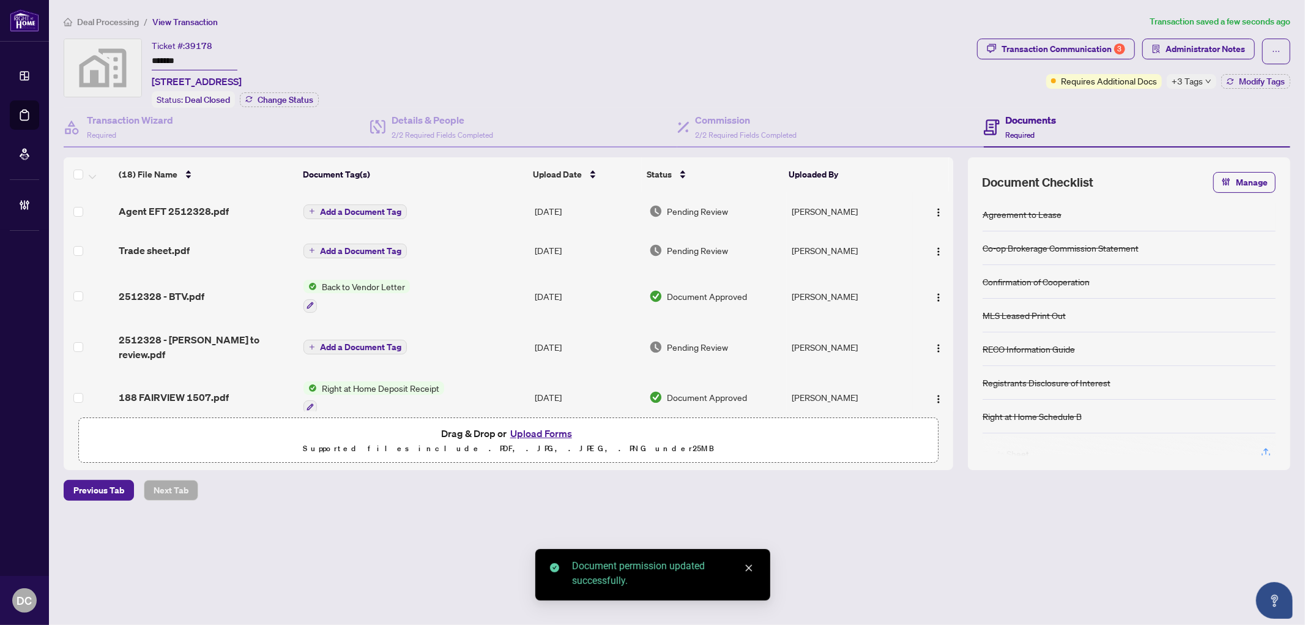
click at [375, 209] on span "Add a Document Tag" at bounding box center [360, 211] width 81 height 9
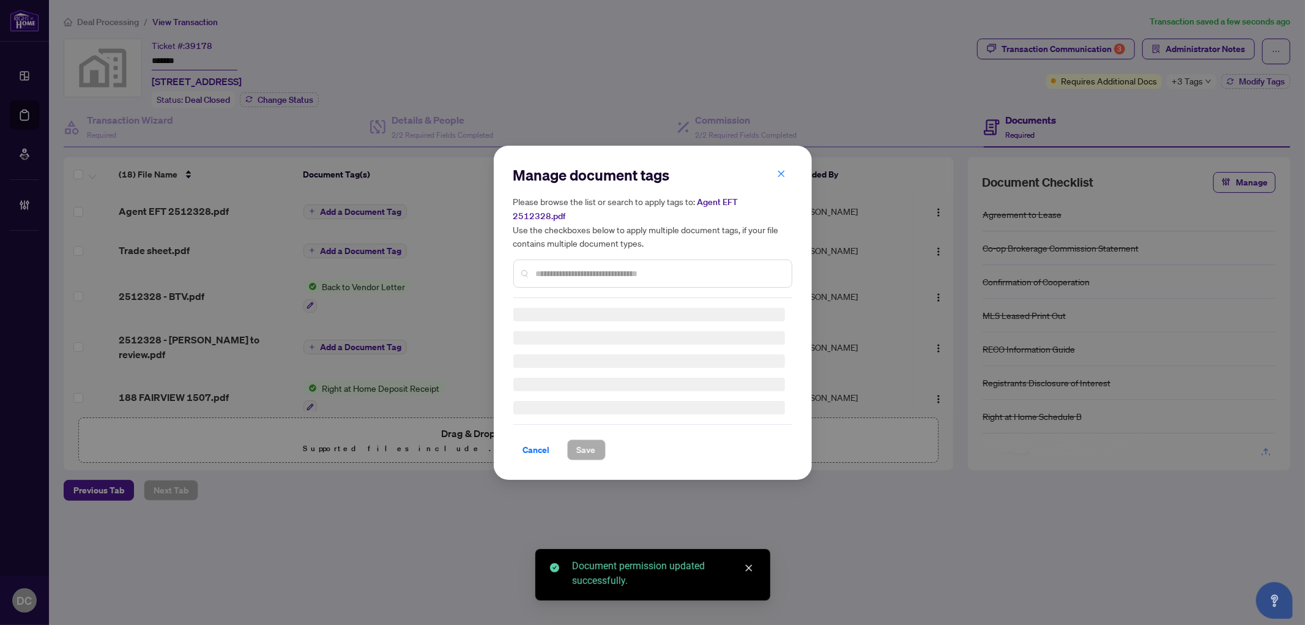
click at [707, 258] on div "Manage document tags Please browse the list or search to apply tags to: Agent E…" at bounding box center [652, 231] width 279 height 133
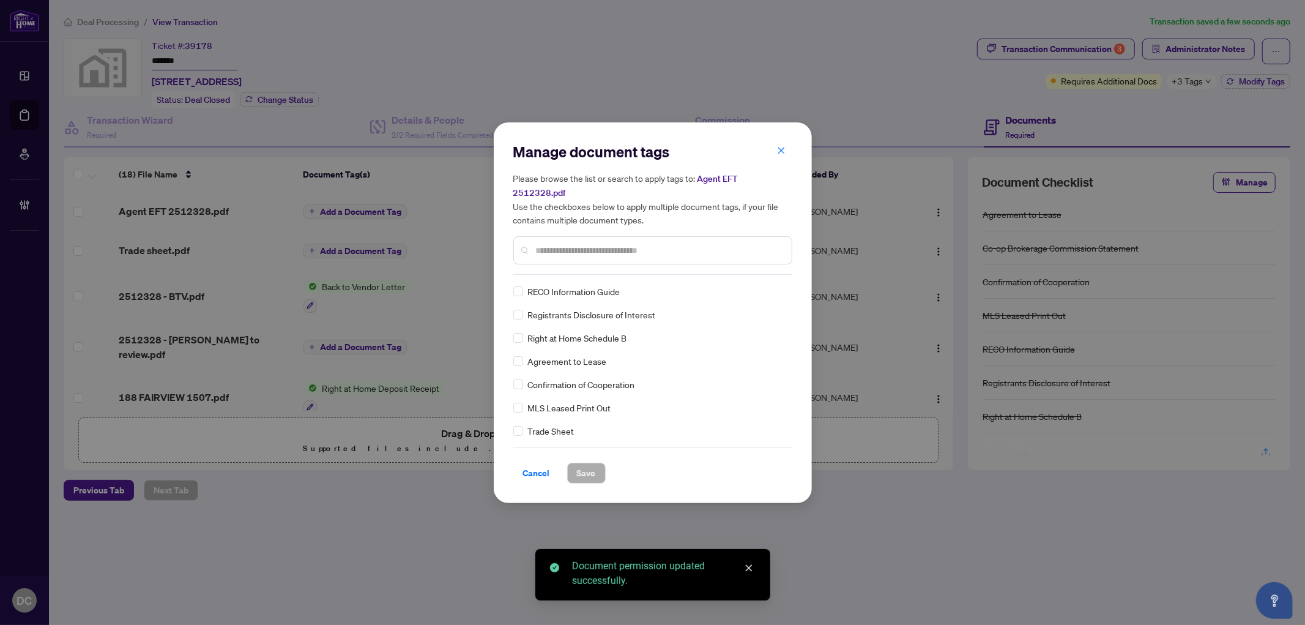
click at [696, 247] on input "text" at bounding box center [659, 249] width 246 height 13
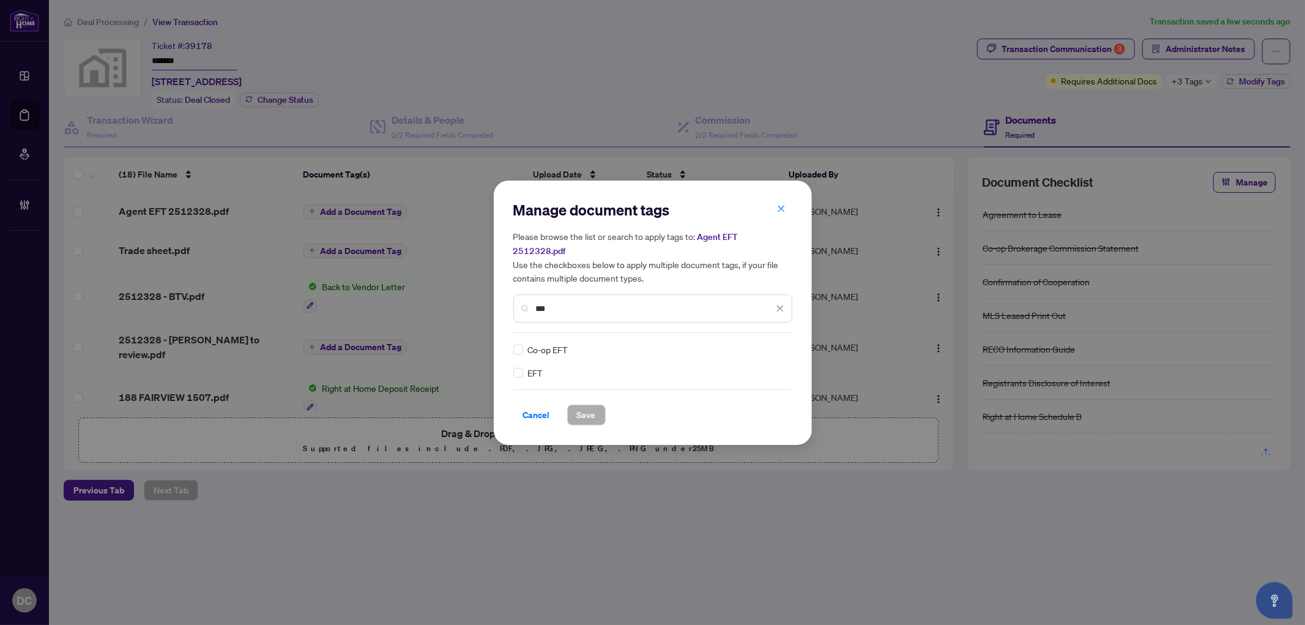
type input "***"
click at [765, 344] on img at bounding box center [767, 349] width 12 height 12
click at [729, 402] on div "Approved" at bounding box center [735, 401] width 78 height 13
click at [598, 411] on button "Save" at bounding box center [586, 414] width 39 height 21
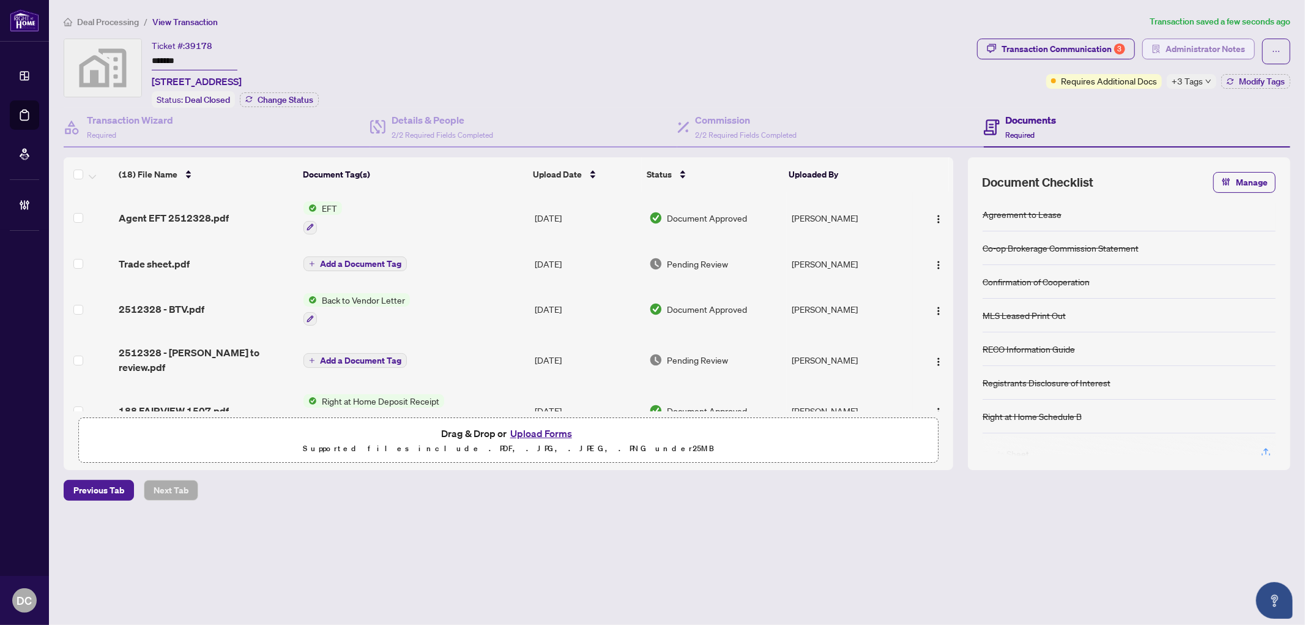
click at [1216, 53] on span "Administrator Notes" at bounding box center [1205, 49] width 80 height 20
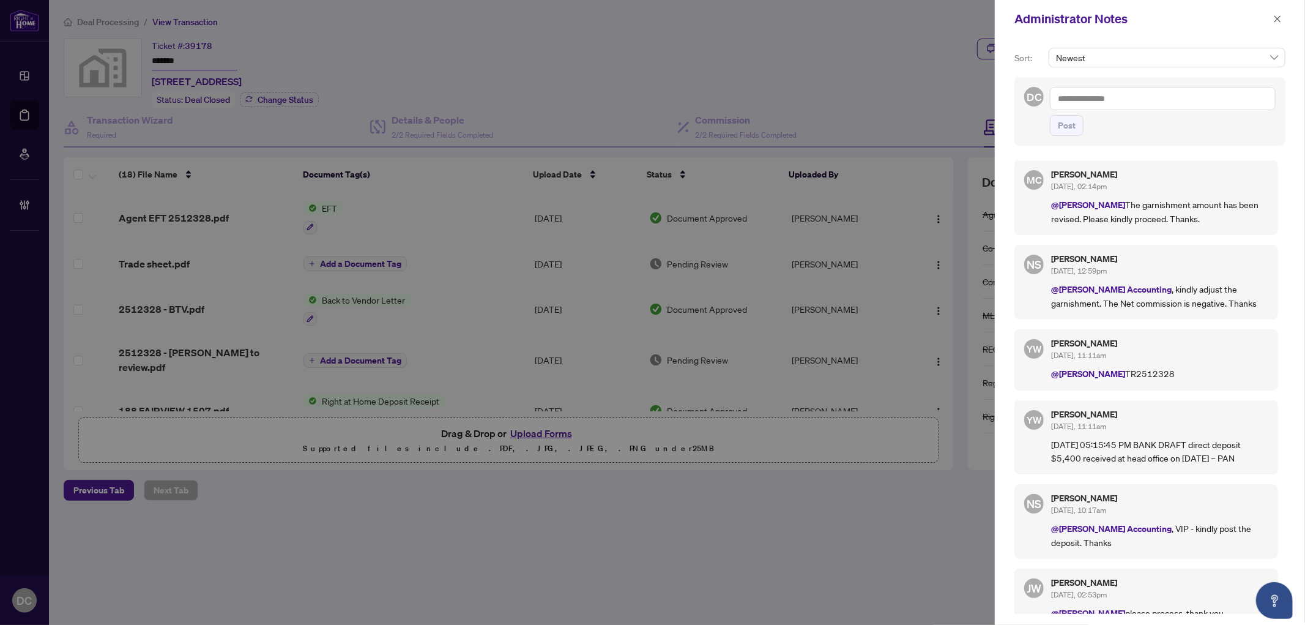
click at [1106, 103] on textarea at bounding box center [1163, 98] width 226 height 23
paste textarea "**********"
type textarea "**********"
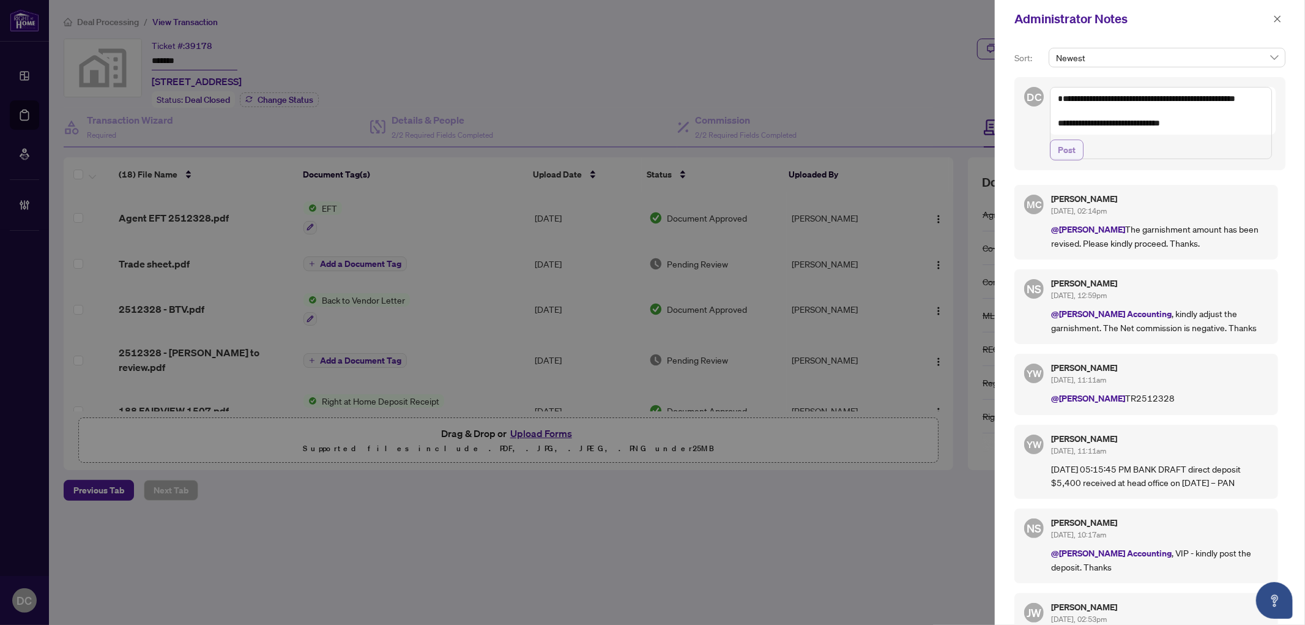
click at [1074, 160] on span "Post" at bounding box center [1067, 150] width 18 height 20
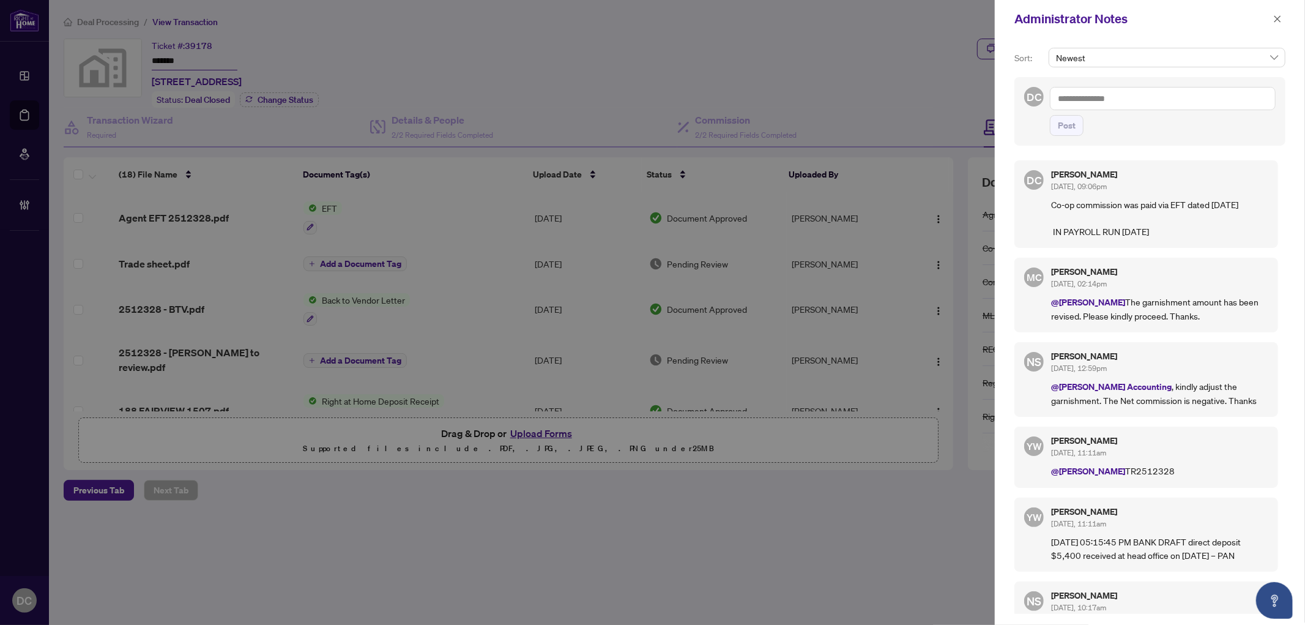
click at [1200, 98] on textarea at bounding box center [1163, 98] width 226 height 23
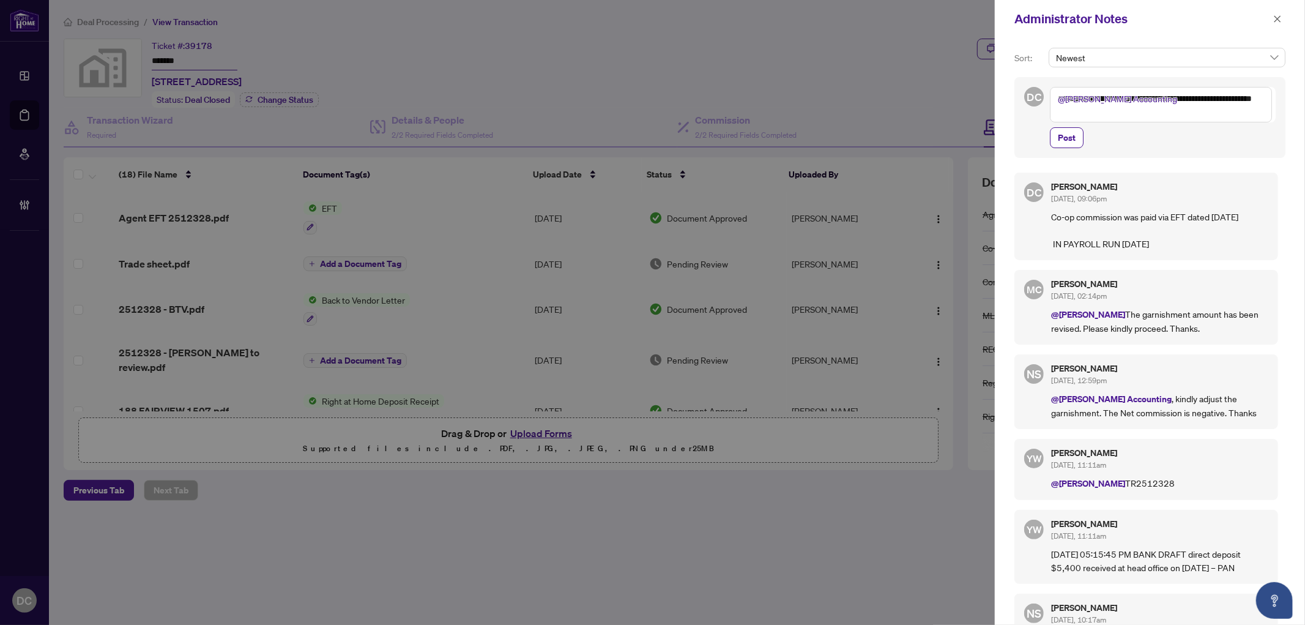
click at [1234, 118] on textarea "**********" at bounding box center [1161, 104] width 222 height 35
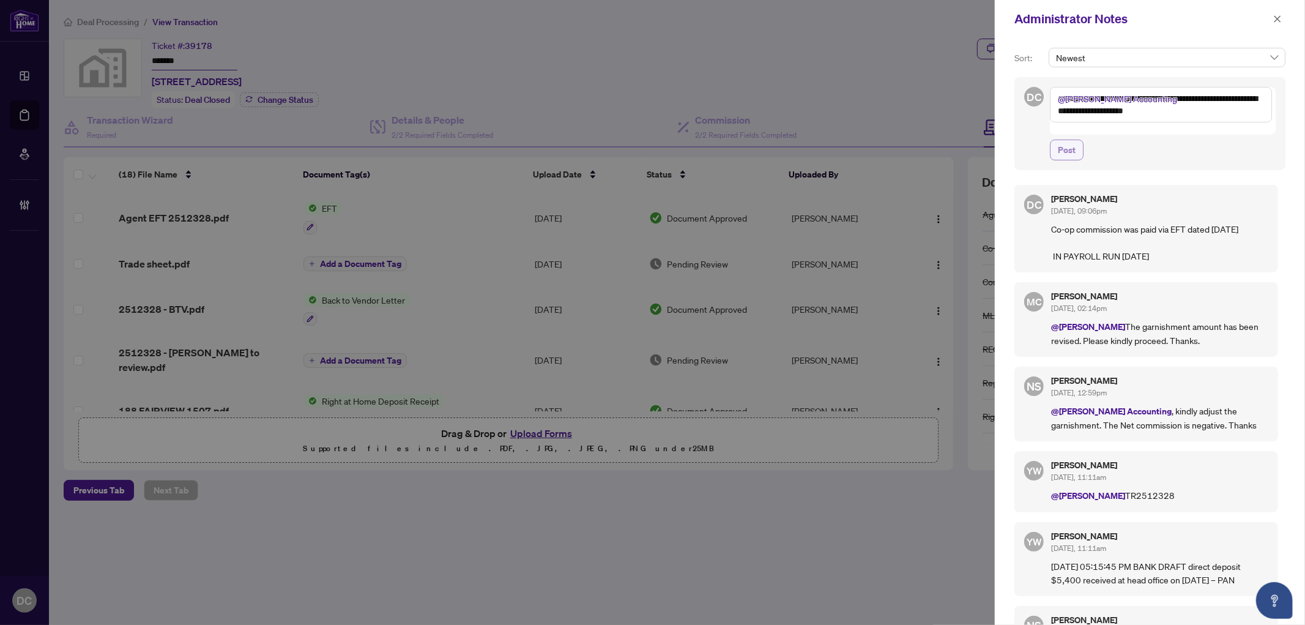
type textarea "**********"
click at [1069, 142] on span "Post" at bounding box center [1067, 150] width 18 height 20
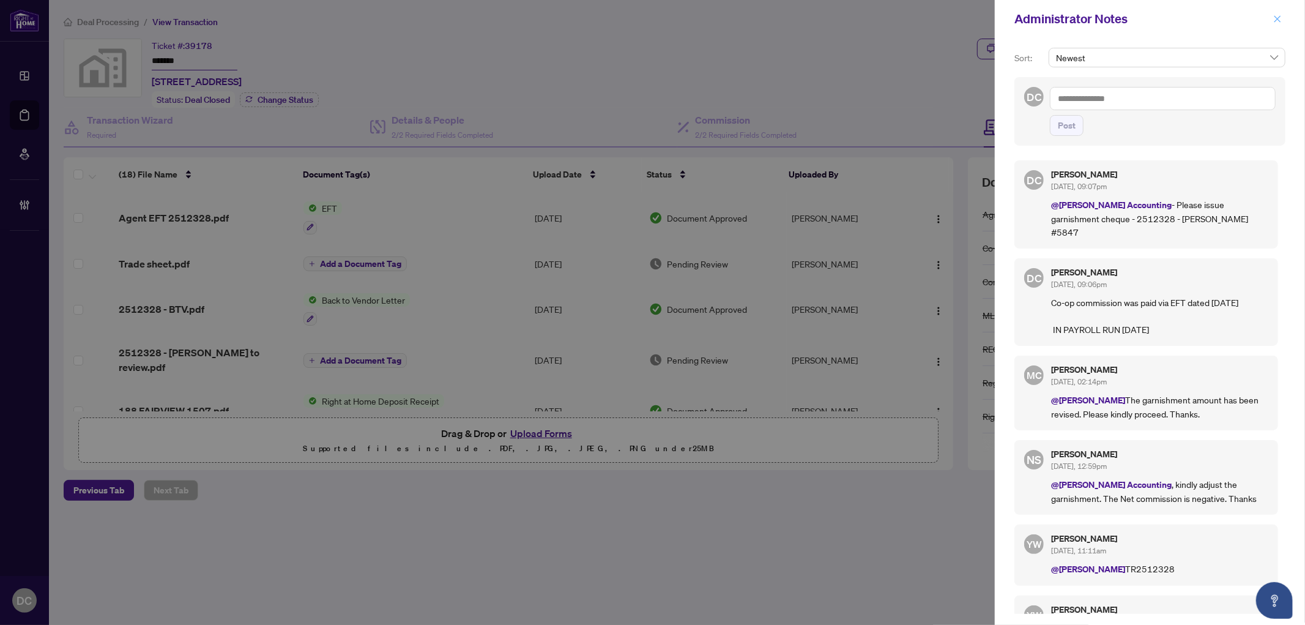
click at [1277, 20] on icon "close" at bounding box center [1277, 18] width 7 height 7
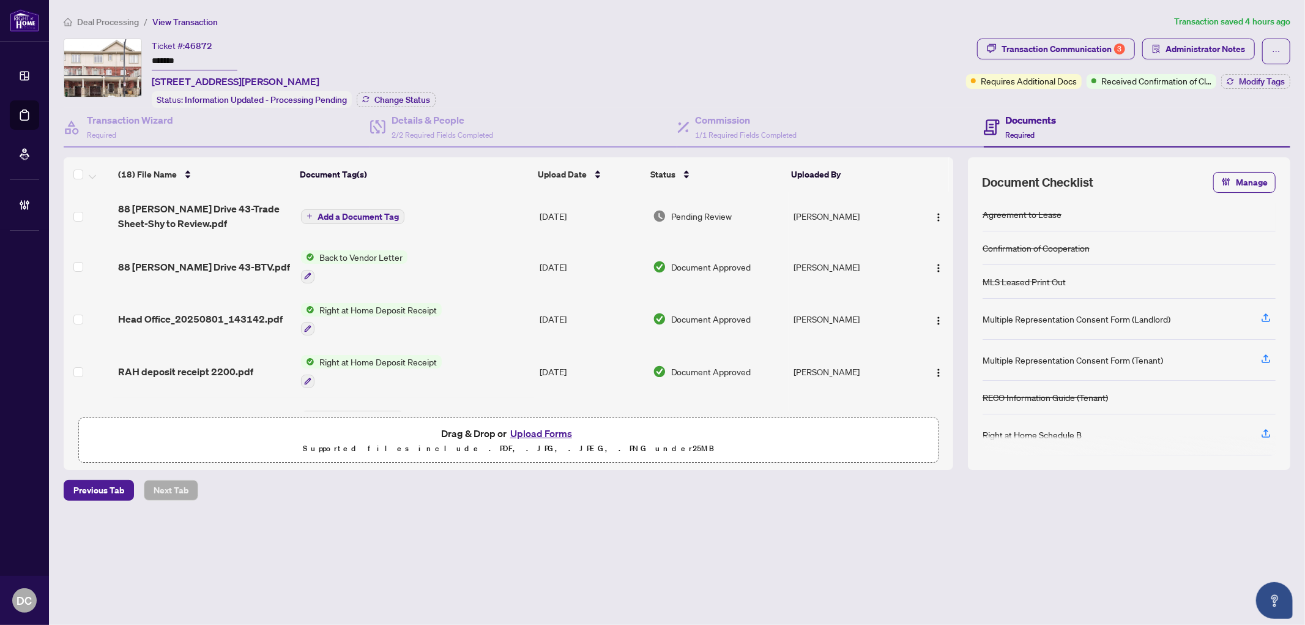
drag, startPoint x: 209, startPoint y: 60, endPoint x: 135, endPoint y: 59, distance: 74.0
click at [135, 59] on div "Ticket #: 46872 ******* [STREET_ADDRESS][PERSON_NAME] Status: Information Updat…" at bounding box center [512, 73] width 897 height 69
click at [417, 98] on span "Change Status" at bounding box center [402, 99] width 56 height 9
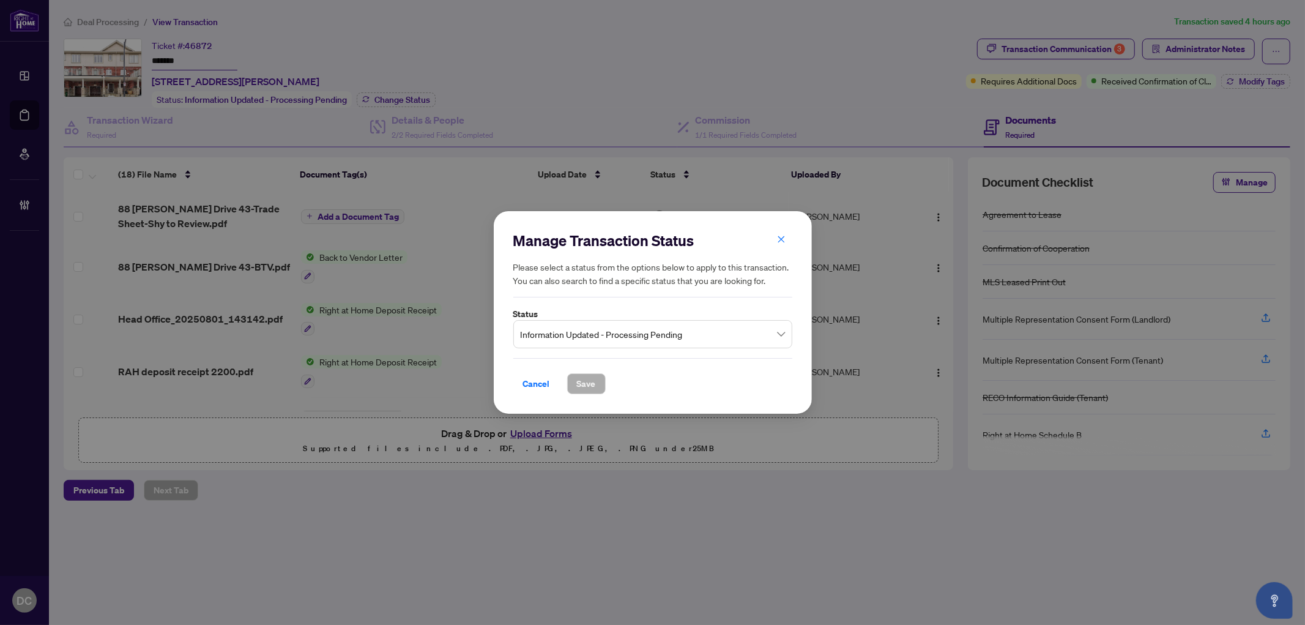
click at [662, 337] on span "Information Updated - Processing Pending" at bounding box center [653, 333] width 264 height 23
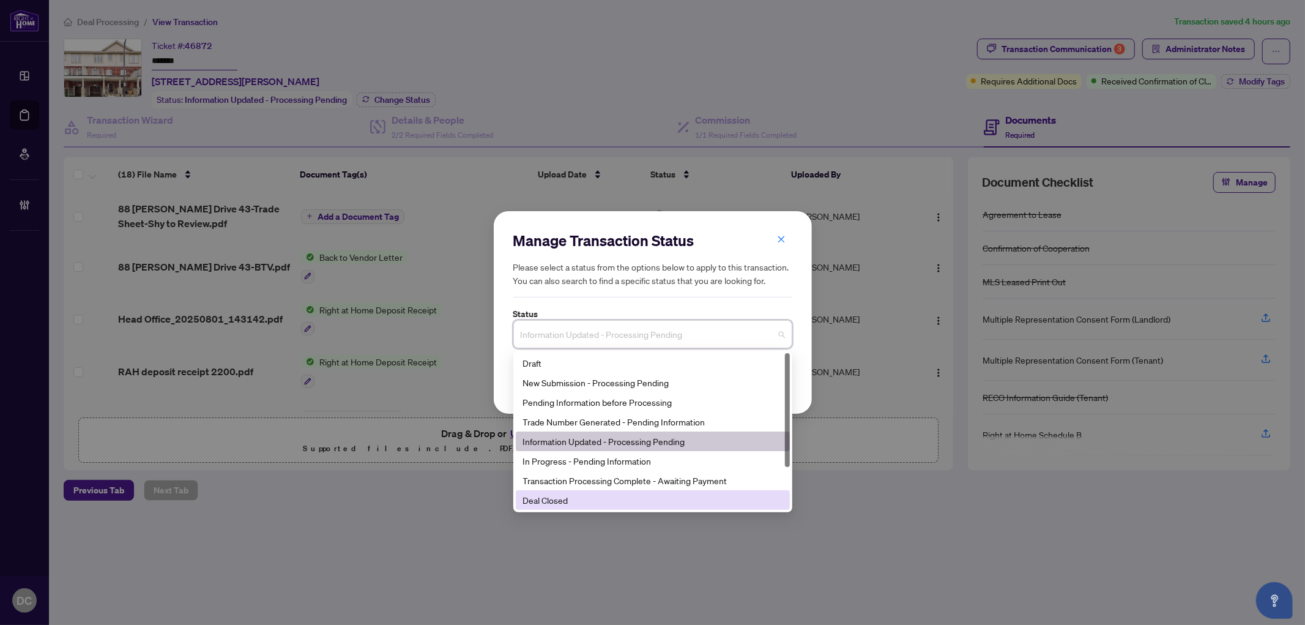
click at [587, 498] on div "Deal Closed" at bounding box center [652, 499] width 259 height 13
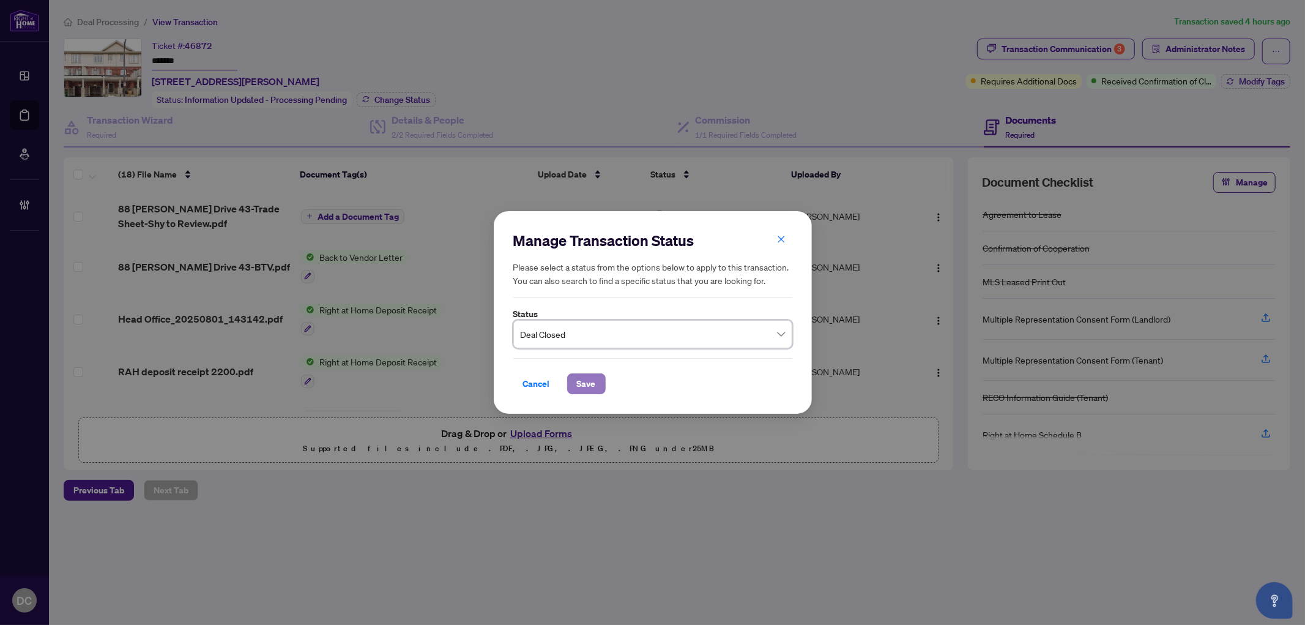
click at [584, 377] on span "Save" at bounding box center [586, 384] width 19 height 20
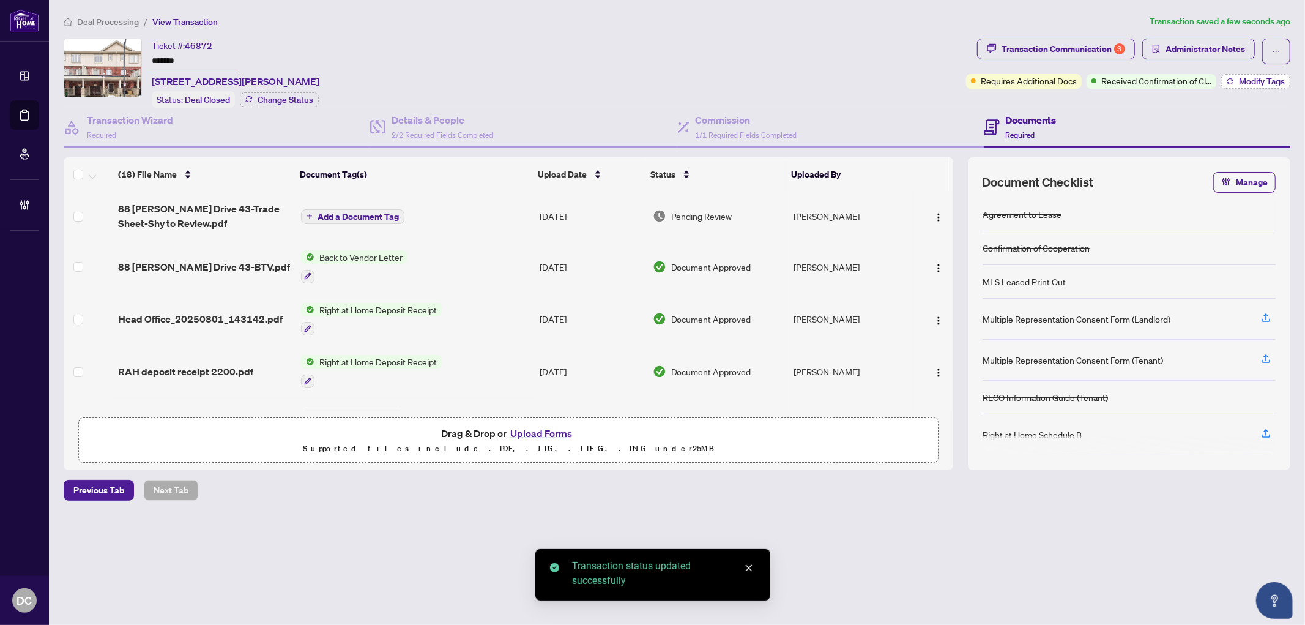
click at [1250, 84] on span "Modify Tags" at bounding box center [1262, 81] width 46 height 9
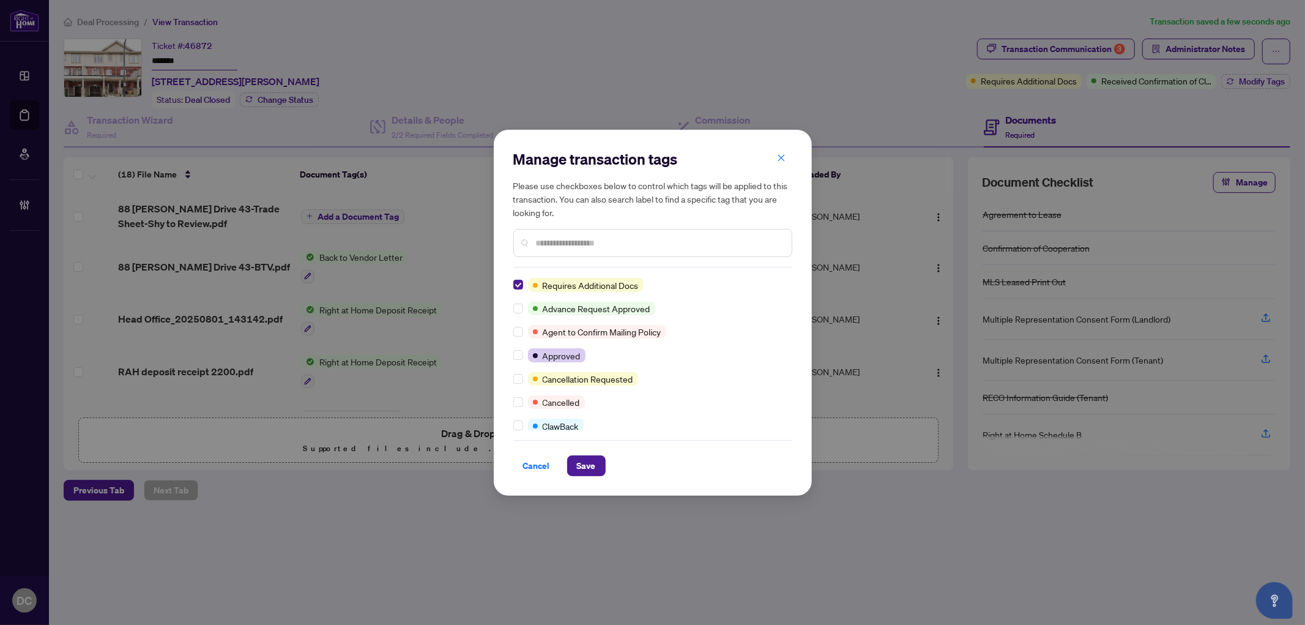
scroll to position [136, 0]
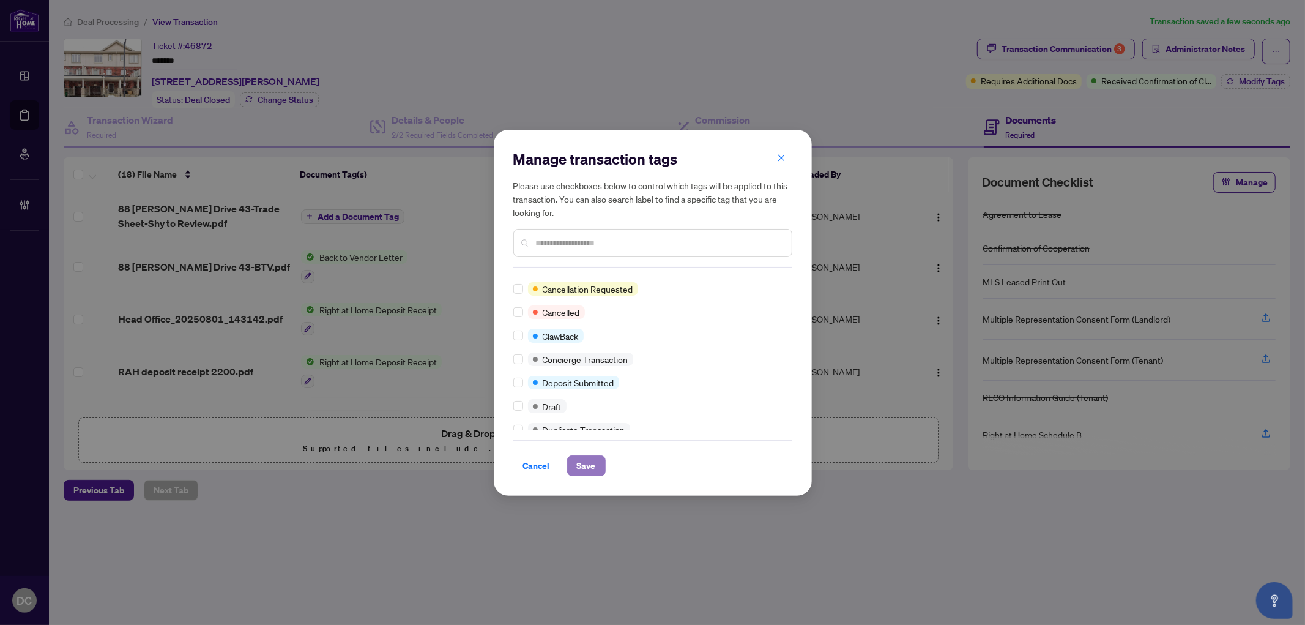
click at [596, 469] on button "Save" at bounding box center [586, 465] width 39 height 21
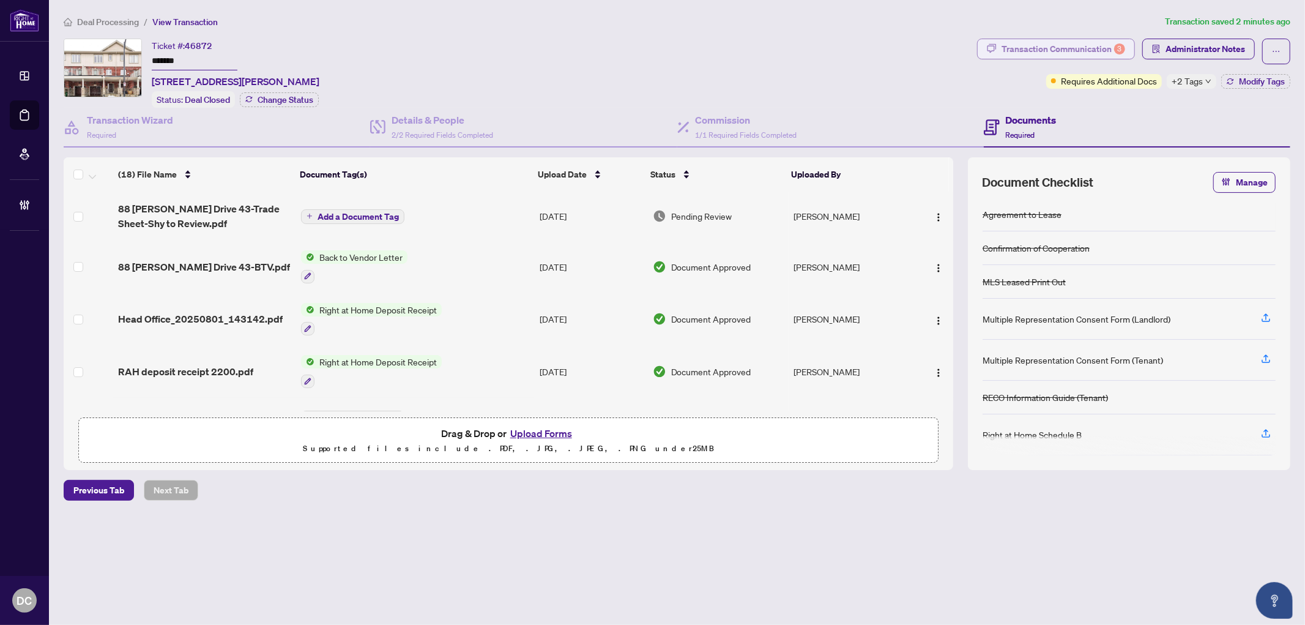
click at [1025, 51] on div "Transaction Communication 3" at bounding box center [1063, 49] width 124 height 20
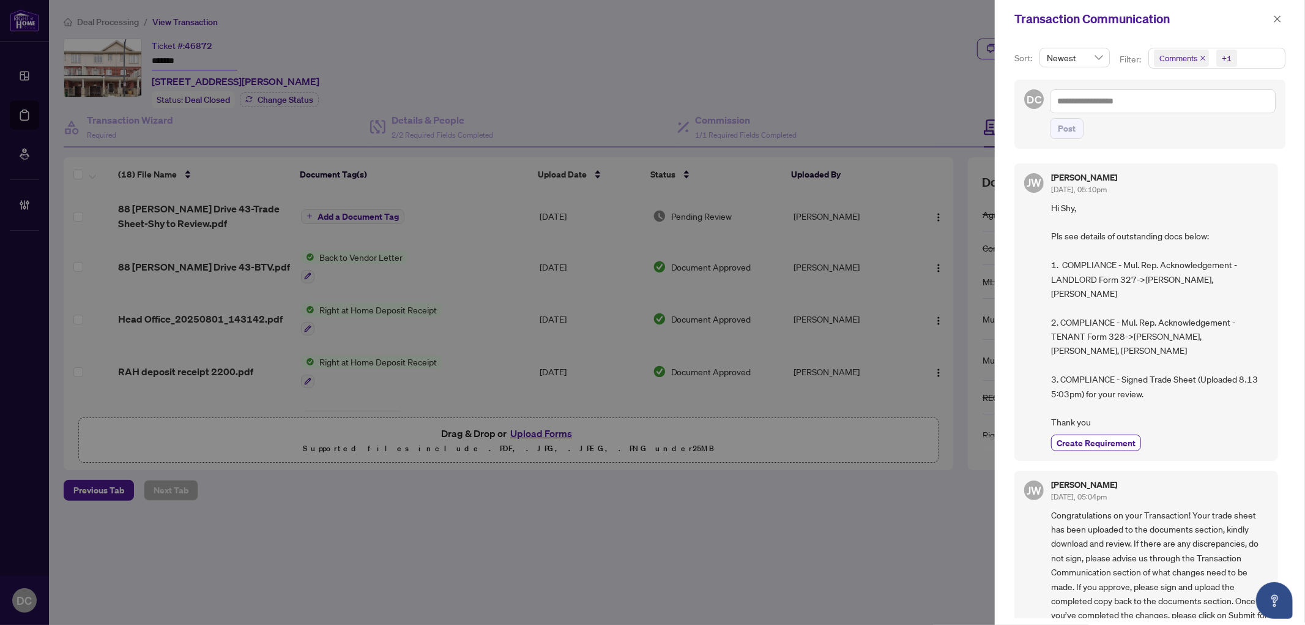
click at [1257, 54] on span "Comments +1" at bounding box center [1217, 58] width 136 height 20
click at [1193, 128] on span "Requirements" at bounding box center [1200, 126] width 54 height 11
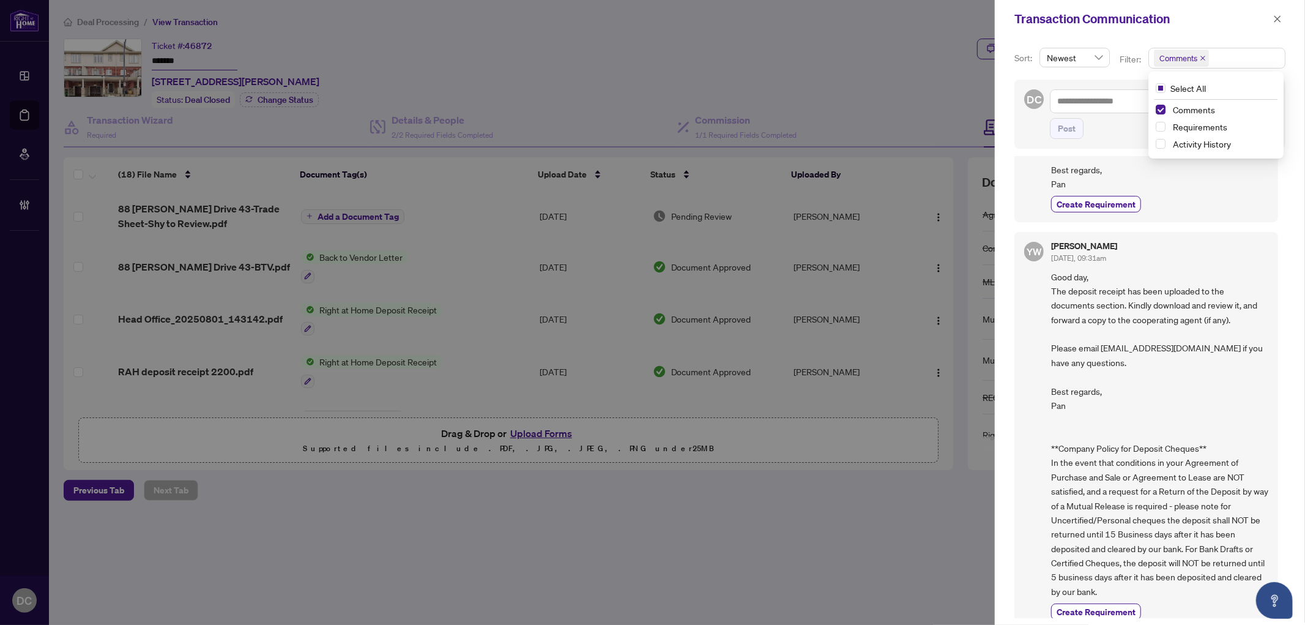
scroll to position [883, 0]
click at [1276, 13] on span "button" at bounding box center [1277, 19] width 9 height 20
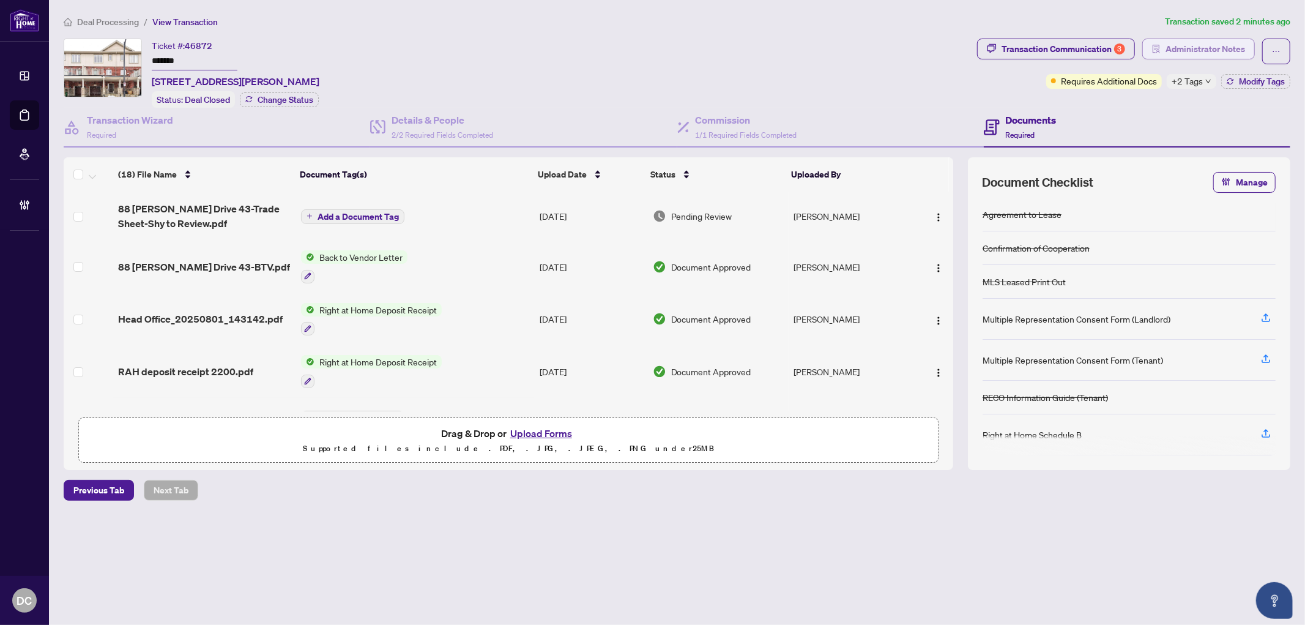
click at [1220, 52] on span "Administrator Notes" at bounding box center [1205, 49] width 80 height 20
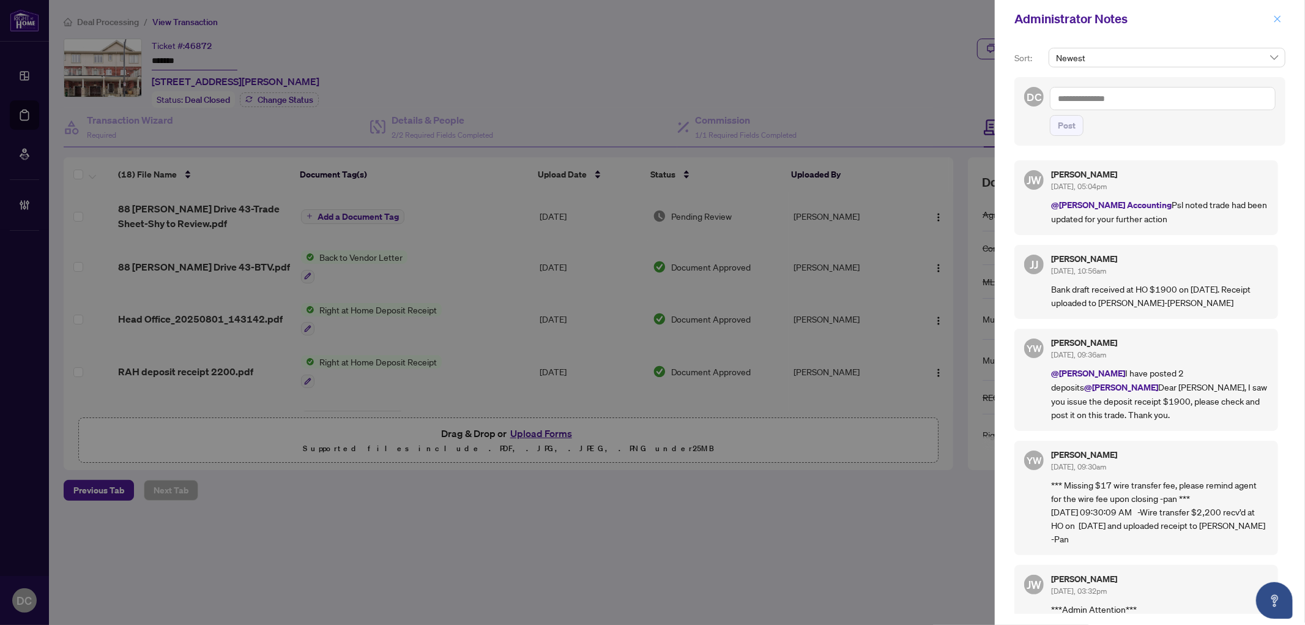
click at [1282, 15] on button "button" at bounding box center [1277, 19] width 16 height 15
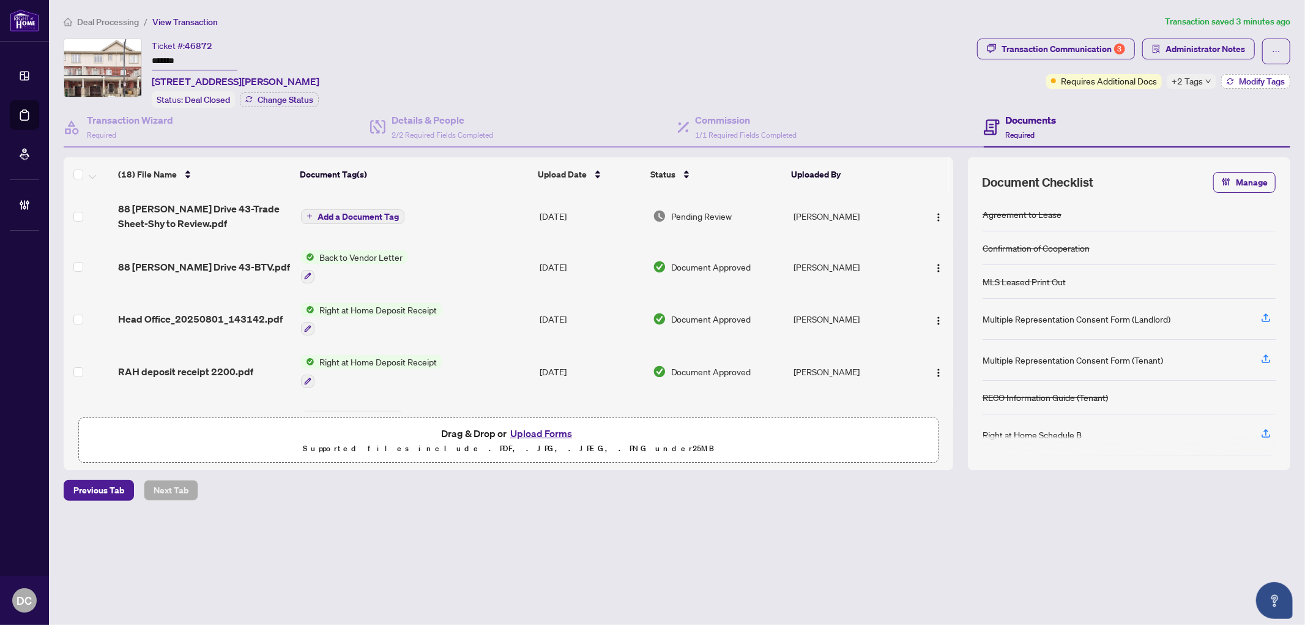
click at [1224, 77] on button "Modify Tags" at bounding box center [1255, 81] width 69 height 15
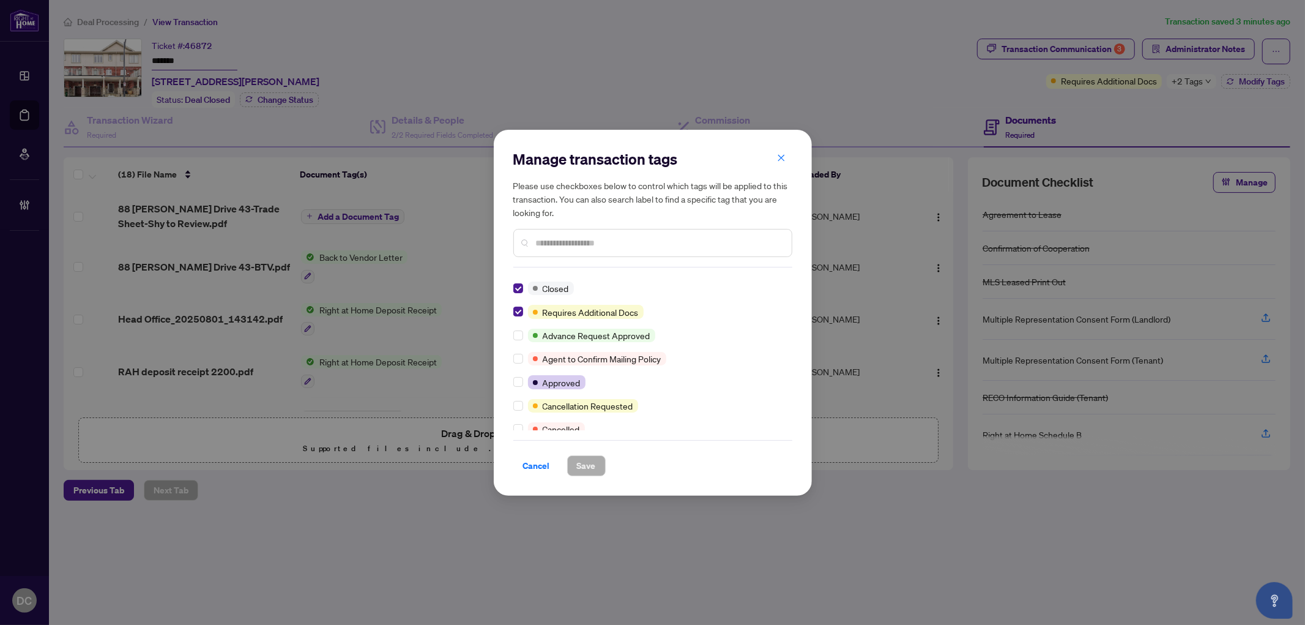
scroll to position [0, 0]
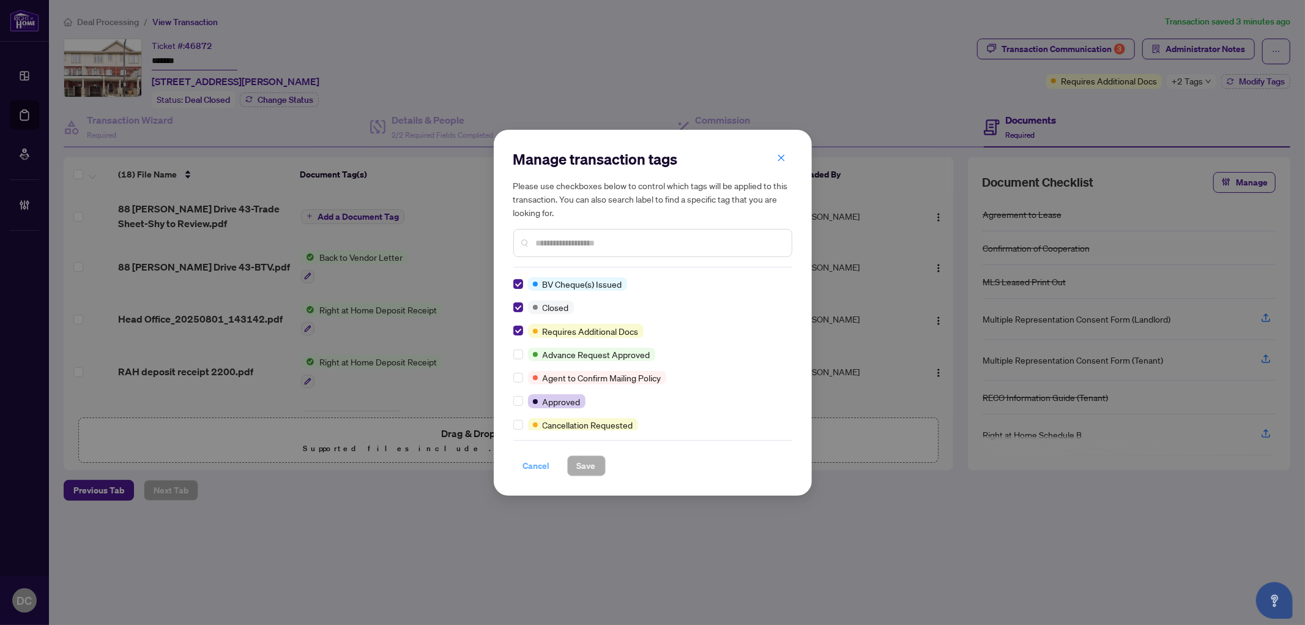
click at [546, 470] on span "Cancel" at bounding box center [536, 466] width 27 height 20
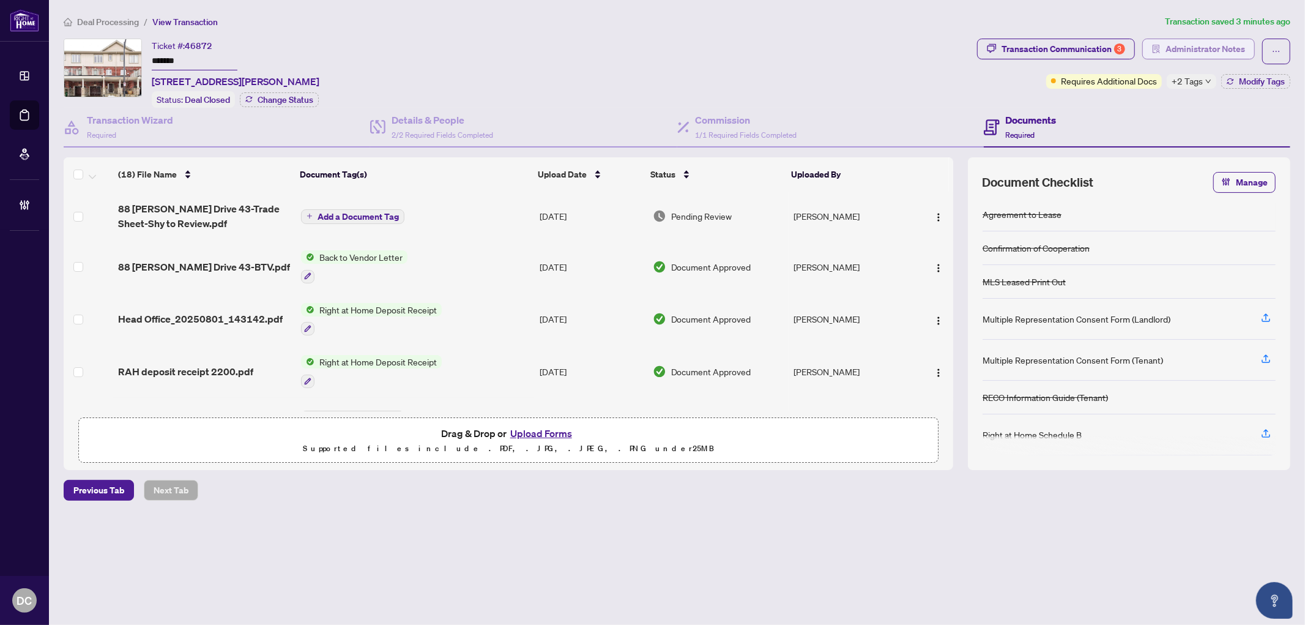
click at [1207, 46] on span "Administrator Notes" at bounding box center [1205, 49] width 80 height 20
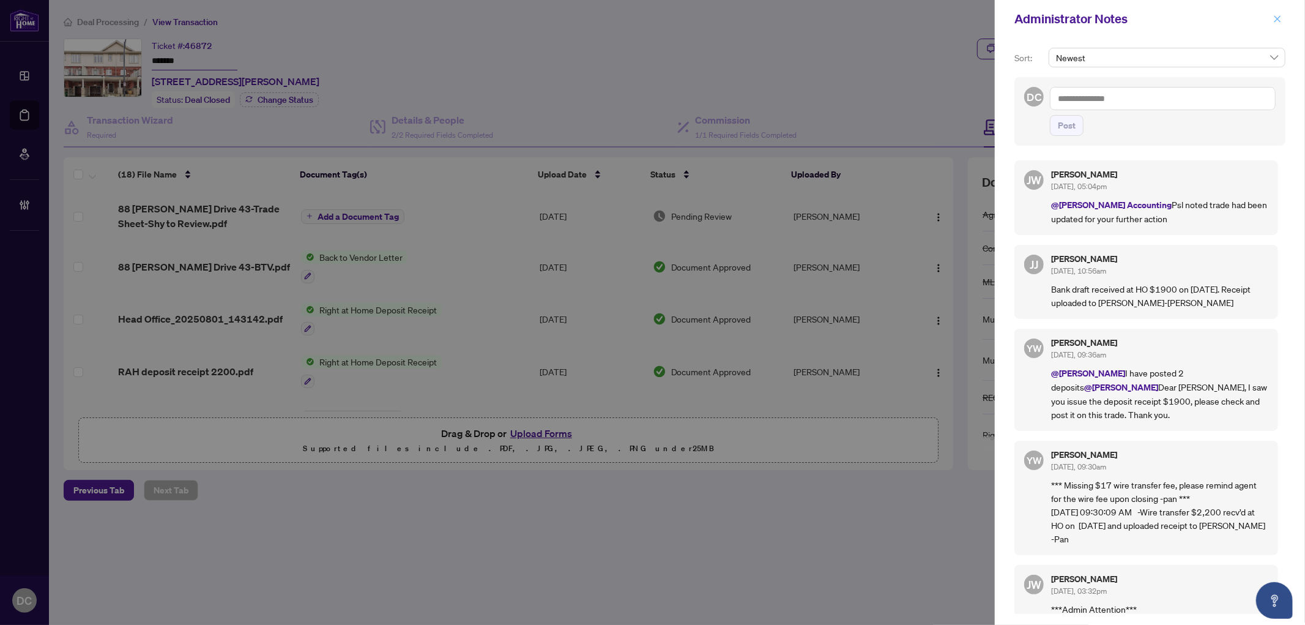
click at [1285, 17] on button "button" at bounding box center [1277, 19] width 16 height 15
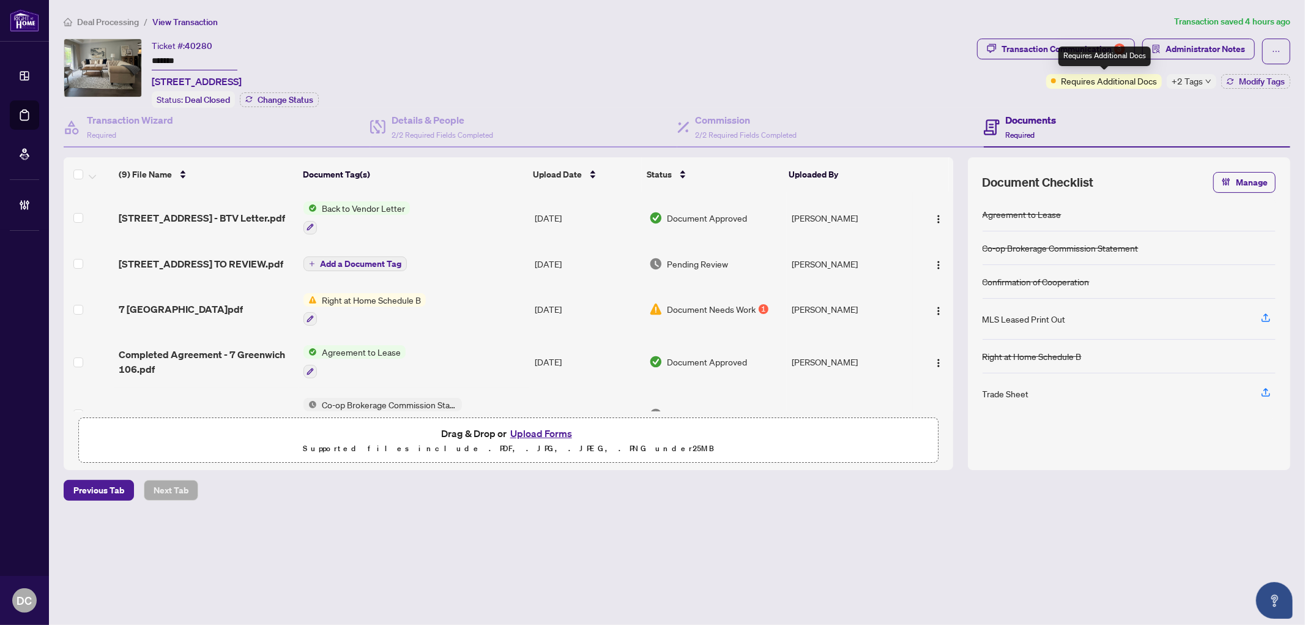
click at [1105, 48] on div "Requires Additional Docs" at bounding box center [1104, 56] width 92 height 20
click at [1240, 78] on span "Modify Tags" at bounding box center [1262, 81] width 46 height 9
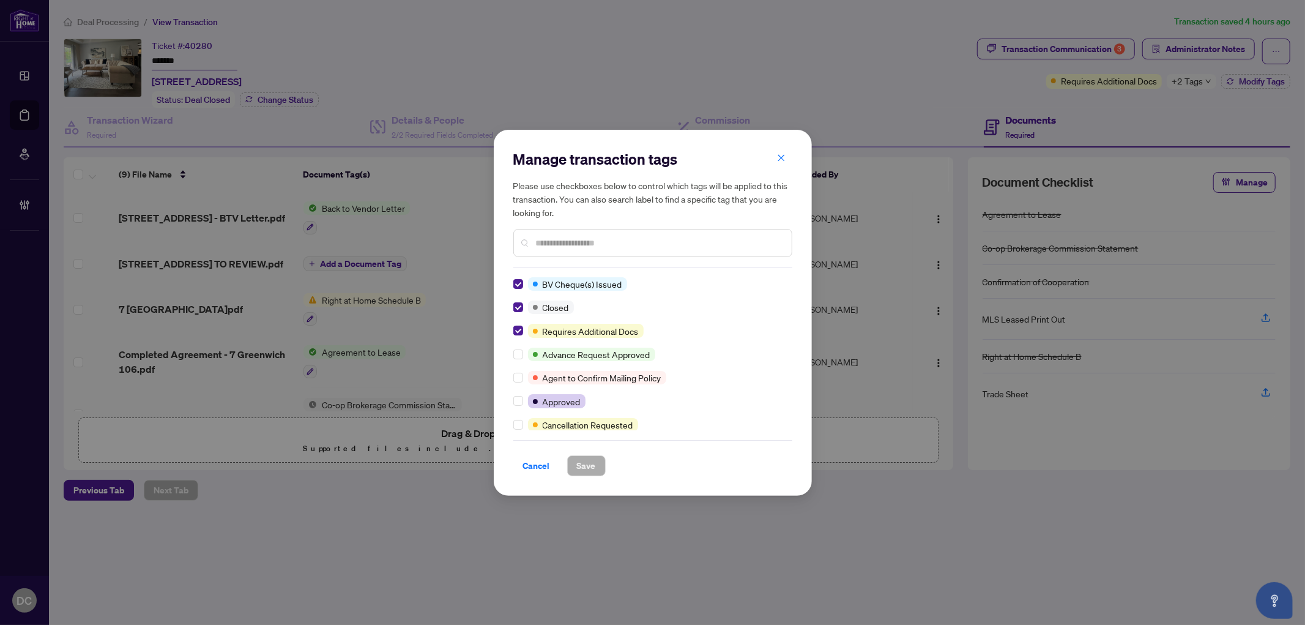
click at [783, 157] on icon "close" at bounding box center [781, 158] width 9 height 9
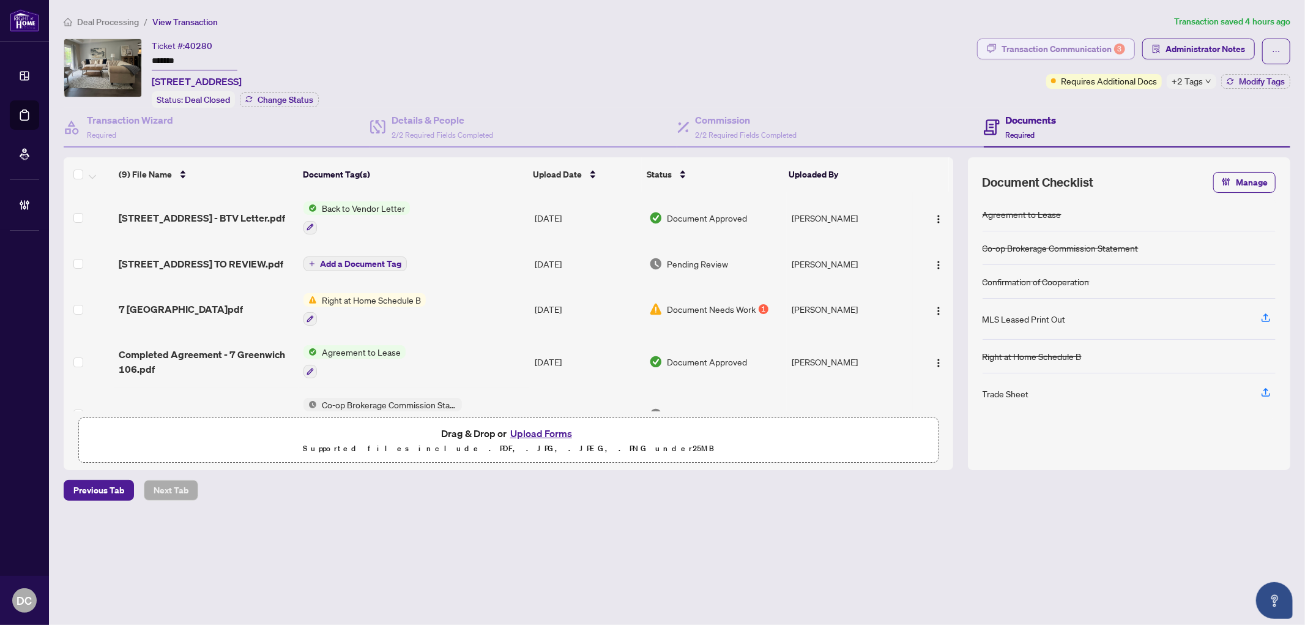
click at [1030, 52] on div "Transaction Communication 3" at bounding box center [1063, 49] width 124 height 20
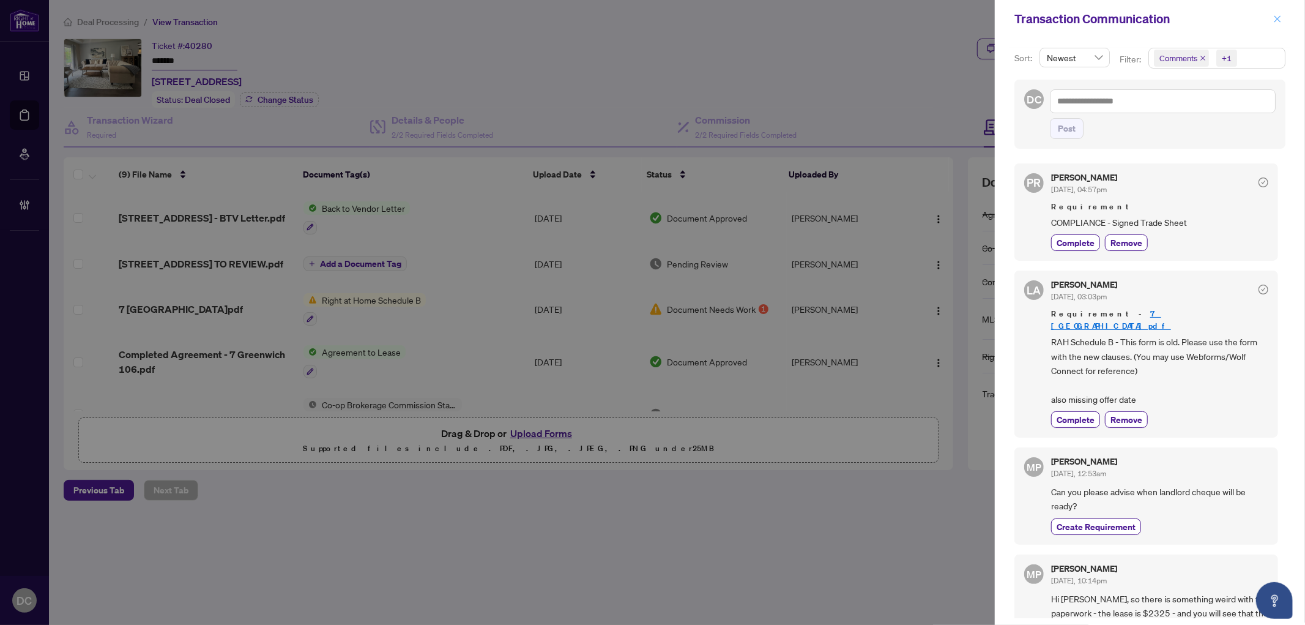
click at [1276, 17] on icon "close" at bounding box center [1277, 19] width 9 height 9
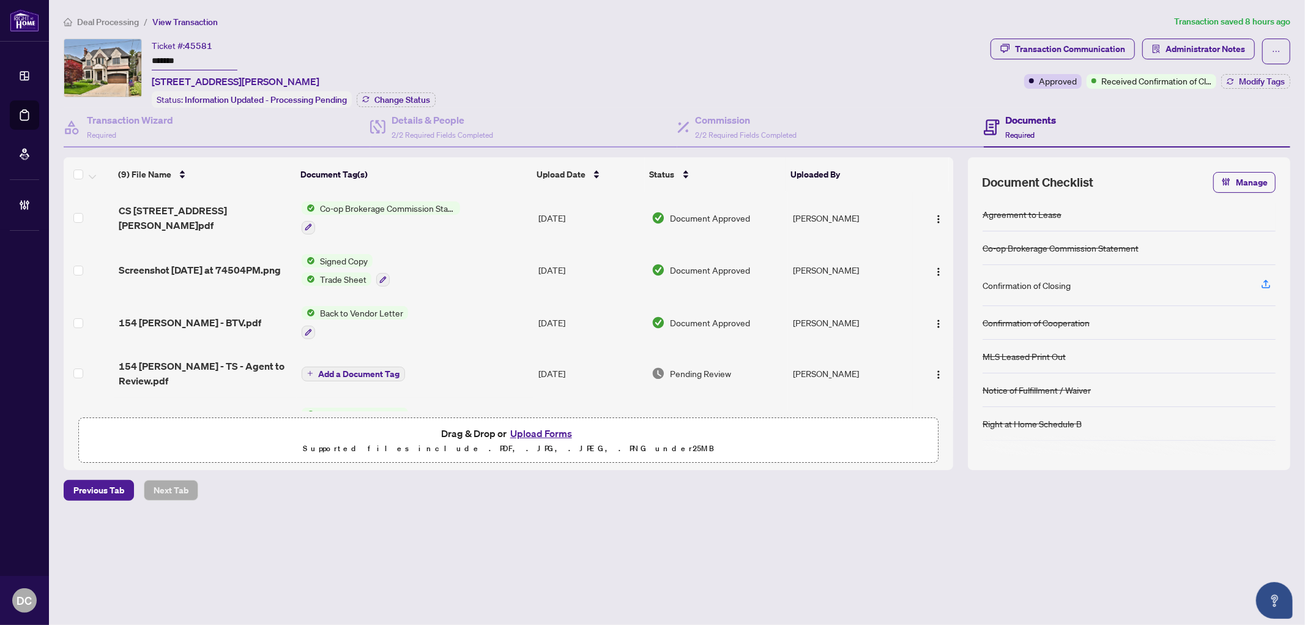
drag, startPoint x: 198, startPoint y: 60, endPoint x: 122, endPoint y: 56, distance: 75.9
click at [122, 56] on div "Ticket #: 45581 ******* [STREET_ADDRESS][PERSON_NAME] Status: Information Updat…" at bounding box center [525, 73] width 922 height 69
click at [423, 95] on span "Change Status" at bounding box center [402, 99] width 56 height 9
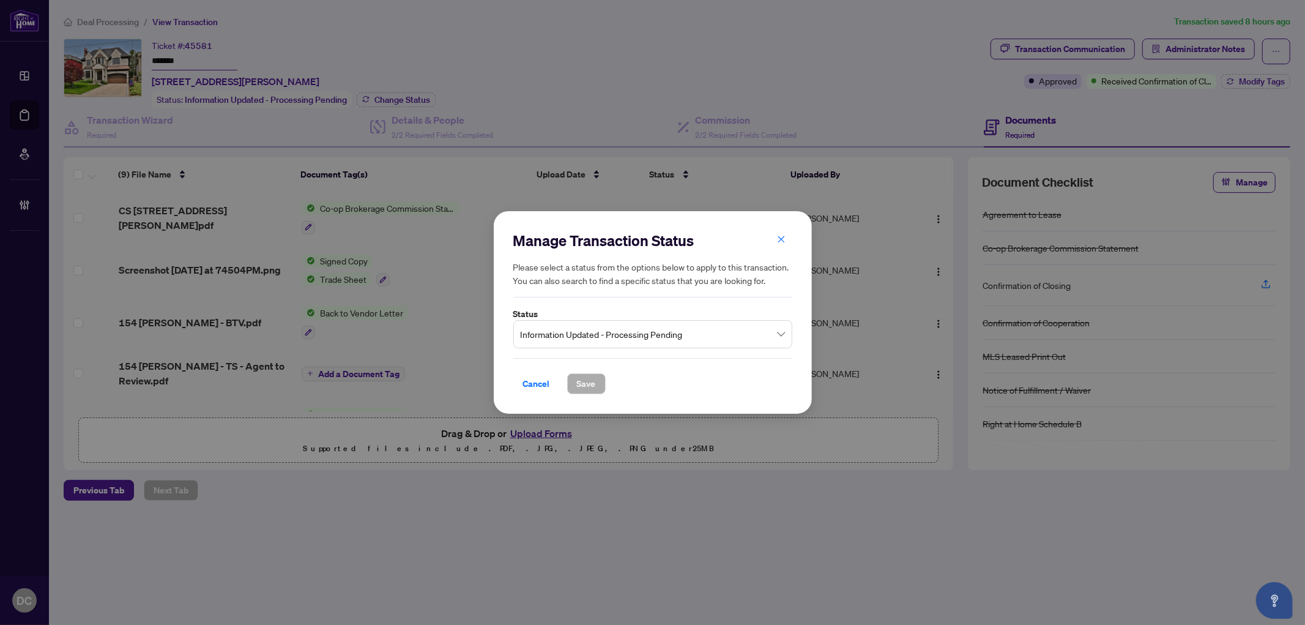
click at [649, 315] on label "Status" at bounding box center [652, 313] width 279 height 13
click at [658, 332] on span "Information Updated - Processing Pending" at bounding box center [653, 333] width 264 height 23
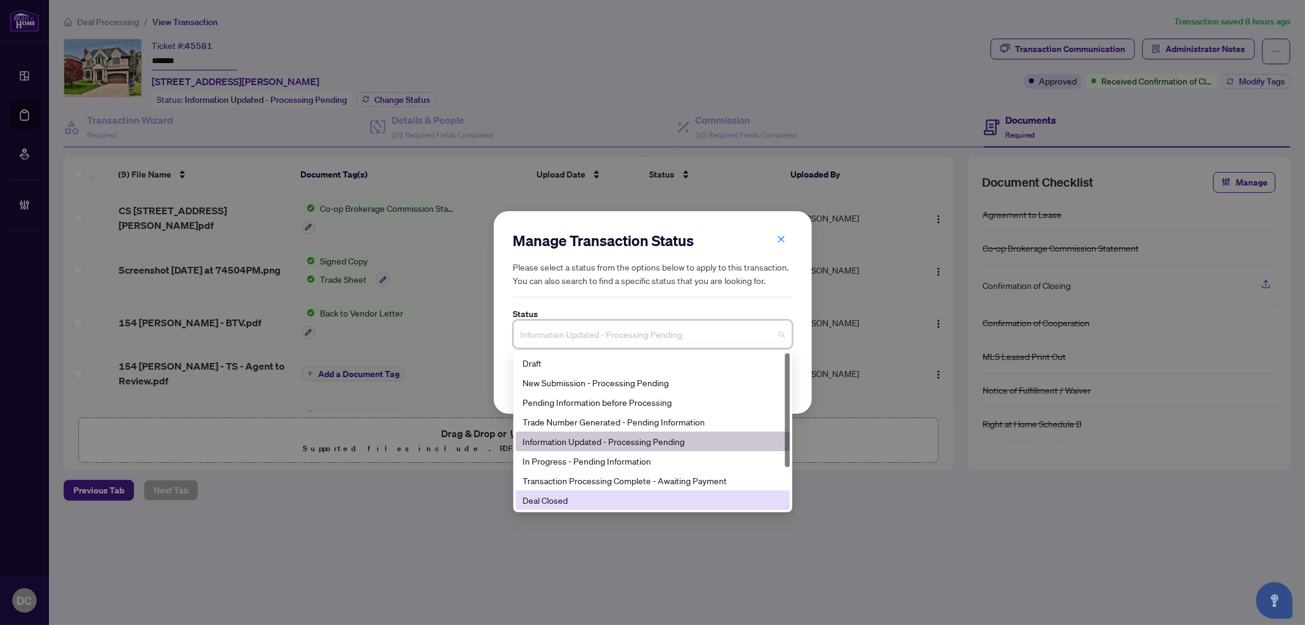
drag, startPoint x: 595, startPoint y: 487, endPoint x: 591, endPoint y: 499, distance: 12.4
click at [591, 499] on div "Draft New Submission - Processing Pending Pending Information before Processing…" at bounding box center [653, 451] width 274 height 196
click at [591, 499] on div "Deal Closed" at bounding box center [652, 499] width 259 height 13
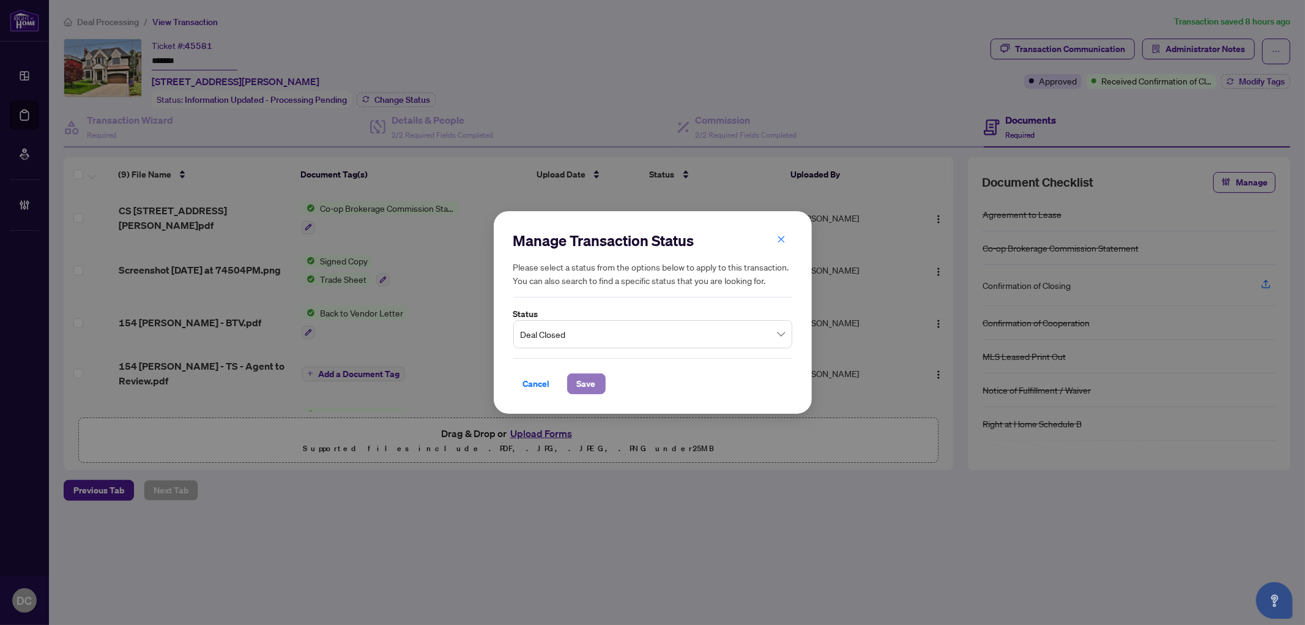
click at [587, 381] on span "Save" at bounding box center [586, 384] width 19 height 20
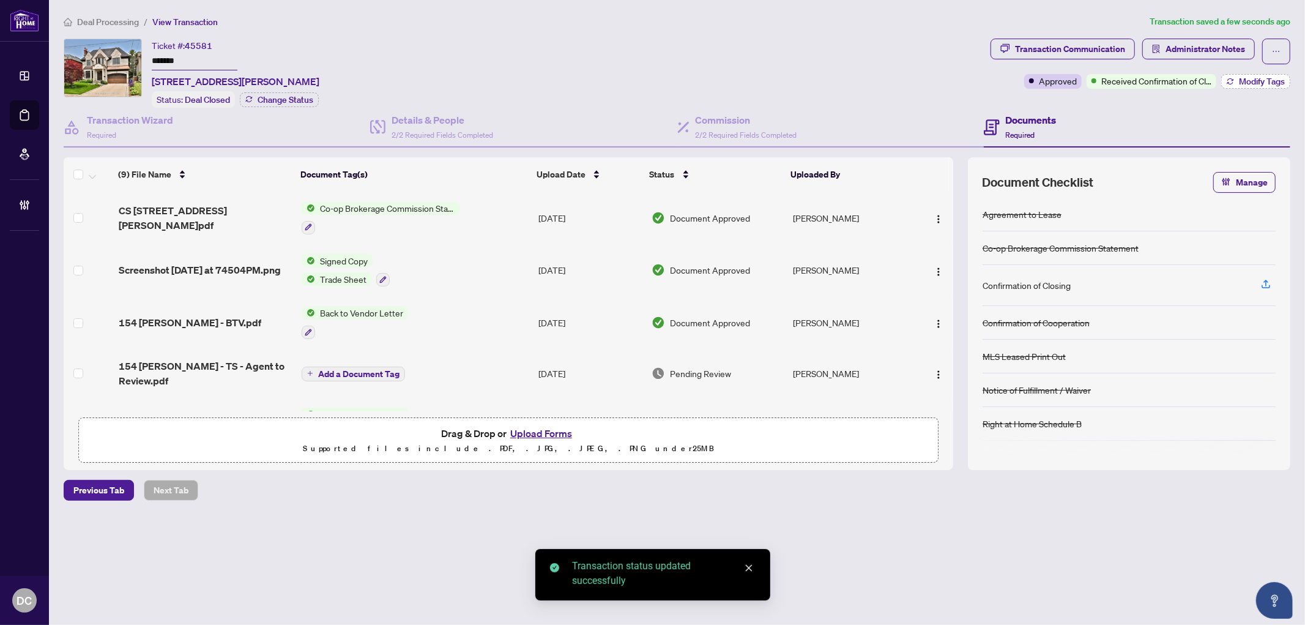
click at [1255, 83] on span "Modify Tags" at bounding box center [1262, 81] width 46 height 9
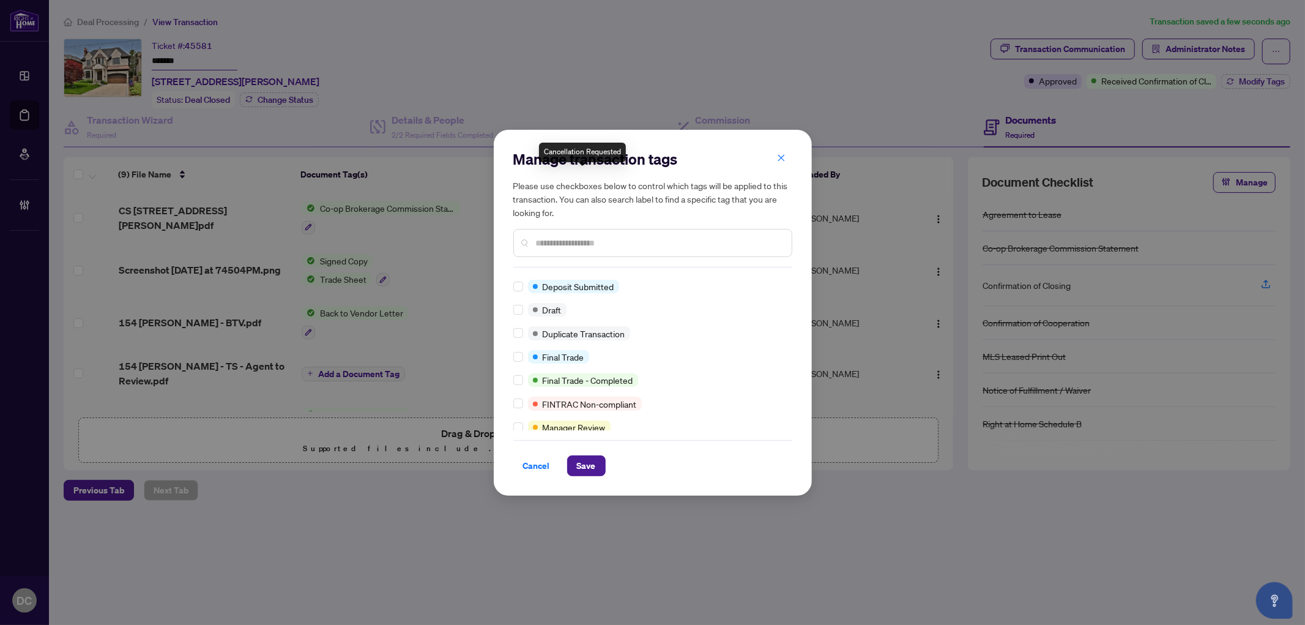
scroll to position [223, 0]
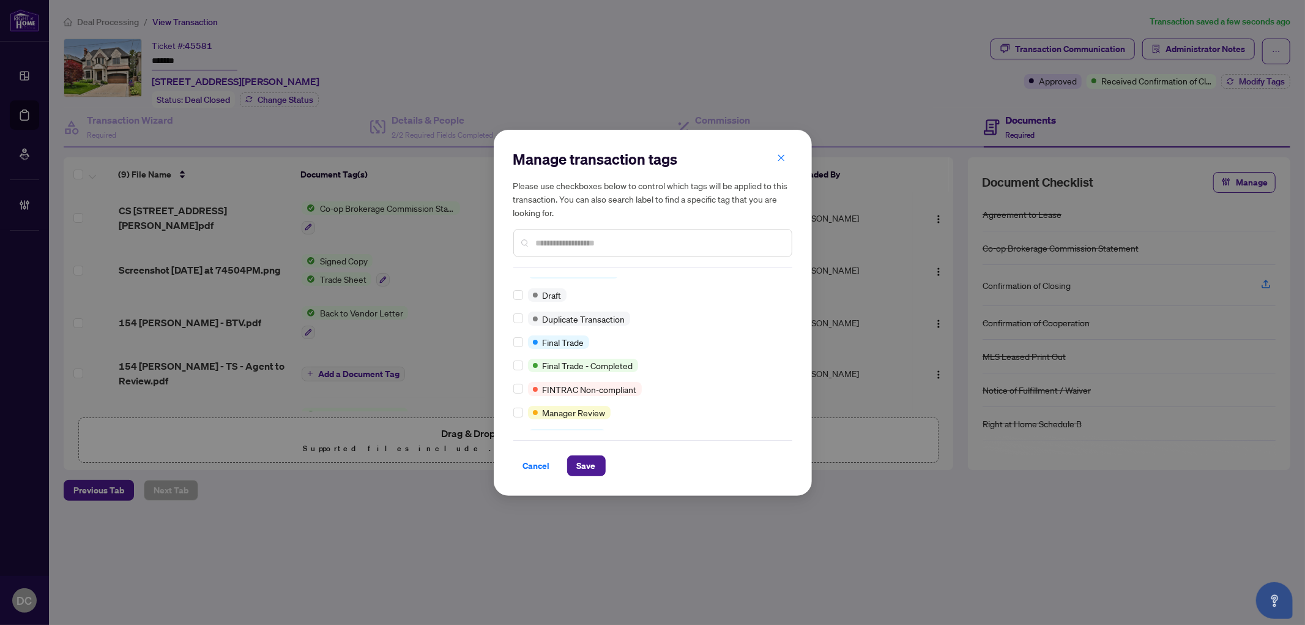
click at [518, 330] on div "Approved BV Cheque(s) Issued Closed Advance Request Approved Agent to Confirm M…" at bounding box center [652, 353] width 279 height 153
click at [585, 470] on span "Save" at bounding box center [586, 466] width 19 height 20
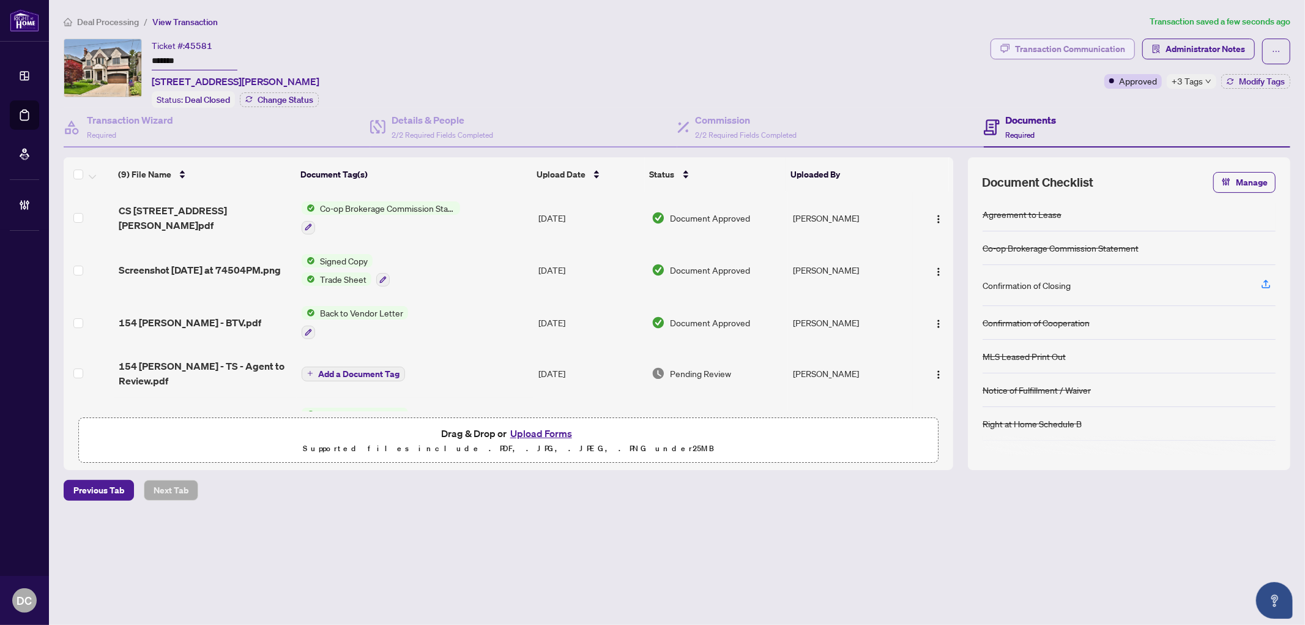
click at [1038, 45] on div "Transaction Communication" at bounding box center [1070, 49] width 110 height 20
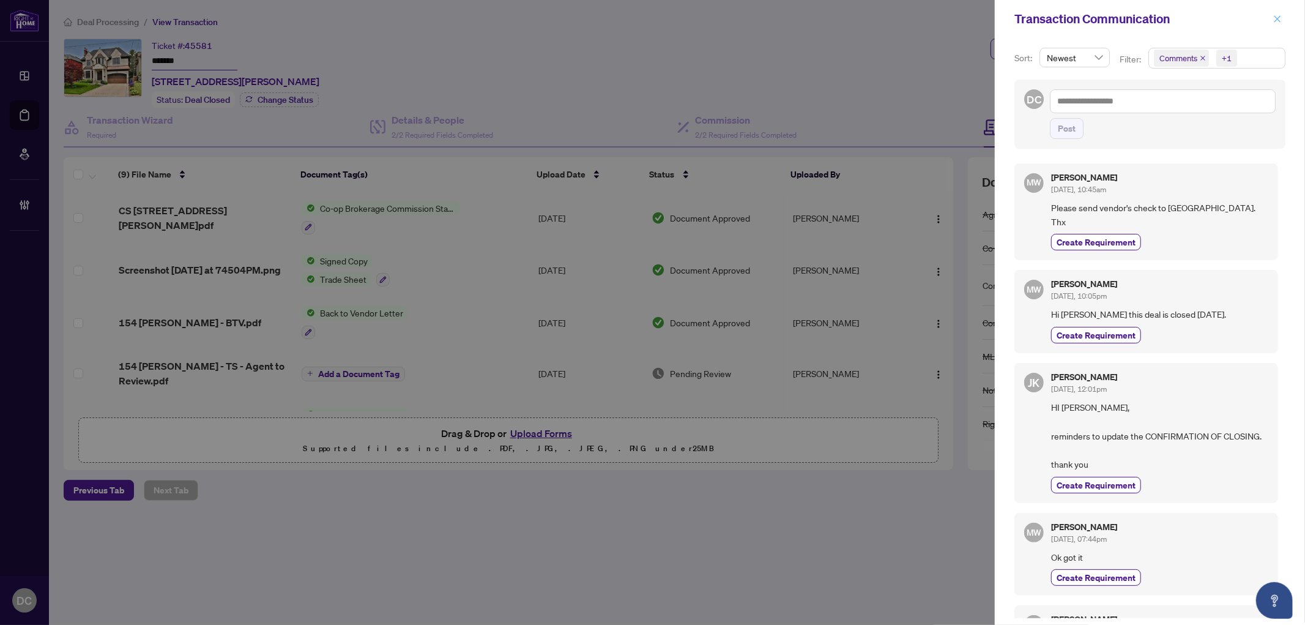
click at [1282, 17] on button "button" at bounding box center [1277, 19] width 16 height 15
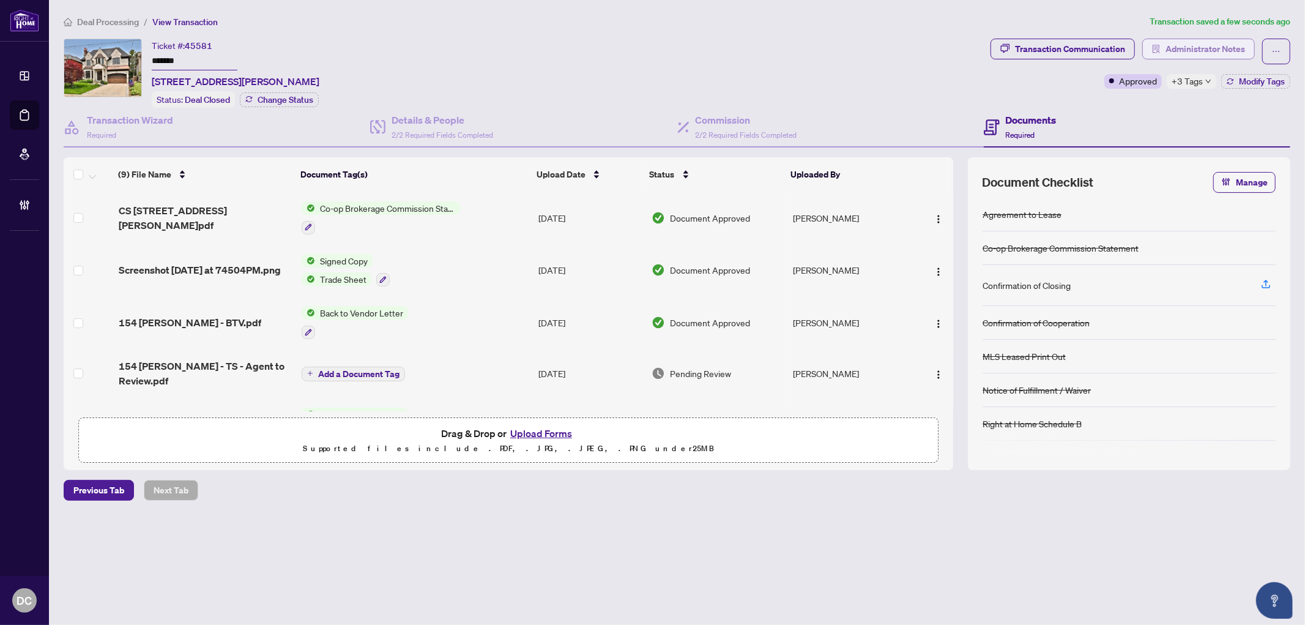
click at [1227, 50] on span "Administrator Notes" at bounding box center [1205, 49] width 80 height 20
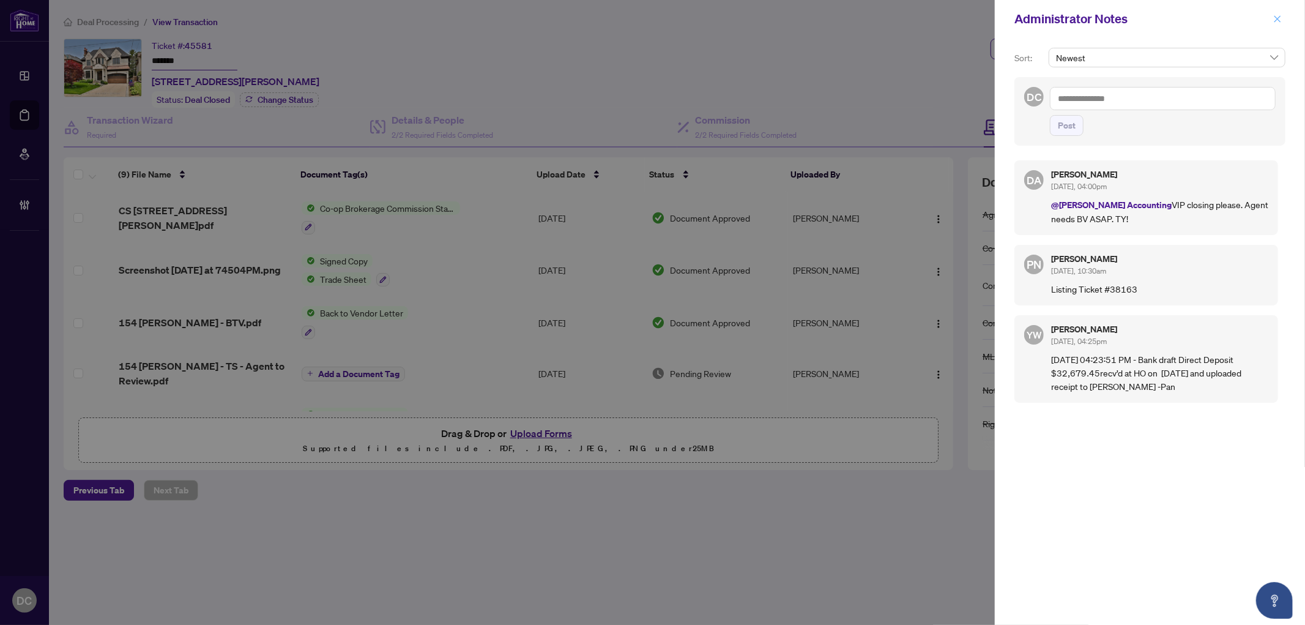
click at [1274, 20] on icon "close" at bounding box center [1277, 19] width 9 height 9
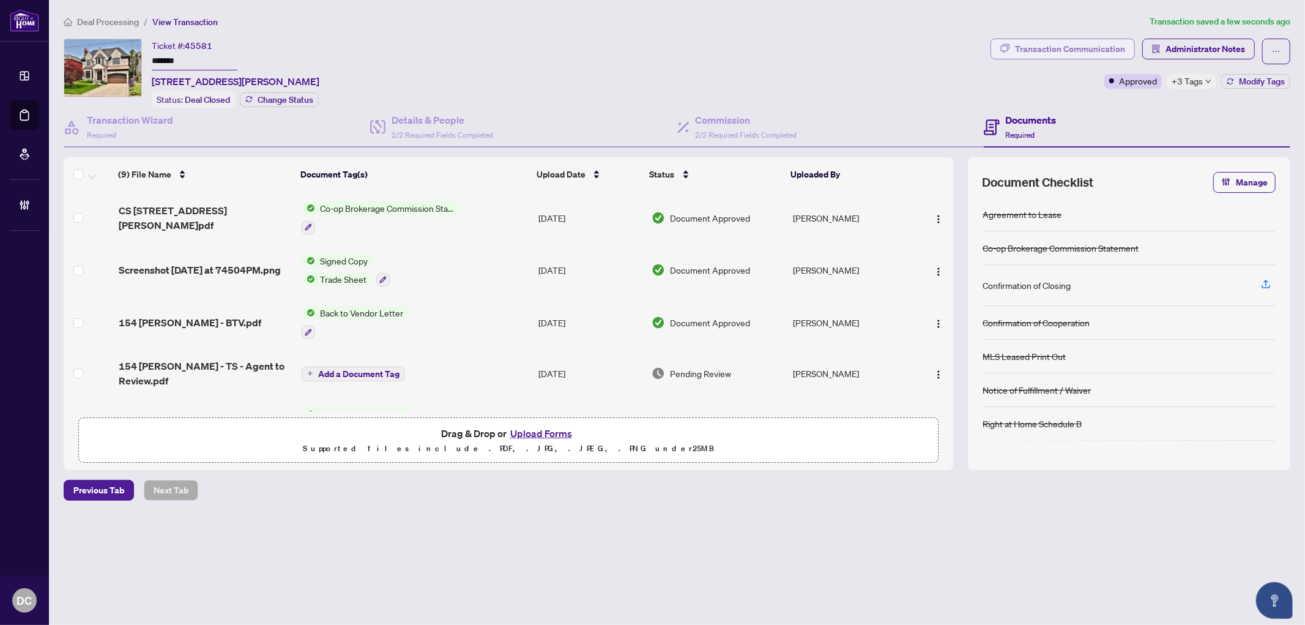
click at [1099, 46] on div "Transaction Communication" at bounding box center [1070, 49] width 110 height 20
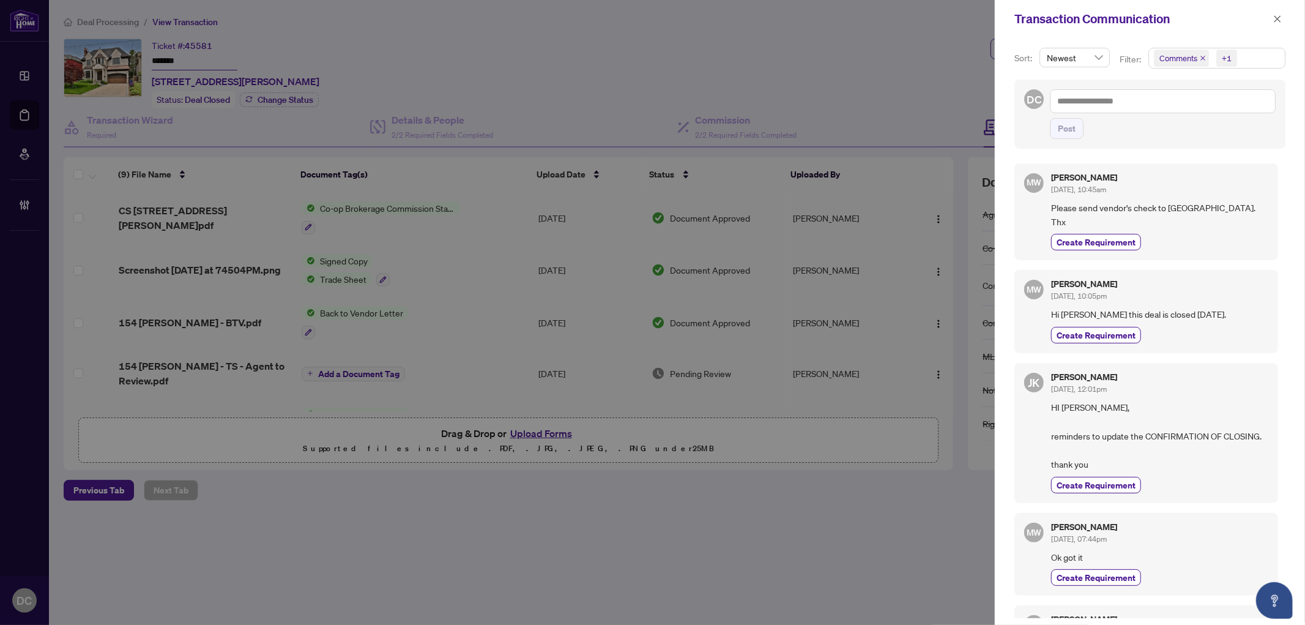
click at [1256, 67] on span "Comments +1" at bounding box center [1217, 58] width 136 height 20
click at [1280, 19] on icon "close" at bounding box center [1277, 19] width 9 height 9
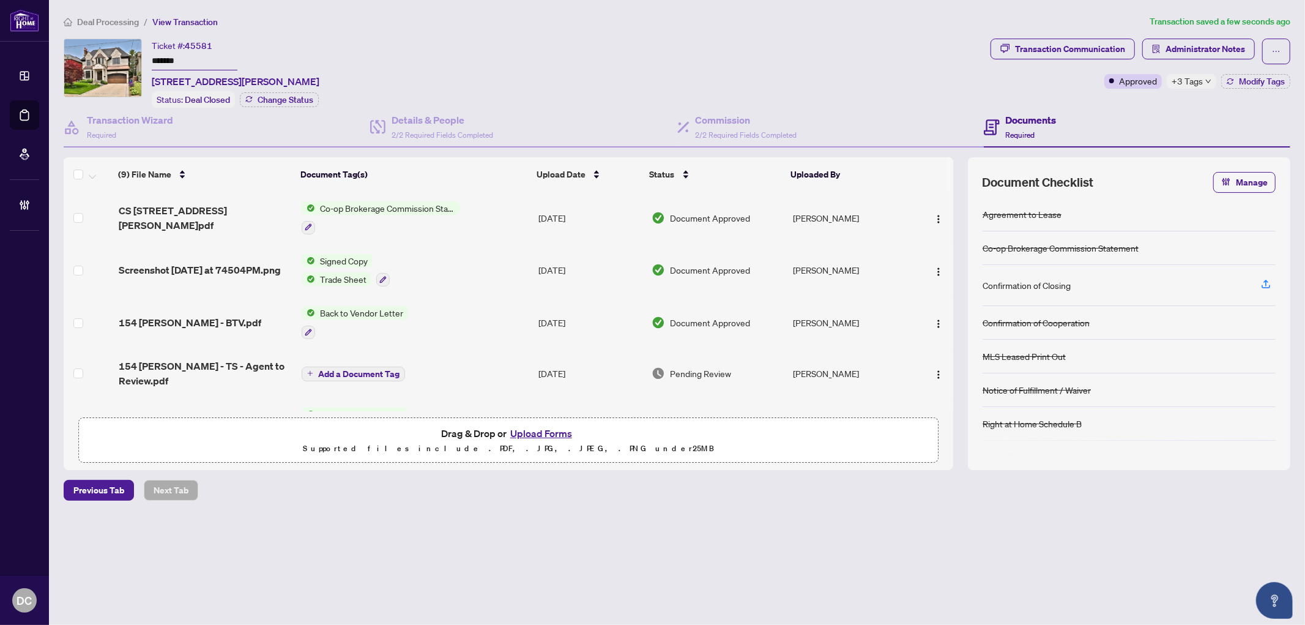
click at [504, 214] on td "Co-op Brokerage Commission Statement" at bounding box center [415, 217] width 237 height 53
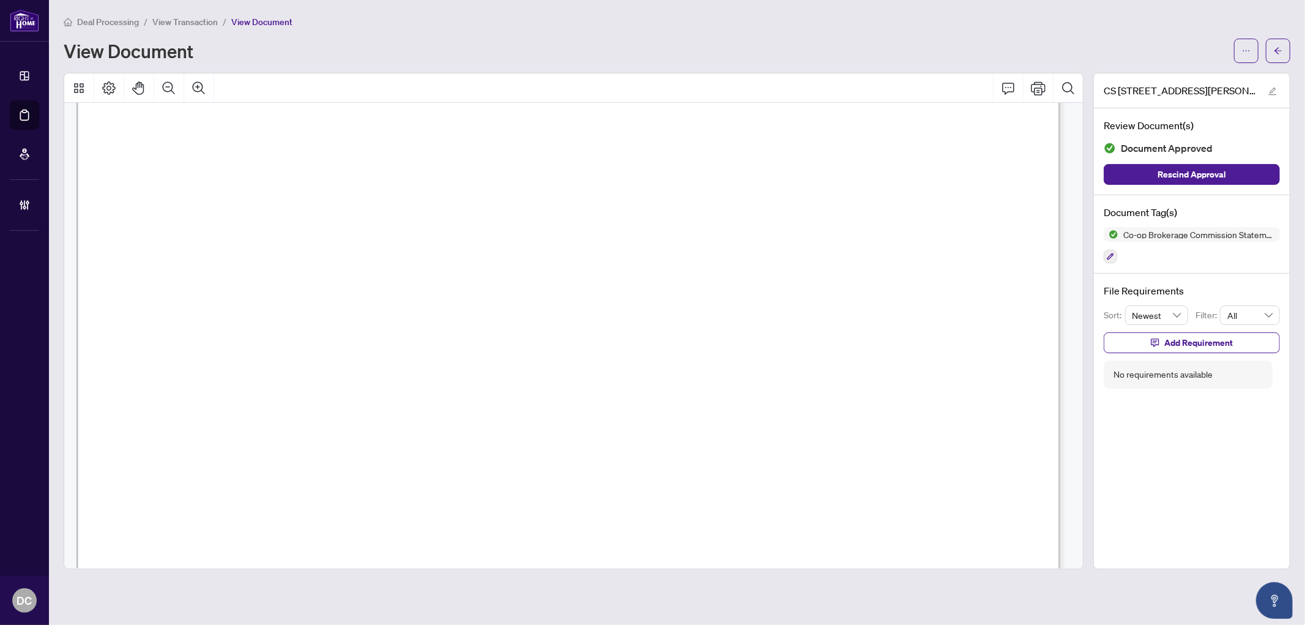
scroll to position [288, 0]
click at [1276, 56] on span "button" at bounding box center [1278, 51] width 9 height 20
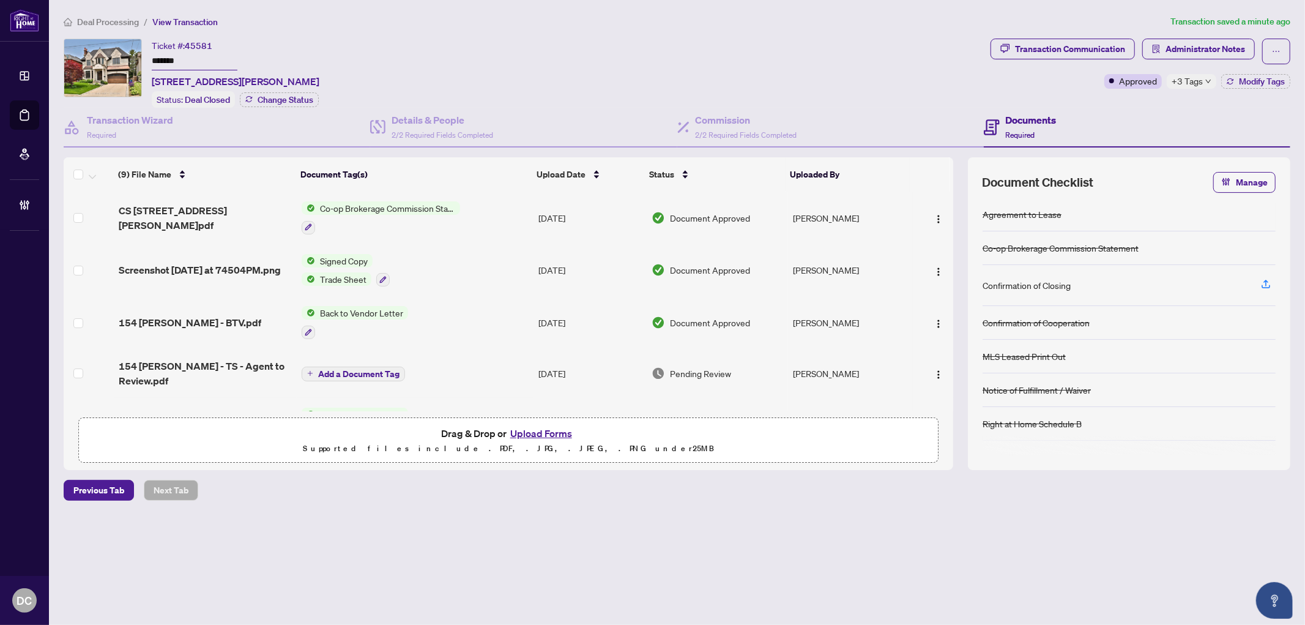
click at [463, 268] on td "Signed Copy Trade Sheet" at bounding box center [415, 270] width 237 height 53
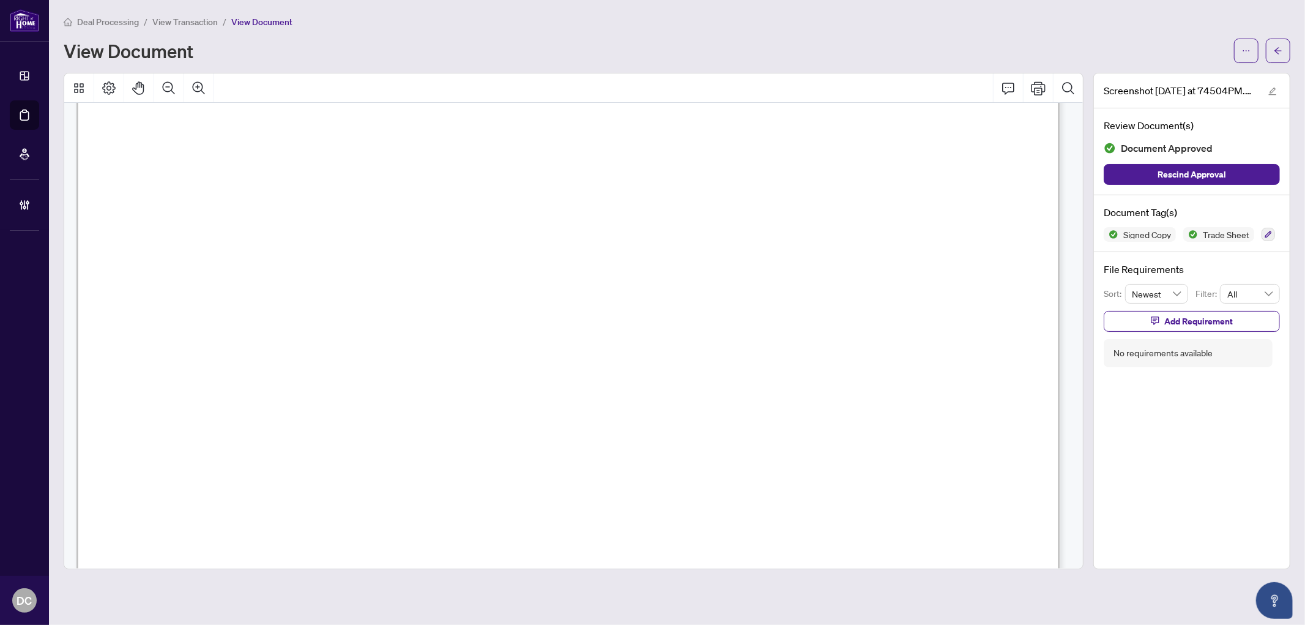
scroll to position [680, 0]
click at [1285, 45] on button "button" at bounding box center [1278, 51] width 24 height 24
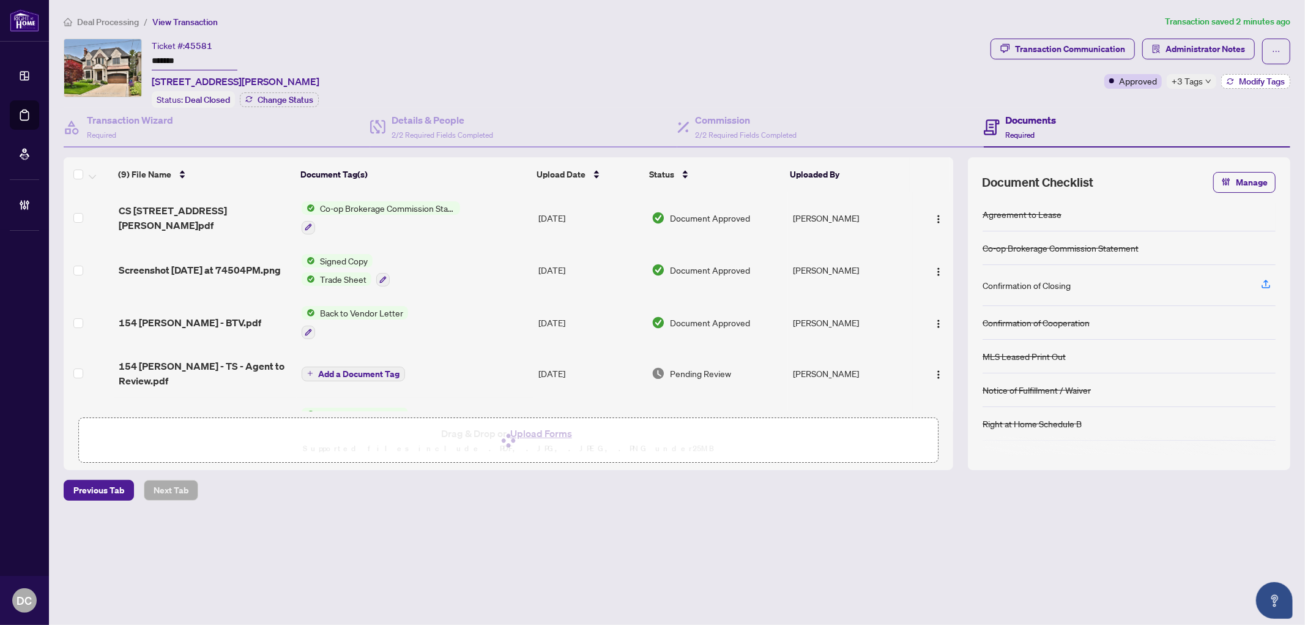
click at [1242, 84] on span "Modify Tags" at bounding box center [1262, 81] width 46 height 9
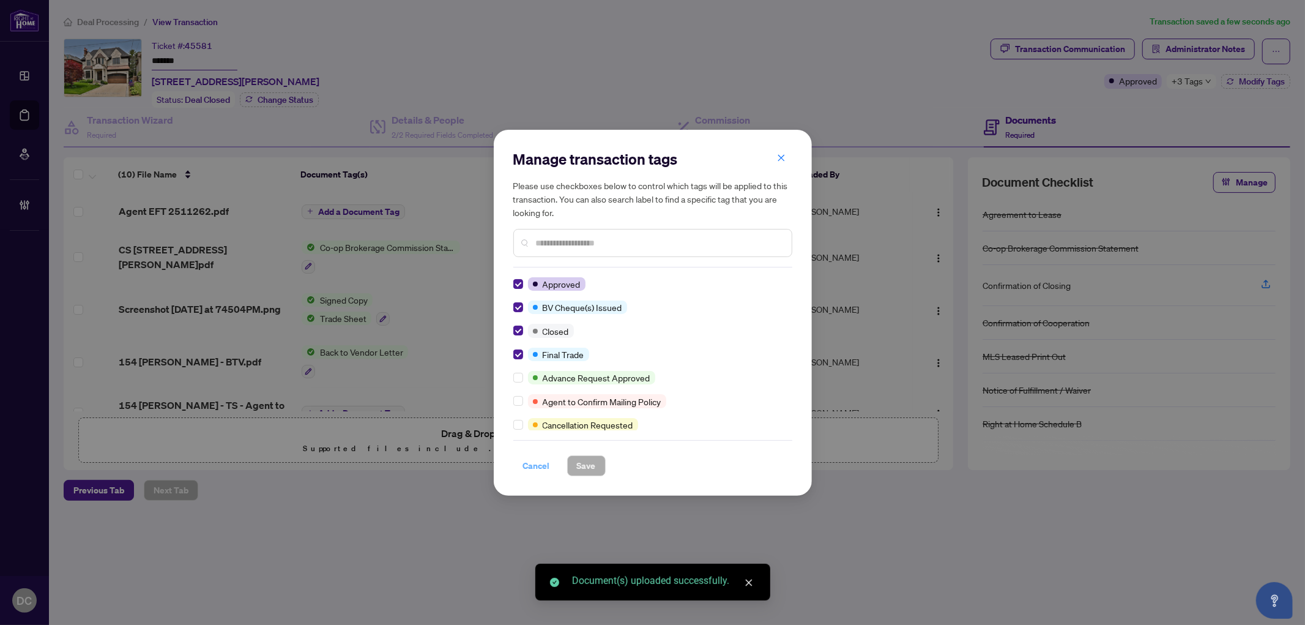
click at [544, 469] on span "Cancel" at bounding box center [536, 466] width 27 height 20
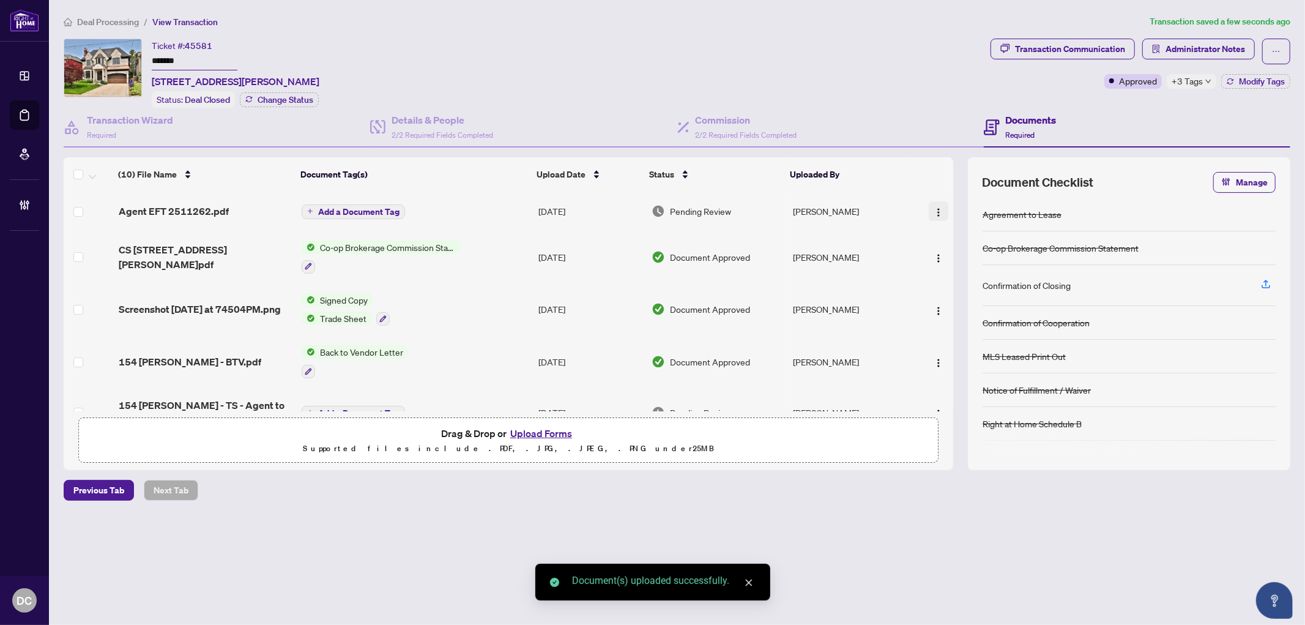
click at [934, 207] on img "button" at bounding box center [939, 212] width 10 height 10
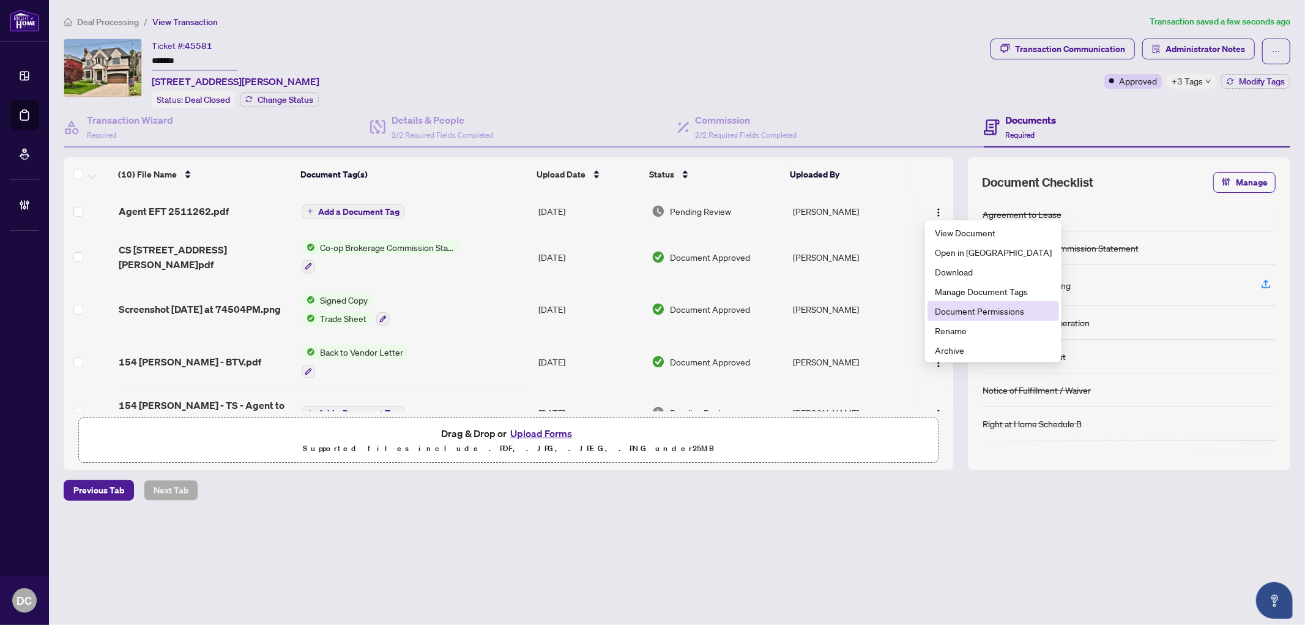
click at [982, 306] on span "Document Permissions" at bounding box center [993, 310] width 117 height 13
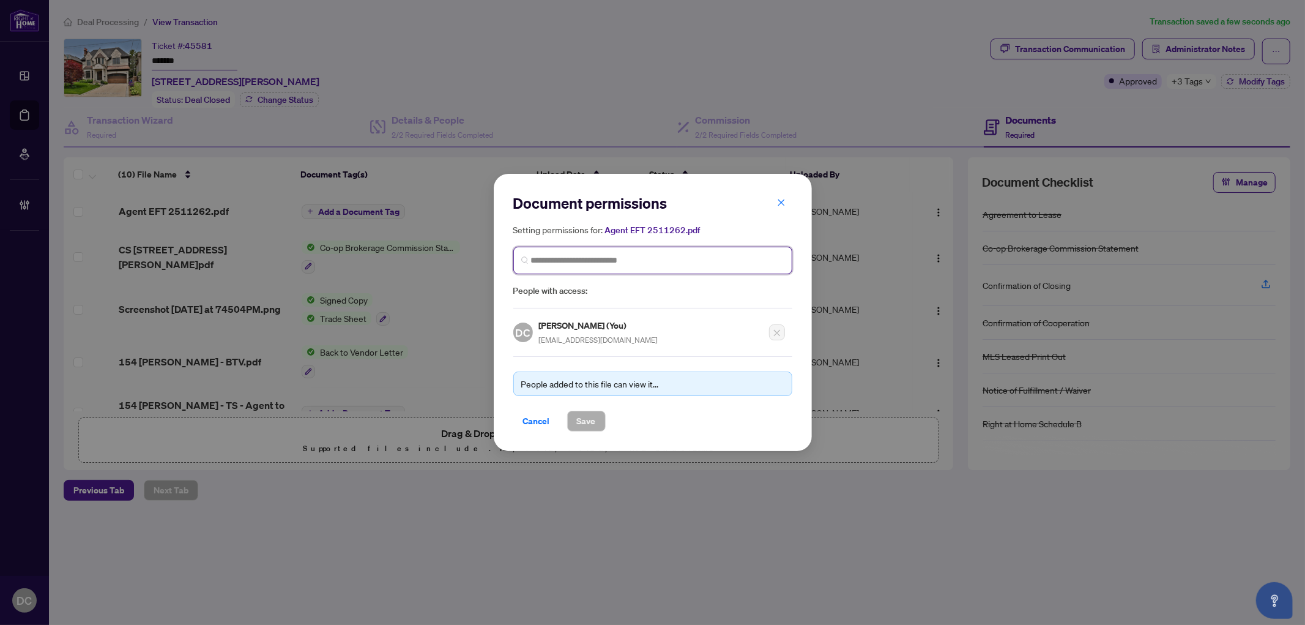
click at [674, 265] on input "search" at bounding box center [657, 260] width 253 height 13
click at [607, 258] on input "search" at bounding box center [657, 260] width 253 height 13
type input "**********"
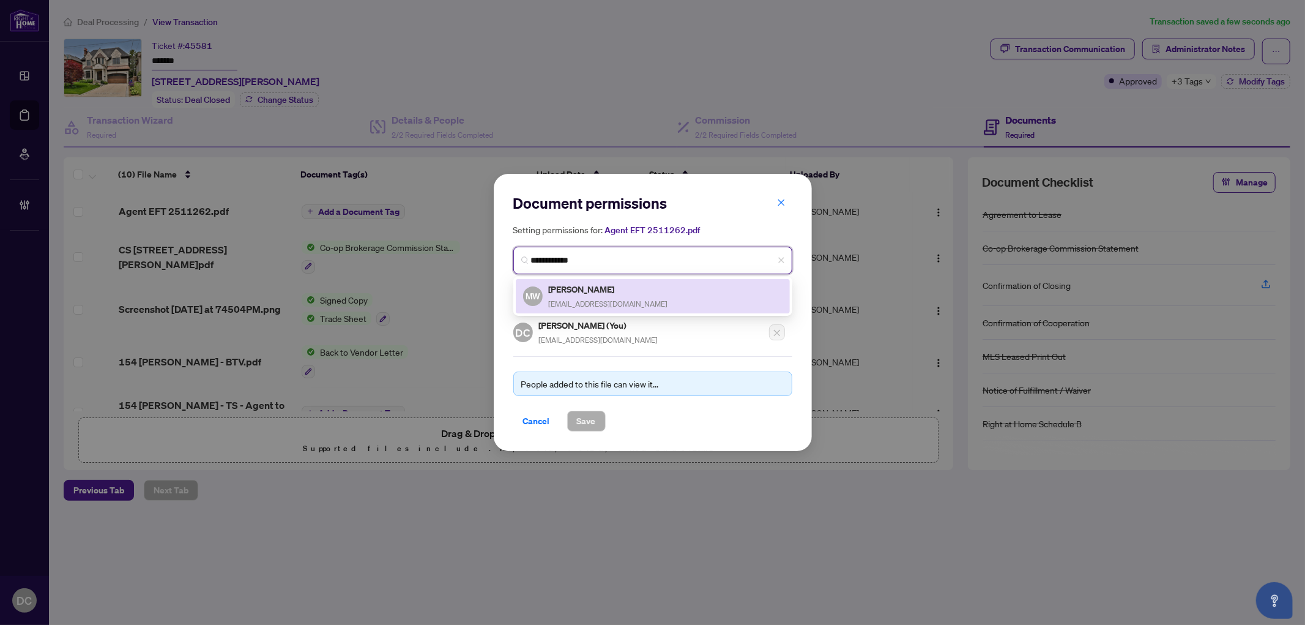
click at [581, 286] on h5 "[PERSON_NAME]" at bounding box center [608, 289] width 119 height 14
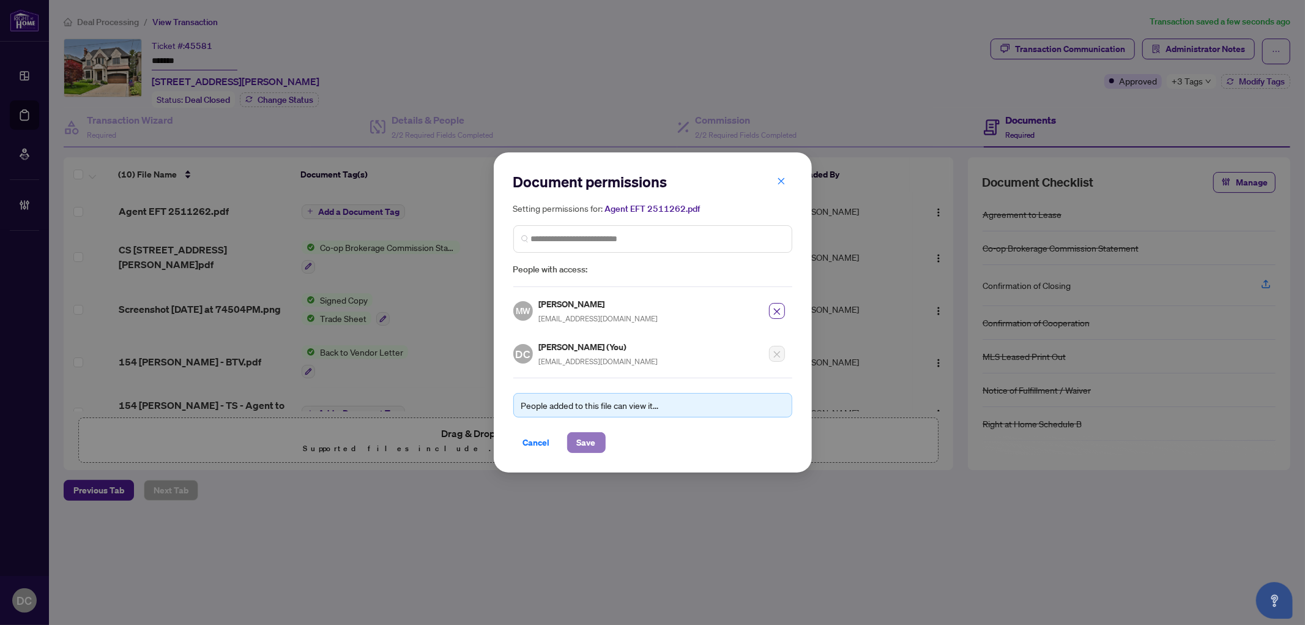
click at [595, 437] on button "Save" at bounding box center [586, 442] width 39 height 21
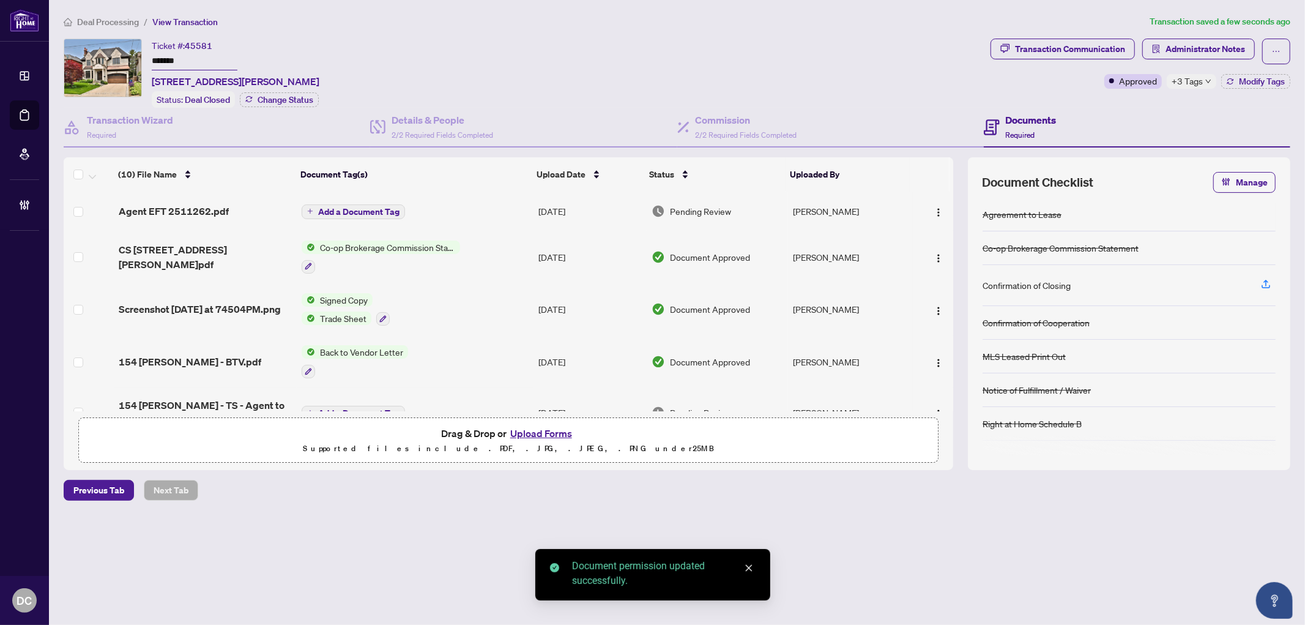
click at [356, 207] on span "Add a Document Tag" at bounding box center [358, 211] width 81 height 9
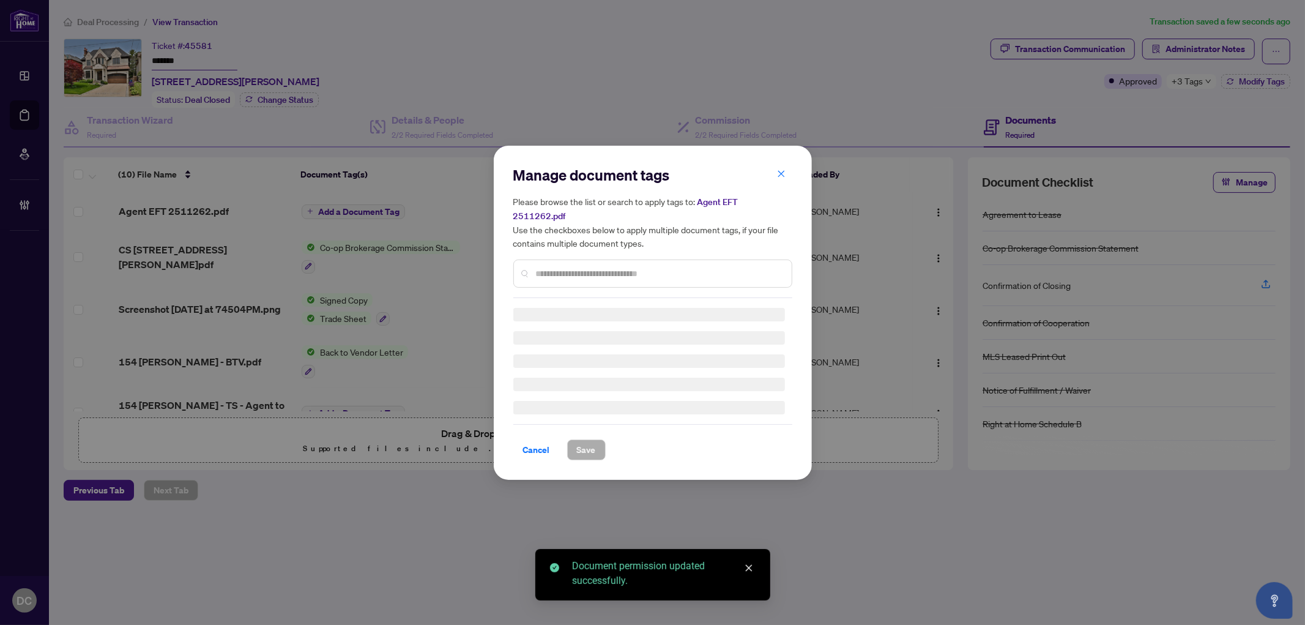
click at [628, 270] on div "Manage document tags Please browse the list or search to apply tags to: Agent E…" at bounding box center [652, 312] width 279 height 295
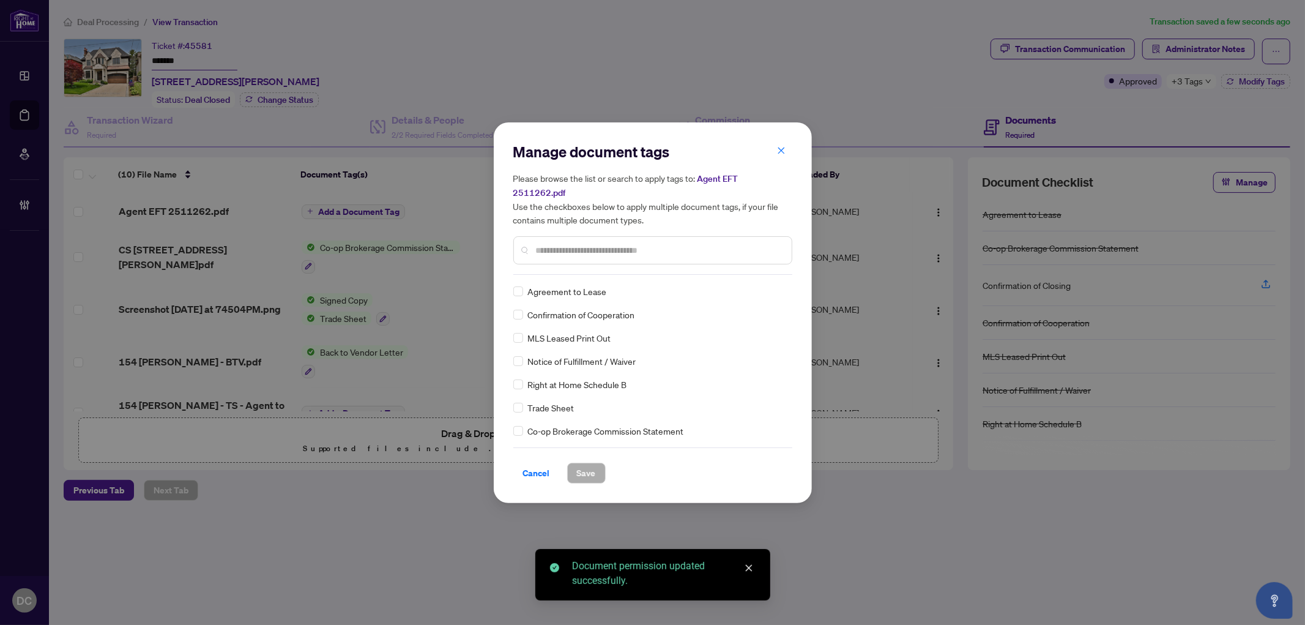
click at [650, 243] on input "text" at bounding box center [659, 249] width 246 height 13
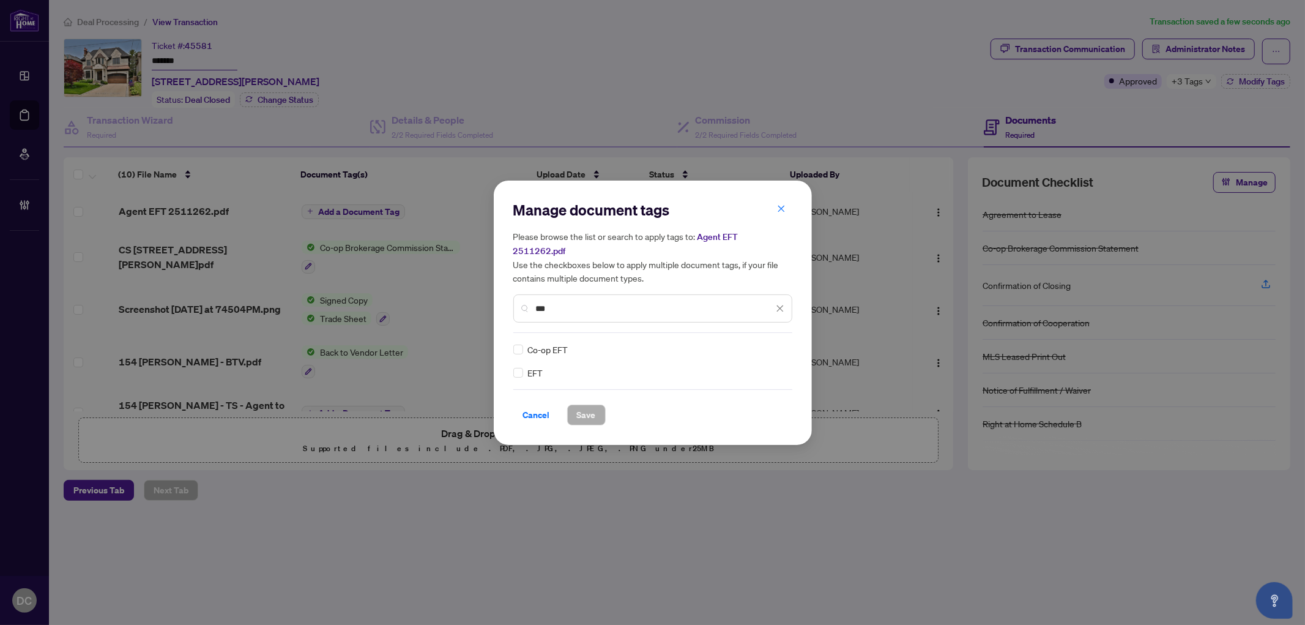
type input "***"
click at [782, 343] on div at bounding box center [772, 349] width 23 height 12
click at [762, 402] on div "Approved" at bounding box center [735, 401] width 78 height 13
click at [567, 413] on button "Save" at bounding box center [586, 414] width 39 height 21
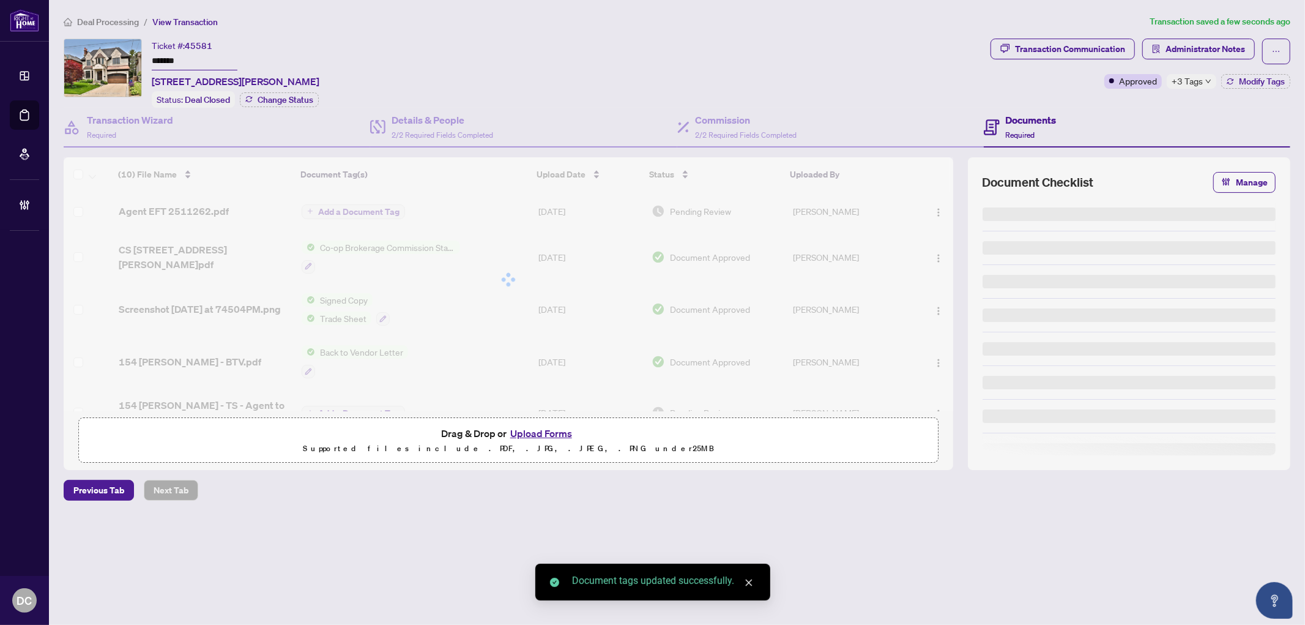
click at [1201, 80] on div "Manage document tags Please browse the list or search to apply tags to: Agent E…" at bounding box center [652, 312] width 1305 height 625
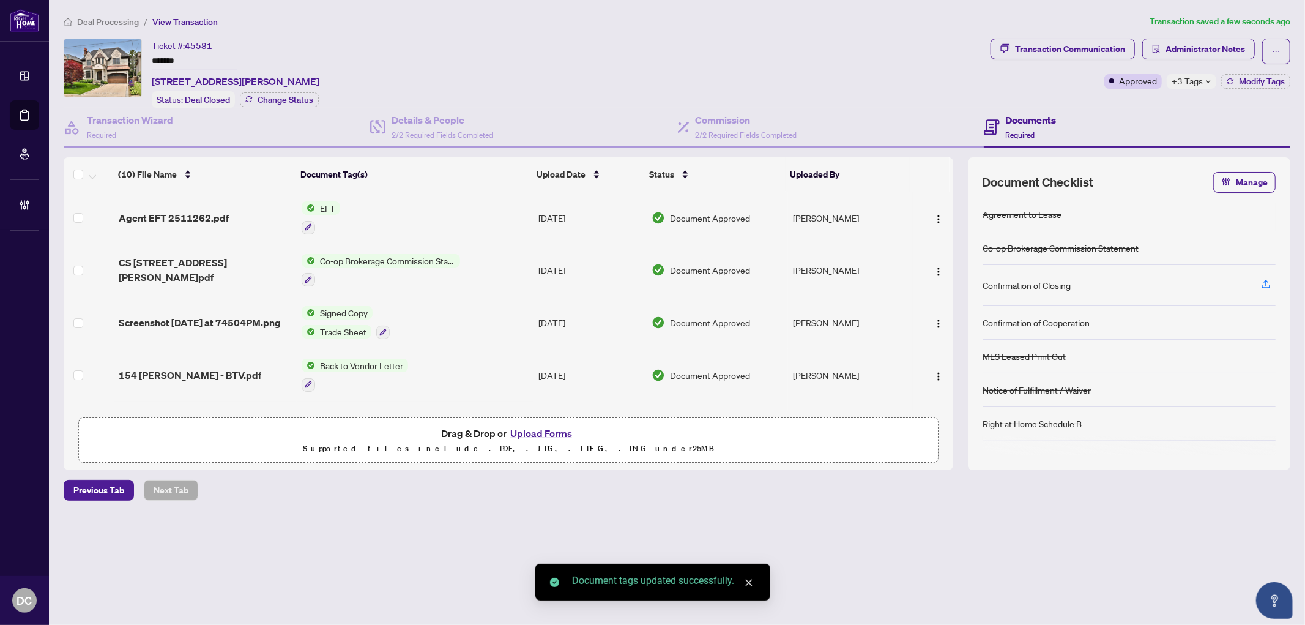
click at [1201, 81] on span "+3 Tags" at bounding box center [1187, 81] width 31 height 14
click at [1206, 53] on div "BV Cheque(s) Issued" at bounding box center [1223, 63] width 78 height 20
click at [1206, 45] on span "Administrator Notes" at bounding box center [1205, 49] width 80 height 20
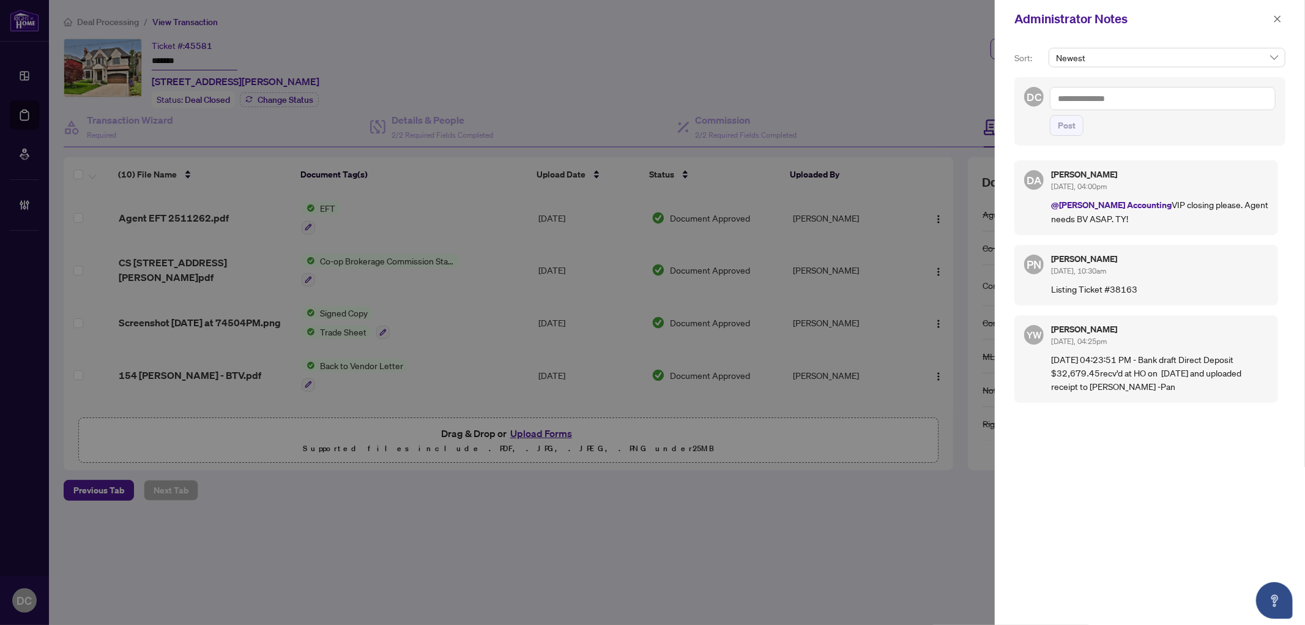
click at [1203, 98] on textarea at bounding box center [1163, 98] width 226 height 23
paste textarea "**********"
type textarea "**********"
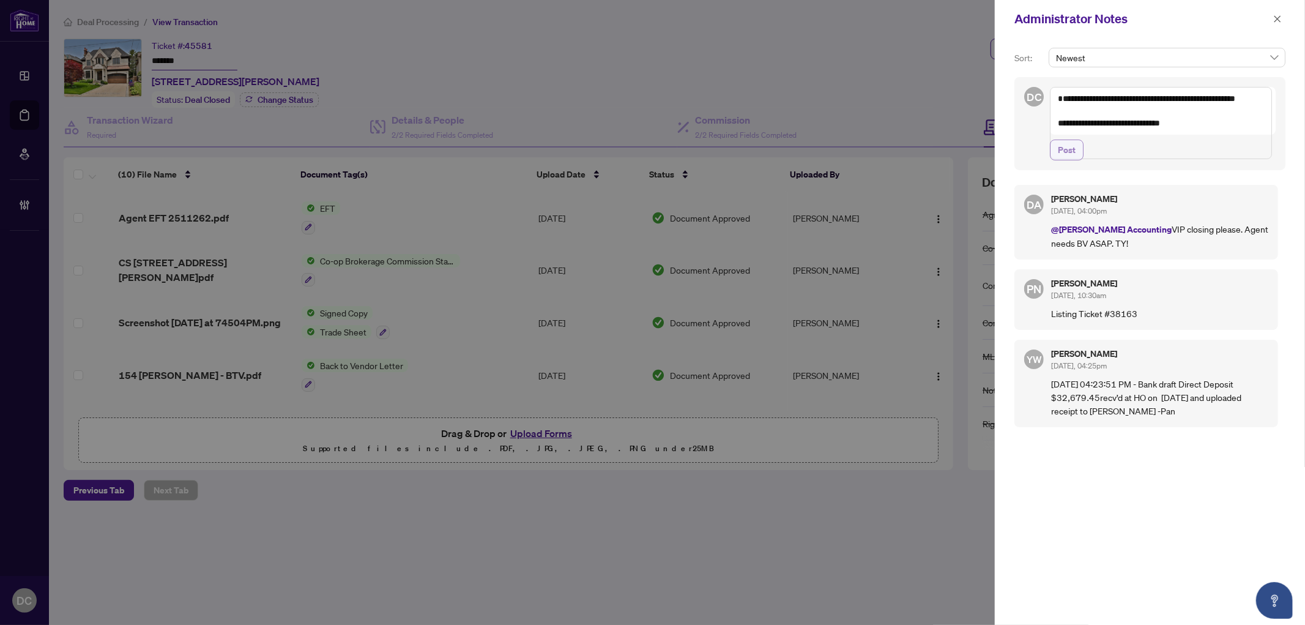
click at [1063, 160] on span "Post" at bounding box center [1067, 150] width 18 height 20
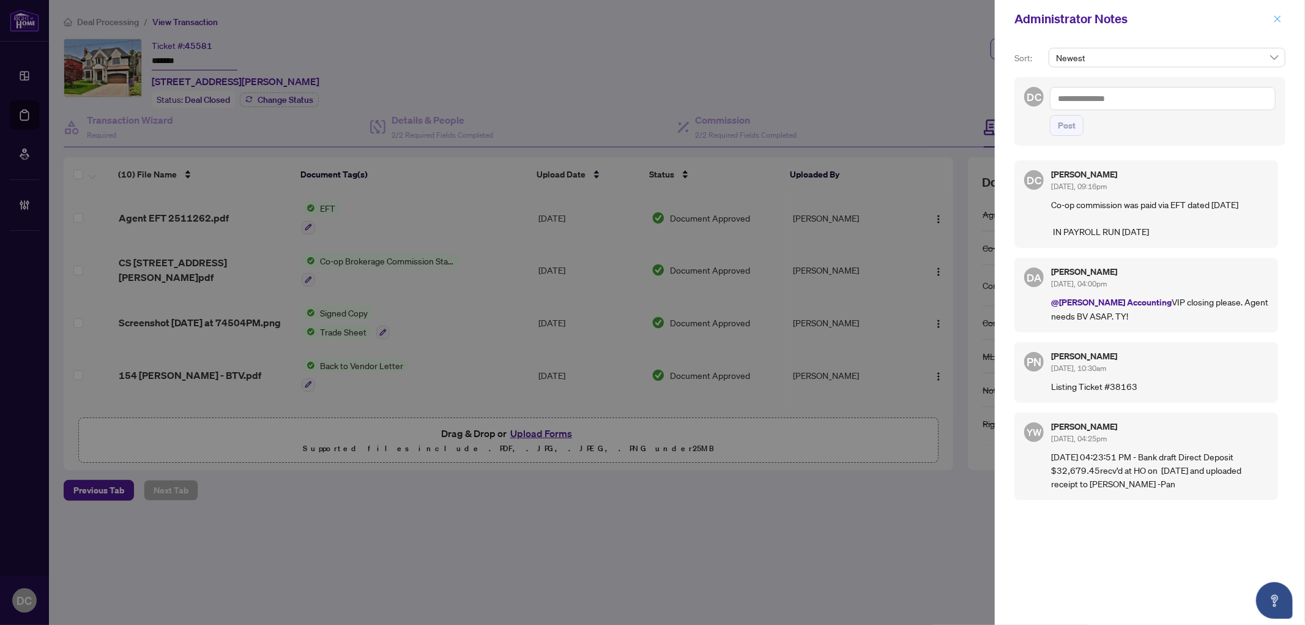
click at [1282, 18] on button "button" at bounding box center [1277, 19] width 16 height 15
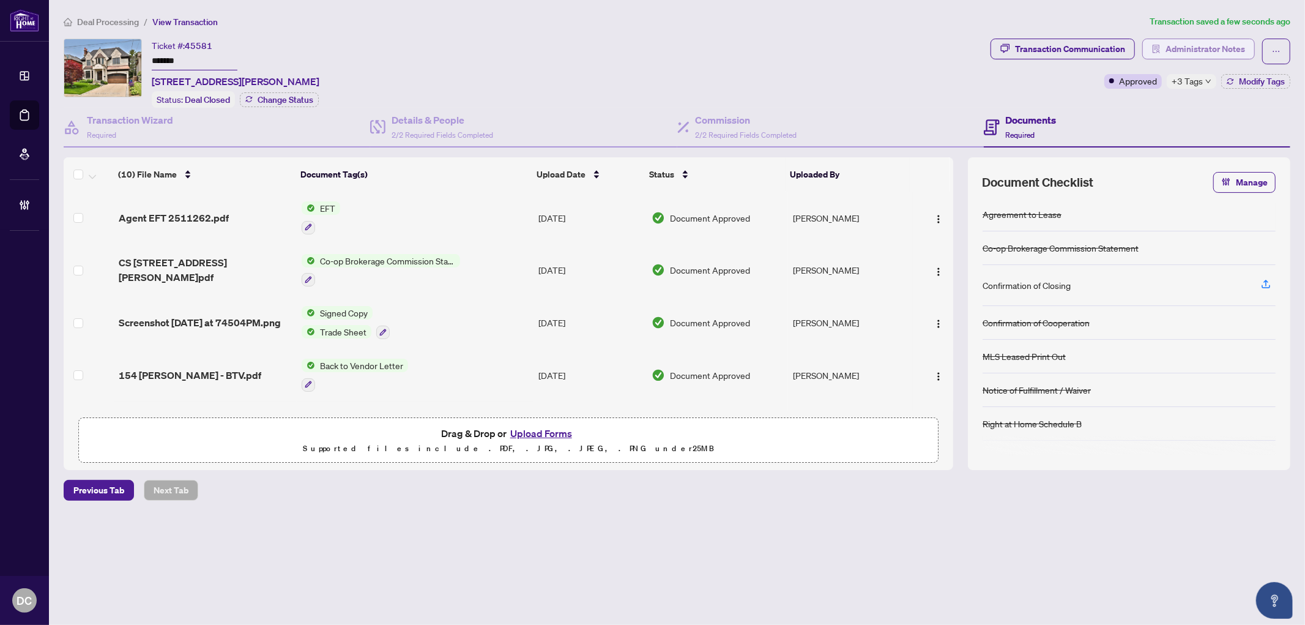
click at [1189, 50] on span "Administrator Notes" at bounding box center [1205, 49] width 80 height 20
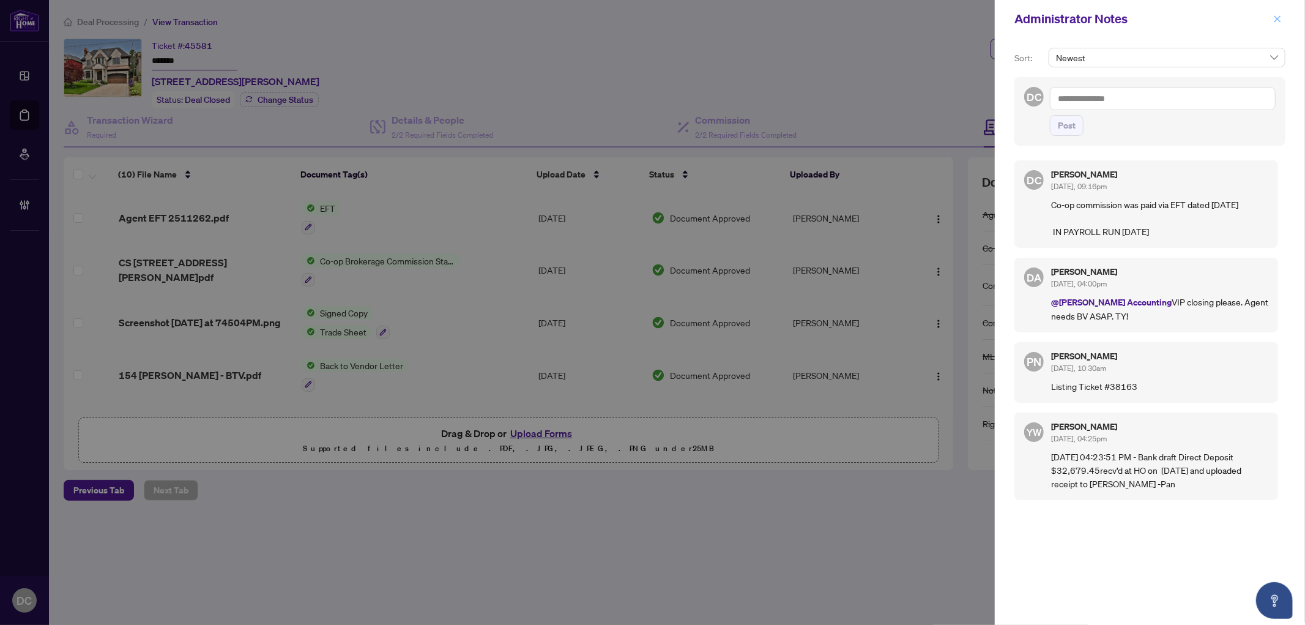
click at [1274, 17] on icon "close" at bounding box center [1277, 19] width 9 height 9
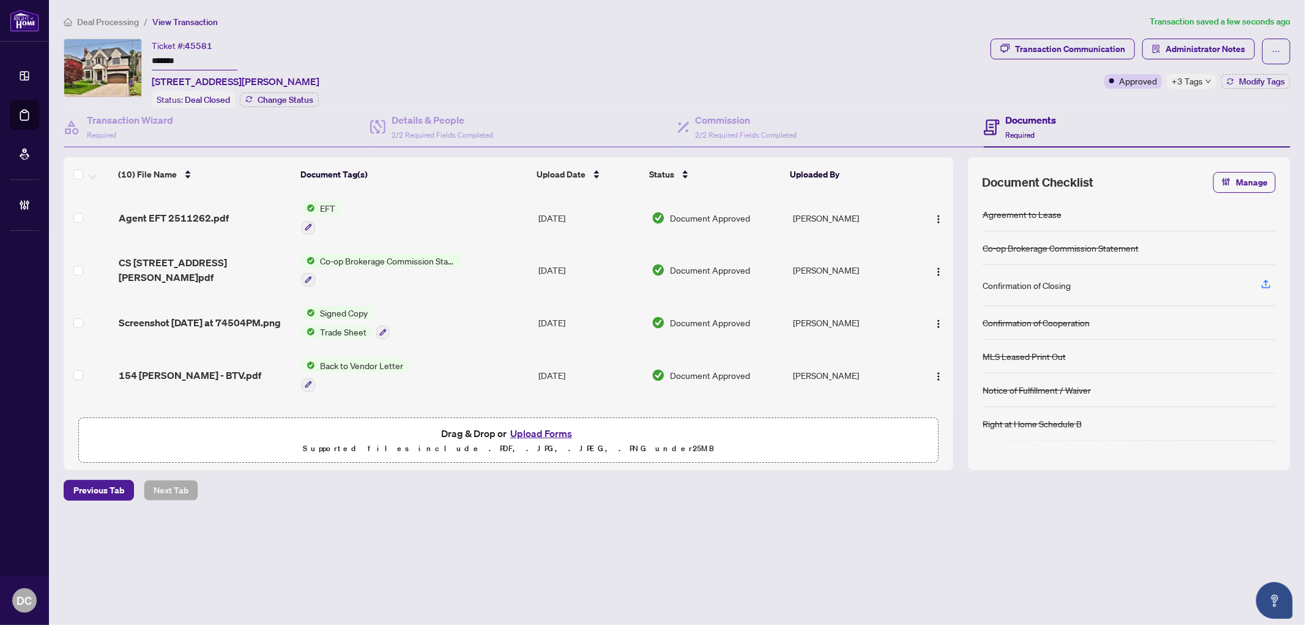
drag, startPoint x: 202, startPoint y: 53, endPoint x: 138, endPoint y: 53, distance: 63.6
click at [138, 53] on div "Ticket #: 45581 ******* 154 Munro Blvd, Toronto, Ontario M2P 1C8, Canada Status…" at bounding box center [525, 73] width 922 height 69
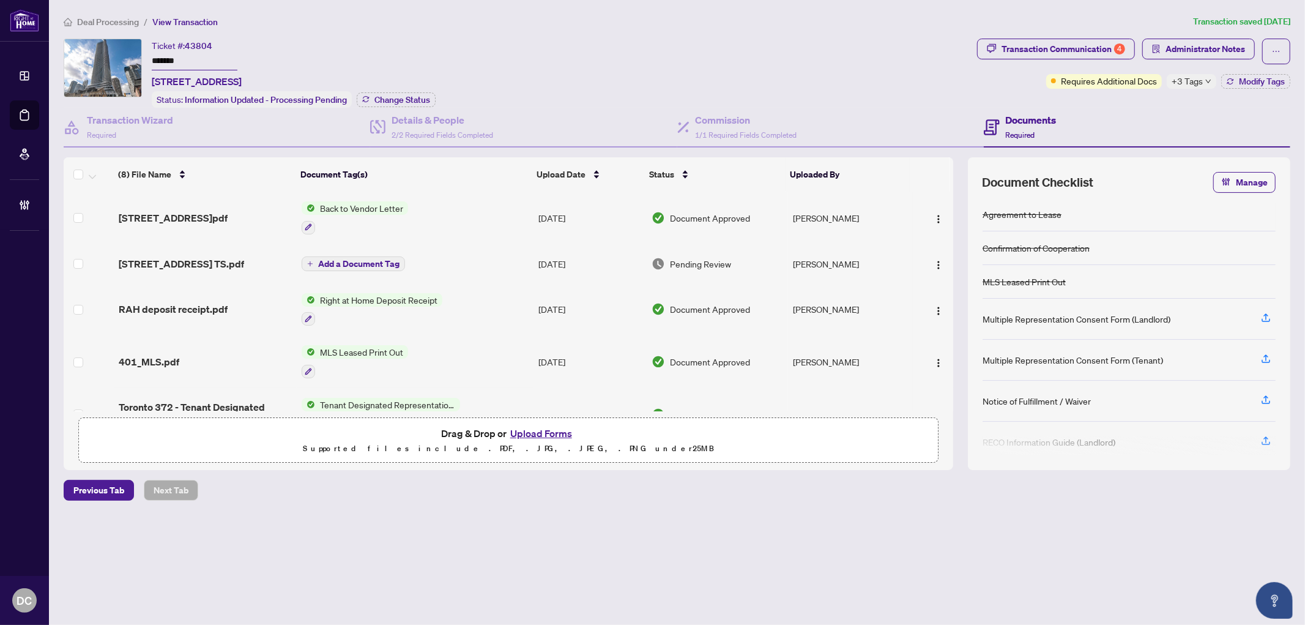
drag, startPoint x: 203, startPoint y: 59, endPoint x: 122, endPoint y: 53, distance: 81.0
click at [122, 53] on div "Ticket #: 43804 ******* [STREET_ADDRESS] Status: Information Updated - Processi…" at bounding box center [518, 73] width 908 height 69
click at [372, 102] on button "Change Status" at bounding box center [396, 99] width 79 height 15
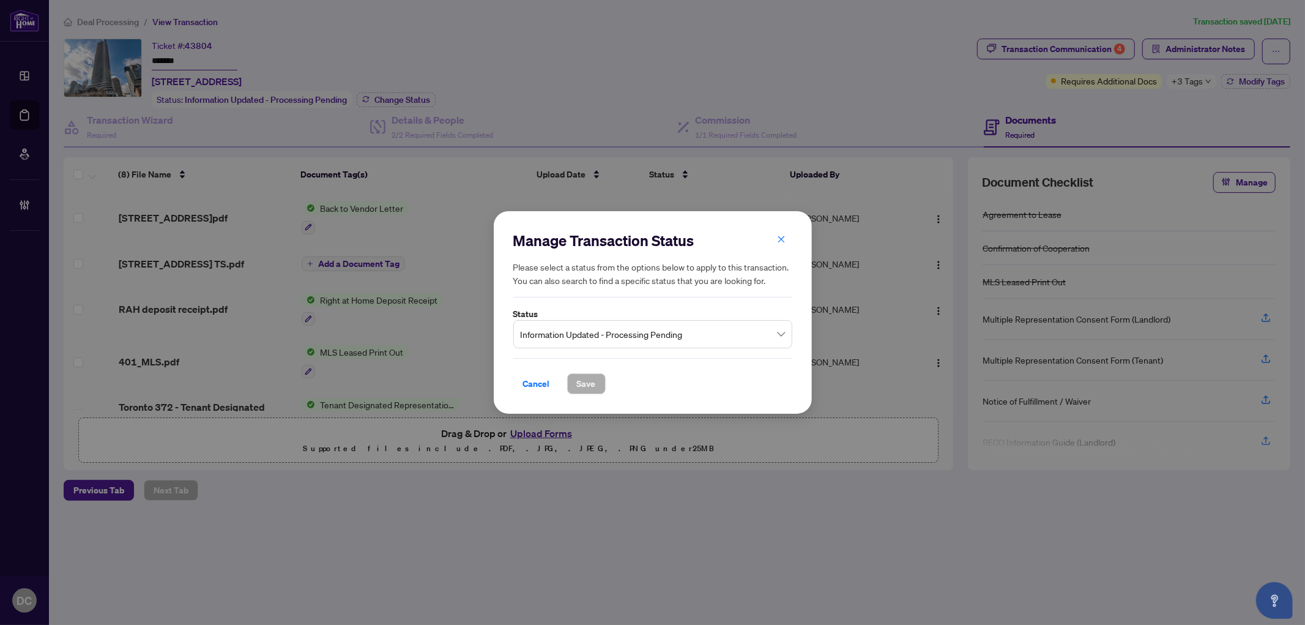
click at [600, 346] on input "search" at bounding box center [647, 335] width 253 height 27
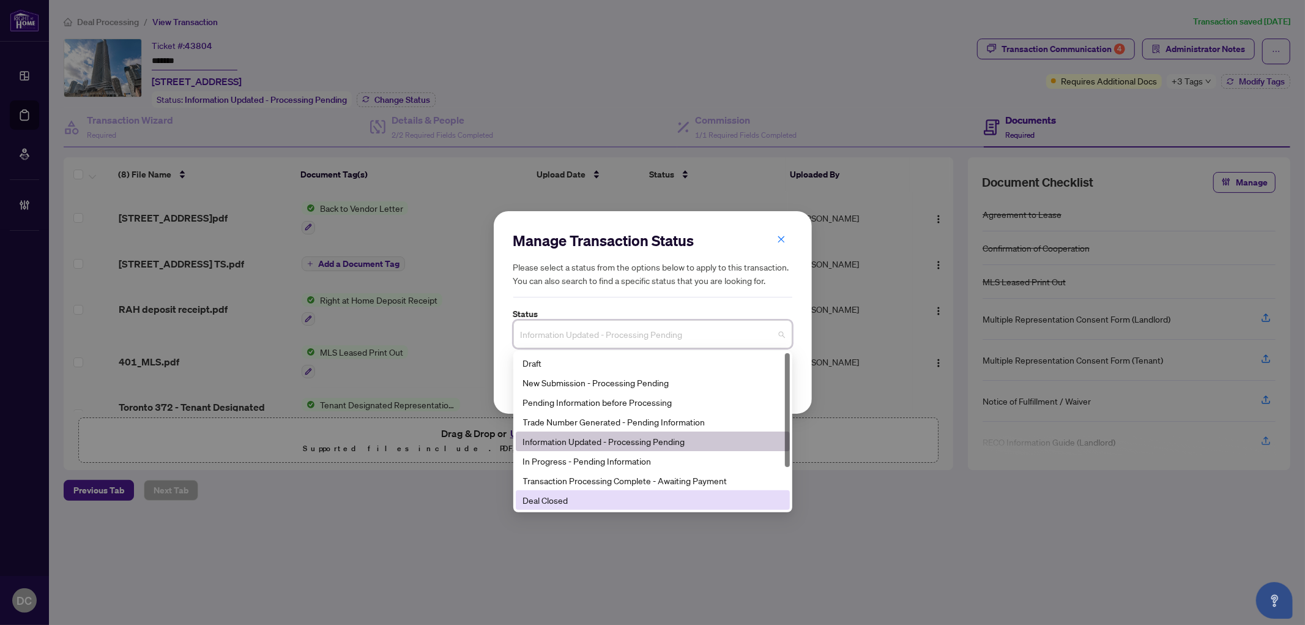
click at [577, 496] on div "Deal Closed" at bounding box center [652, 499] width 259 height 13
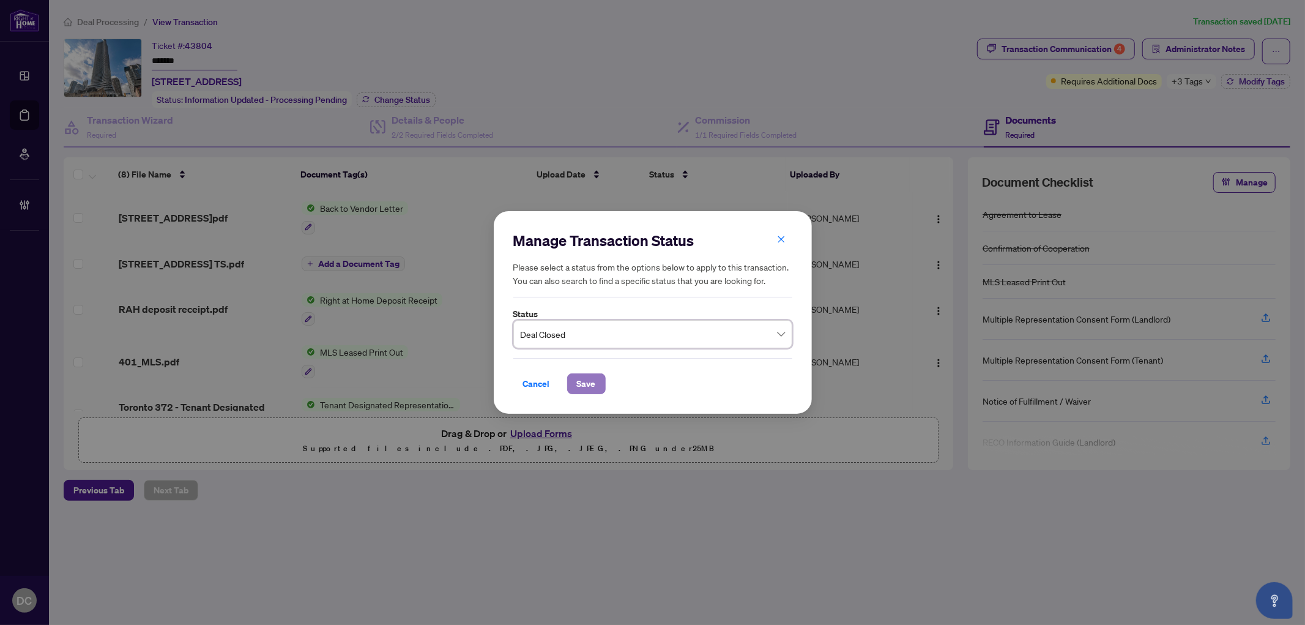
click at [577, 381] on span "Save" at bounding box center [586, 384] width 19 height 20
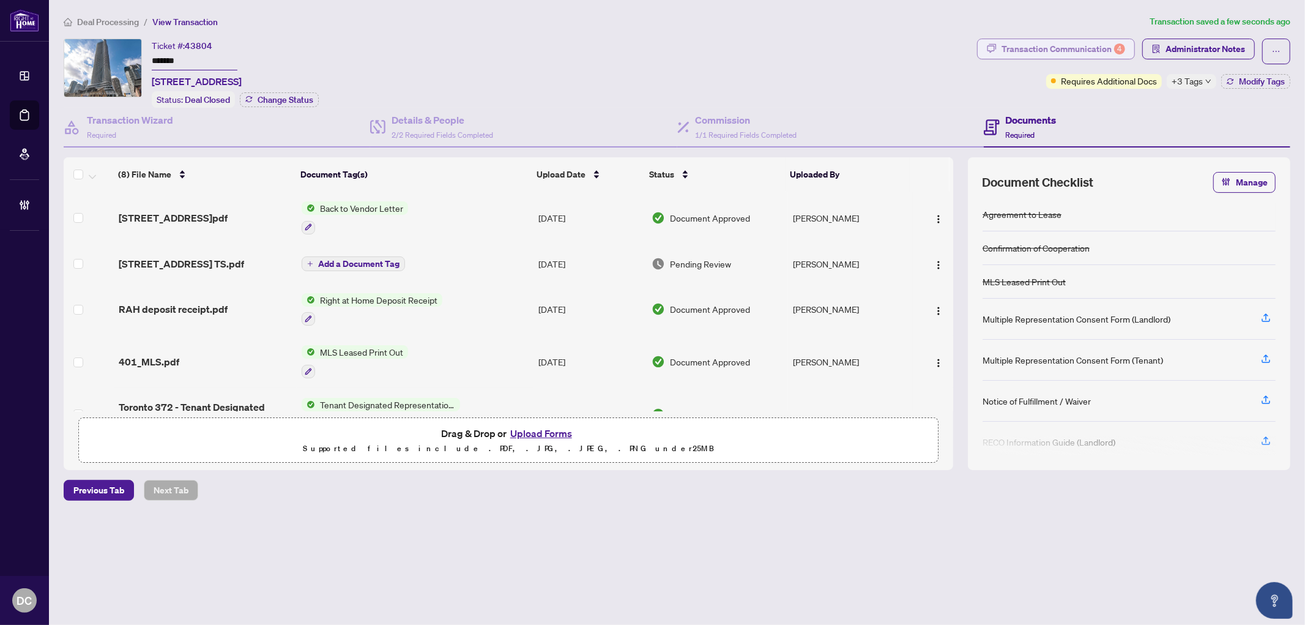
click at [1104, 52] on div "Transaction Communication 4" at bounding box center [1063, 49] width 124 height 20
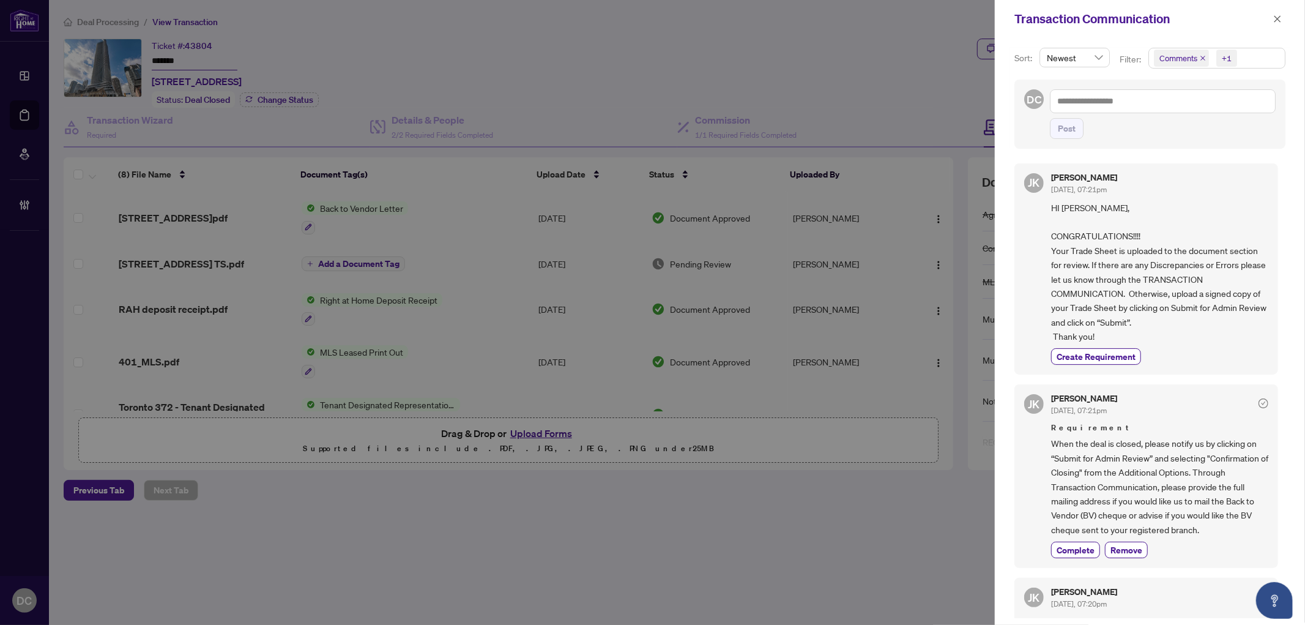
click at [1195, 57] on span "Comments" at bounding box center [1178, 58] width 38 height 12
click at [1181, 126] on span "Requirements" at bounding box center [1200, 126] width 54 height 11
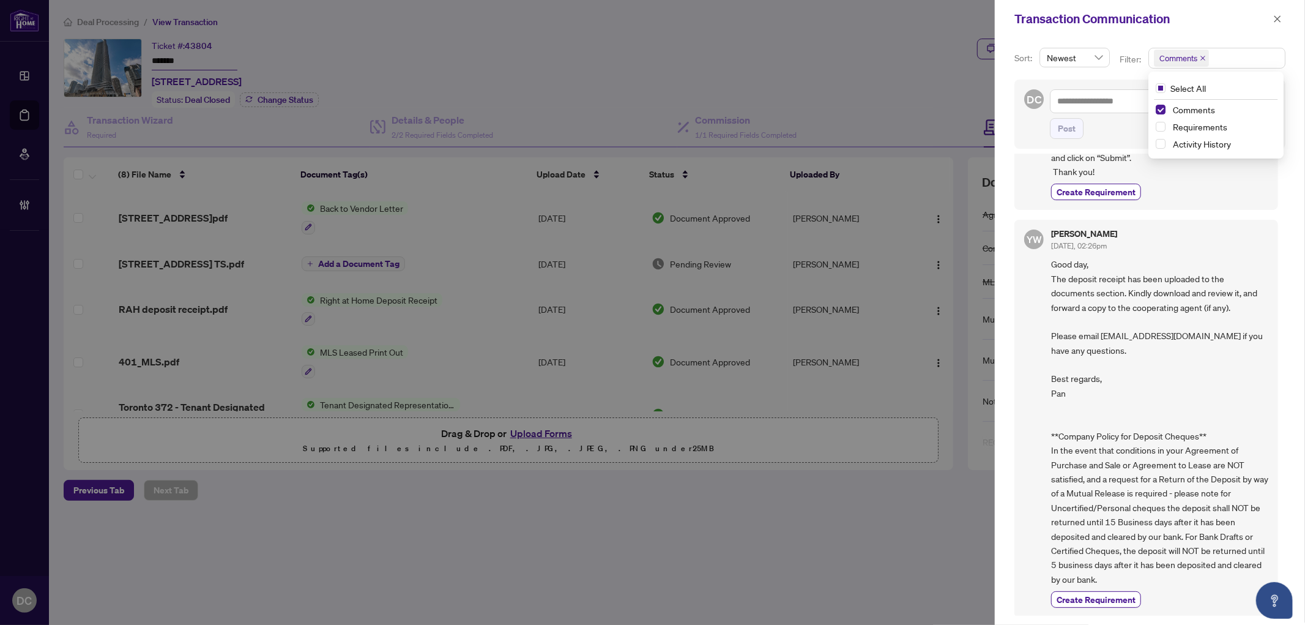
scroll to position [3, 0]
click at [1280, 19] on icon "close" at bounding box center [1277, 19] width 9 height 9
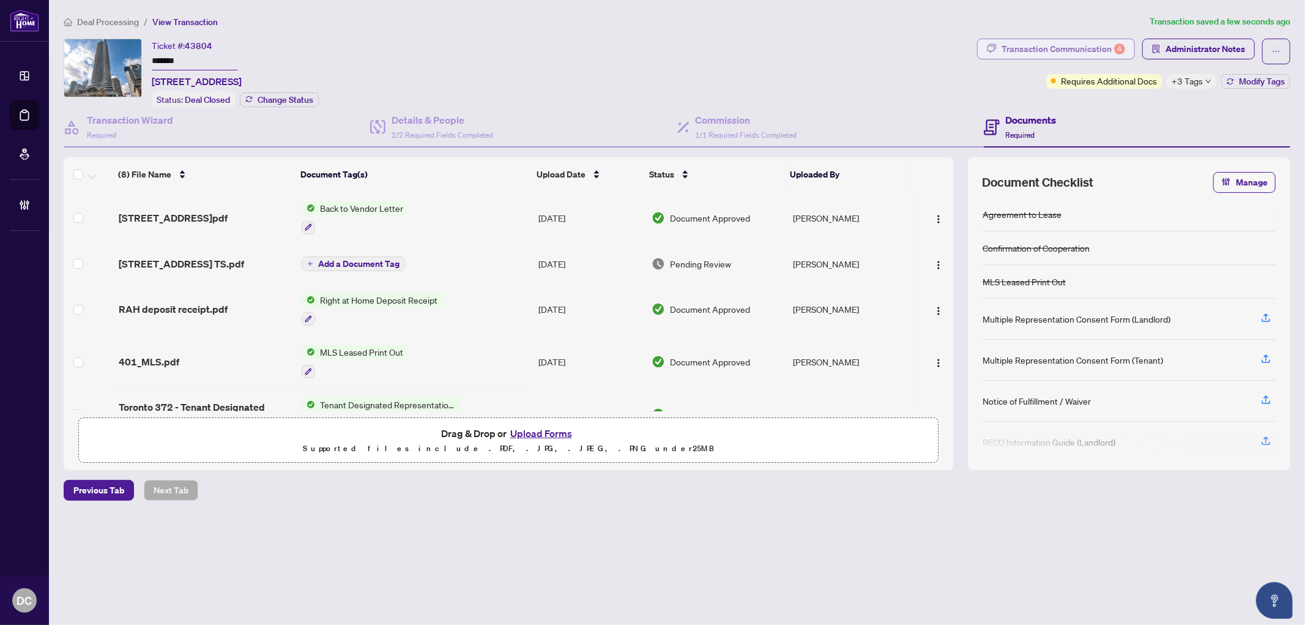
click at [1099, 54] on div "Transaction Communication 4" at bounding box center [1063, 49] width 124 height 20
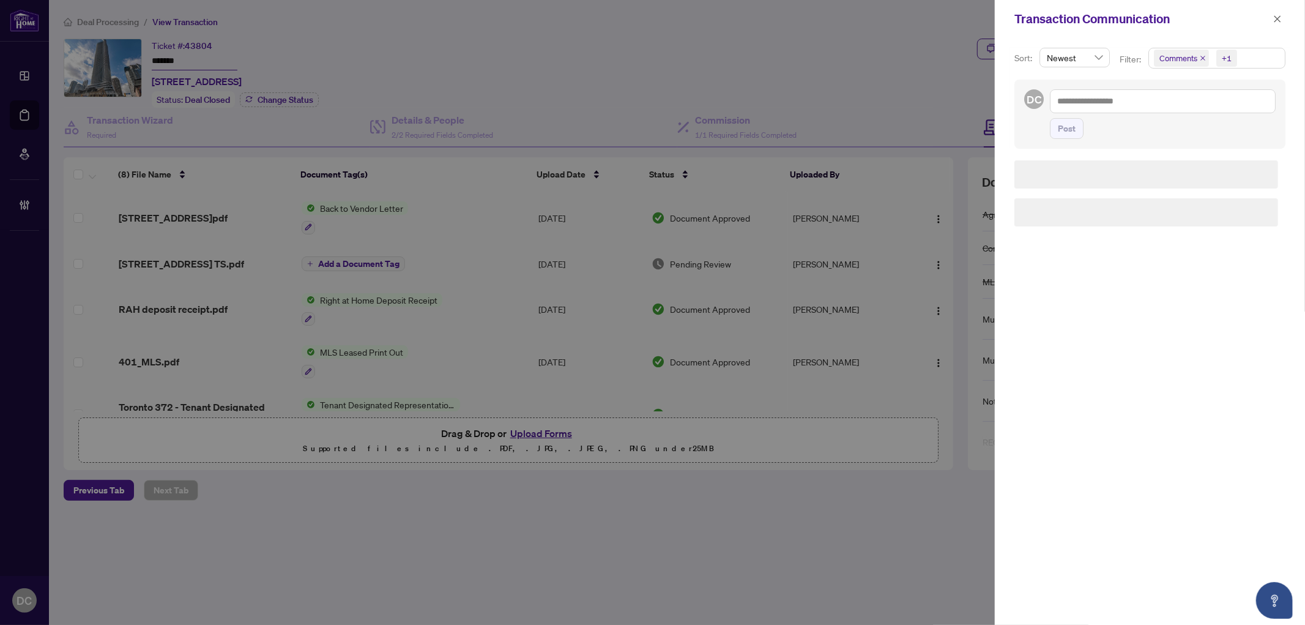
scroll to position [0, 0]
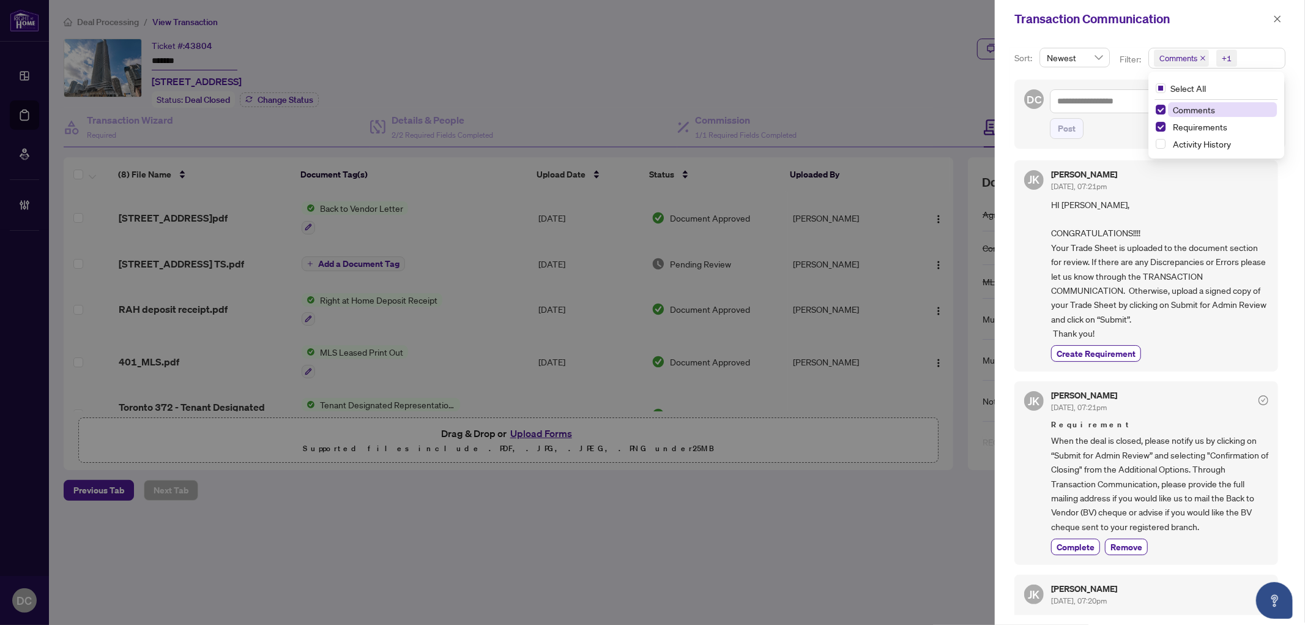
click at [1254, 54] on span "Comments +1" at bounding box center [1217, 58] width 136 height 20
click at [1227, 108] on span "Comments" at bounding box center [1222, 109] width 109 height 15
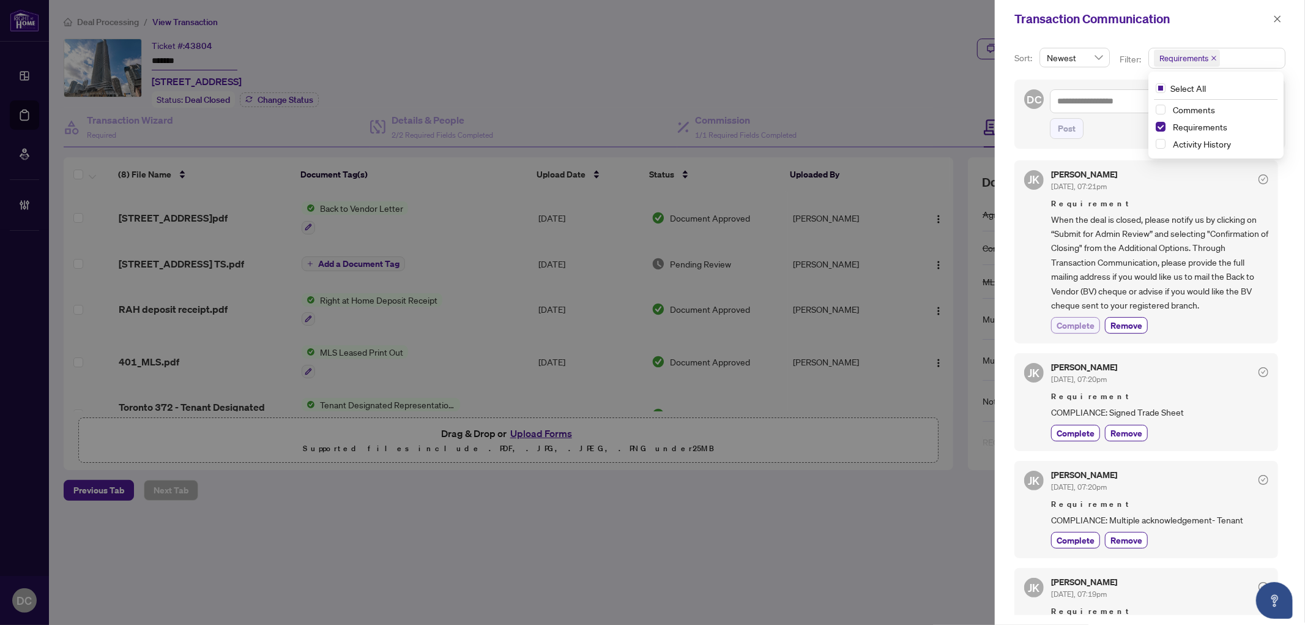
click at [1069, 325] on span "Complete" at bounding box center [1076, 325] width 38 height 13
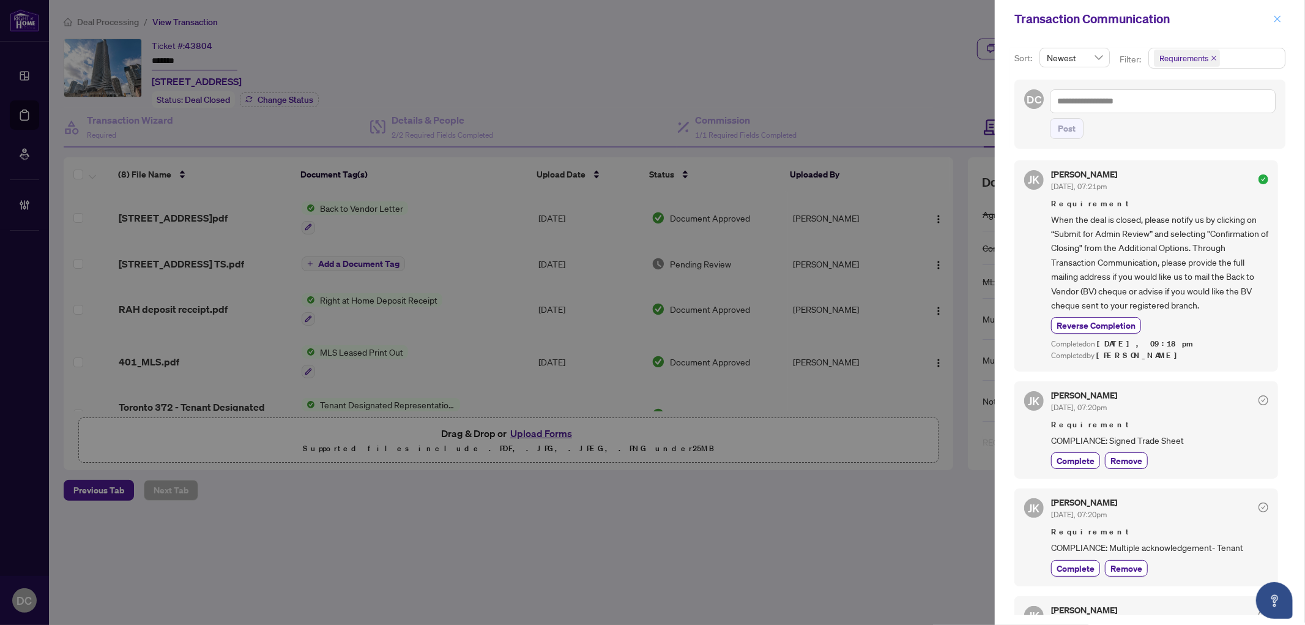
click at [1273, 17] on icon "close" at bounding box center [1277, 19] width 9 height 9
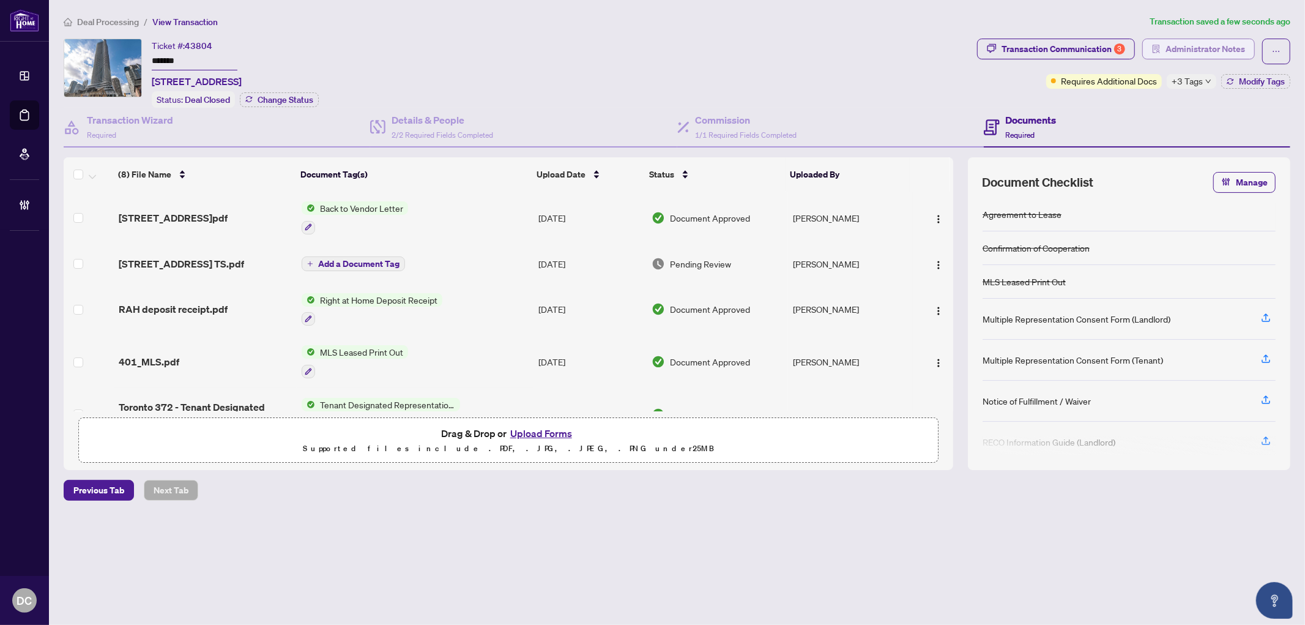
click at [1215, 50] on span "Administrator Notes" at bounding box center [1205, 49] width 80 height 20
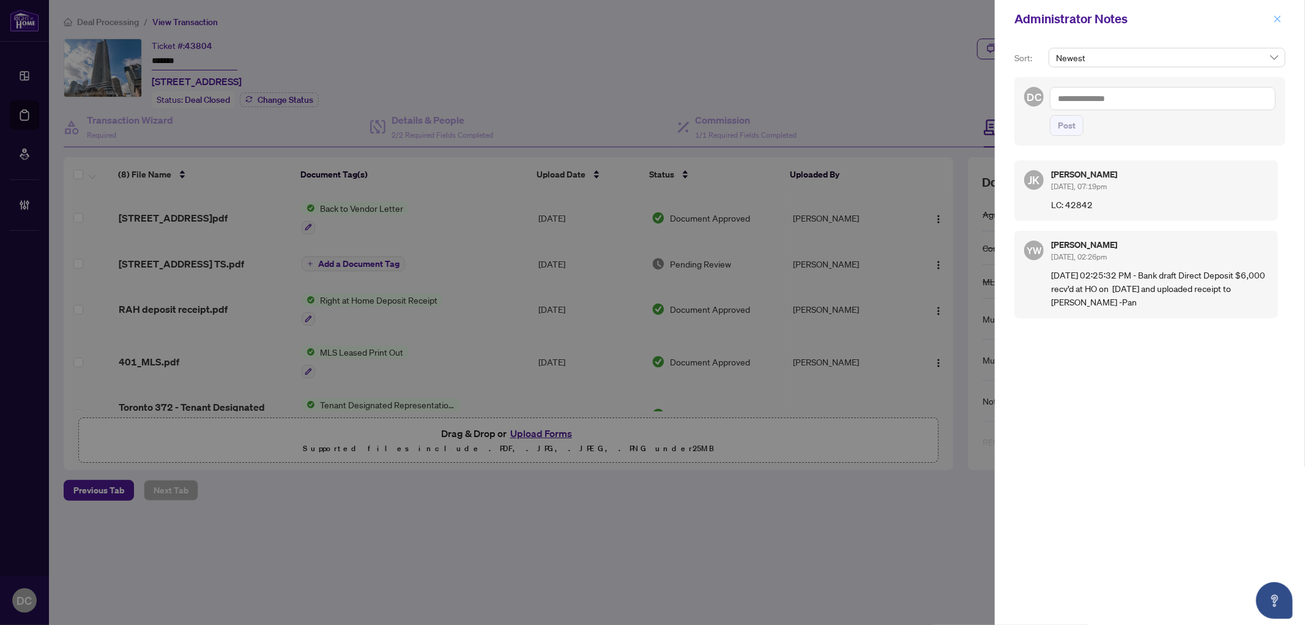
click at [1273, 20] on icon "close" at bounding box center [1277, 19] width 9 height 9
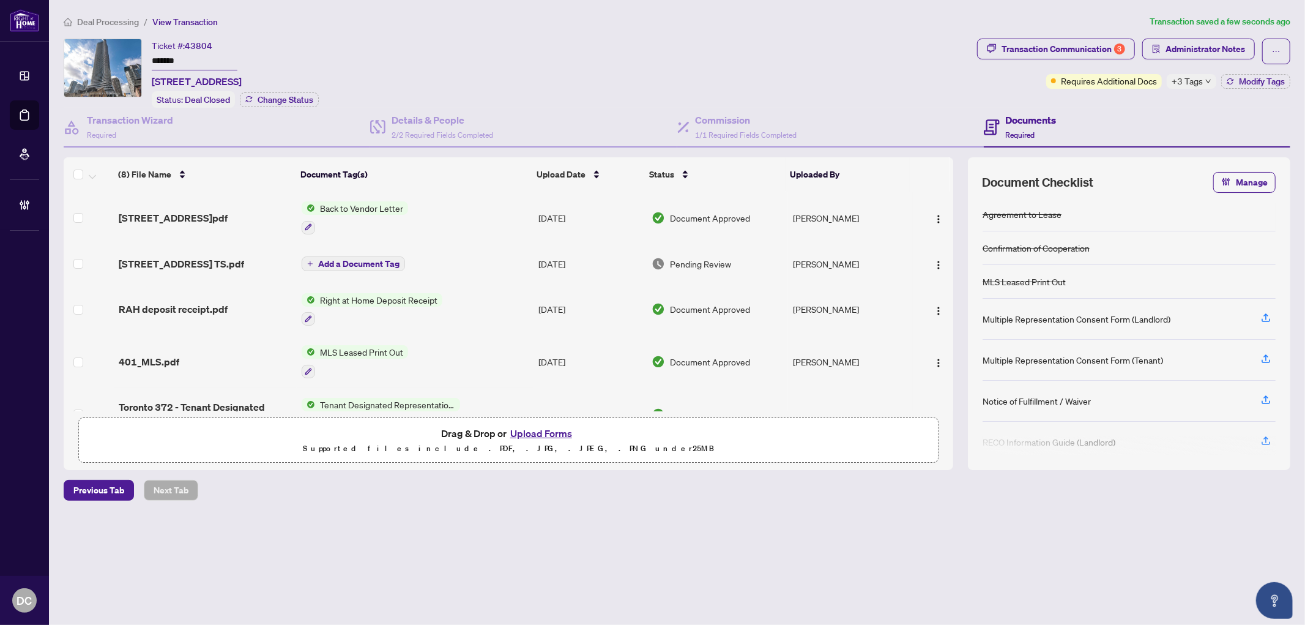
drag, startPoint x: 1237, startPoint y: 77, endPoint x: 1206, endPoint y: 91, distance: 33.4
click at [1206, 91] on div "Transaction Communication 3 Administrator Notes Requires Additional Docs +3 Tag…" at bounding box center [1134, 73] width 318 height 69
click at [1200, 83] on span "+3 Tags" at bounding box center [1187, 81] width 31 height 14
click at [1143, 102] on div "Transaction Communication 3 Administrator Notes Requires Additional Docs +3 Tag…" at bounding box center [1134, 73] width 318 height 69
click at [1257, 83] on span "Modify Tags" at bounding box center [1262, 81] width 46 height 9
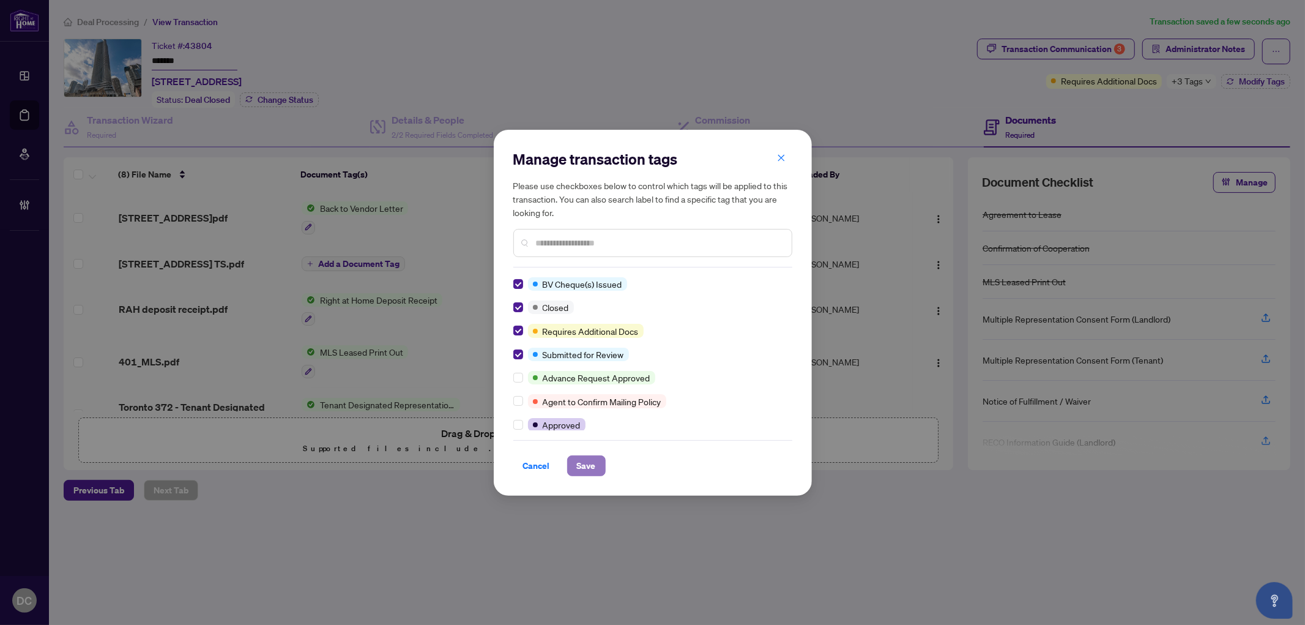
click at [585, 469] on span "Save" at bounding box center [586, 466] width 19 height 20
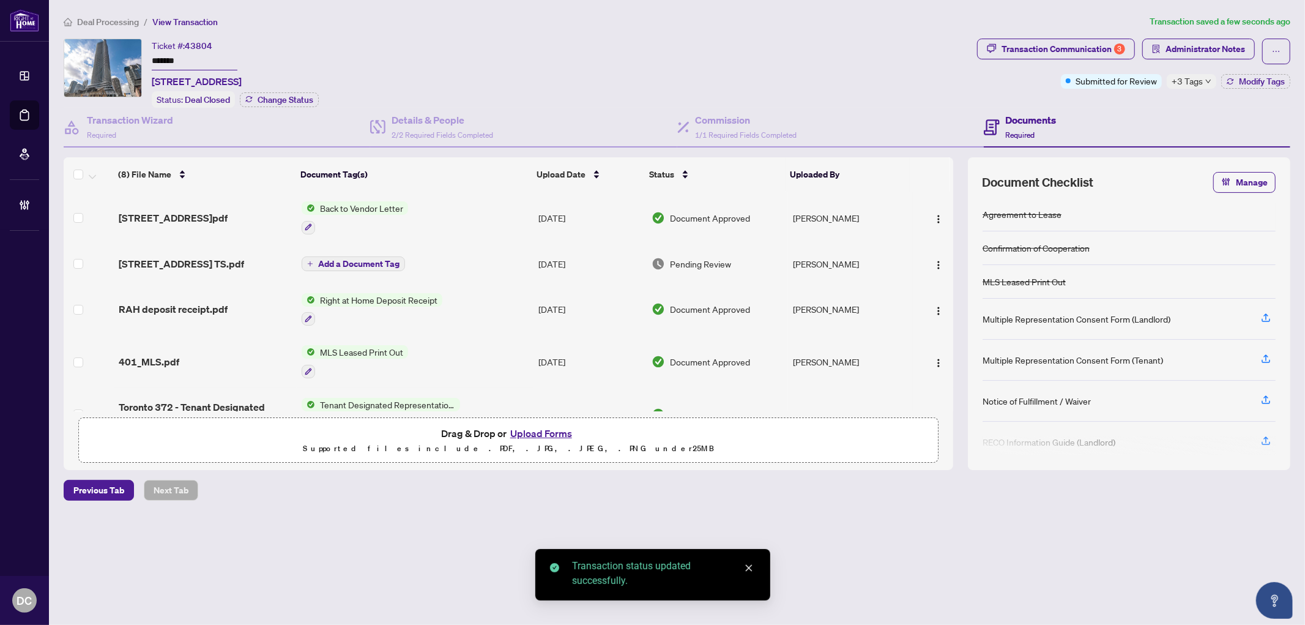
click at [458, 624] on html "Dashboard Deal Processing Mortgage Referrals Brokerage Management DC Dawn Chan …" at bounding box center [652, 312] width 1305 height 625
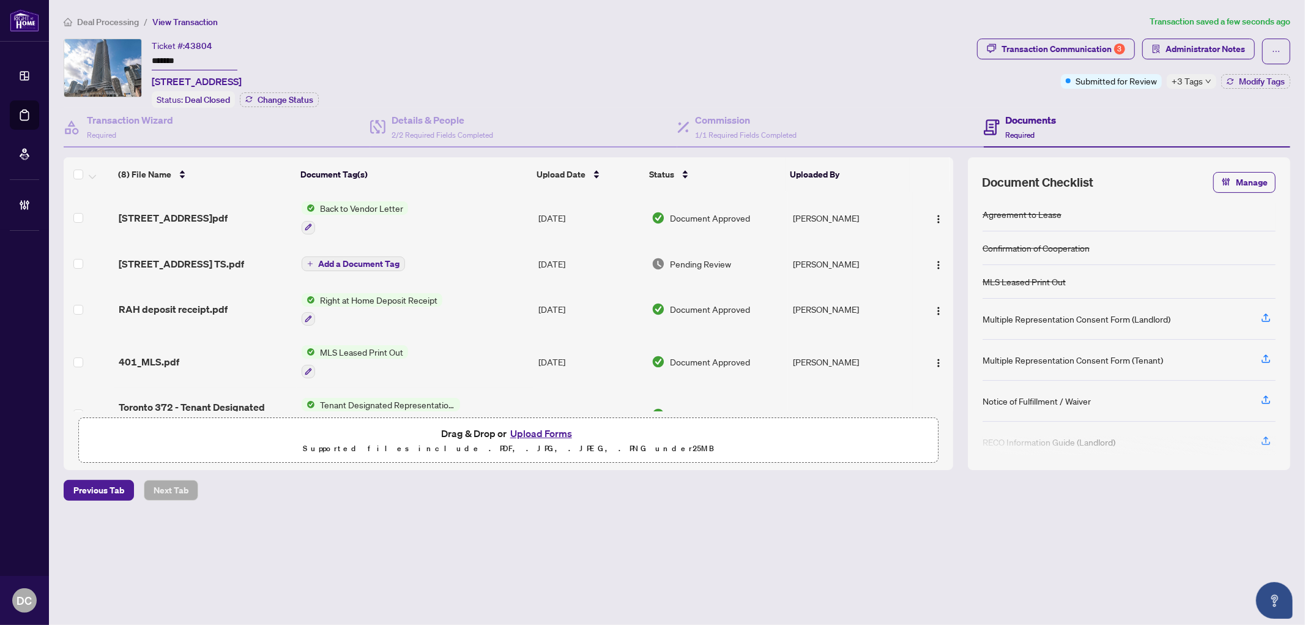
drag, startPoint x: 195, startPoint y: 64, endPoint x: 116, endPoint y: 64, distance: 78.3
click at [116, 64] on div "Ticket #: 43804 ******* 401-11 Wellesley St, Toronto, Ontario M4Y 1E8, Canada S…" at bounding box center [518, 73] width 908 height 69
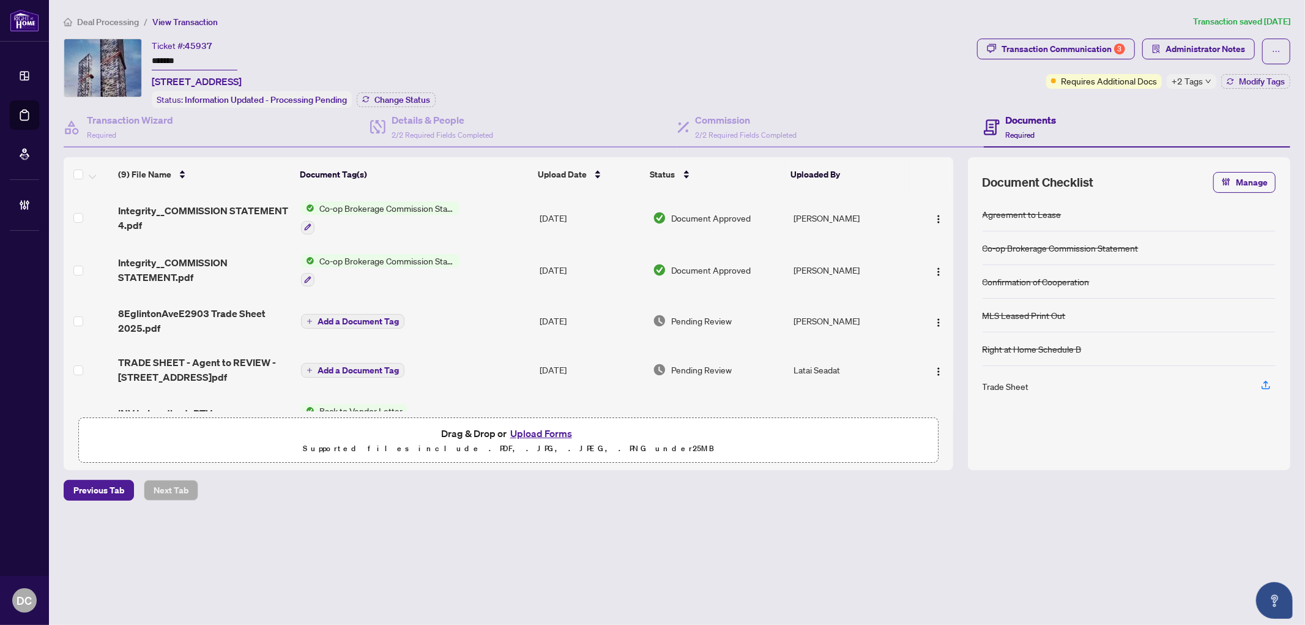
click at [106, 54] on div "Ticket #: 45937 ******* [STREET_ADDRESS] Status: Information Updated - Processi…" at bounding box center [518, 73] width 908 height 69
click at [417, 98] on span "Change Status" at bounding box center [402, 99] width 56 height 9
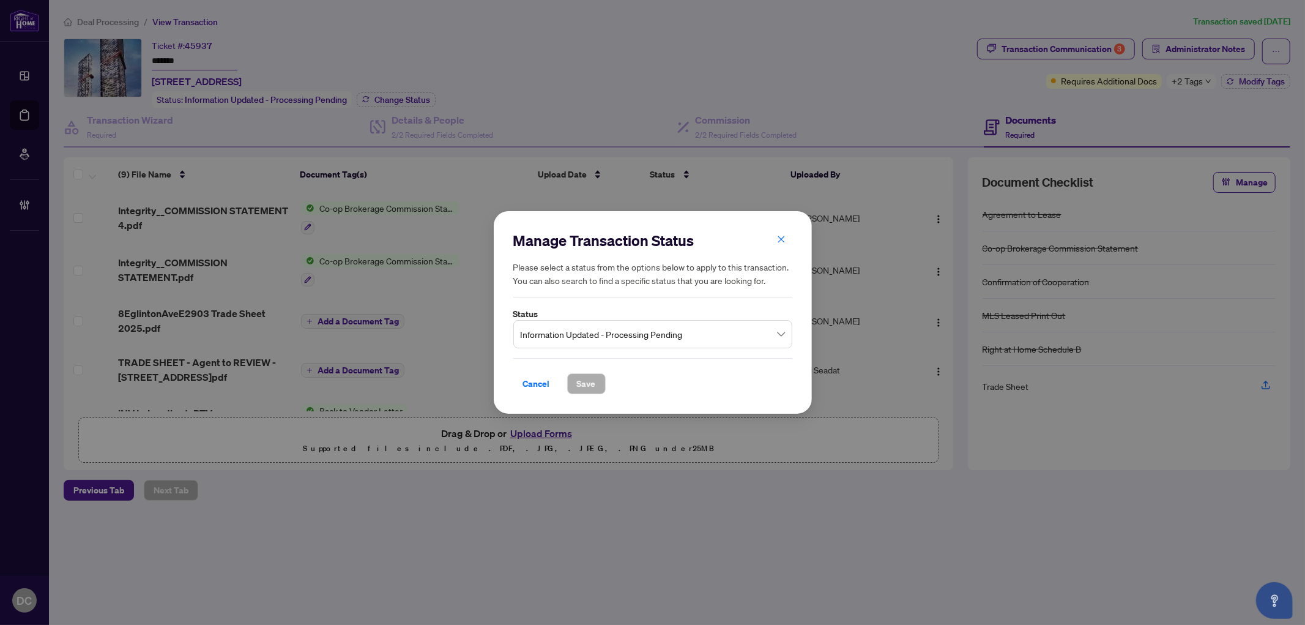
click at [676, 335] on span "Information Updated - Processing Pending" at bounding box center [653, 333] width 264 height 23
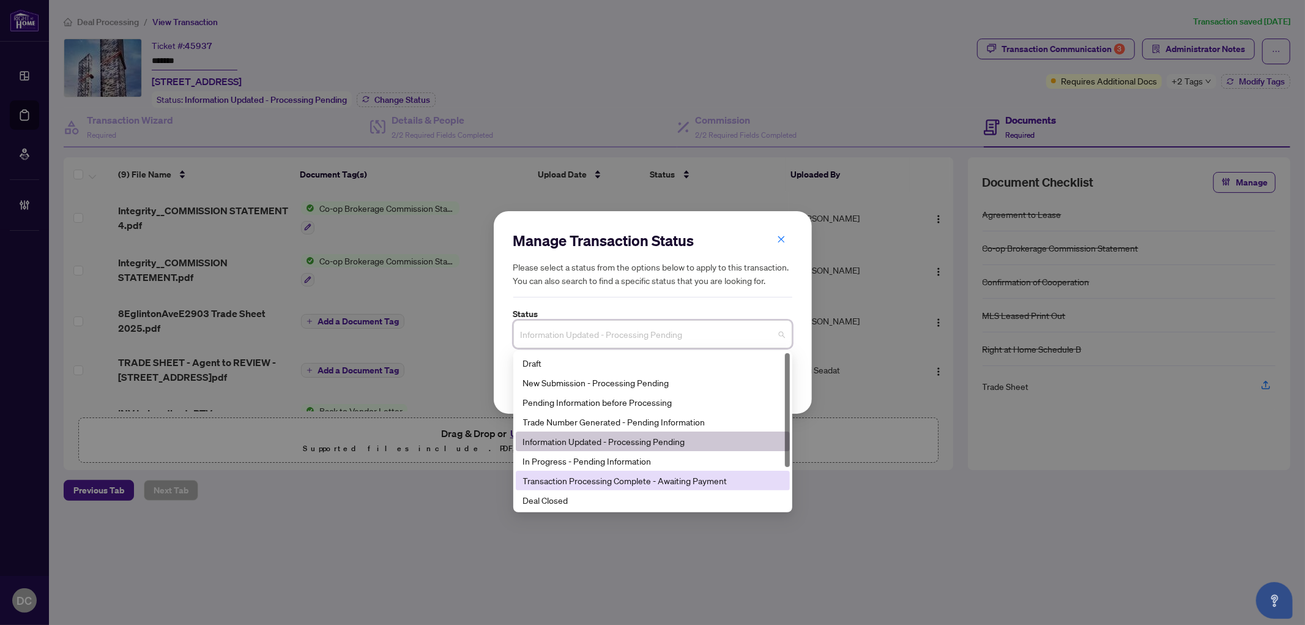
click at [589, 494] on div "Deal Closed" at bounding box center [652, 499] width 259 height 13
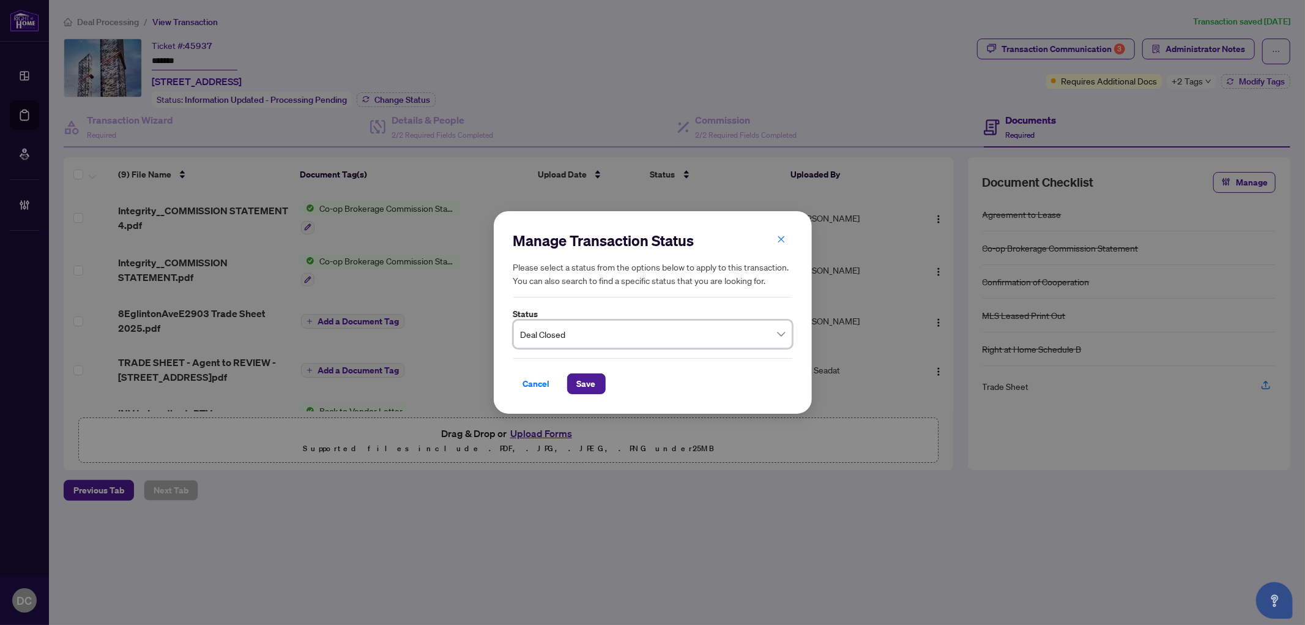
click at [585, 372] on div "Cancel Save" at bounding box center [652, 376] width 279 height 36
click at [585, 381] on span "Save" at bounding box center [586, 384] width 19 height 20
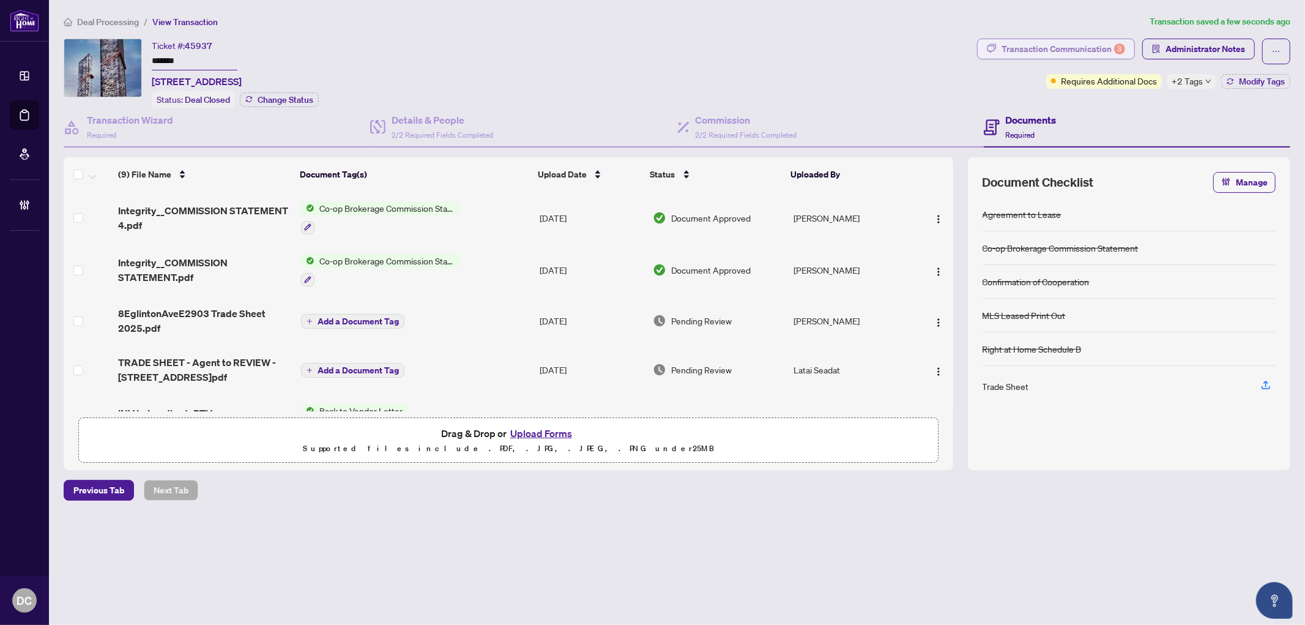
click at [1055, 48] on div "Transaction Communication 3" at bounding box center [1063, 49] width 124 height 20
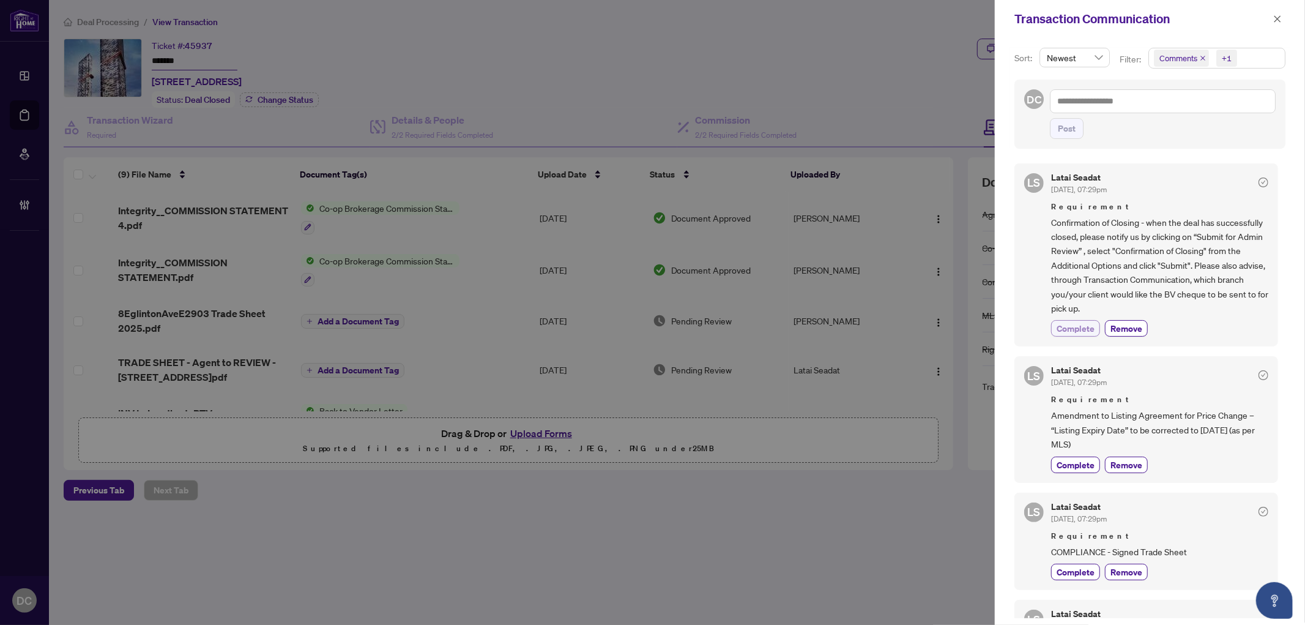
click at [1069, 329] on span "Complete" at bounding box center [1076, 328] width 38 height 13
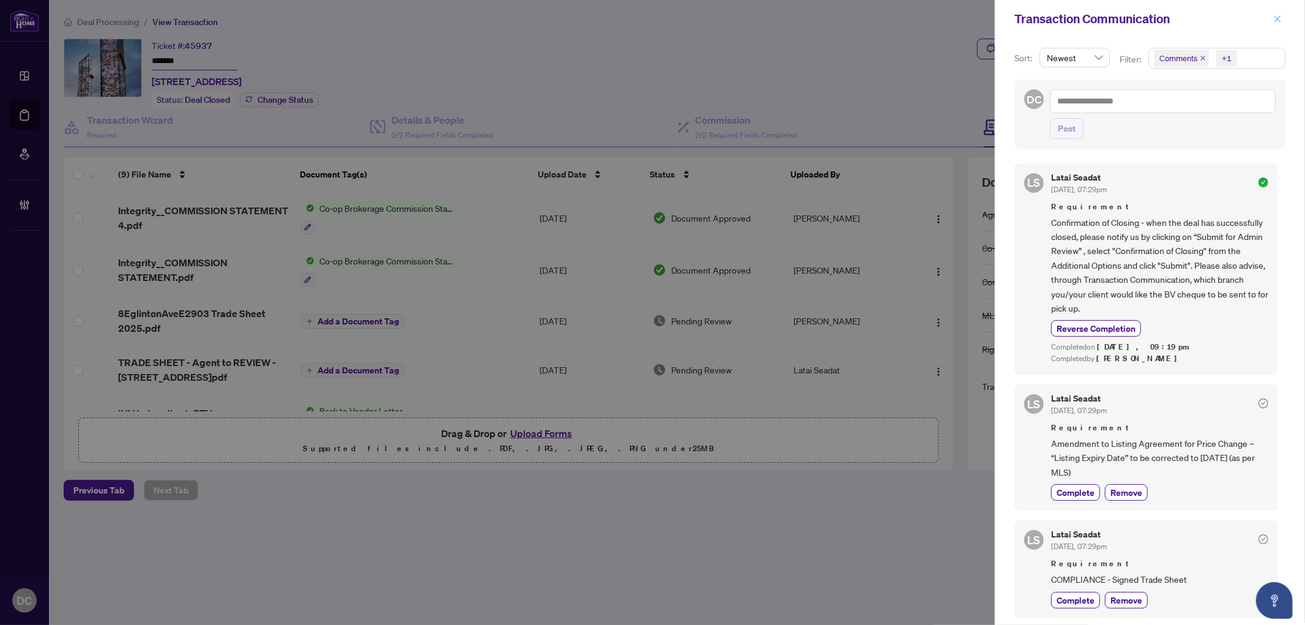
click at [1269, 17] on button "button" at bounding box center [1277, 19] width 16 height 15
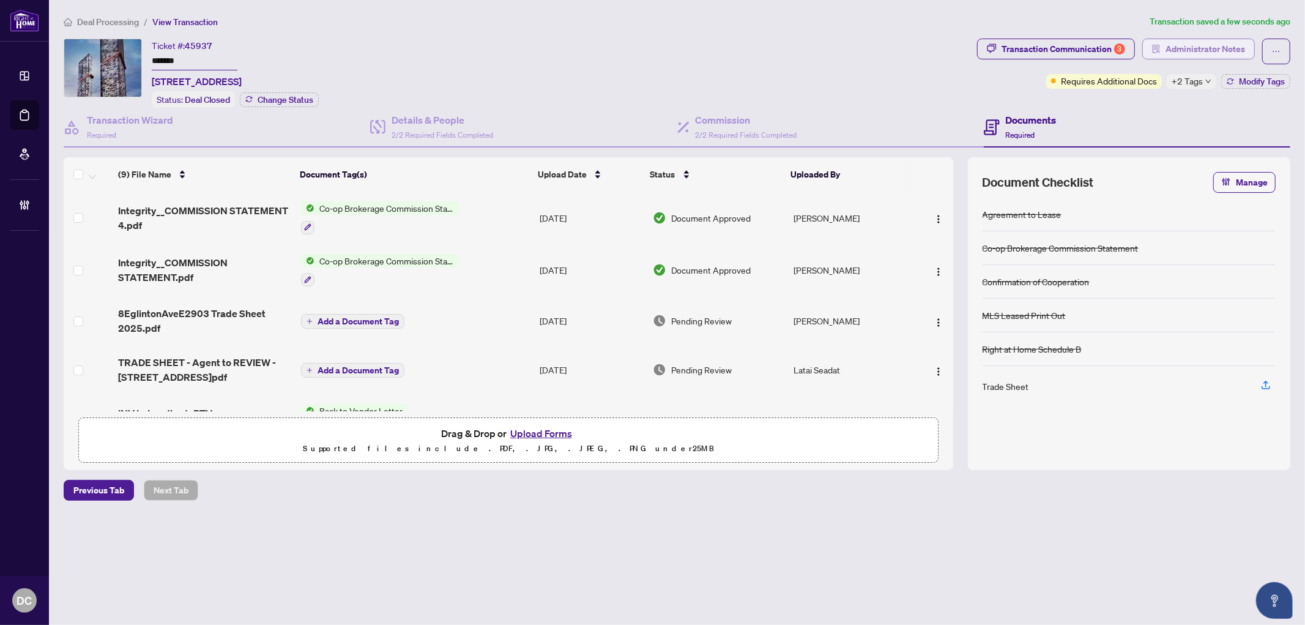
click at [1227, 53] on span "Administrator Notes" at bounding box center [1205, 49] width 80 height 20
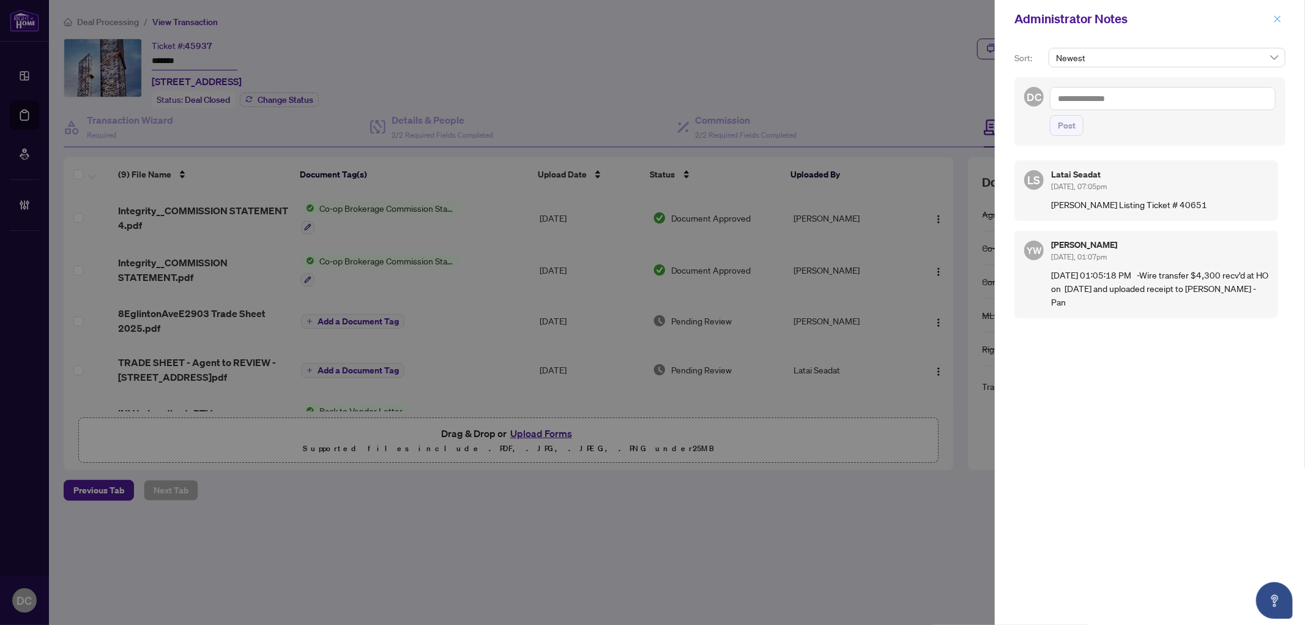
click at [1274, 18] on icon "close" at bounding box center [1277, 19] width 9 height 9
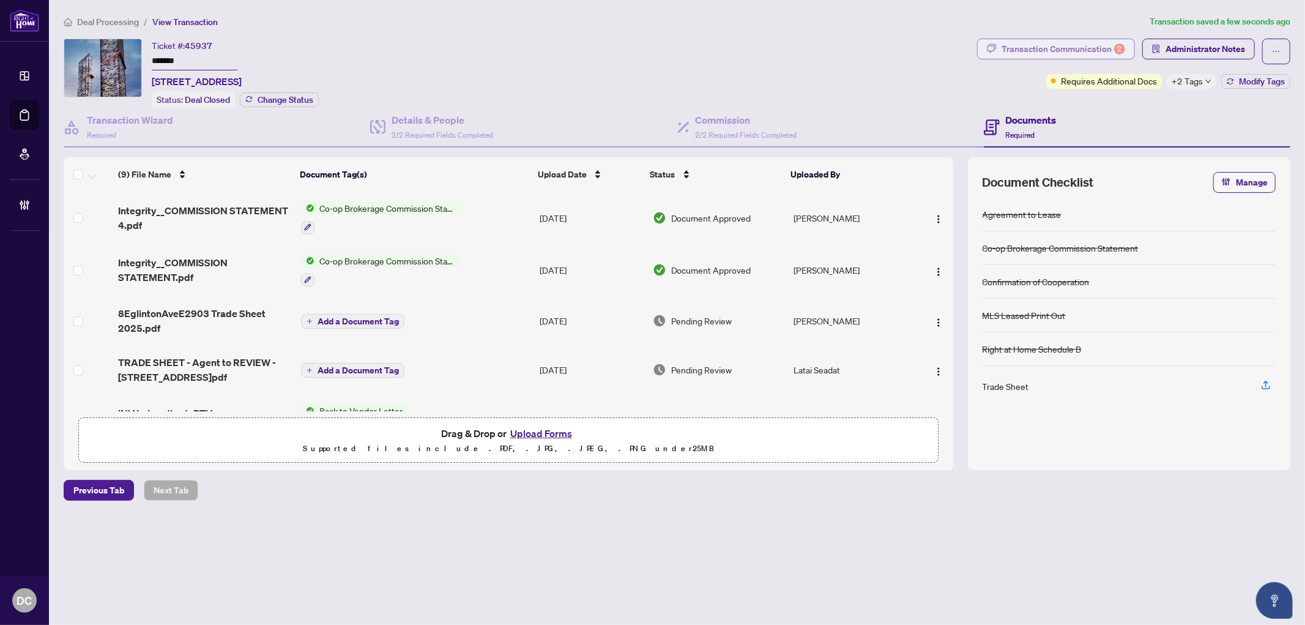
click at [1088, 53] on div "Transaction Communication 2" at bounding box center [1063, 49] width 124 height 20
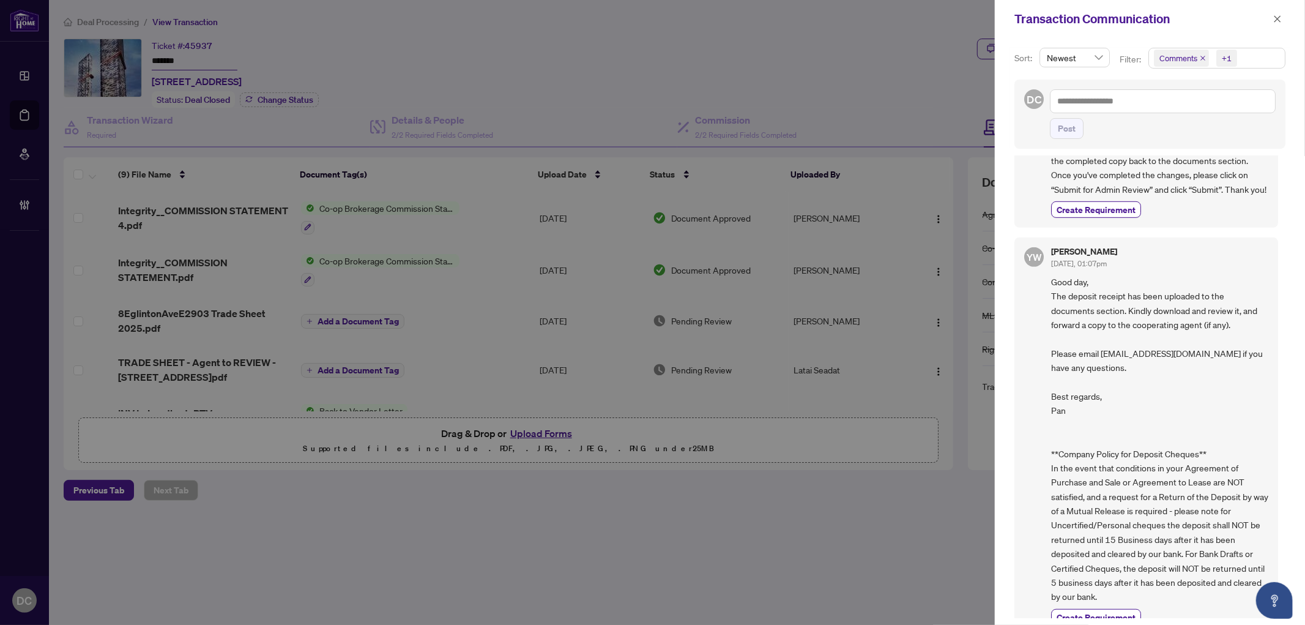
scroll to position [625, 0]
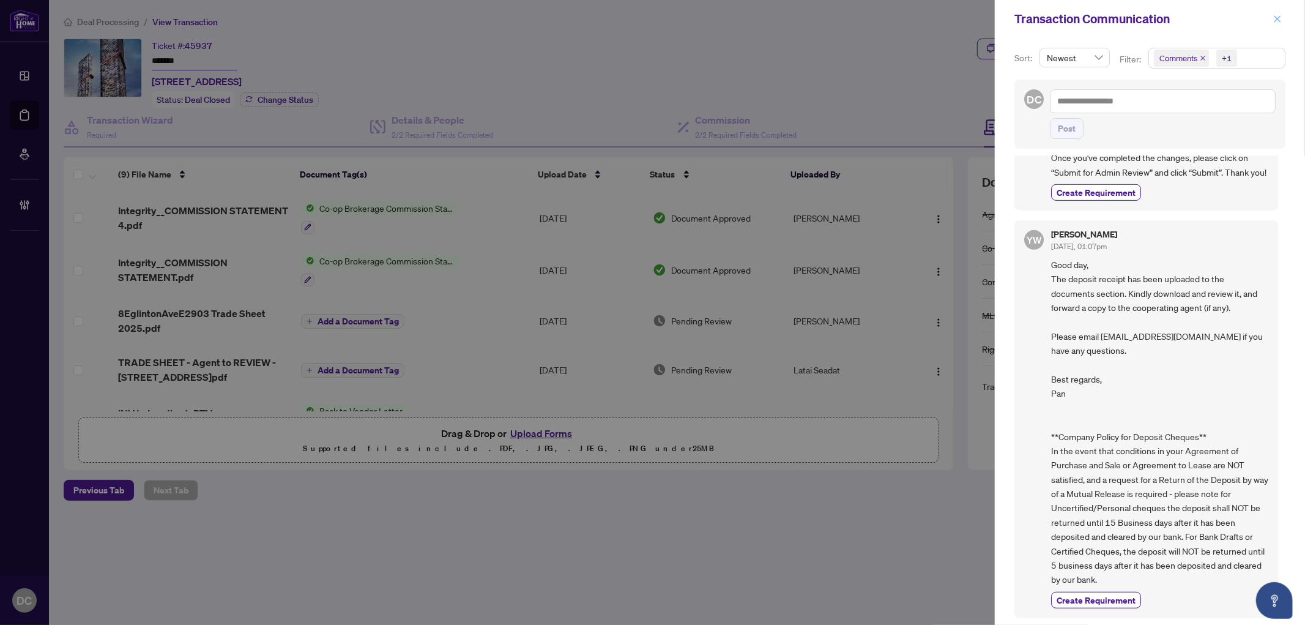
click at [1277, 20] on icon "close" at bounding box center [1277, 19] width 9 height 9
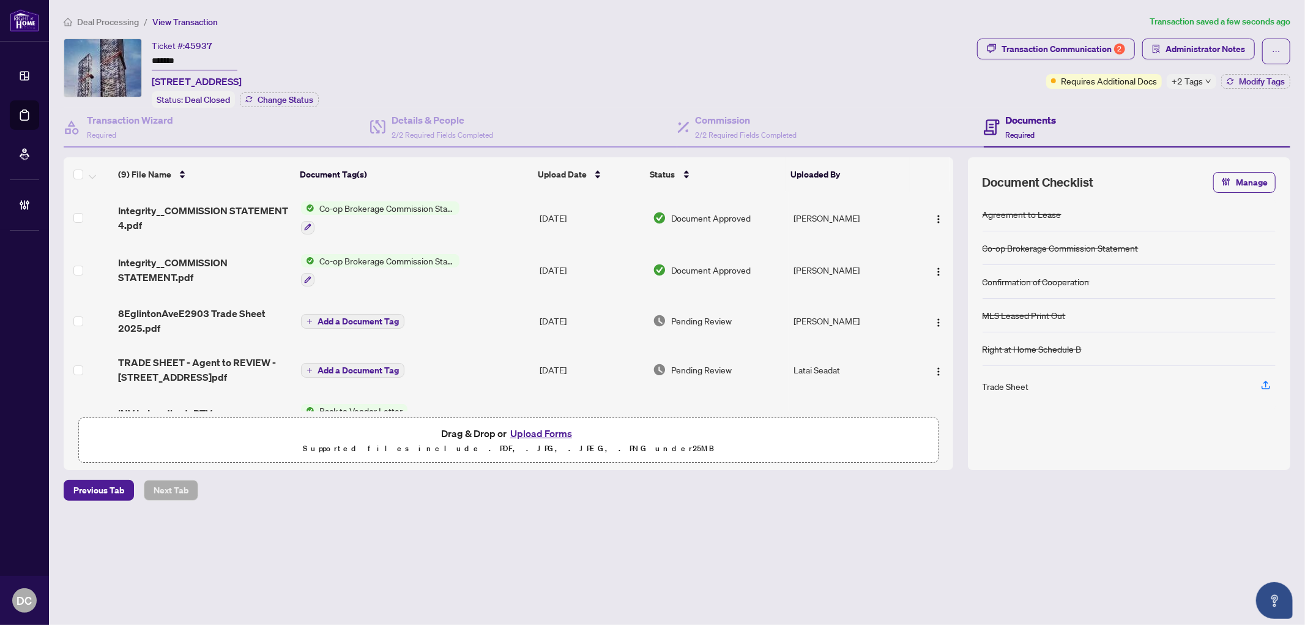
click at [511, 264] on td "Co-op Brokerage Commission Statement" at bounding box center [415, 270] width 239 height 53
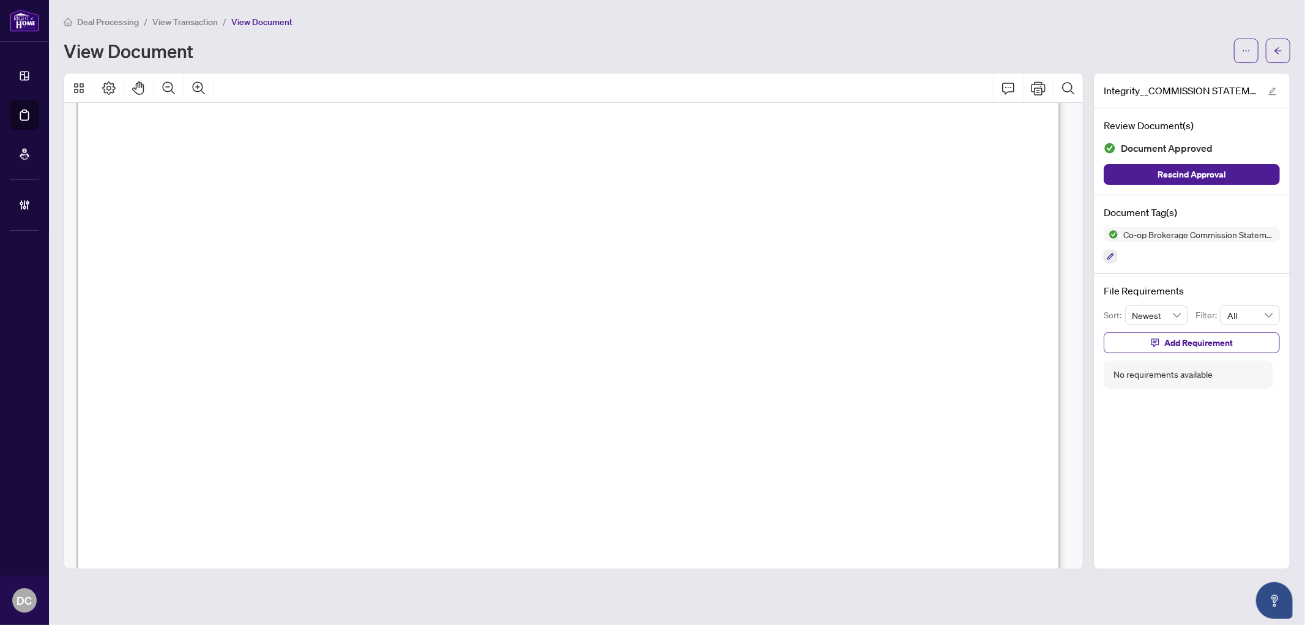
scroll to position [475, 0]
click at [1263, 56] on div at bounding box center [1262, 51] width 56 height 24
click at [1268, 55] on button "button" at bounding box center [1278, 51] width 24 height 24
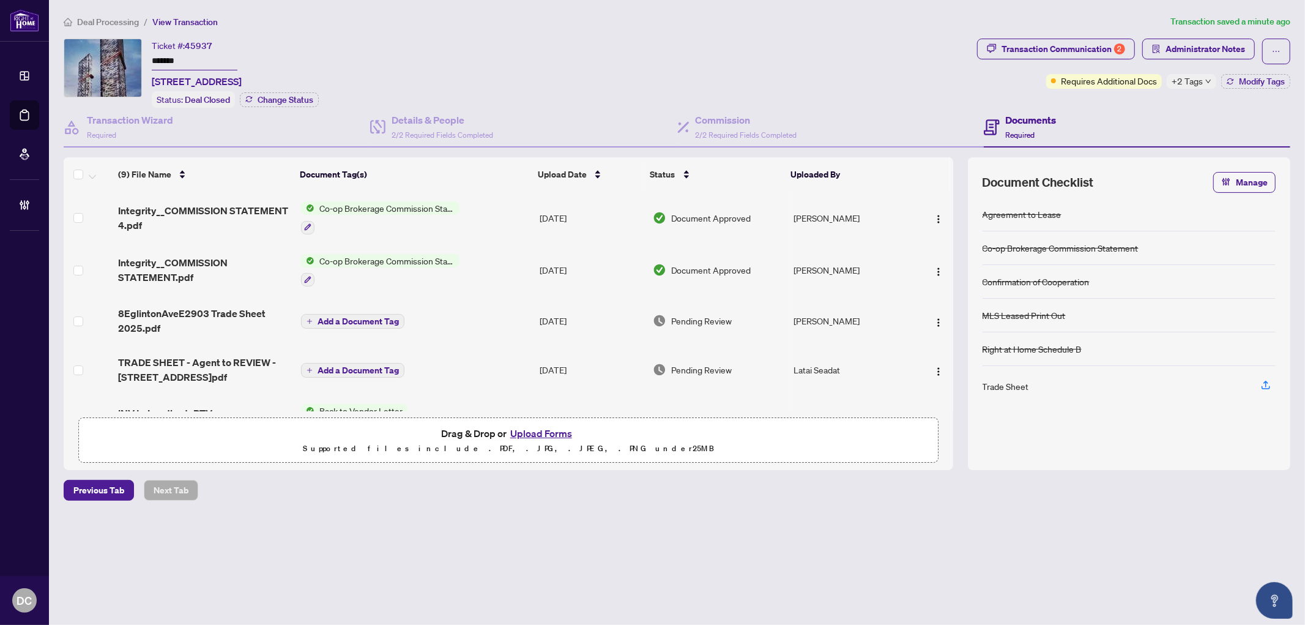
click at [529, 321] on td "Add a Document Tag" at bounding box center [415, 320] width 239 height 49
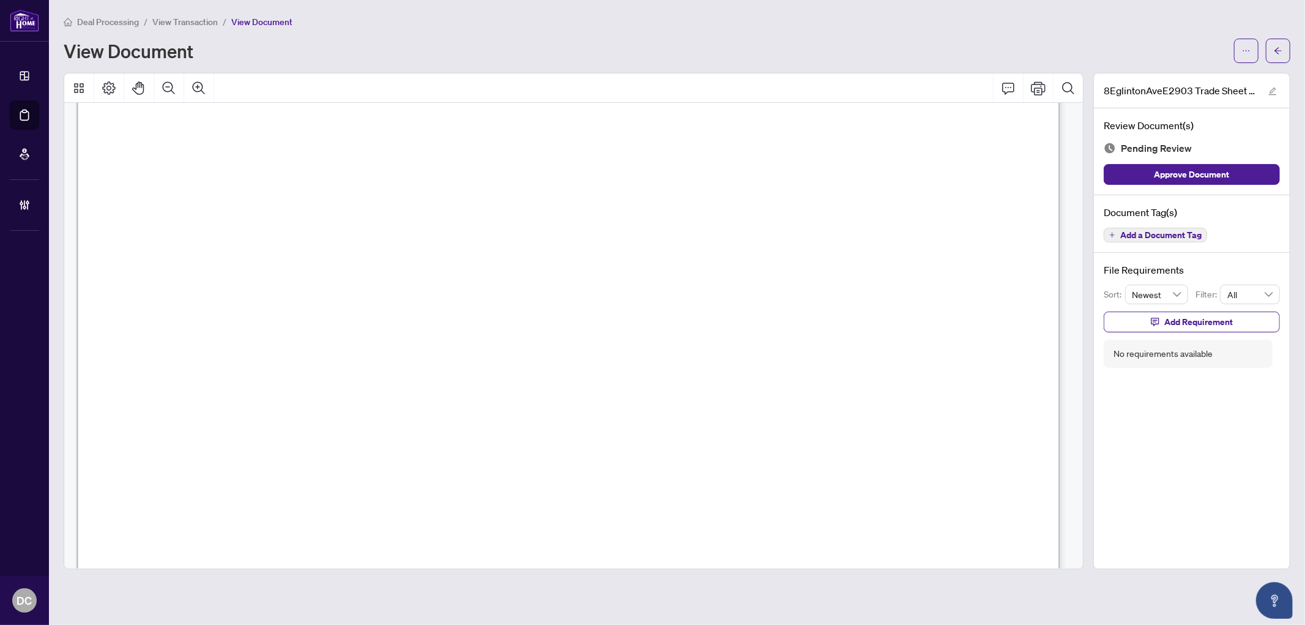
scroll to position [407, 0]
click at [1276, 48] on icon "arrow-left" at bounding box center [1278, 50] width 9 height 9
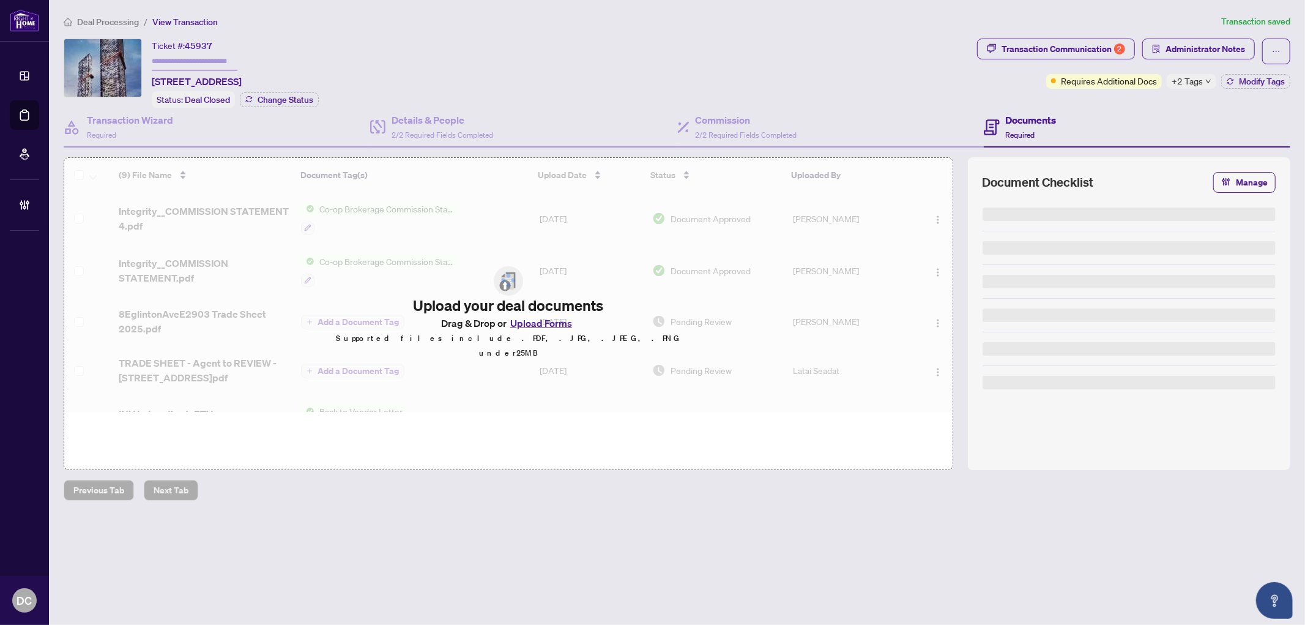
type input "*******"
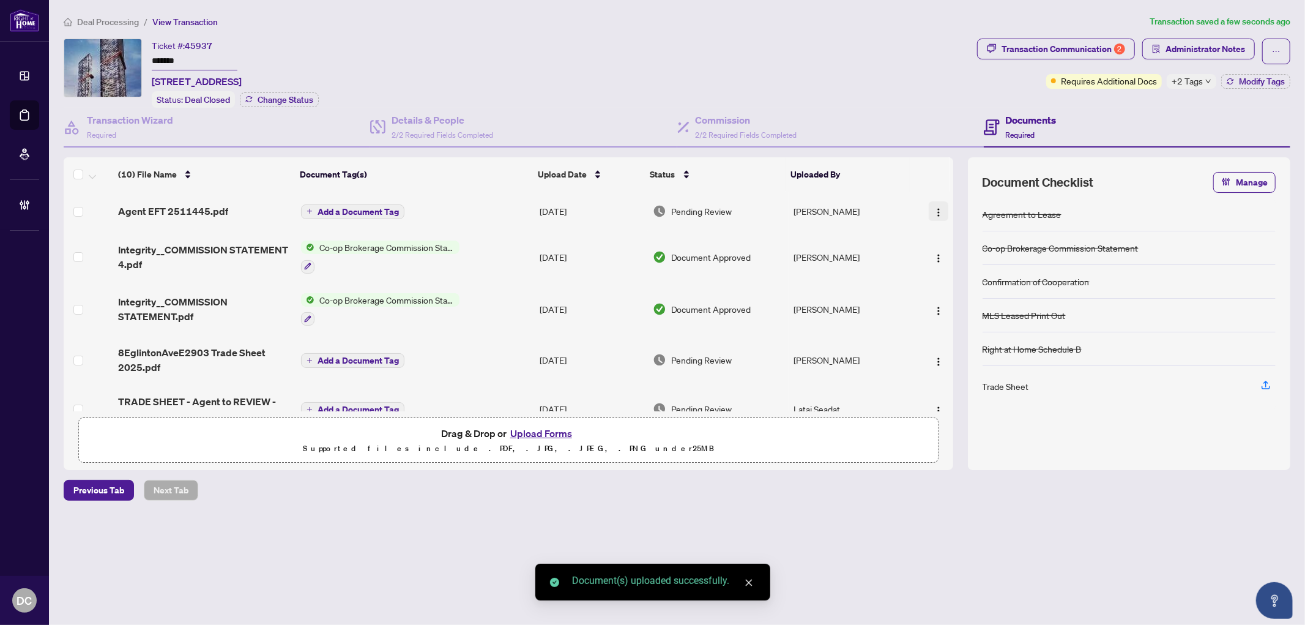
click at [934, 211] on img "button" at bounding box center [939, 212] width 10 height 10
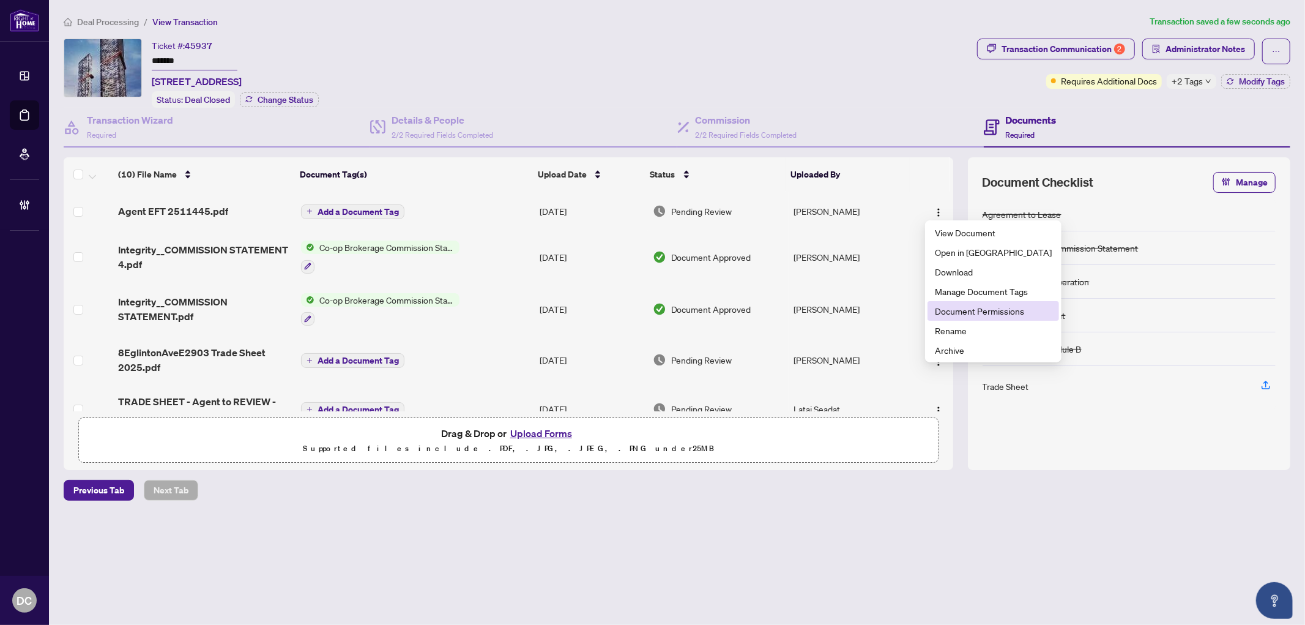
click at [978, 308] on span "Document Permissions" at bounding box center [993, 310] width 117 height 13
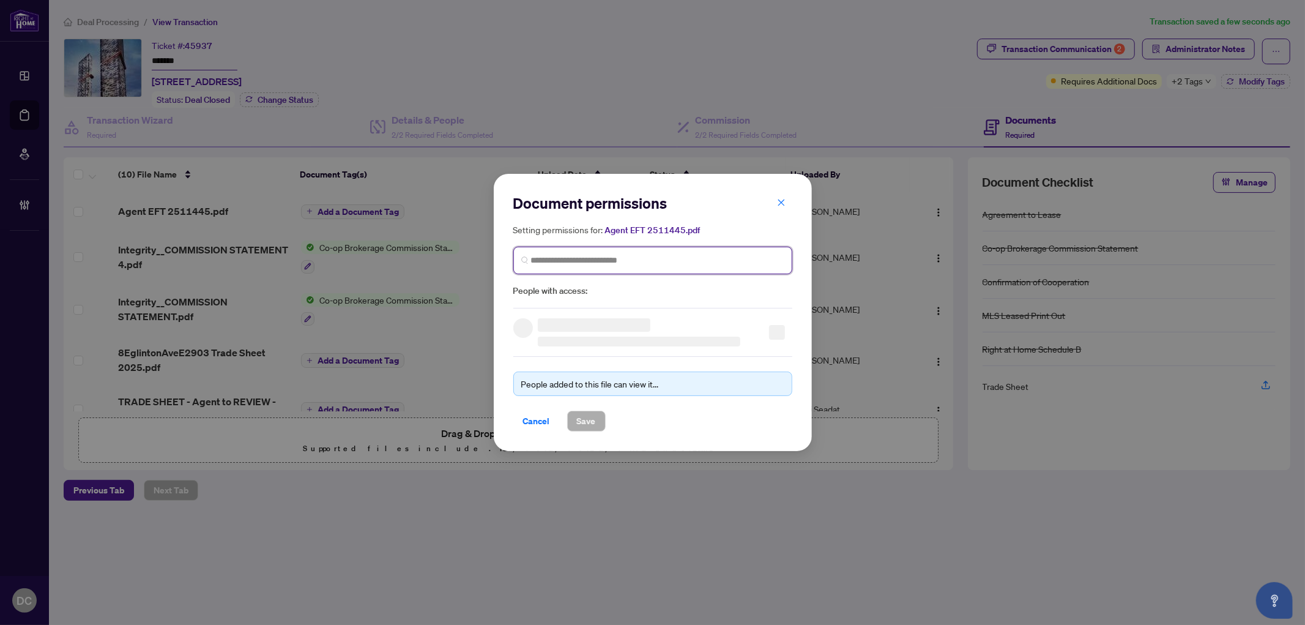
click at [720, 266] on input "search" at bounding box center [657, 260] width 253 height 13
type input "********"
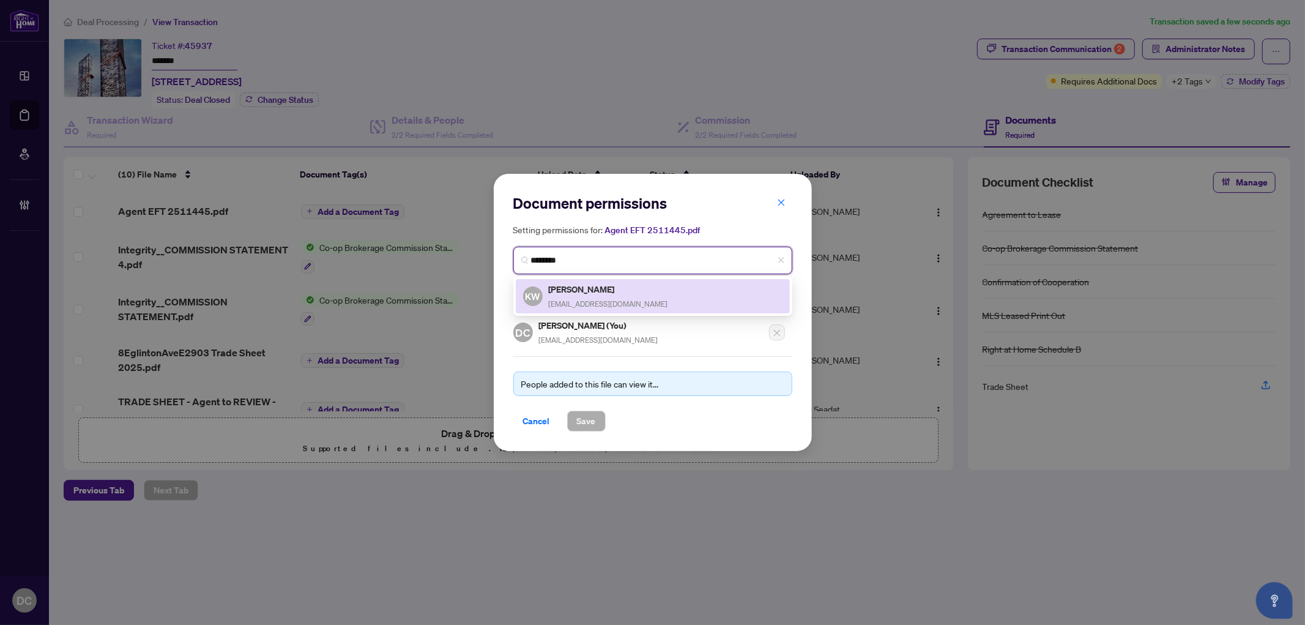
click at [659, 292] on div "KW Kam Wong kamwong20@yahoo.com" at bounding box center [652, 296] width 259 height 28
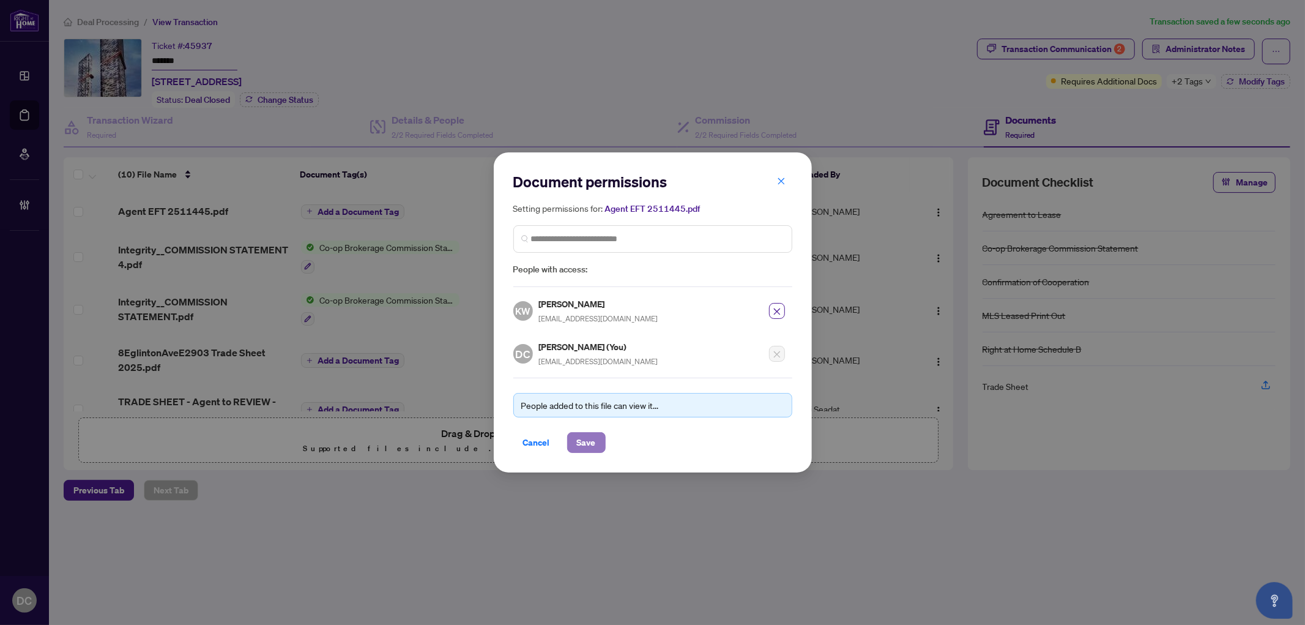
click at [586, 444] on span "Save" at bounding box center [586, 443] width 19 height 20
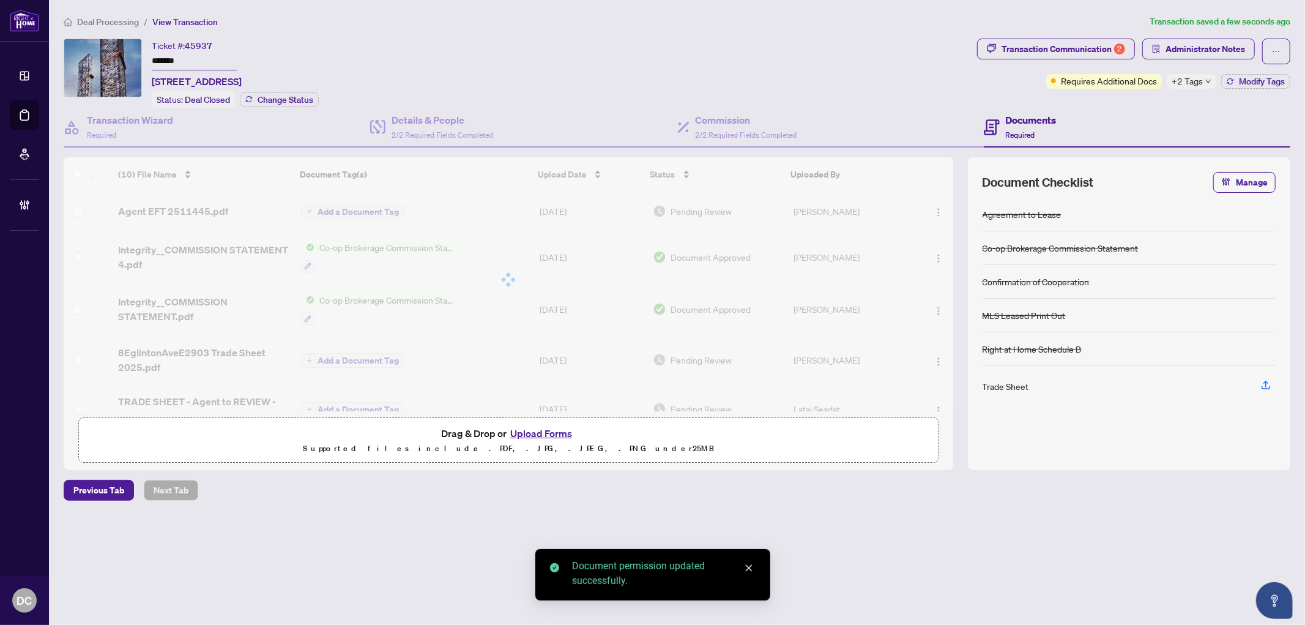
click at [362, 210] on div at bounding box center [508, 279] width 889 height 245
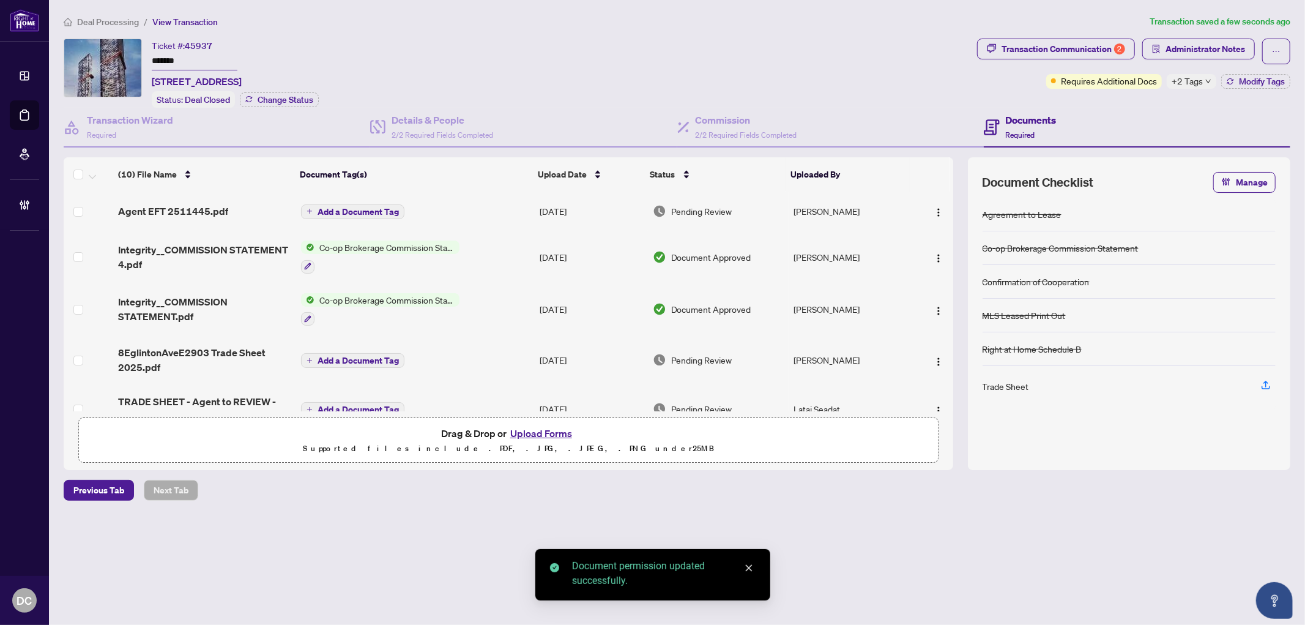
click at [368, 209] on span "Add a Document Tag" at bounding box center [358, 211] width 81 height 9
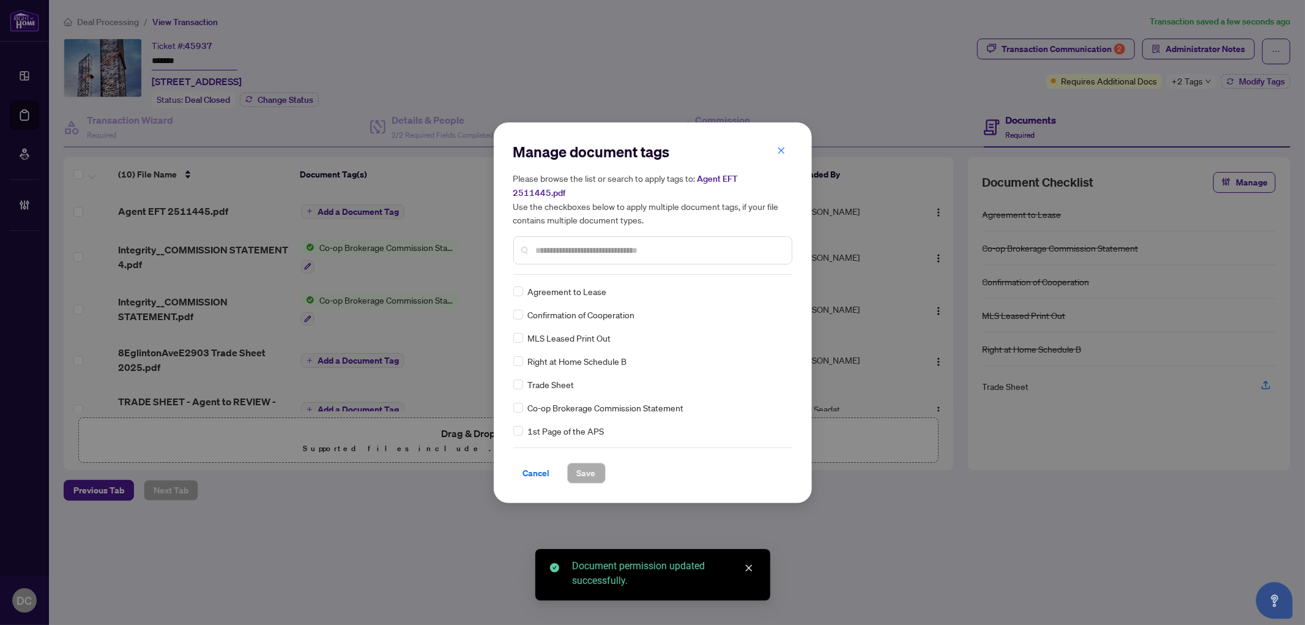
click at [675, 243] on input "text" at bounding box center [659, 249] width 246 height 13
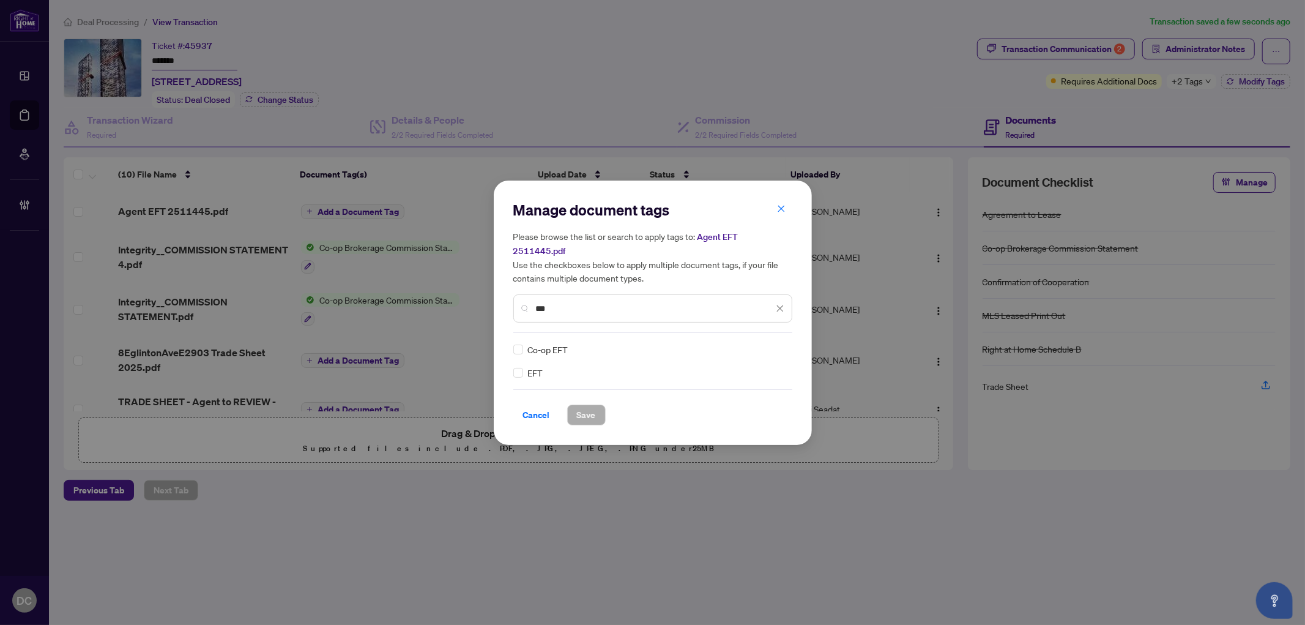
type input "***"
click at [786, 343] on div "EFT Co-op EFT" at bounding box center [652, 361] width 279 height 37
click at [778, 344] on div at bounding box center [772, 349] width 23 height 12
click at [741, 395] on div "Approved" at bounding box center [735, 401] width 78 height 13
click at [610, 406] on div "Cancel Save" at bounding box center [652, 414] width 279 height 21
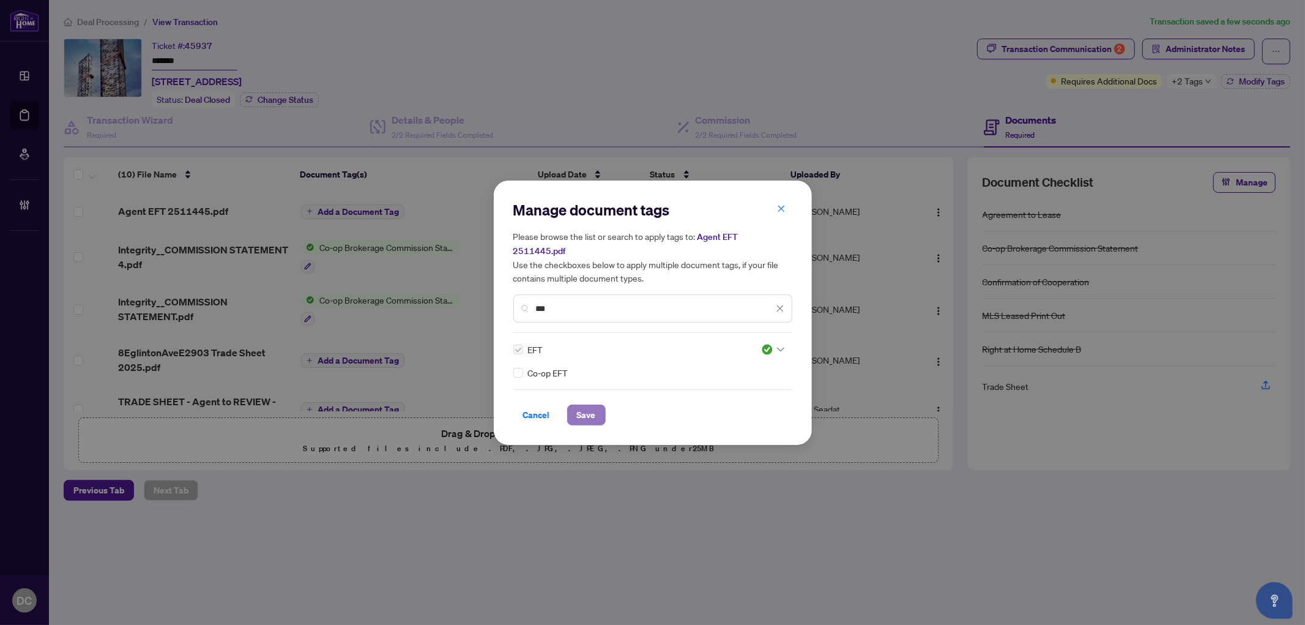
click at [595, 407] on span "Save" at bounding box center [586, 415] width 19 height 20
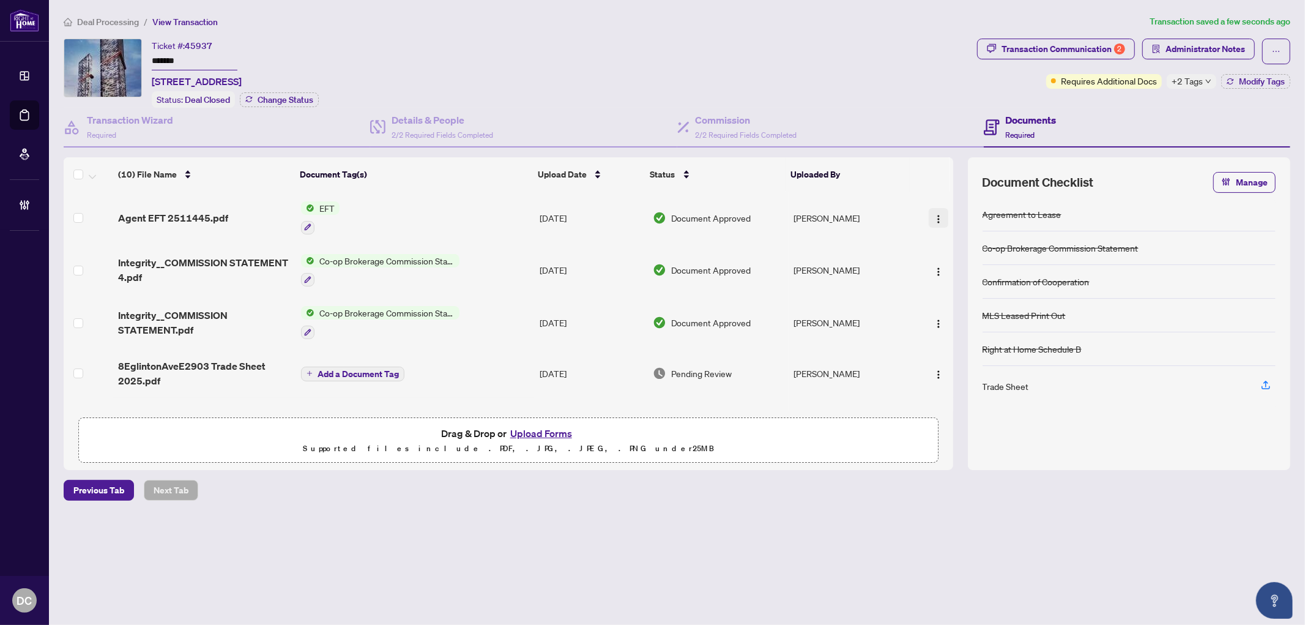
click at [943, 213] on button "button" at bounding box center [939, 218] width 20 height 20
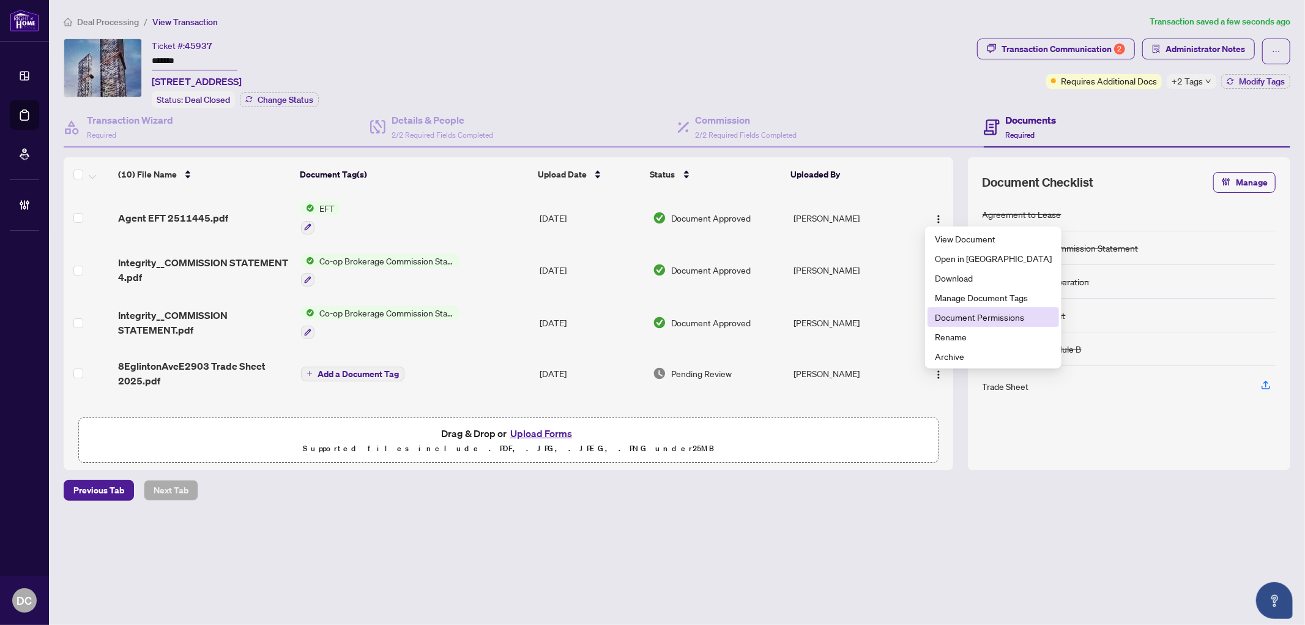
click at [946, 321] on span "Document Permissions" at bounding box center [993, 316] width 117 height 13
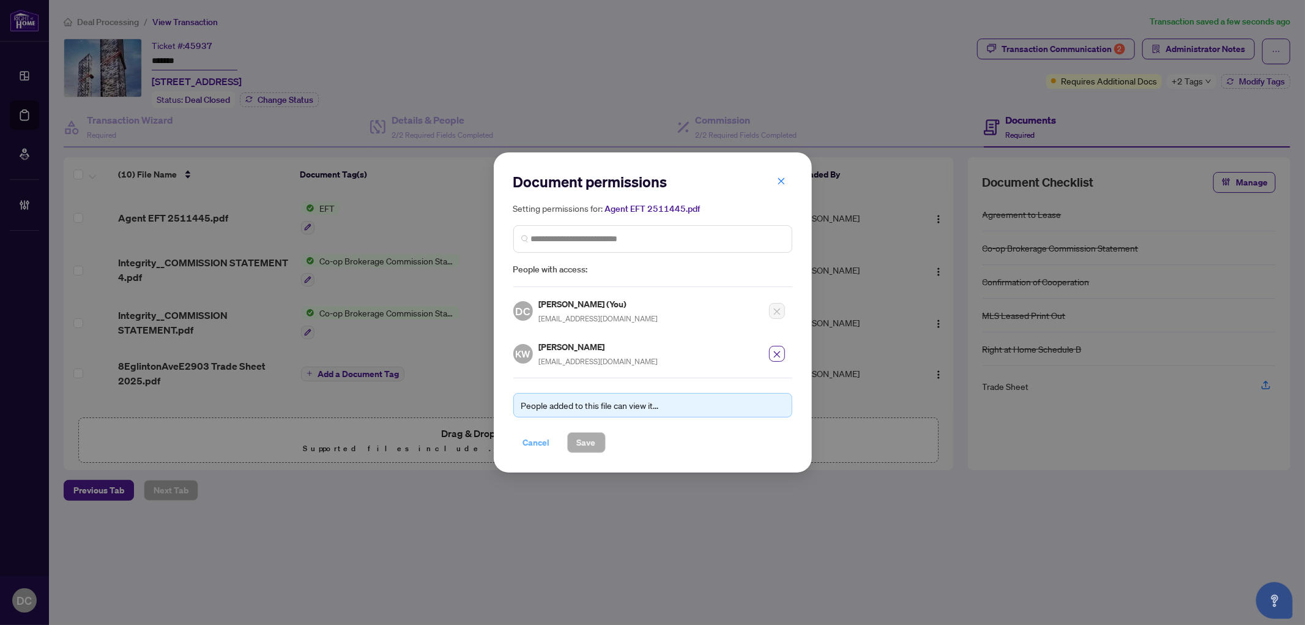
click at [536, 437] on span "Cancel" at bounding box center [536, 443] width 27 height 20
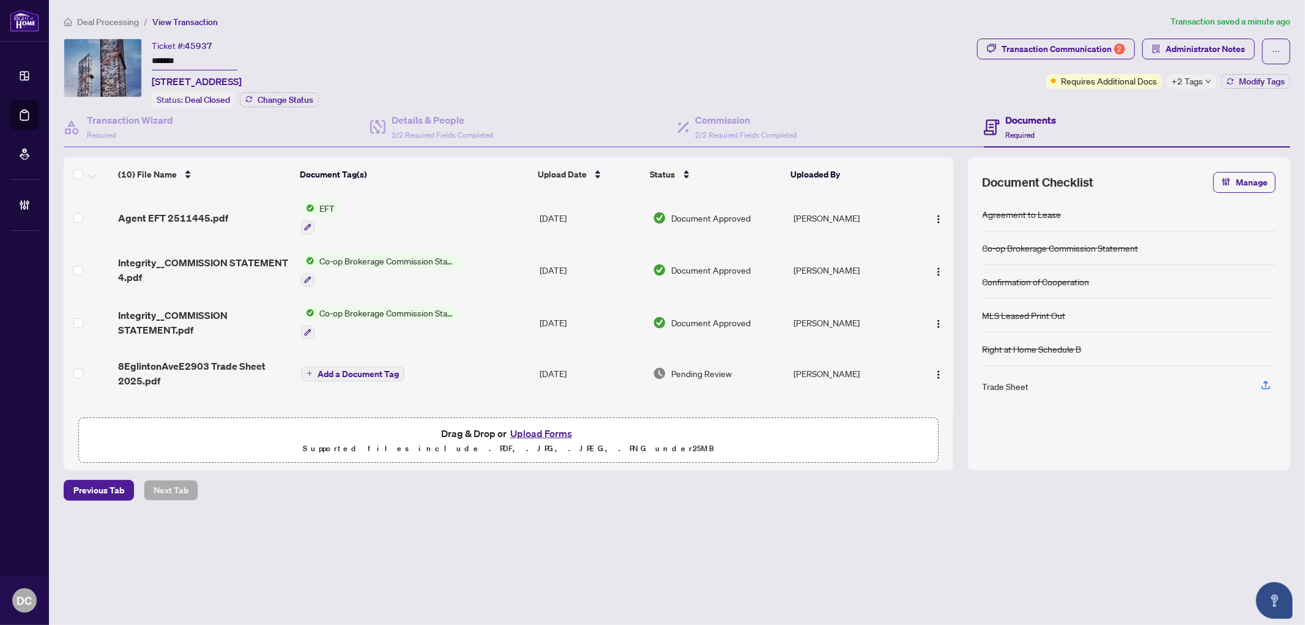
click at [1201, 76] on span "+2 Tags" at bounding box center [1187, 81] width 31 height 14
click at [1138, 108] on div "Documents Required" at bounding box center [1137, 128] width 306 height 40
click at [1294, 81] on div "Ticket #: 45937 ******* 2903-8 Eglinton Ave, Toronto, Ontario M4P 1A6, Canada S…" at bounding box center [677, 254] width 1236 height 431
click at [1269, 81] on span "Modify Tags" at bounding box center [1262, 81] width 46 height 9
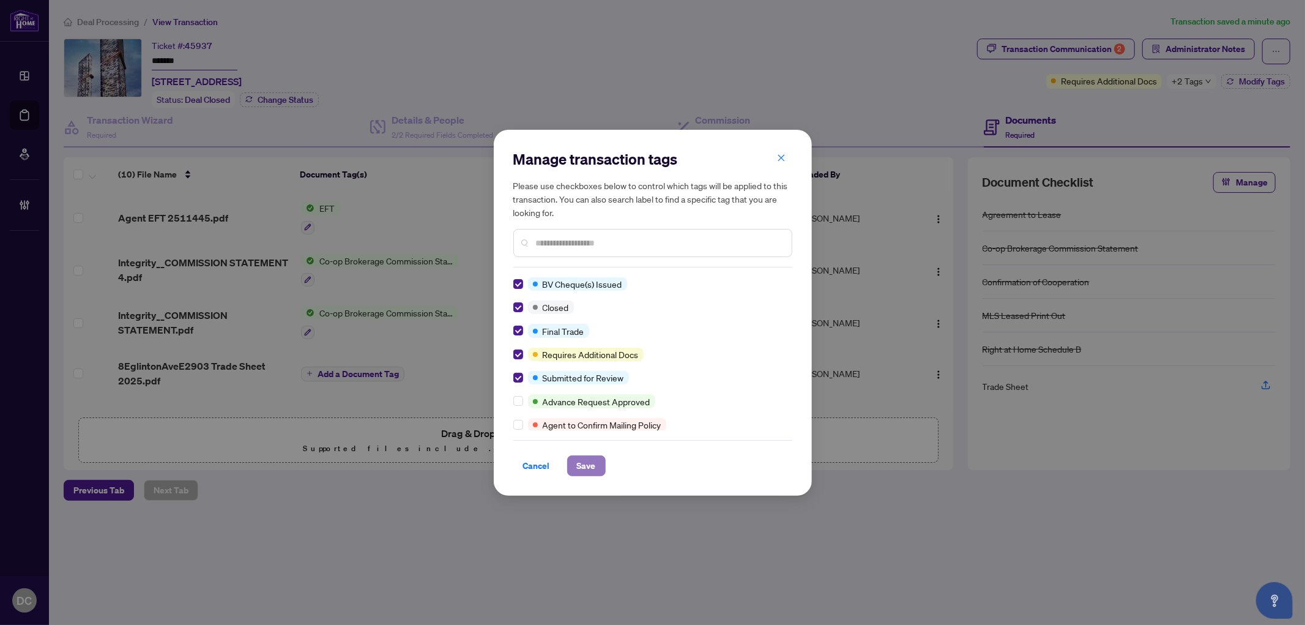
click at [589, 466] on span "Save" at bounding box center [586, 466] width 19 height 20
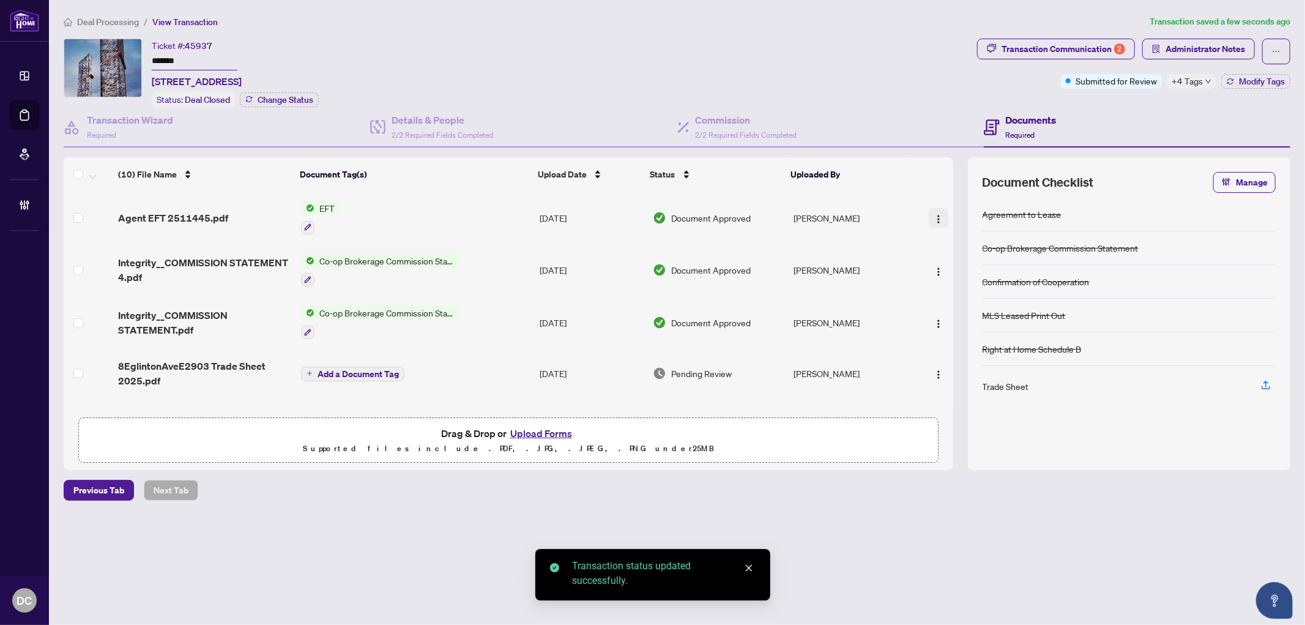
click at [937, 217] on img "button" at bounding box center [939, 219] width 10 height 10
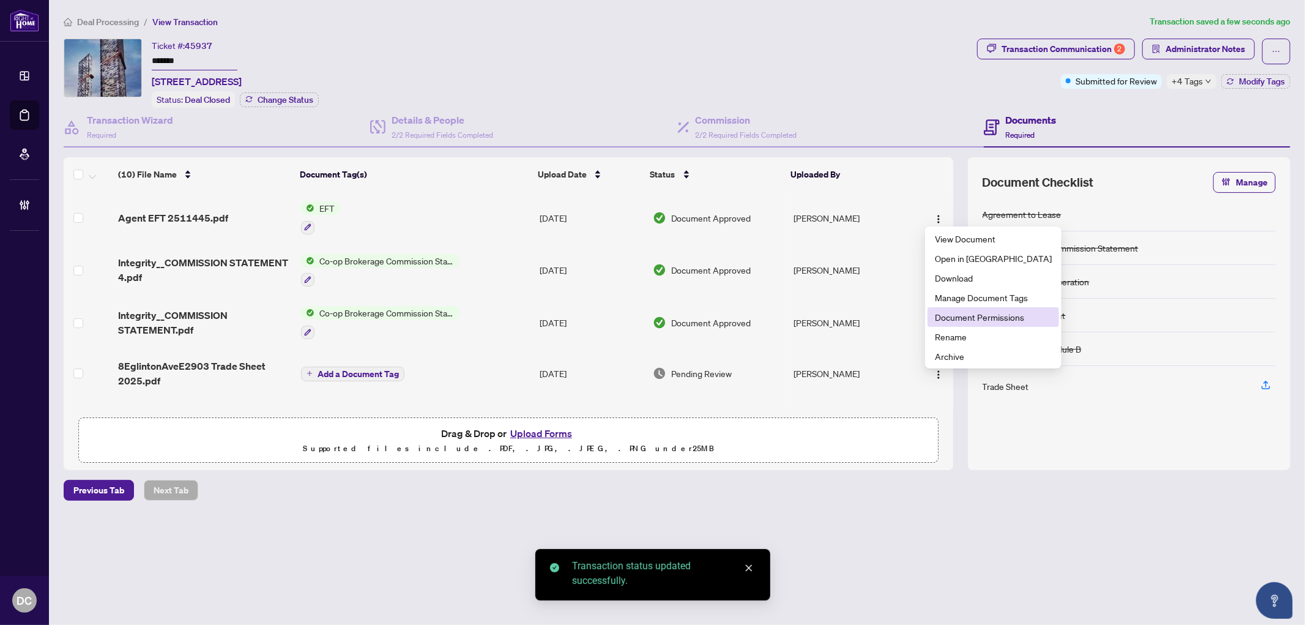
click at [968, 311] on span "Document Permissions" at bounding box center [993, 316] width 117 height 13
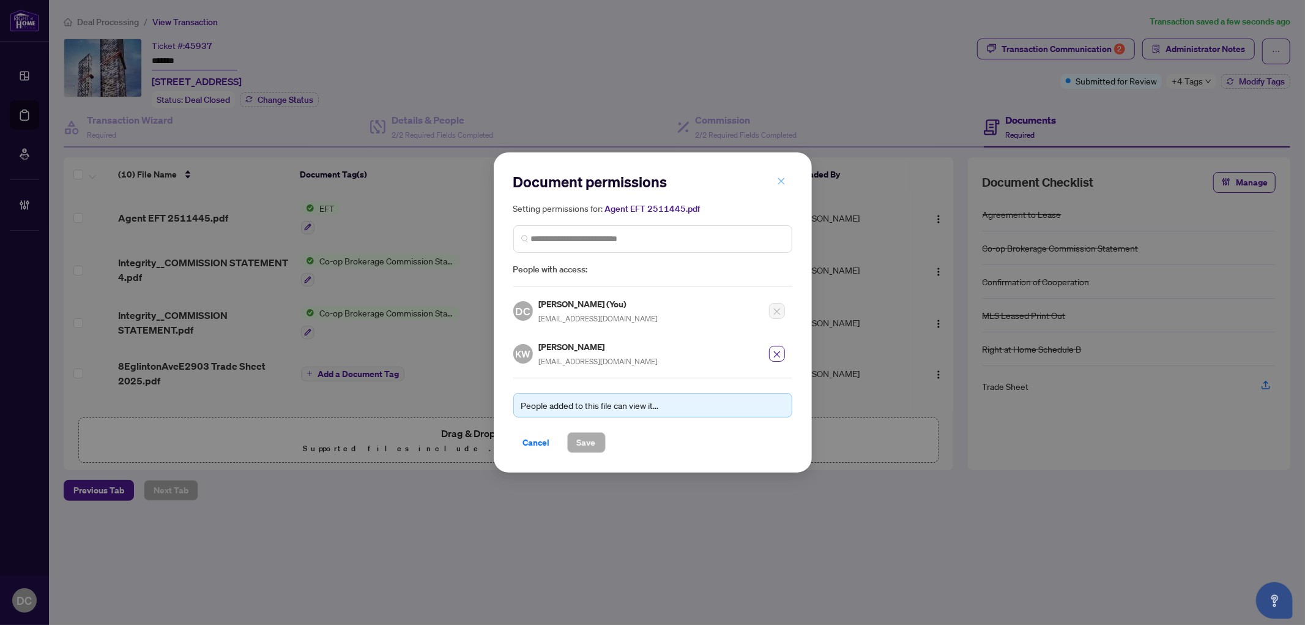
click at [781, 180] on icon "close" at bounding box center [781, 181] width 9 height 9
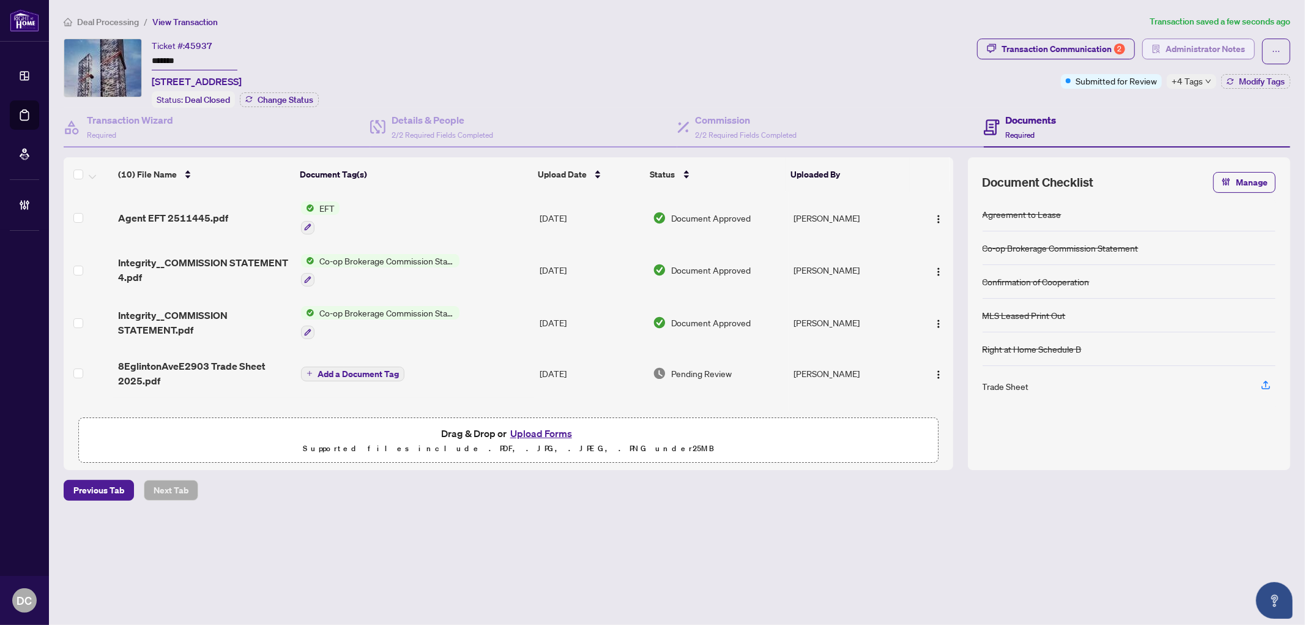
click at [1224, 49] on span "Administrator Notes" at bounding box center [1205, 49] width 80 height 20
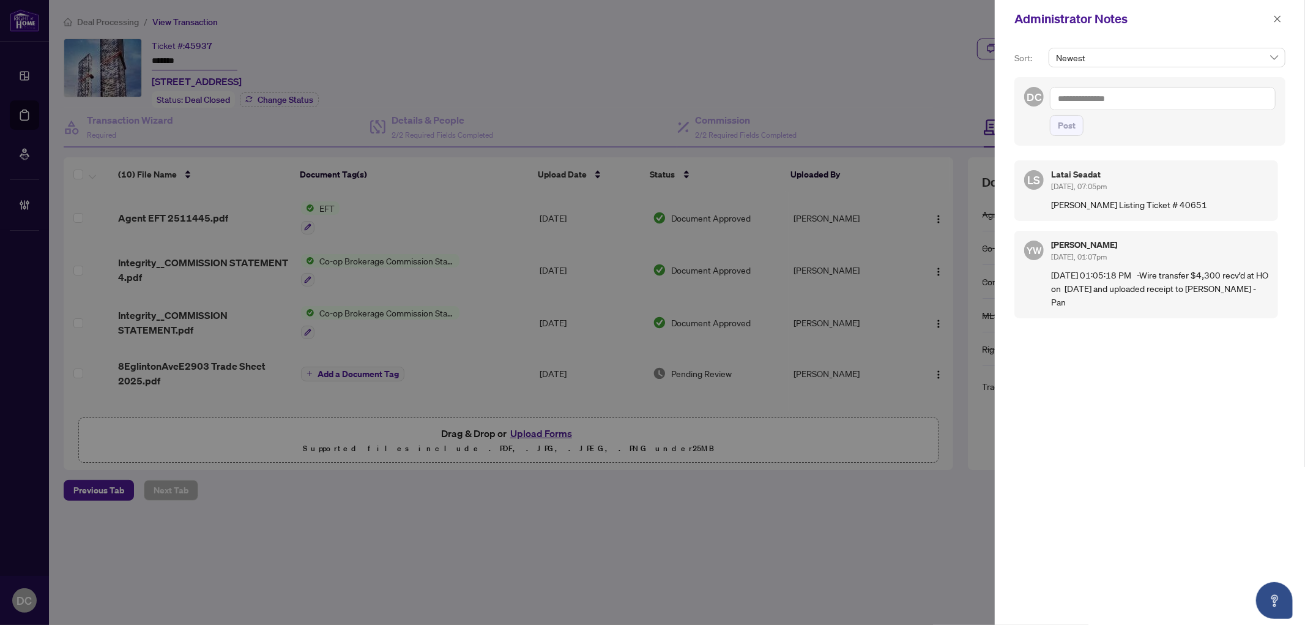
click at [1255, 96] on textarea at bounding box center [1163, 98] width 226 height 23
paste textarea "**********"
type textarea "**********"
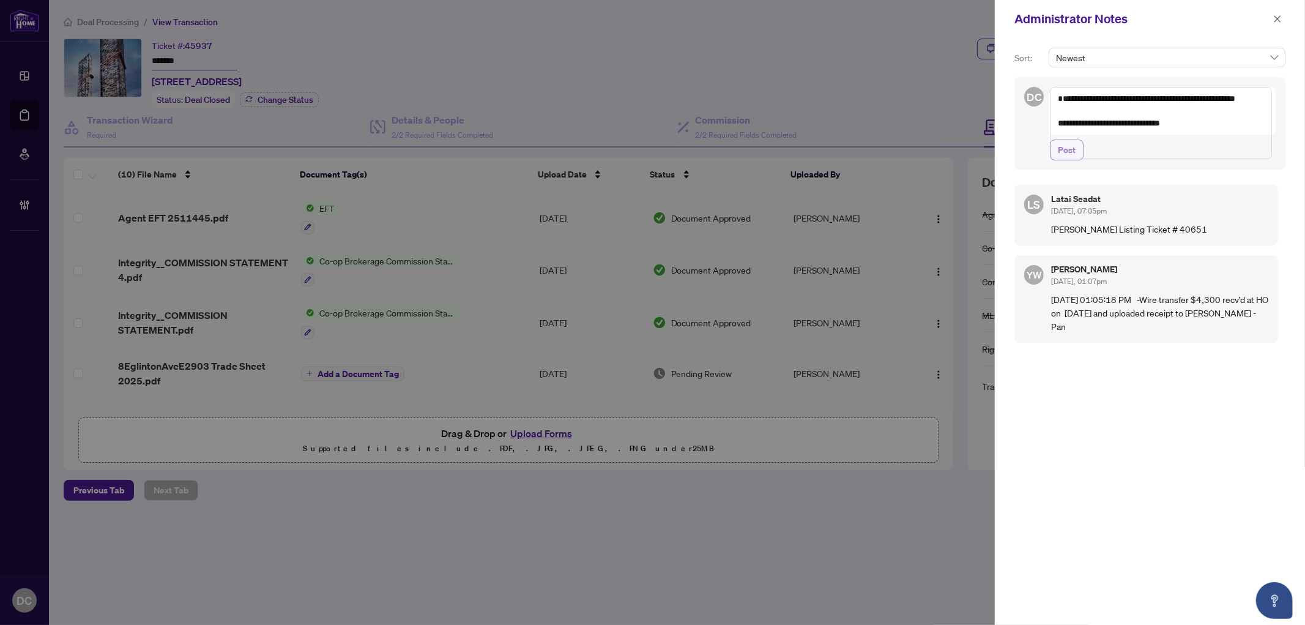
click at [1077, 160] on button "Post" at bounding box center [1067, 149] width 34 height 21
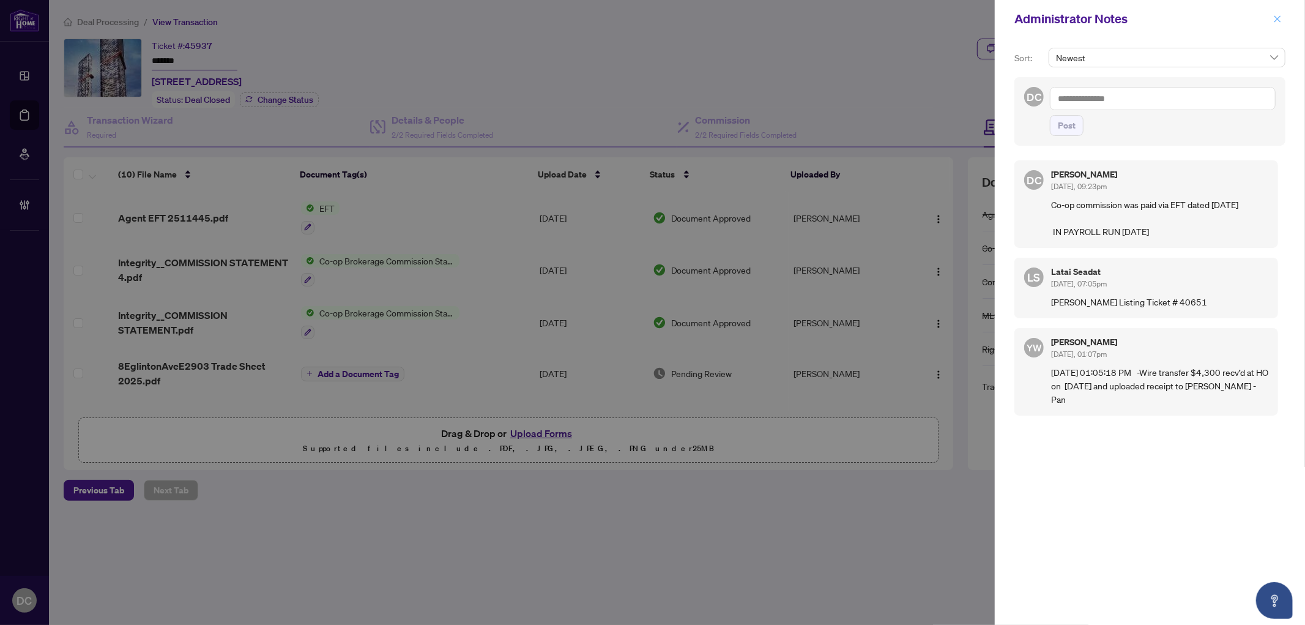
click at [1280, 18] on icon "close" at bounding box center [1277, 19] width 9 height 9
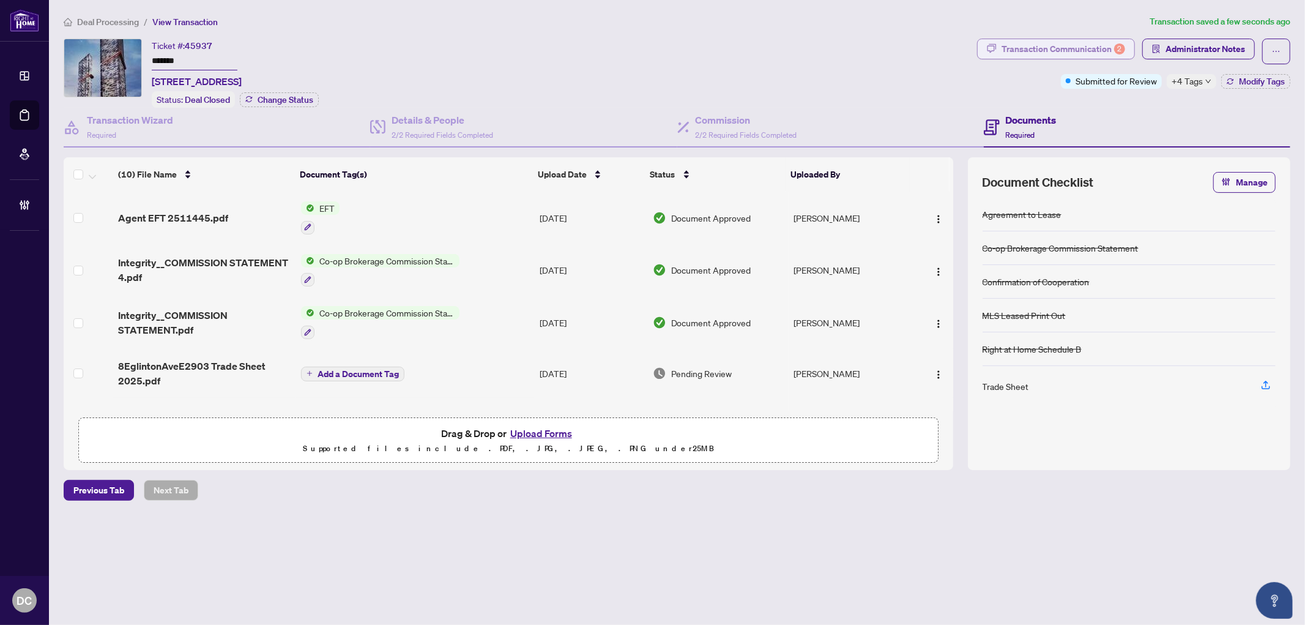
click at [1097, 50] on div "Transaction Communication 2" at bounding box center [1063, 49] width 124 height 20
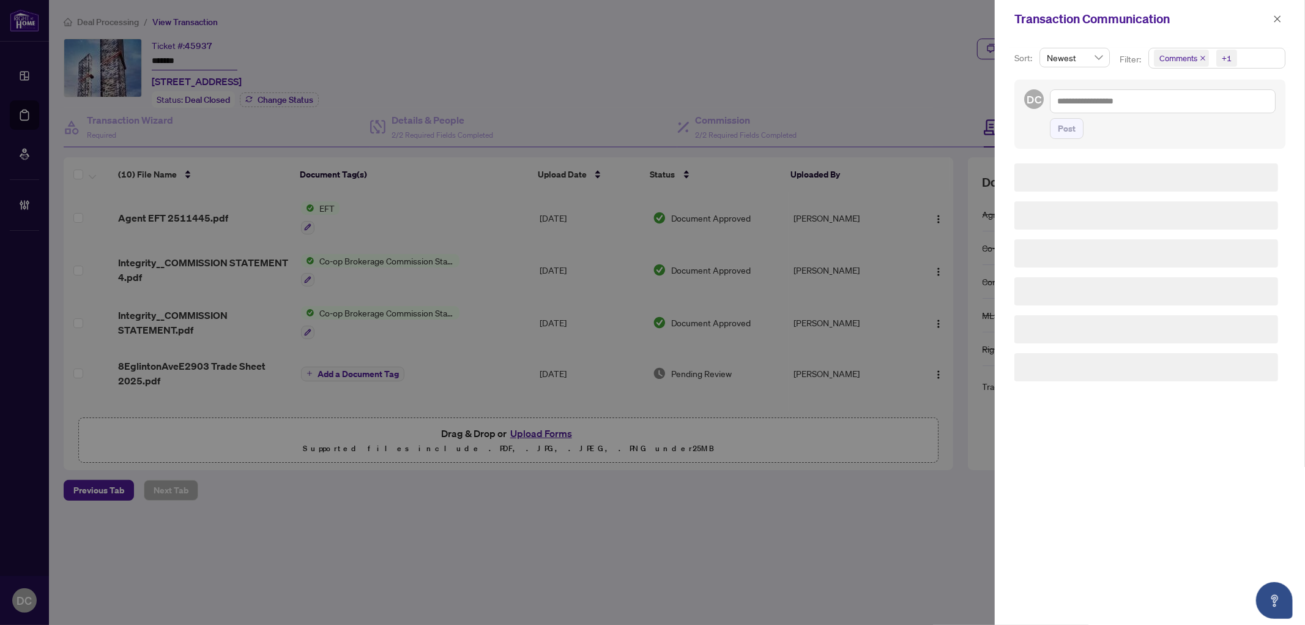
click at [1264, 58] on span "Comments +1" at bounding box center [1217, 58] width 136 height 20
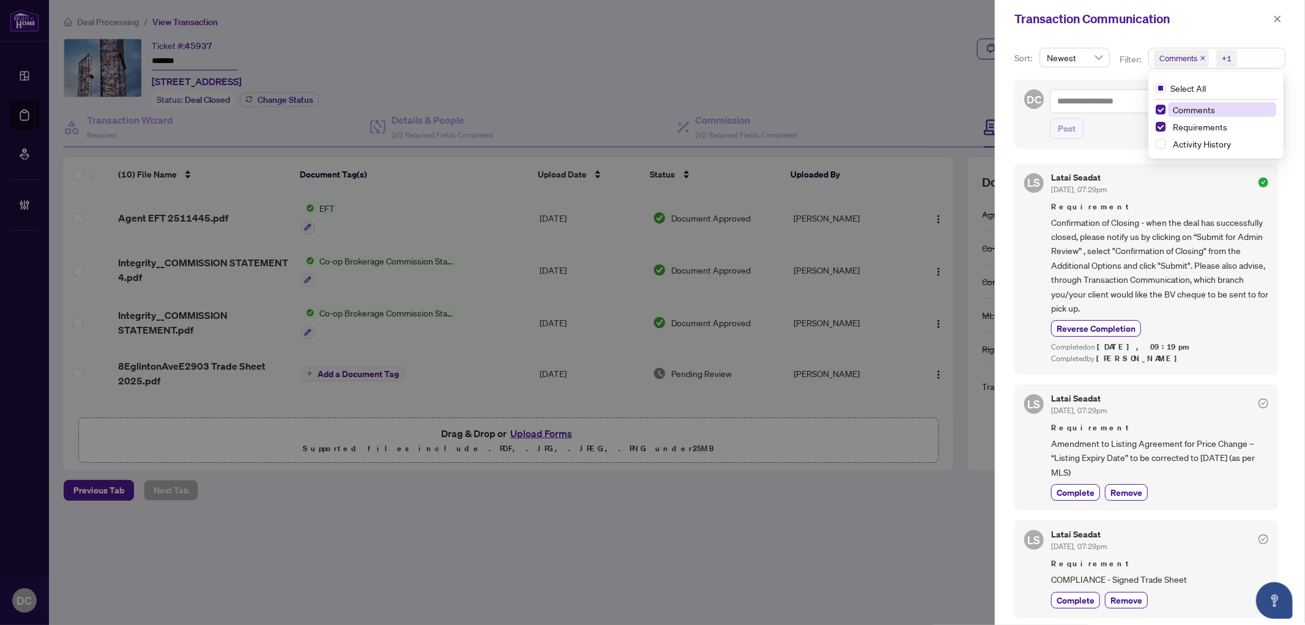
click at [1218, 107] on span "Comments" at bounding box center [1222, 109] width 109 height 15
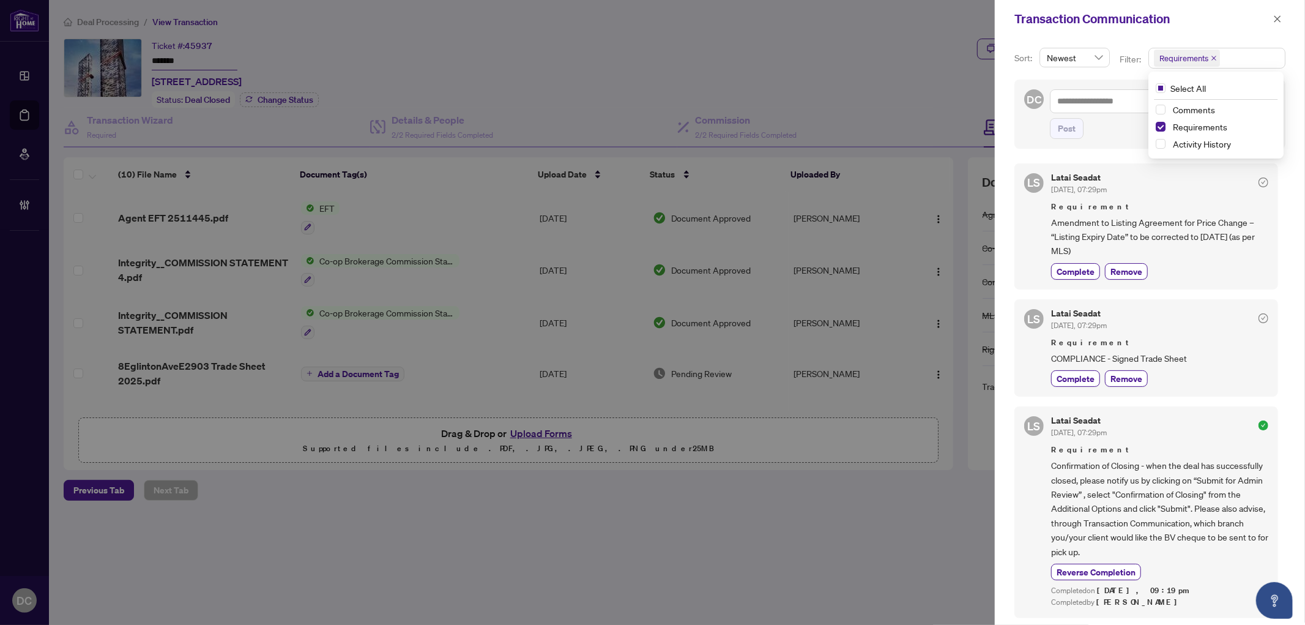
scroll to position [3, 0]
click at [1276, 18] on icon "close" at bounding box center [1277, 19] width 9 height 9
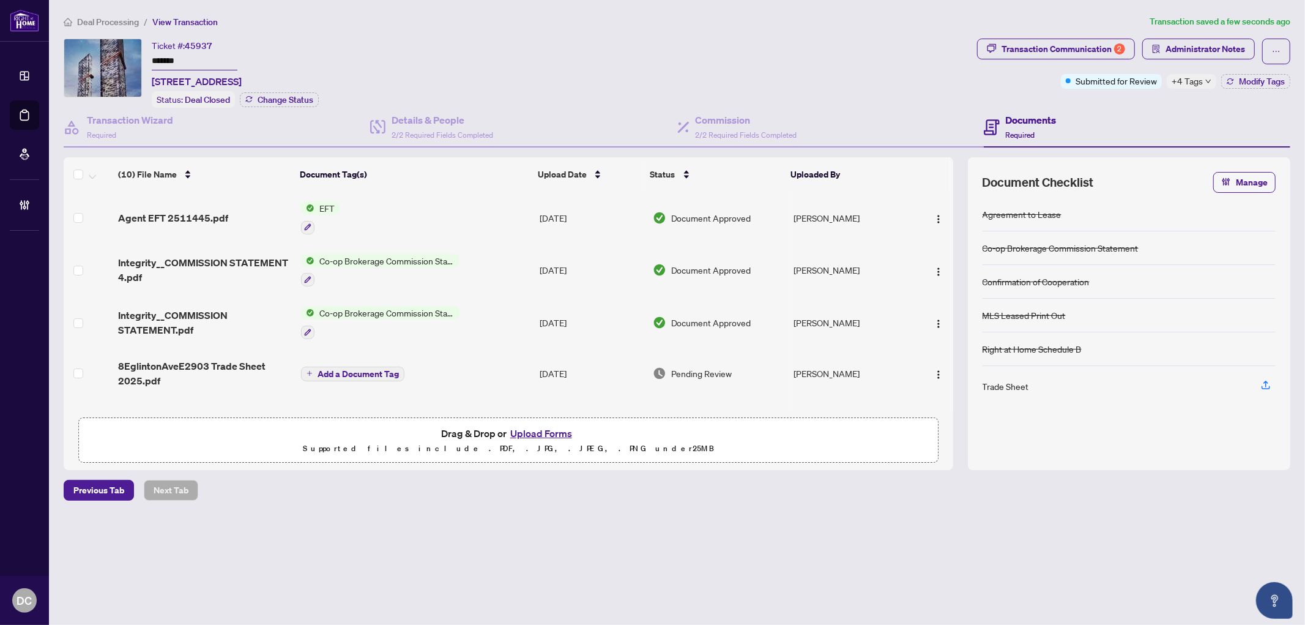
drag, startPoint x: 217, startPoint y: 59, endPoint x: 78, endPoint y: 52, distance: 139.6
click at [78, 52] on div "Ticket #: 45937 ******* 2903-8 Eglinton Ave, Toronto, Ontario M4P 1A6, Canada S…" at bounding box center [518, 73] width 908 height 69
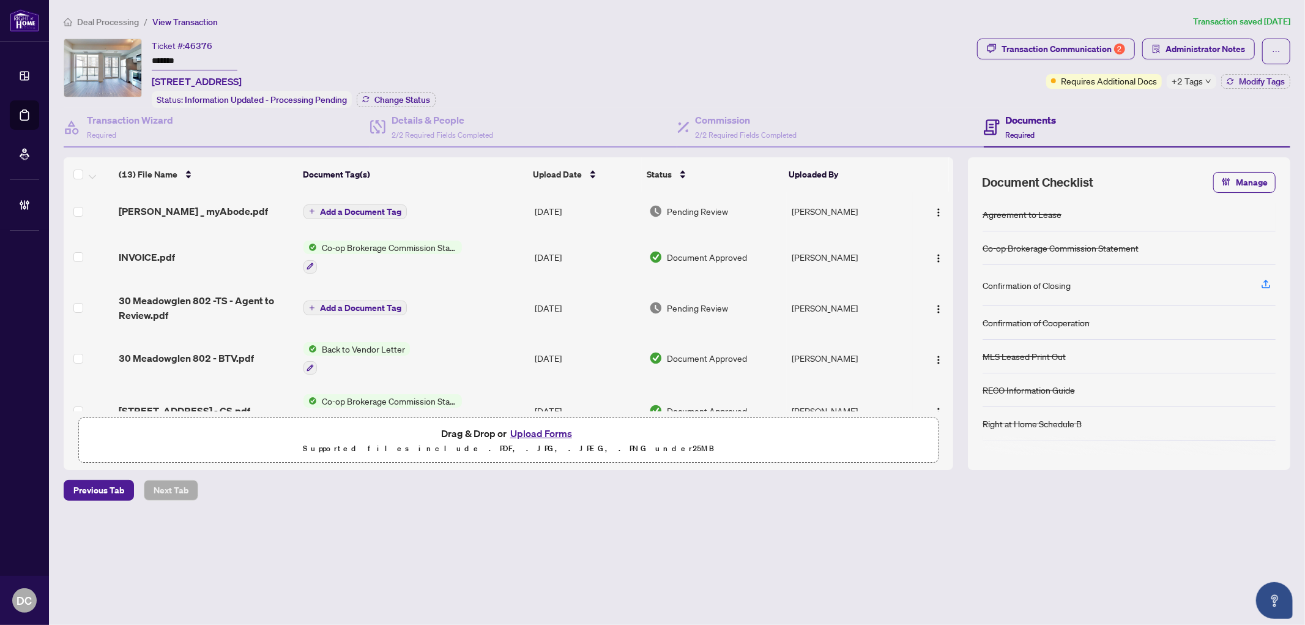
drag, startPoint x: 220, startPoint y: 56, endPoint x: 147, endPoint y: 55, distance: 73.4
click at [147, 55] on div "Ticket #: 46376 ******* 802-[STREET_ADDRESS] Status: Information Updated - Proc…" at bounding box center [518, 73] width 908 height 69
click at [412, 108] on div "Details & People 2/2 Required Fields Completed" at bounding box center [523, 128] width 306 height 40
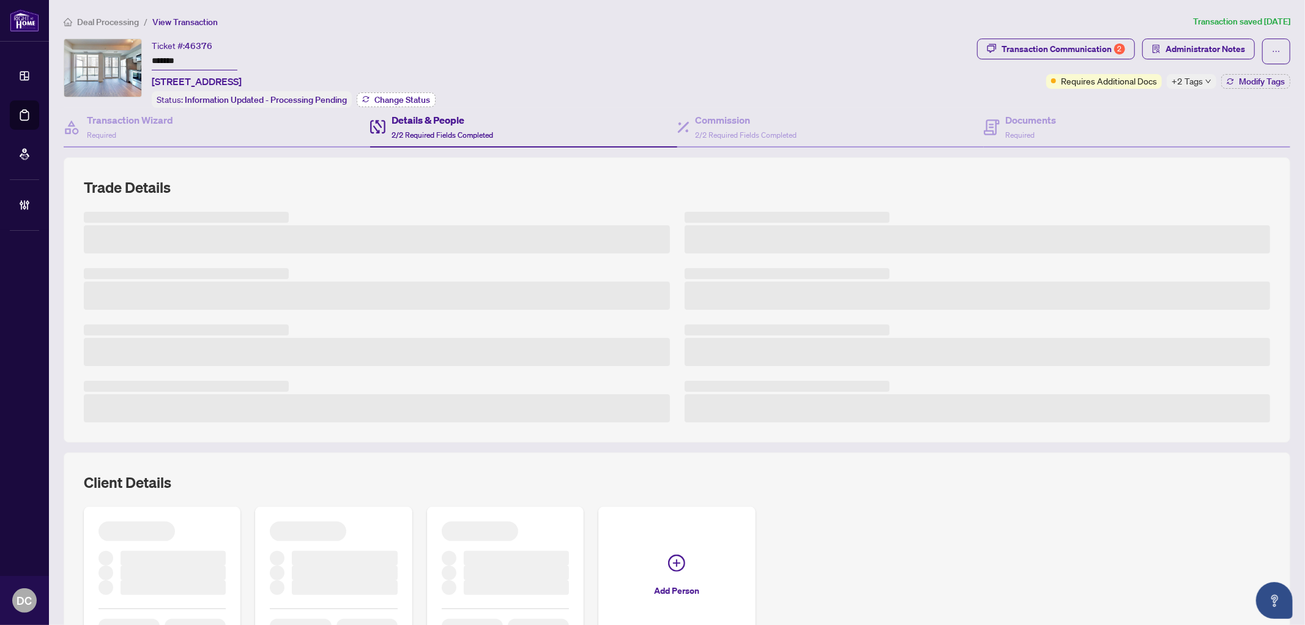
click at [406, 99] on span "Change Status" at bounding box center [402, 99] width 56 height 9
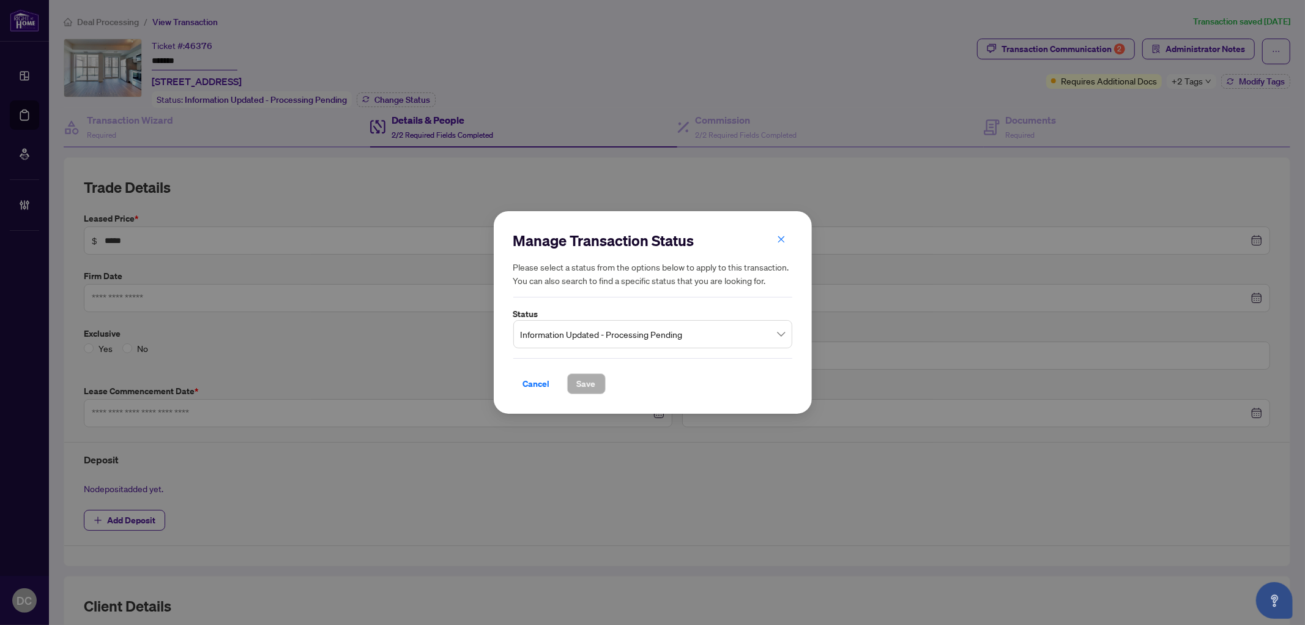
type input "**********"
click at [579, 339] on span "Information Updated - Processing Pending" at bounding box center [653, 333] width 264 height 23
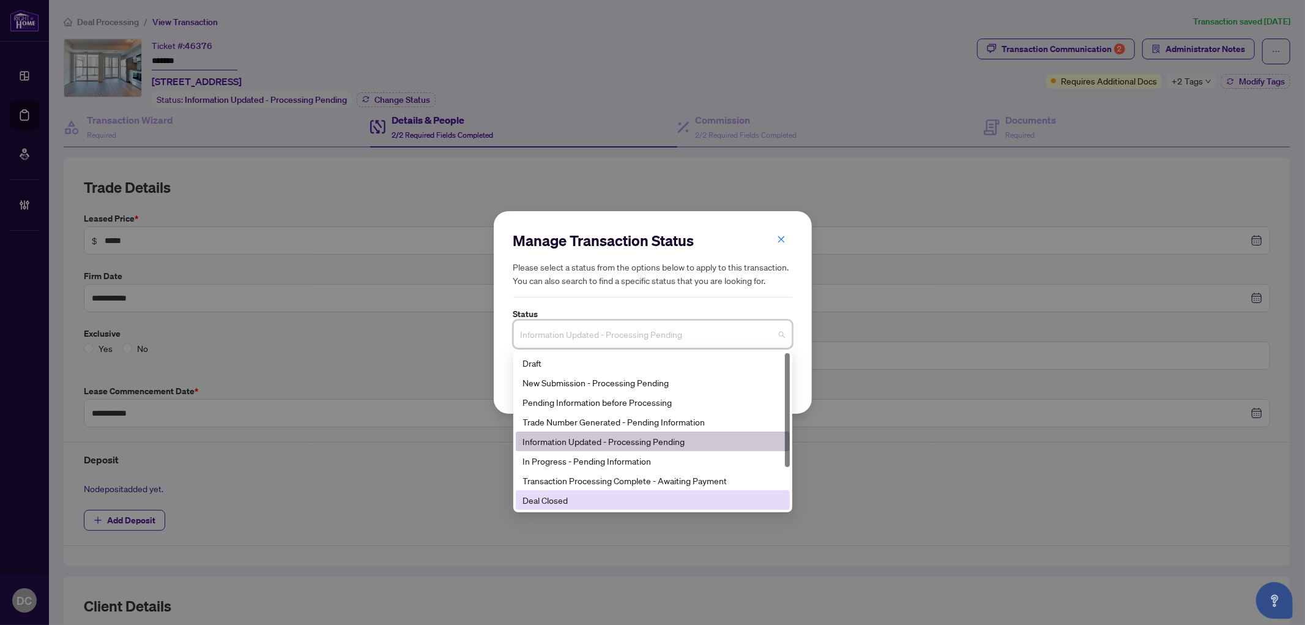
click at [557, 500] on div "Deal Closed" at bounding box center [652, 499] width 259 height 13
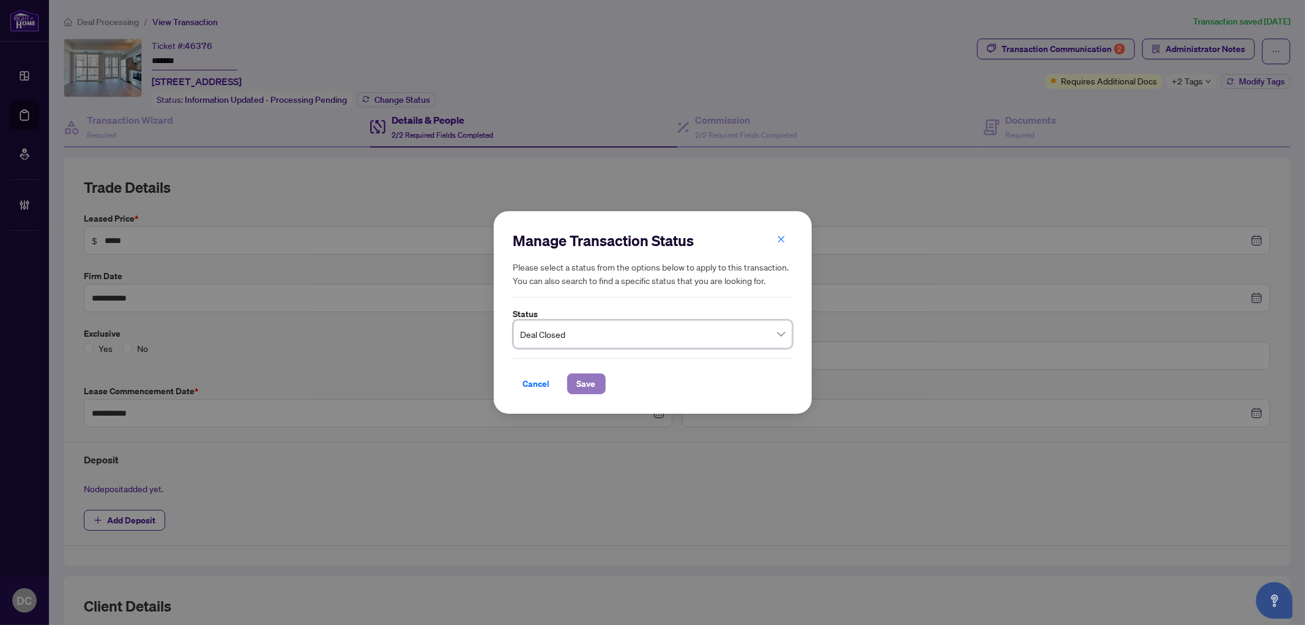
click at [584, 381] on span "Save" at bounding box center [586, 384] width 19 height 20
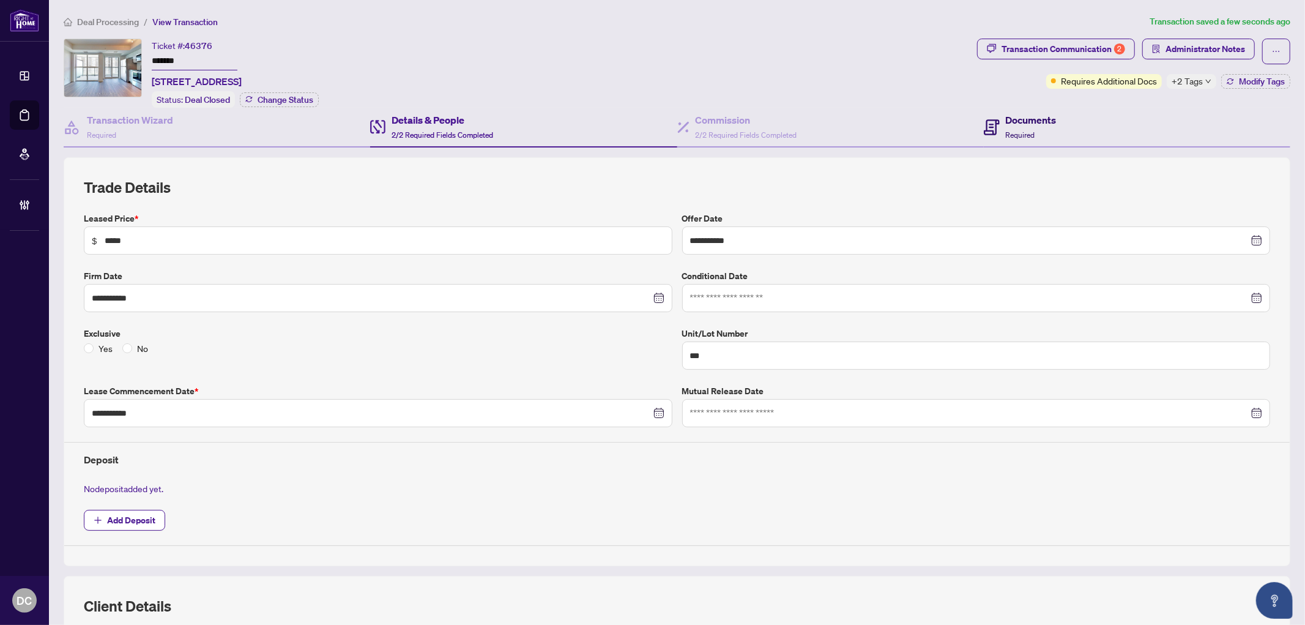
click at [1045, 125] on h4 "Documents" at bounding box center [1031, 120] width 51 height 15
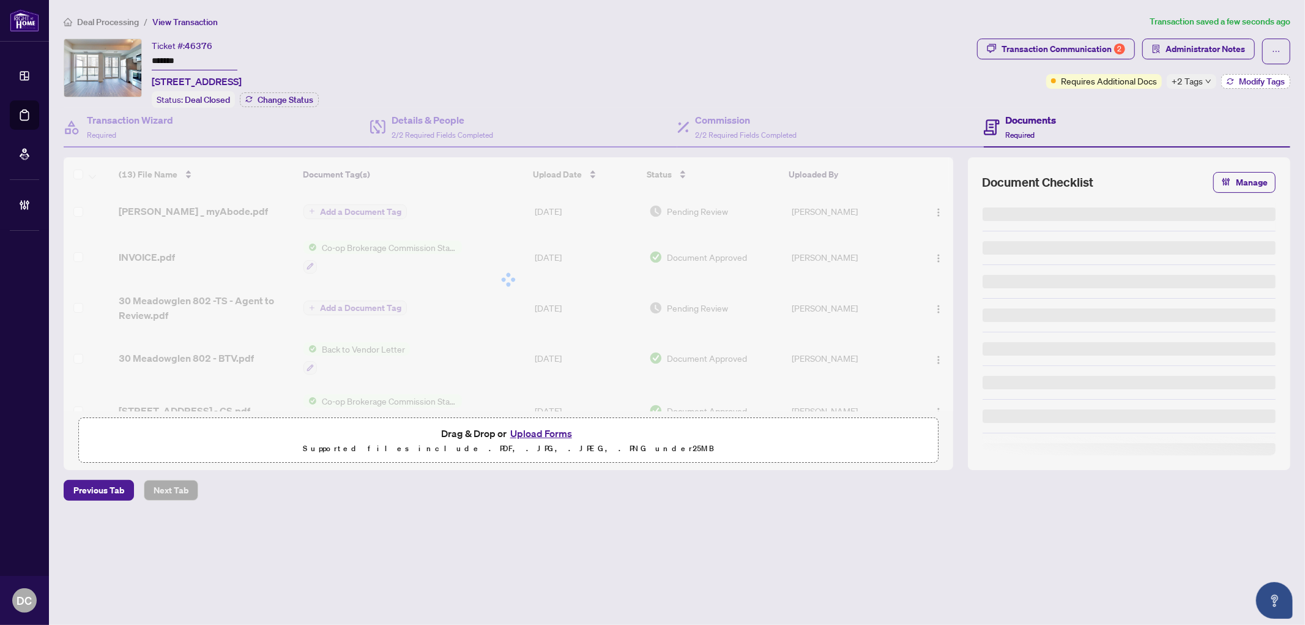
click at [1235, 81] on button "Modify Tags" at bounding box center [1255, 81] width 69 height 15
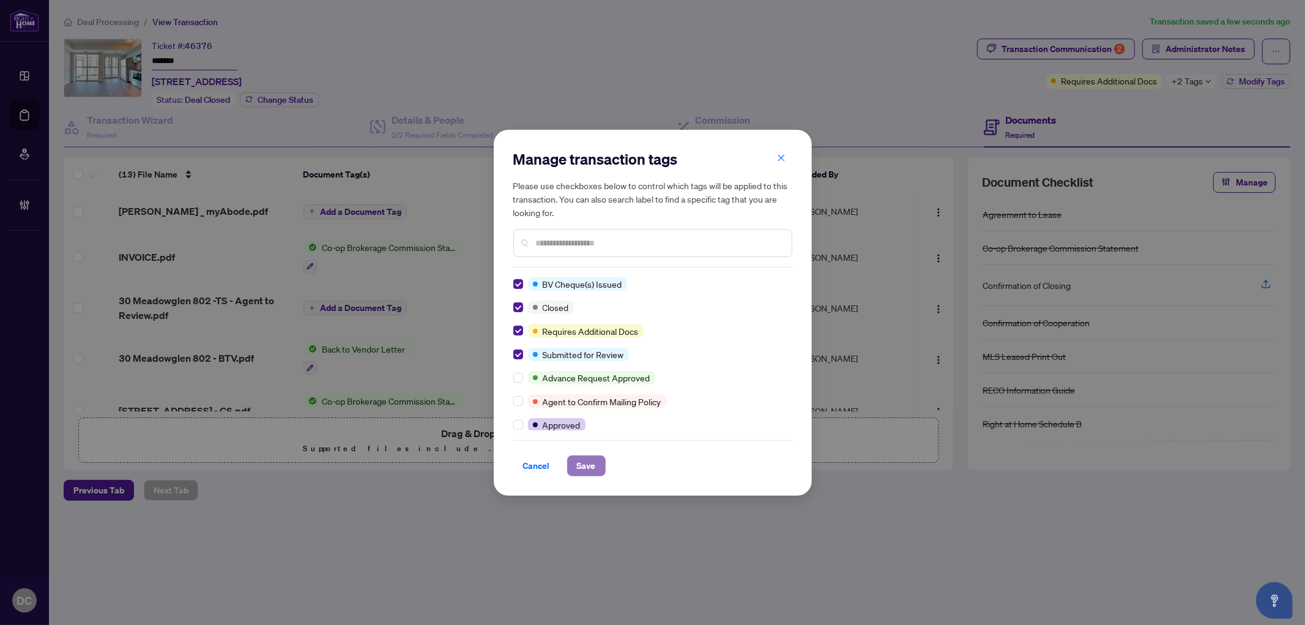
click at [592, 459] on span "Save" at bounding box center [586, 466] width 19 height 20
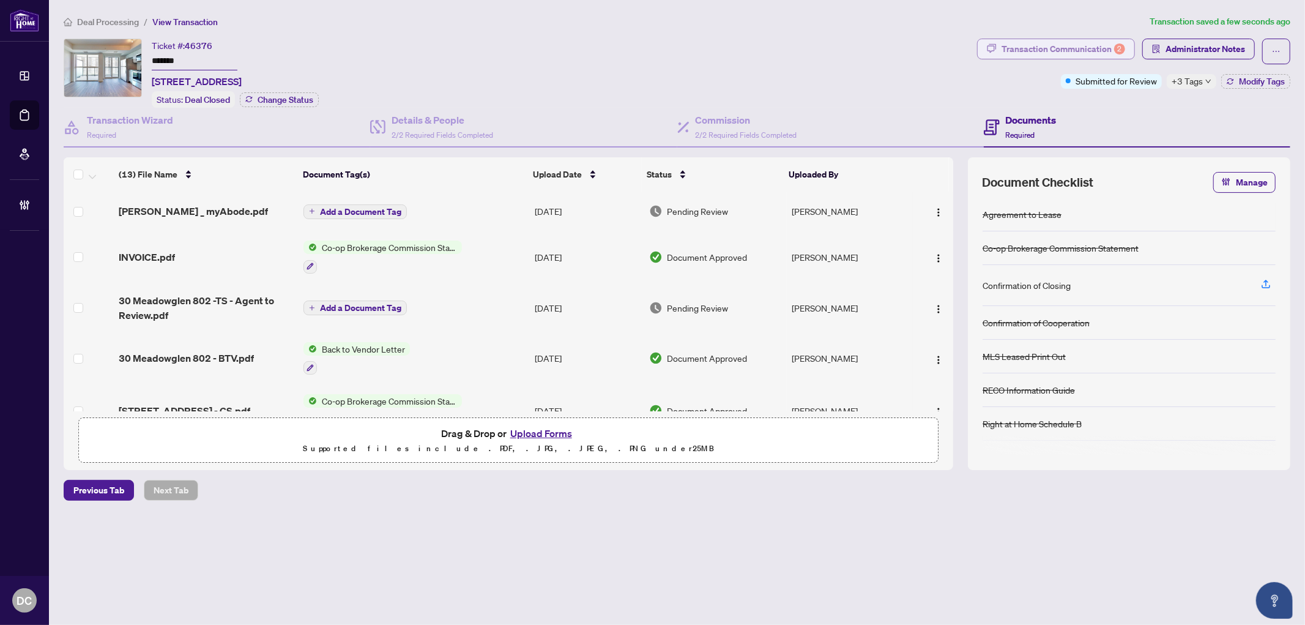
click at [1096, 42] on div "Transaction Communication 2" at bounding box center [1063, 49] width 124 height 20
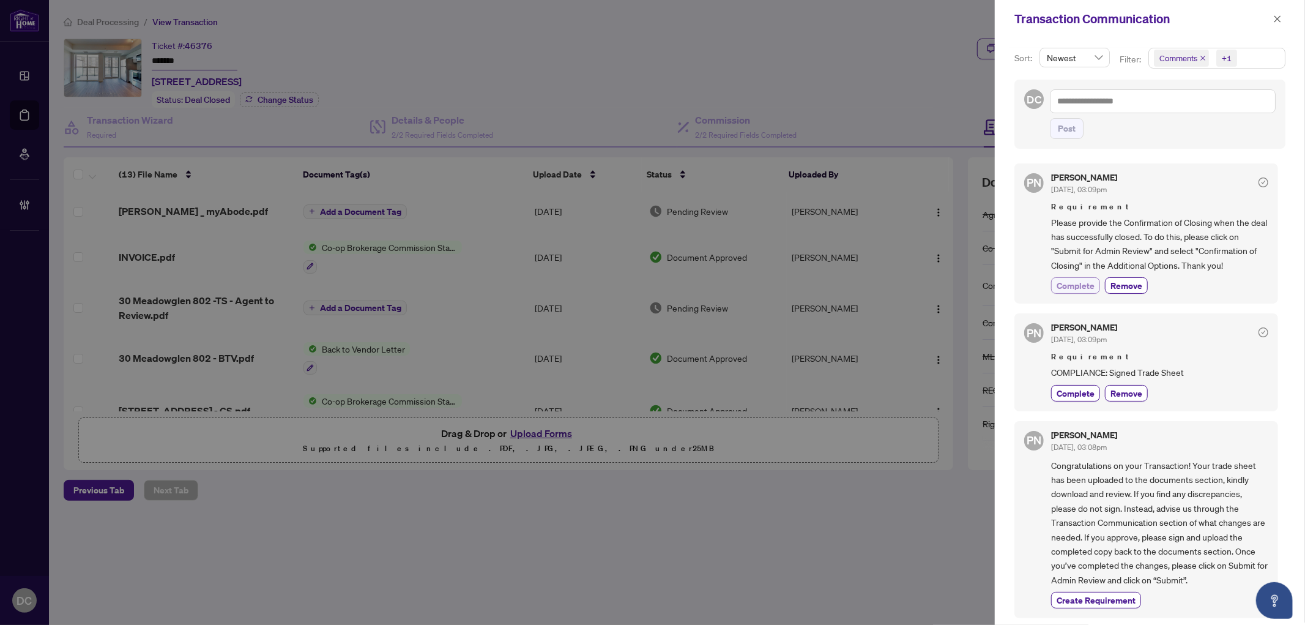
click at [1087, 282] on span "Complete" at bounding box center [1076, 285] width 38 height 13
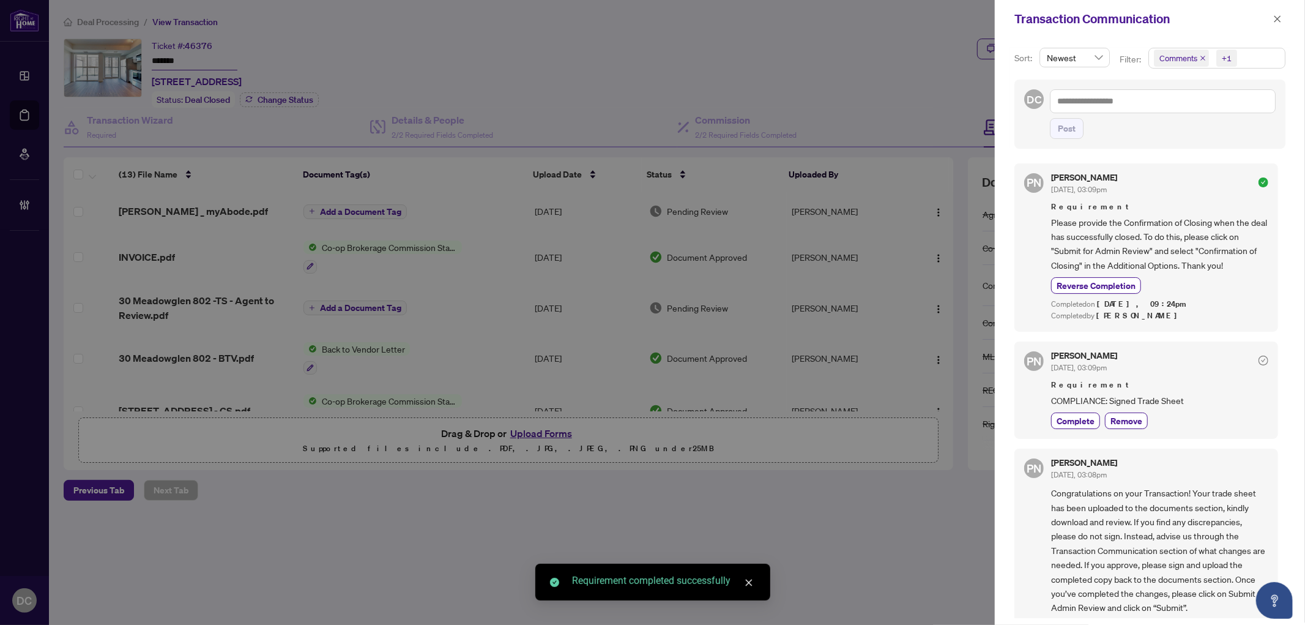
click at [1253, 53] on span "Comments +1" at bounding box center [1217, 58] width 136 height 20
click at [1187, 127] on span "Requirements" at bounding box center [1200, 126] width 54 height 11
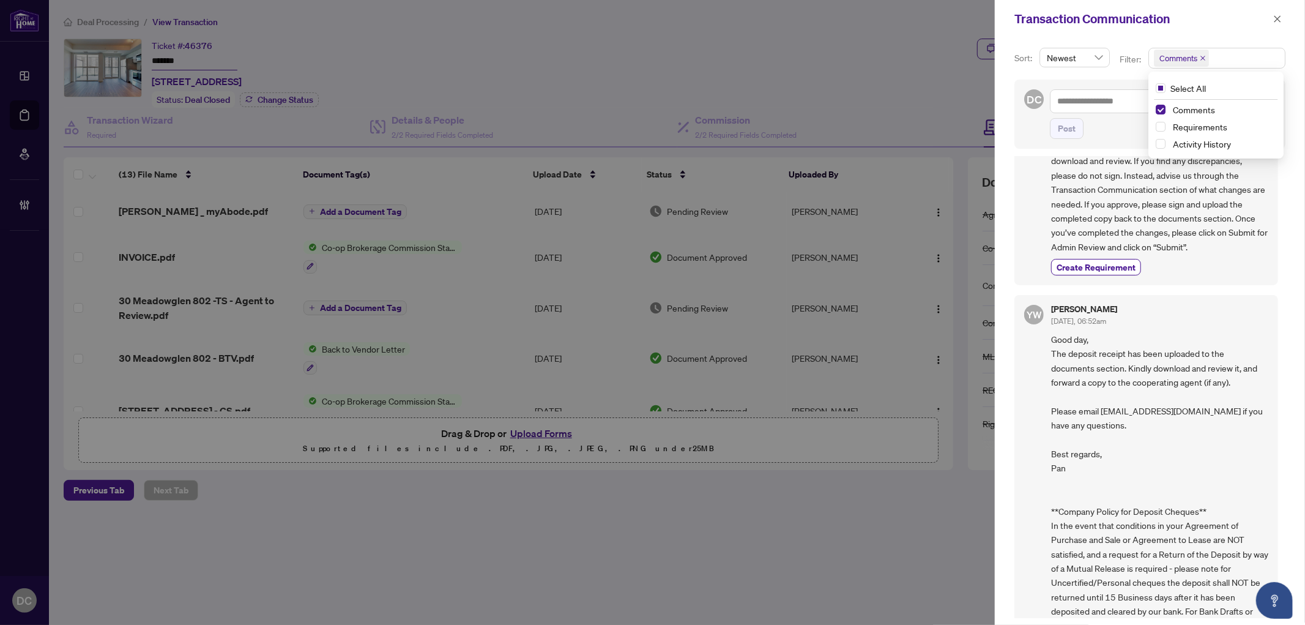
scroll to position [148, 0]
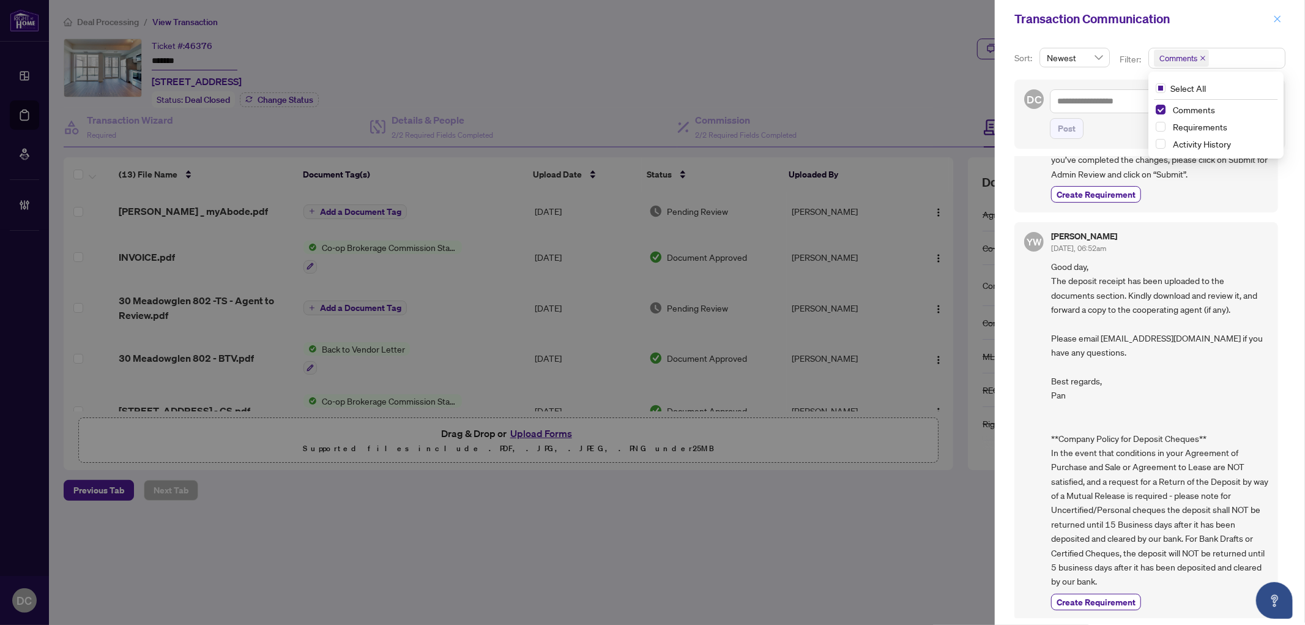
click at [1276, 13] on span "button" at bounding box center [1277, 19] width 9 height 20
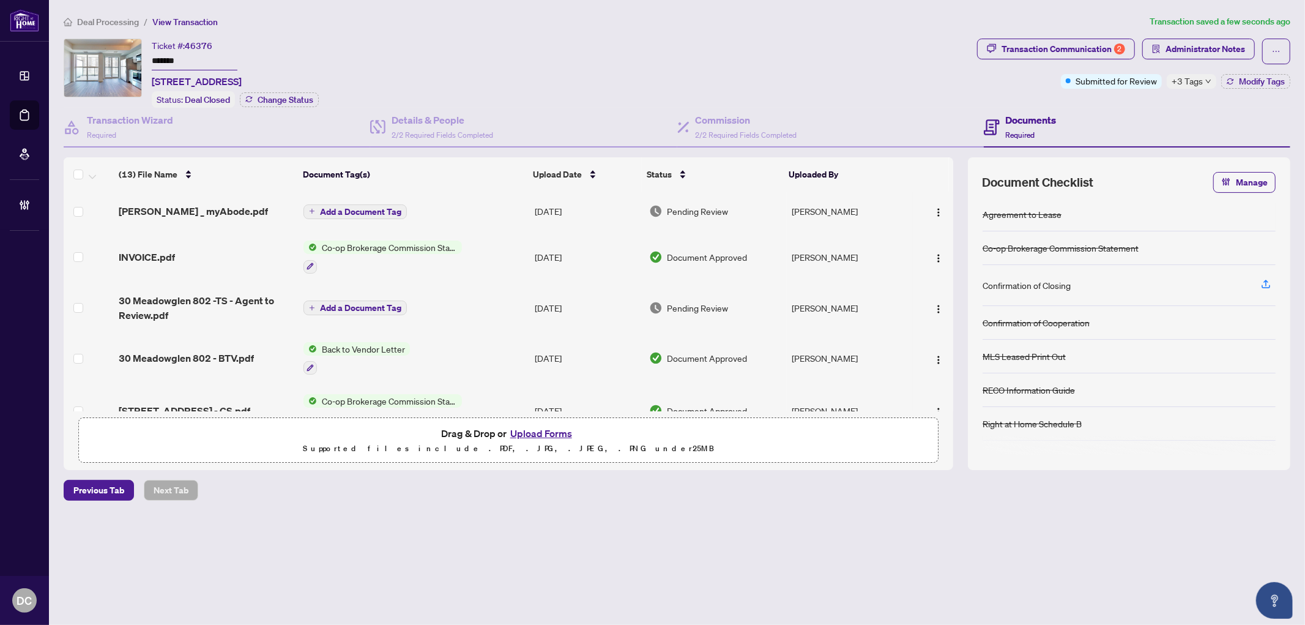
click at [507, 253] on td "Co-op Brokerage Commission Statement" at bounding box center [414, 257] width 231 height 53
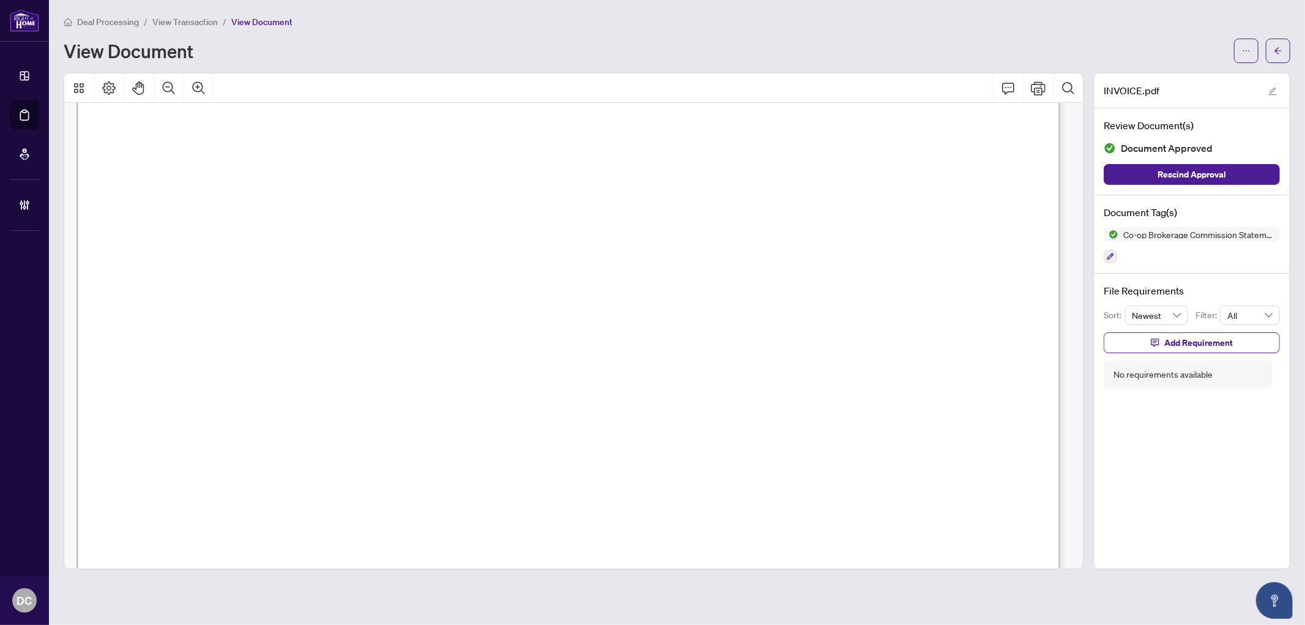
scroll to position [543, 0]
click at [1282, 44] on button "button" at bounding box center [1278, 51] width 24 height 24
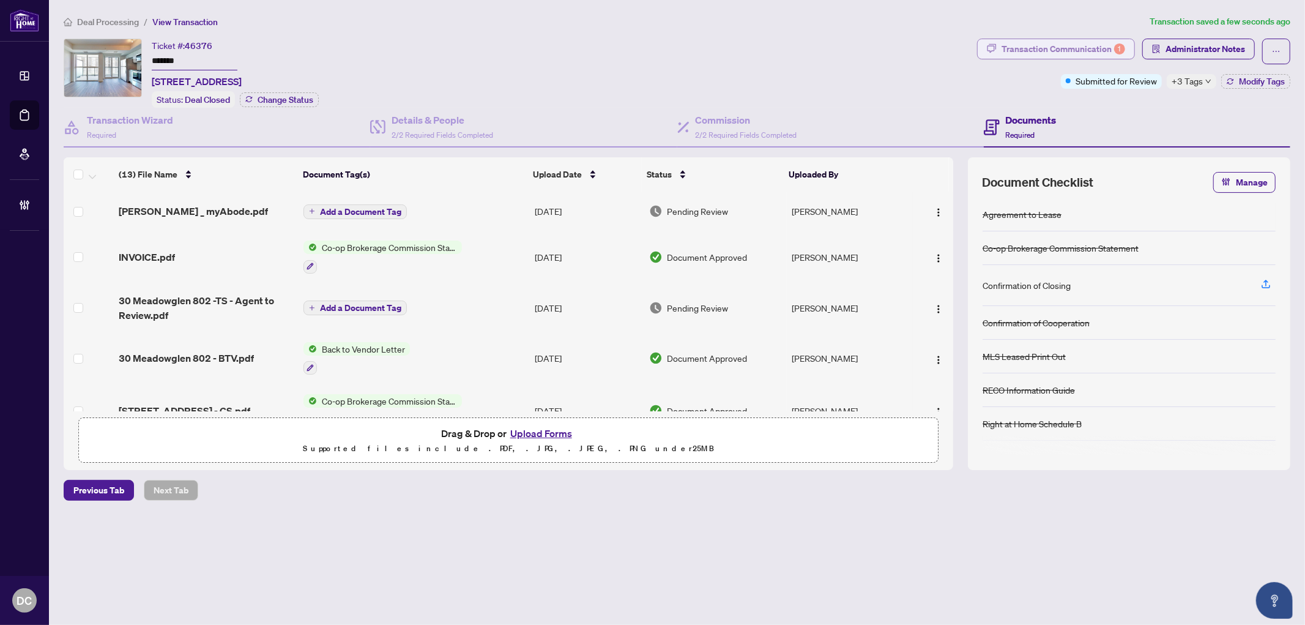
click at [1100, 53] on div "Transaction Communication 1" at bounding box center [1063, 49] width 124 height 20
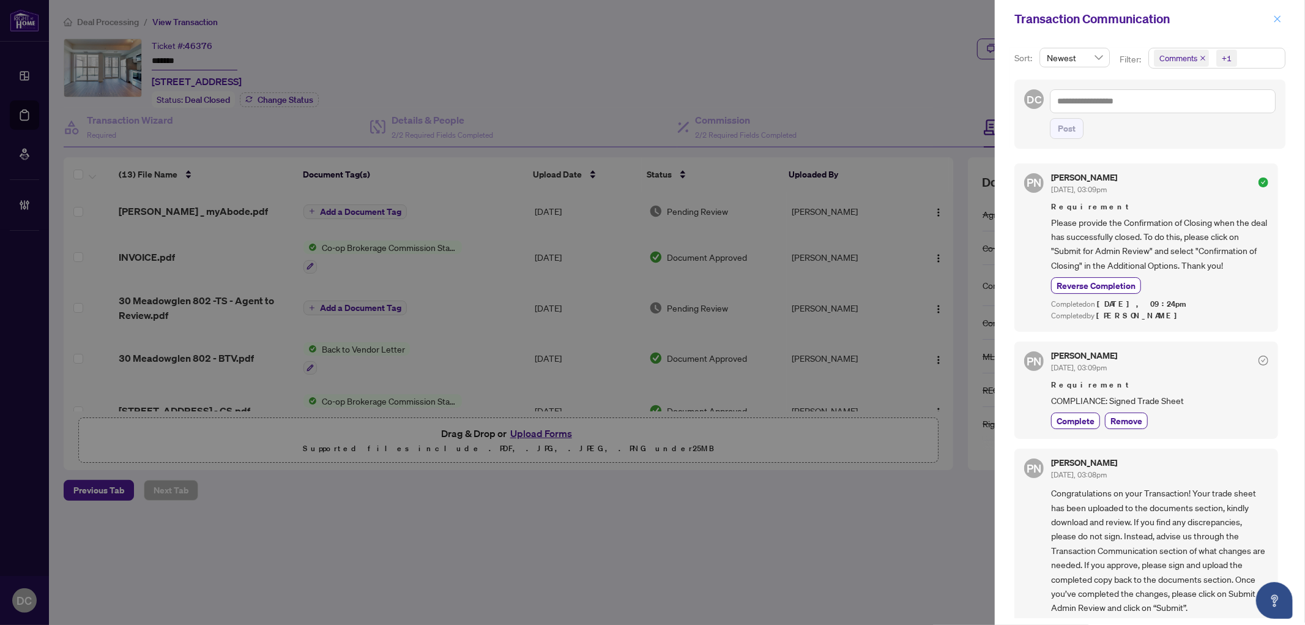
click at [1274, 17] on icon "close" at bounding box center [1277, 19] width 9 height 9
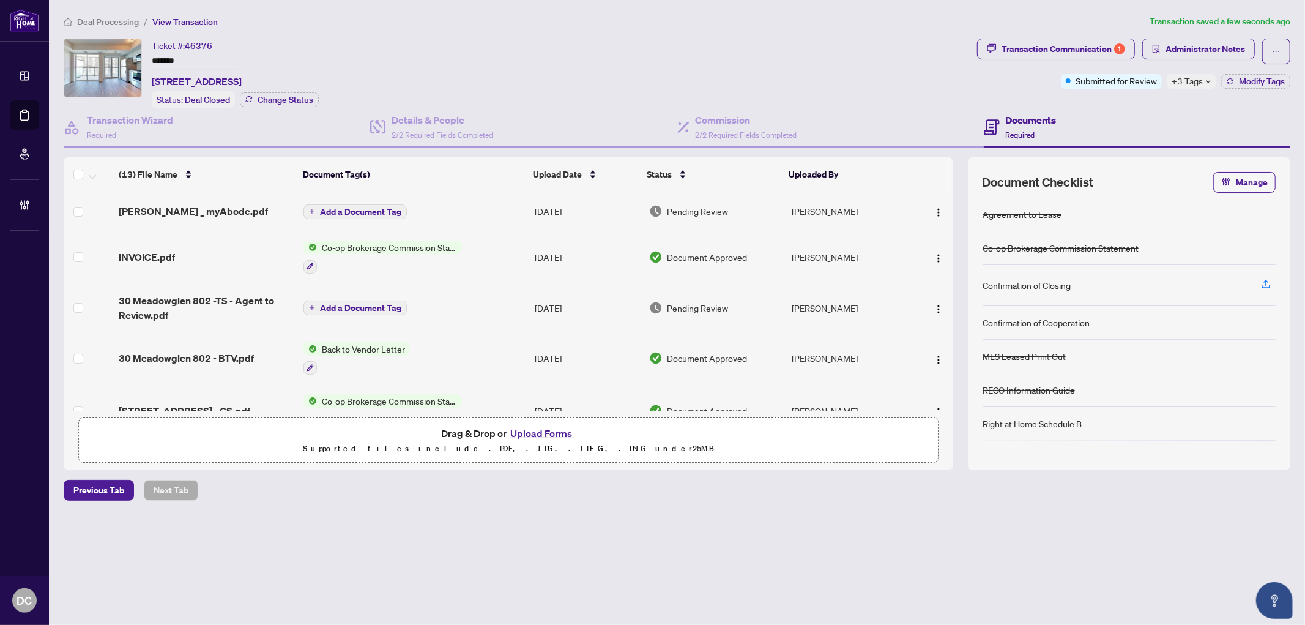
click at [449, 204] on td "Add a Document Tag" at bounding box center [414, 210] width 231 height 39
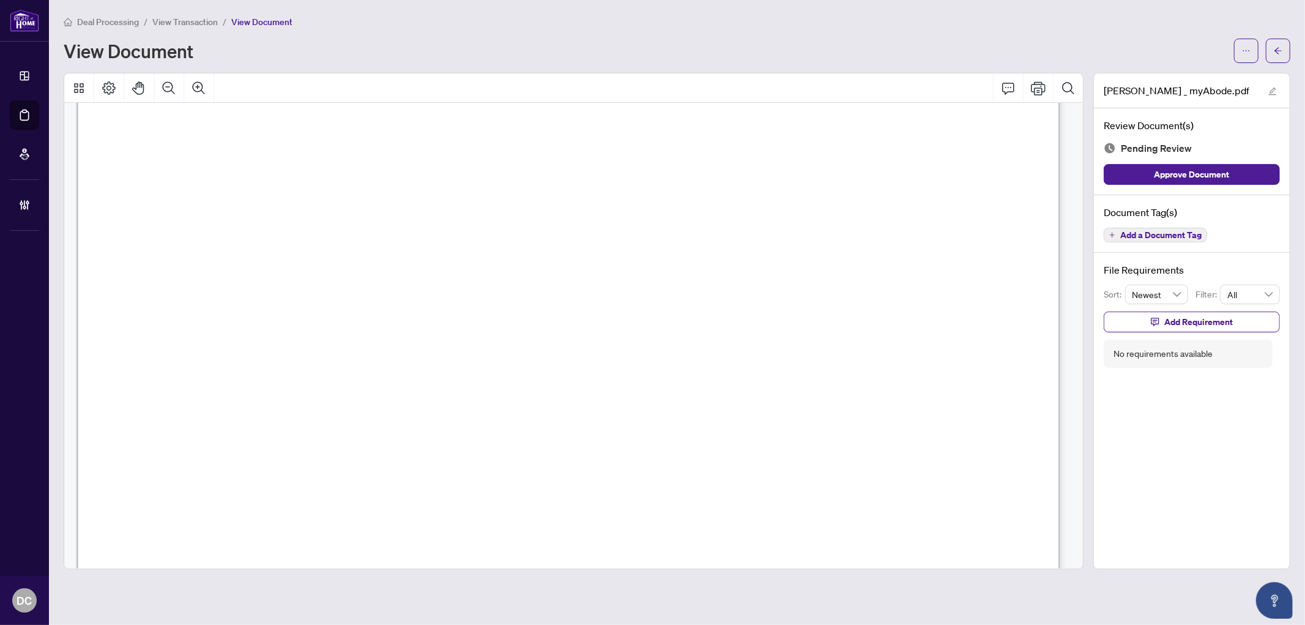
scroll to position [204, 0]
drag, startPoint x: 1269, startPoint y: 49, endPoint x: 53, endPoint y: 4, distance: 1216.4
click at [1269, 49] on button "button" at bounding box center [1278, 51] width 24 height 24
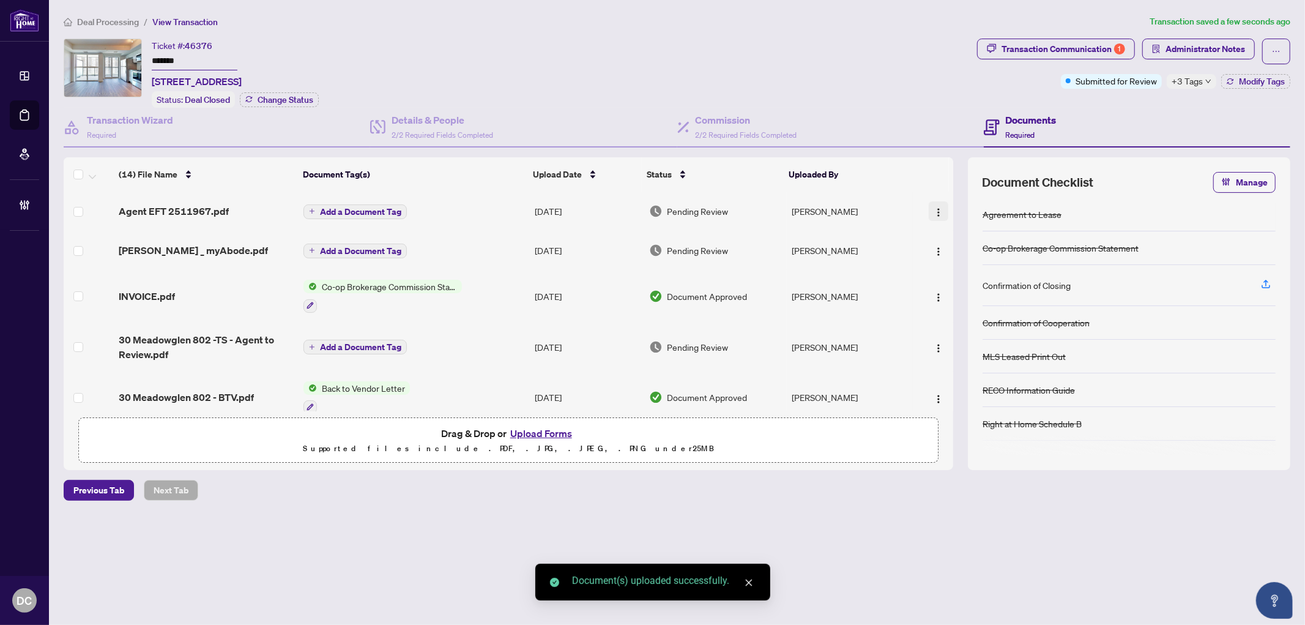
click at [935, 209] on img "button" at bounding box center [939, 212] width 10 height 10
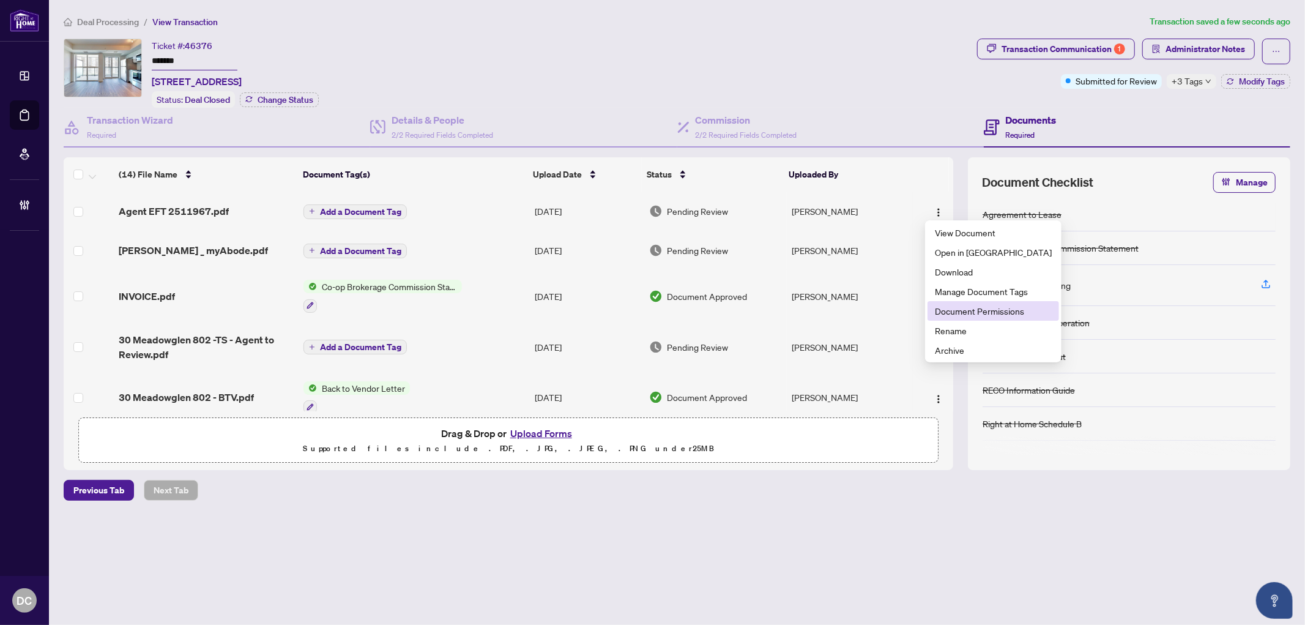
click at [996, 304] on span "Document Permissions" at bounding box center [993, 310] width 117 height 13
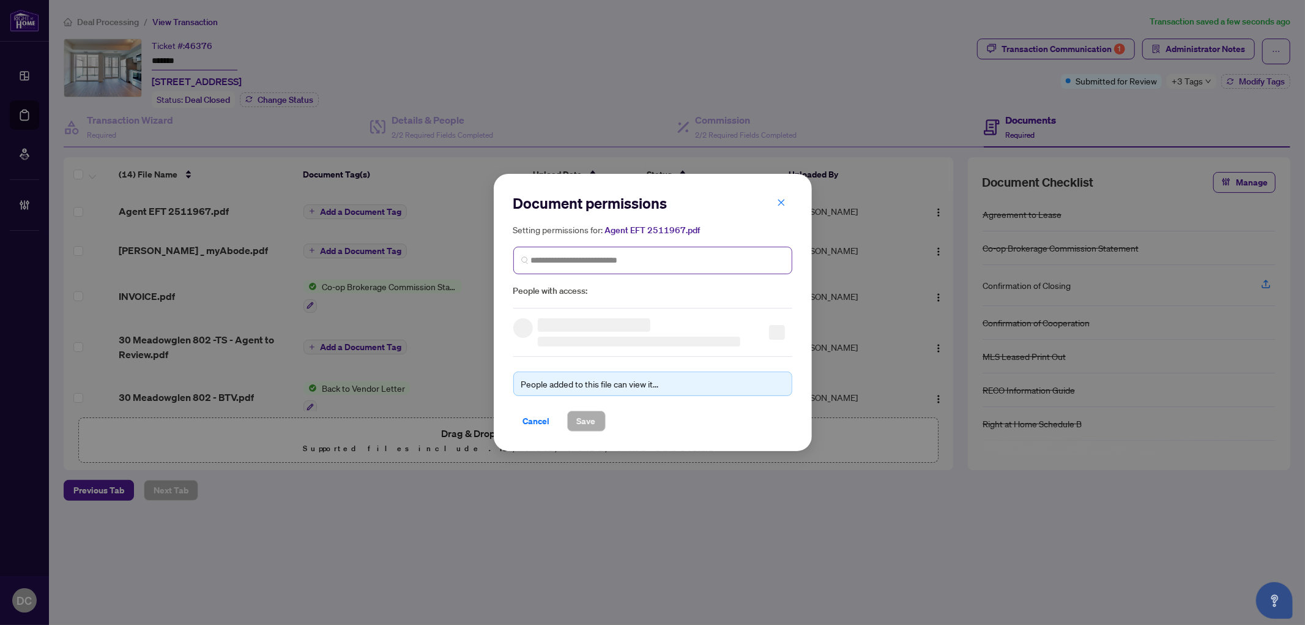
click at [707, 252] on span at bounding box center [652, 261] width 279 height 28
type input "*"
type input "**********"
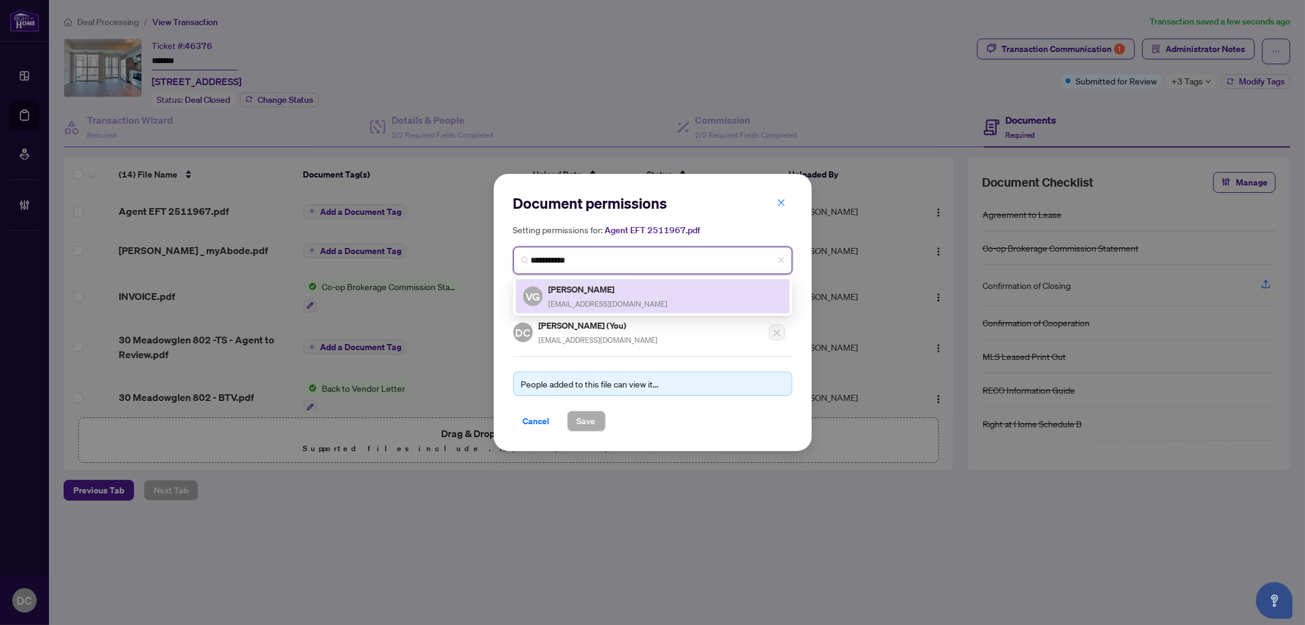
click at [634, 292] on h5 "Valentina Gangadeen" at bounding box center [608, 289] width 119 height 14
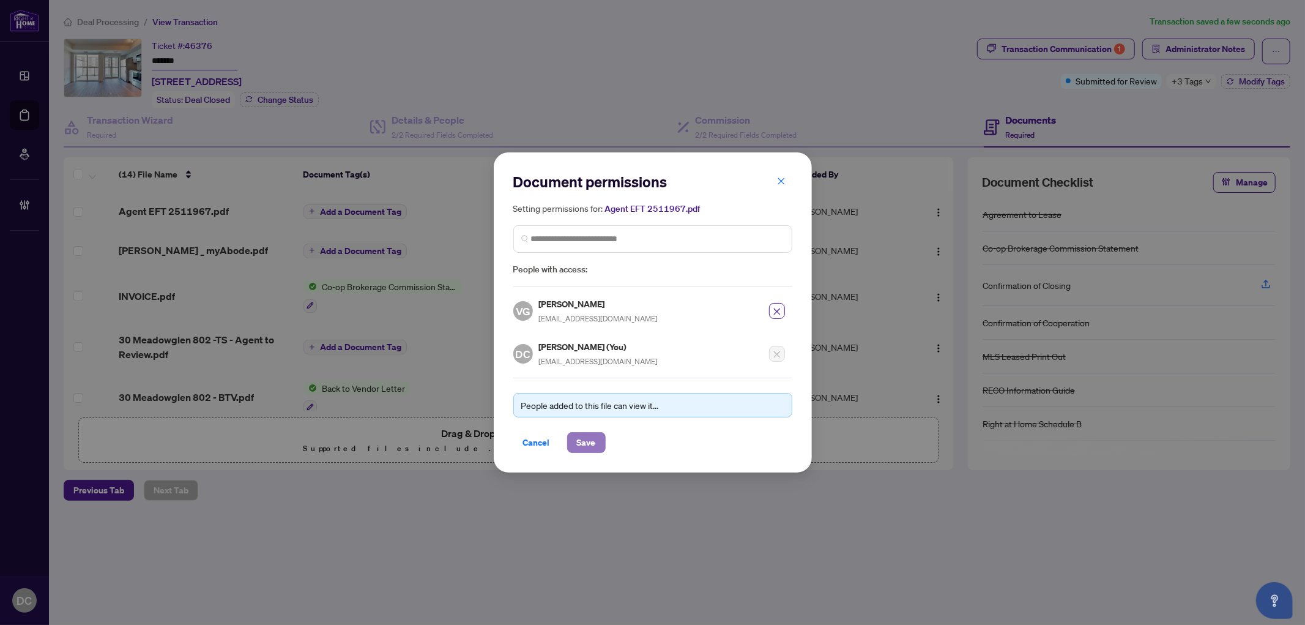
click at [576, 440] on button "Save" at bounding box center [586, 442] width 39 height 21
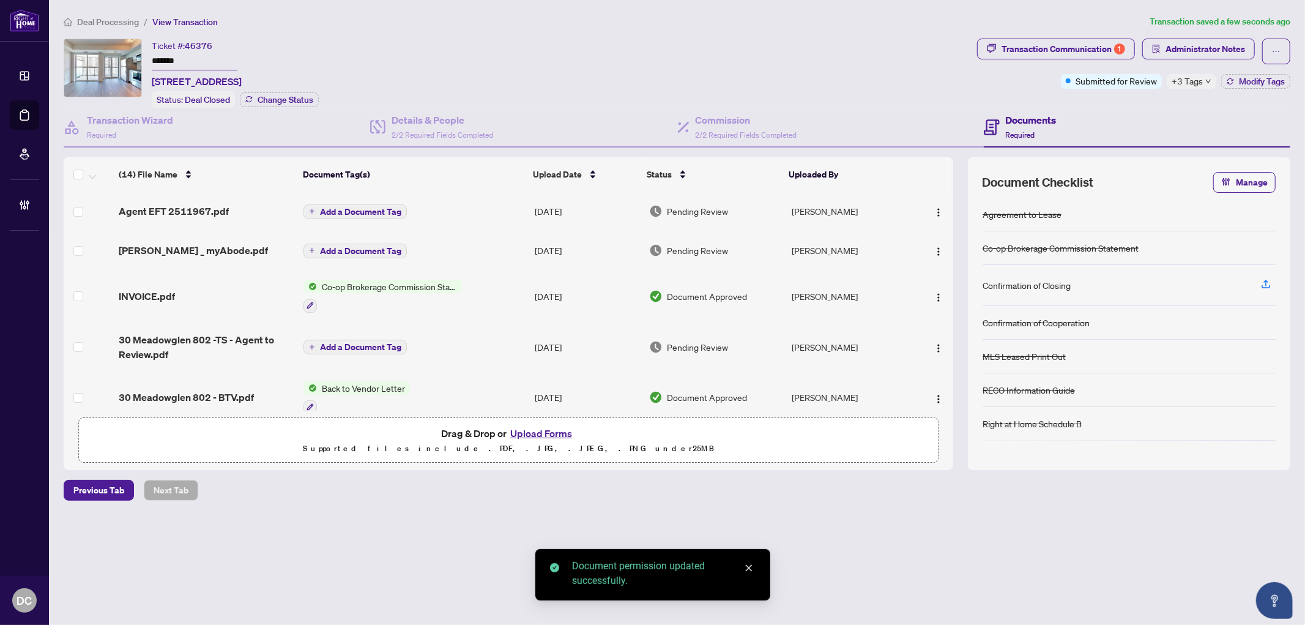
click at [380, 208] on span "Add a Document Tag" at bounding box center [360, 211] width 81 height 9
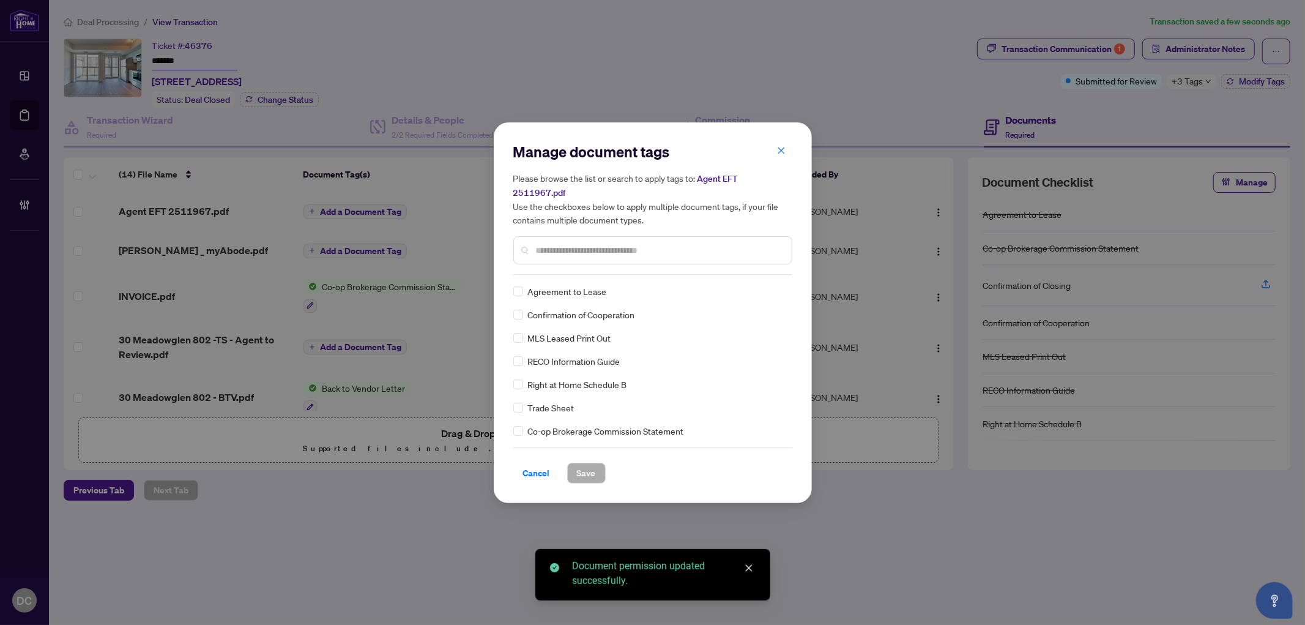
click at [575, 259] on div "Manage document tags Please browse the list or search to apply tags to: Agent E…" at bounding box center [652, 208] width 279 height 133
click at [610, 248] on input "text" at bounding box center [659, 249] width 246 height 13
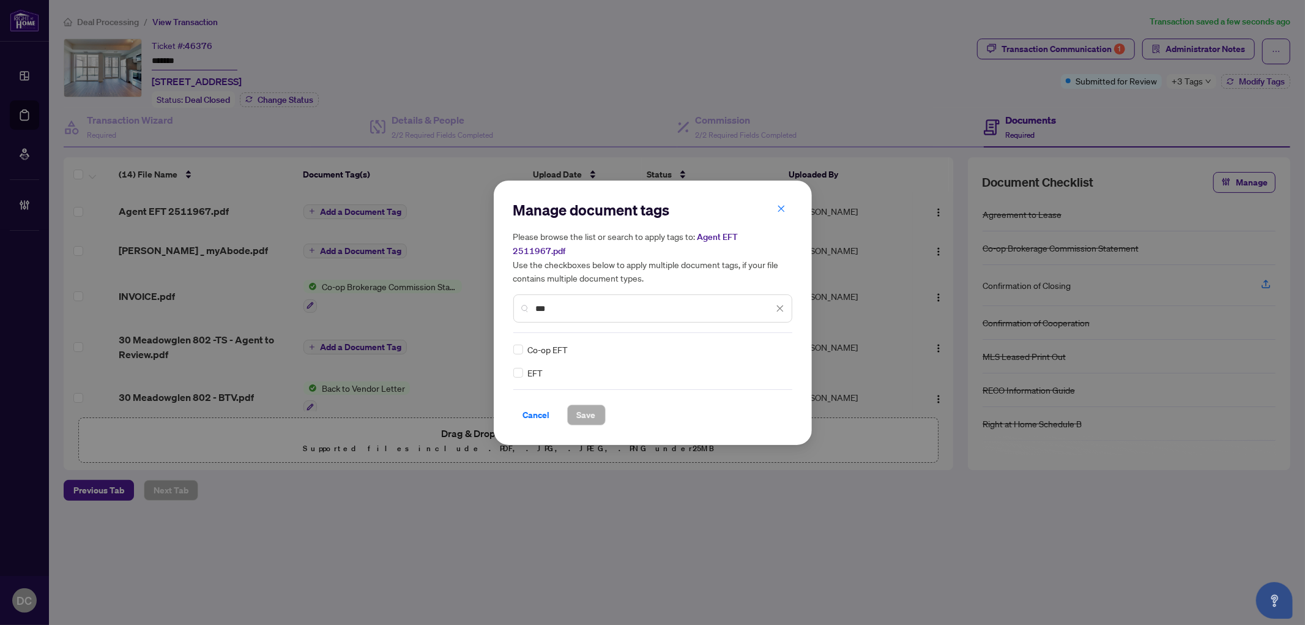
type input "***"
click at [784, 343] on div at bounding box center [769, 349] width 31 height 12
click at [767, 343] on img at bounding box center [767, 349] width 12 height 12
click at [733, 406] on div "Approved" at bounding box center [735, 401] width 78 height 13
click at [585, 407] on span "Save" at bounding box center [586, 415] width 19 height 20
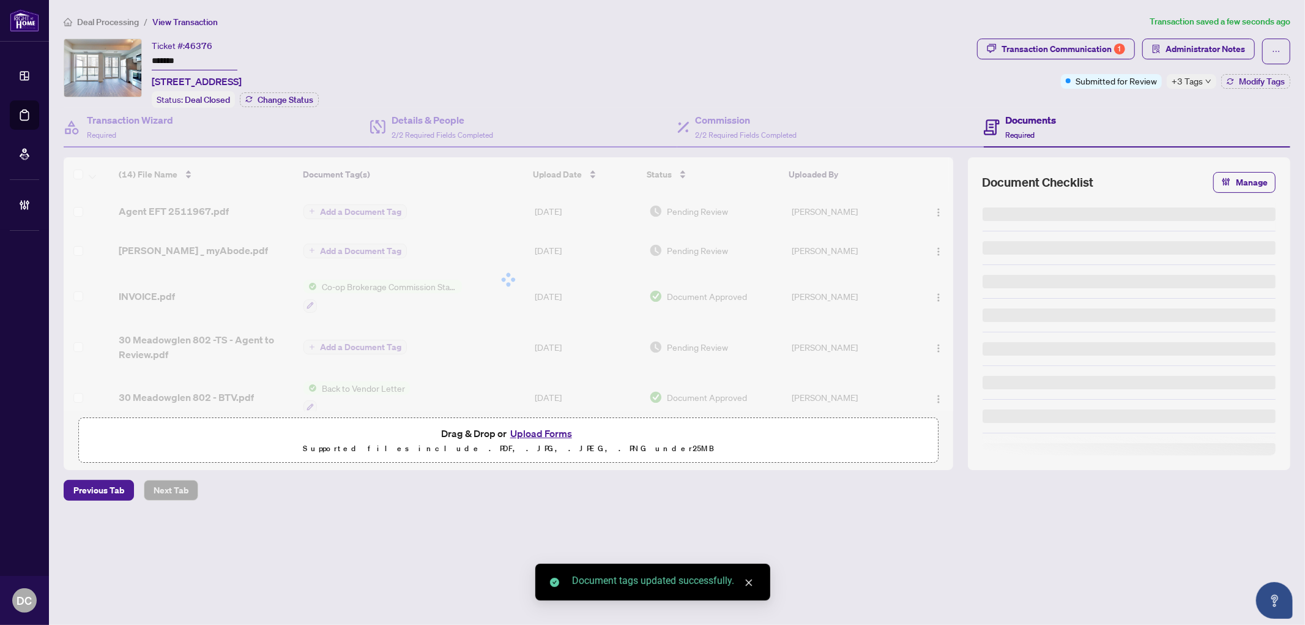
click at [1187, 80] on body "Dashboard Deal Processing Mortgage Referrals Brokerage Management DC Dawn Chan …" at bounding box center [652, 312] width 1305 height 625
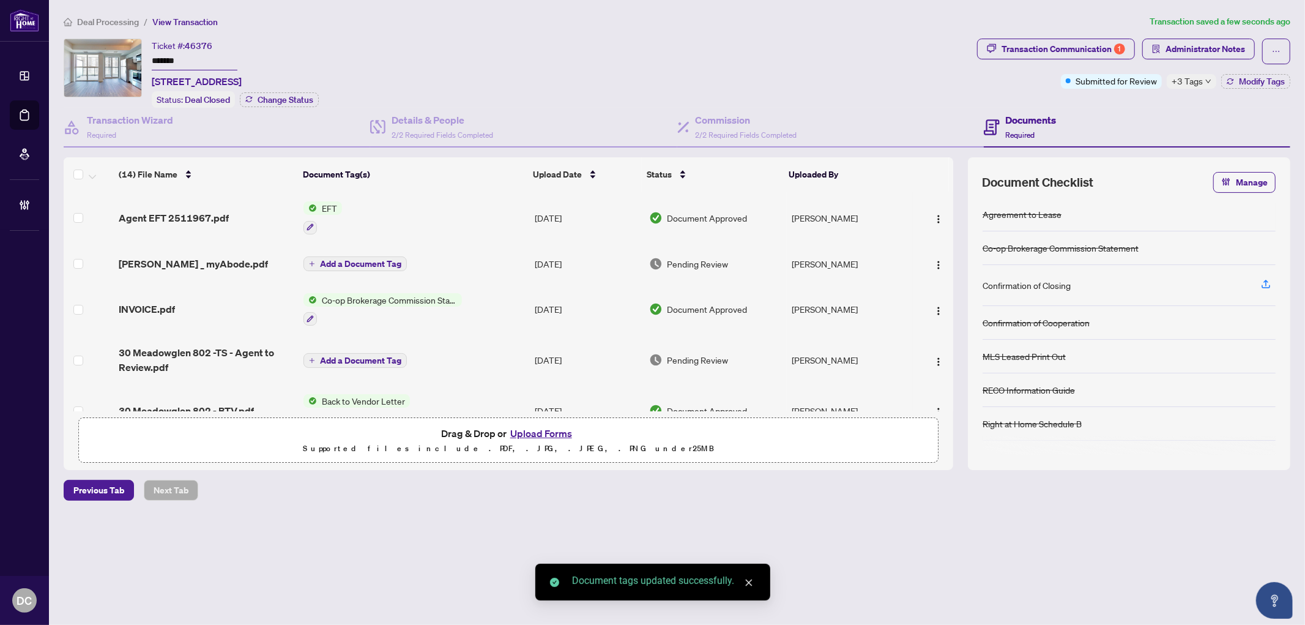
click at [1188, 83] on span "+3 Tags" at bounding box center [1187, 81] width 31 height 14
click at [1141, 102] on div "Transaction Communication 1 Administrator Notes Submitted for Review +3 Tags Mo…" at bounding box center [1134, 73] width 318 height 69
click at [1261, 87] on button "Modify Tags" at bounding box center [1255, 81] width 69 height 15
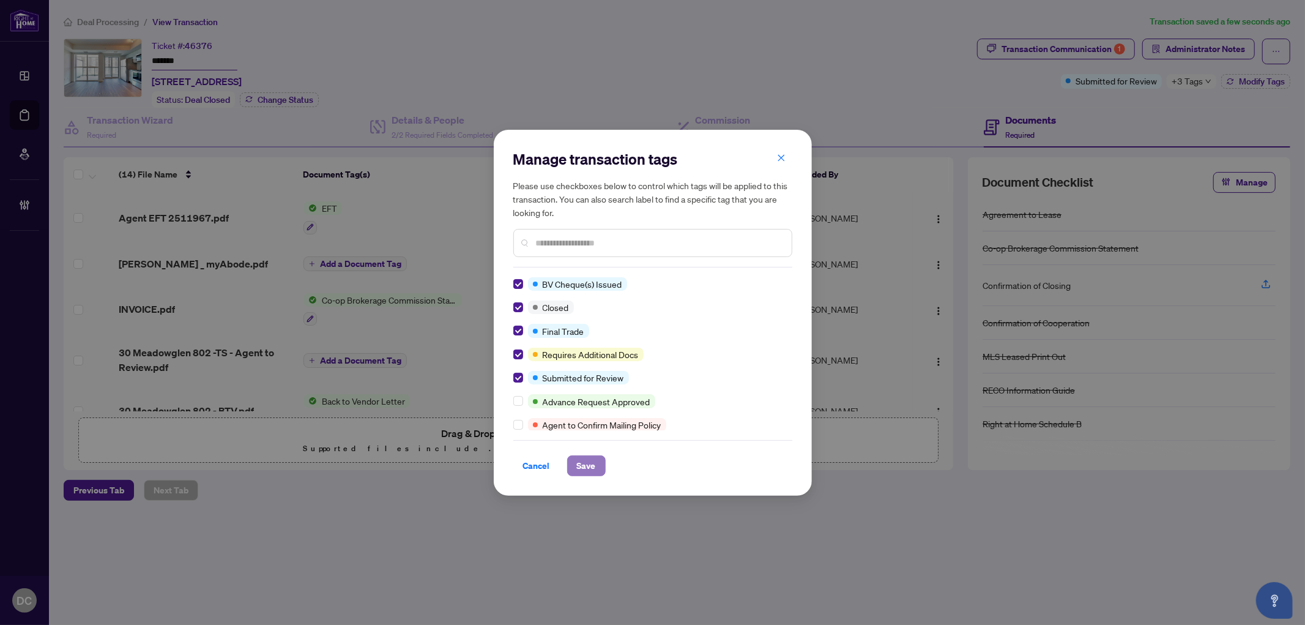
click at [585, 462] on span "Save" at bounding box center [586, 466] width 19 height 20
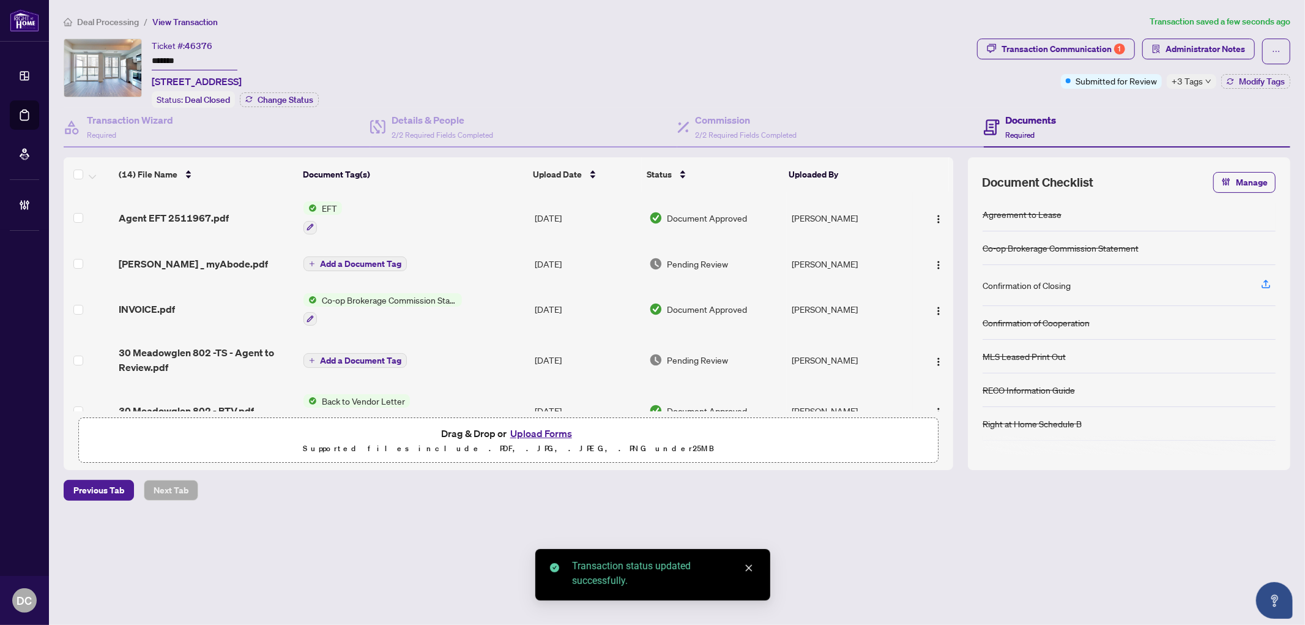
click at [1187, 48] on div "Manage transaction tags Please use checkboxes below to control which tags will …" at bounding box center [652, 312] width 1305 height 625
click at [1208, 48] on span "Administrator Notes" at bounding box center [1205, 49] width 80 height 20
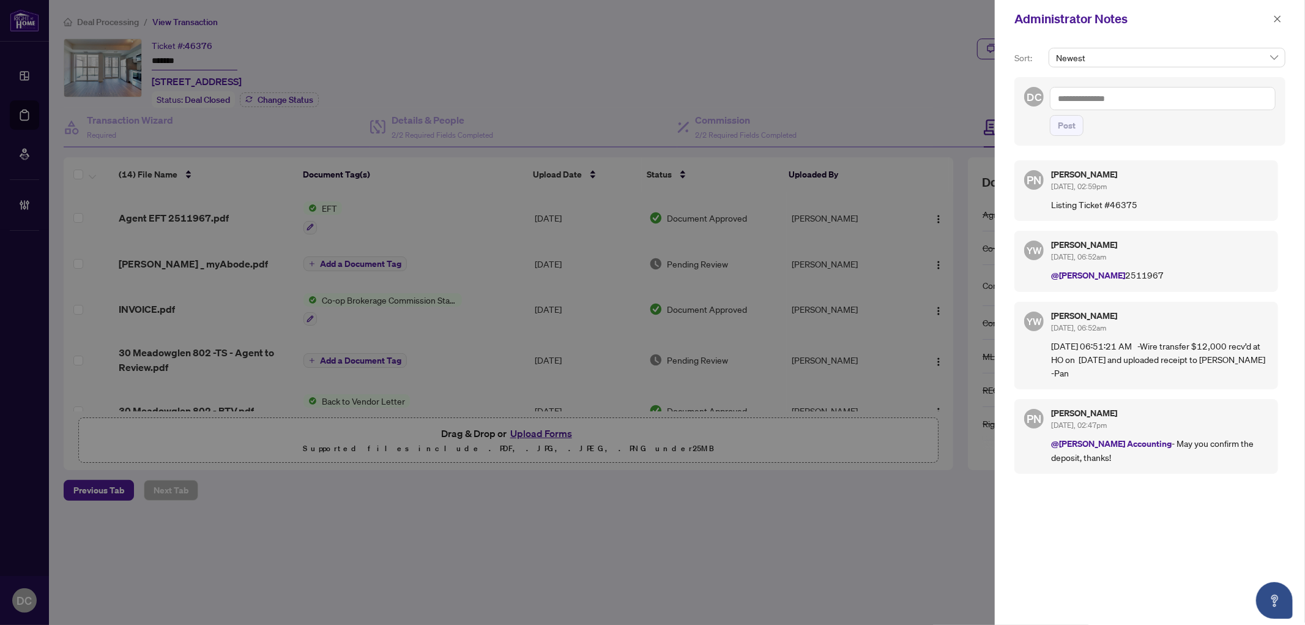
click at [1134, 96] on textarea at bounding box center [1163, 98] width 226 height 23
paste textarea "**********"
type textarea "**********"
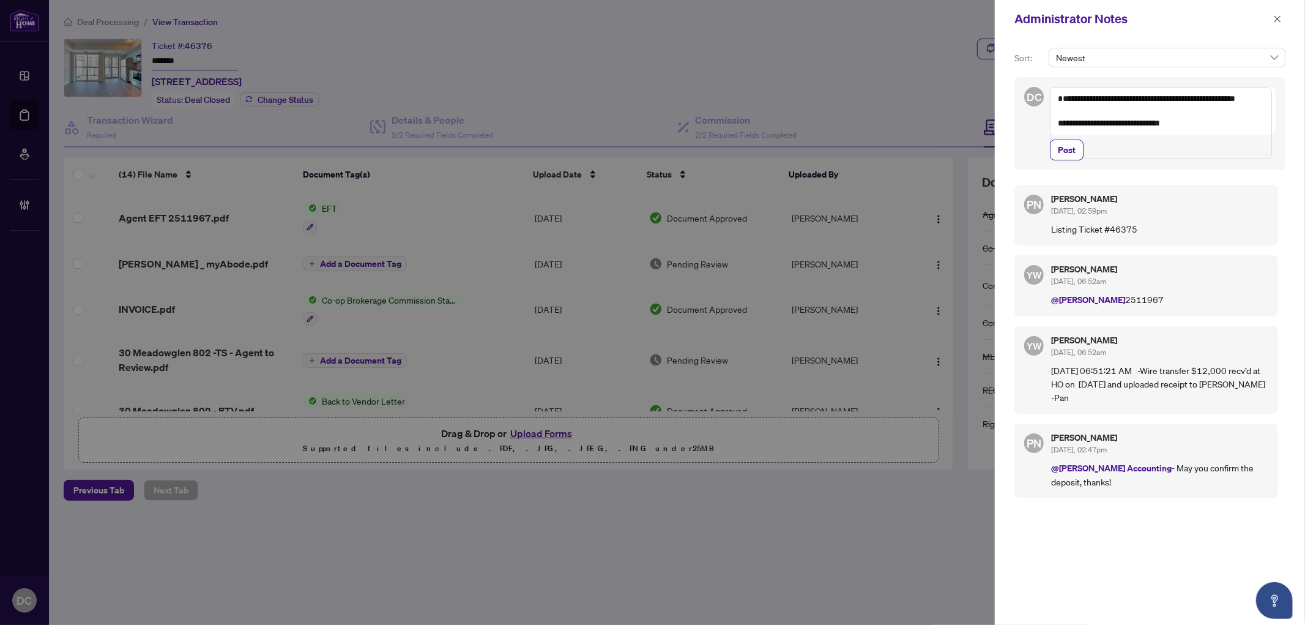
drag, startPoint x: 1078, startPoint y: 164, endPoint x: 1161, endPoint y: 127, distance: 91.2
click at [1078, 160] on button "Post" at bounding box center [1067, 149] width 34 height 21
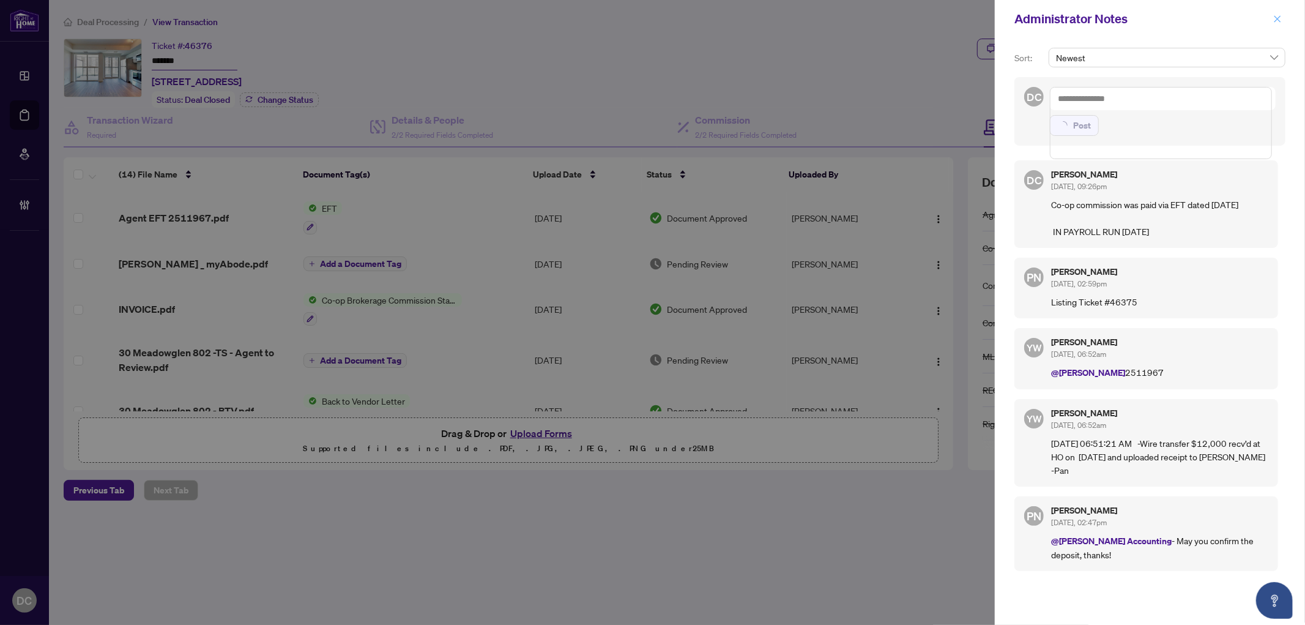
click at [1277, 26] on span "button" at bounding box center [1277, 19] width 9 height 20
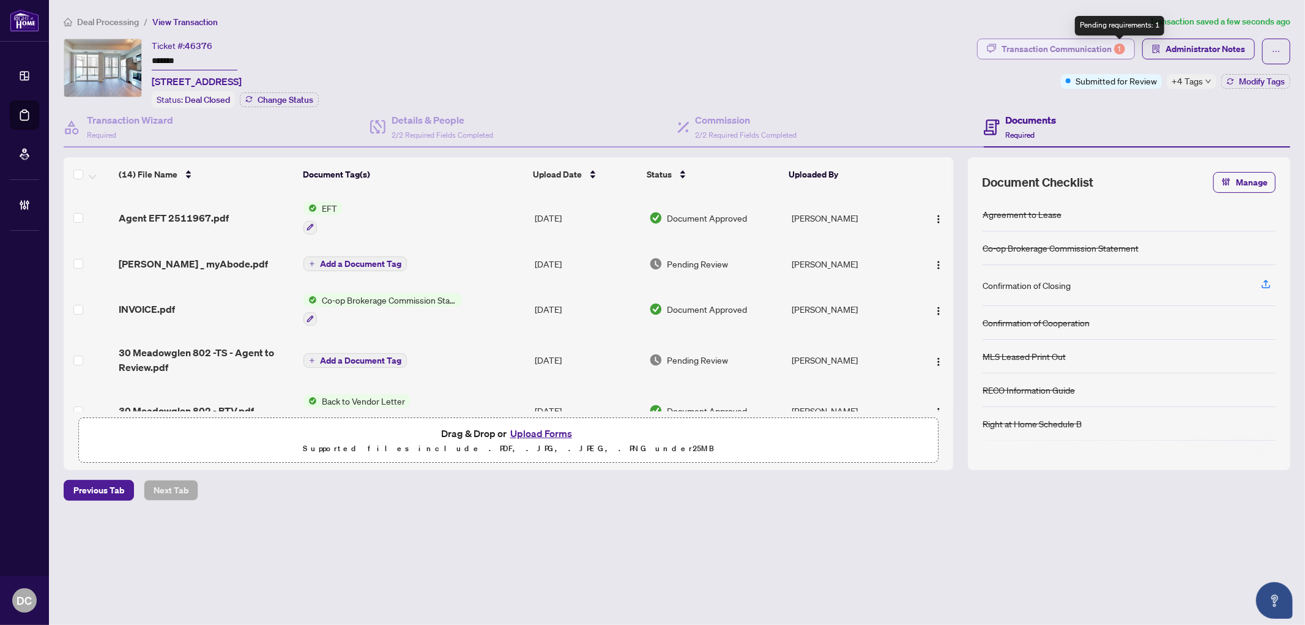
click at [1118, 53] on div "1" at bounding box center [1119, 48] width 11 height 11
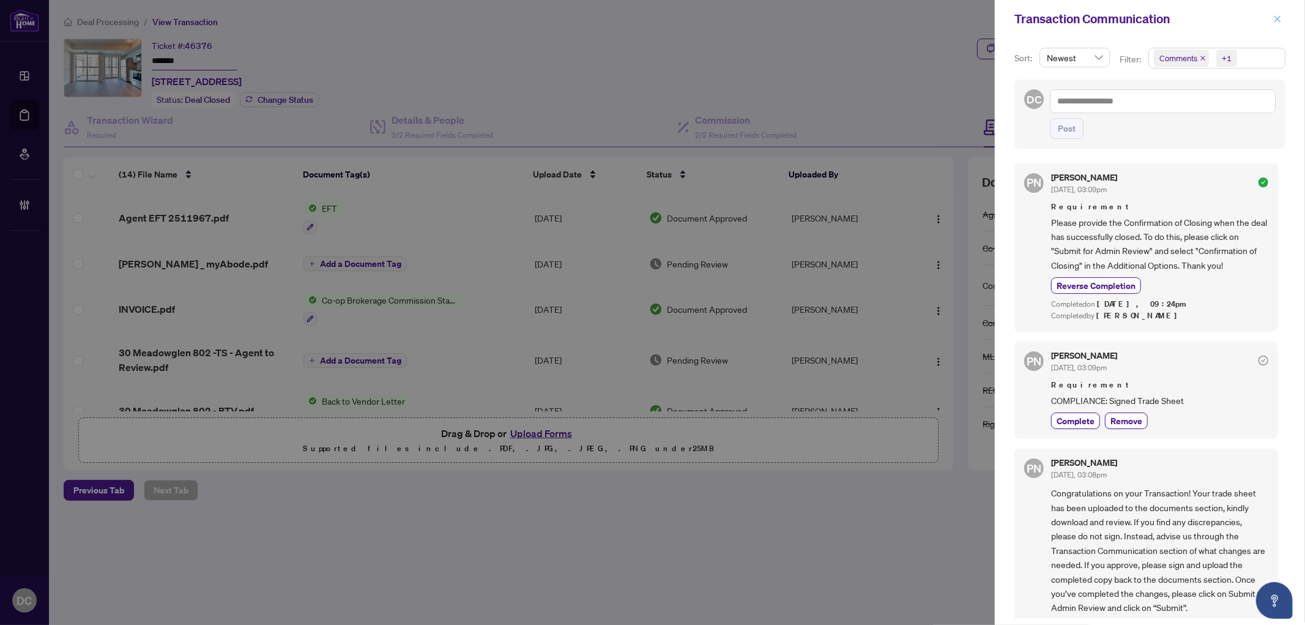
click at [1270, 18] on button "button" at bounding box center [1277, 19] width 16 height 15
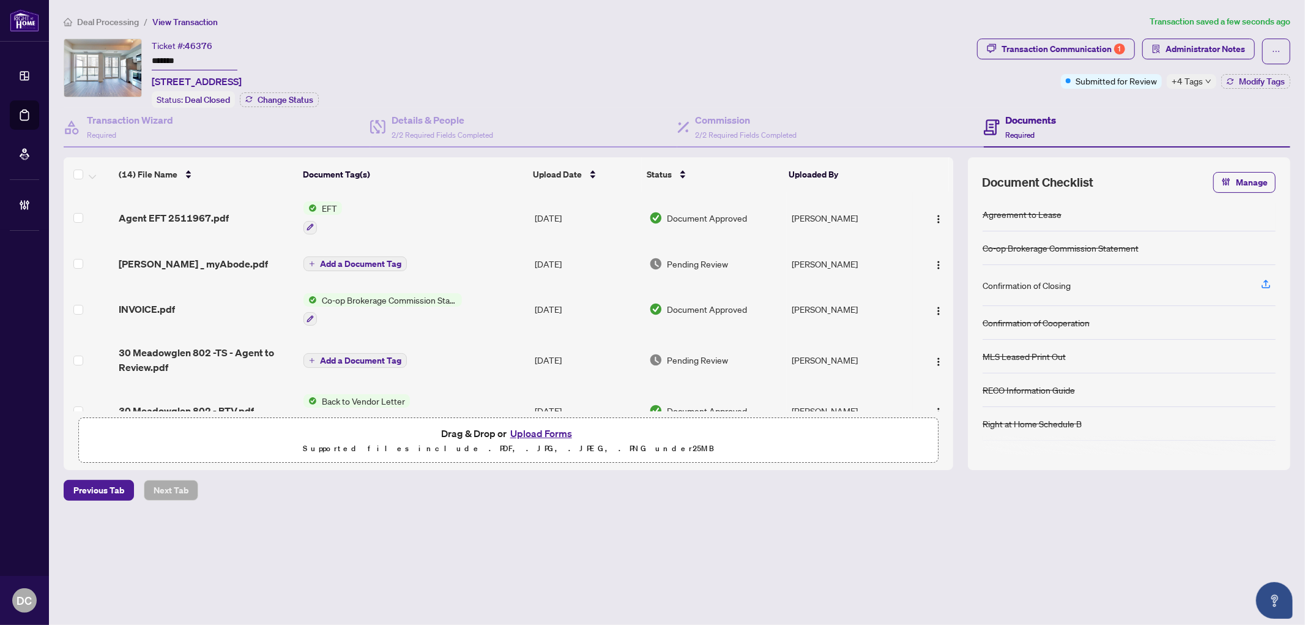
drag, startPoint x: 196, startPoint y: 63, endPoint x: 93, endPoint y: 63, distance: 103.4
click at [93, 63] on div "Ticket #: 46376 ******* 802-30 Meadowglen Pl, Toronto, Ontario M1G 0A6, Canada …" at bounding box center [518, 73] width 908 height 69
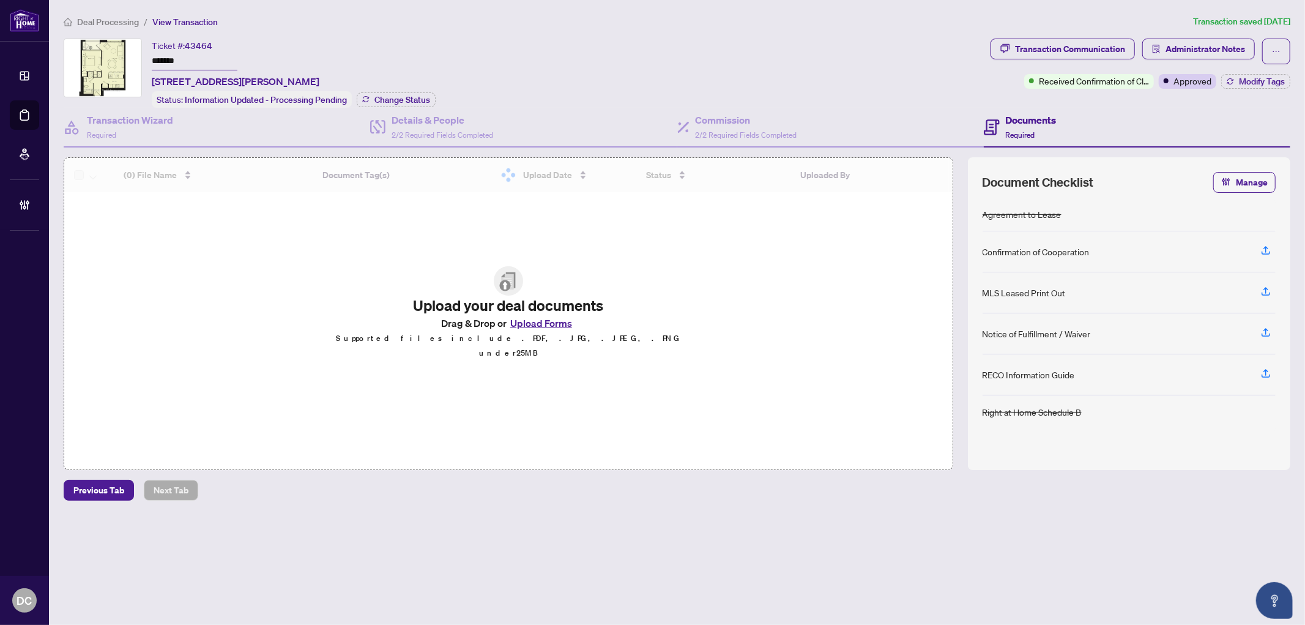
drag, startPoint x: 213, startPoint y: 83, endPoint x: 125, endPoint y: 62, distance: 89.9
click at [125, 62] on div "Ticket #: 43464 ******* [STREET_ADDRESS][PERSON_NAME] Status: Information Updat…" at bounding box center [525, 73] width 922 height 69
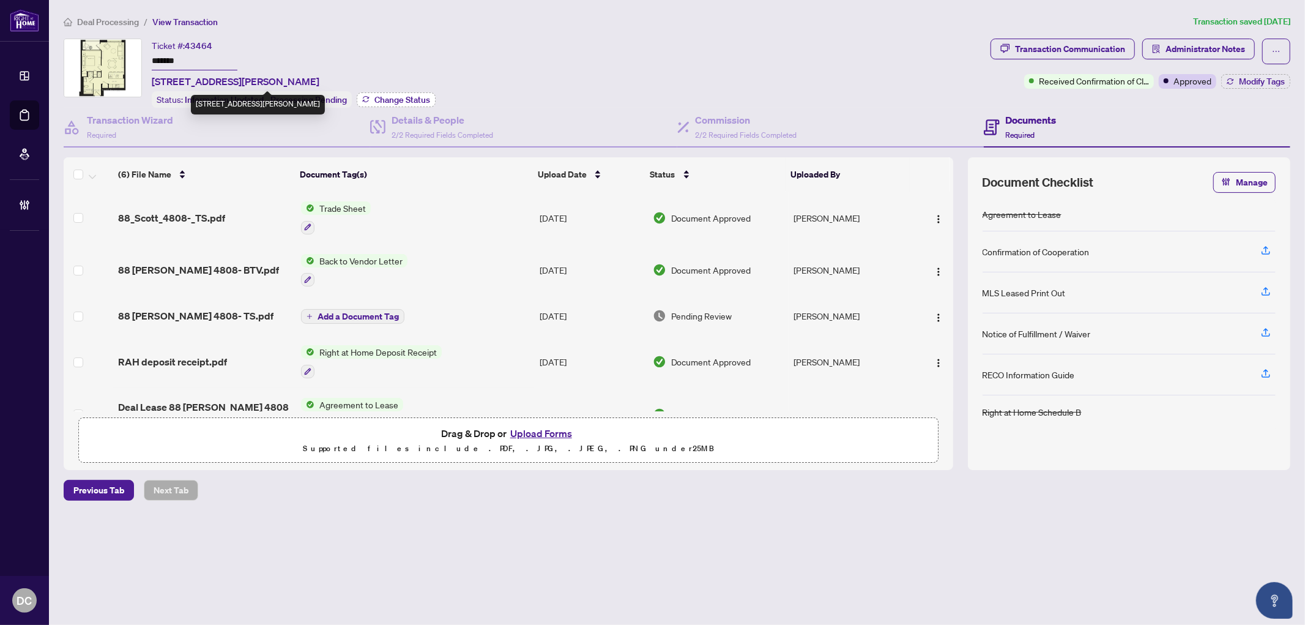
click at [384, 92] on button "Change Status" at bounding box center [396, 99] width 79 height 15
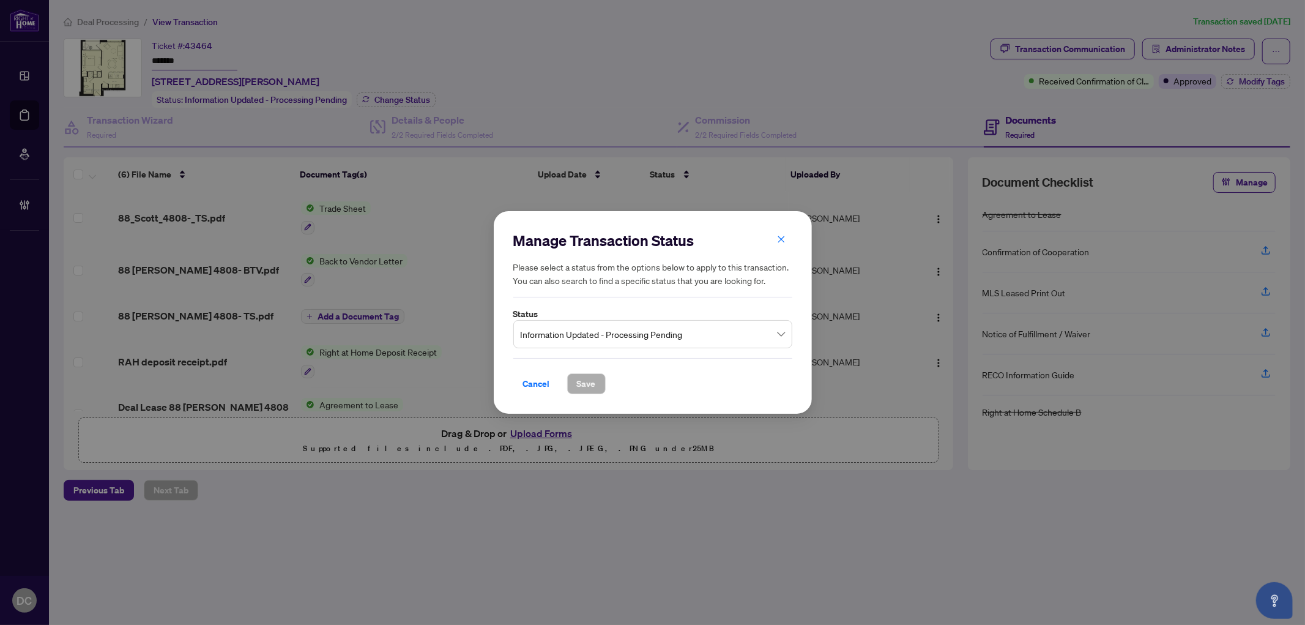
click at [559, 343] on span "Information Updated - Processing Pending" at bounding box center [653, 333] width 264 height 23
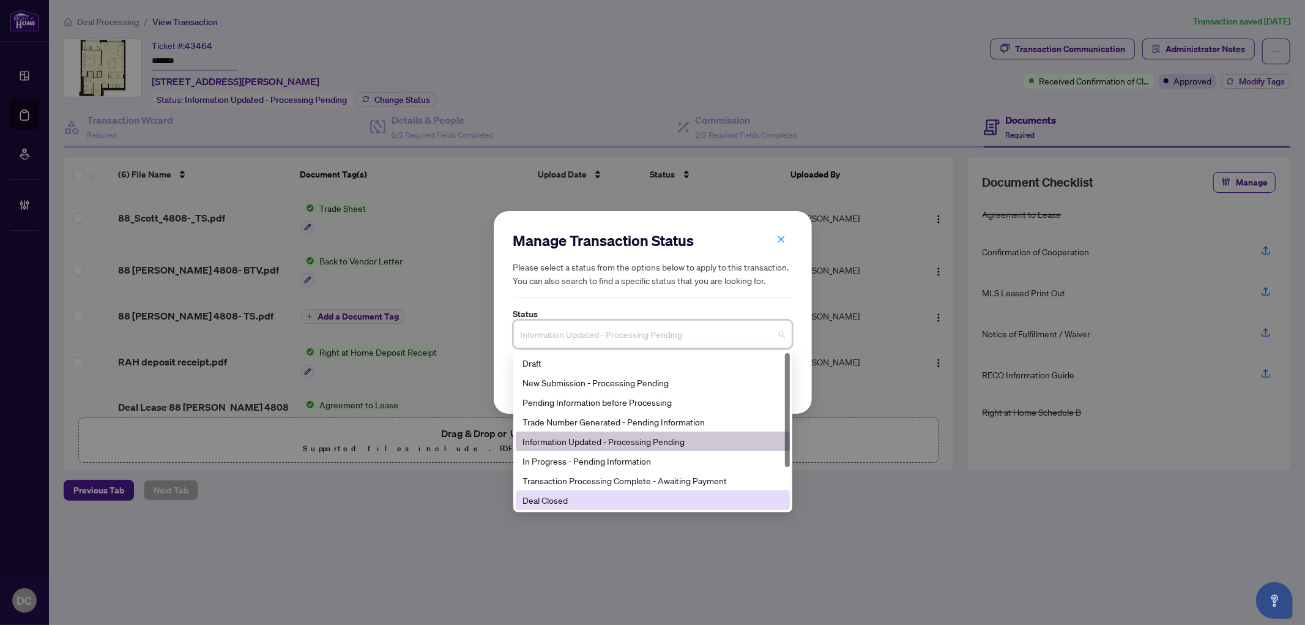
click at [563, 497] on div "Deal Closed" at bounding box center [652, 499] width 259 height 13
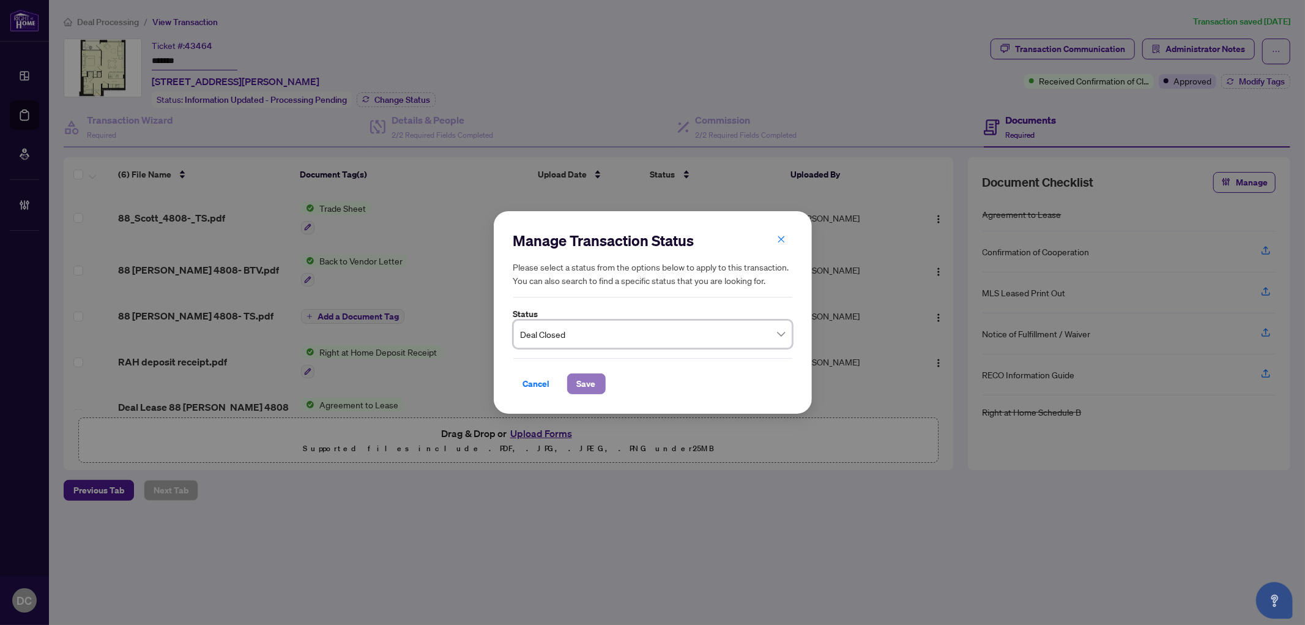
click at [575, 385] on button "Save" at bounding box center [586, 383] width 39 height 21
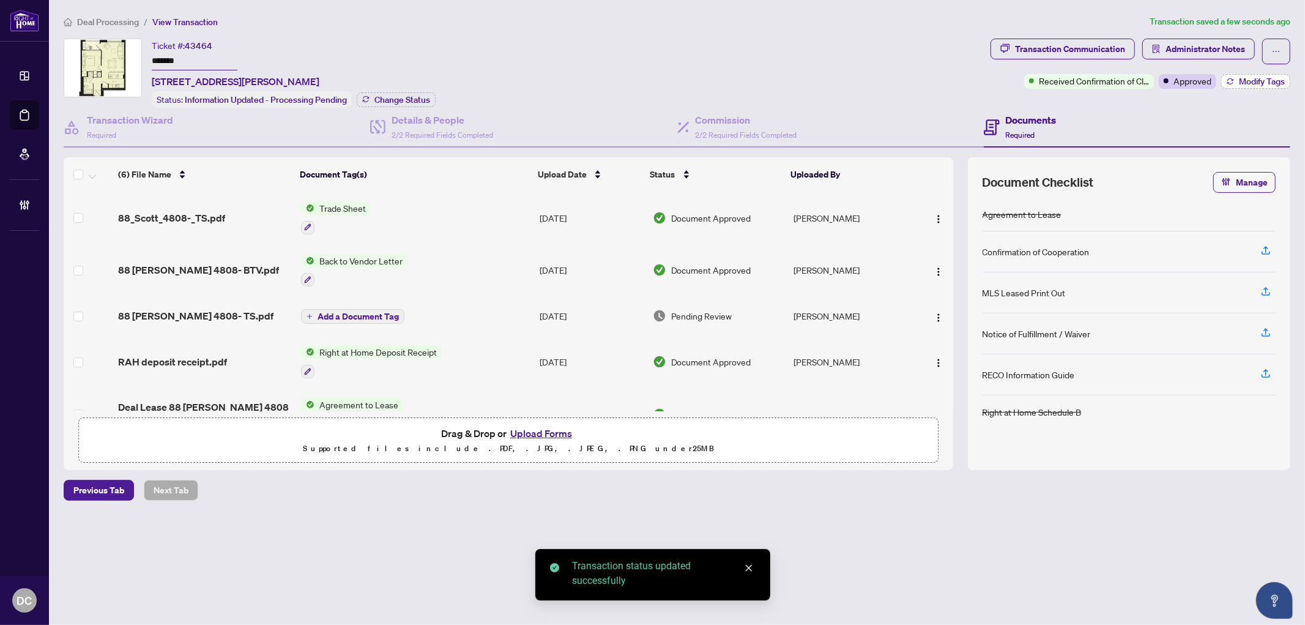
click at [1253, 81] on span "Modify Tags" at bounding box center [1262, 81] width 46 height 9
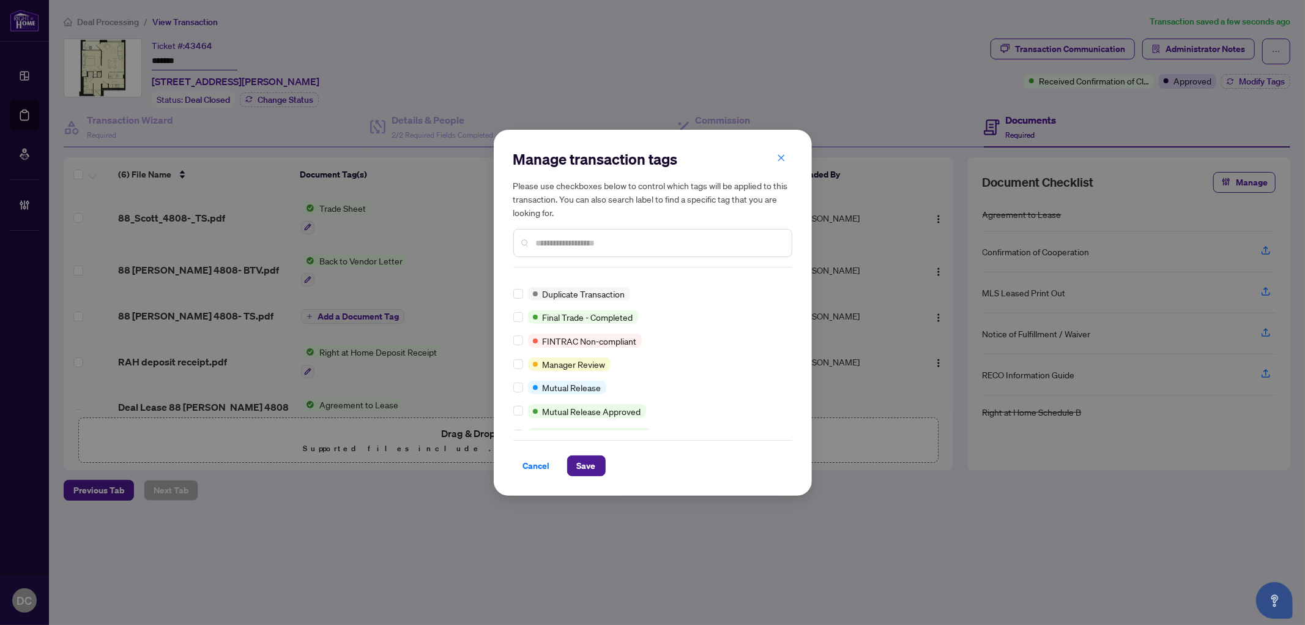
scroll to position [63, 0]
click at [577, 462] on span "Save" at bounding box center [586, 466] width 19 height 20
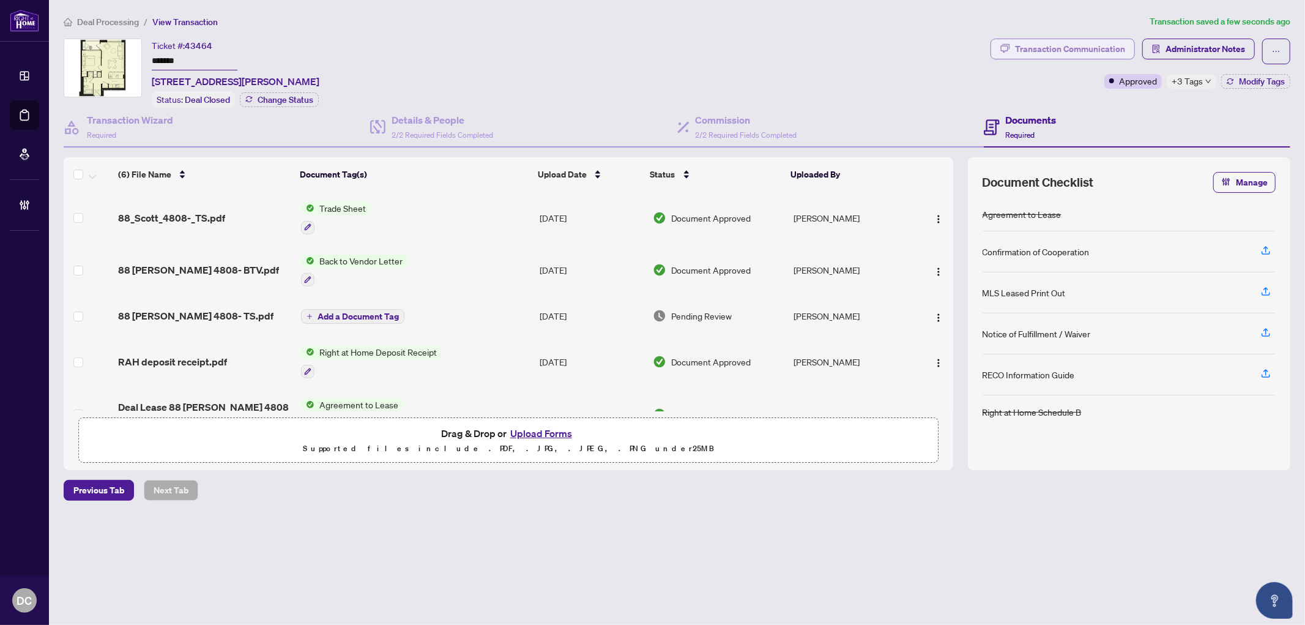
click at [1042, 54] on div "Transaction Communication" at bounding box center [1070, 49] width 110 height 20
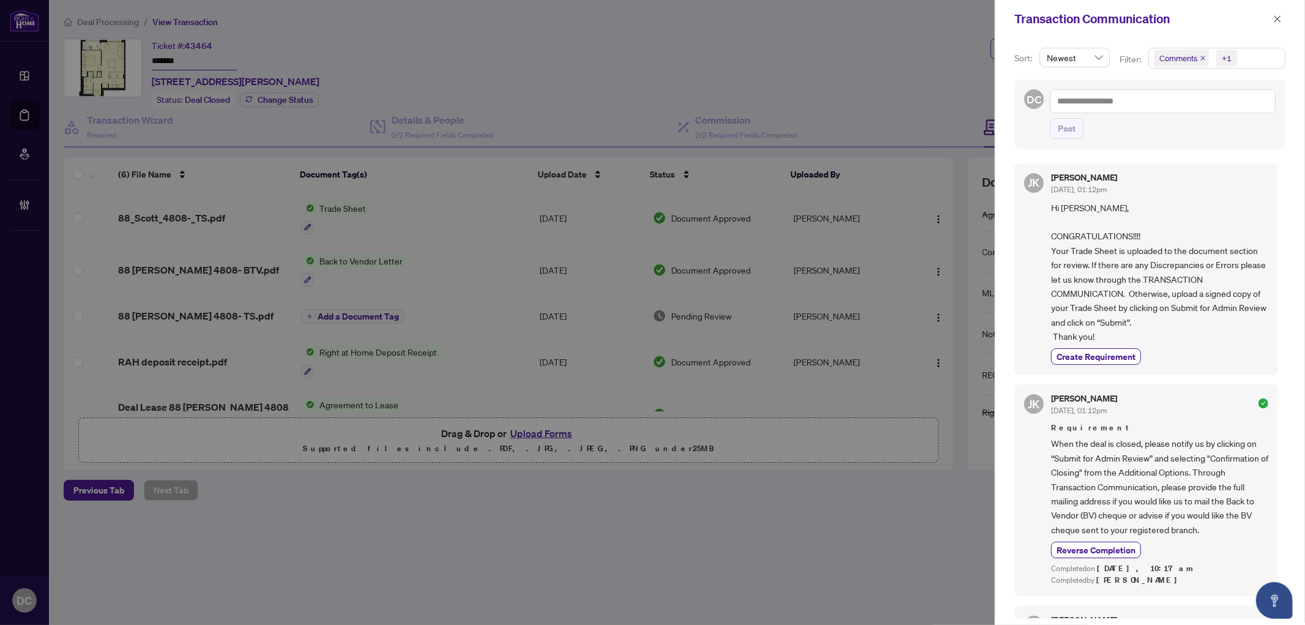
click at [1241, 55] on span "Comments +1" at bounding box center [1217, 58] width 136 height 20
click at [1217, 122] on span "Requirements" at bounding box center [1200, 126] width 54 height 11
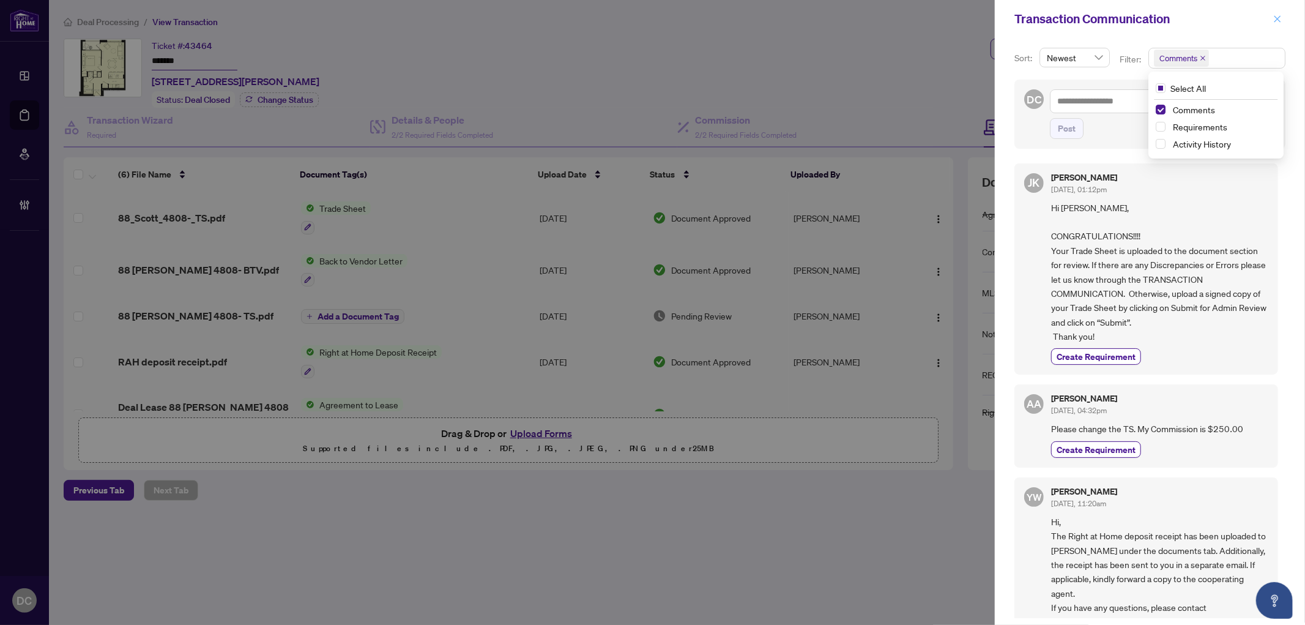
click at [1283, 13] on button "button" at bounding box center [1277, 19] width 16 height 15
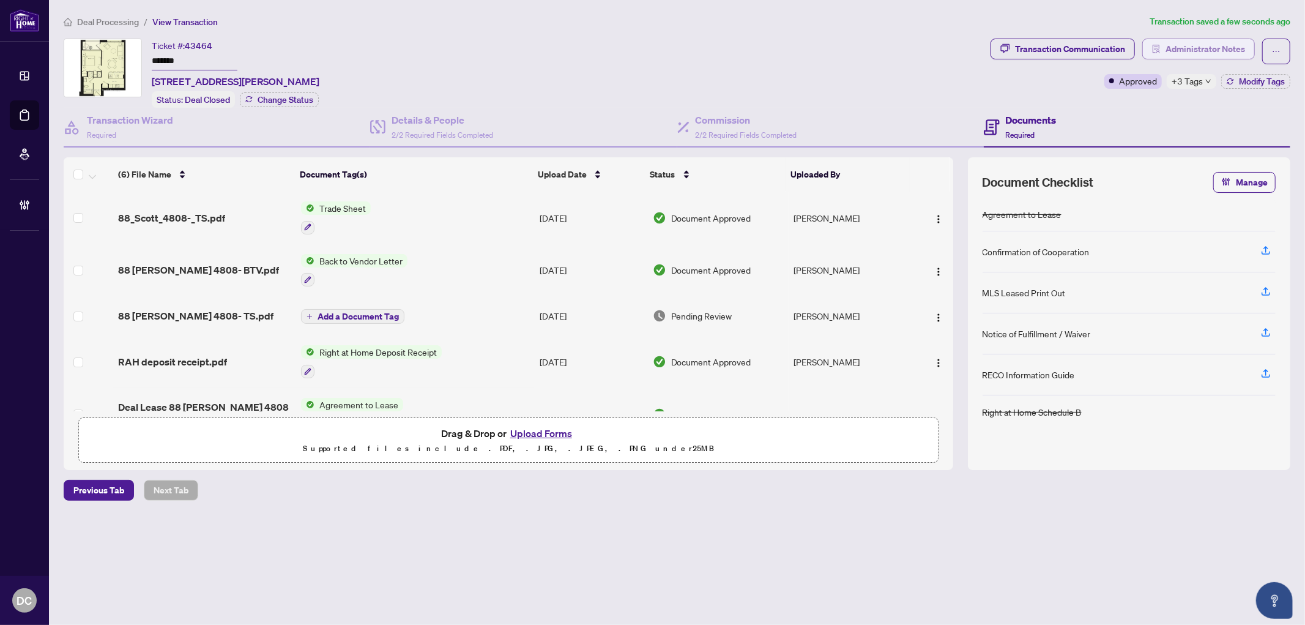
click at [1204, 56] on span "Administrator Notes" at bounding box center [1205, 49] width 80 height 20
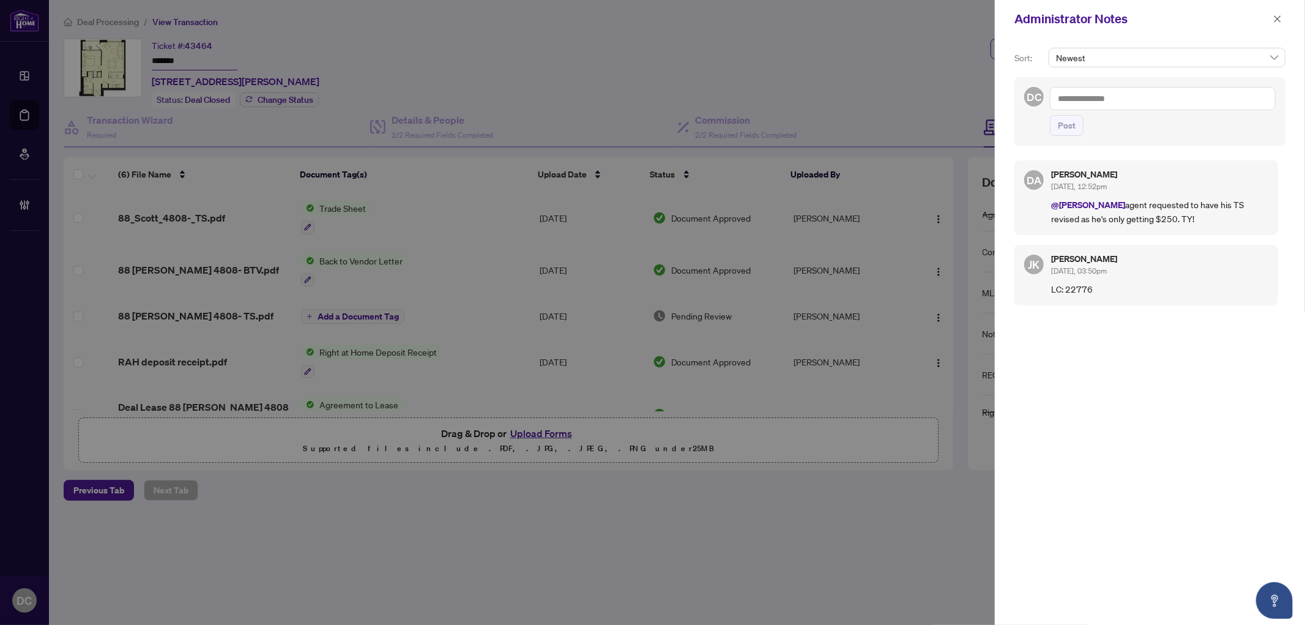
click at [1270, 12] on span at bounding box center [1277, 19] width 16 height 15
click at [1276, 16] on icon "close" at bounding box center [1277, 19] width 9 height 9
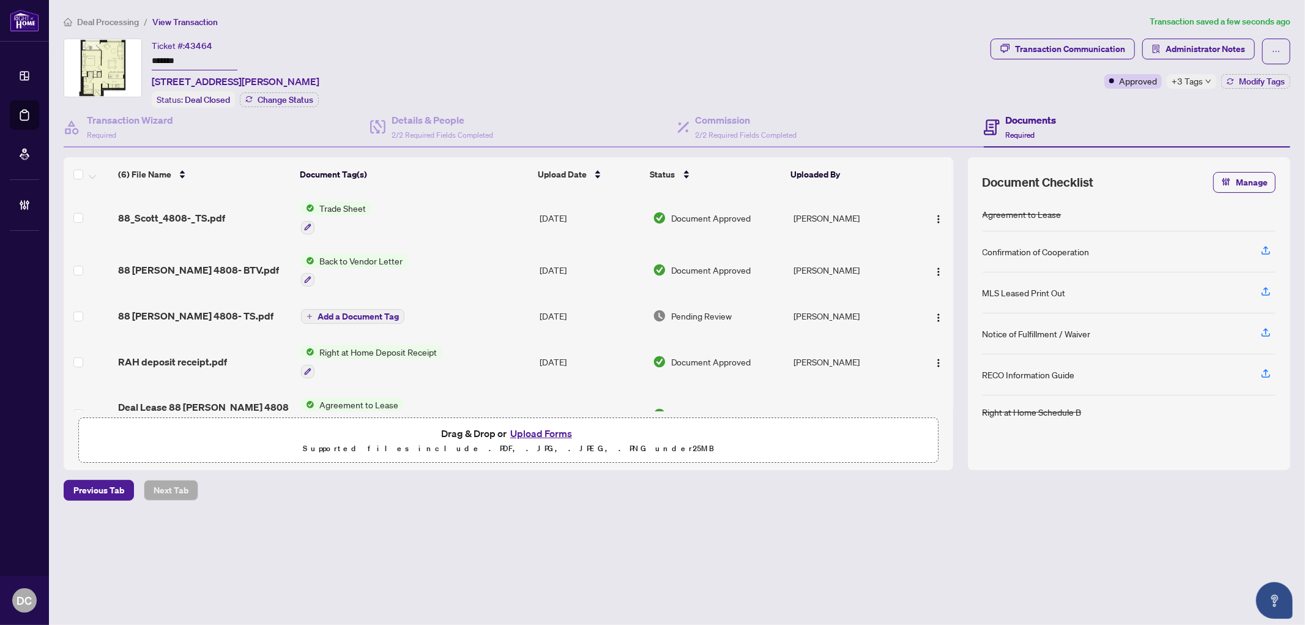
click at [215, 213] on span "88_Scott_4808-_TS.pdf" at bounding box center [171, 217] width 107 height 15
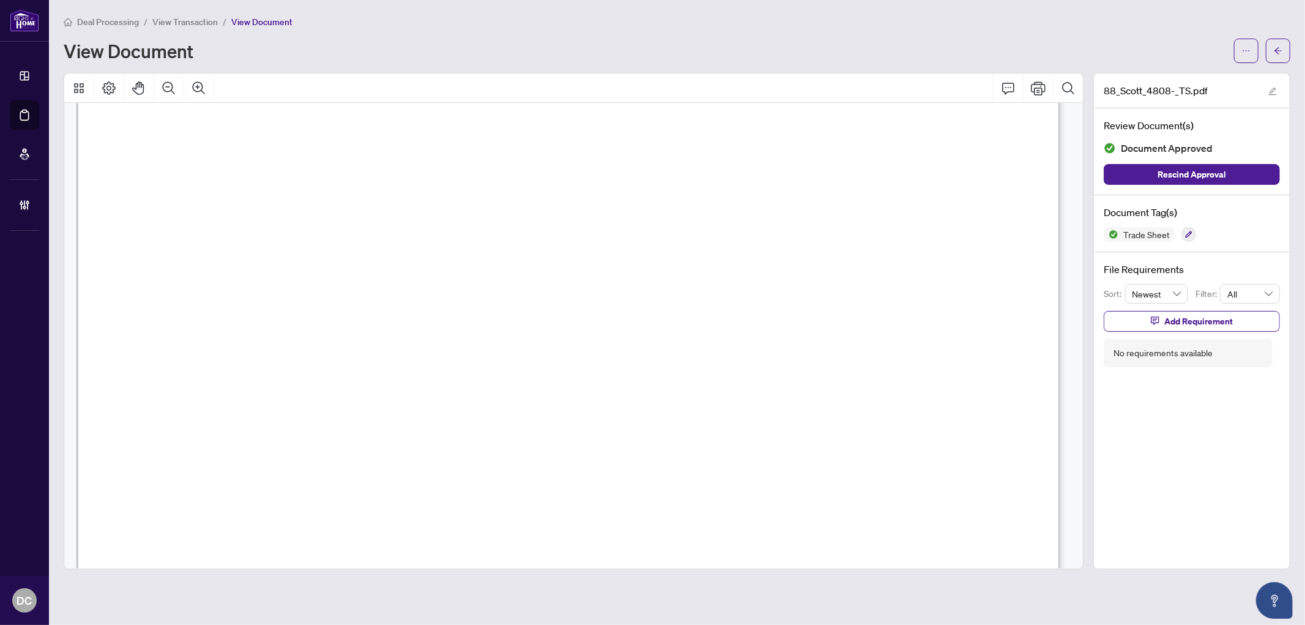
scroll to position [748, 0]
click at [1282, 56] on button "button" at bounding box center [1278, 51] width 24 height 24
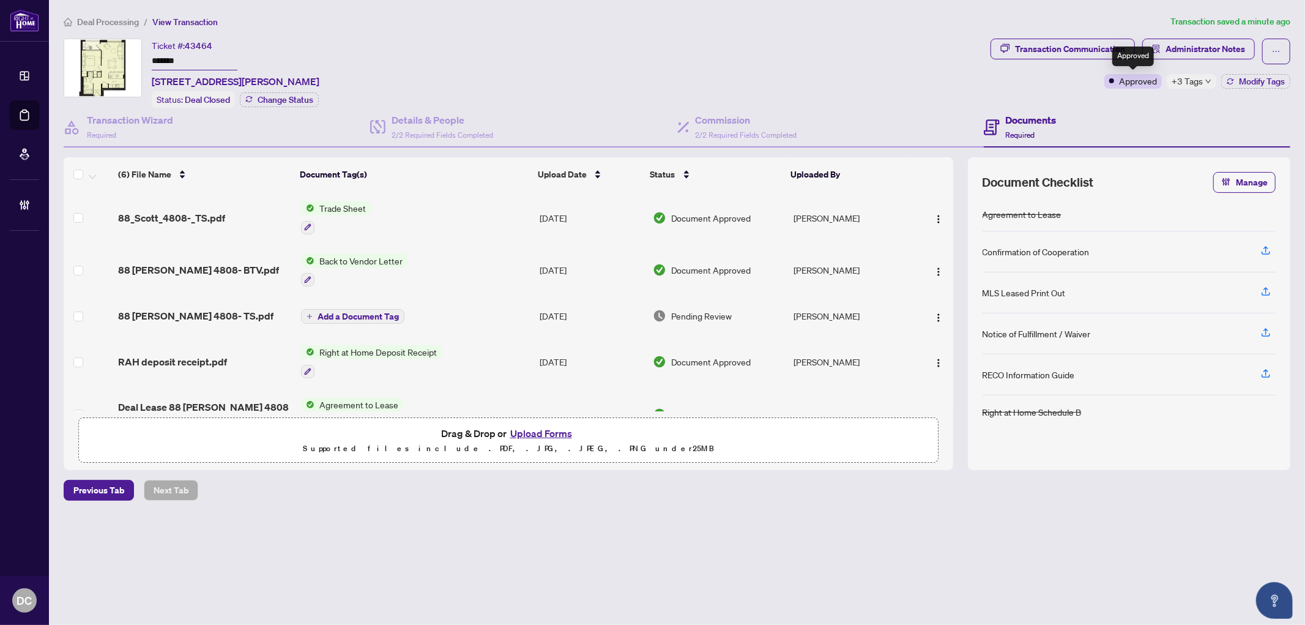
click at [1189, 80] on span "+3 Tags" at bounding box center [1187, 81] width 31 height 14
click at [1100, 102] on div "Transaction Communication Administrator Notes Approved +3 Tags Modify Tags" at bounding box center [1140, 73] width 305 height 69
drag, startPoint x: 223, startPoint y: 63, endPoint x: 109, endPoint y: 55, distance: 114.7
click at [109, 55] on div "Ticket #: 43464 ******* [STREET_ADDRESS][PERSON_NAME] Status: Deal Closed Chang…" at bounding box center [525, 73] width 922 height 69
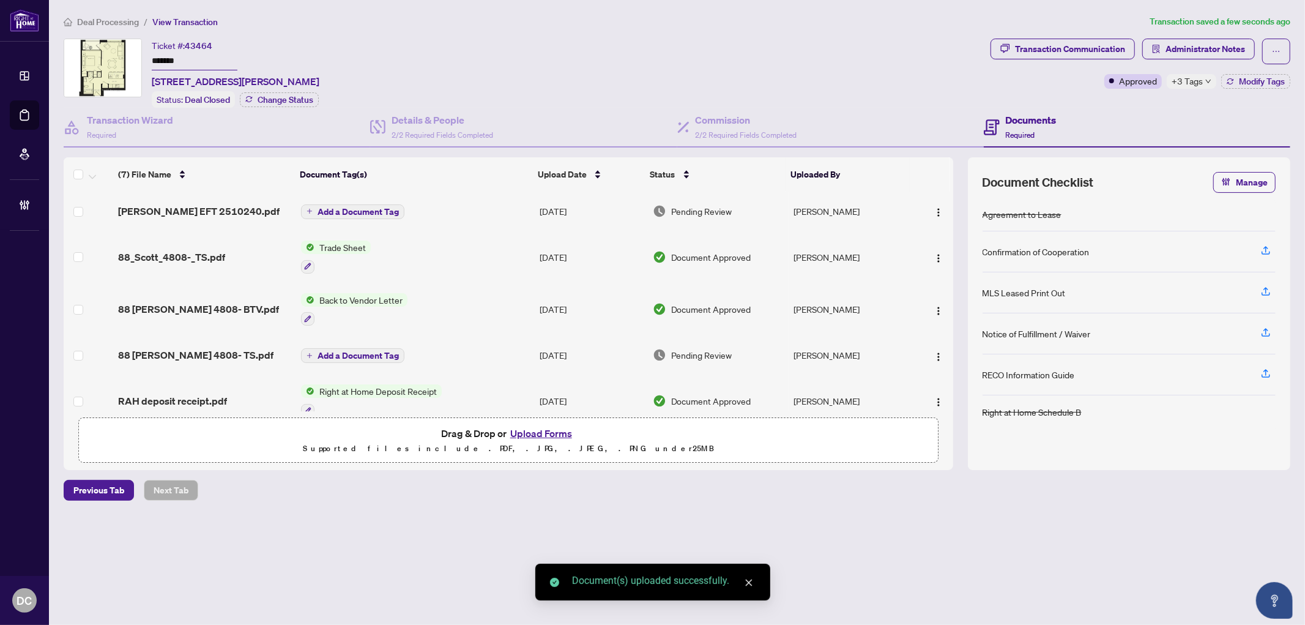
click at [370, 217] on td "Add a Document Tag" at bounding box center [415, 210] width 239 height 39
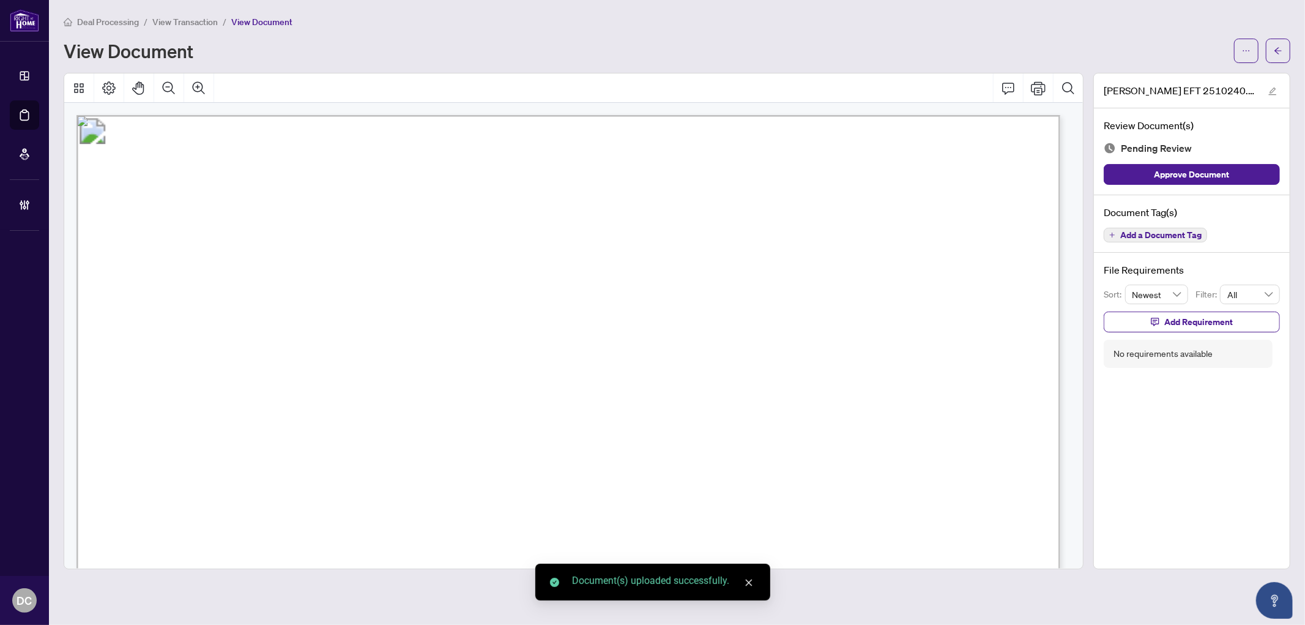
click at [1182, 239] on button "Add a Document Tag" at bounding box center [1155, 235] width 103 height 15
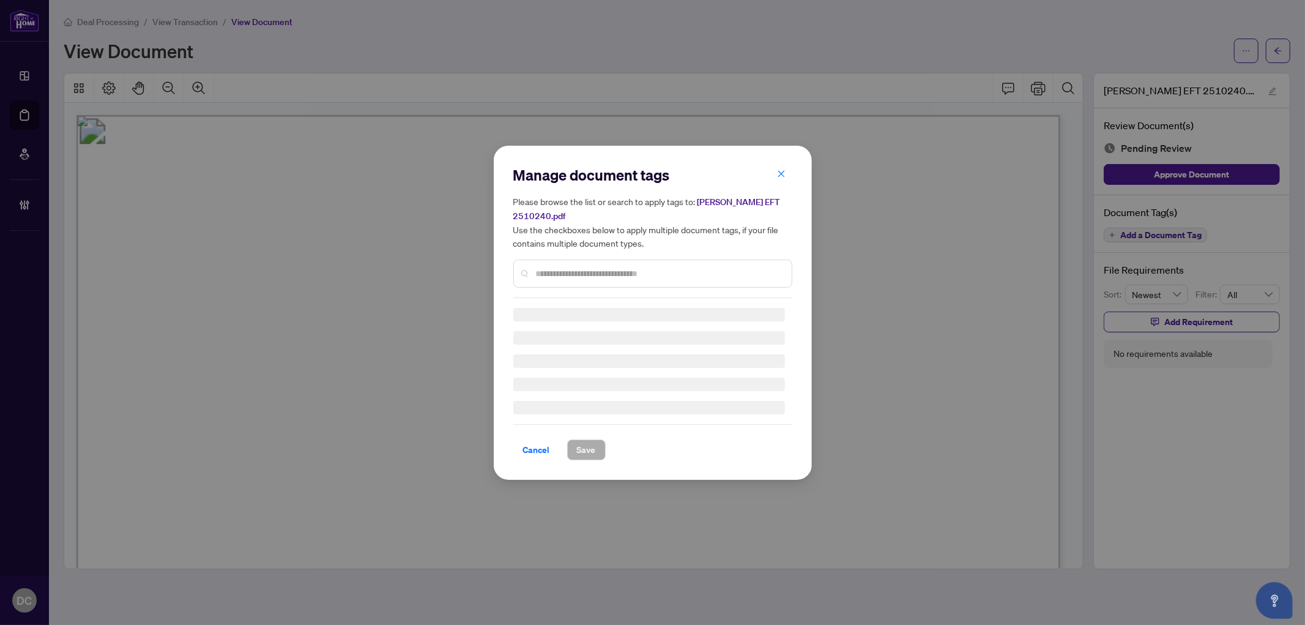
click at [582, 272] on div "Manage document tags Please browse the list or search to apply tags to: [PERSON…" at bounding box center [652, 231] width 279 height 133
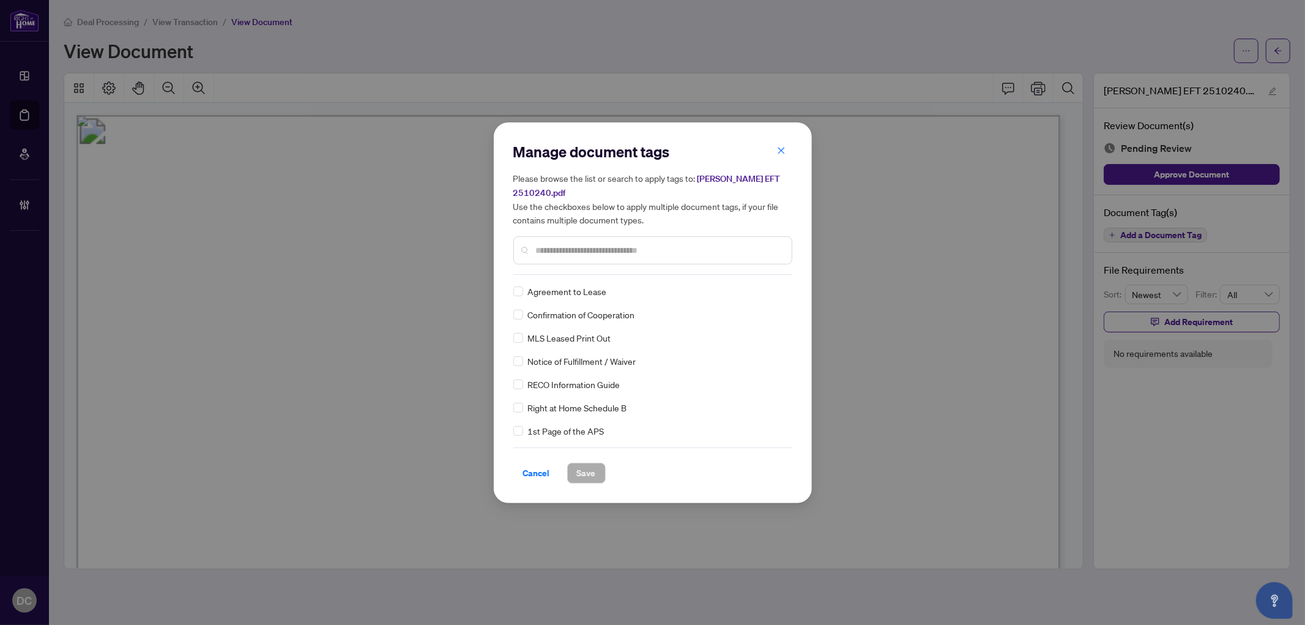
click at [637, 247] on input "text" at bounding box center [659, 249] width 246 height 13
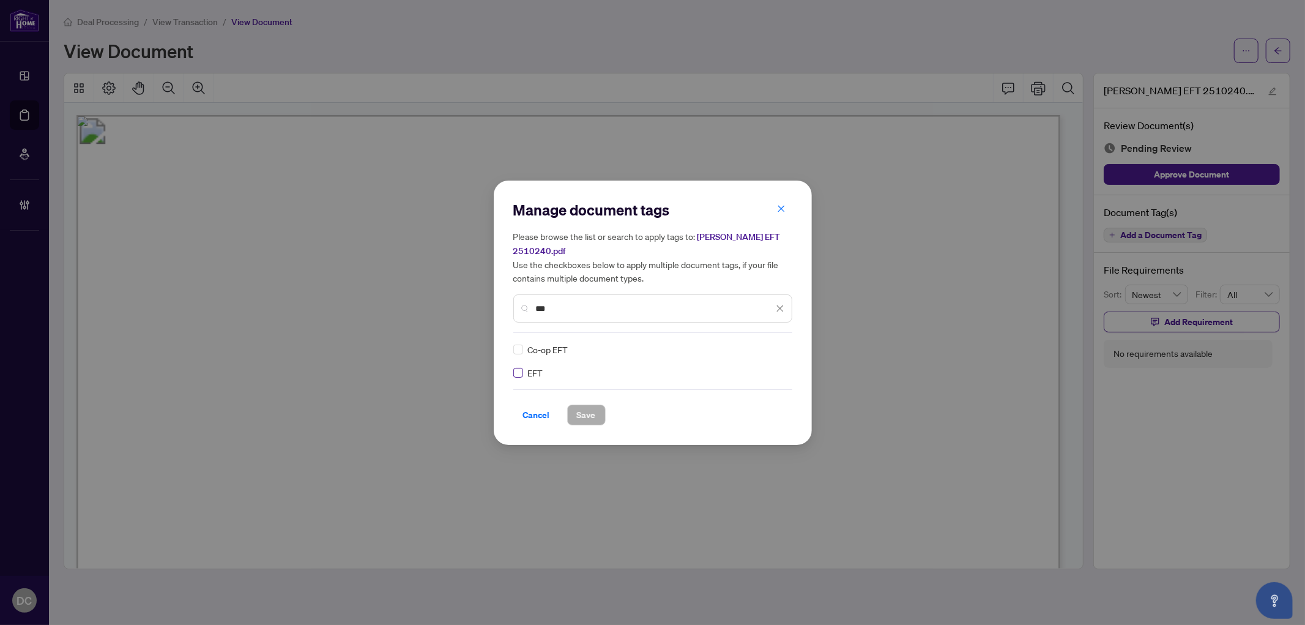
type input "***"
click at [773, 352] on img at bounding box center [767, 349] width 12 height 12
click at [735, 407] on div "Approved" at bounding box center [735, 407] width 78 height 13
click at [597, 420] on button "Save" at bounding box center [586, 414] width 39 height 21
click at [1274, 49] on div "Manage document tags Please browse the list or search to apply tags to: Andrews…" at bounding box center [652, 312] width 1305 height 625
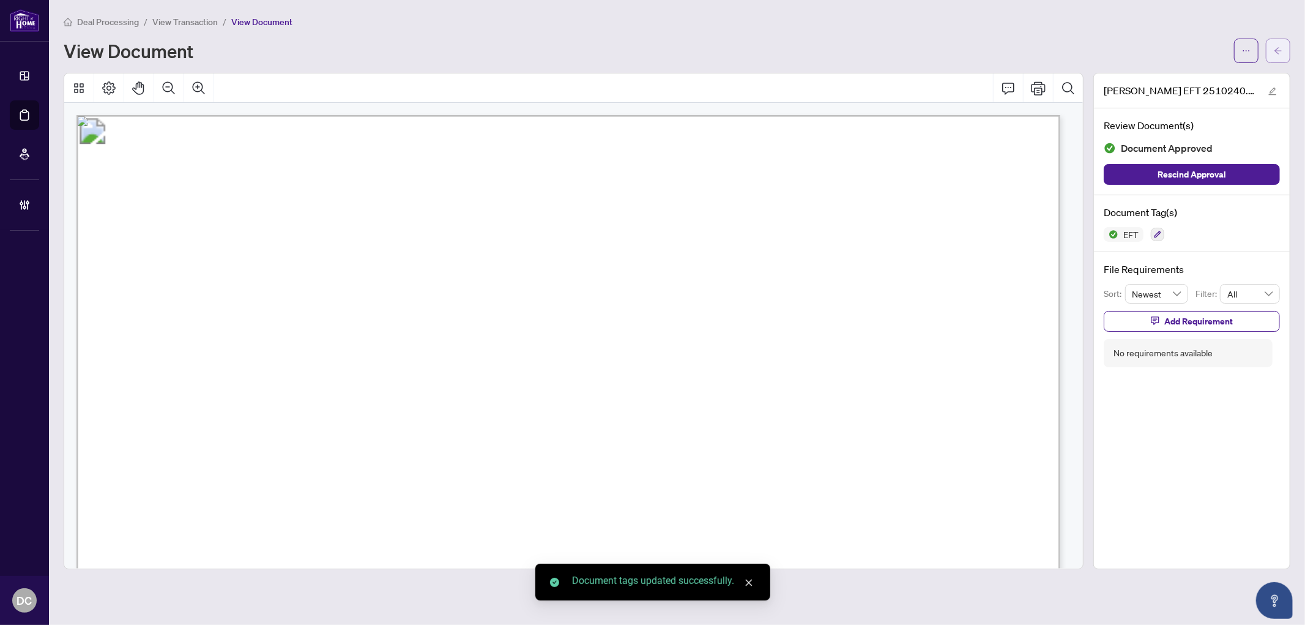
click at [1276, 50] on icon "arrow-left" at bounding box center [1277, 50] width 7 height 7
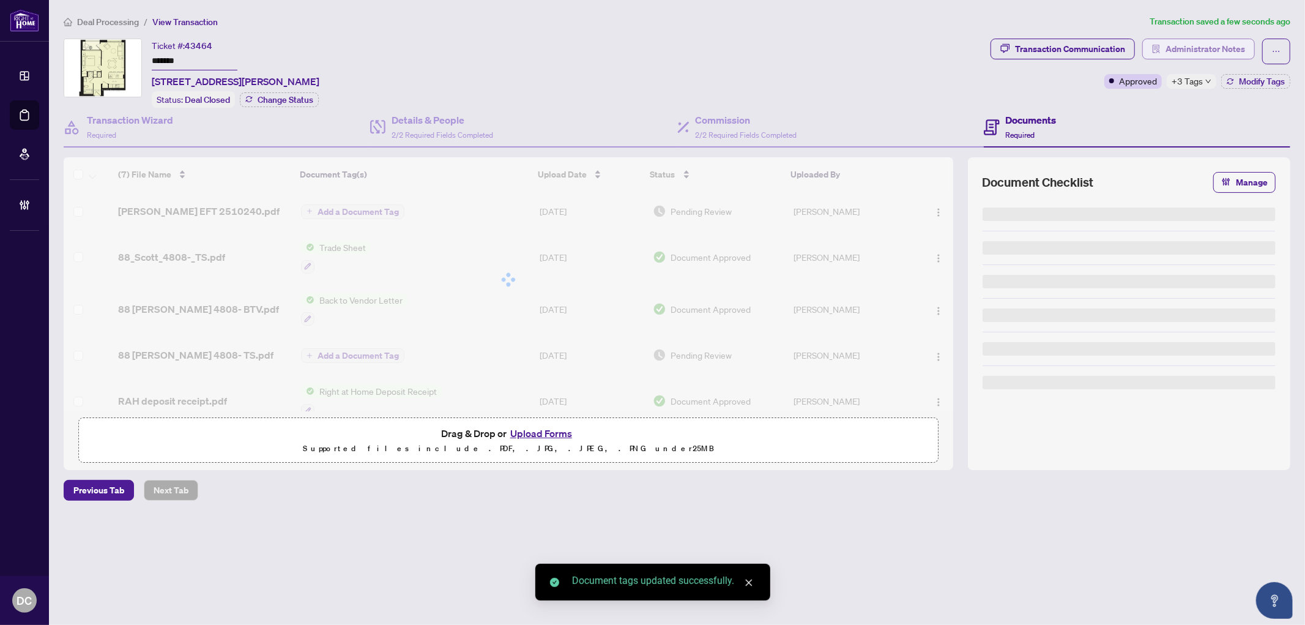
click at [1225, 45] on span "Administrator Notes" at bounding box center [1205, 49] width 80 height 20
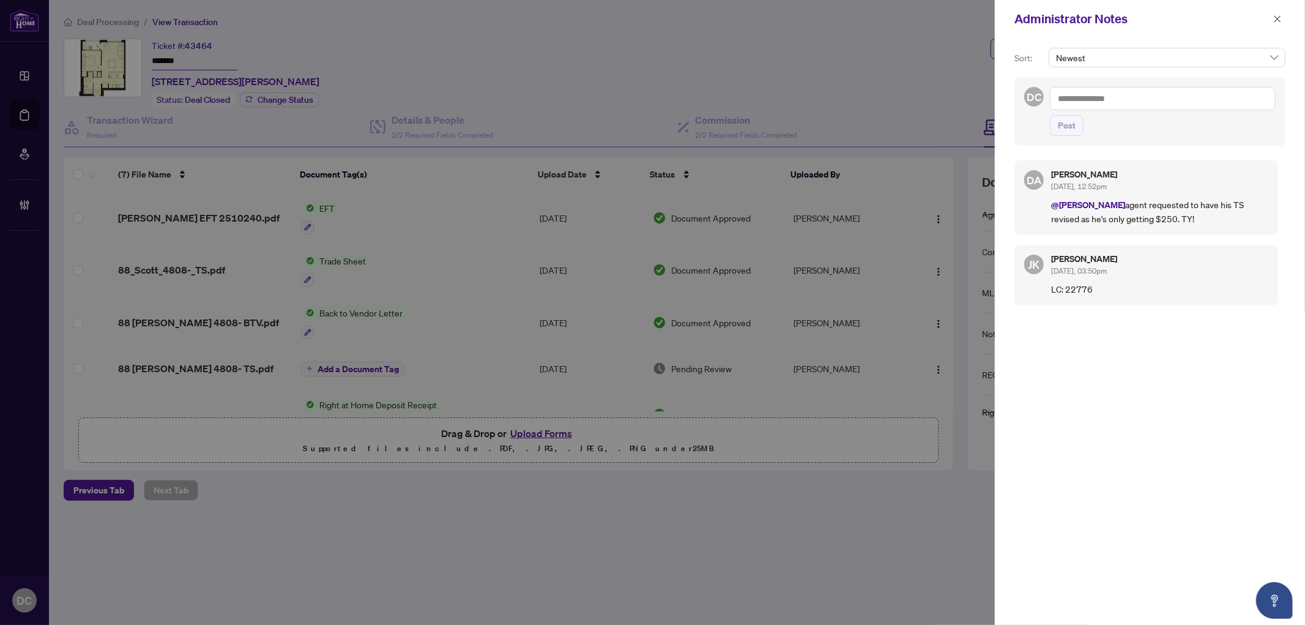
drag, startPoint x: 1224, startPoint y: 100, endPoint x: 1200, endPoint y: 100, distance: 24.5
click at [1224, 100] on textarea at bounding box center [1163, 98] width 226 height 23
paste textarea "**********"
type textarea "**********"
click at [1078, 127] on button "Post" at bounding box center [1067, 125] width 34 height 21
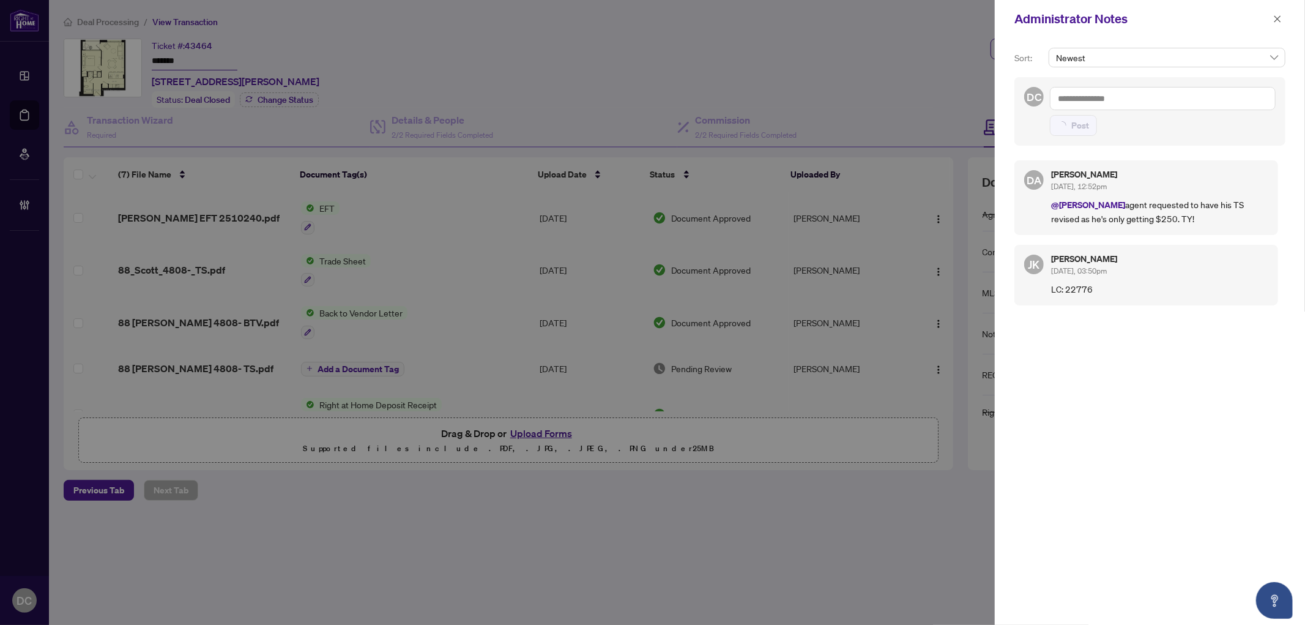
drag, startPoint x: 1282, startPoint y: 17, endPoint x: 1274, endPoint y: 17, distance: 7.4
click at [1282, 17] on button "button" at bounding box center [1277, 19] width 16 height 15
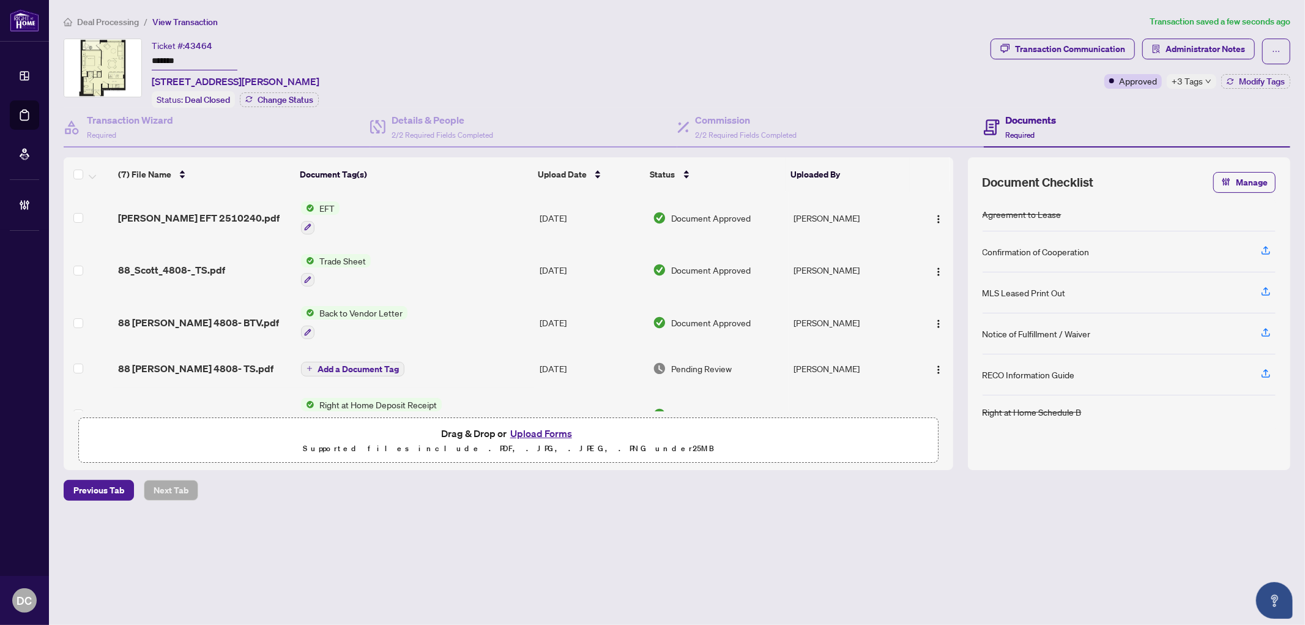
drag, startPoint x: 164, startPoint y: 55, endPoint x: 94, endPoint y: 87, distance: 76.7
click at [77, 51] on div "Ticket #: 43464 ******* 4808-88 Scott St, Toronto, Ontario M5E 0A9, Canada Stat…" at bounding box center [525, 73] width 922 height 69
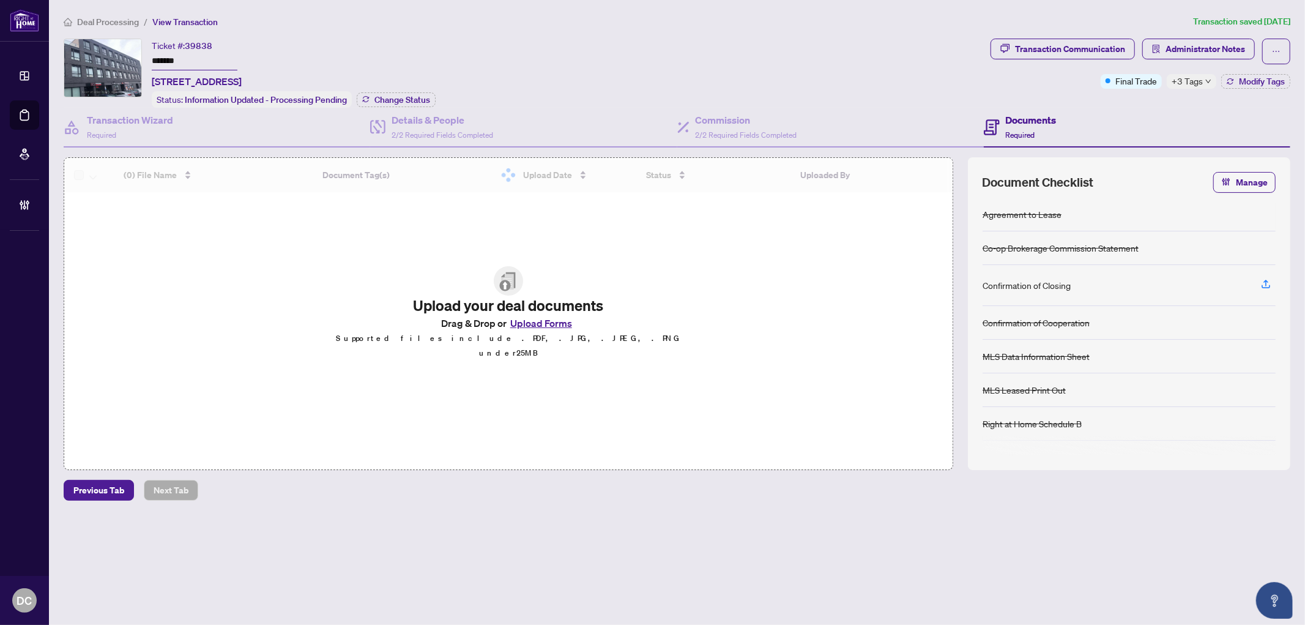
drag, startPoint x: 195, startPoint y: 57, endPoint x: 132, endPoint y: 74, distance: 65.3
click at [119, 56] on div "Ticket #: 39838 ******* [STREET_ADDRESS] Status: Information Updated - Processi…" at bounding box center [525, 73] width 922 height 69
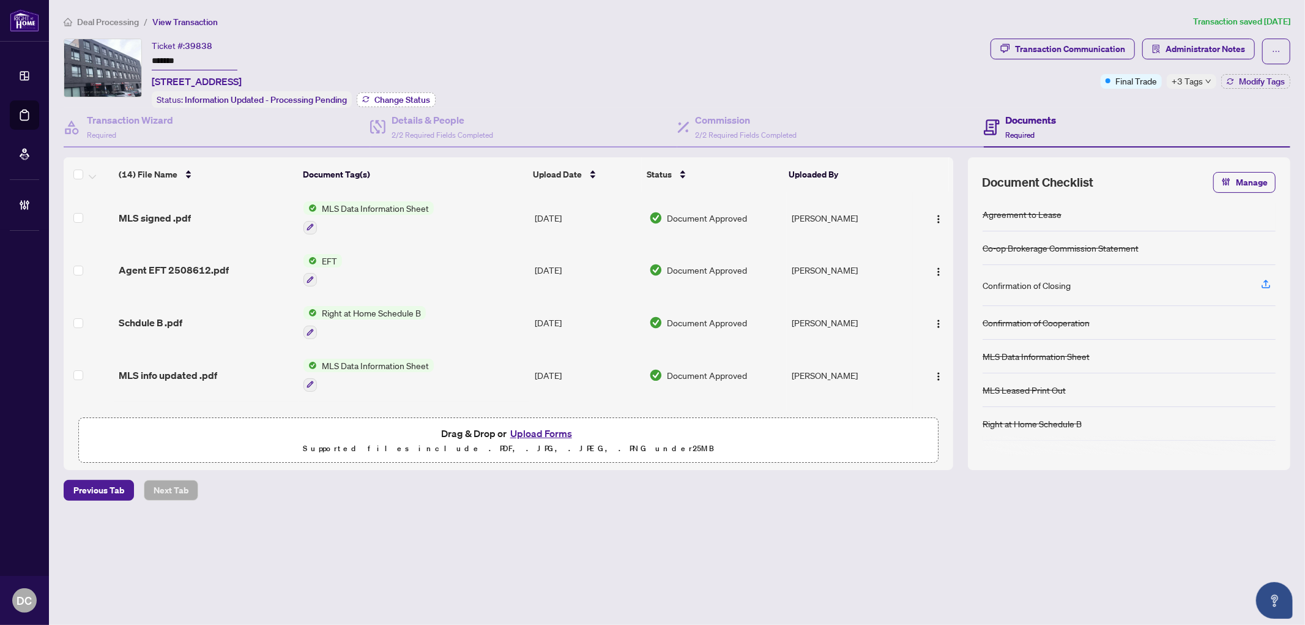
click at [415, 95] on span "Change Status" at bounding box center [402, 99] width 56 height 9
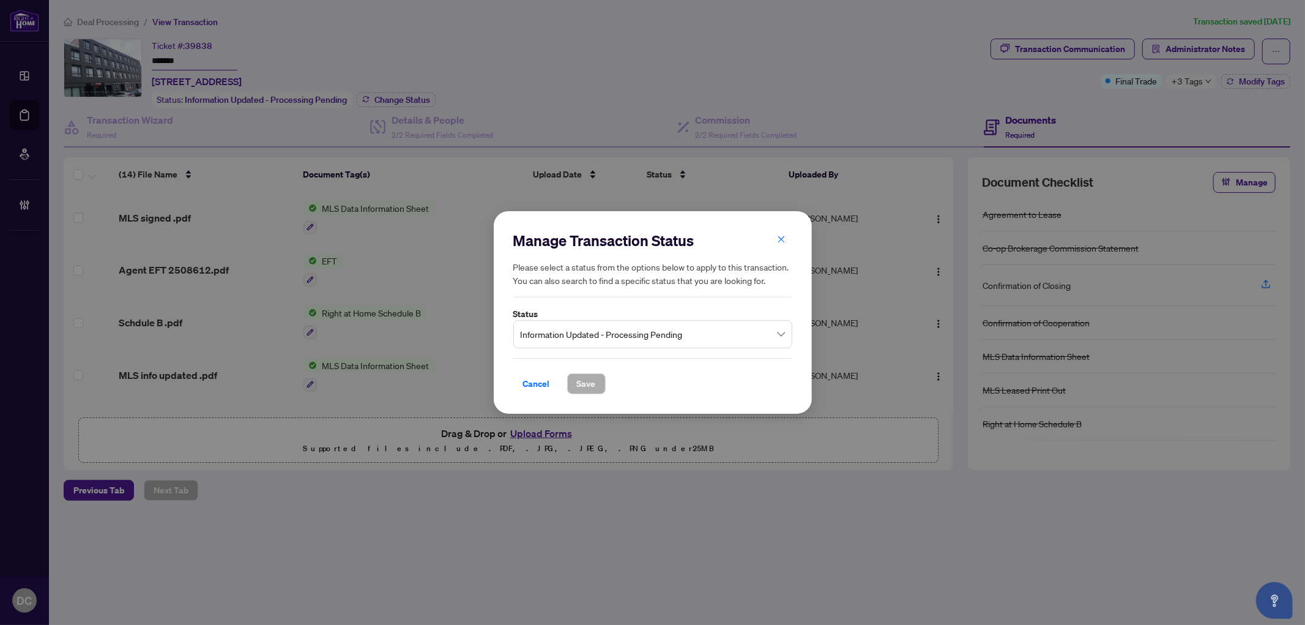
click at [613, 333] on span "Information Updated - Processing Pending" at bounding box center [653, 333] width 264 height 23
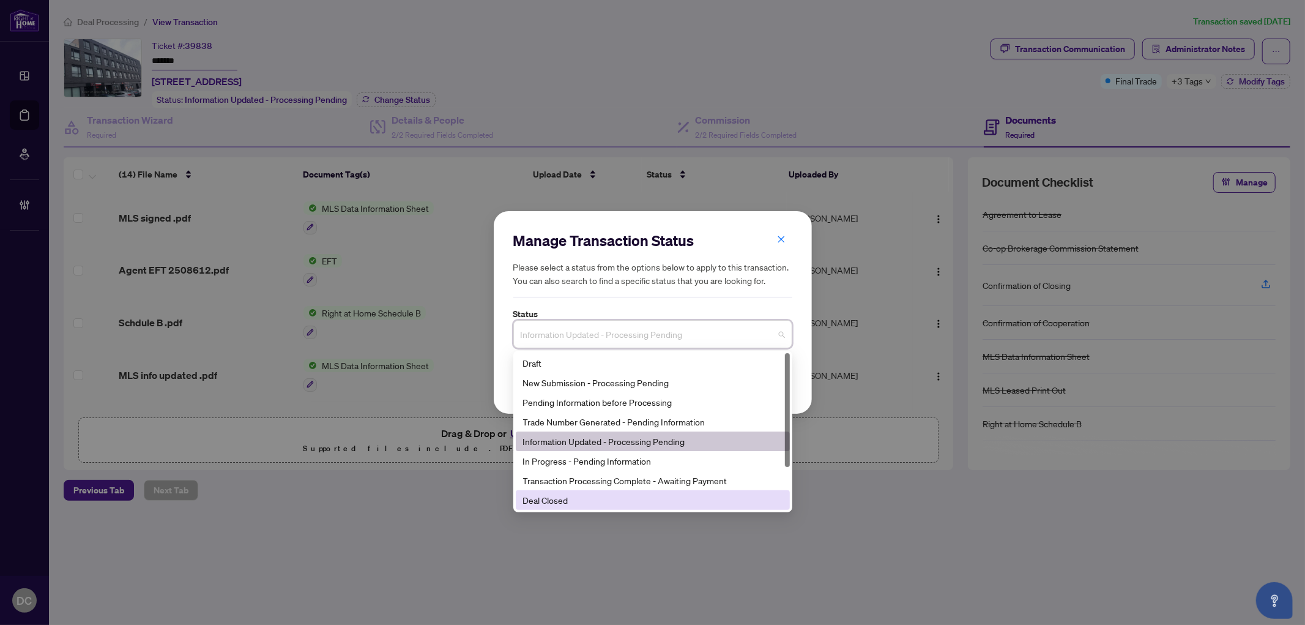
click at [577, 499] on div "Deal Closed" at bounding box center [652, 499] width 259 height 13
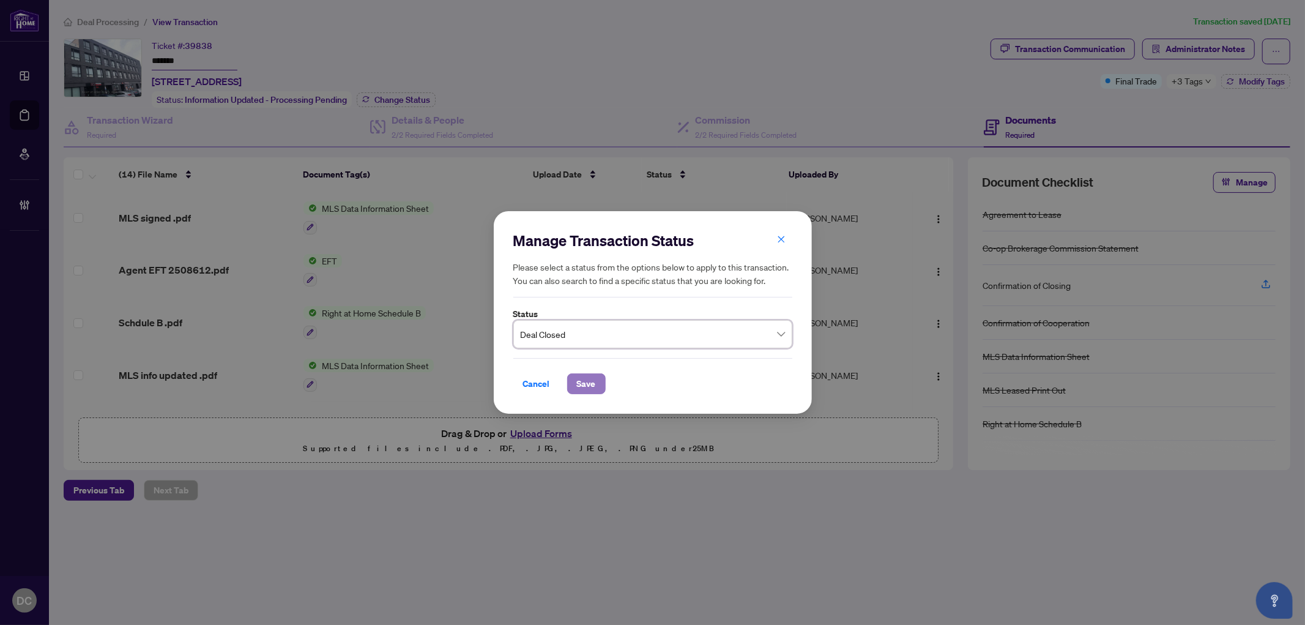
click at [583, 383] on span "Save" at bounding box center [586, 384] width 19 height 20
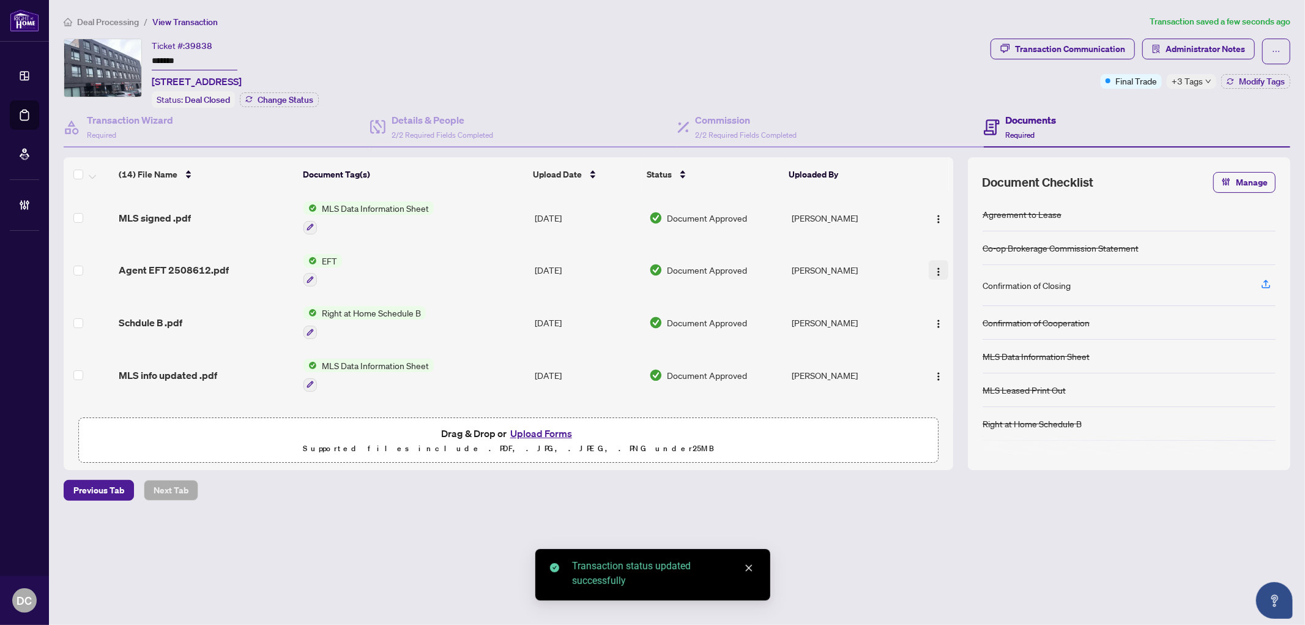
click at [936, 267] on img "button" at bounding box center [939, 272] width 10 height 10
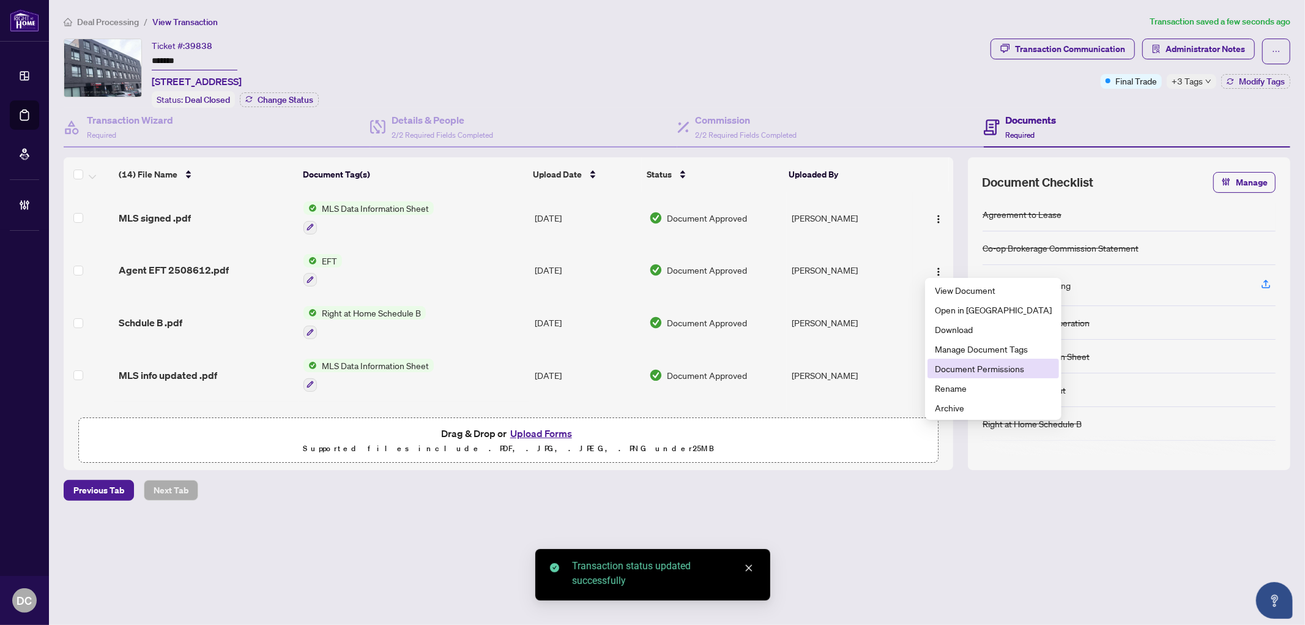
click at [965, 371] on span "Document Permissions" at bounding box center [993, 368] width 117 height 13
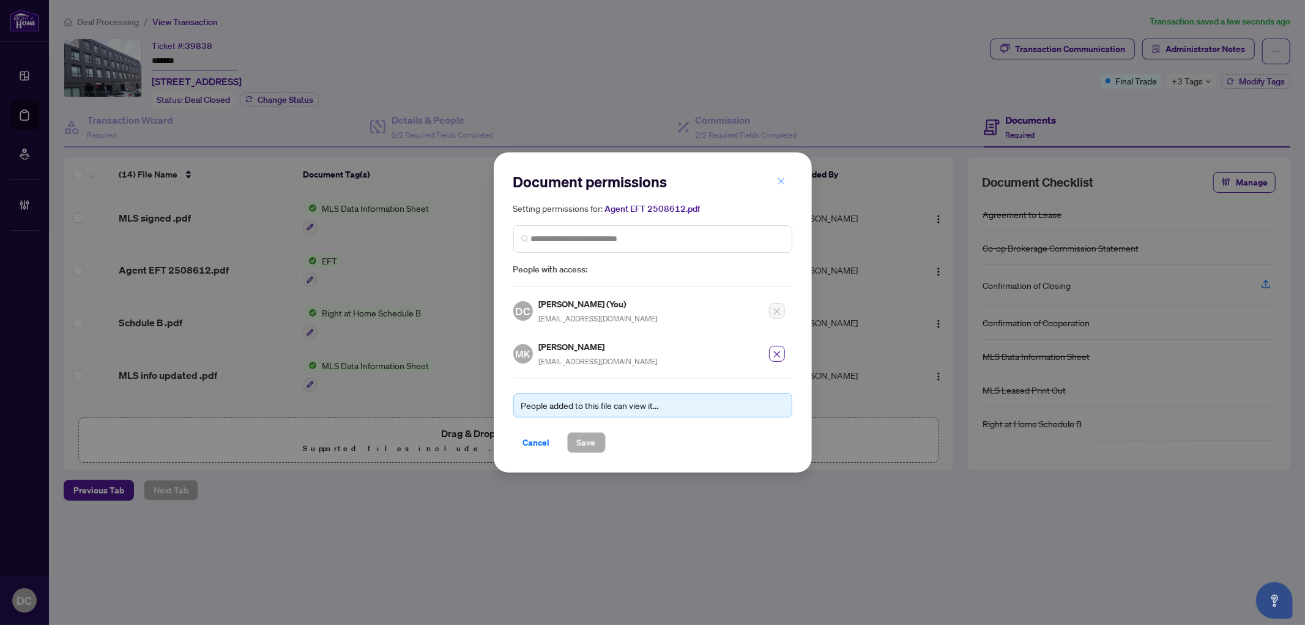
click at [787, 185] on button "button" at bounding box center [781, 181] width 24 height 21
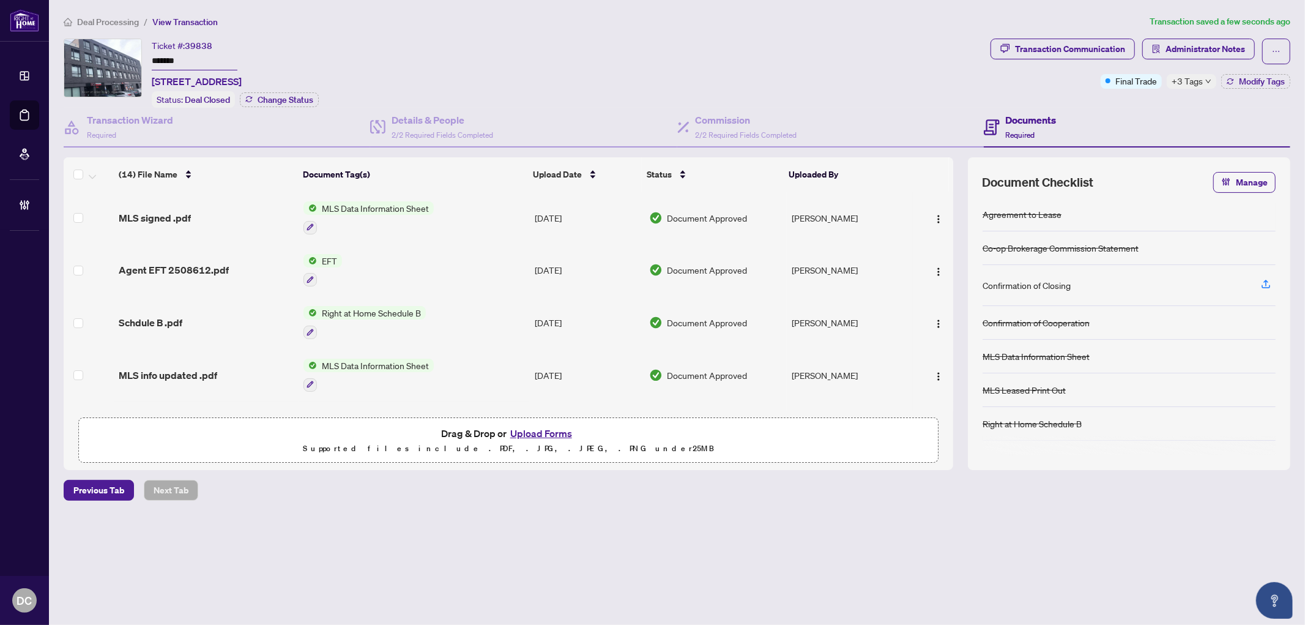
click at [1205, 81] on icon "down" at bounding box center [1208, 81] width 6 height 6
click at [1113, 111] on div "Documents Required" at bounding box center [1137, 128] width 306 height 40
click at [1242, 78] on span "Modify Tags" at bounding box center [1262, 81] width 46 height 9
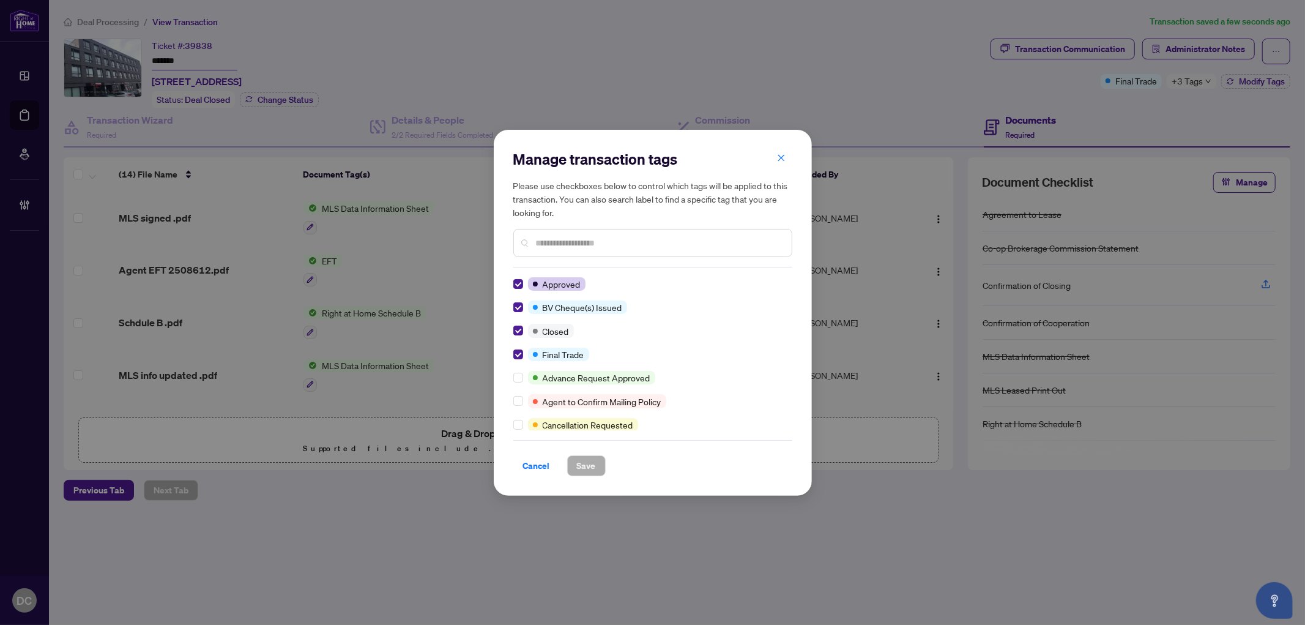
click at [547, 466] on span "Cancel" at bounding box center [536, 466] width 27 height 20
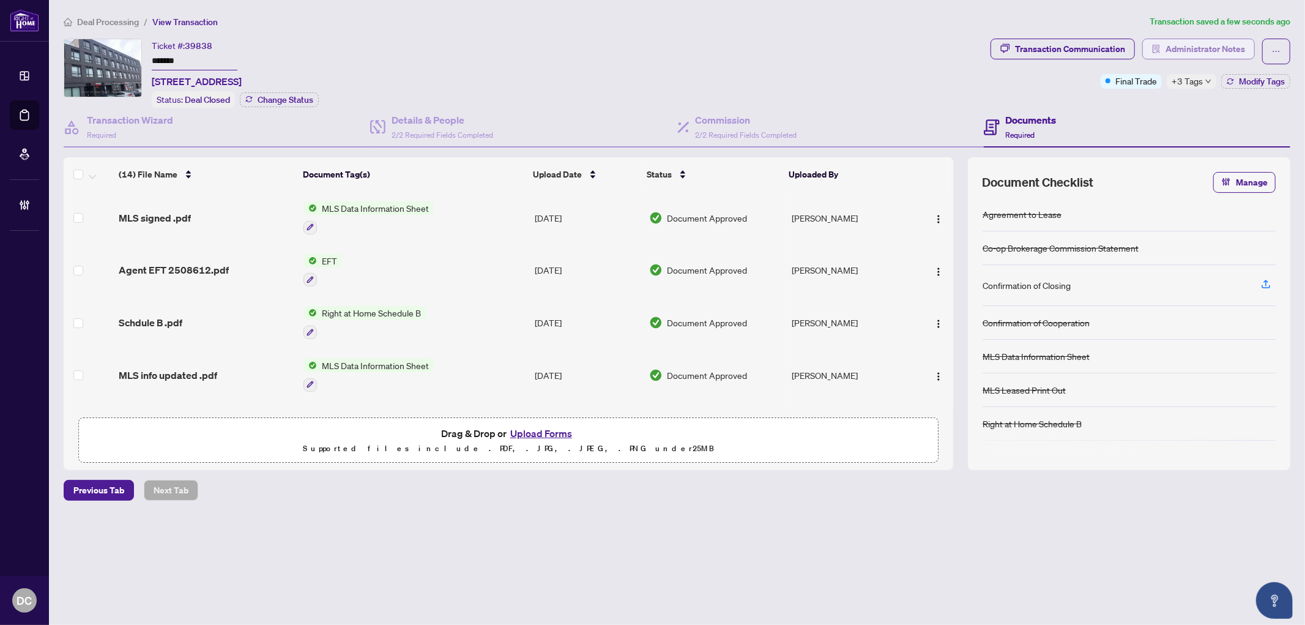
click at [1166, 45] on span "Administrator Notes" at bounding box center [1205, 49] width 80 height 20
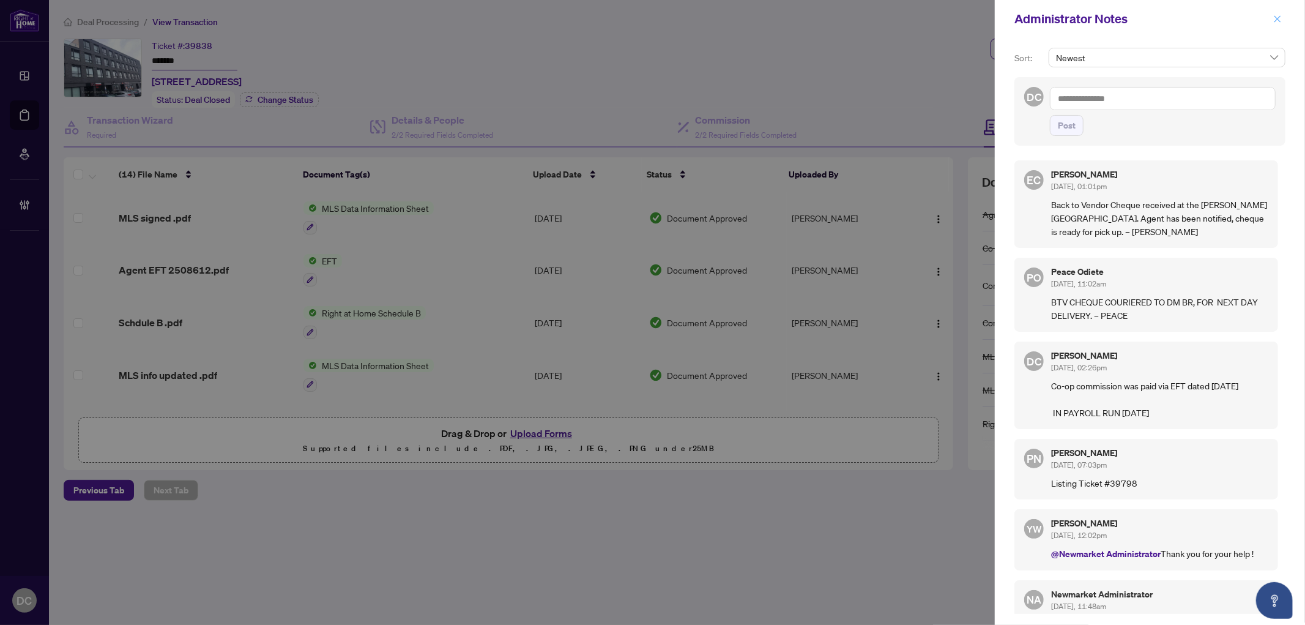
click at [1277, 15] on icon "close" at bounding box center [1277, 19] width 9 height 9
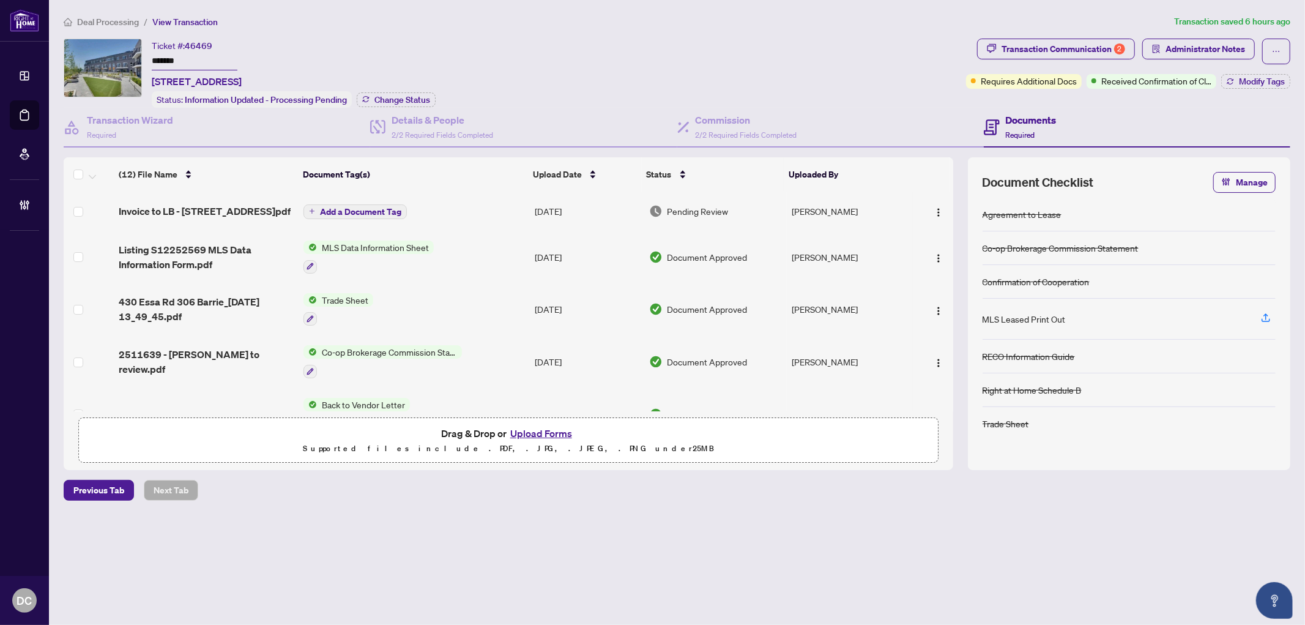
click at [65, 51] on div "Ticket #: 46469 ******* [STREET_ADDRESS] Status: Information Updated - Processi…" at bounding box center [512, 73] width 897 height 69
click at [426, 97] on span "Change Status" at bounding box center [402, 99] width 56 height 9
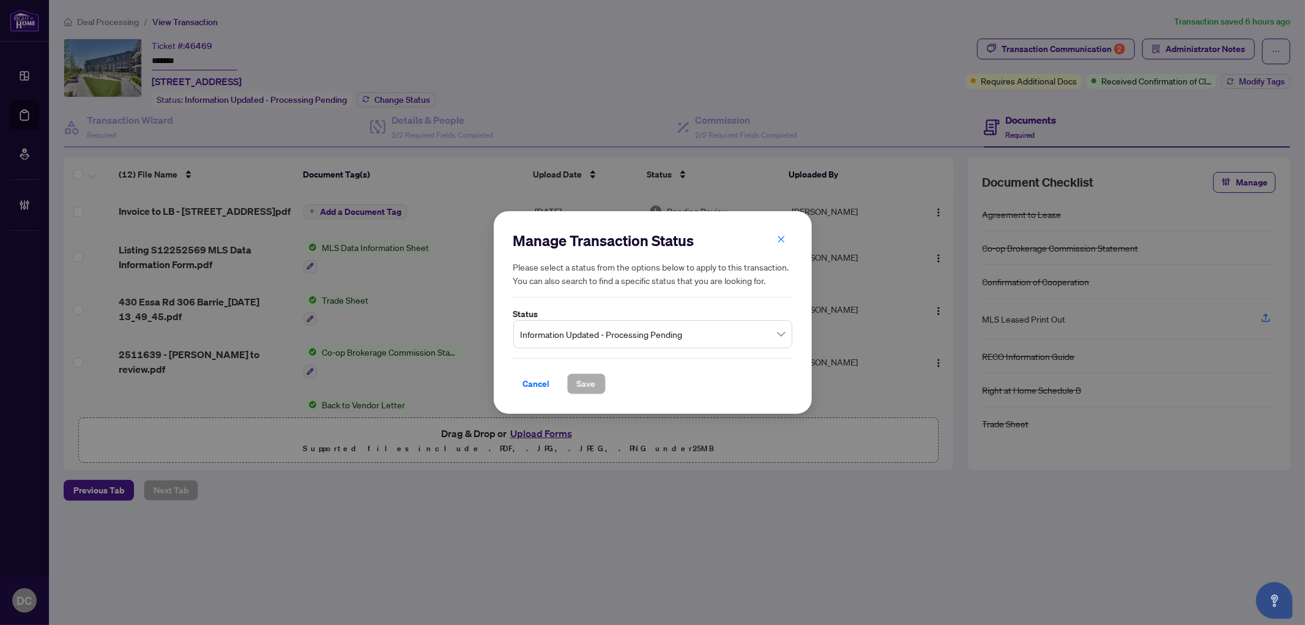
click at [630, 340] on span "Information Updated - Processing Pending" at bounding box center [653, 333] width 264 height 23
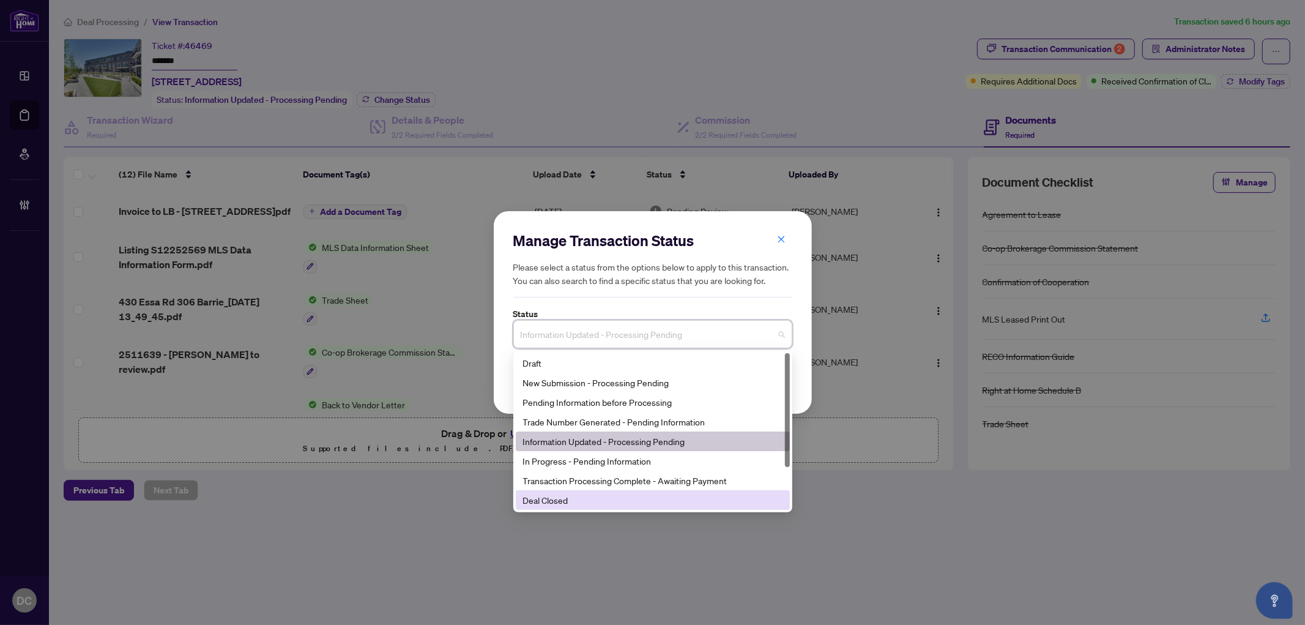
click at [587, 502] on div "Deal Closed" at bounding box center [652, 499] width 259 height 13
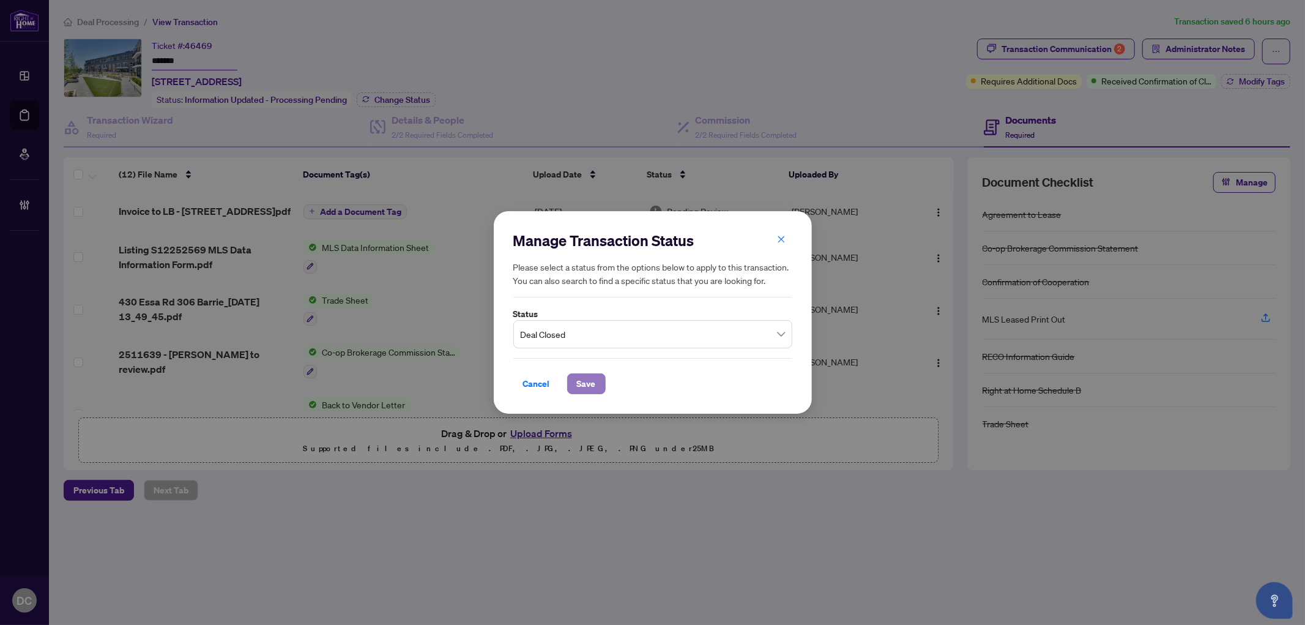
click at [585, 387] on span "Save" at bounding box center [586, 384] width 19 height 20
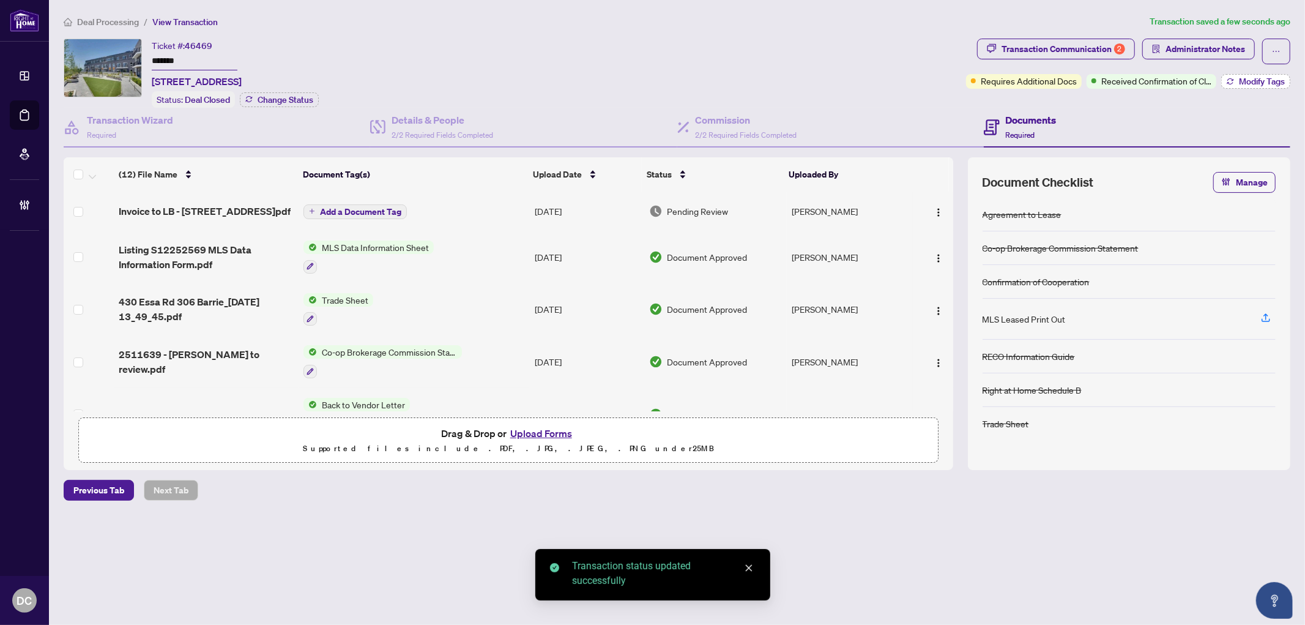
click at [1249, 86] on button "Modify Tags" at bounding box center [1255, 81] width 69 height 15
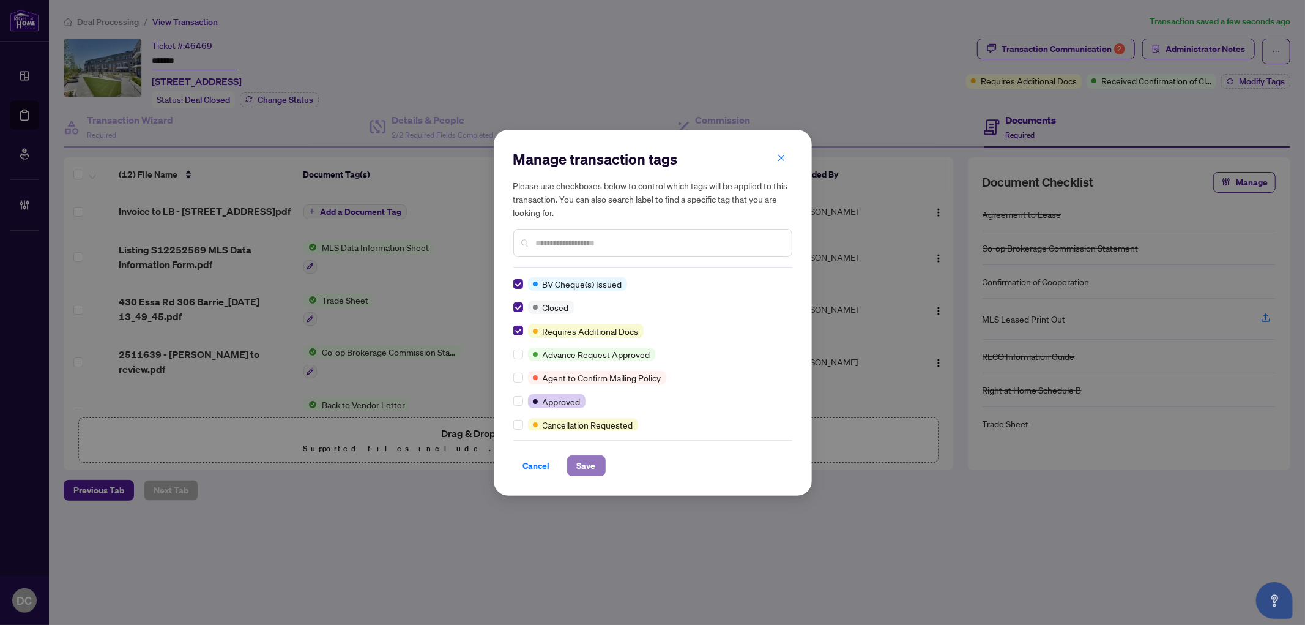
click at [581, 461] on span "Save" at bounding box center [586, 466] width 19 height 20
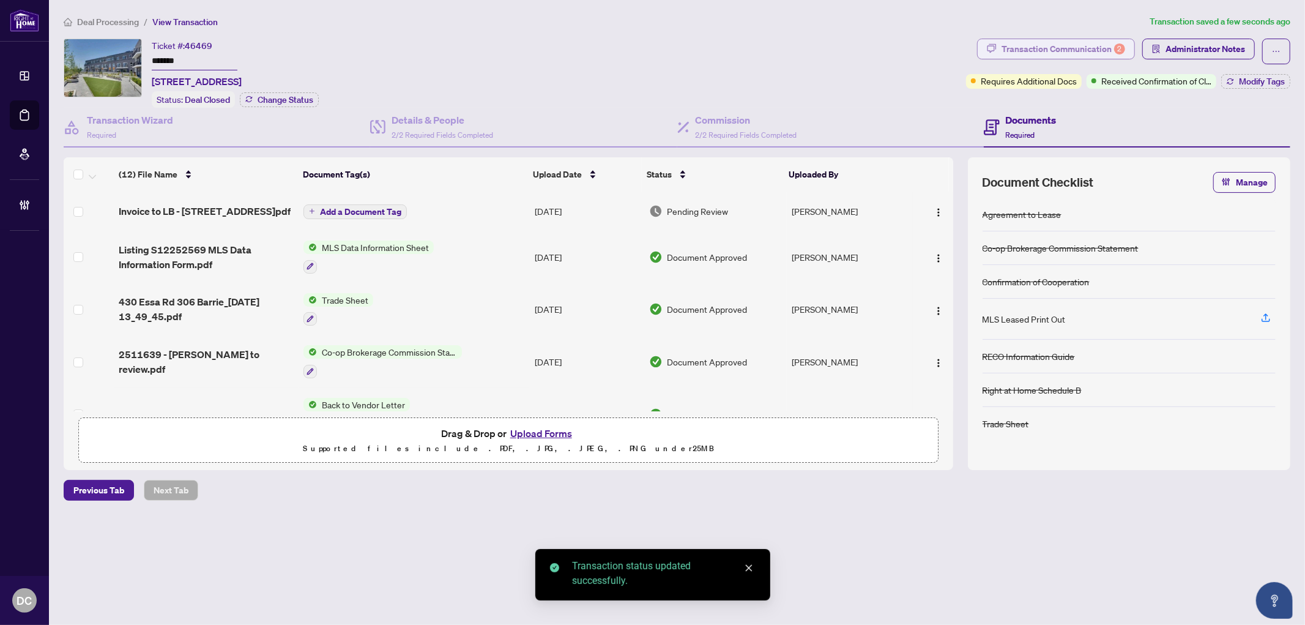
drag, startPoint x: 1115, startPoint y: 51, endPoint x: 1093, endPoint y: 49, distance: 21.6
click at [1114, 51] on body "Dashboard Deal Processing Mortgage Referrals Brokerage Management DC [PERSON_NA…" at bounding box center [652, 312] width 1305 height 625
click at [1091, 49] on div "Transaction Communication 2" at bounding box center [1063, 49] width 124 height 20
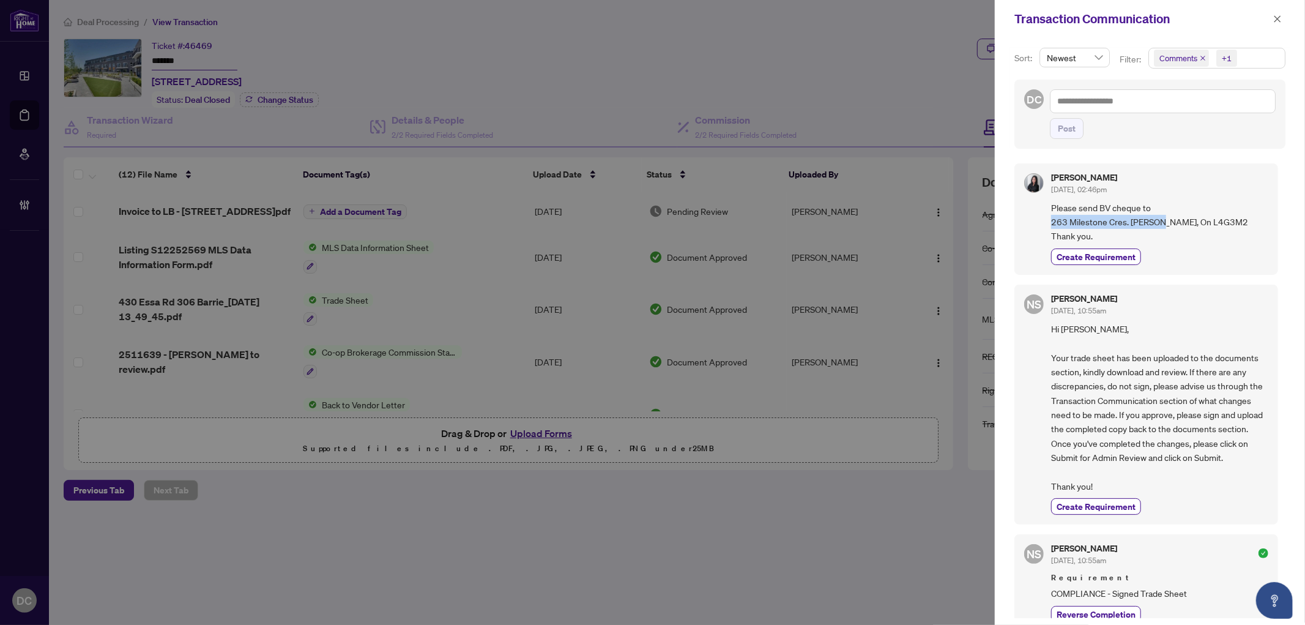
drag, startPoint x: 1157, startPoint y: 220, endPoint x: 1041, endPoint y: 220, distance: 116.8
click at [1041, 220] on div "[PERSON_NAME] [DATE], 02:46pm Please send BV cheque to 263 Milestone Cres. [PER…" at bounding box center [1146, 218] width 264 height 111
copy span "263 Milestone Cres. [GEOGRAPHIC_DATA],"
click at [1178, 221] on span "Please send BV cheque to 263 Milestone Cres. [PERSON_NAME], On L4G3M2 Thank you." at bounding box center [1159, 222] width 217 height 43
drag, startPoint x: 1209, startPoint y: 223, endPoint x: 1173, endPoint y: 223, distance: 36.7
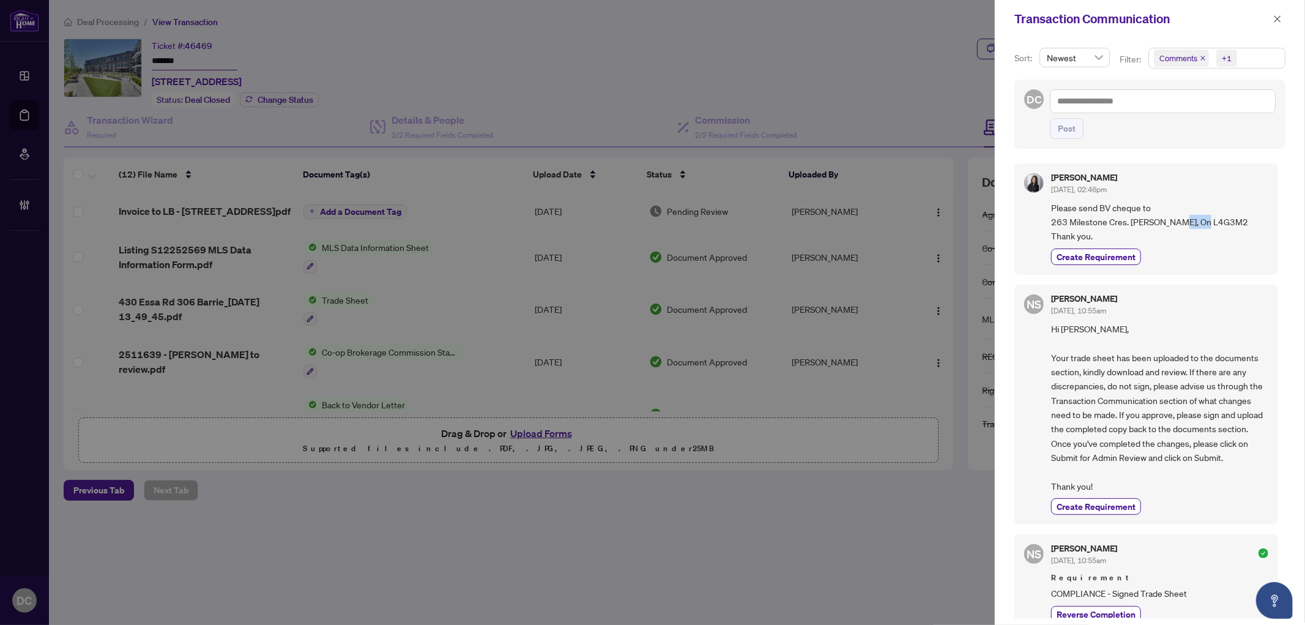
click at [1173, 223] on span "Please send BV cheque to 263 Milestone Cres. [PERSON_NAME], On L4G3M2 Thank you." at bounding box center [1159, 222] width 217 height 43
copy span "L4G3M2"
click at [1120, 102] on textarea at bounding box center [1163, 100] width 226 height 23
paste textarea "**********"
type textarea "**********"
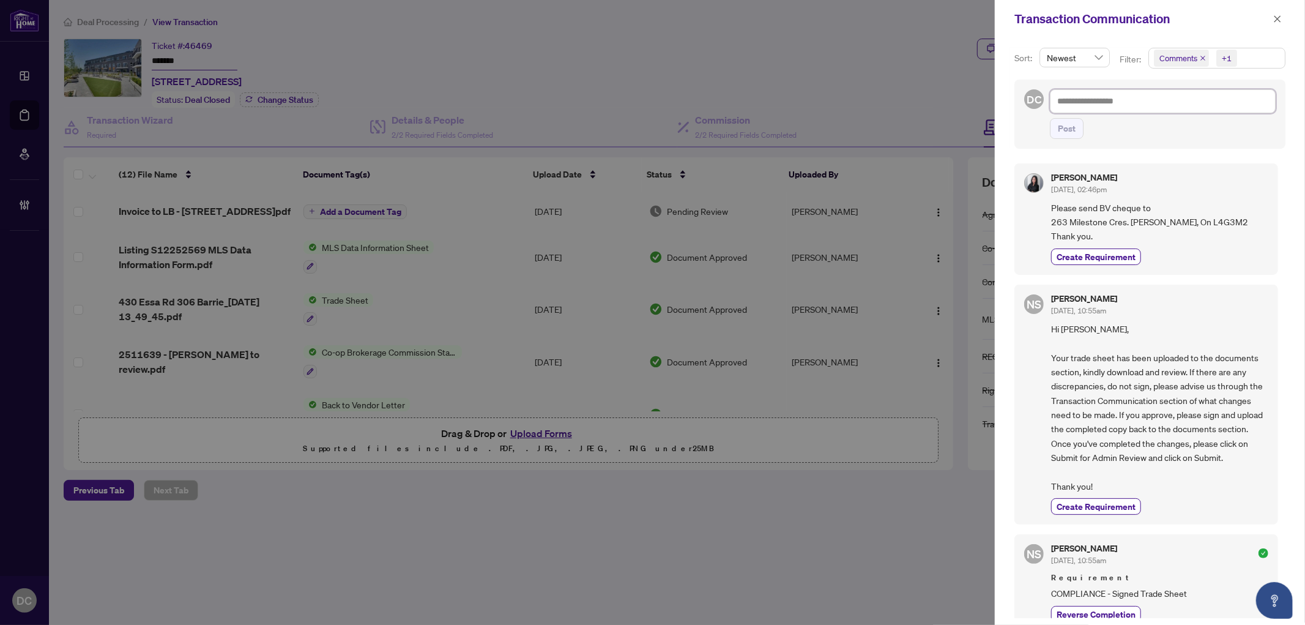
type textarea "**********"
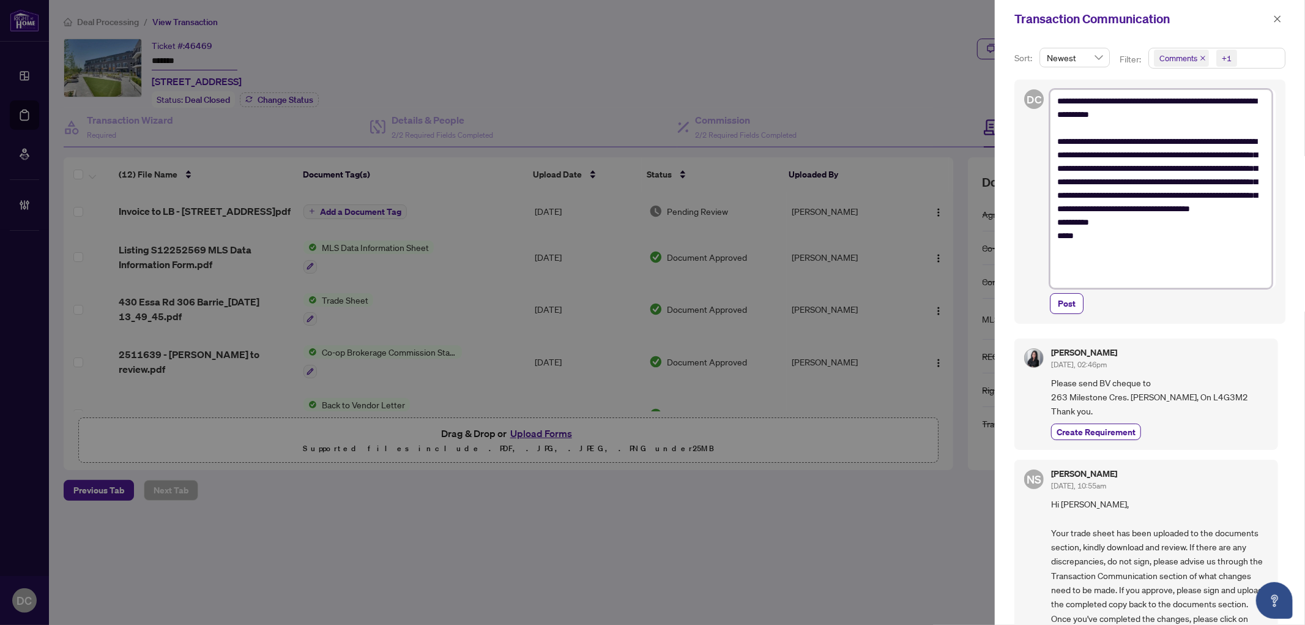
click at [1059, 97] on textarea "**********" at bounding box center [1161, 188] width 222 height 198
type textarea "**********"
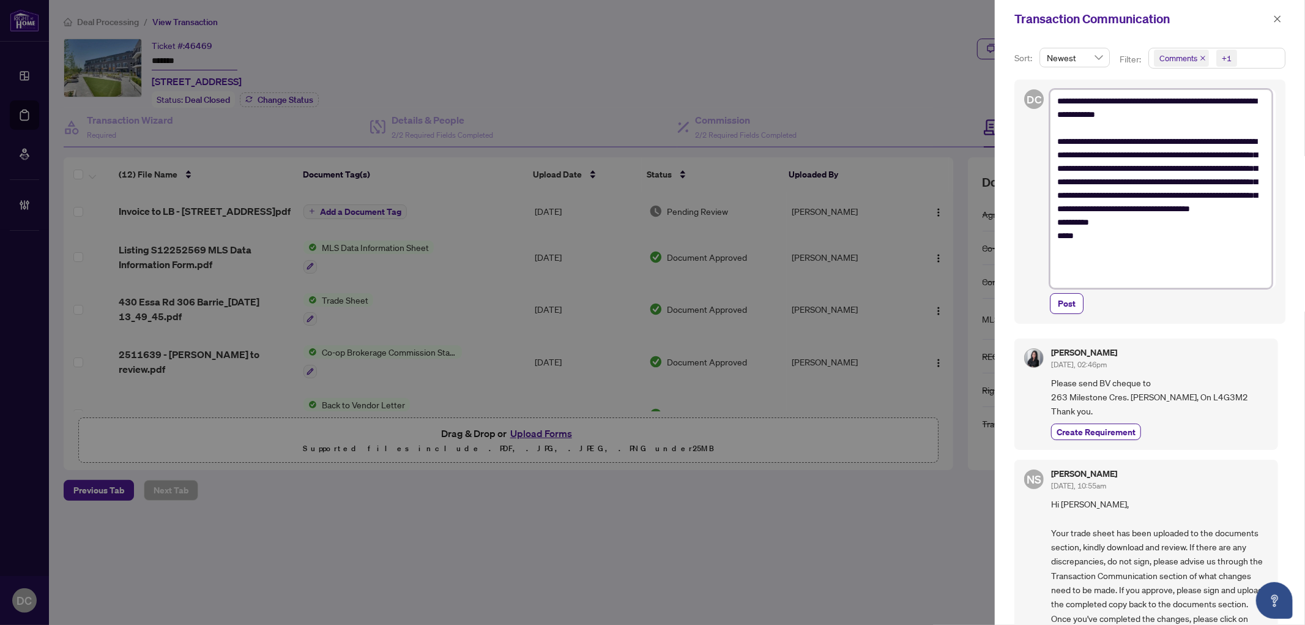
type textarea "**********"
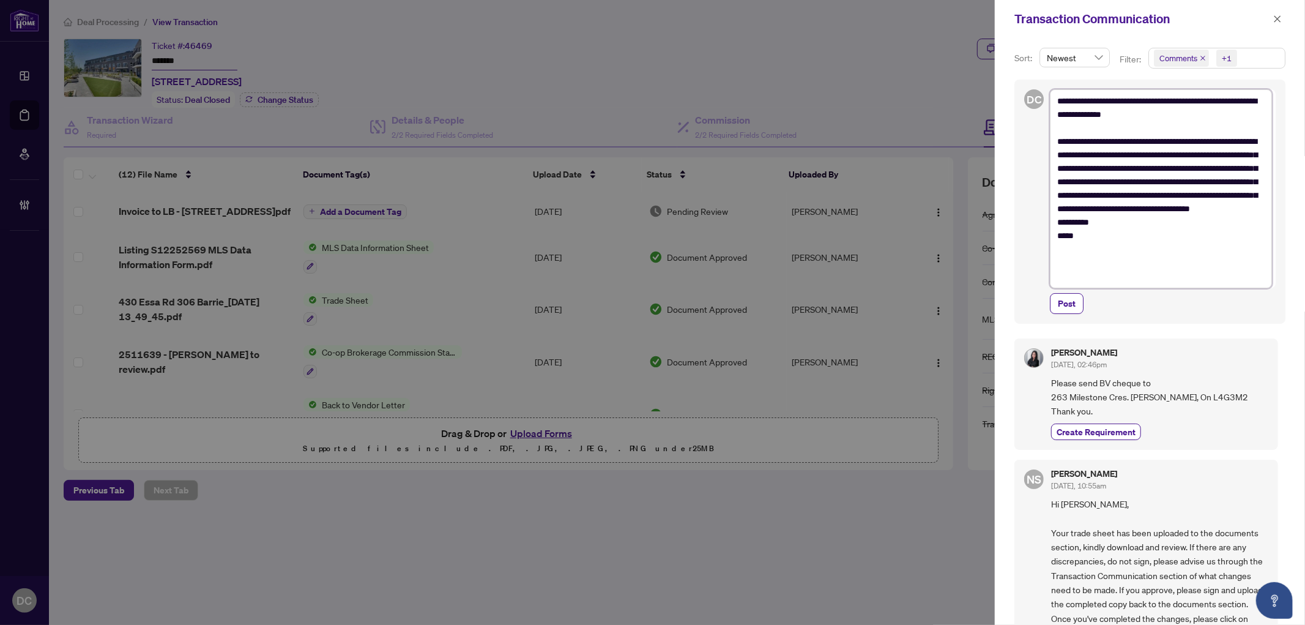
type textarea "**********"
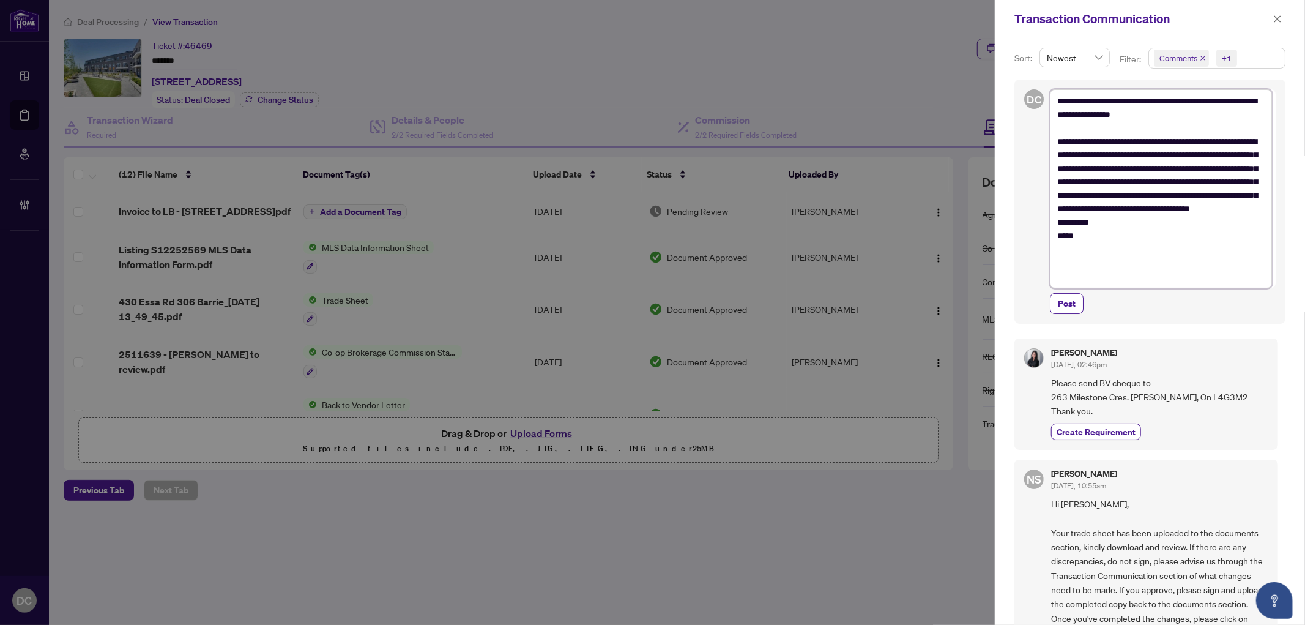
type textarea "**********"
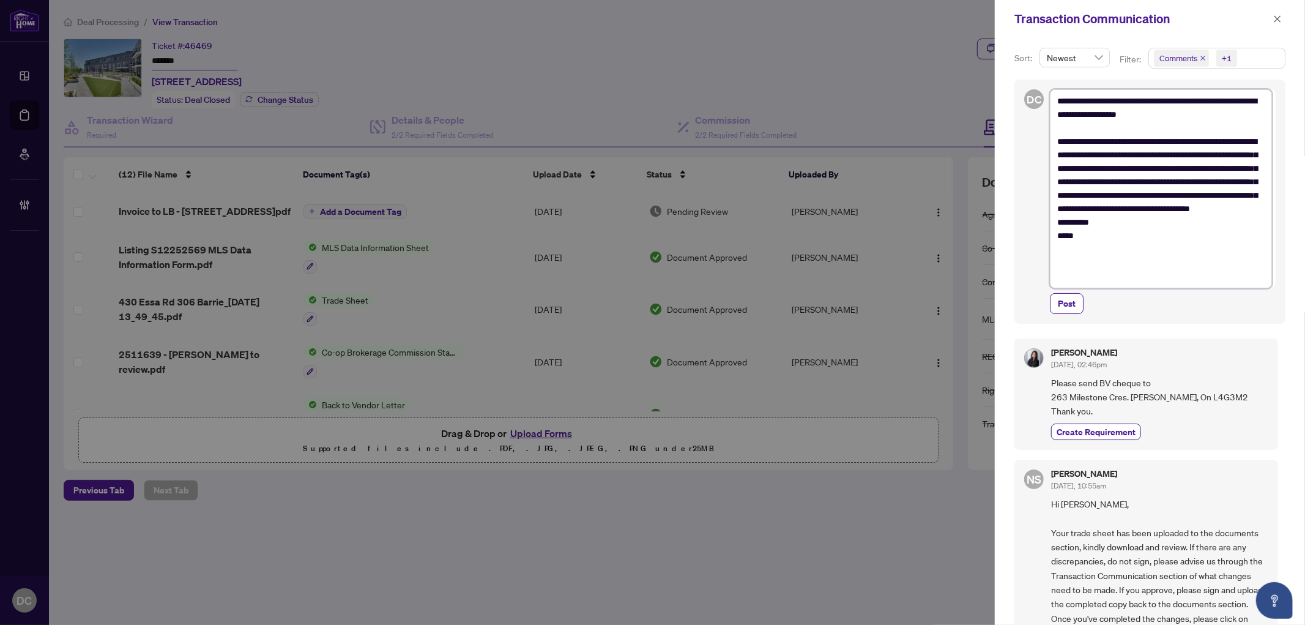
type textarea "**********"
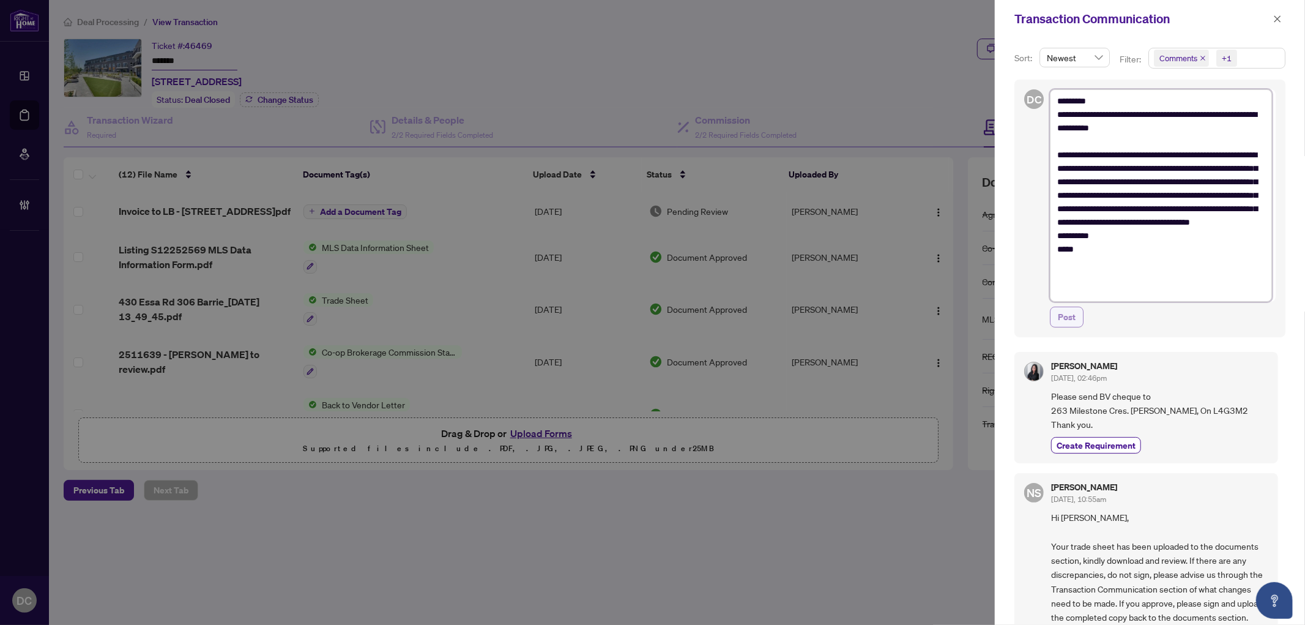
type textarea "**********"
click at [1063, 320] on span "Post" at bounding box center [1067, 317] width 18 height 20
type textarea "**********"
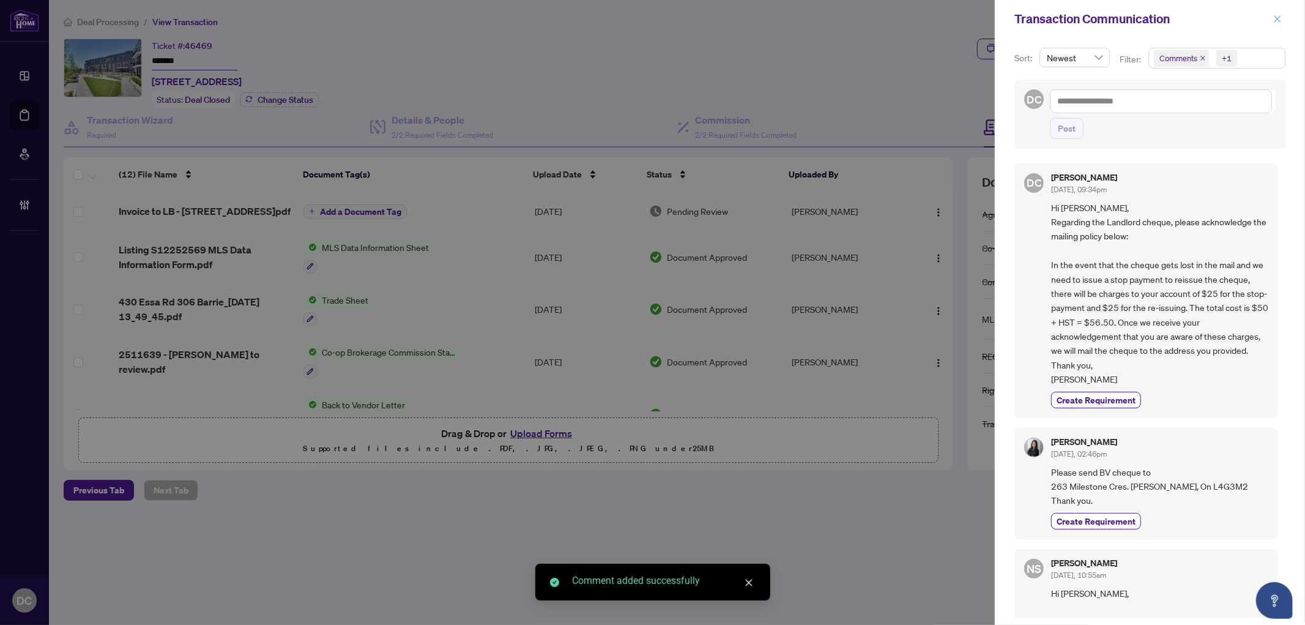
click at [1271, 20] on button "button" at bounding box center [1277, 19] width 16 height 15
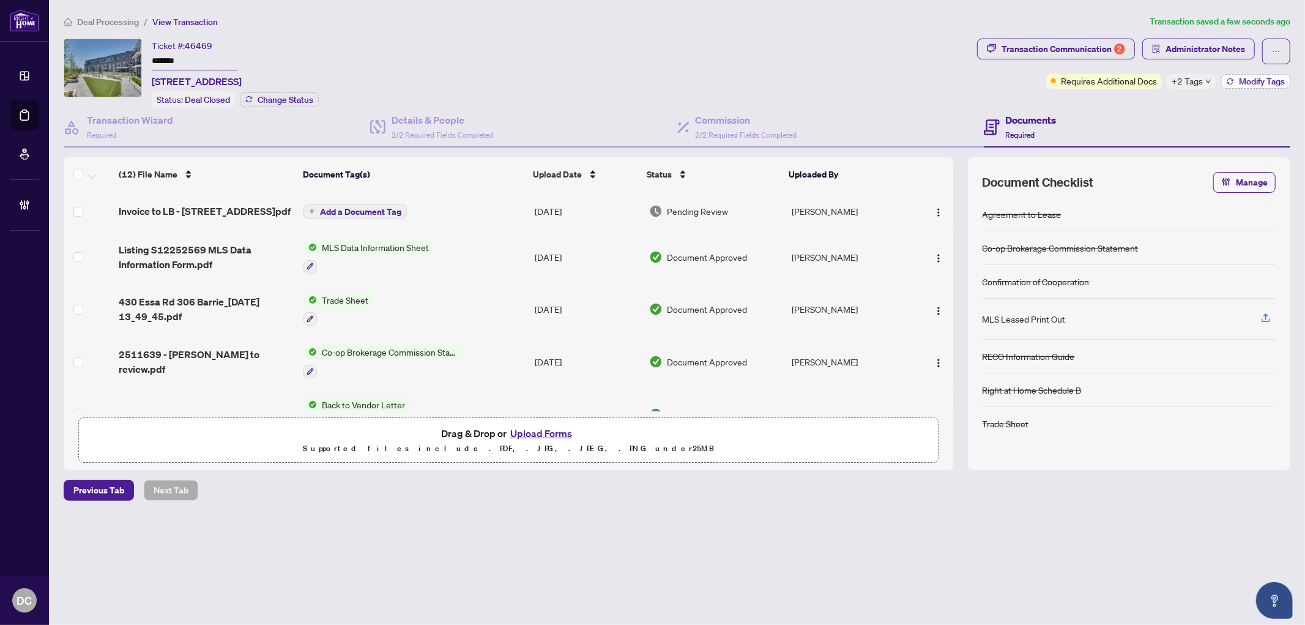
click at [1249, 86] on button "Modify Tags" at bounding box center [1255, 81] width 69 height 15
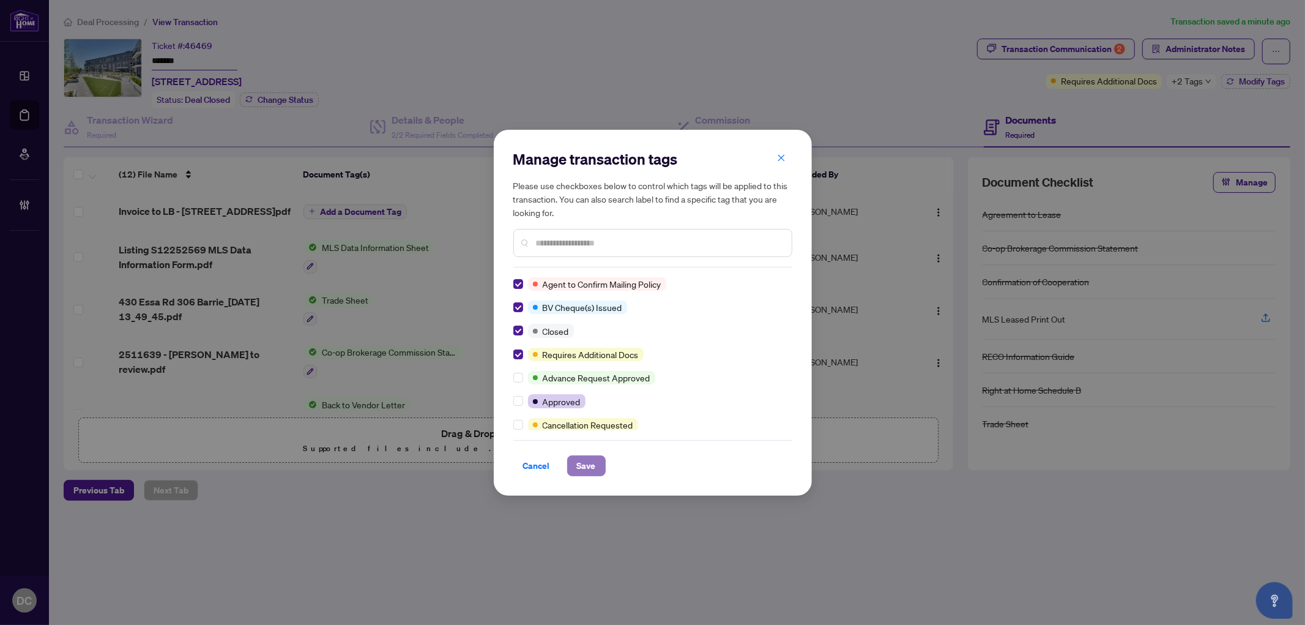
click at [587, 462] on span "Save" at bounding box center [586, 466] width 19 height 20
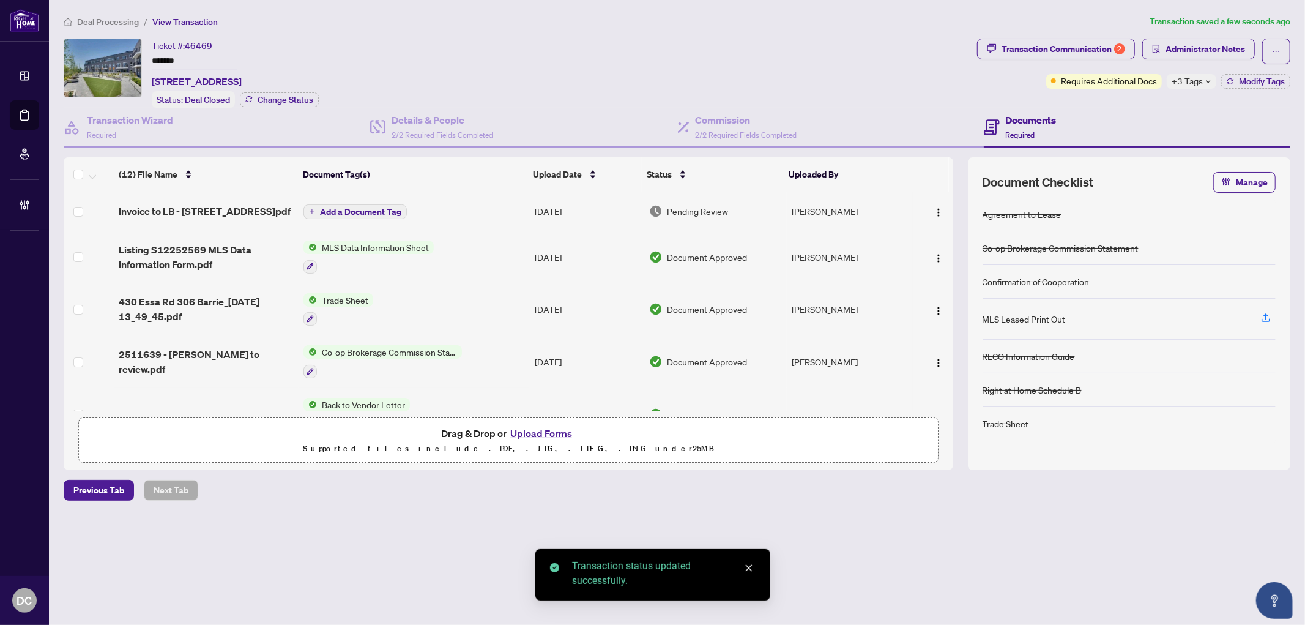
drag, startPoint x: 215, startPoint y: 58, endPoint x: 112, endPoint y: 58, distance: 103.4
click at [112, 58] on div "Ticket #: 46469 ******* [STREET_ADDRESS] Status: Deal Closed Change Status" at bounding box center [518, 73] width 908 height 69
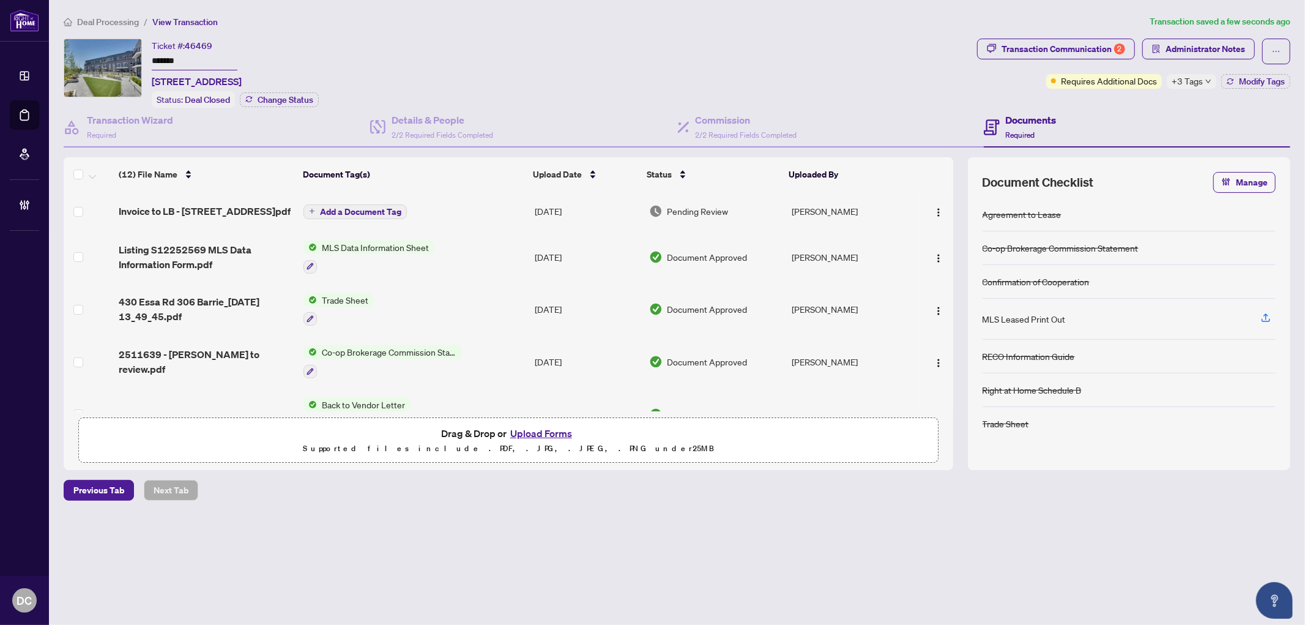
click at [502, 355] on td "Co-op Brokerage Commission Statement" at bounding box center [414, 361] width 231 height 53
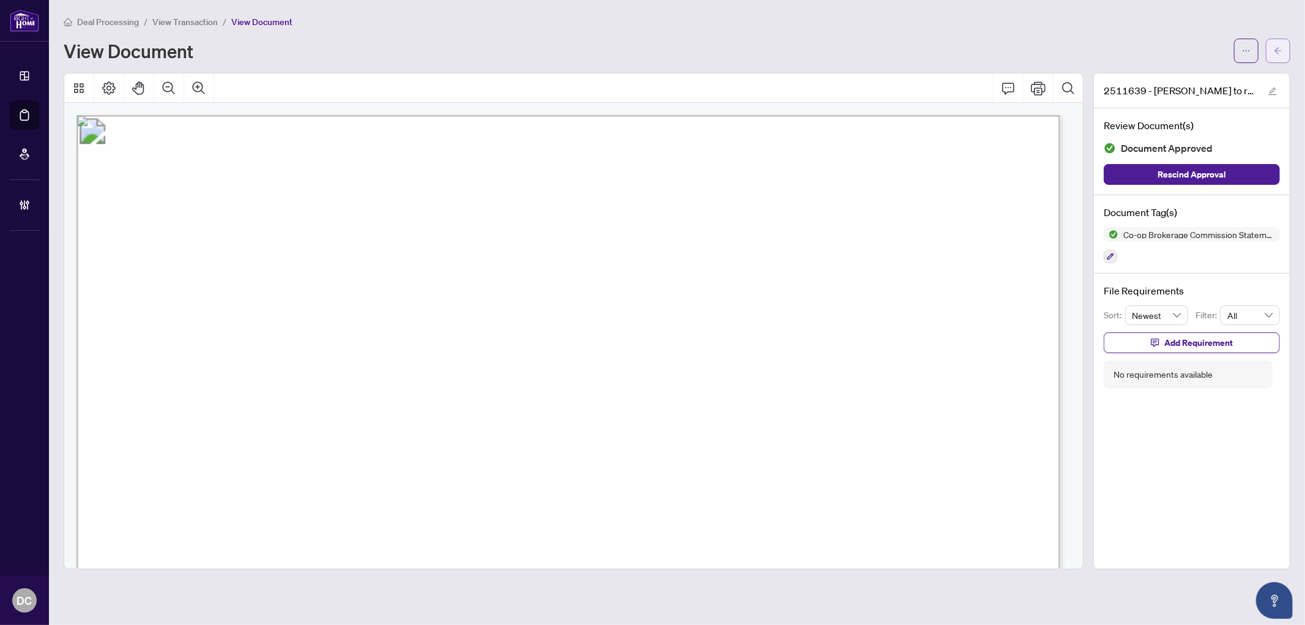
click at [1277, 45] on span "button" at bounding box center [1278, 51] width 9 height 20
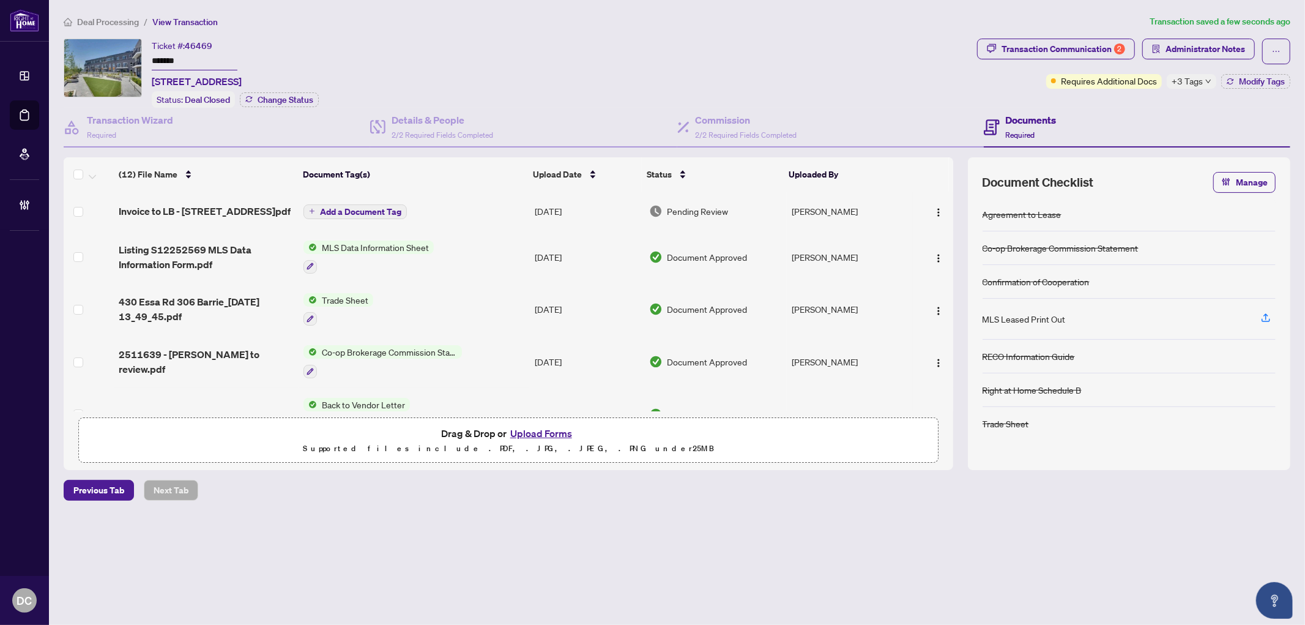
click at [497, 354] on td "Co-op Brokerage Commission Statement" at bounding box center [414, 361] width 231 height 53
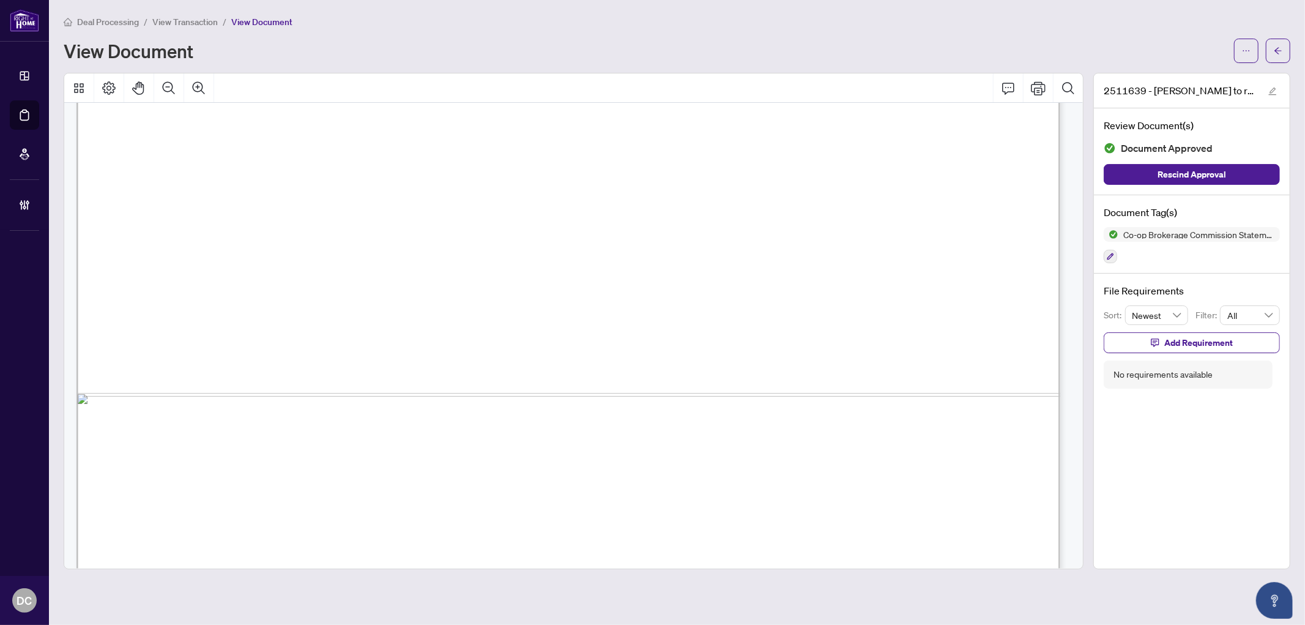
scroll to position [832, 0]
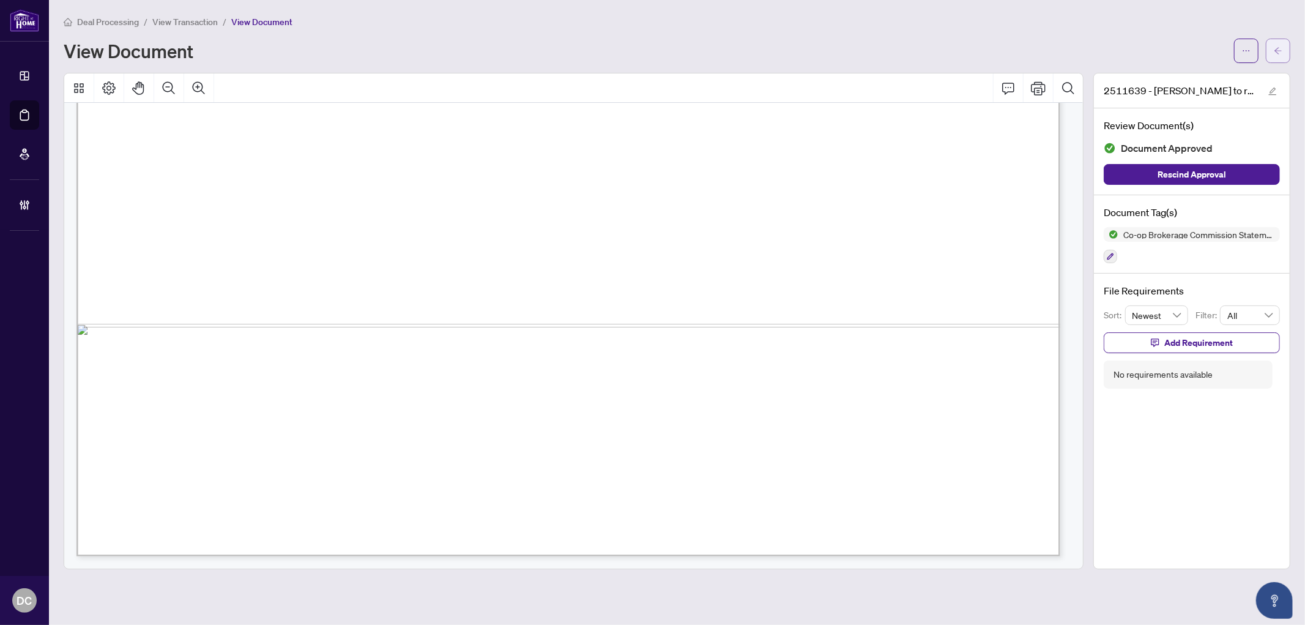
click at [1276, 52] on icon "arrow-left" at bounding box center [1278, 50] width 9 height 9
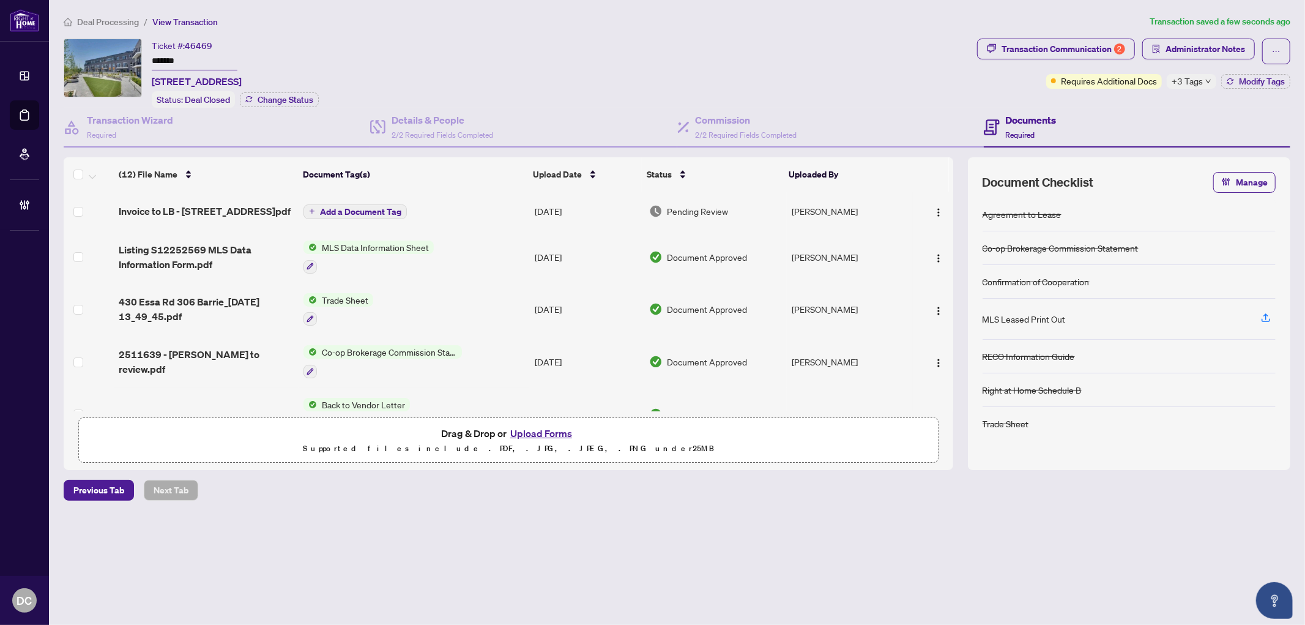
click at [472, 213] on td "Add a Document Tag" at bounding box center [414, 210] width 231 height 39
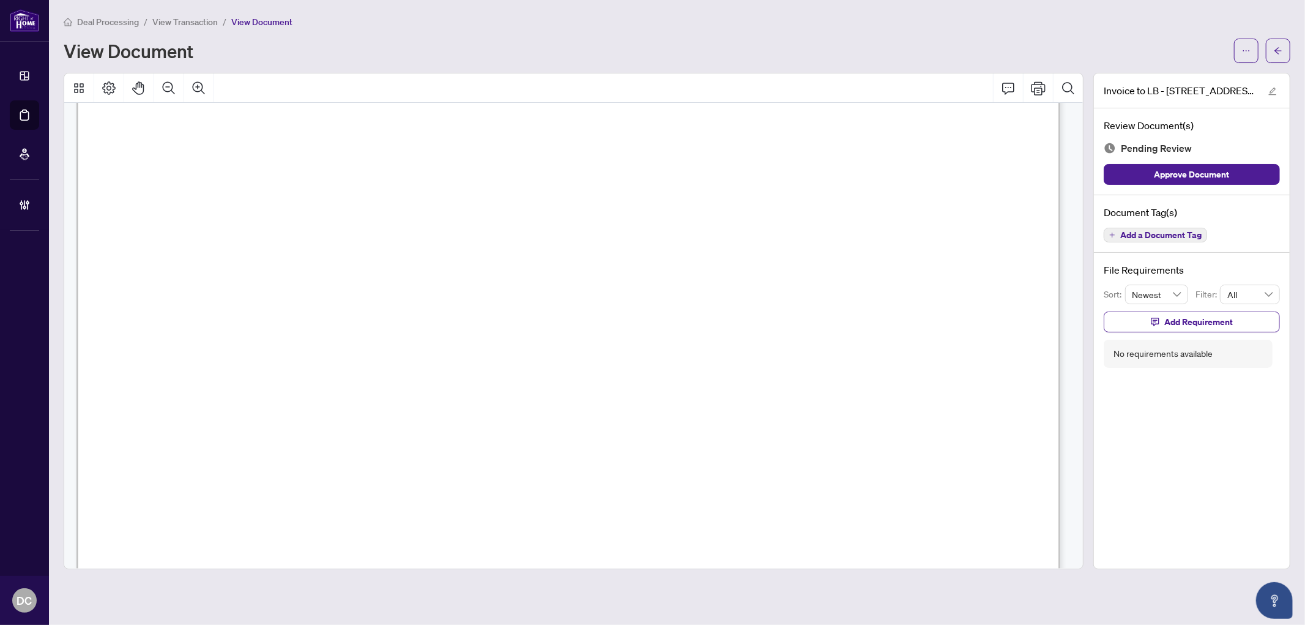
scroll to position [475, 0]
click at [1271, 50] on button "button" at bounding box center [1278, 51] width 24 height 24
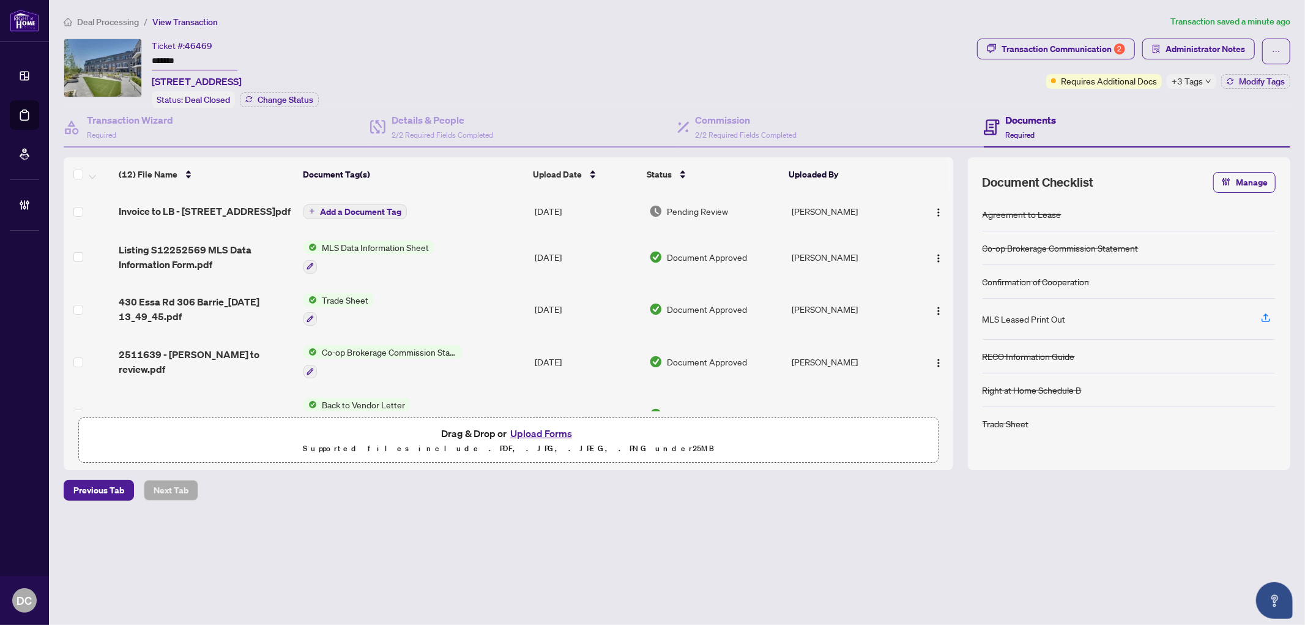
drag, startPoint x: 205, startPoint y: 62, endPoint x: 105, endPoint y: 58, distance: 100.4
click at [105, 58] on div "Ticket #: 46469 ******* [STREET_ADDRESS] Status: Deal Closed Change Status" at bounding box center [518, 73] width 908 height 69
click at [1050, 45] on div "Transaction Communication 2" at bounding box center [1063, 49] width 124 height 20
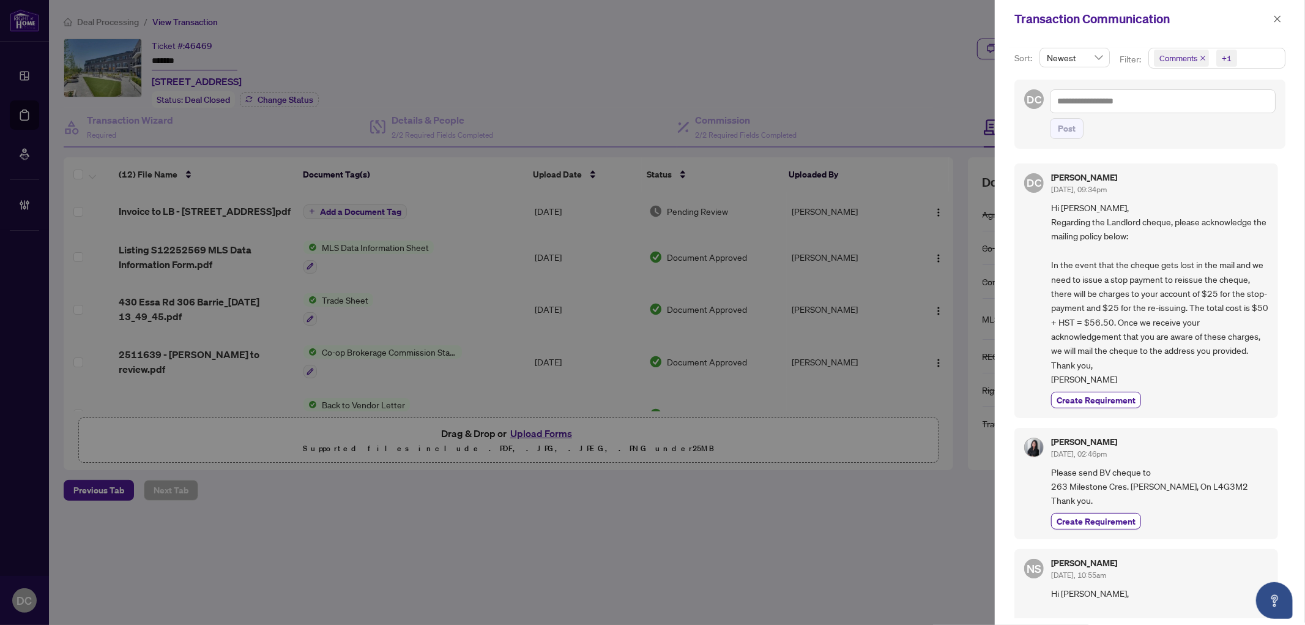
click at [1271, 53] on span "Comments +1" at bounding box center [1217, 58] width 136 height 20
click at [1233, 109] on span "Comments" at bounding box center [1222, 109] width 109 height 15
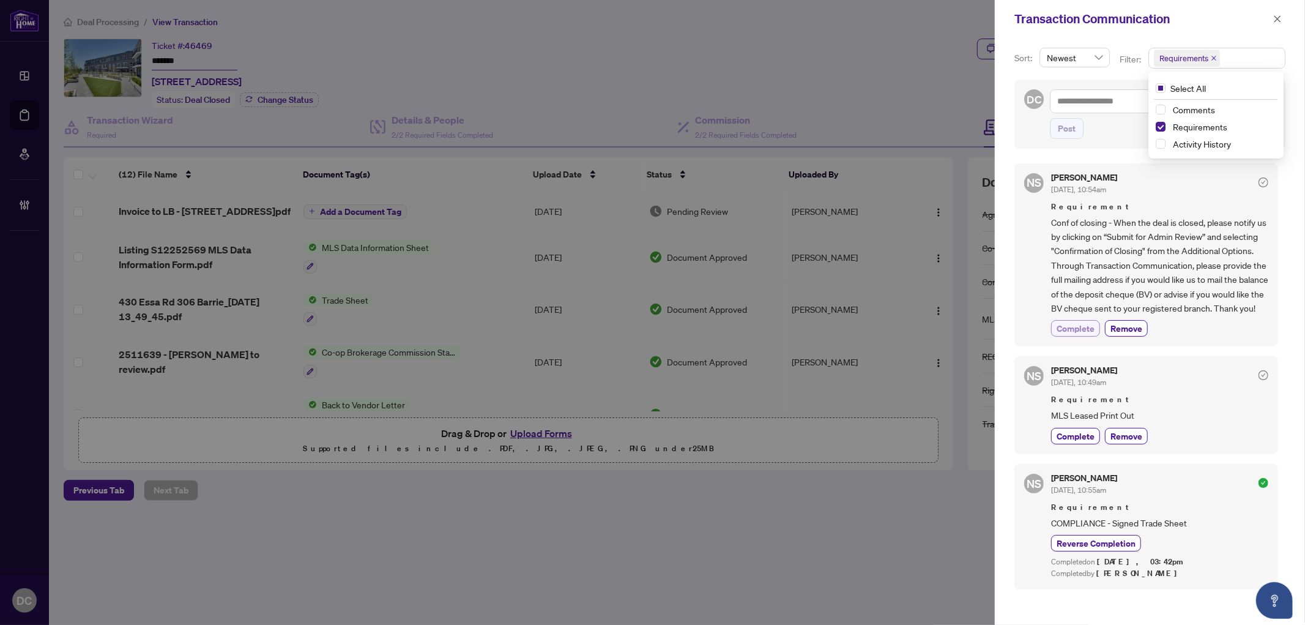
click at [1067, 335] on span "Complete" at bounding box center [1076, 328] width 38 height 13
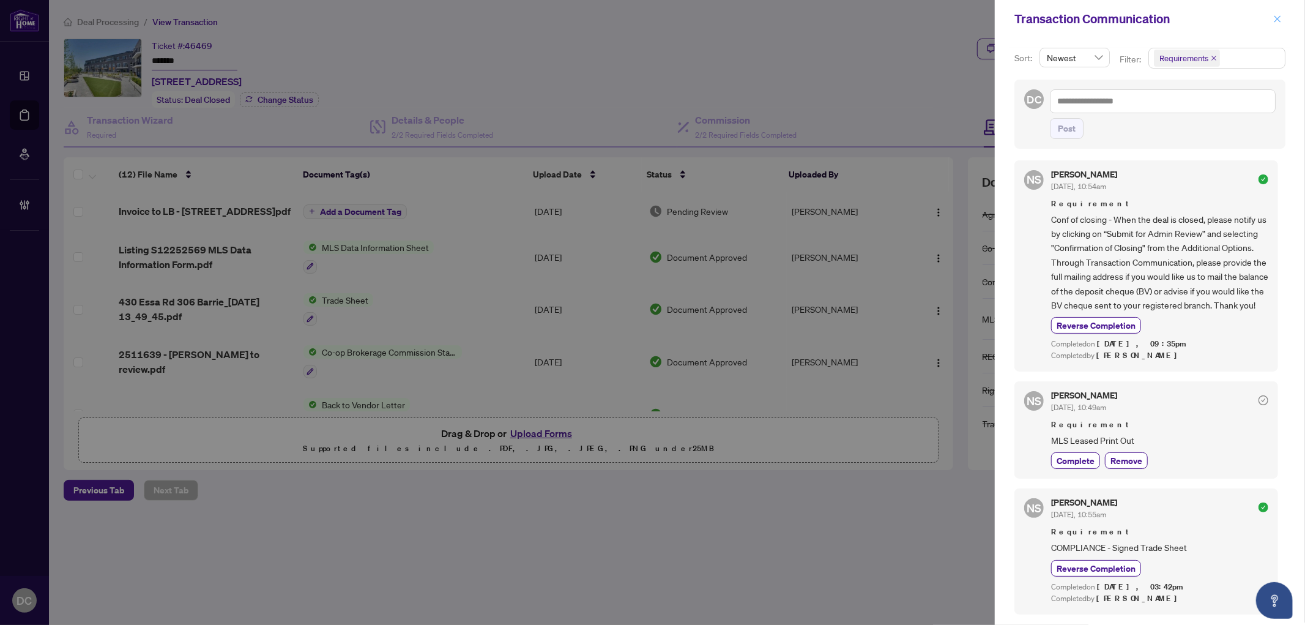
click at [1279, 17] on icon "close" at bounding box center [1277, 18] width 7 height 7
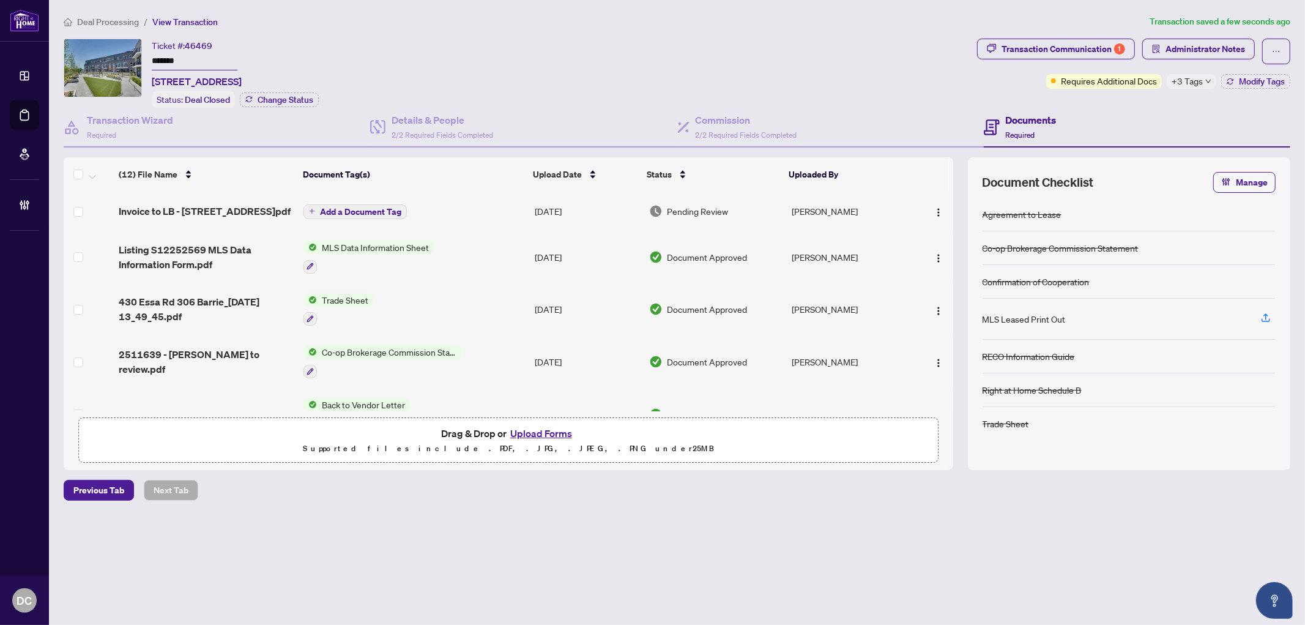
click at [516, 298] on td "Trade Sheet" at bounding box center [414, 309] width 231 height 53
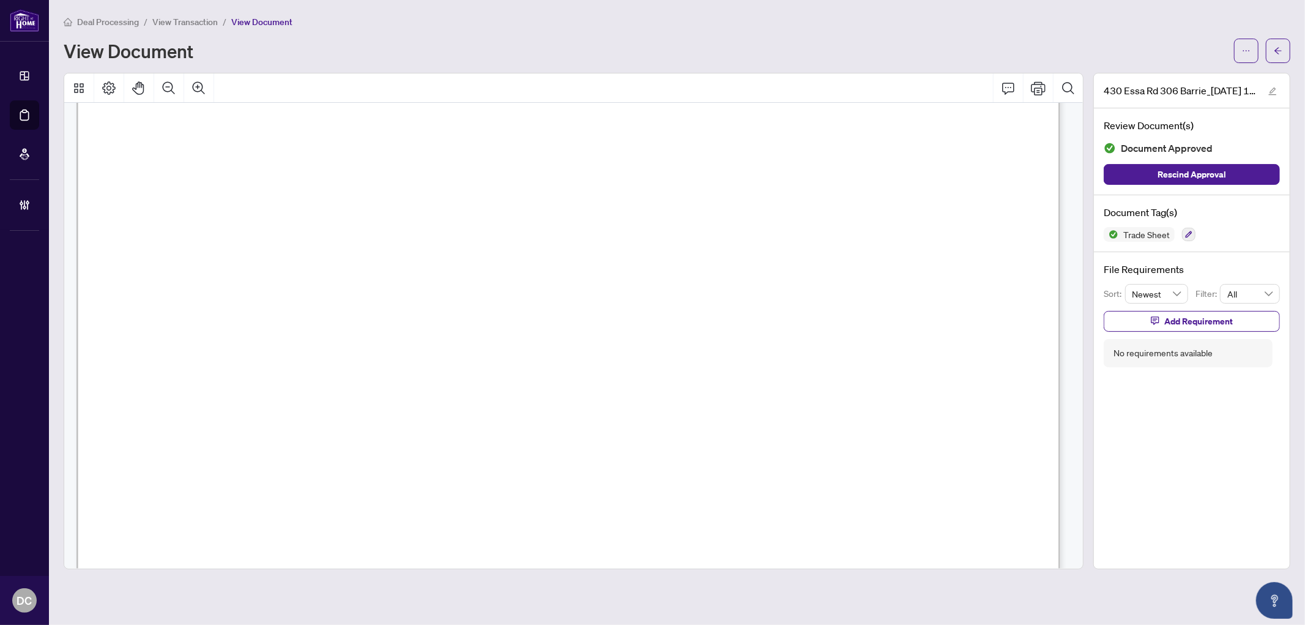
scroll to position [680, 0]
drag, startPoint x: 1283, startPoint y: 49, endPoint x: 24, endPoint y: 59, distance: 1259.0
click at [1282, 49] on button "button" at bounding box center [1278, 51] width 24 height 24
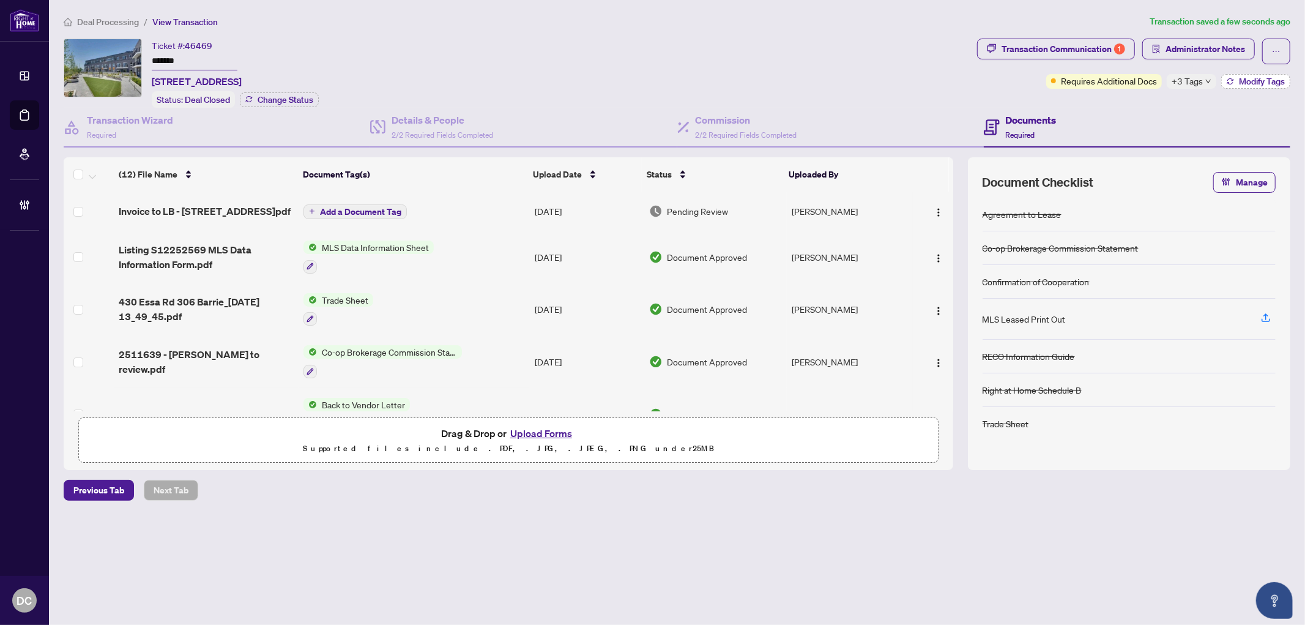
click at [1237, 86] on button "Modify Tags" at bounding box center [1255, 81] width 69 height 15
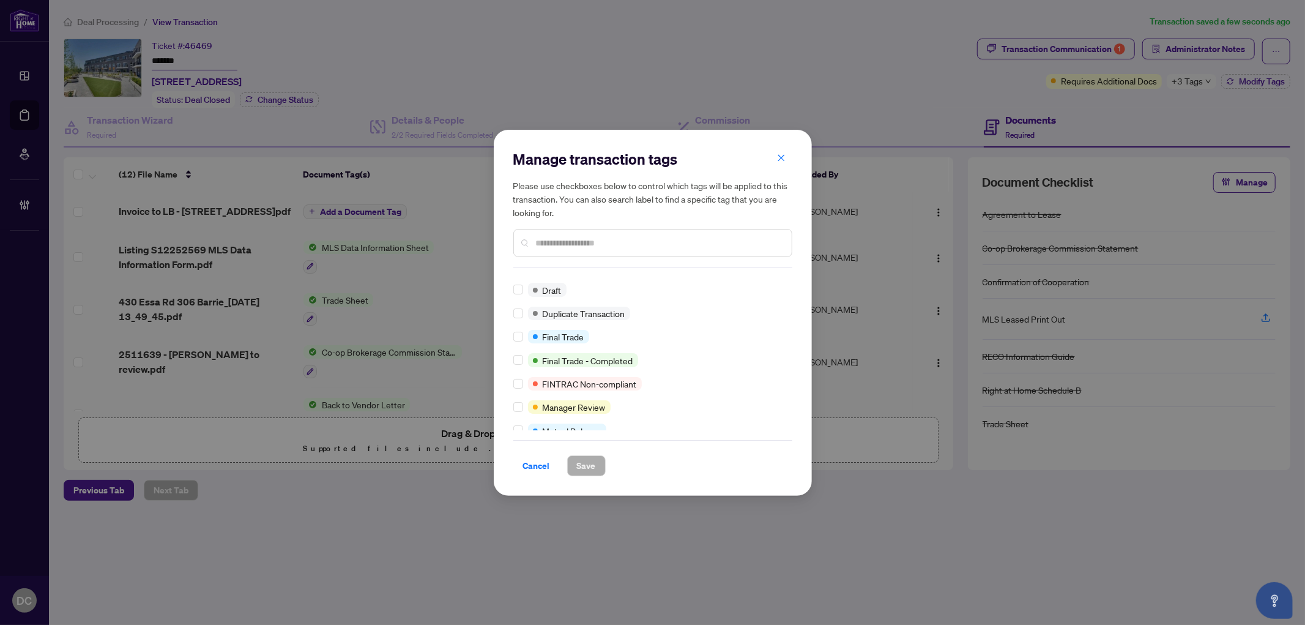
scroll to position [272, 0]
click at [529, 311] on div "Final Trade" at bounding box center [558, 316] width 61 height 13
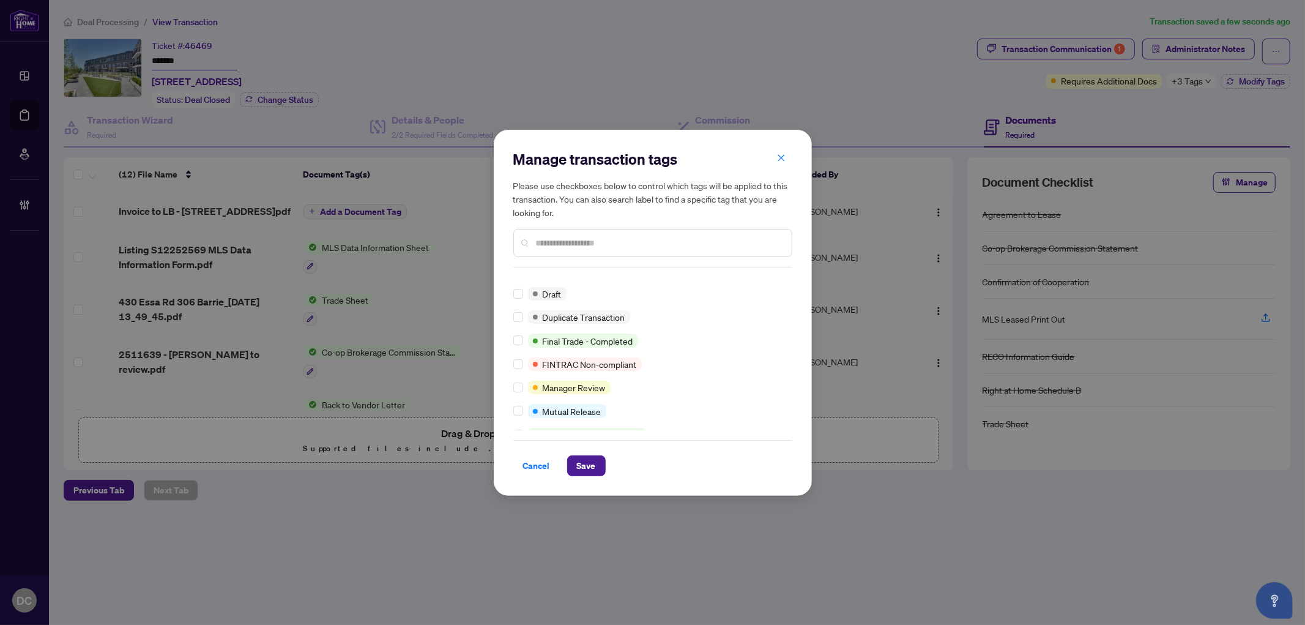
scroll to position [40, 0]
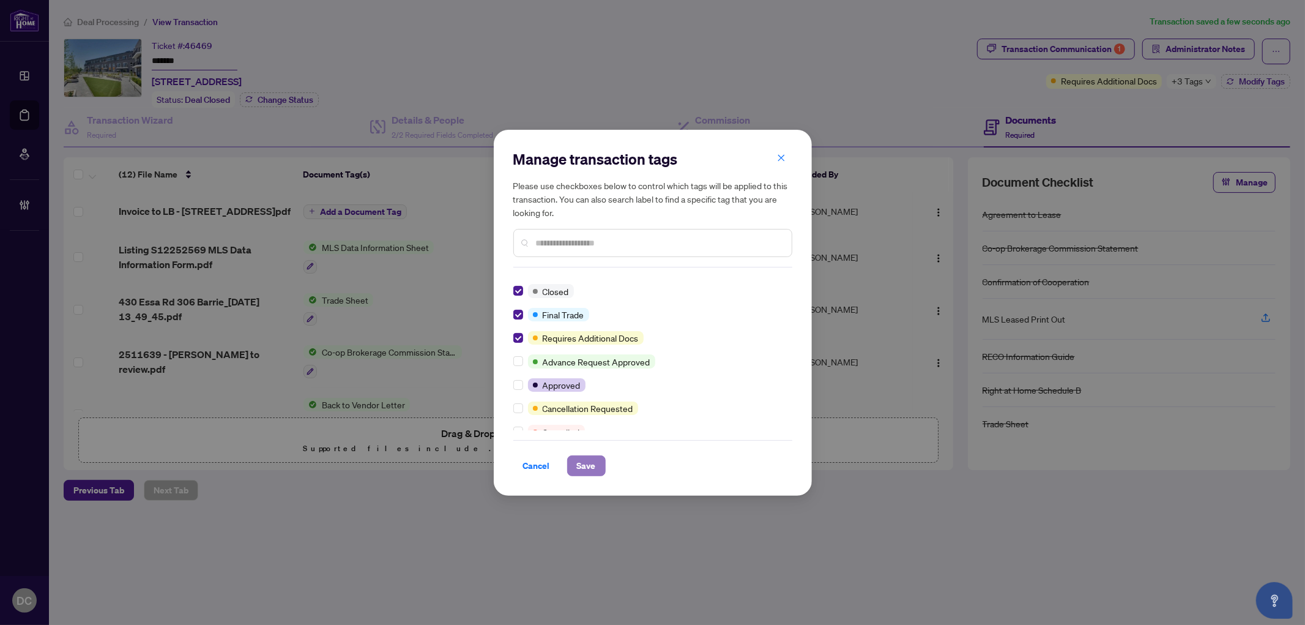
drag, startPoint x: 579, startPoint y: 466, endPoint x: 596, endPoint y: 448, distance: 24.2
click at [580, 466] on span "Save" at bounding box center [586, 466] width 19 height 20
click at [1194, 34] on div "Manage transaction tags Please use checkboxes below to control which tags will …" at bounding box center [652, 312] width 1305 height 625
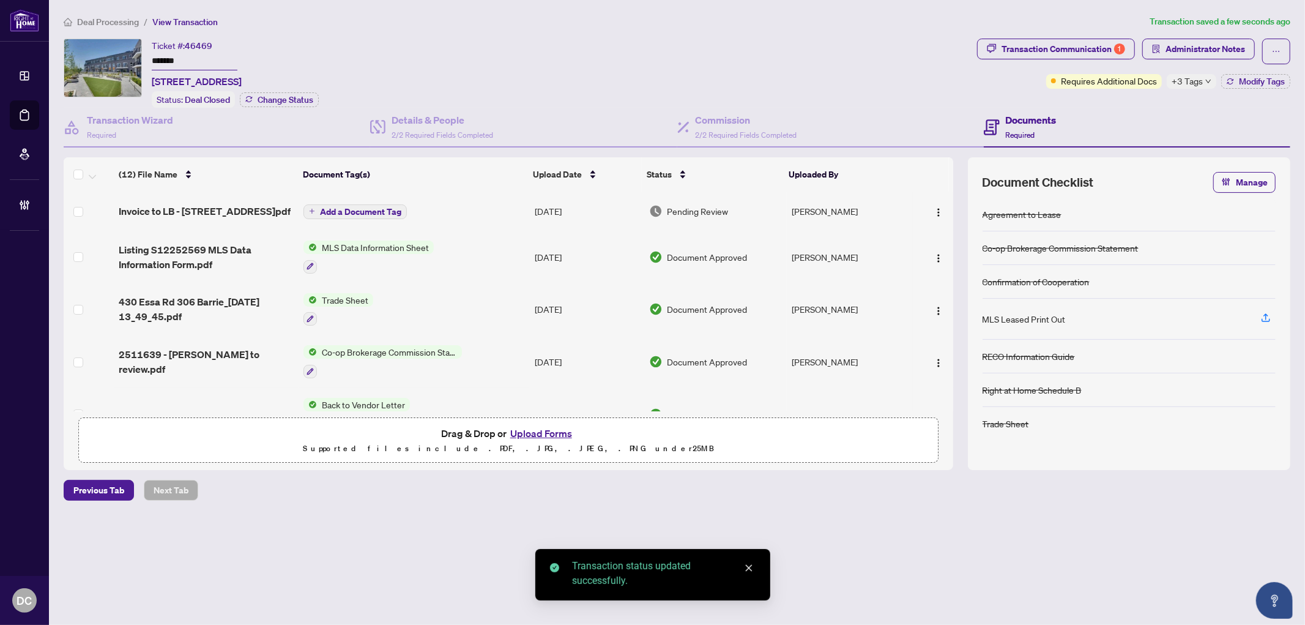
click at [1192, 42] on span "Administrator Notes" at bounding box center [1205, 49] width 80 height 20
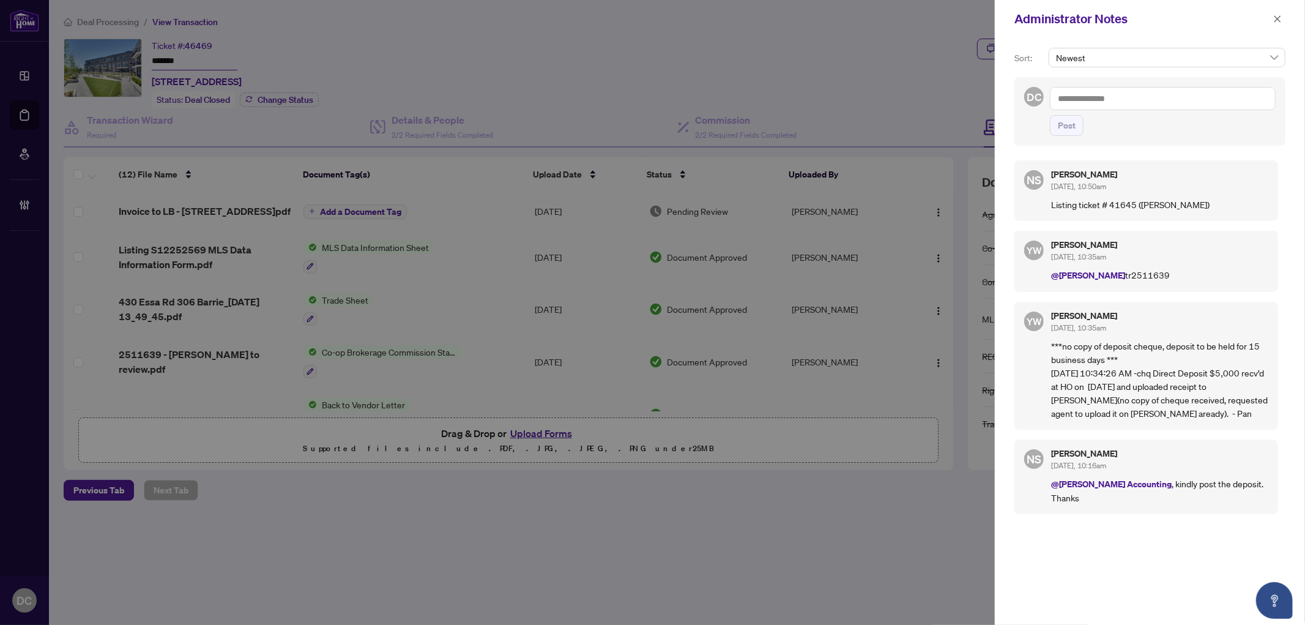
click at [1161, 94] on textarea at bounding box center [1163, 98] width 226 height 23
paste textarea "**********"
type textarea "**********"
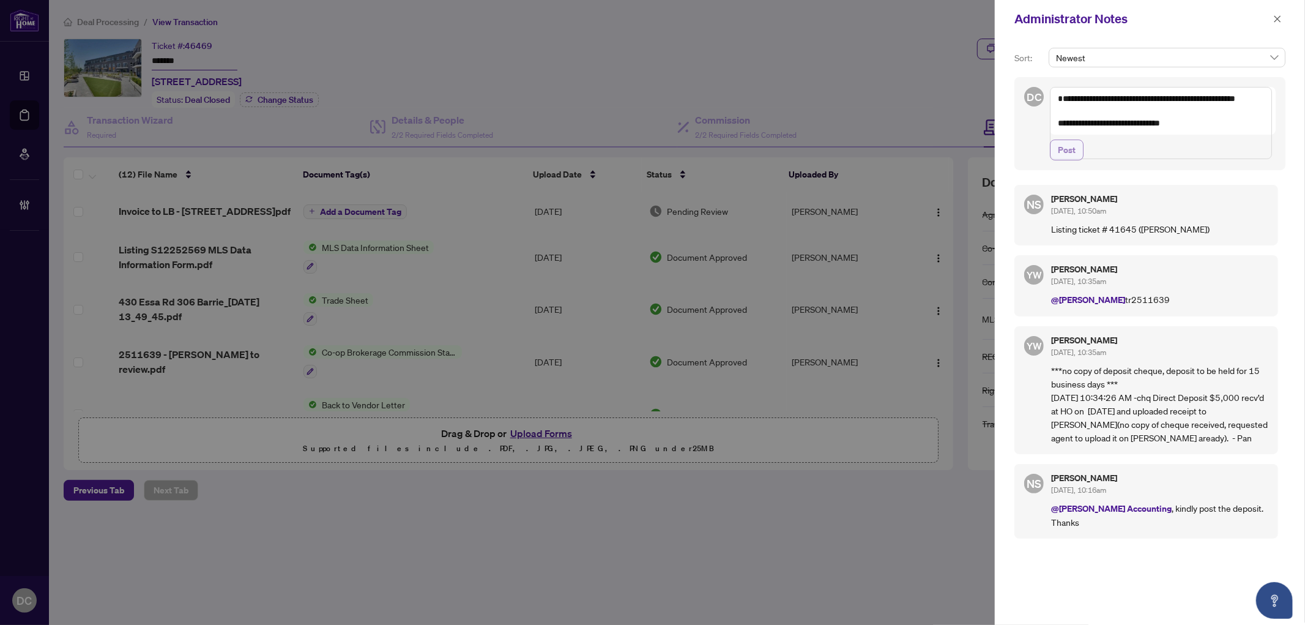
click at [1077, 160] on button "Post" at bounding box center [1067, 149] width 34 height 21
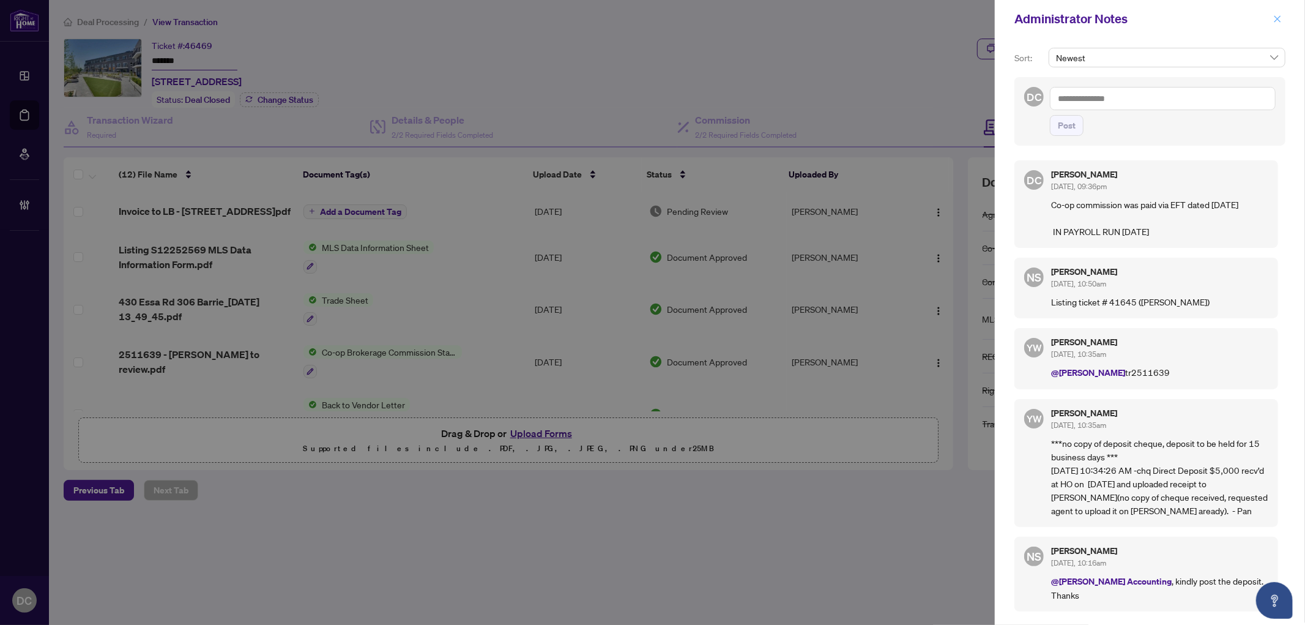
click at [1271, 23] on button "button" at bounding box center [1277, 19] width 16 height 15
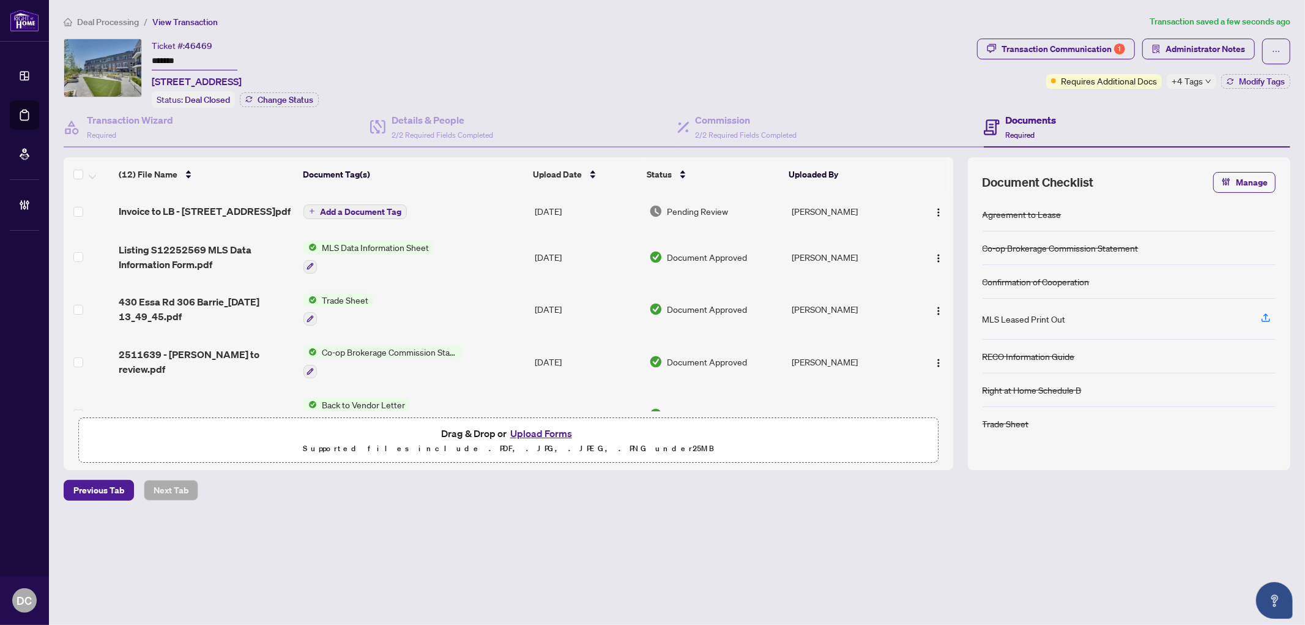
drag, startPoint x: 204, startPoint y: 51, endPoint x: 87, endPoint y: 51, distance: 116.8
click at [87, 51] on div "Ticket #: 46469 ******* [STREET_ADDRESS] Status: Deal Closed Change Status" at bounding box center [518, 73] width 908 height 69
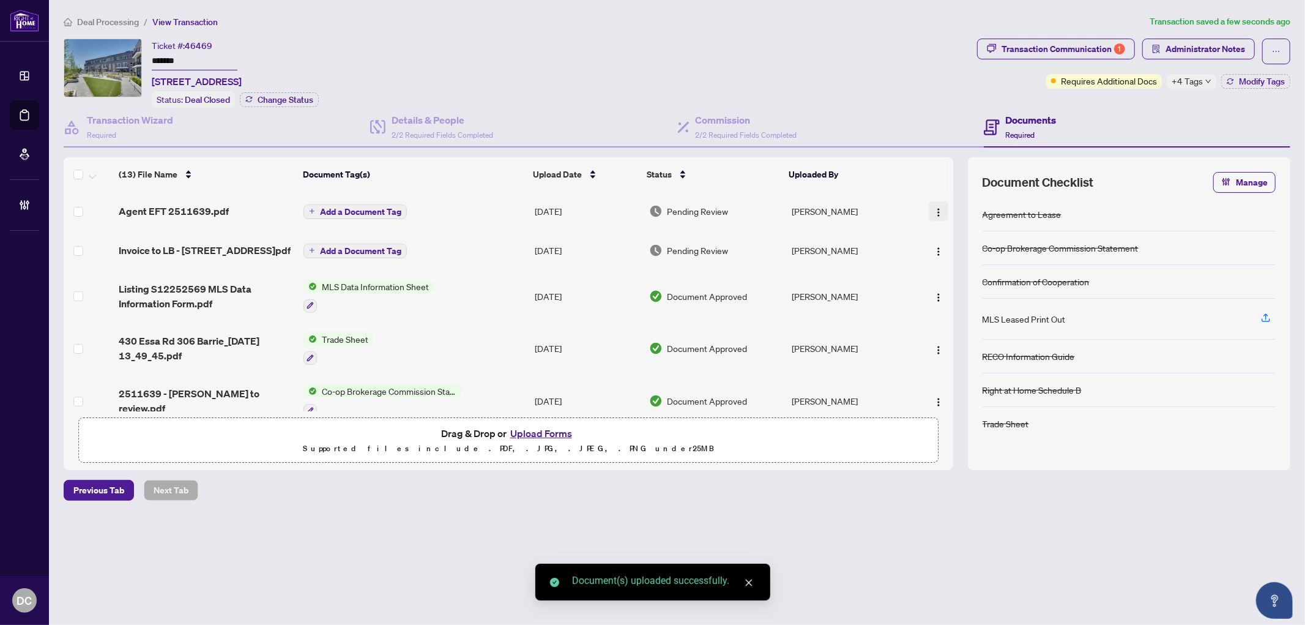
click at [934, 207] on img "button" at bounding box center [939, 212] width 10 height 10
click at [977, 314] on span "Document Permissions" at bounding box center [993, 310] width 117 height 13
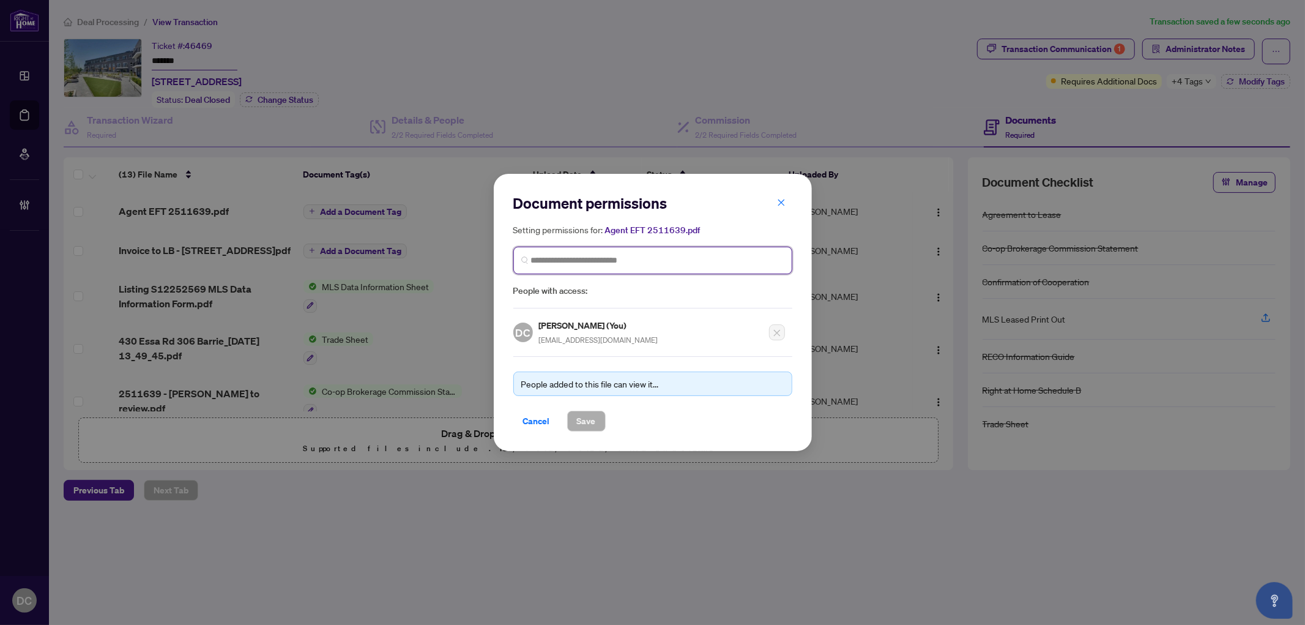
click at [711, 263] on input "search" at bounding box center [657, 260] width 253 height 13
type input "*********"
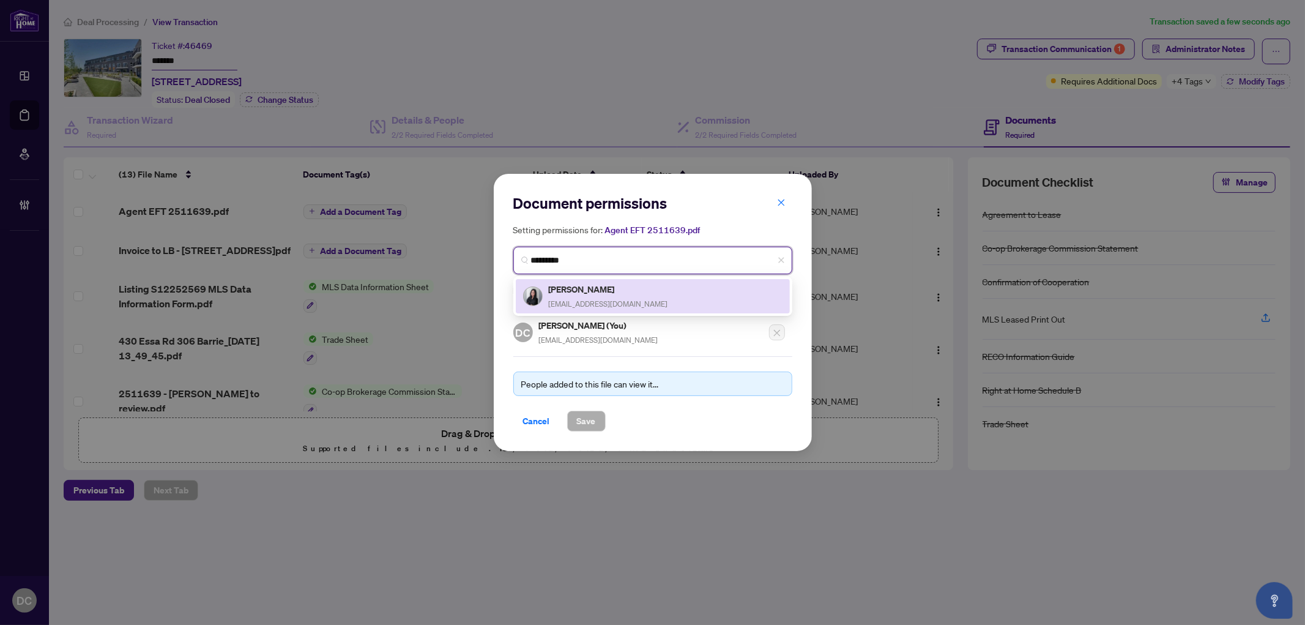
click at [573, 300] on span "[EMAIL_ADDRESS][DOMAIN_NAME]" at bounding box center [608, 303] width 119 height 9
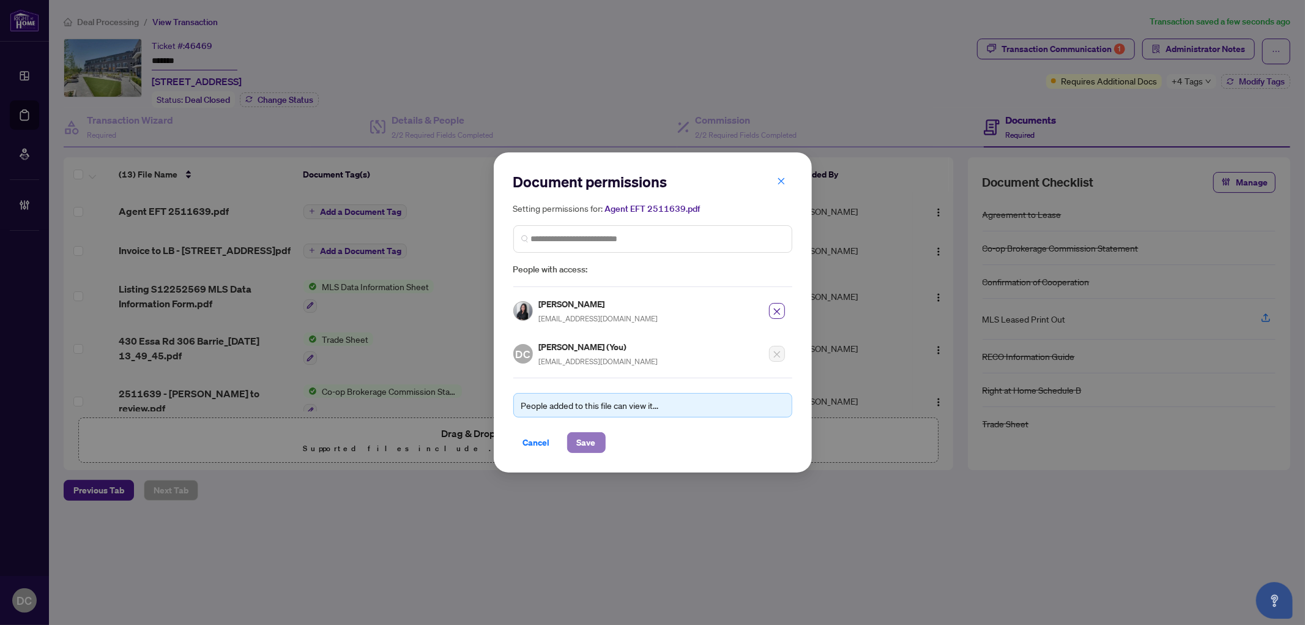
click at [588, 437] on span "Save" at bounding box center [586, 443] width 19 height 20
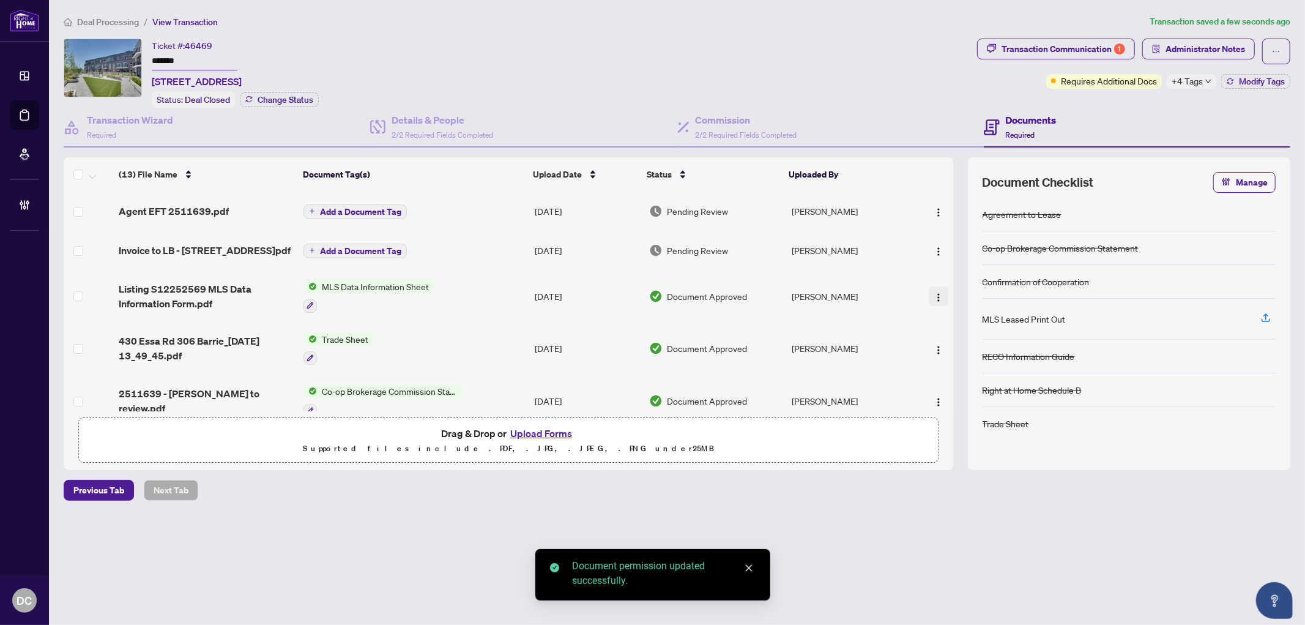
click at [934, 295] on img "button" at bounding box center [939, 297] width 10 height 10
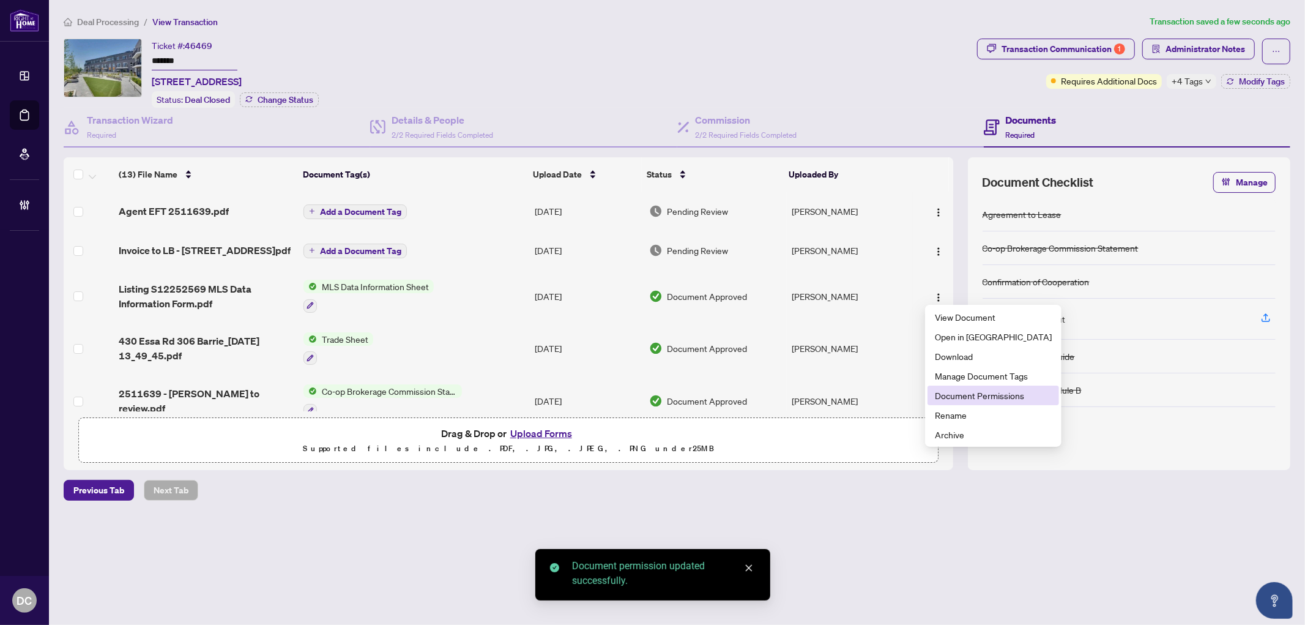
click at [958, 392] on span "Document Permissions" at bounding box center [993, 394] width 117 height 13
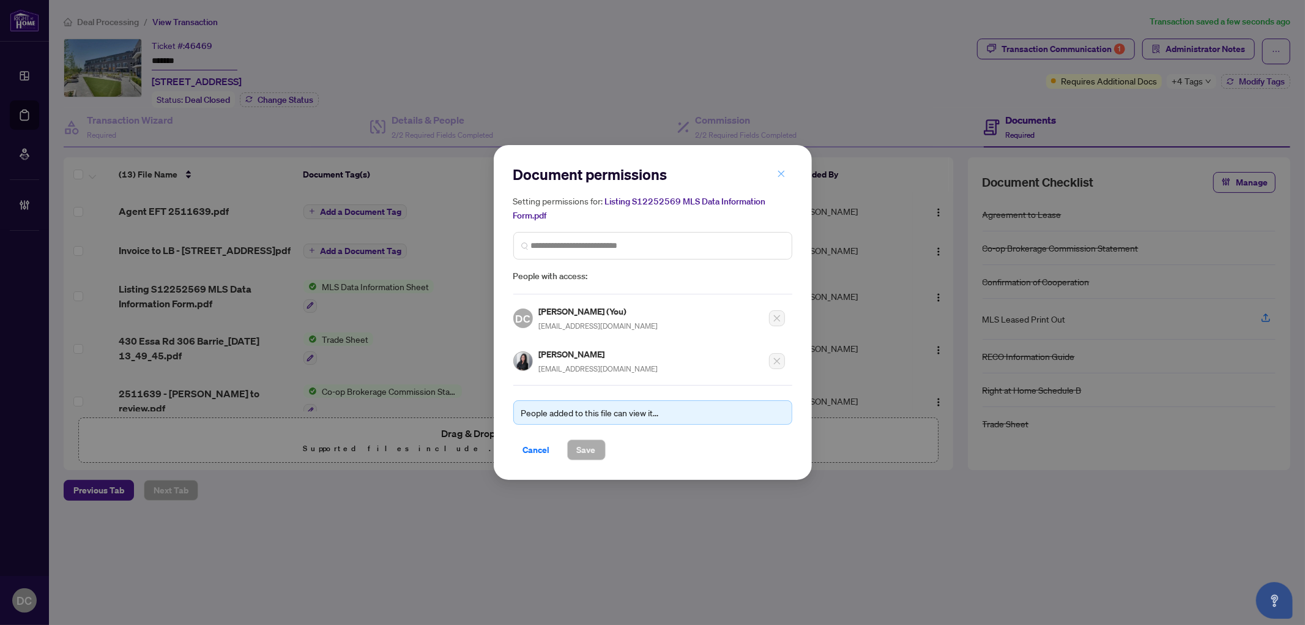
click at [783, 184] on span "button" at bounding box center [781, 174] width 9 height 20
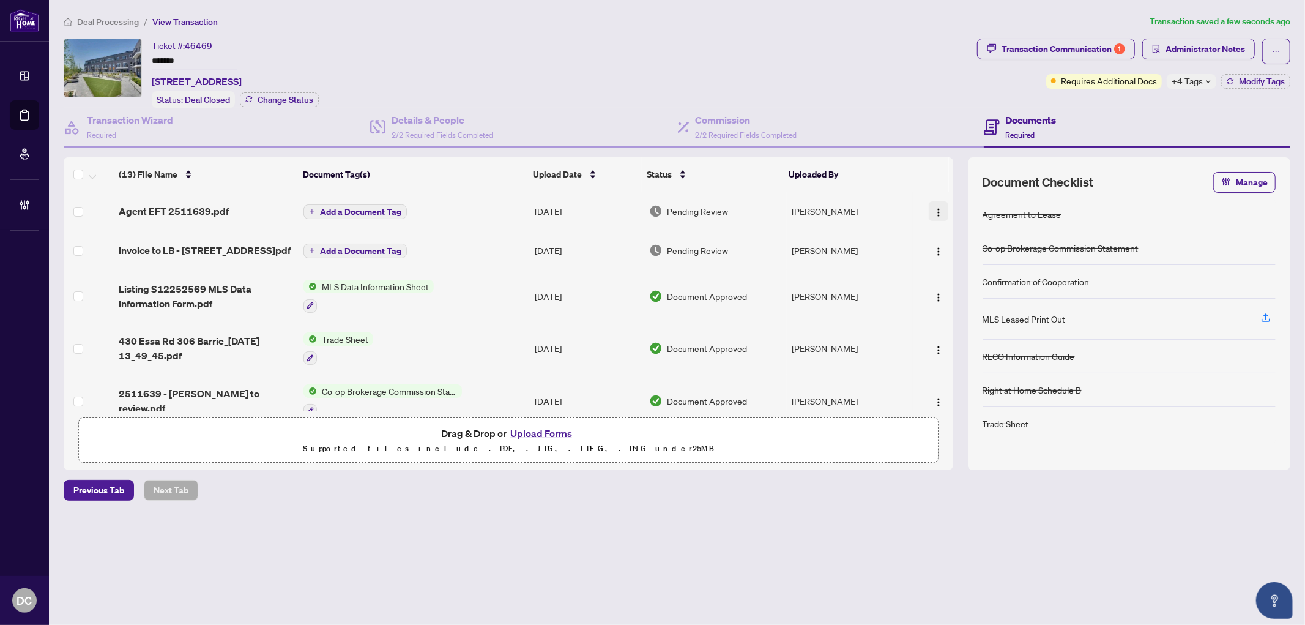
click at [936, 210] on img "button" at bounding box center [939, 212] width 10 height 10
click at [998, 309] on span "Document Permissions" at bounding box center [993, 310] width 117 height 13
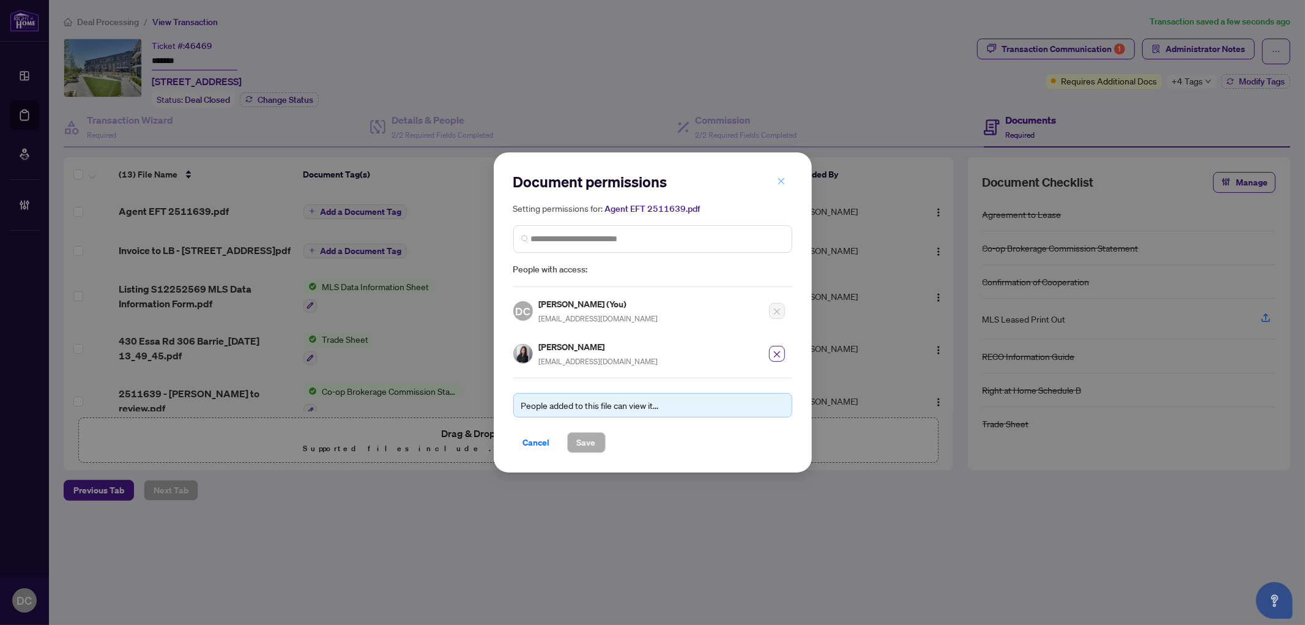
click at [782, 182] on icon "close" at bounding box center [781, 181] width 9 height 9
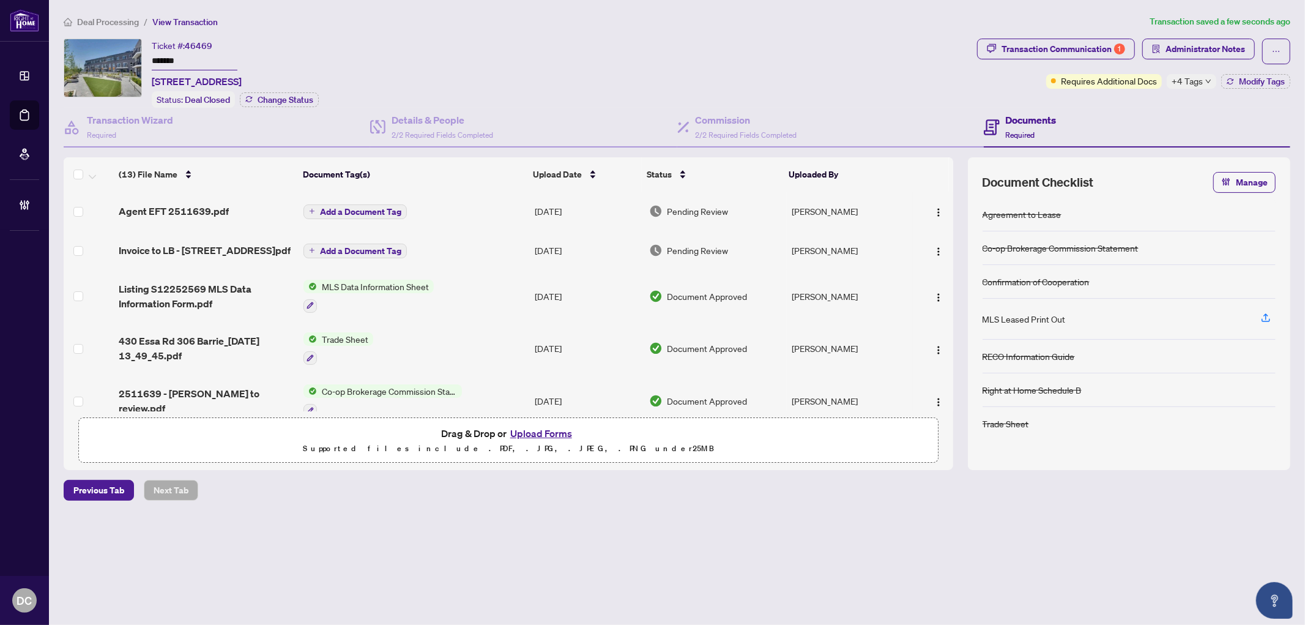
click at [386, 210] on span "Add a Document Tag" at bounding box center [360, 211] width 81 height 9
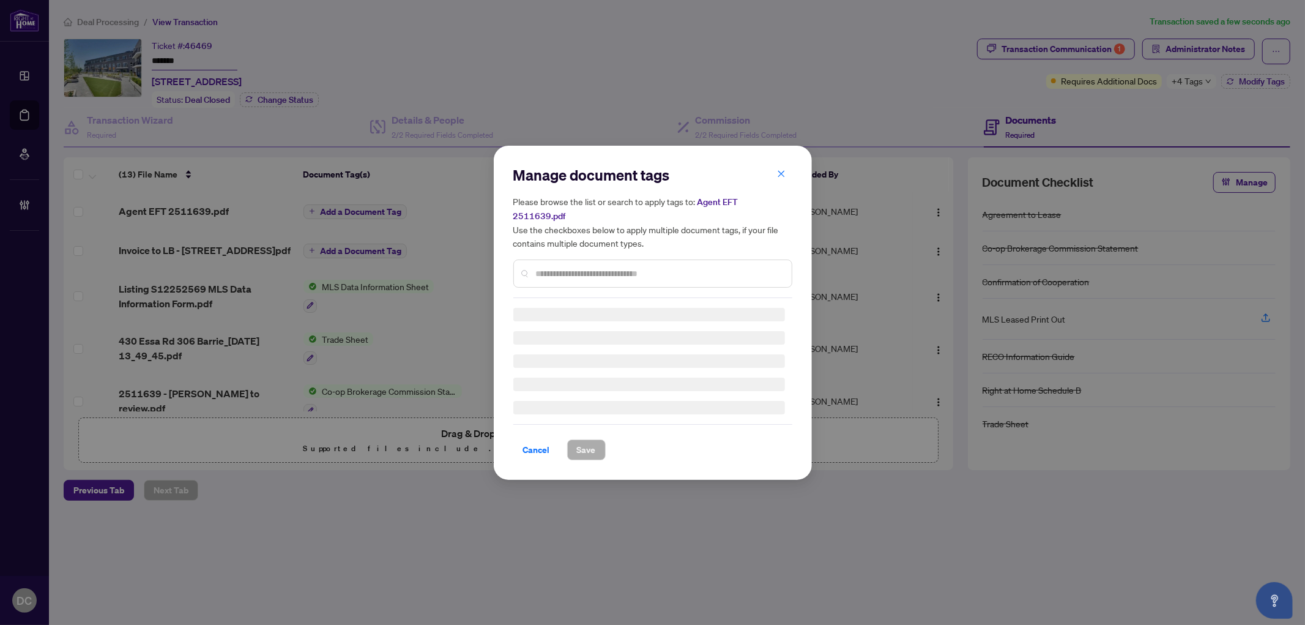
click at [686, 257] on div "Manage document tags Please browse the list or search to apply tags to: Agent E…" at bounding box center [652, 231] width 279 height 133
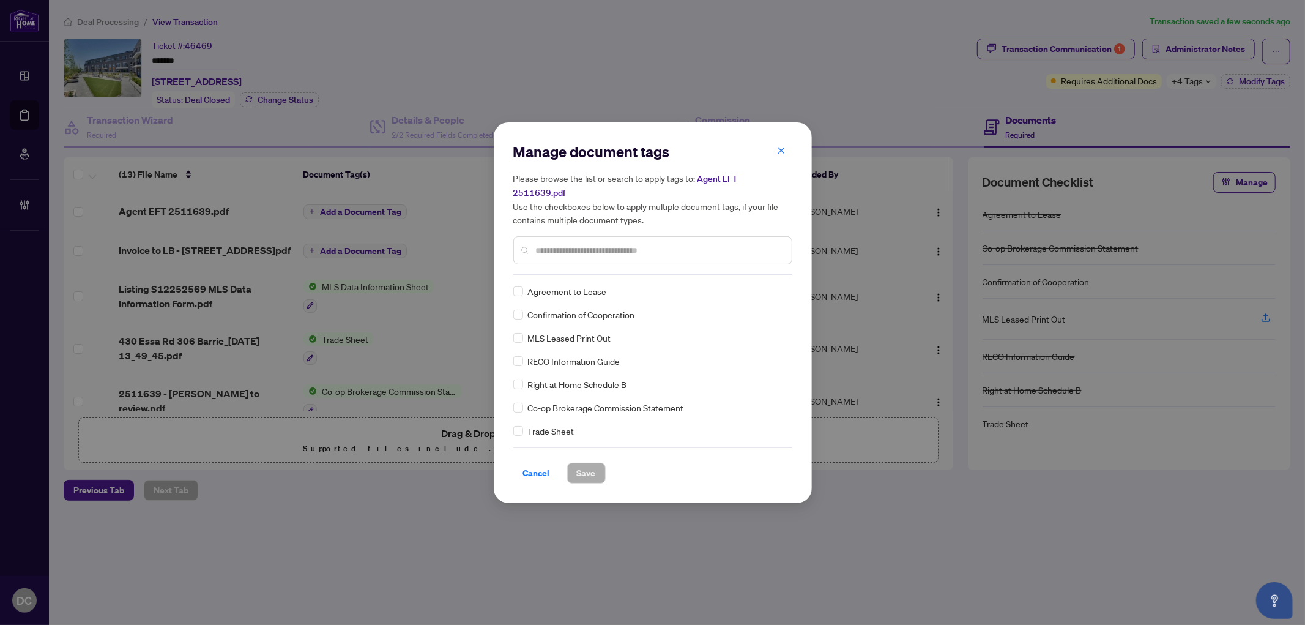
click at [698, 243] on input "text" at bounding box center [659, 249] width 246 height 13
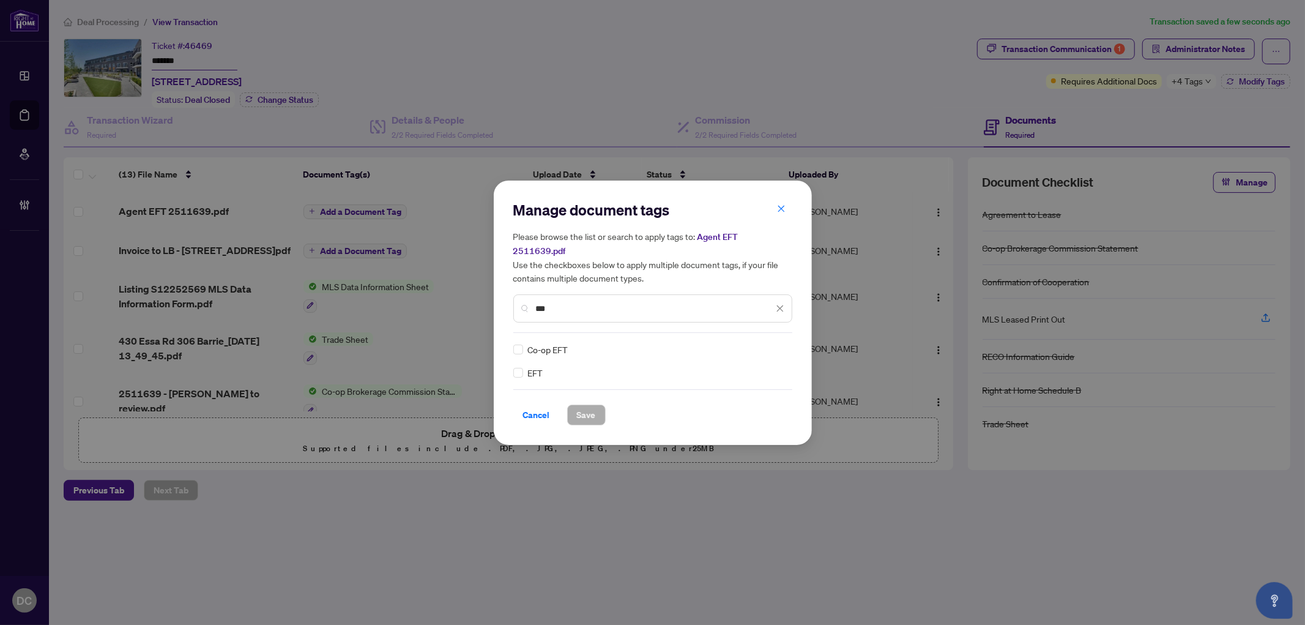
type input "***"
click at [769, 343] on img at bounding box center [767, 349] width 12 height 12
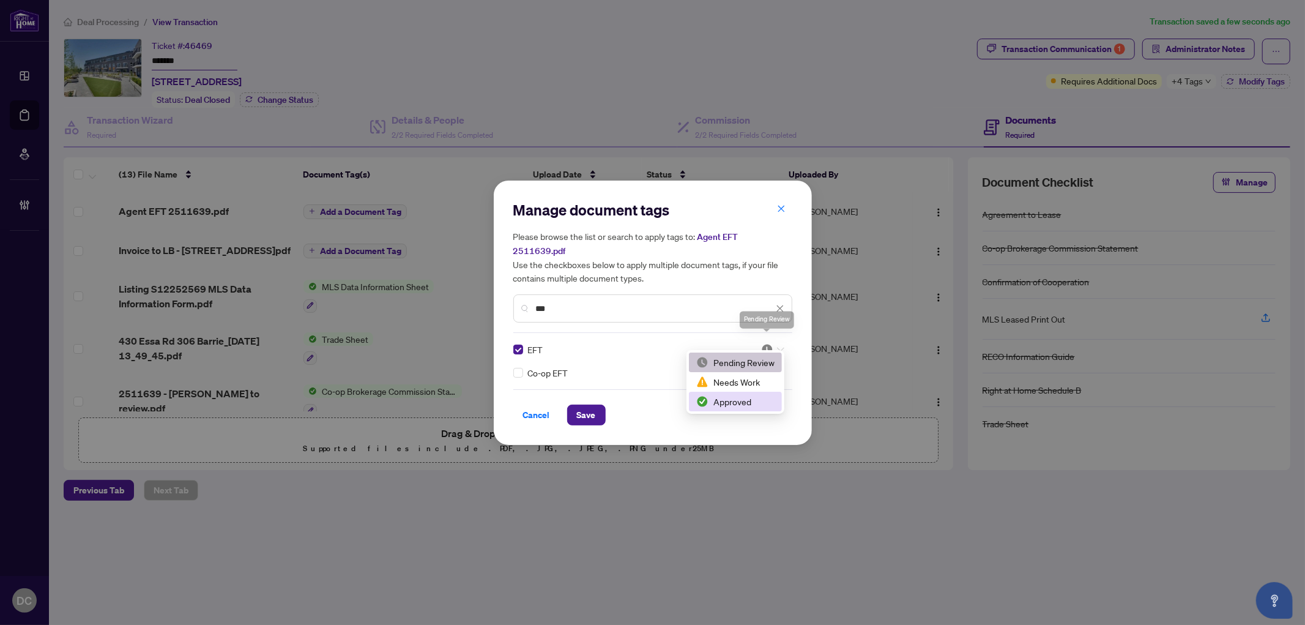
click at [745, 407] on div "Approved" at bounding box center [735, 401] width 78 height 13
click at [587, 418] on div "Manage document tags Please browse the list or search to apply tags to: Agent E…" at bounding box center [653, 312] width 318 height 264
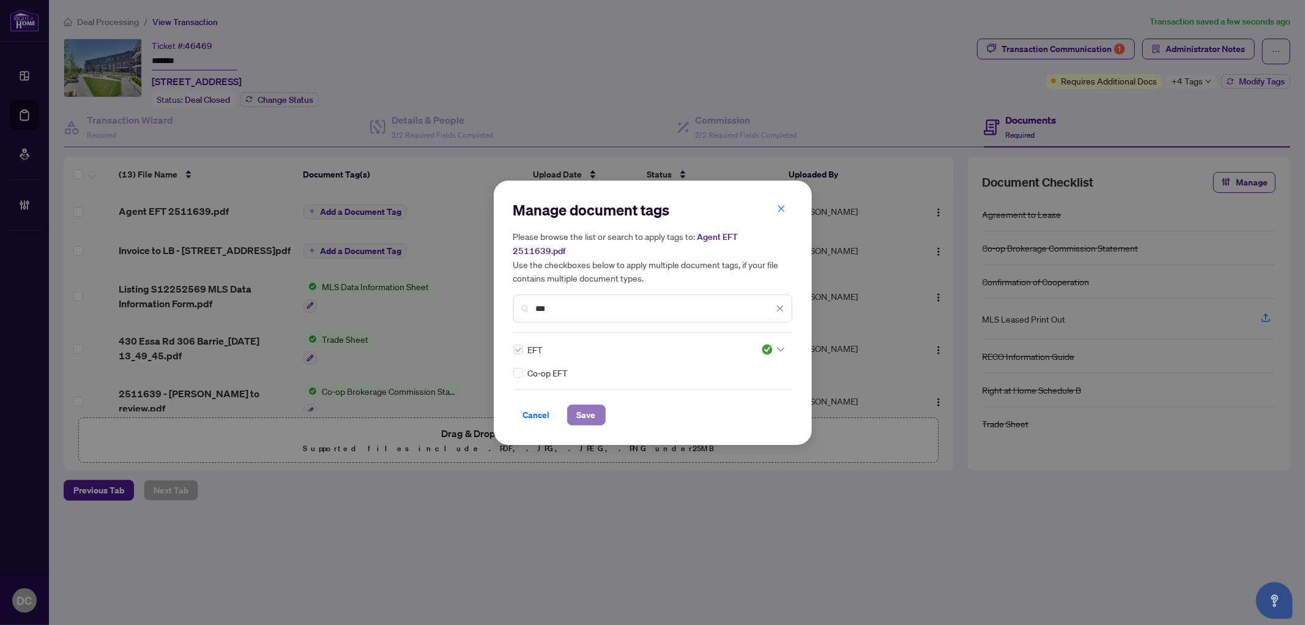
click at [594, 407] on span "Save" at bounding box center [586, 415] width 19 height 20
click at [1206, 53] on div "Manage document tags Please browse the list or search to apply tags to: Agent E…" at bounding box center [652, 312] width 1305 height 625
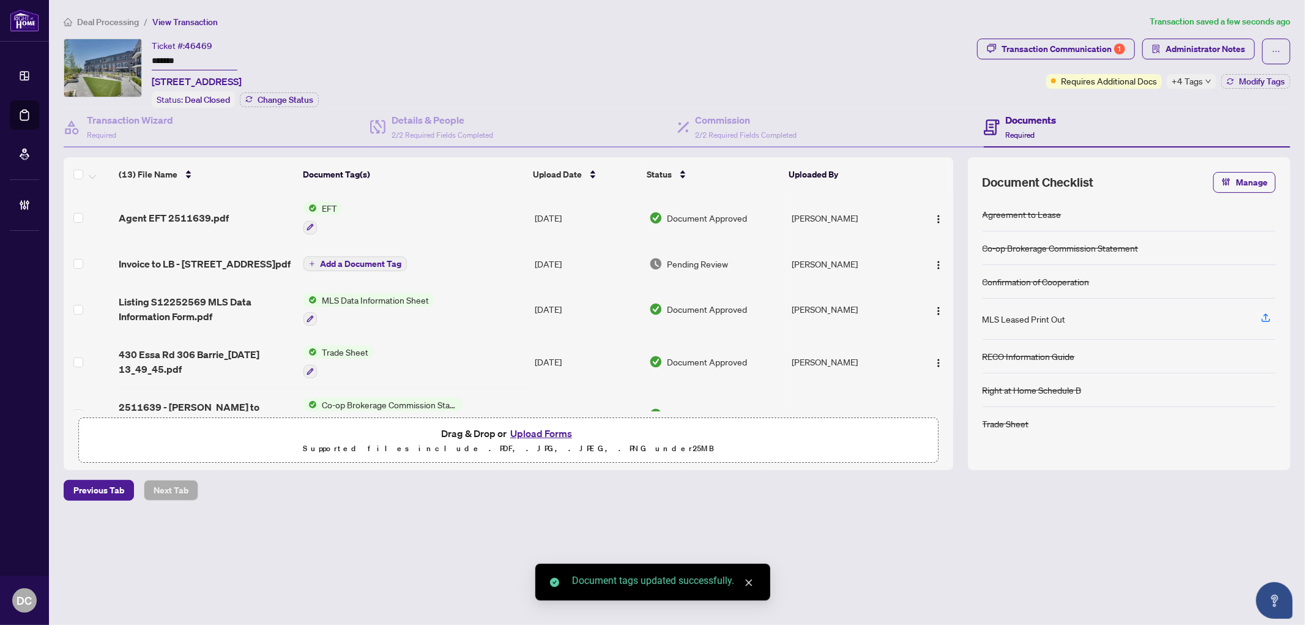
click at [1206, 53] on span "Administrator Notes" at bounding box center [1205, 49] width 80 height 20
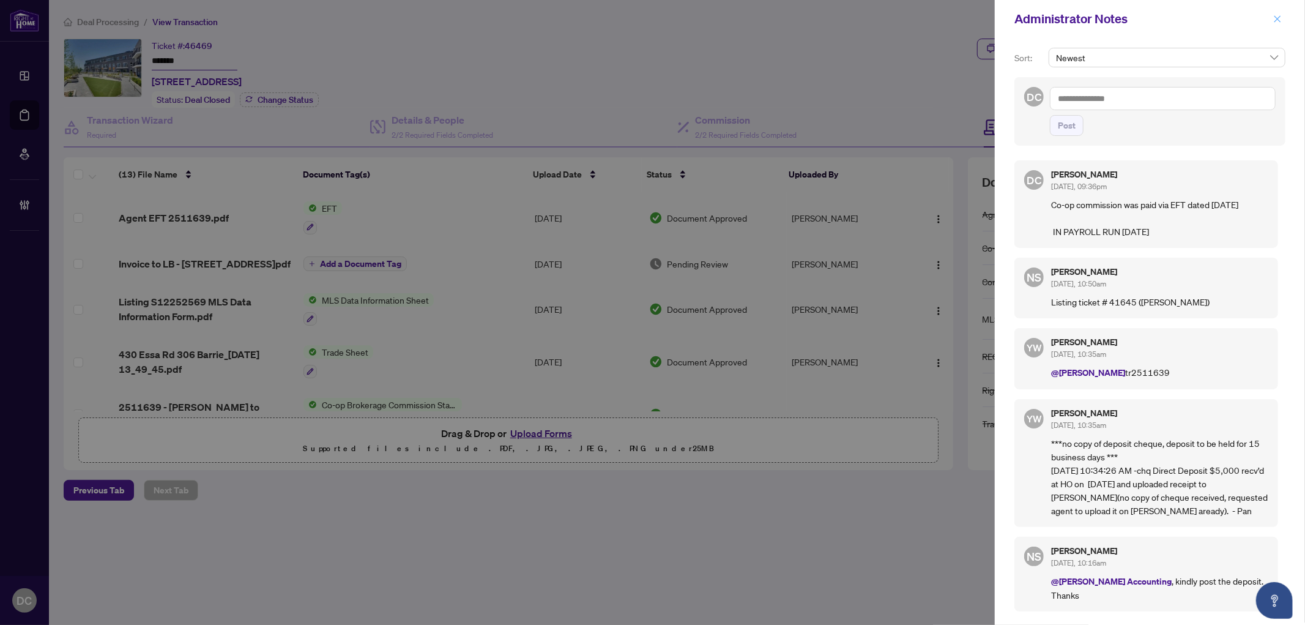
click at [1276, 19] on icon "close" at bounding box center [1277, 19] width 9 height 9
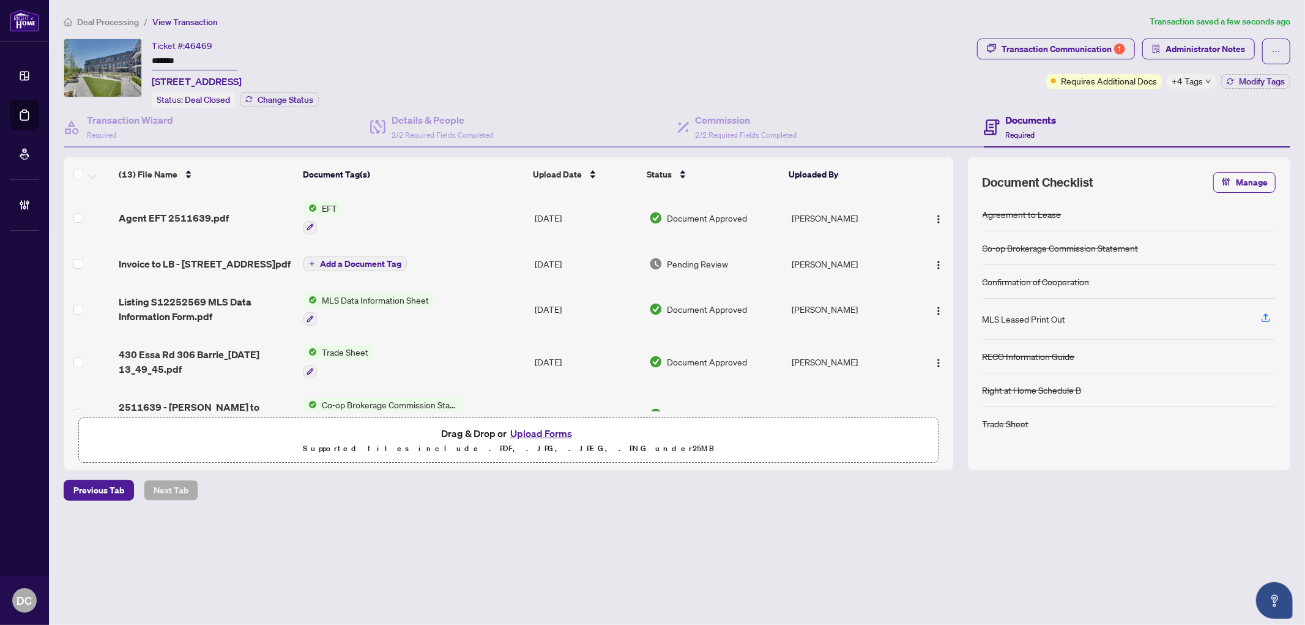
click at [109, 21] on span "Deal Processing" at bounding box center [108, 22] width 62 height 11
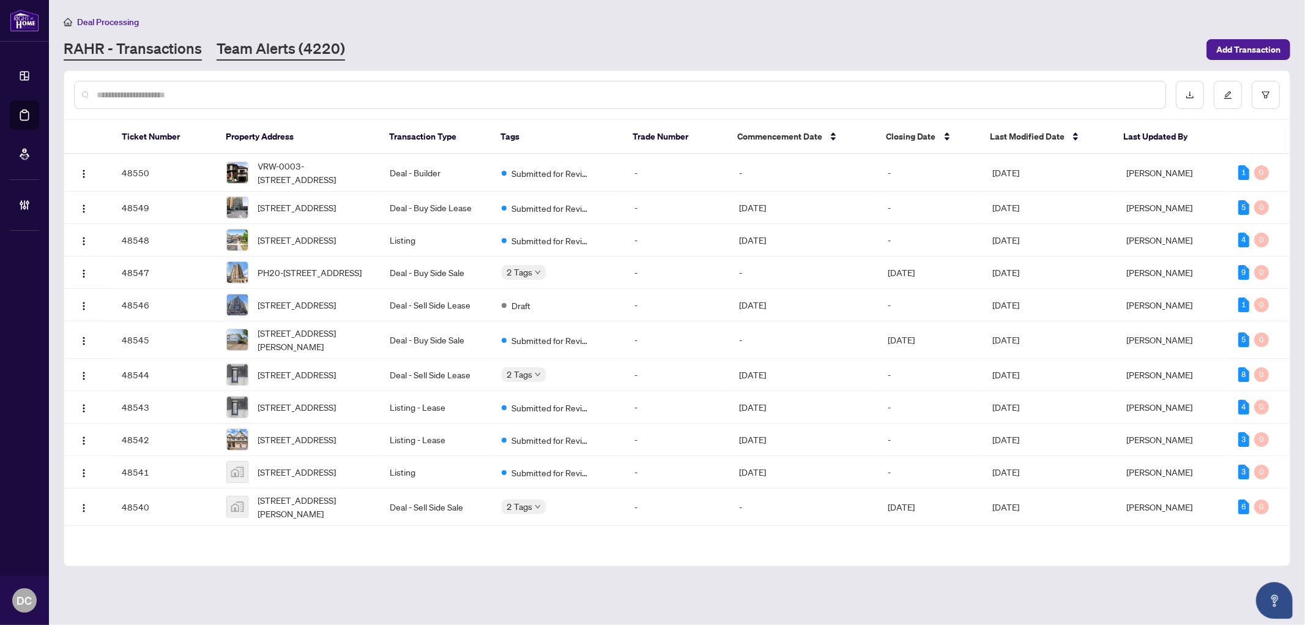
click at [291, 43] on link "Team Alerts (4220)" at bounding box center [281, 50] width 128 height 22
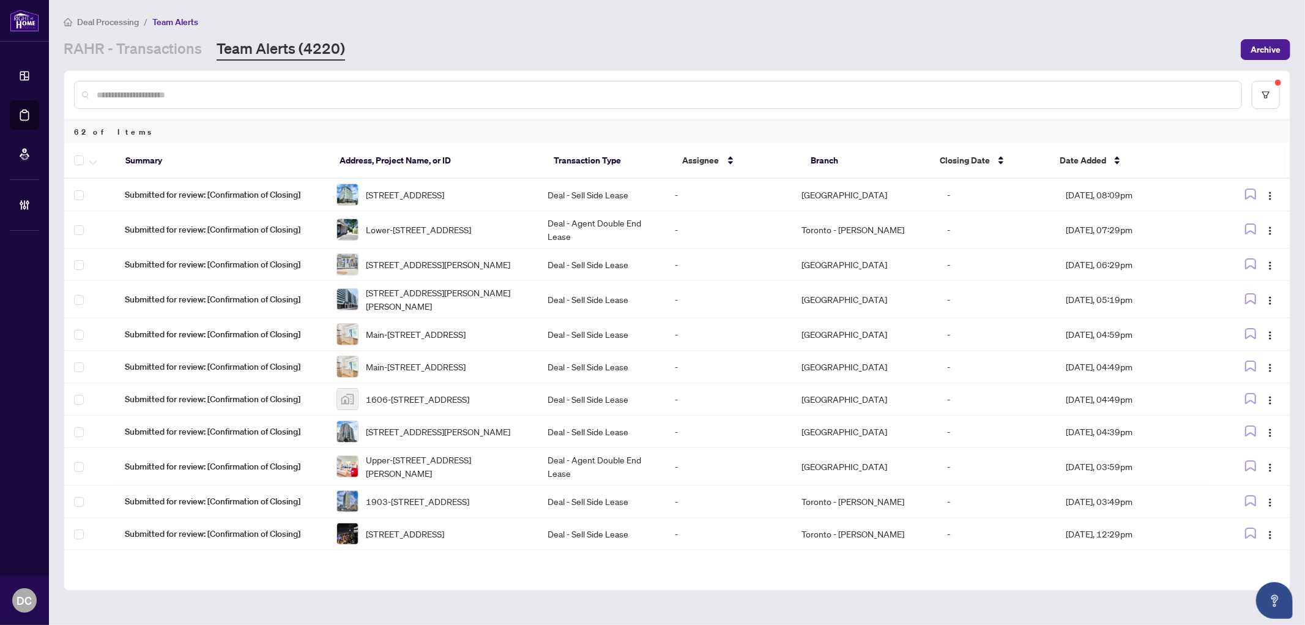
click at [414, 99] on input "text" at bounding box center [664, 94] width 1135 height 13
